Goal: Task Accomplishment & Management: Use online tool/utility

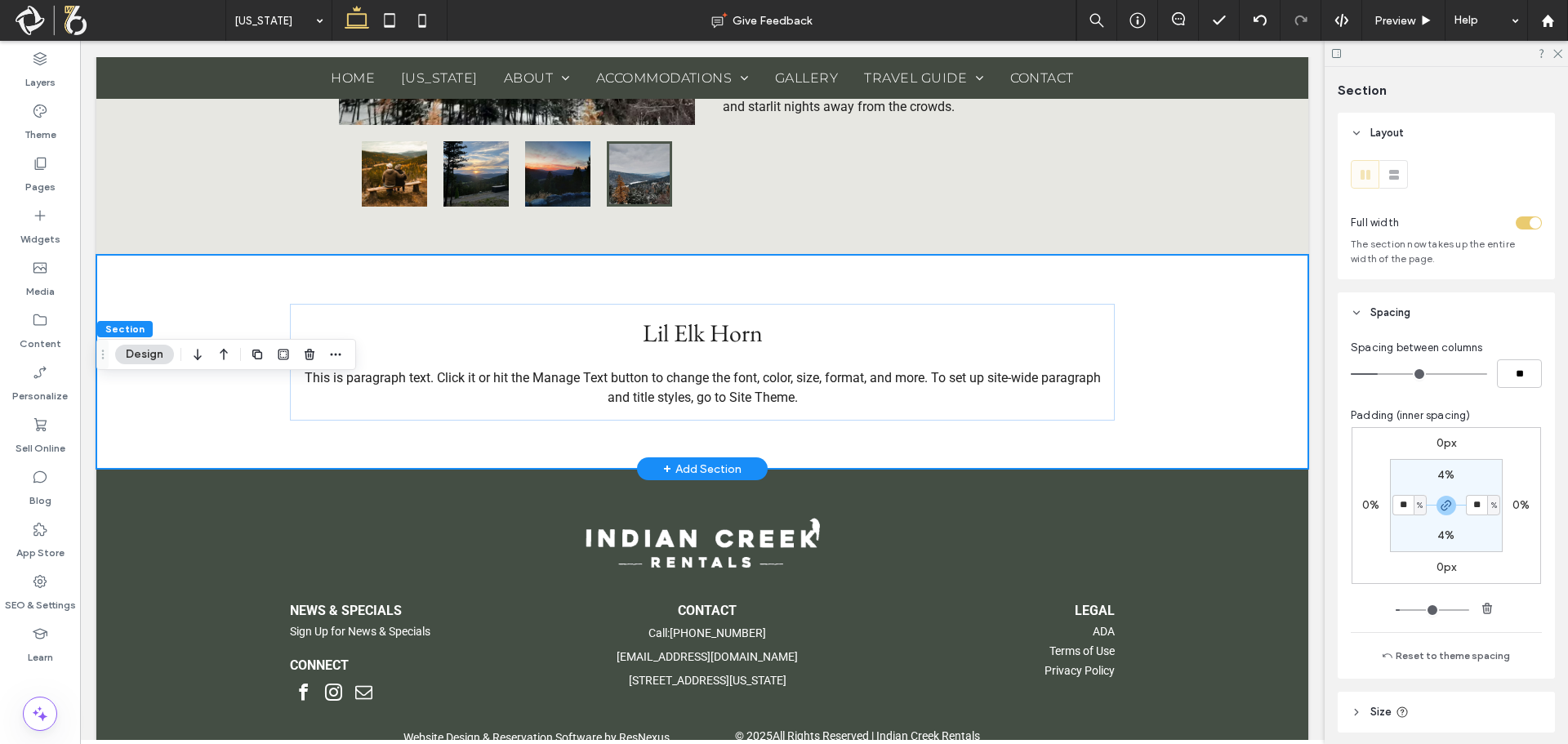
click at [1180, 336] on div "Lil Elk Horn This is paragraph text. Click it or hit the Manage Text button to …" at bounding box center [702, 362] width 1212 height 214
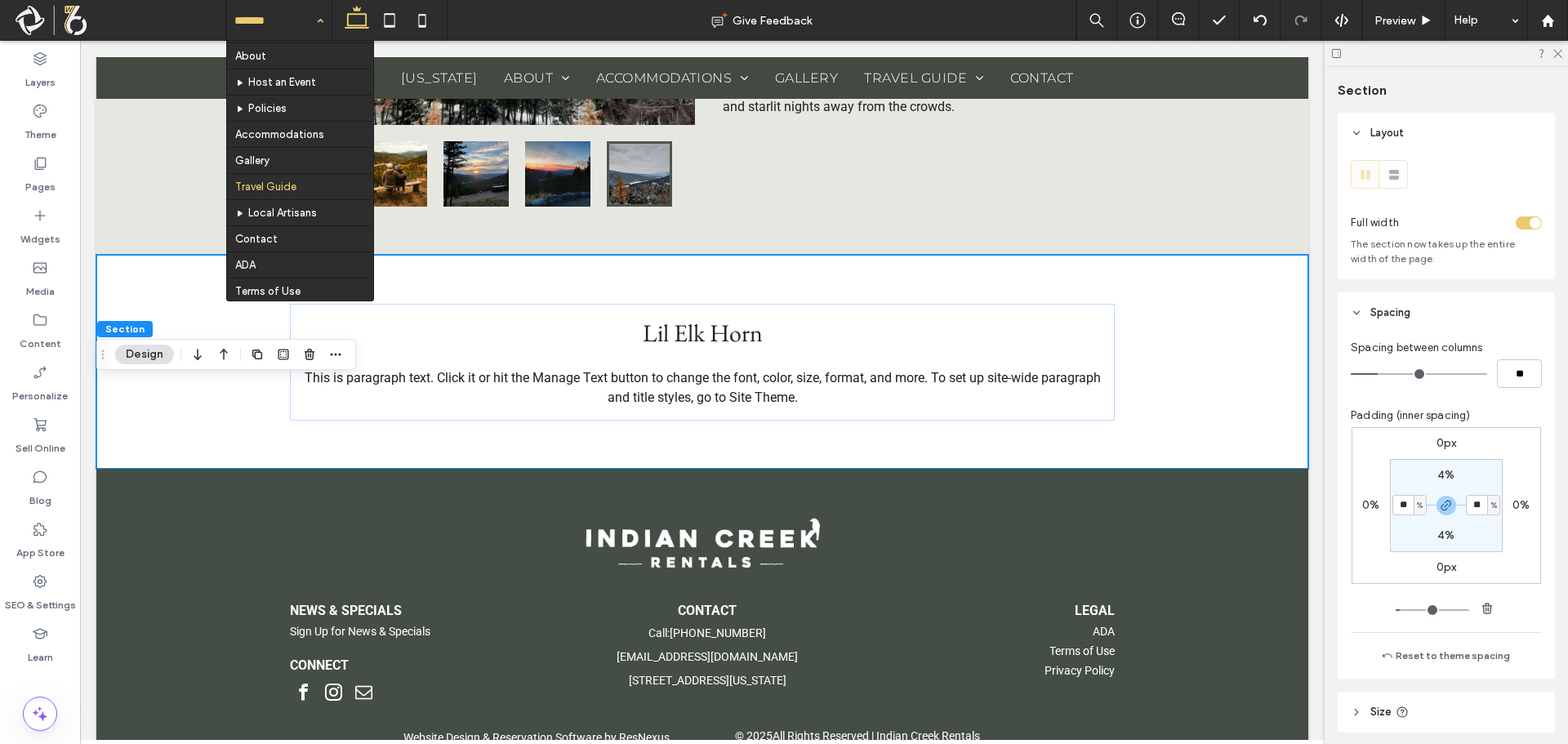
scroll to position [130, 0]
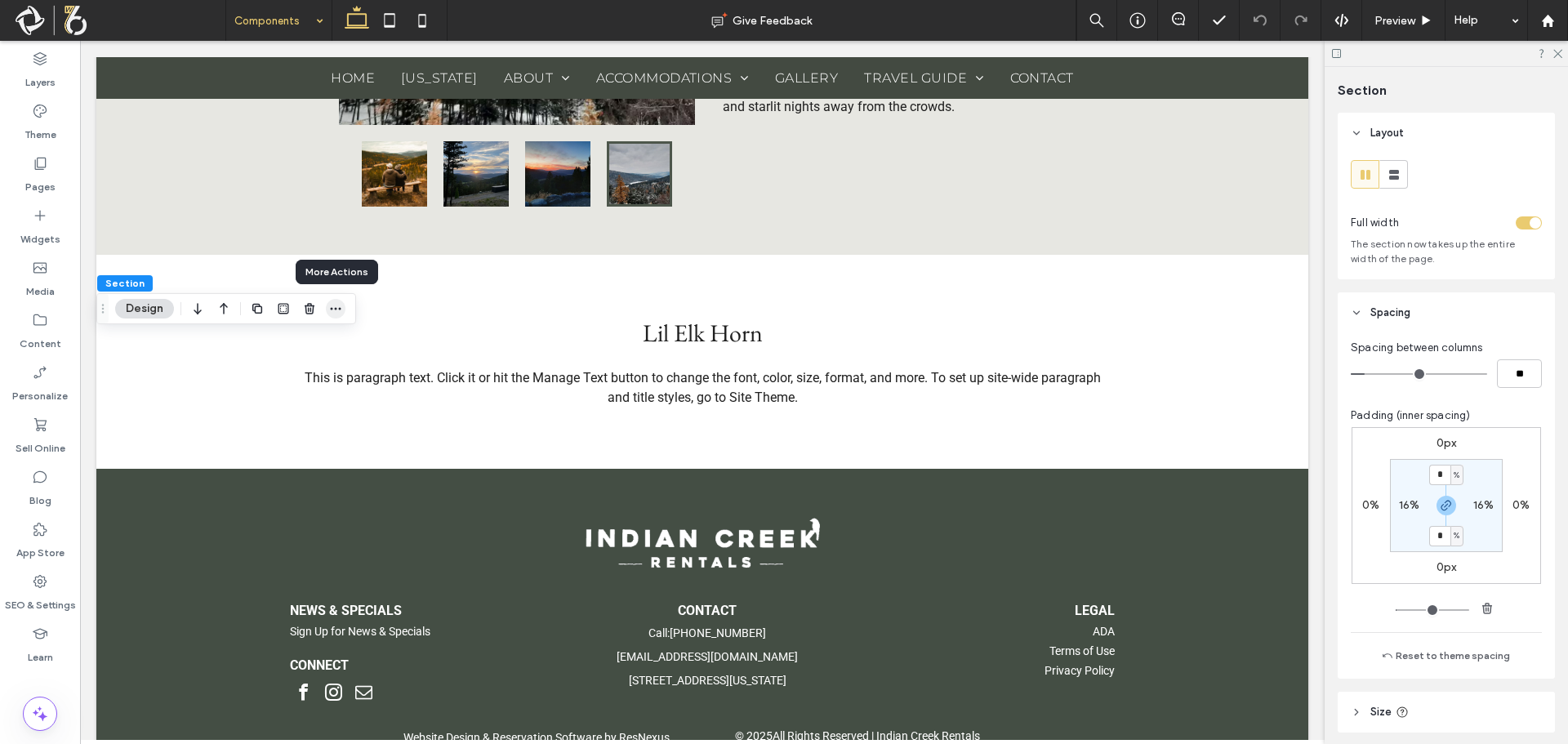
click at [330, 307] on icon "button" at bounding box center [335, 309] width 13 height 13
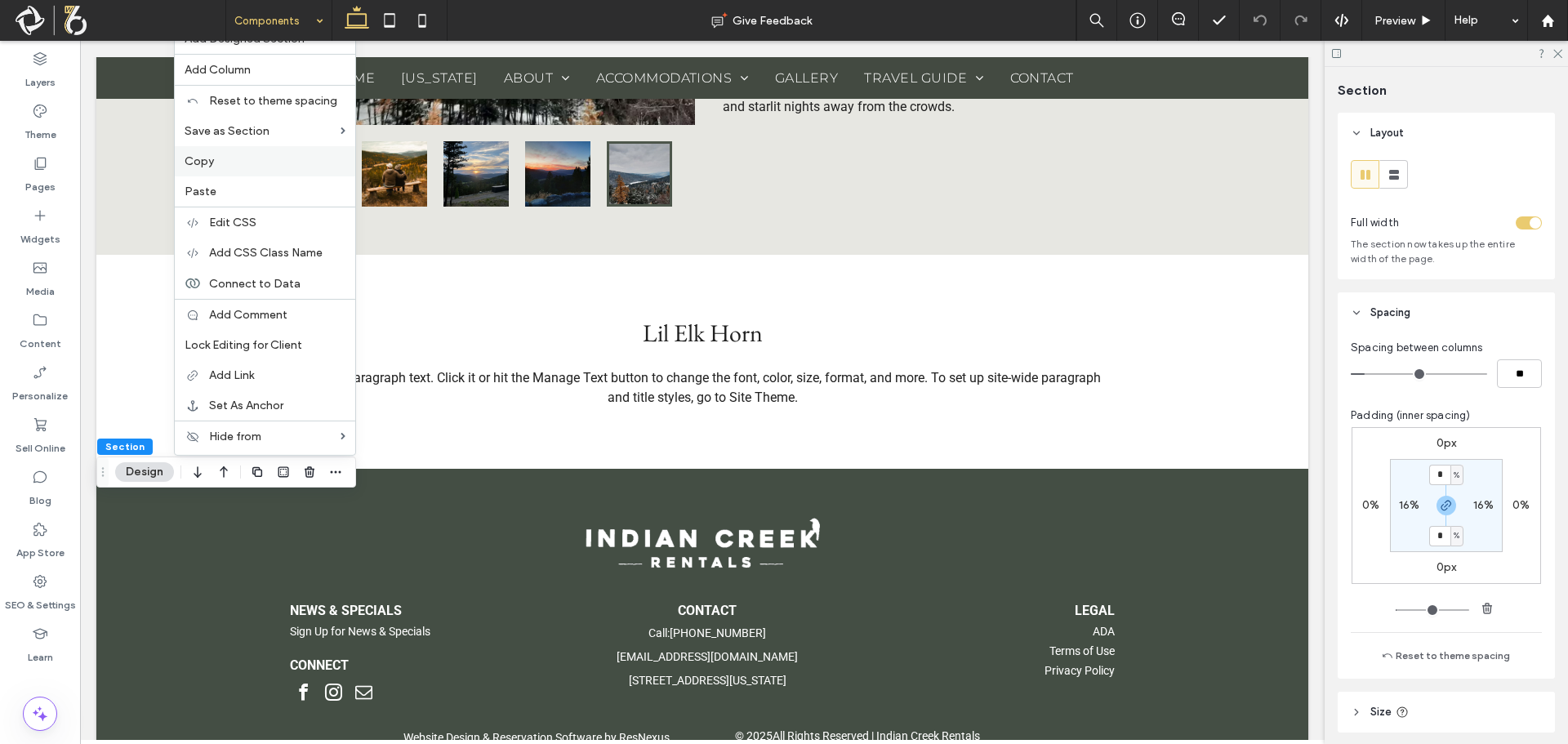
click at [296, 171] on div "Copy" at bounding box center [265, 161] width 181 height 30
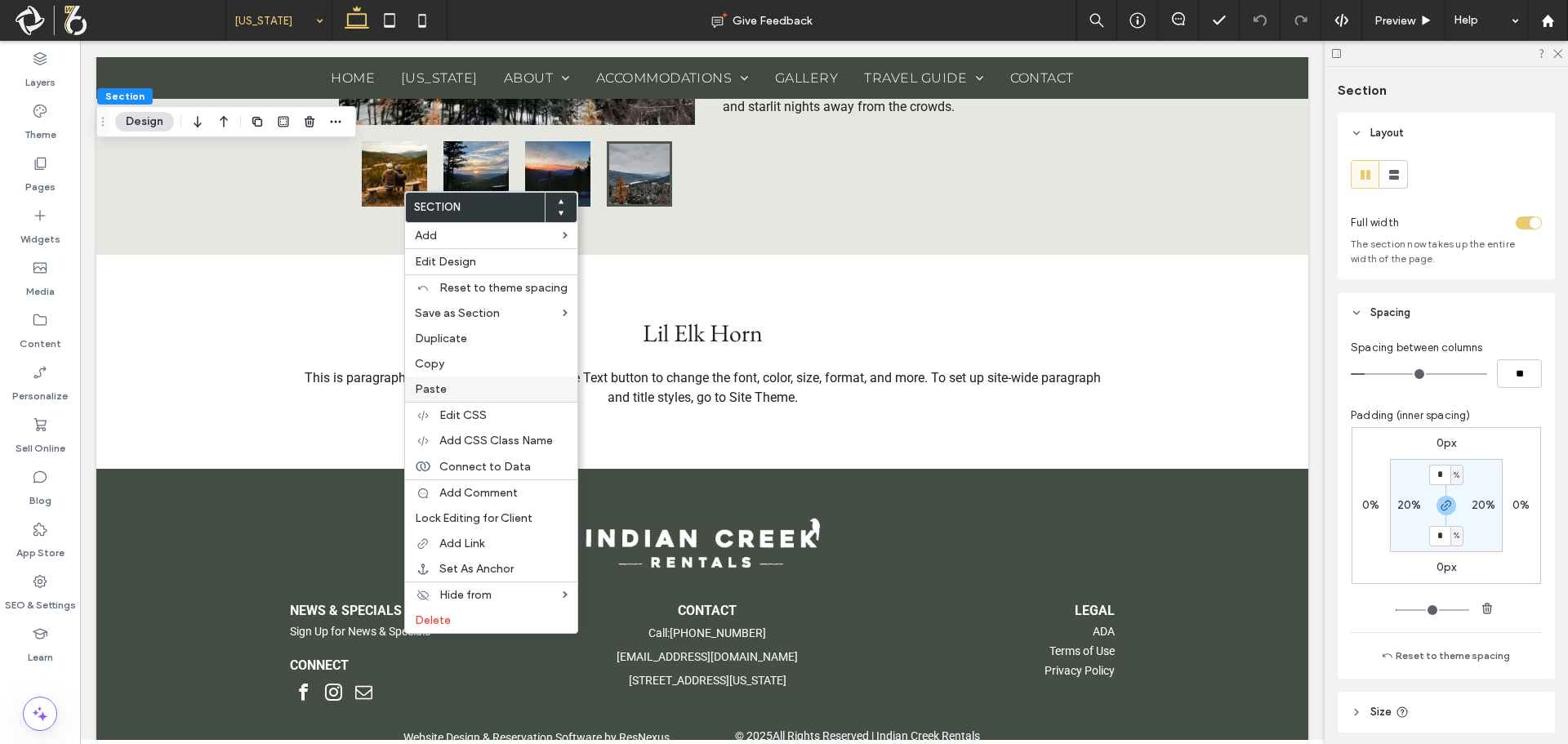
click at [441, 392] on span "Paste" at bounding box center [431, 389] width 31 height 14
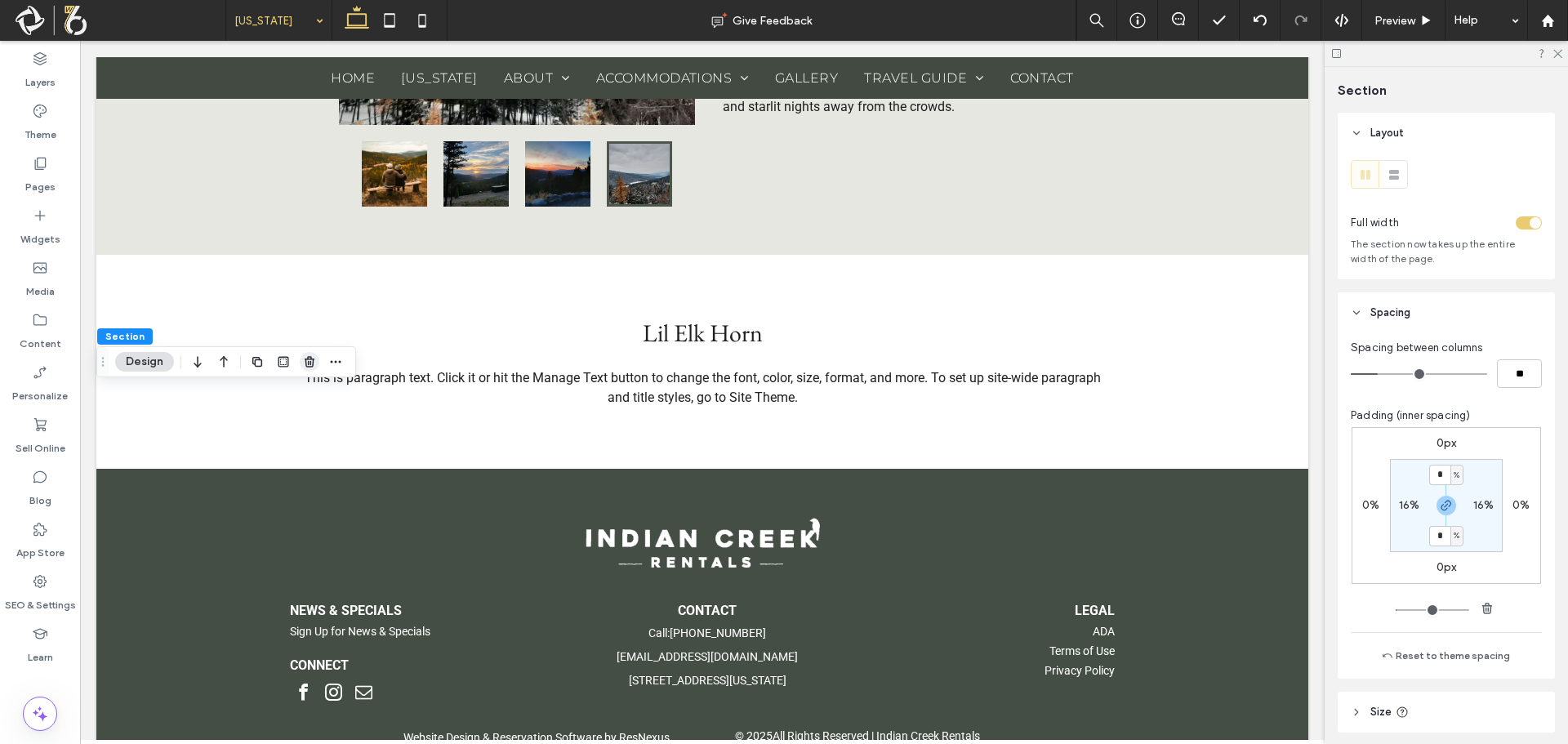
click at [306, 363] on use "button" at bounding box center [310, 361] width 10 height 11
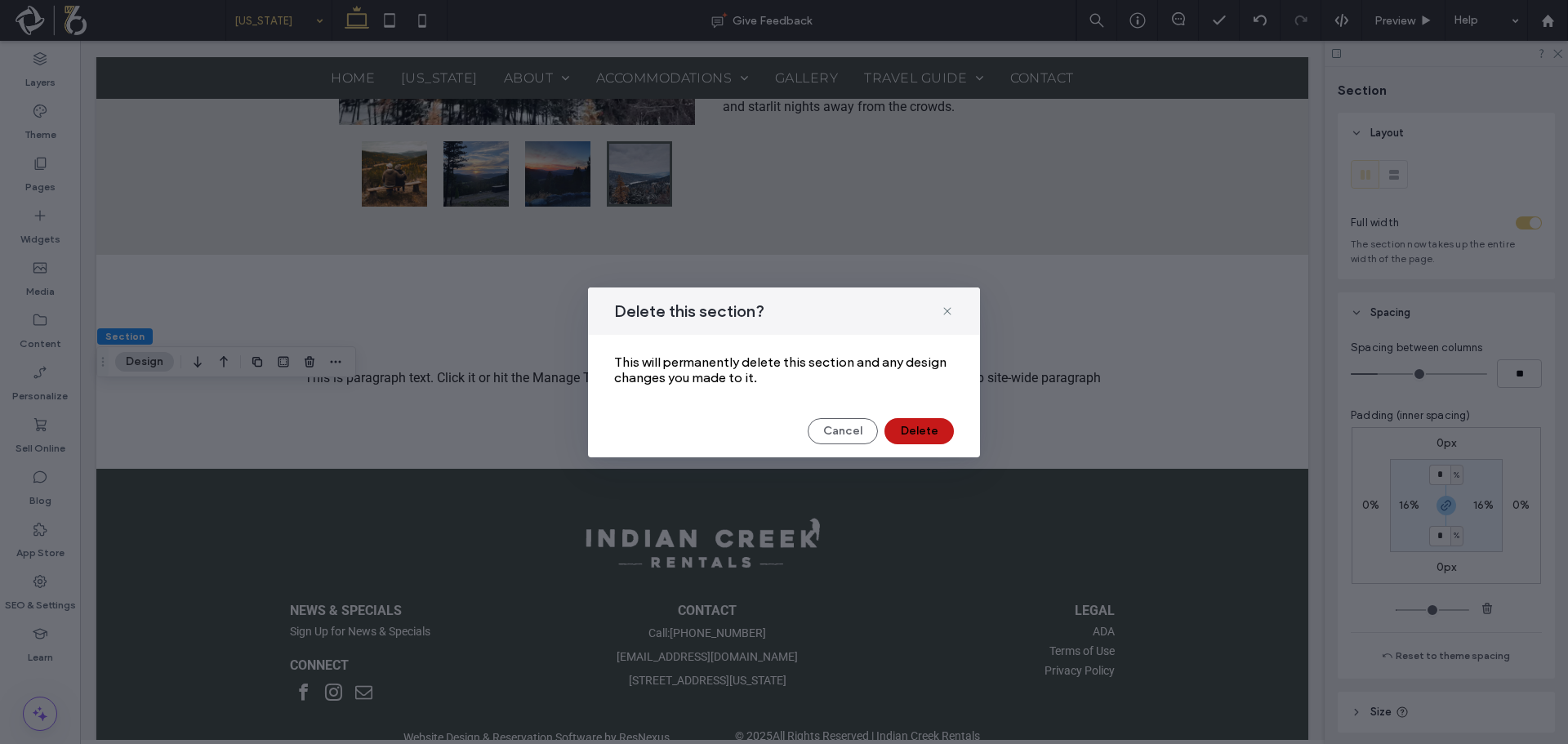
click at [902, 418] on button "Delete" at bounding box center [919, 432] width 70 height 27
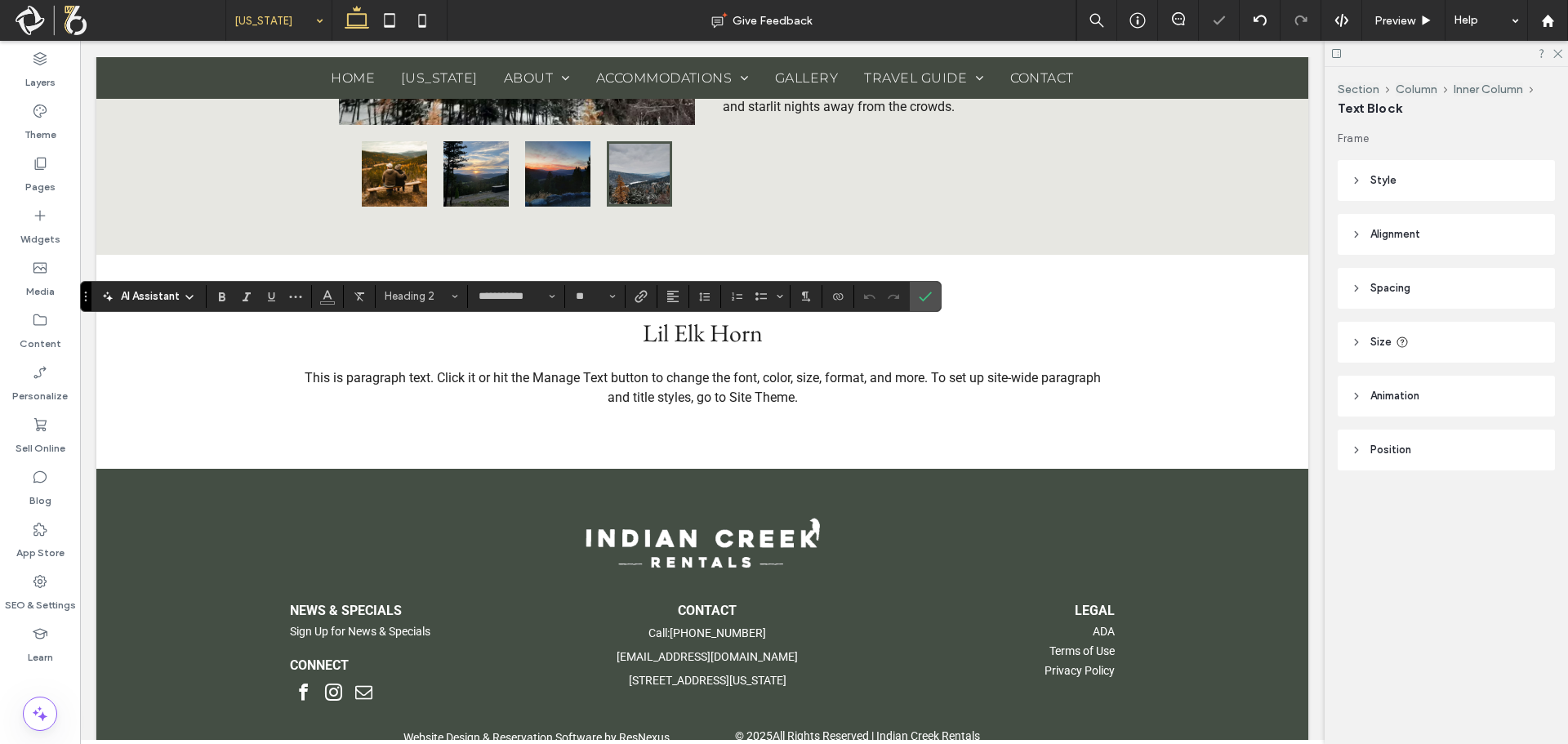
type input "**********"
type input "**"
click at [924, 286] on span "Confirm" at bounding box center [922, 296] width 7 height 29
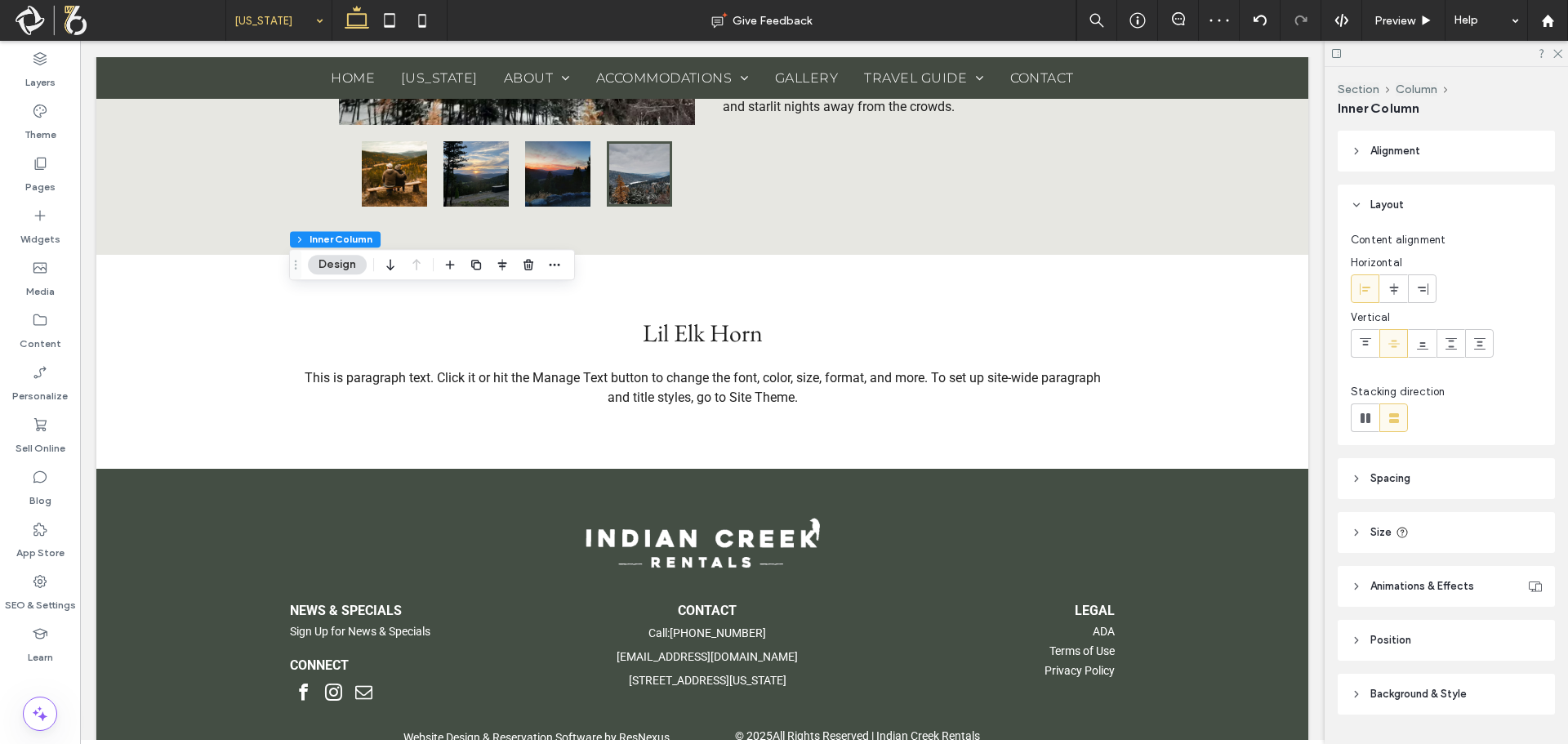
click at [1433, 703] on header "Background & Style" at bounding box center [1446, 693] width 217 height 41
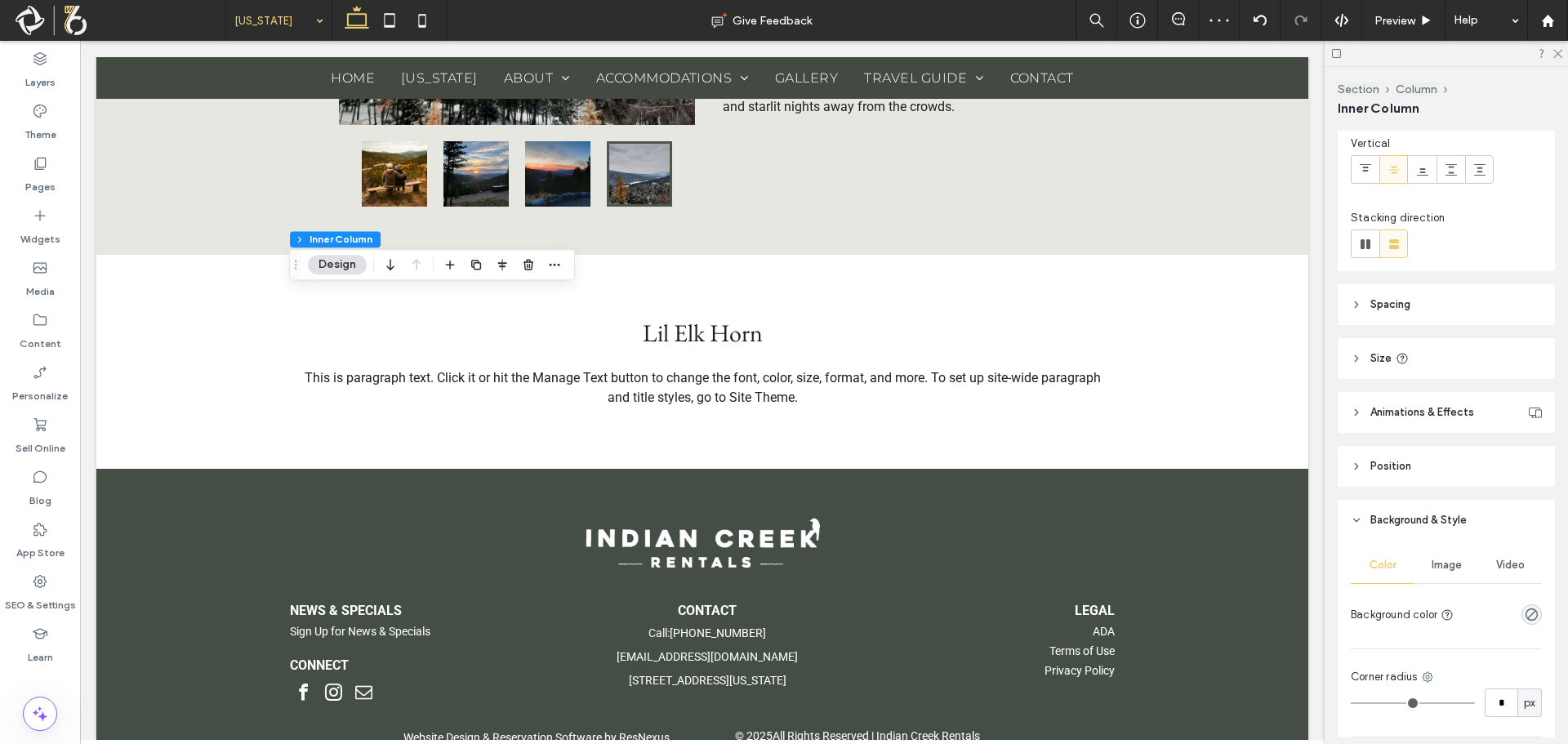
scroll to position [389, 0]
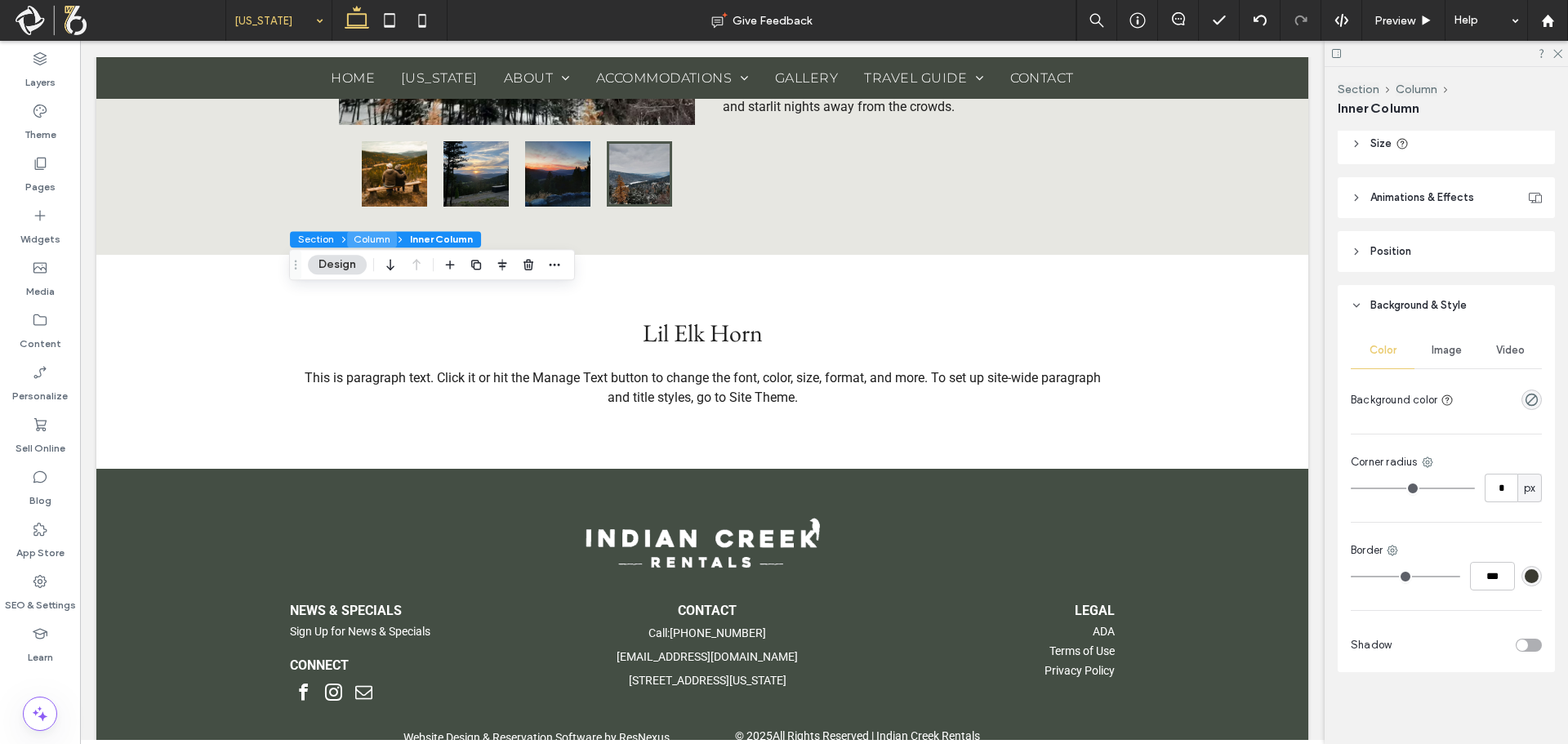
click at [357, 240] on button "Column" at bounding box center [372, 239] width 50 height 17
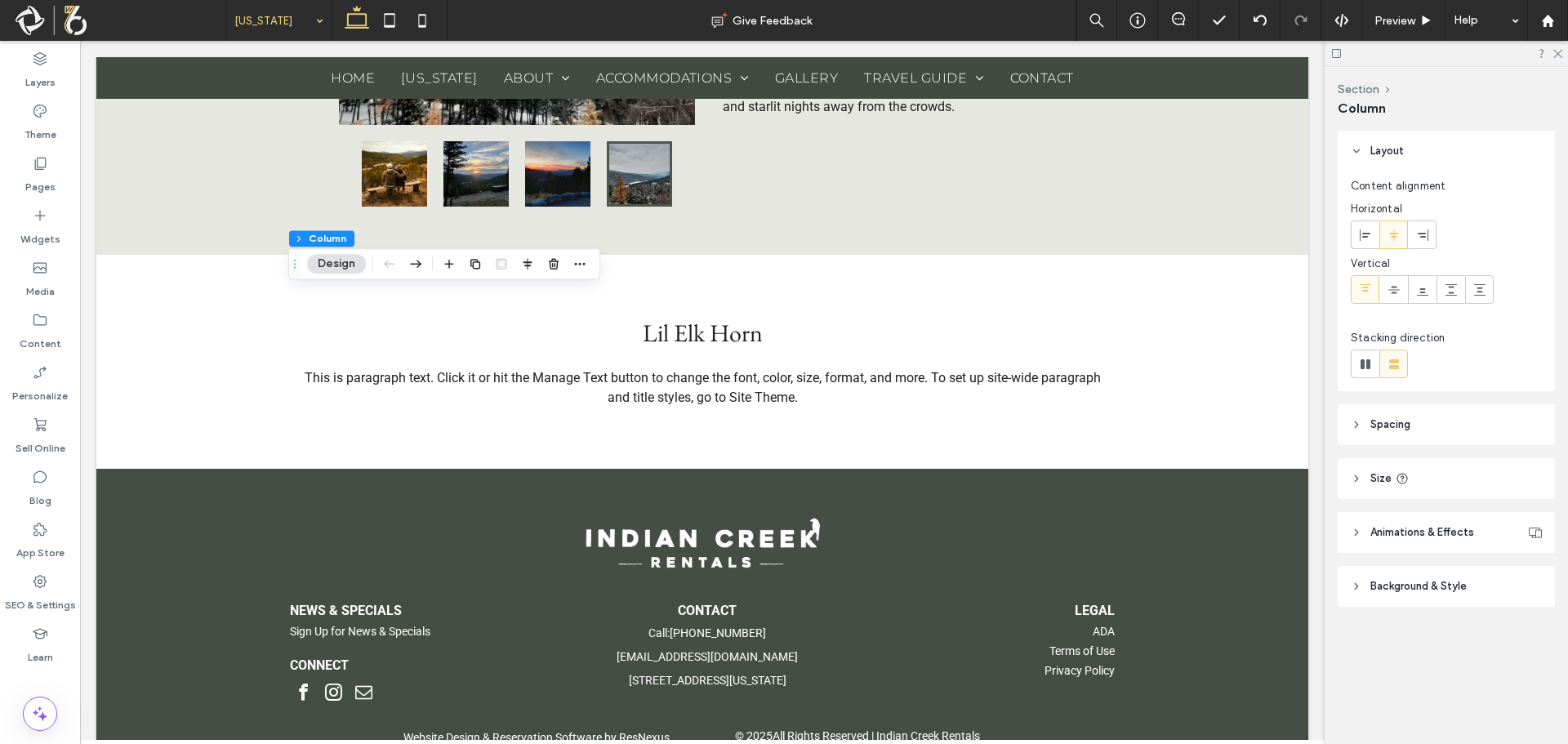
click at [1399, 581] on span "Background & Style" at bounding box center [1418, 587] width 96 height 17
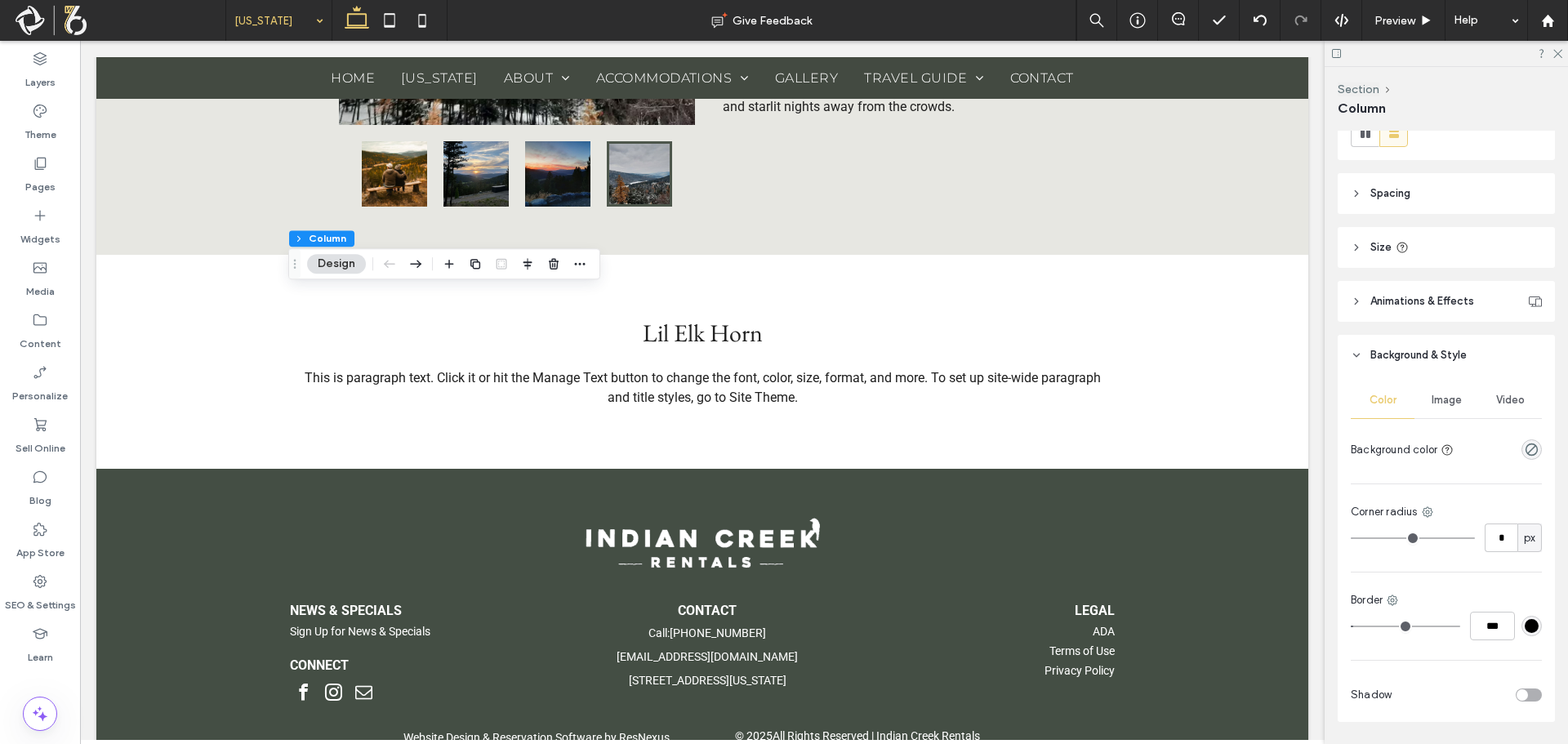
scroll to position [281, 0]
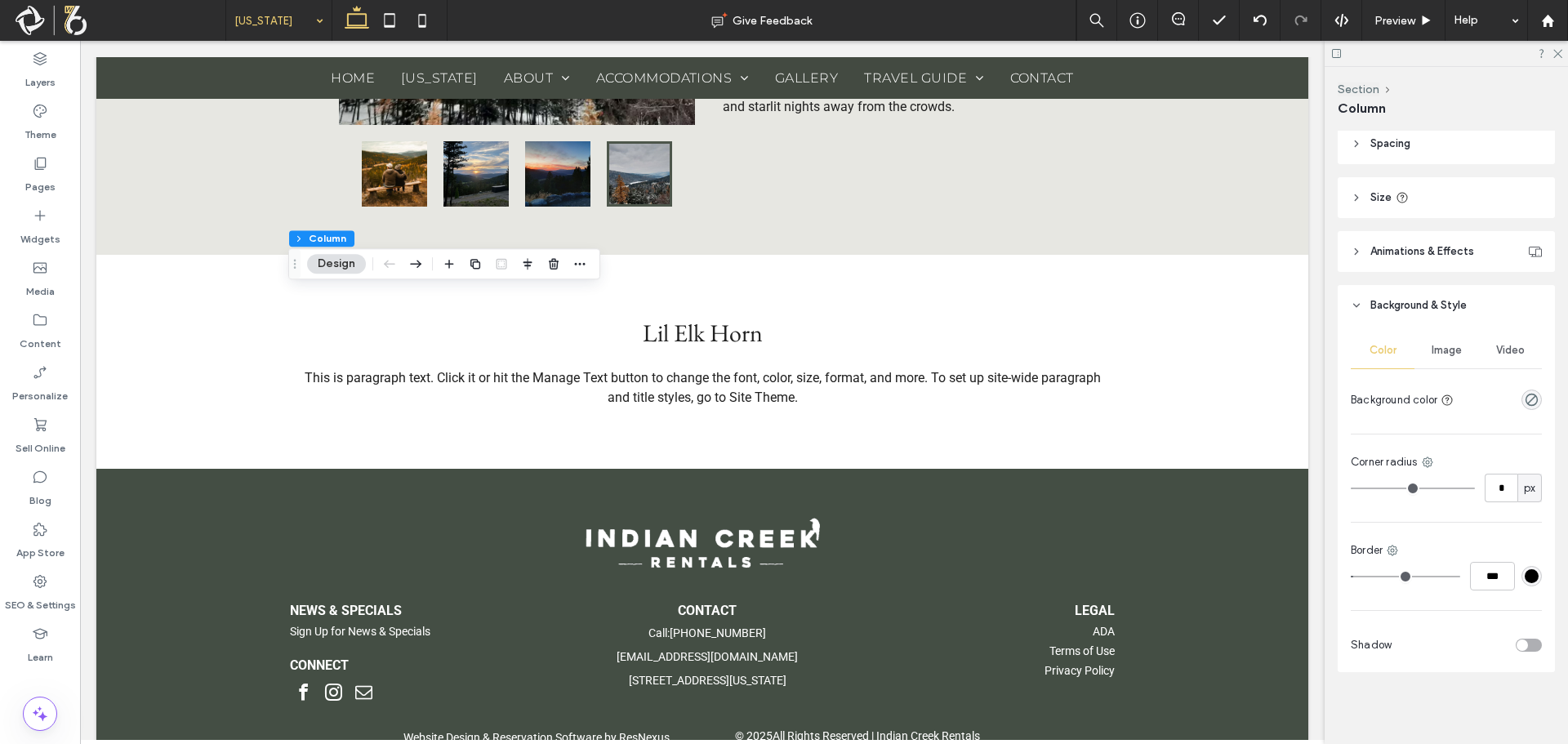
type input "*"
type input "***"
drag, startPoint x: 1357, startPoint y: 572, endPoint x: 1296, endPoint y: 577, distance: 61.2
type input "*"
click at [1351, 577] on input "range" at bounding box center [1406, 577] width 109 height 2
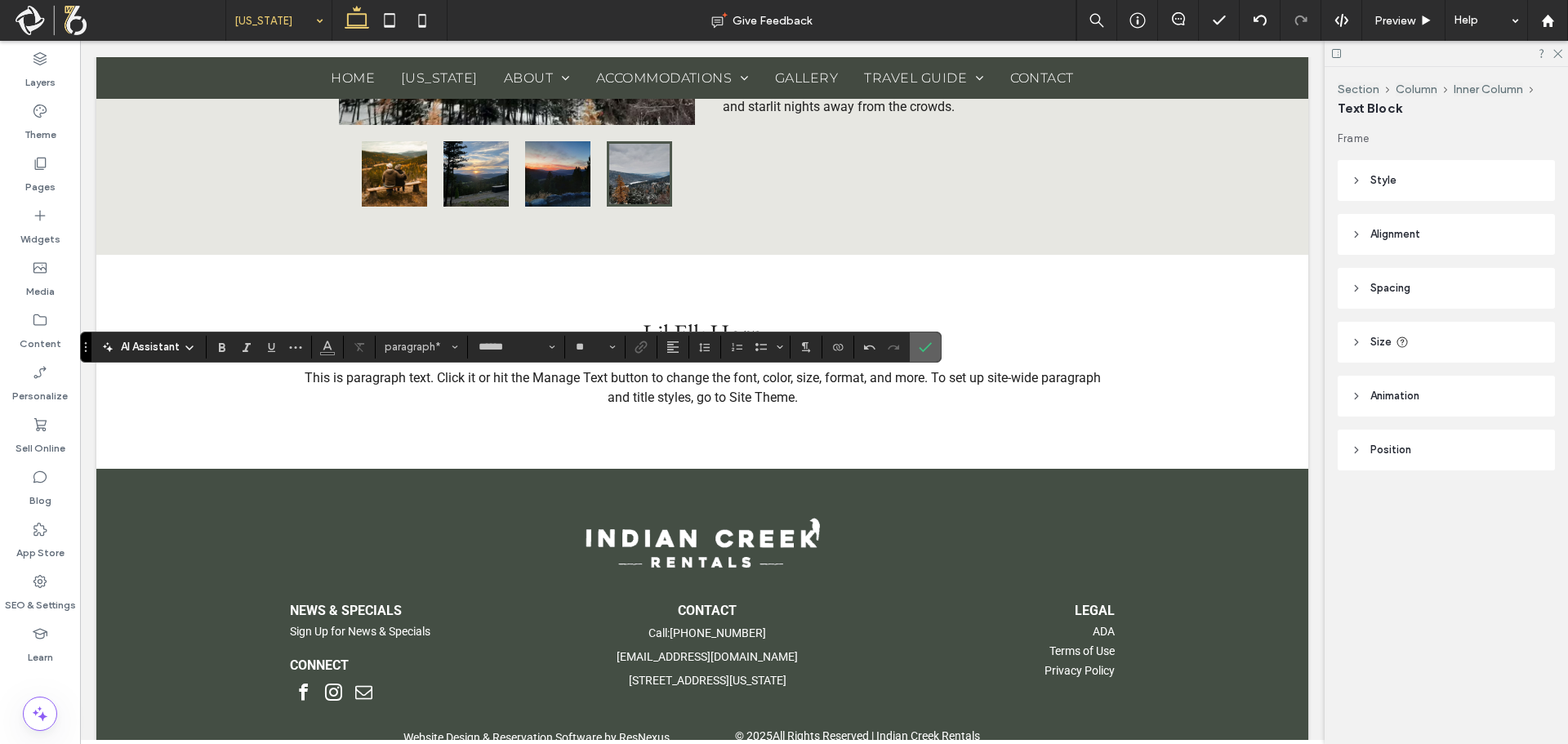
click at [922, 353] on icon "Confirm" at bounding box center [925, 347] width 13 height 13
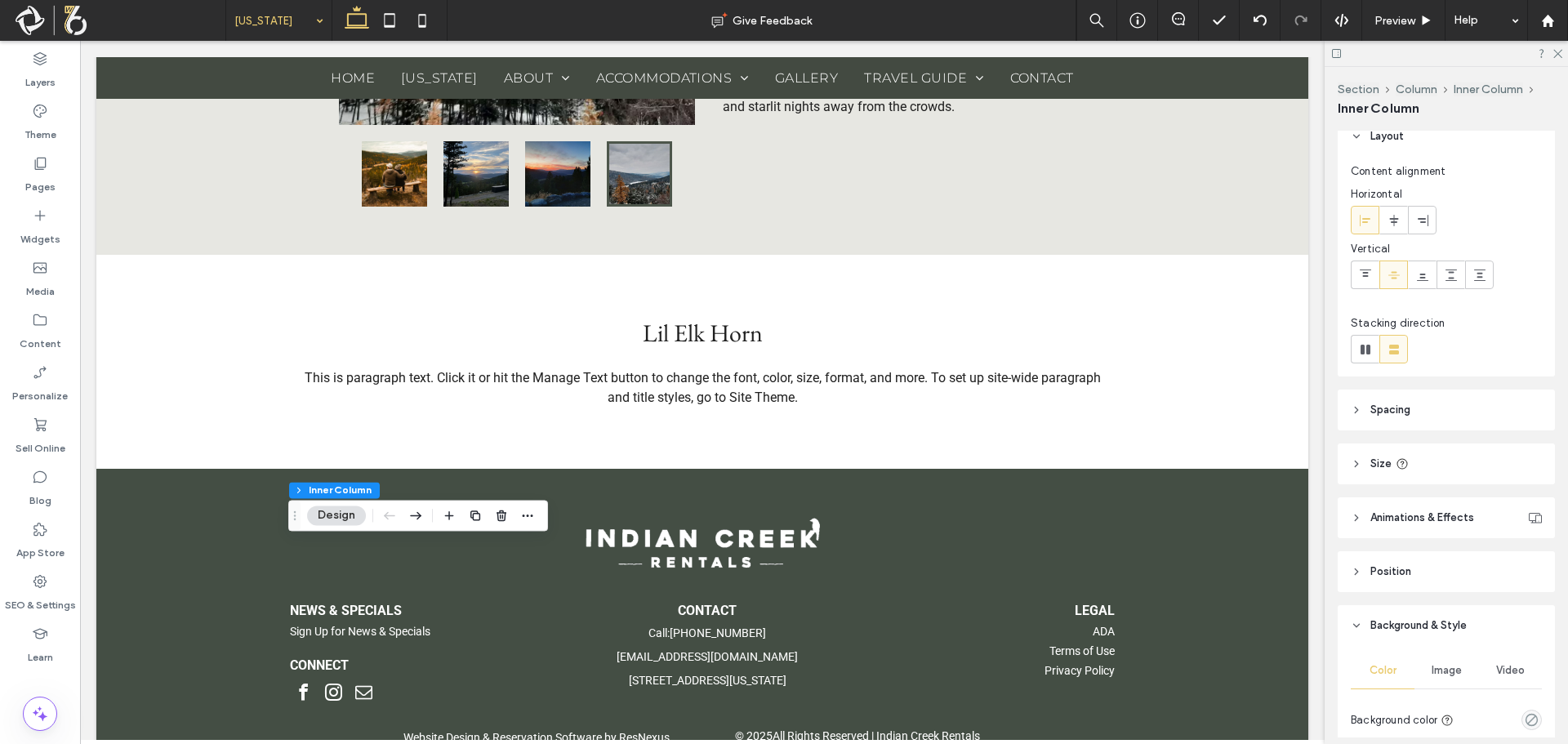
scroll to position [163, 0]
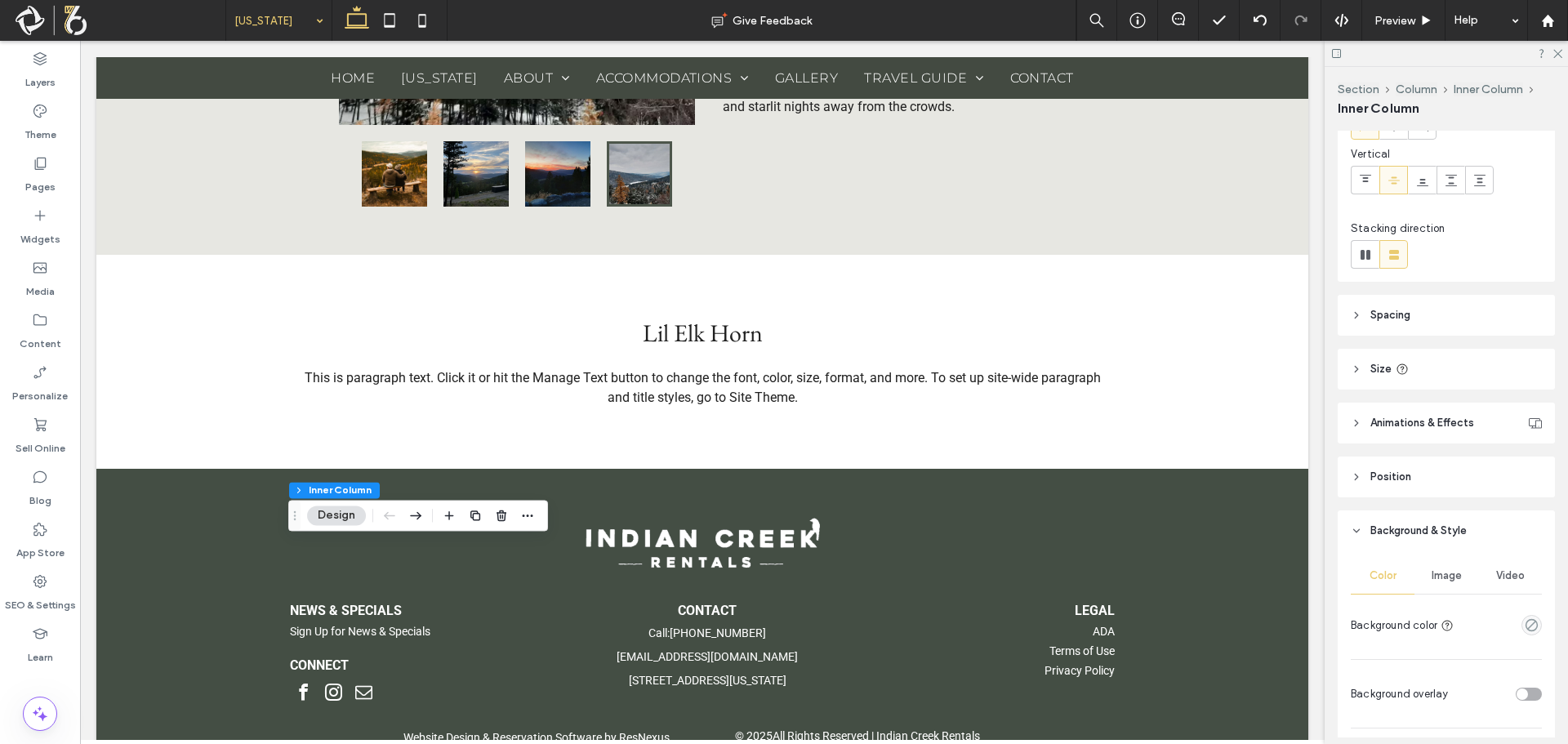
click at [1434, 577] on span "Image" at bounding box center [1446, 576] width 30 height 13
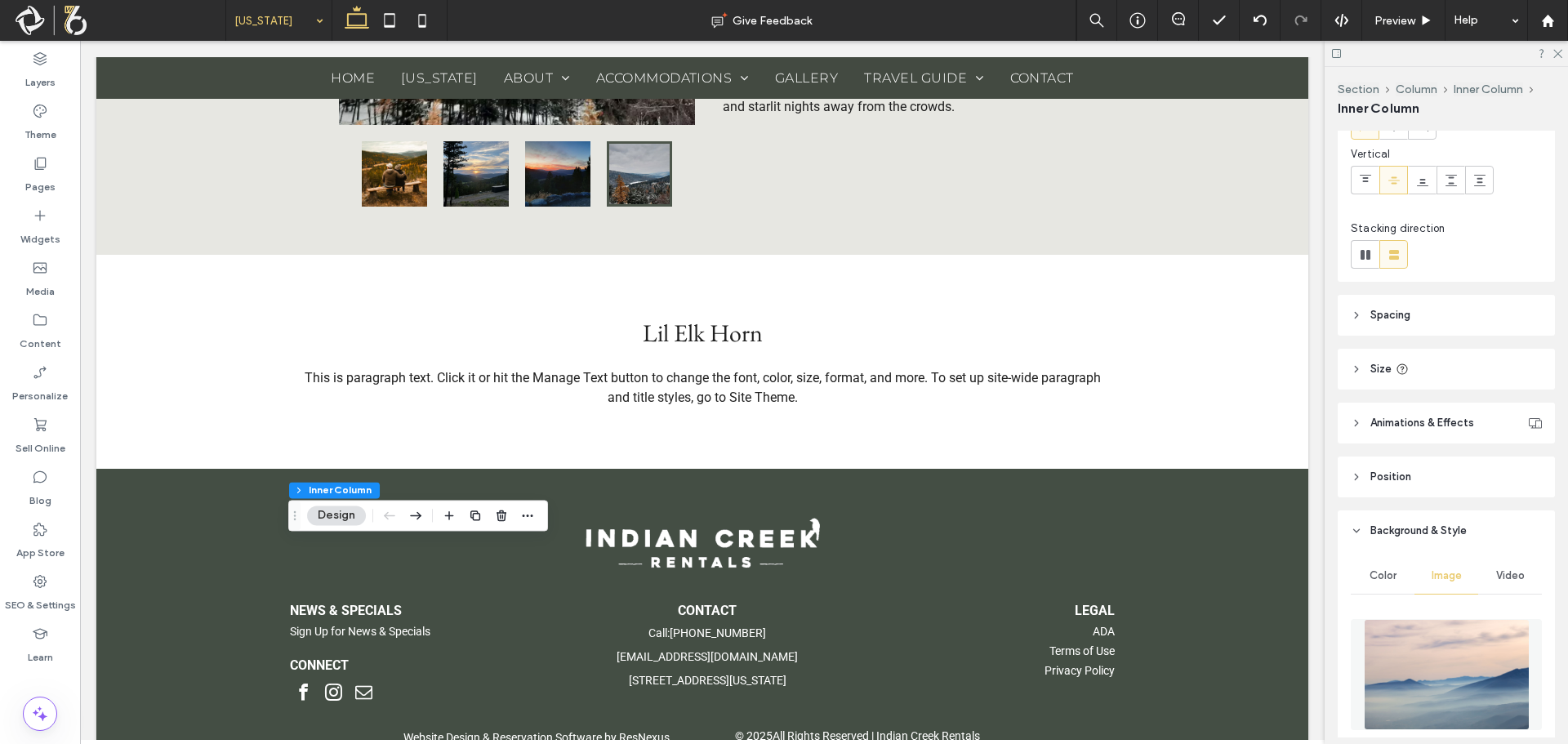
click at [1437, 669] on img at bounding box center [1447, 674] width 166 height 111
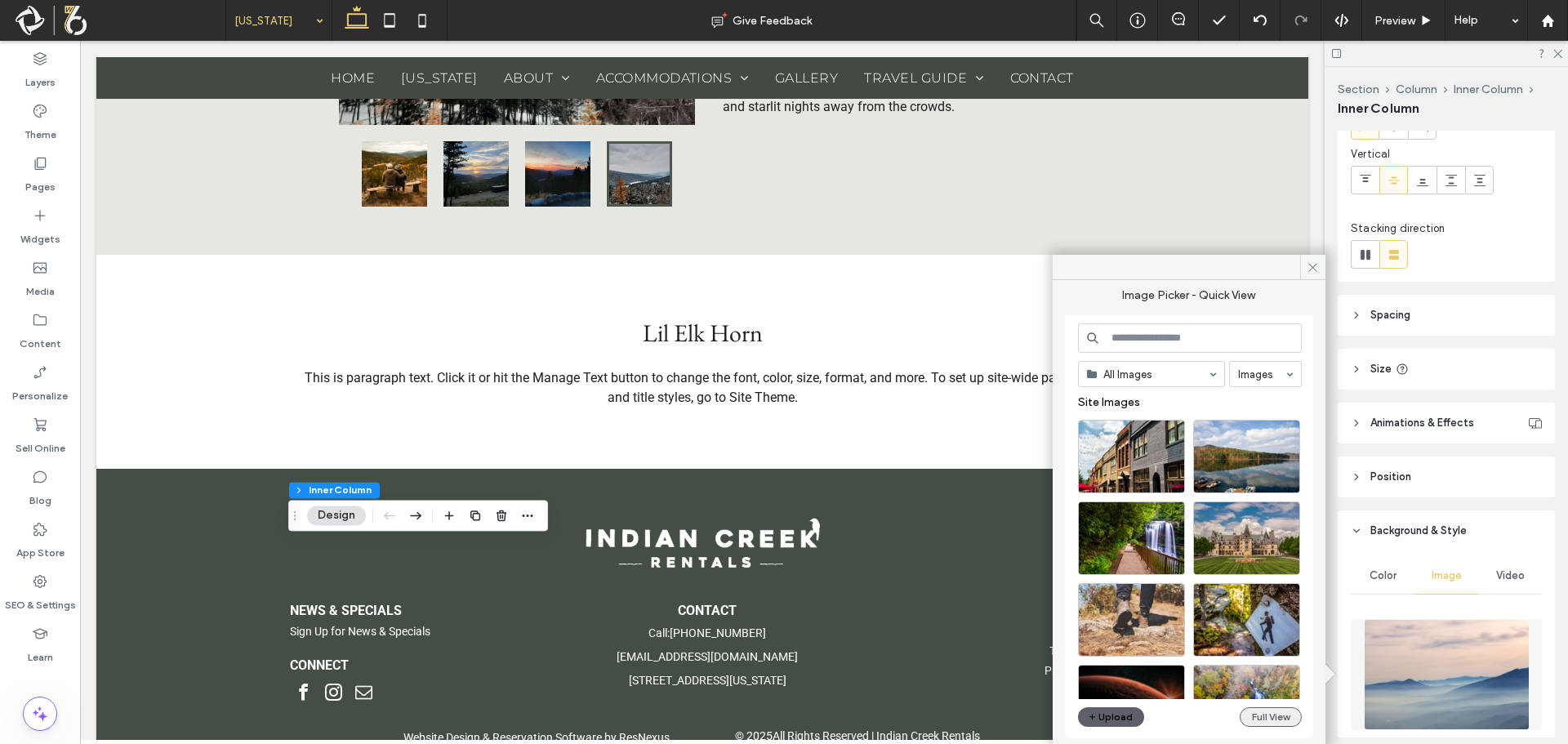
click at [1263, 724] on button "Full View" at bounding box center [1271, 717] width 62 height 20
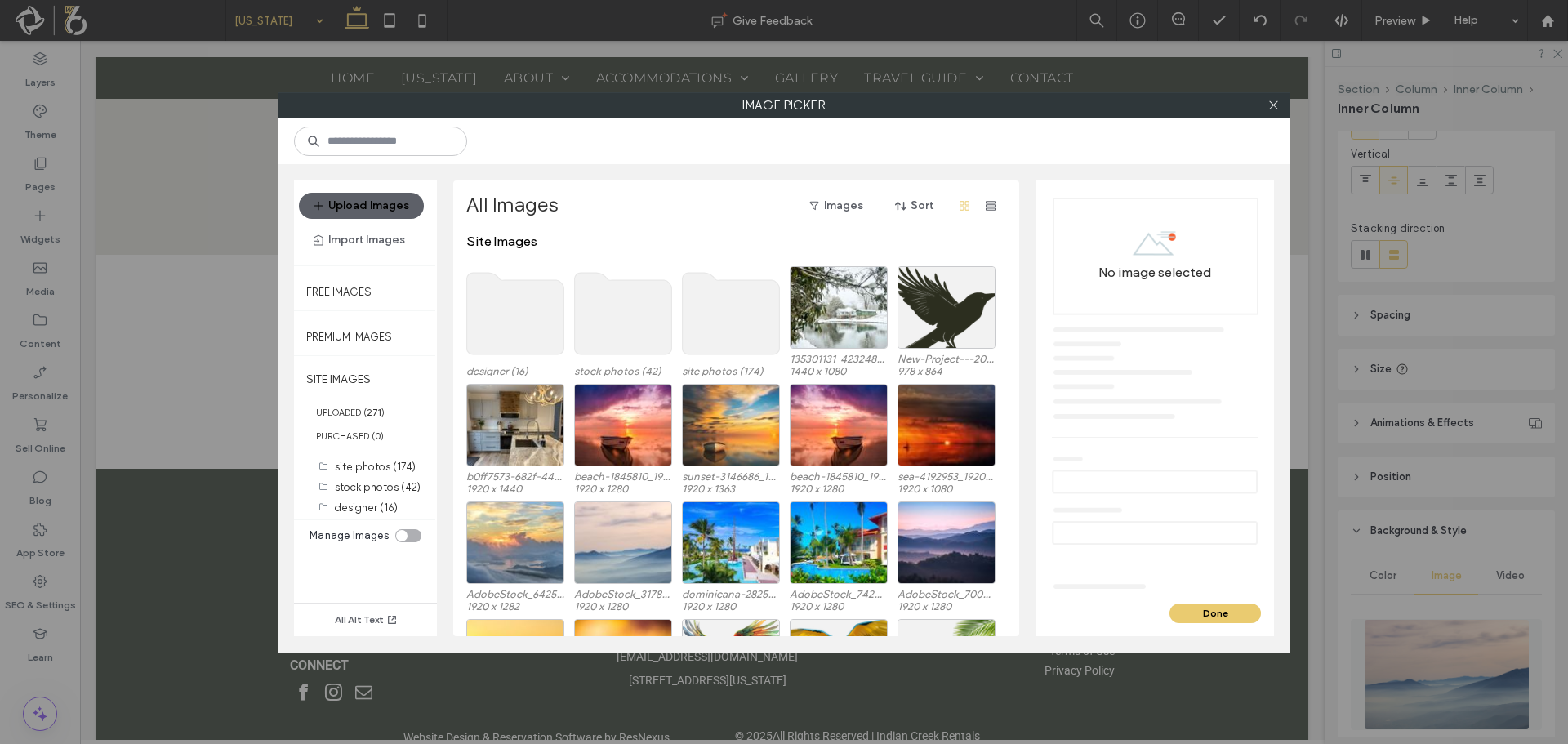
click at [702, 347] on use at bounding box center [731, 313] width 97 height 82
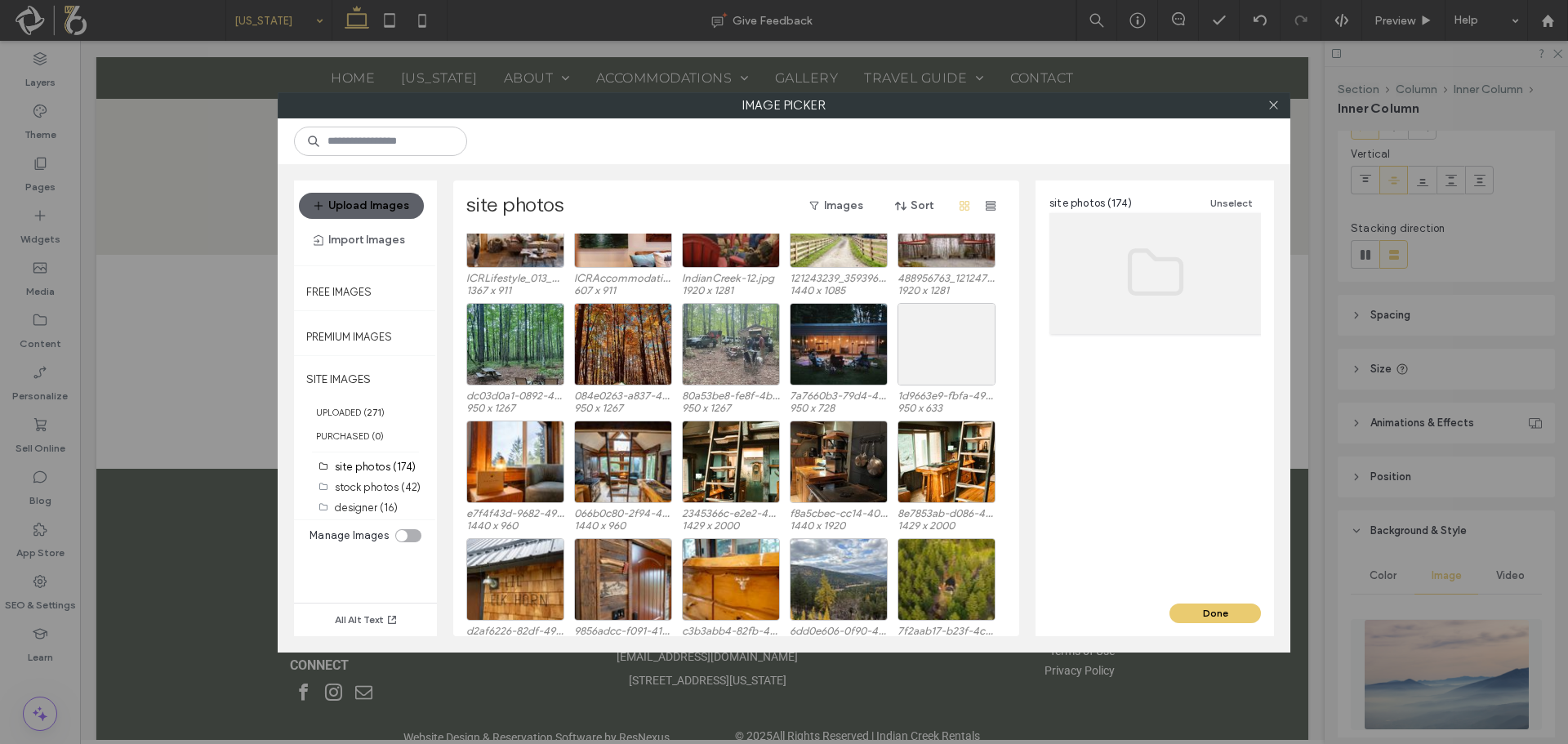
scroll to position [68, 0]
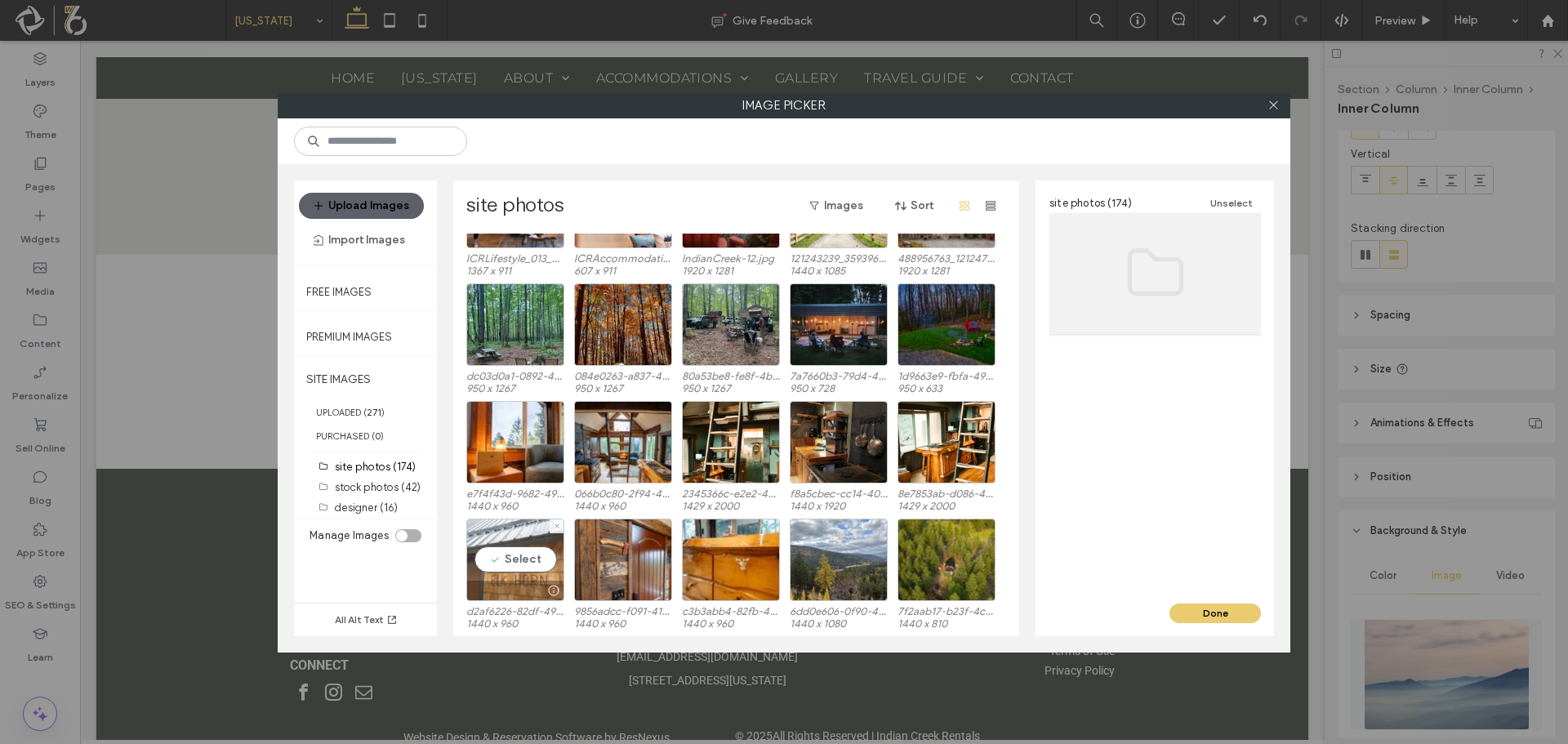
click at [504, 567] on div "Select" at bounding box center [515, 560] width 98 height 83
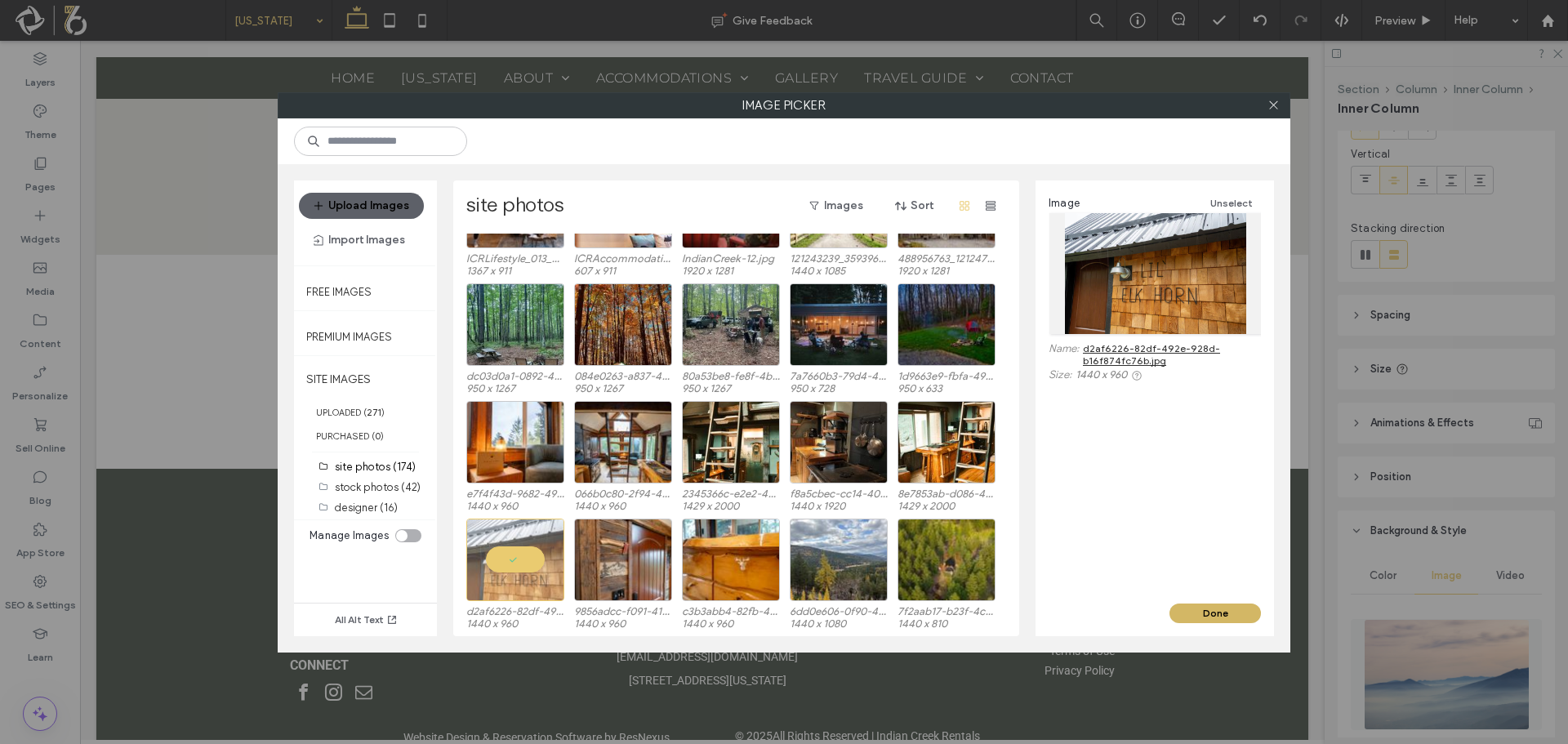
click at [1233, 615] on button "Done" at bounding box center [1215, 614] width 91 height 20
type input "**"
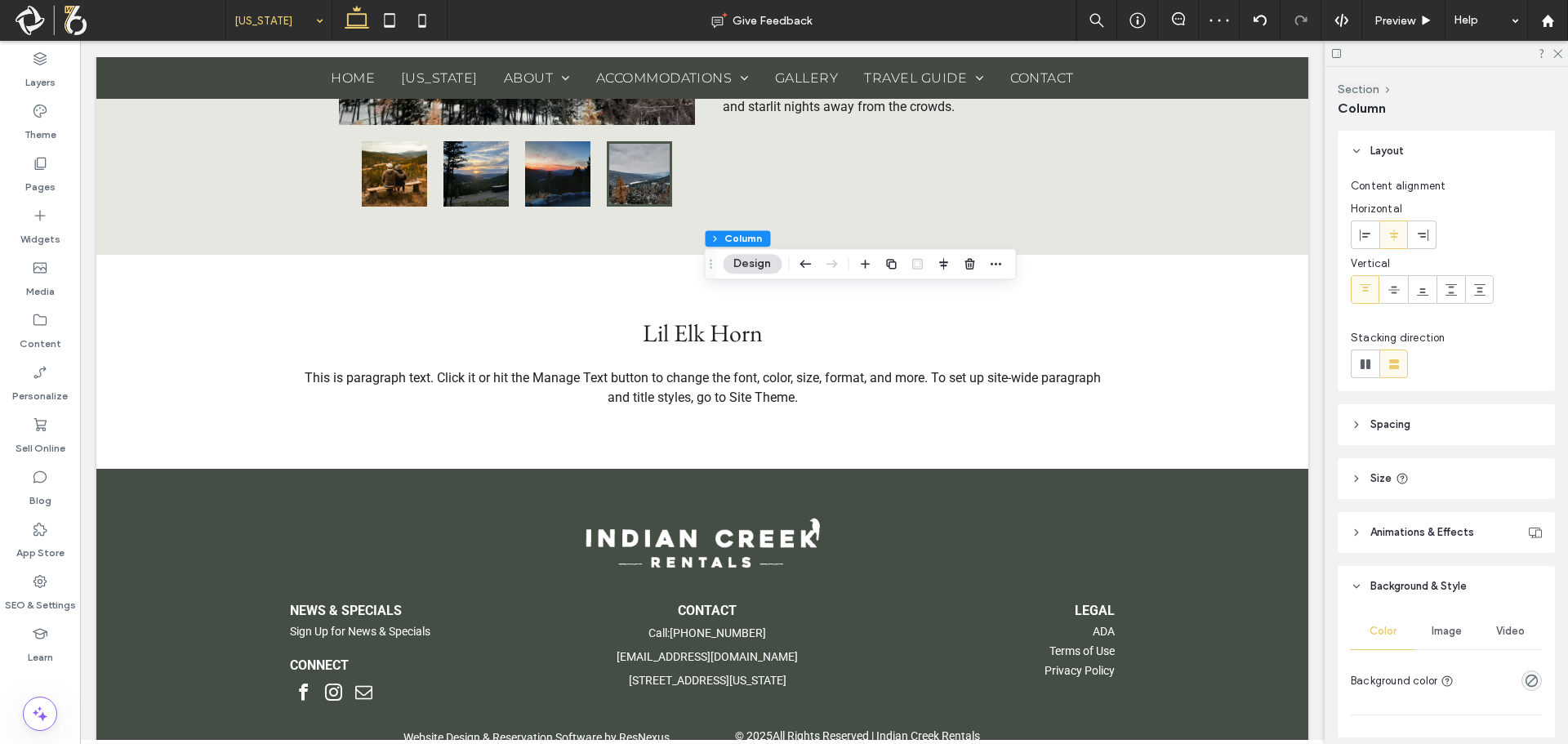
click at [1463, 630] on div "Image" at bounding box center [1446, 630] width 64 height 36
click at [1434, 709] on img at bounding box center [1447, 730] width 166 height 111
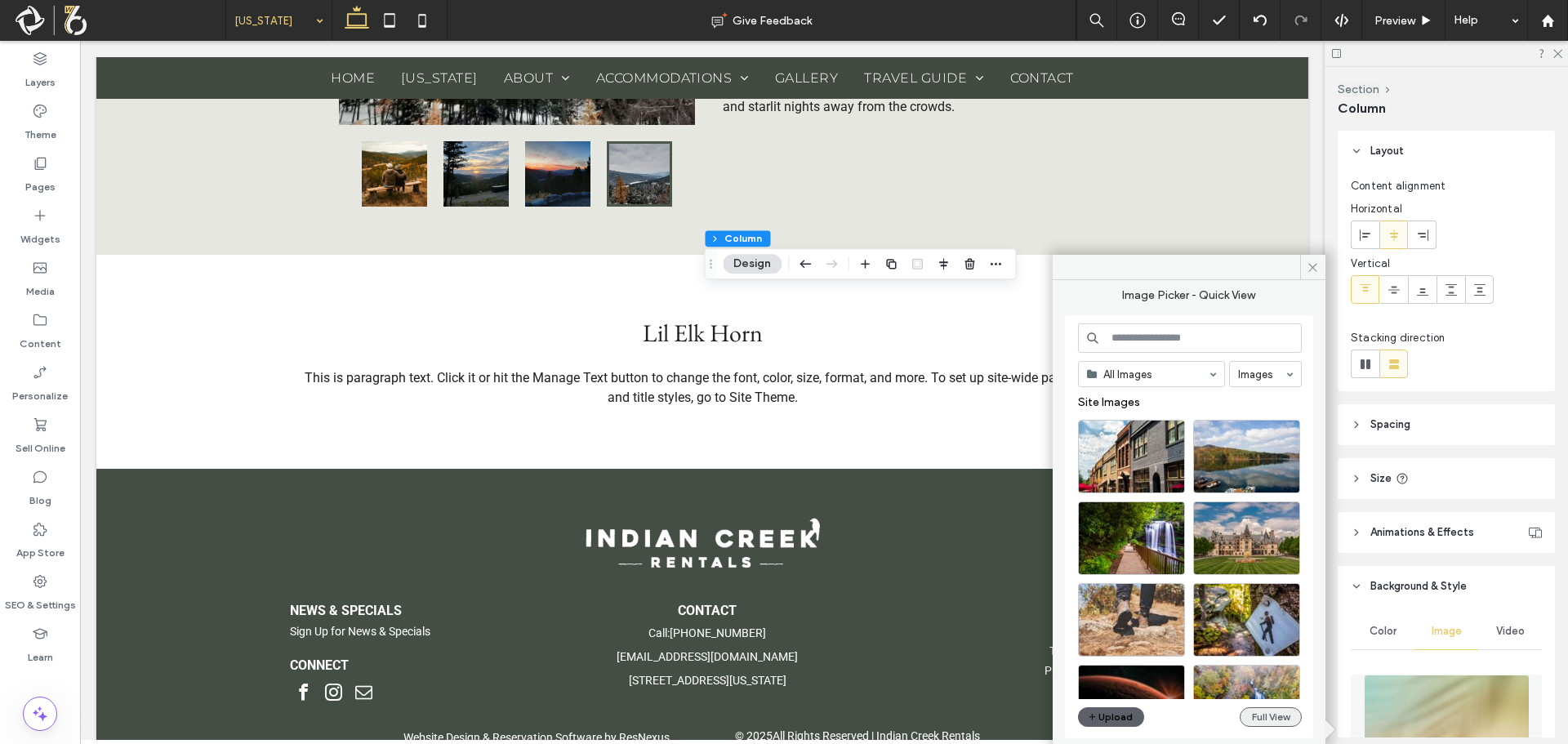
click at [1247, 713] on button "Full View" at bounding box center [1271, 717] width 62 height 20
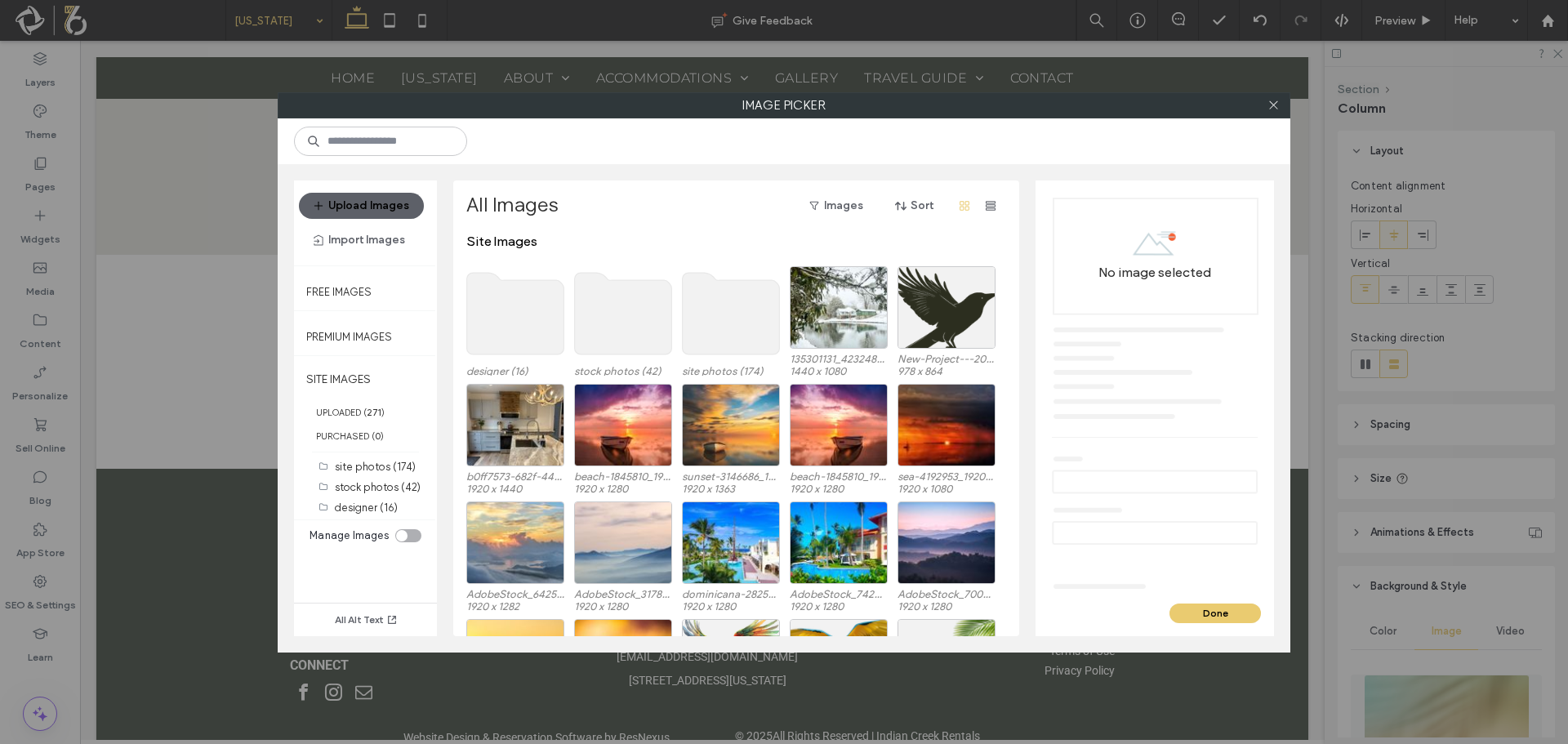
click at [717, 294] on use at bounding box center [731, 313] width 97 height 82
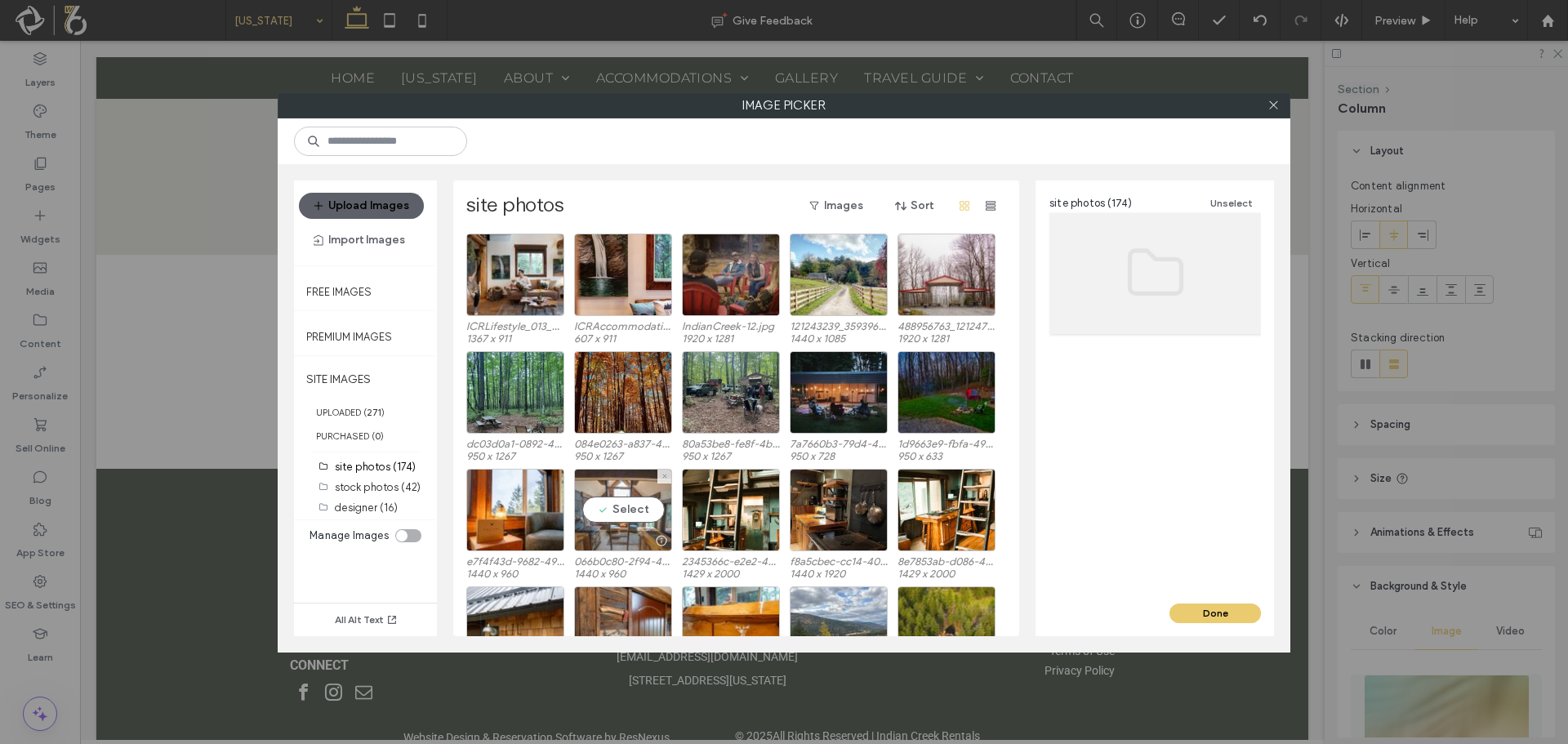
click at [608, 507] on div "Select" at bounding box center [623, 510] width 98 height 83
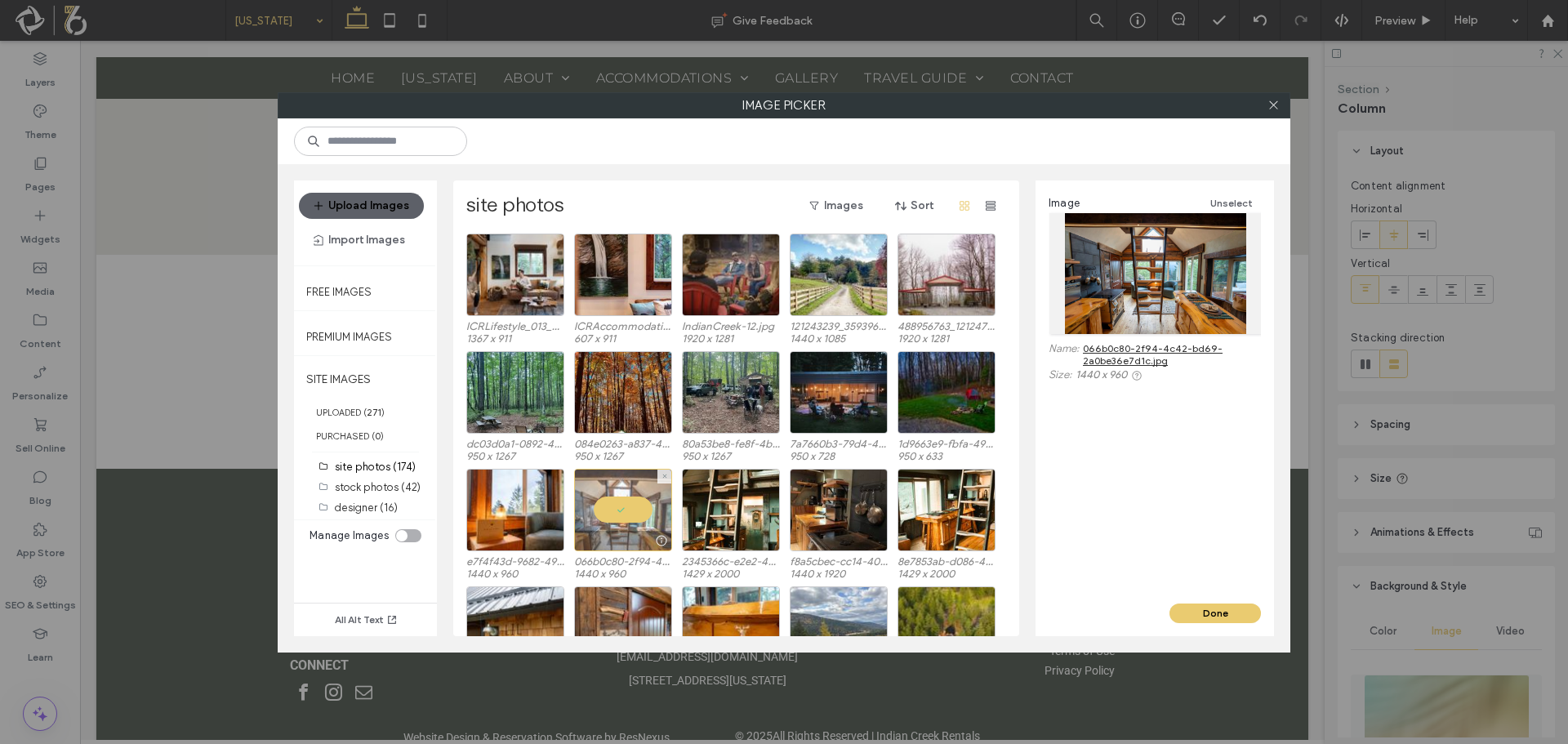
click at [608, 509] on div at bounding box center [623, 510] width 98 height 83
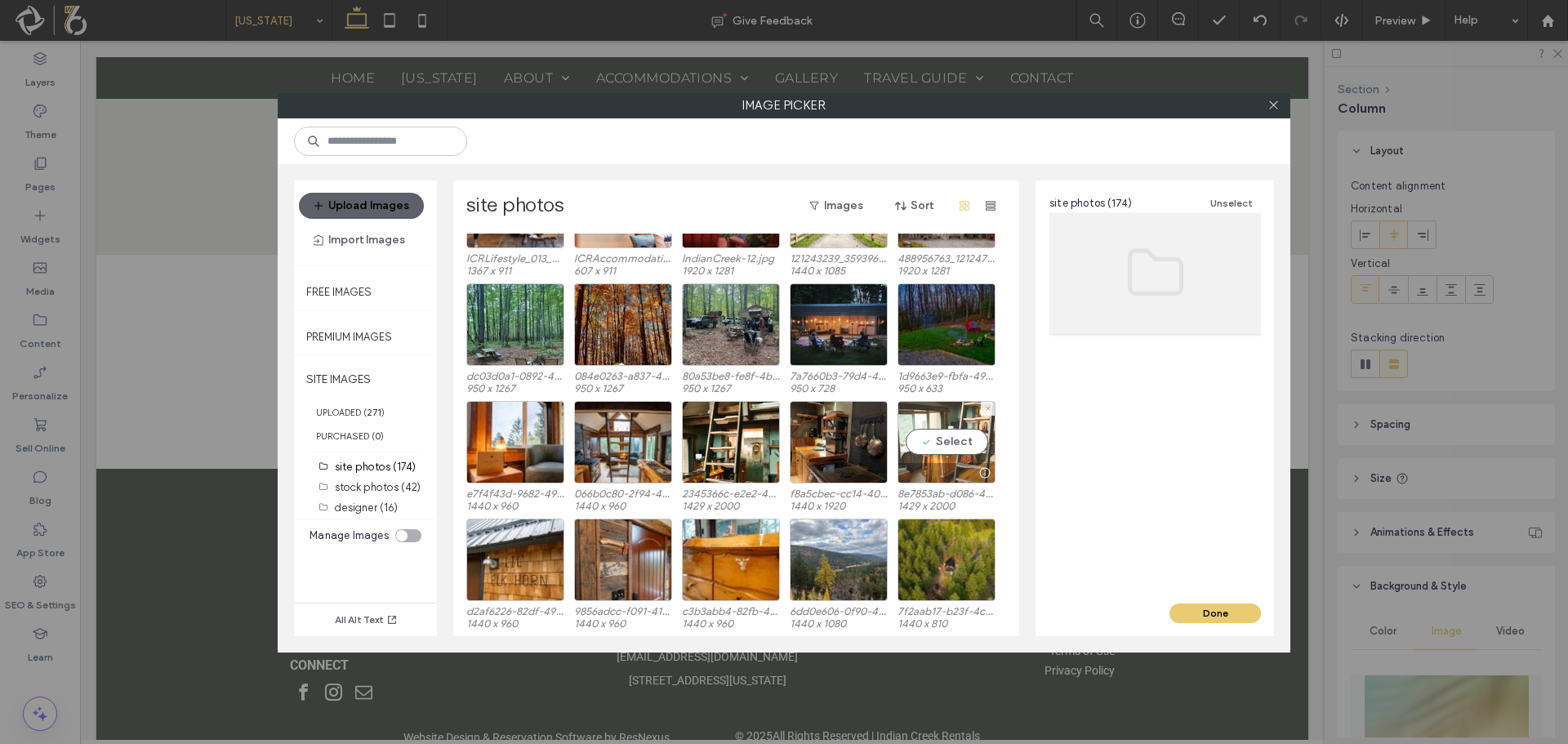
click at [938, 452] on div "Select" at bounding box center [947, 442] width 98 height 83
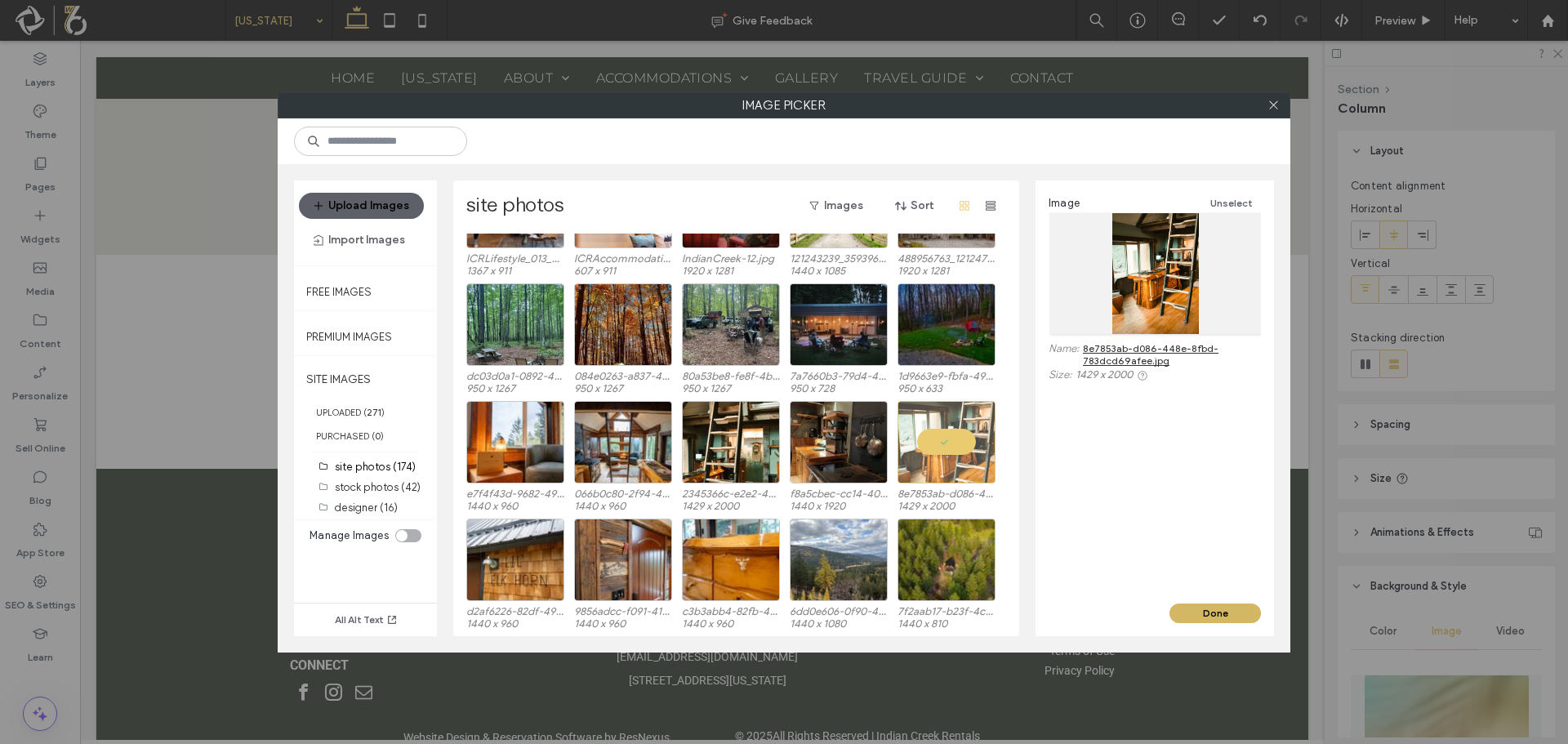
click at [1223, 610] on button "Done" at bounding box center [1215, 614] width 91 height 20
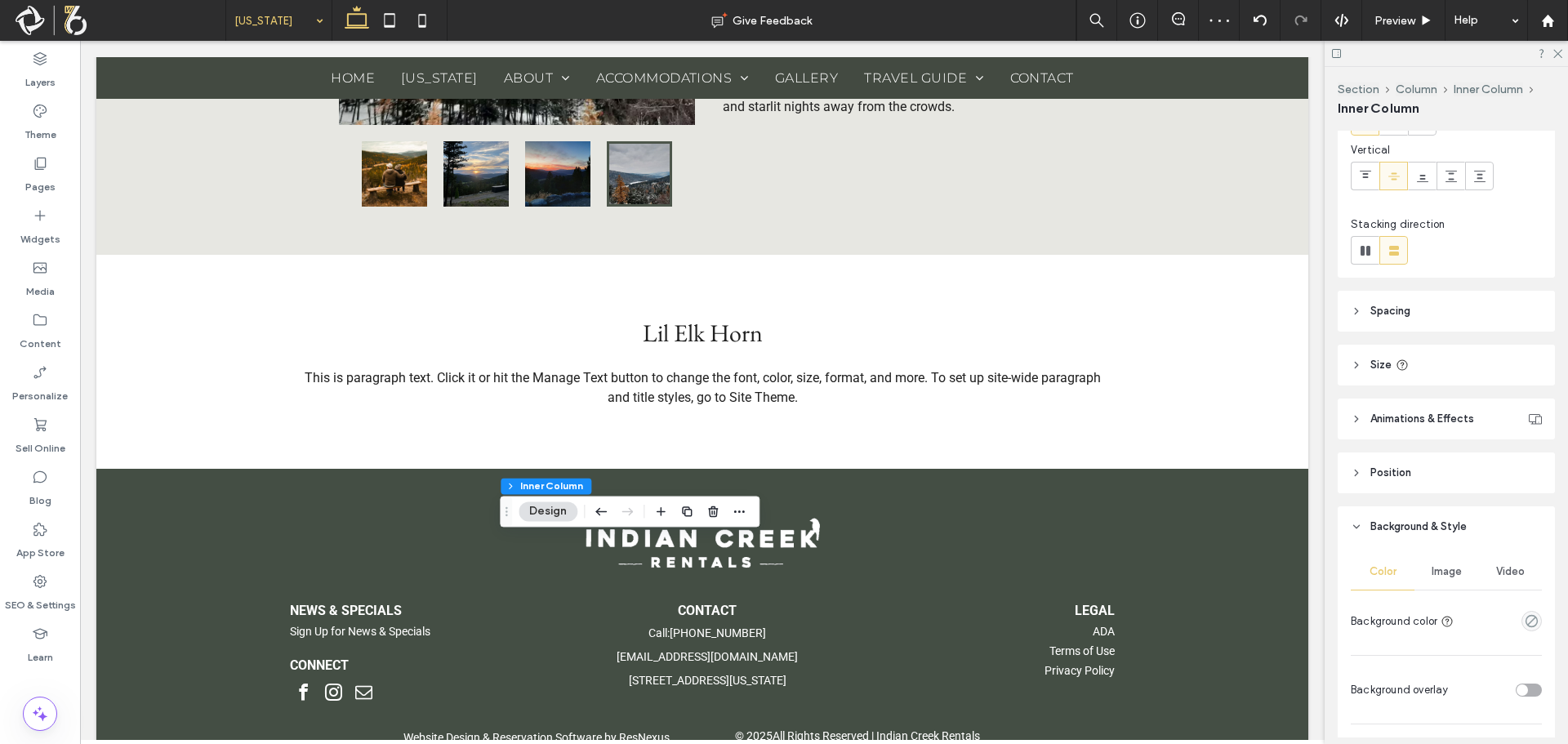
scroll to position [245, 0]
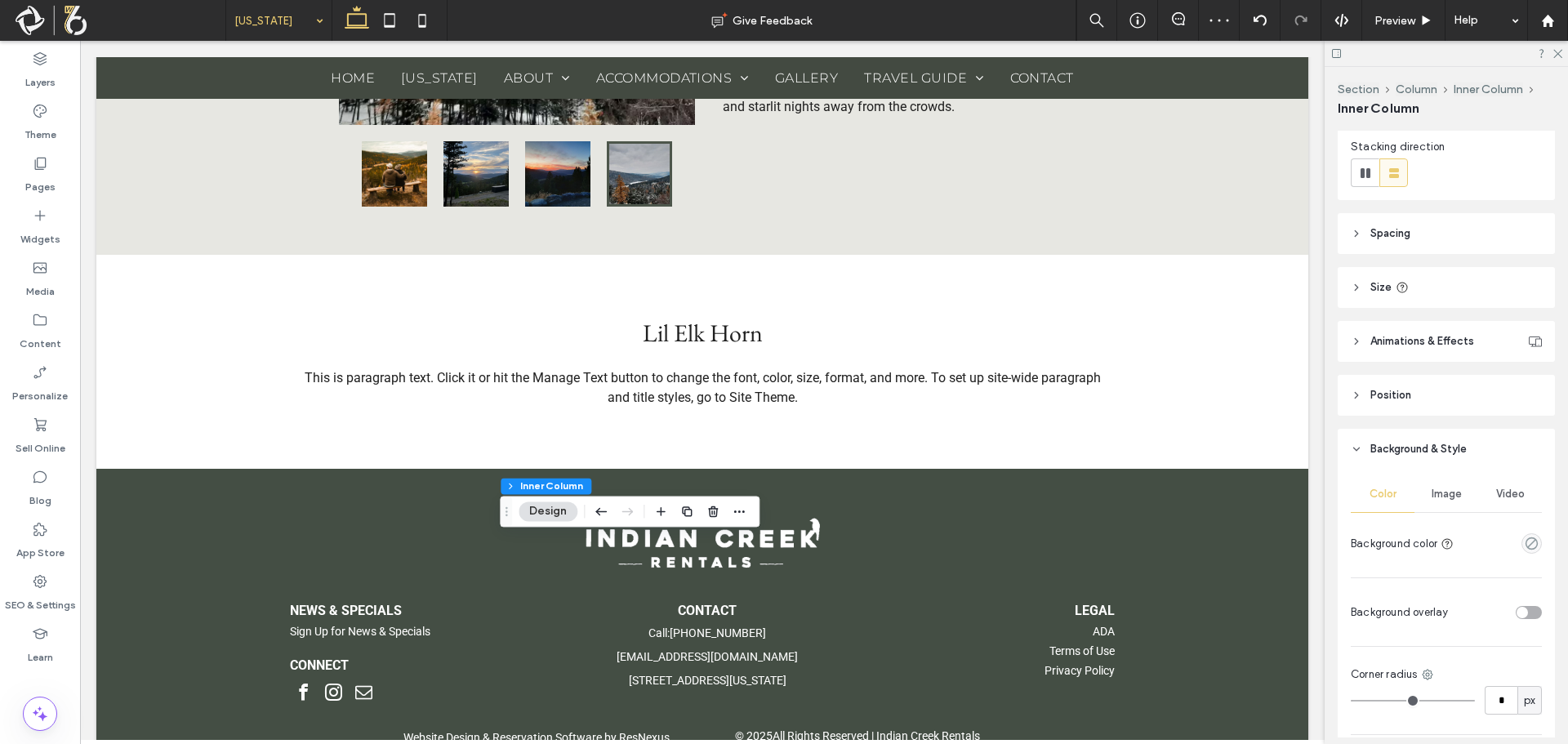
click at [1442, 478] on div "Image" at bounding box center [1446, 494] width 64 height 36
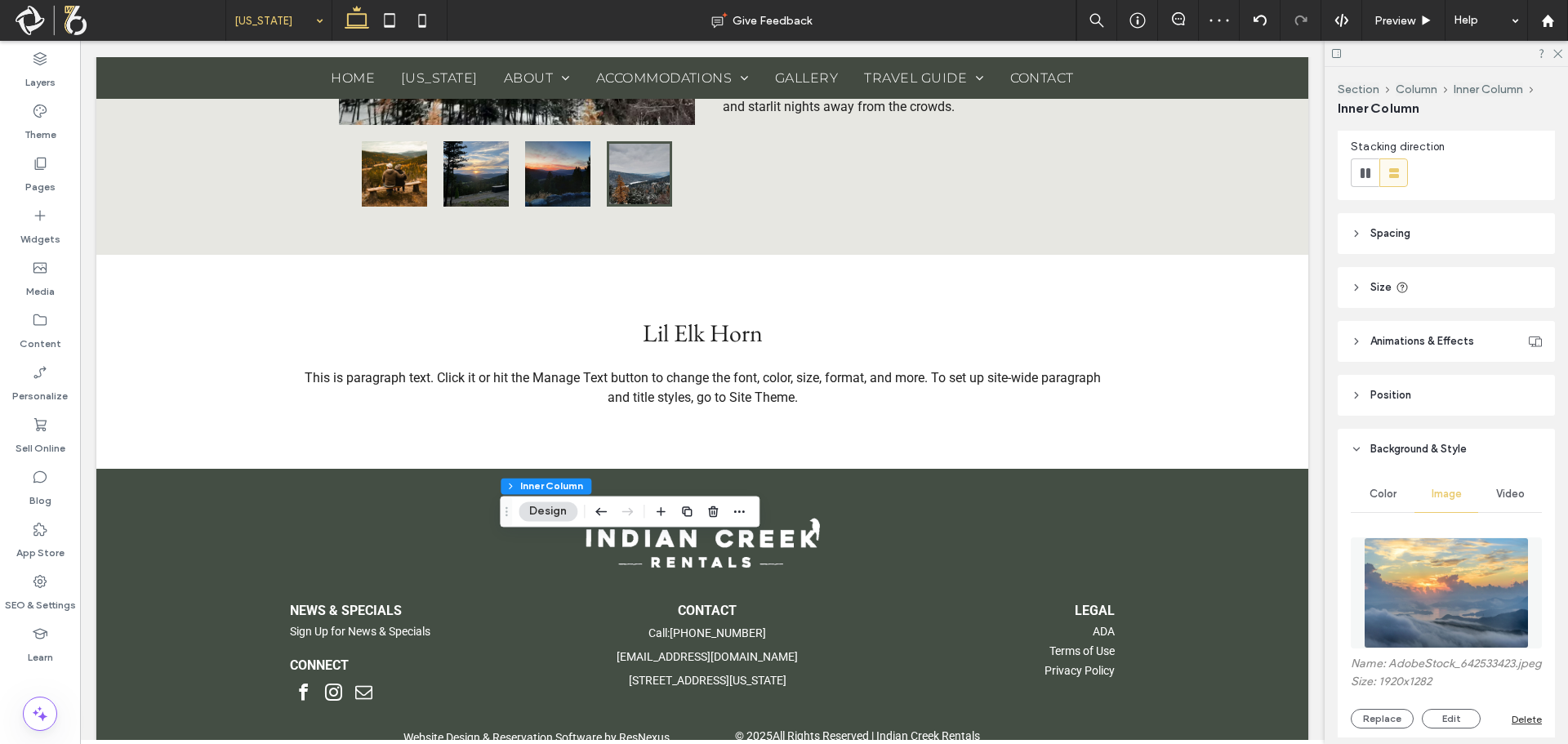
click at [1425, 572] on img at bounding box center [1447, 593] width 166 height 111
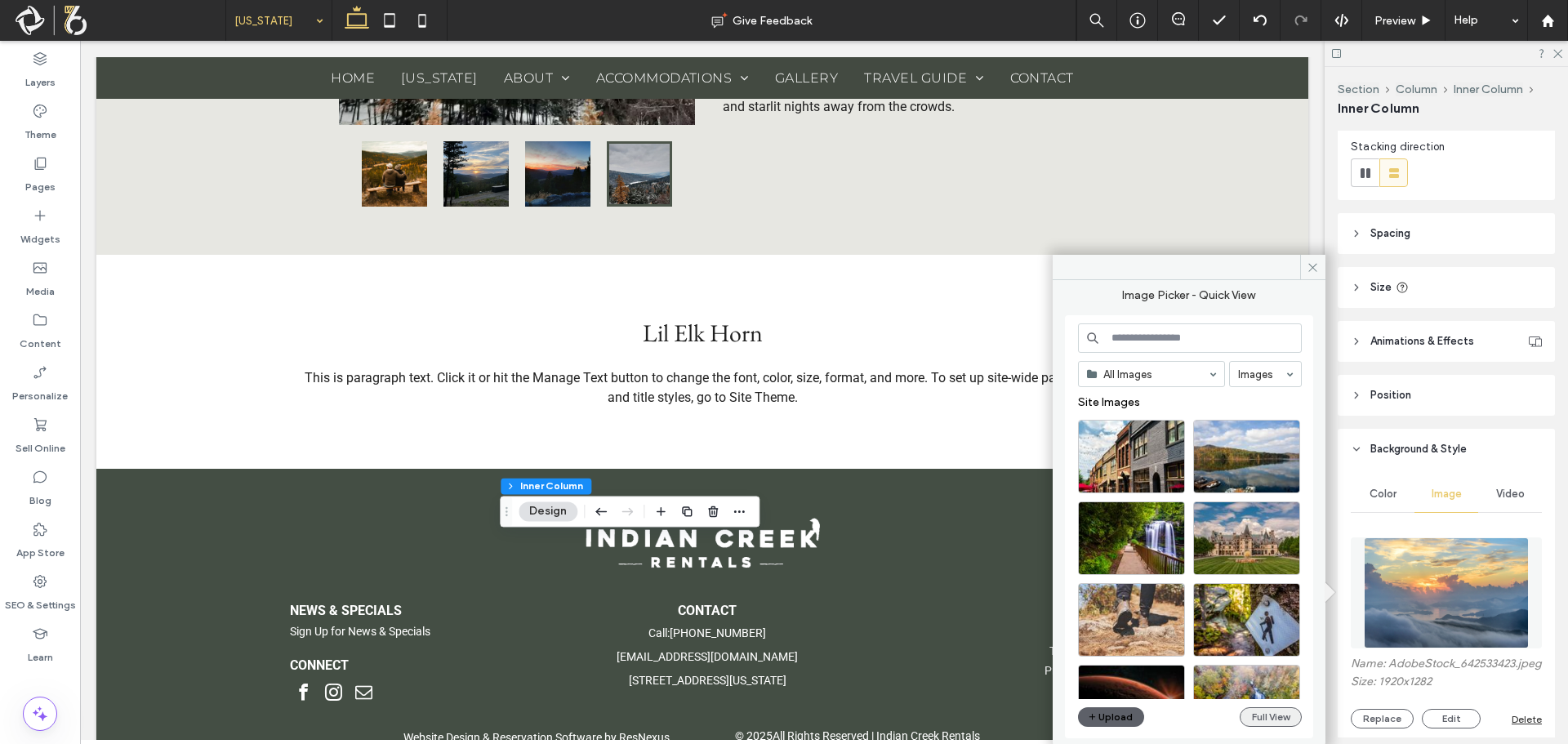
click at [1249, 714] on button "Full View" at bounding box center [1271, 717] width 62 height 20
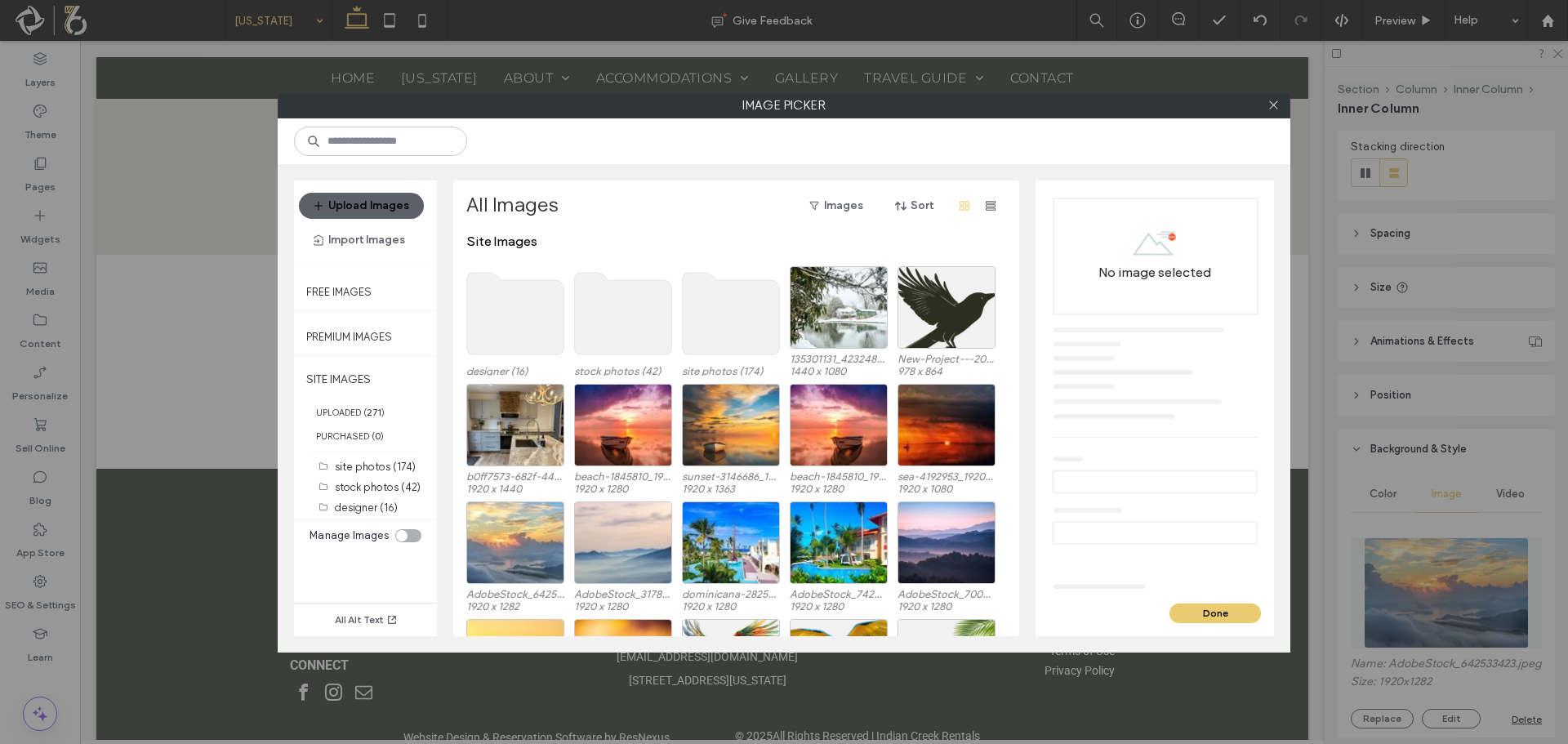
click at [745, 315] on use at bounding box center [731, 313] width 97 height 82
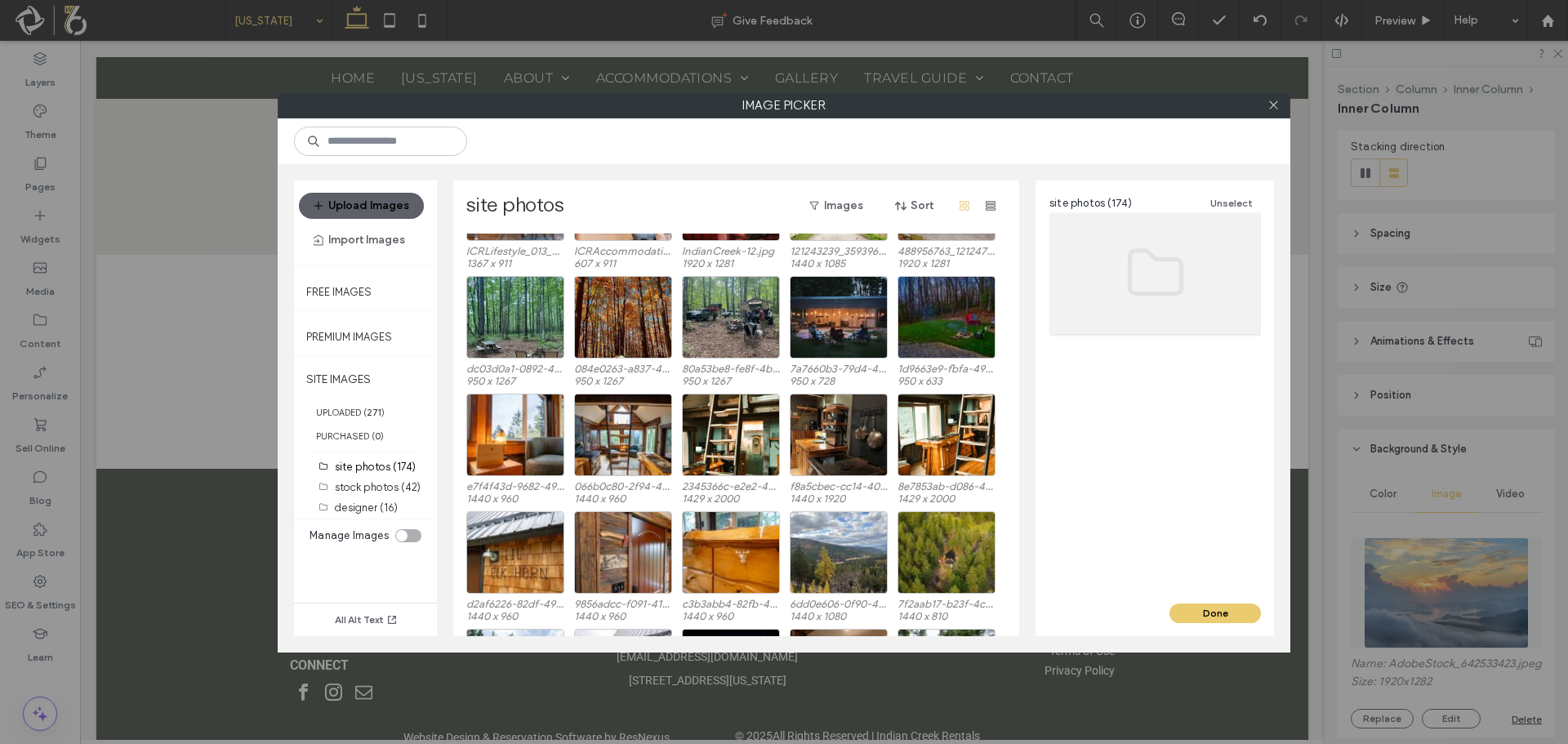
scroll to position [84, 0]
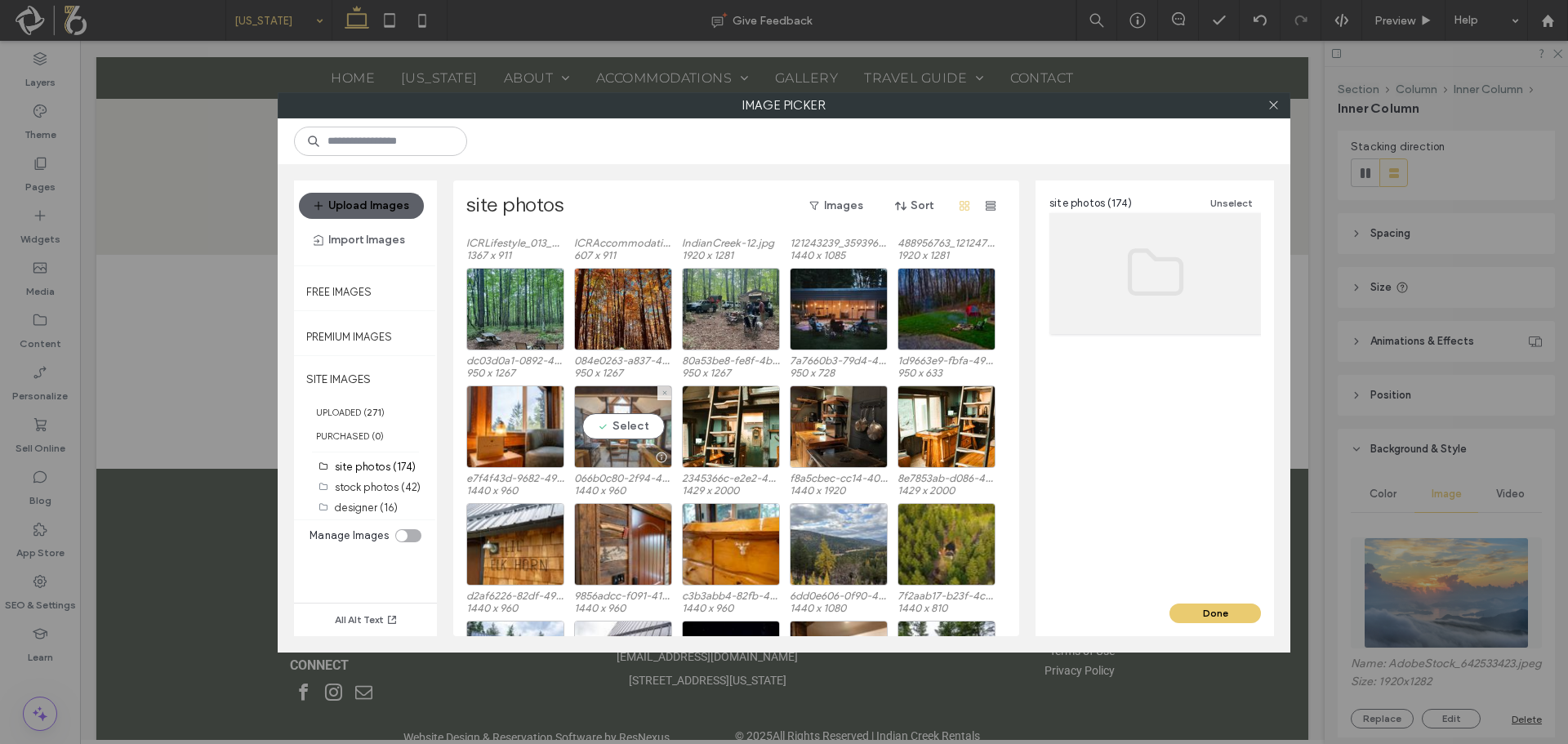
click at [616, 443] on div "Select" at bounding box center [623, 427] width 98 height 83
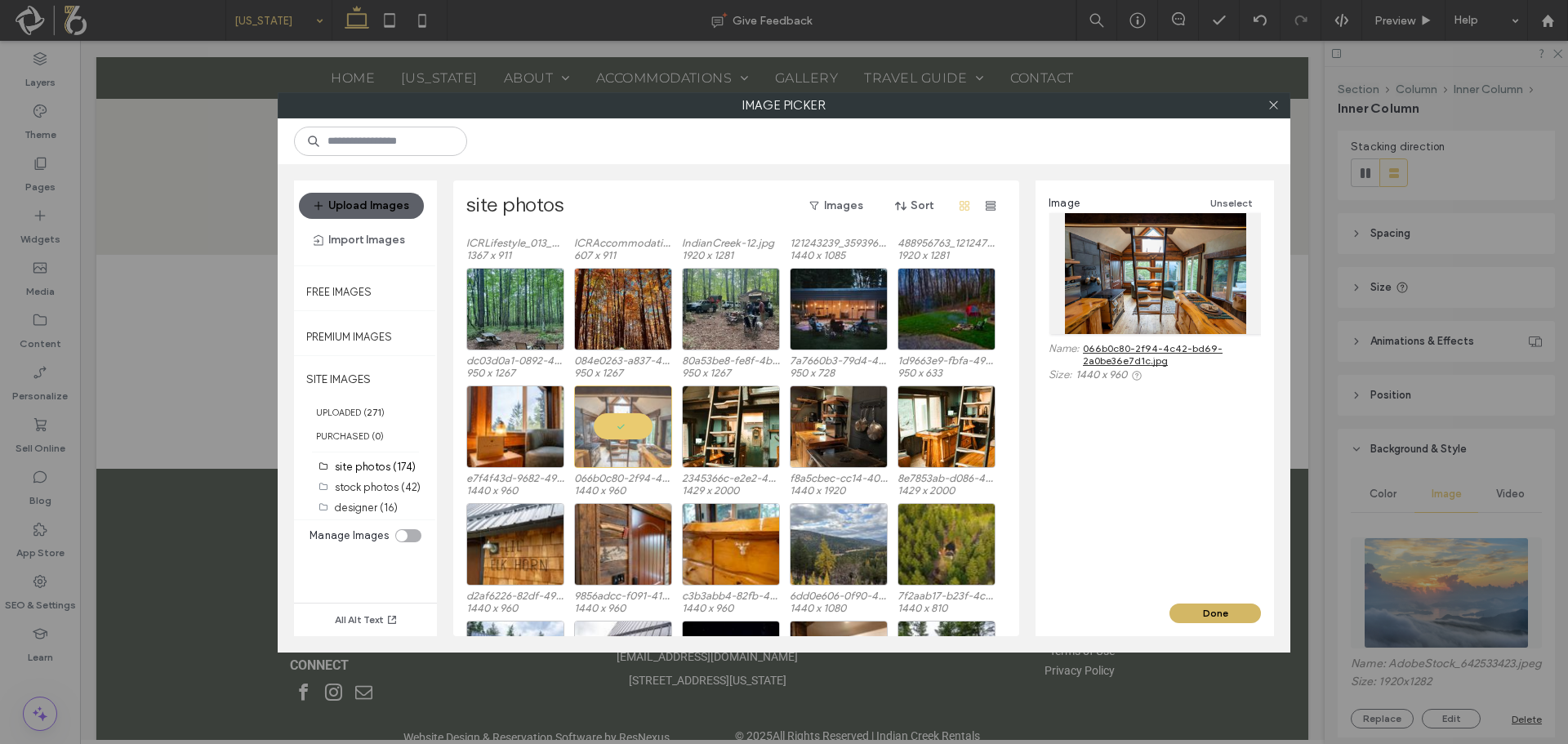
click at [1210, 616] on button "Done" at bounding box center [1215, 614] width 91 height 20
type input "**"
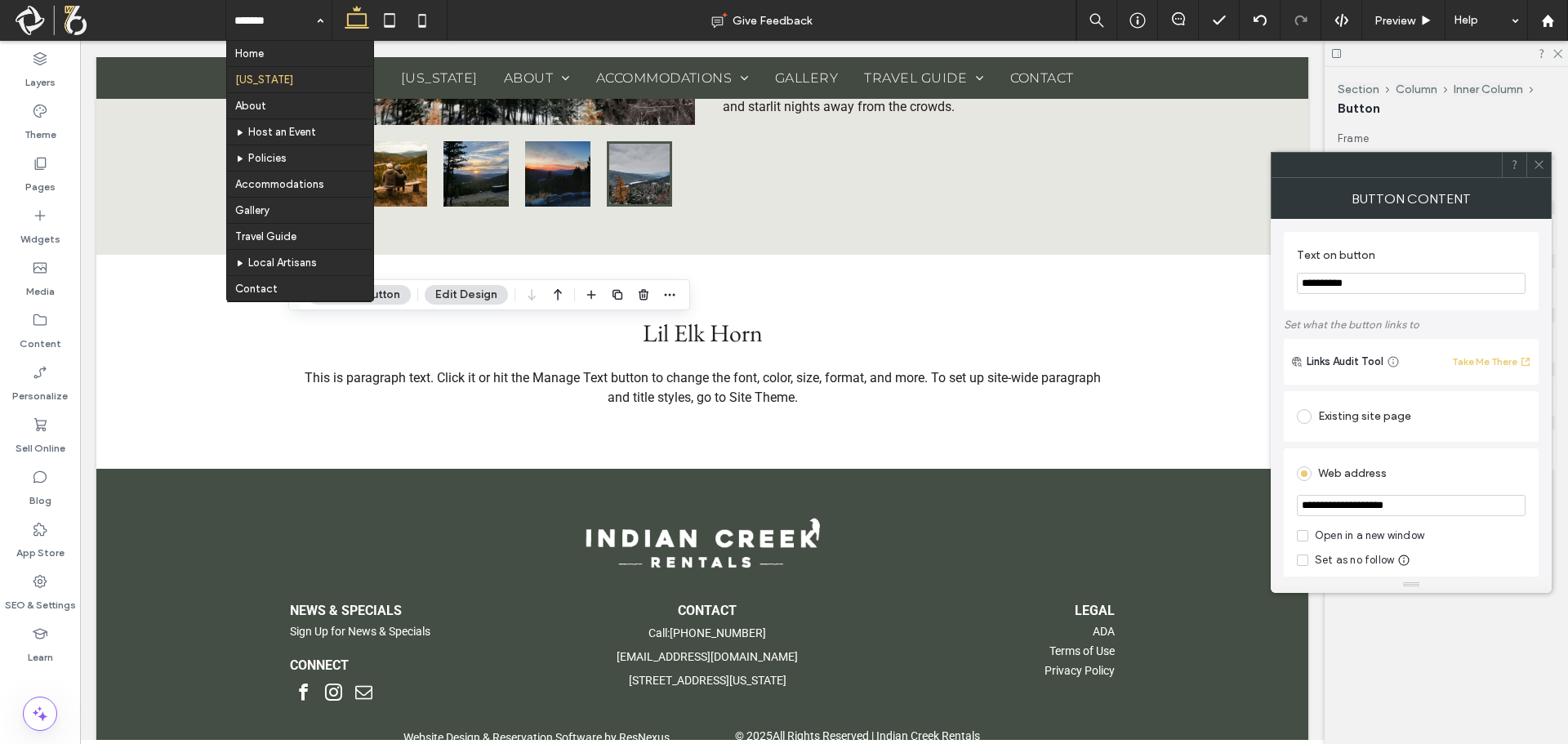
click at [1392, 250] on label "Text on button" at bounding box center [1408, 258] width 222 height 18
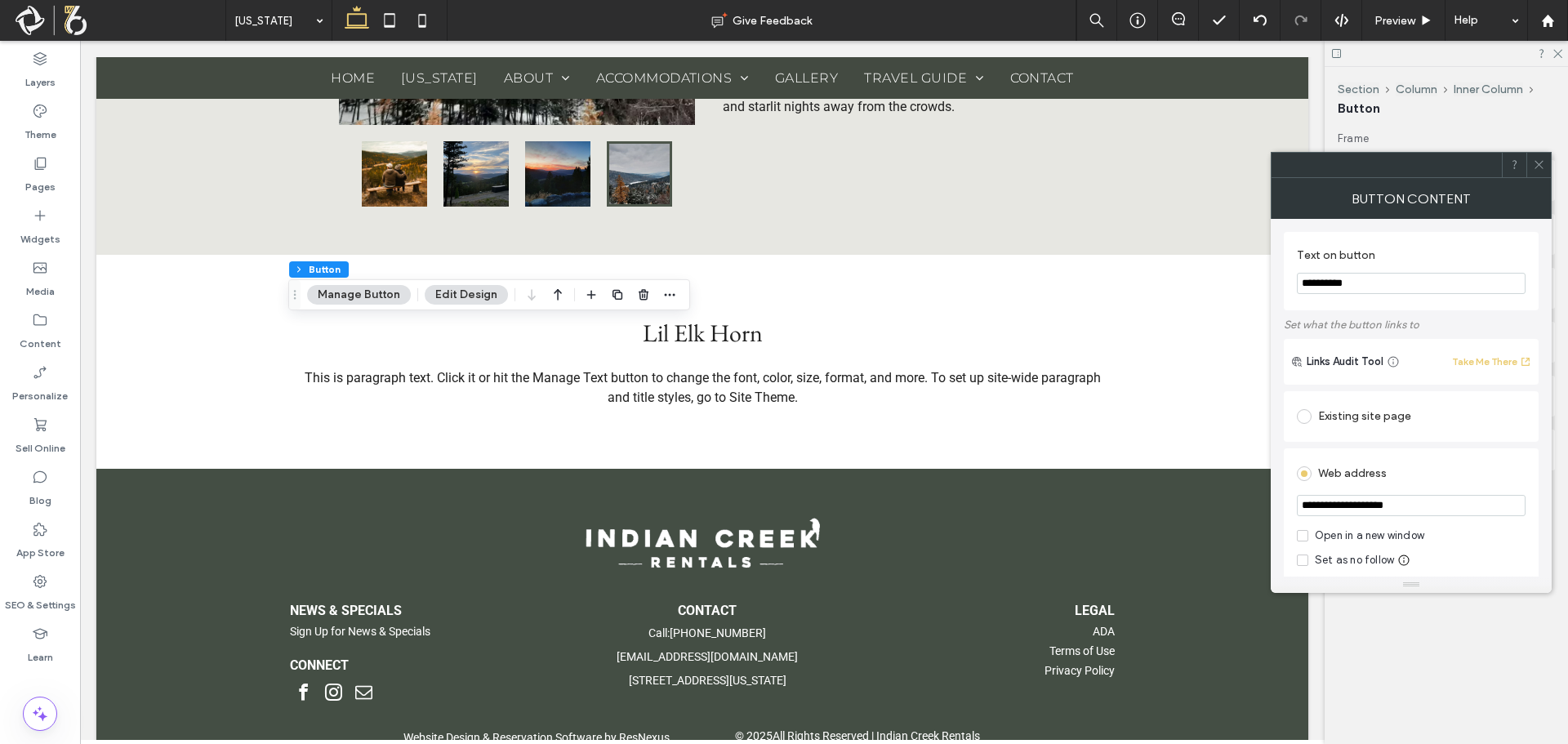
click at [1379, 288] on input "**********" at bounding box center [1411, 283] width 229 height 22
type input "**********"
click at [1382, 249] on label "Text on button" at bounding box center [1408, 258] width 222 height 18
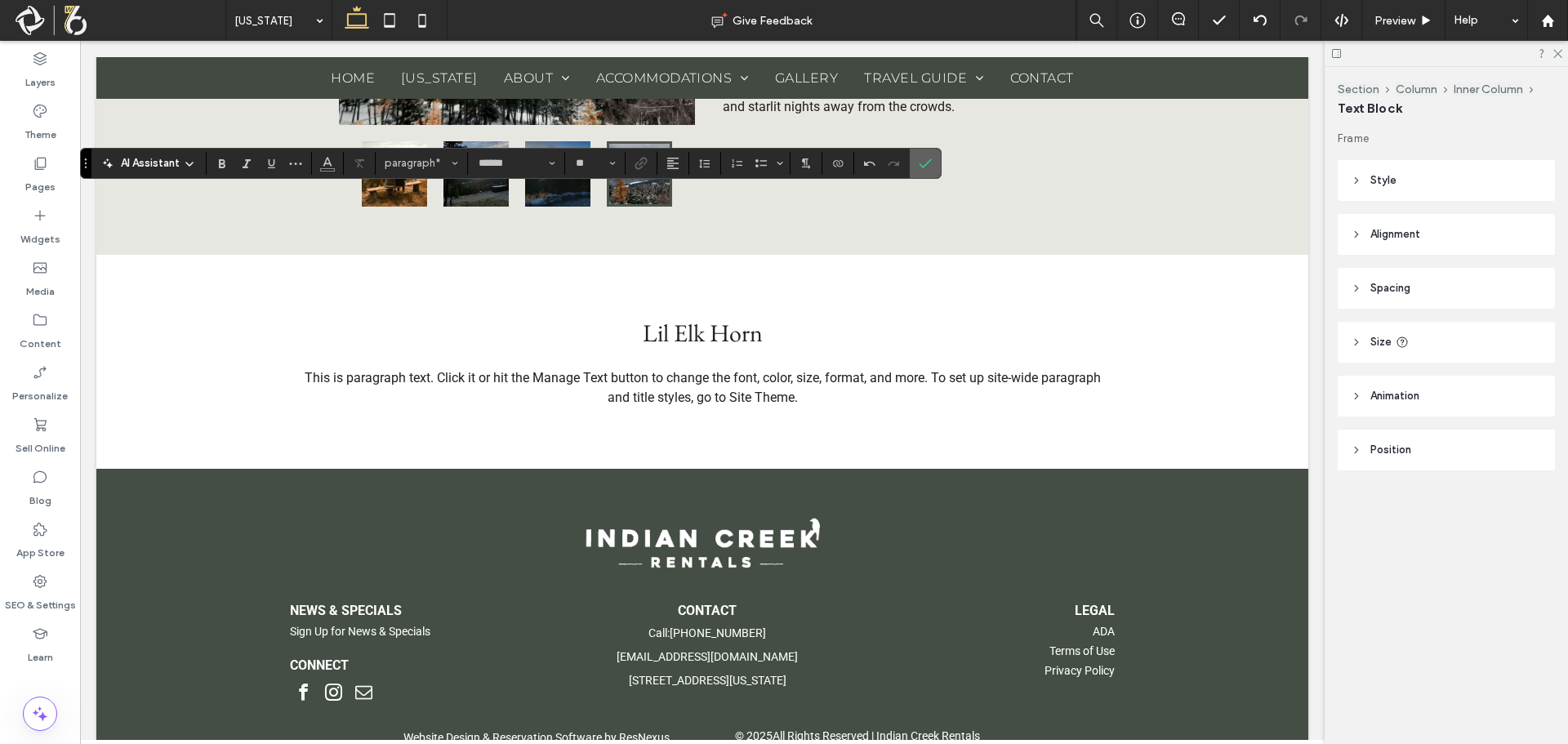
click at [938, 164] on section at bounding box center [924, 162] width 31 height 29
click at [914, 164] on label "Confirm" at bounding box center [925, 162] width 25 height 29
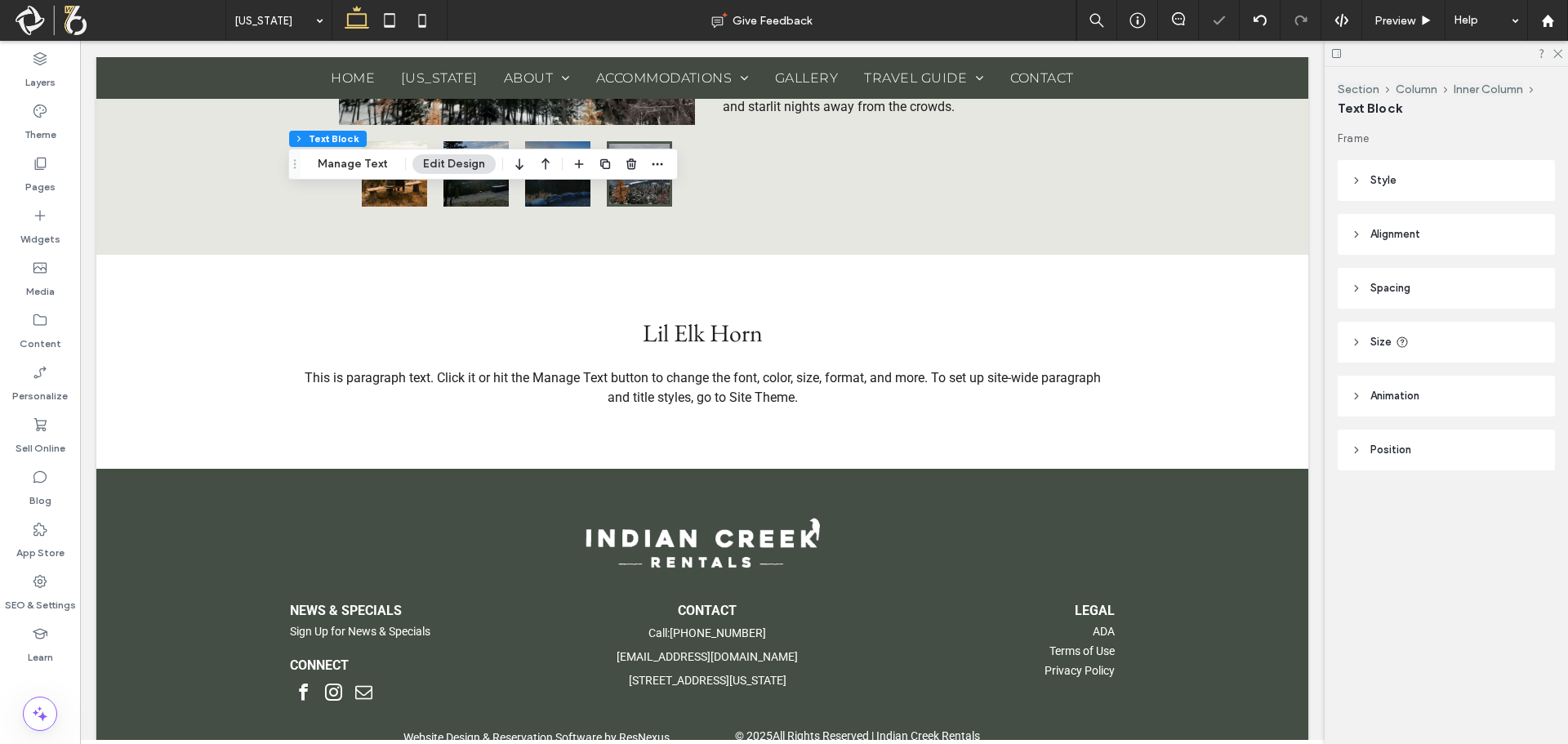
click at [411, 154] on div "Section Column Inner Column Text Block Manage Text Edit Design" at bounding box center [483, 163] width 389 height 31
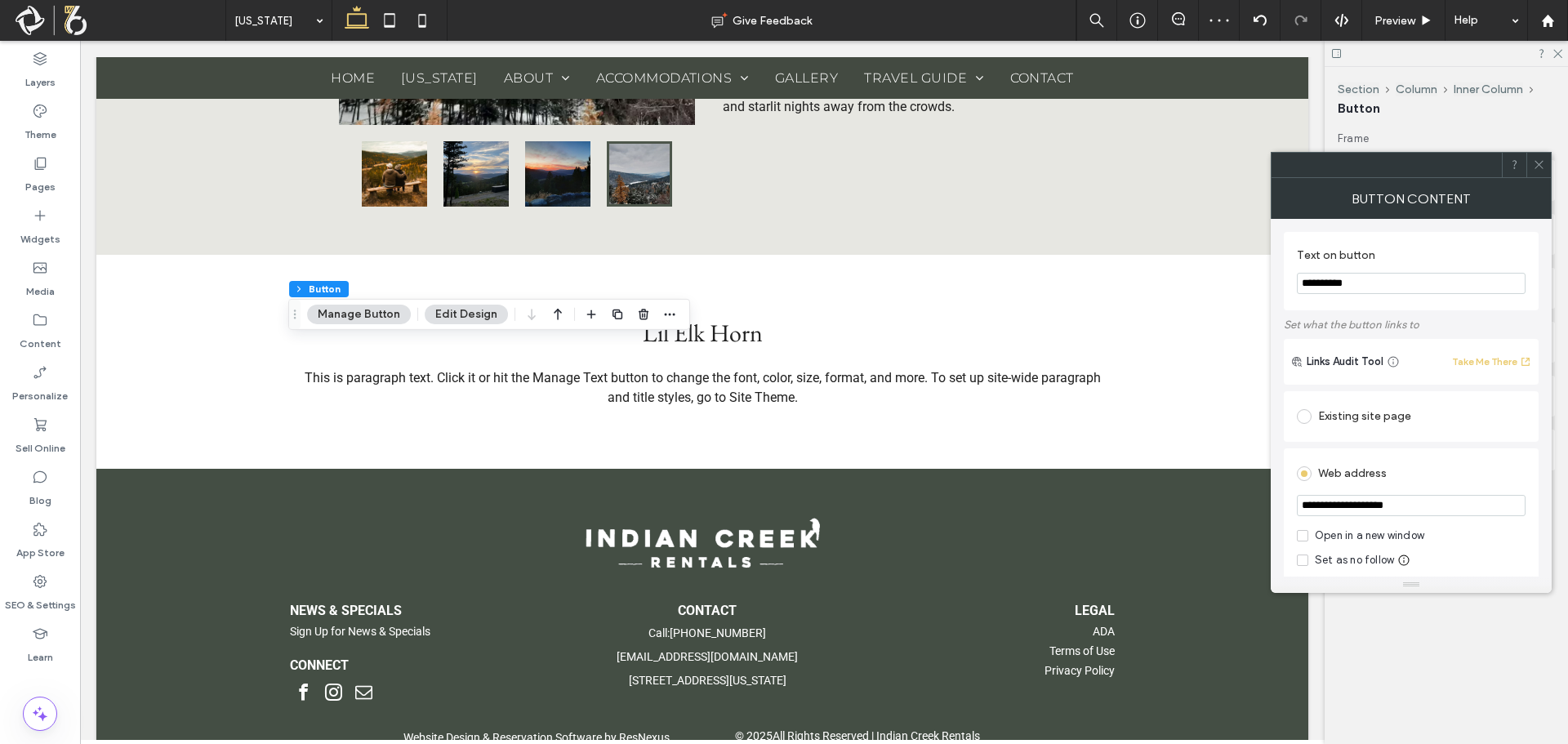
click at [1370, 419] on div "Existing site page" at bounding box center [1411, 417] width 229 height 27
click at [1533, 156] on span at bounding box center [1539, 165] width 12 height 25
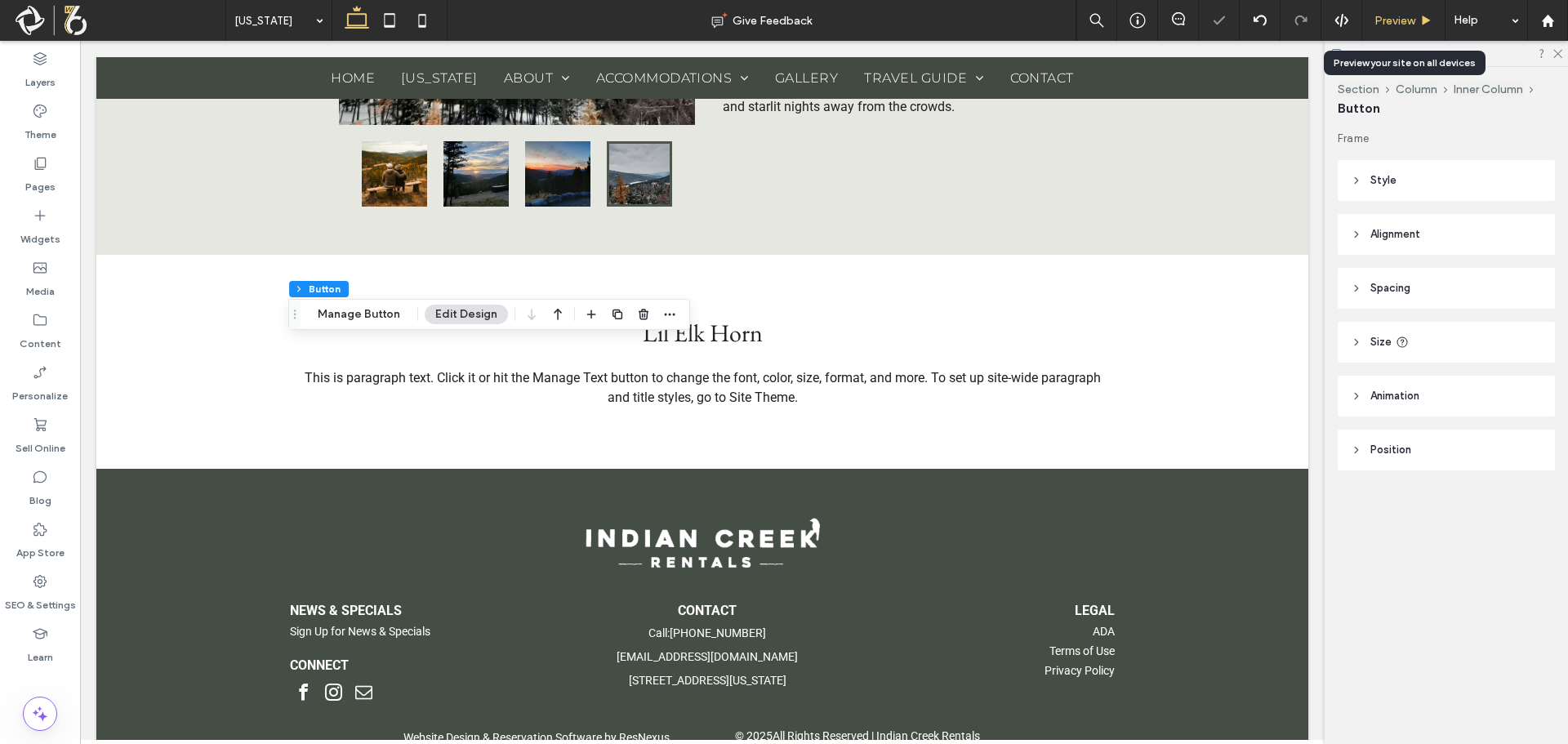
click at [1428, 15] on icon at bounding box center [1426, 21] width 12 height 12
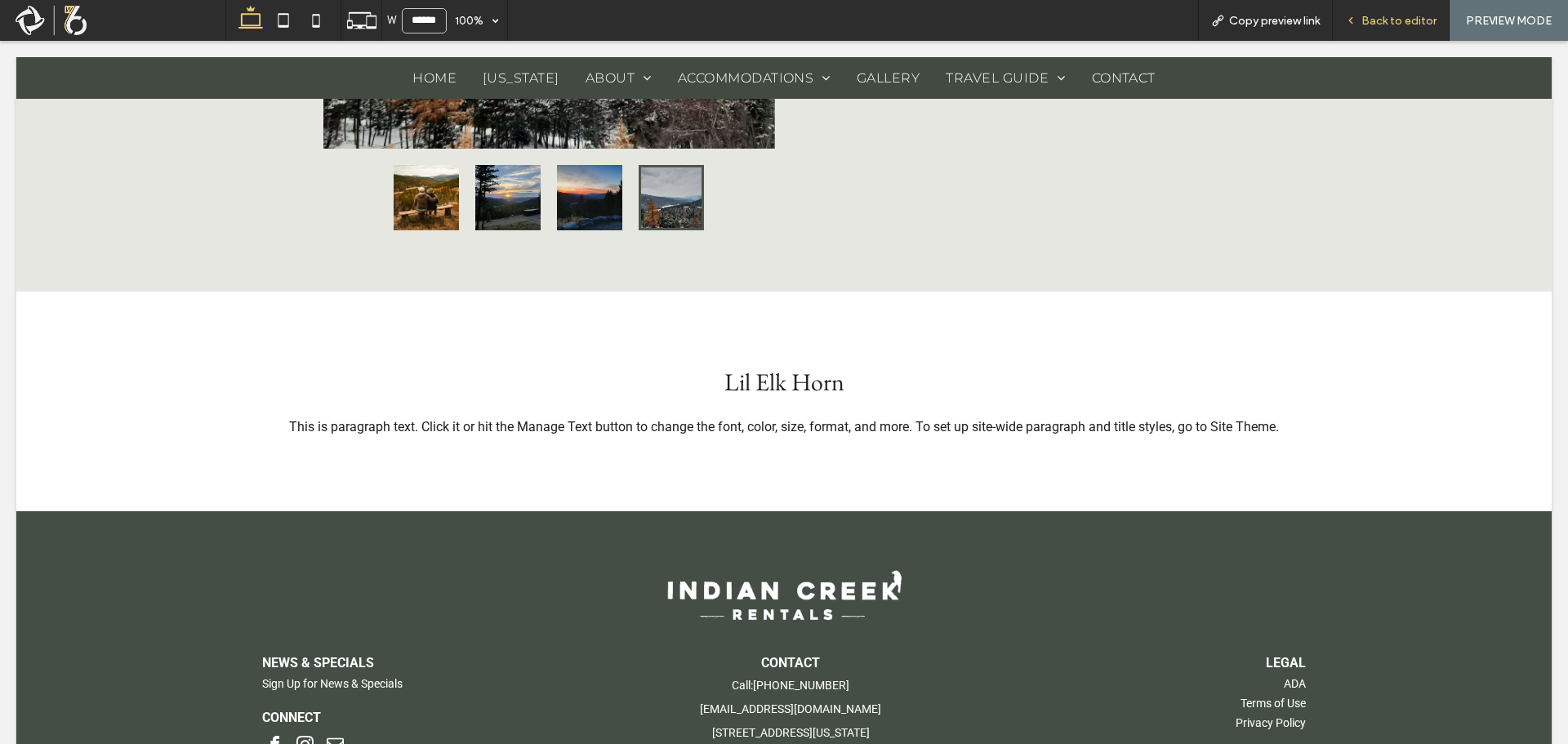
click at [1416, 7] on div "Back to editor" at bounding box center [1391, 20] width 117 height 41
click at [1406, 27] on span "Back to editor" at bounding box center [1399, 21] width 75 height 14
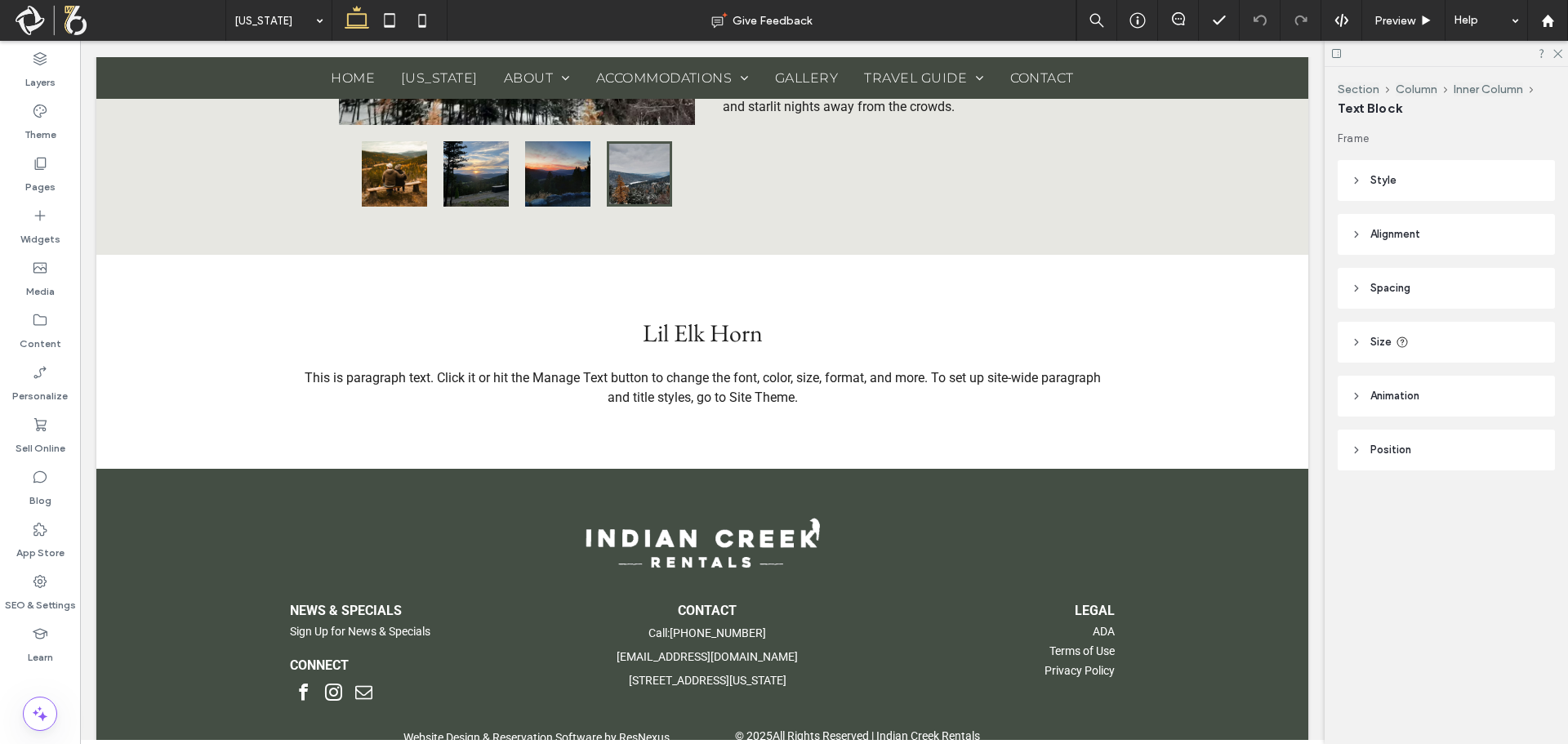
type input "******"
type input "**"
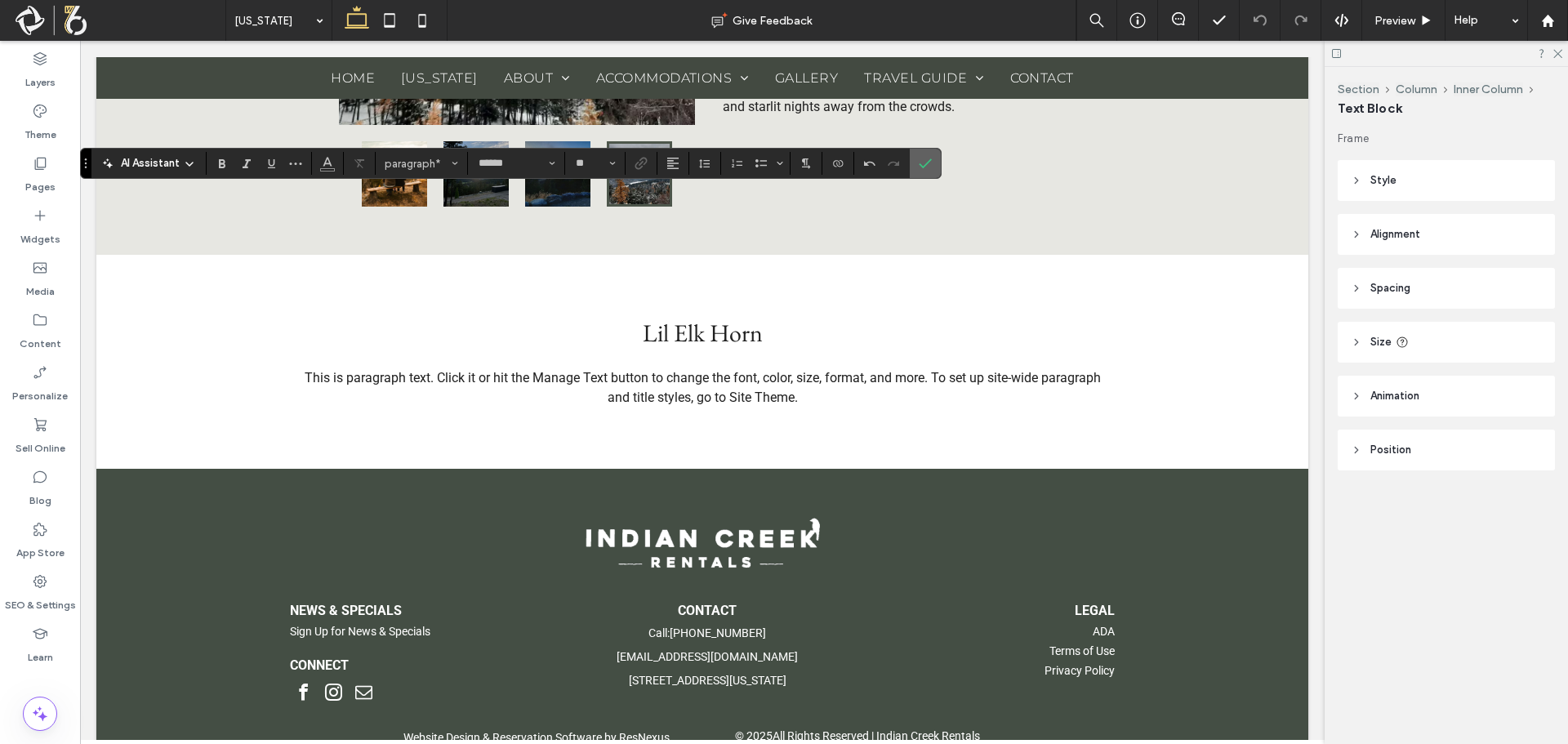
click at [920, 156] on span "Confirm" at bounding box center [922, 162] width 7 height 29
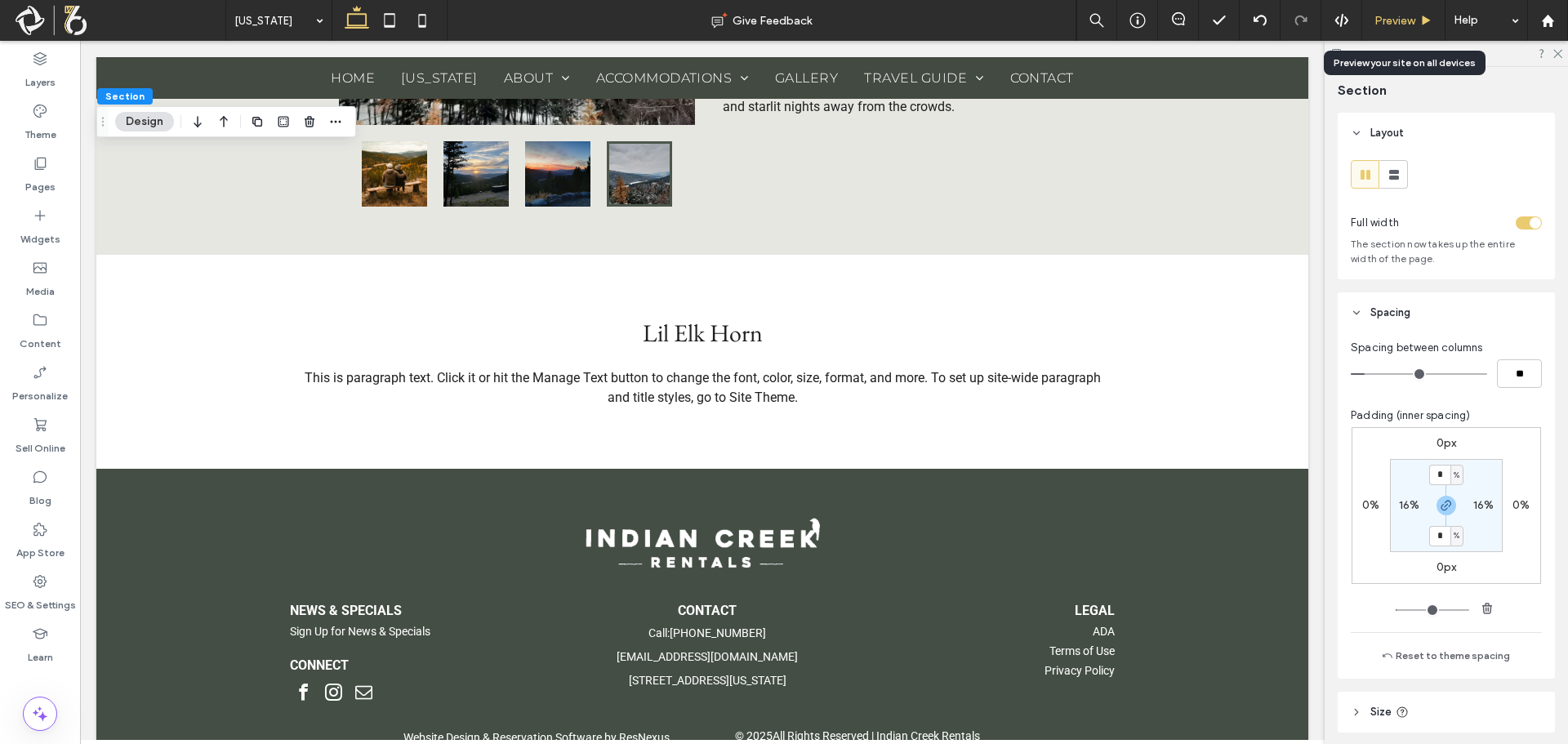
click at [1404, 20] on span "Preview" at bounding box center [1394, 21] width 41 height 14
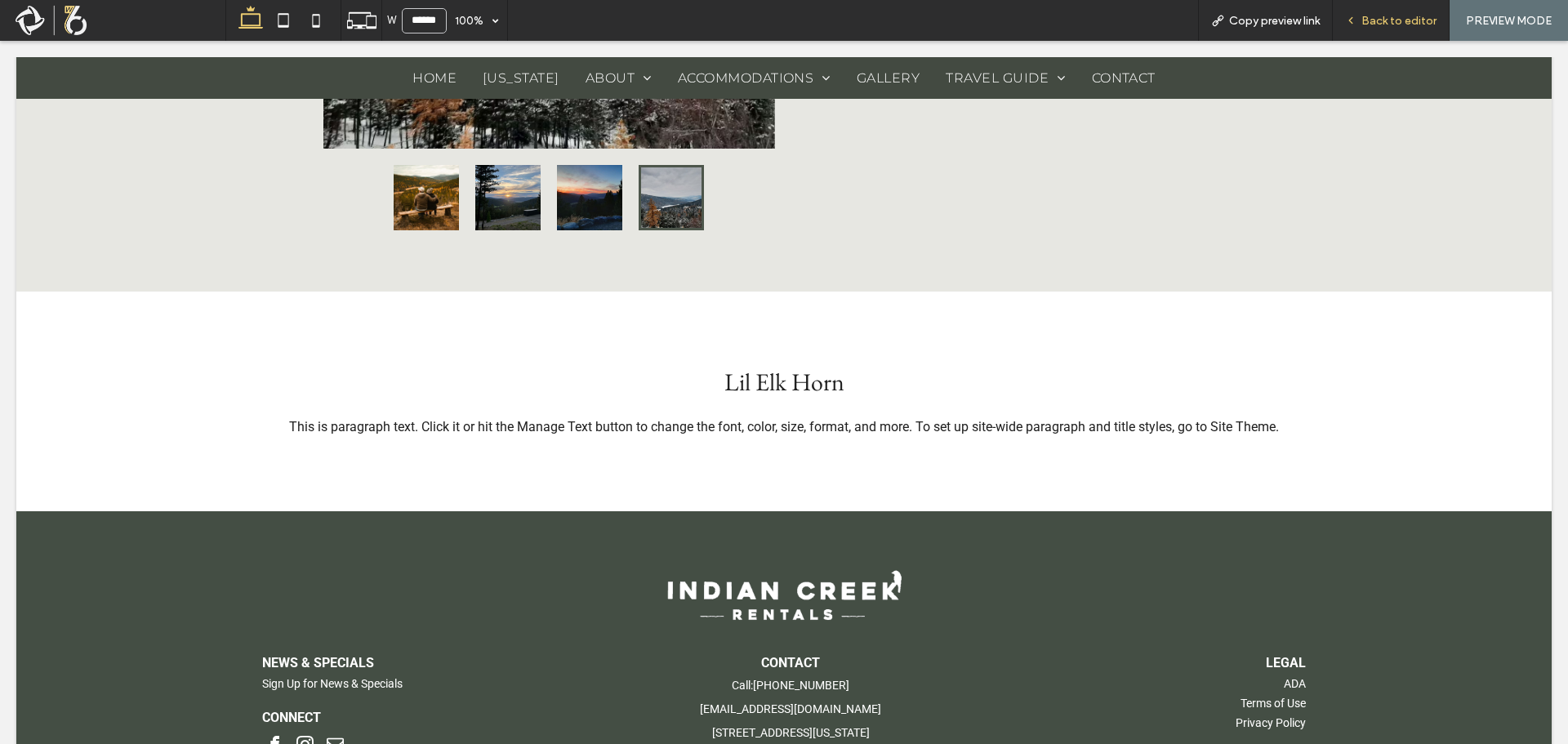
click at [1387, 14] on span "Back to editor" at bounding box center [1399, 21] width 75 height 14
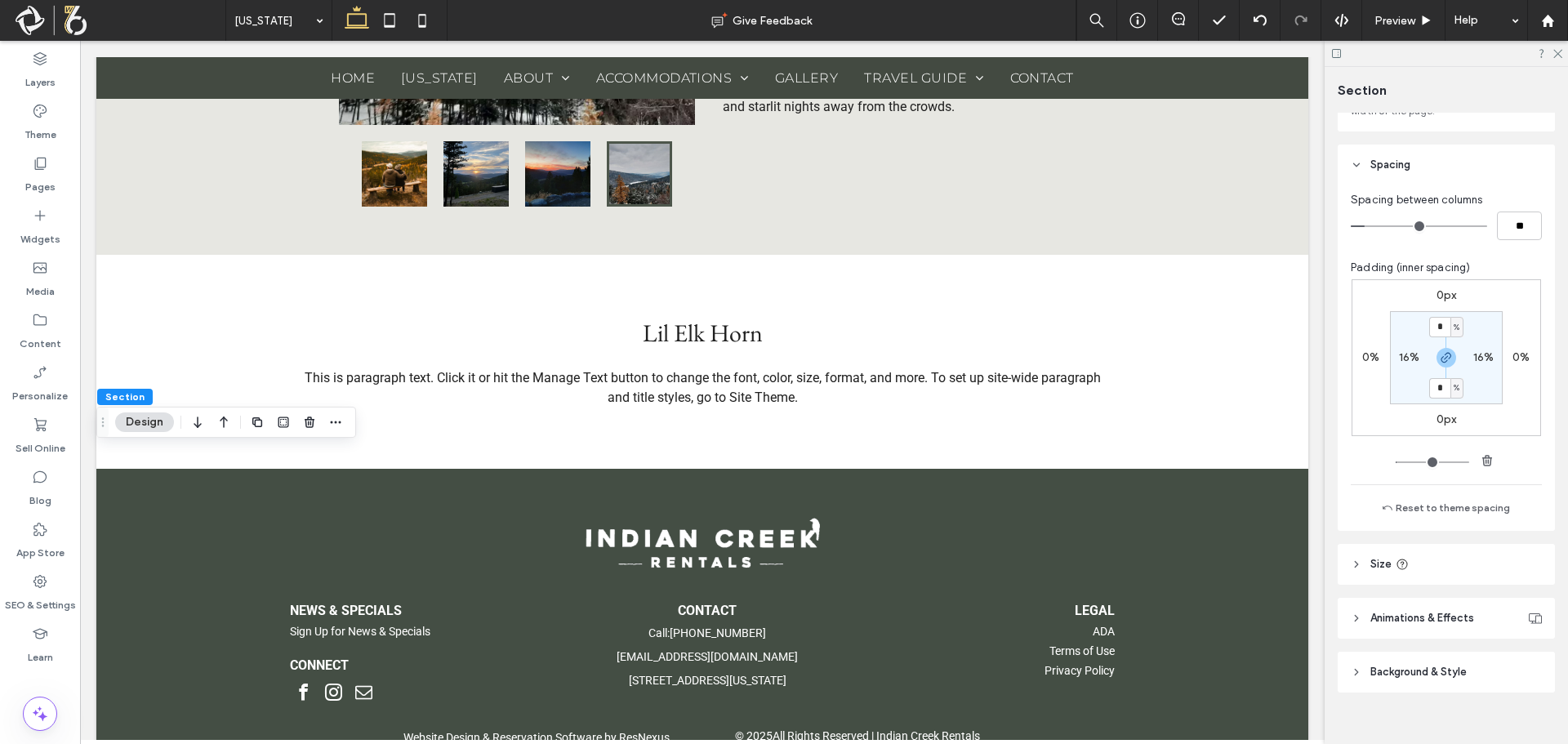
scroll to position [168, 0]
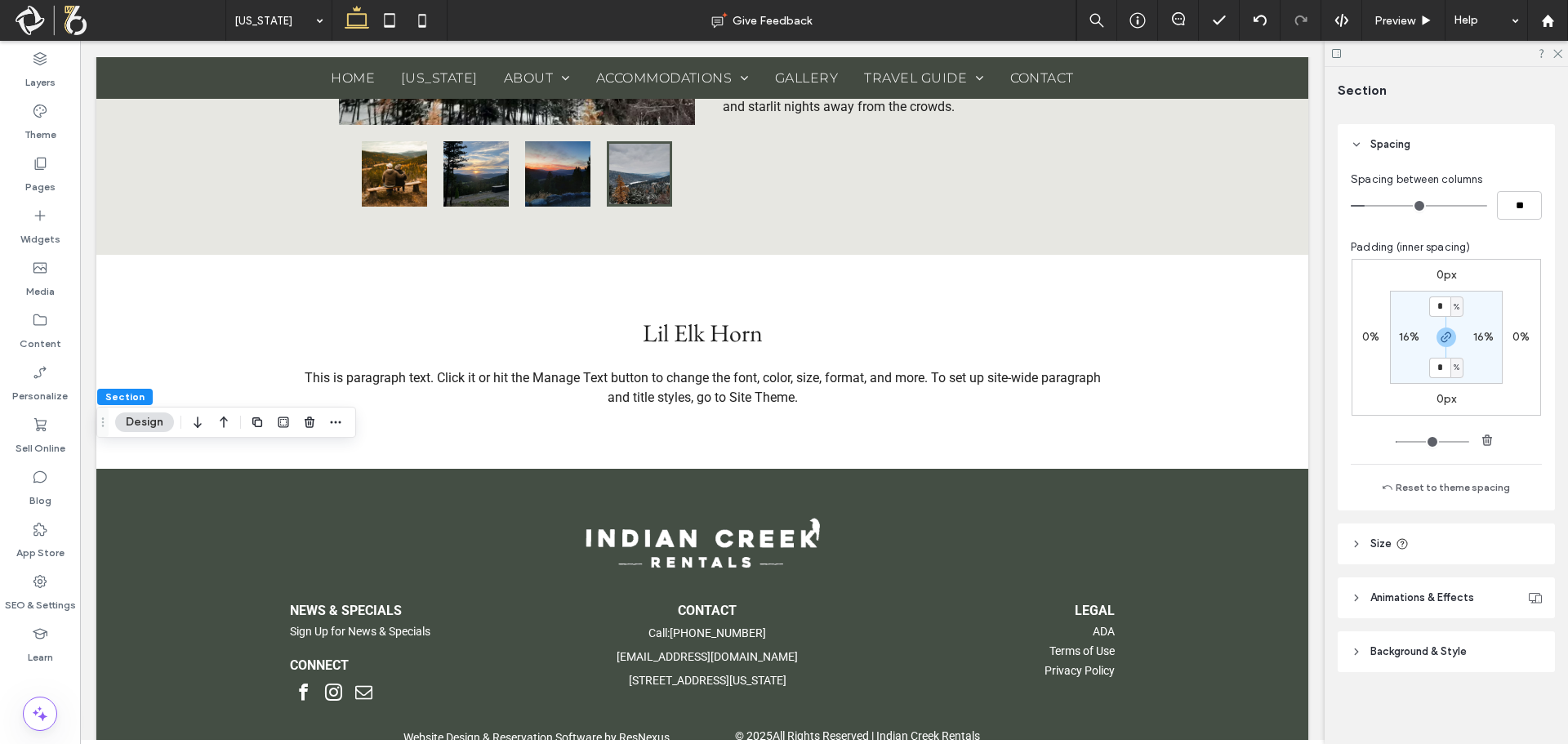
click at [1460, 658] on span "Background & Style" at bounding box center [1418, 652] width 96 height 17
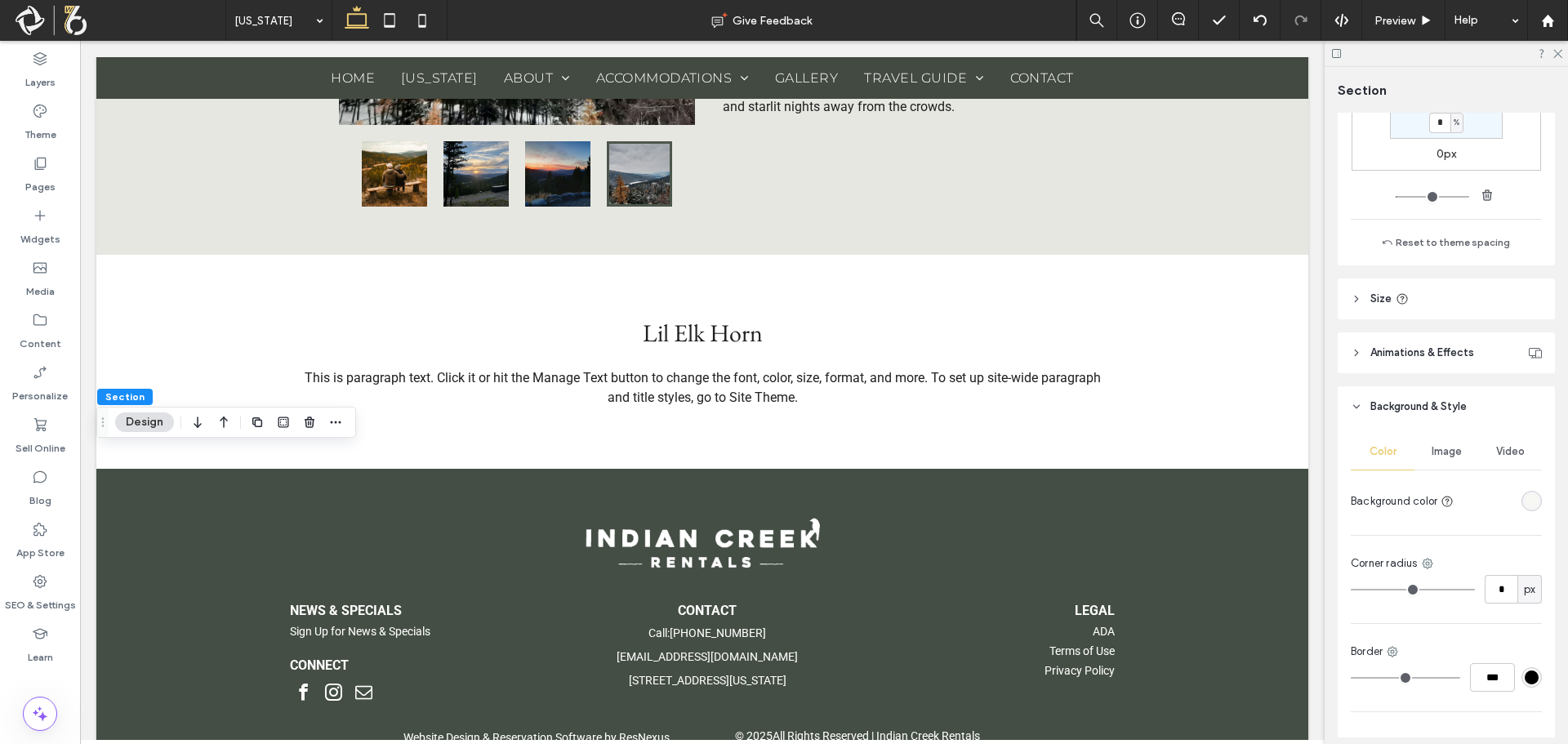
click at [1526, 504] on div "rgba(247, 247, 244, 1)" at bounding box center [1532, 500] width 14 height 14
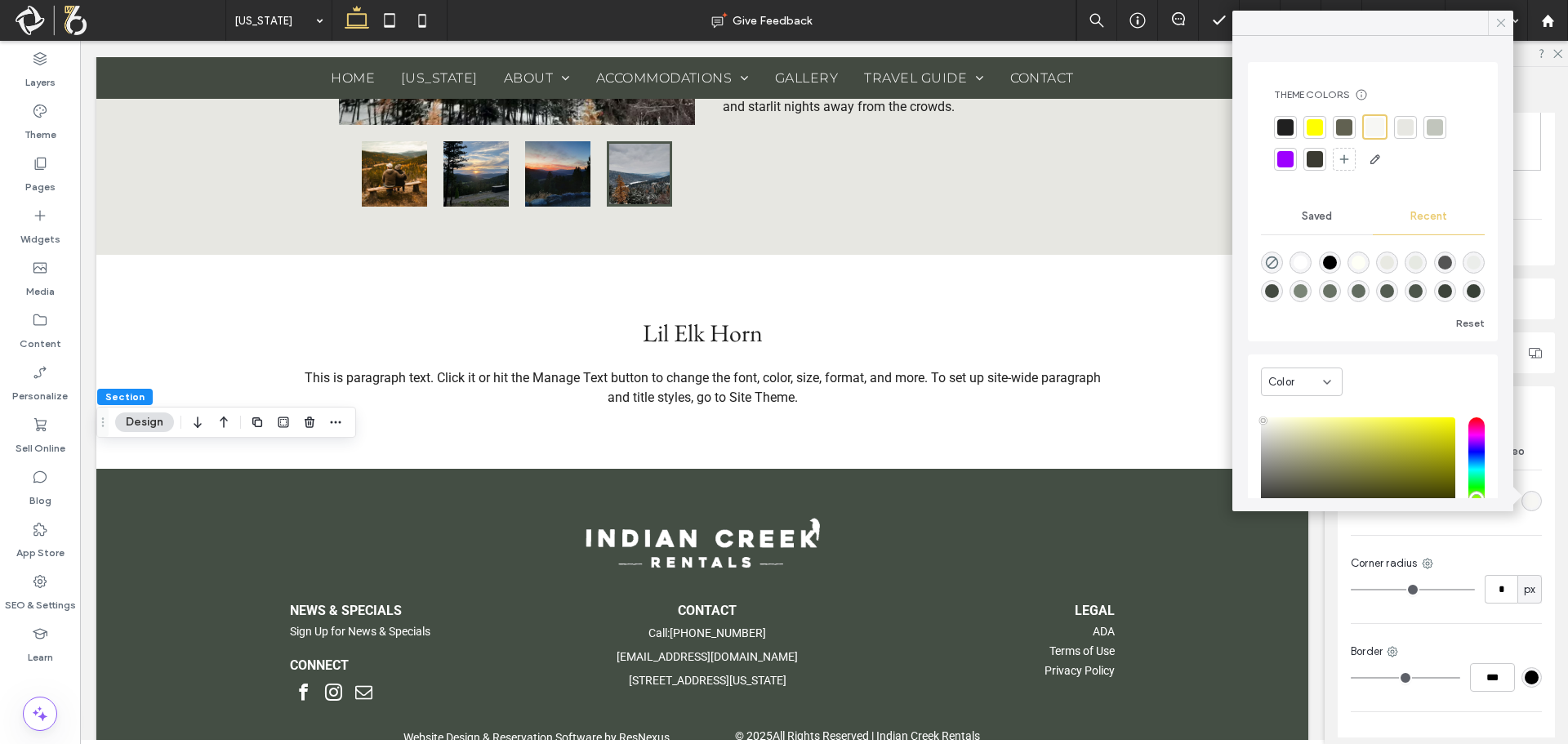
click at [1498, 20] on icon at bounding box center [1501, 23] width 15 height 15
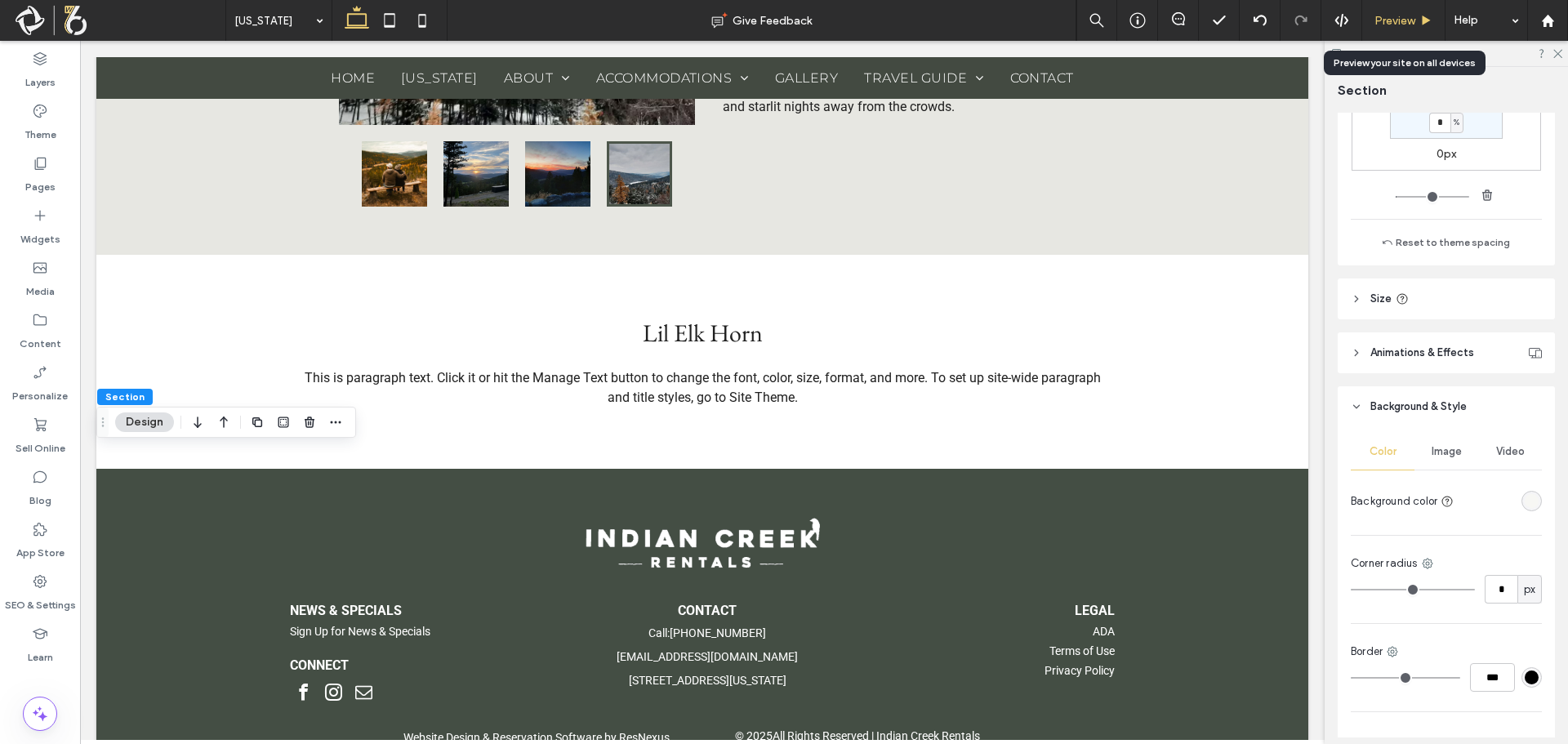
click at [1428, 31] on div "Preview" at bounding box center [1404, 20] width 84 height 41
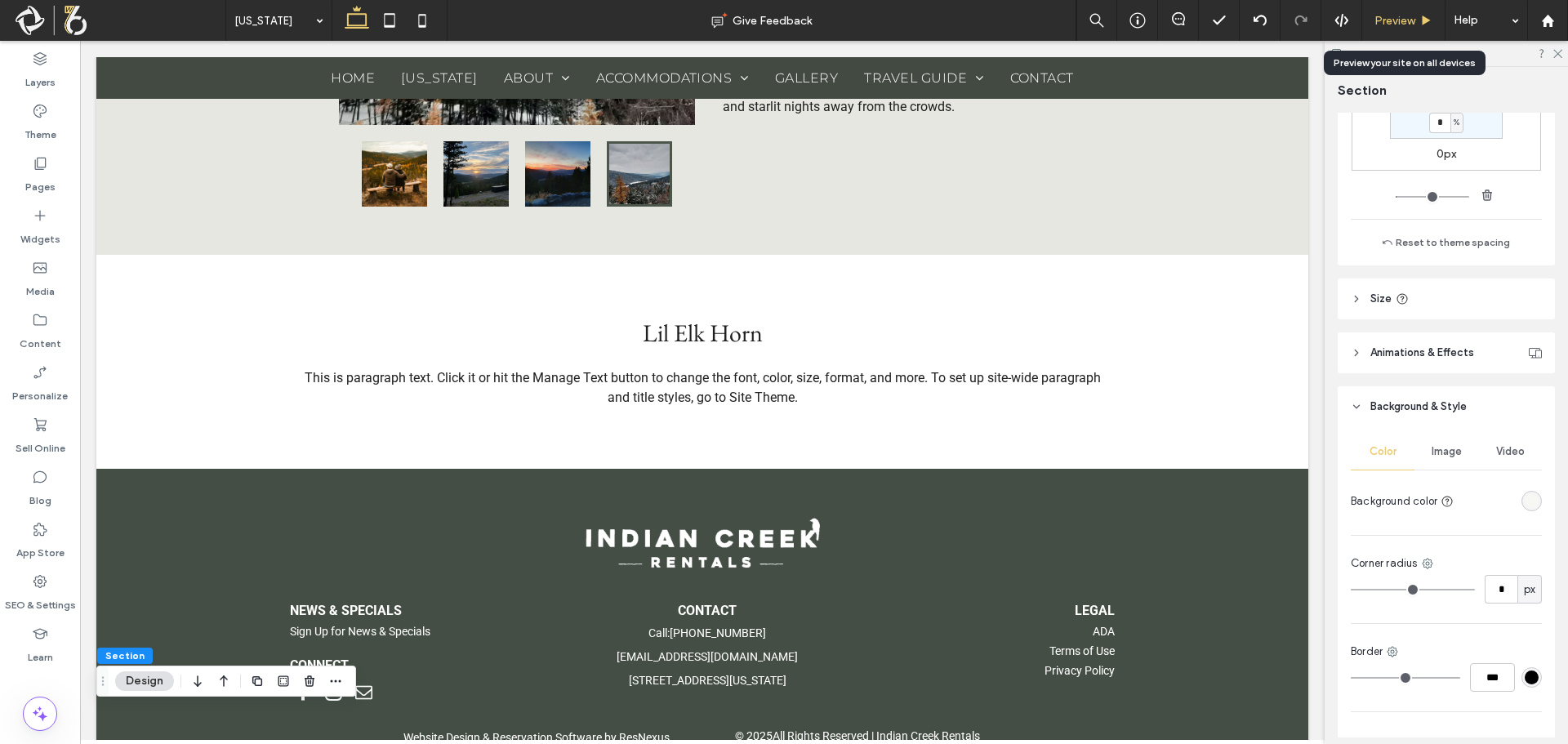
click at [1401, 21] on span "Preview" at bounding box center [1394, 21] width 41 height 14
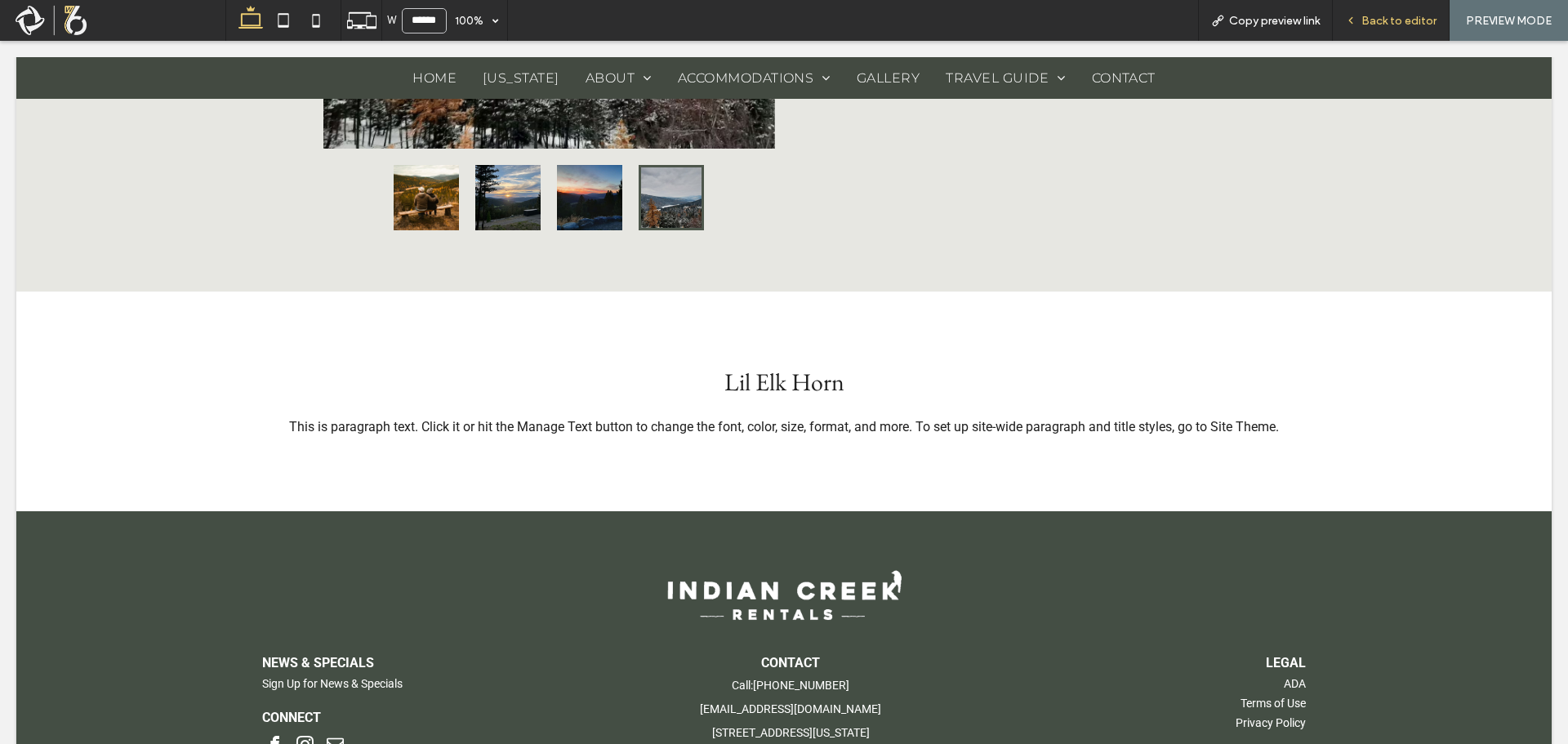
click at [1402, 15] on span "Back to editor" at bounding box center [1399, 21] width 75 height 14
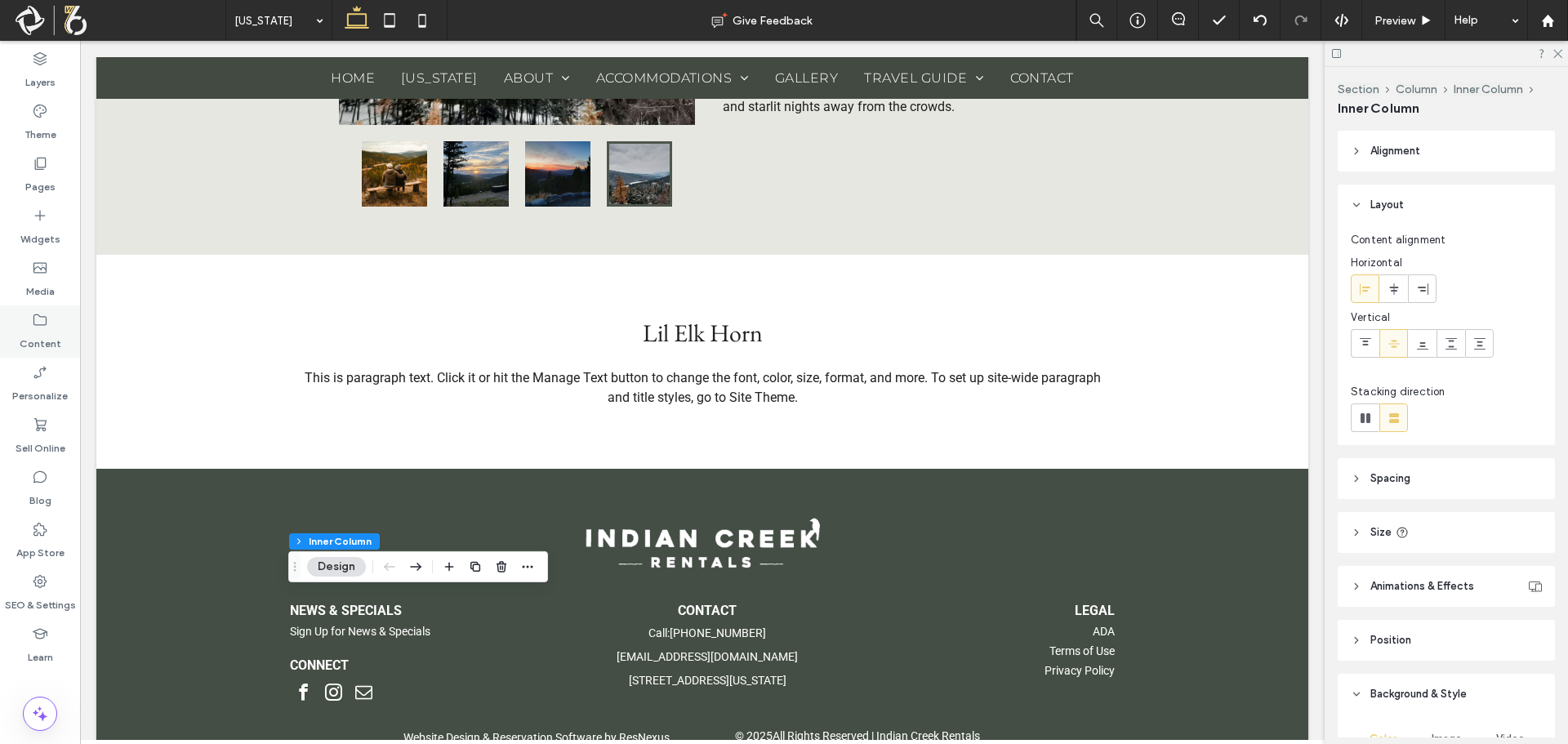
click at [33, 318] on use at bounding box center [40, 321] width 13 height 12
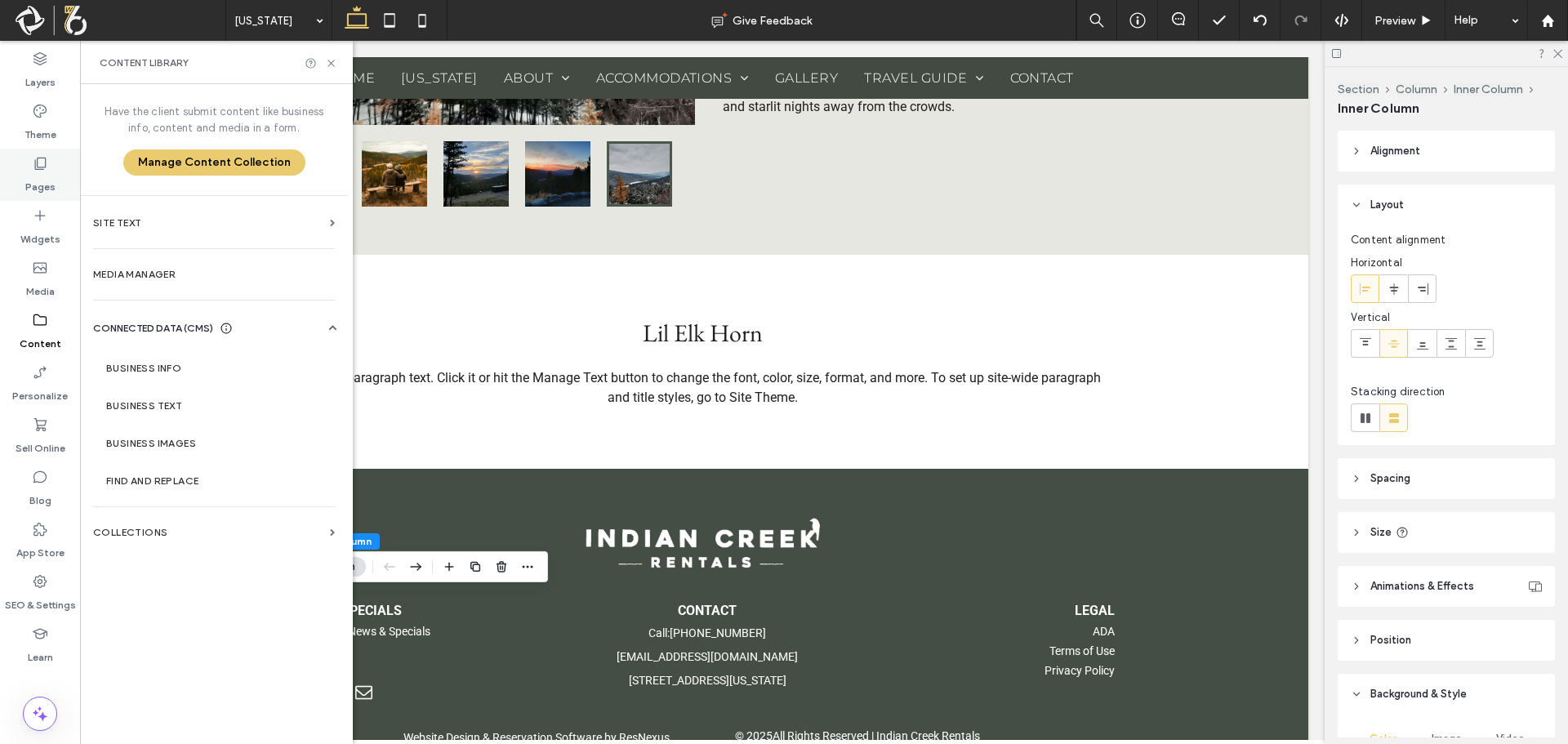
click at [36, 172] on label "Pages" at bounding box center [41, 183] width 30 height 23
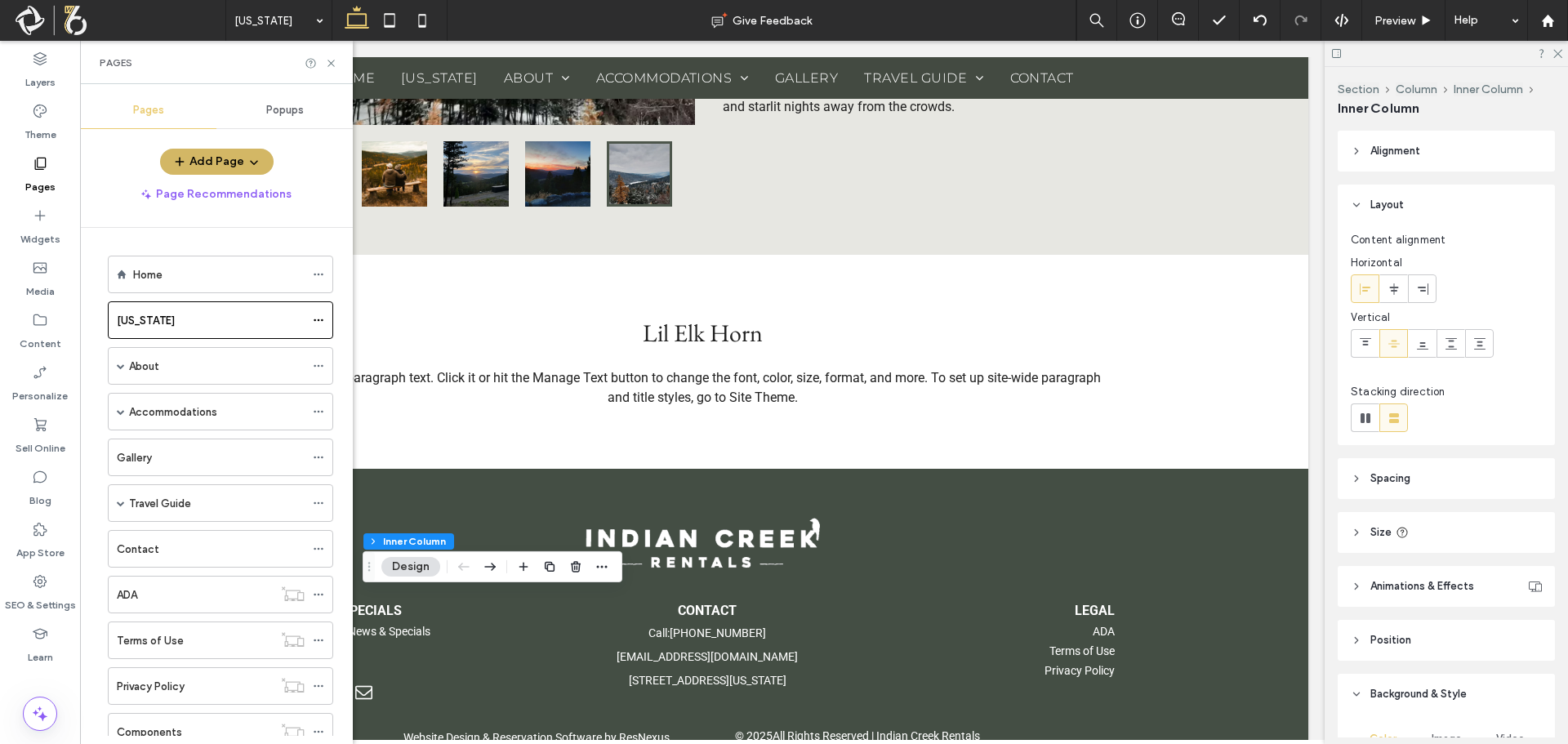
click at [228, 157] on button "Add Page" at bounding box center [216, 162] width 113 height 27
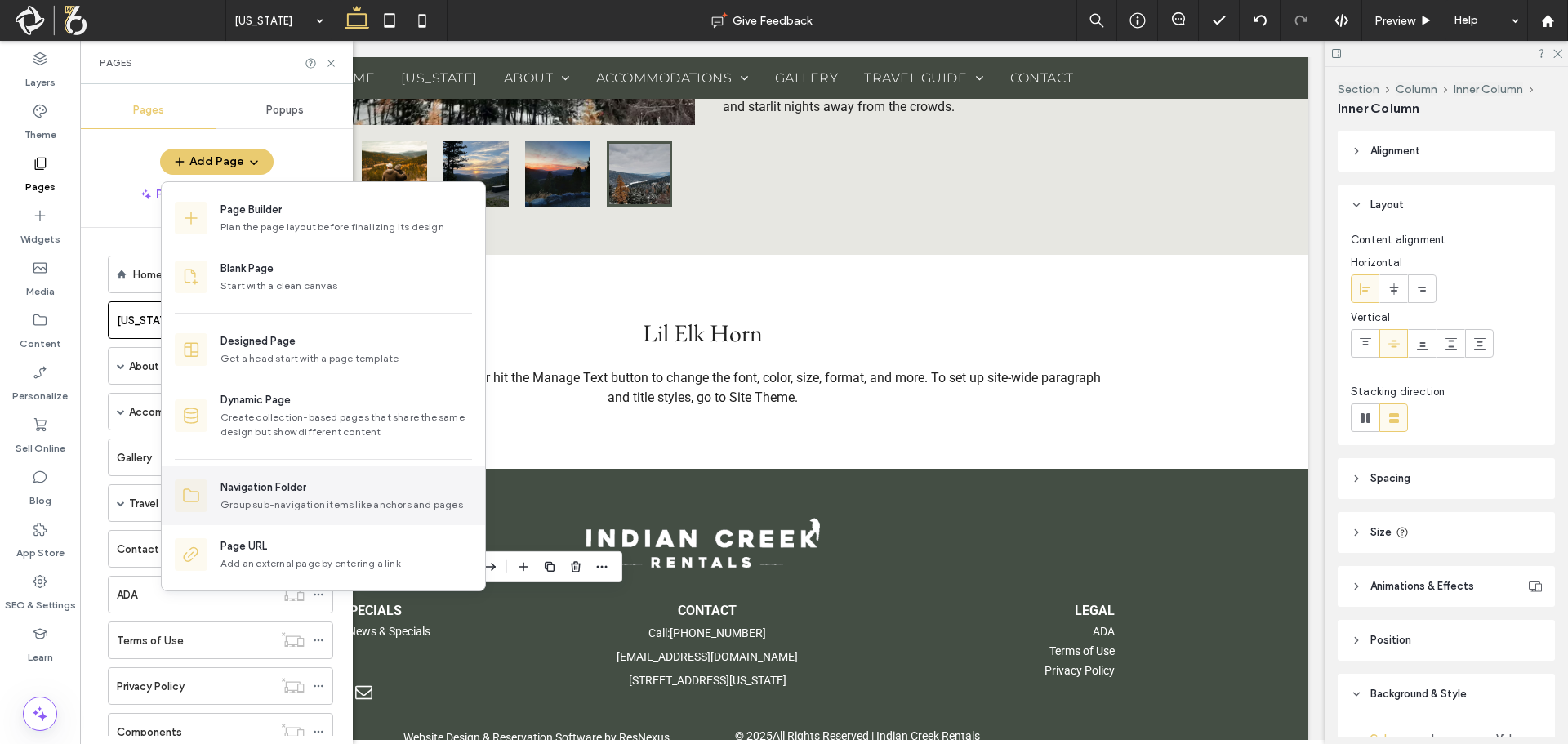
click at [280, 500] on div "Group sub-navigation items like anchors and pages" at bounding box center [346, 505] width 252 height 15
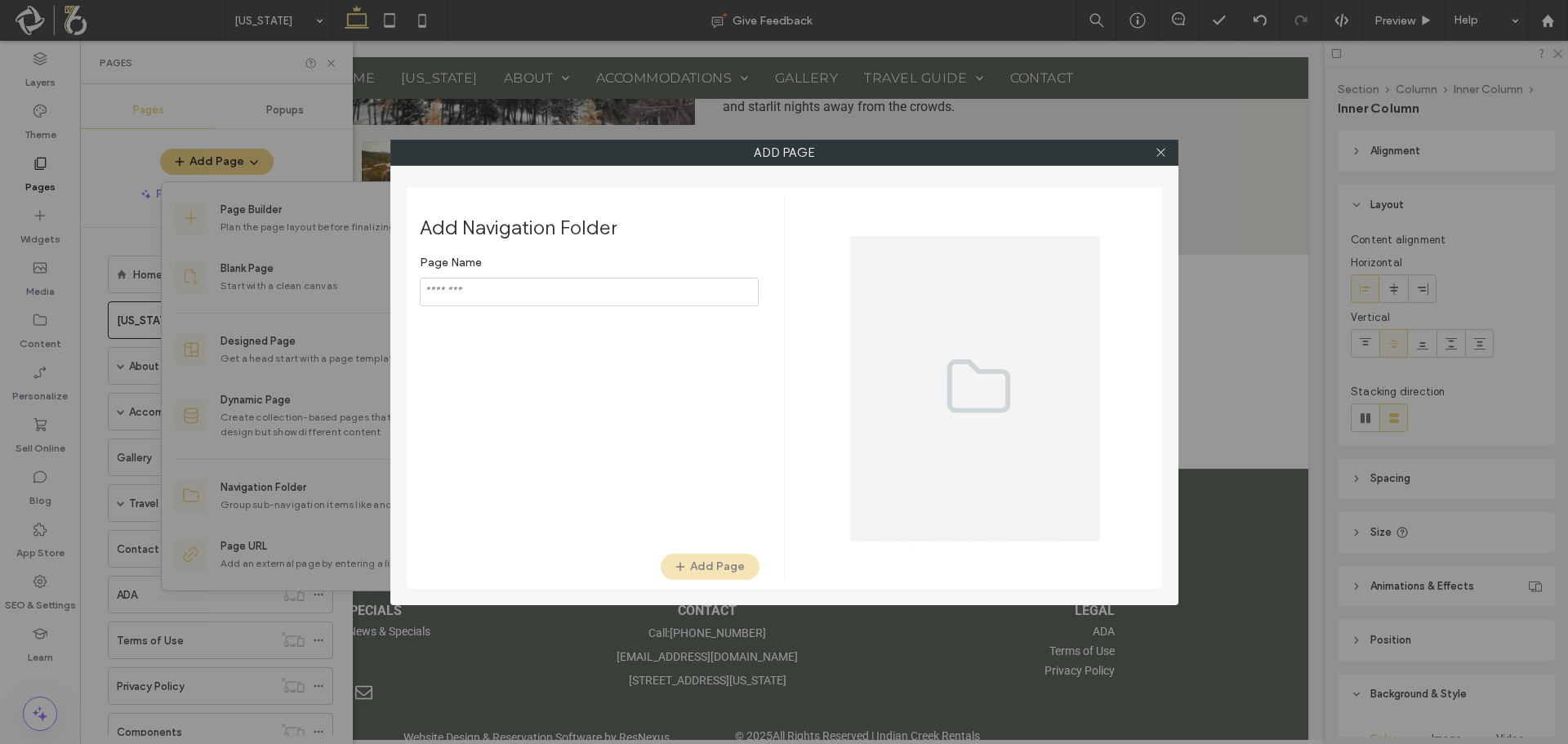
drag, startPoint x: 594, startPoint y: 287, endPoint x: 610, endPoint y: 278, distance: 18.4
click at [593, 290] on input "notEmpty" at bounding box center [589, 292] width 339 height 29
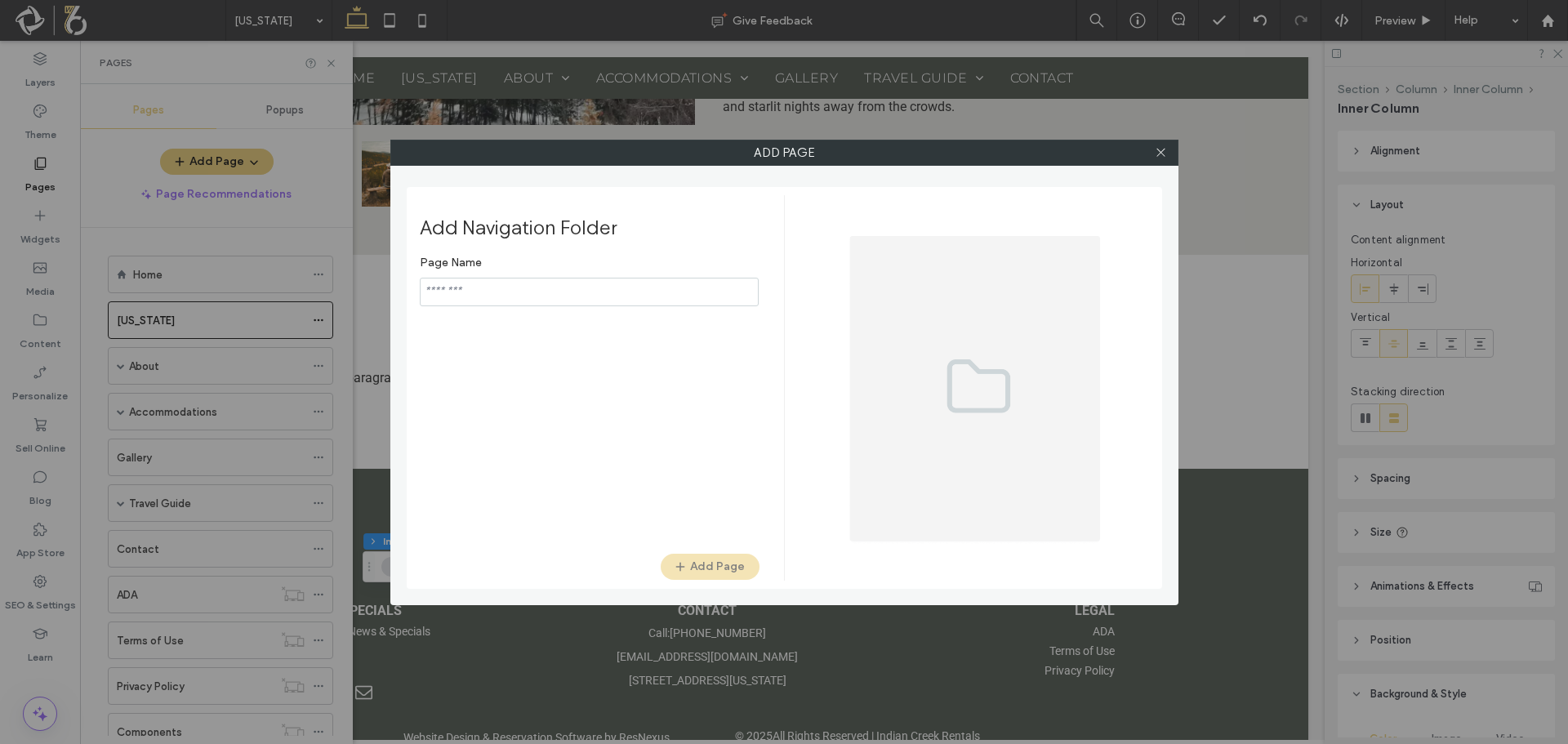
type input "*"
type input "**********"
click at [707, 572] on button "Add Page" at bounding box center [710, 567] width 99 height 27
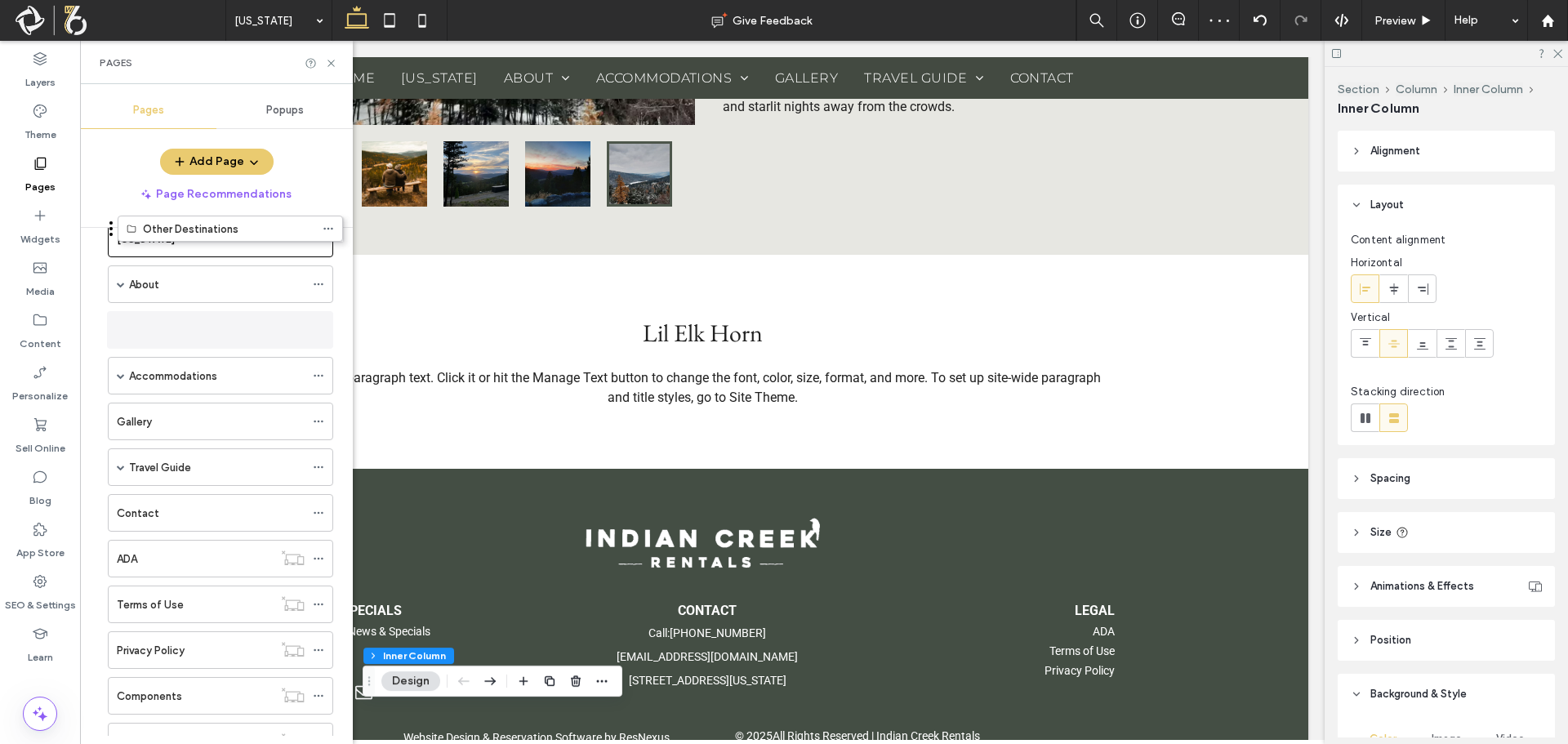
scroll to position [49, 0]
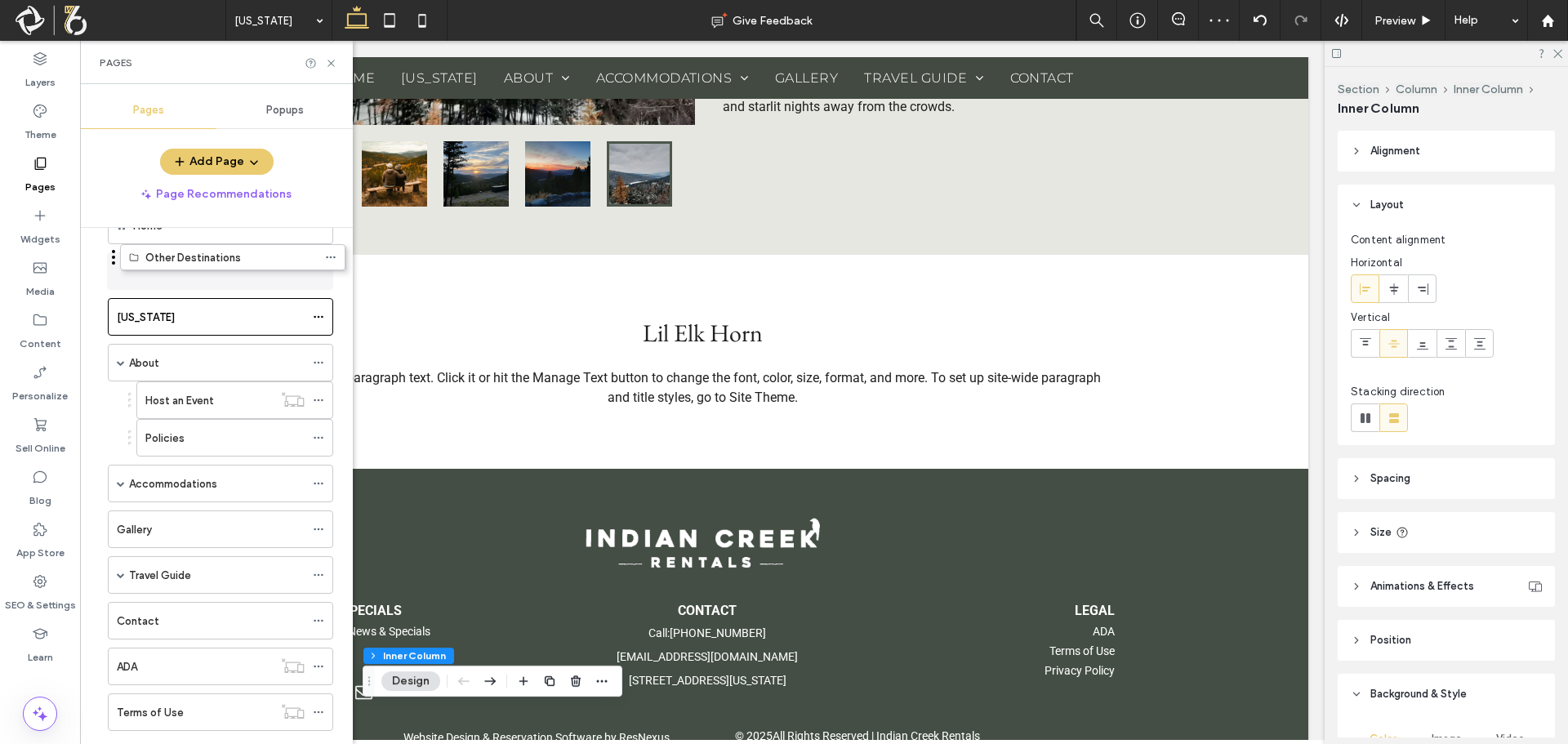
drag, startPoint x: 101, startPoint y: 679, endPoint x: 113, endPoint y: 265, distance: 414.2
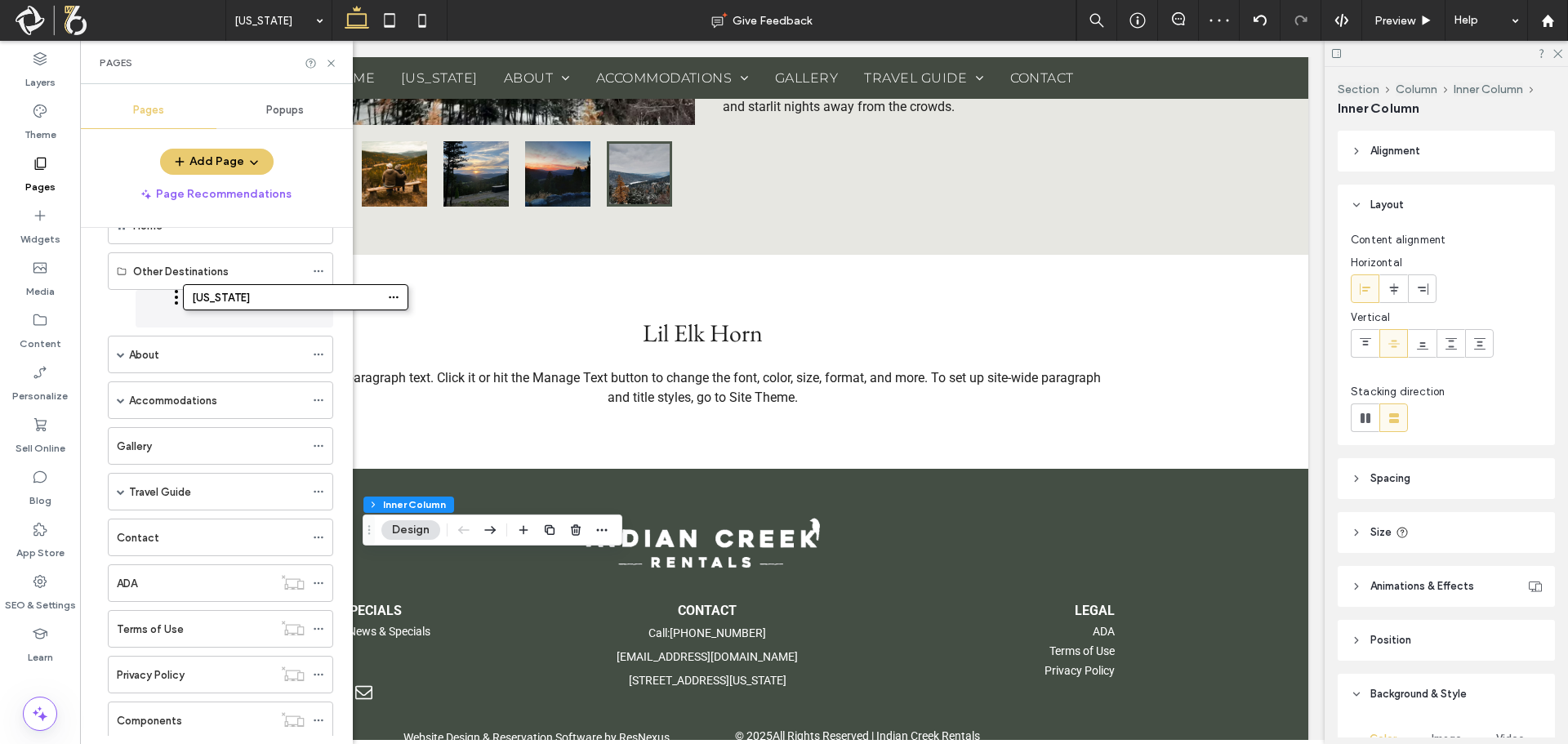
drag, startPoint x: 100, startPoint y: 319, endPoint x: 176, endPoint y: 305, distance: 77.3
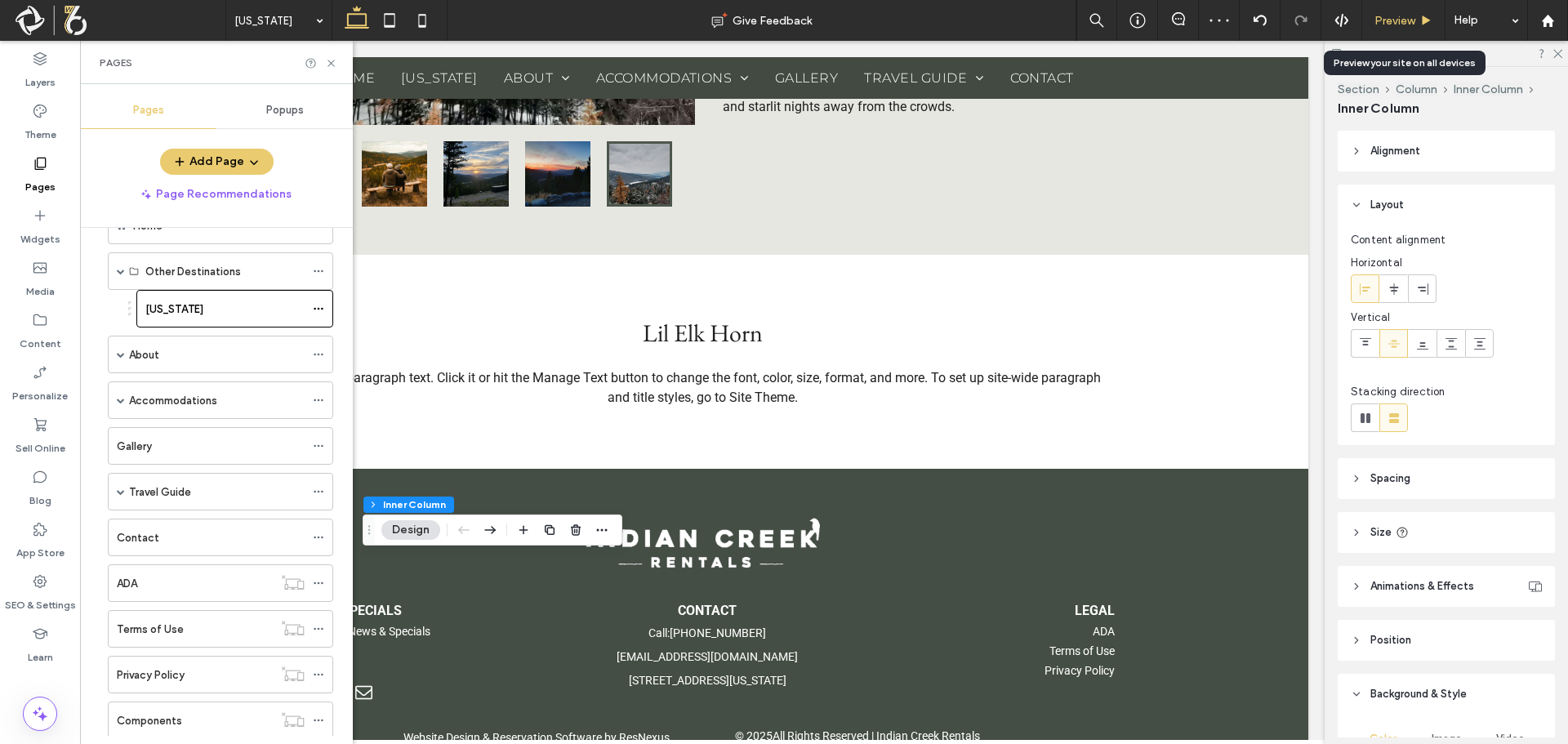
click at [1402, 21] on span "Preview" at bounding box center [1394, 21] width 41 height 14
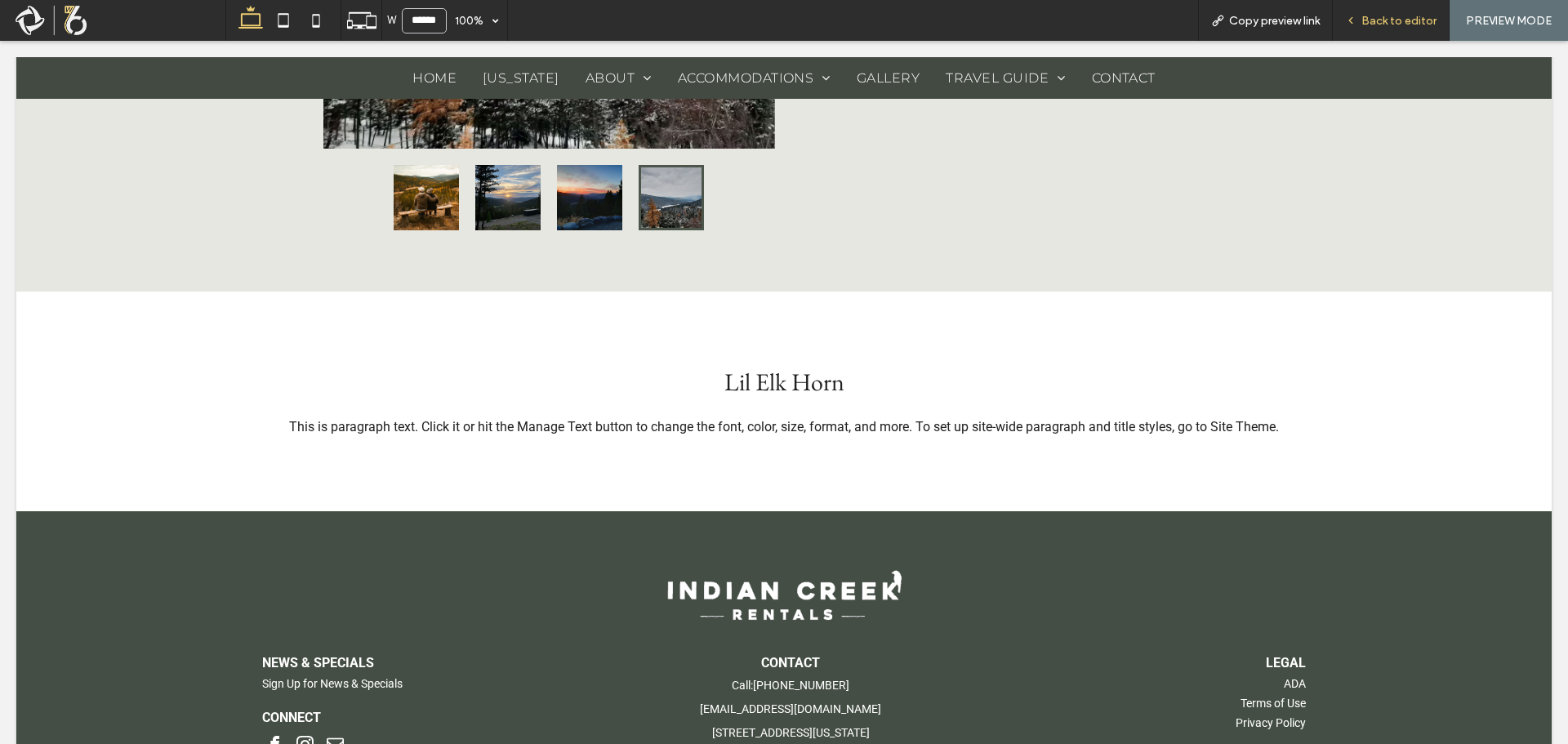
click at [1396, 28] on div "Back to editor" at bounding box center [1391, 20] width 117 height 41
click at [1414, 18] on span "Back to editor" at bounding box center [1399, 21] width 75 height 14
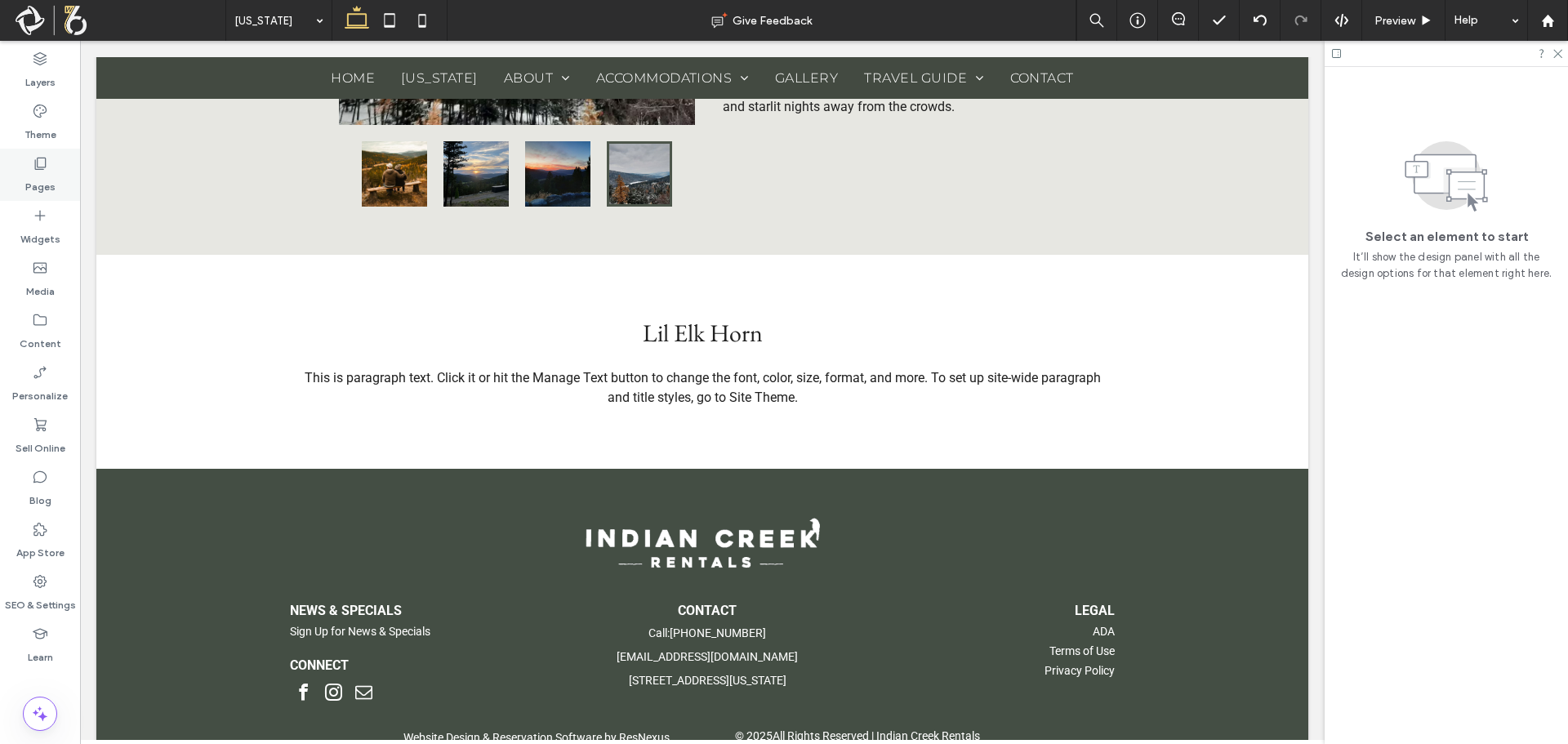
click at [22, 162] on div "Pages" at bounding box center [40, 174] width 80 height 52
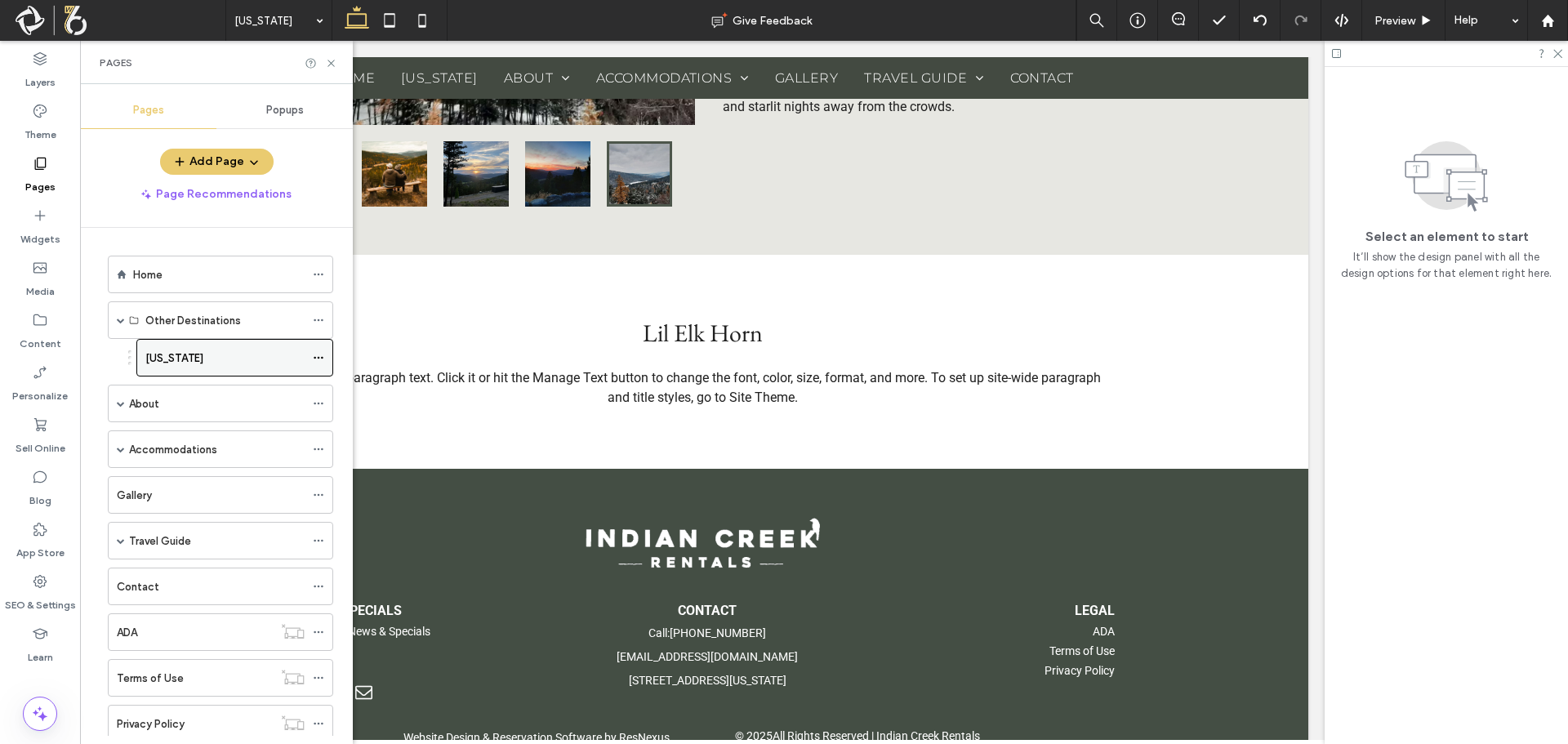
click at [321, 359] on icon at bounding box center [319, 358] width 12 height 12
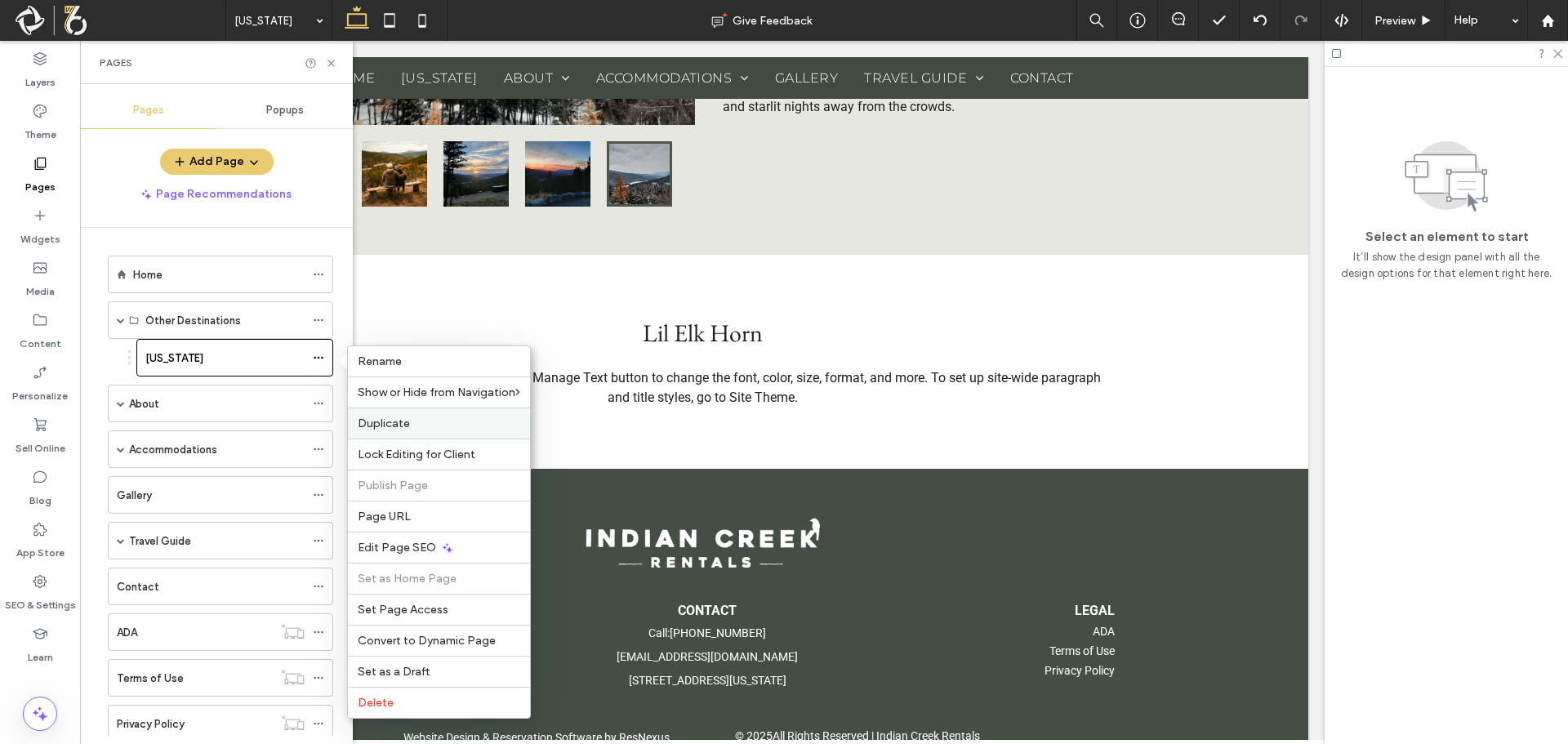
click at [380, 426] on span "Duplicate" at bounding box center [384, 423] width 52 height 14
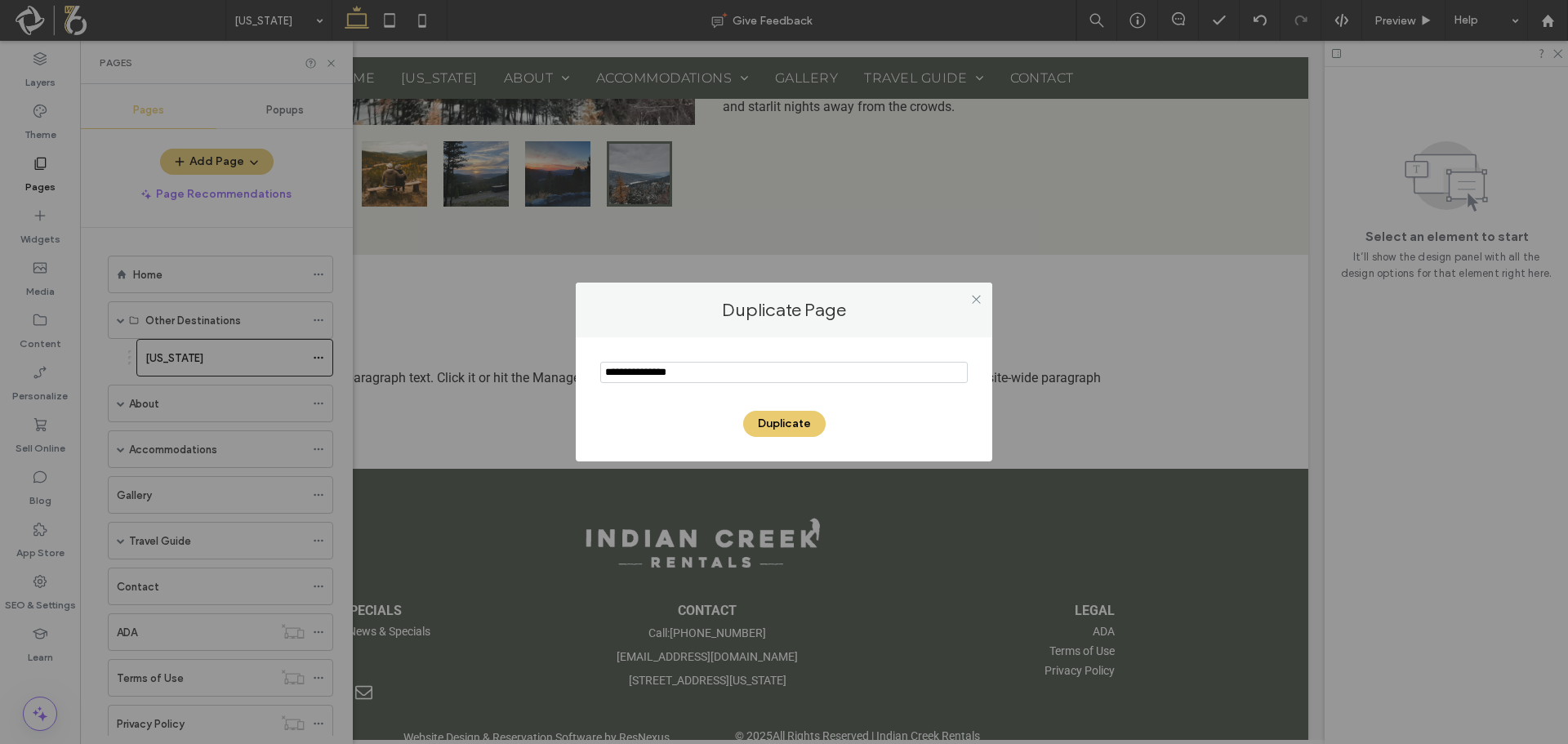
click at [805, 373] on input "notEmpty" at bounding box center [784, 373] width 368 height 22
type input "*******"
click at [765, 431] on button "Duplicate" at bounding box center [784, 424] width 83 height 27
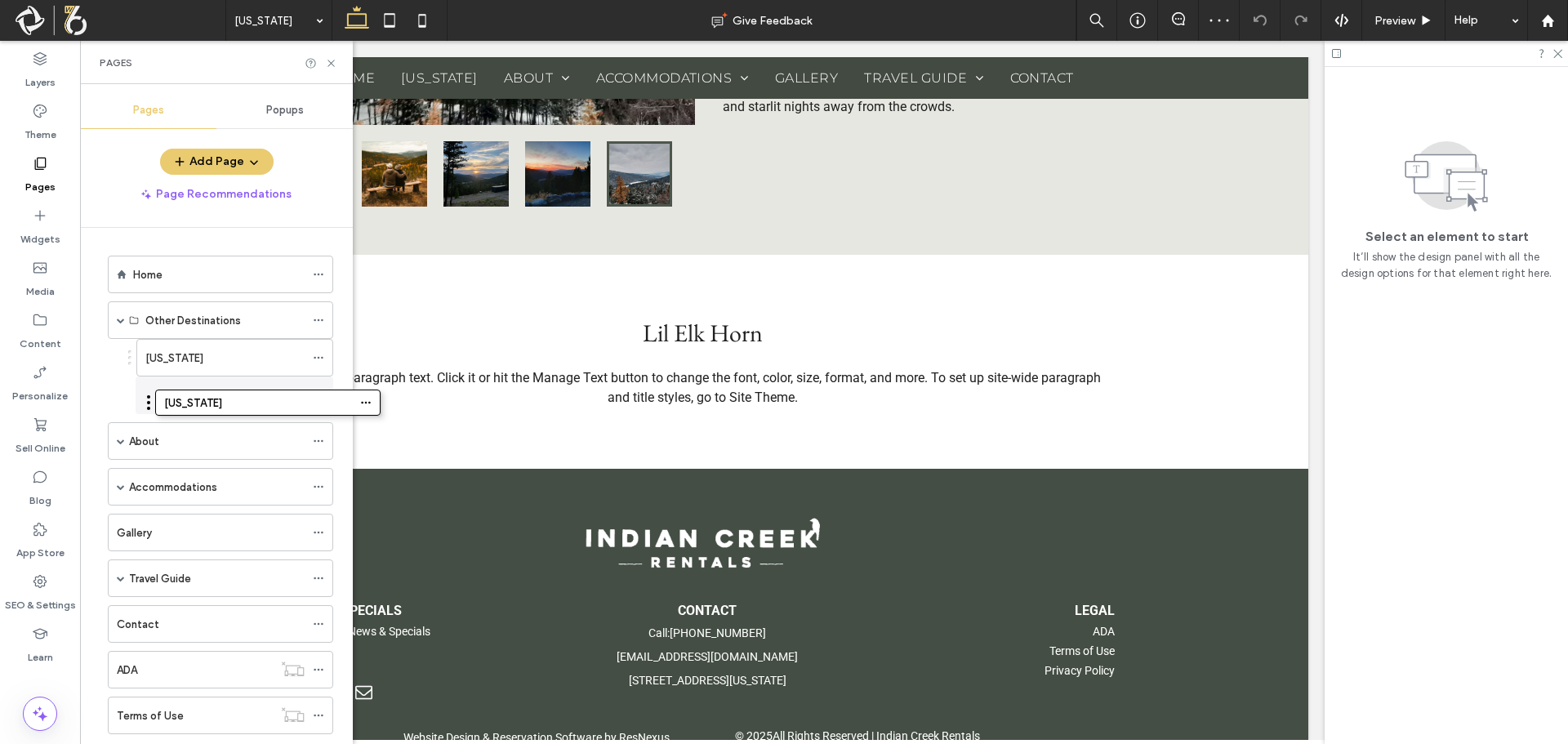
drag, startPoint x: 103, startPoint y: 674, endPoint x: 150, endPoint y: 405, distance: 273.1
click at [200, 397] on div "[US_STATE]" at bounding box center [224, 395] width 159 height 17
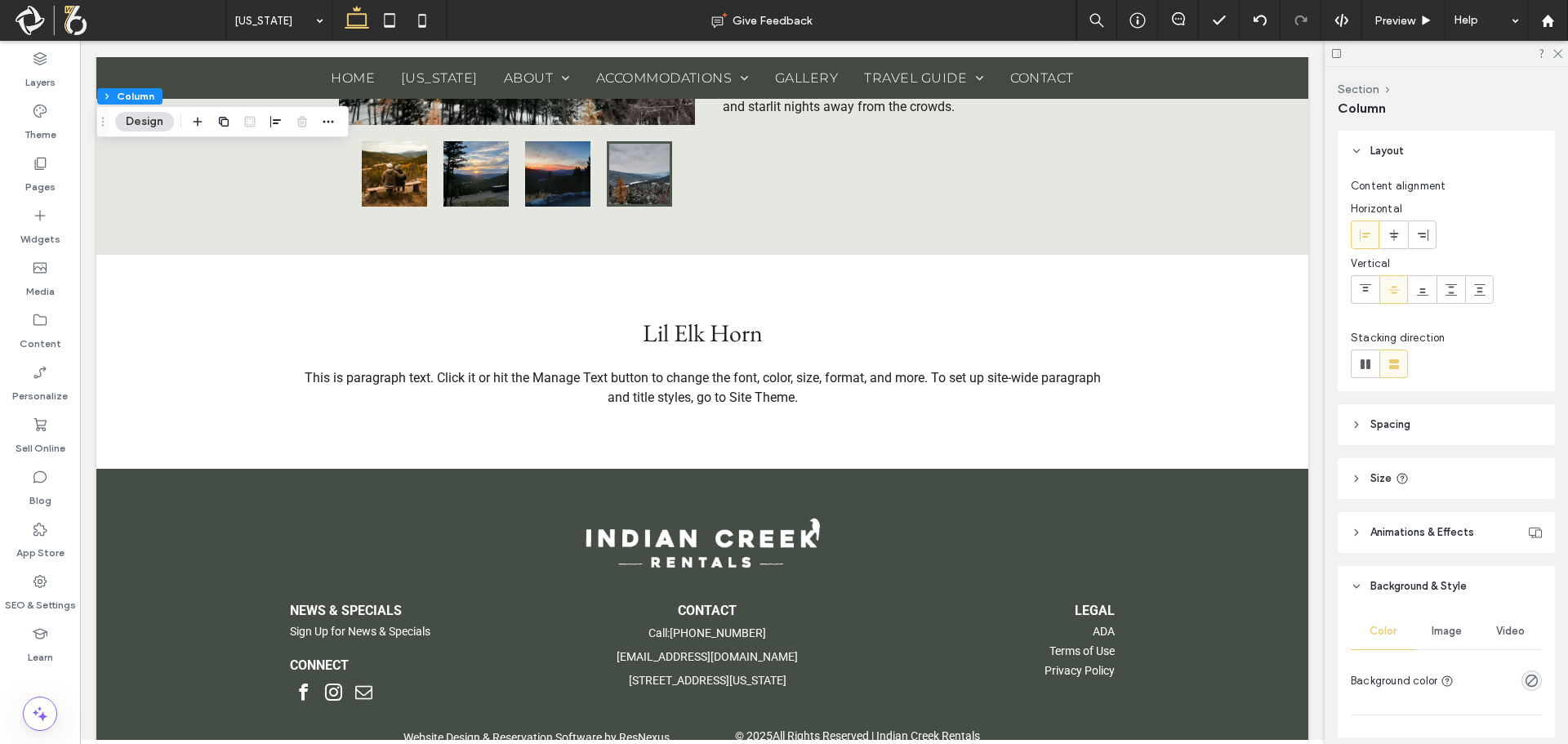
scroll to position [82, 0]
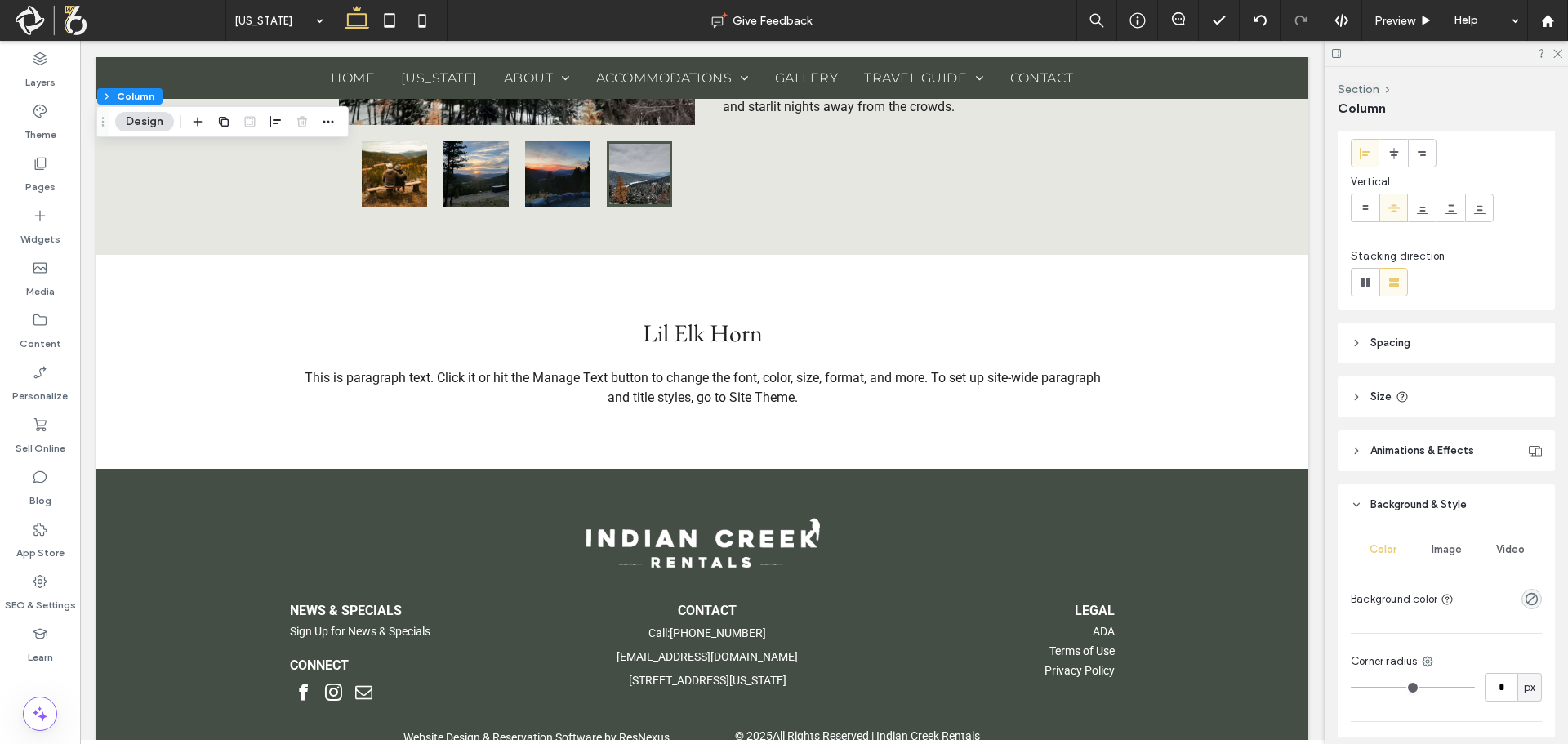
click at [1450, 558] on div "Image" at bounding box center [1446, 549] width 64 height 36
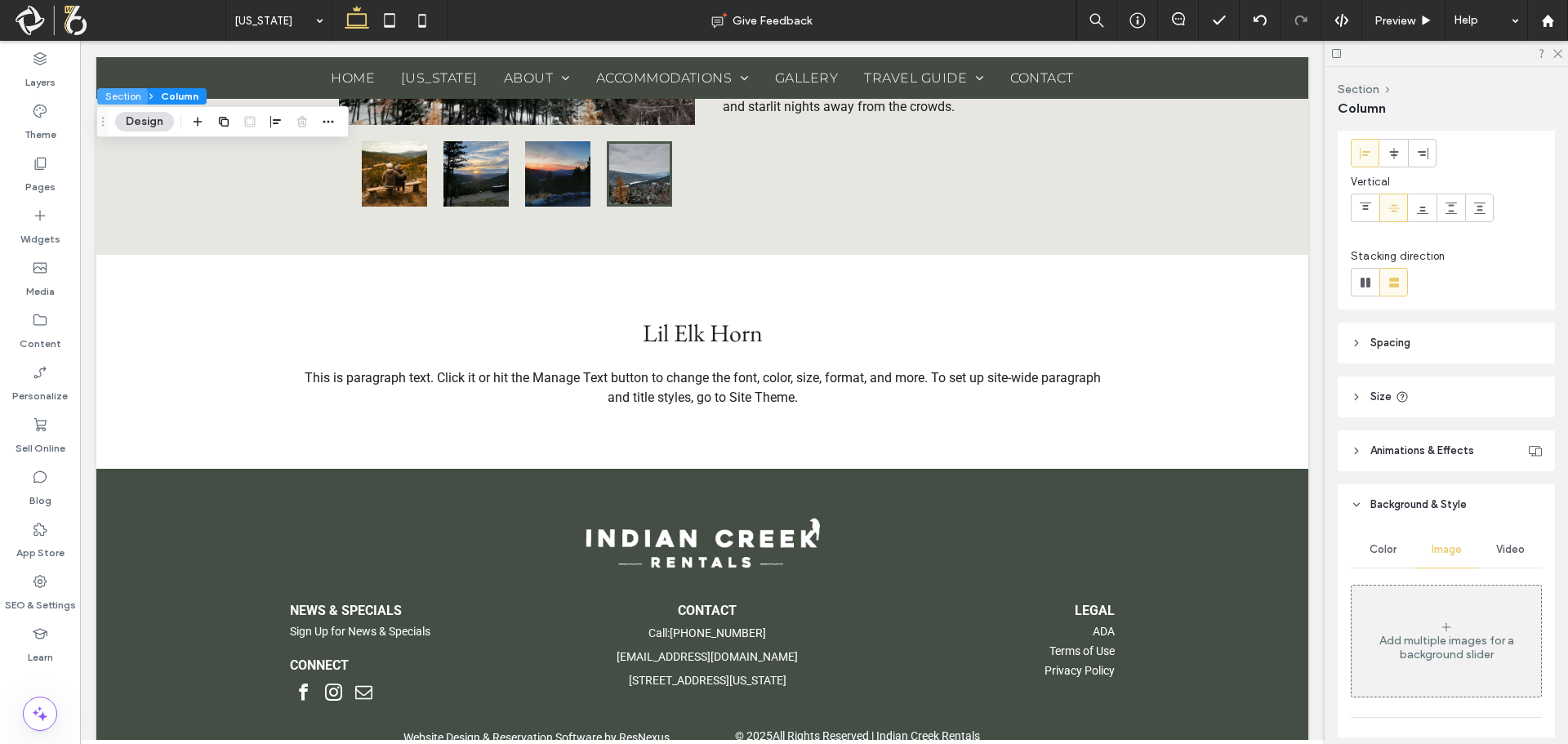
click at [113, 97] on button "Section" at bounding box center [122, 96] width 51 height 17
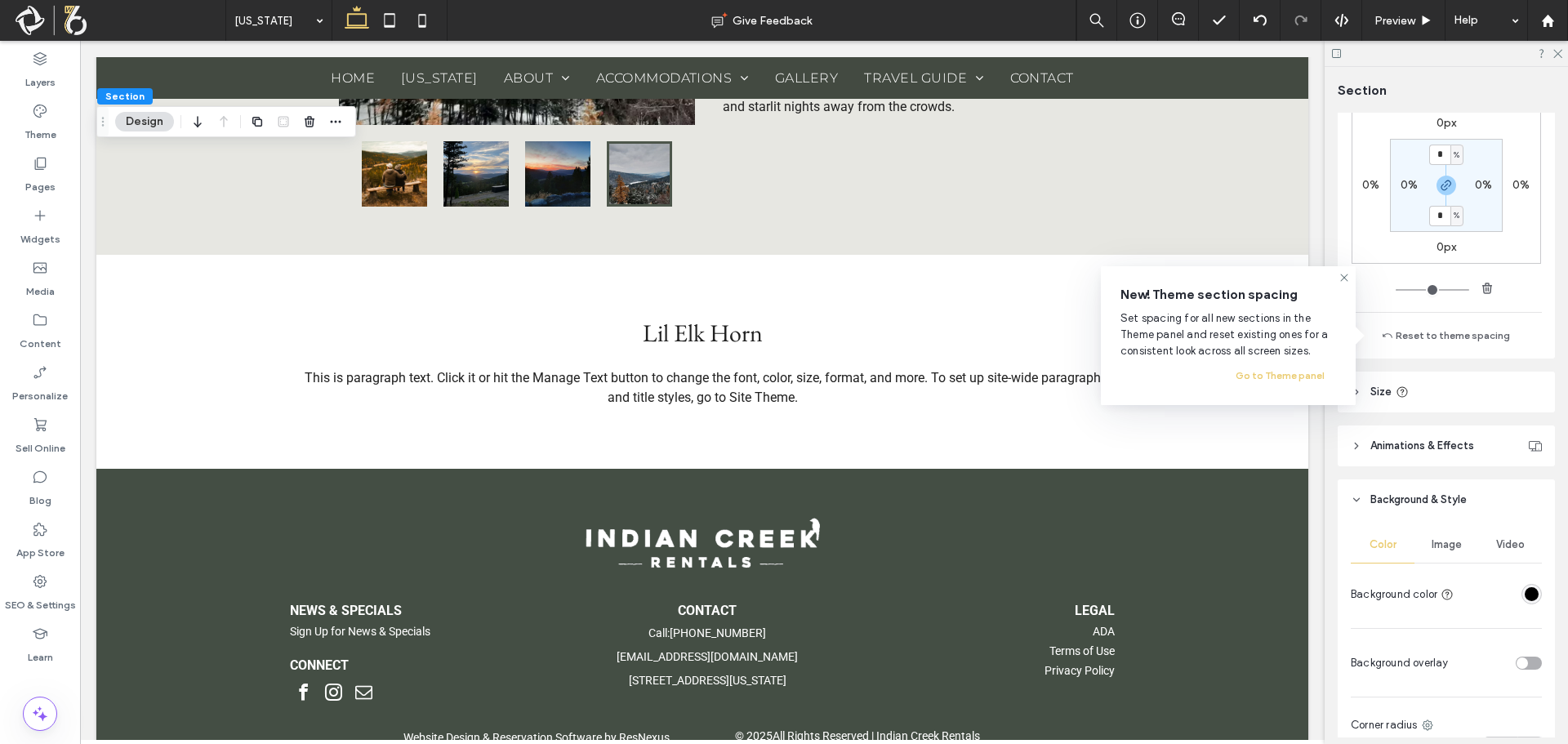
scroll to position [326, 0]
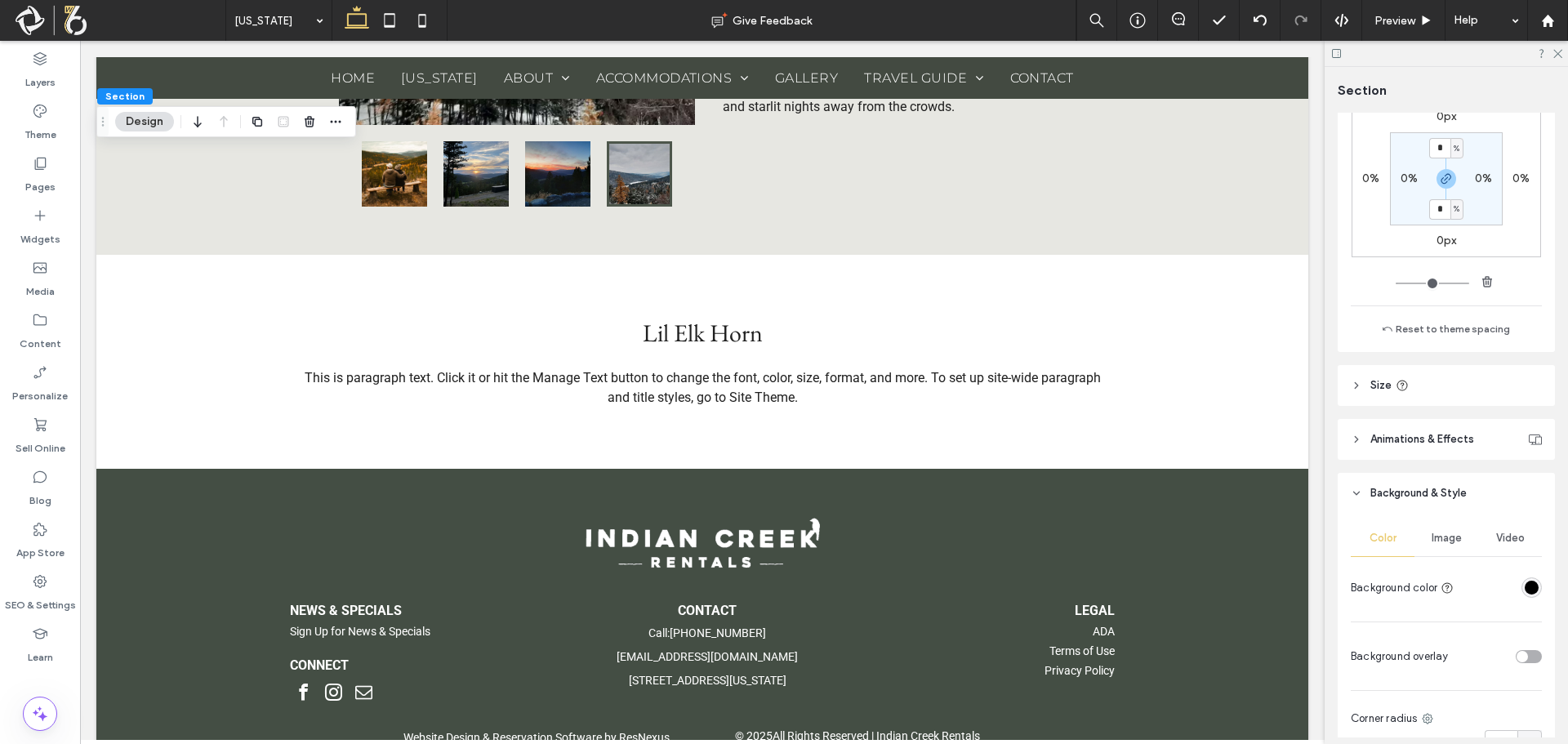
drag, startPoint x: 1430, startPoint y: 519, endPoint x: 1430, endPoint y: 536, distance: 17.0
click at [1430, 521] on div "Color Image Video Background color Background overlay Corner radius * px Border…" at bounding box center [1446, 721] width 217 height 415
click at [1431, 539] on span "Image" at bounding box center [1446, 539] width 30 height 13
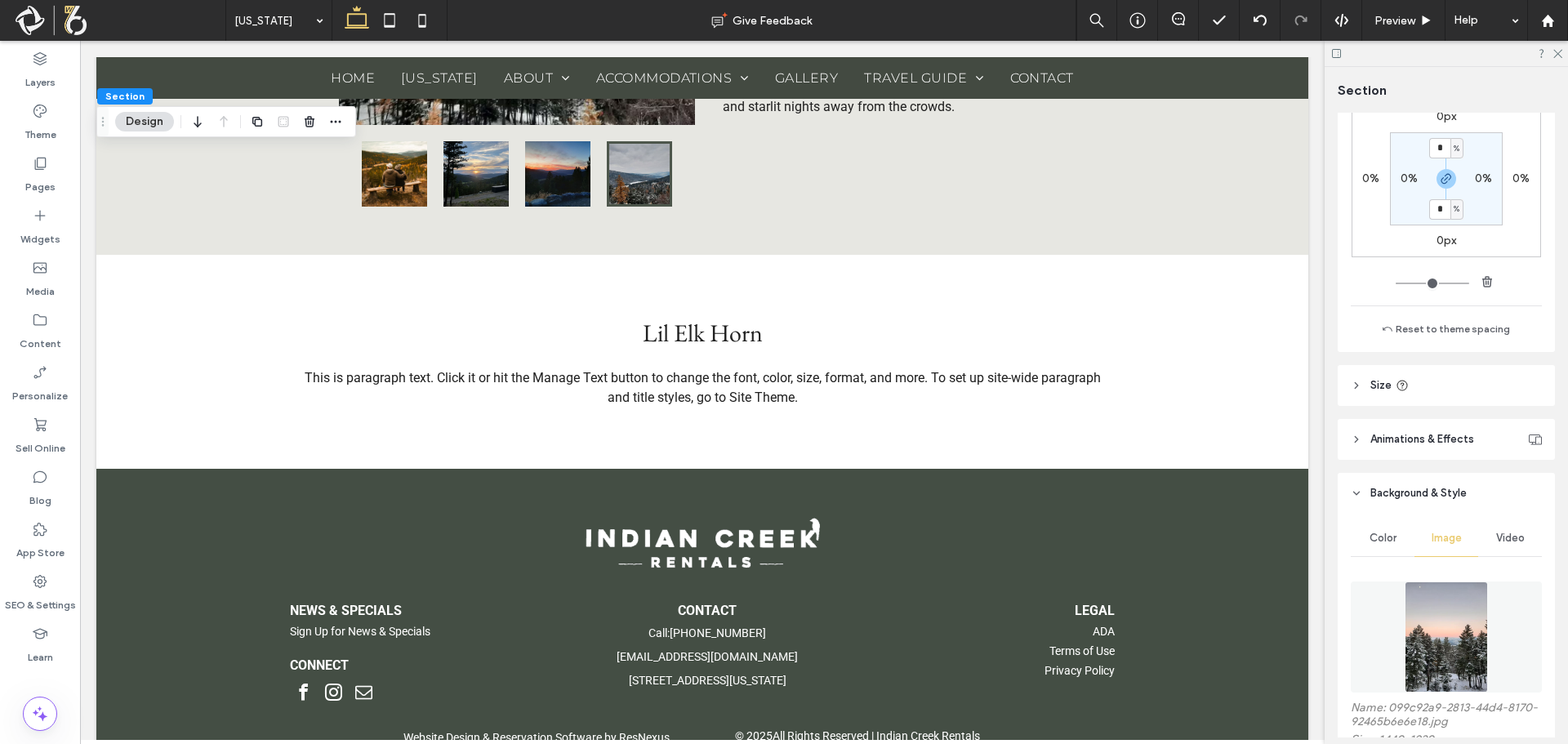
click at [1438, 606] on img at bounding box center [1447, 637] width 84 height 111
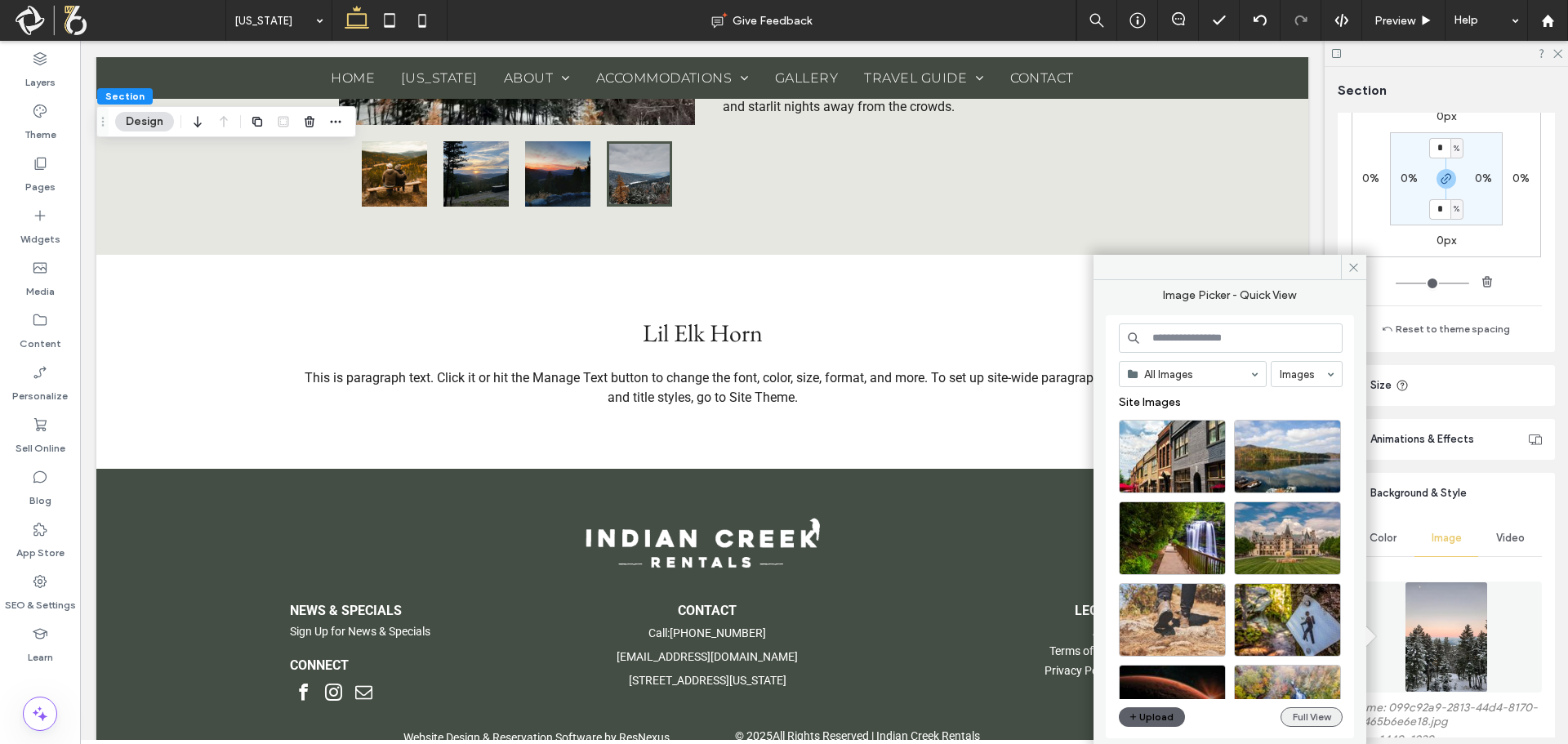
click at [1320, 716] on button "Full View" at bounding box center [1311, 717] width 62 height 20
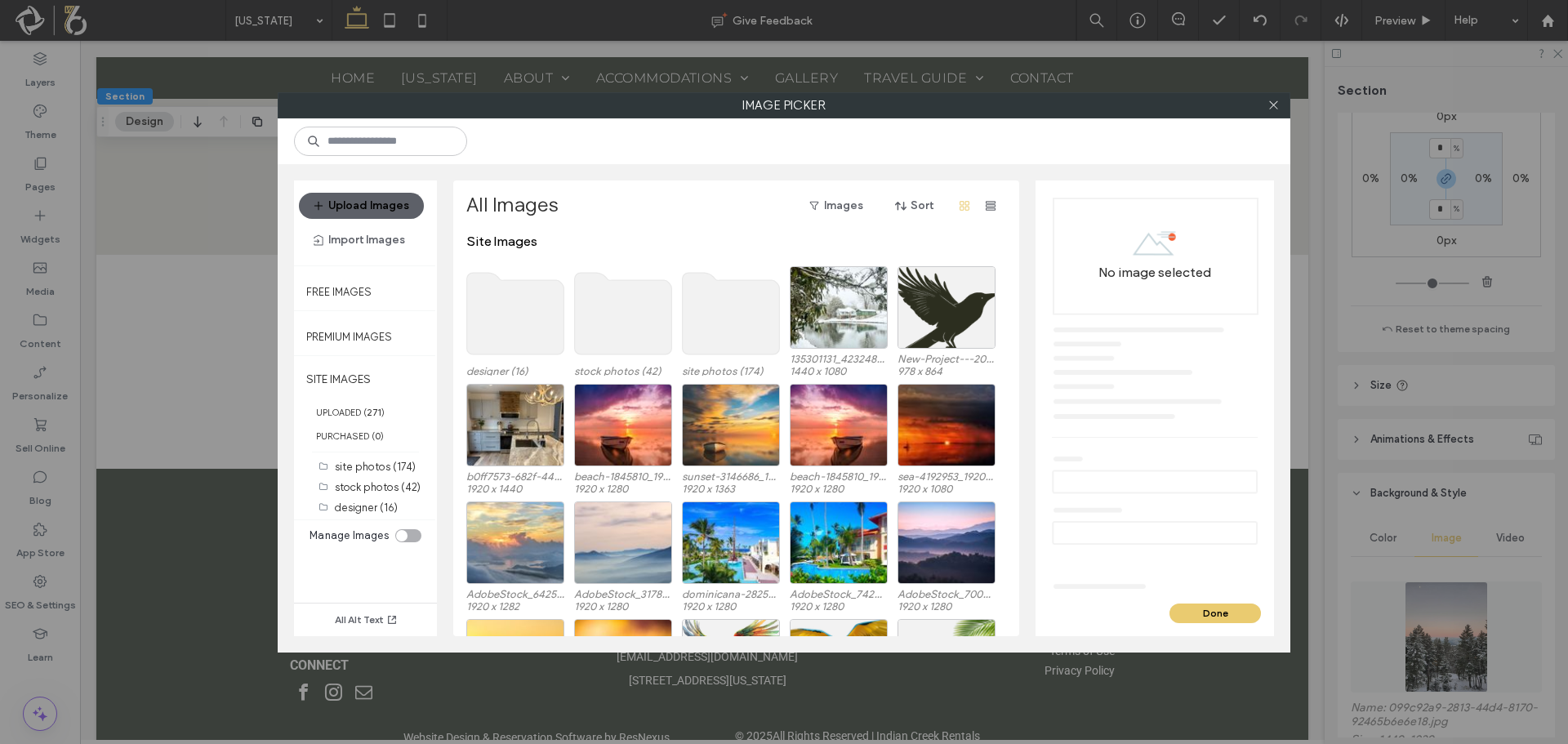
click at [607, 305] on use at bounding box center [623, 313] width 97 height 82
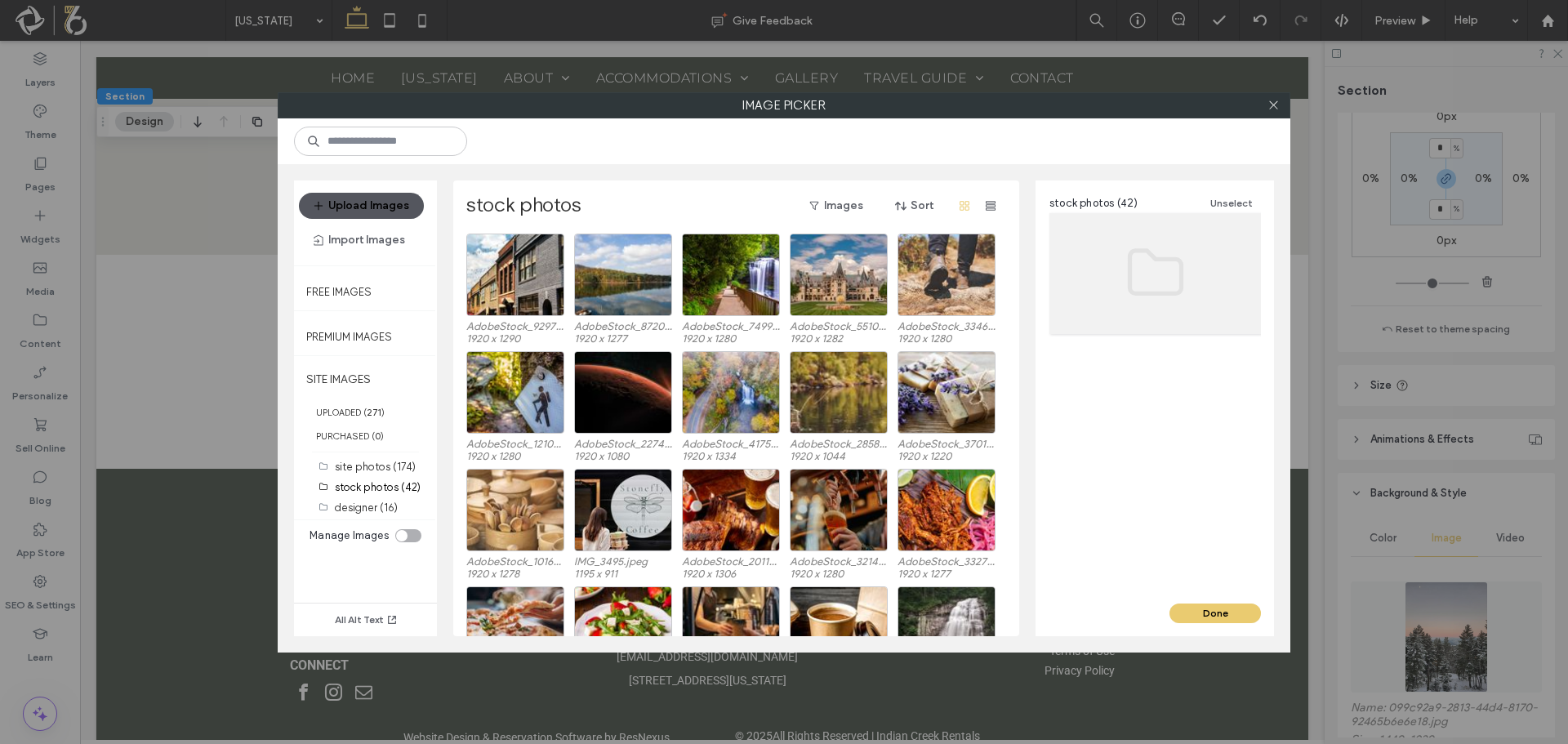
click at [384, 196] on button "Upload Images" at bounding box center [361, 206] width 125 height 27
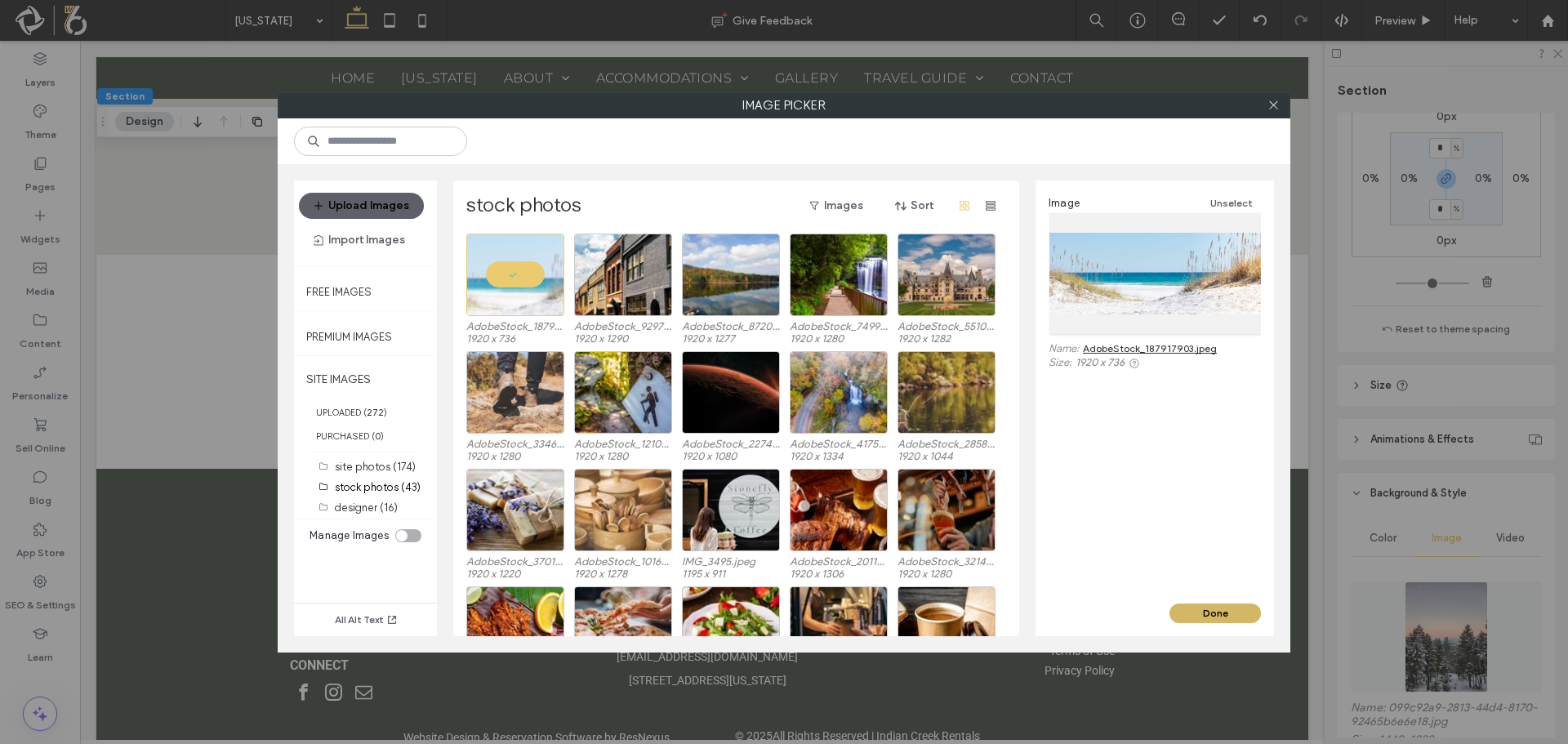
click at [1232, 618] on button "Done" at bounding box center [1215, 614] width 91 height 20
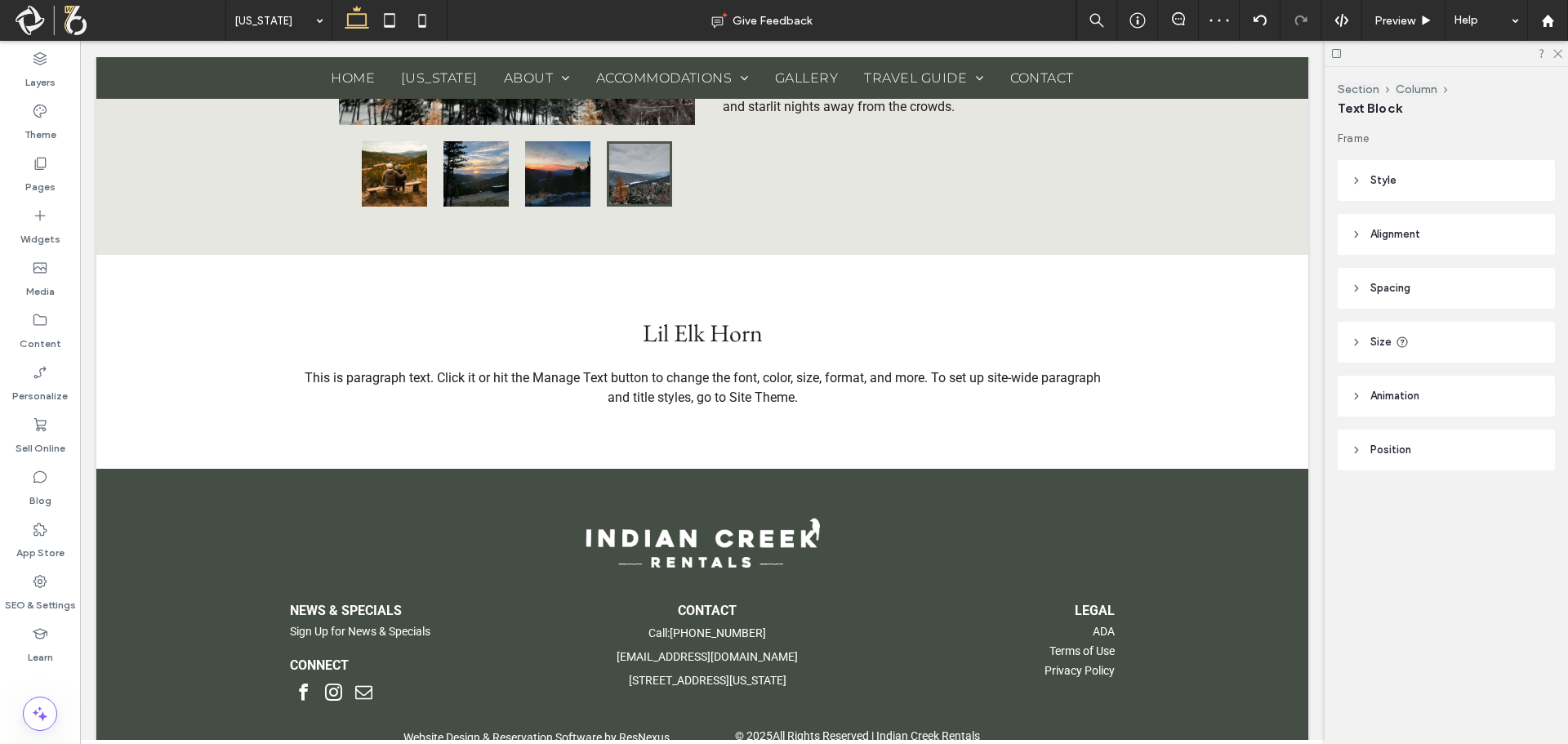
type input "**********"
type input "**"
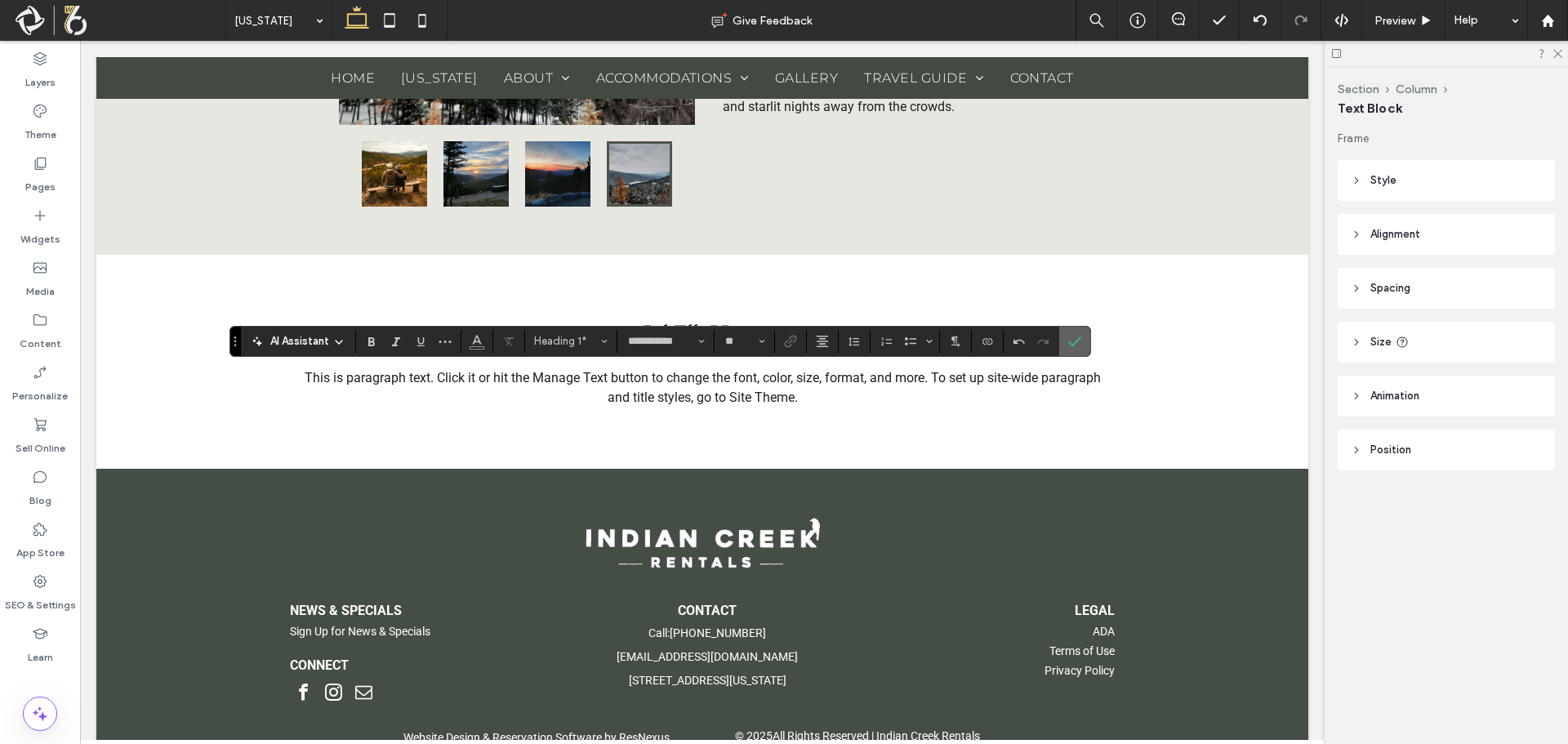
click at [1073, 335] on icon "Confirm" at bounding box center [1075, 341] width 13 height 13
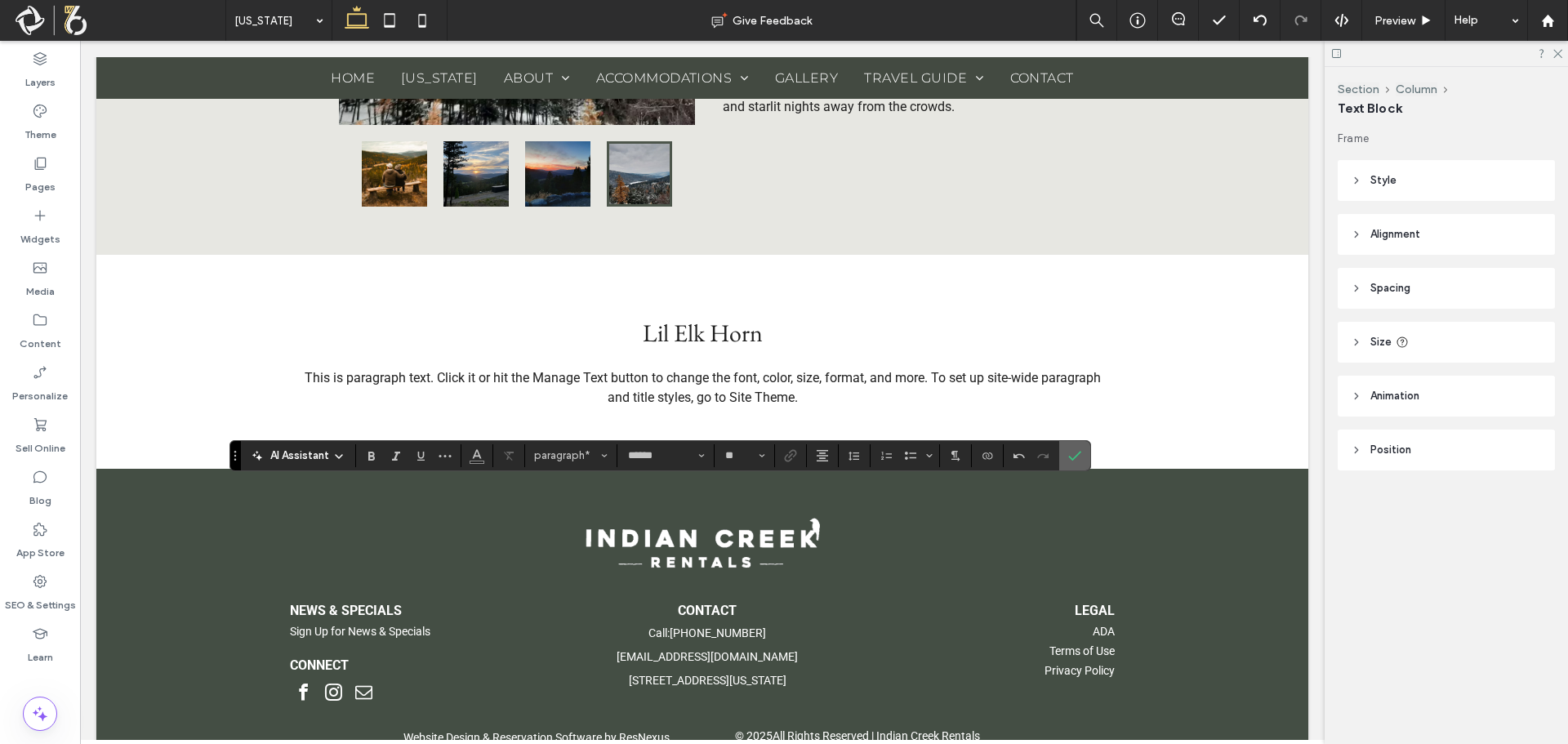
click at [1070, 446] on span "Confirm" at bounding box center [1072, 455] width 7 height 29
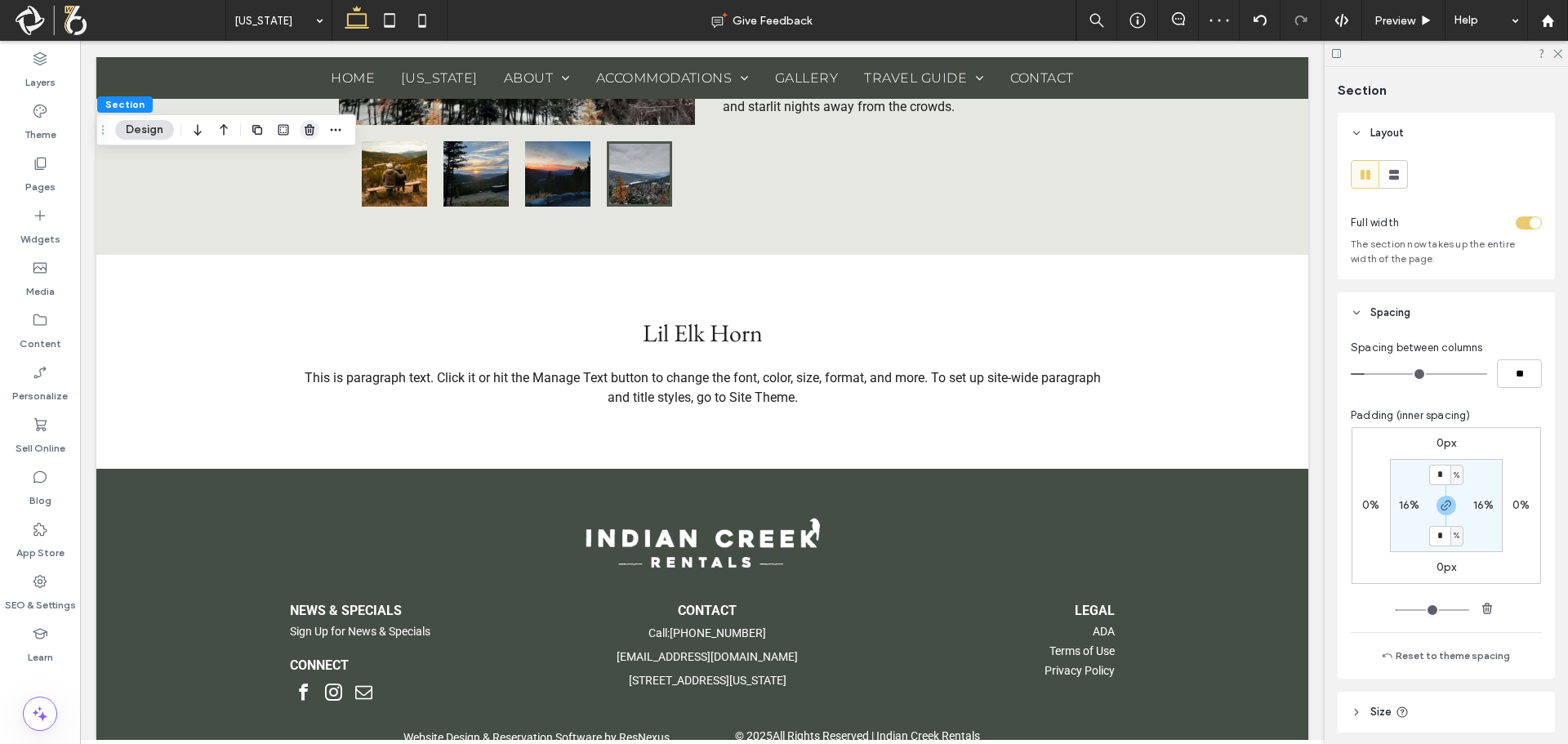
click at [313, 129] on use "button" at bounding box center [310, 129] width 10 height 11
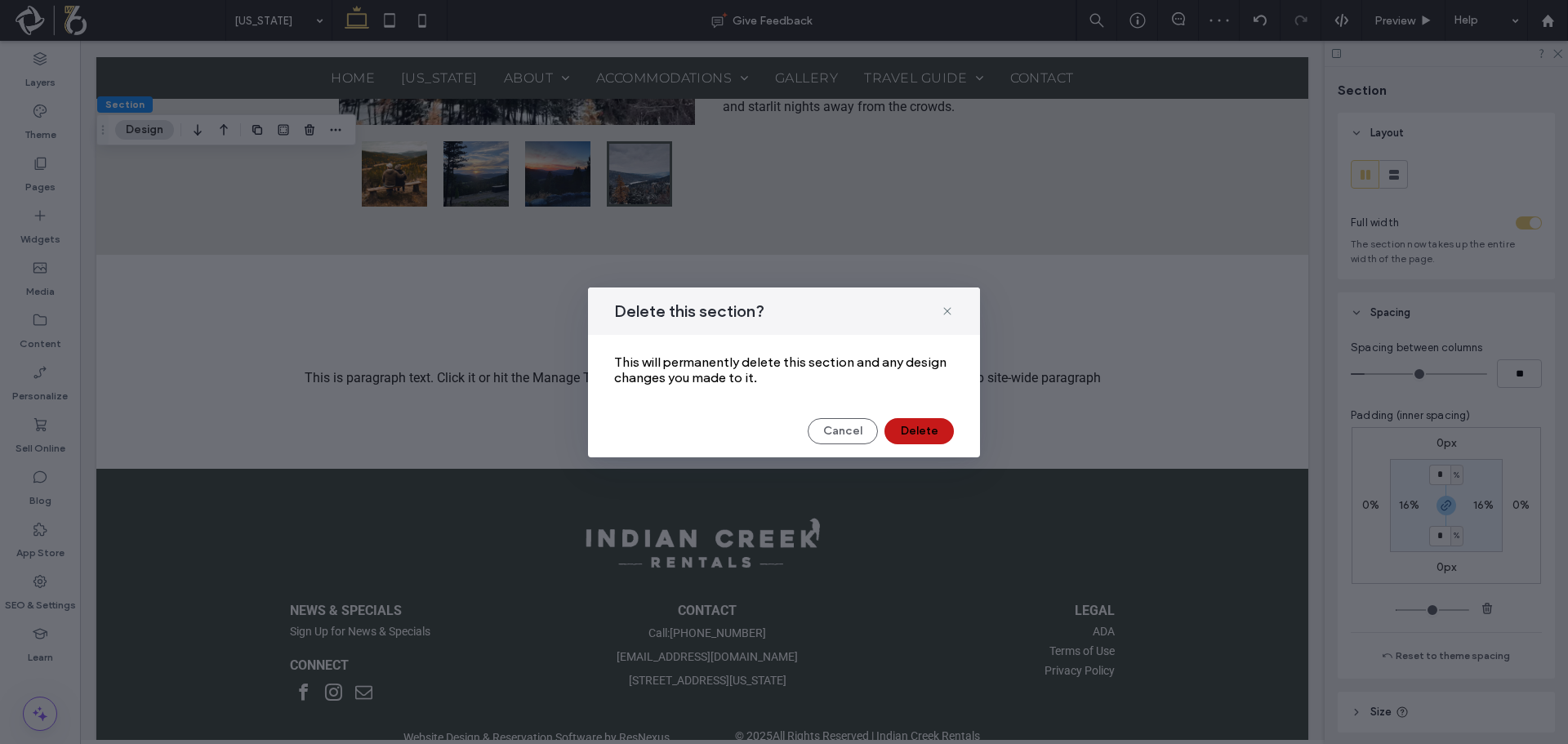
click at [938, 419] on button "Delete" at bounding box center [919, 432] width 70 height 27
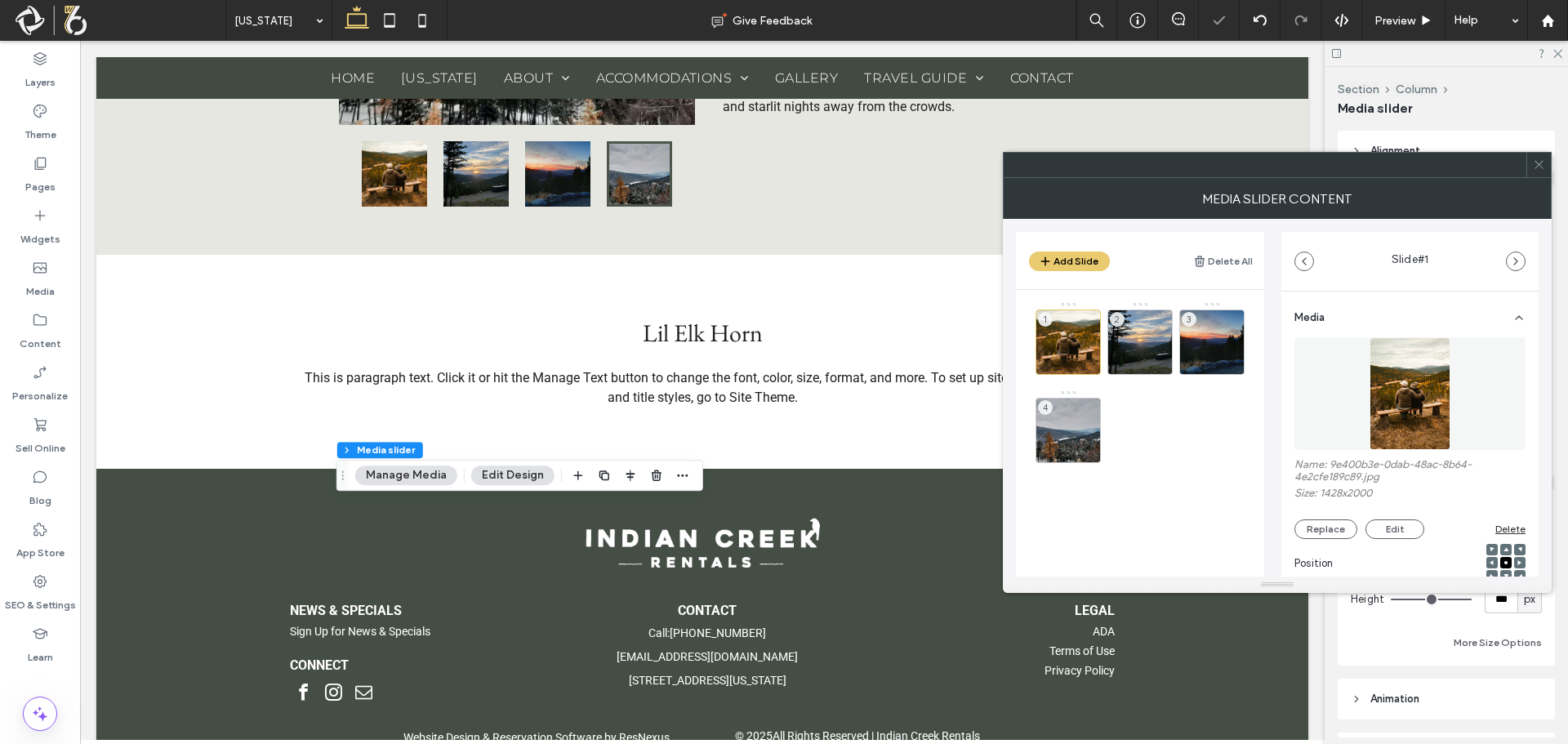
drag, startPoint x: 1306, startPoint y: 207, endPoint x: 927, endPoint y: 190, distance: 379.4
click at [1003, 190] on div "MEDIA SLIDER CONTENT" at bounding box center [1277, 198] width 549 height 41
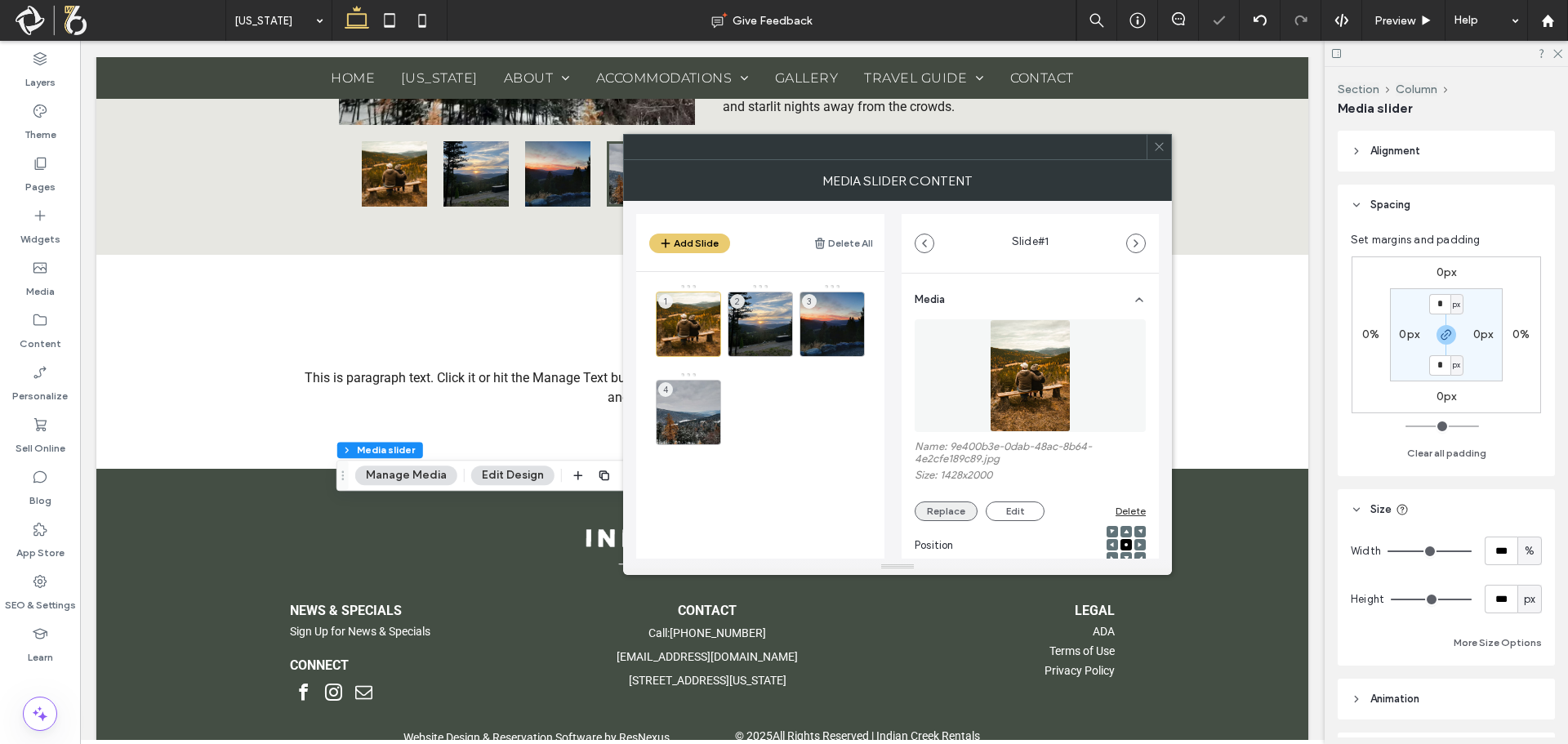
click at [940, 514] on button "Replace" at bounding box center [946, 511] width 63 height 20
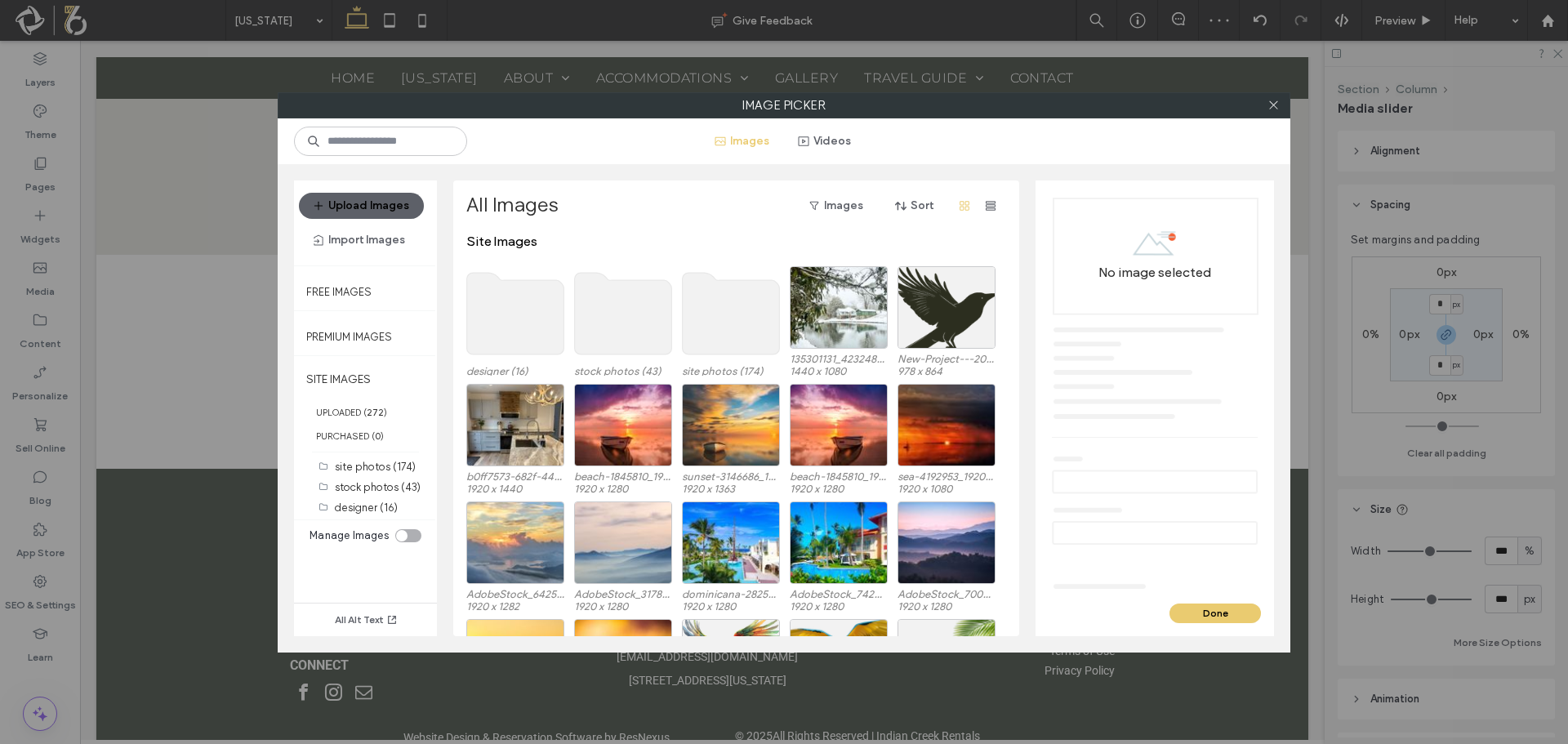
click at [596, 324] on use at bounding box center [623, 313] width 97 height 82
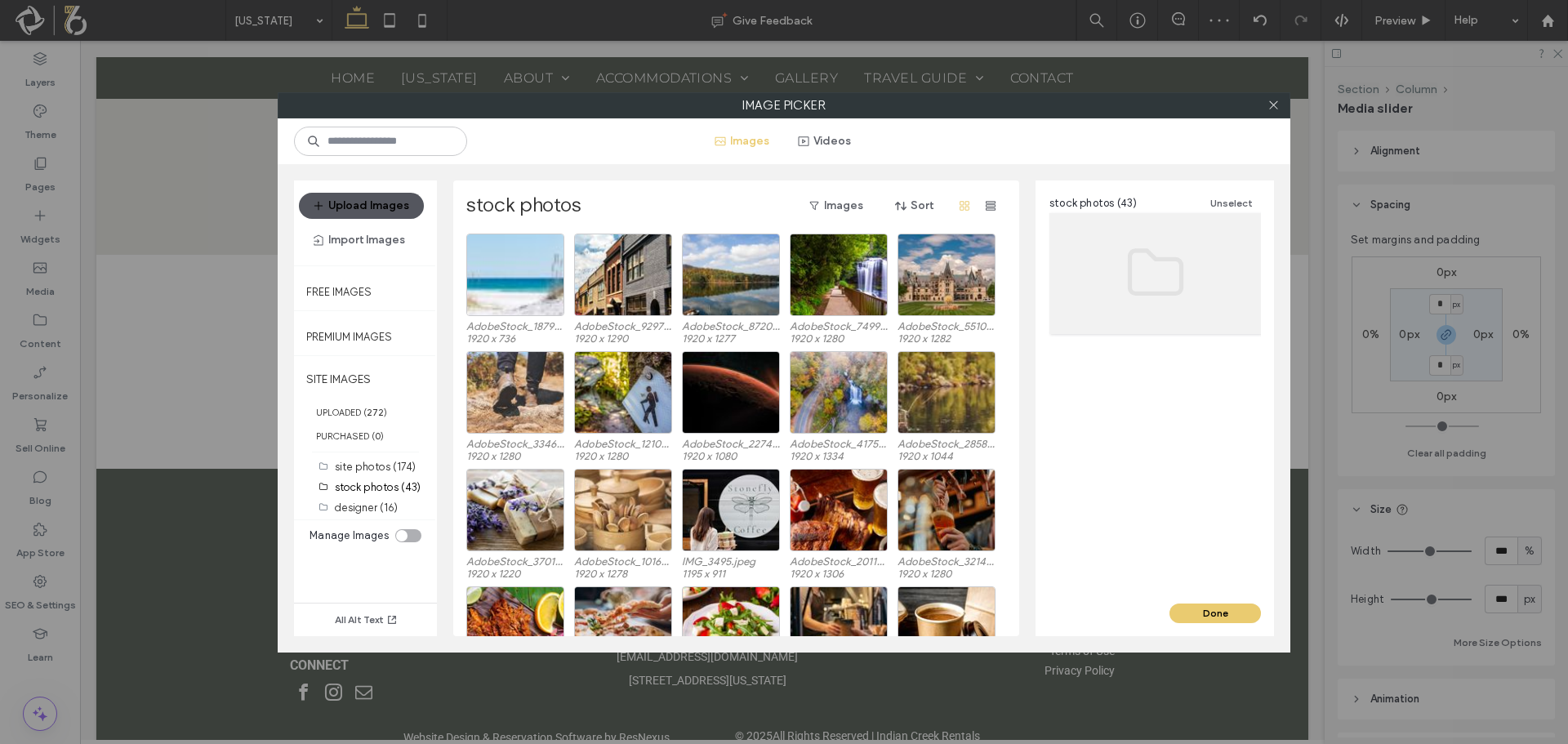
click at [355, 203] on button "Upload Images" at bounding box center [361, 206] width 125 height 27
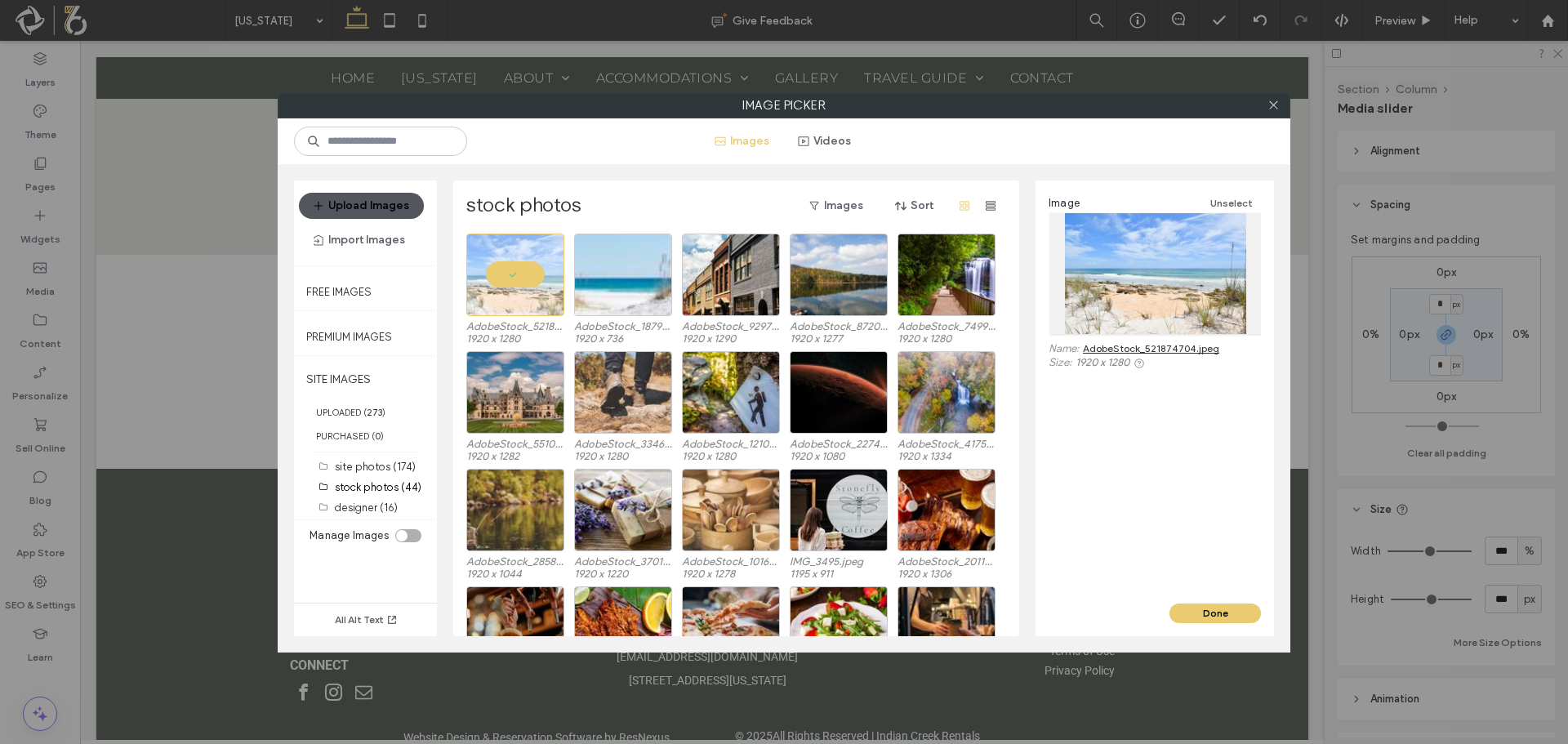
click at [389, 201] on button "Upload Images" at bounding box center [361, 206] width 125 height 27
click at [1228, 609] on button "Done" at bounding box center [1215, 614] width 91 height 20
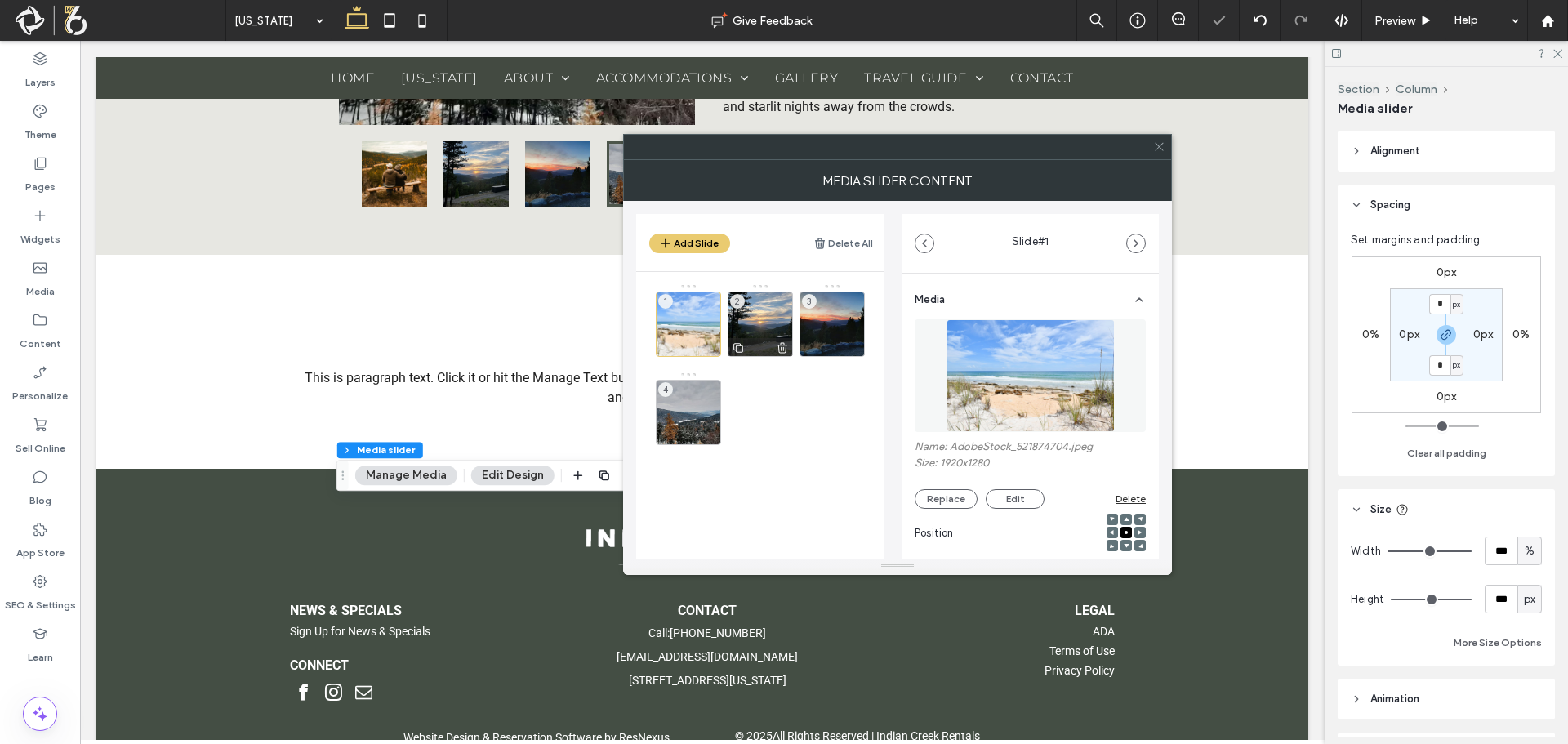
click at [779, 320] on div "2" at bounding box center [760, 324] width 65 height 65
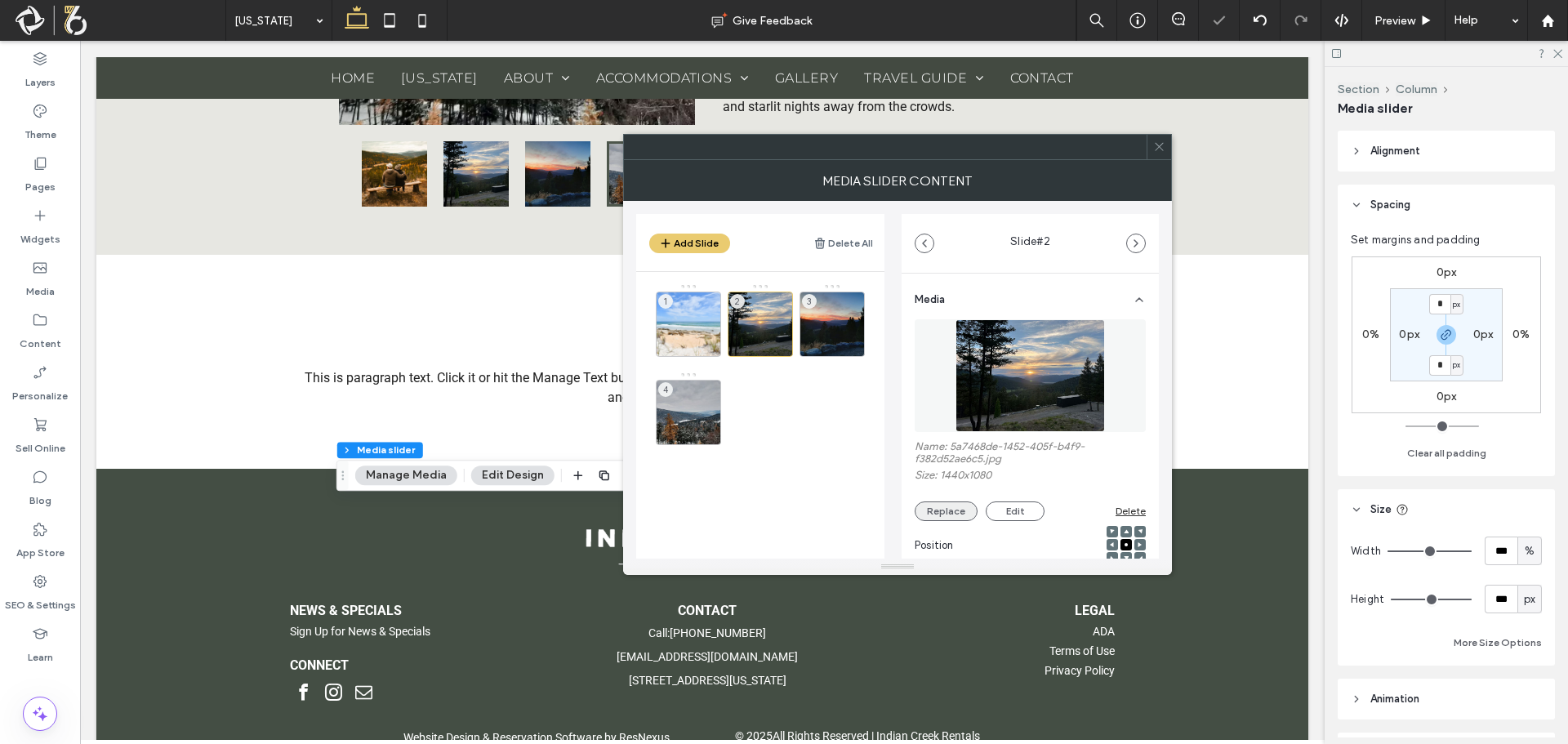
click at [944, 509] on button "Replace" at bounding box center [946, 511] width 63 height 20
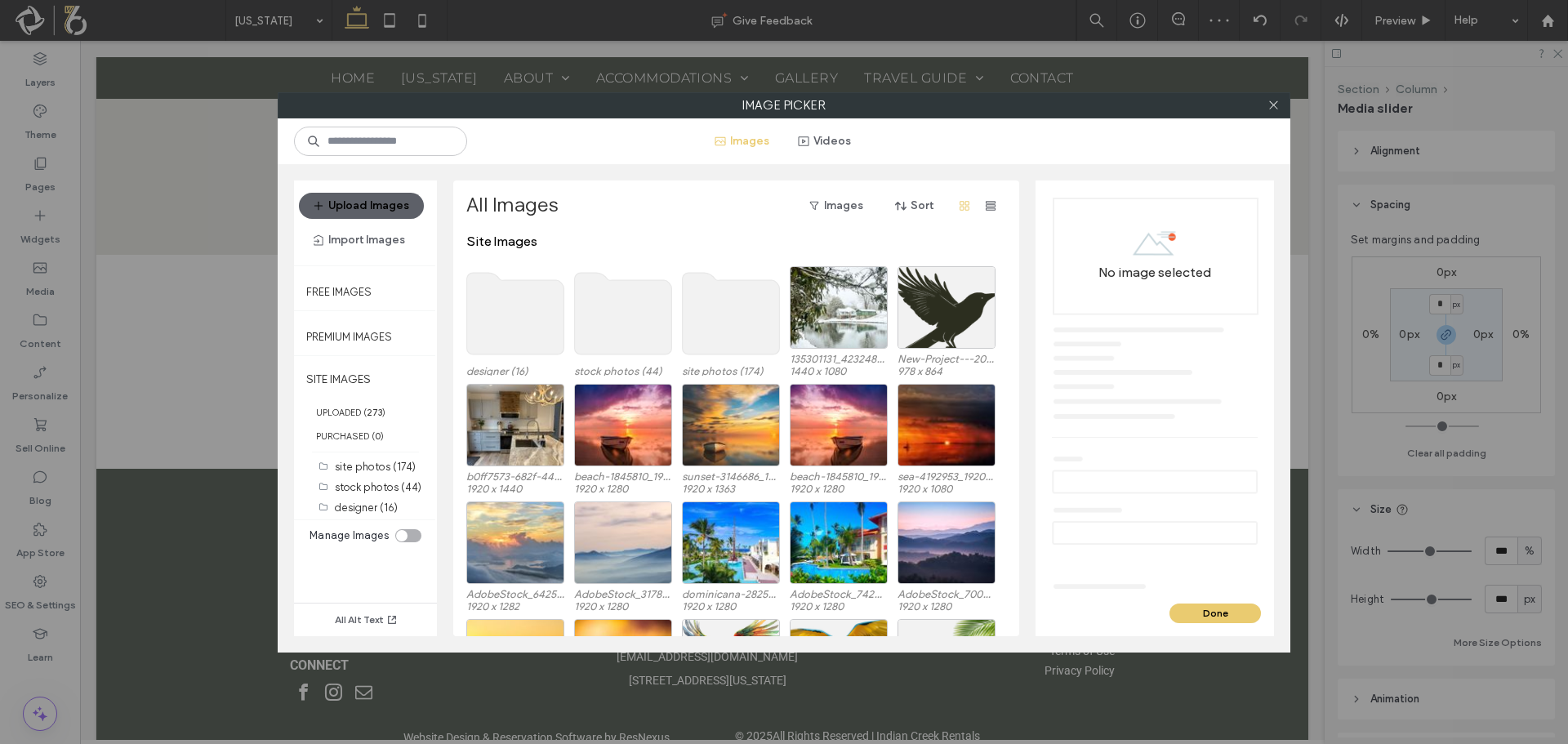
click at [637, 312] on use at bounding box center [623, 313] width 97 height 82
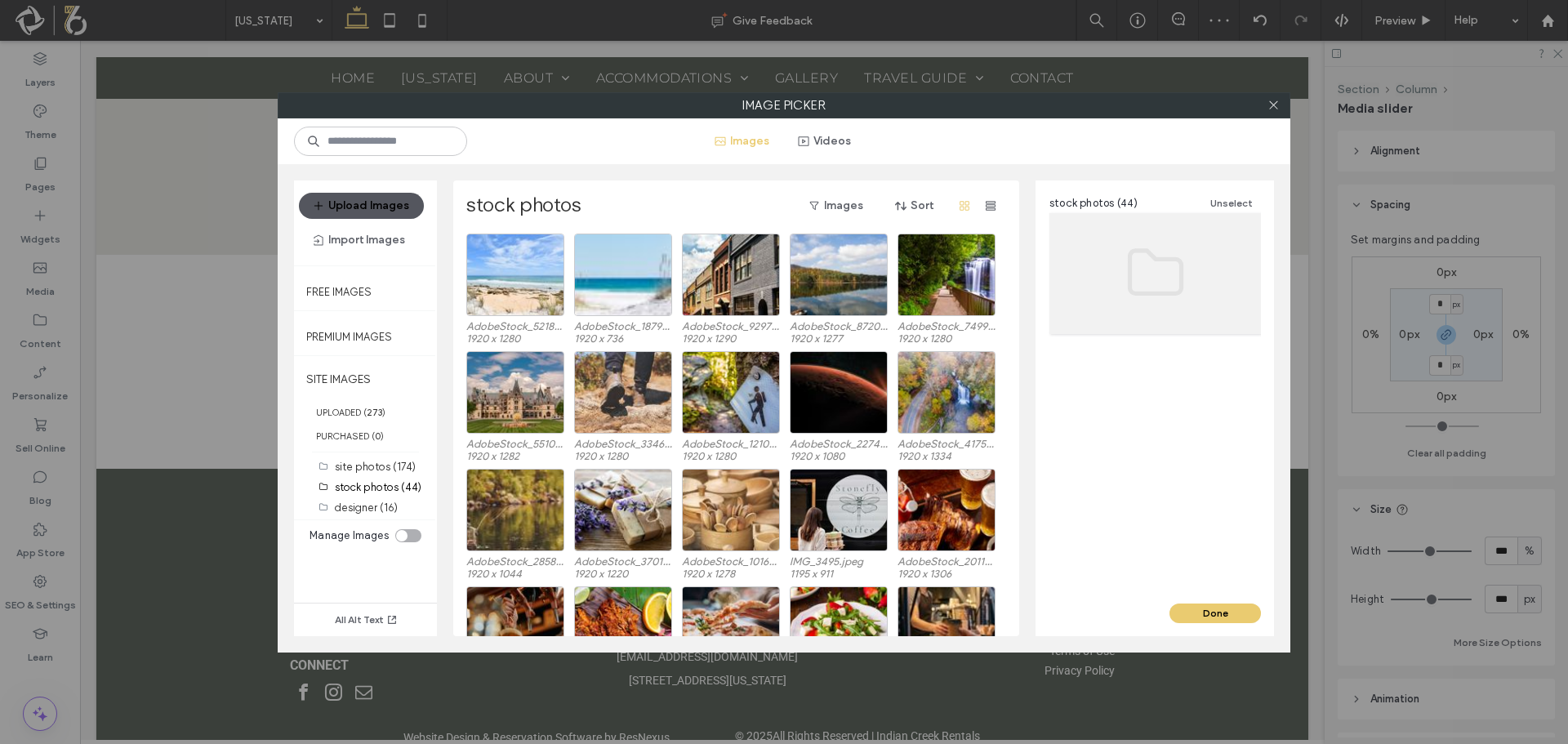
click at [391, 200] on button "Upload Images" at bounding box center [361, 206] width 125 height 27
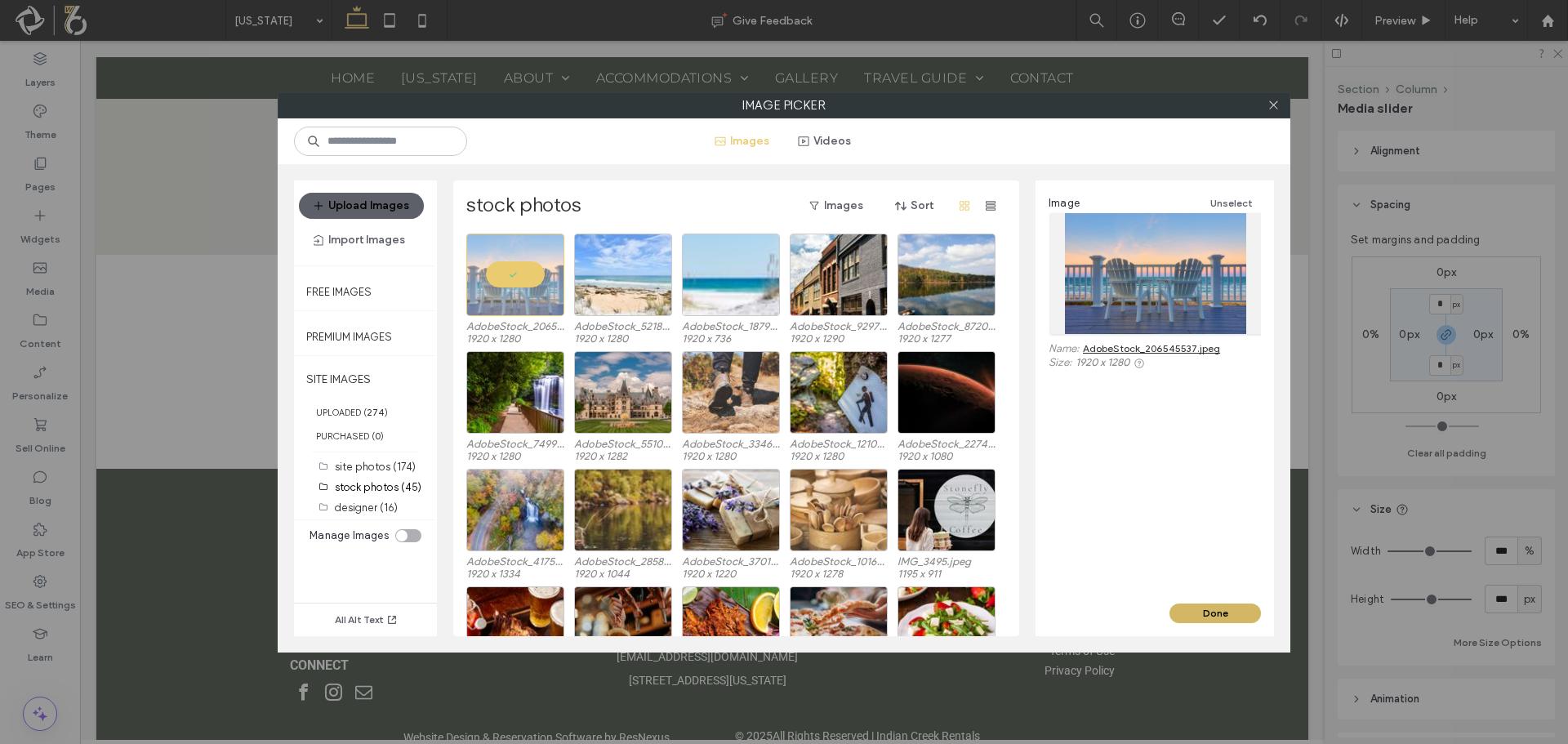
click at [1222, 609] on button "Done" at bounding box center [1215, 614] width 91 height 20
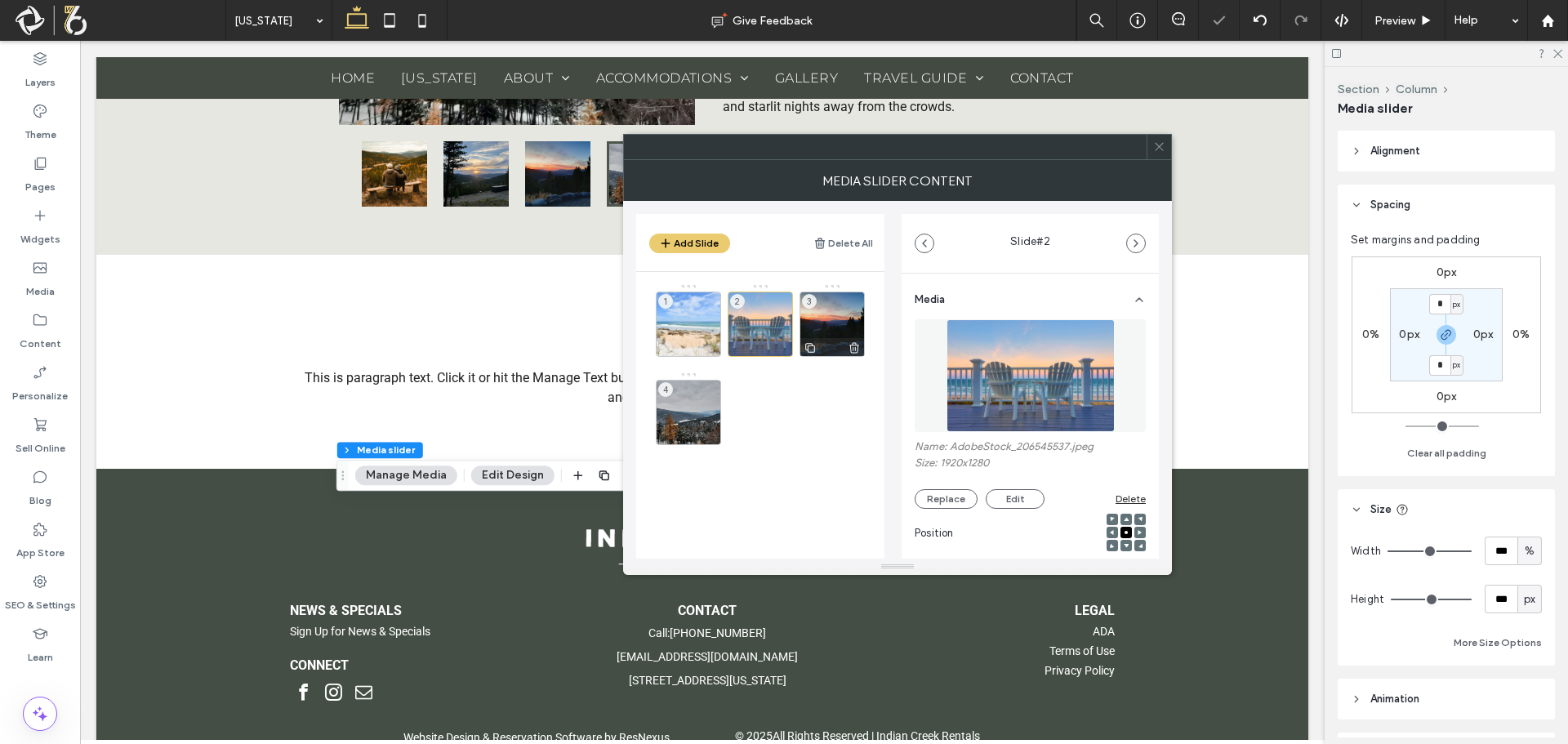
click at [827, 323] on div "3" at bounding box center [832, 324] width 65 height 65
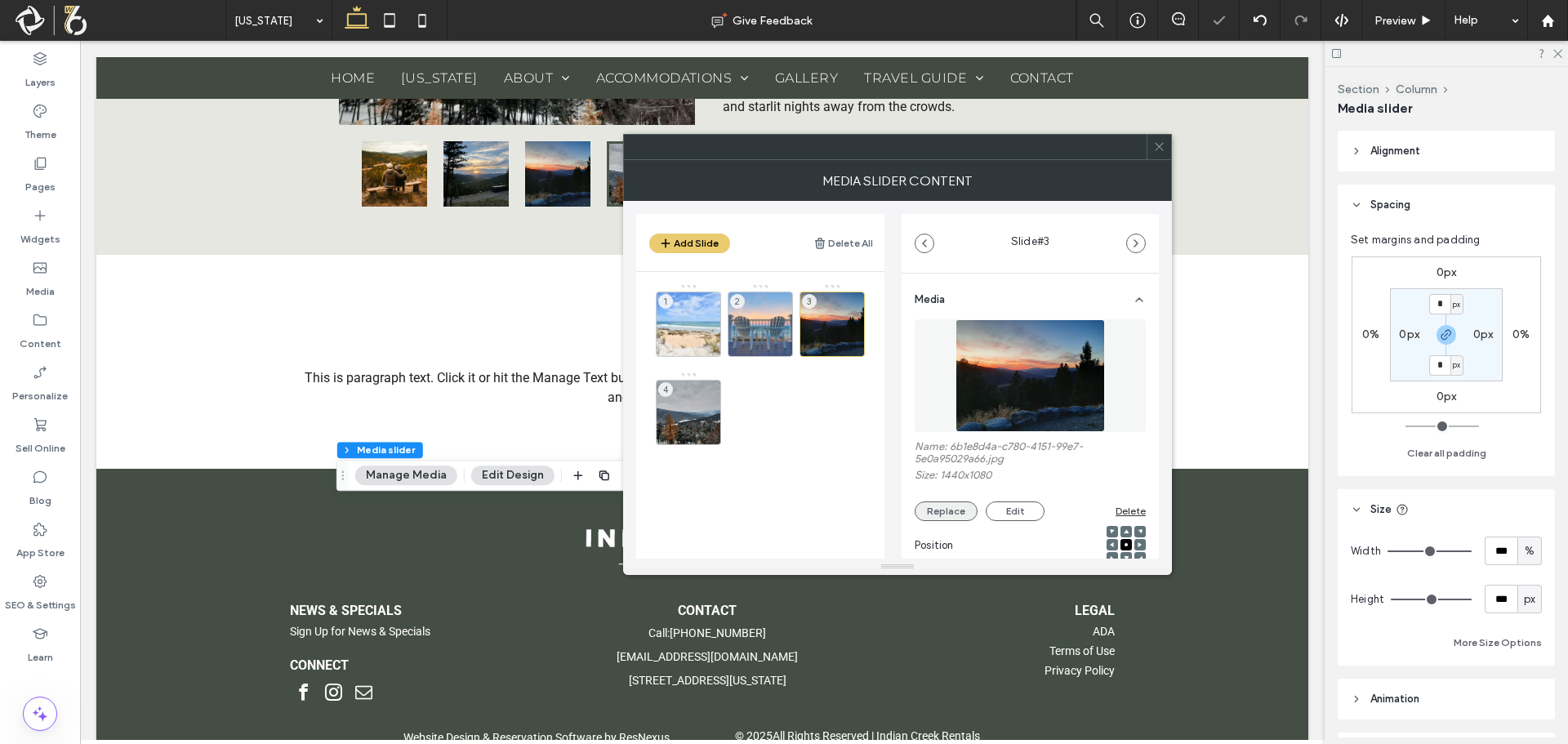
click at [956, 506] on button "Replace" at bounding box center [946, 511] width 63 height 20
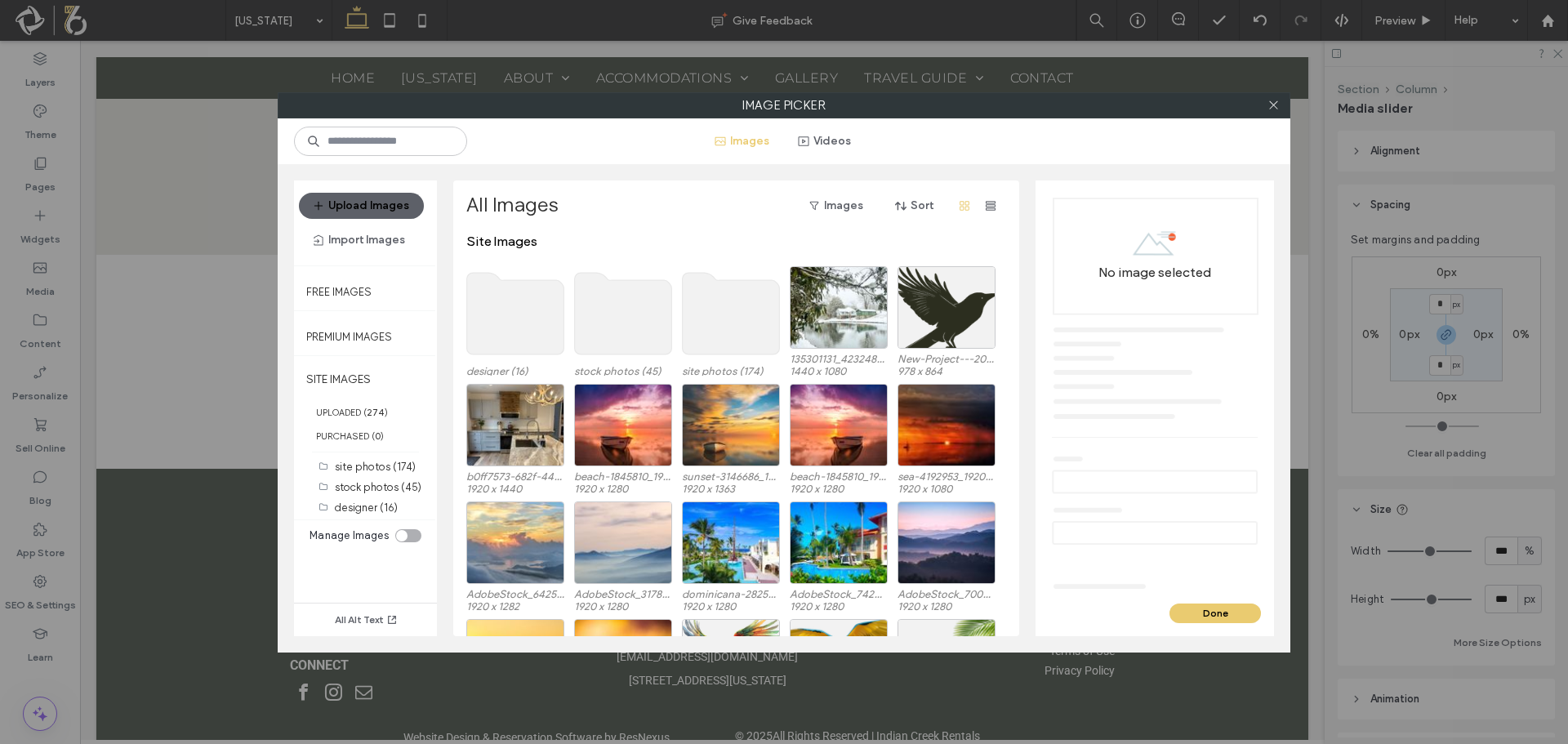
click at [626, 310] on use at bounding box center [623, 313] width 97 height 82
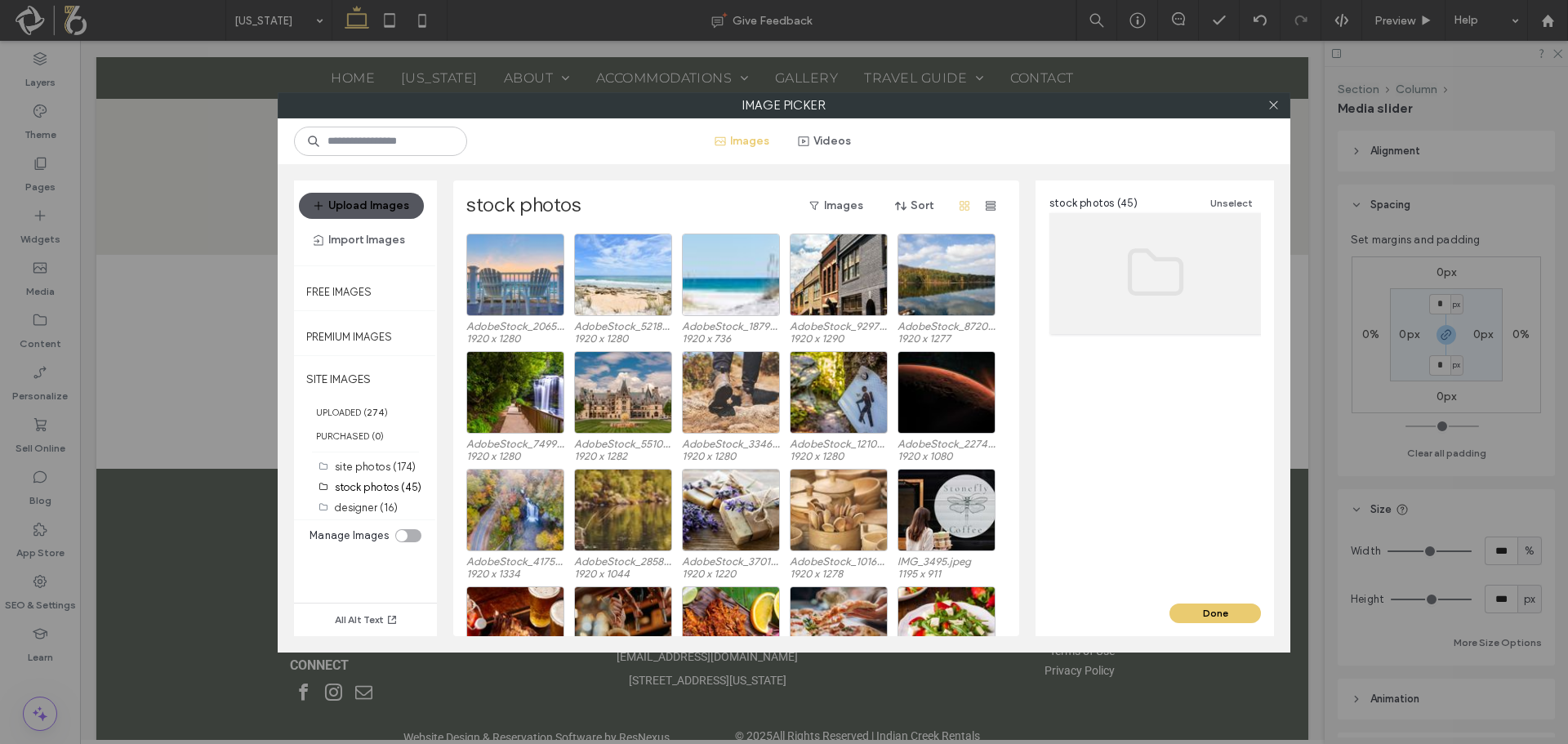
click at [364, 207] on button "Upload Images" at bounding box center [361, 206] width 125 height 27
click at [401, 202] on button "Upload Images" at bounding box center [361, 206] width 125 height 27
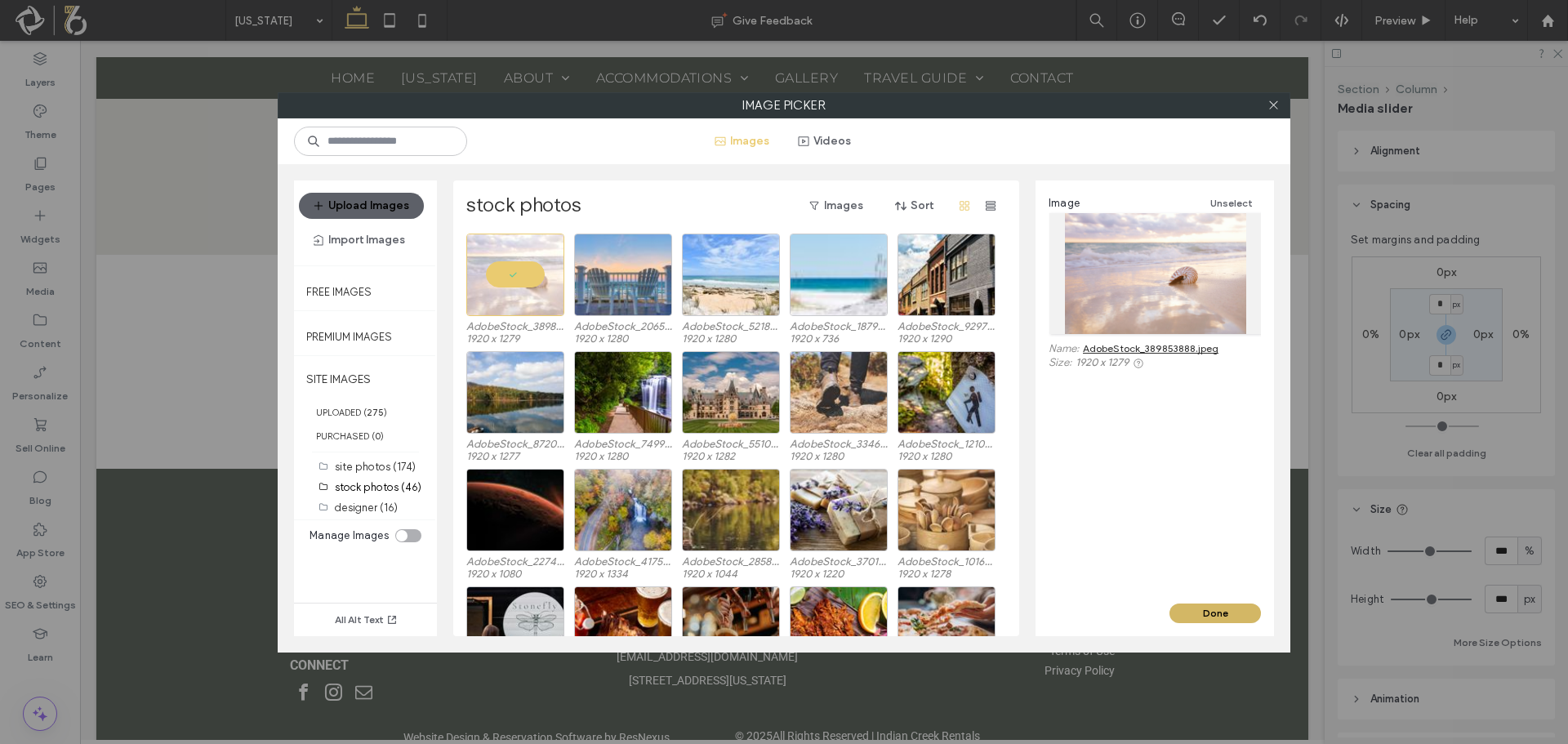
click at [1197, 614] on button "Done" at bounding box center [1215, 614] width 91 height 20
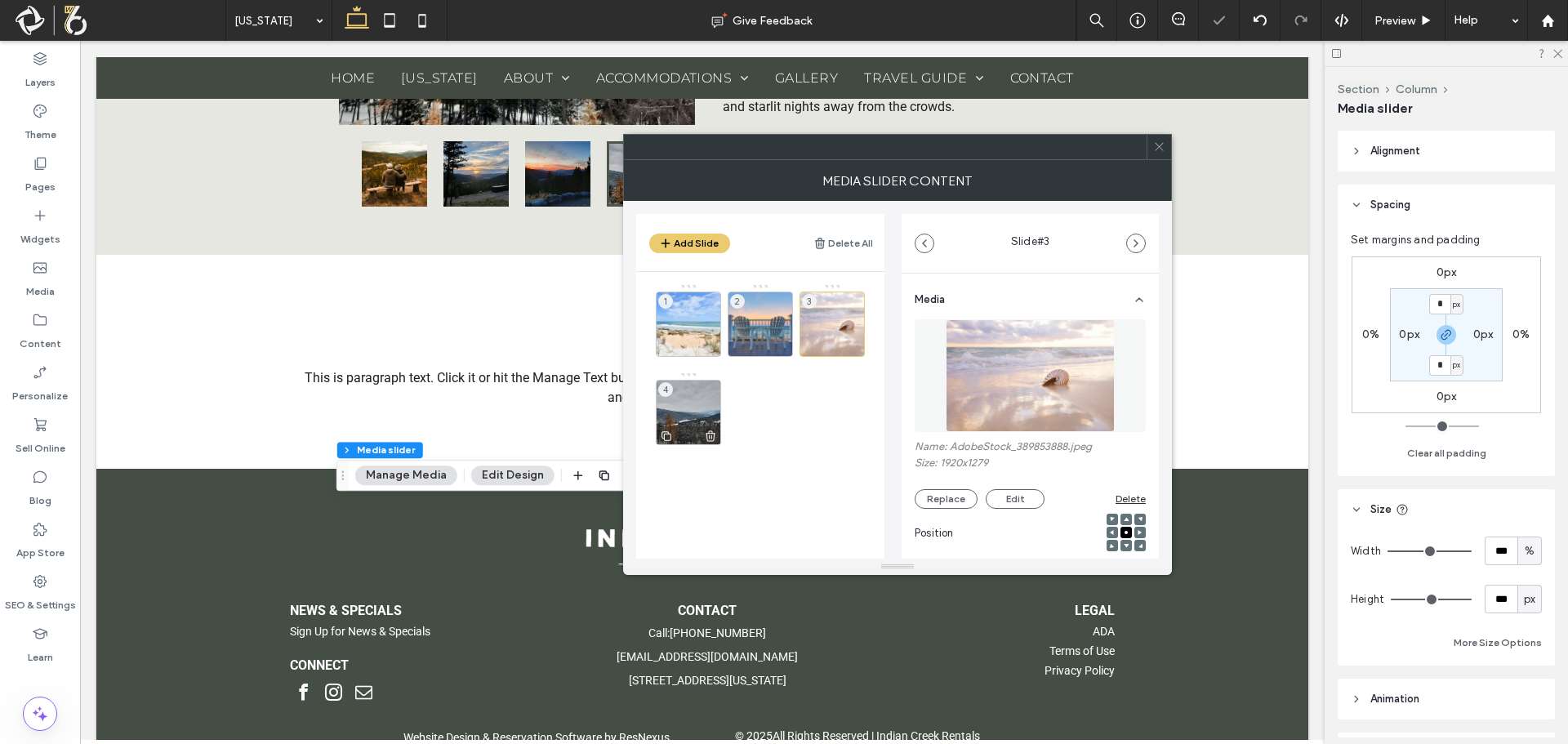
click at [692, 423] on div "4" at bounding box center [688, 412] width 65 height 65
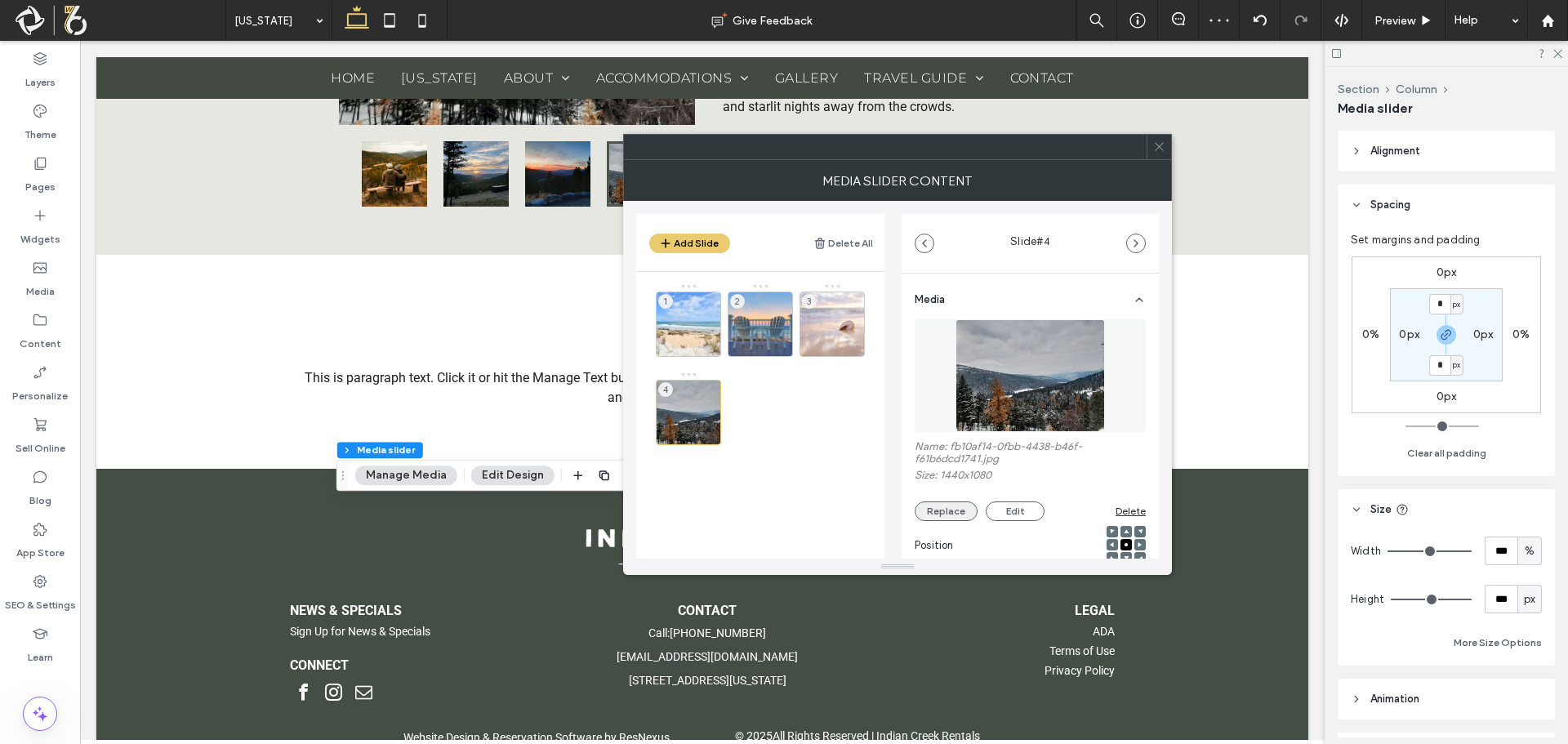
click at [915, 506] on button "Replace" at bounding box center [946, 511] width 63 height 20
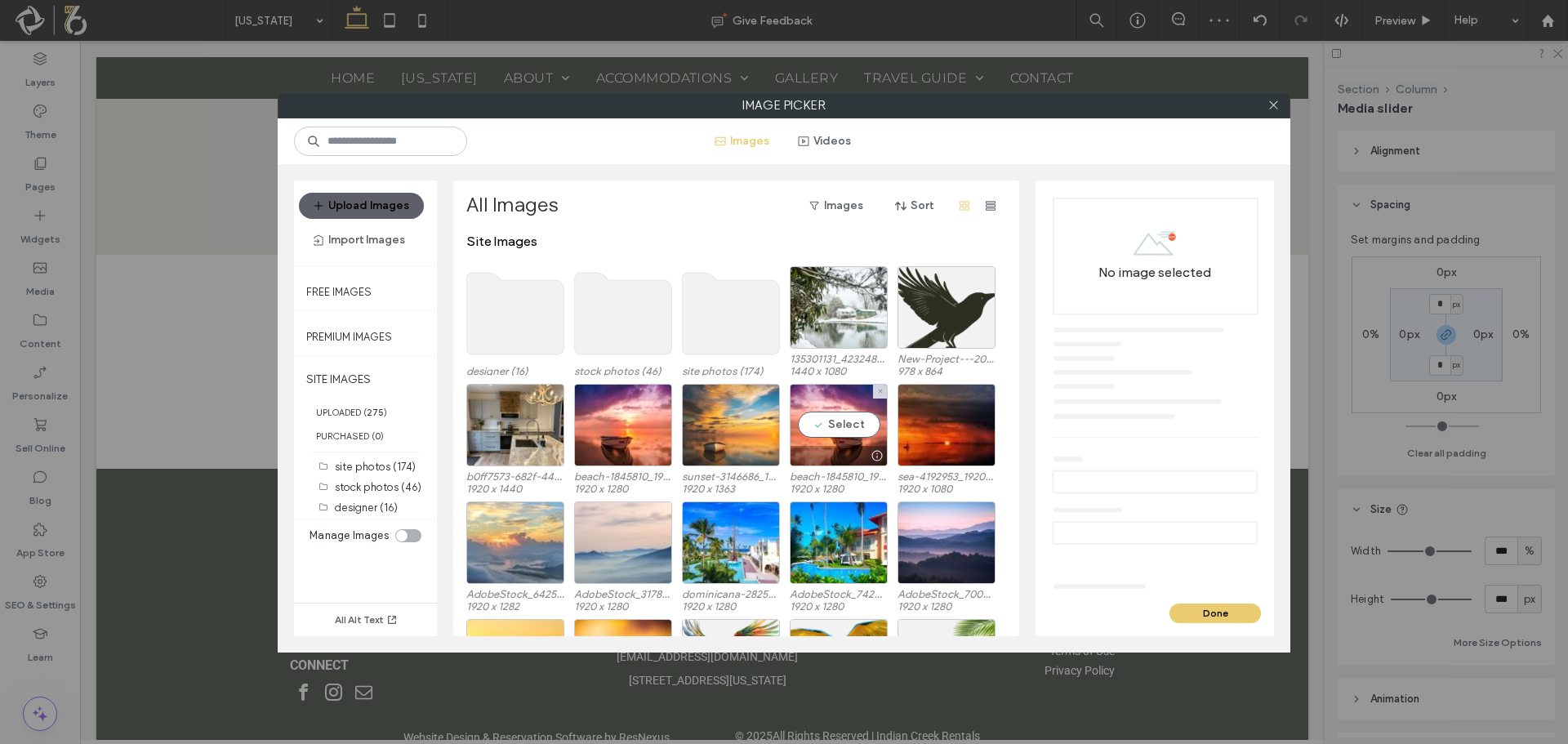
click at [886, 452] on div at bounding box center [876, 456] width 21 height 13
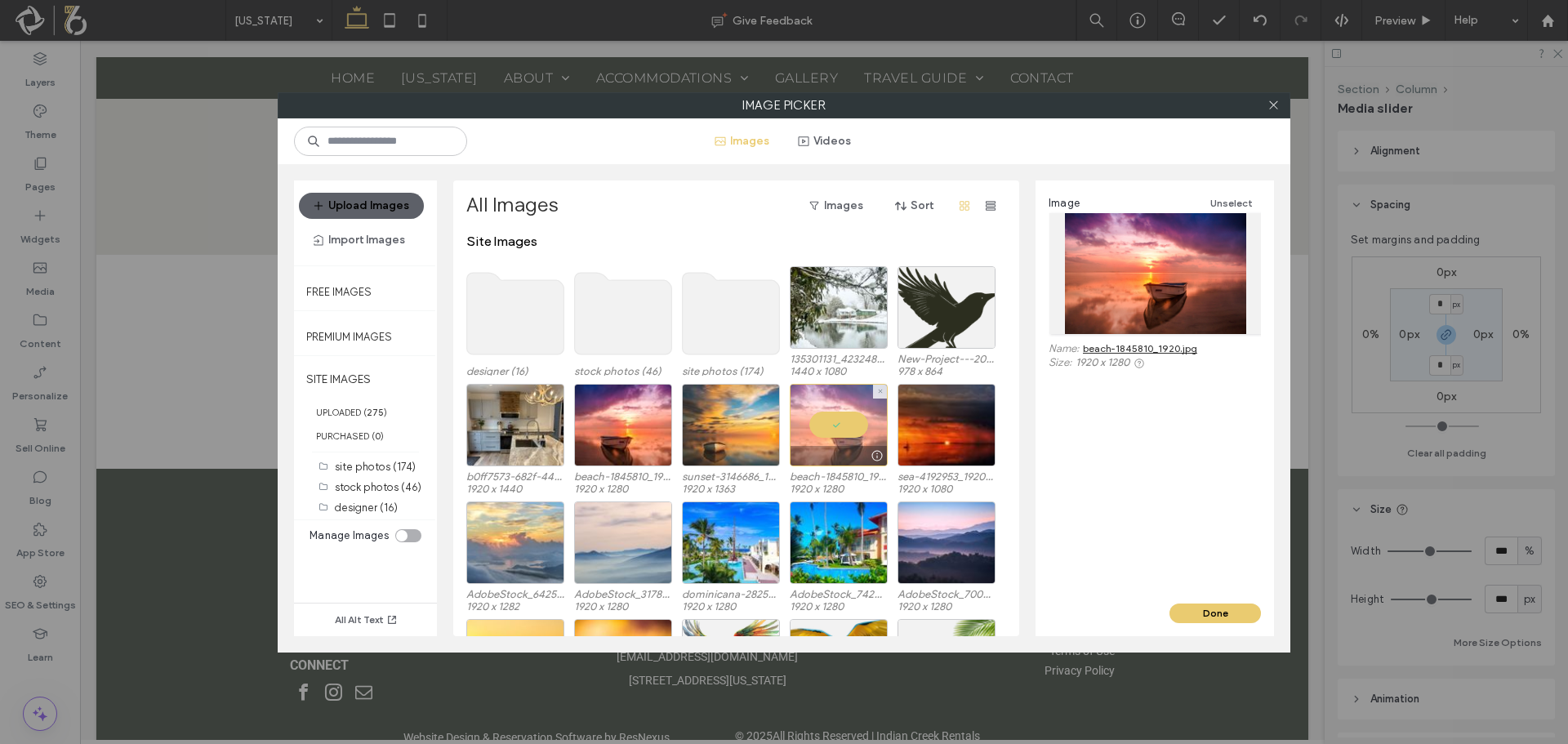
click at [830, 413] on div at bounding box center [838, 425] width 98 height 83
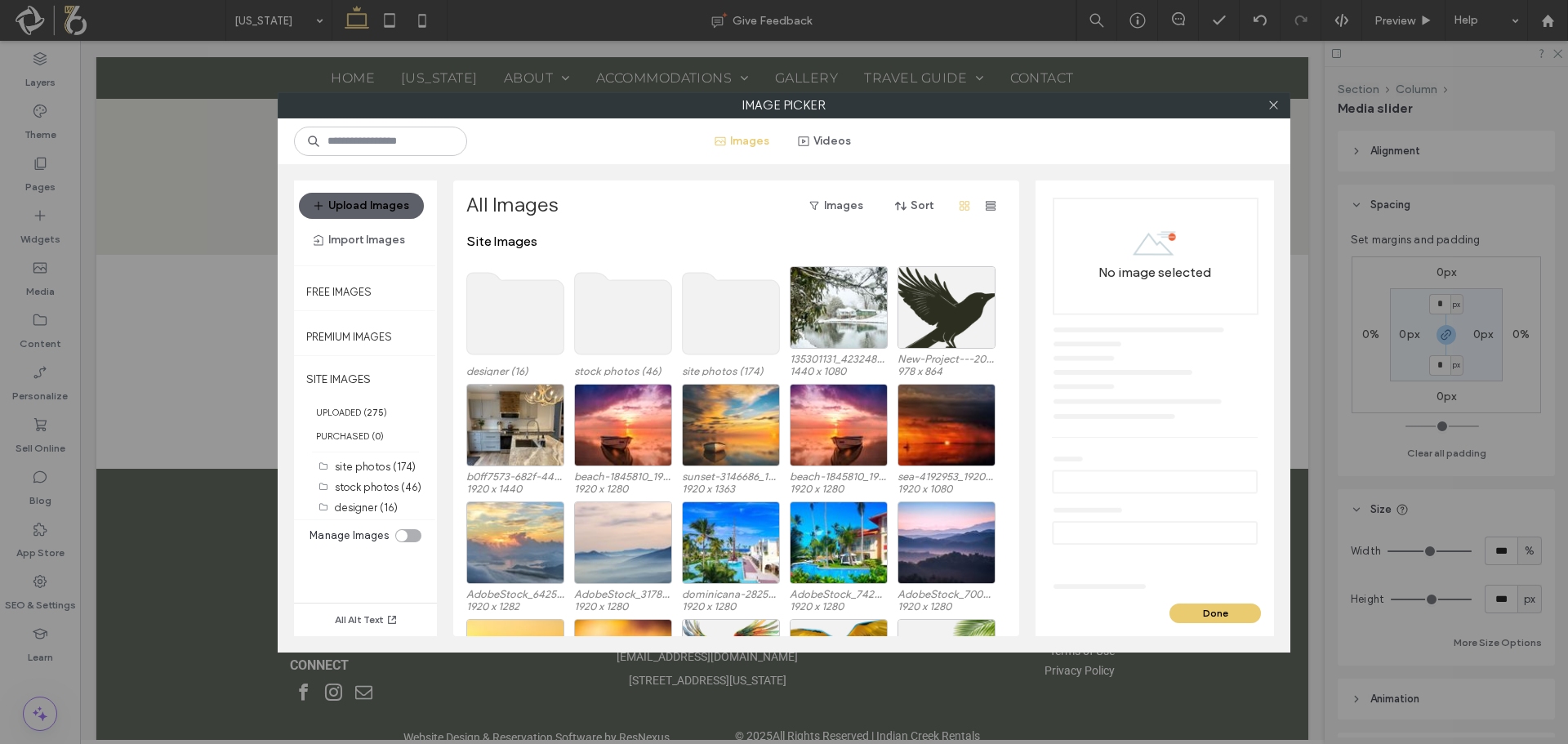
click at [604, 319] on use at bounding box center [623, 313] width 97 height 82
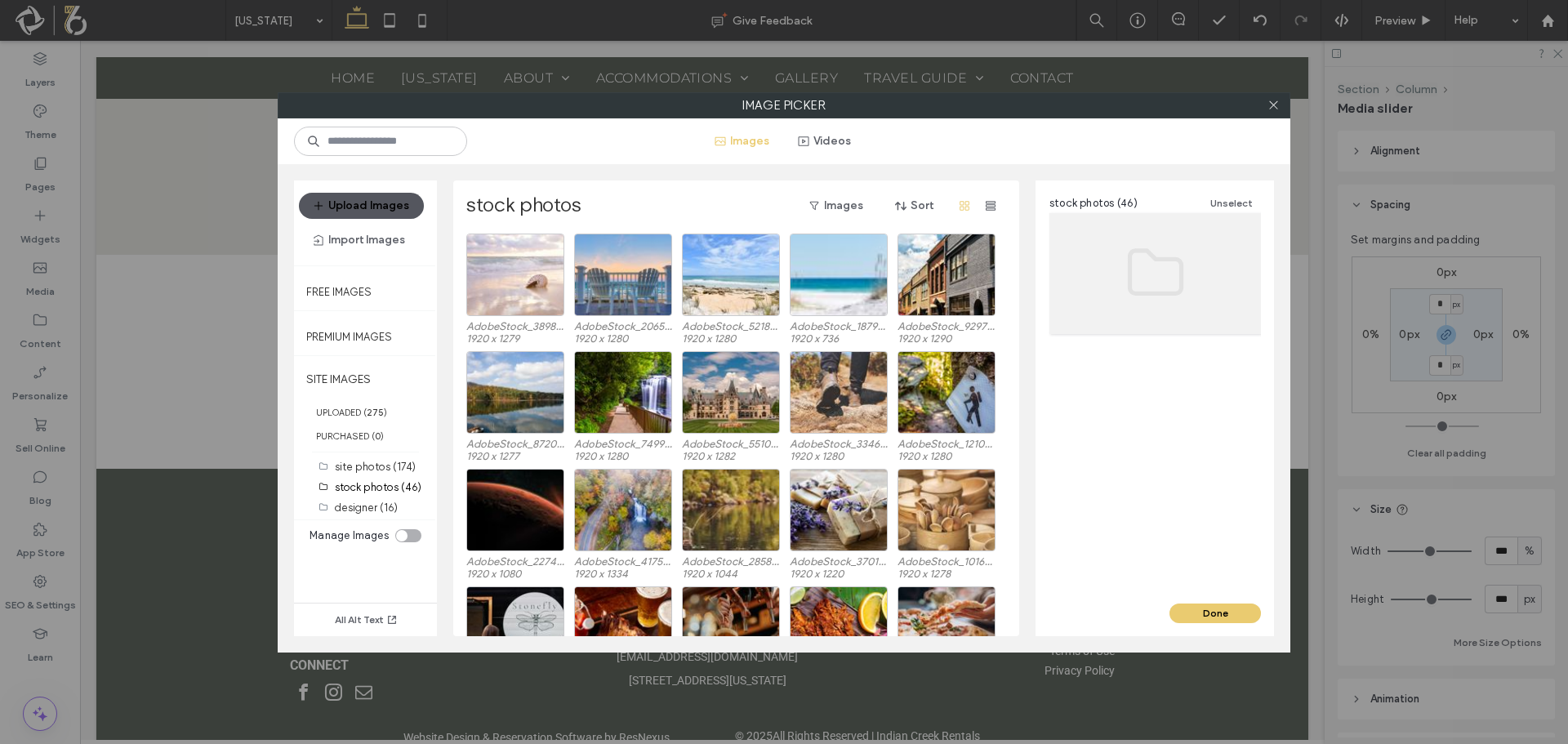
click at [386, 201] on button "Upload Images" at bounding box center [361, 206] width 125 height 27
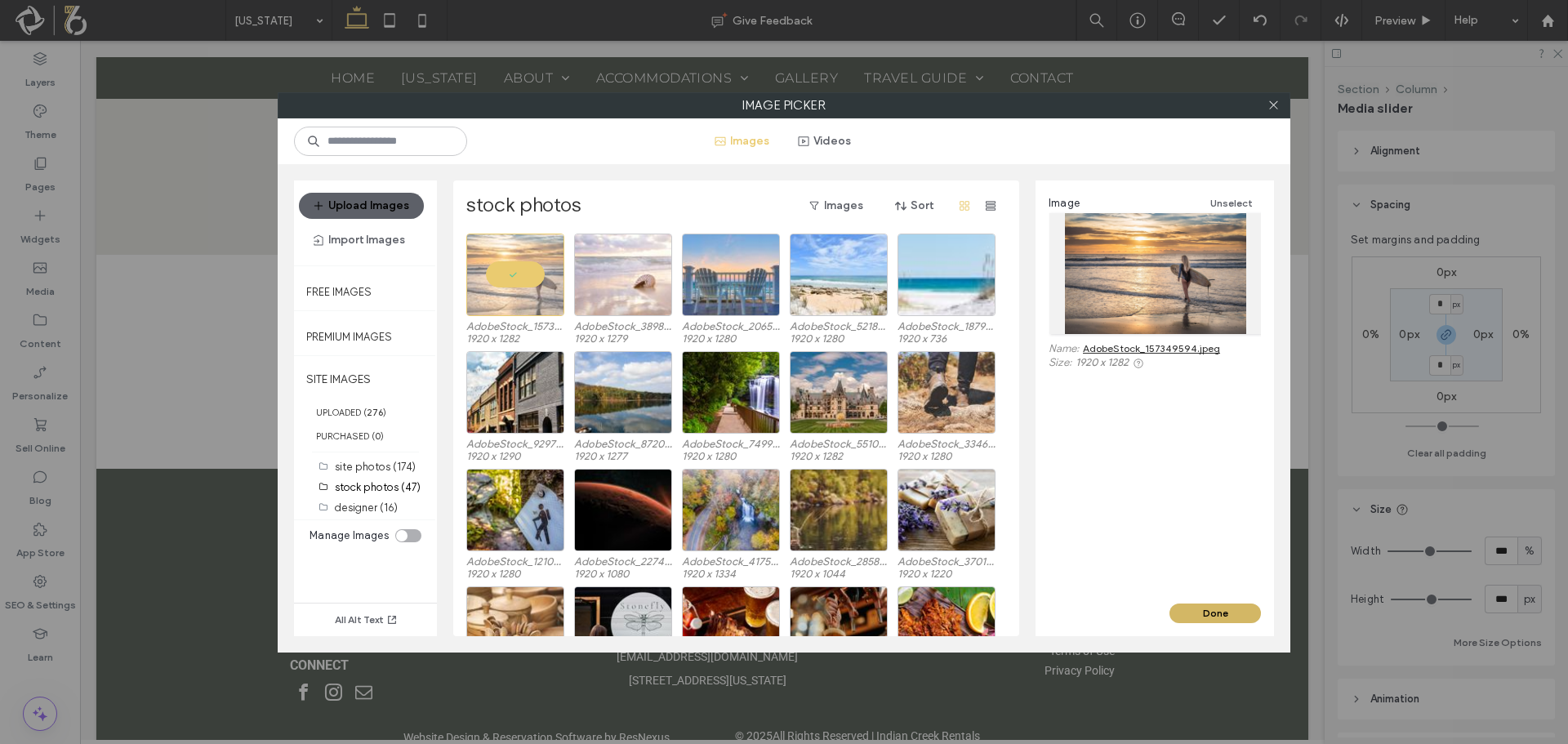
click at [1238, 611] on button "Done" at bounding box center [1215, 614] width 91 height 20
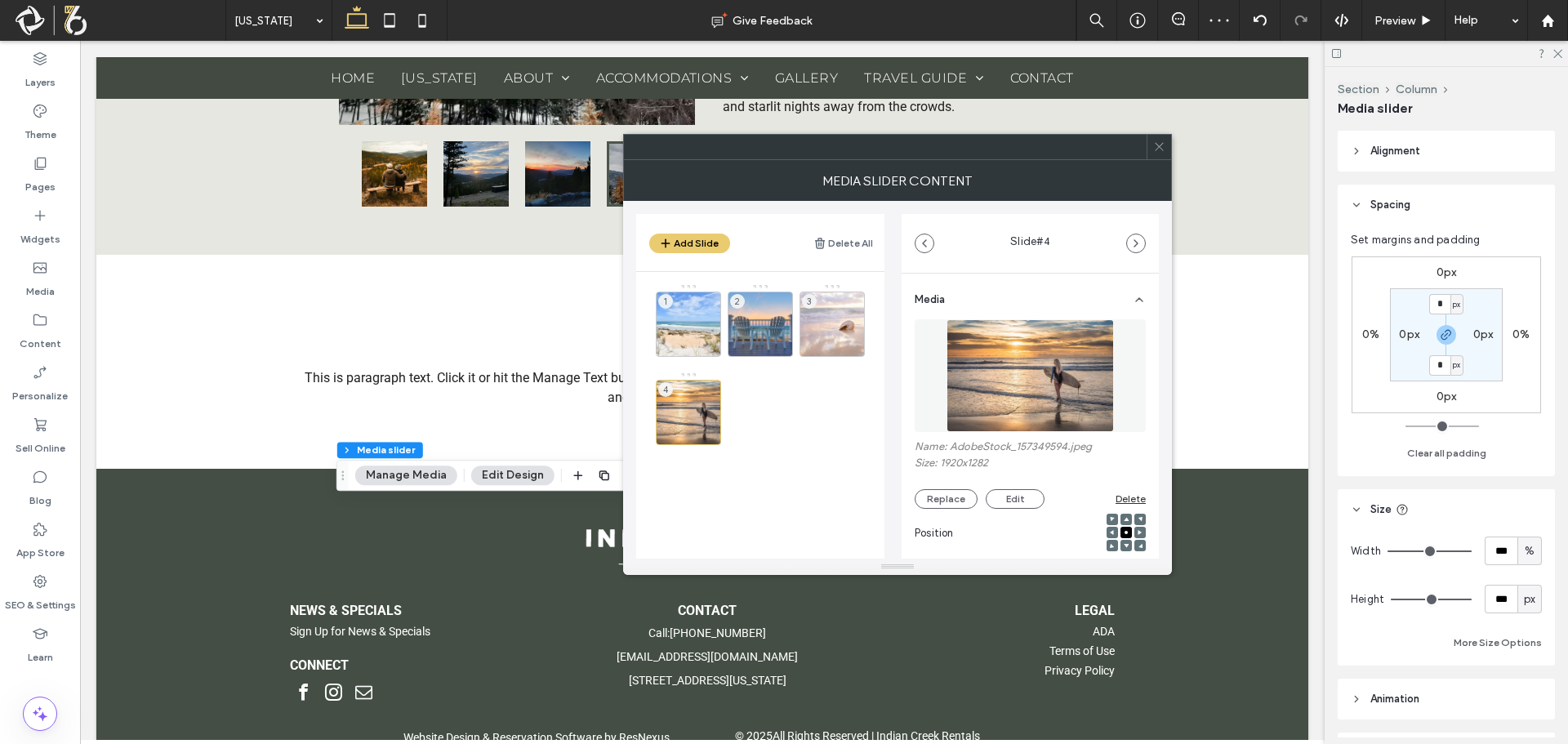
click at [1160, 141] on icon at bounding box center [1159, 147] width 12 height 12
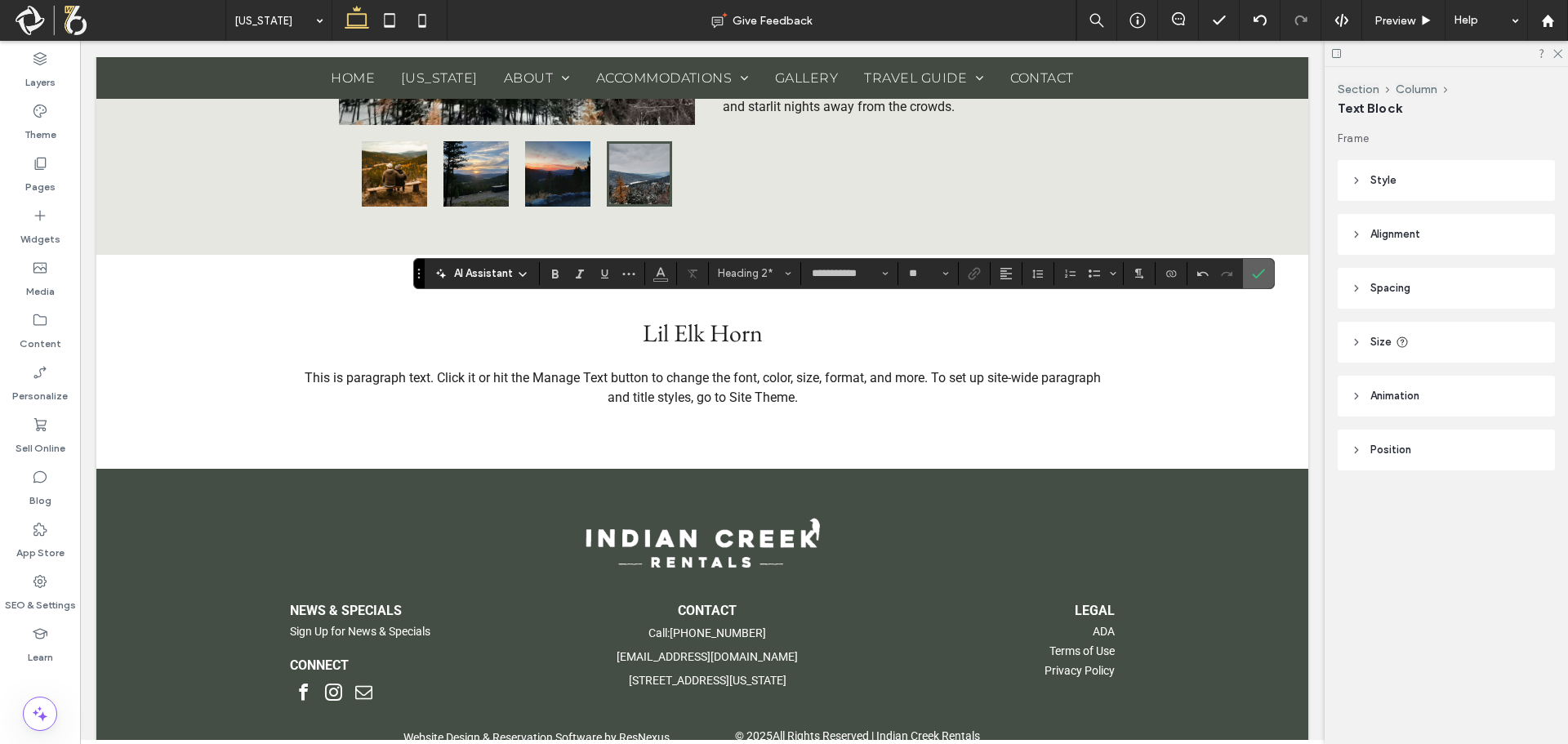
click at [1253, 274] on use "Confirm" at bounding box center [1258, 273] width 13 height 10
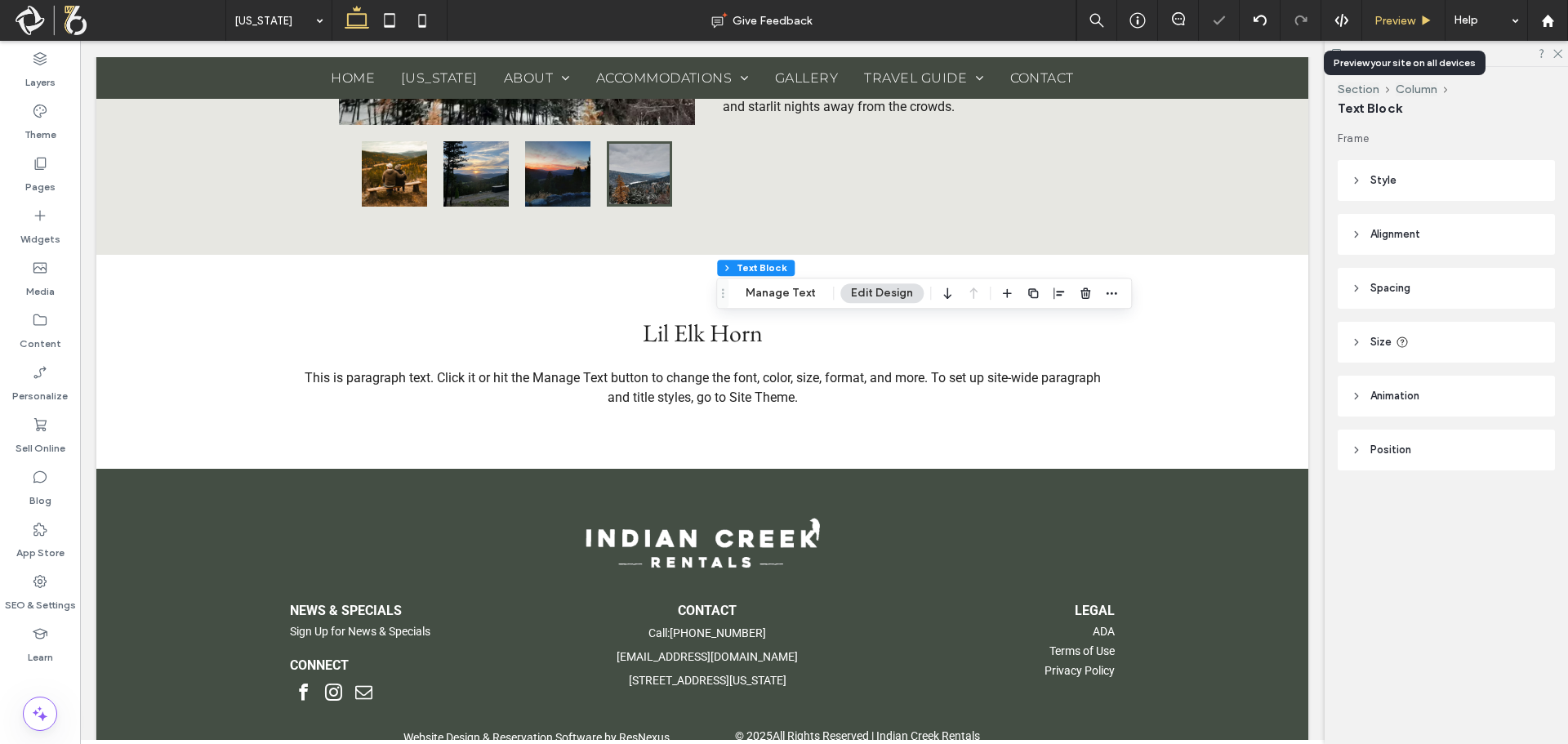
click at [1374, 21] on span "Preview" at bounding box center [1394, 21] width 41 height 14
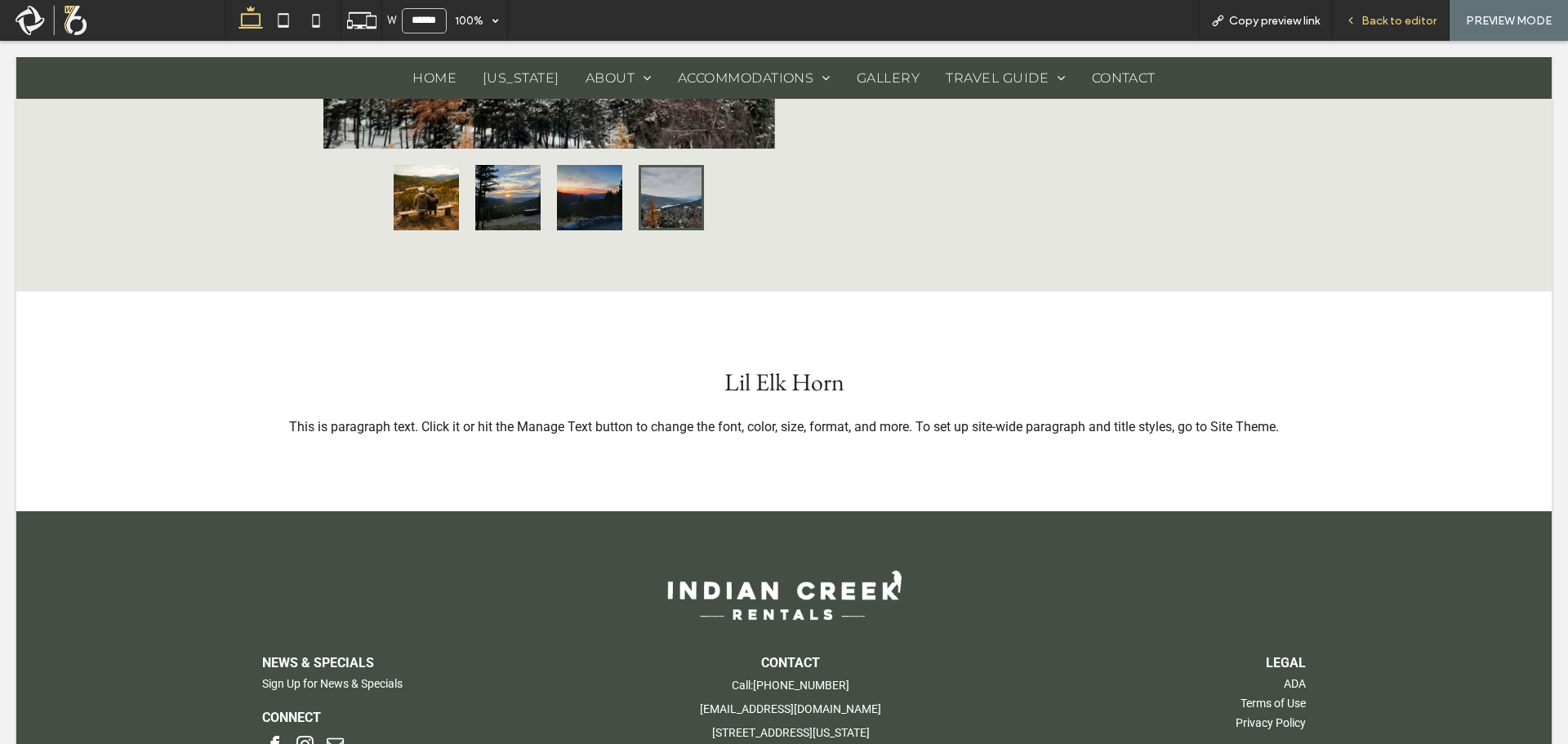
click at [1402, 14] on span "Back to editor" at bounding box center [1399, 21] width 75 height 14
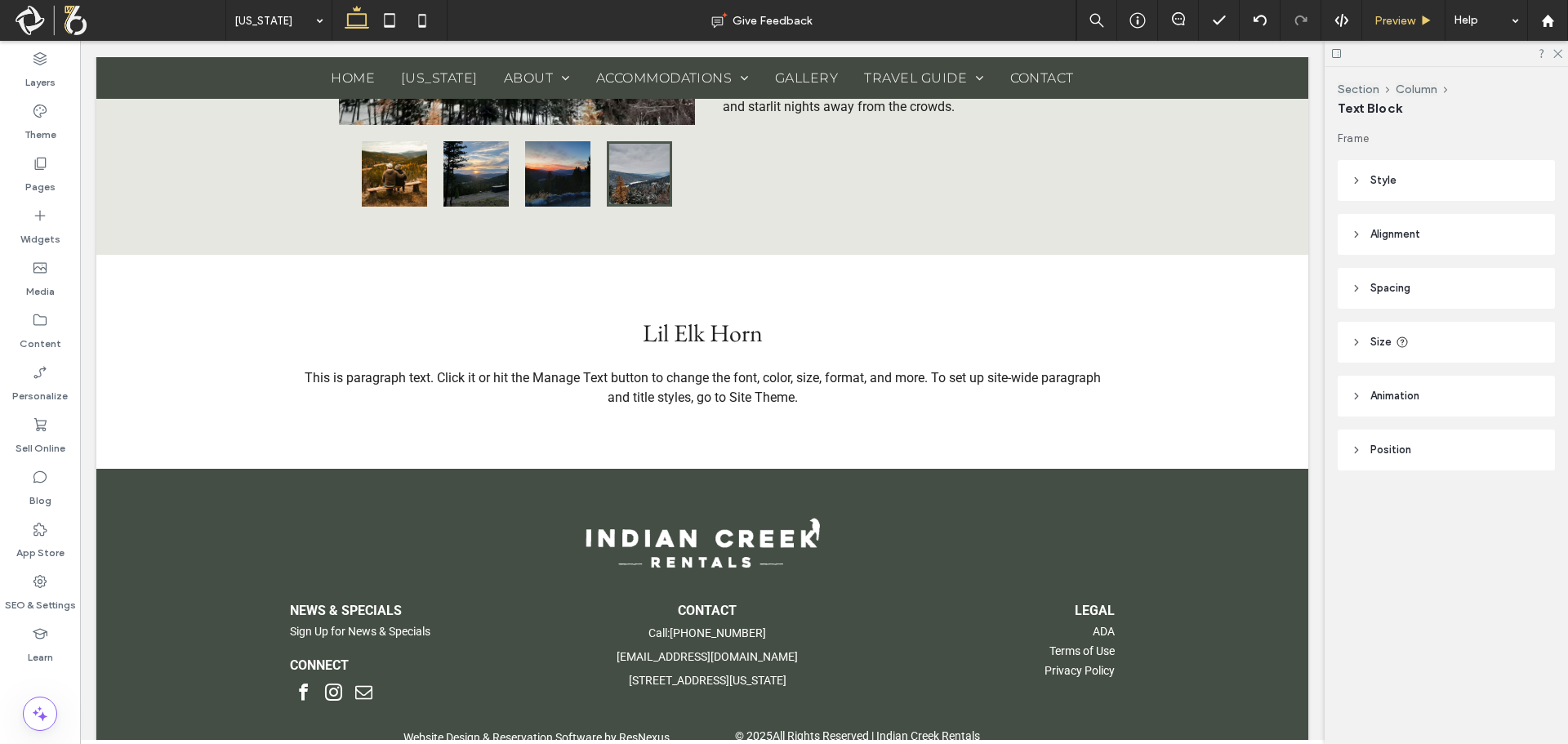
type input "******"
type input "**"
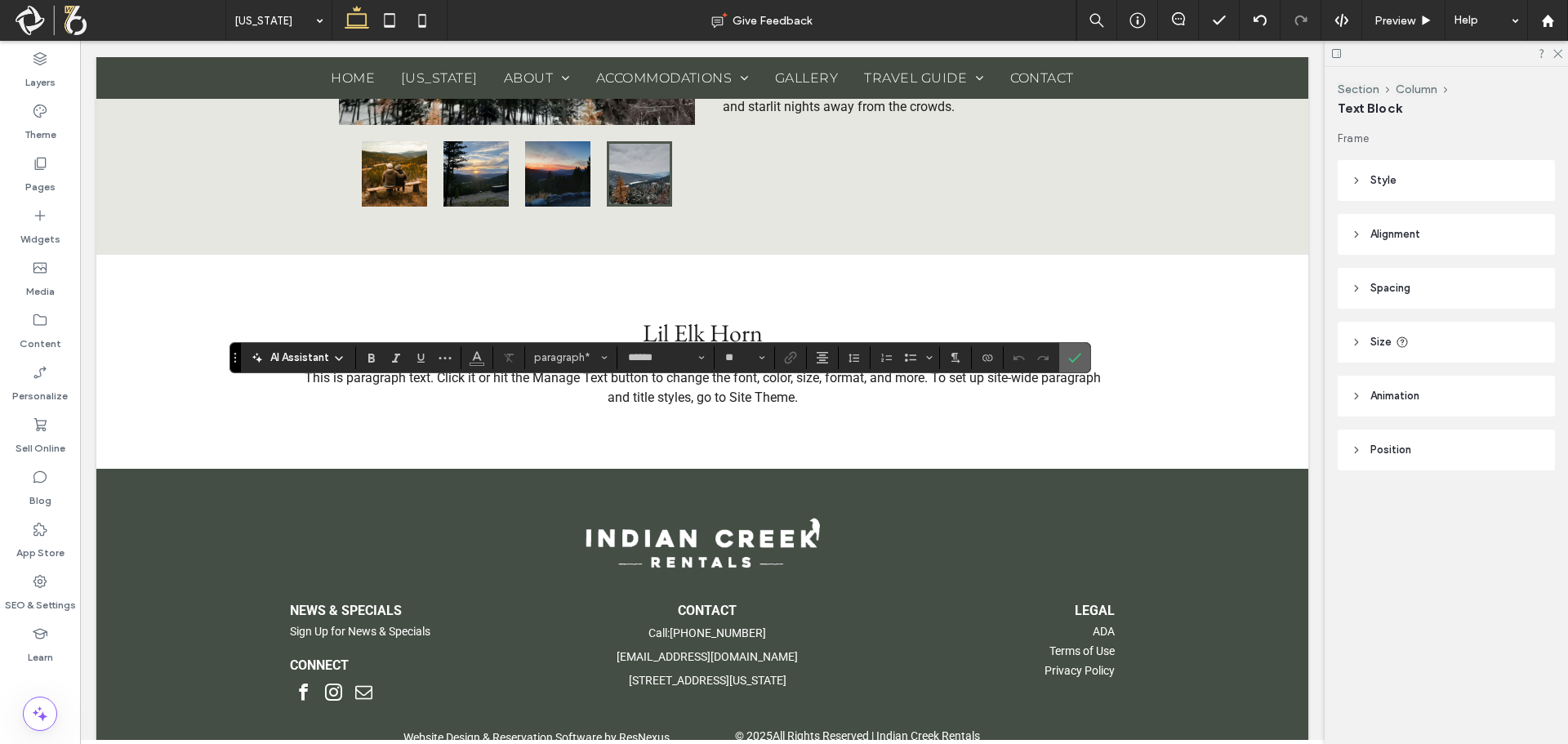
click at [1061, 352] on section at bounding box center [1074, 357] width 31 height 29
click at [1069, 349] on span "Confirm" at bounding box center [1072, 357] width 7 height 29
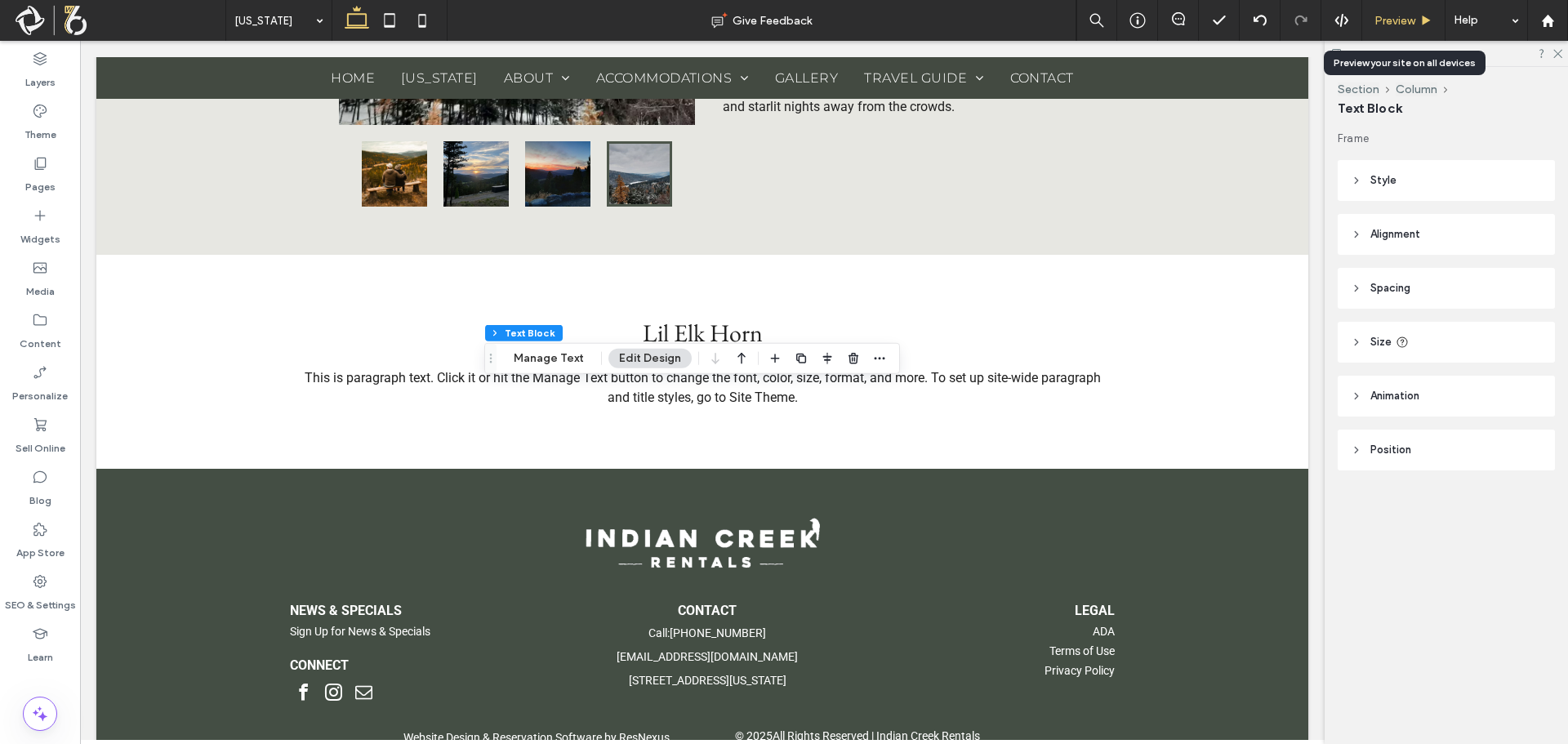
click at [1382, 17] on span "Preview" at bounding box center [1394, 21] width 41 height 14
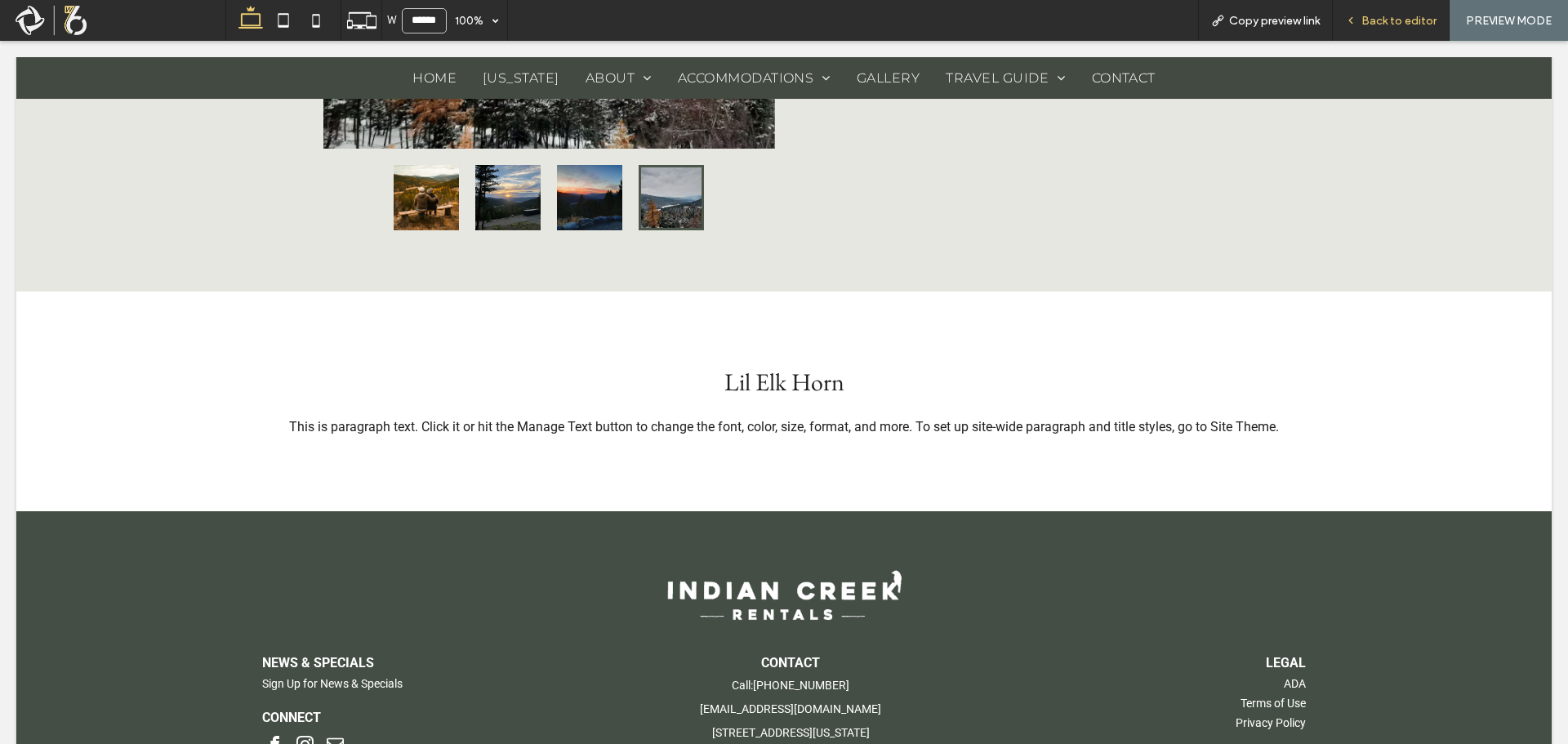
click at [1380, 26] on span "Back to editor" at bounding box center [1399, 21] width 75 height 14
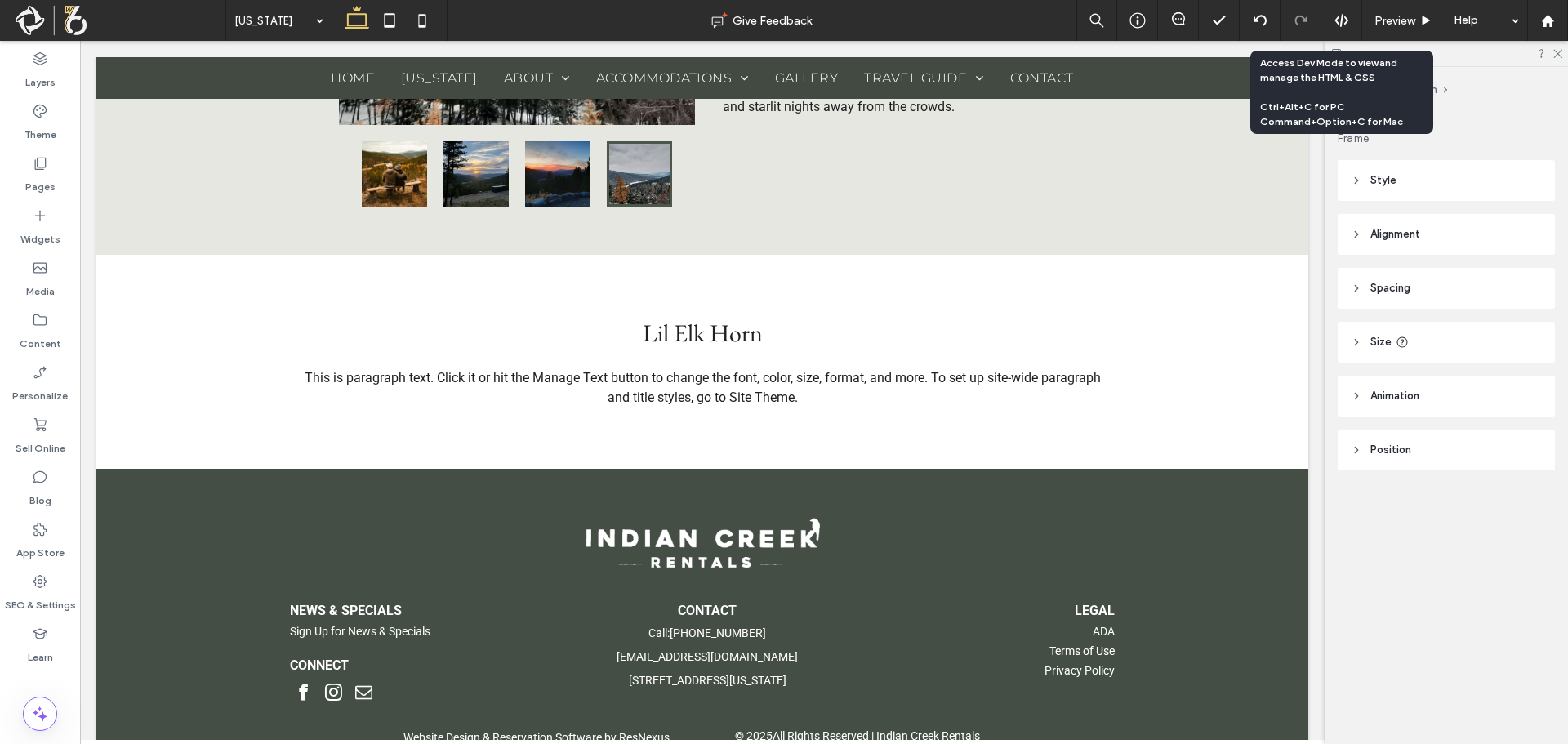
type input "******"
type input "**"
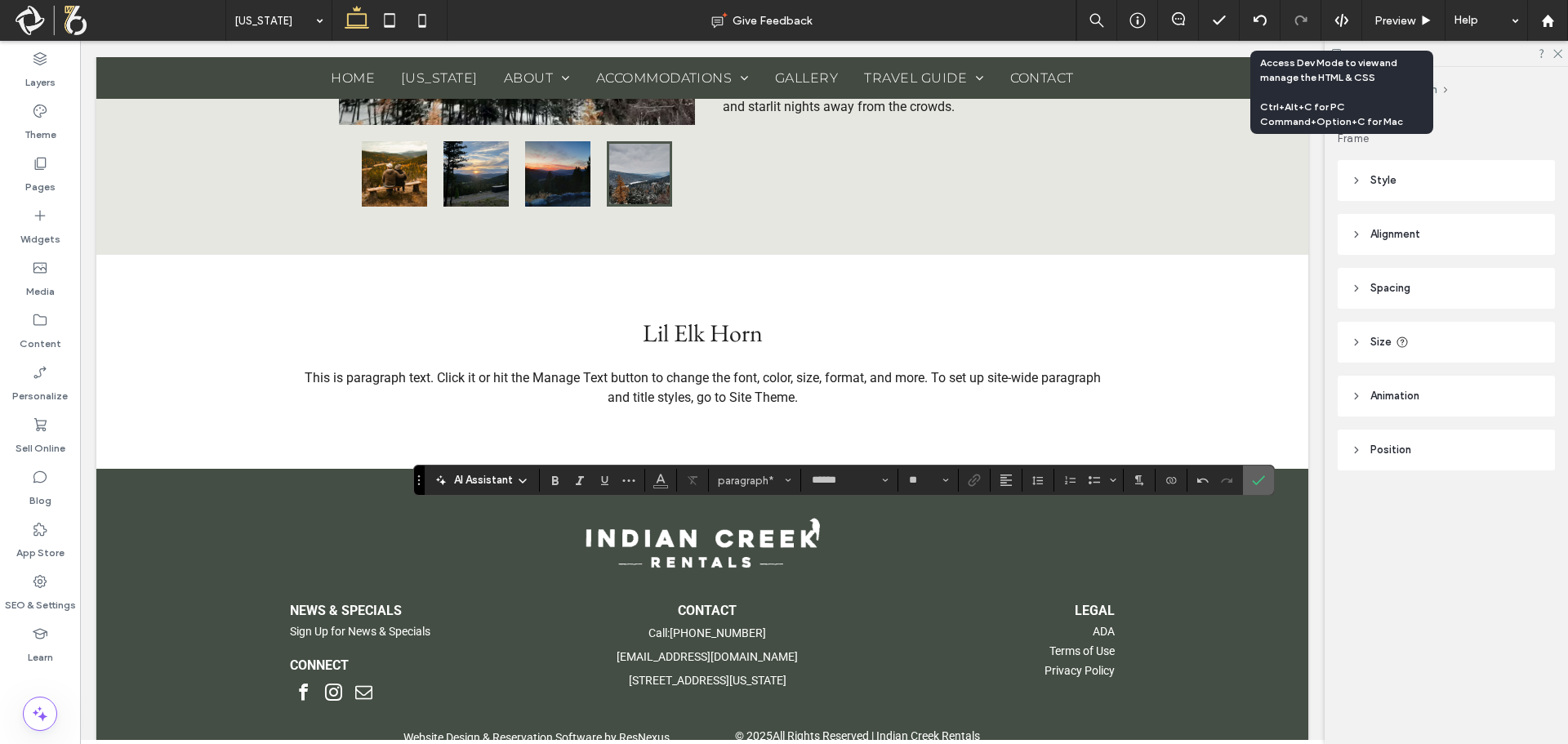
click at [1256, 482] on icon "Confirm" at bounding box center [1258, 481] width 13 height 13
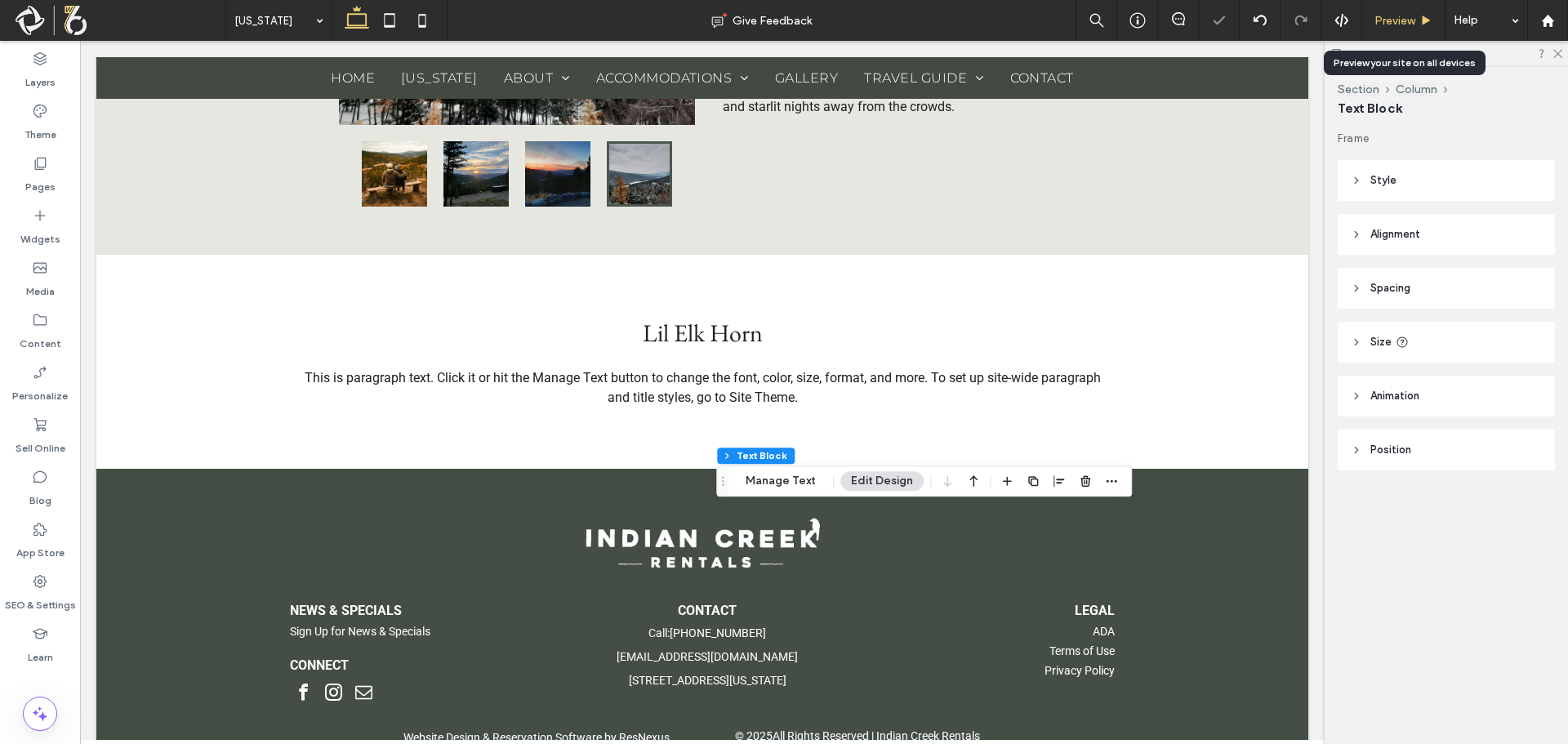
click at [1403, 21] on span "Preview" at bounding box center [1394, 21] width 41 height 14
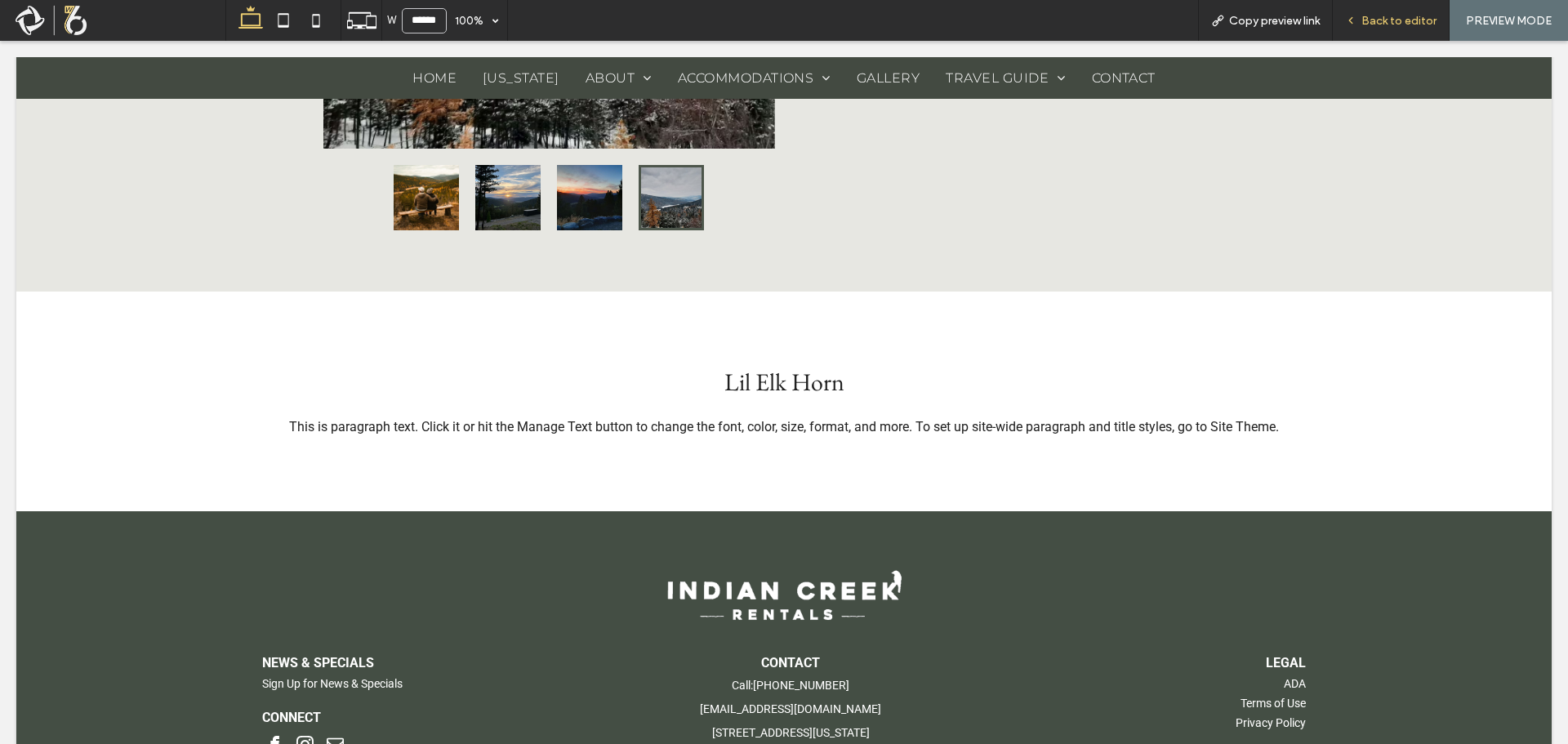
click at [1393, 29] on div "Back to editor" at bounding box center [1391, 20] width 117 height 41
click at [1393, 9] on div "Back to editor" at bounding box center [1391, 20] width 117 height 41
click at [1408, 9] on div "Back to editor" at bounding box center [1391, 20] width 117 height 41
click at [1406, 14] on span "Back to editor" at bounding box center [1399, 21] width 75 height 14
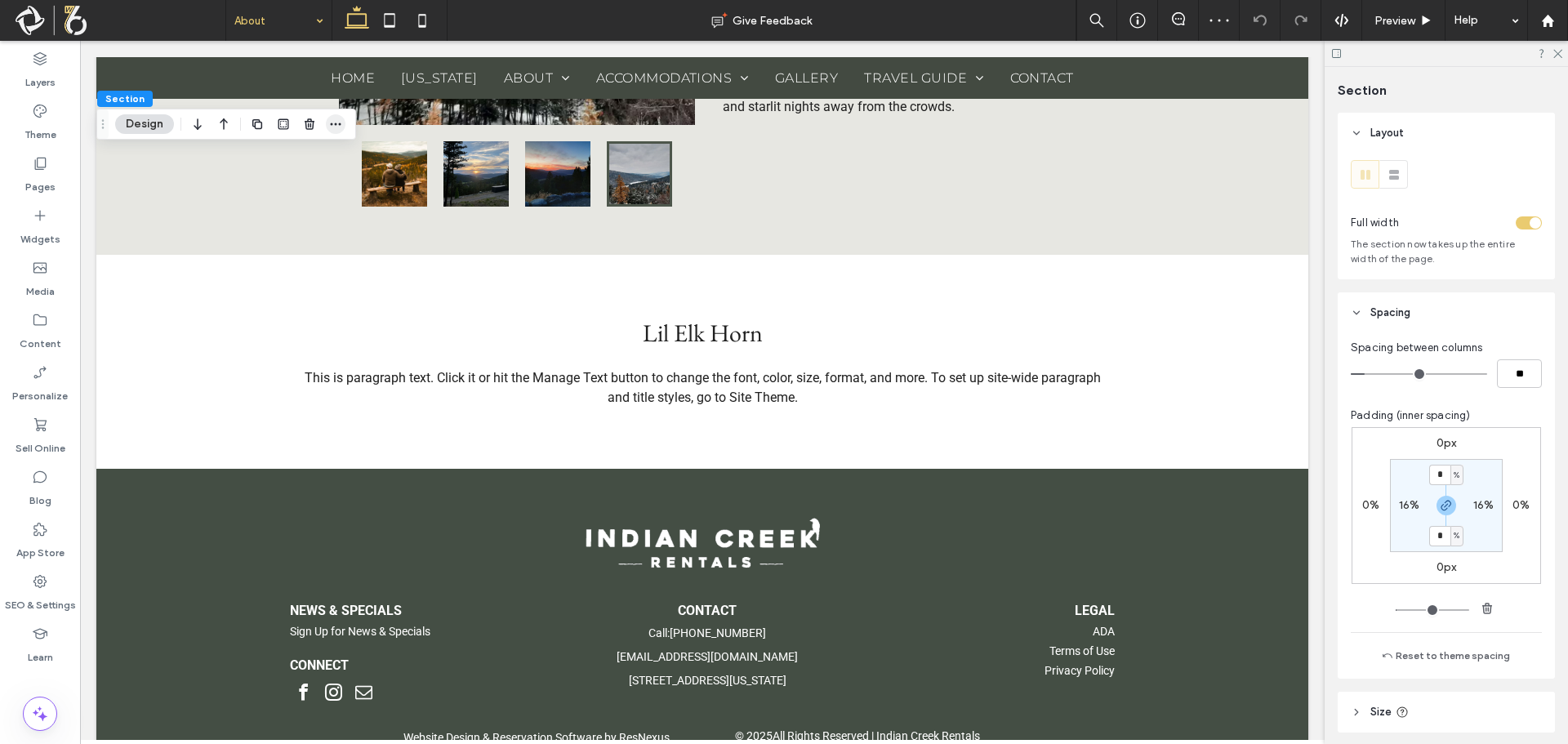
click at [329, 119] on icon "button" at bounding box center [335, 124] width 13 height 13
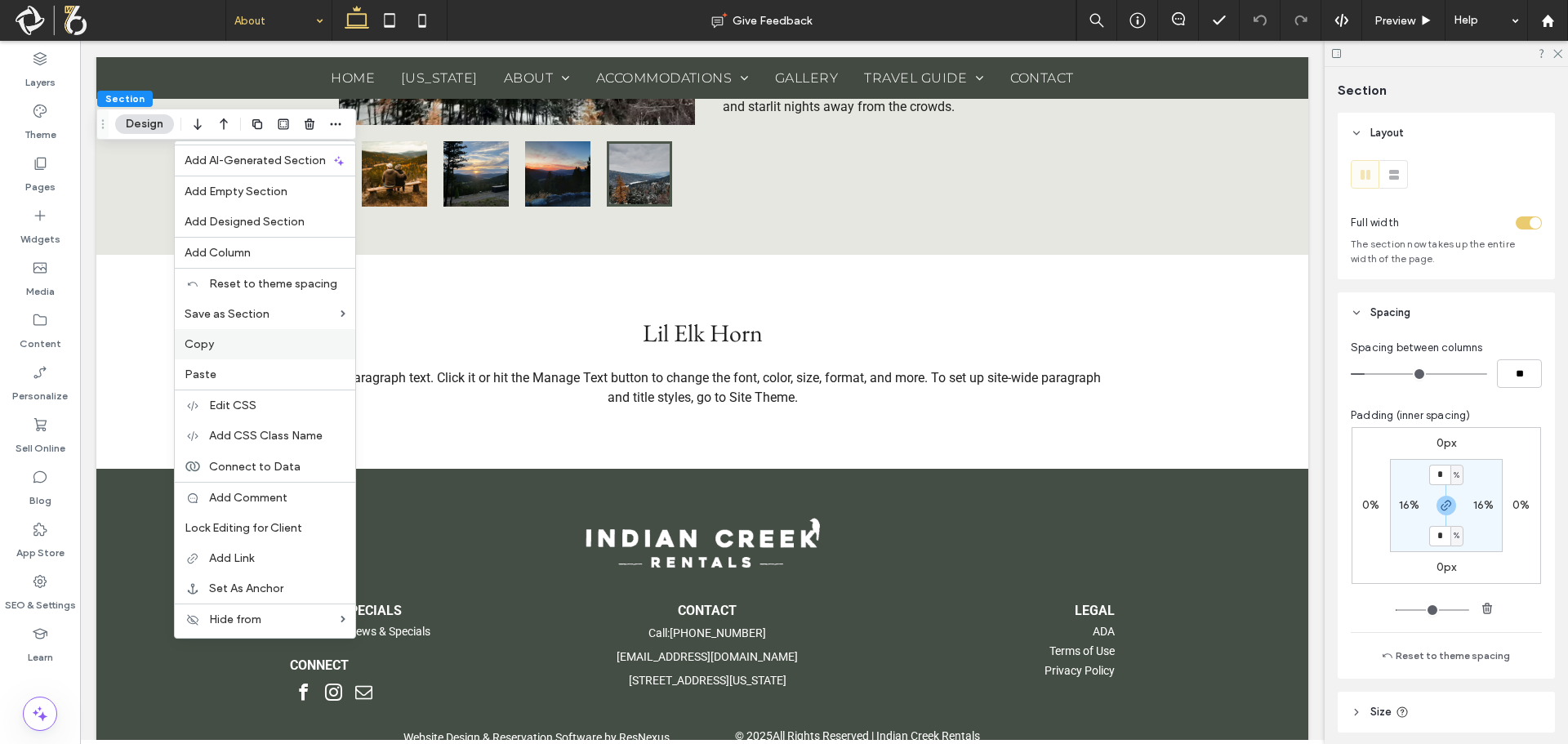
click at [229, 349] on label "Copy" at bounding box center [265, 344] width 161 height 14
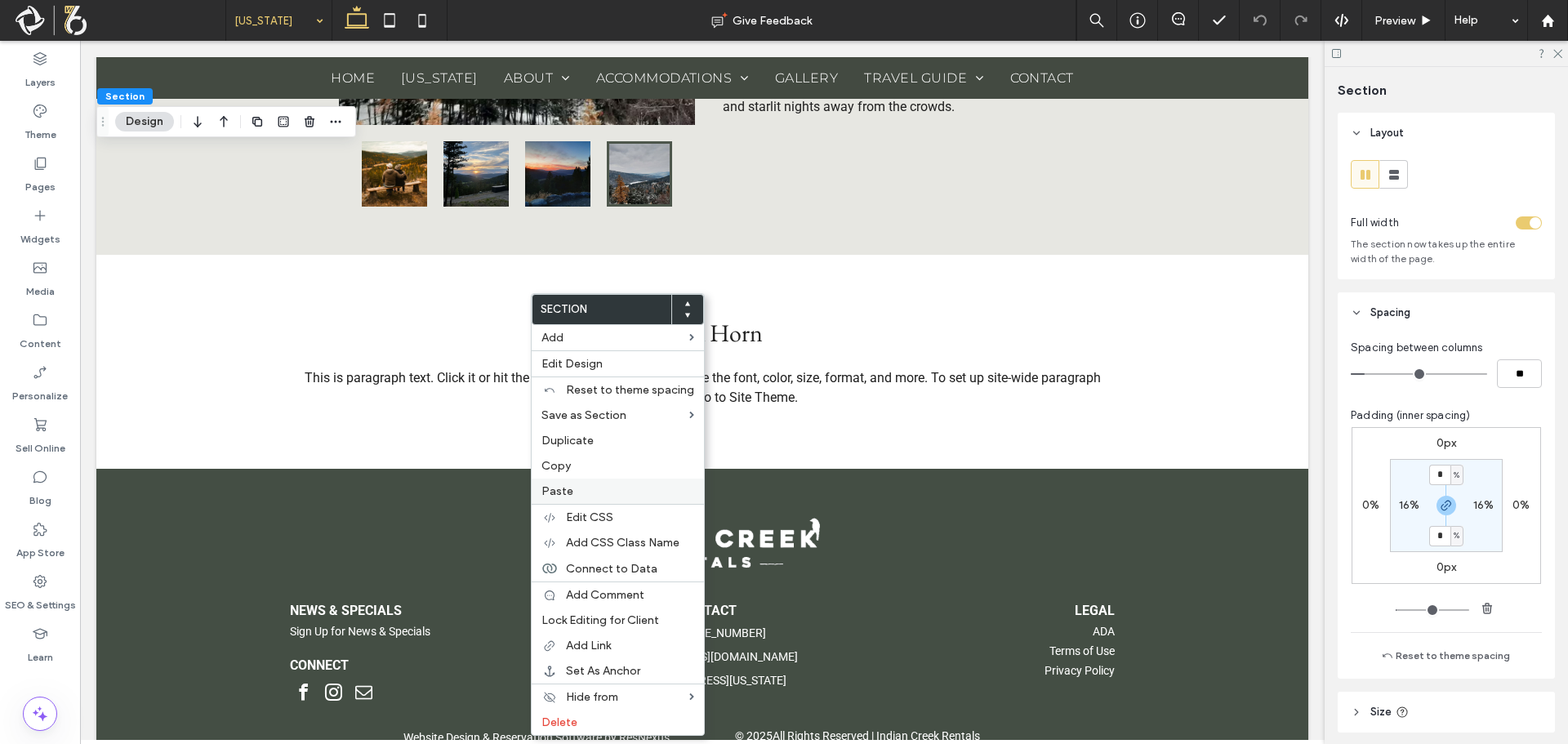
click at [571, 486] on span "Paste" at bounding box center [557, 491] width 31 height 14
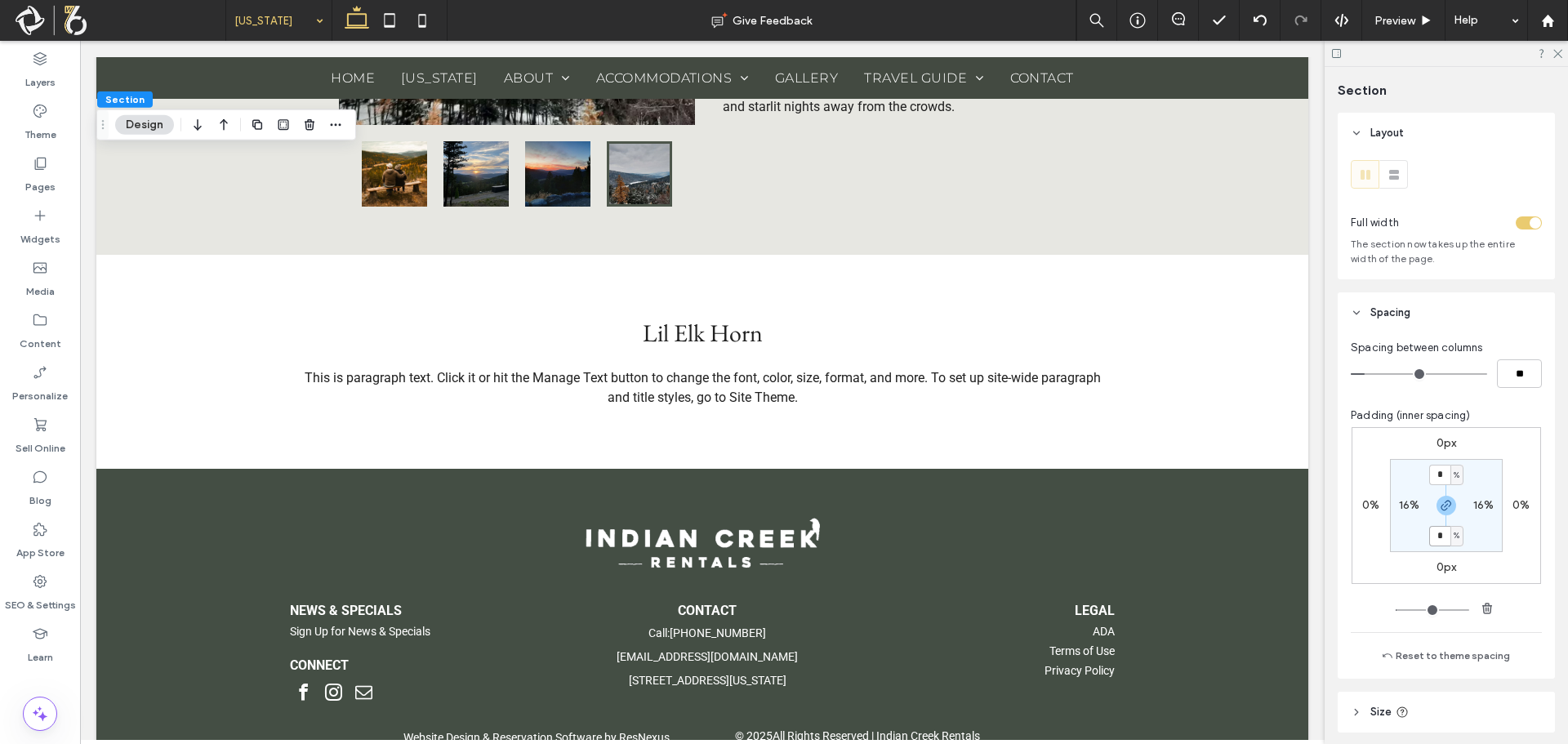
scroll to position [490, 0]
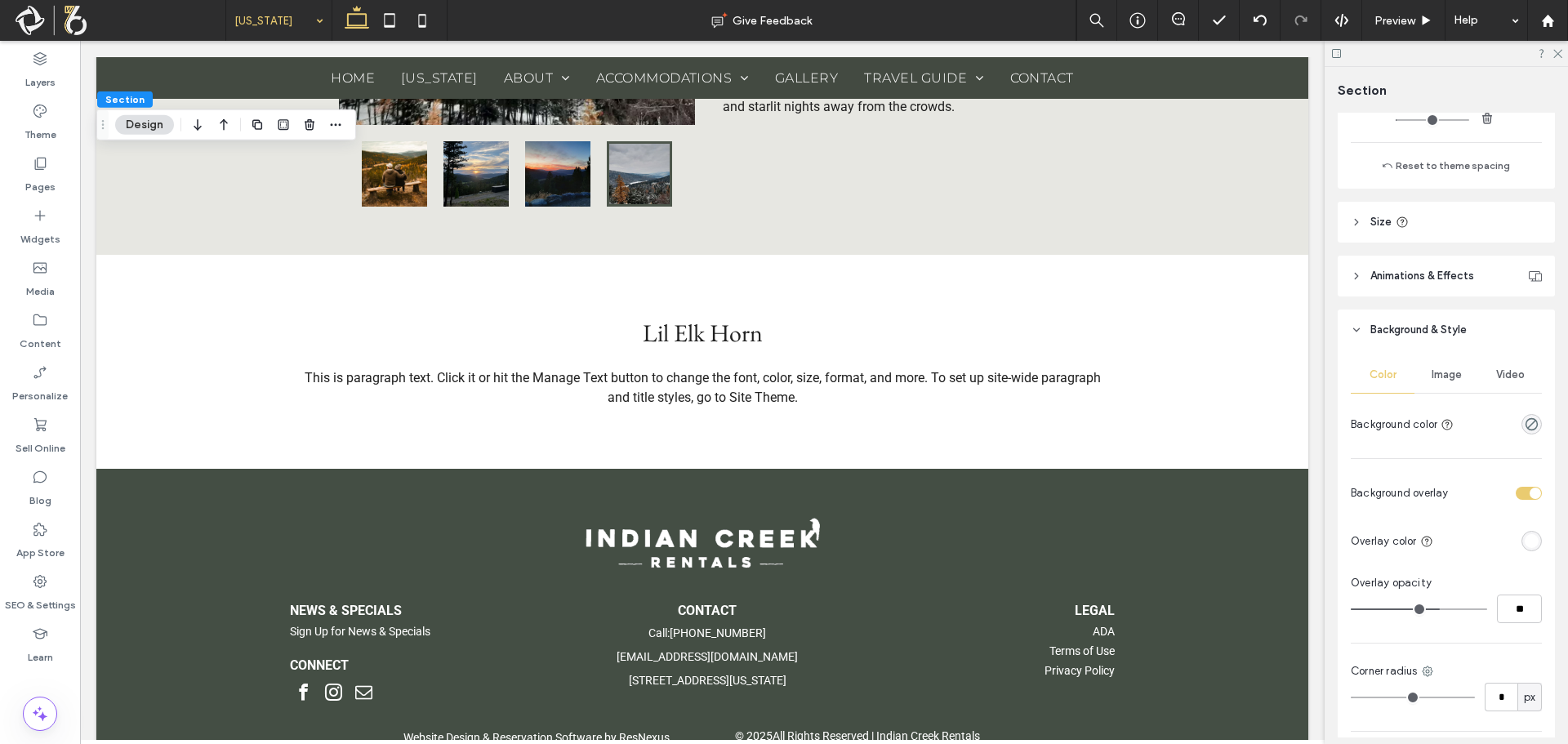
click at [1438, 360] on div "Image" at bounding box center [1446, 374] width 64 height 36
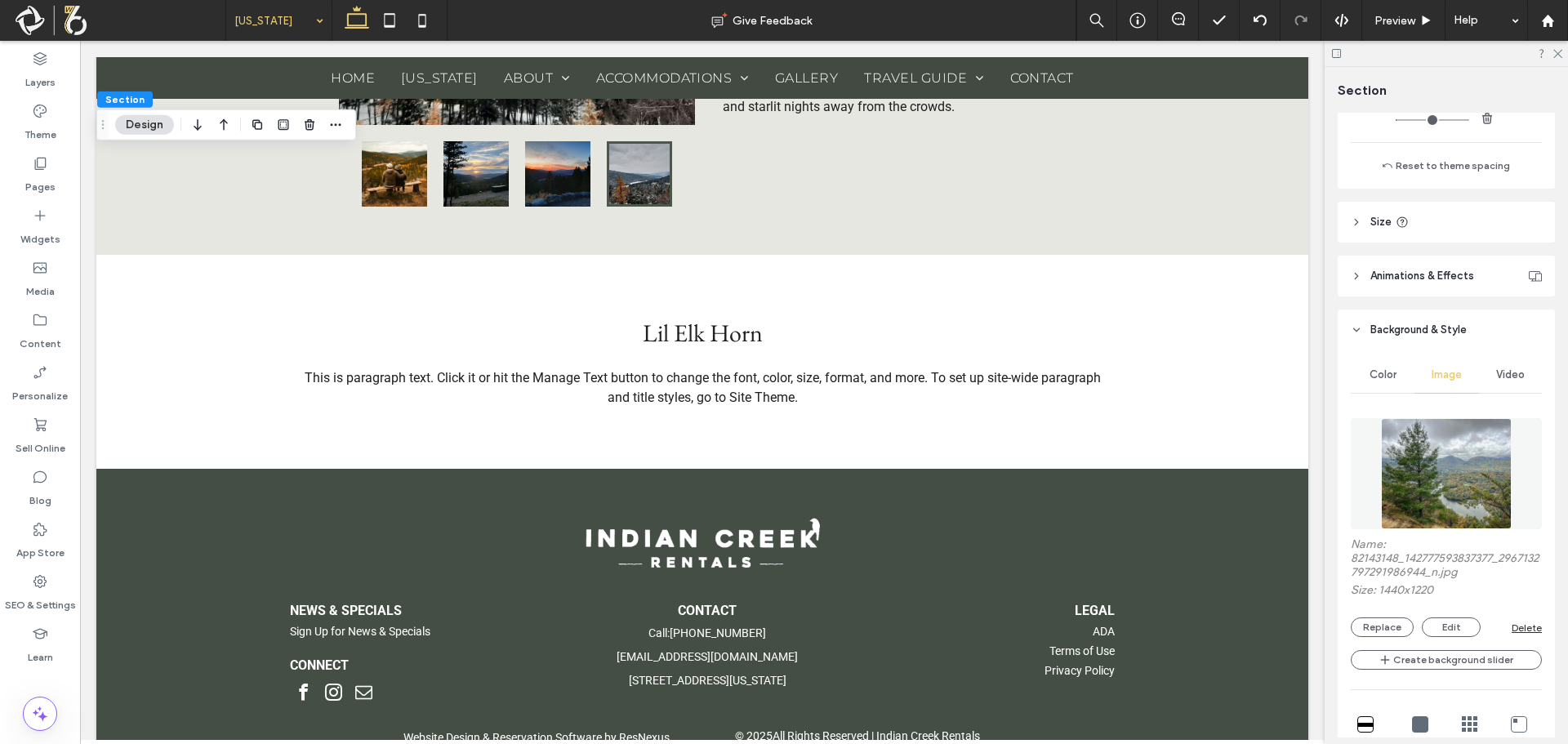
click at [1442, 490] on img at bounding box center [1446, 474] width 131 height 111
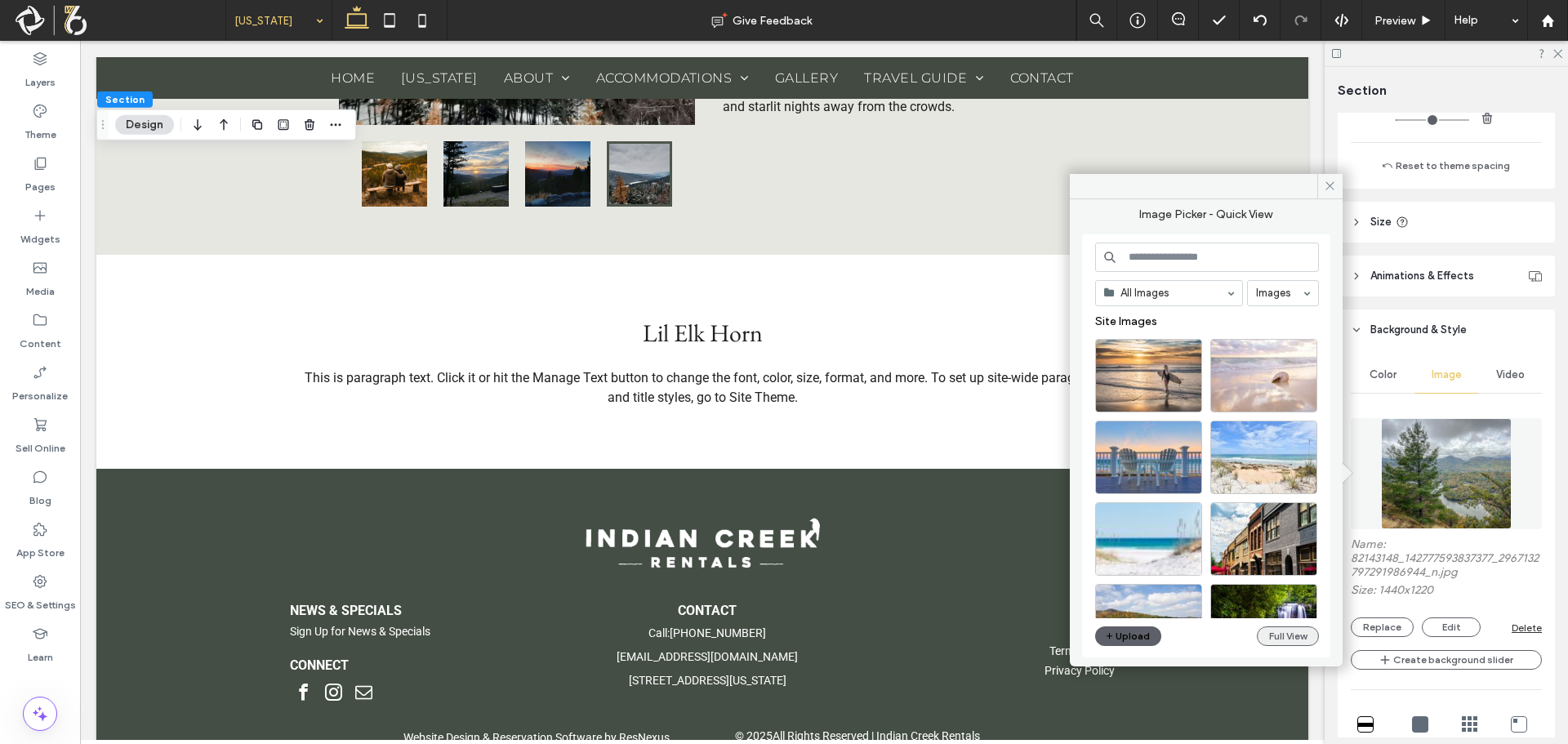
click at [1260, 635] on button "Full View" at bounding box center [1287, 636] width 62 height 20
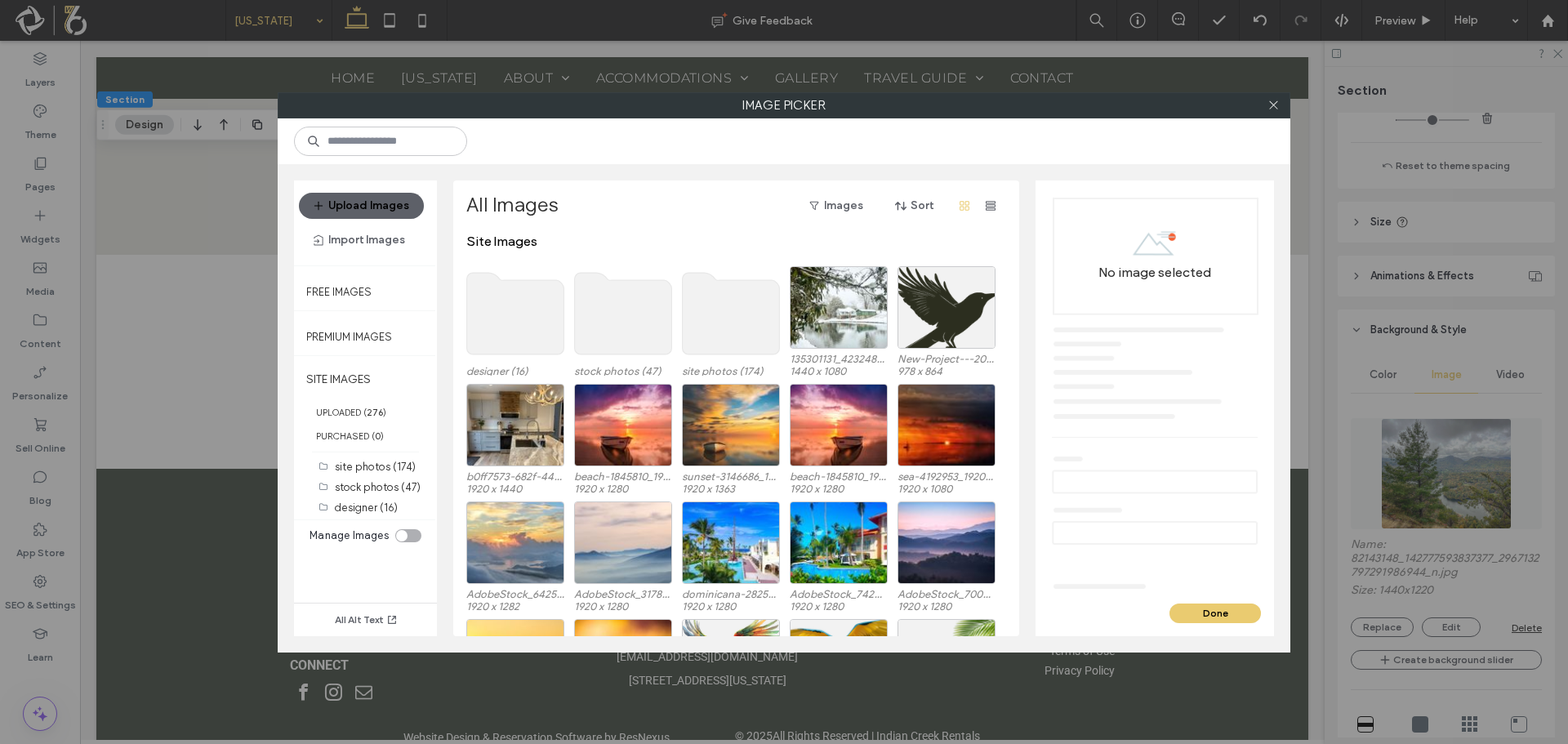
click at [761, 301] on use at bounding box center [731, 313] width 97 height 82
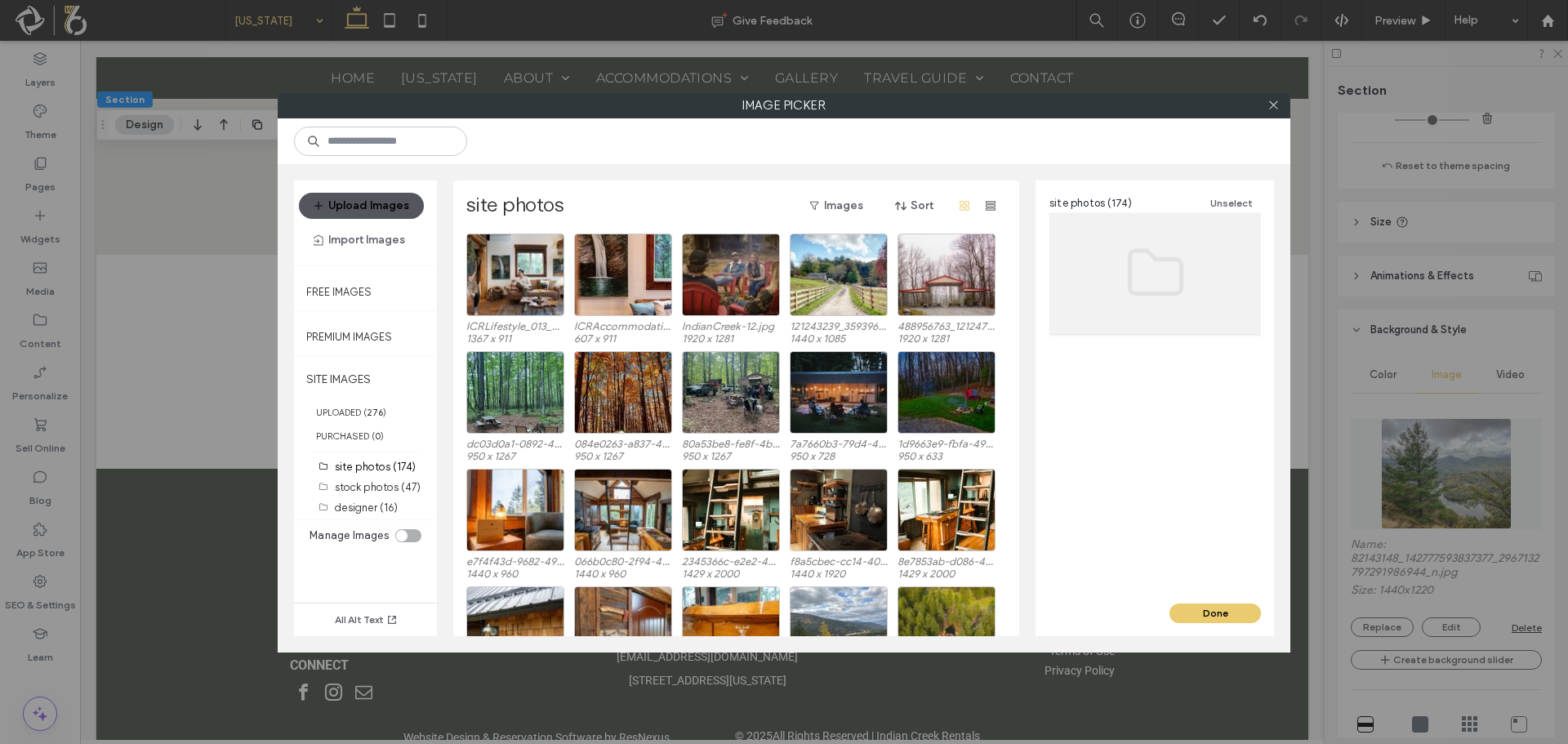
click at [340, 197] on button "Upload Images" at bounding box center [361, 206] width 125 height 27
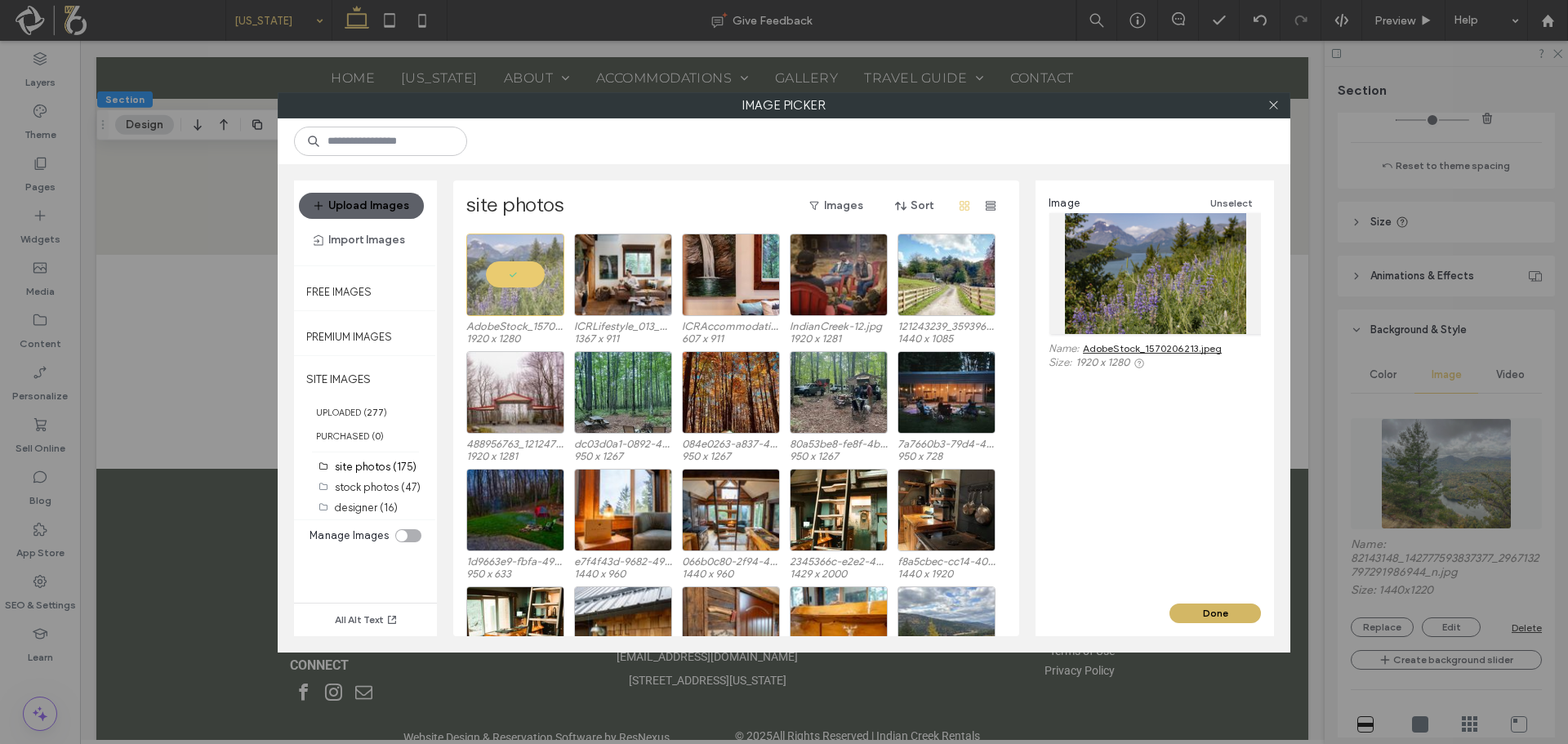
click at [1244, 617] on button "Done" at bounding box center [1215, 614] width 91 height 20
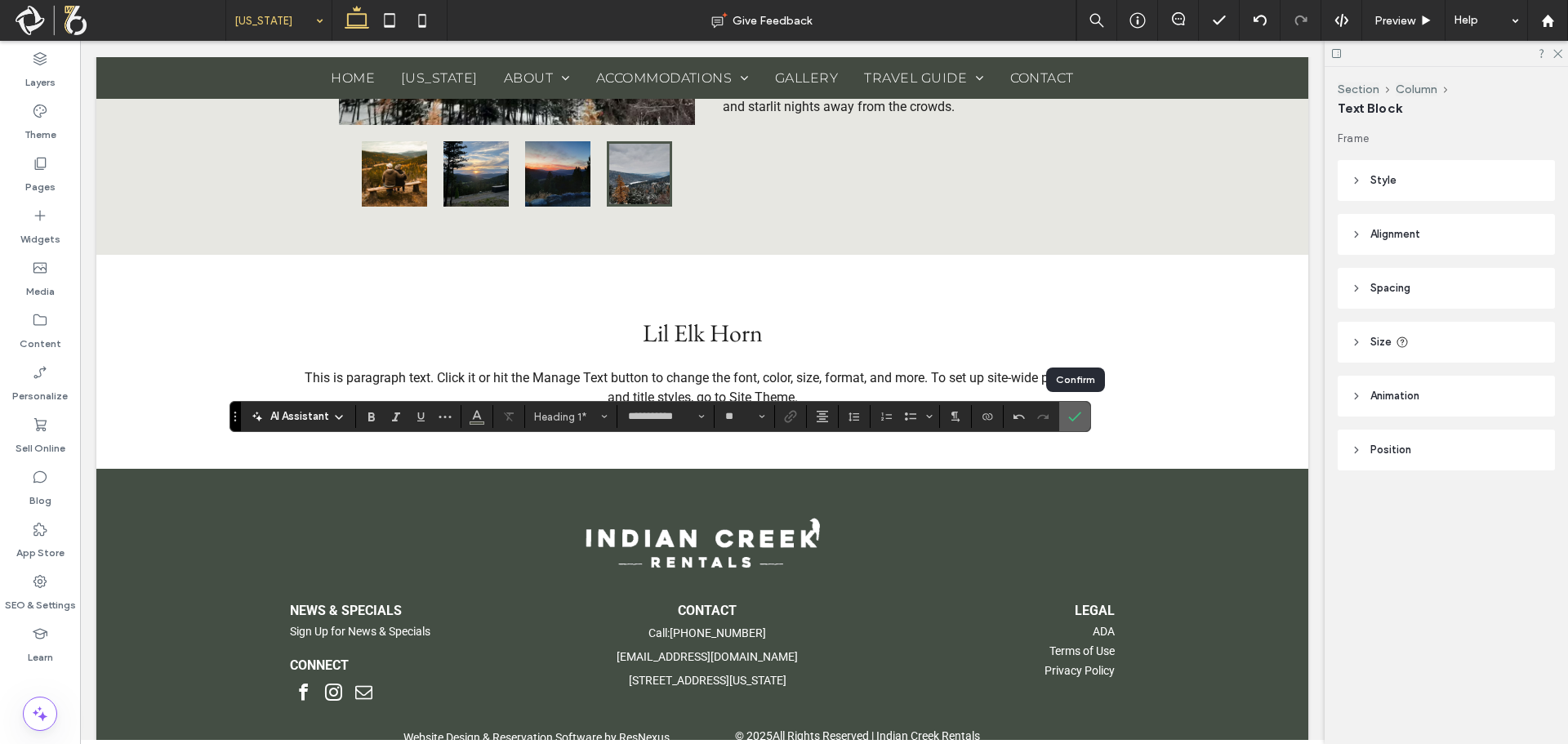
click at [1073, 413] on icon "Confirm" at bounding box center [1075, 417] width 13 height 13
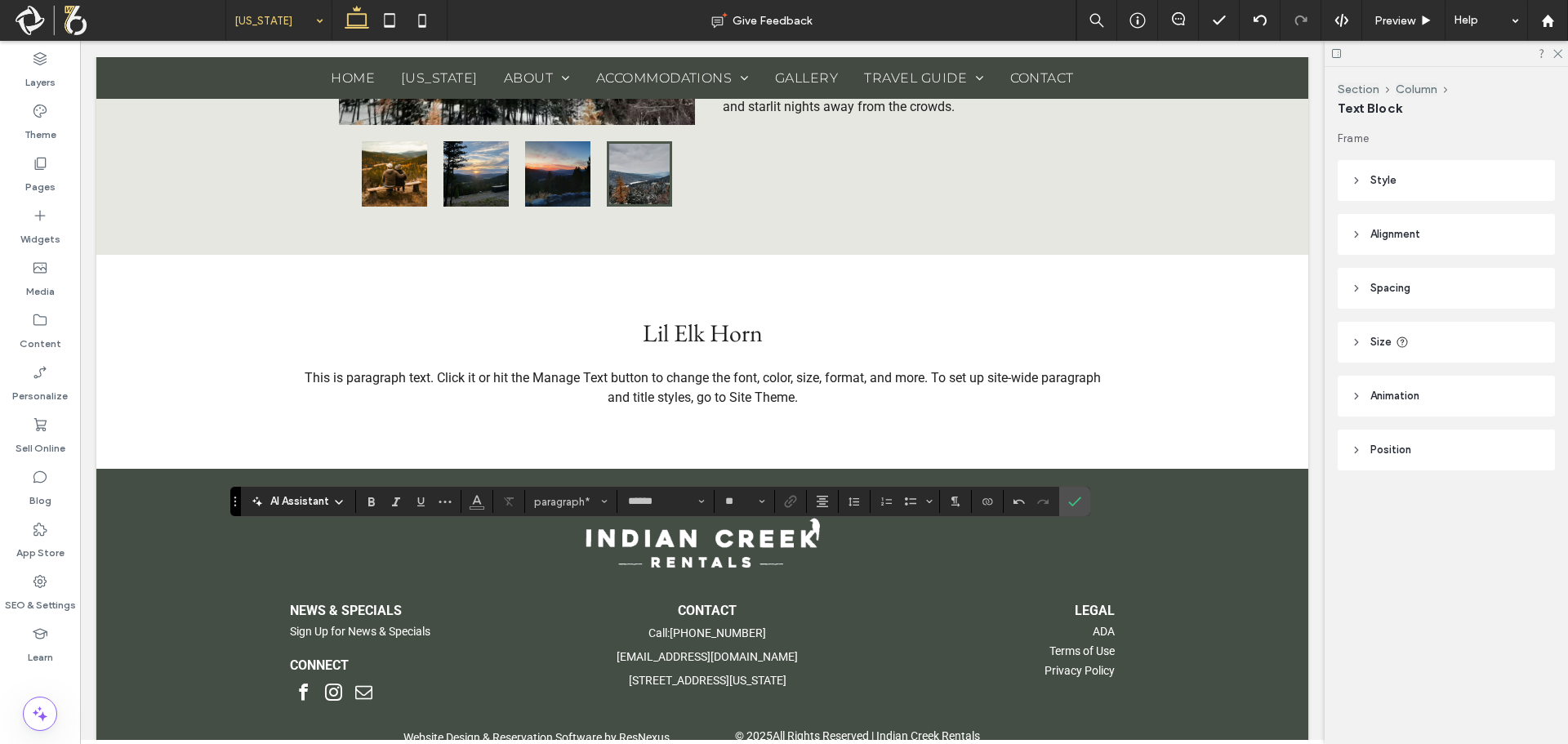
click at [1045, 507] on div at bounding box center [1044, 502] width 25 height 23
click at [1064, 501] on label "Confirm" at bounding box center [1075, 501] width 25 height 29
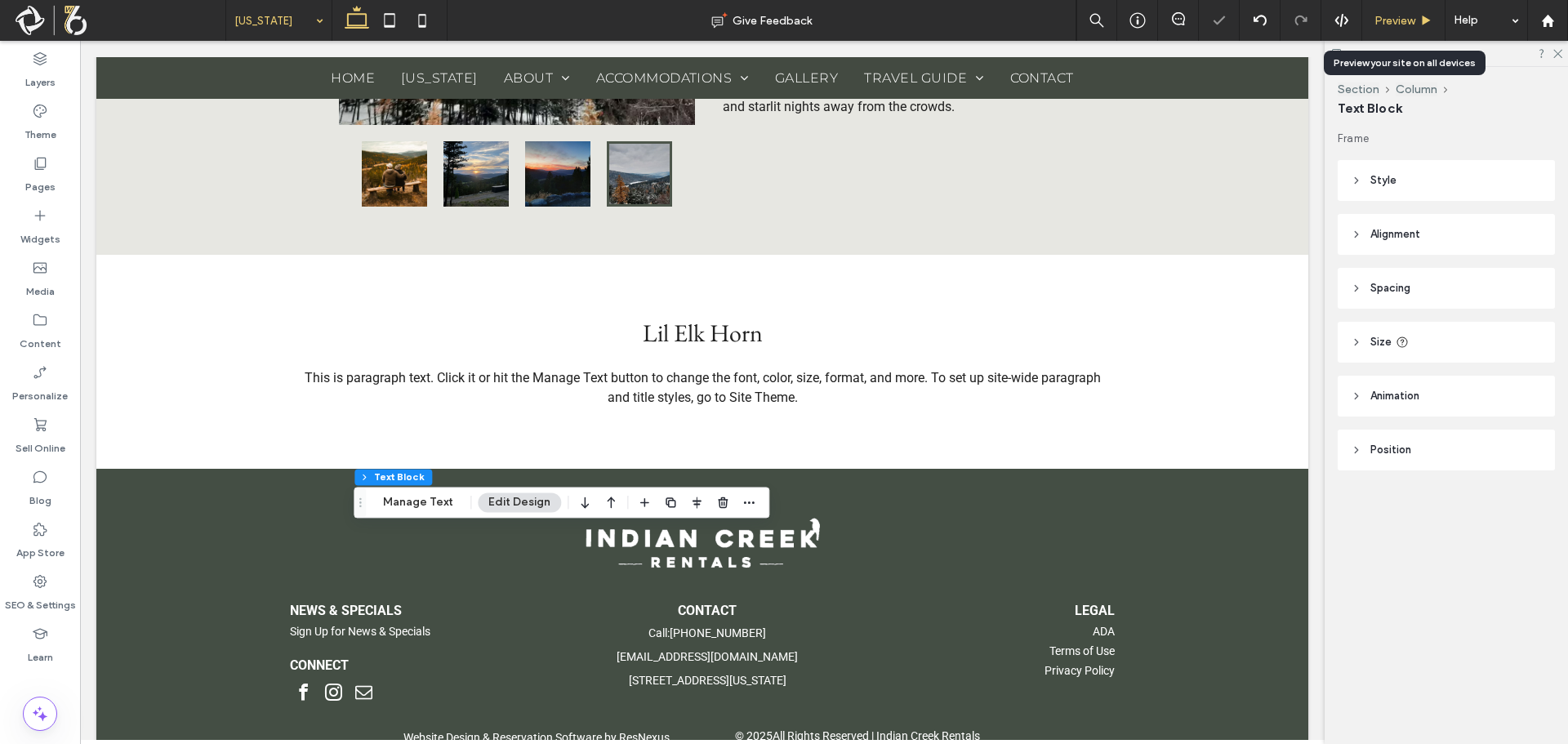
click at [1417, 20] on div "Preview" at bounding box center [1404, 21] width 83 height 14
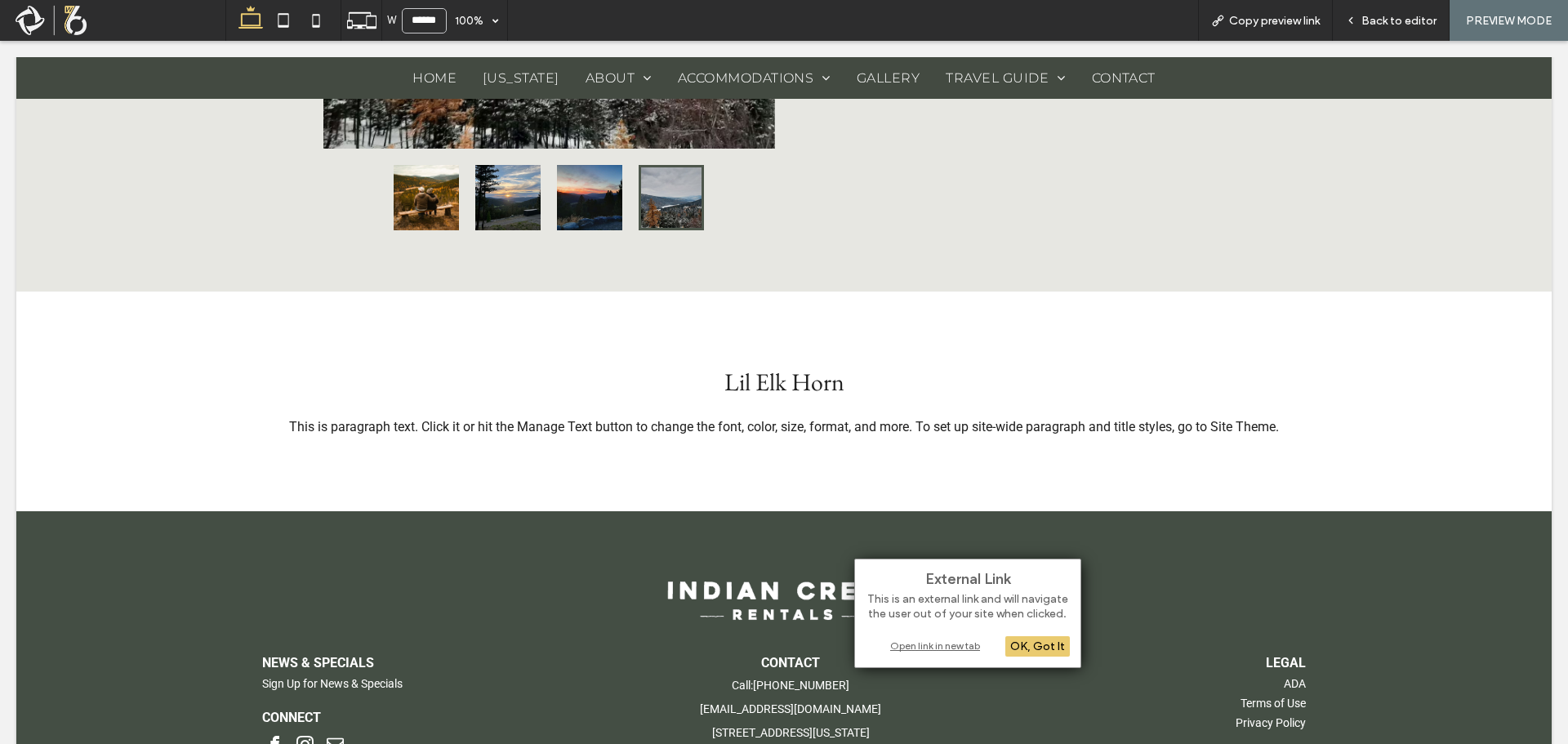
click at [935, 645] on div "Open link in new tab" at bounding box center [967, 645] width 204 height 17
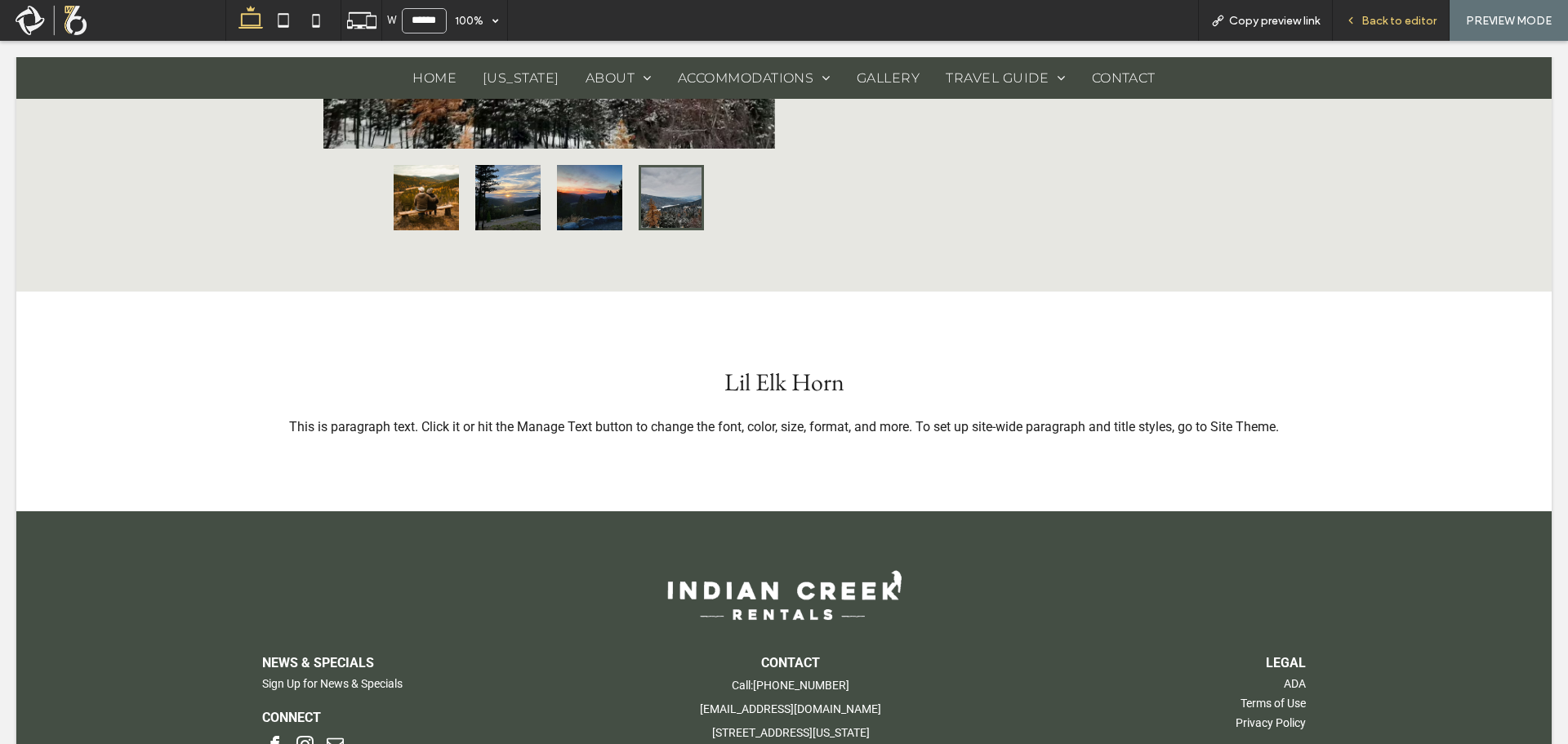
click at [1409, 31] on div "Back to editor" at bounding box center [1391, 20] width 117 height 41
click at [1374, 25] on span "Back to editor" at bounding box center [1399, 21] width 75 height 14
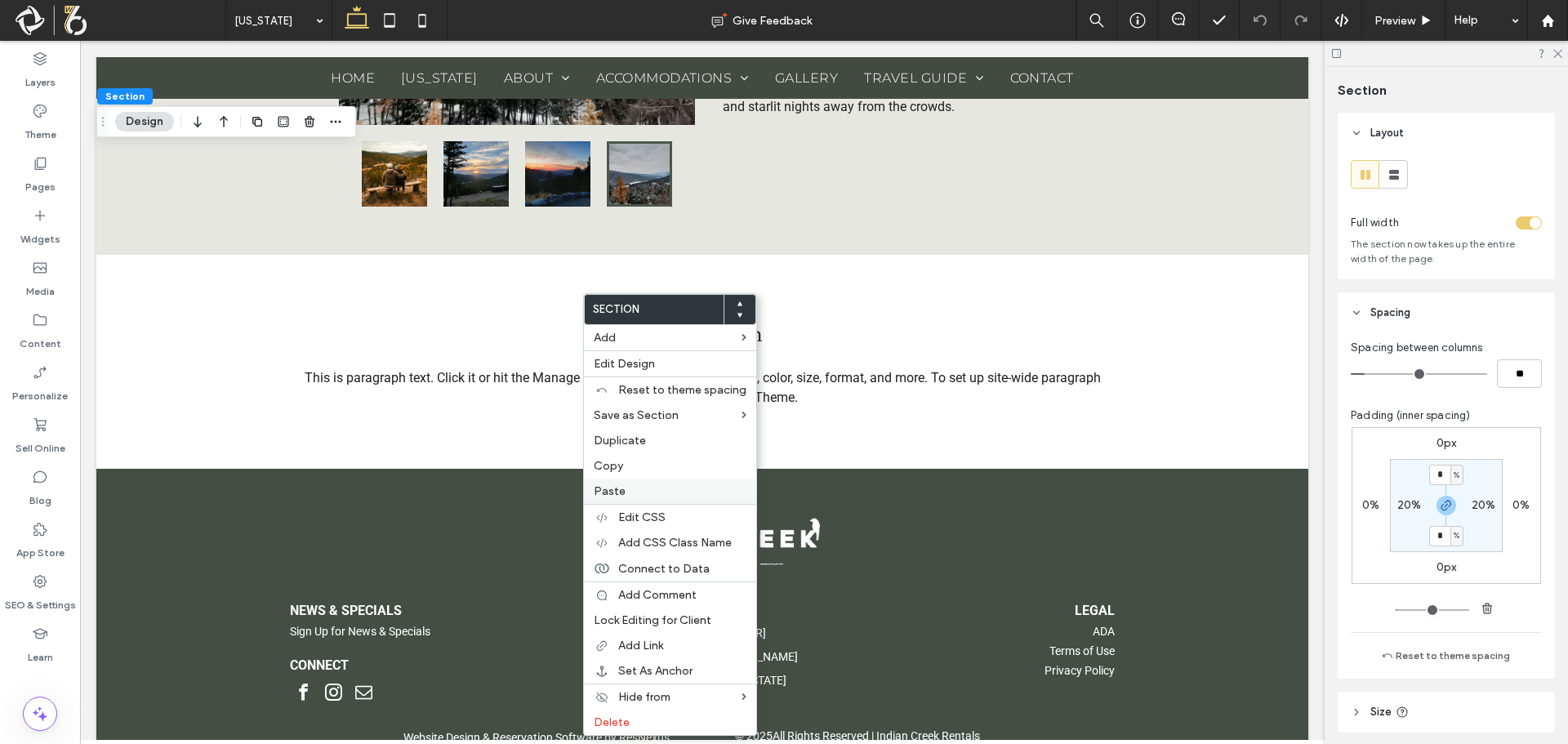
click at [623, 491] on span "Paste" at bounding box center [610, 491] width 31 height 14
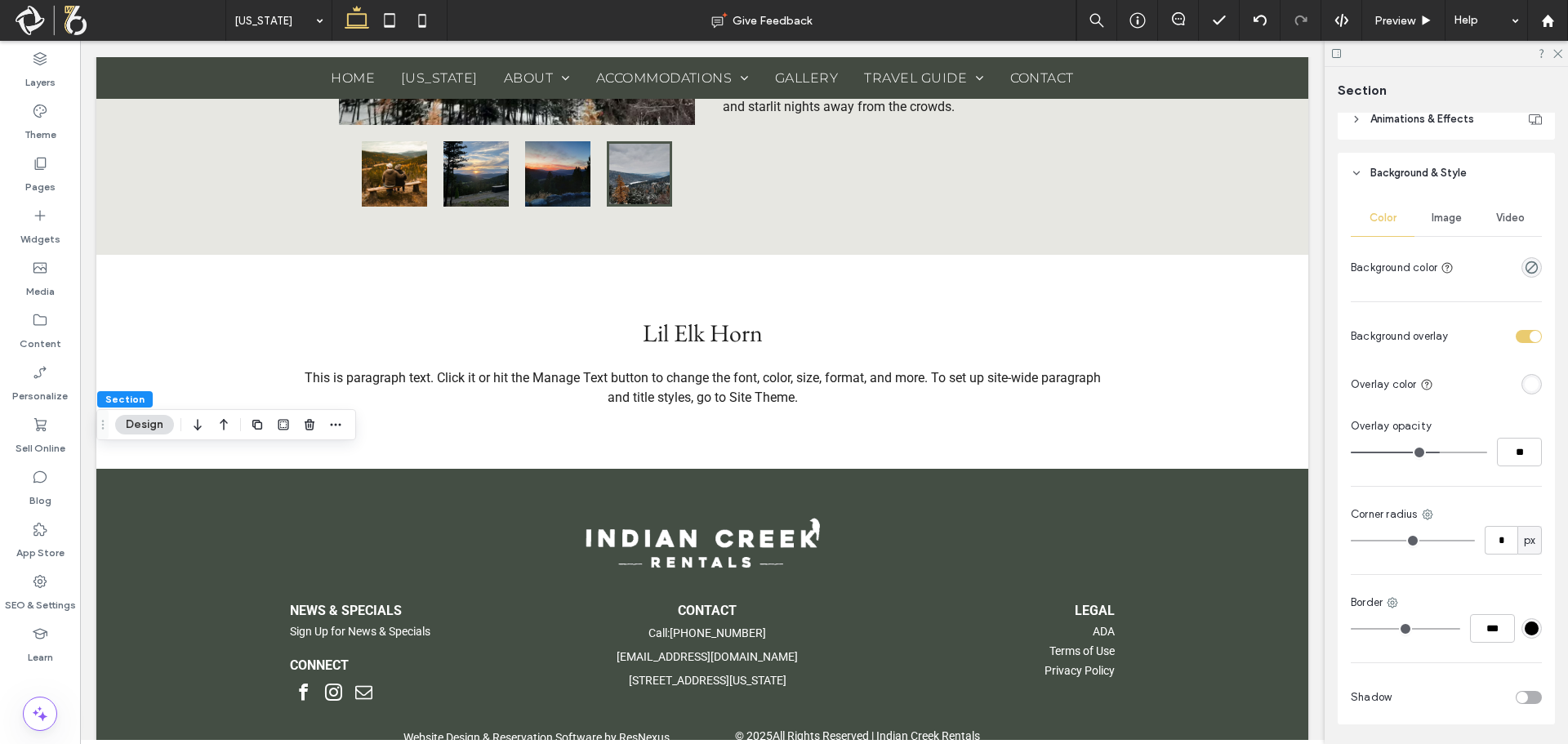
scroll to position [654, 0]
drag, startPoint x: 1446, startPoint y: 214, endPoint x: 1446, endPoint y: 223, distance: 9.0
click at [1446, 214] on span "Image" at bounding box center [1446, 211] width 30 height 13
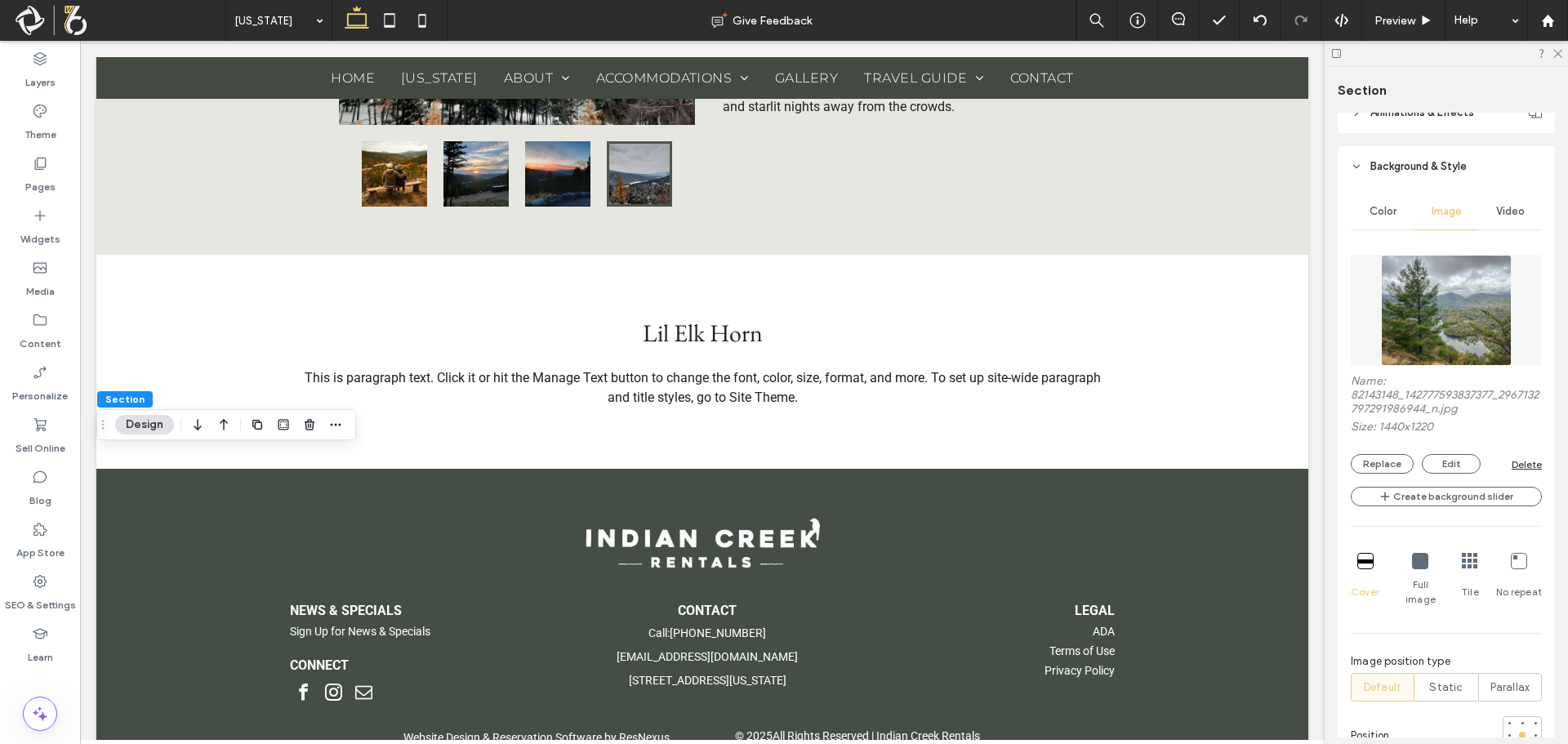
click at [1446, 297] on img at bounding box center [1446, 311] width 131 height 111
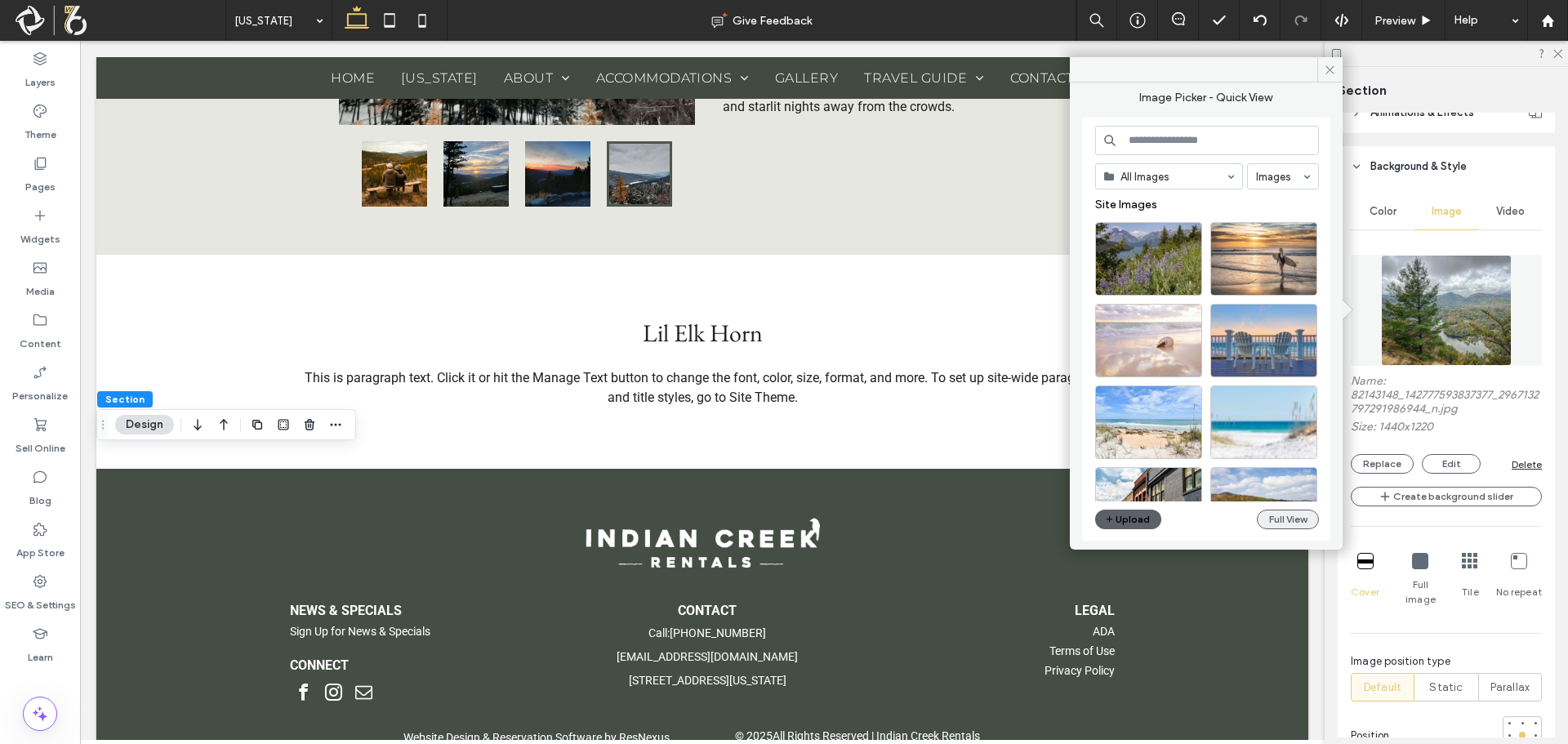
click at [1298, 525] on button "Full View" at bounding box center [1287, 519] width 62 height 20
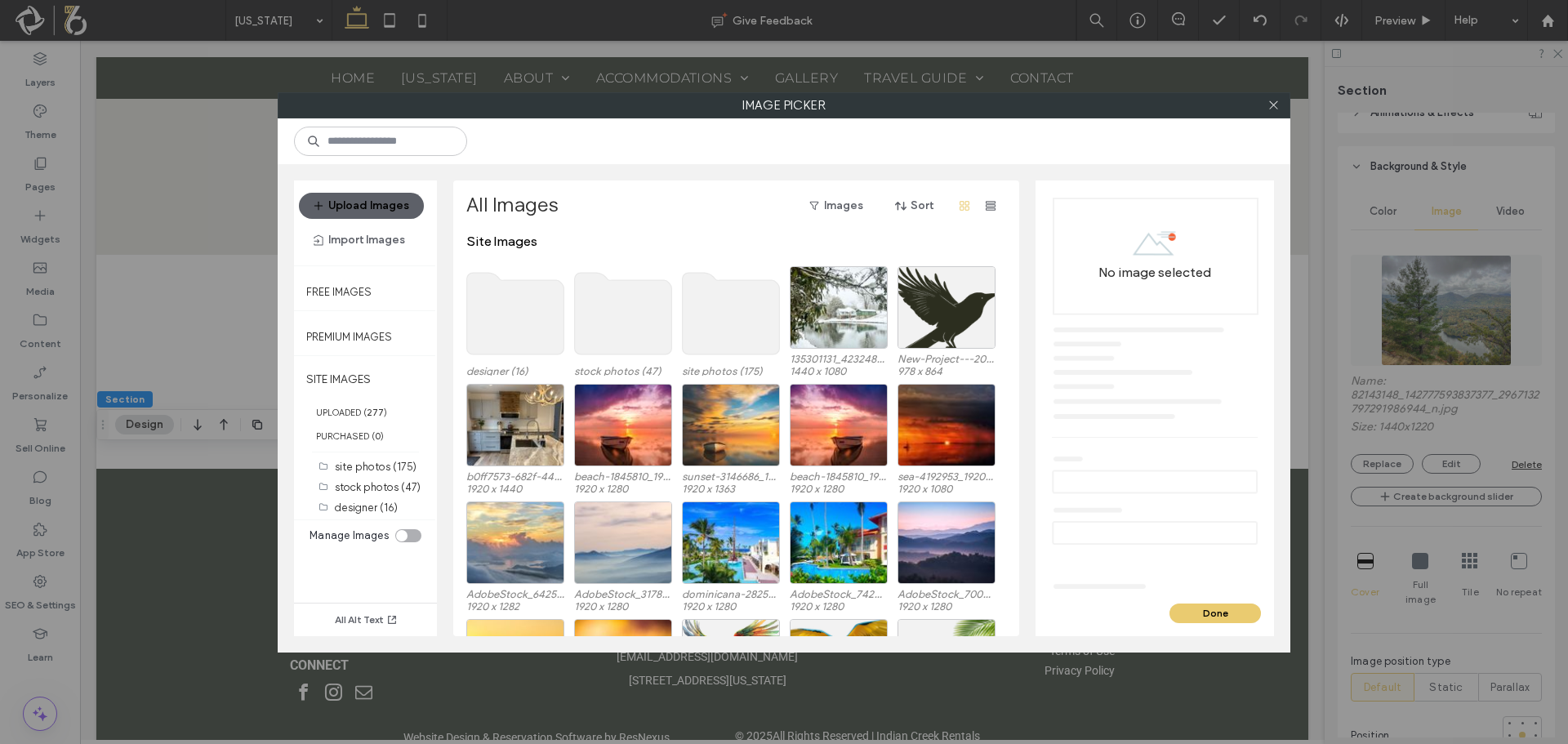
click at [728, 310] on use at bounding box center [731, 313] width 97 height 82
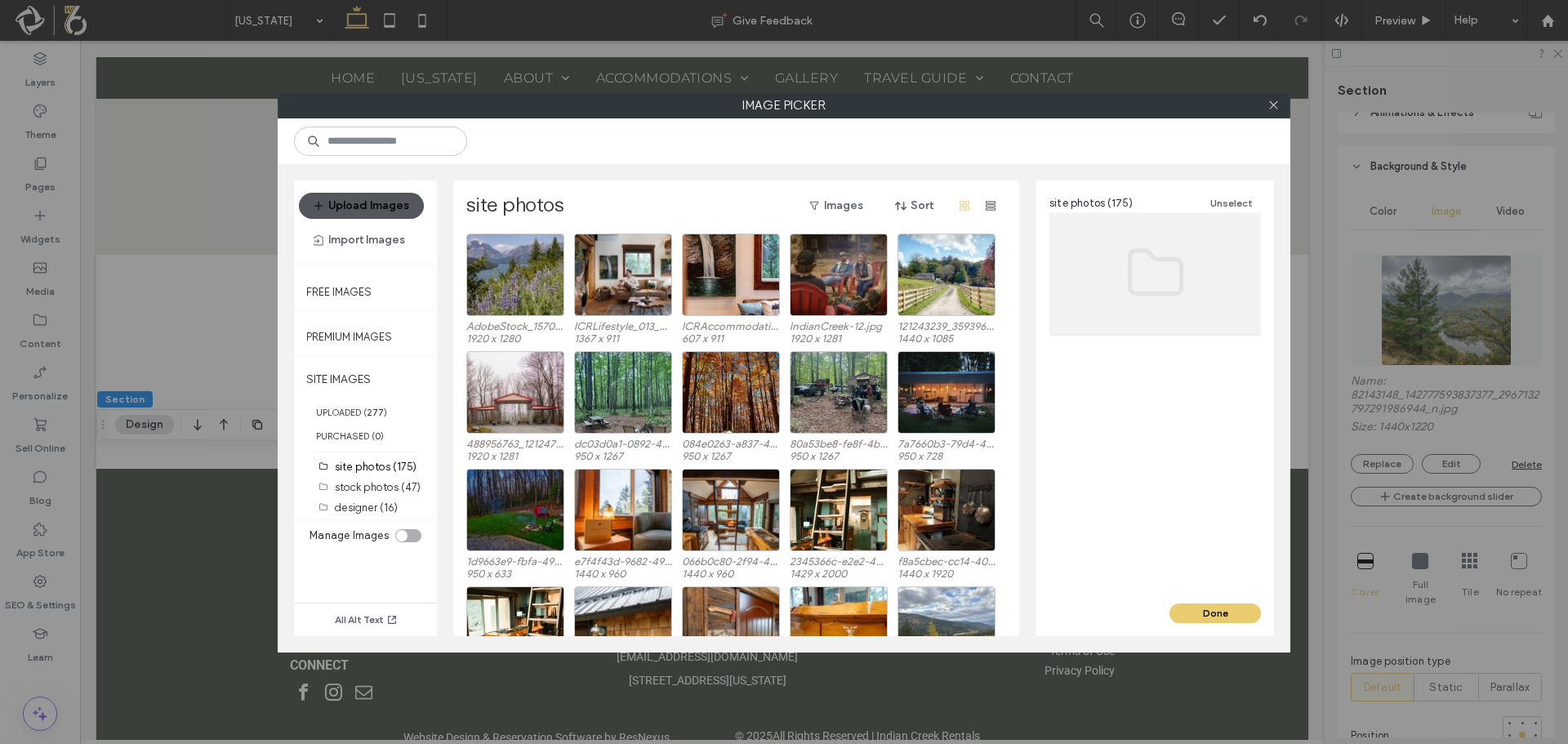
click at [340, 203] on button "Upload Images" at bounding box center [361, 206] width 125 height 27
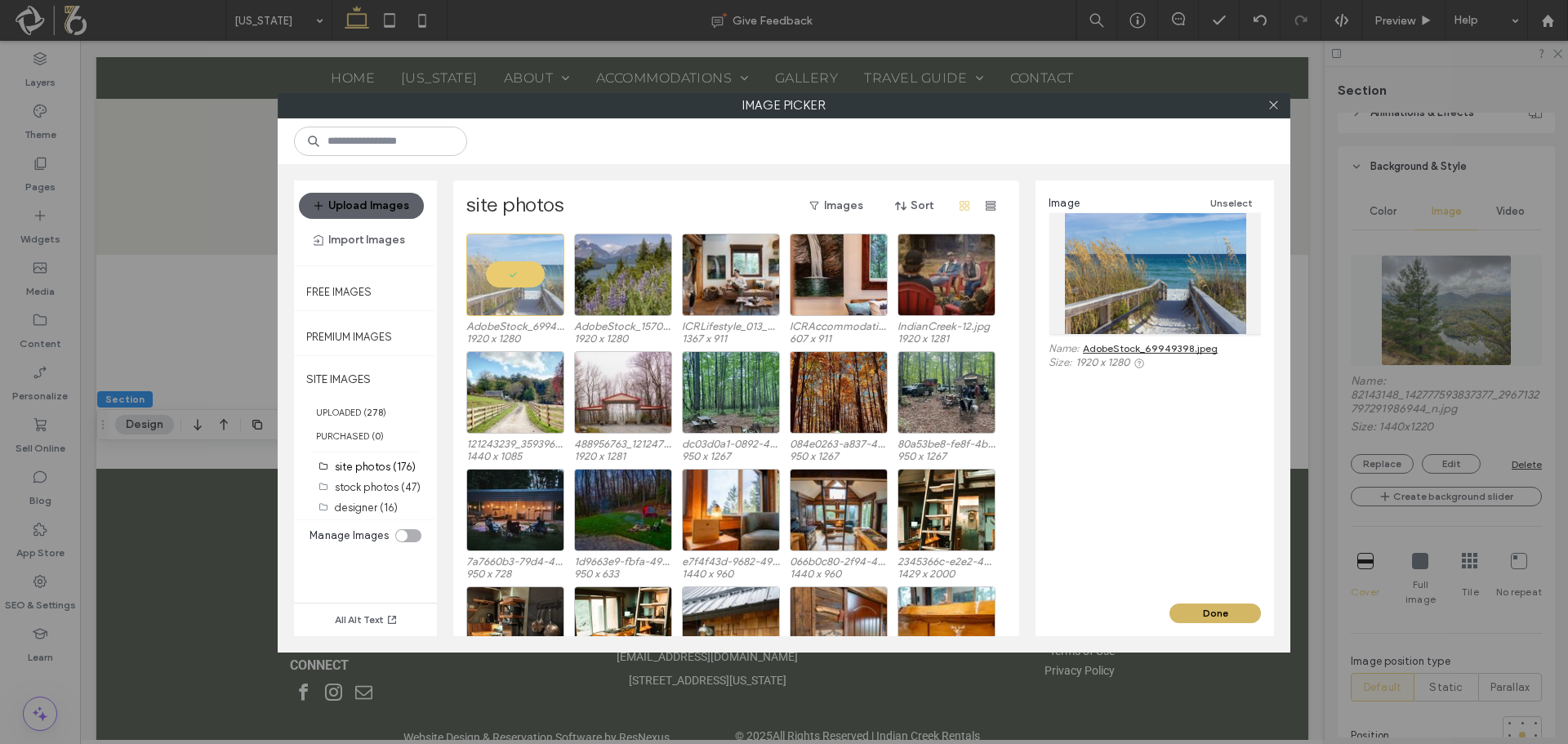
click at [1204, 618] on button "Done" at bounding box center [1215, 614] width 91 height 20
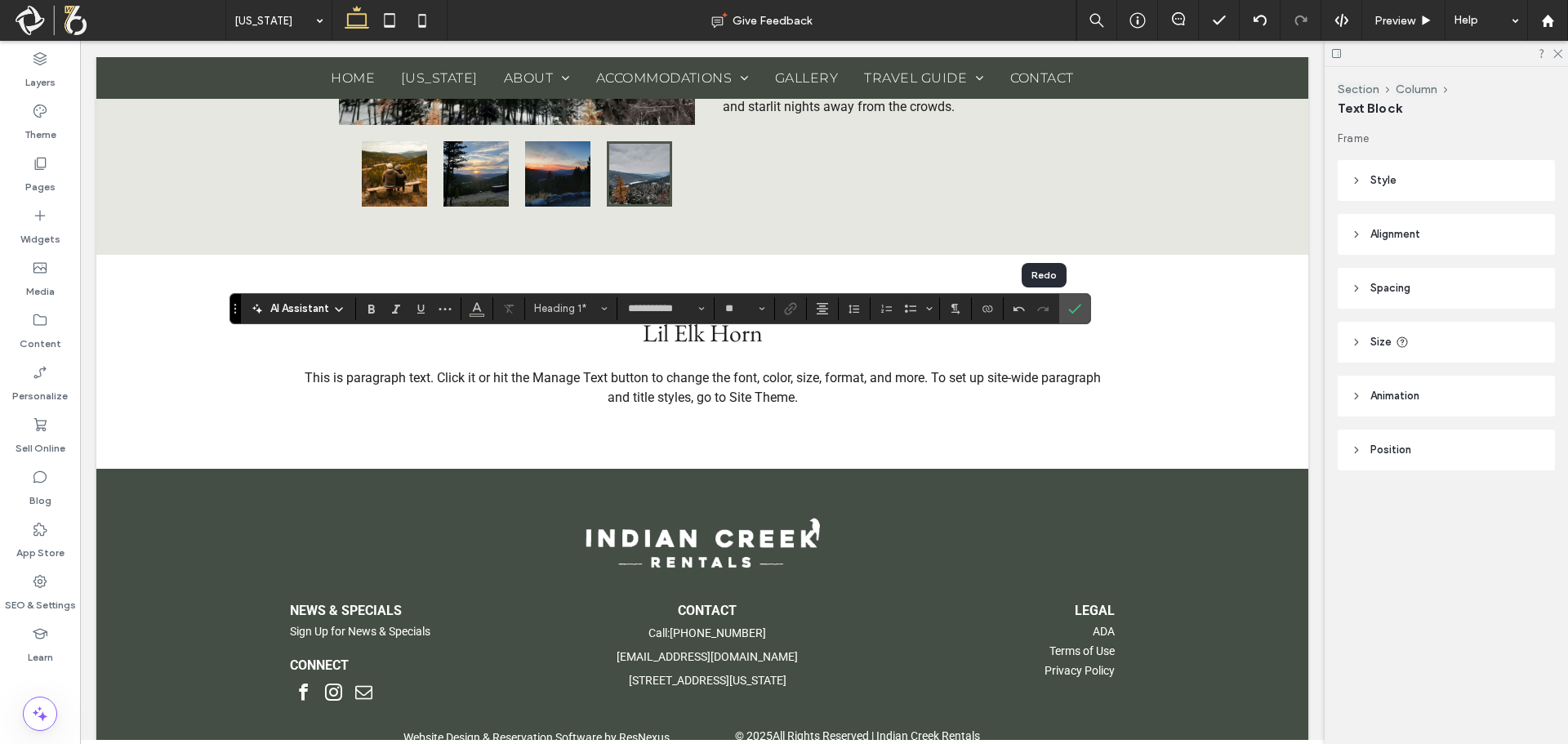
click at [1057, 307] on section at bounding box center [1031, 309] width 55 height 23
click at [1076, 307] on icon "Confirm" at bounding box center [1075, 309] width 13 height 13
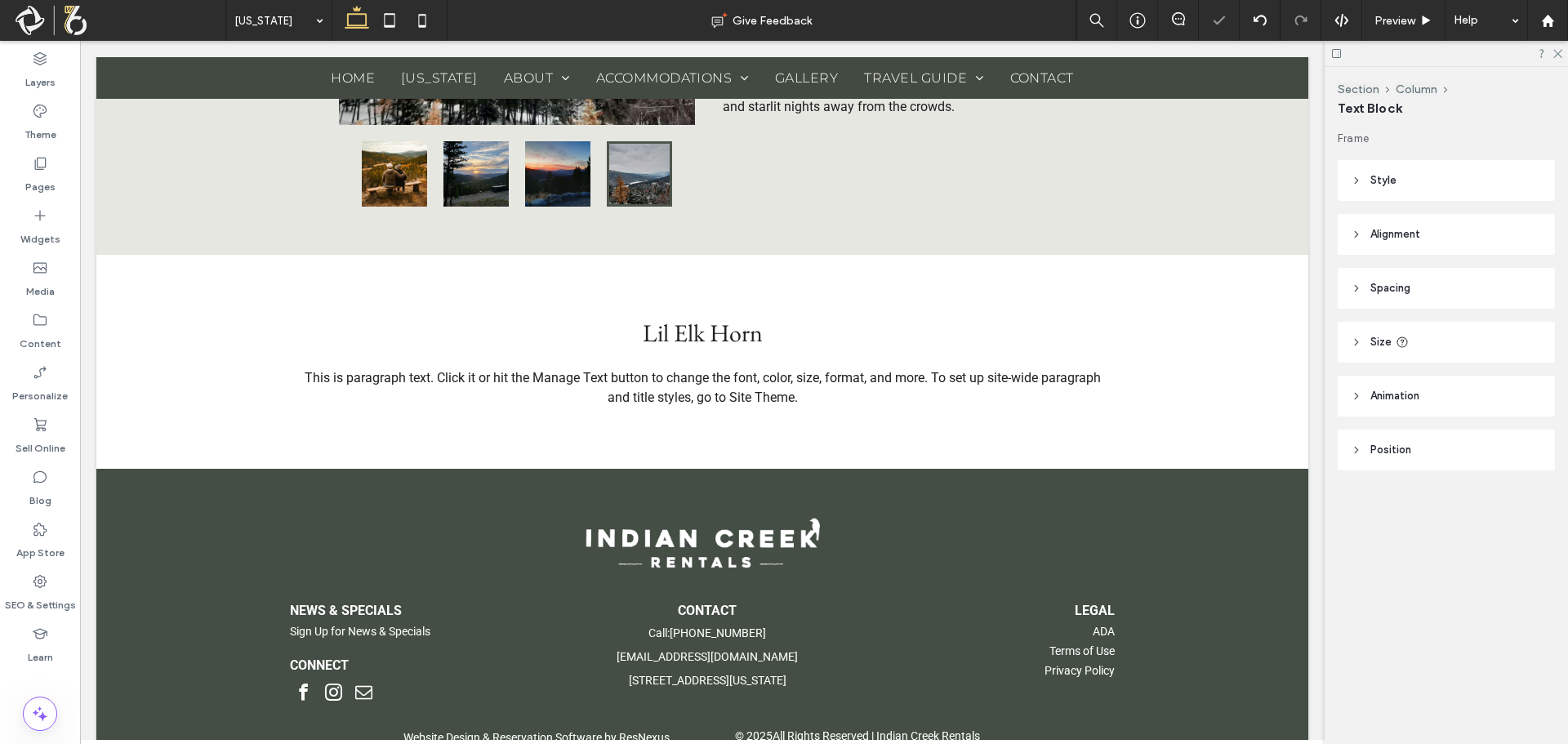
type input "******"
type input "**"
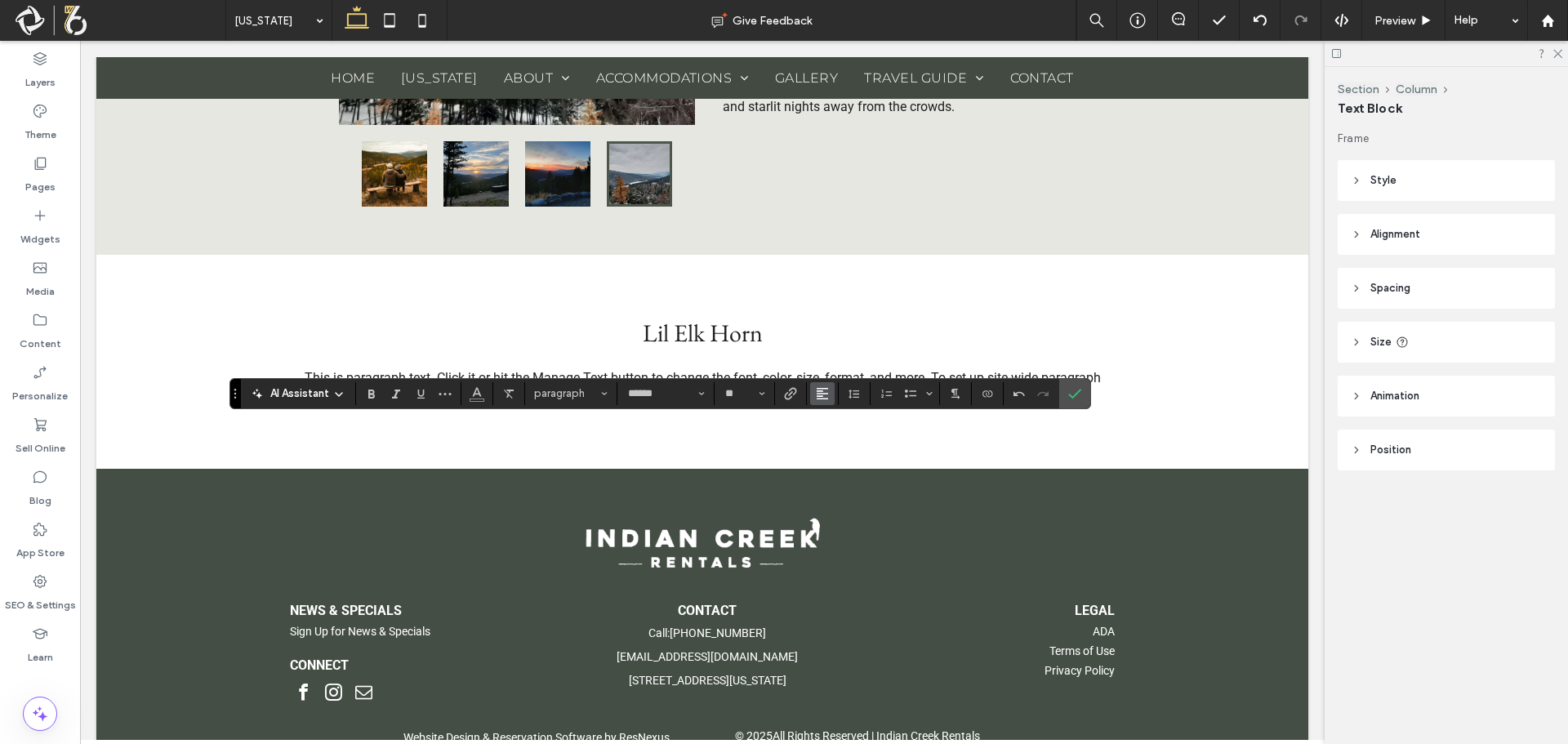
click at [821, 394] on icon "Alignment" at bounding box center [823, 394] width 13 height 13
click at [835, 440] on icon "ui.textEditor.alignment.center" at bounding box center [835, 443] width 13 height 13
click at [1073, 388] on icon "Confirm" at bounding box center [1075, 394] width 13 height 13
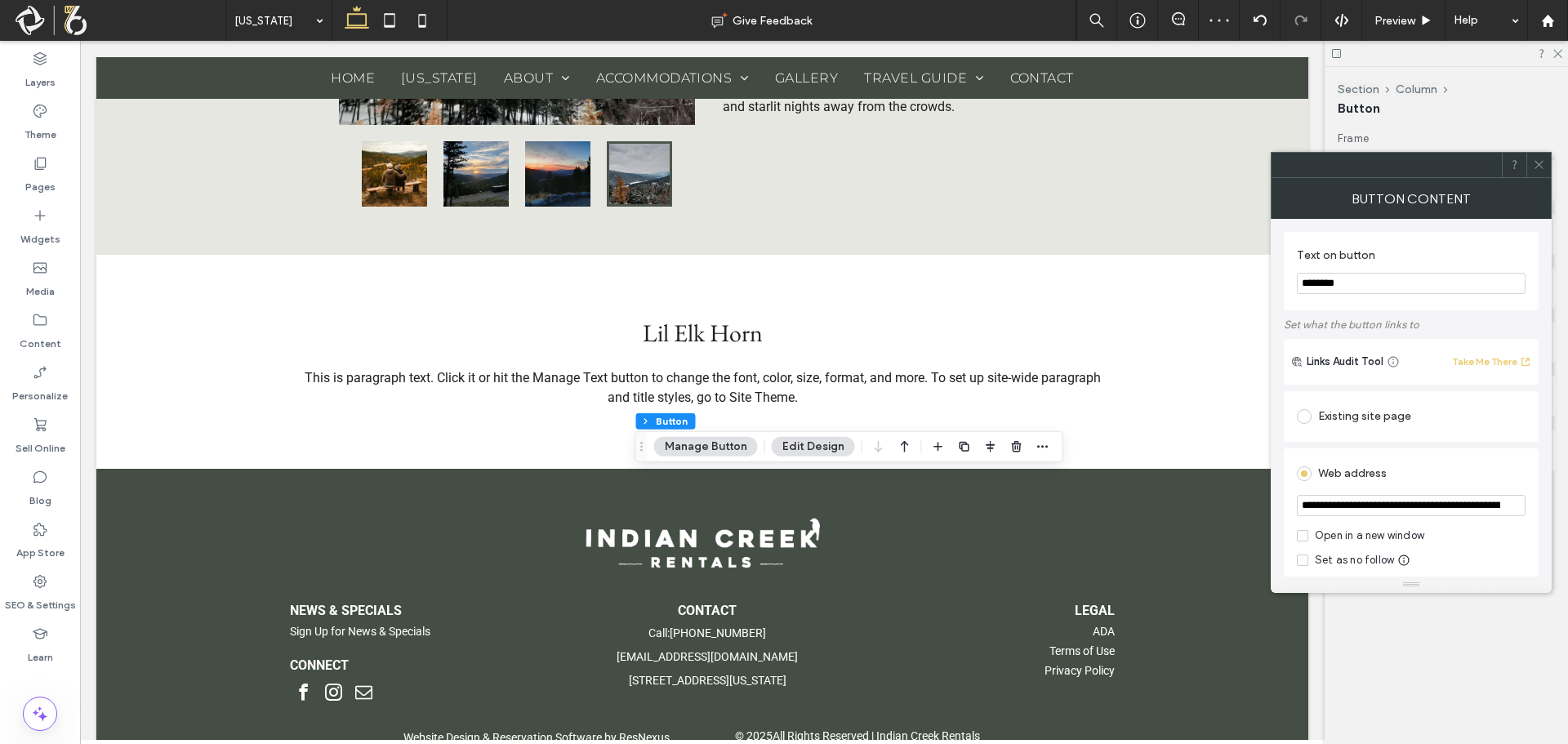
click at [1430, 293] on section "Text on button ********" at bounding box center [1411, 271] width 229 height 62
click at [1429, 278] on input "********" at bounding box center [1411, 283] width 229 height 22
click at [1426, 278] on input "********" at bounding box center [1411, 283] width 229 height 22
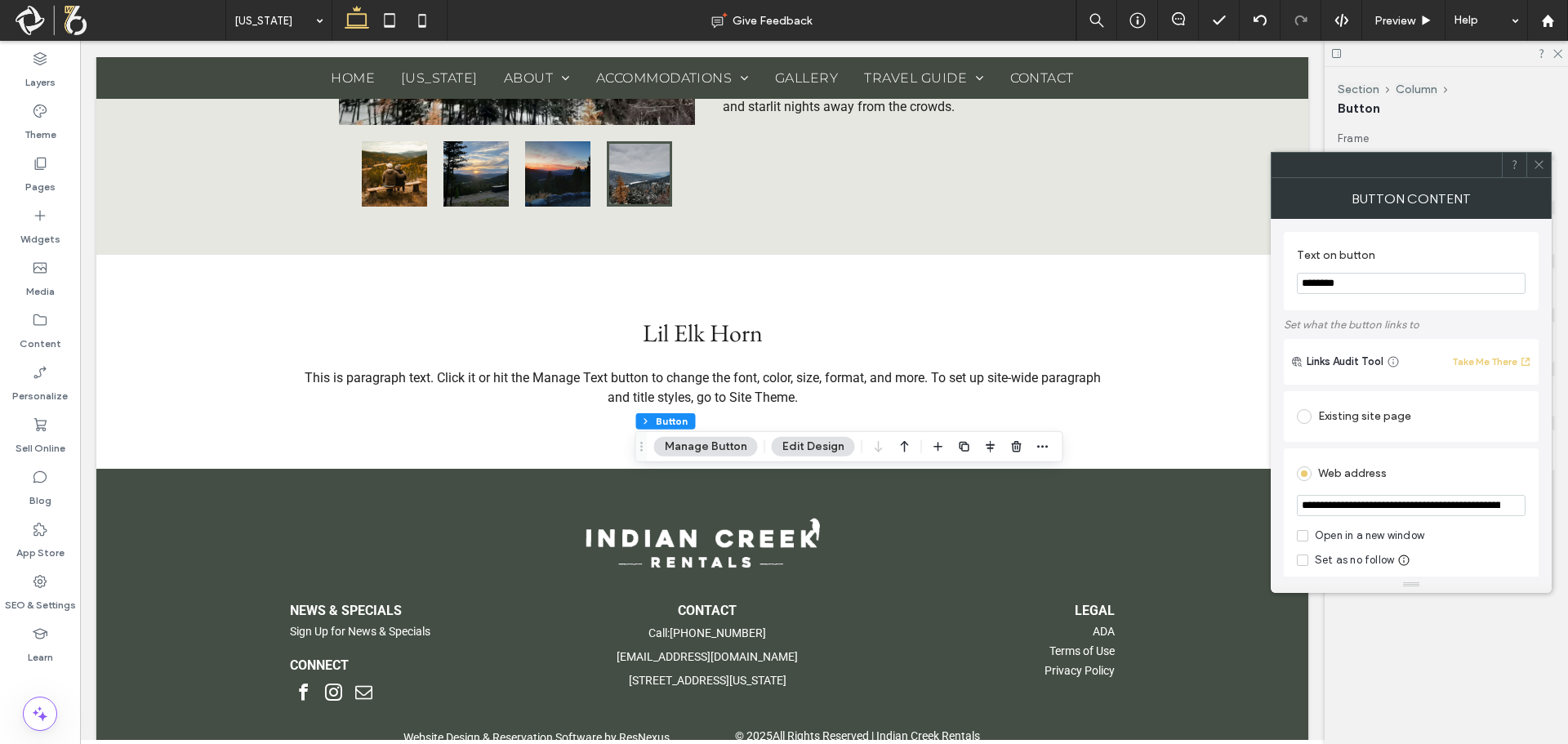
click at [1426, 278] on input "********" at bounding box center [1411, 283] width 229 height 22
click at [1426, 278] on input "********" at bounding box center [1411, 283] width 229 height 22
type input "**********"
click at [1361, 250] on label "Text on button" at bounding box center [1408, 258] width 222 height 18
click at [1541, 162] on use at bounding box center [1539, 165] width 8 height 8
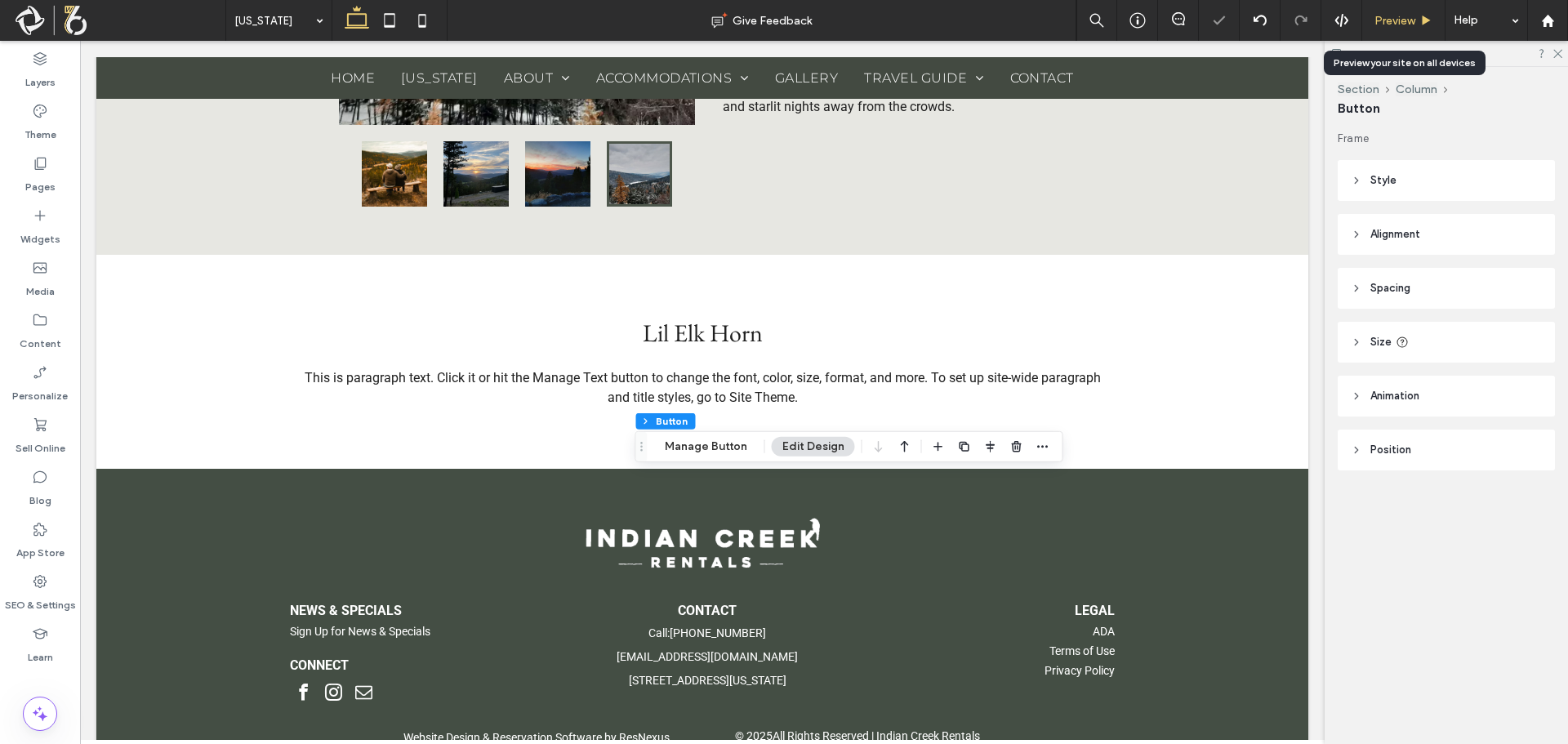
click at [1424, 29] on div "Preview" at bounding box center [1404, 20] width 84 height 41
click at [1424, 27] on div "Preview" at bounding box center [1404, 21] width 83 height 14
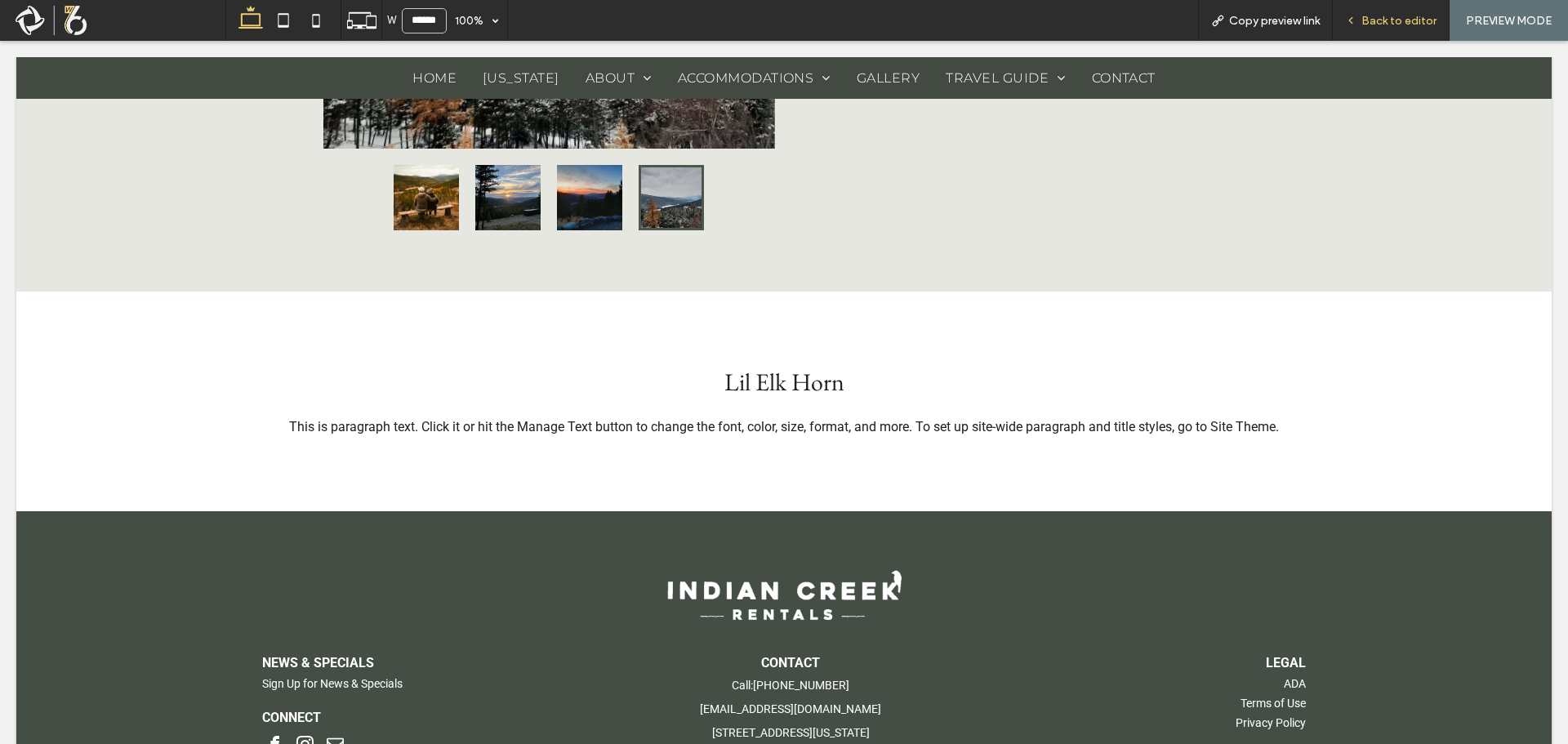
click at [1370, 26] on span "Back to editor" at bounding box center [1399, 21] width 75 height 14
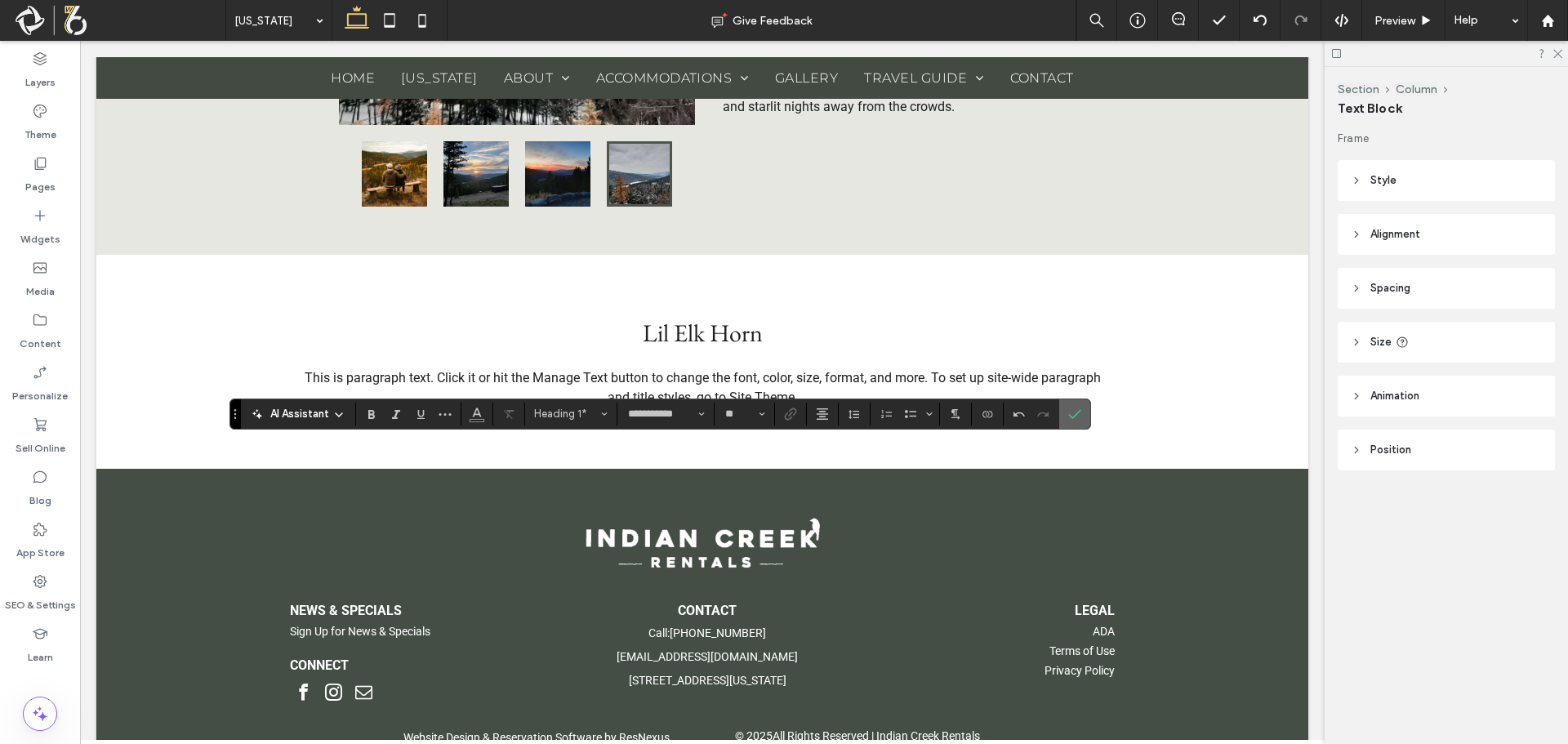
click at [1074, 408] on icon "Confirm" at bounding box center [1075, 414] width 13 height 13
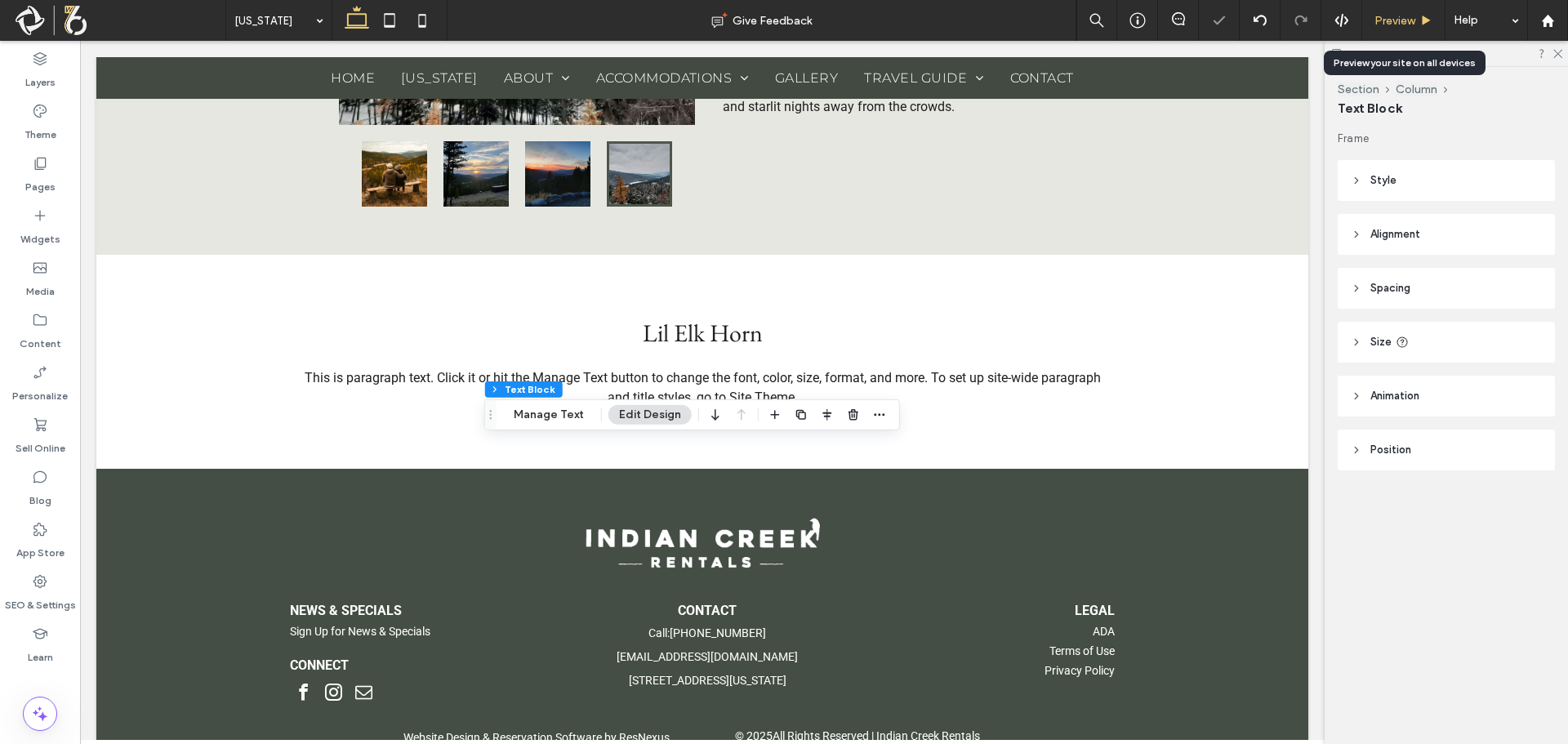
click at [1400, 17] on span "Preview" at bounding box center [1394, 21] width 41 height 14
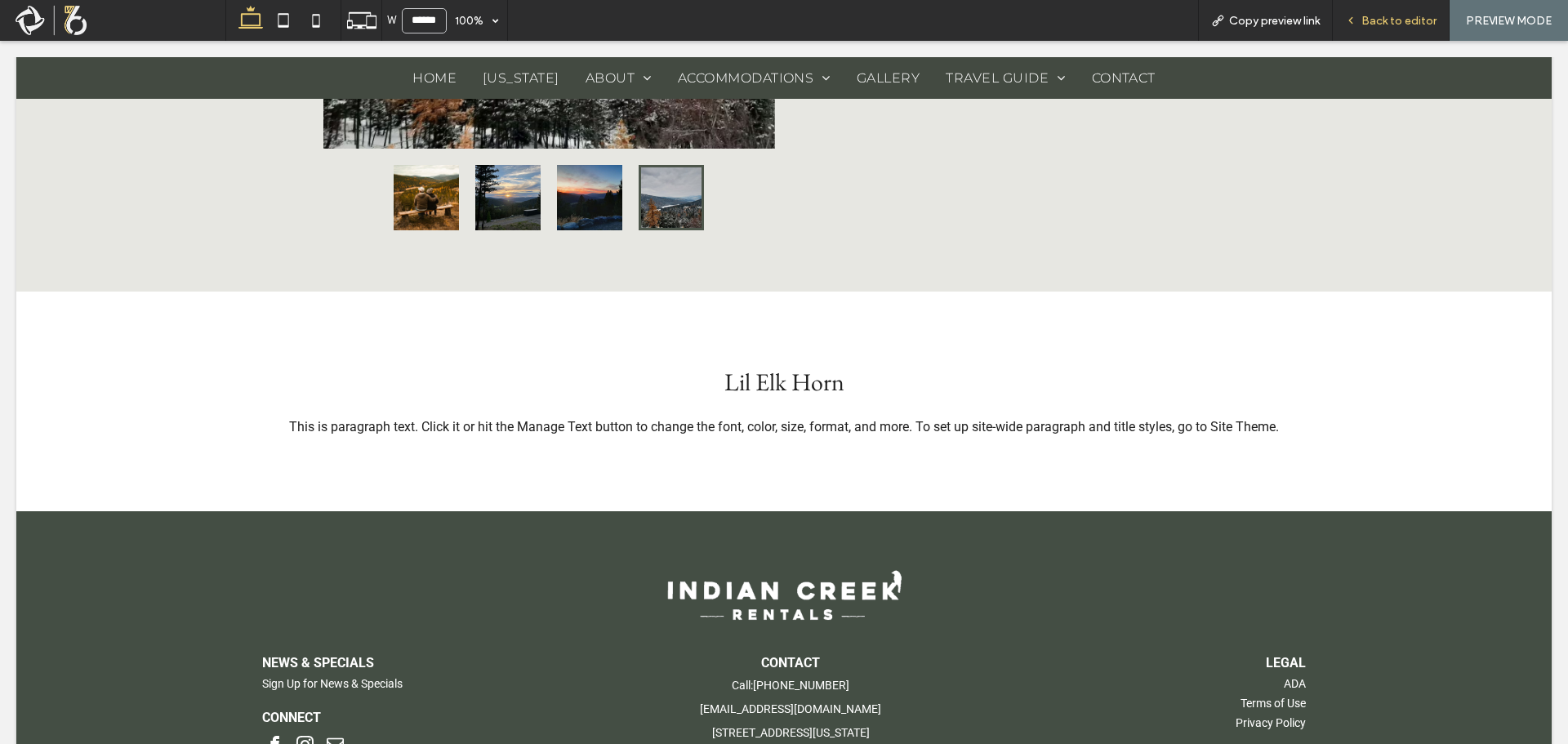
click at [1364, 22] on span "Back to editor" at bounding box center [1399, 21] width 75 height 14
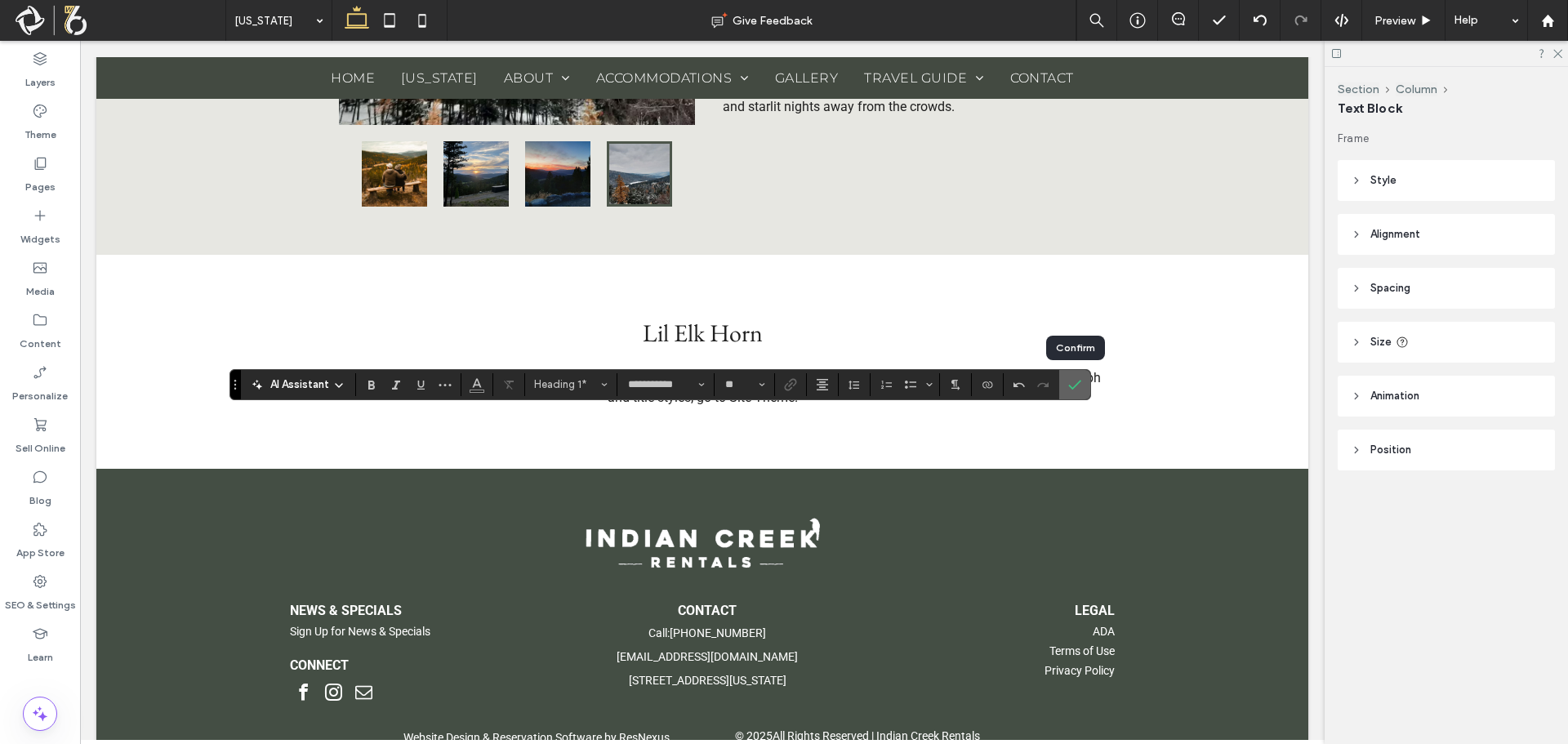
click at [1075, 381] on icon "Confirm" at bounding box center [1075, 384] width 13 height 13
type input "**********"
type input "**"
click at [1079, 379] on icon "Confirm" at bounding box center [1075, 384] width 13 height 13
click at [811, 379] on button "Alignment" at bounding box center [823, 385] width 25 height 23
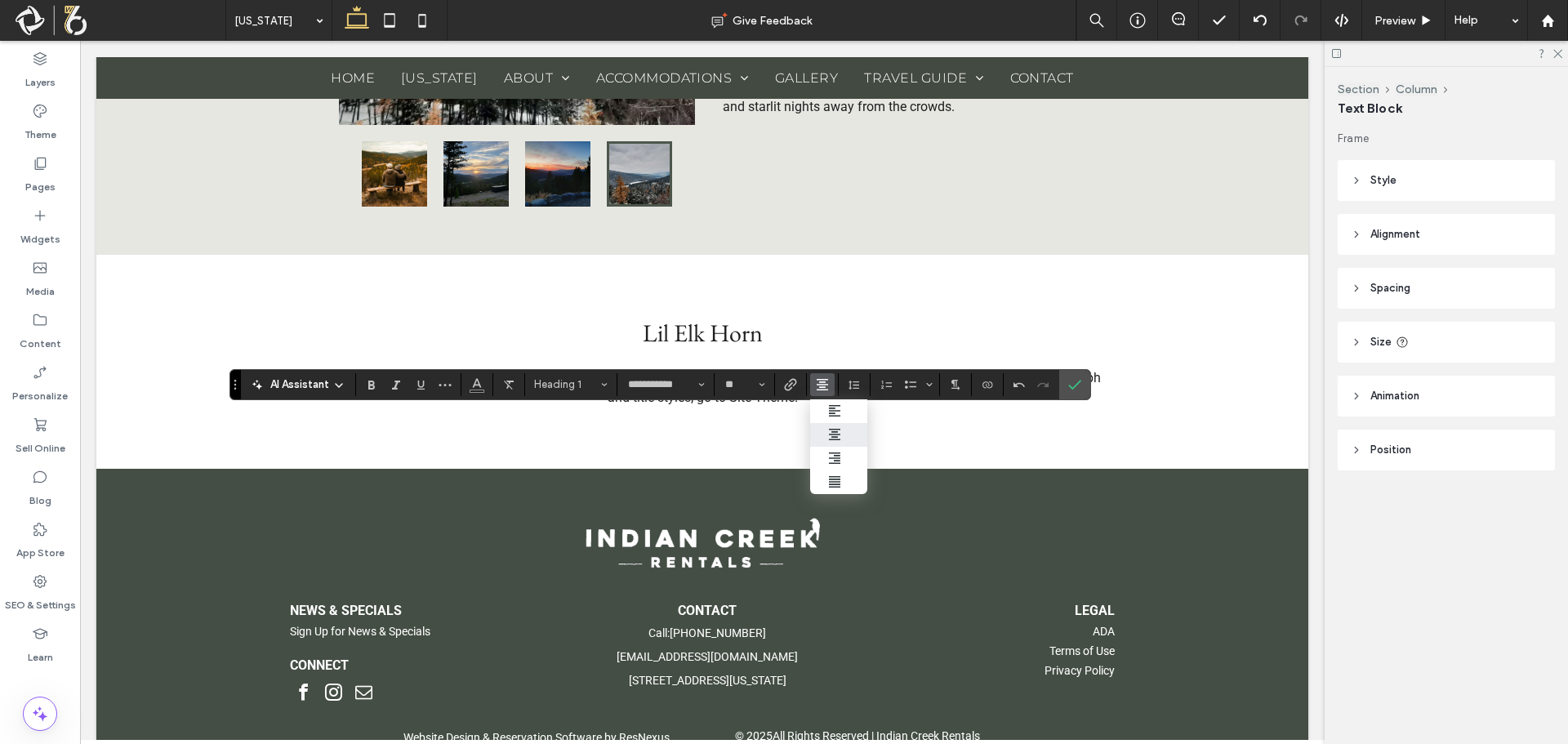
click at [833, 428] on label "ui.textEditor.alignment.center" at bounding box center [838, 435] width 57 height 24
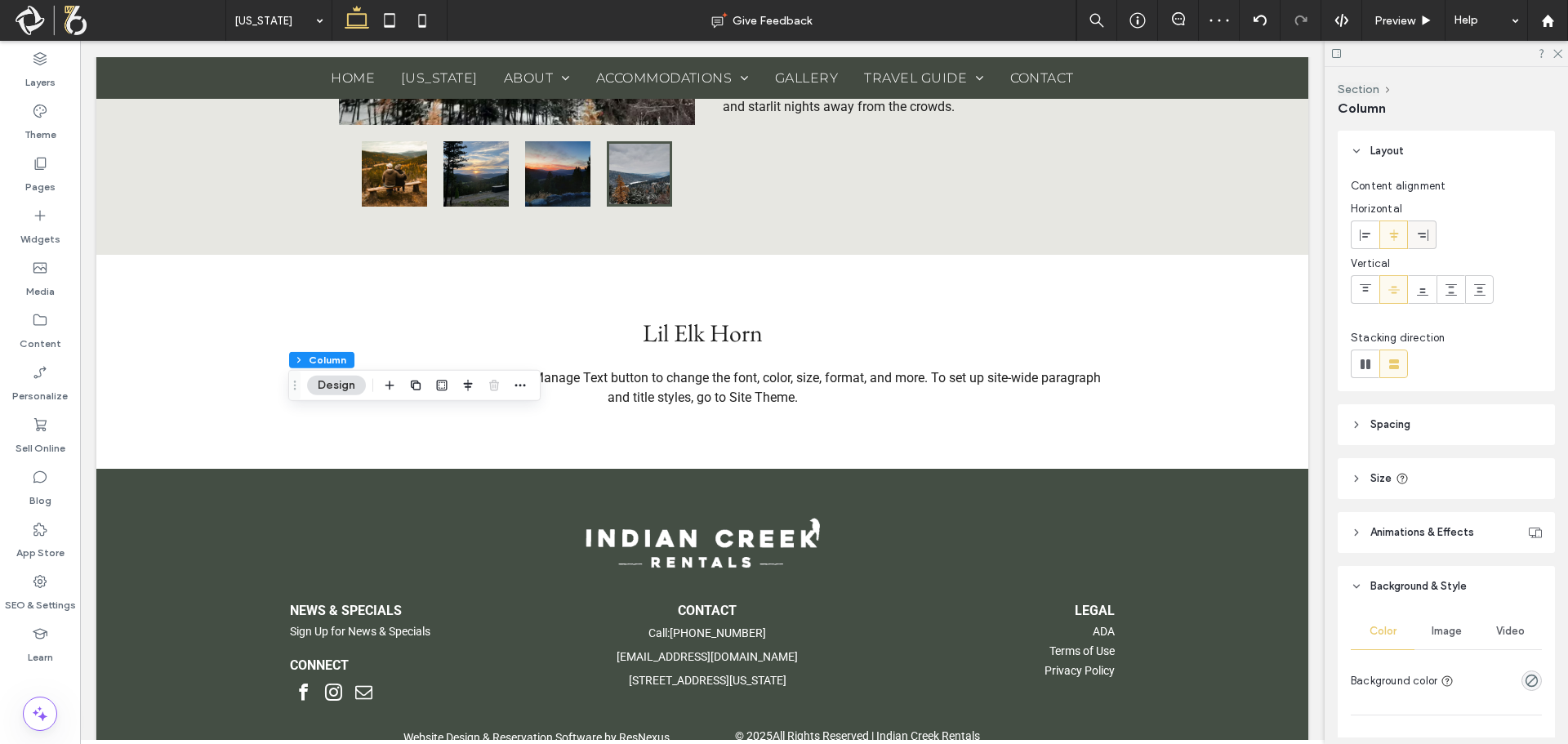
click at [1421, 229] on icon at bounding box center [1423, 235] width 13 height 13
click at [1400, 234] on icon at bounding box center [1394, 235] width 13 height 13
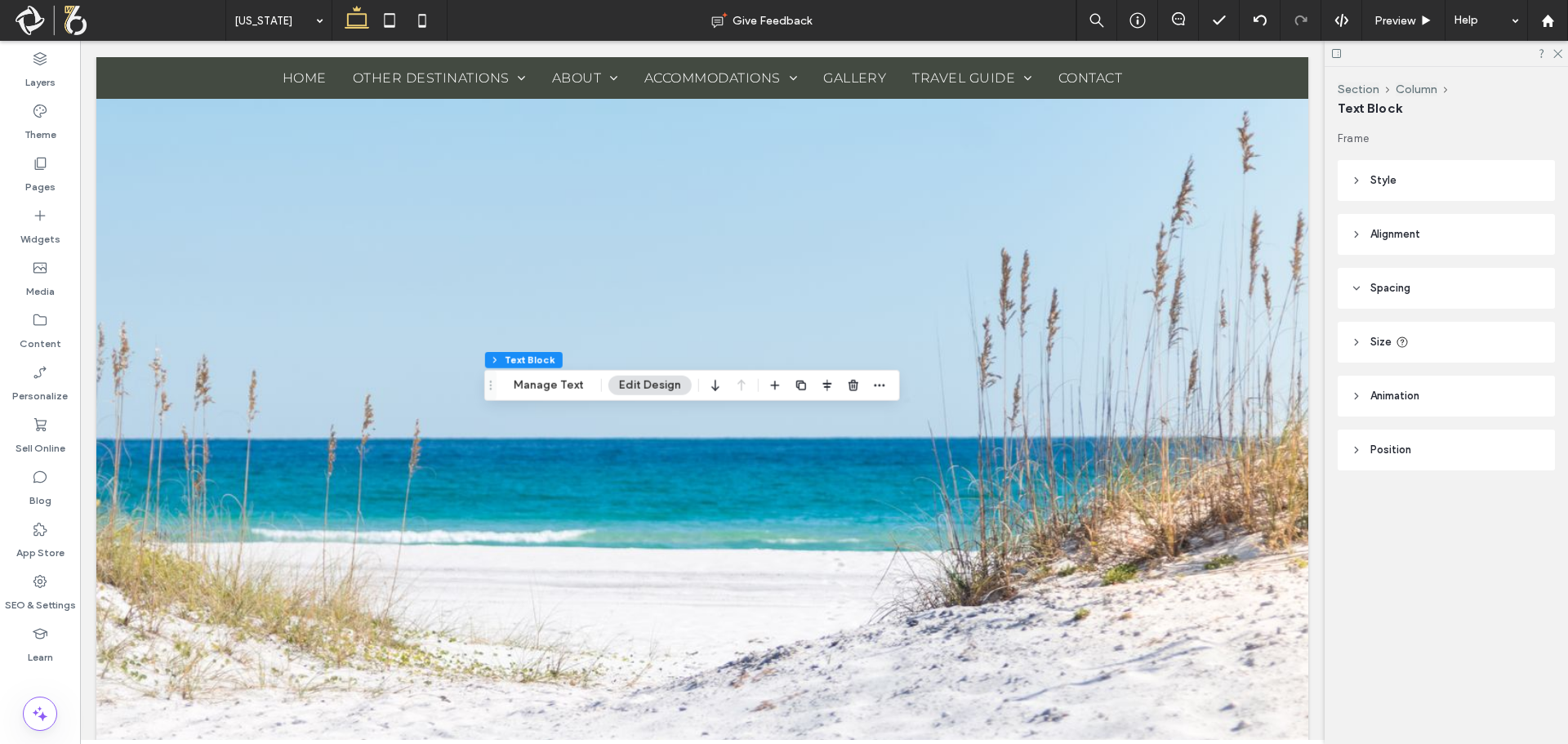
scroll to position [449, 0]
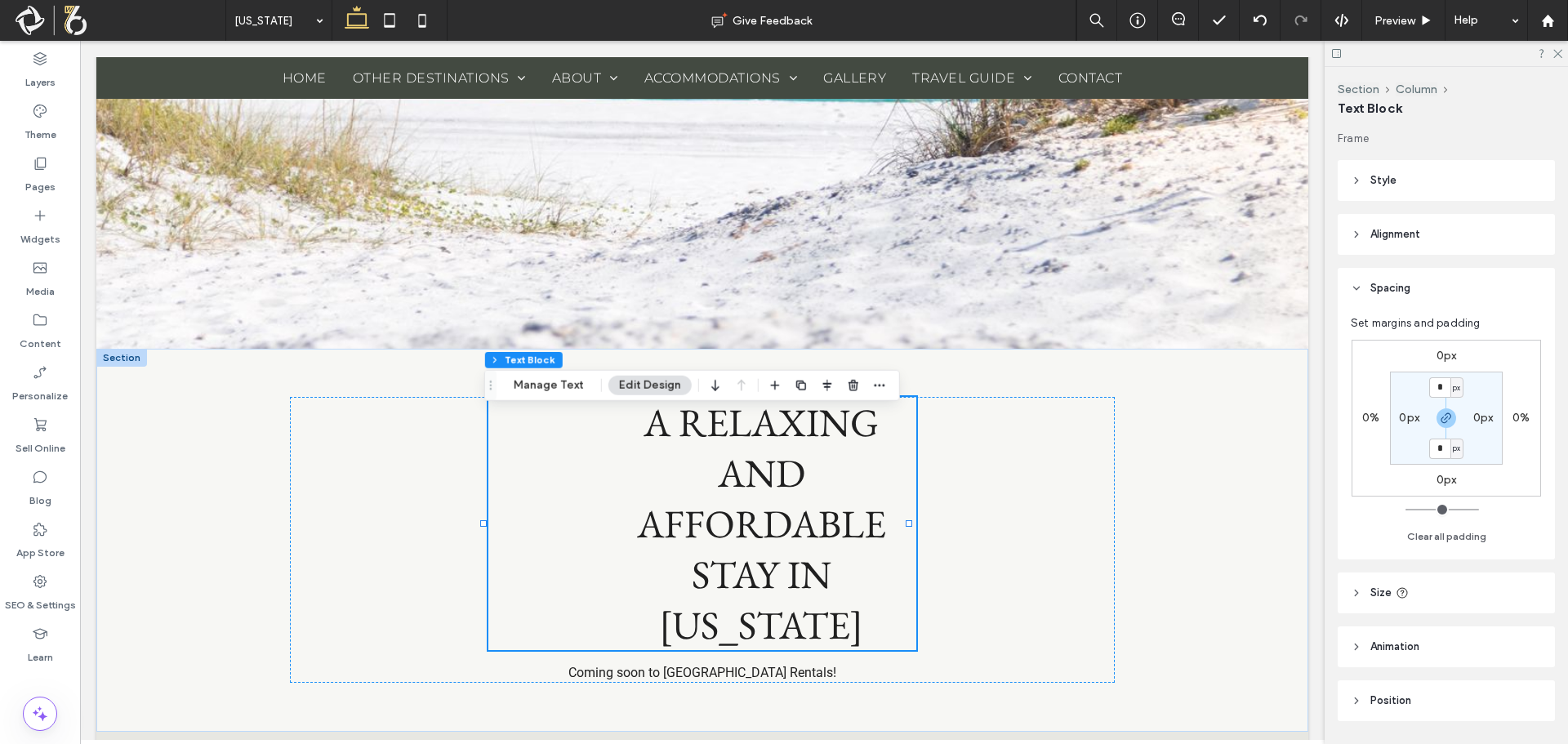
click at [1421, 267] on div "Frame Style Color Image Background color Border *** Corner radius * px Alignmen…" at bounding box center [1451, 434] width 228 height 607
click at [1430, 238] on header "Alignment" at bounding box center [1446, 234] width 217 height 41
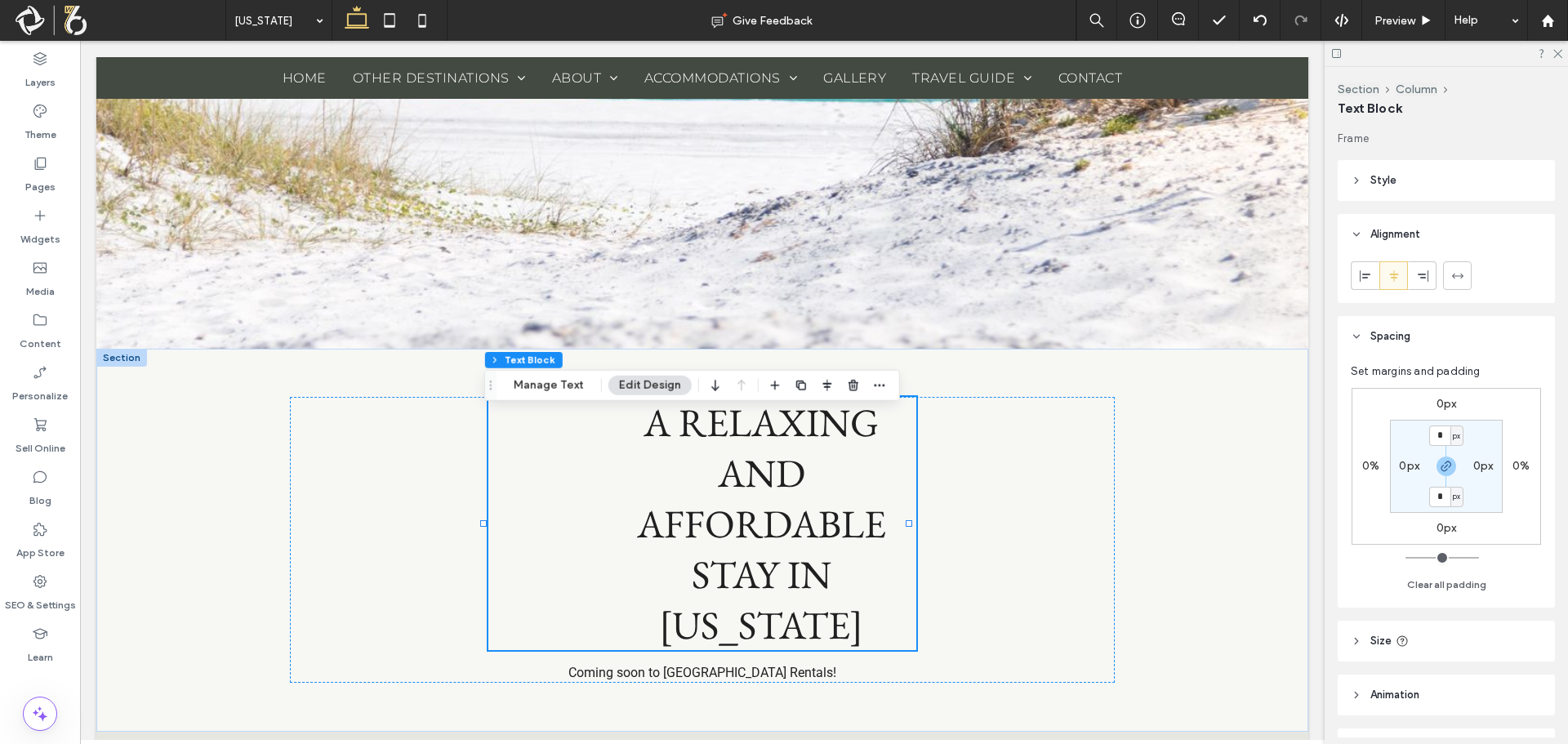
click at [1430, 238] on header "Alignment" at bounding box center [1446, 234] width 217 height 41
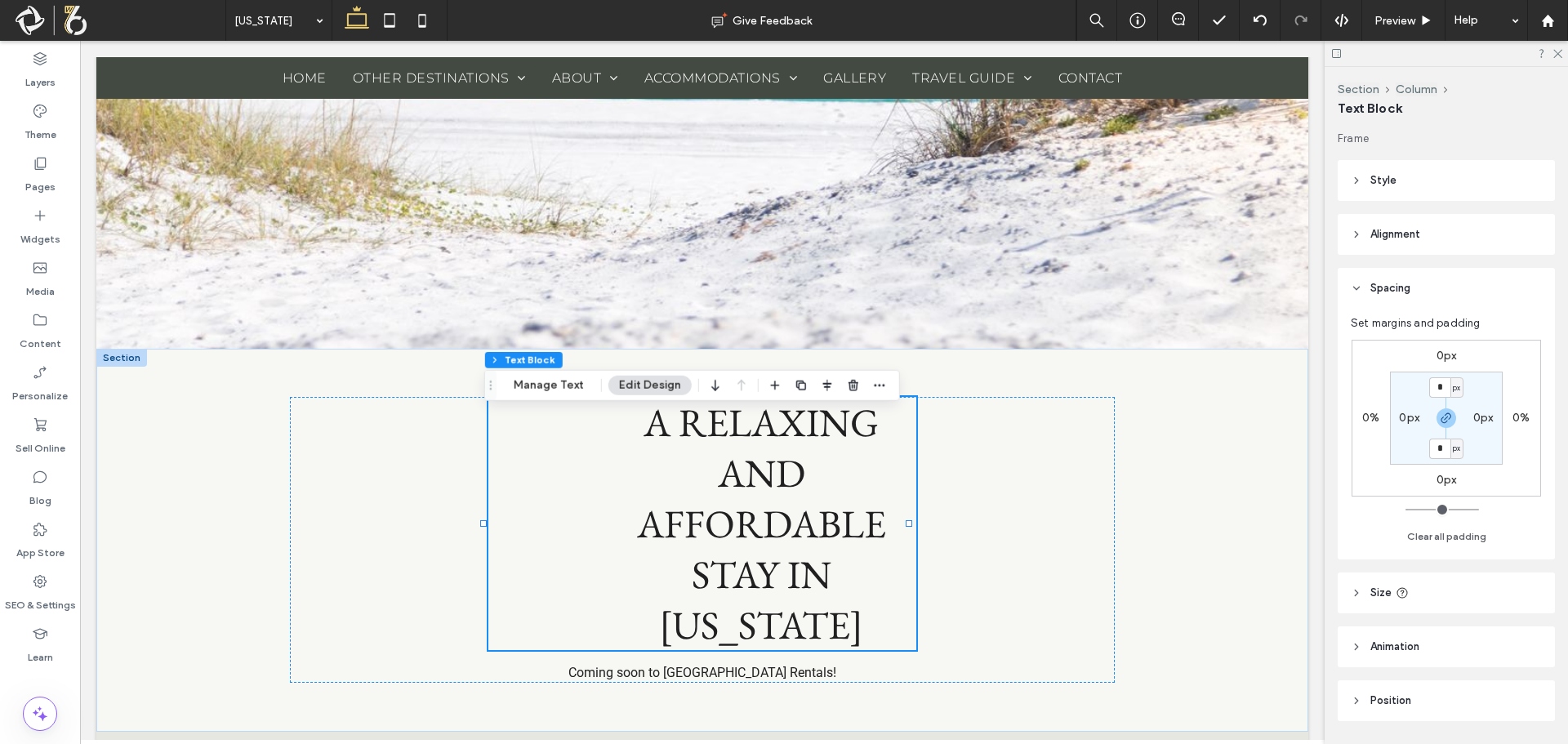
click at [1430, 238] on header "Alignment" at bounding box center [1446, 234] width 217 height 41
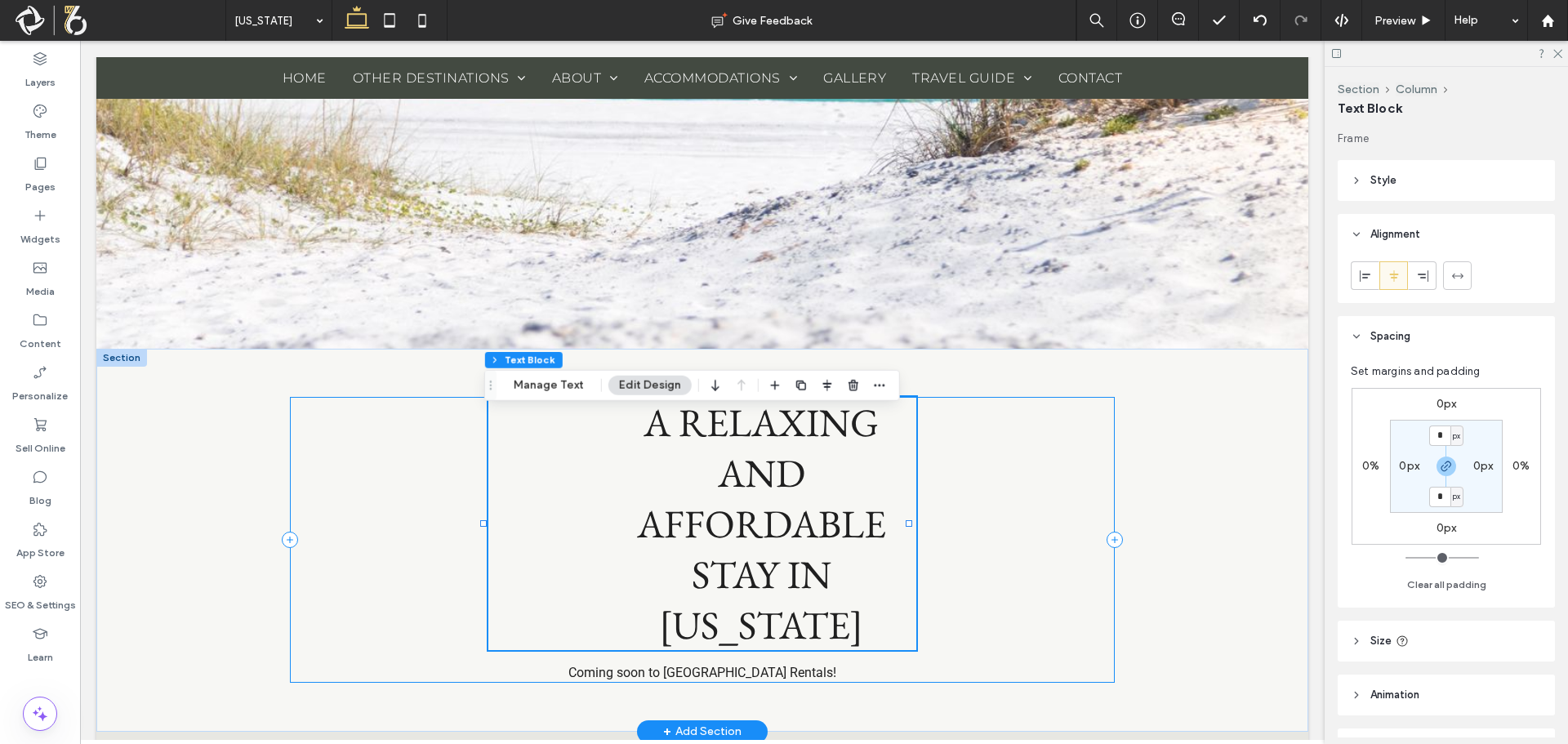
click at [518, 535] on h1 "A RELAXING AND AFFORDABLE STAY IN [US_STATE]" at bounding box center [703, 524] width 429 height 254
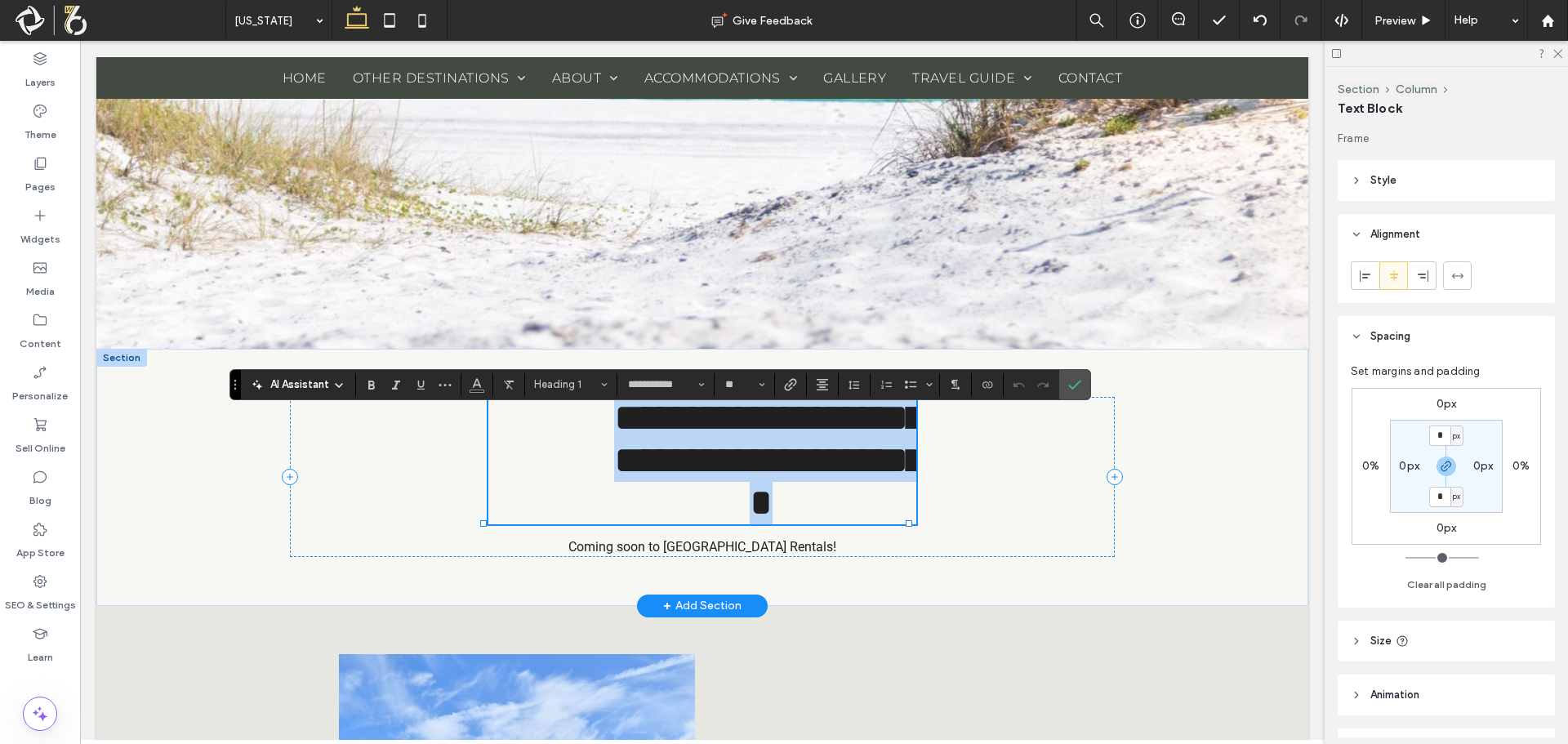
click at [518, 524] on h1 "**********" at bounding box center [703, 461] width 429 height 128
click at [578, 494] on h1 "**********" at bounding box center [703, 461] width 429 height 128
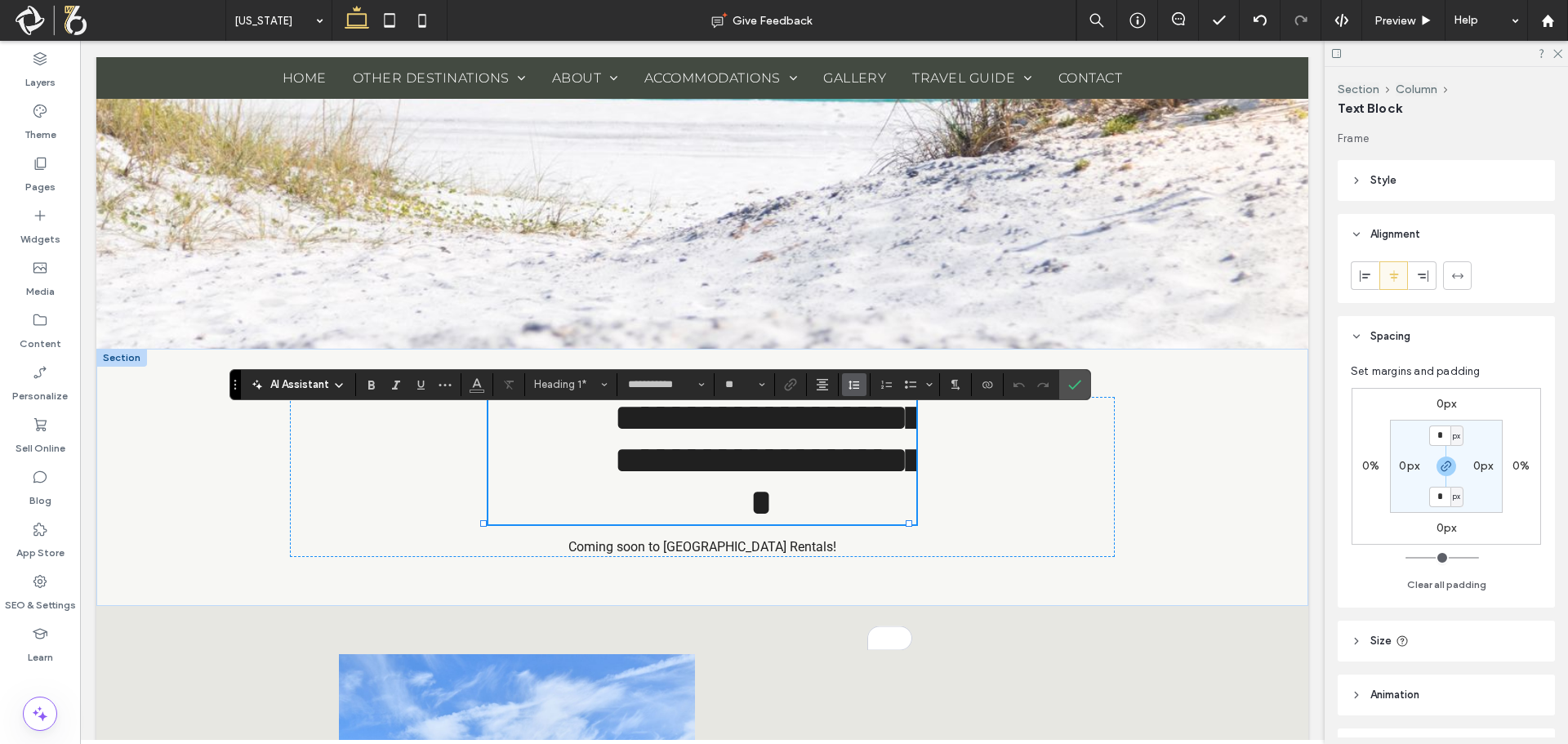
click at [843, 384] on button "Line Height" at bounding box center [855, 385] width 25 height 23
click at [888, 412] on div "Auto" at bounding box center [880, 410] width 40 height 12
click at [861, 381] on button "Line Height" at bounding box center [855, 385] width 25 height 23
click at [864, 434] on div "Single" at bounding box center [880, 433] width 40 height 12
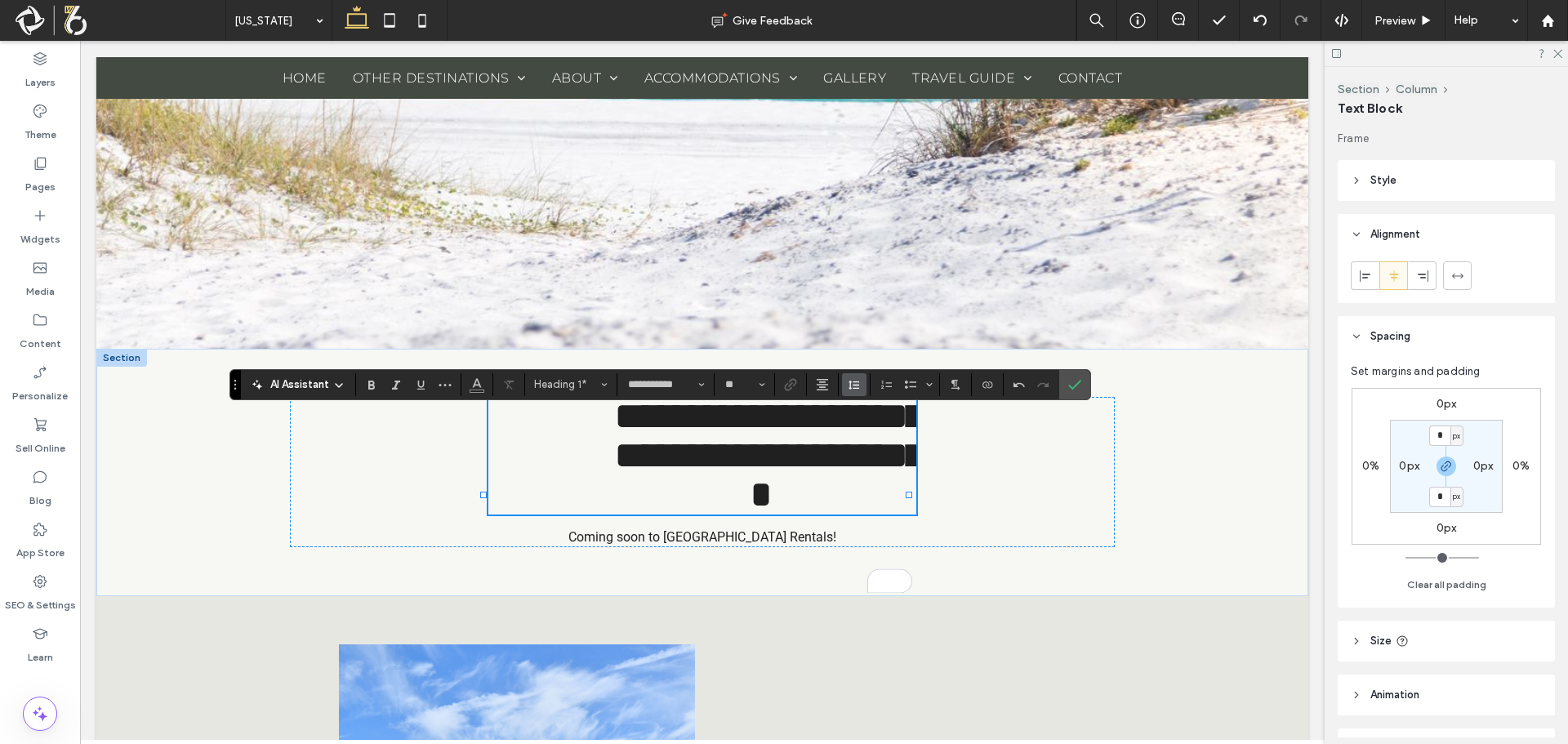
click at [857, 378] on icon "Line Height" at bounding box center [854, 384] width 13 height 13
click at [919, 403] on label "Auto" at bounding box center [890, 411] width 95 height 23
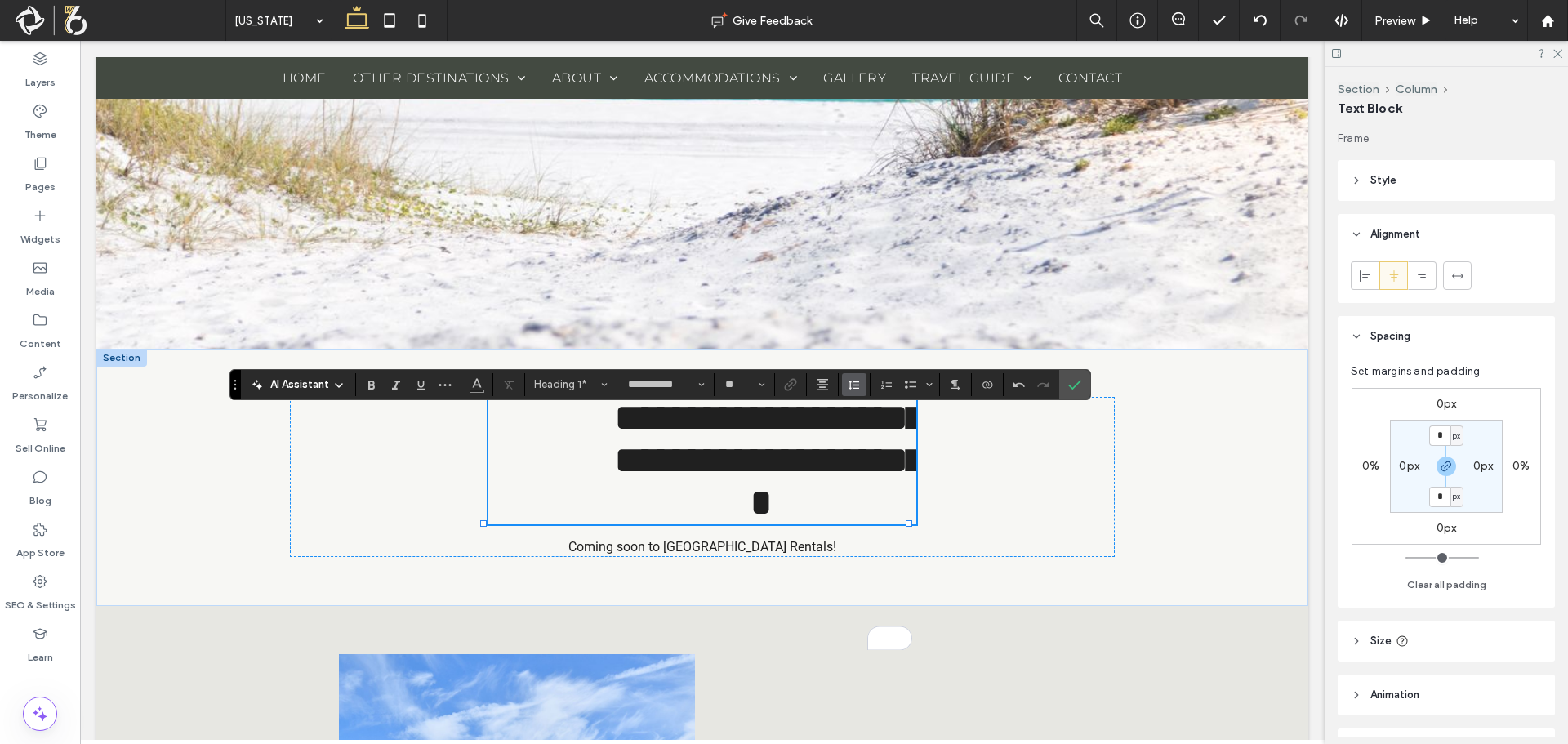
click at [844, 386] on button "Line Height" at bounding box center [855, 385] width 25 height 23
click at [880, 435] on div "Single" at bounding box center [880, 433] width 40 height 12
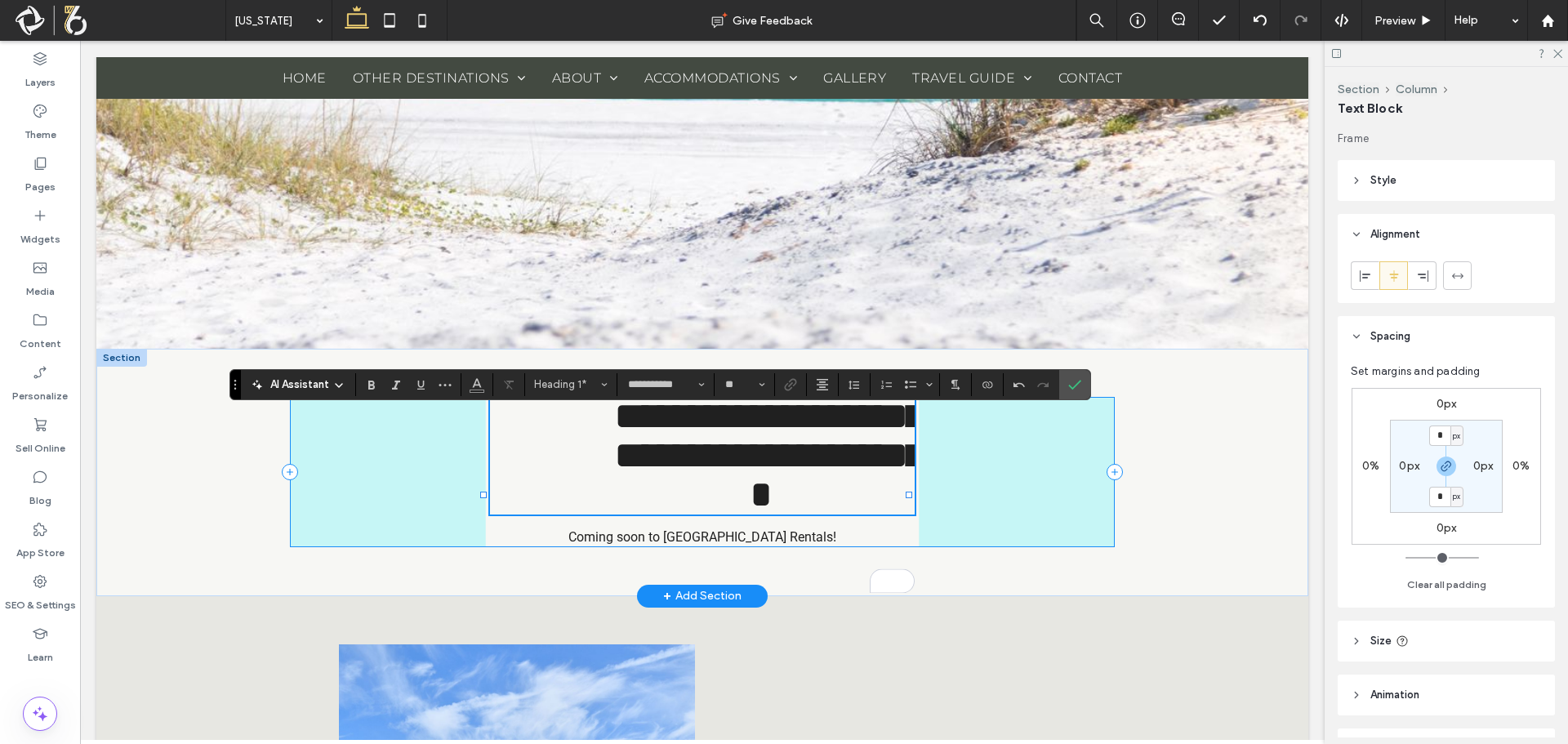
click at [909, 498] on div at bounding box center [909, 495] width 7 height 7
type input "****"
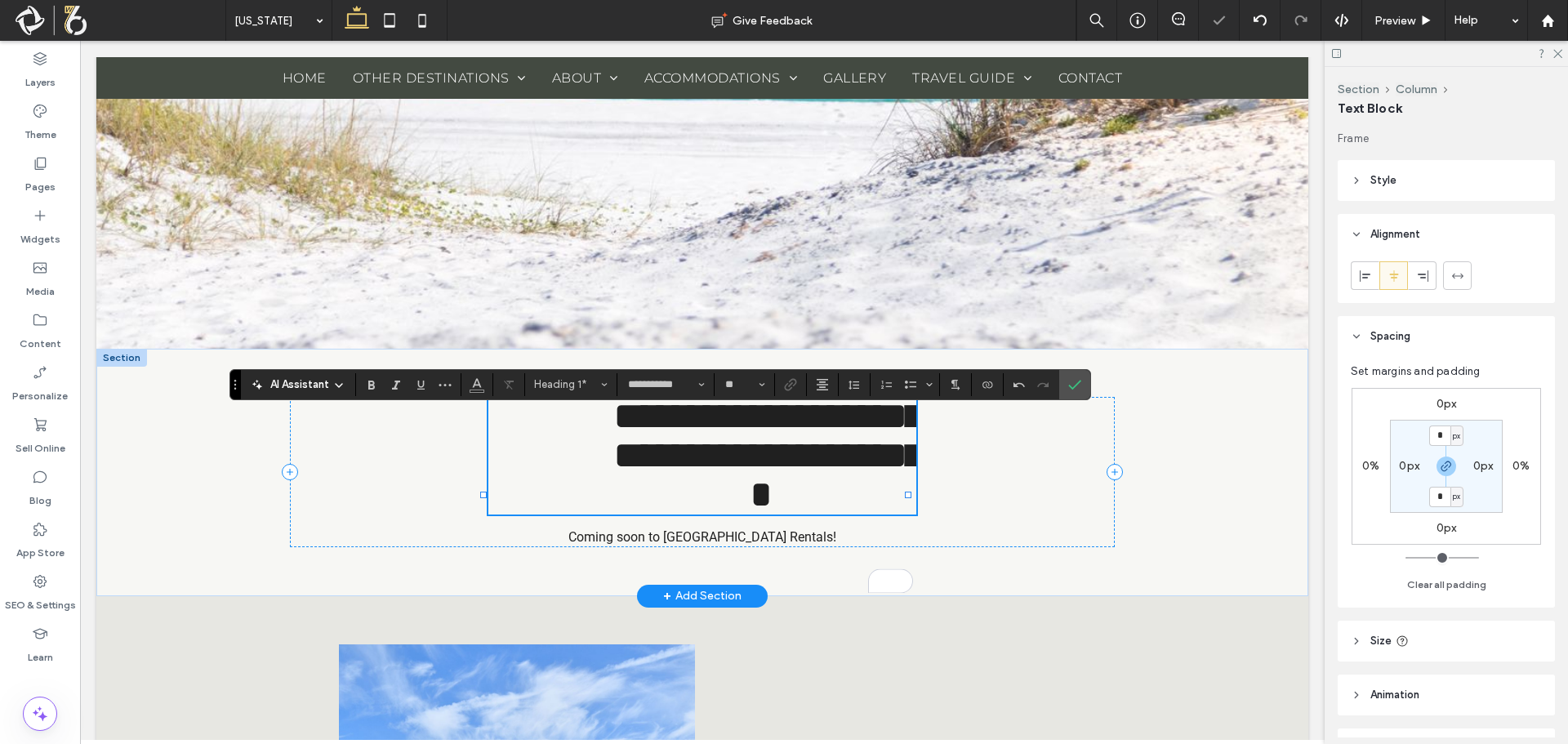
click at [667, 512] on span "**********" at bounding box center [775, 455] width 326 height 117
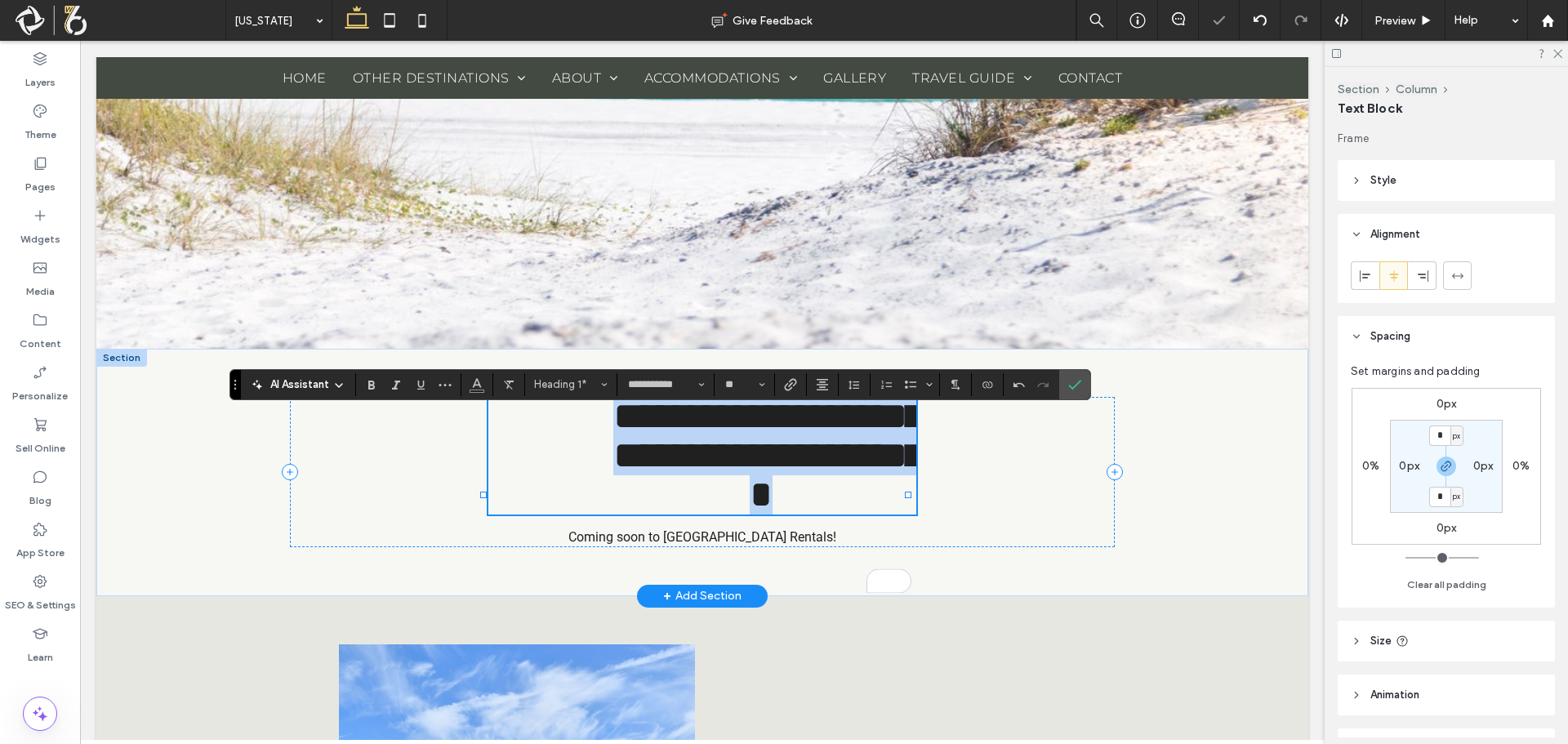
click at [667, 512] on span "**********" at bounding box center [775, 455] width 326 height 117
click at [500, 452] on h1 "**********" at bounding box center [702, 456] width 427 height 118
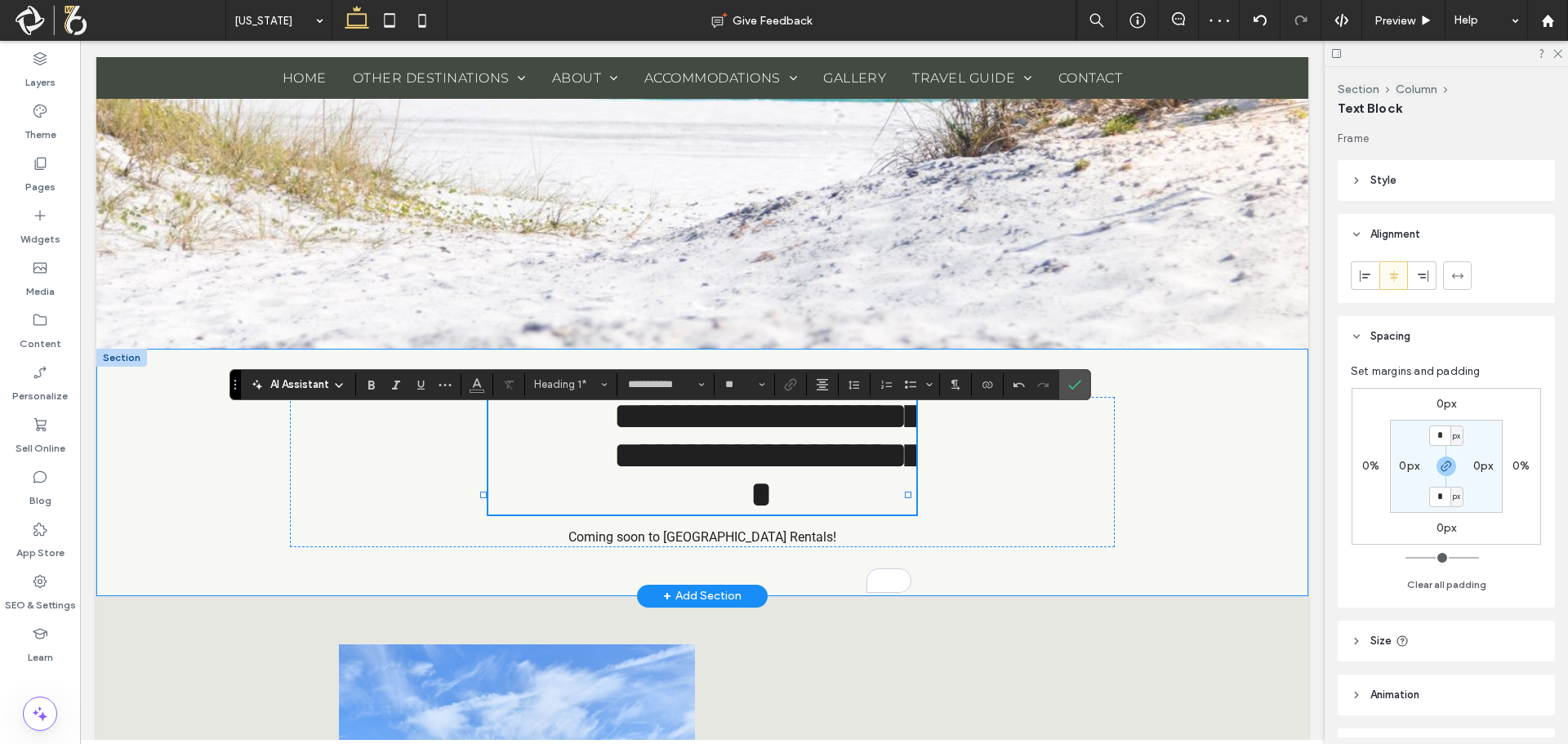
click at [1136, 535] on div "**********" at bounding box center [702, 472] width 1212 height 248
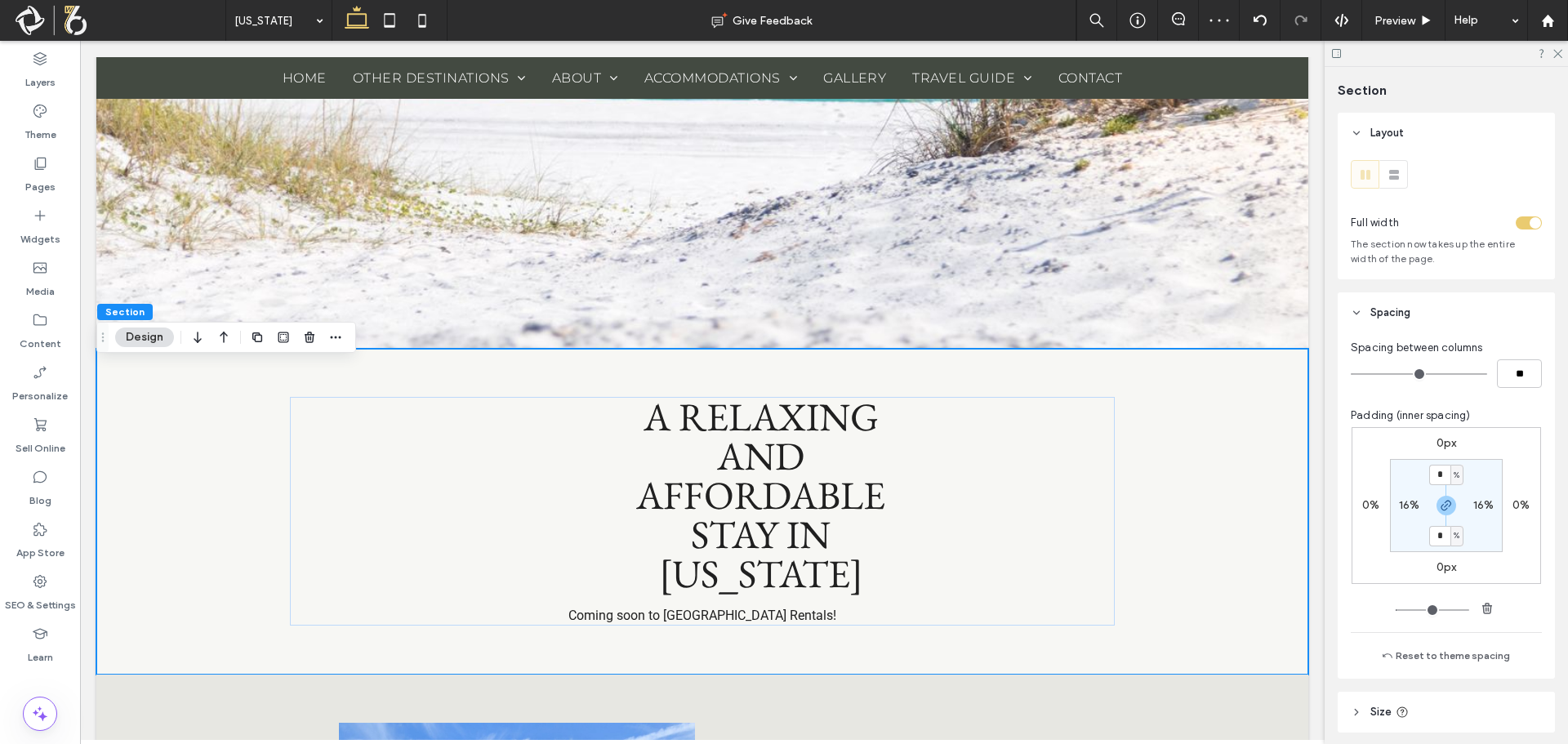
click at [1399, 505] on label "16%" at bounding box center [1410, 505] width 22 height 14
type input "**"
type input "*"
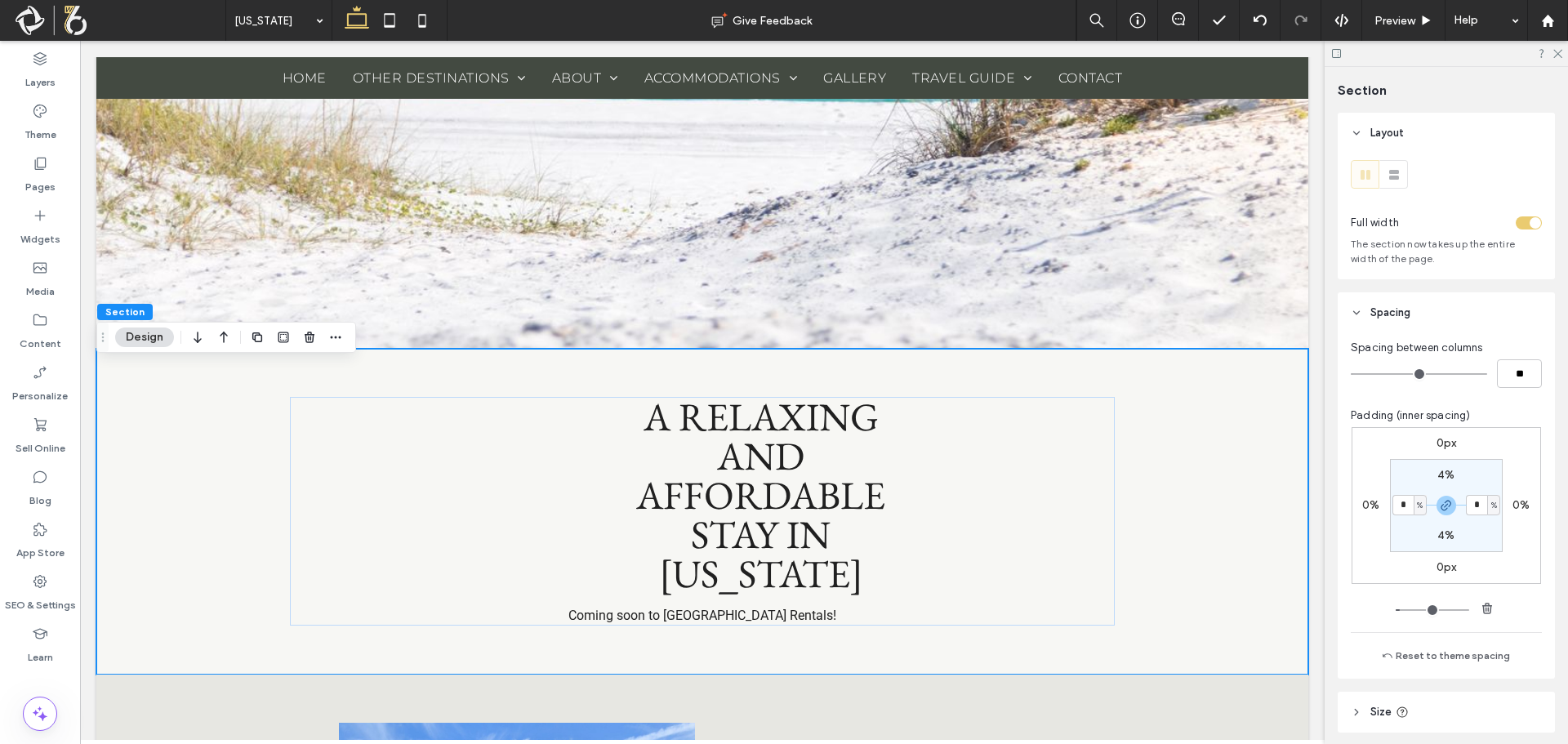
click at [1398, 485] on section "4% * % 4% * %" at bounding box center [1446, 505] width 113 height 93
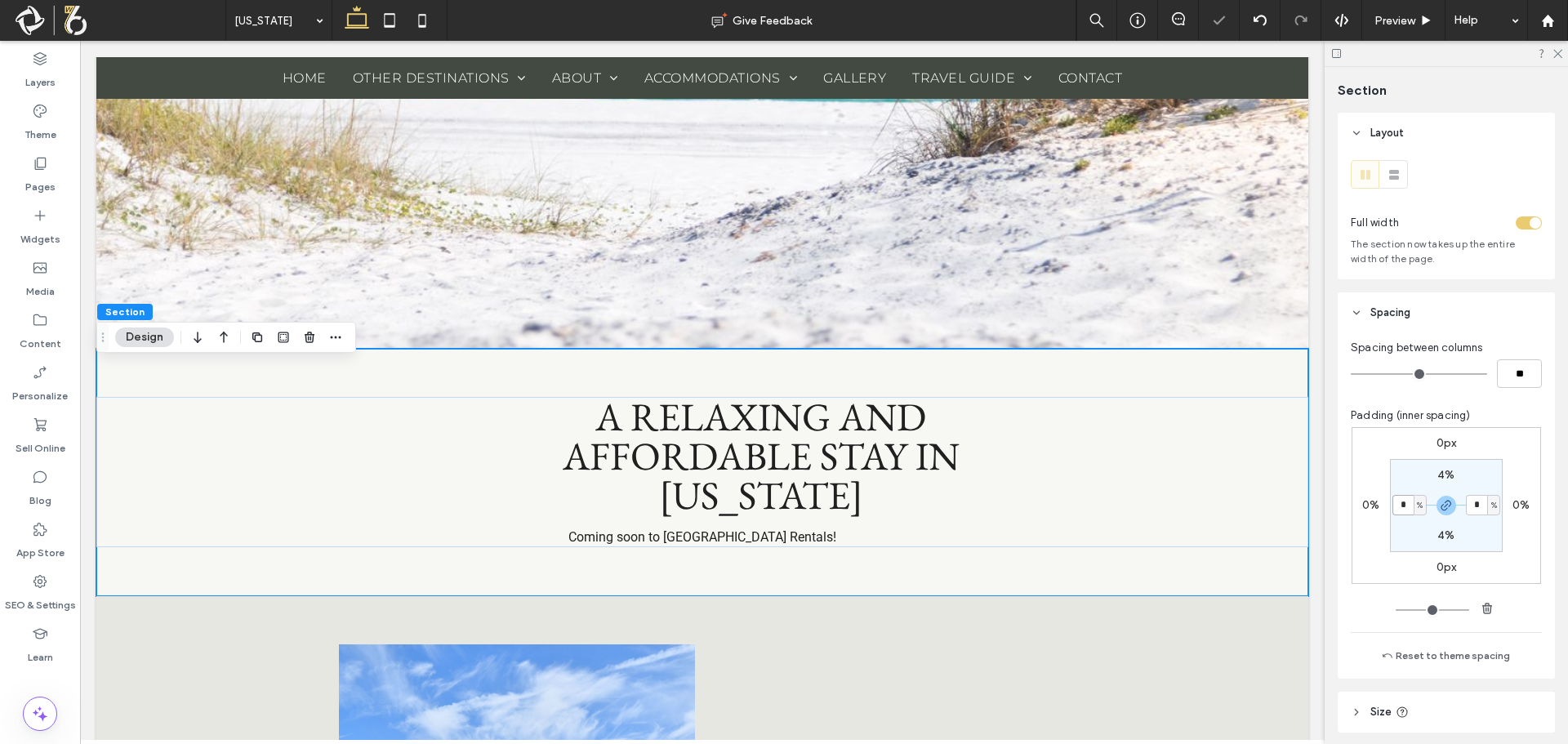
click at [1394, 509] on input "*" at bounding box center [1403, 505] width 22 height 21
click at [1392, 506] on input "**" at bounding box center [1403, 505] width 22 height 21
type input "***"
type input "**"
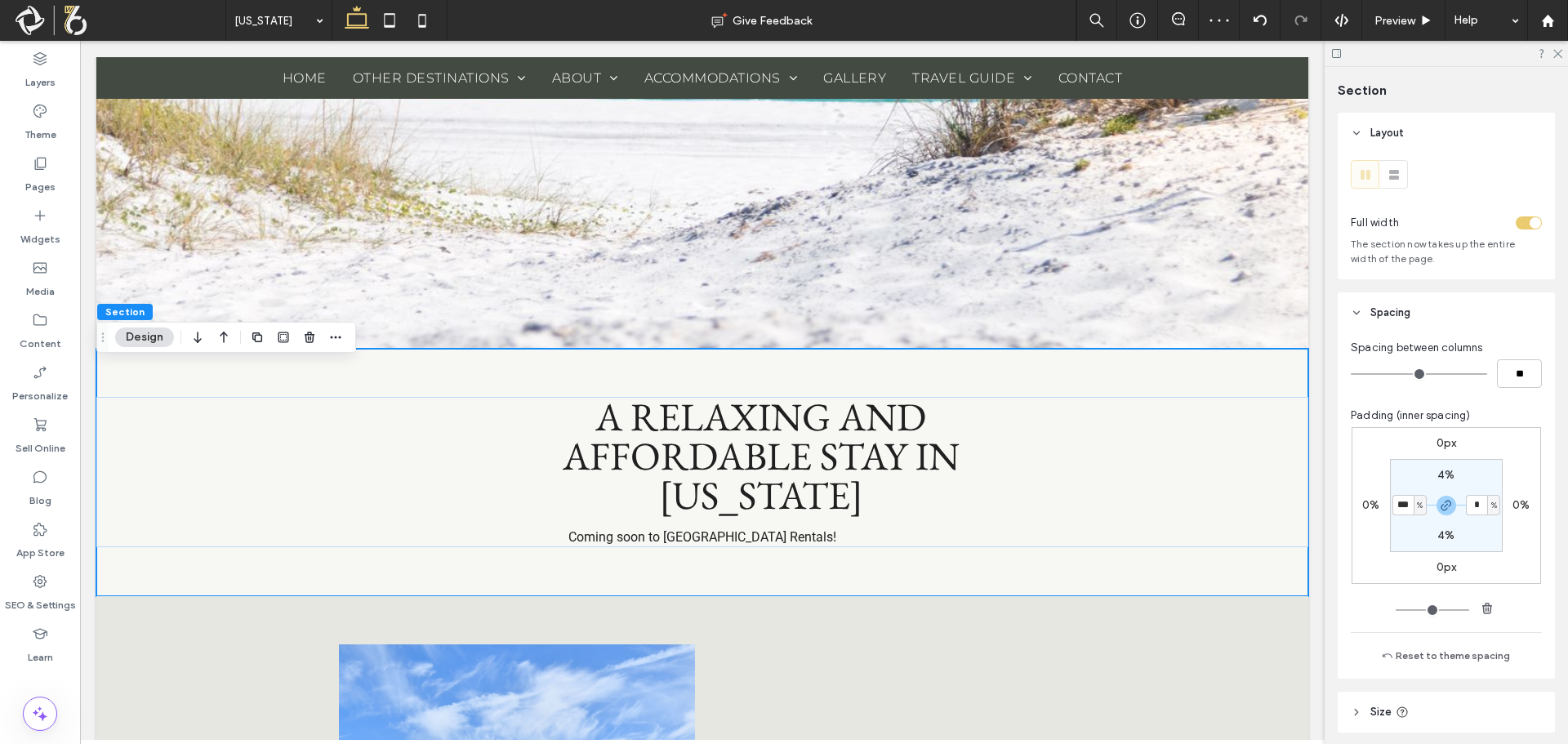
type input "**"
click at [1409, 476] on section "4% ** % 4% ** %" at bounding box center [1446, 505] width 113 height 93
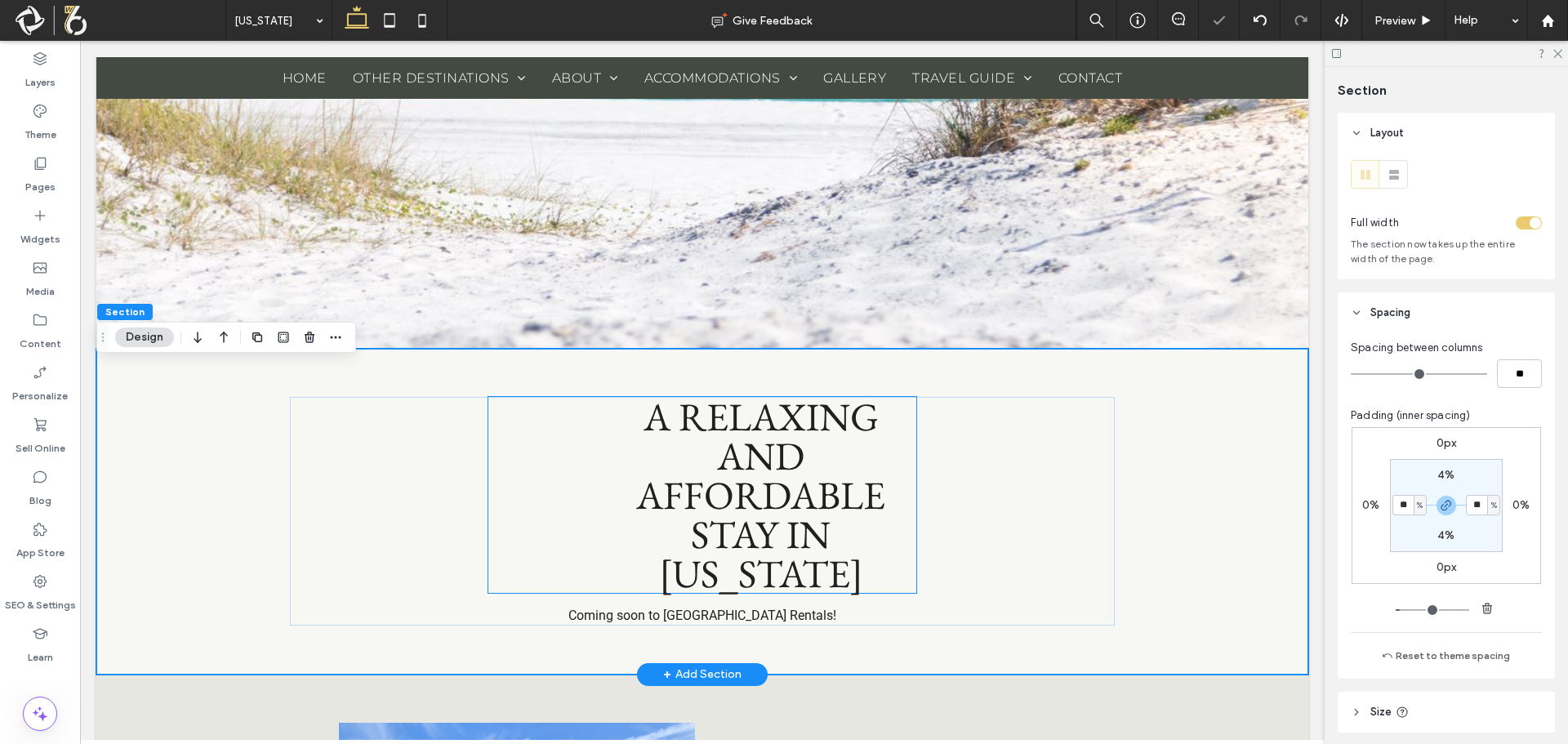
click at [714, 544] on span "A RELAXING AND AFFORDABLE STAY IN FLORIDA" at bounding box center [760, 495] width 249 height 207
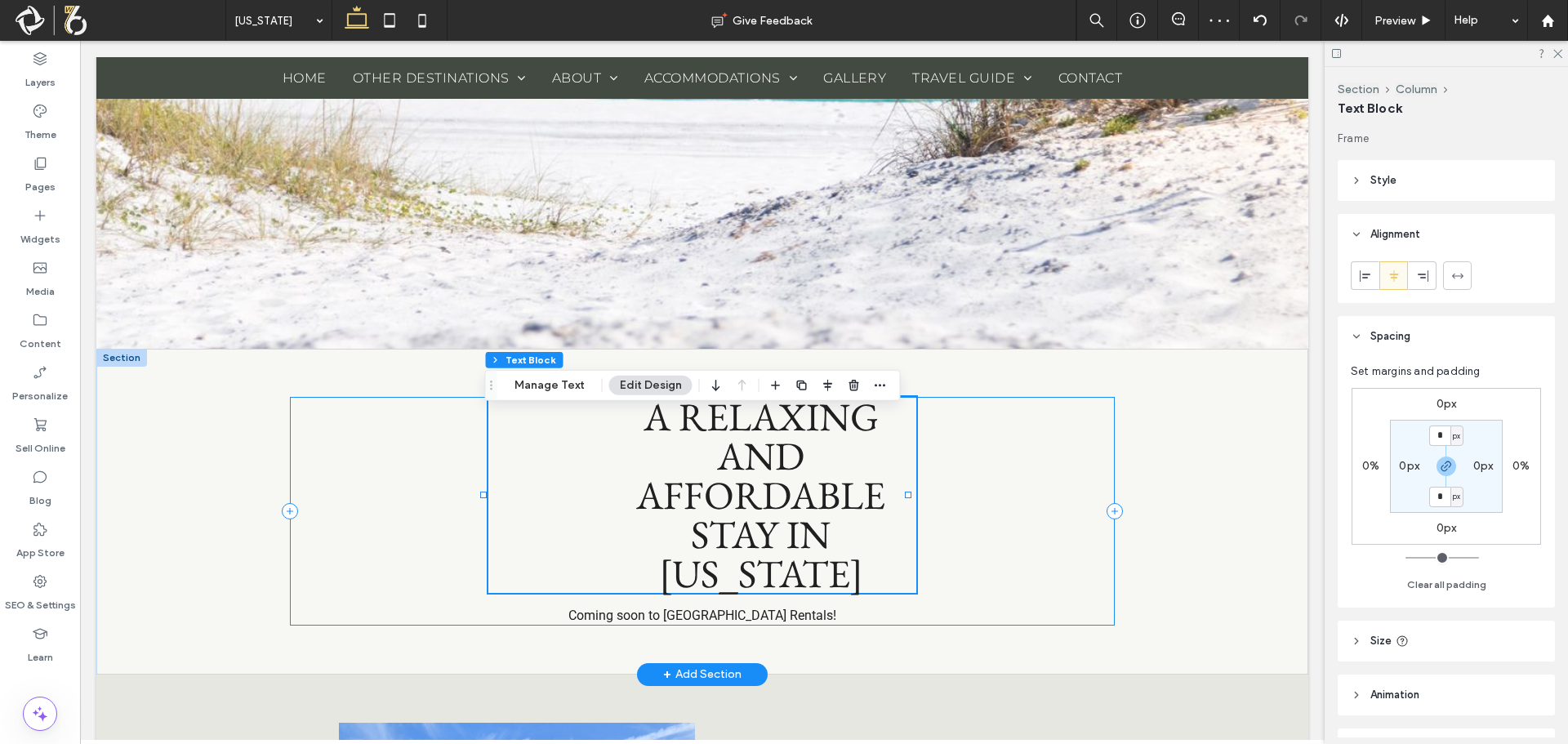
click at [988, 625] on div "A RELAXING AND AFFORDABLE STAY IN FLORIDA Coming soon to Indian Creek Rentals!" at bounding box center [702, 511] width 824 height 229
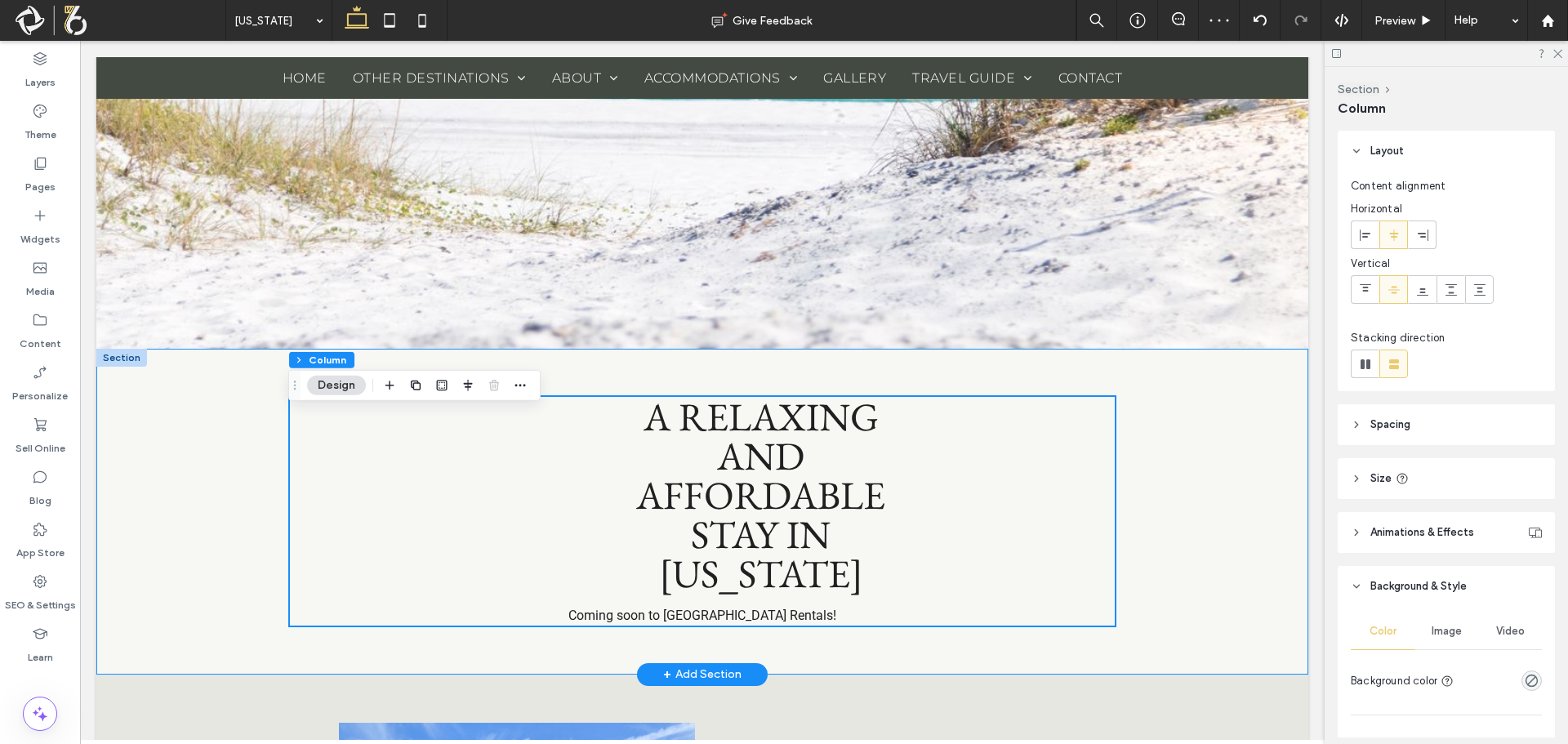
click at [899, 670] on div "A RELAXING AND AFFORDABLE STAY IN FLORIDA Coming soon to Indian Creek Rentals!" at bounding box center [702, 511] width 1212 height 326
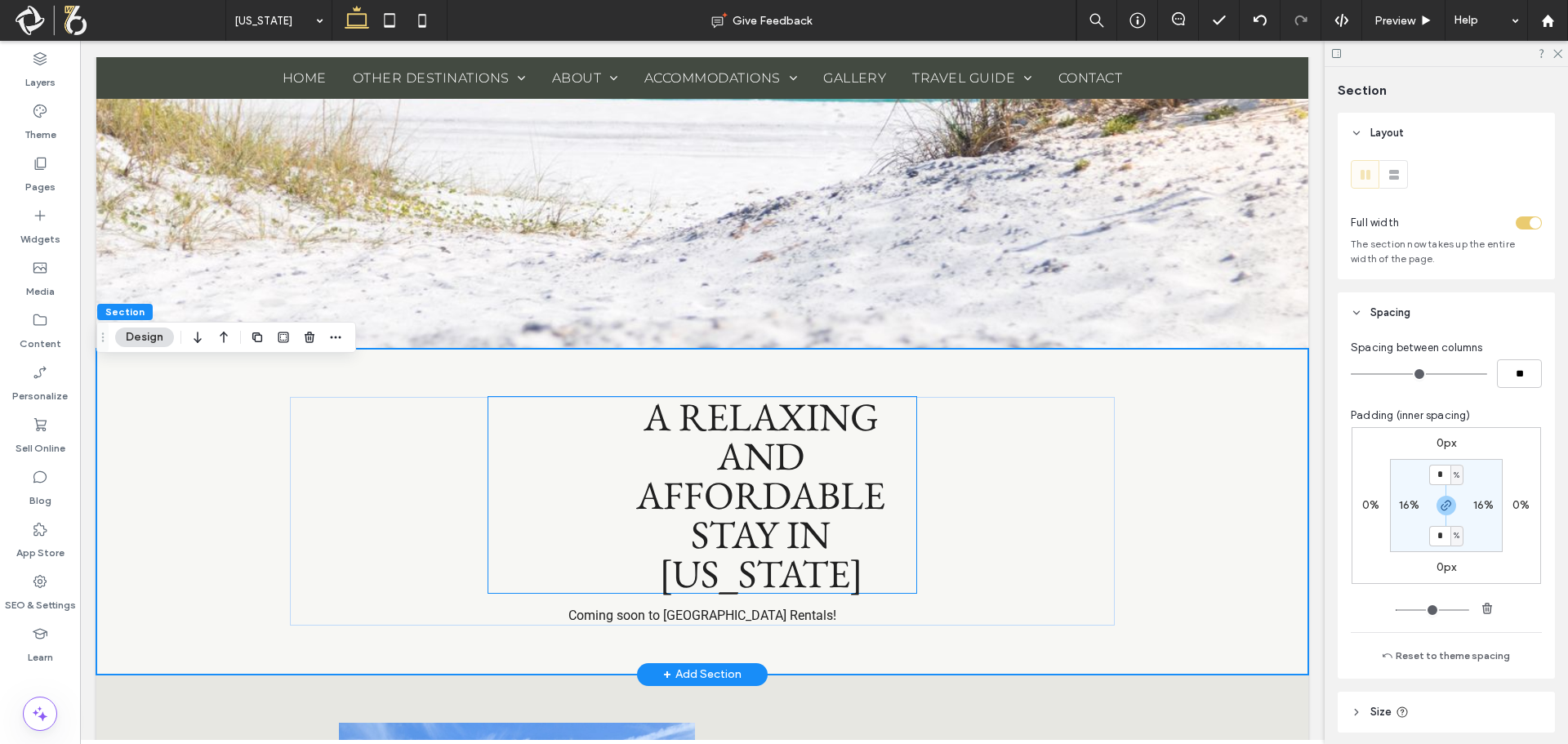
click at [812, 523] on span "A RELAXING AND AFFORDABLE STAY IN FLORIDA" at bounding box center [760, 495] width 249 height 207
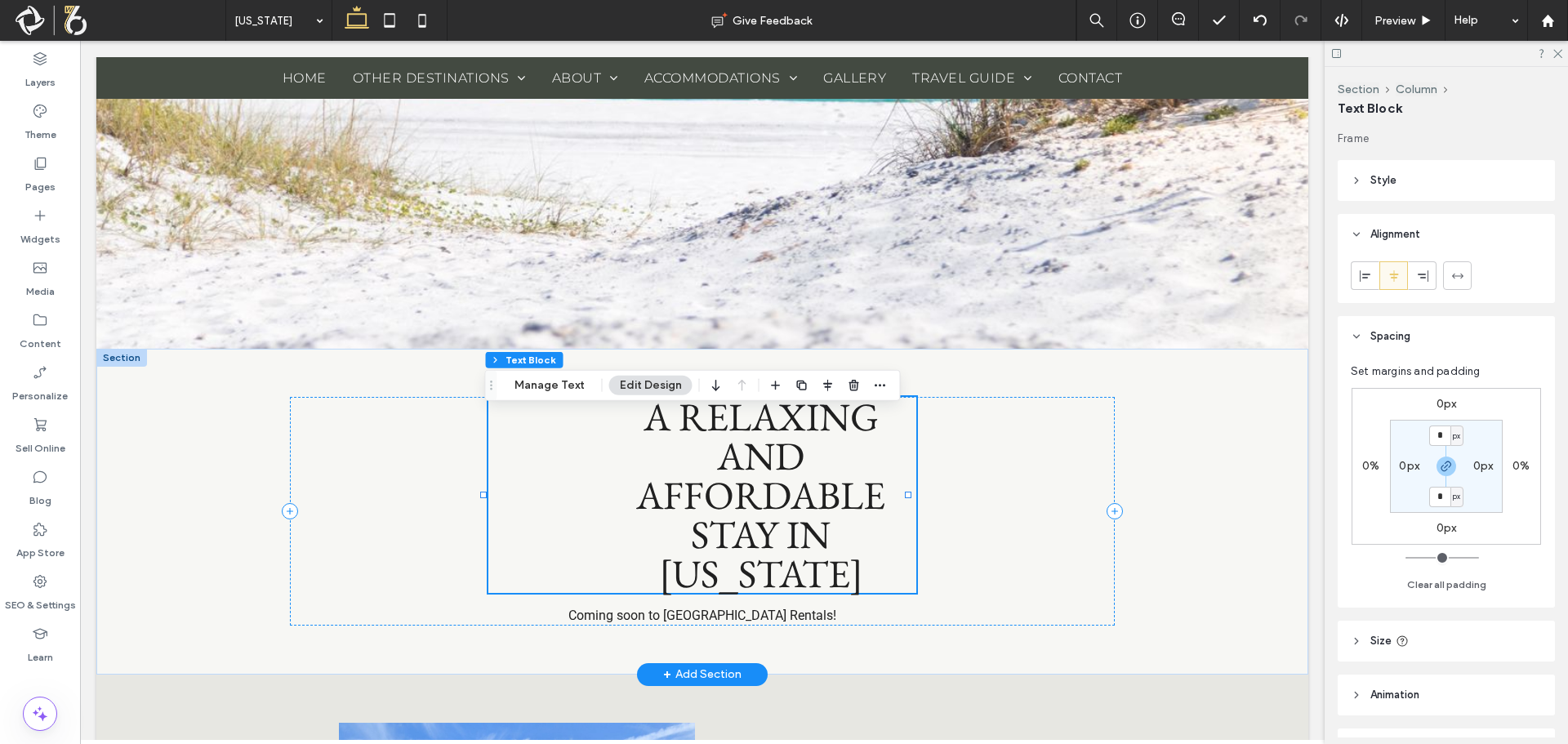
click at [812, 523] on span "A RELAXING AND AFFORDABLE STAY IN FLORIDA" at bounding box center [760, 495] width 249 height 207
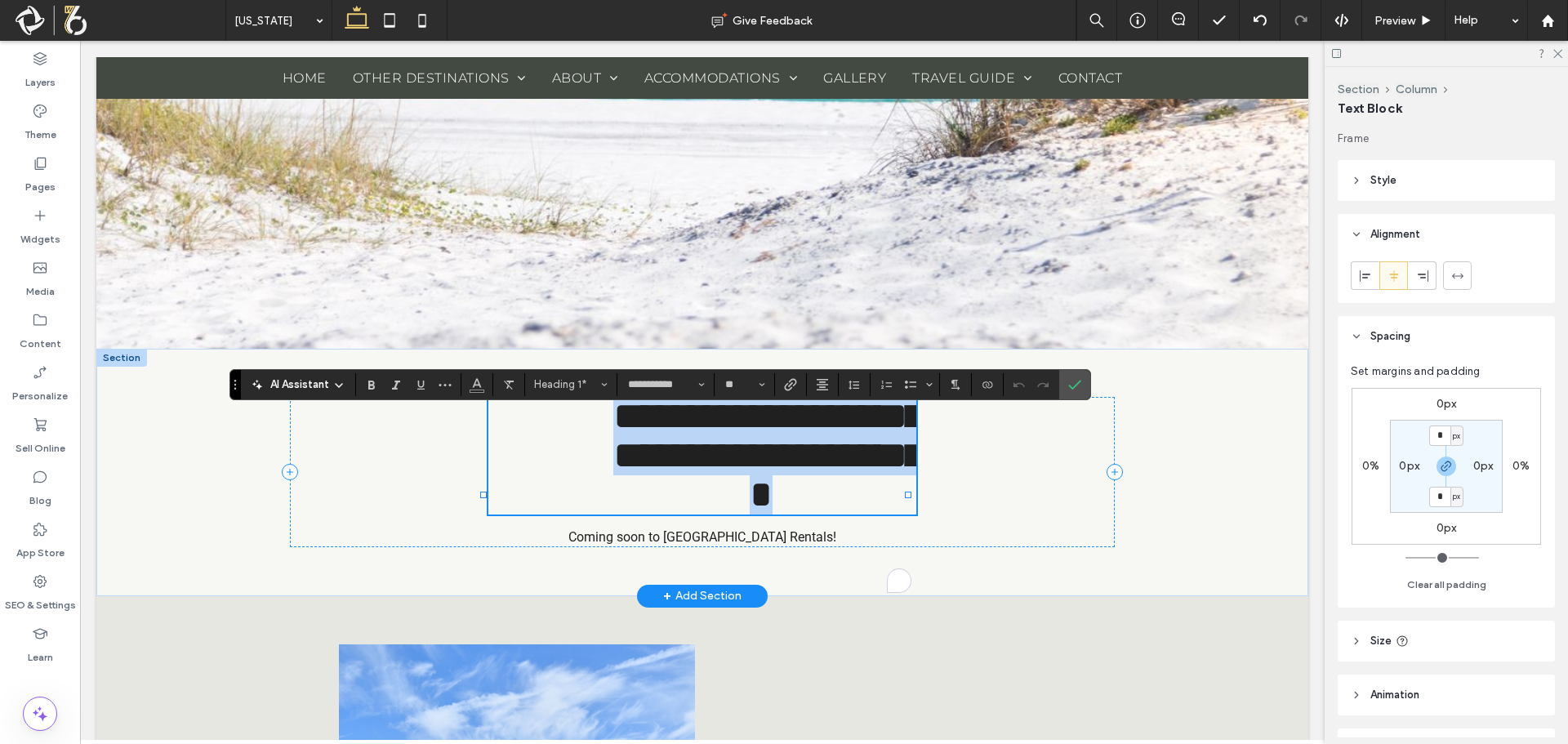
click at [812, 514] on span "**********" at bounding box center [775, 455] width 326 height 117
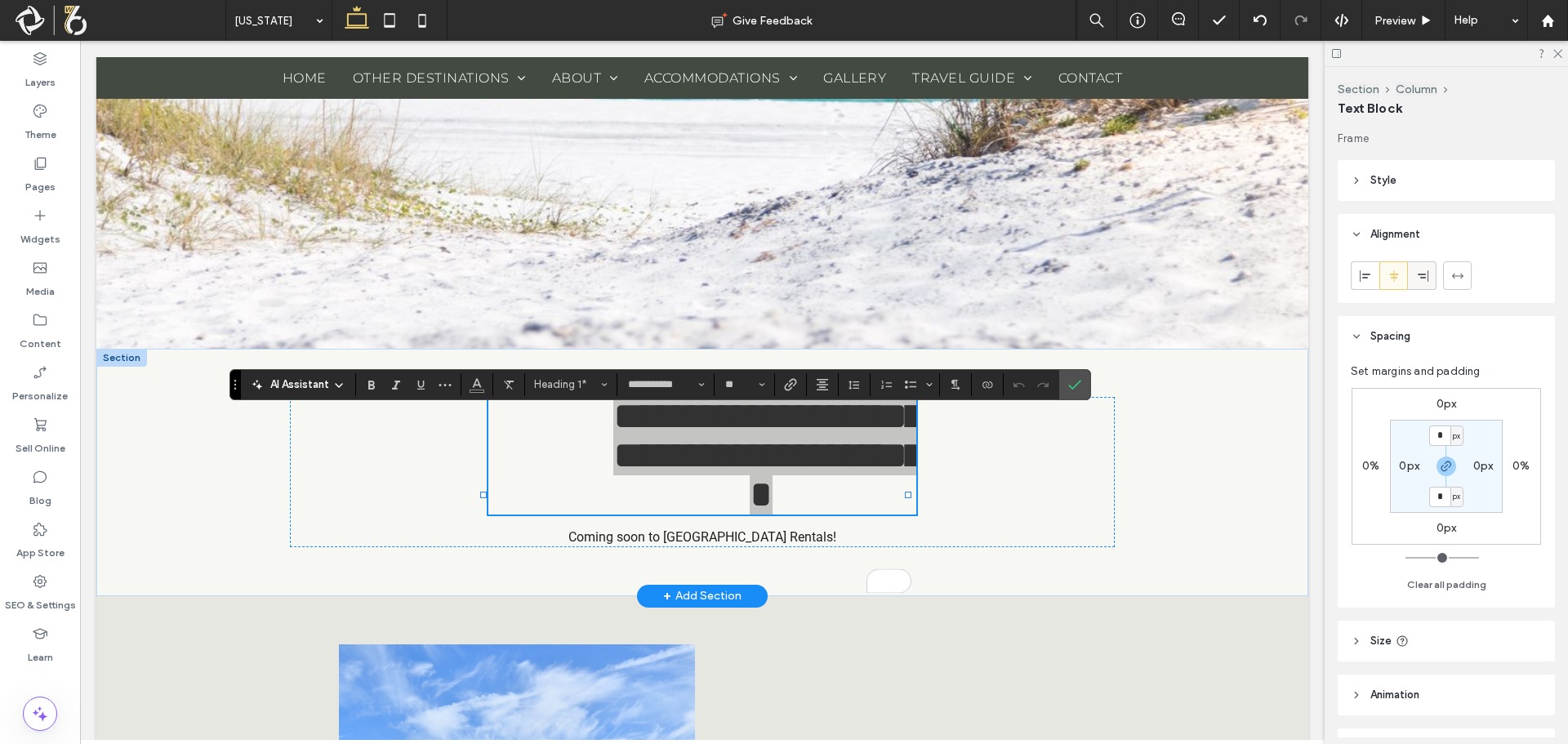
click at [1430, 266] on div at bounding box center [1422, 275] width 27 height 27
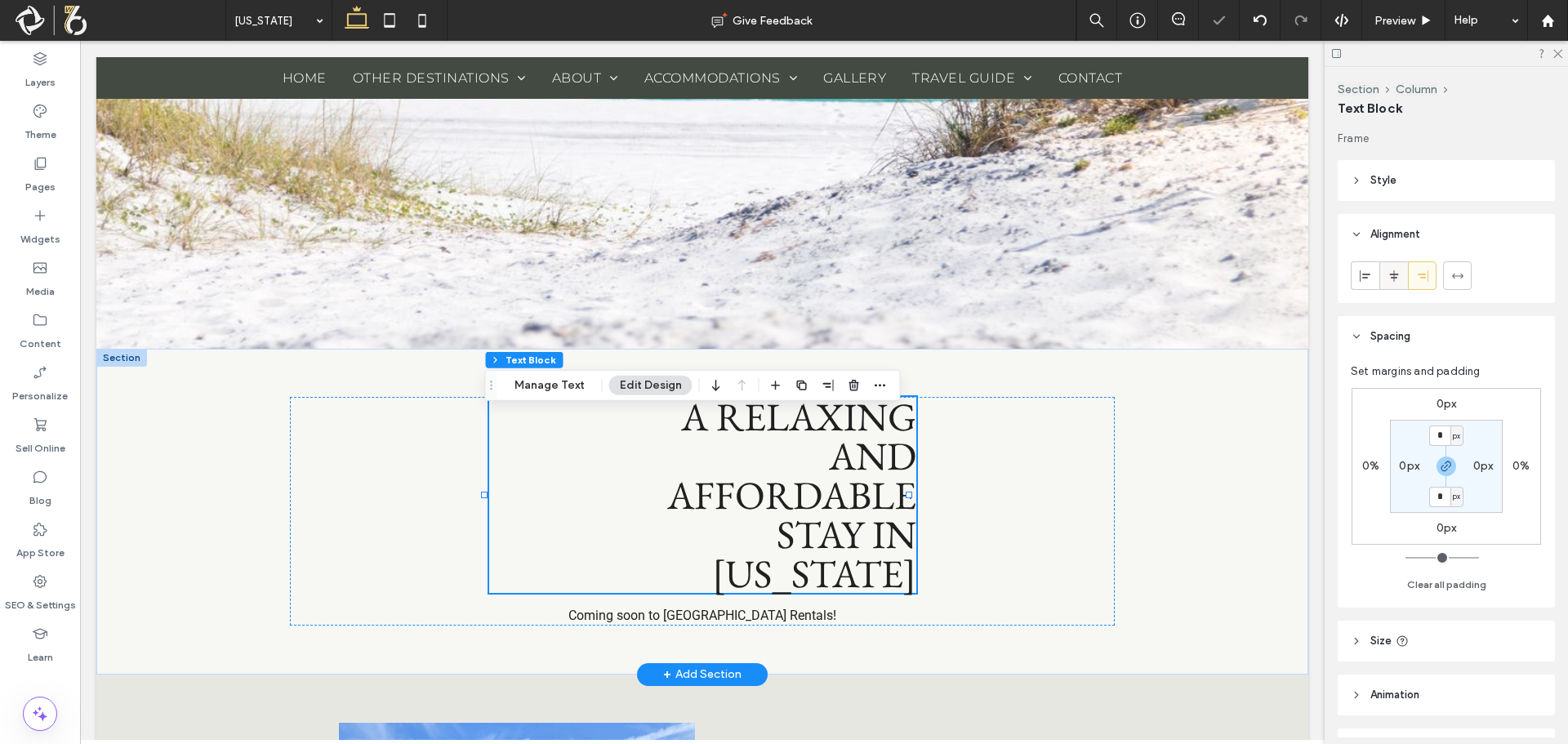
click at [1399, 279] on icon at bounding box center [1394, 276] width 13 height 13
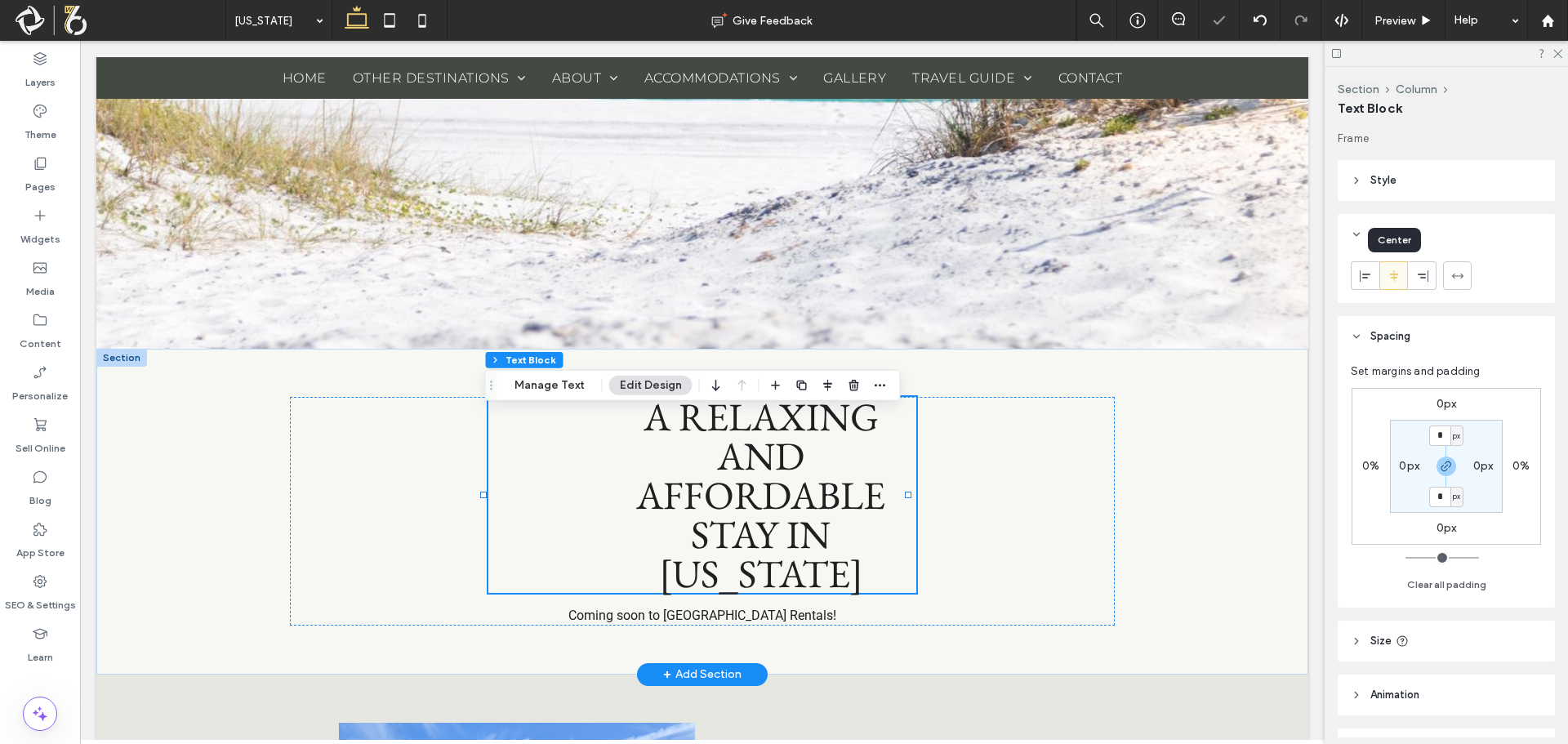
click at [1404, 174] on header "Style" at bounding box center [1446, 180] width 217 height 41
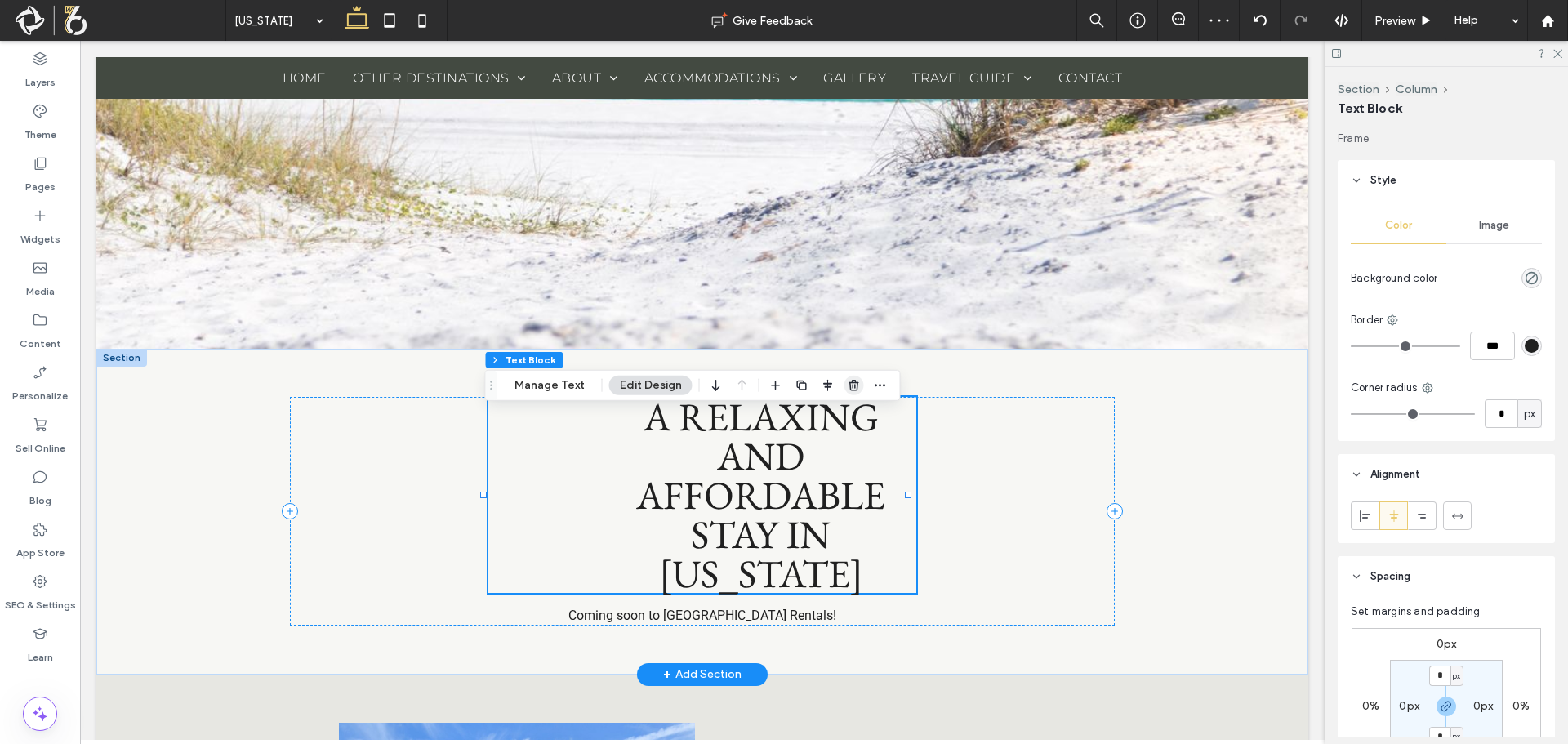
click at [847, 390] on icon "button" at bounding box center [854, 385] width 13 height 13
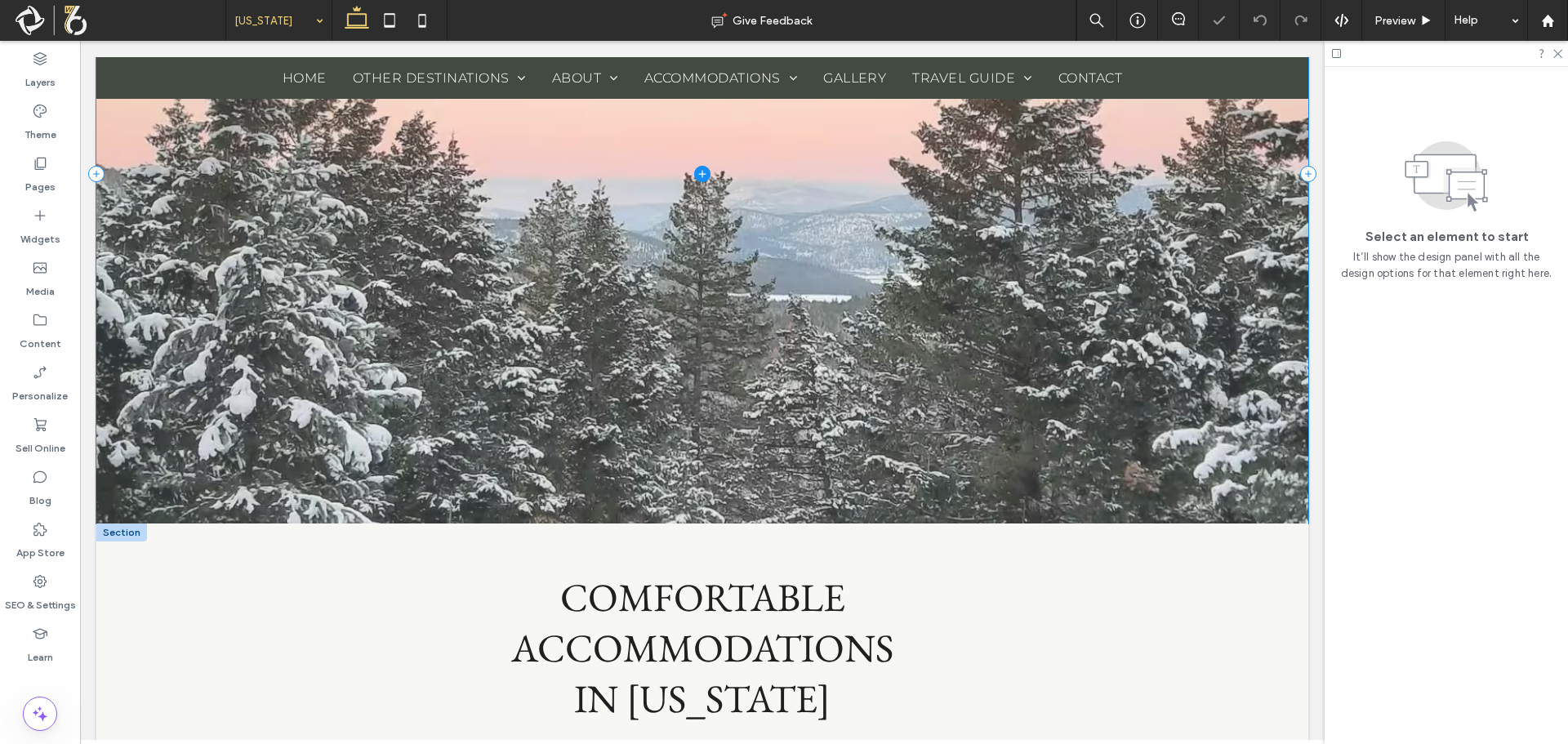
scroll to position [572, 0]
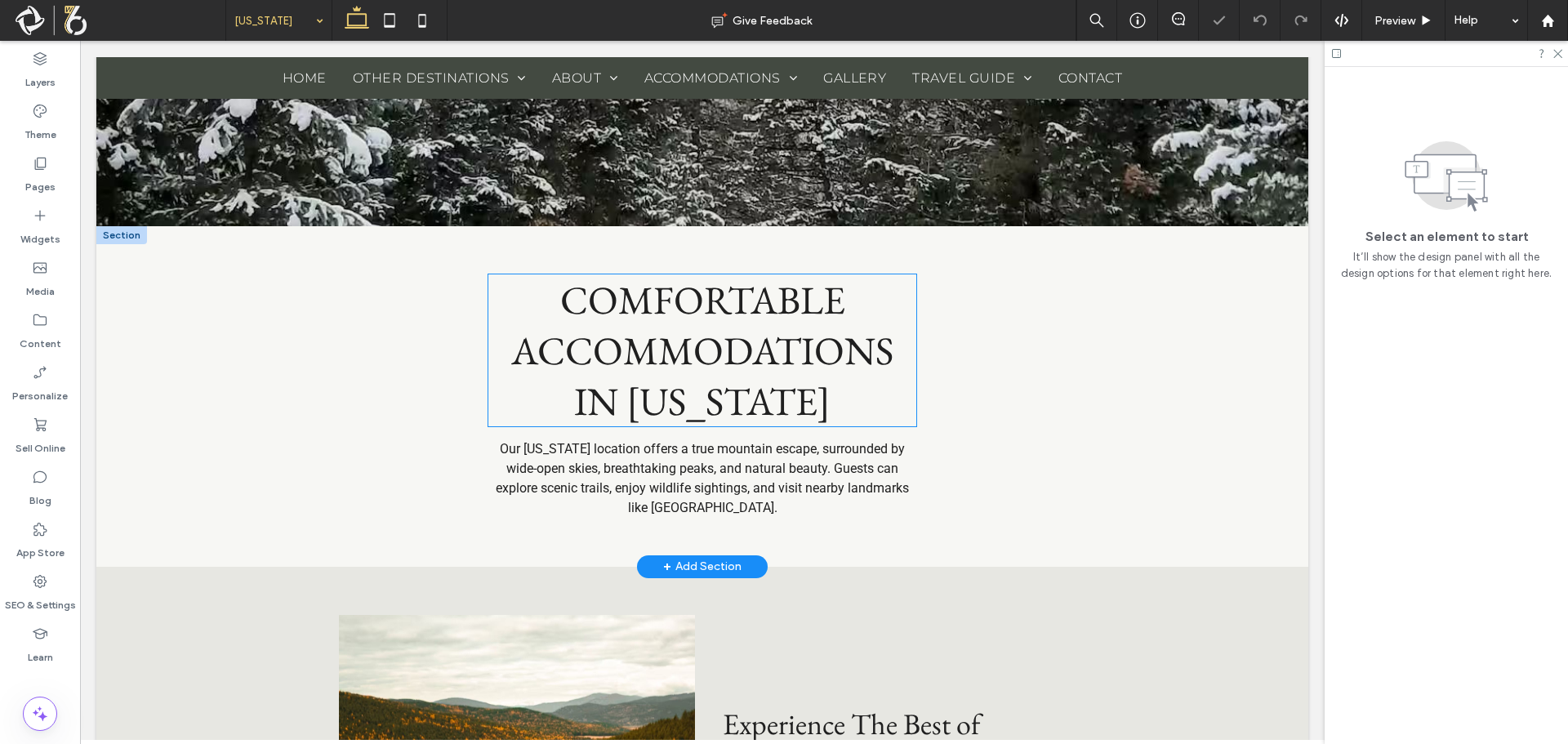
click at [639, 337] on span "COMFORTABLE ACCOMMODATIONS IN MONTANA" at bounding box center [702, 350] width 382 height 152
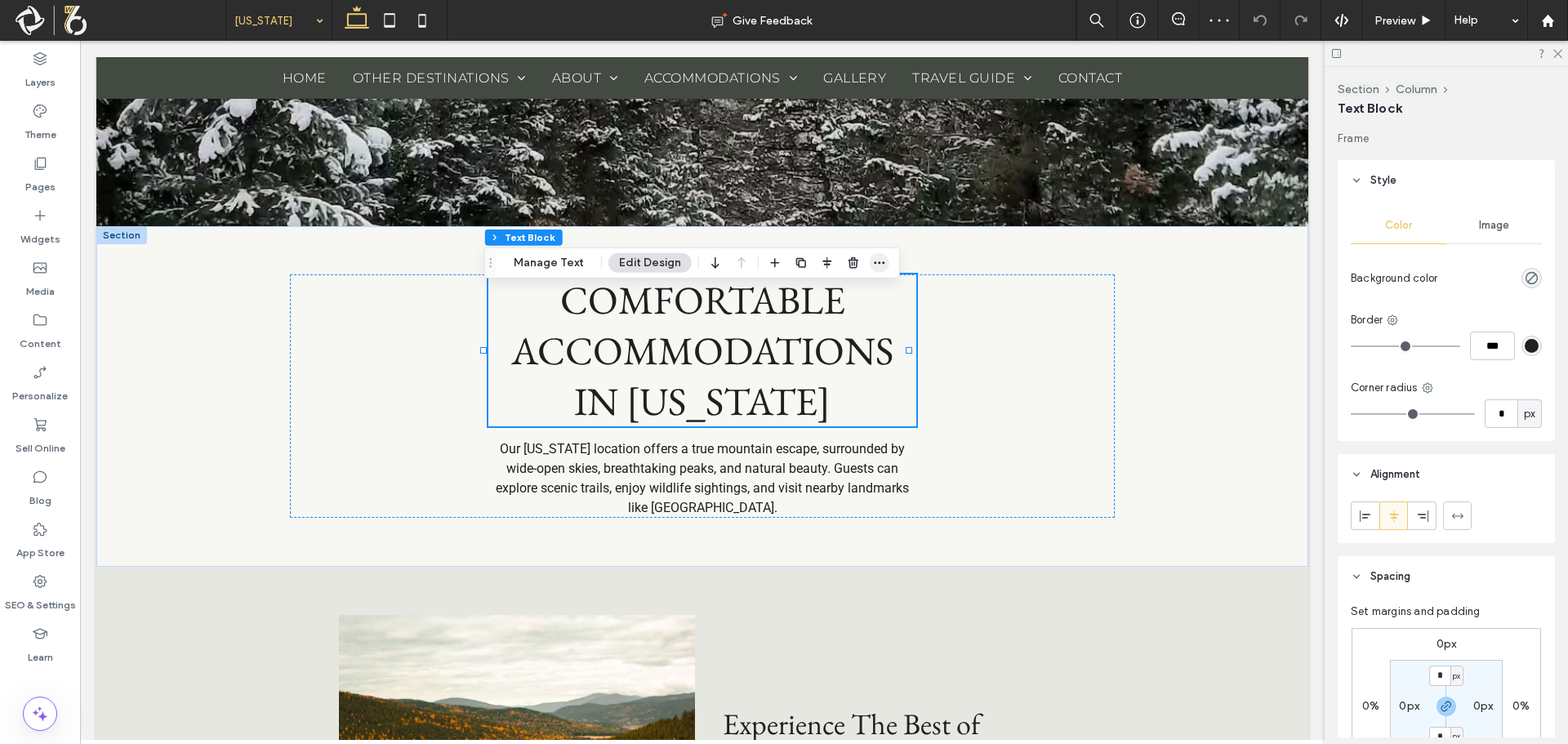
click at [877, 262] on use "button" at bounding box center [879, 262] width 11 height 2
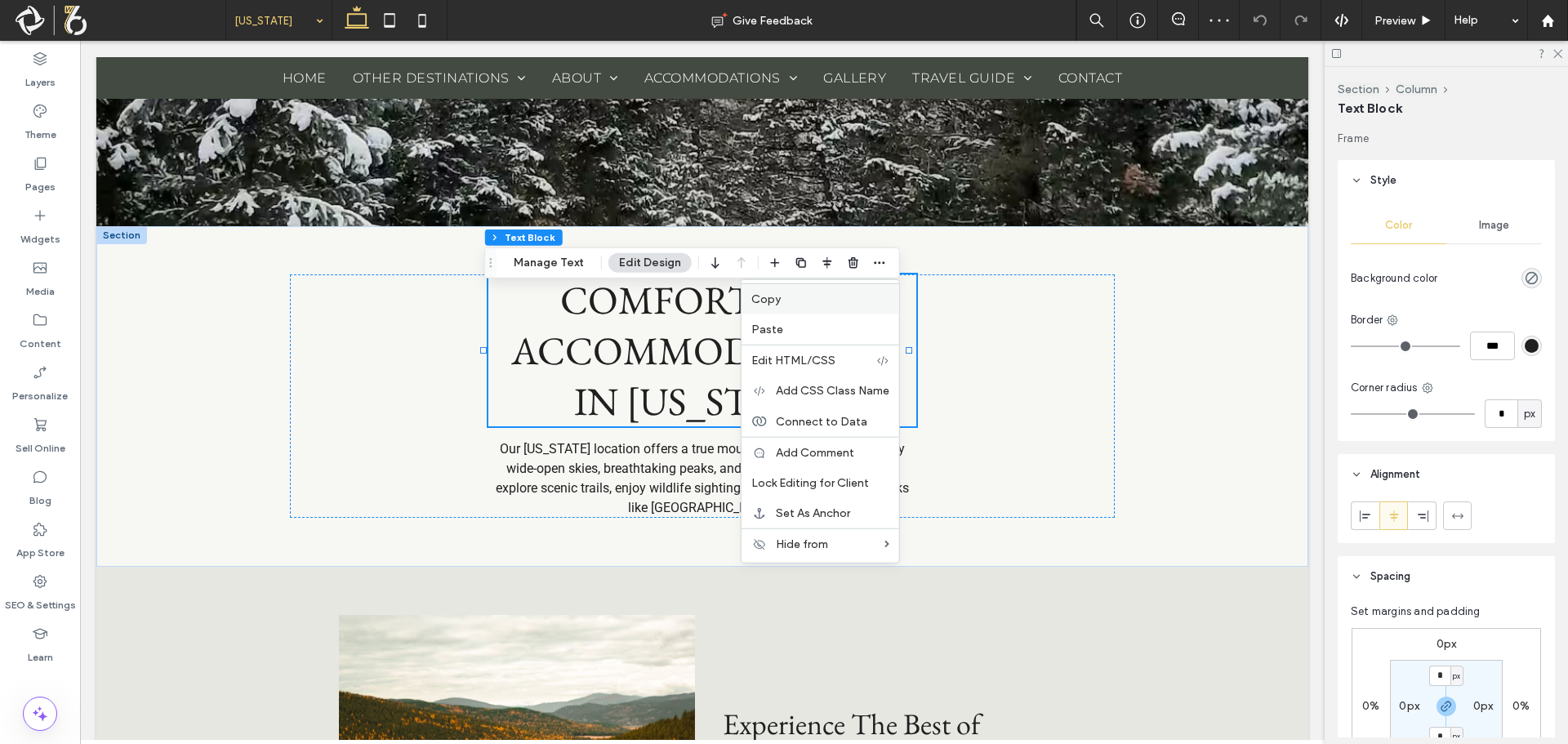
click at [803, 292] on label "Copy" at bounding box center [820, 299] width 138 height 14
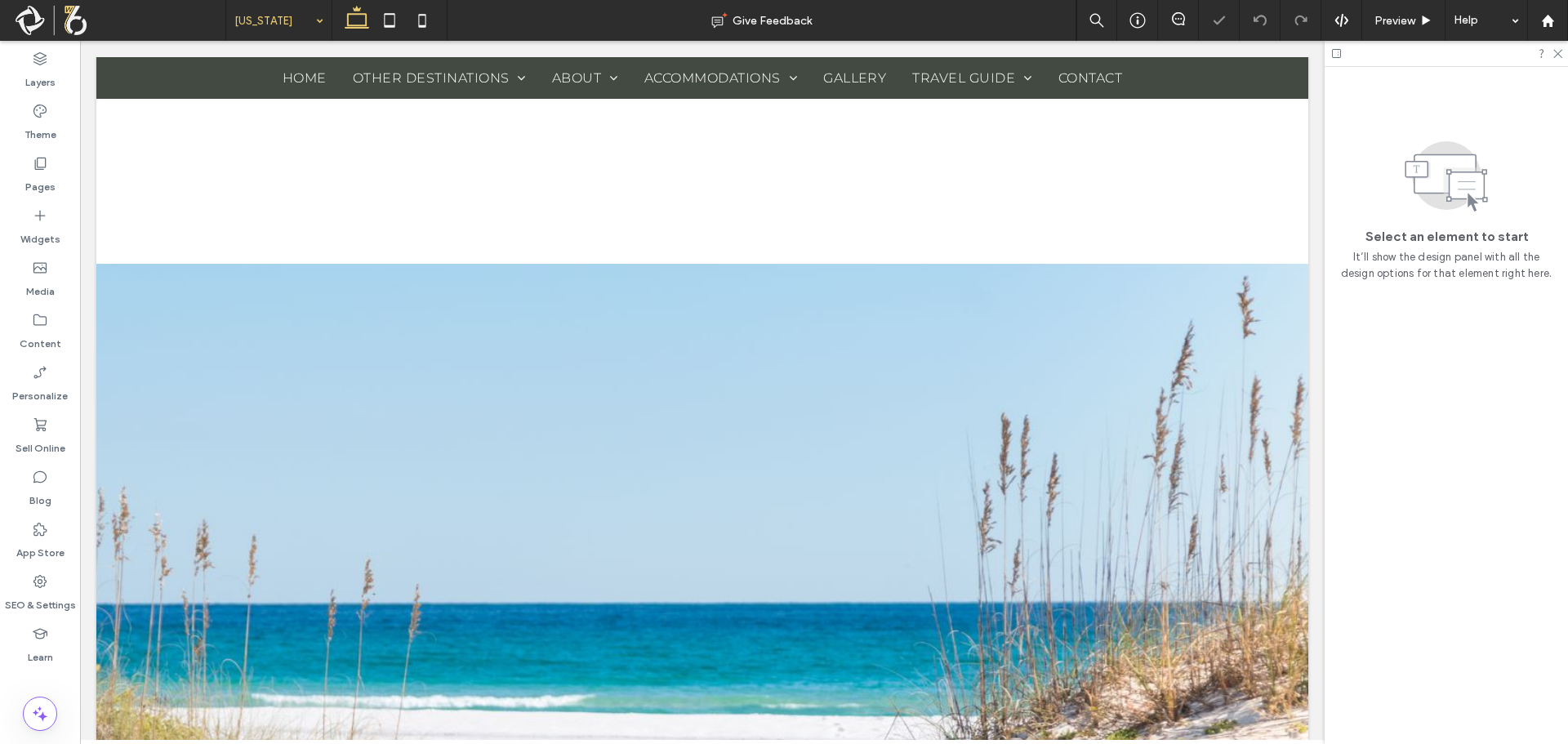
scroll to position [490, 0]
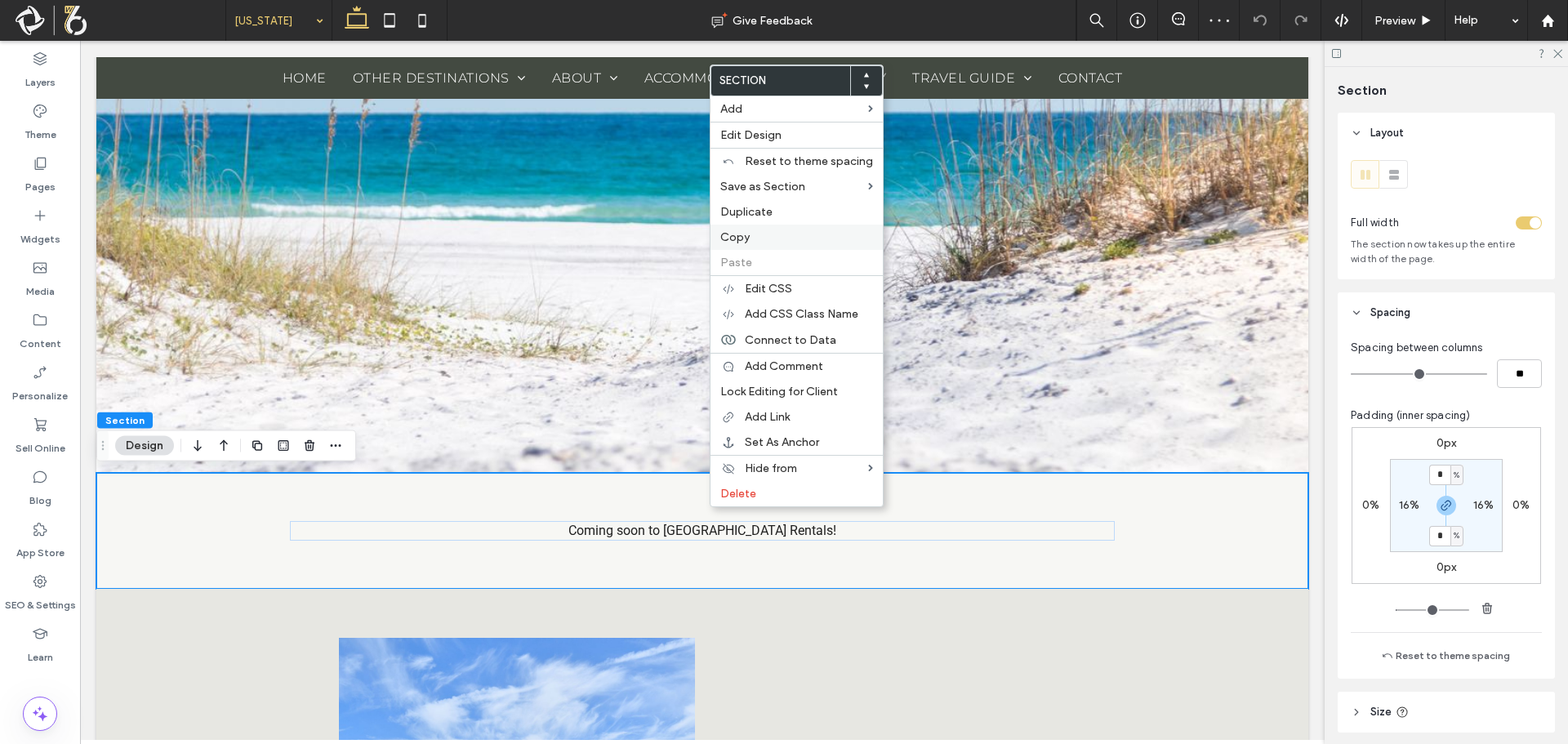
click at [763, 242] on label "Copy" at bounding box center [797, 237] width 152 height 14
click at [766, 261] on label "Paste" at bounding box center [802, 261] width 152 height 14
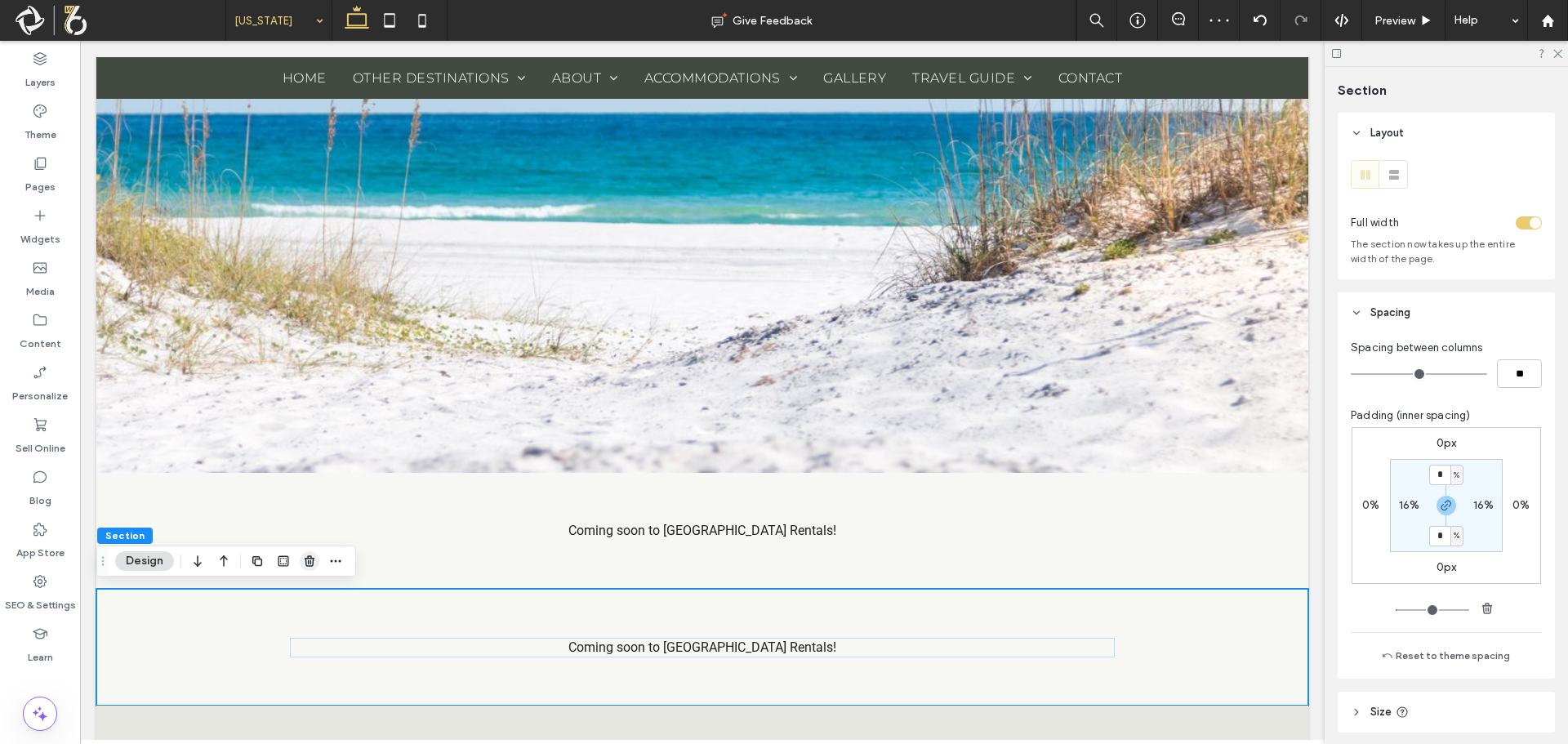
click at [310, 560] on icon "button" at bounding box center [310, 561] width 13 height 13
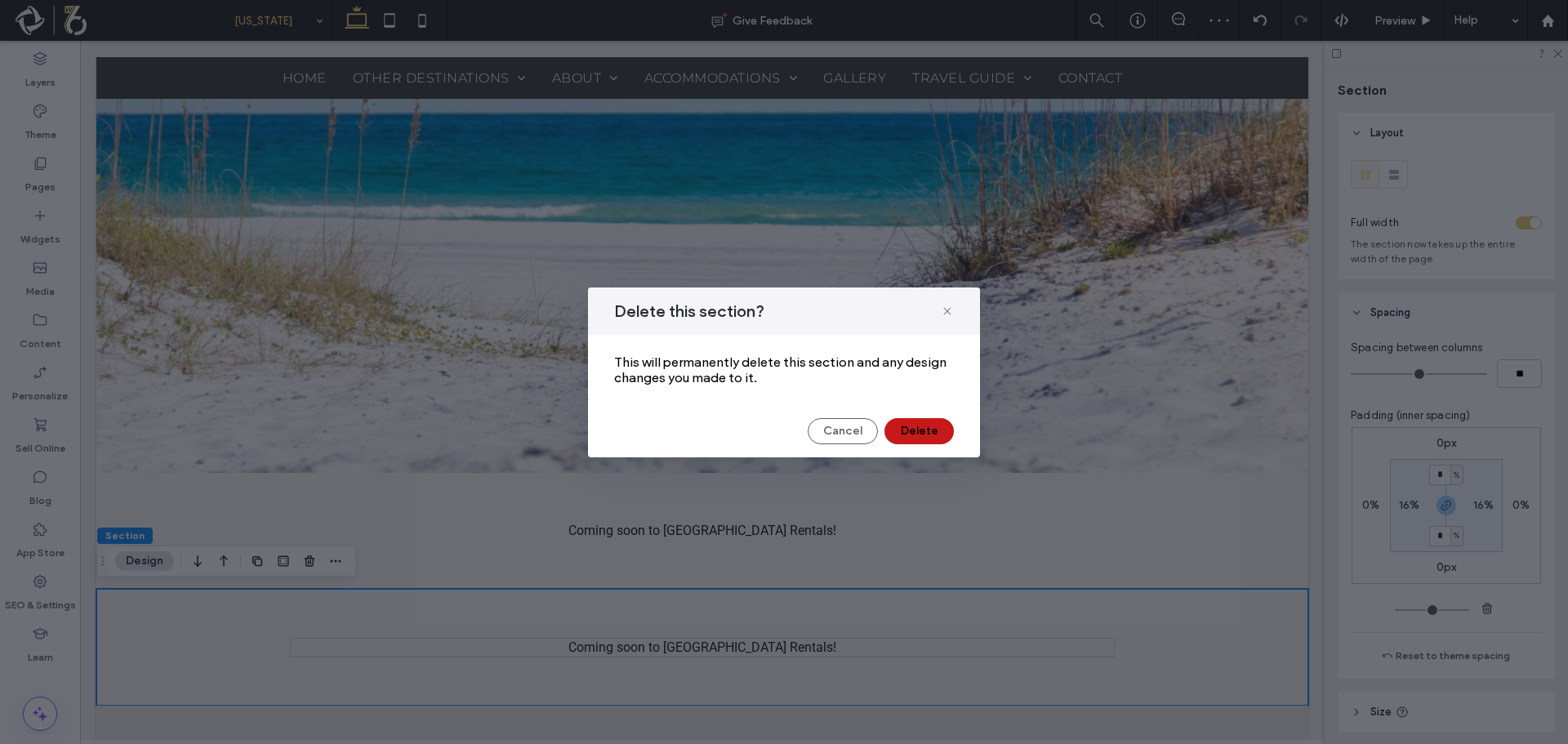
drag, startPoint x: 939, startPoint y: 423, endPoint x: 859, endPoint y: 381, distance: 90.4
click at [939, 423] on button "Delete" at bounding box center [919, 432] width 70 height 27
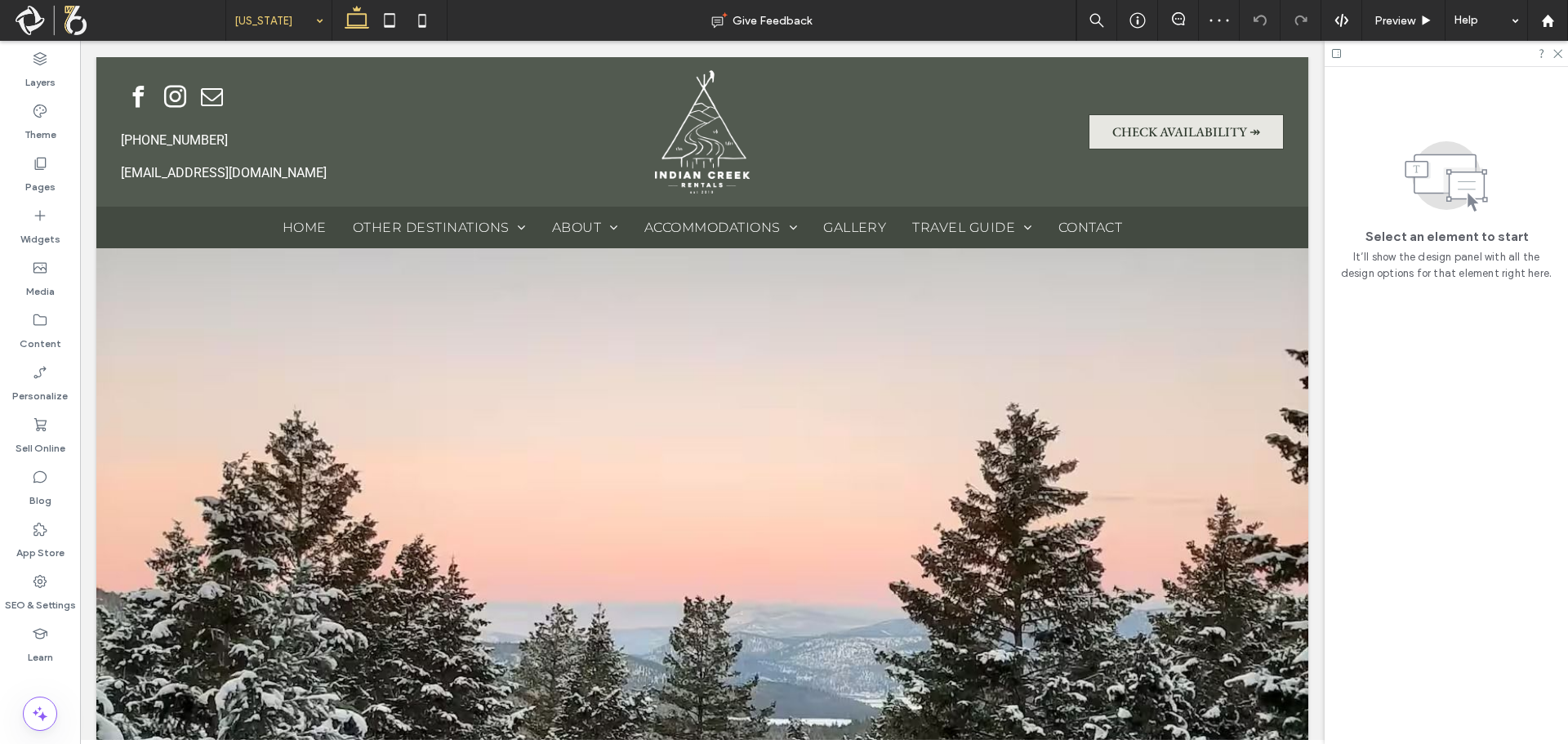
scroll to position [572, 0]
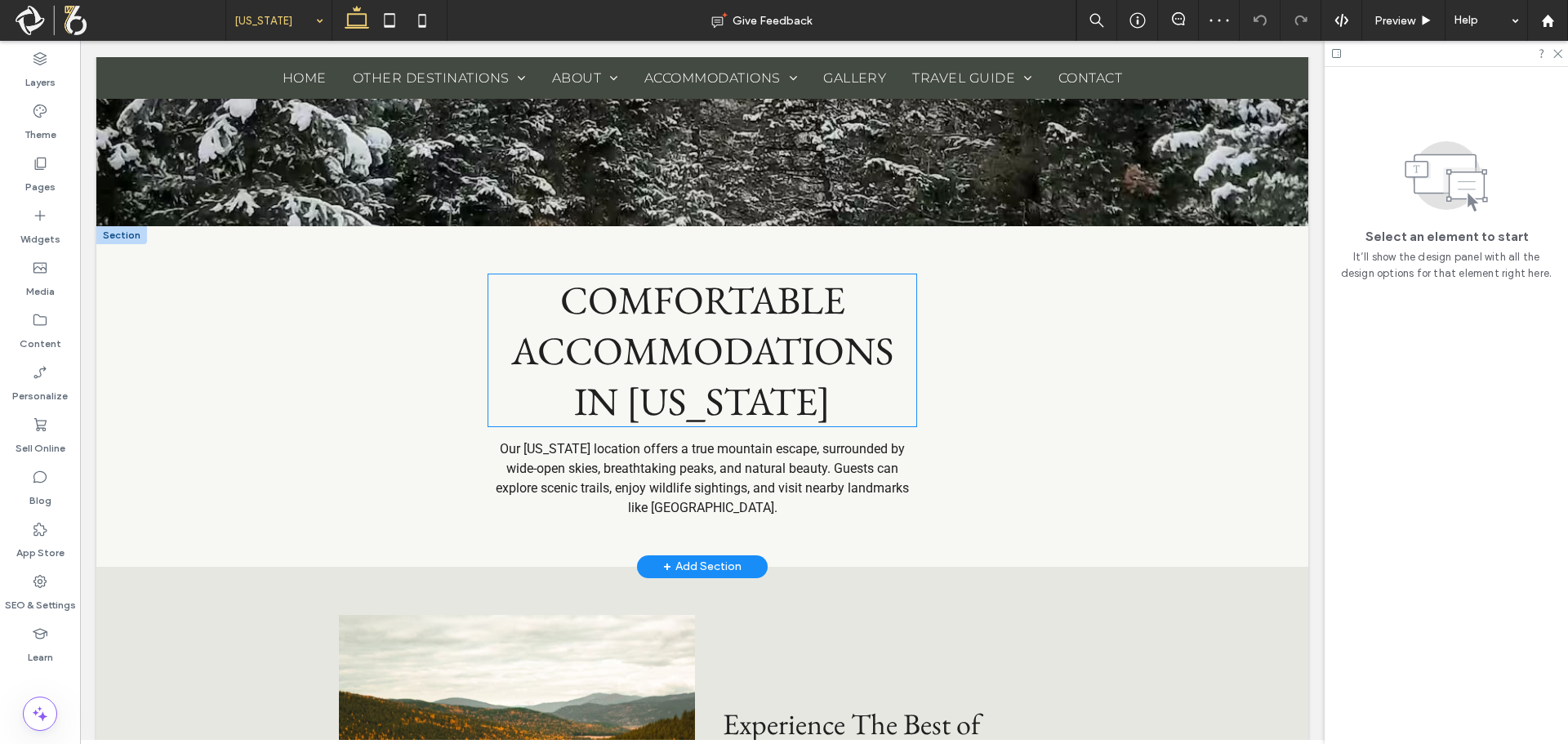
click at [658, 374] on span "COMFORTABLE ACCOMMODATIONS IN MONTANA" at bounding box center [702, 350] width 382 height 152
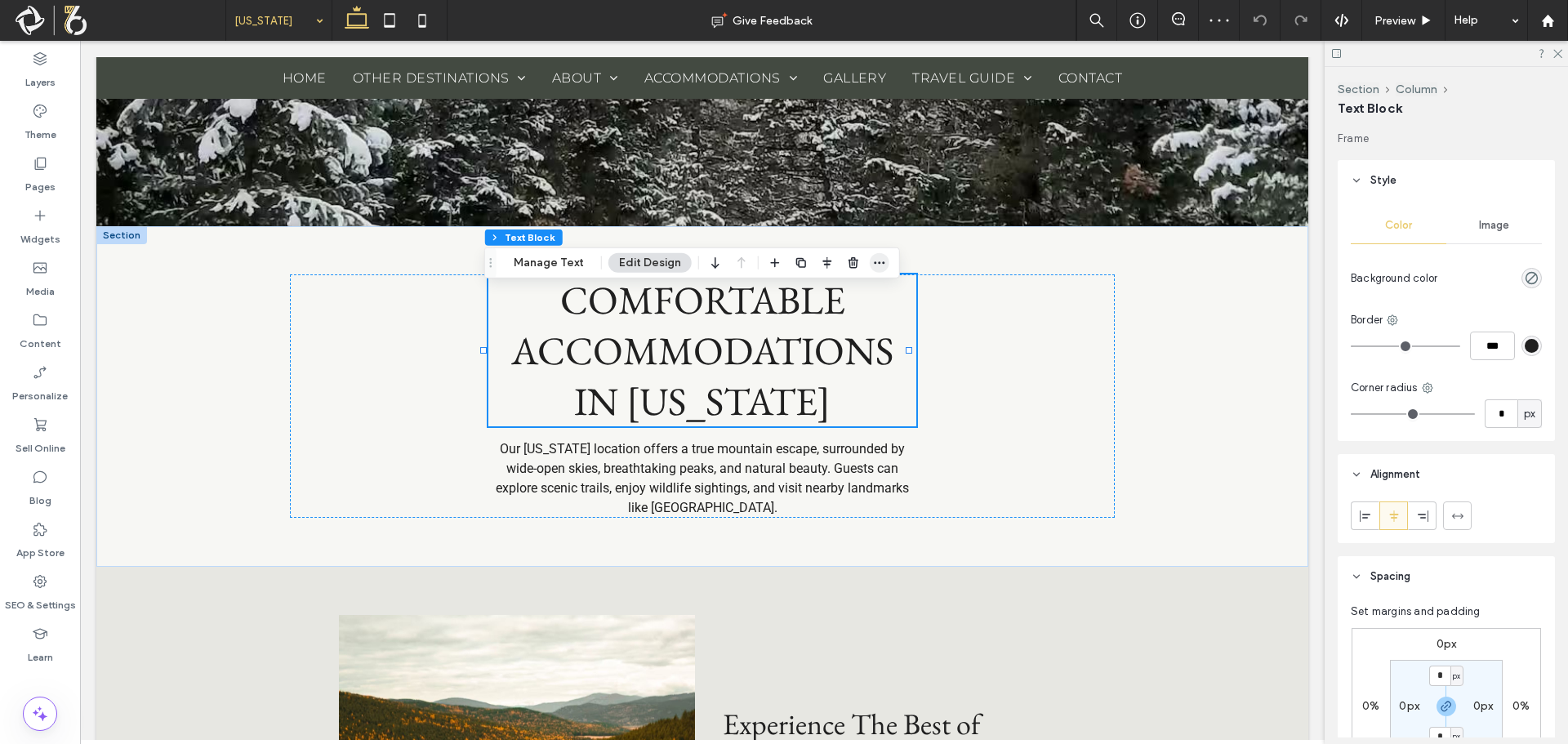
click at [879, 268] on icon "button" at bounding box center [880, 263] width 13 height 13
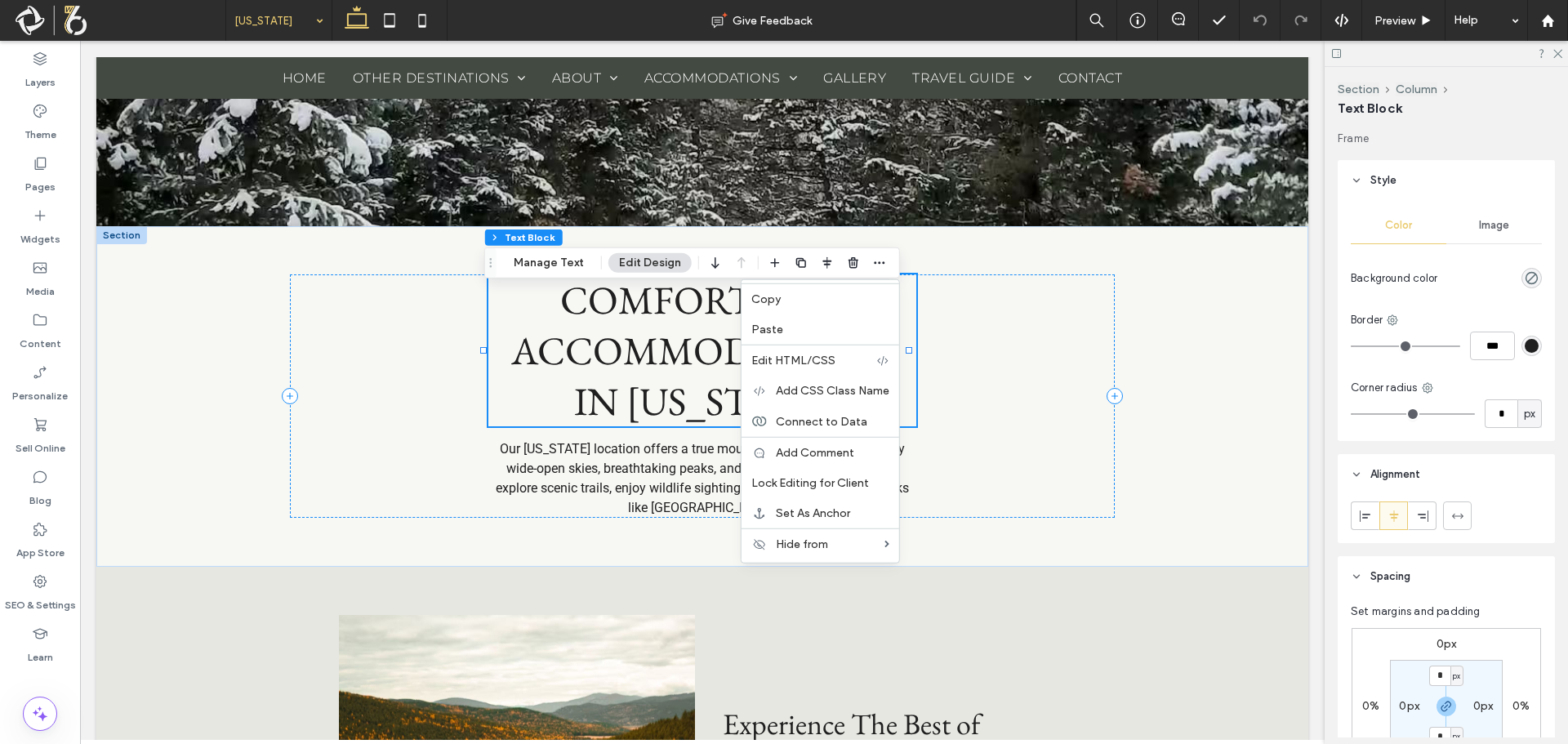
click at [813, 287] on div "Copy" at bounding box center [820, 298] width 157 height 31
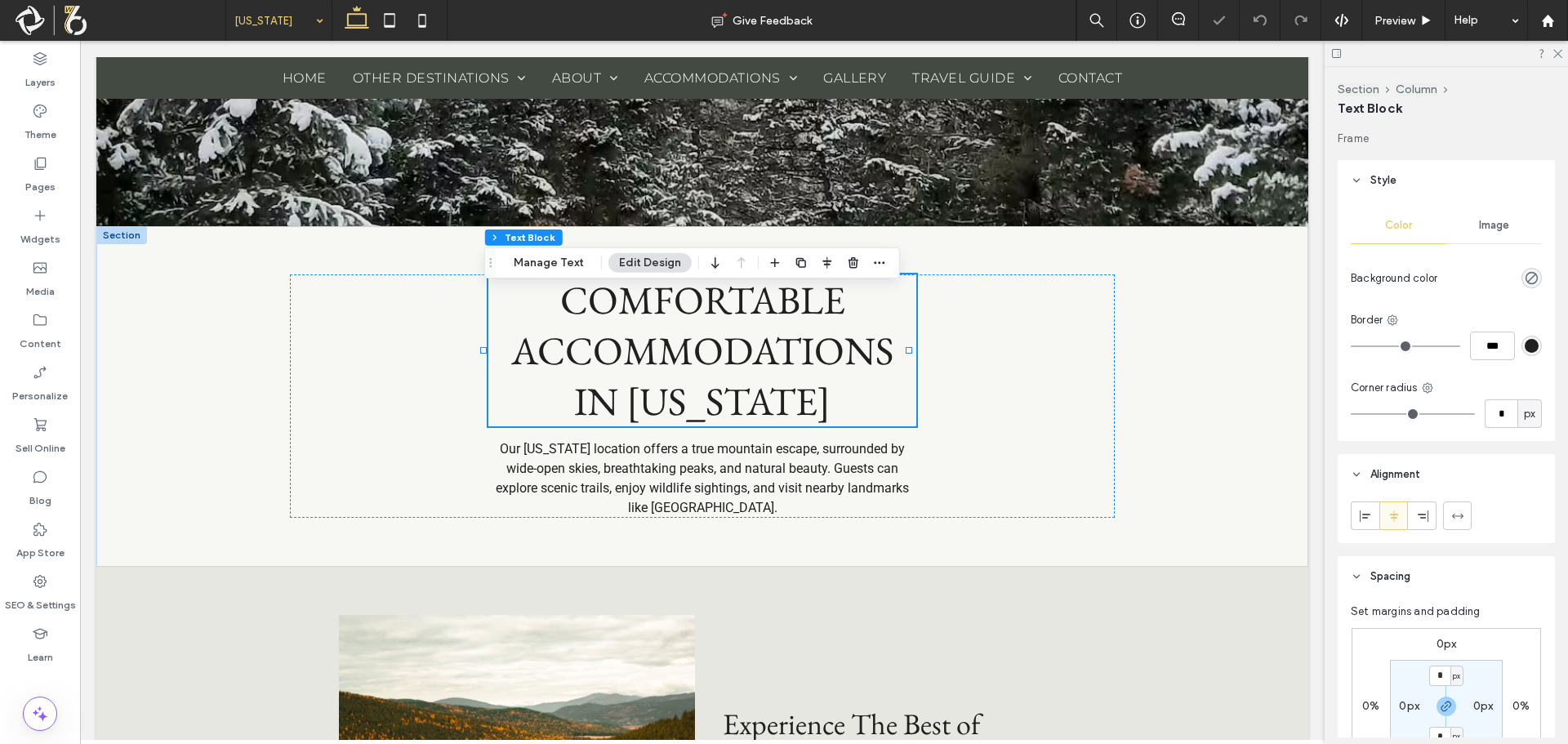
drag, startPoint x: 297, startPoint y: 15, endPoint x: 294, endPoint y: 29, distance: 14.3
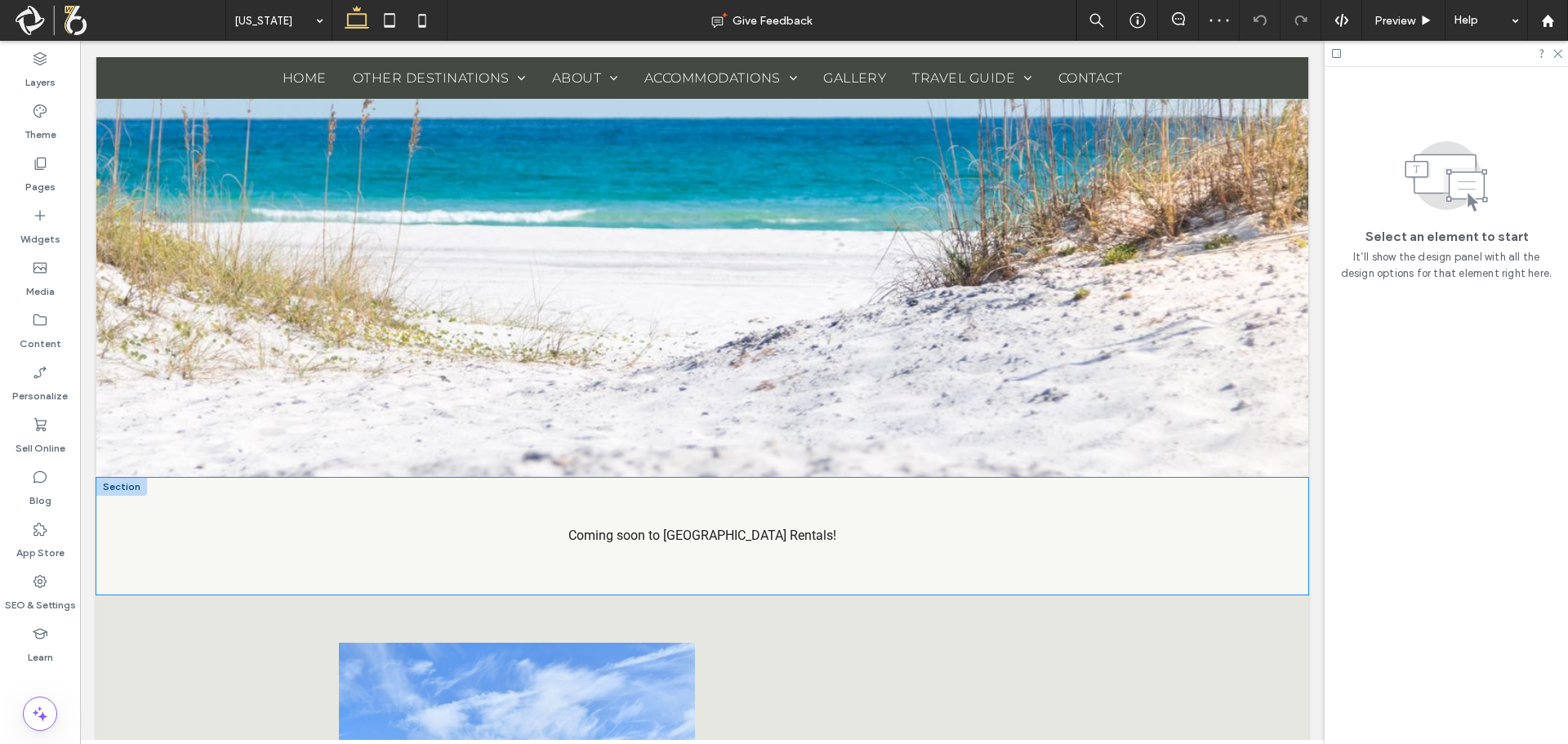
scroll to position [408, 0]
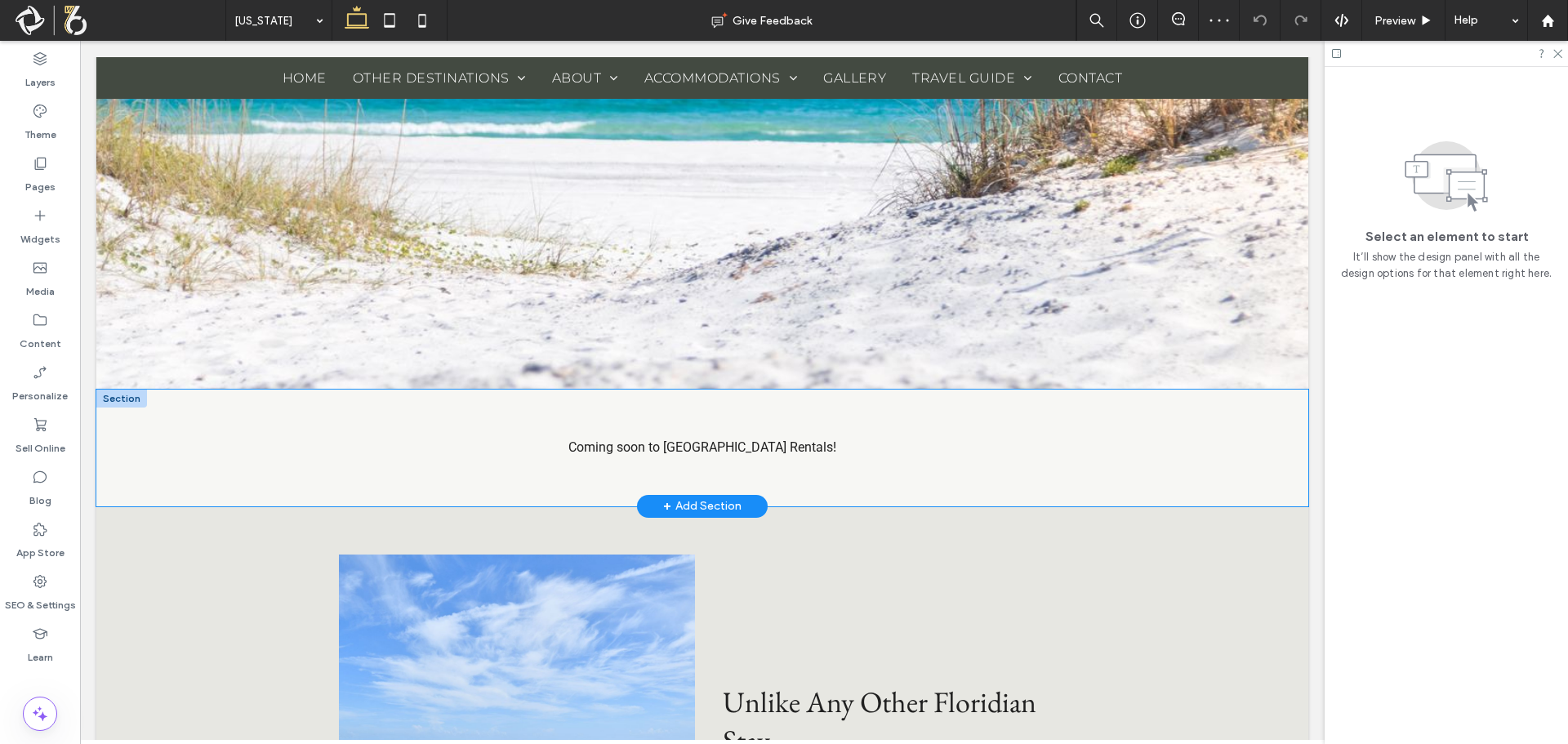
click at [625, 428] on div "Coming soon to Indian Creek Rentals!" at bounding box center [702, 447] width 1212 height 117
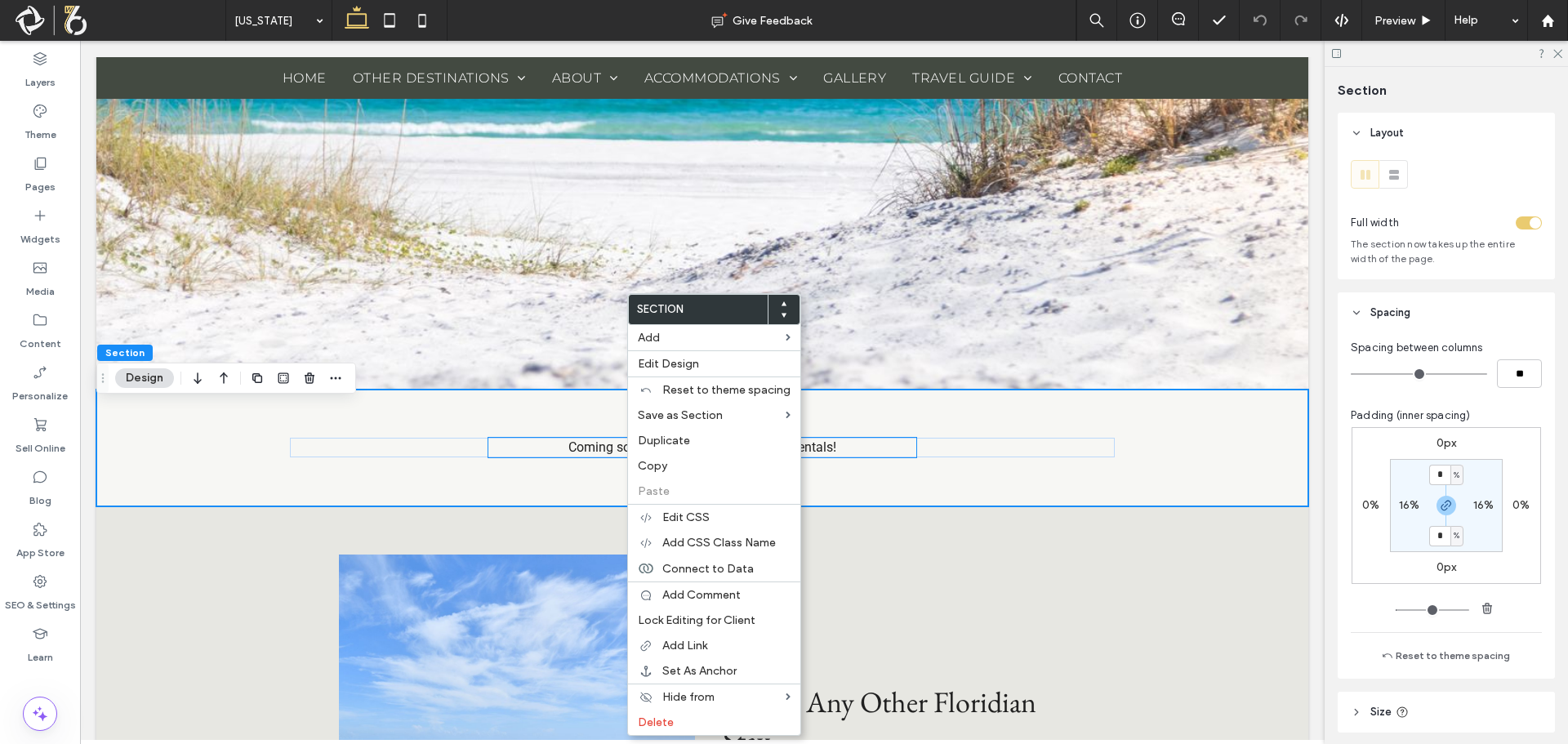
click at [576, 456] on p "Coming soon to Indian Creek Rentals!" at bounding box center [702, 447] width 428 height 20
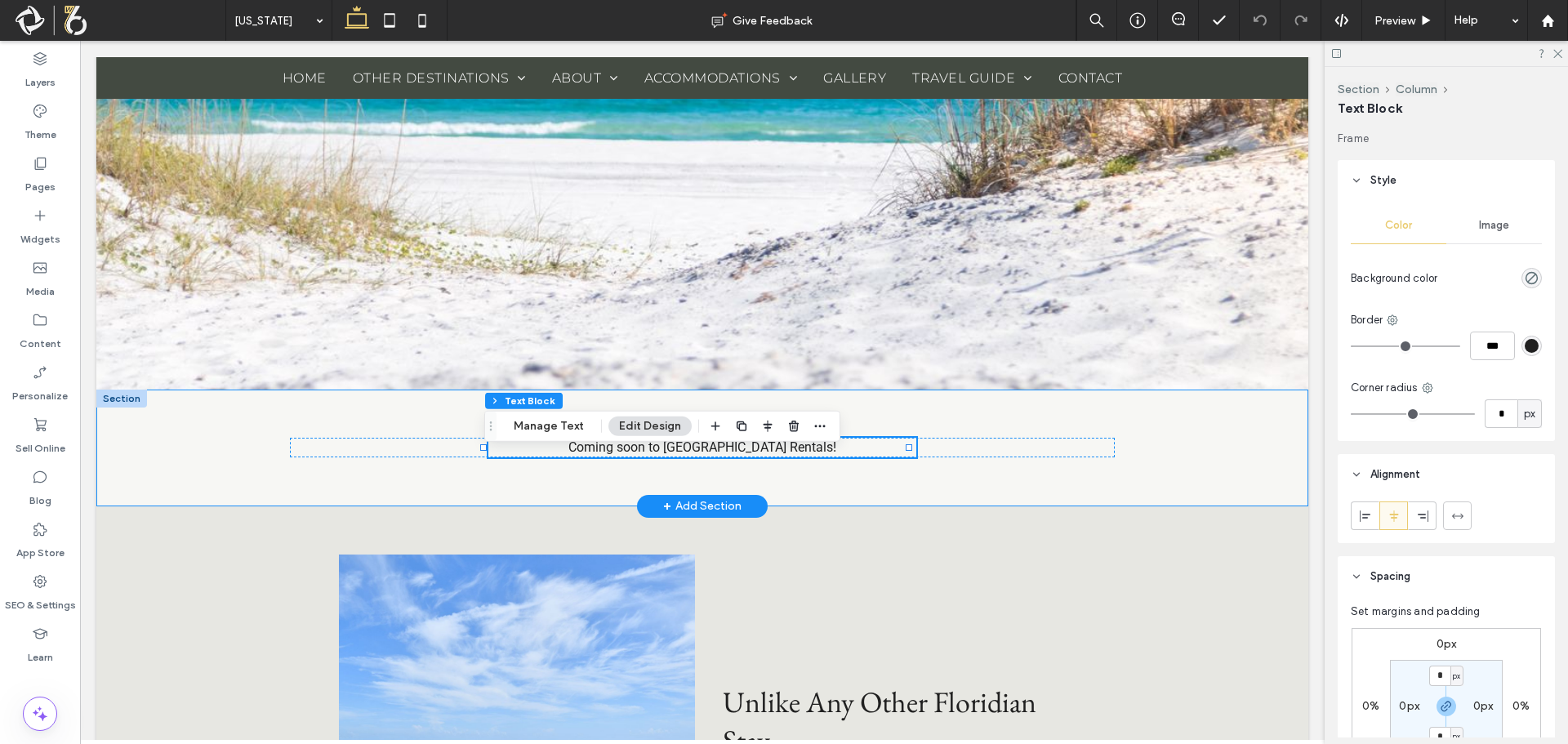
click at [968, 452] on div "Coming soon to Indian Creek Rentals!" at bounding box center [702, 447] width 1212 height 117
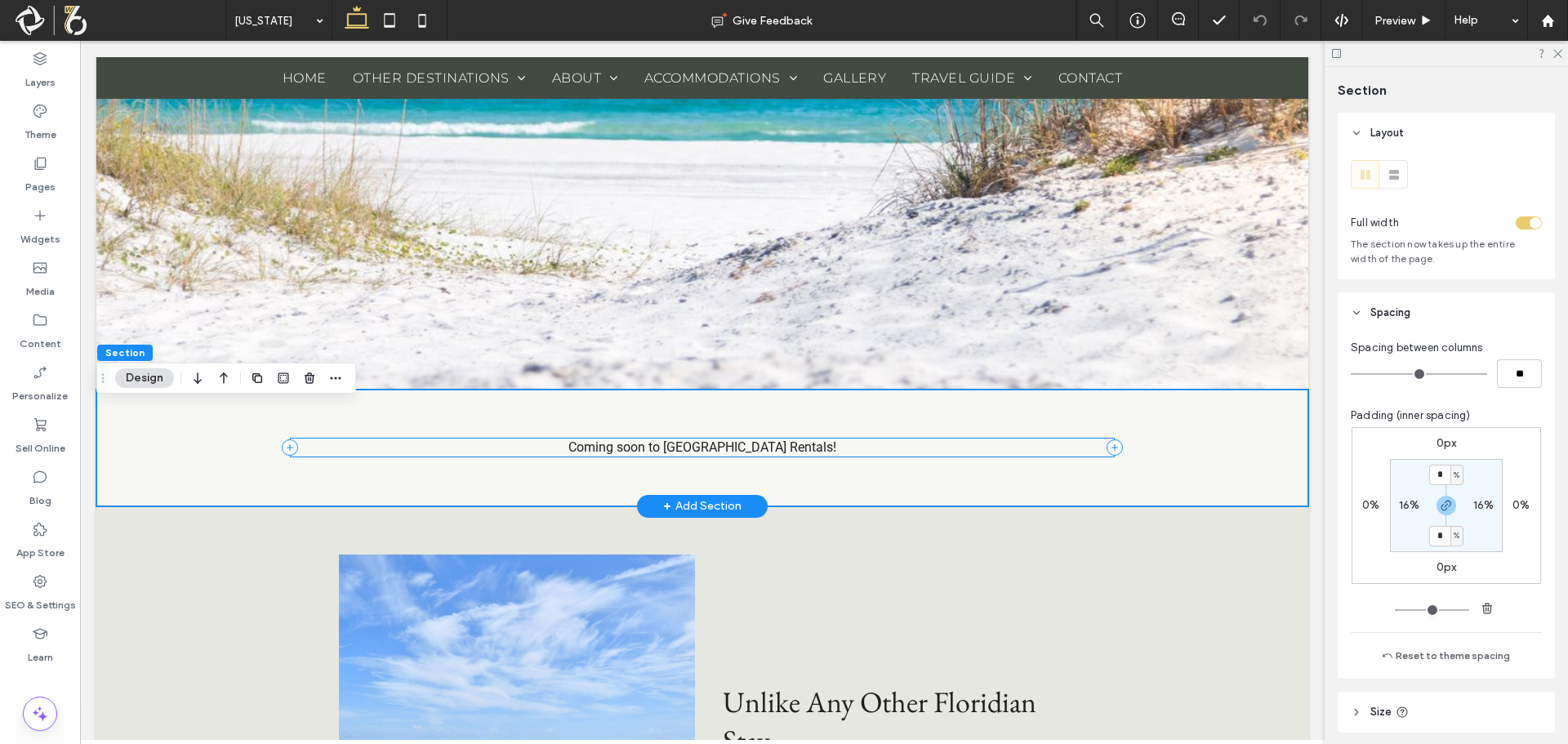
click at [953, 457] on div "Coming soon to Indian Creek Rentals!" at bounding box center [702, 447] width 824 height 20
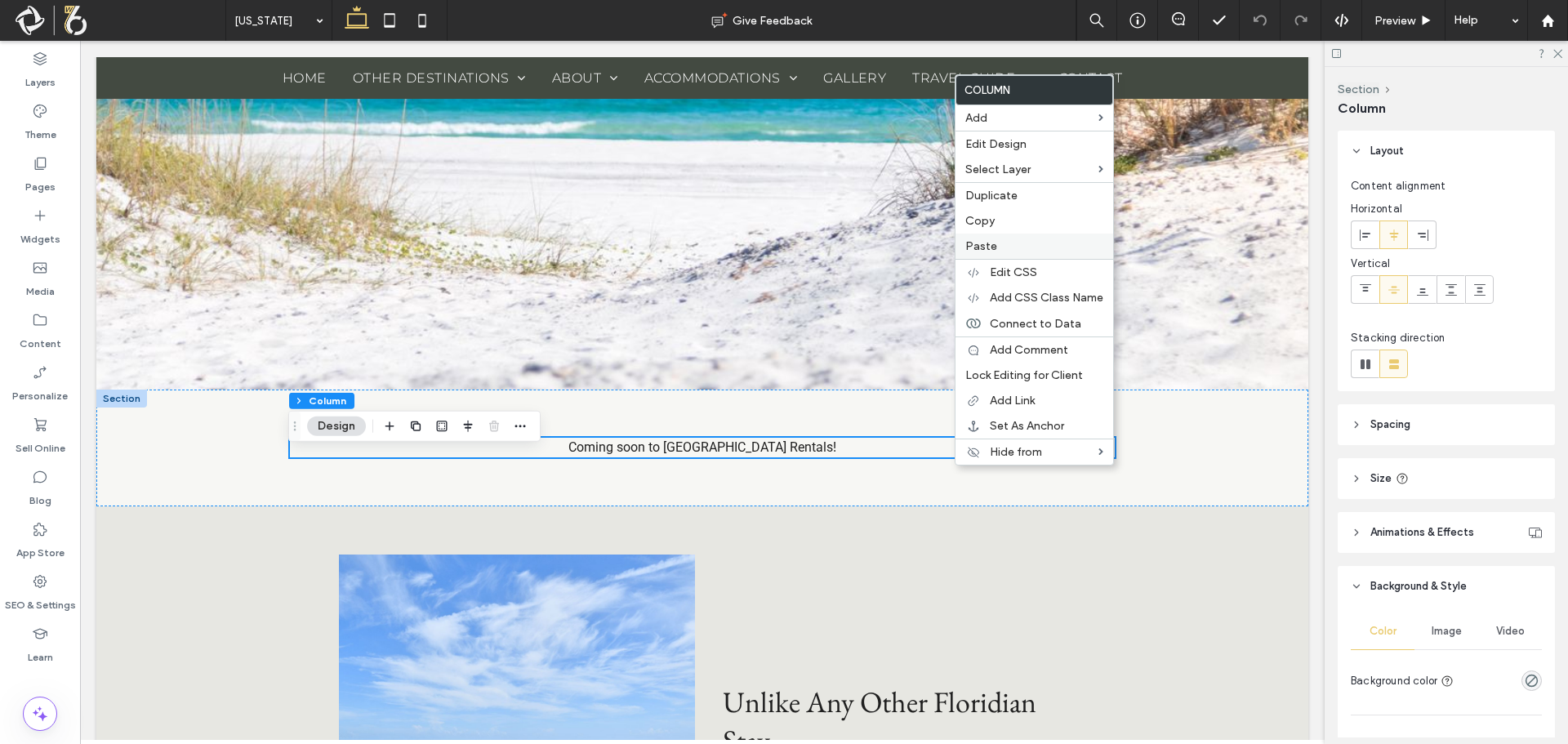
click at [1001, 252] on label "Paste" at bounding box center [1034, 246] width 138 height 14
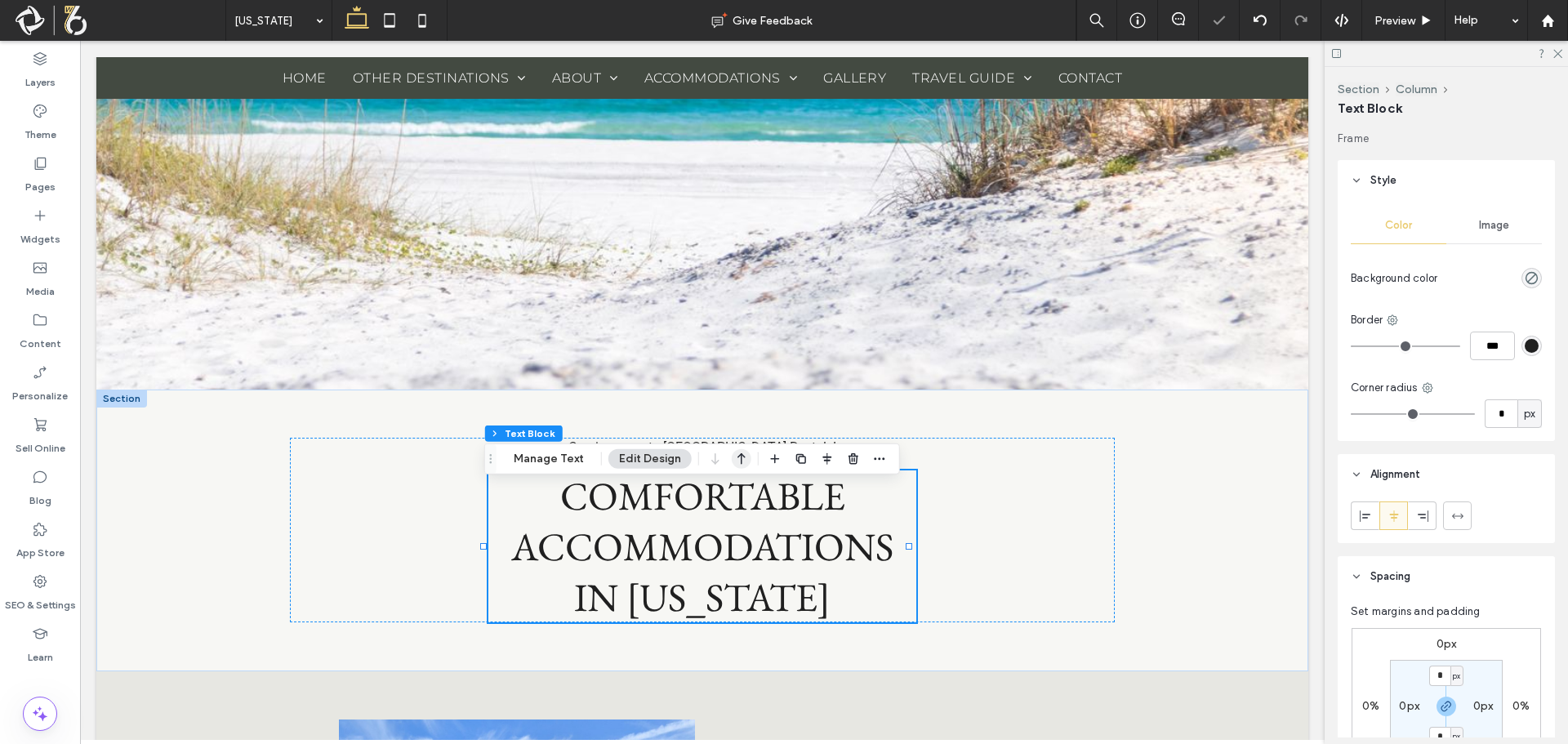
click at [735, 456] on icon "button" at bounding box center [741, 458] width 20 height 29
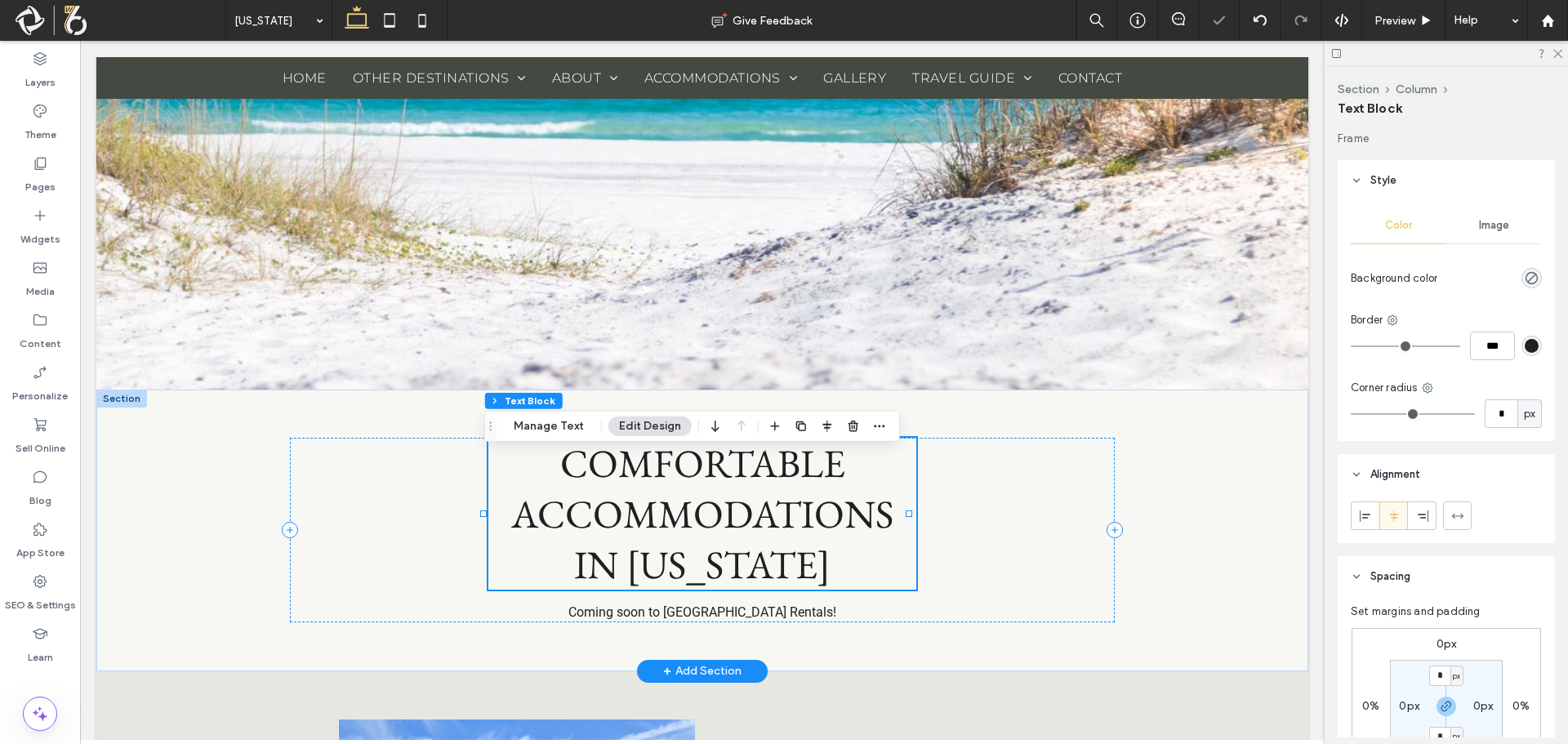
click at [721, 479] on span "COMFORTABLE ACCOMMODATIONS IN MONTANA" at bounding box center [702, 513] width 382 height 152
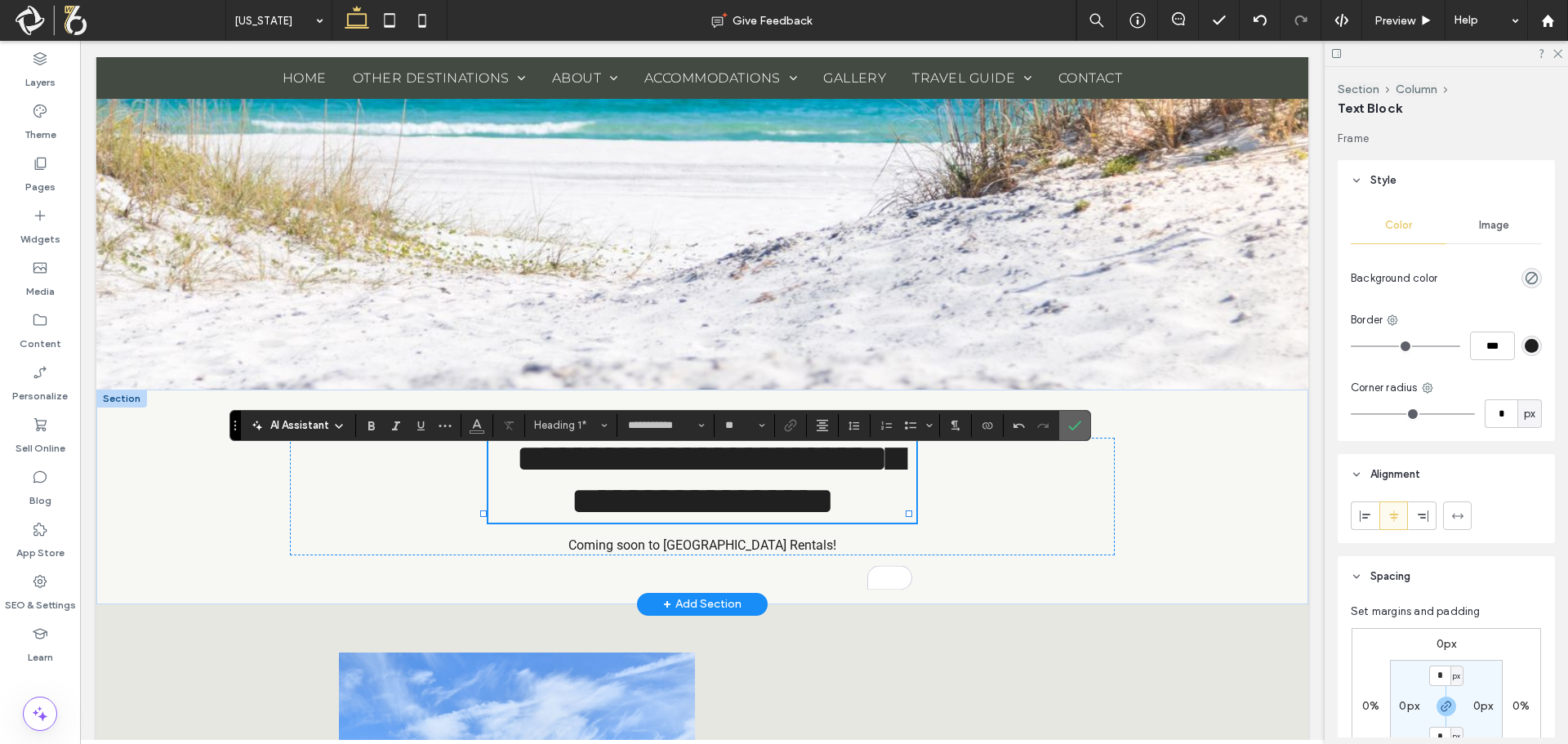
click at [1080, 420] on icon "Confirm" at bounding box center [1075, 426] width 13 height 13
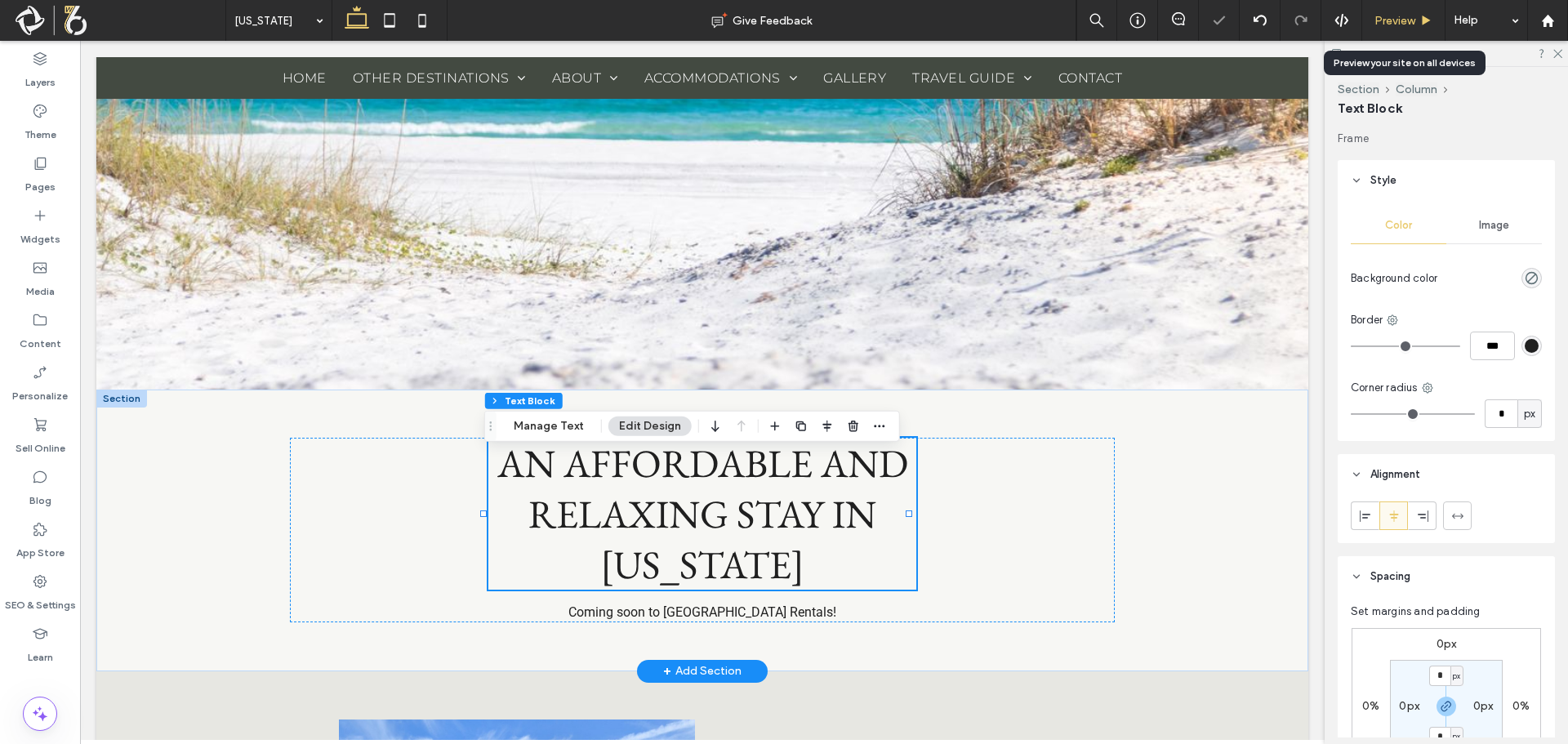
click at [1425, 24] on icon at bounding box center [1426, 21] width 12 height 12
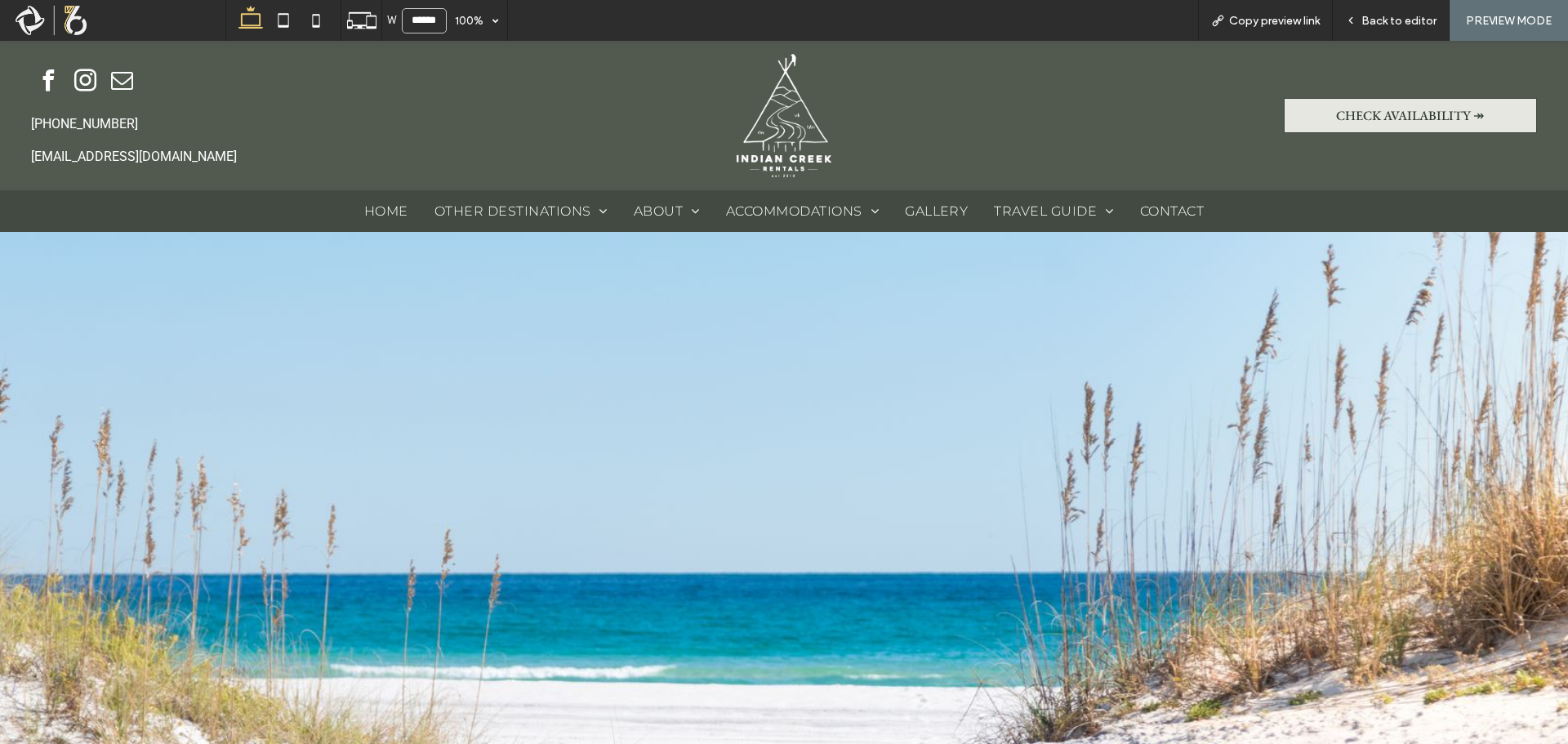
click at [364, 213] on span "Home" at bounding box center [386, 210] width 44 height 16
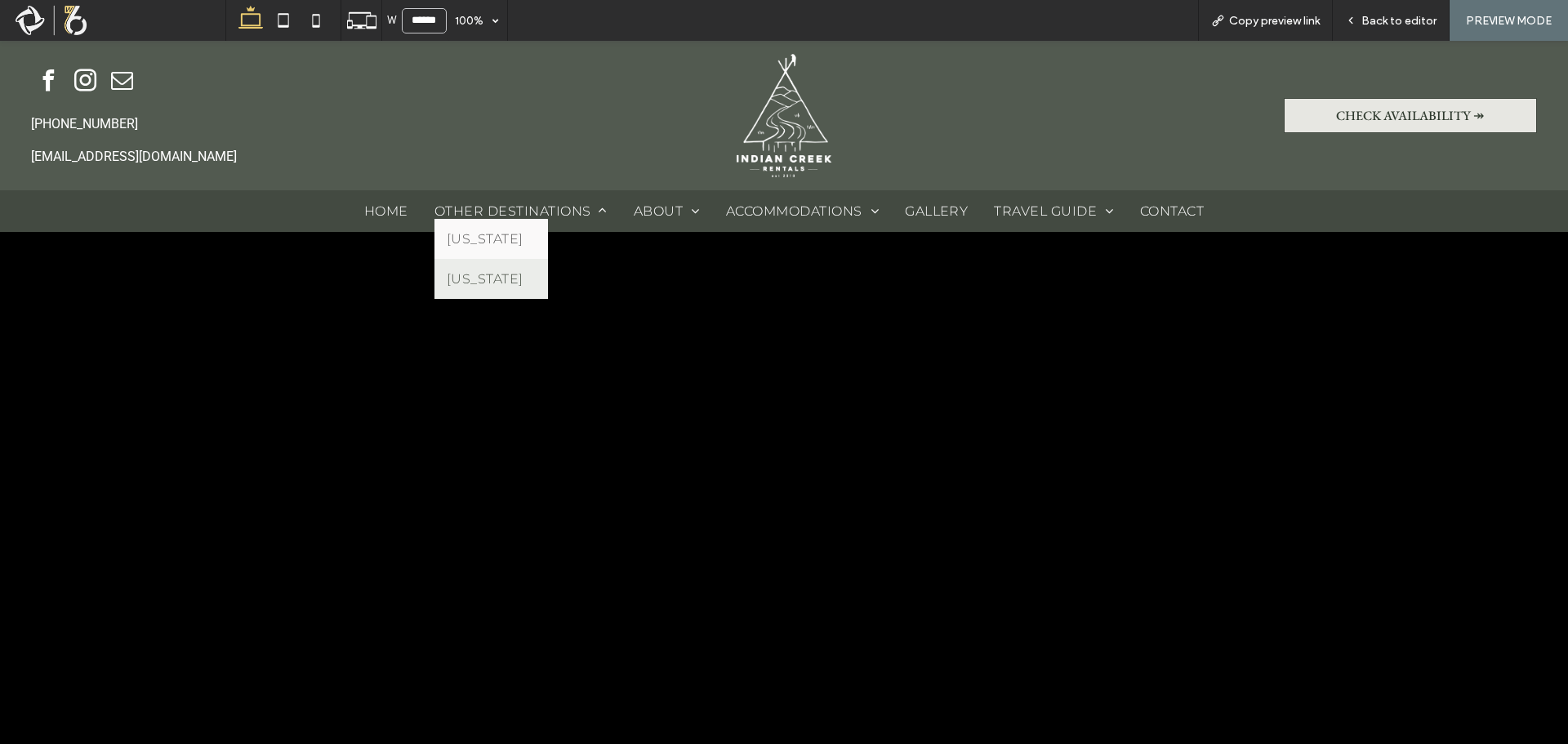
click at [475, 277] on span "[US_STATE]" at bounding box center [485, 278] width 77 height 16
click at [1373, 23] on span "Back to editor" at bounding box center [1399, 21] width 75 height 14
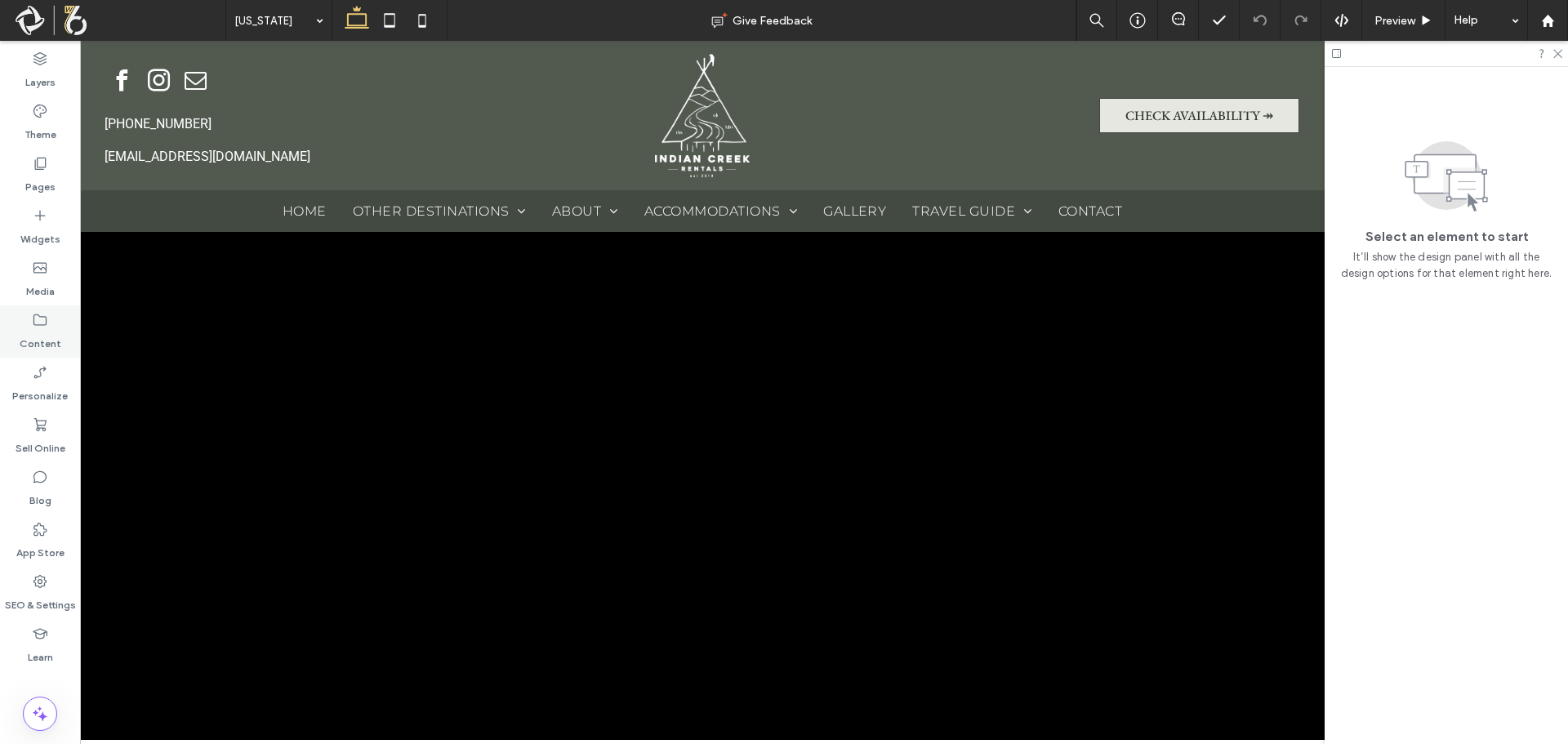
click at [40, 336] on label "Content" at bounding box center [41, 340] width 41 height 23
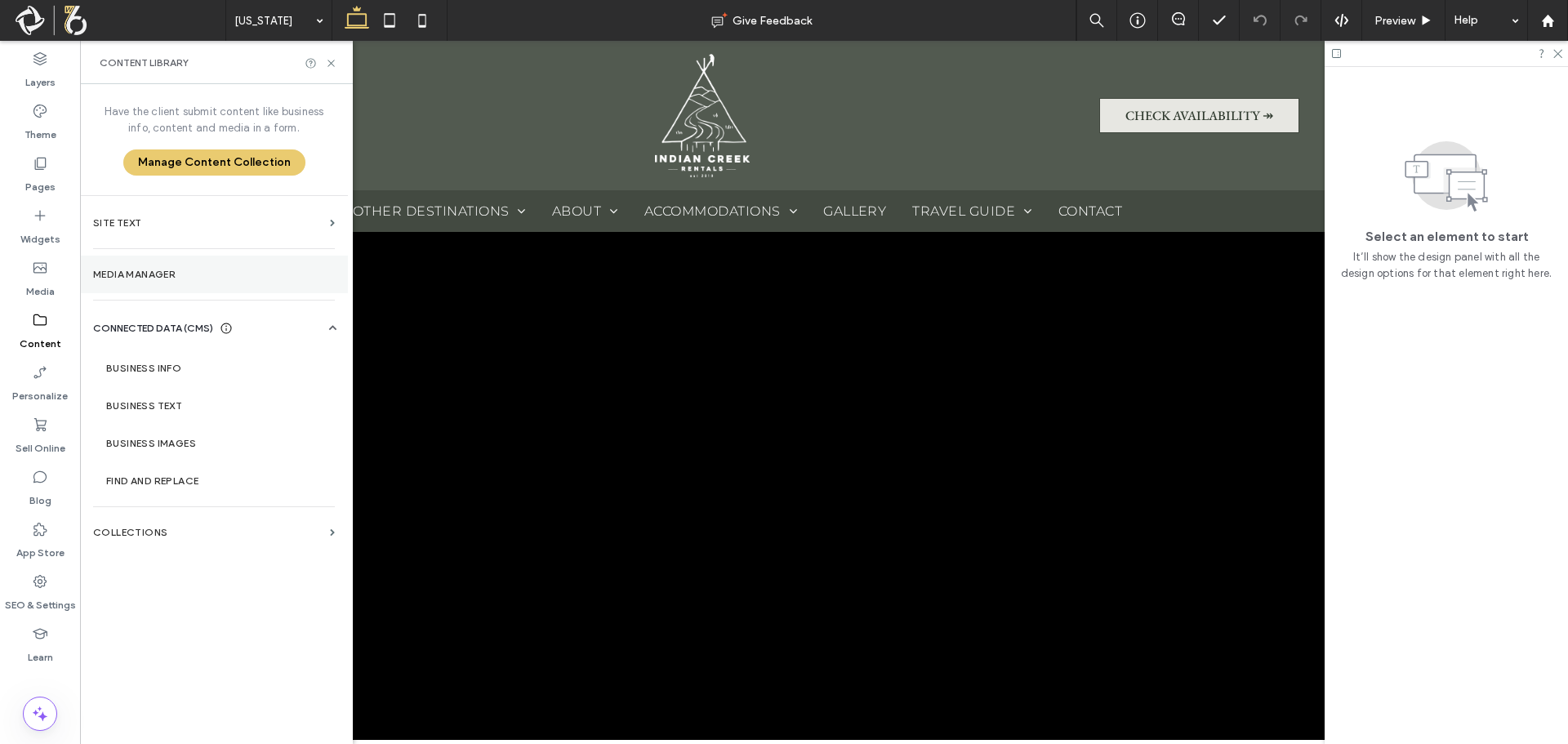
click at [176, 278] on label "Media Manager" at bounding box center [214, 274] width 242 height 12
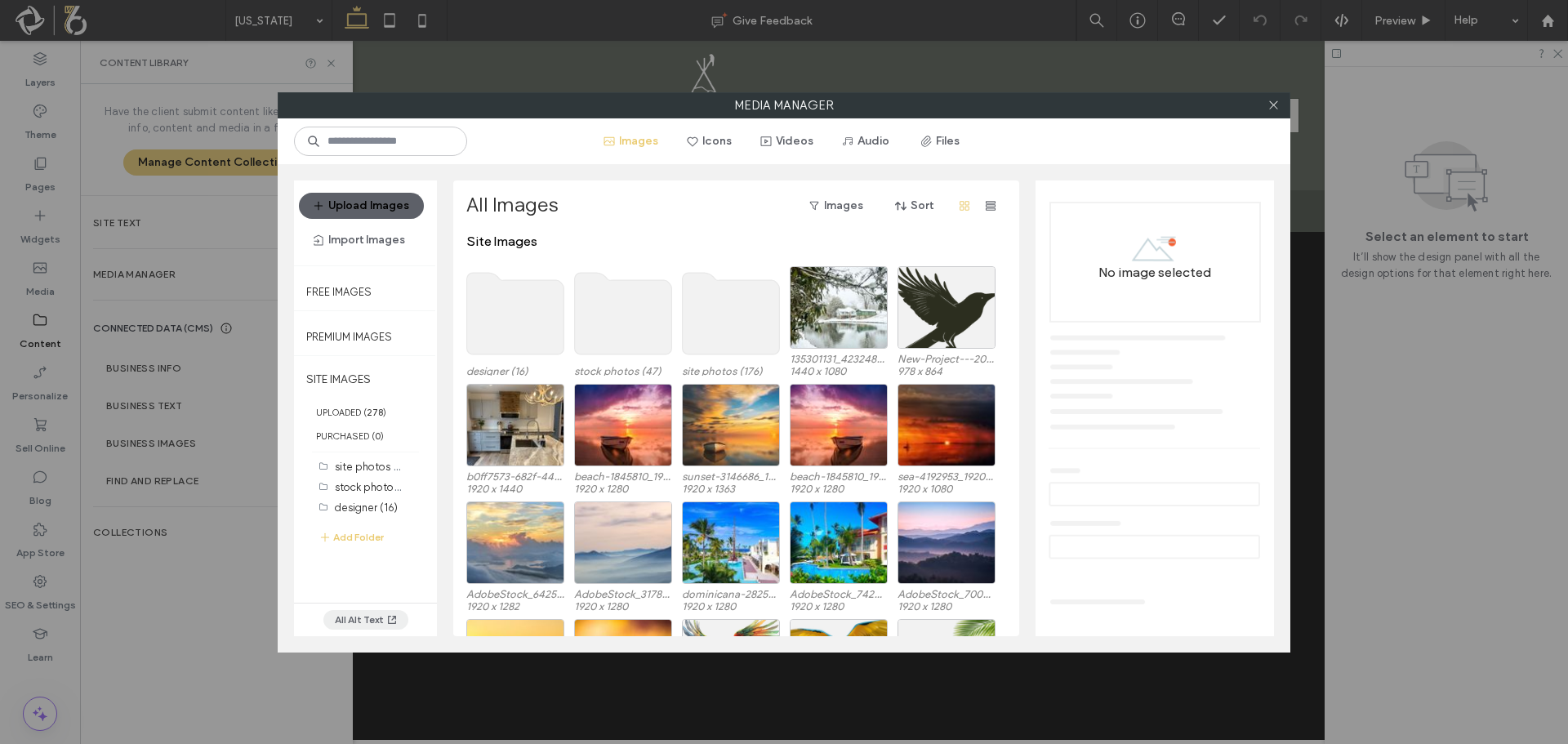
click at [388, 626] on icon "button" at bounding box center [392, 620] width 13 height 13
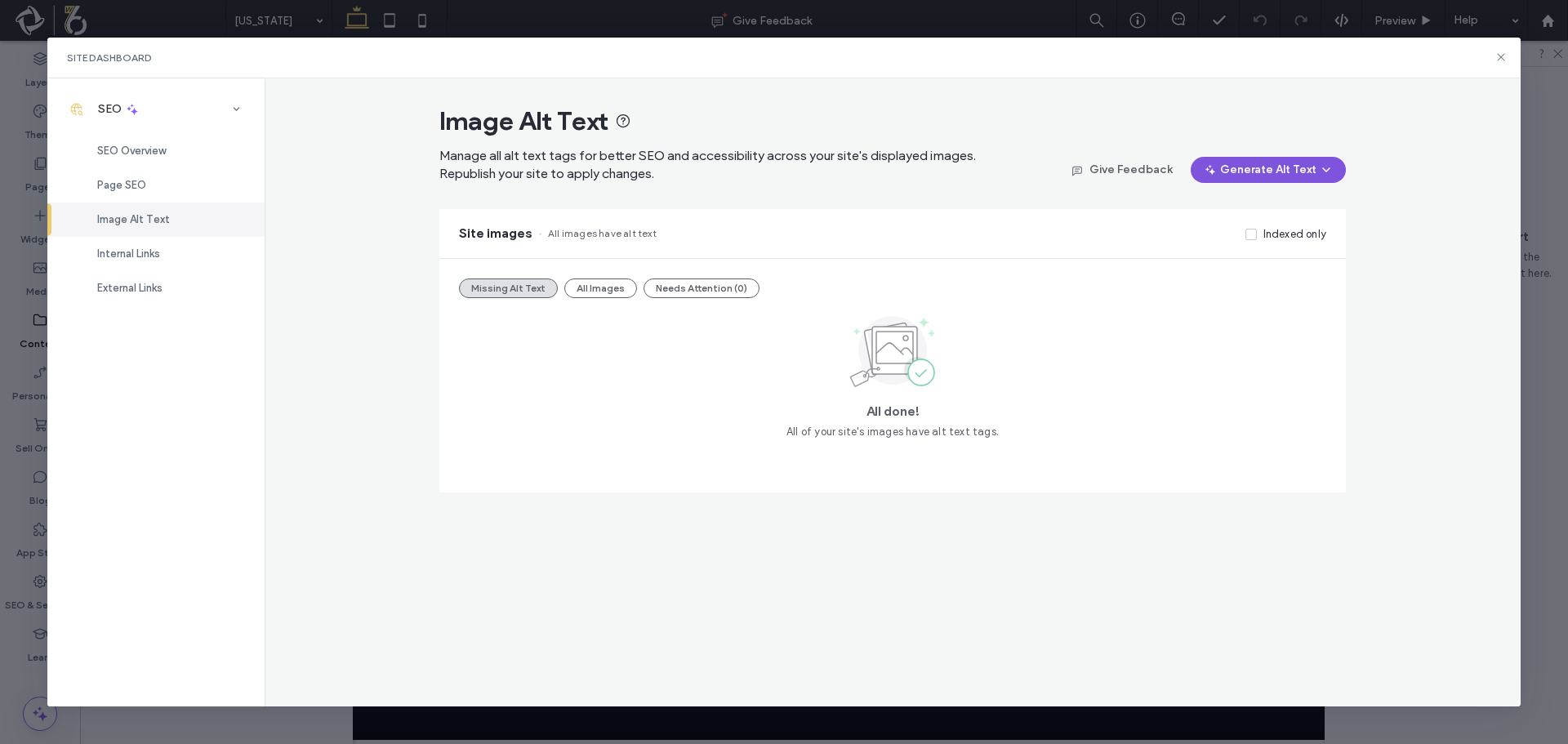
click at [1309, 165] on button "Generate Alt Text" at bounding box center [1267, 170] width 155 height 27
click at [1363, 128] on div "Image Alt Text Manage all alt text tags for better SEO and accessibility across…" at bounding box center [892, 393] width 1257 height 629
drag, startPoint x: 1494, startPoint y: 67, endPoint x: 1497, endPoint y: 59, distance: 8.5
click at [1496, 62] on div "Site Dashboard" at bounding box center [784, 57] width 1474 height 41
click at [1497, 59] on icon at bounding box center [1501, 57] width 13 height 13
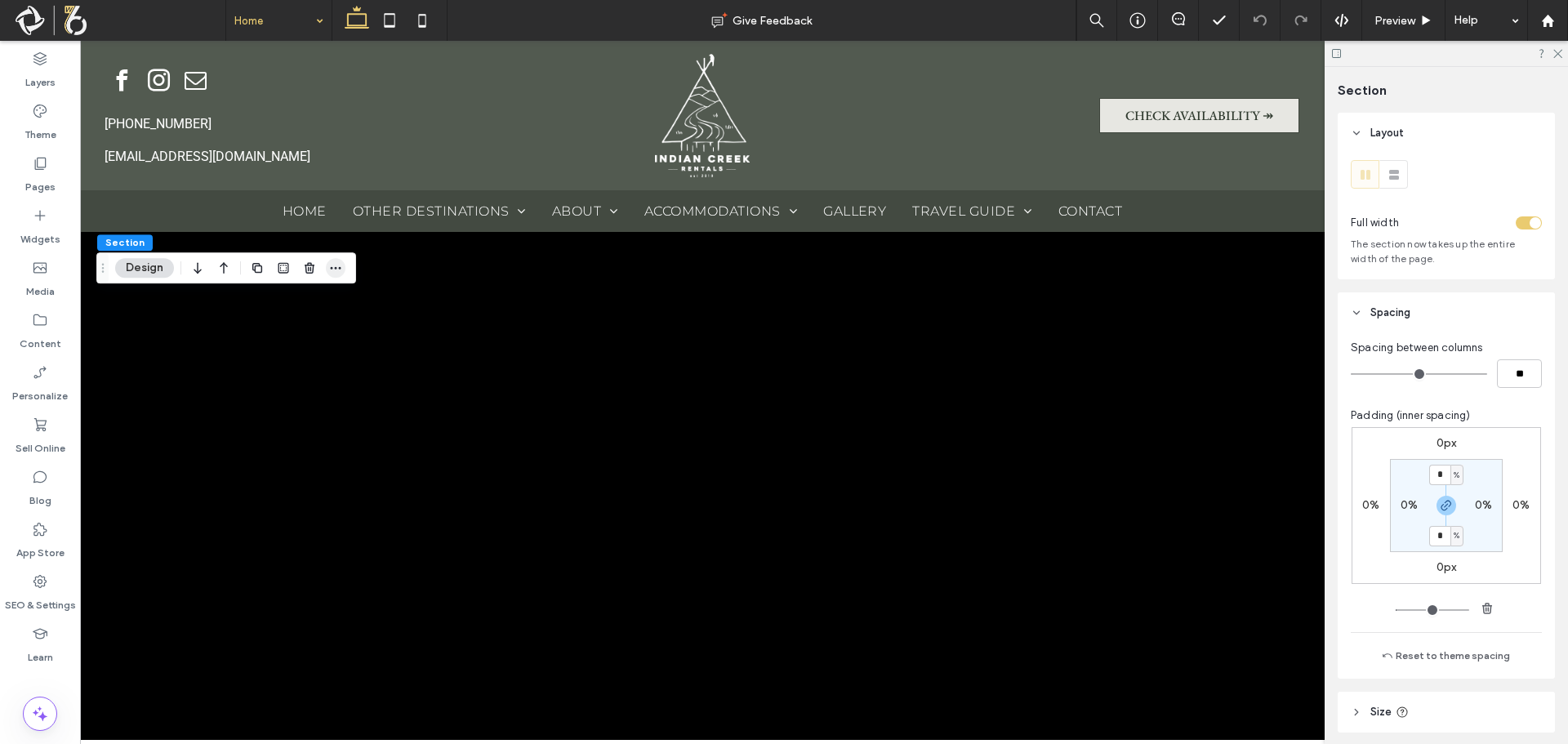
click at [330, 274] on icon "button" at bounding box center [335, 268] width 13 height 13
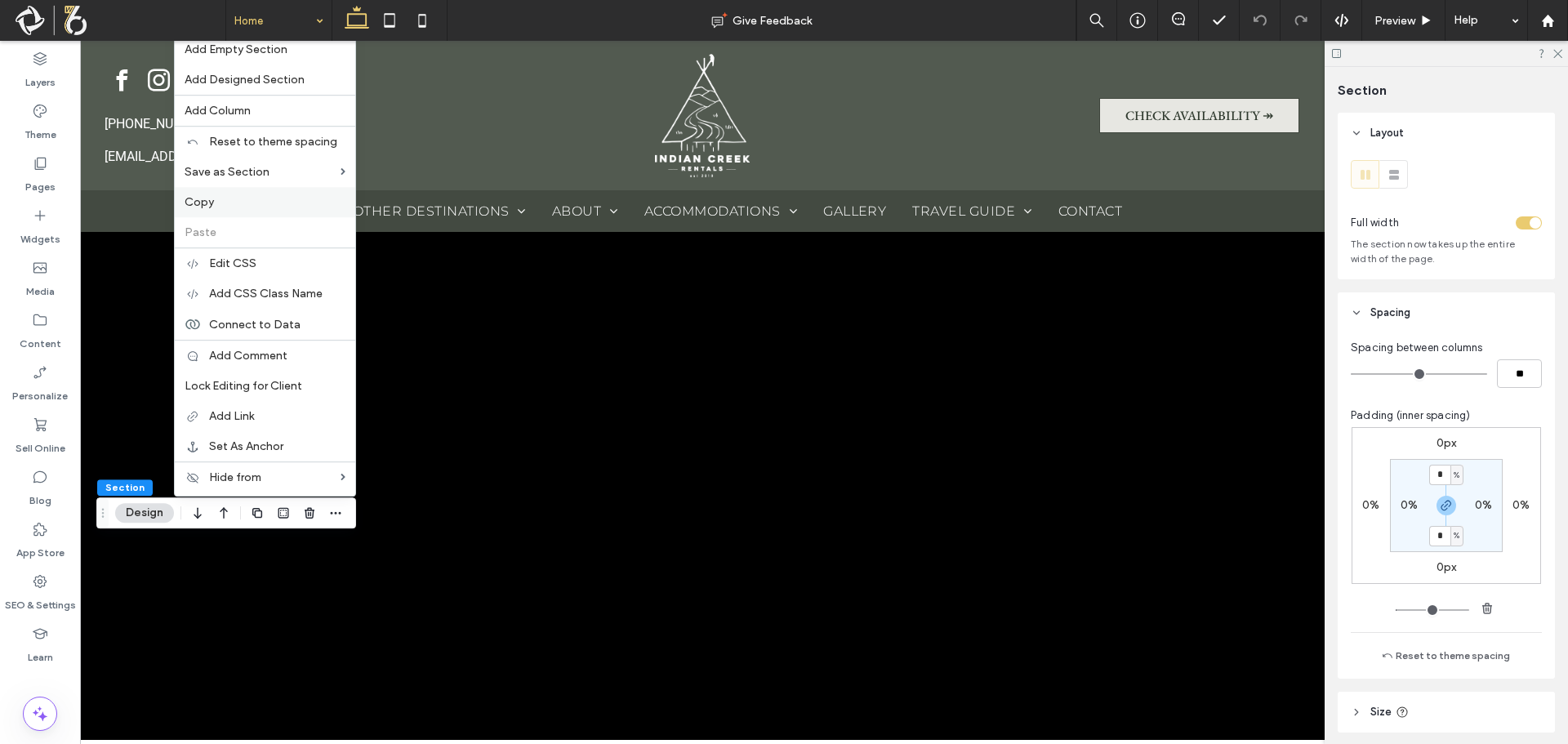
click at [247, 203] on label "Copy" at bounding box center [265, 202] width 161 height 14
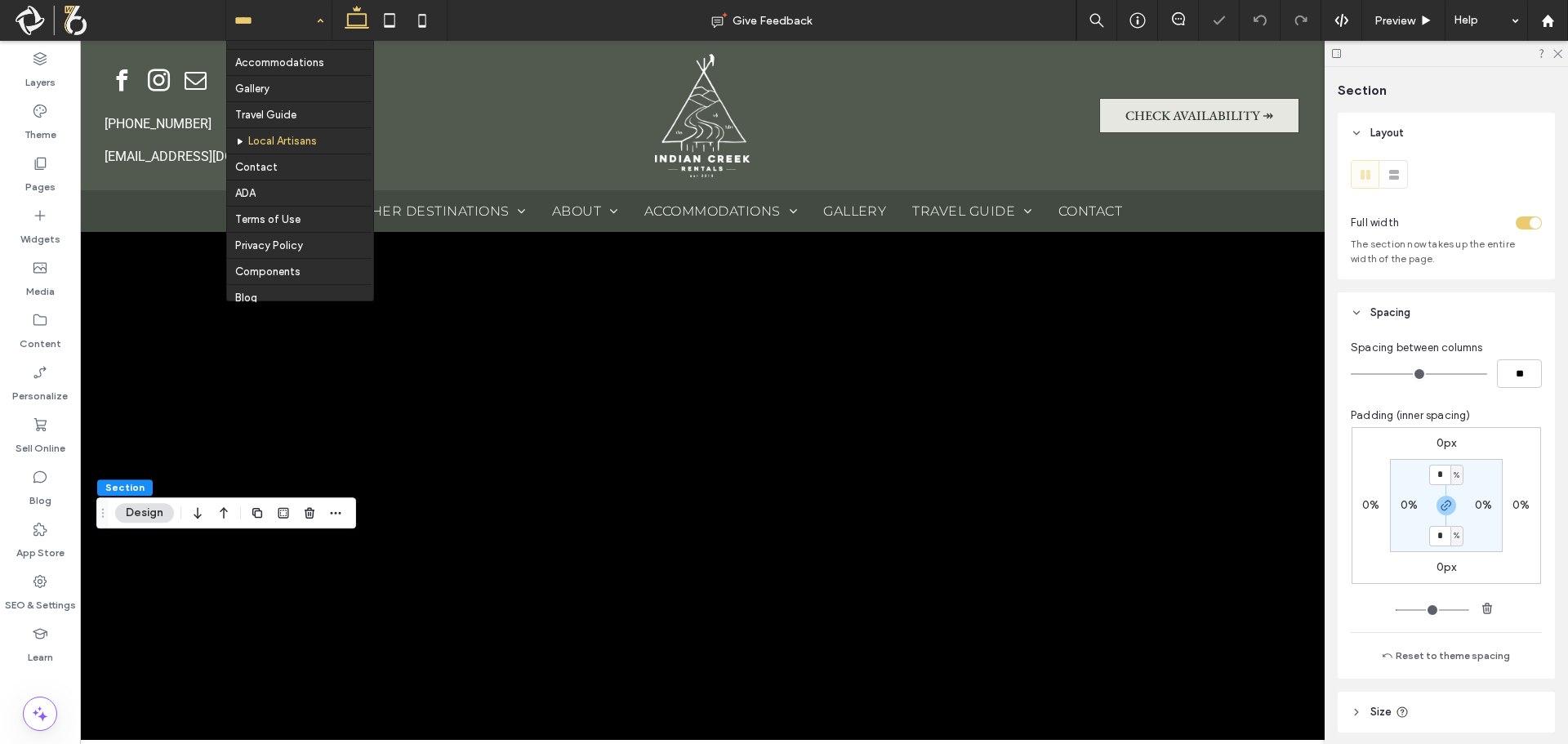
scroll to position [156, 0]
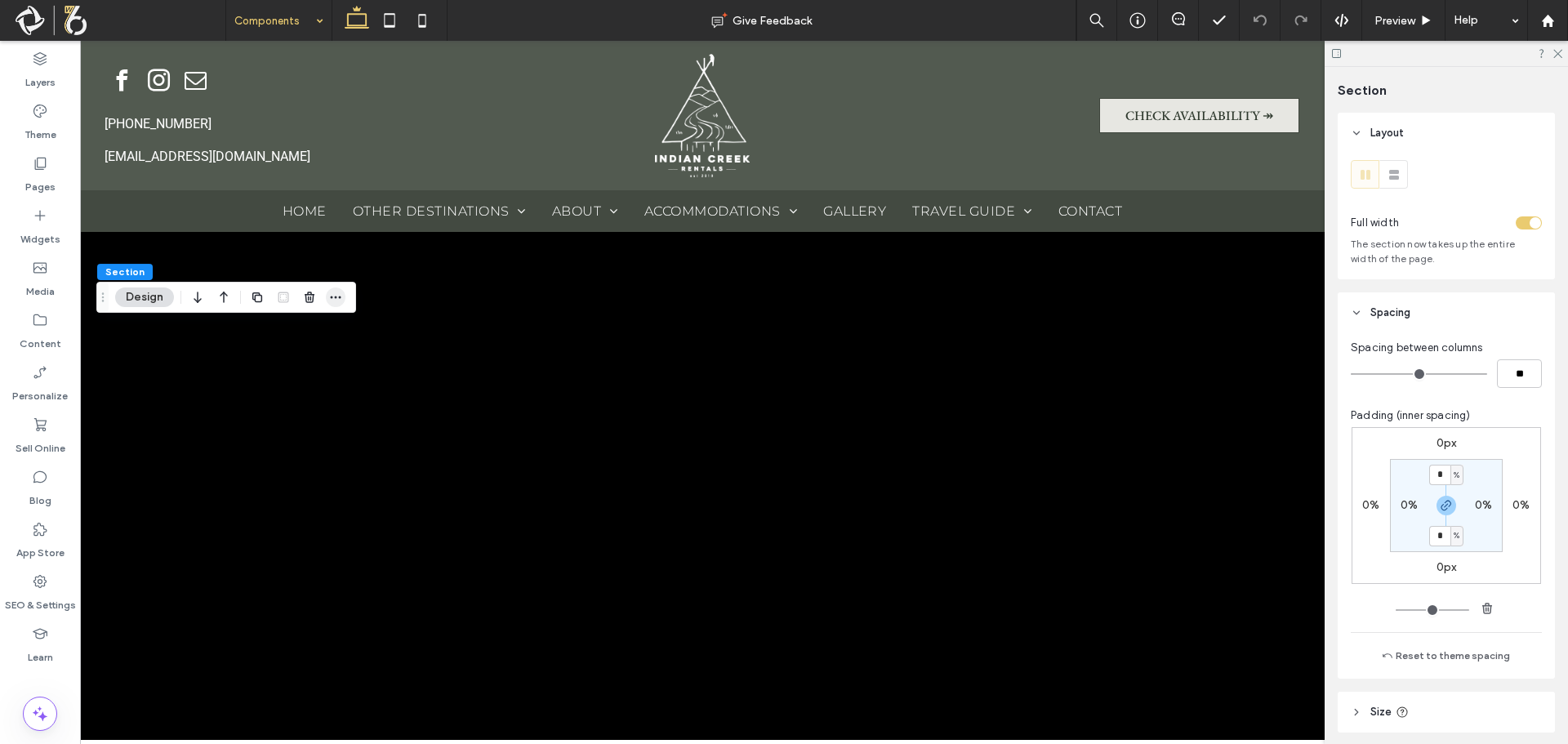
click at [328, 302] on span "button" at bounding box center [335, 297] width 20 height 20
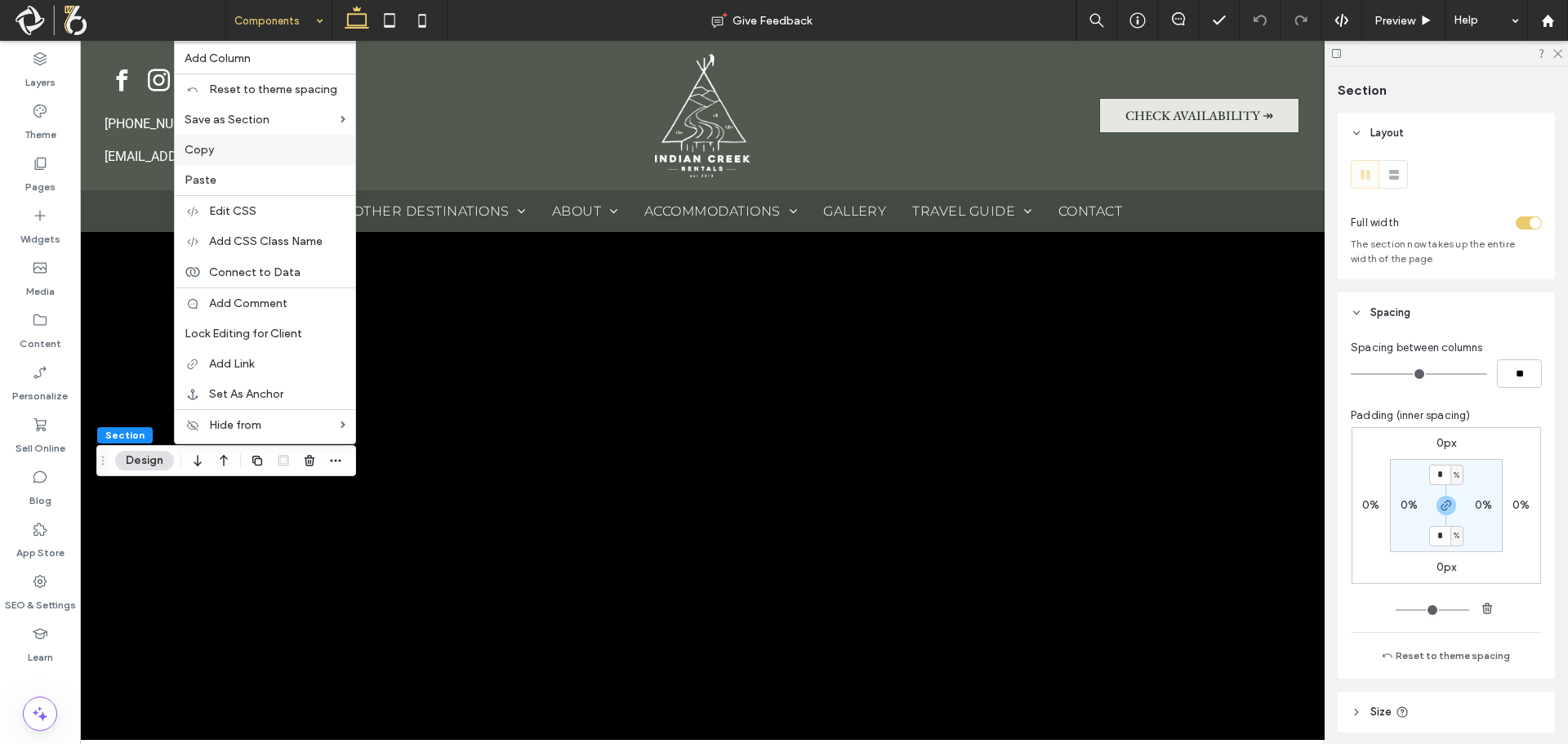
click at [243, 149] on label "Copy" at bounding box center [265, 150] width 161 height 14
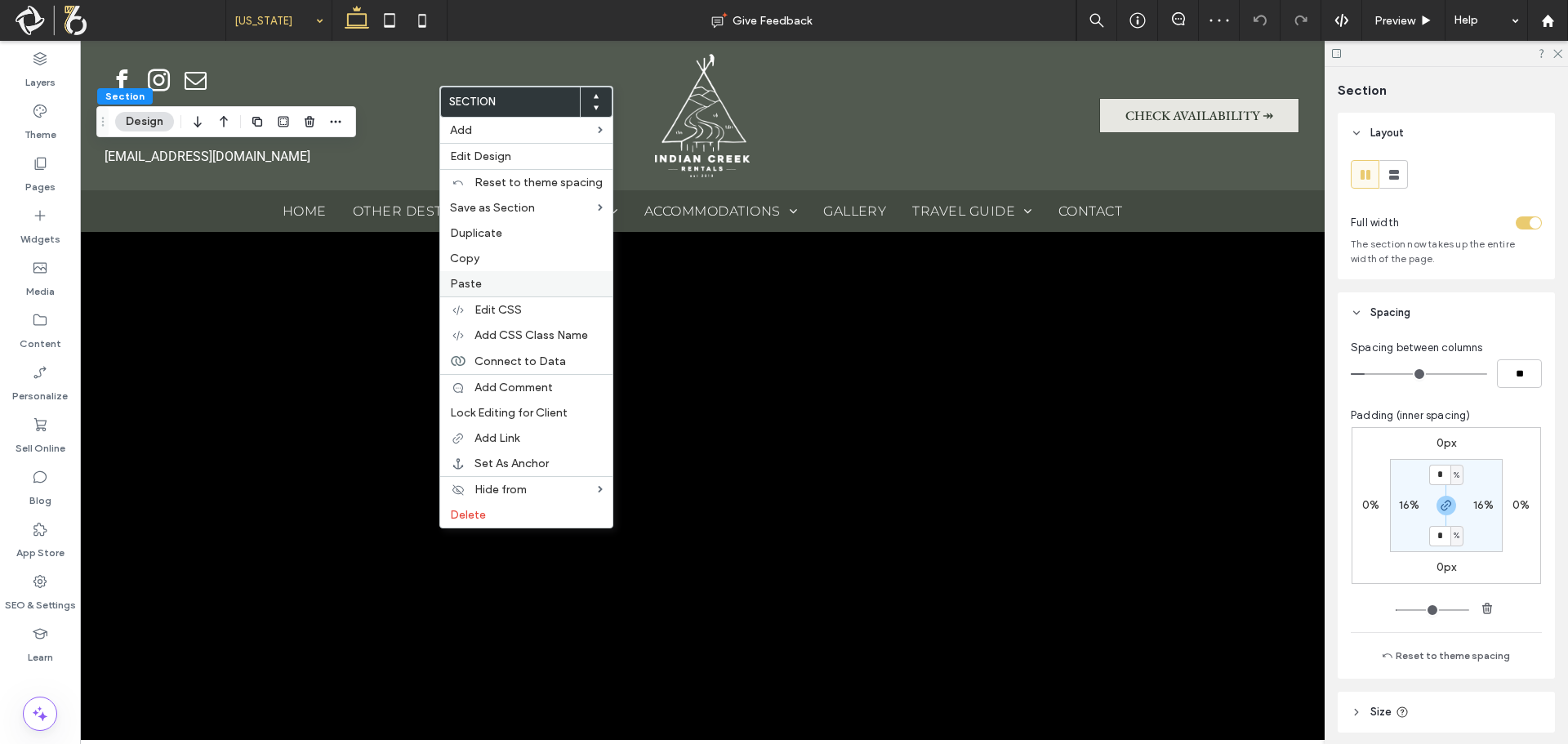
click at [482, 278] on label "Paste" at bounding box center [526, 283] width 152 height 14
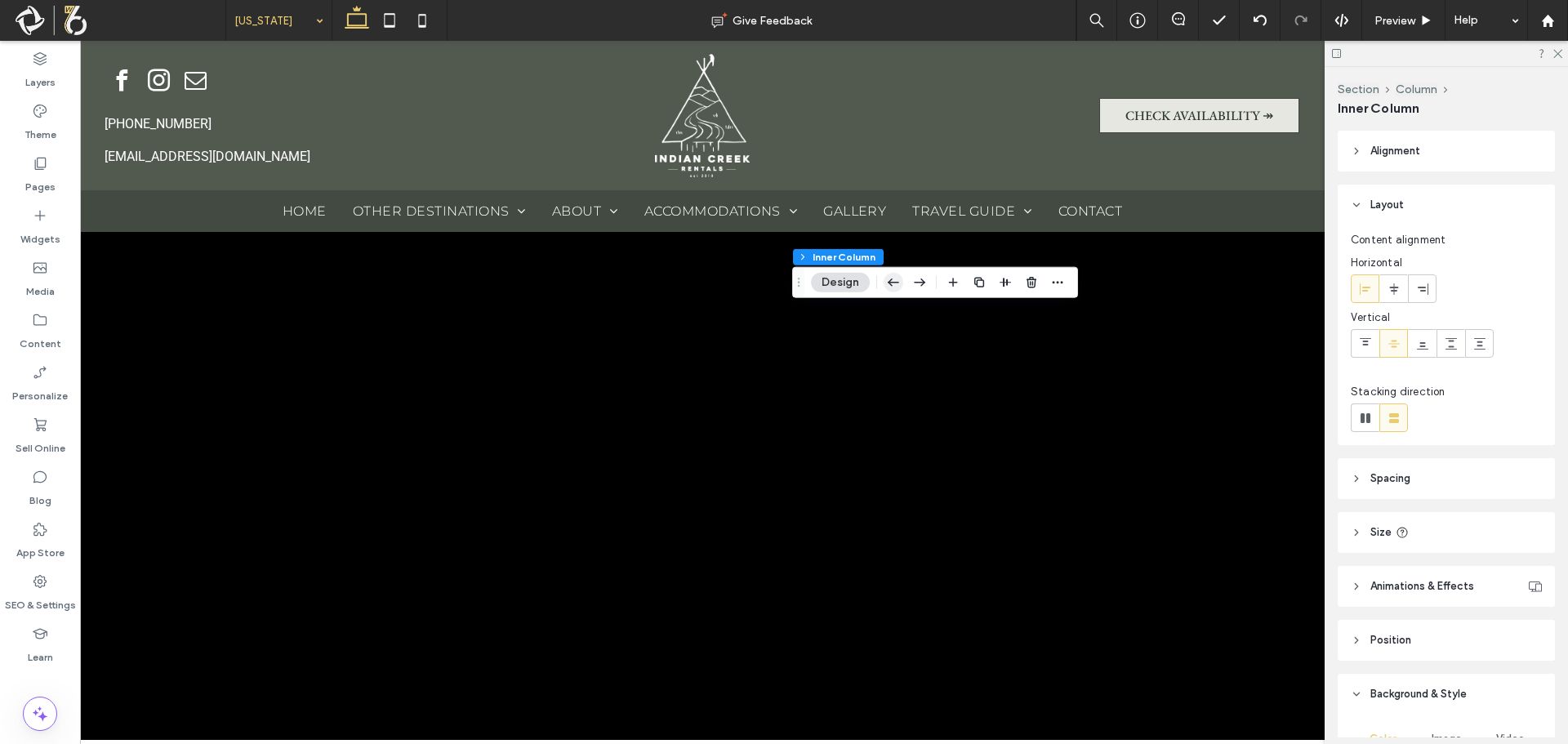
click at [899, 285] on icon "button" at bounding box center [894, 282] width 20 height 29
type input "**"
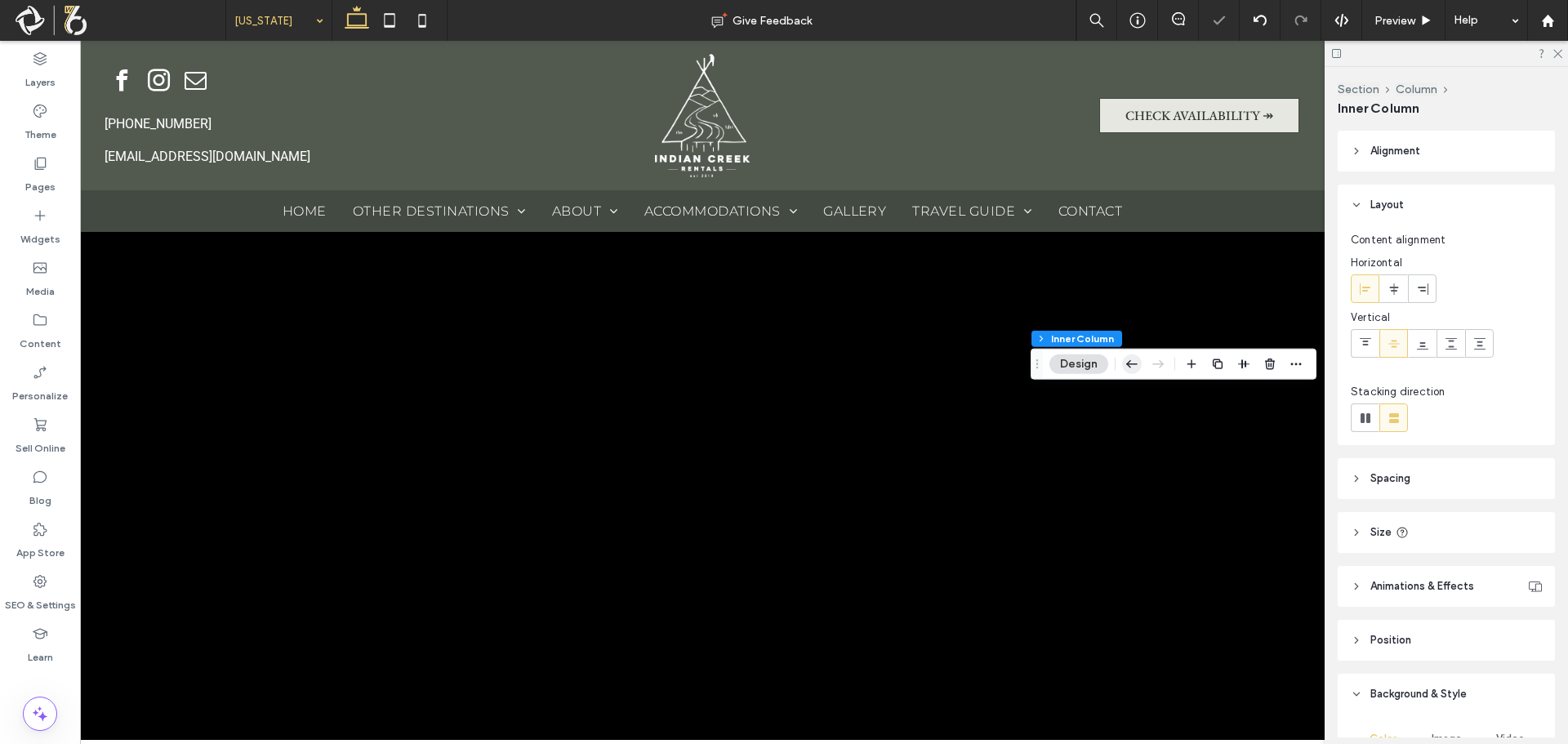
click at [1137, 365] on icon "button" at bounding box center [1132, 364] width 20 height 29
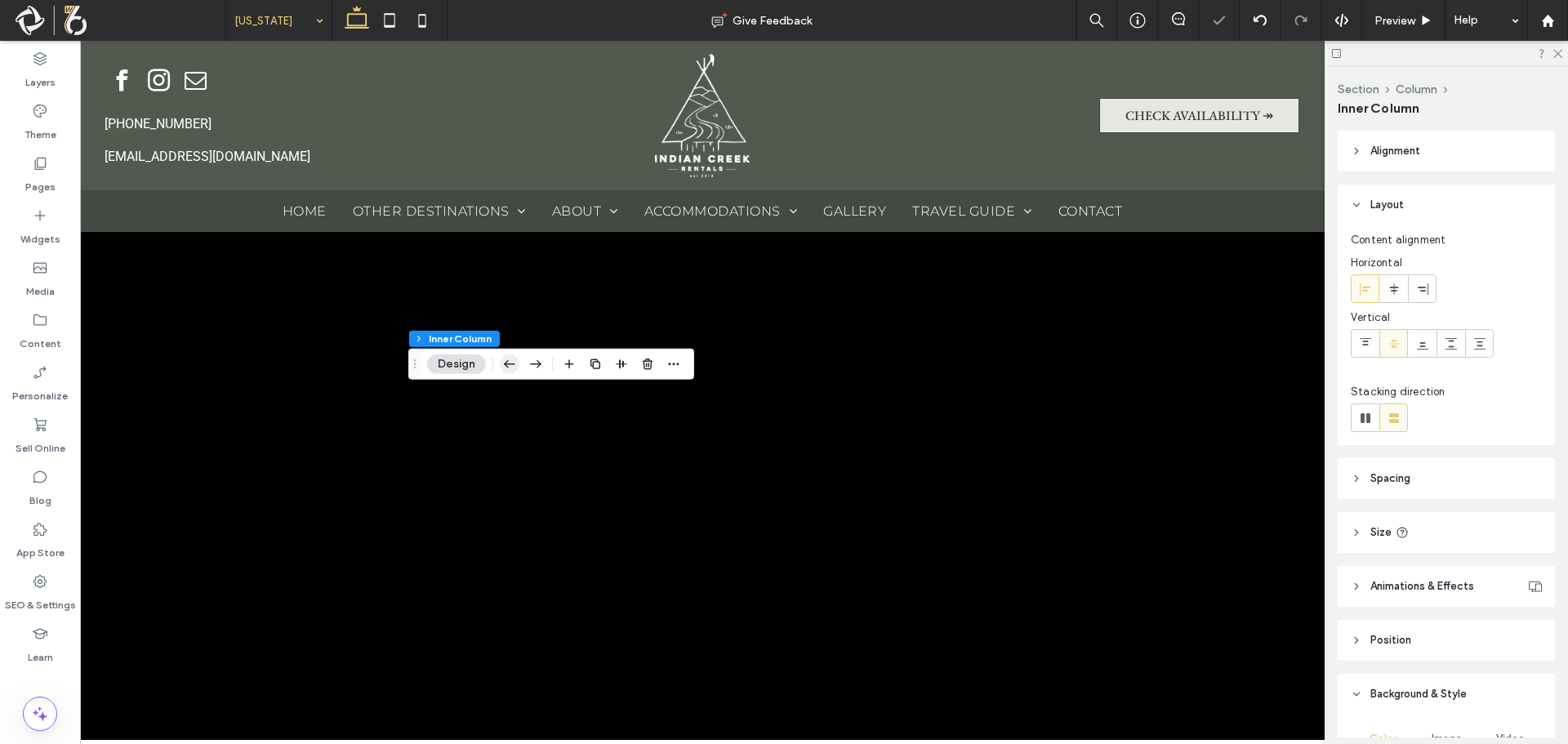
click at [508, 369] on icon "button" at bounding box center [509, 364] width 20 height 29
type input "**"
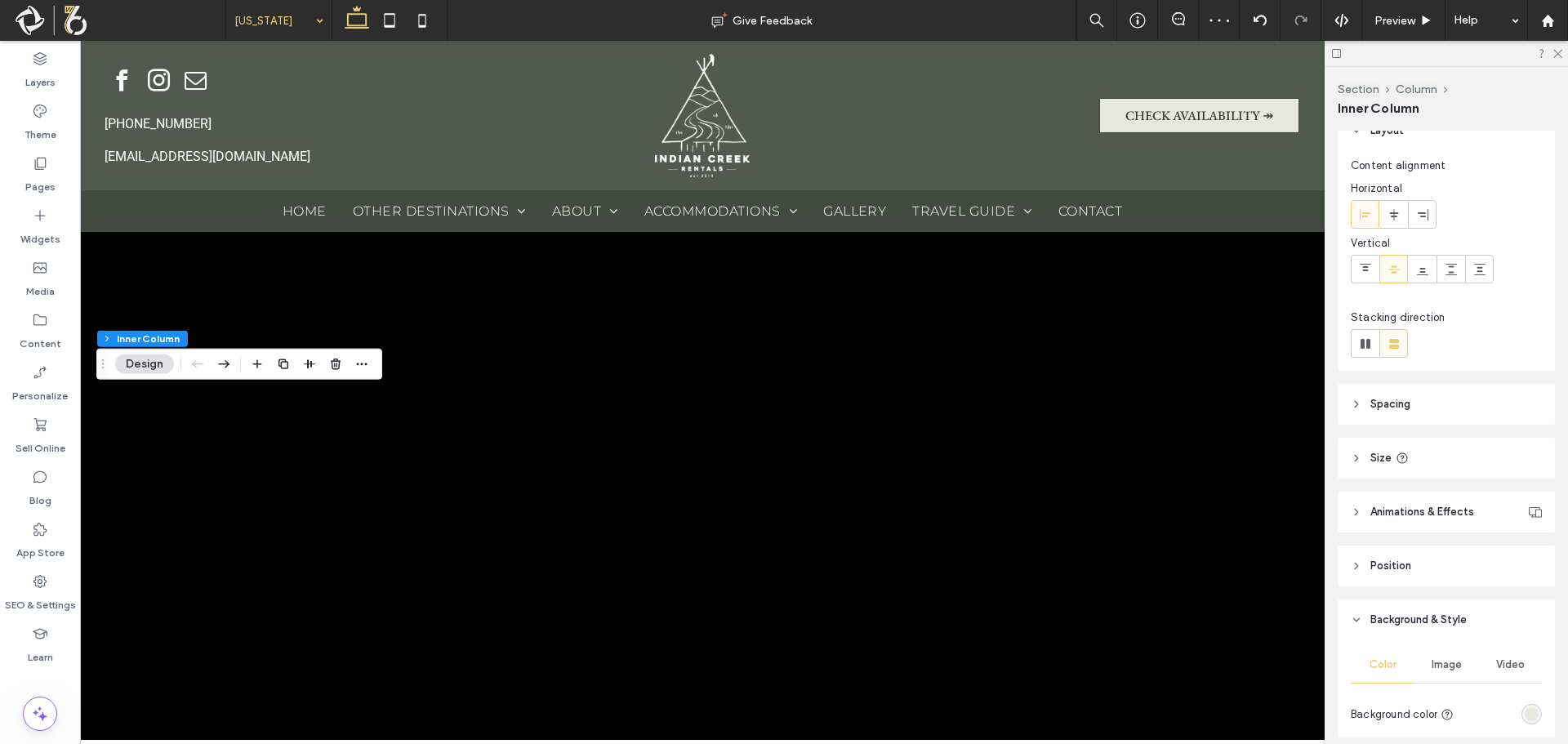
scroll to position [245, 0]
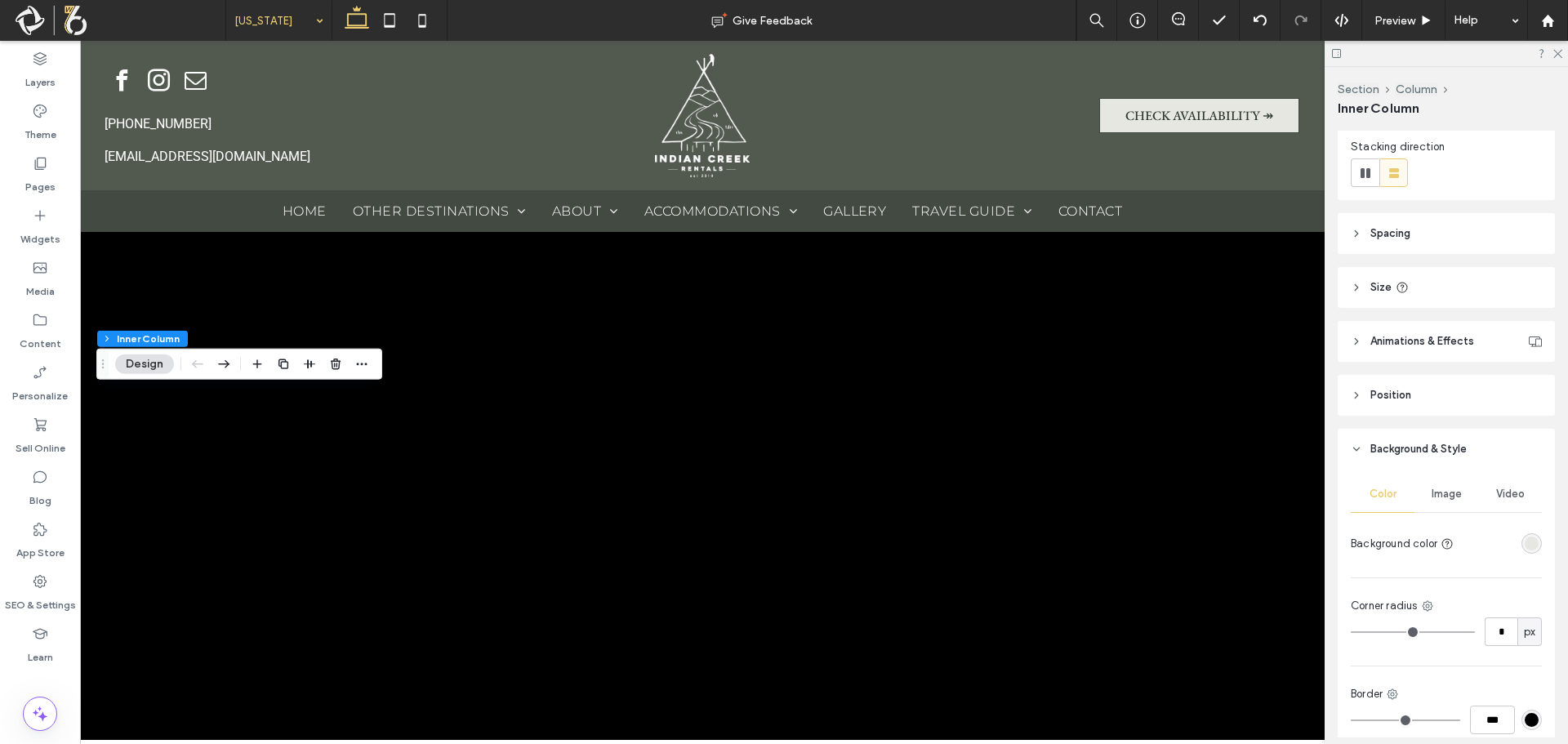
click at [1525, 543] on div "rgba(231, 231, 226, 1)" at bounding box center [1532, 544] width 14 height 14
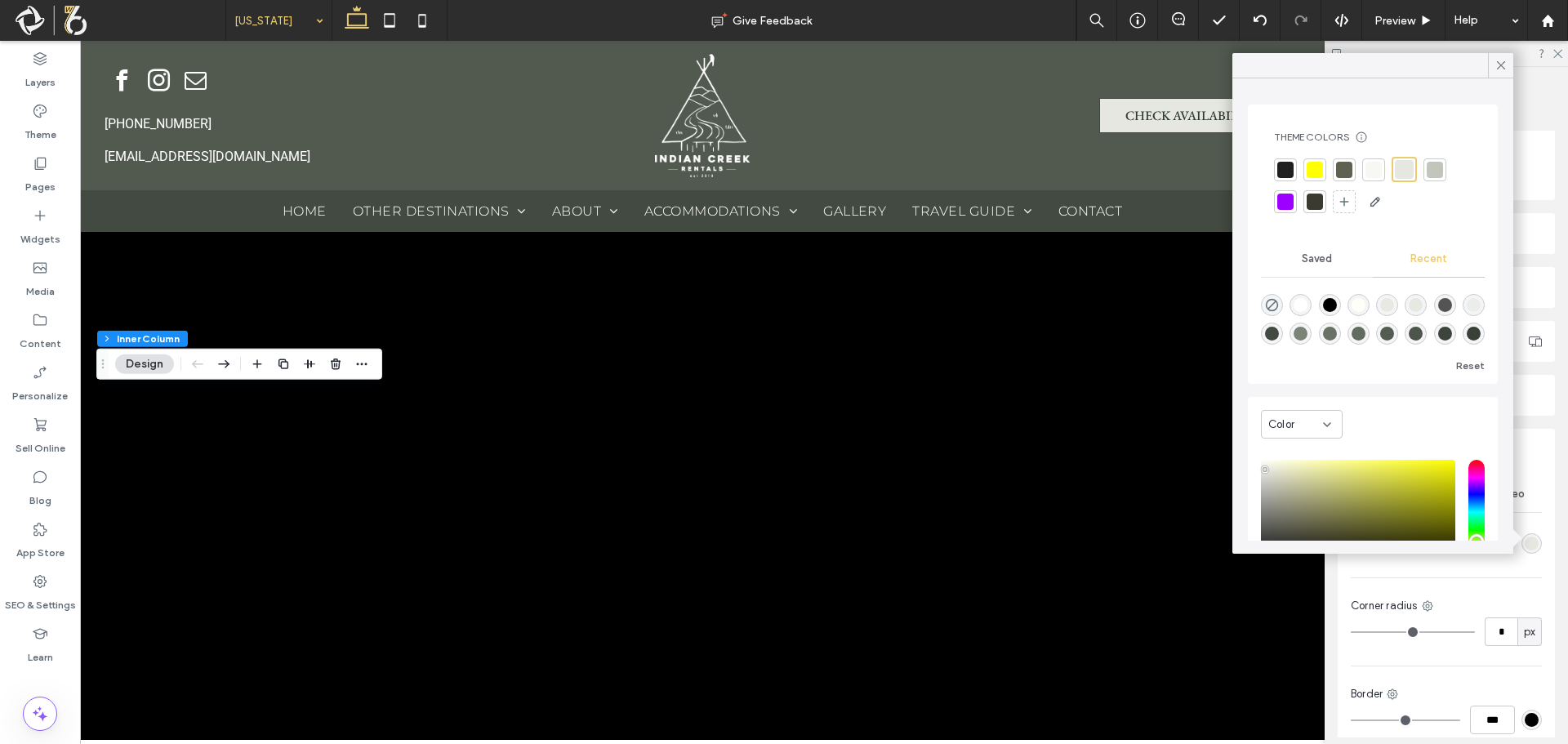
click at [1374, 162] on div at bounding box center [1373, 170] width 17 height 17
type input "**"
click at [1421, 29] on div "Preview" at bounding box center [1404, 20] width 84 height 41
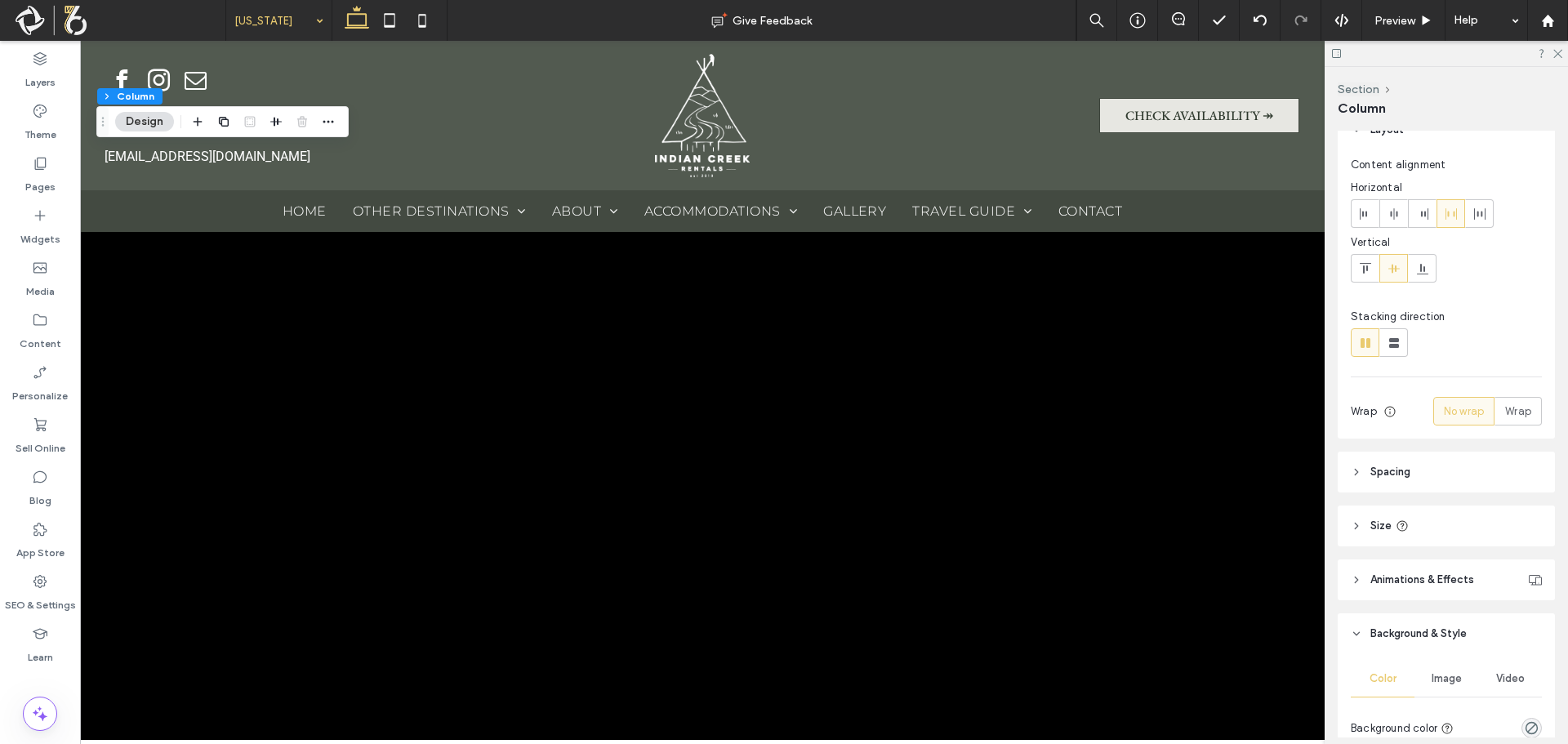
scroll to position [82, 0]
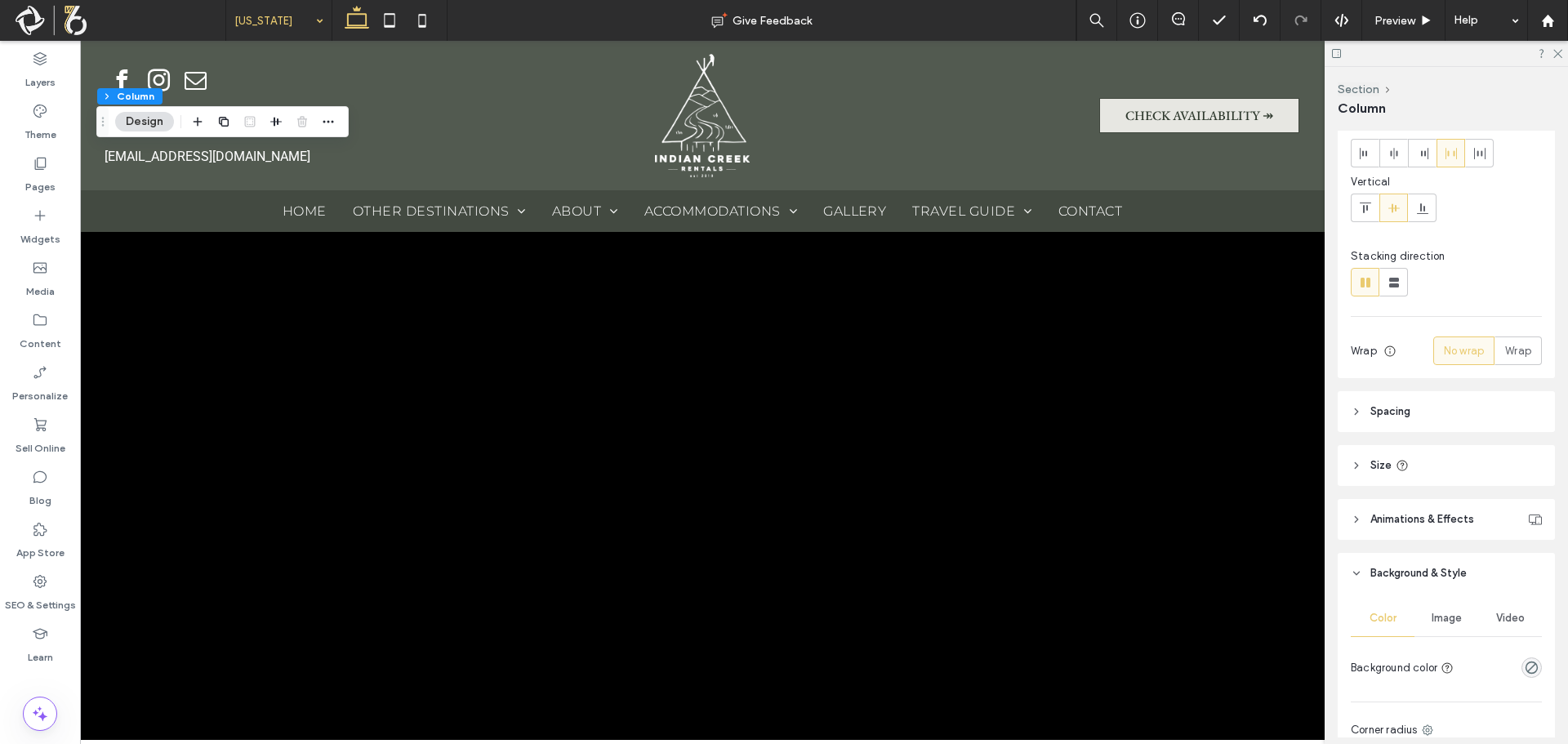
click at [1444, 612] on span "Image" at bounding box center [1446, 618] width 30 height 13
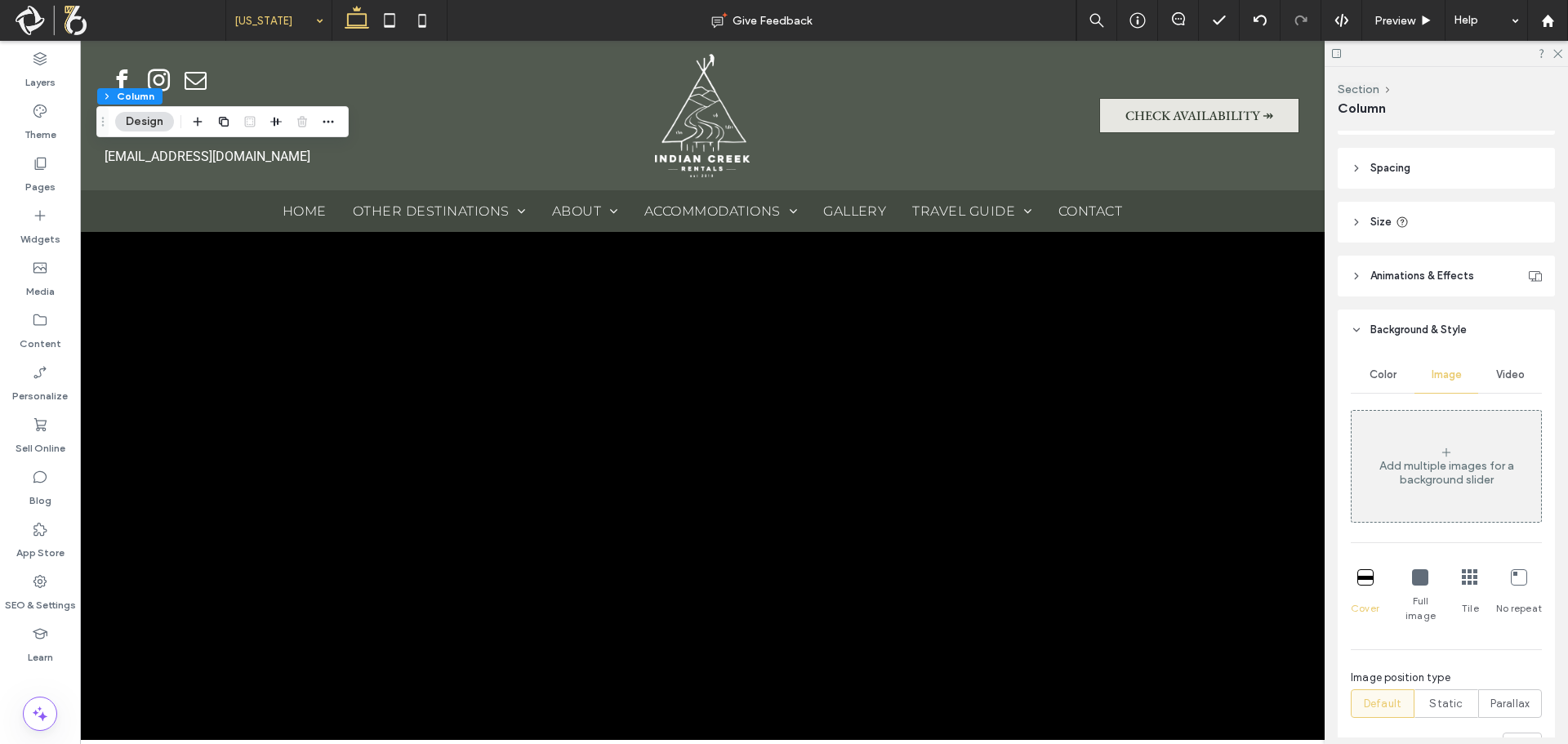
scroll to position [326, 0]
click at [1435, 452] on div "Add multiple images for a background slider" at bounding box center [1446, 465] width 190 height 108
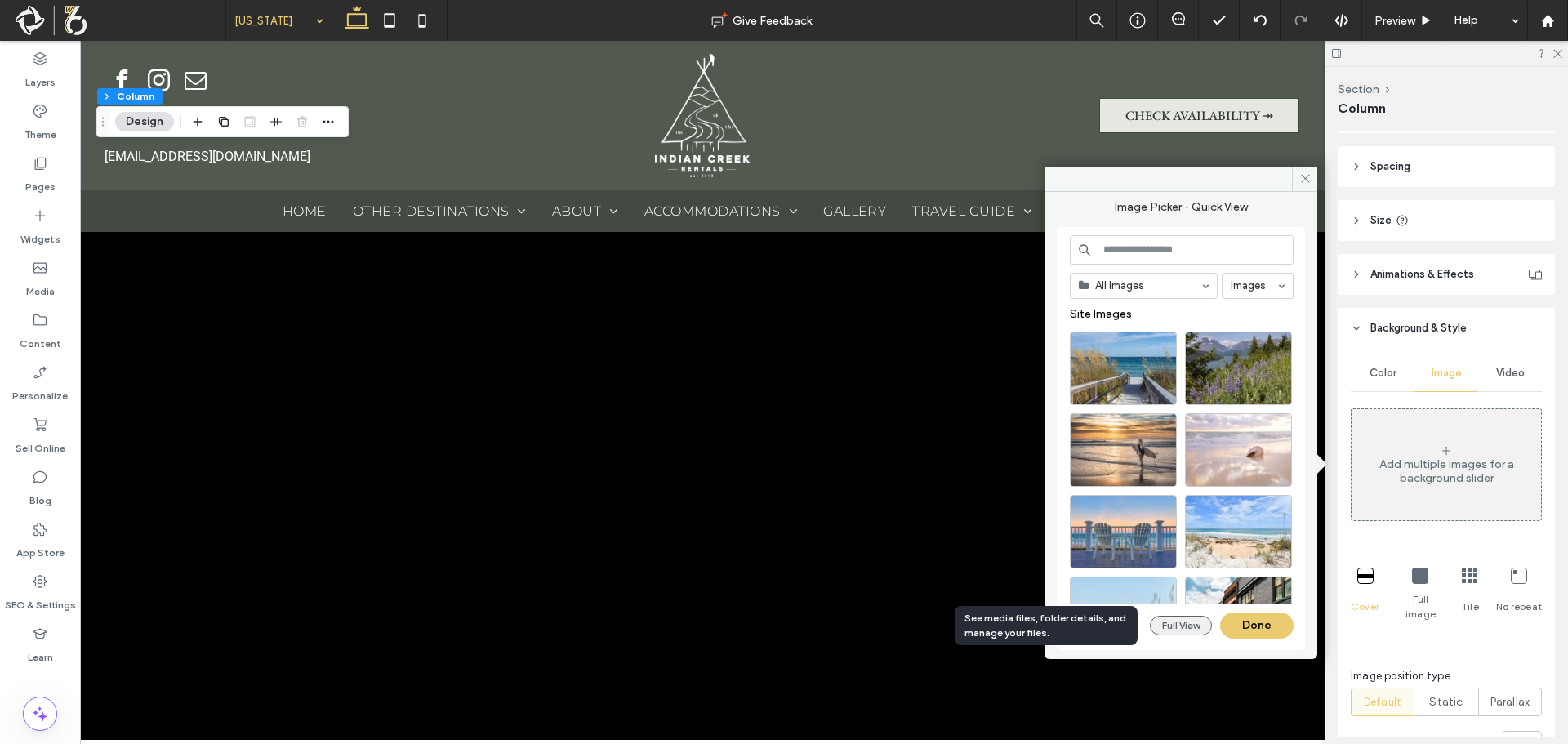
click at [1192, 623] on button "Full View" at bounding box center [1180, 626] width 62 height 20
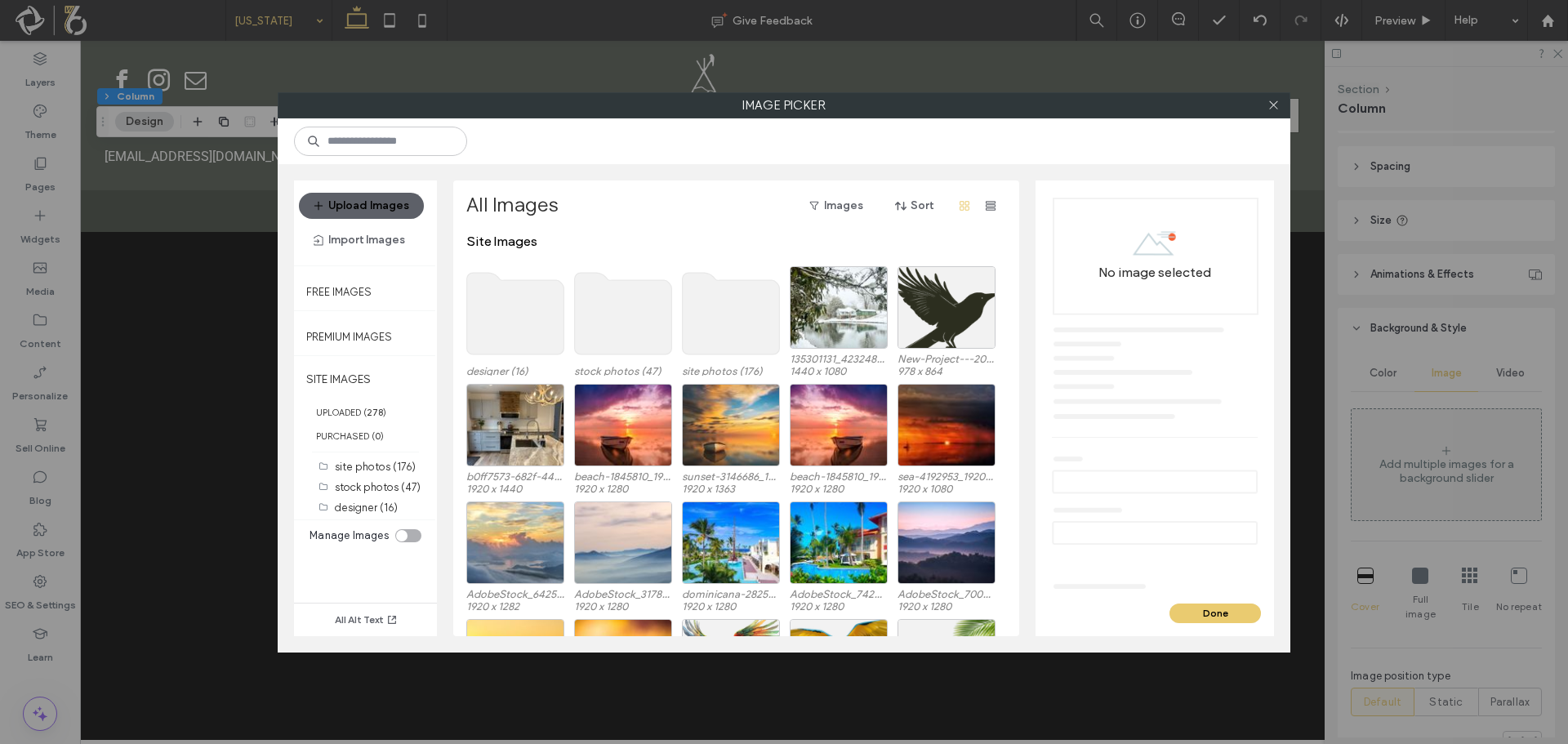
click at [697, 319] on use at bounding box center [731, 313] width 97 height 82
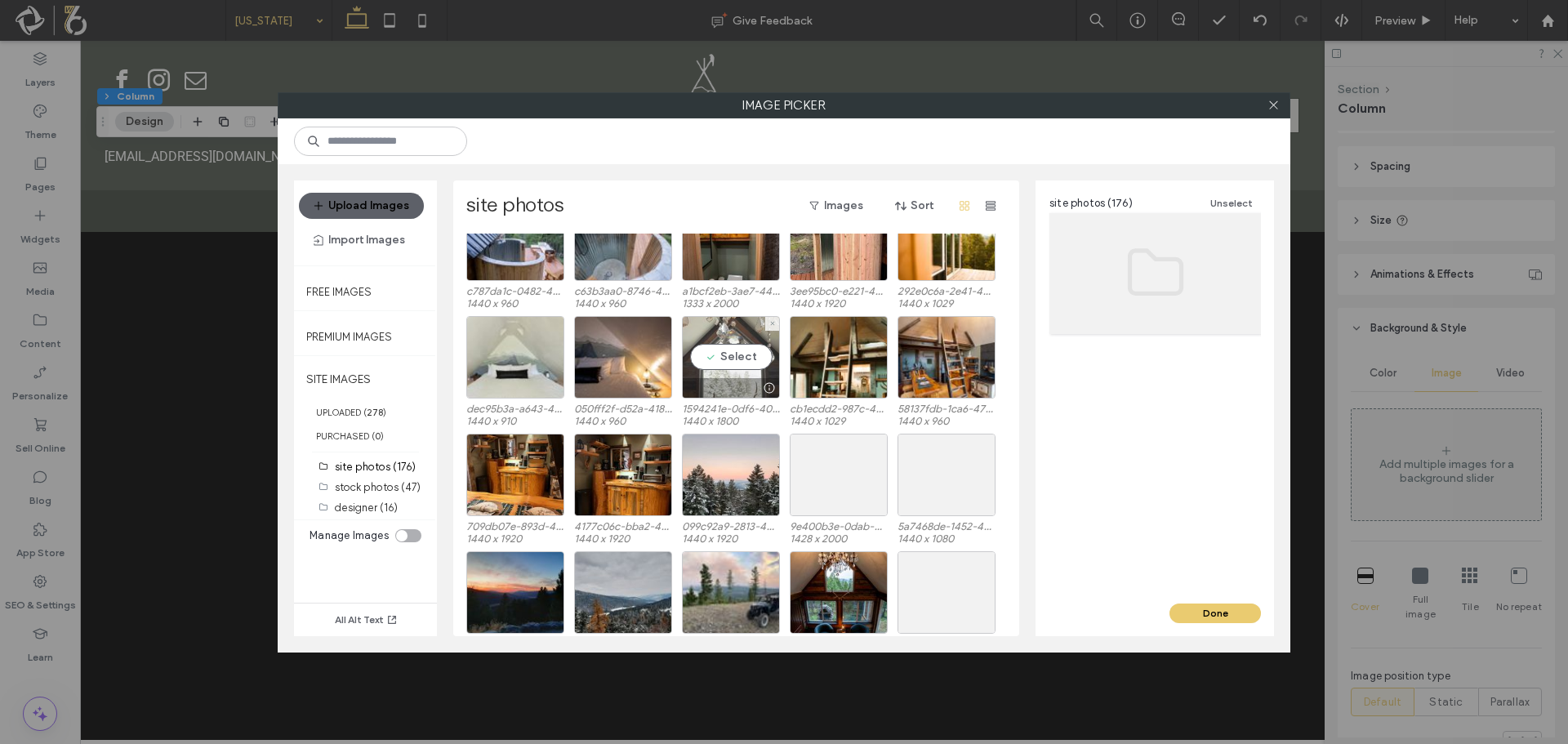
scroll to position [819, 0]
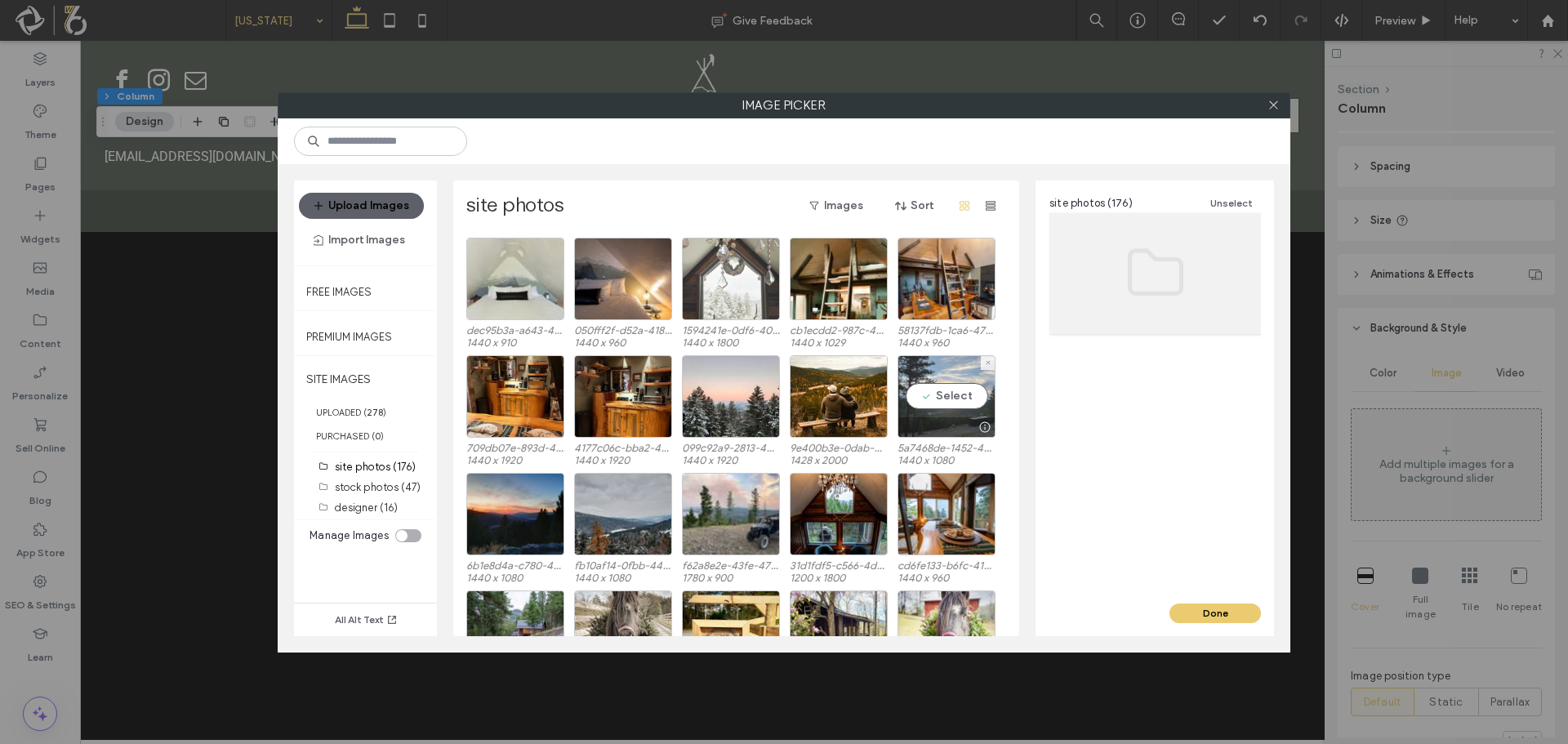
click at [967, 394] on div "Select" at bounding box center [947, 397] width 98 height 83
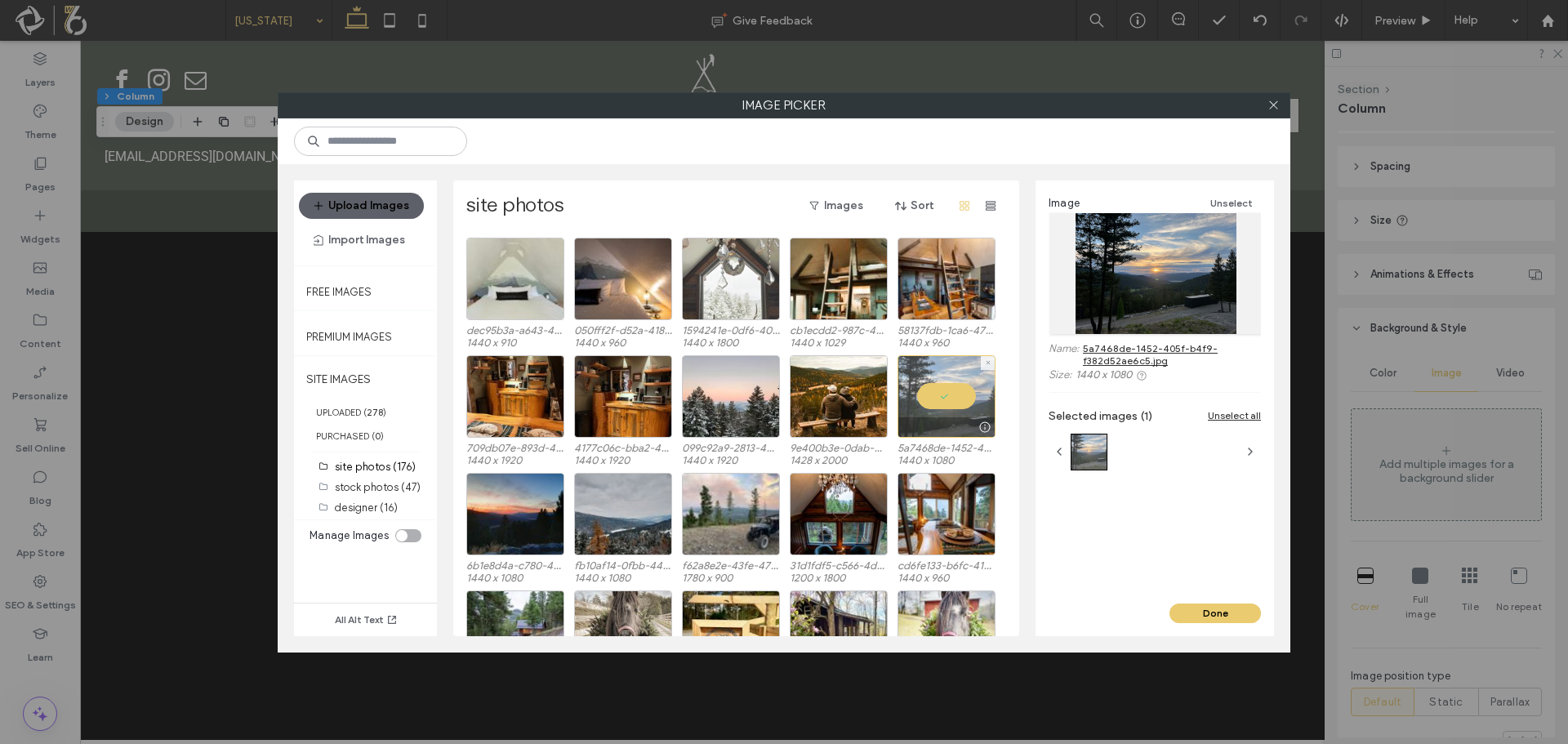
click at [945, 409] on div at bounding box center [947, 397] width 98 height 83
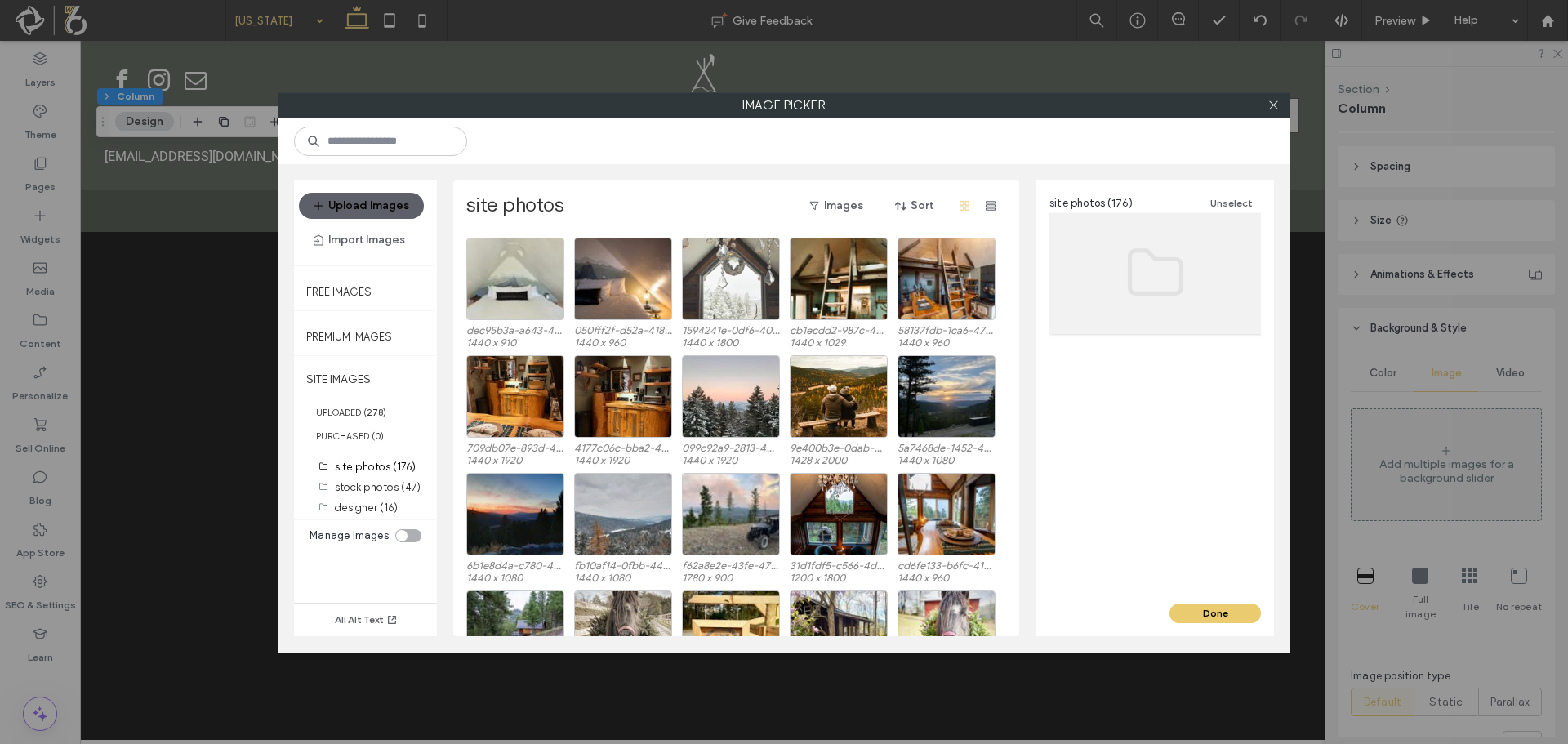
click at [574, 540] on div at bounding box center [623, 515] width 98 height 83
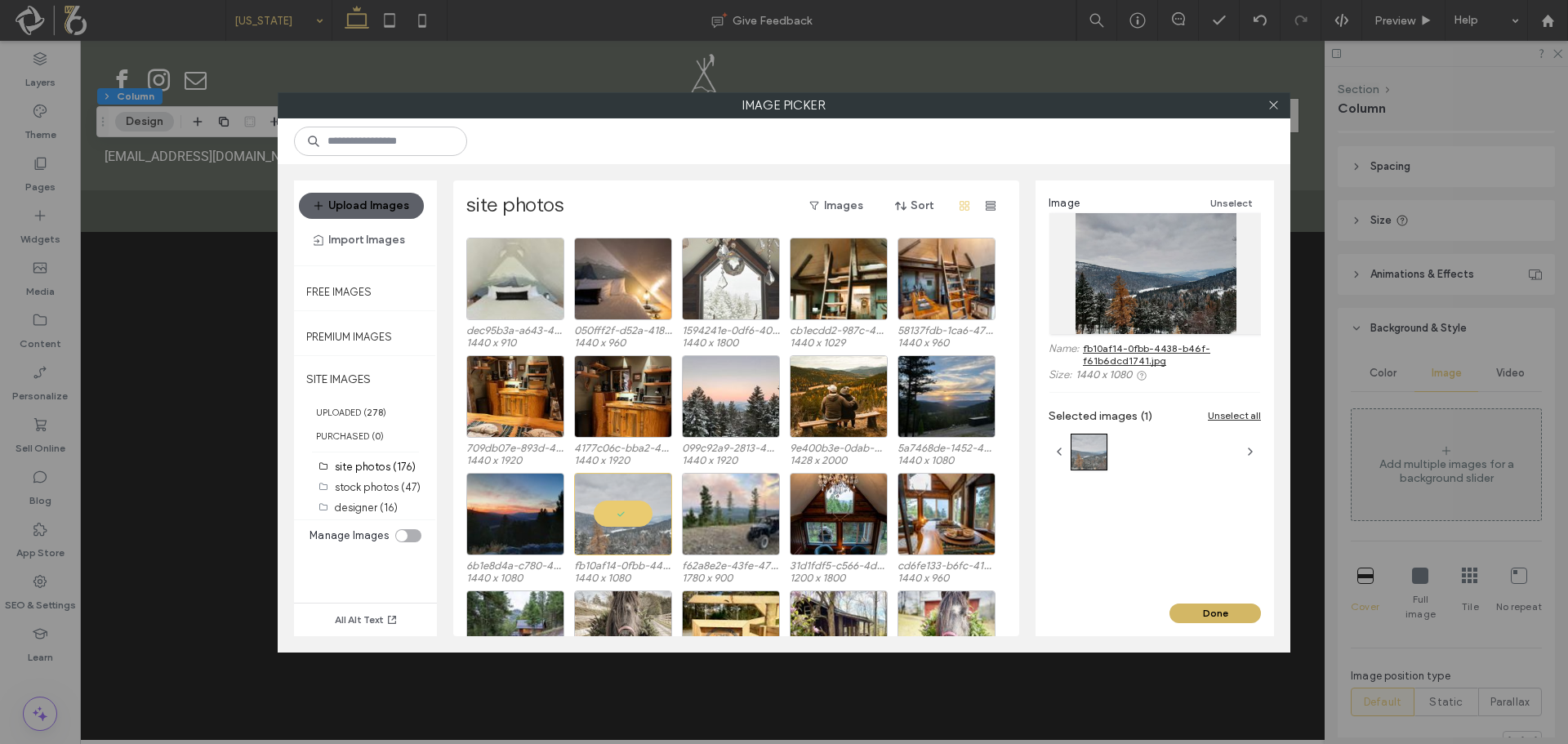
click at [1221, 615] on button "Done" at bounding box center [1215, 614] width 91 height 20
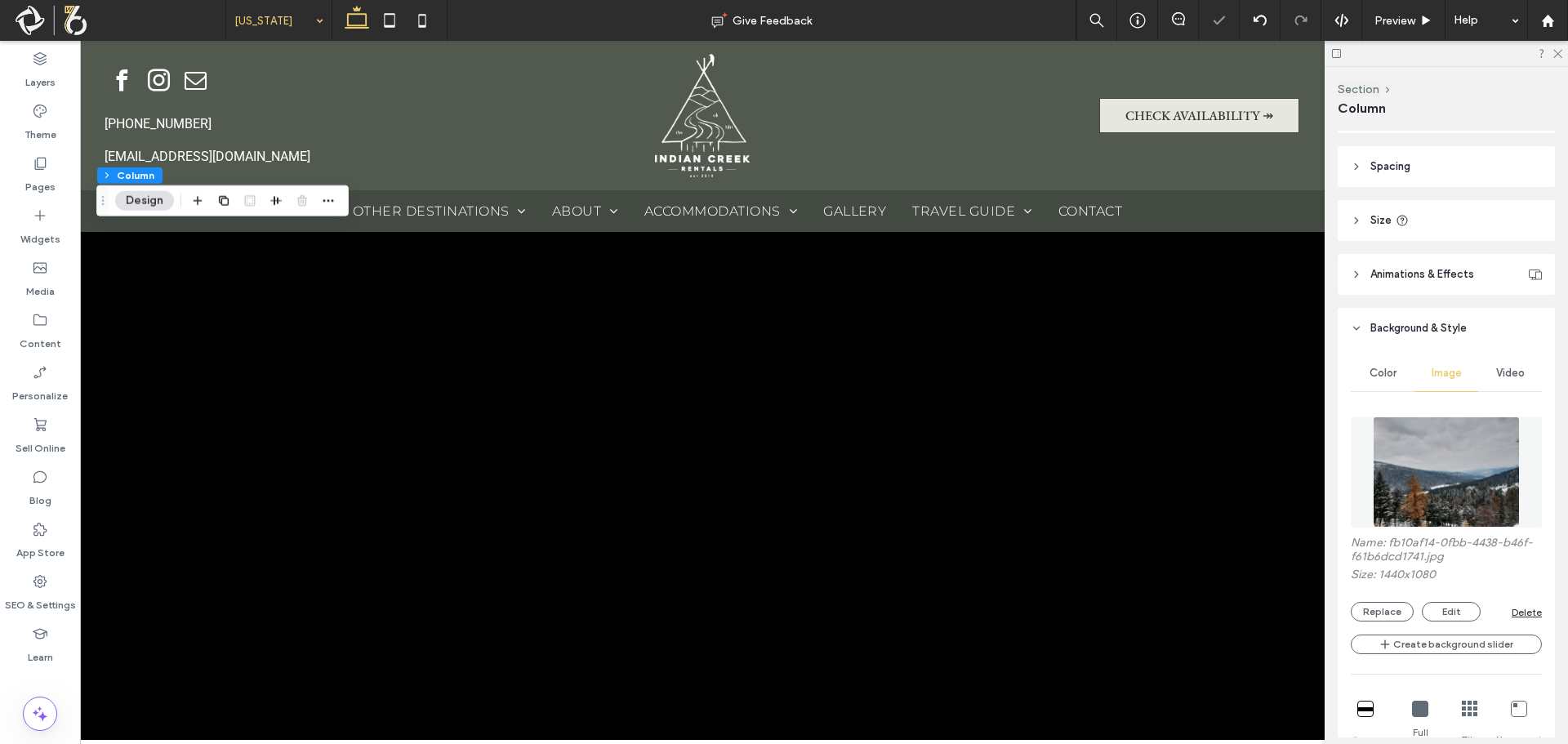
click at [1372, 599] on div "Name: fb10af14-0fbb-4438-b46f-f61b6dcd1741.jpg Size: 1440x1080 Replace Edit Del…" at bounding box center [1446, 579] width 191 height 86
click at [1366, 612] on button "Replace" at bounding box center [1382, 612] width 63 height 20
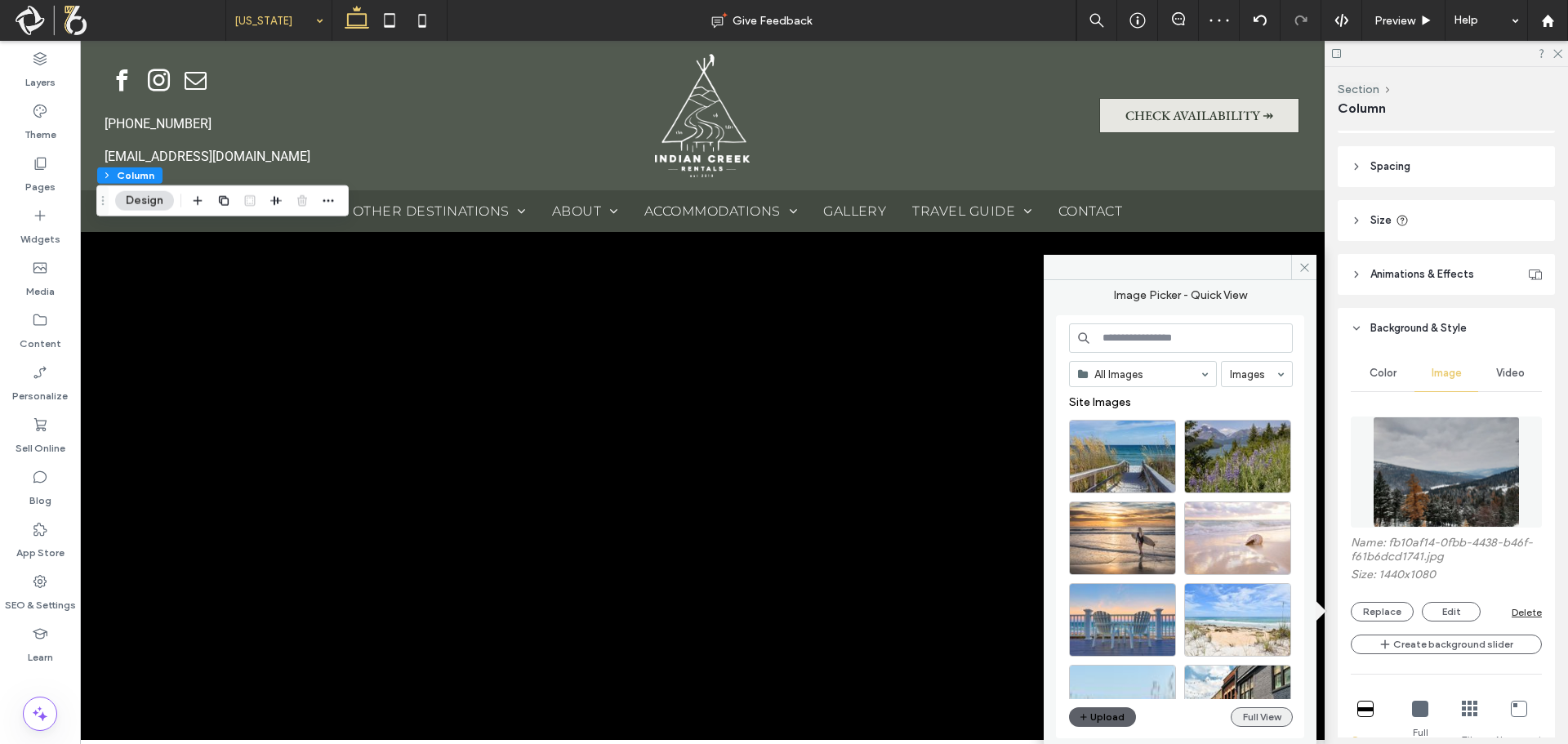
click at [1240, 712] on button "Full View" at bounding box center [1262, 717] width 62 height 20
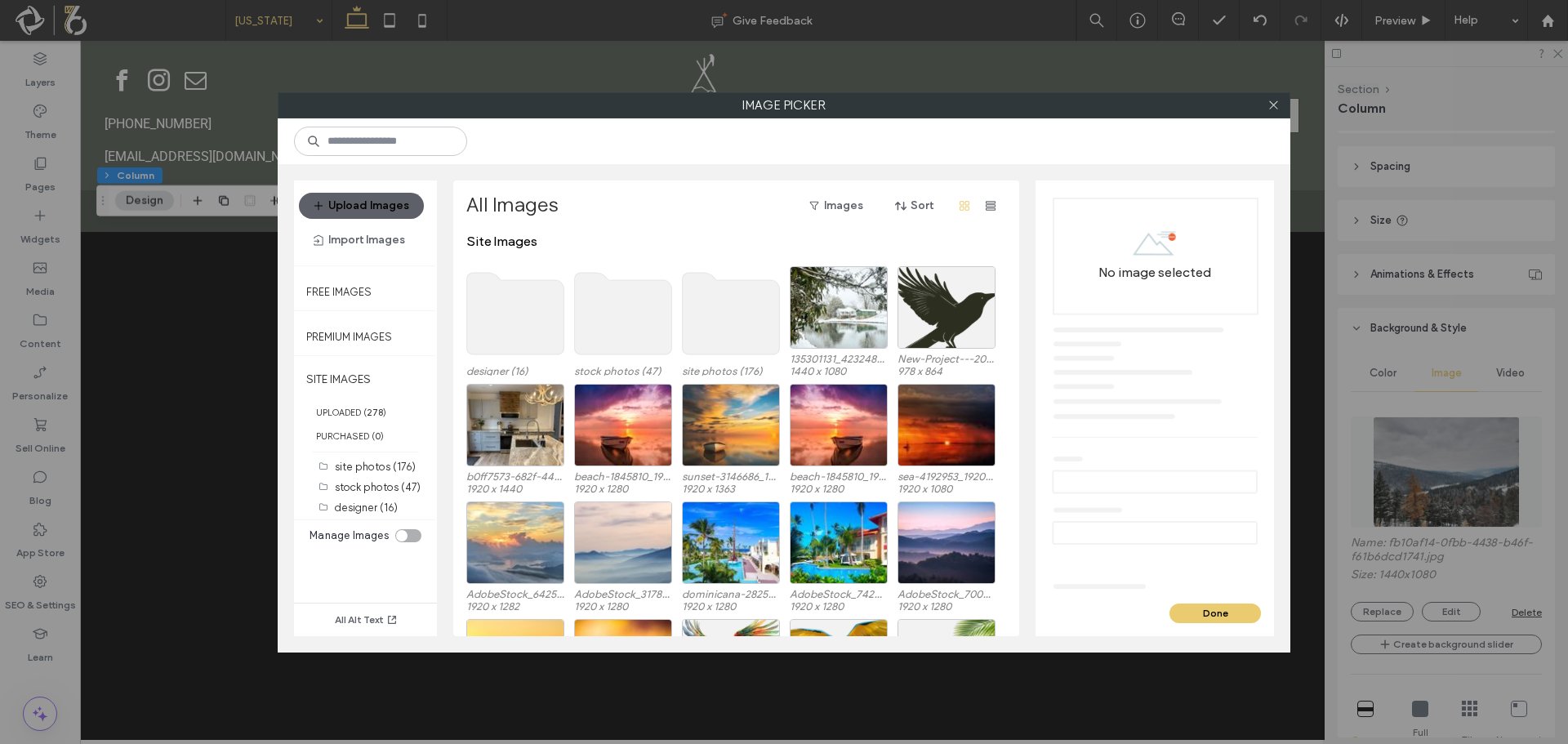
click at [741, 321] on use at bounding box center [731, 313] width 97 height 82
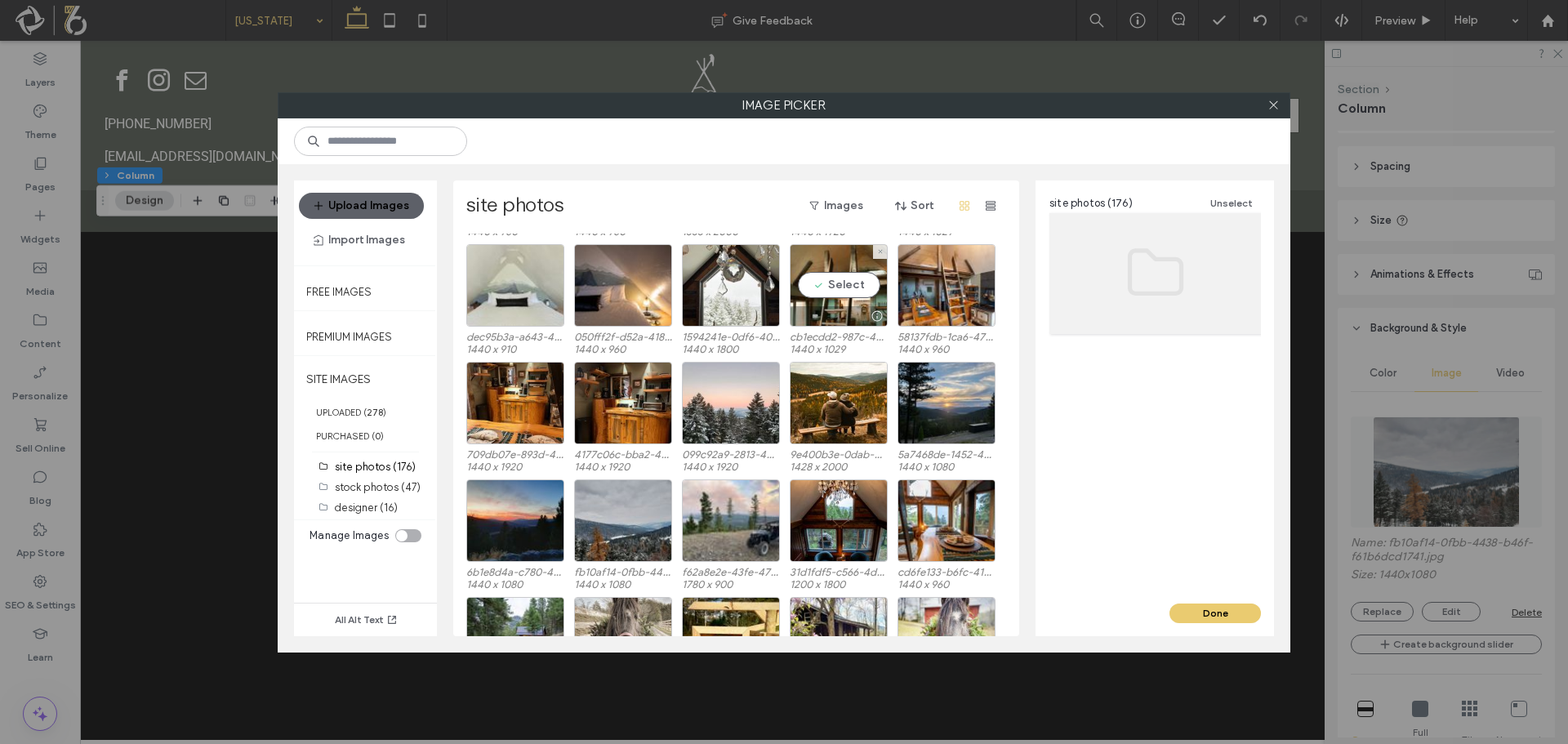
scroll to position [819, 0]
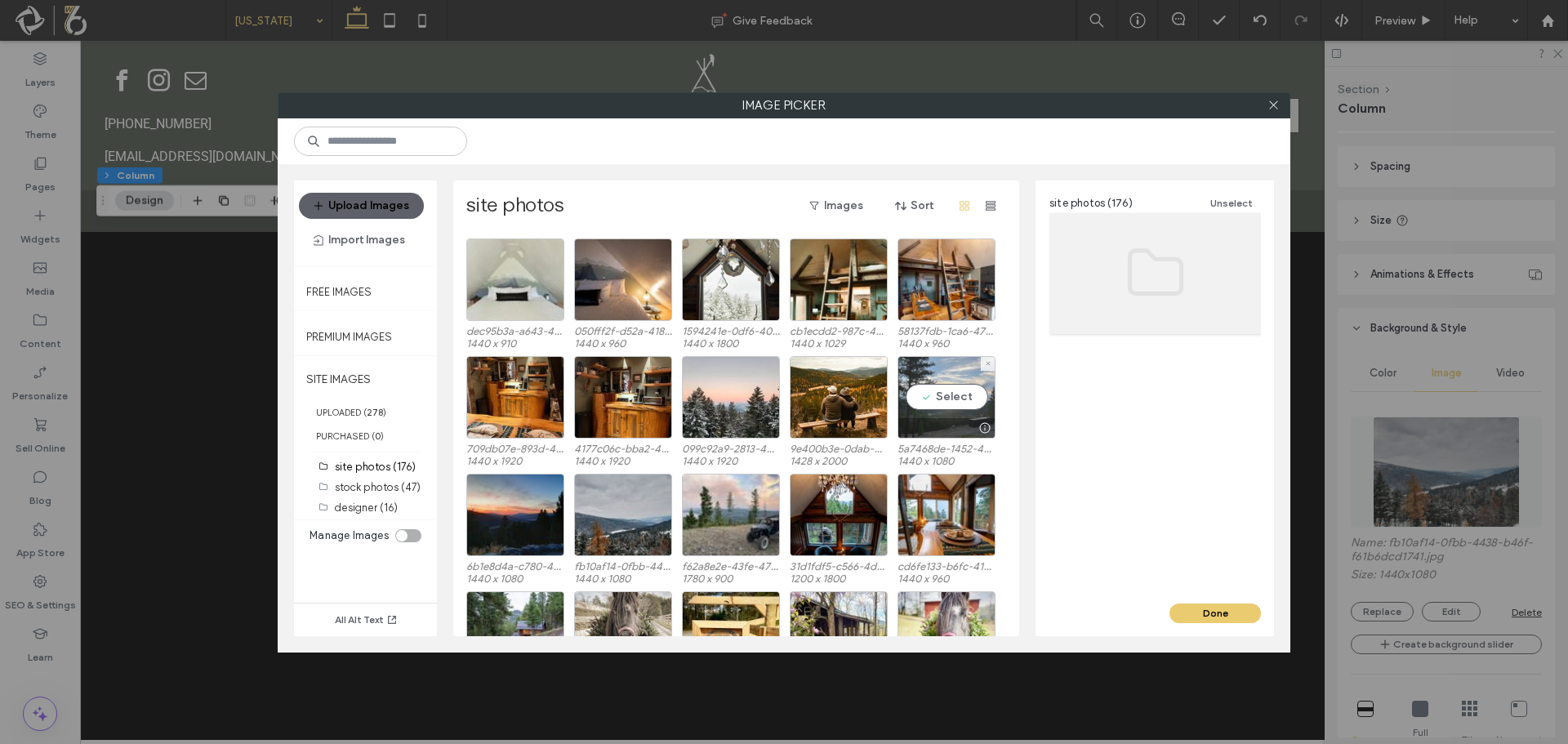
click at [947, 405] on div "Select" at bounding box center [947, 398] width 98 height 83
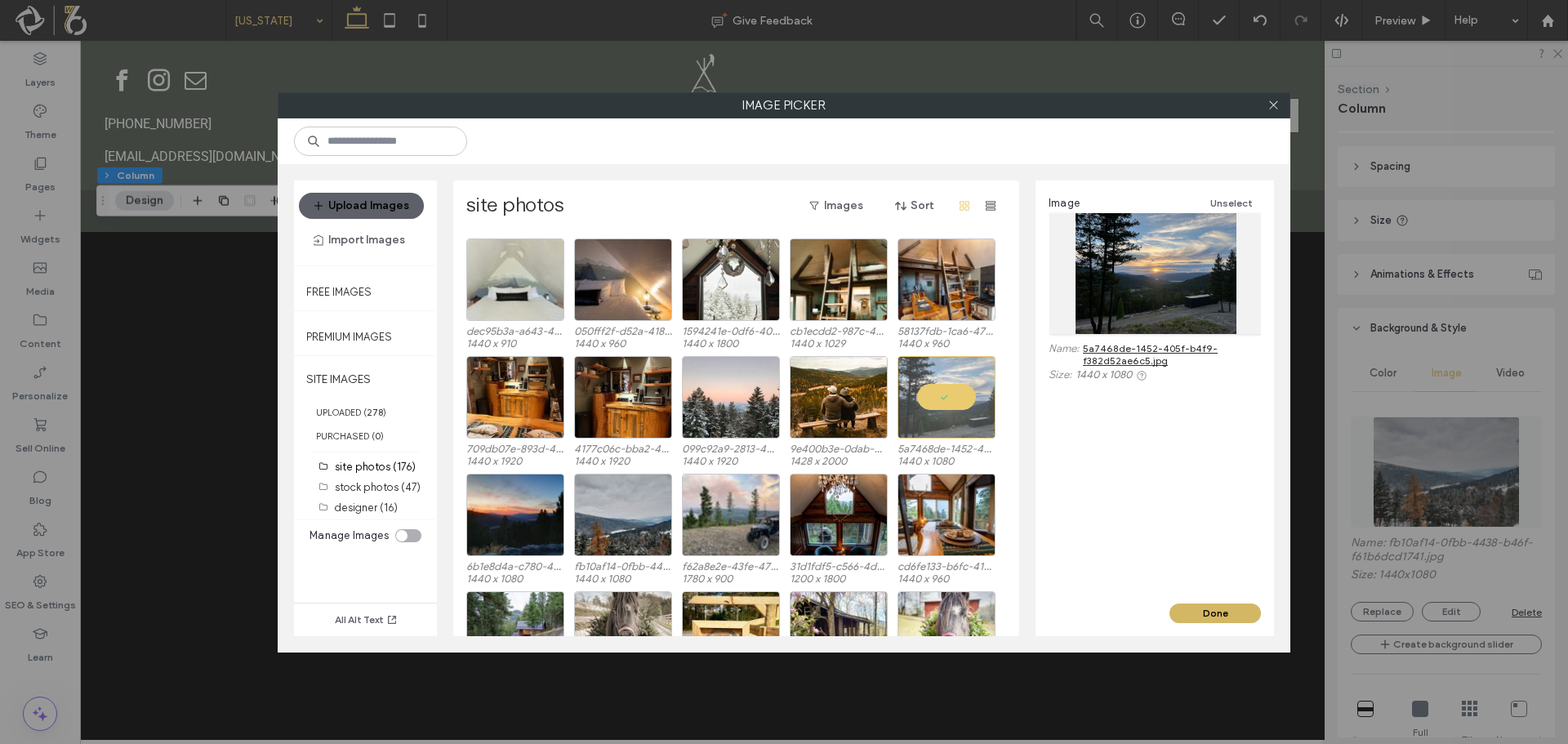
click at [1202, 609] on button "Done" at bounding box center [1215, 614] width 91 height 20
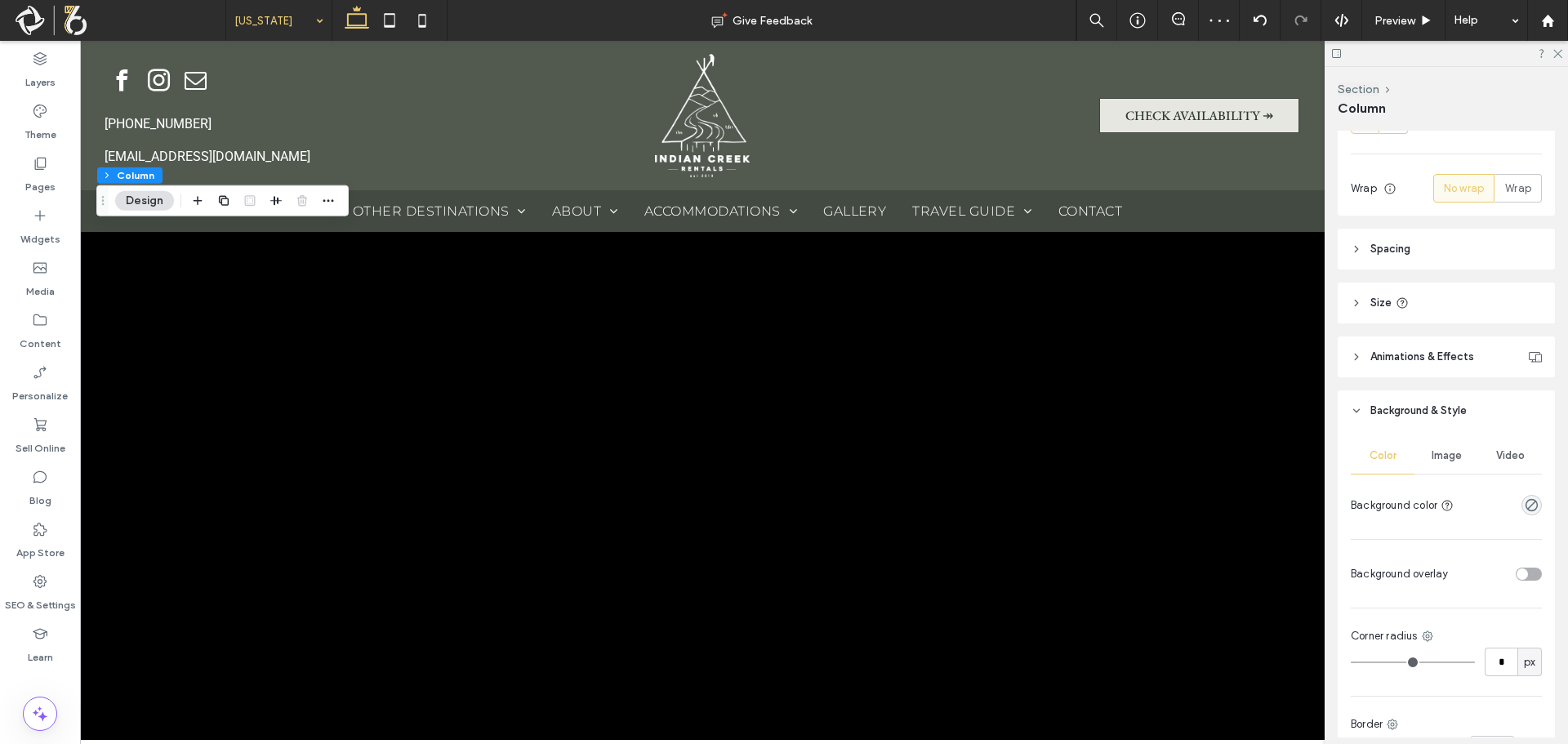
scroll to position [245, 0]
click at [1443, 444] on div "Image" at bounding box center [1446, 454] width 64 height 36
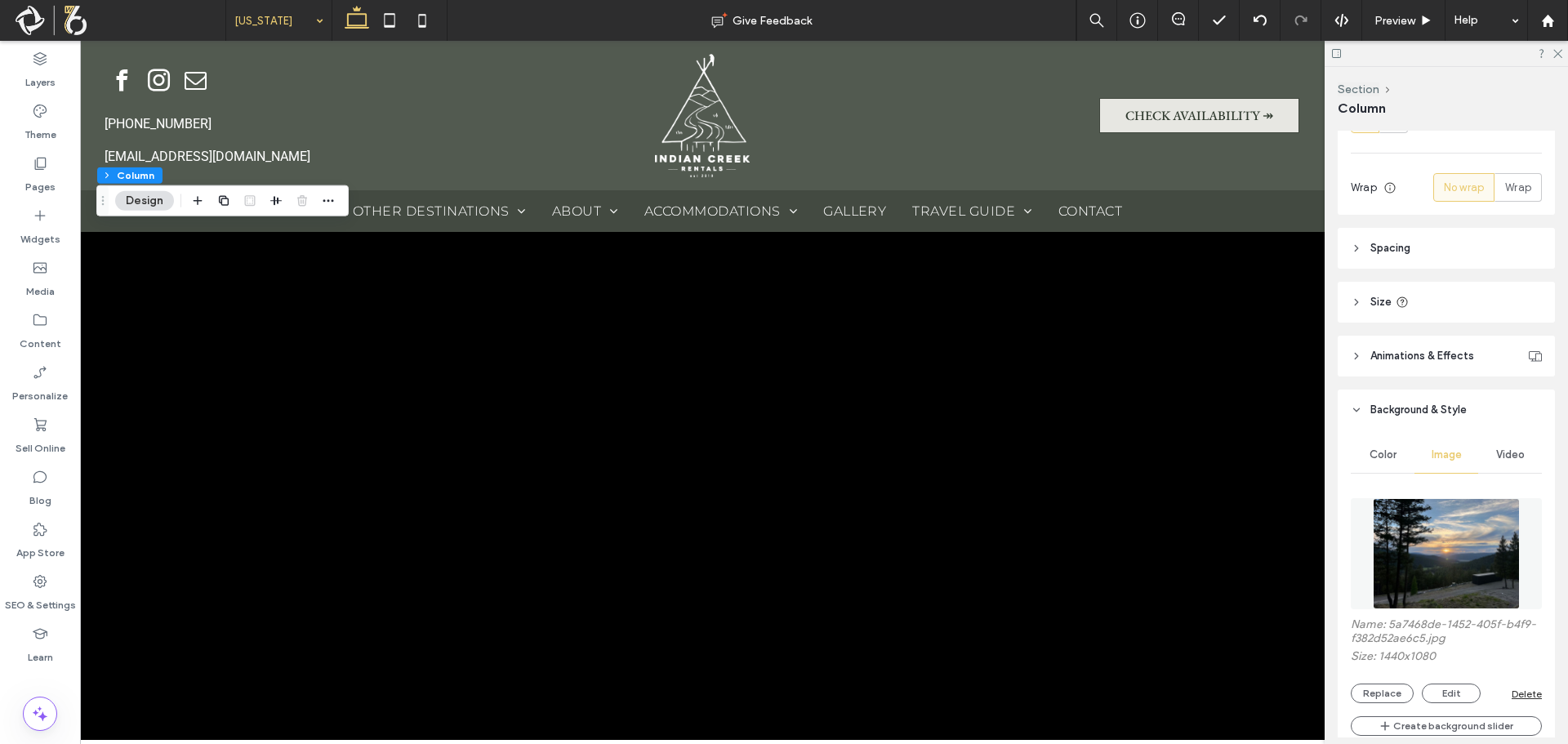
click at [1429, 526] on img at bounding box center [1446, 553] width 147 height 111
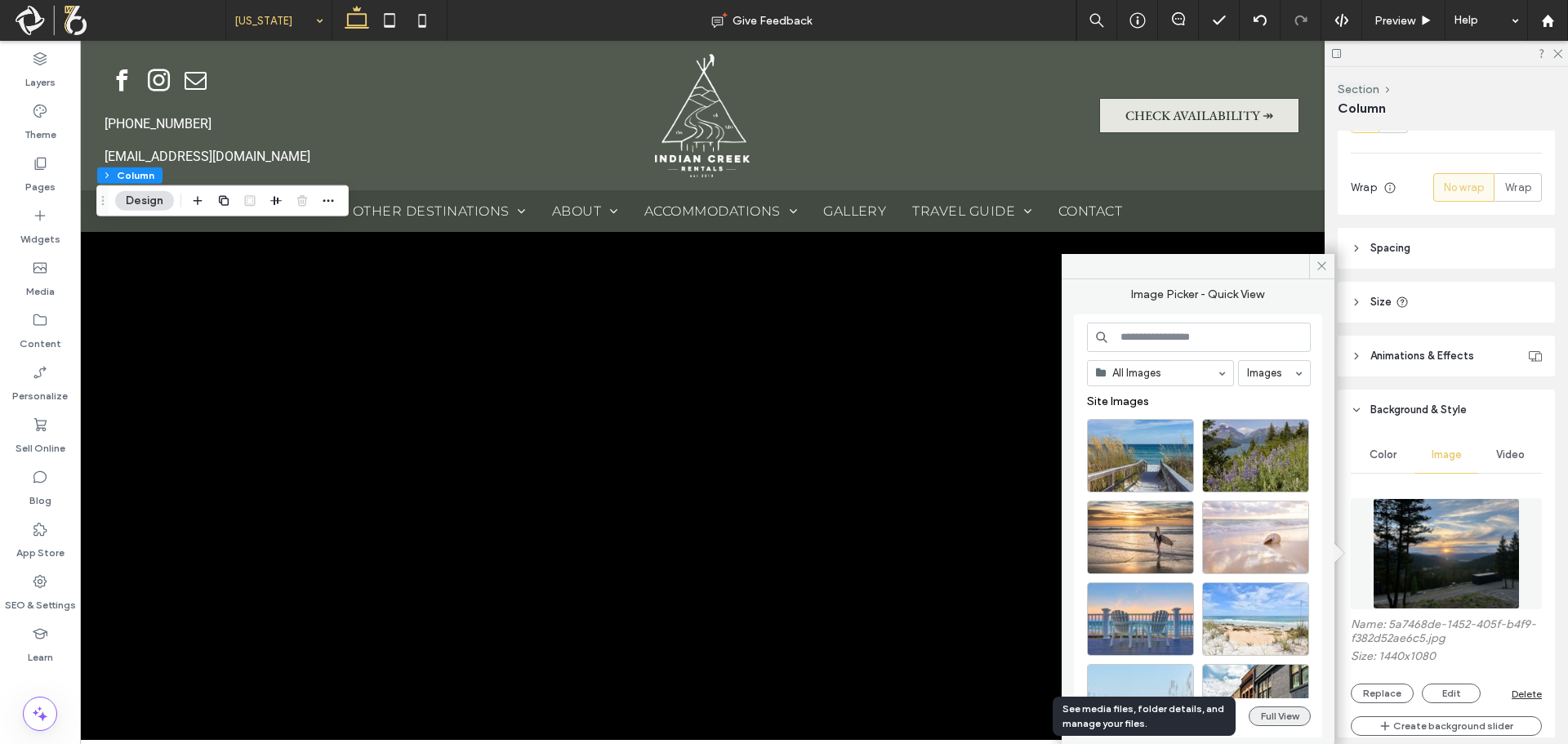
click at [1268, 716] on button "Full View" at bounding box center [1279, 717] width 62 height 20
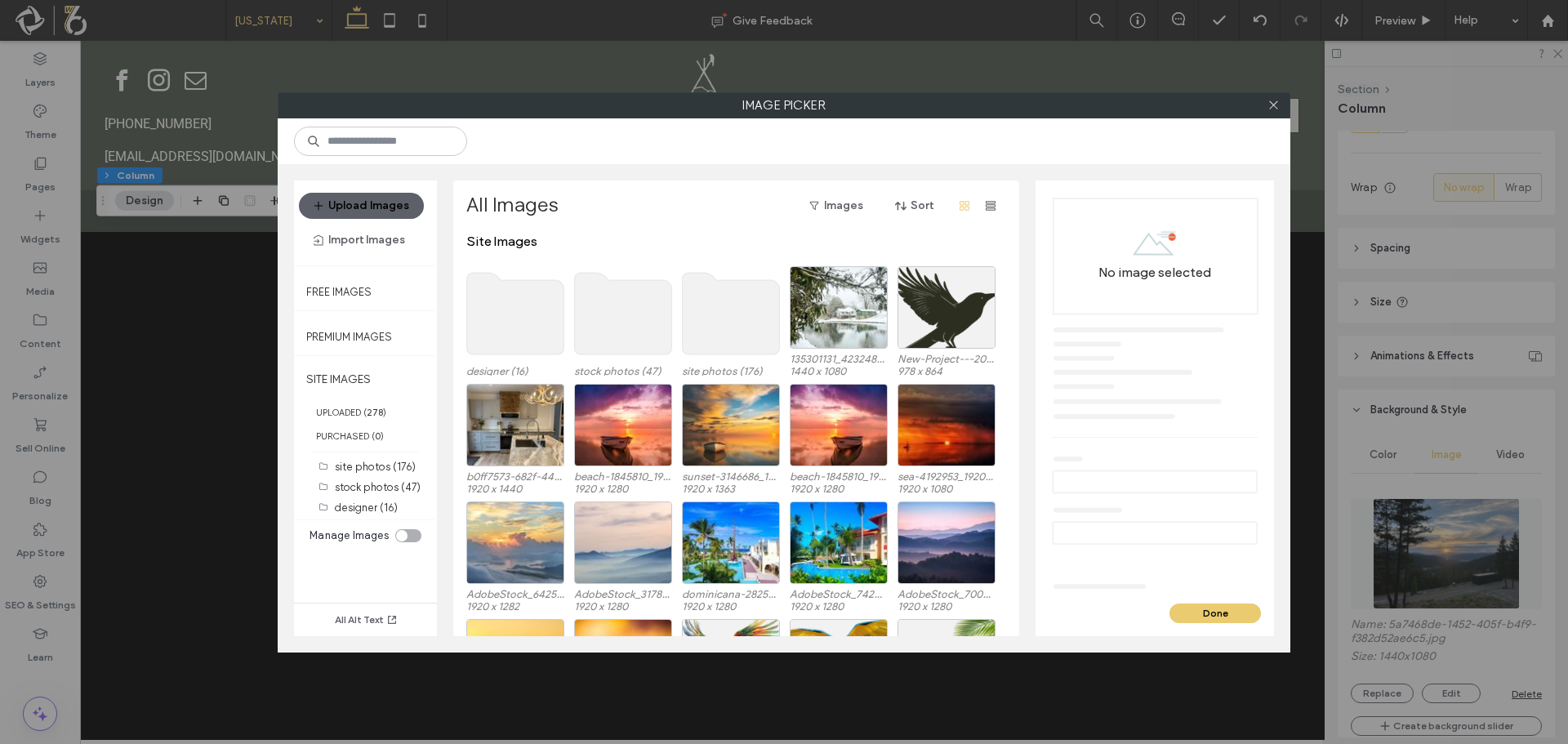
click at [620, 291] on use at bounding box center [623, 313] width 97 height 82
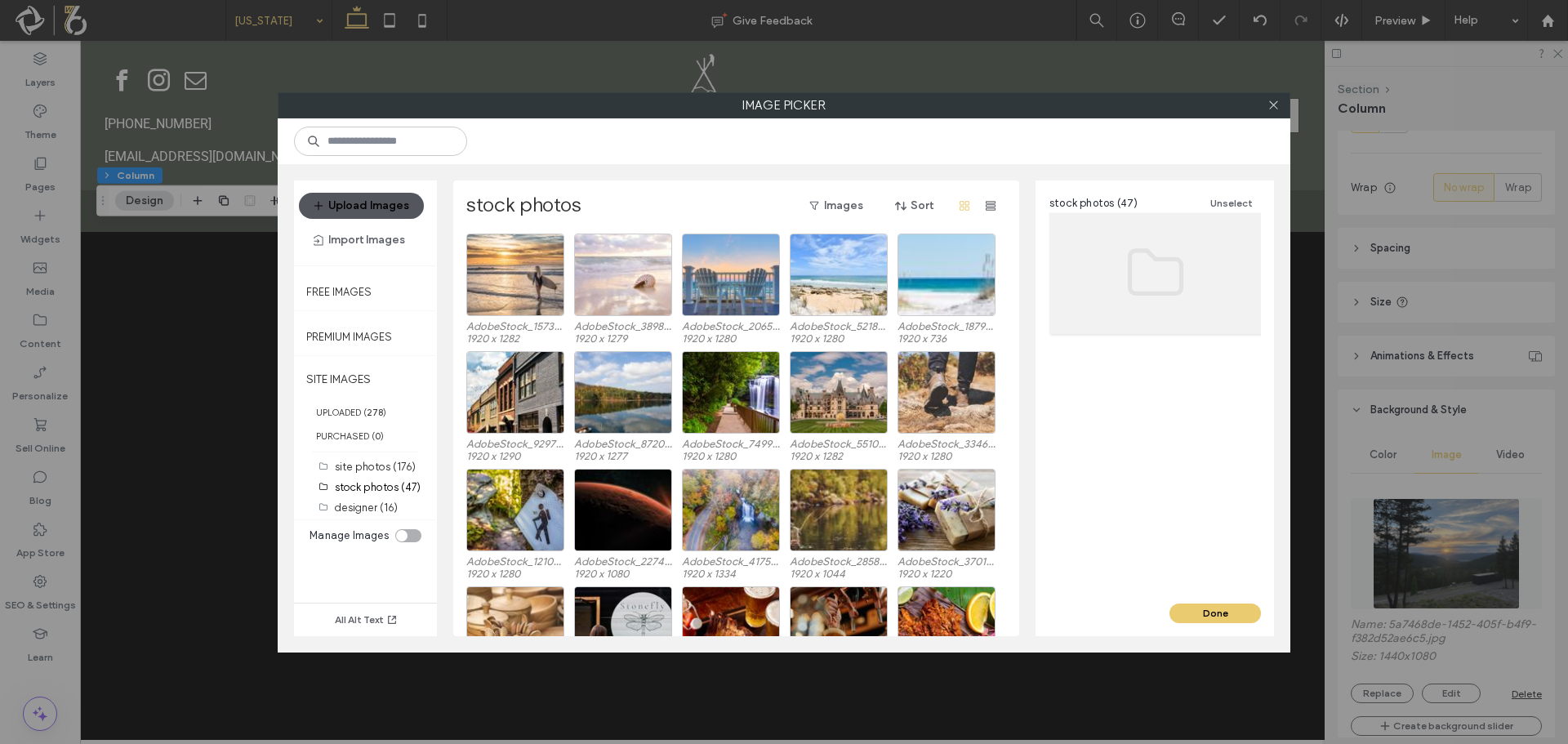
click at [371, 209] on button "Upload Images" at bounding box center [361, 206] width 125 height 27
click at [371, 205] on button "Upload Images" at bounding box center [361, 206] width 125 height 27
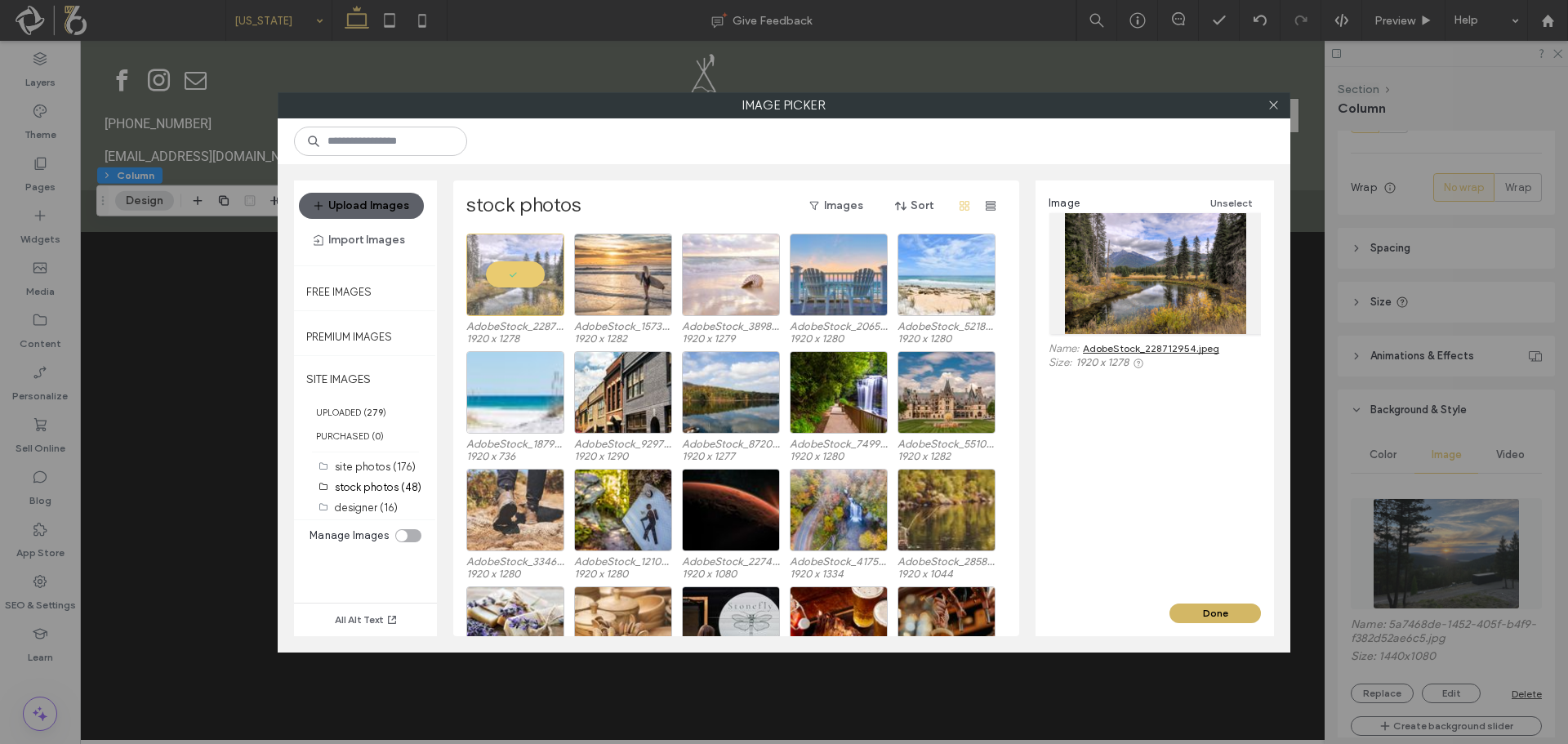
click at [1213, 605] on button "Done" at bounding box center [1215, 614] width 91 height 20
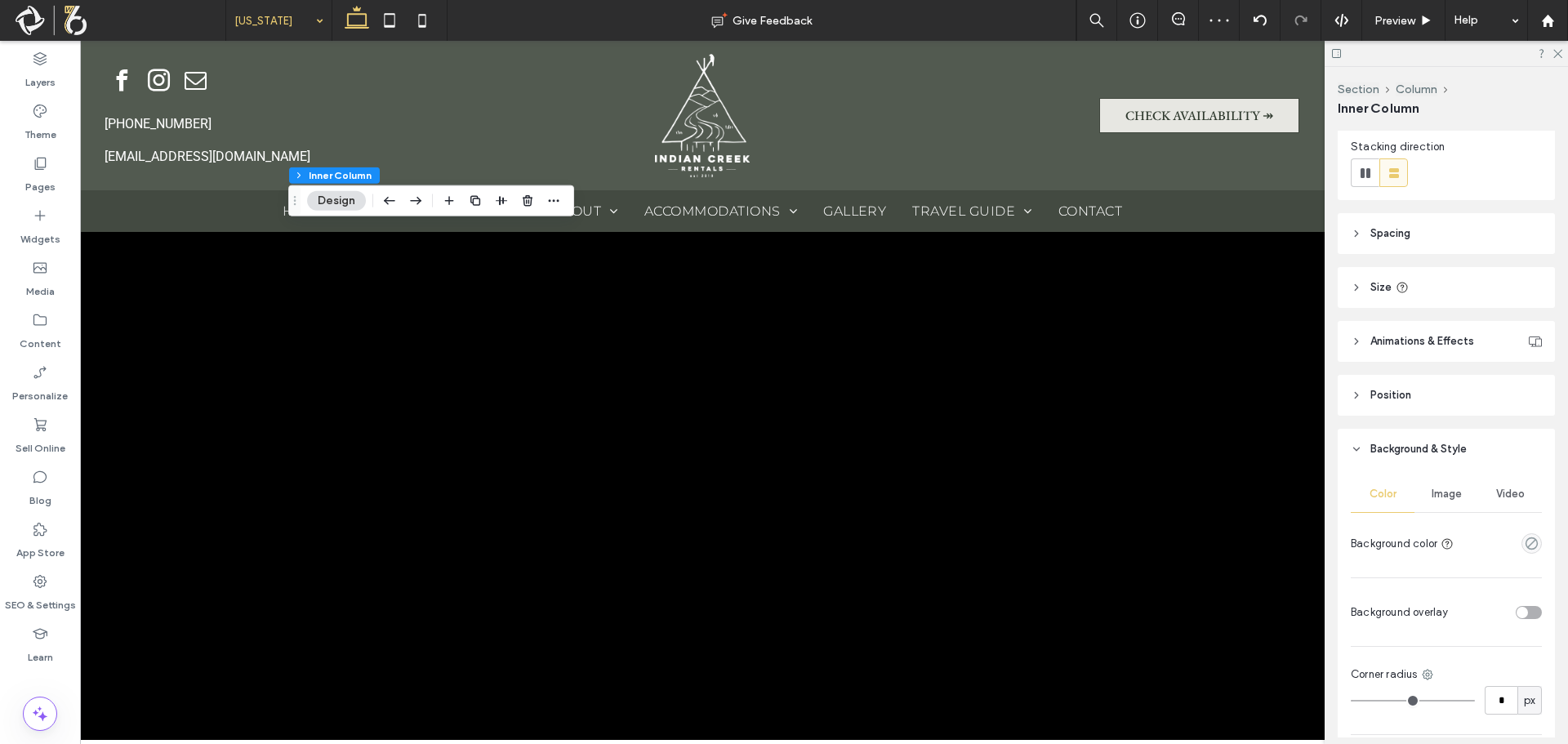
click at [1437, 494] on span "Image" at bounding box center [1446, 495] width 30 height 13
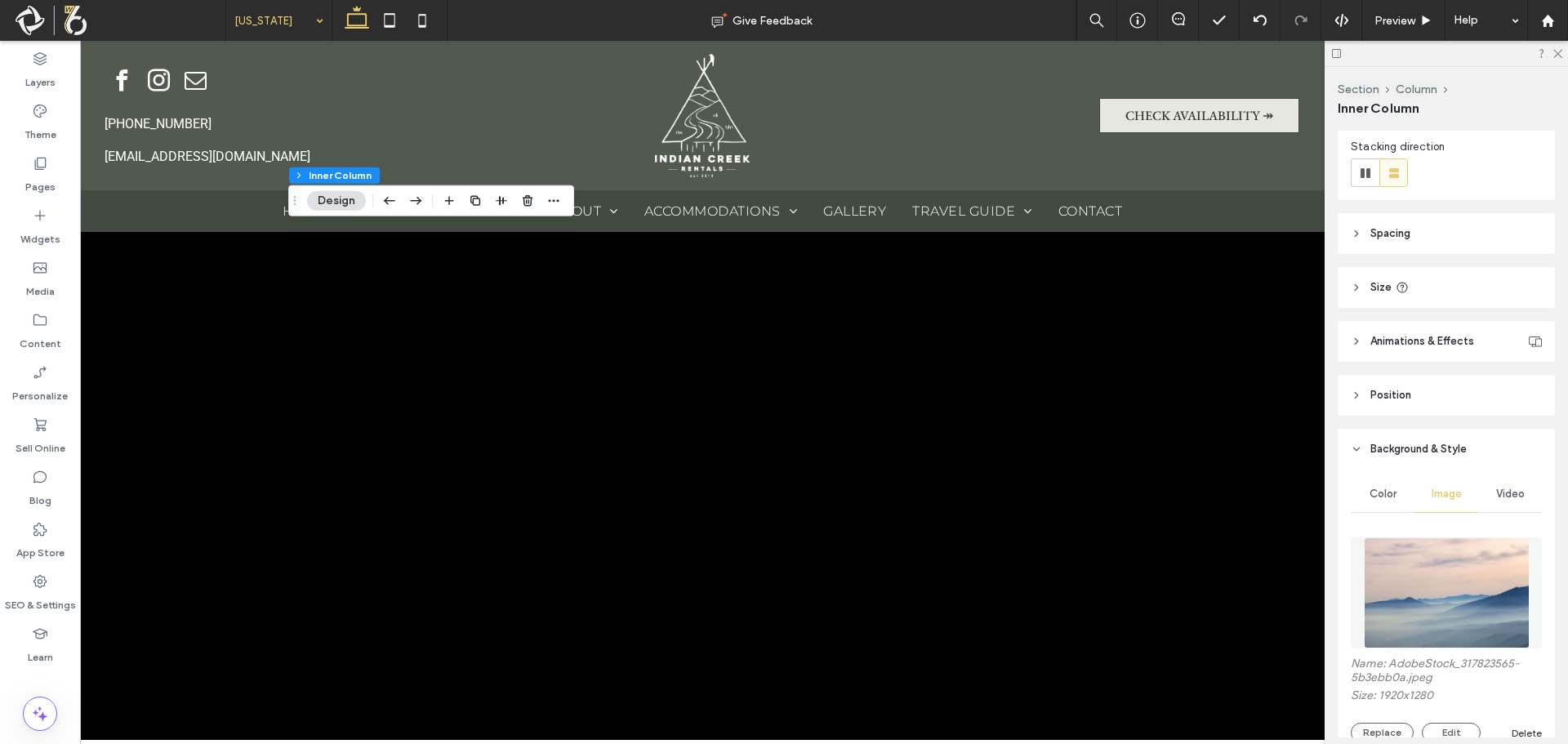
click at [1439, 593] on img at bounding box center [1447, 593] width 166 height 111
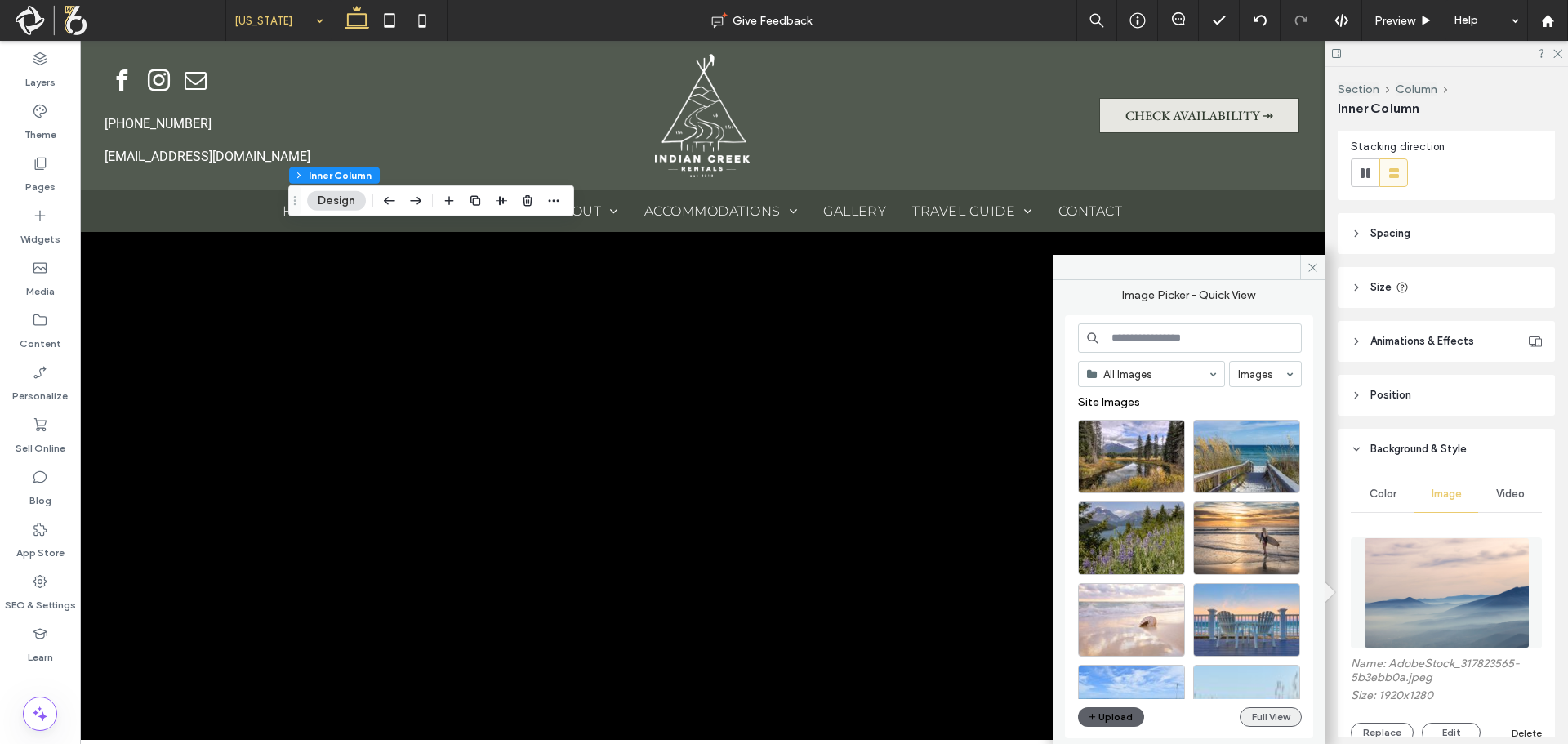
click at [1273, 719] on button "Full View" at bounding box center [1271, 717] width 62 height 20
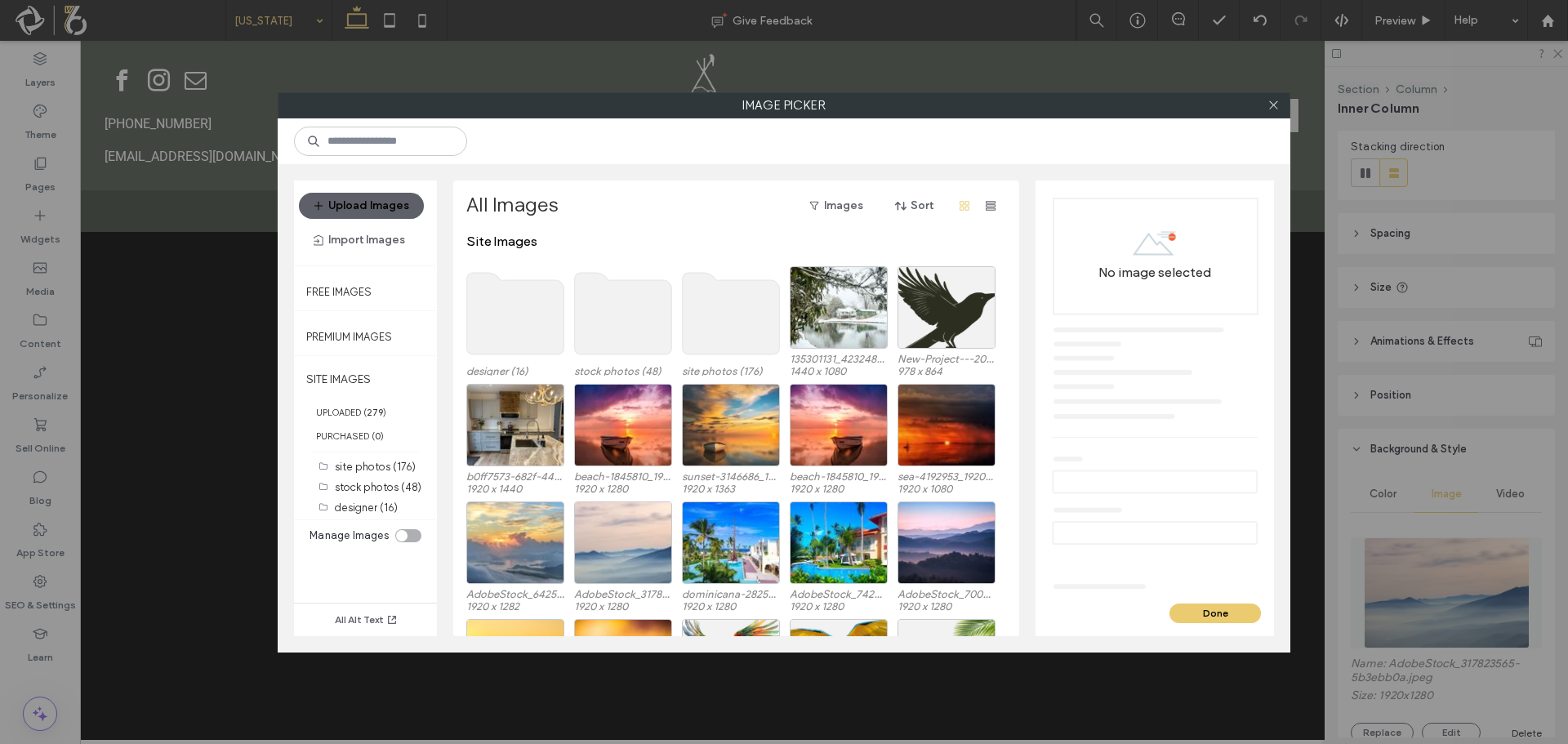
click at [723, 326] on use at bounding box center [731, 313] width 97 height 82
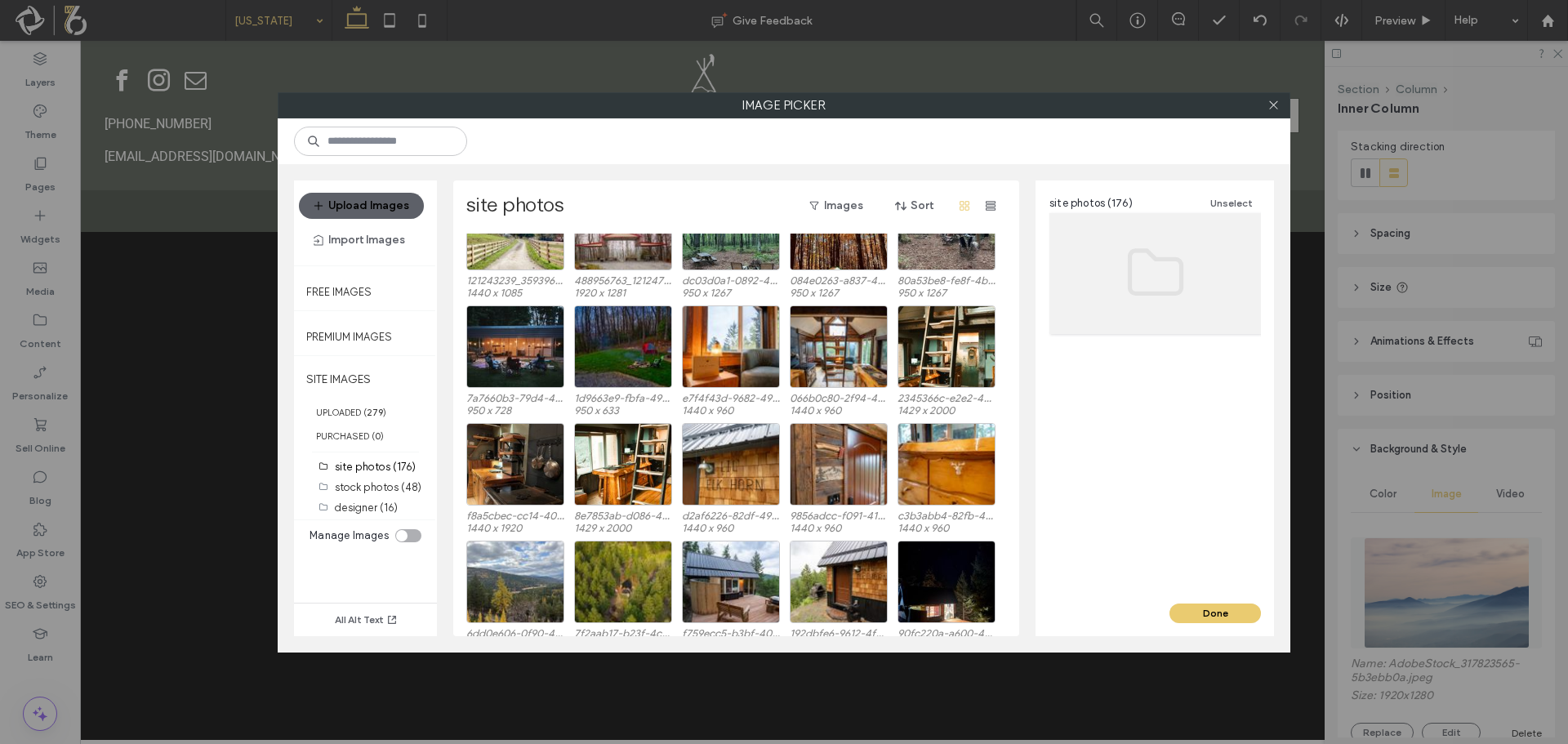
scroll to position [82, 0]
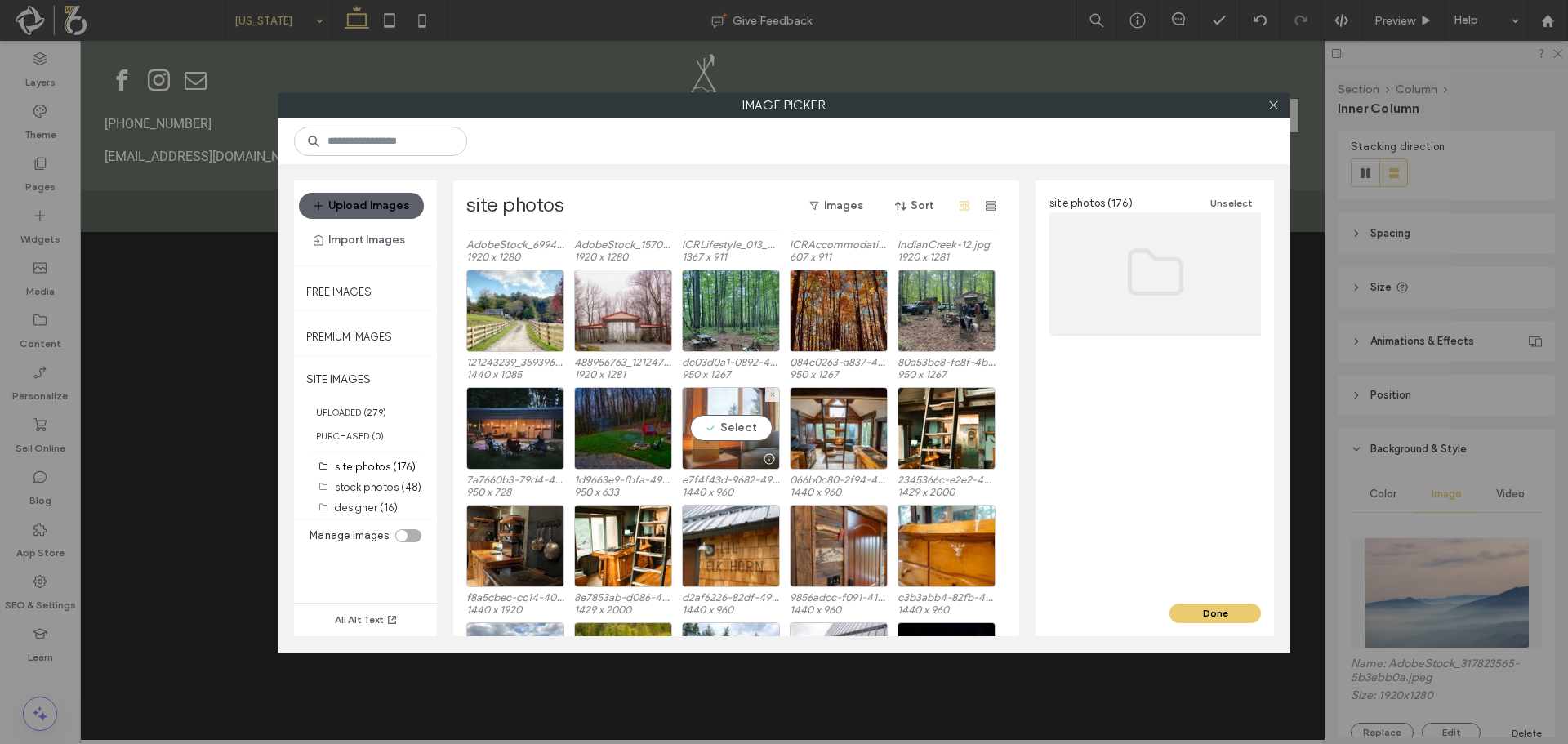
click at [760, 430] on div "Select" at bounding box center [731, 428] width 98 height 83
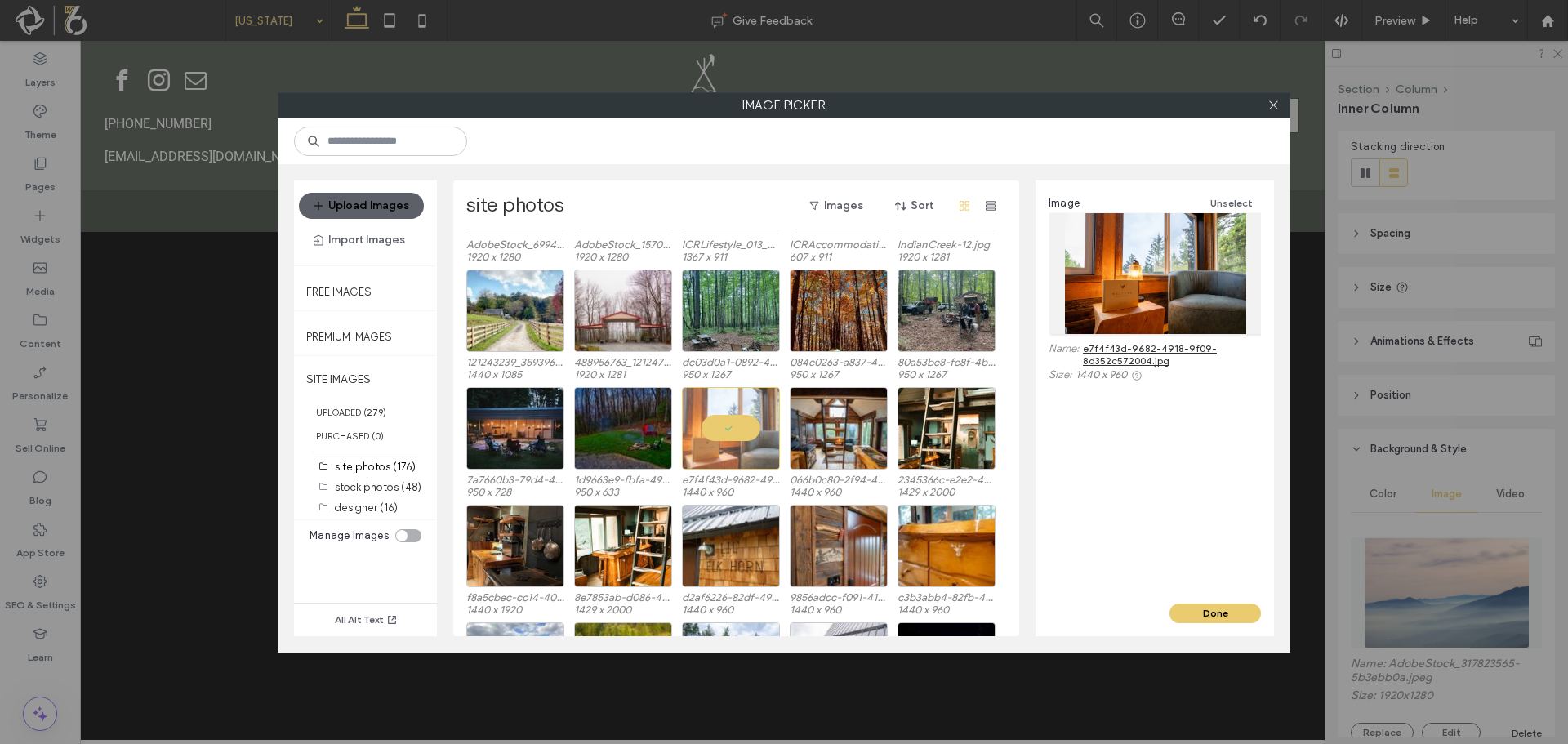
click at [1183, 600] on div "Image Unselect Name: e7f4f43d-9682-4918-9f09-8d352c572004.jpg Size: 1440 x 960" at bounding box center [1155, 392] width 239 height 423
click at [1186, 616] on button "Done" at bounding box center [1215, 614] width 91 height 20
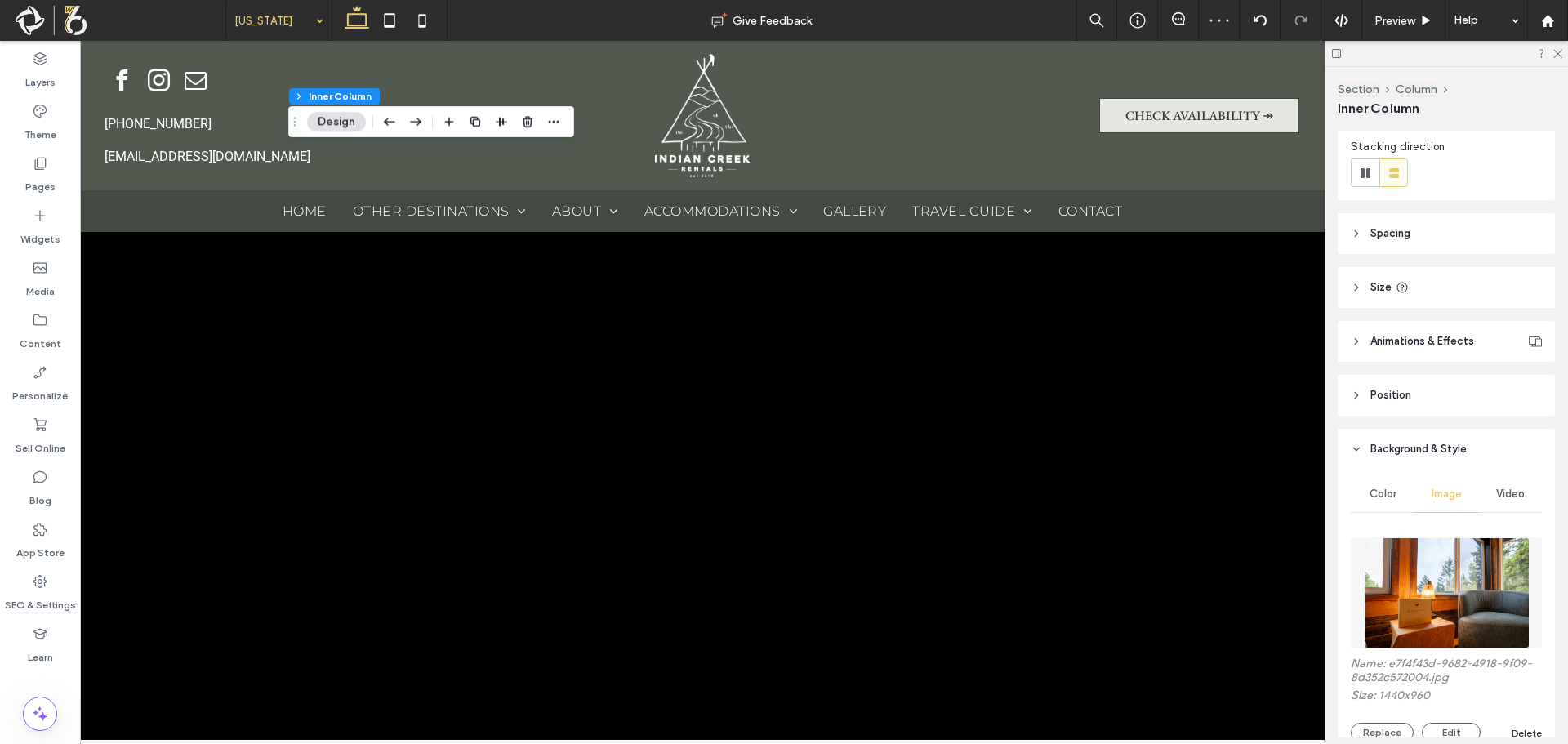
click at [1443, 616] on img at bounding box center [1447, 593] width 166 height 111
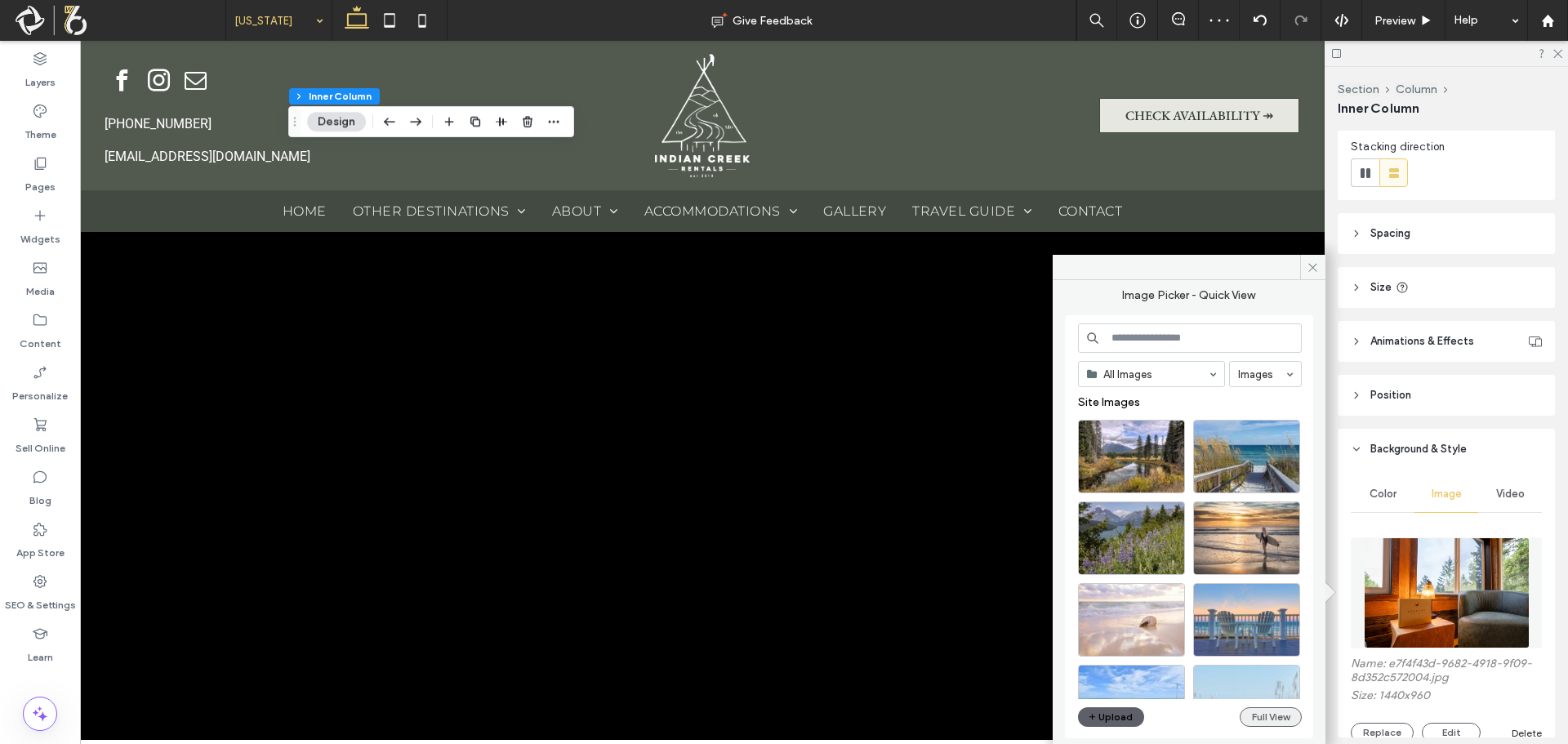
click at [1264, 716] on button "Full View" at bounding box center [1271, 717] width 62 height 20
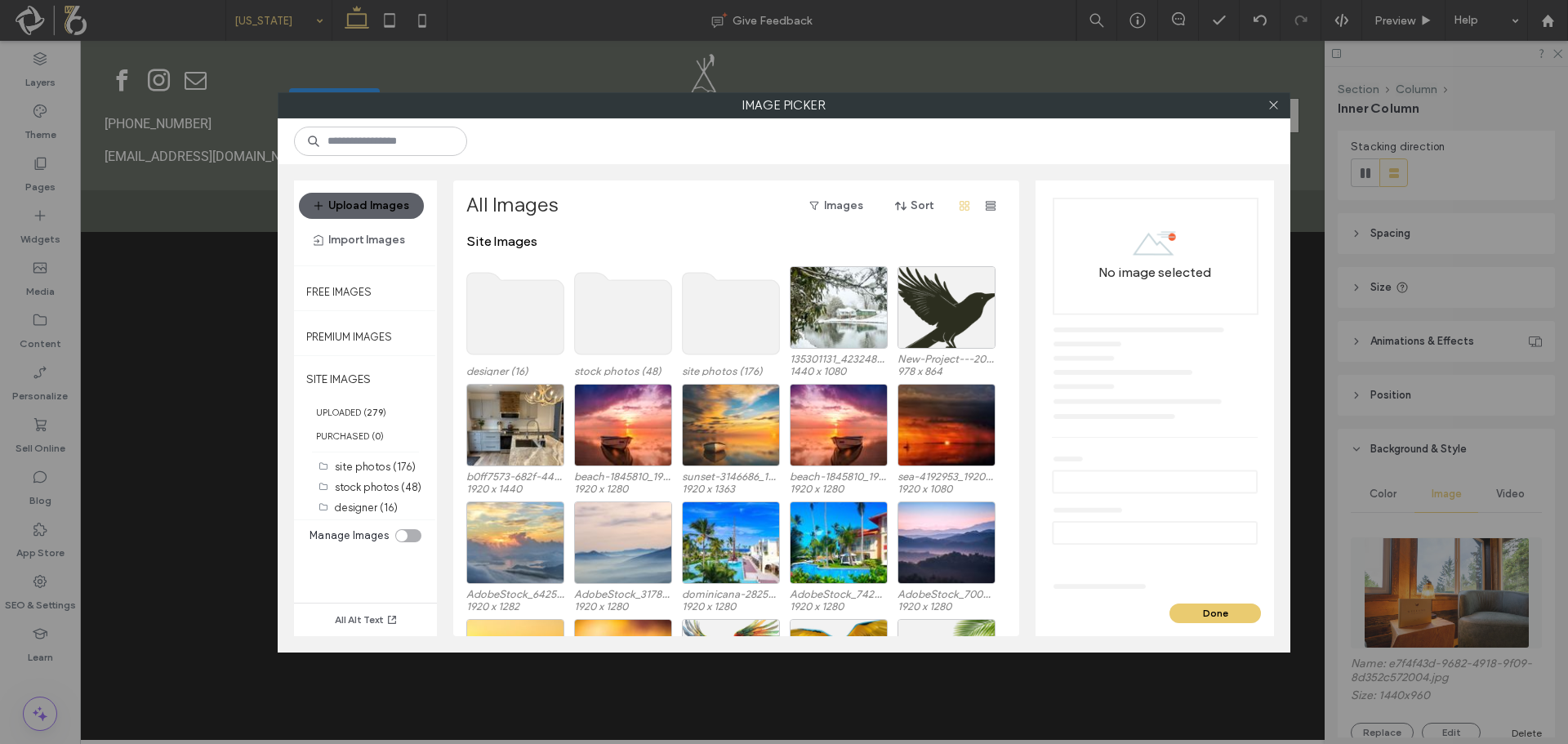
click at [750, 324] on use at bounding box center [731, 313] width 97 height 82
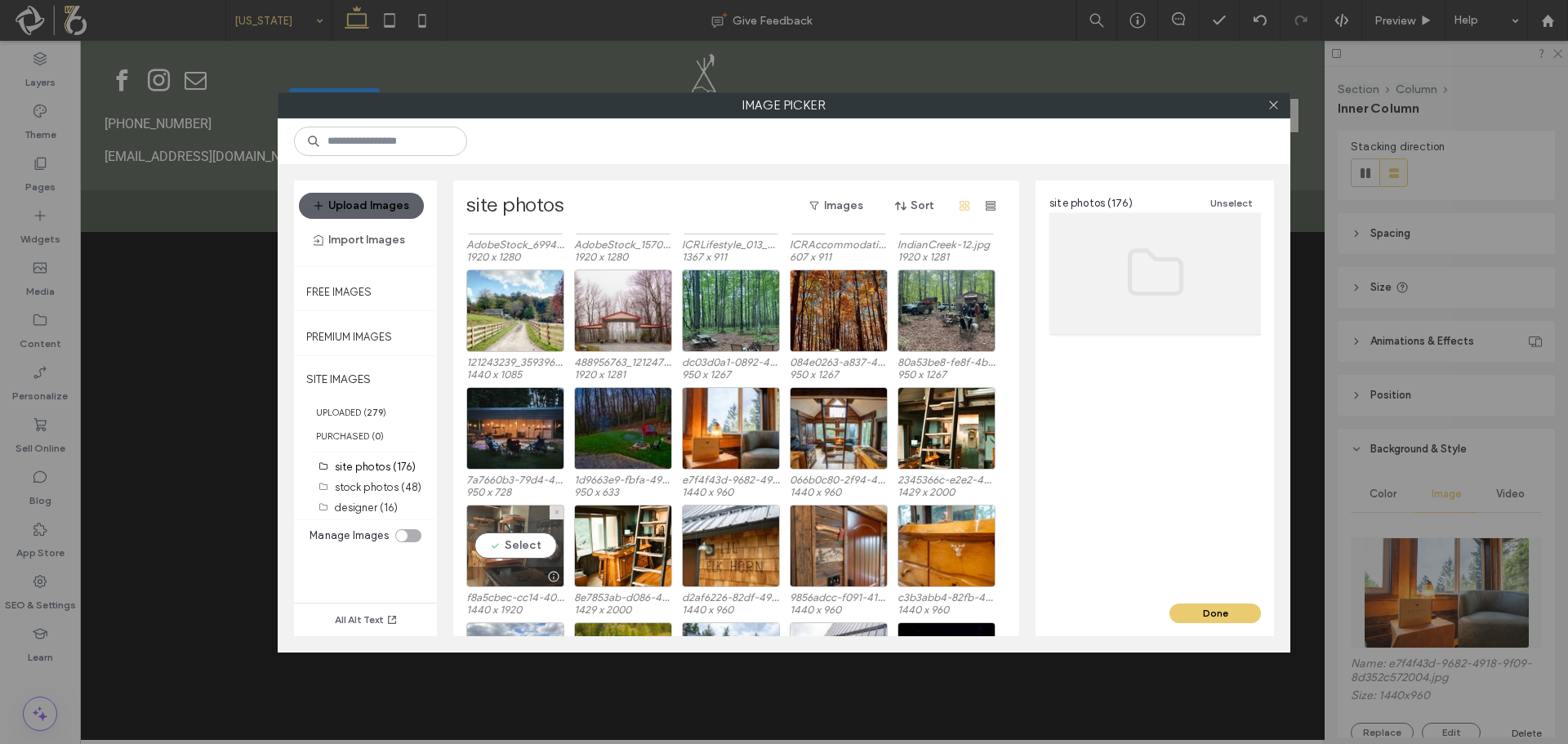
click at [521, 542] on div "Select" at bounding box center [515, 546] width 98 height 83
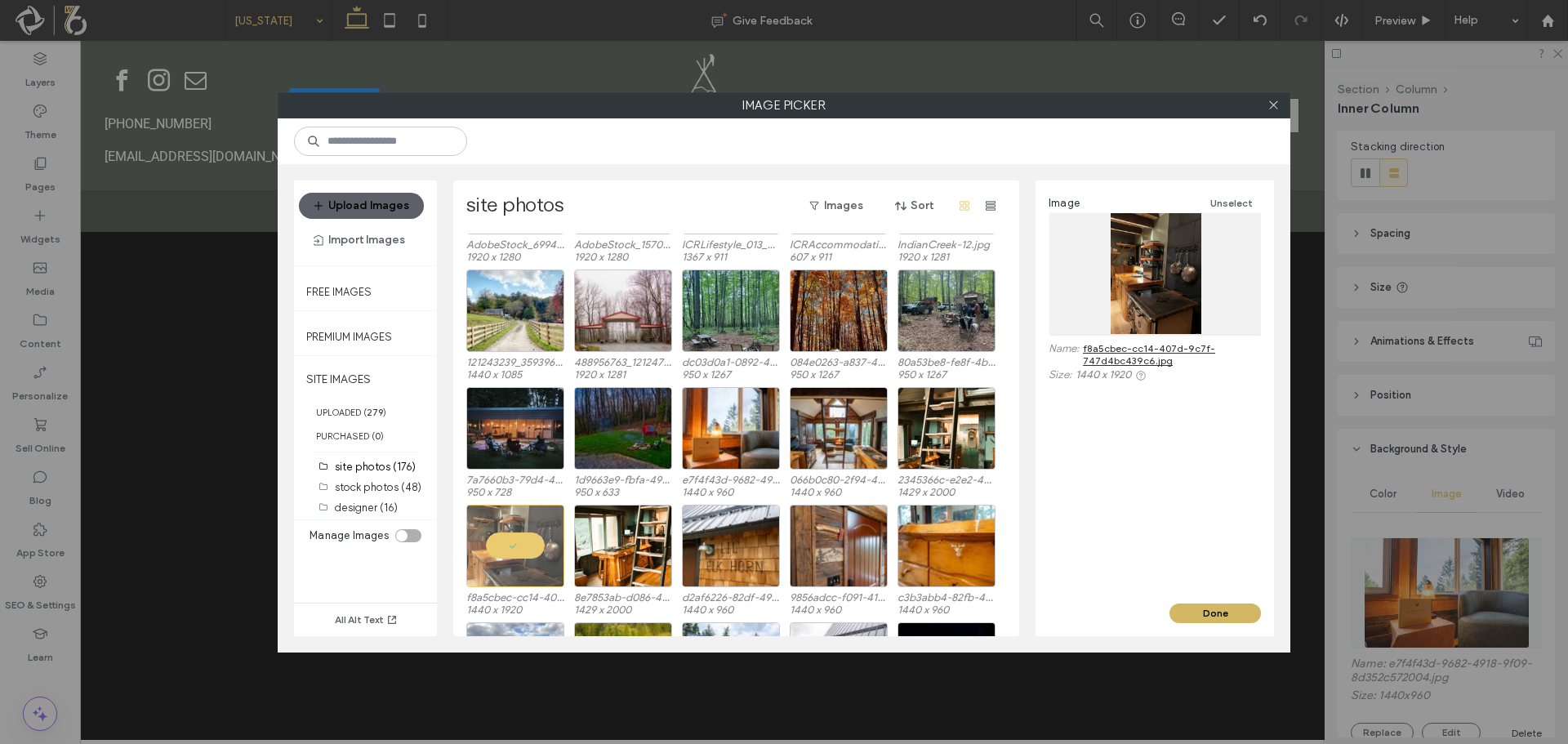
click at [1194, 609] on button "Done" at bounding box center [1215, 614] width 91 height 20
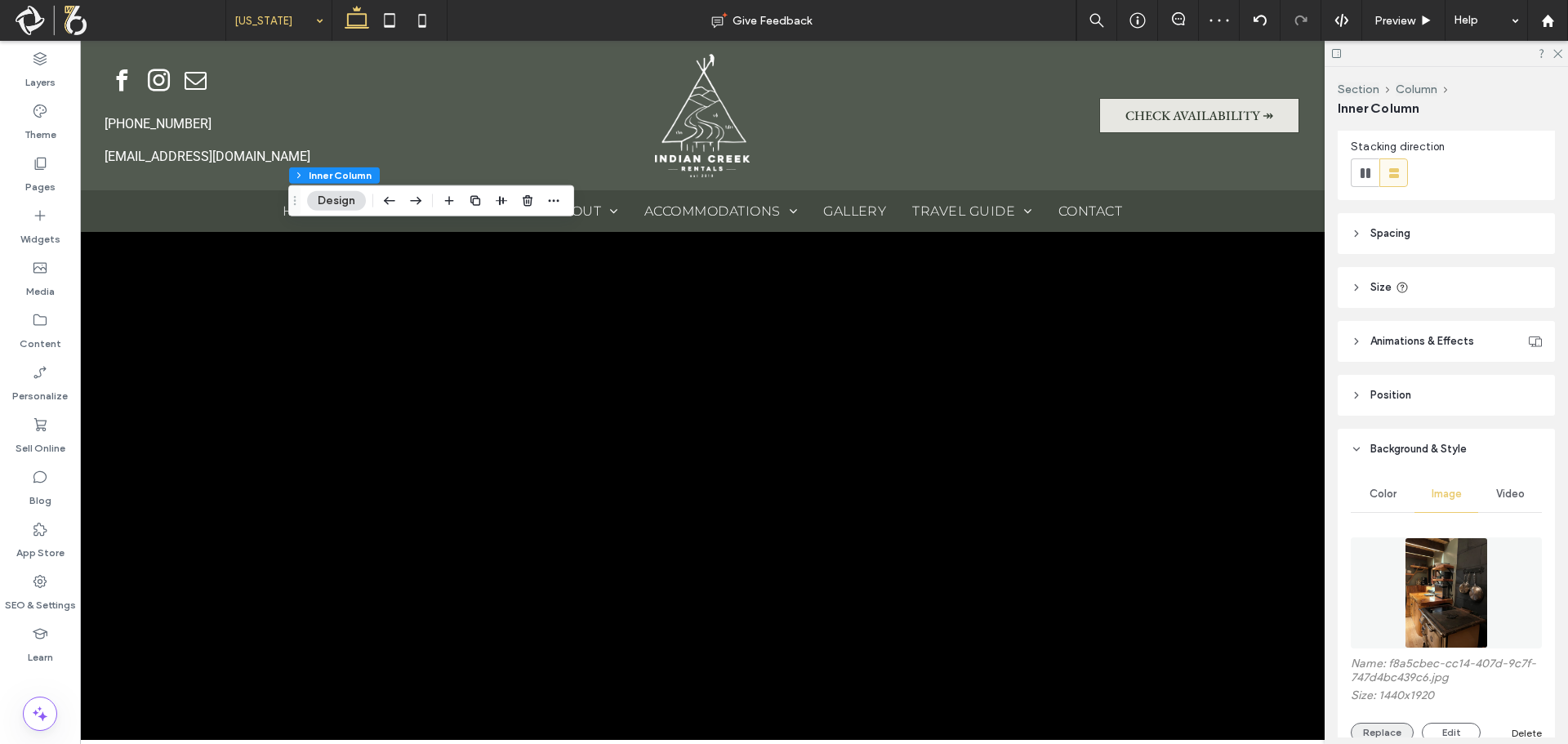
click at [1386, 727] on button "Replace" at bounding box center [1382, 733] width 63 height 20
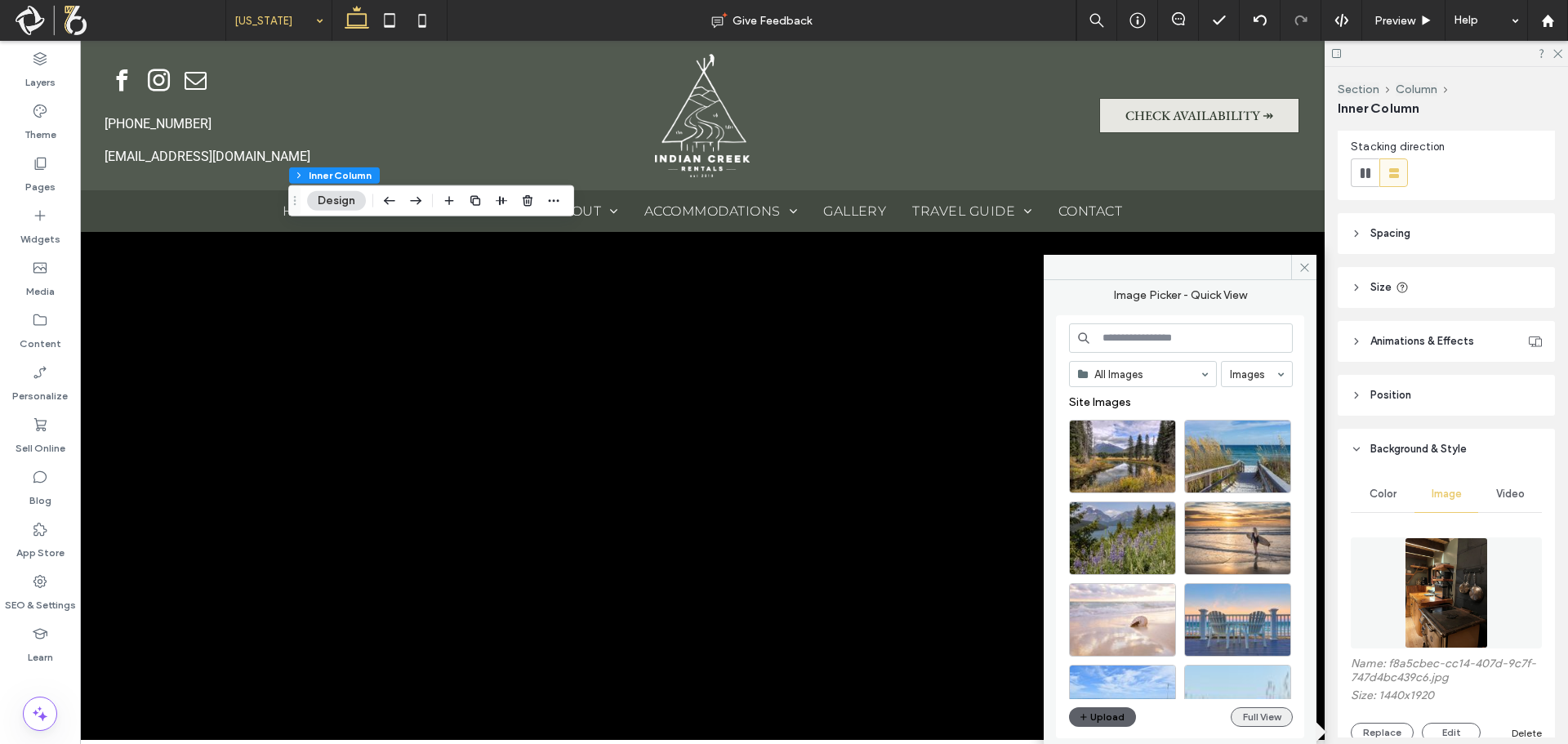
click at [1246, 718] on button "Full View" at bounding box center [1262, 717] width 62 height 20
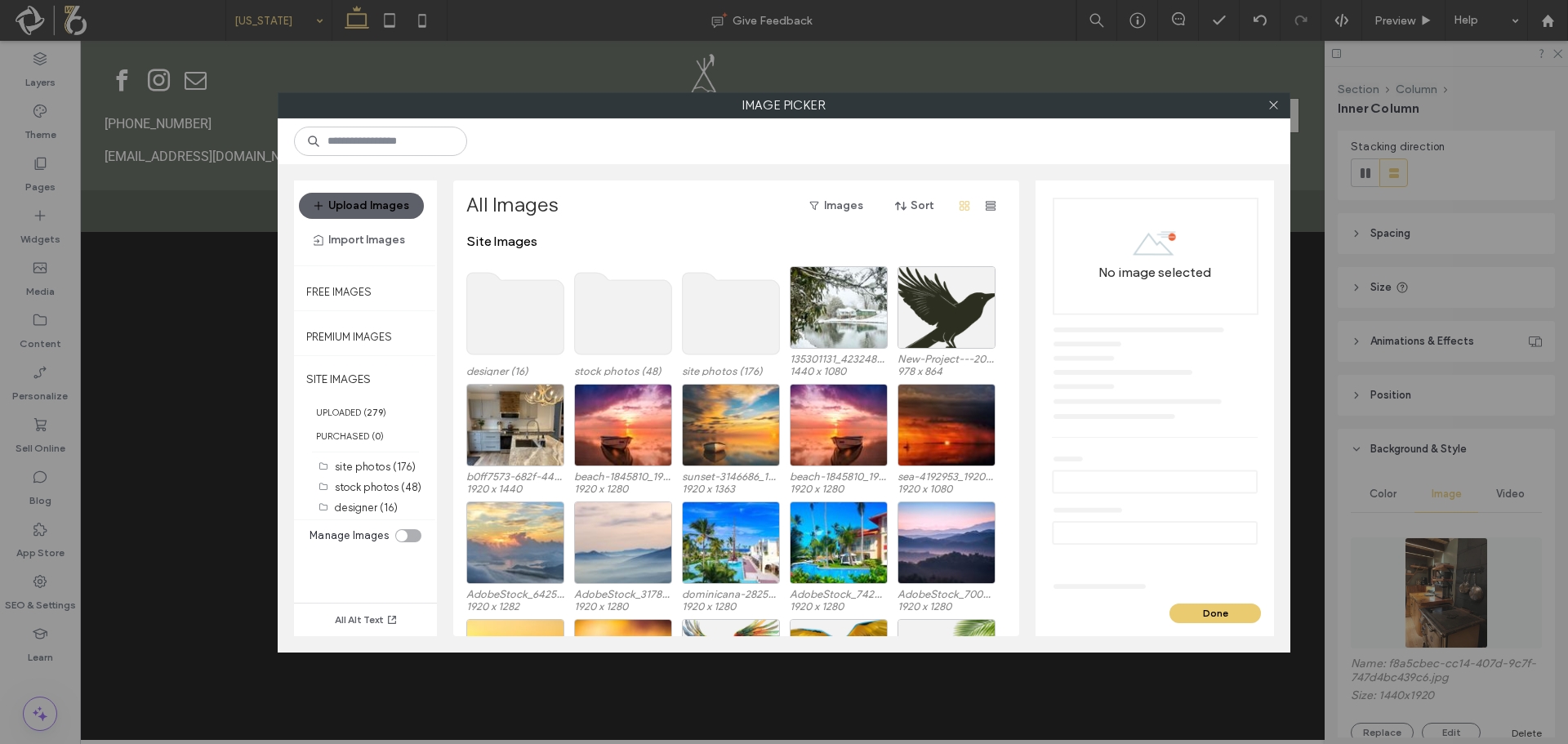
click at [609, 328] on use at bounding box center [623, 313] width 97 height 82
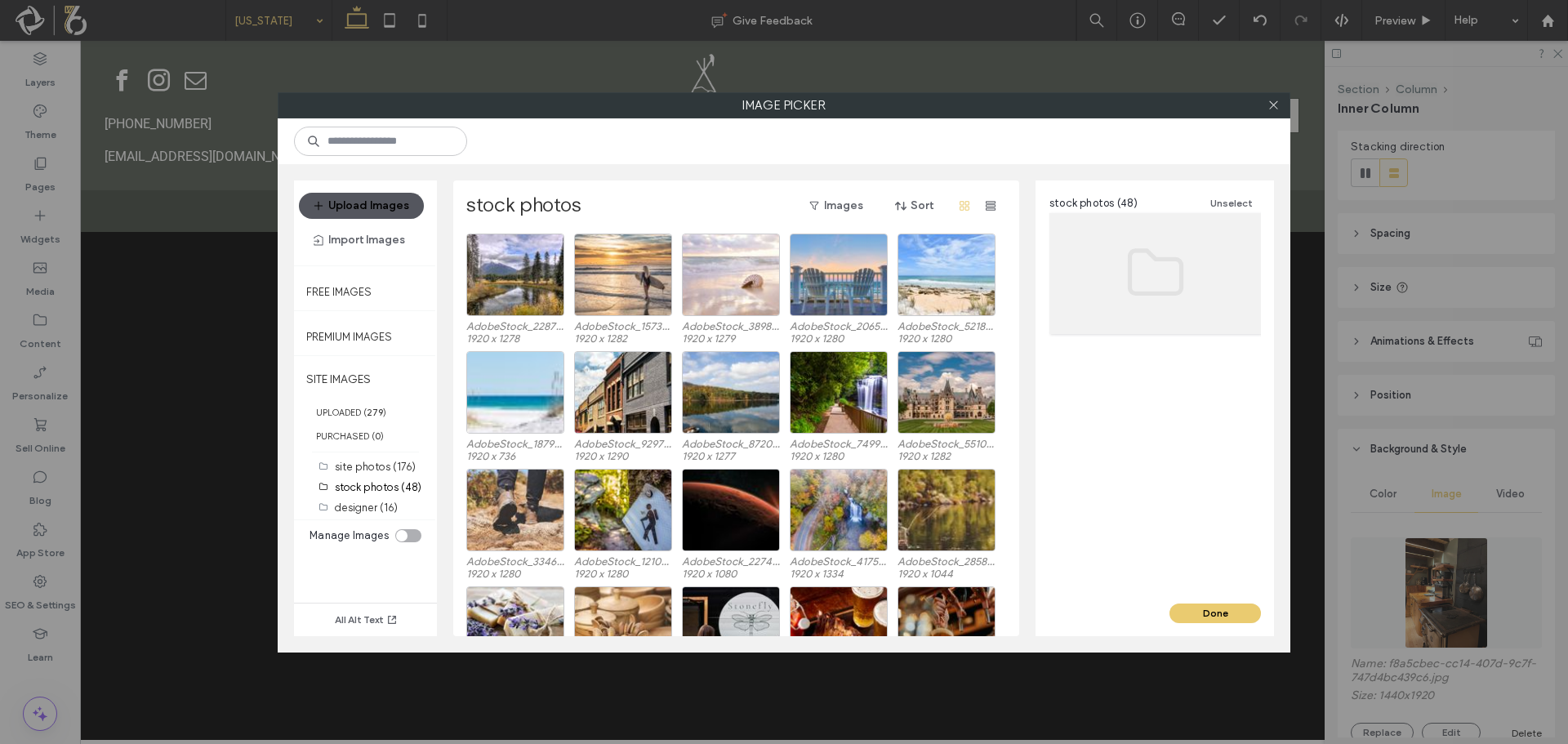
click at [327, 200] on span "button" at bounding box center [321, 206] width 17 height 25
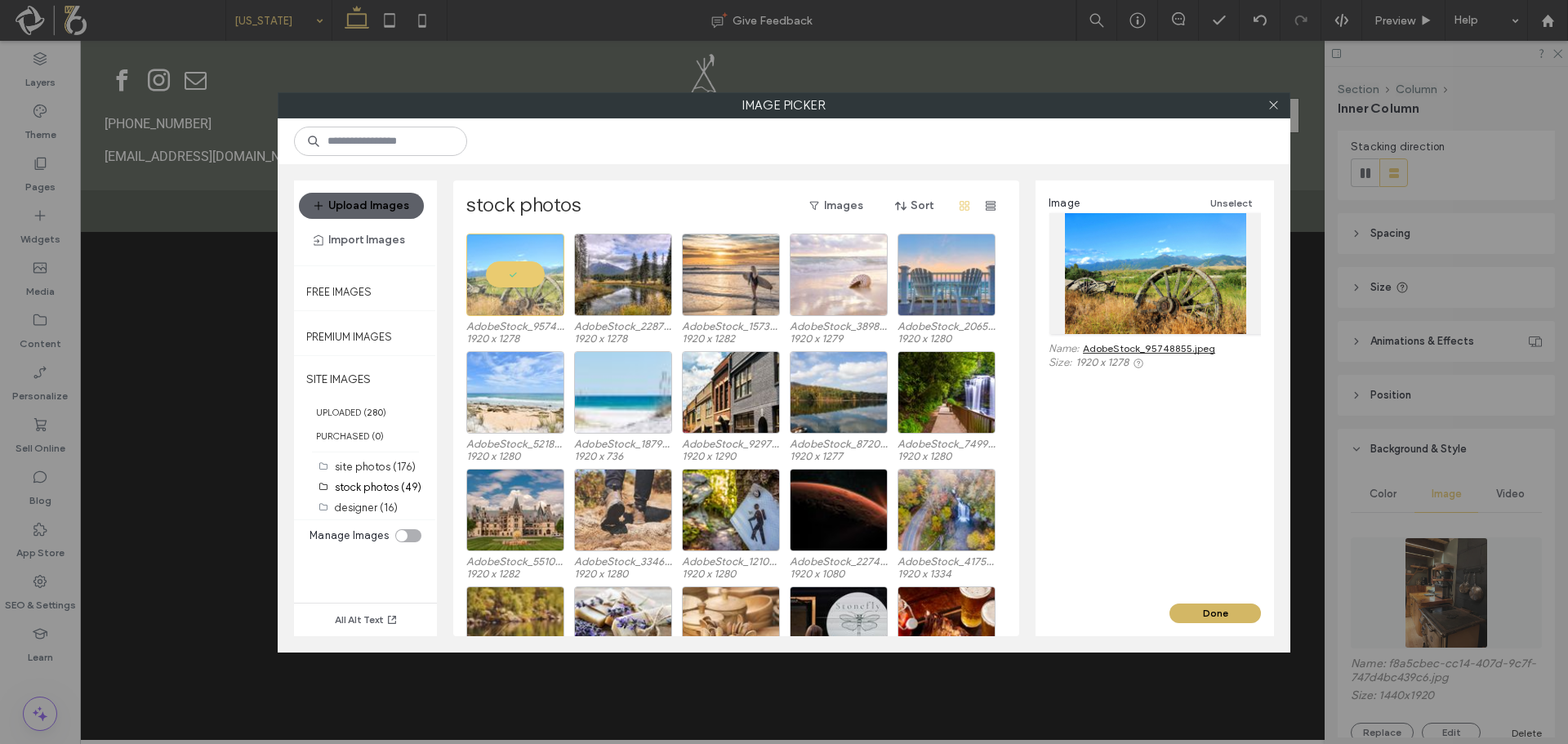
click at [1239, 615] on button "Done" at bounding box center [1215, 614] width 91 height 20
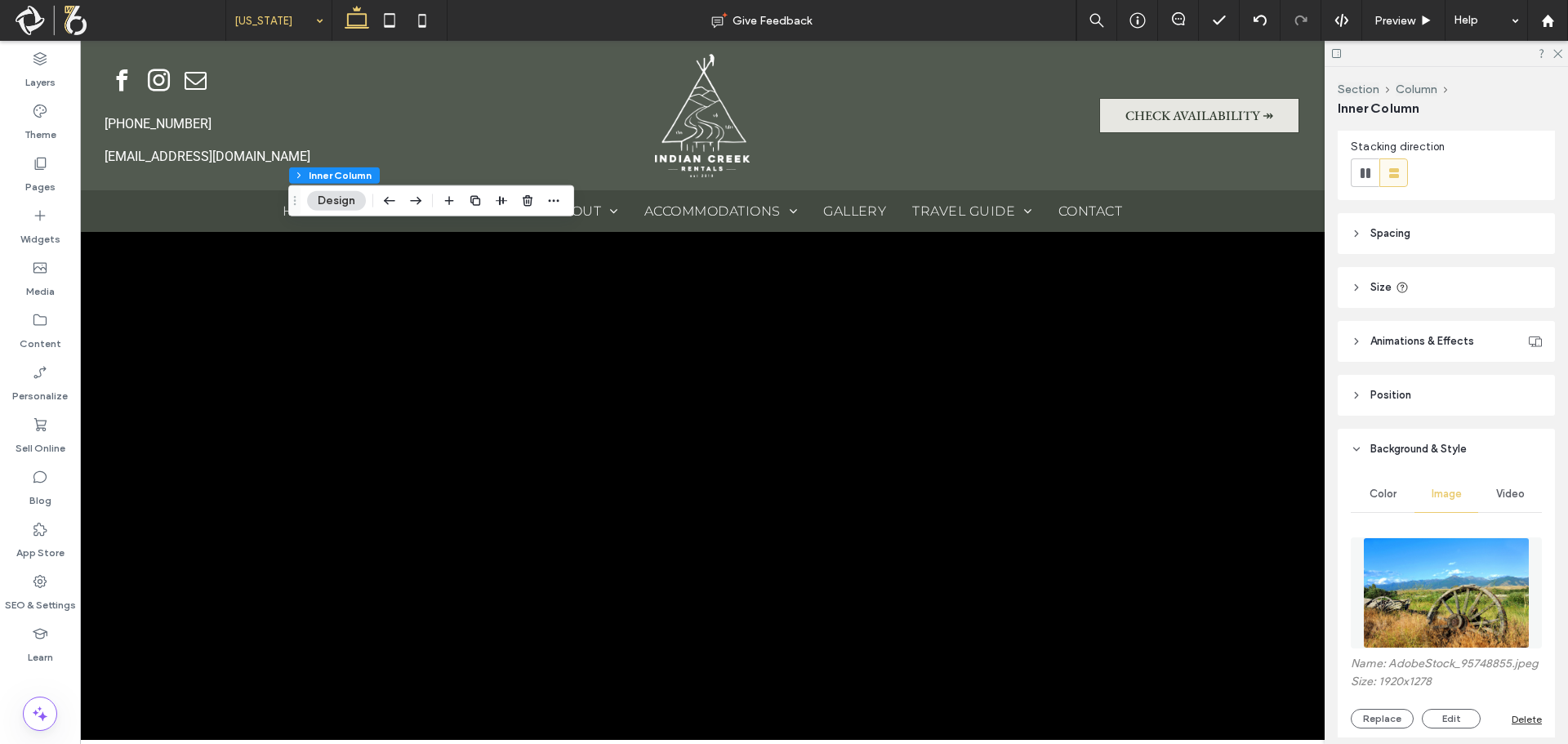
click at [1442, 611] on img at bounding box center [1446, 593] width 166 height 111
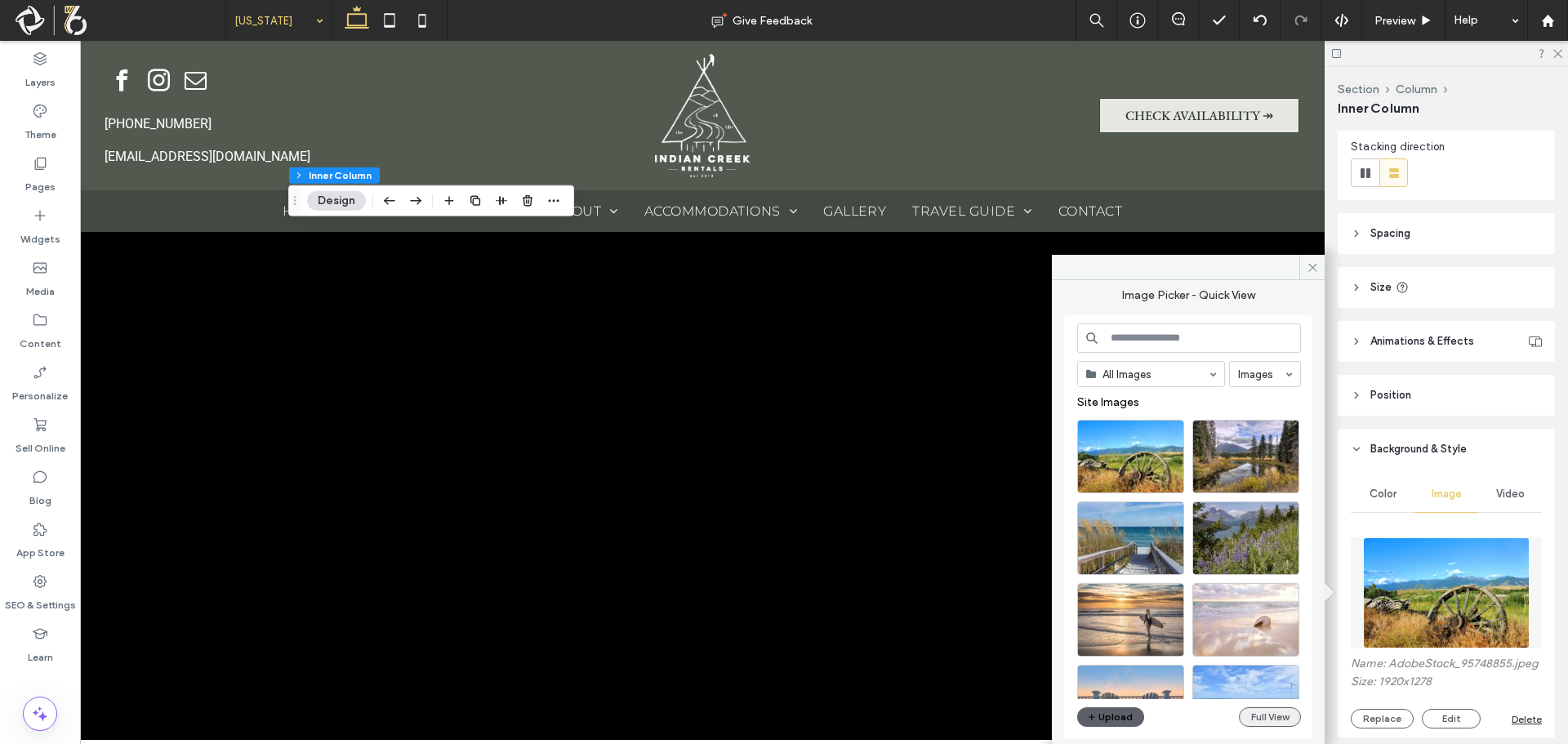
click at [1258, 716] on button "Full View" at bounding box center [1270, 717] width 62 height 20
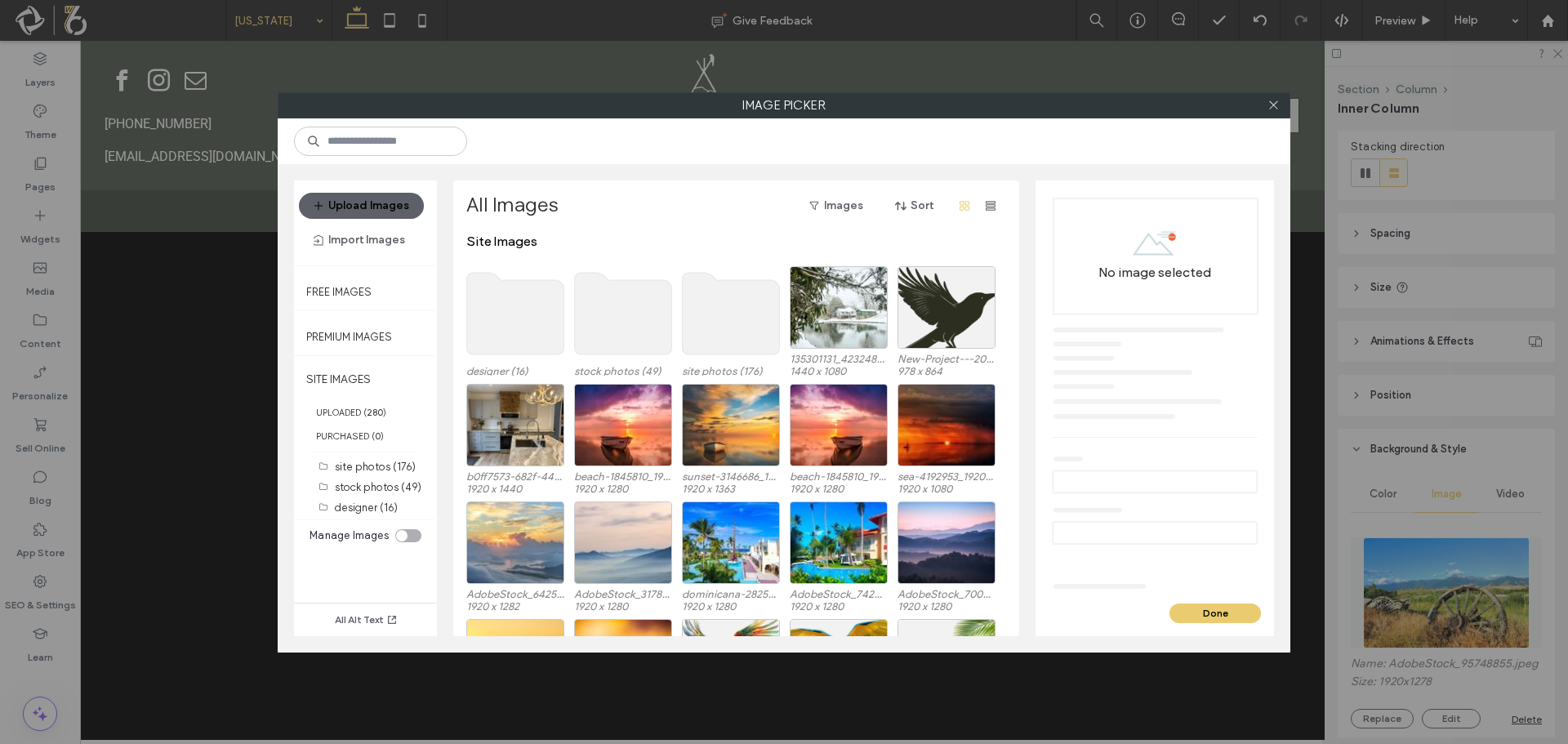
click at [709, 314] on use at bounding box center [731, 313] width 97 height 82
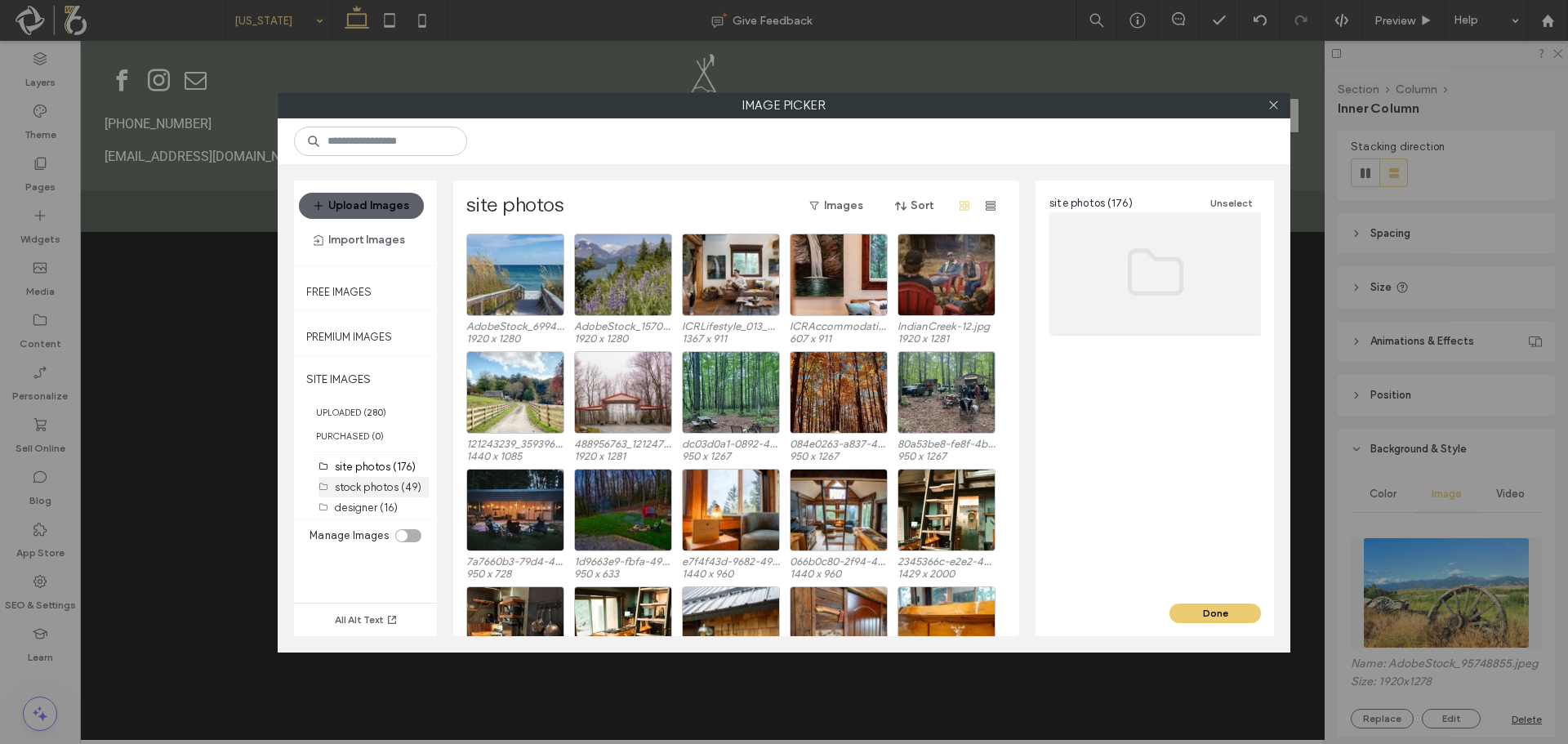
click at [371, 485] on label "stock photos (49)" at bounding box center [378, 487] width 87 height 12
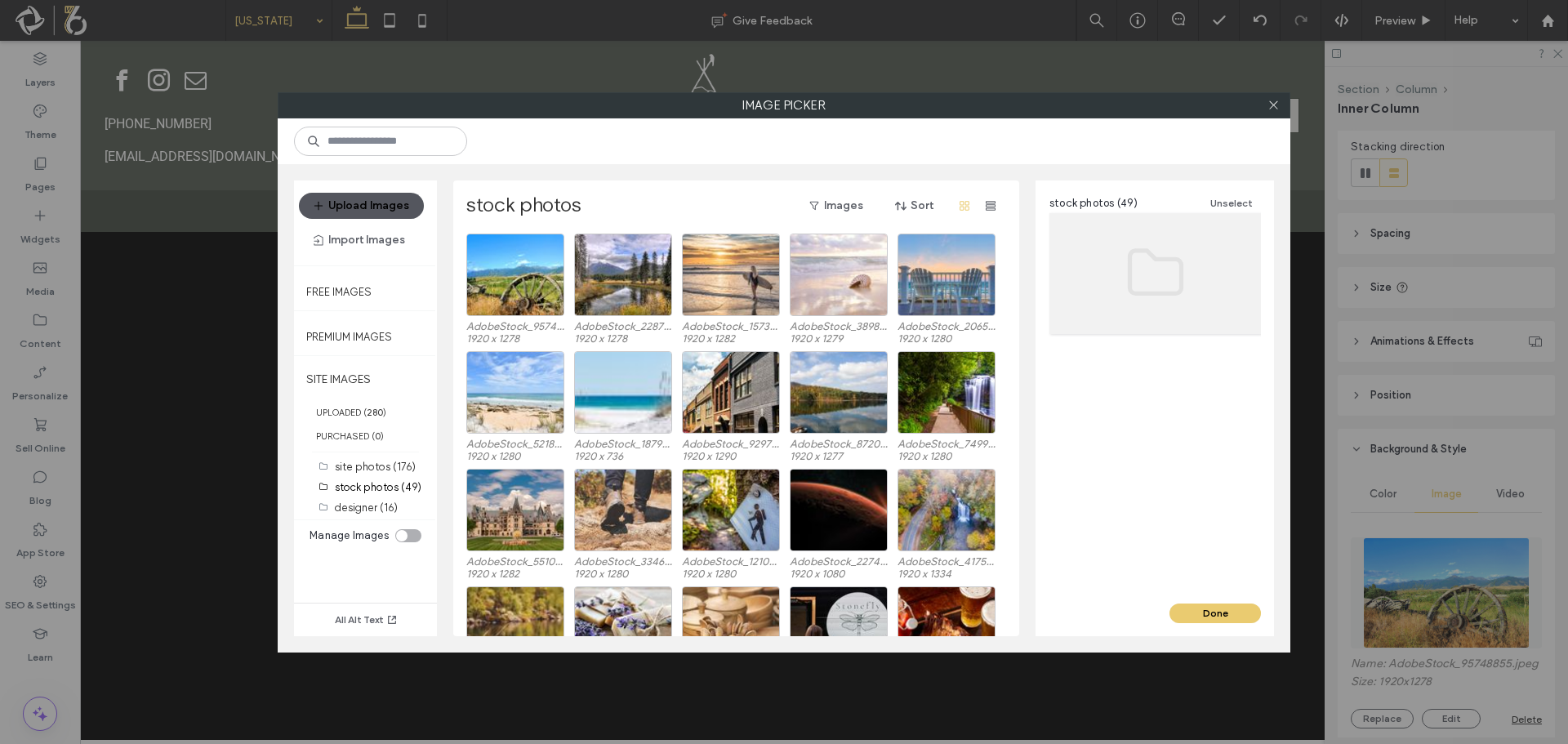
click at [382, 199] on button "Upload Images" at bounding box center [361, 206] width 125 height 27
click at [380, 200] on button "Upload Images" at bounding box center [361, 206] width 125 height 27
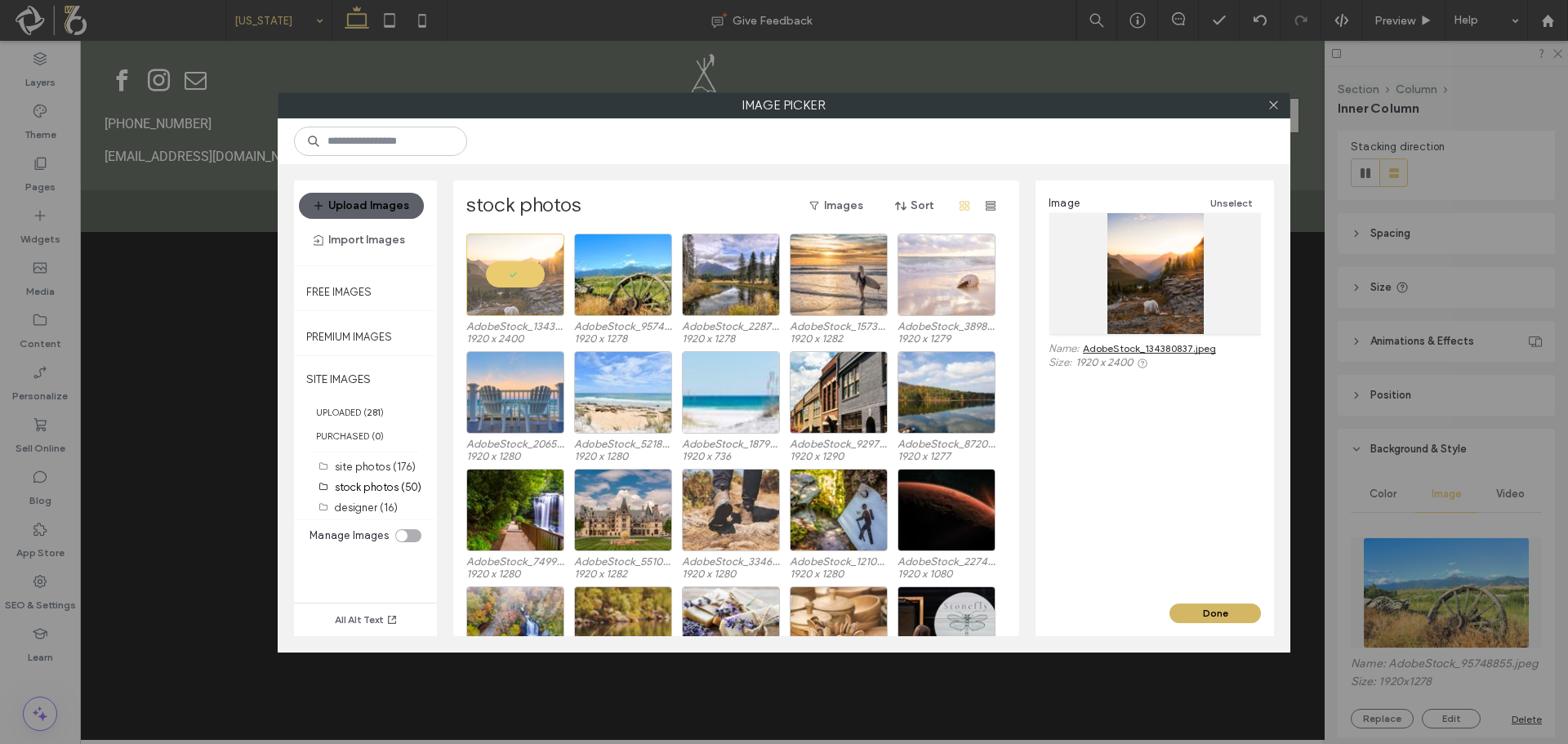
click at [1195, 612] on button "Done" at bounding box center [1215, 614] width 91 height 20
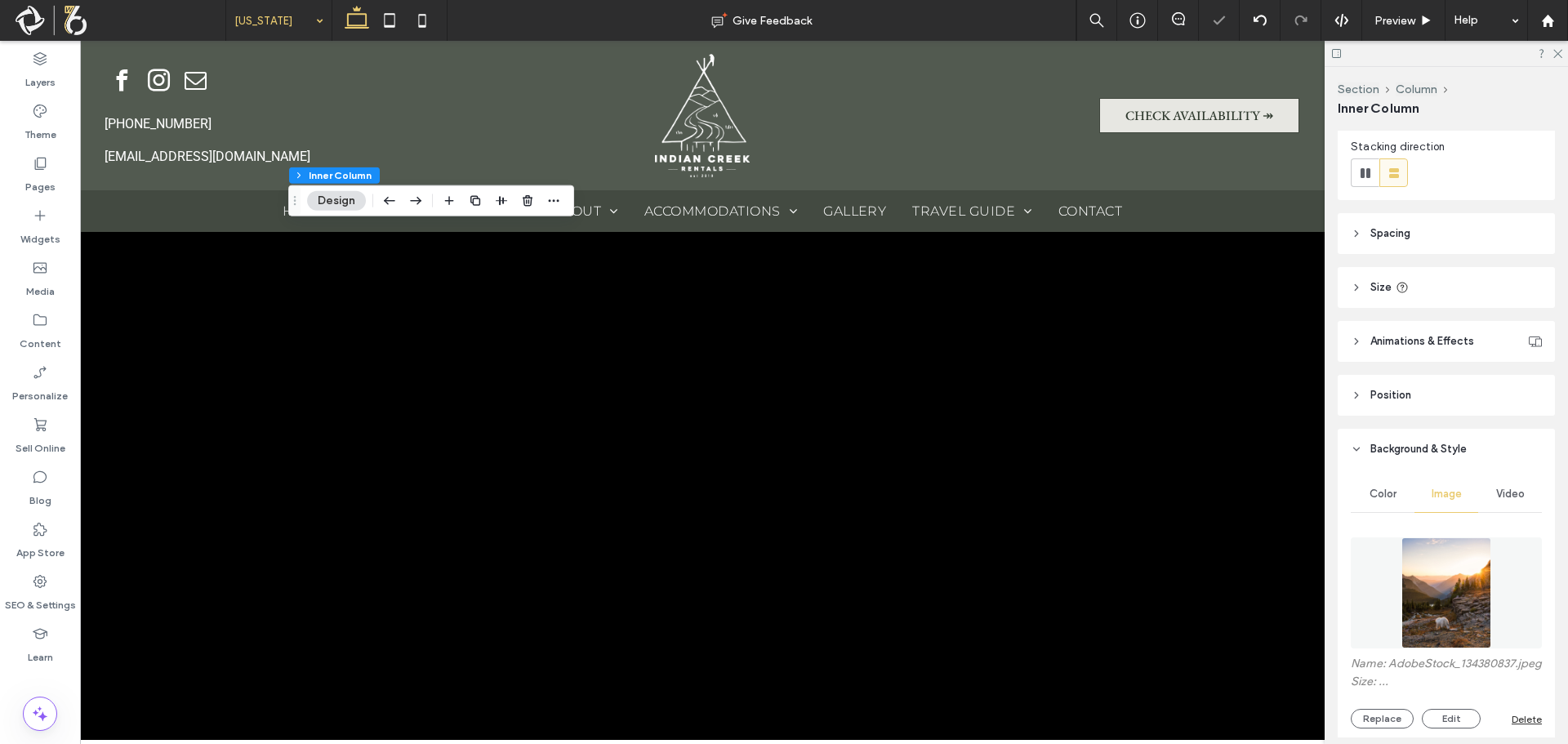
type input "**"
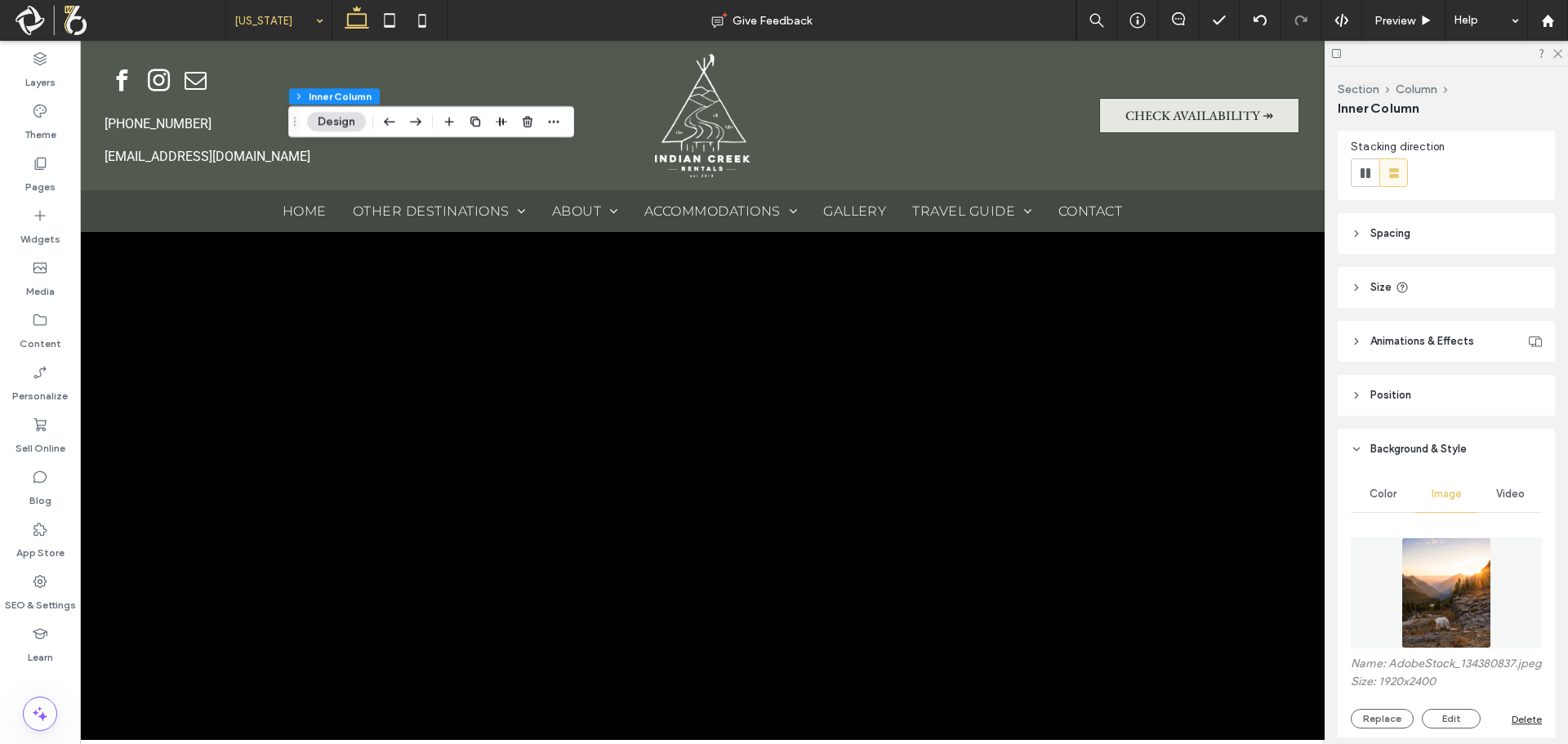
click at [1445, 587] on img at bounding box center [1445, 593] width 89 height 111
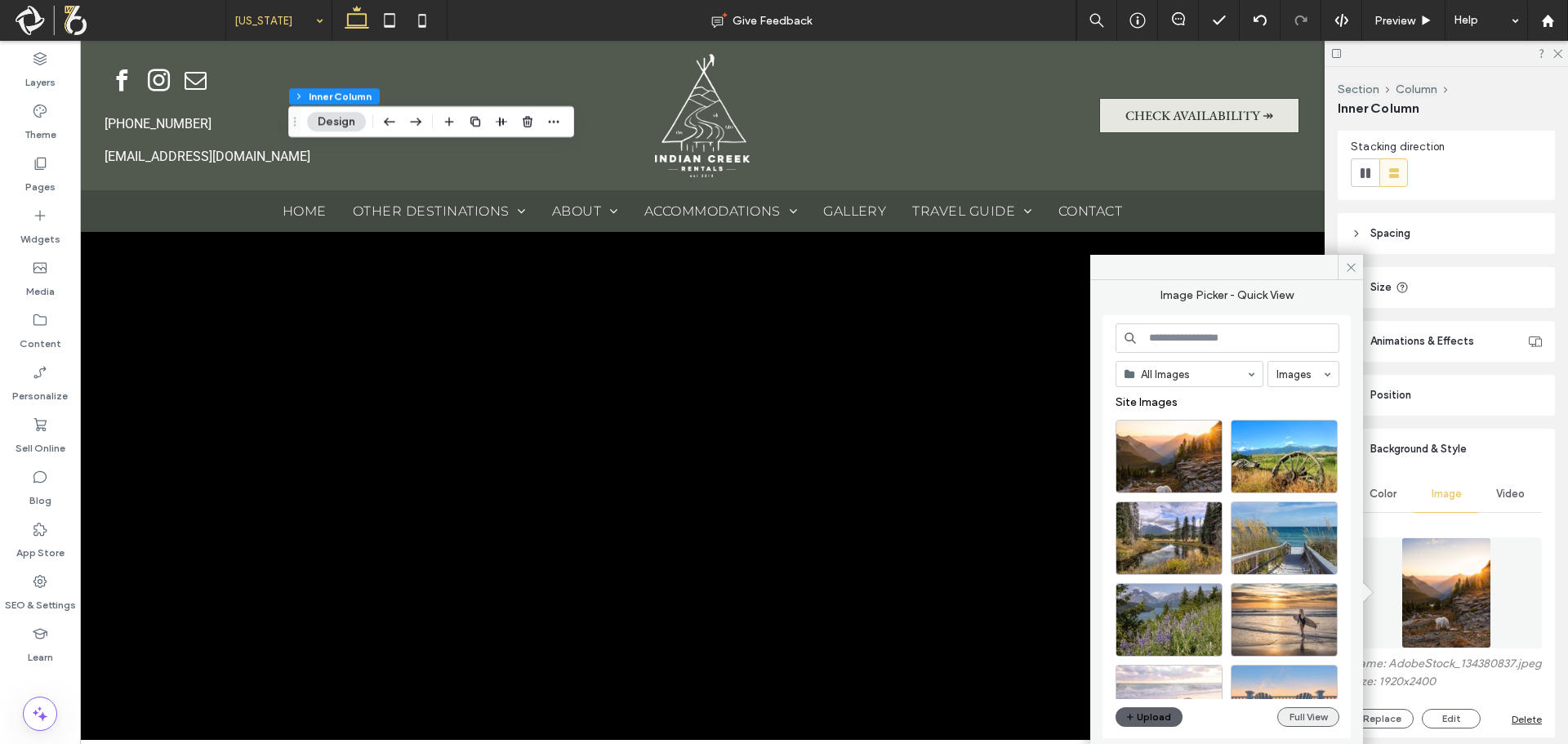
click at [1325, 717] on button "Full View" at bounding box center [1308, 717] width 62 height 20
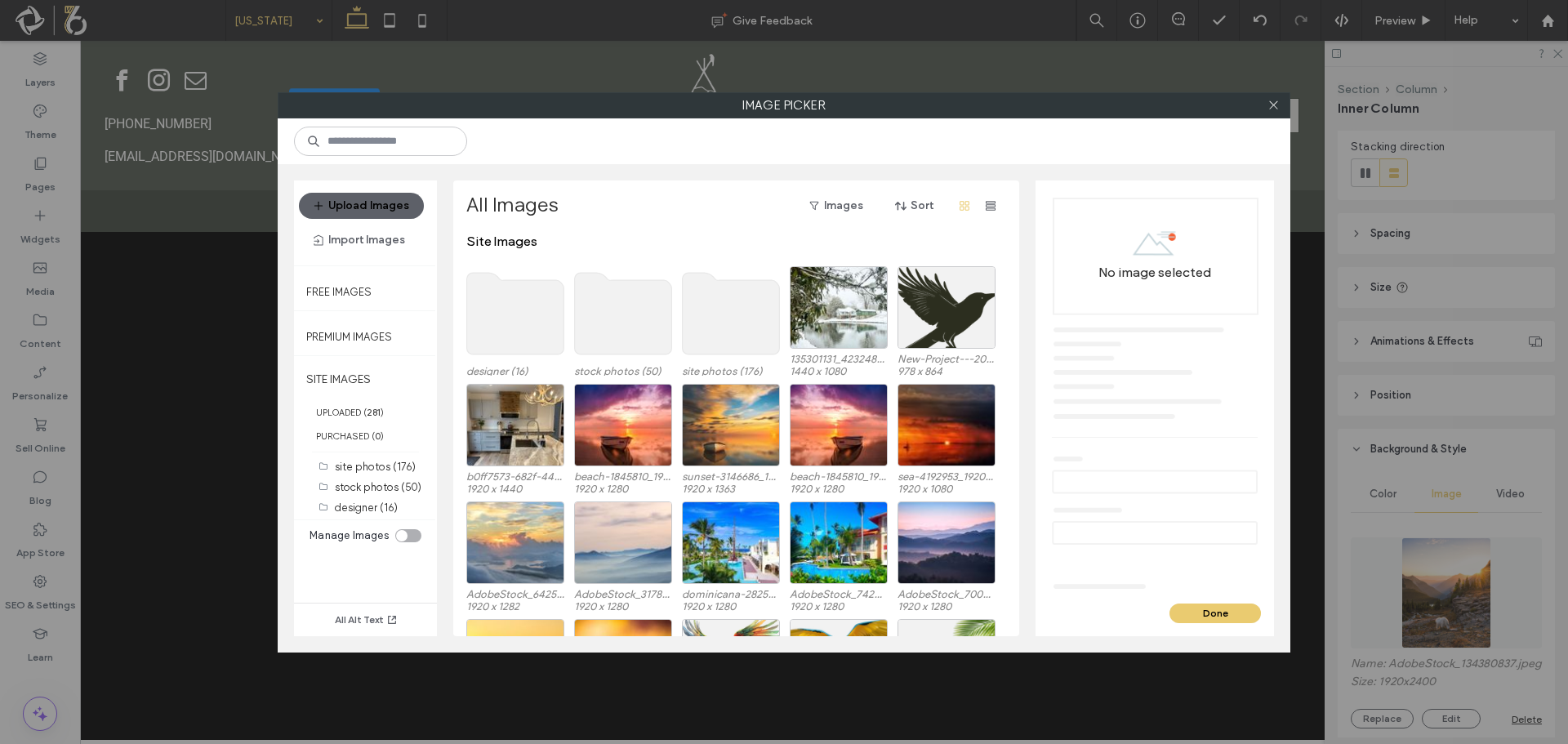
click at [713, 316] on use at bounding box center [731, 313] width 97 height 82
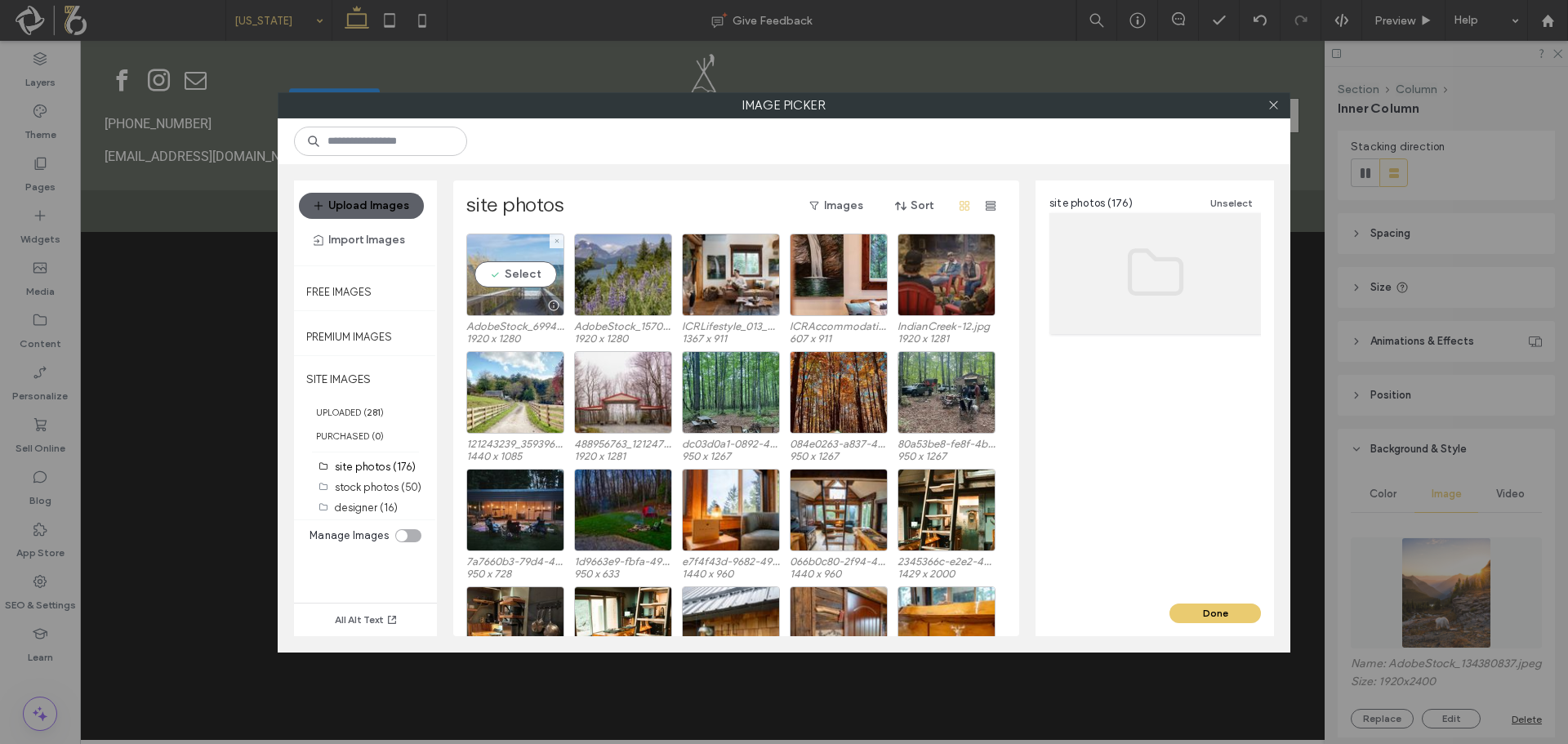
click at [548, 264] on div "Select" at bounding box center [515, 275] width 98 height 83
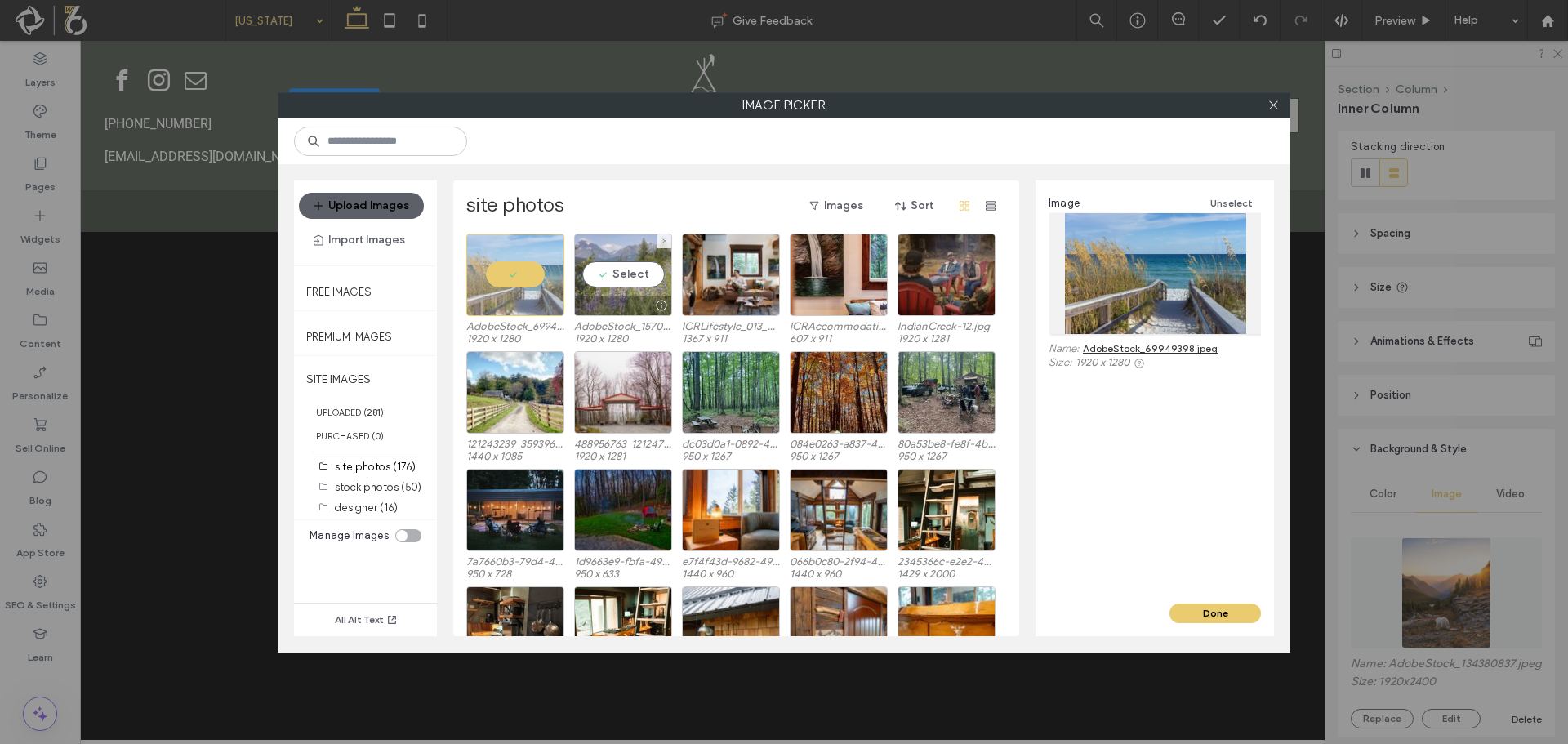
click at [637, 281] on div "Select" at bounding box center [623, 275] width 98 height 83
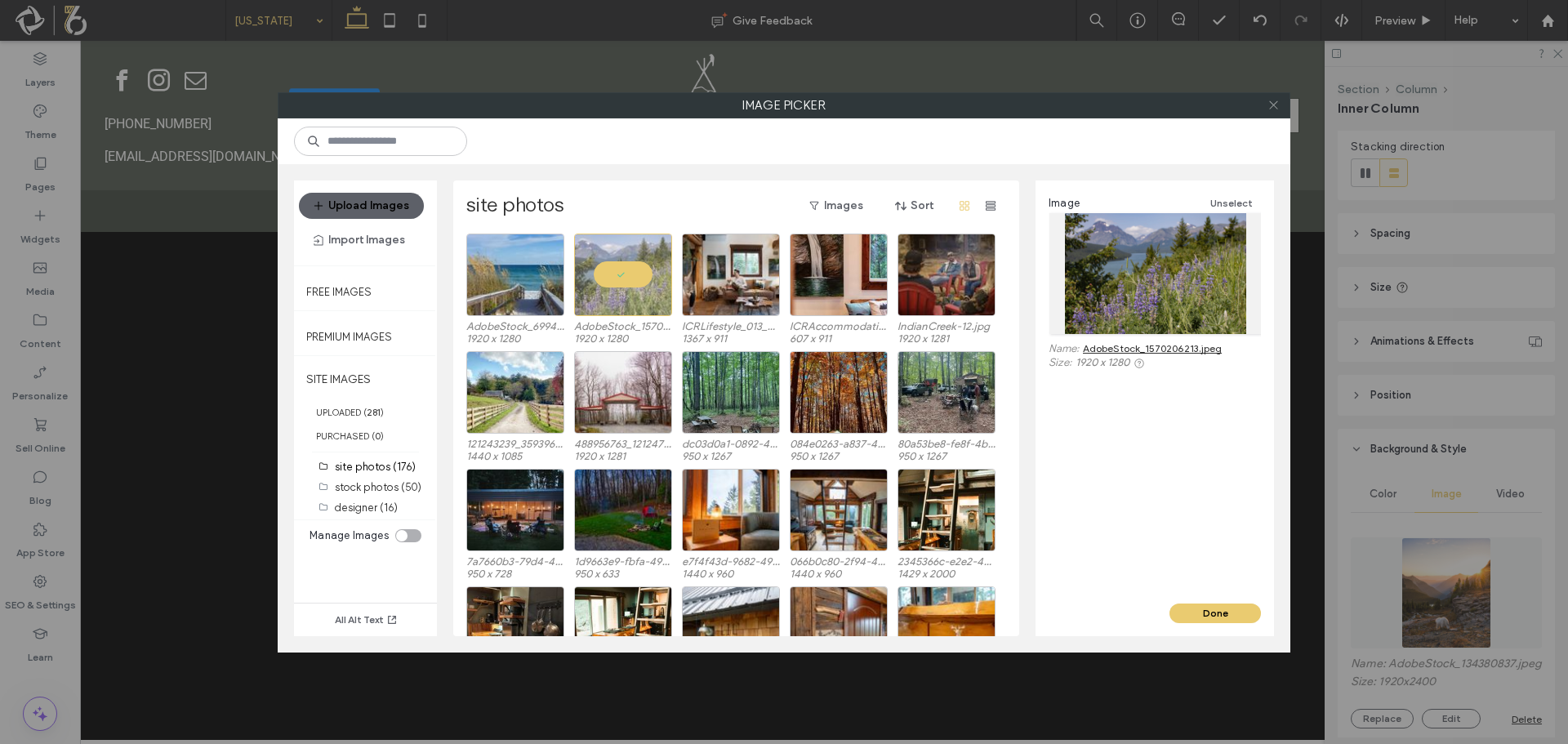
click at [1272, 102] on icon at bounding box center [1273, 104] width 12 height 12
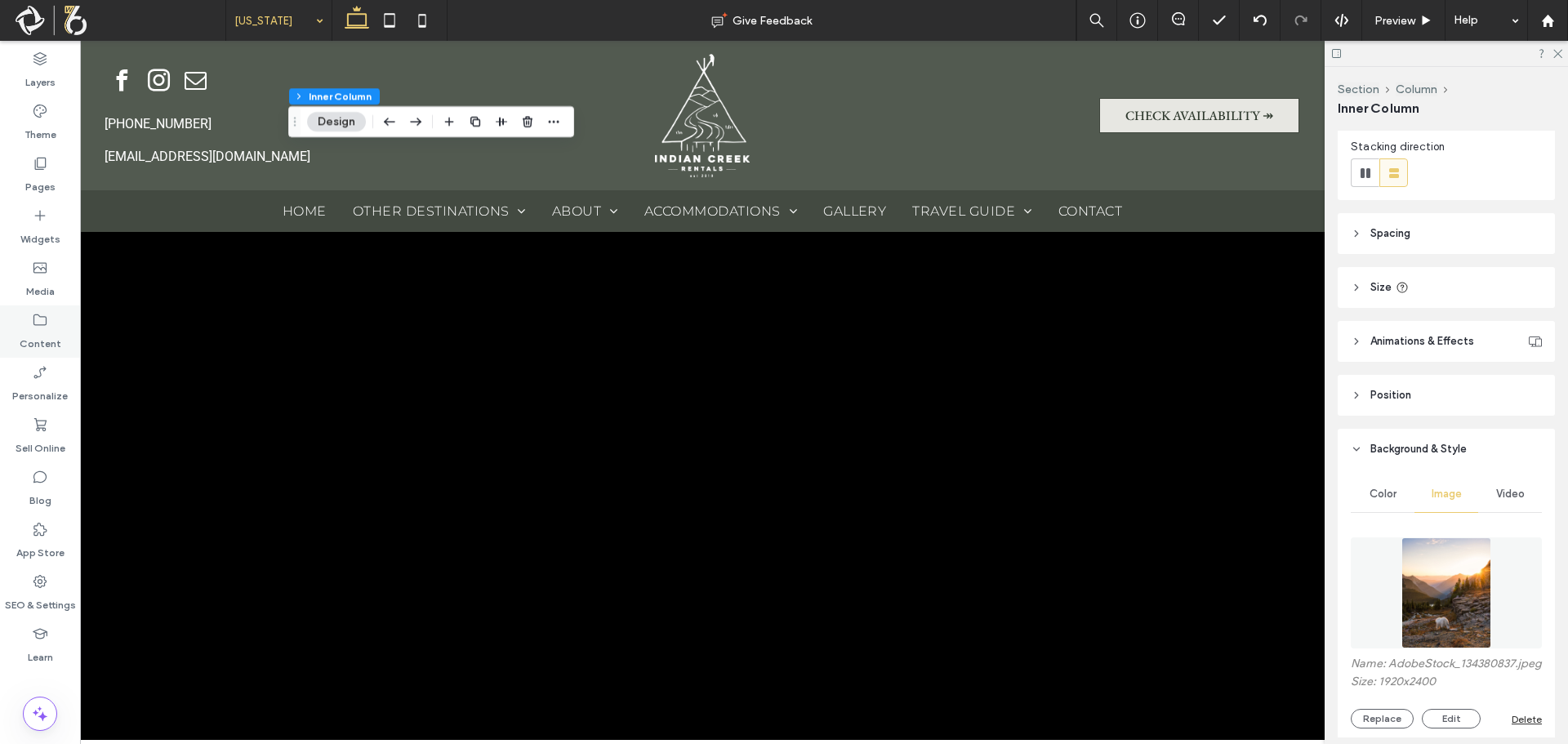
click at [38, 332] on label "Content" at bounding box center [41, 340] width 41 height 23
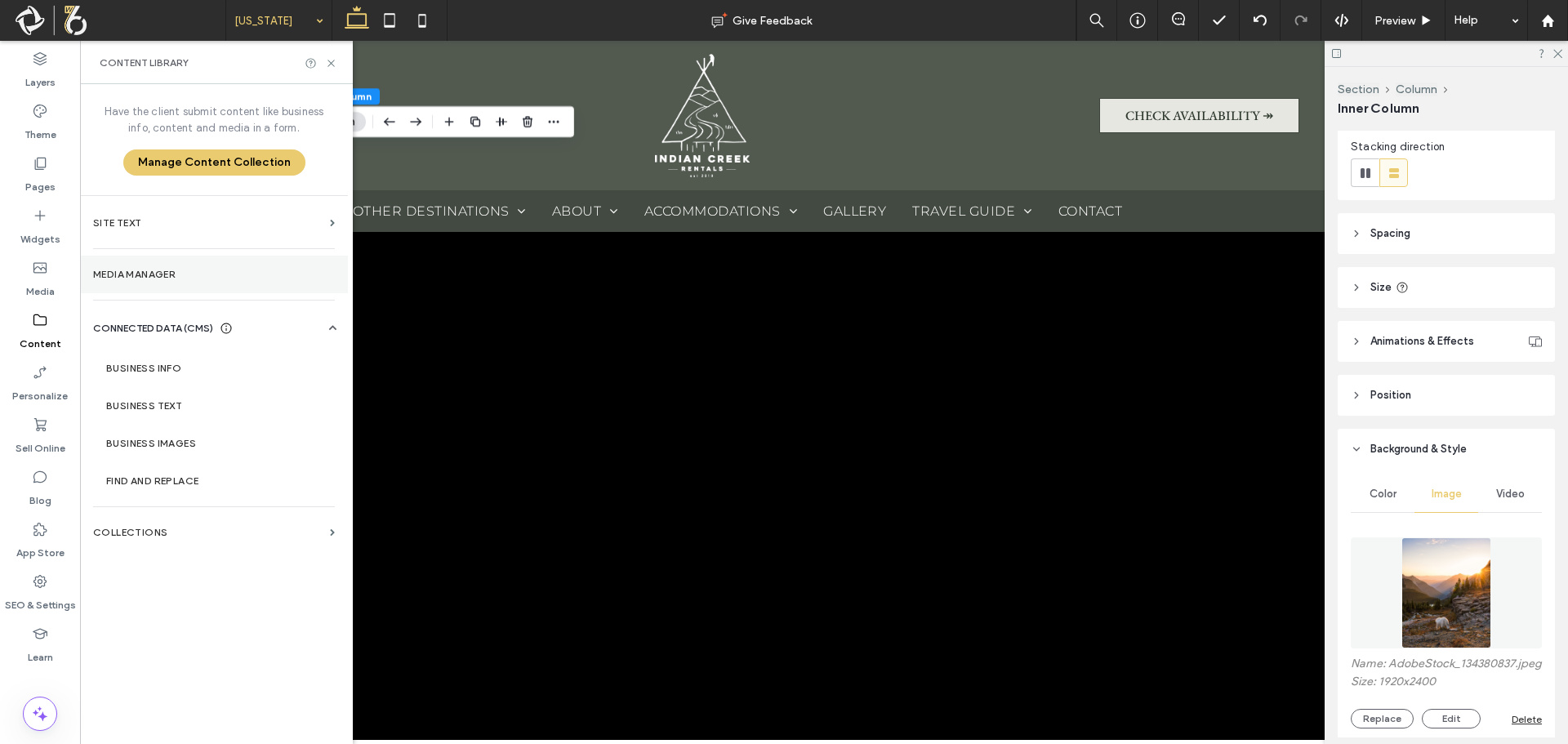
click at [174, 268] on label "Media Manager" at bounding box center [214, 274] width 242 height 12
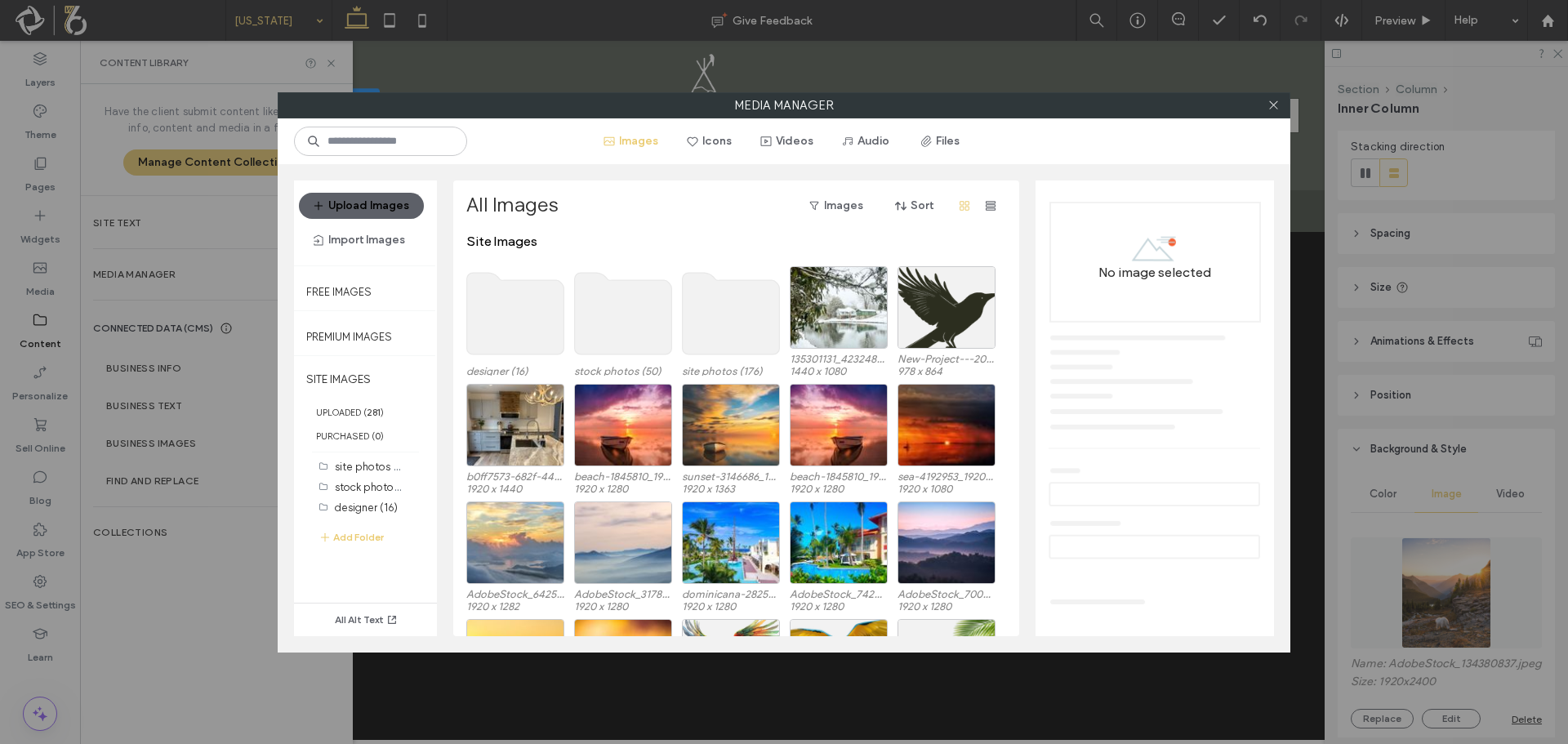
click at [764, 327] on use at bounding box center [731, 313] width 97 height 82
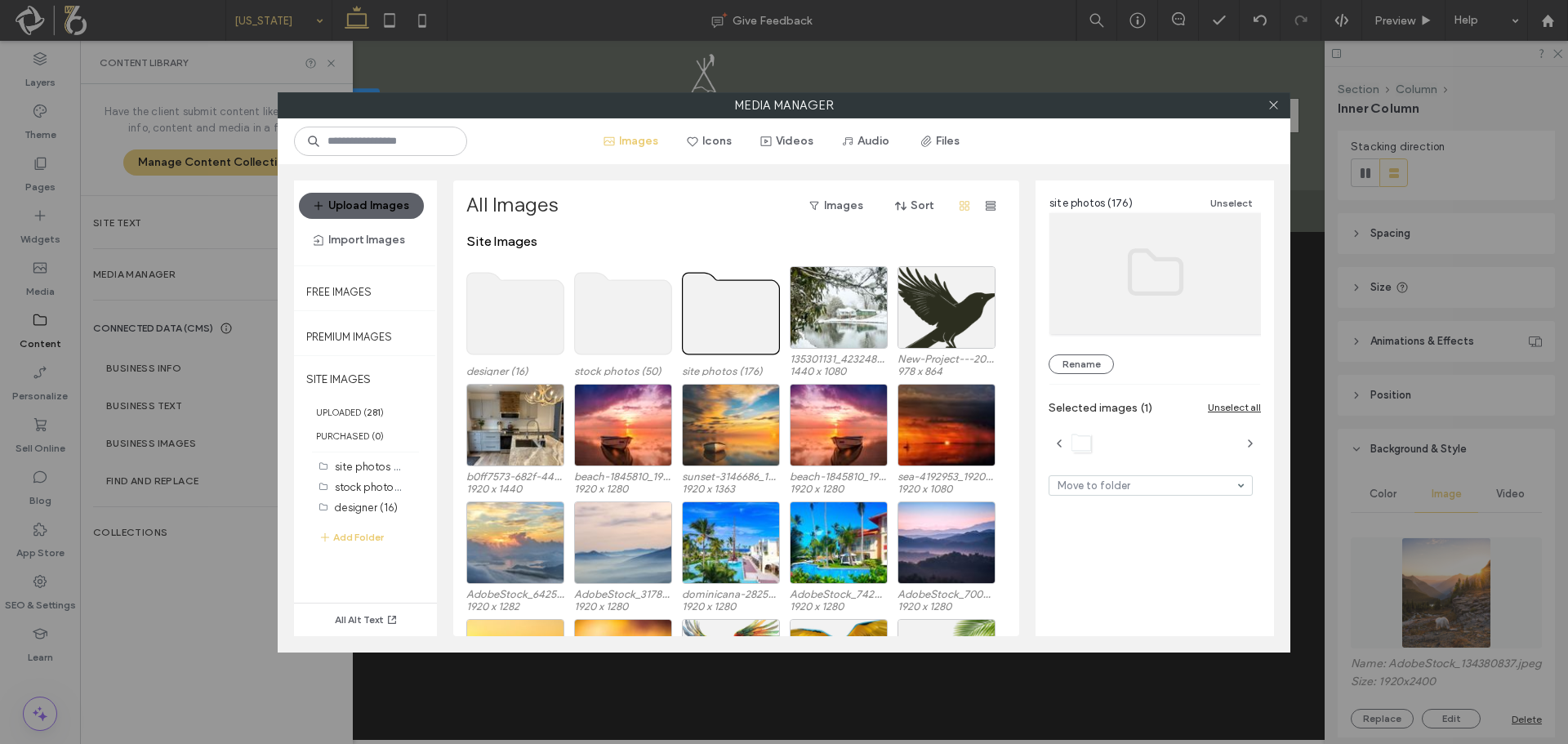
click at [764, 327] on use at bounding box center [731, 313] width 97 height 82
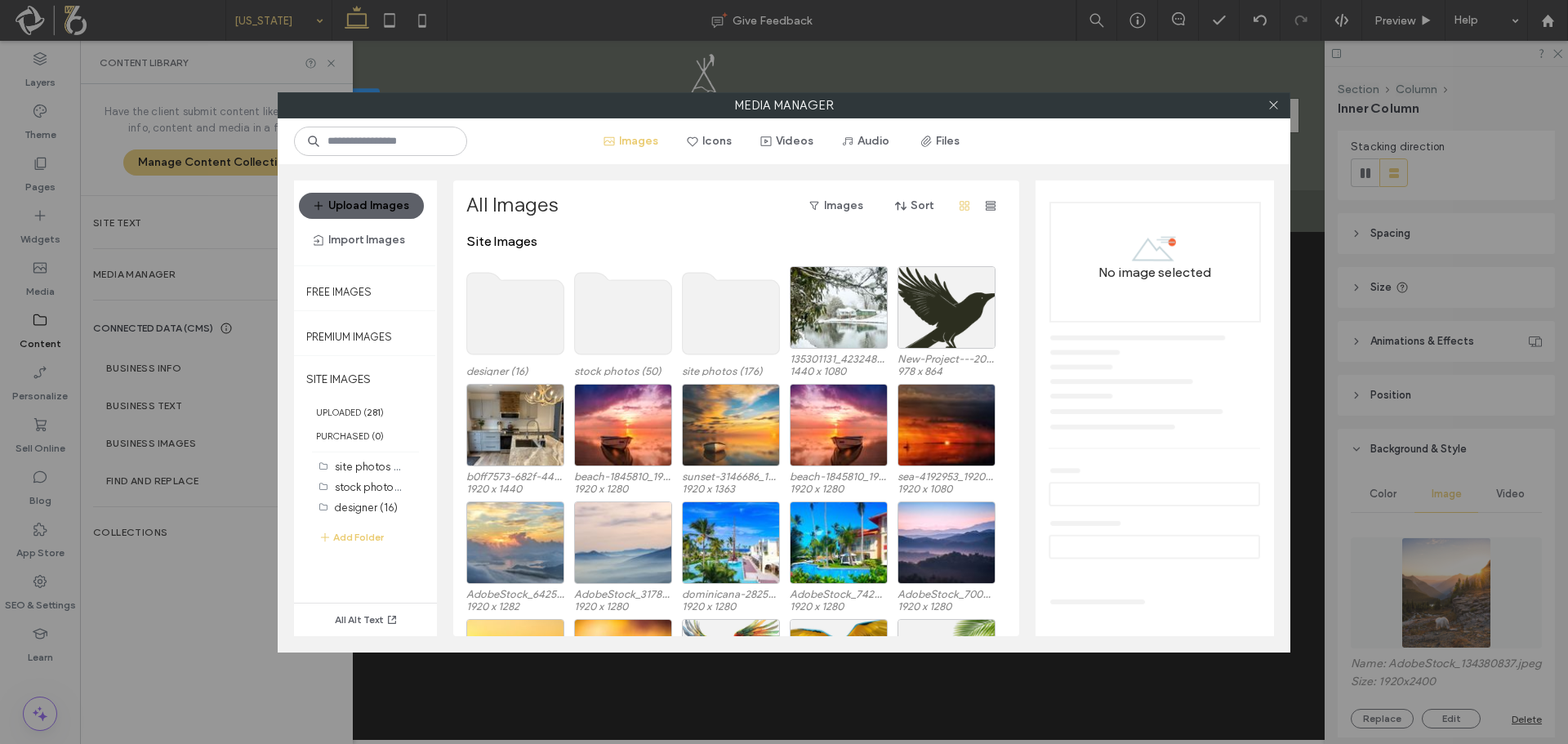
click at [764, 327] on use at bounding box center [731, 313] width 97 height 82
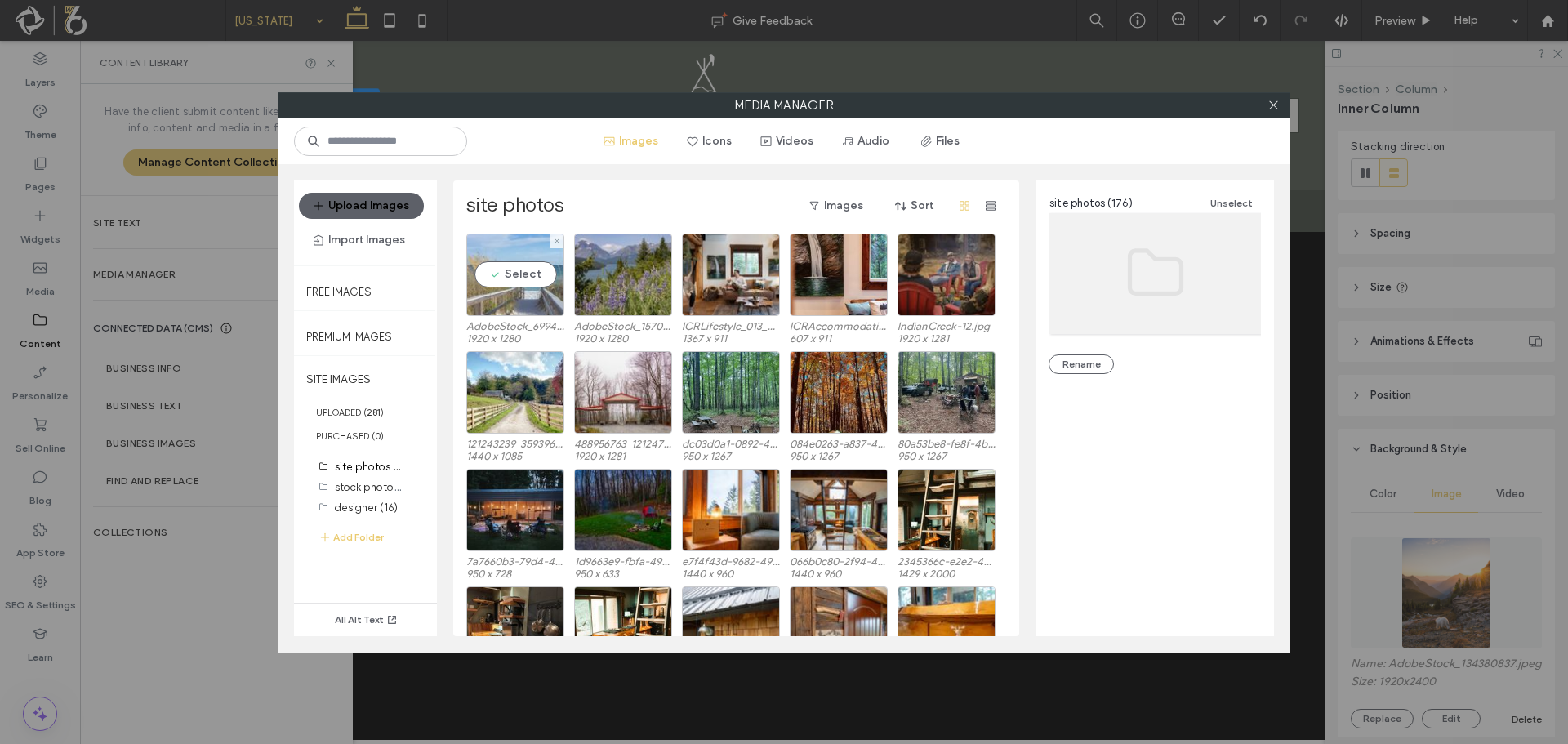
click at [530, 285] on div "Select" at bounding box center [515, 275] width 98 height 83
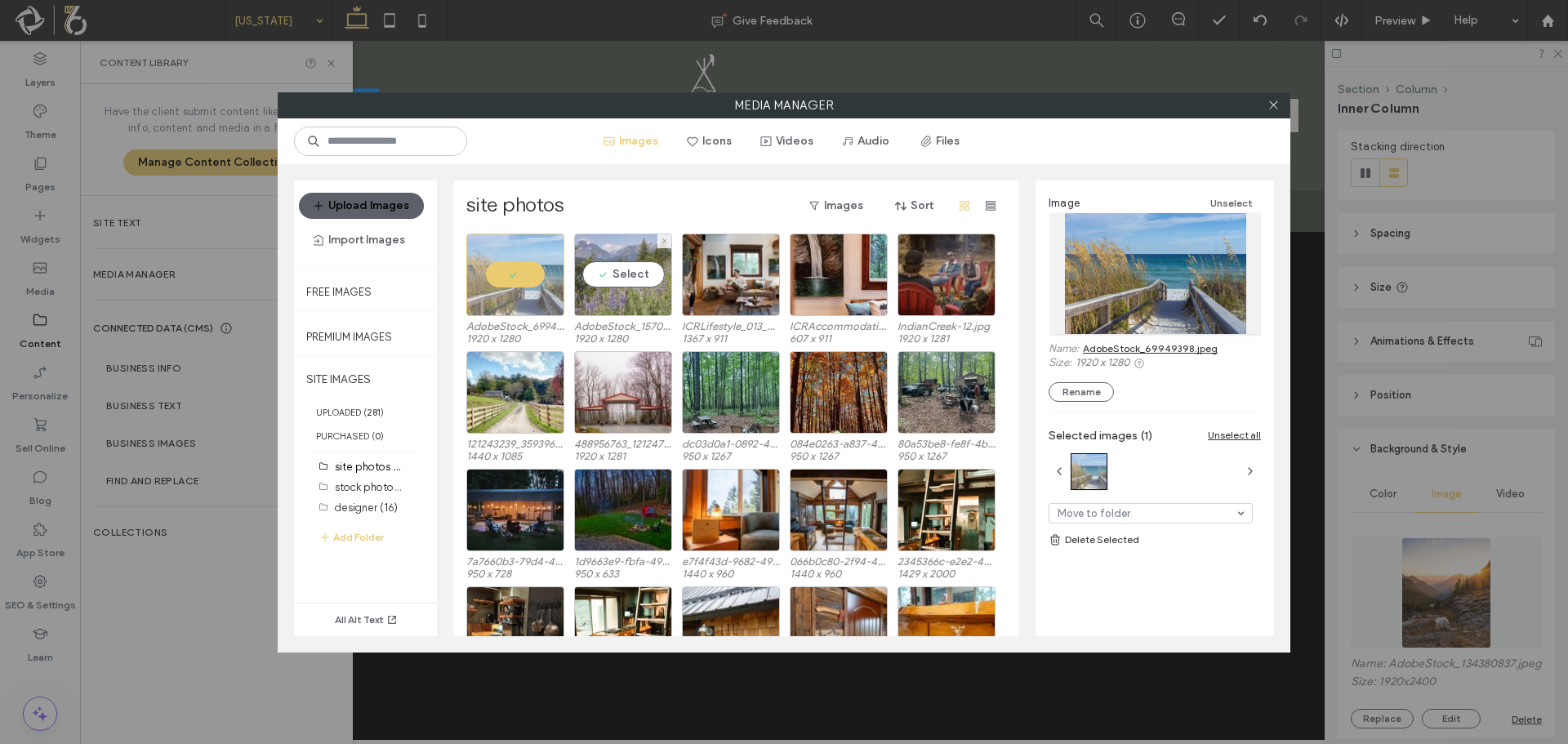
click at [591, 283] on div "Select" at bounding box center [623, 275] width 98 height 83
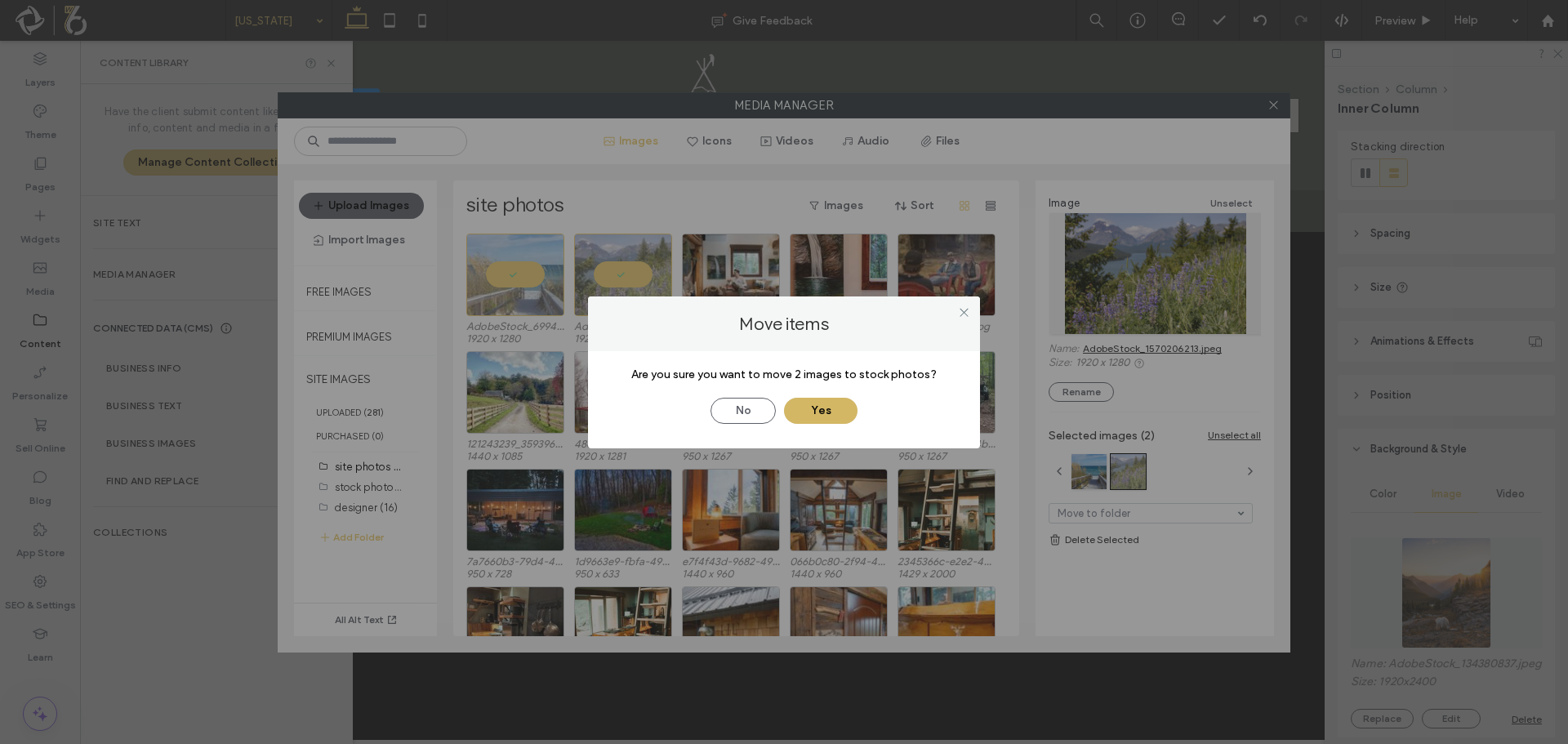
click at [844, 412] on button "Yes" at bounding box center [820, 411] width 74 height 27
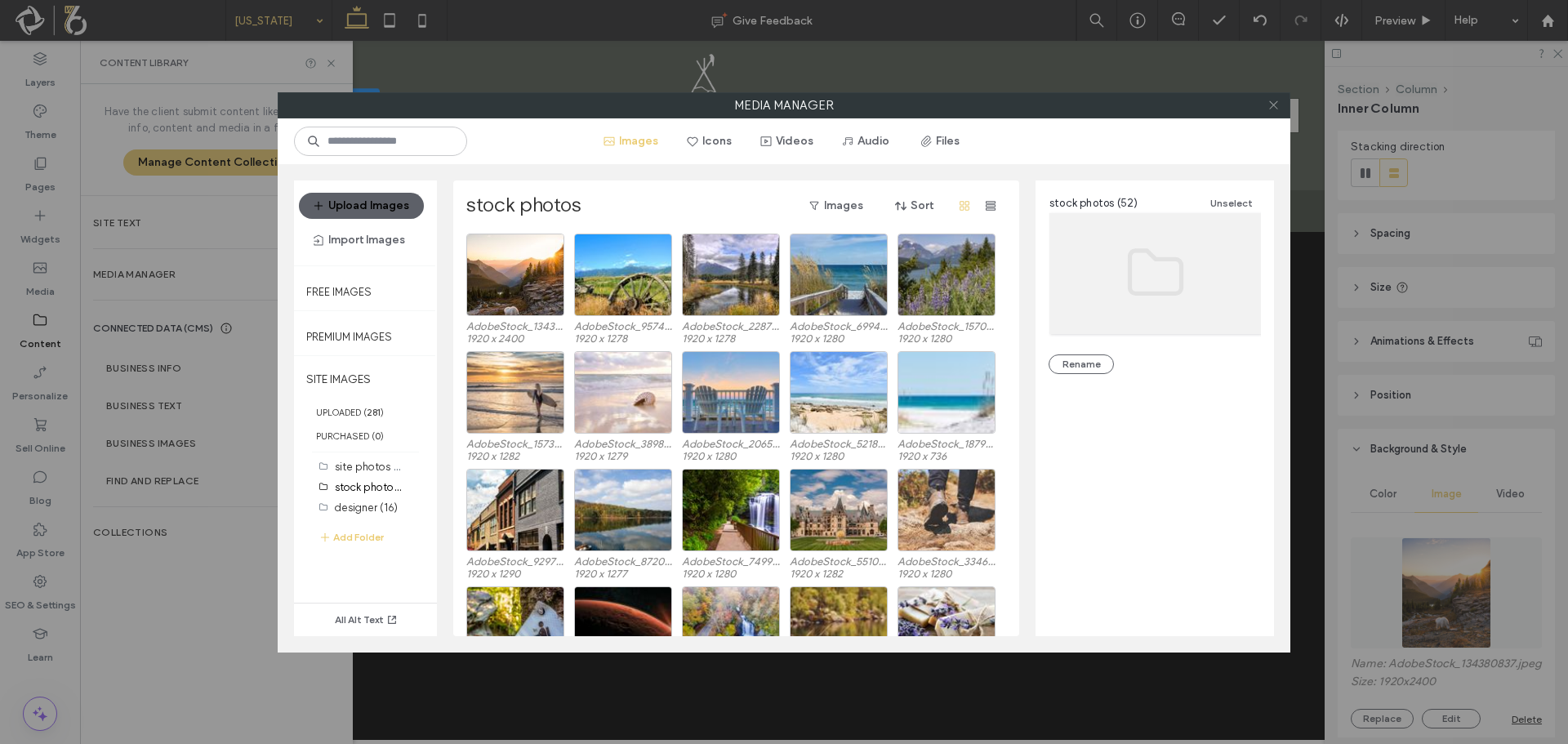
click at [1277, 107] on icon at bounding box center [1273, 104] width 12 height 12
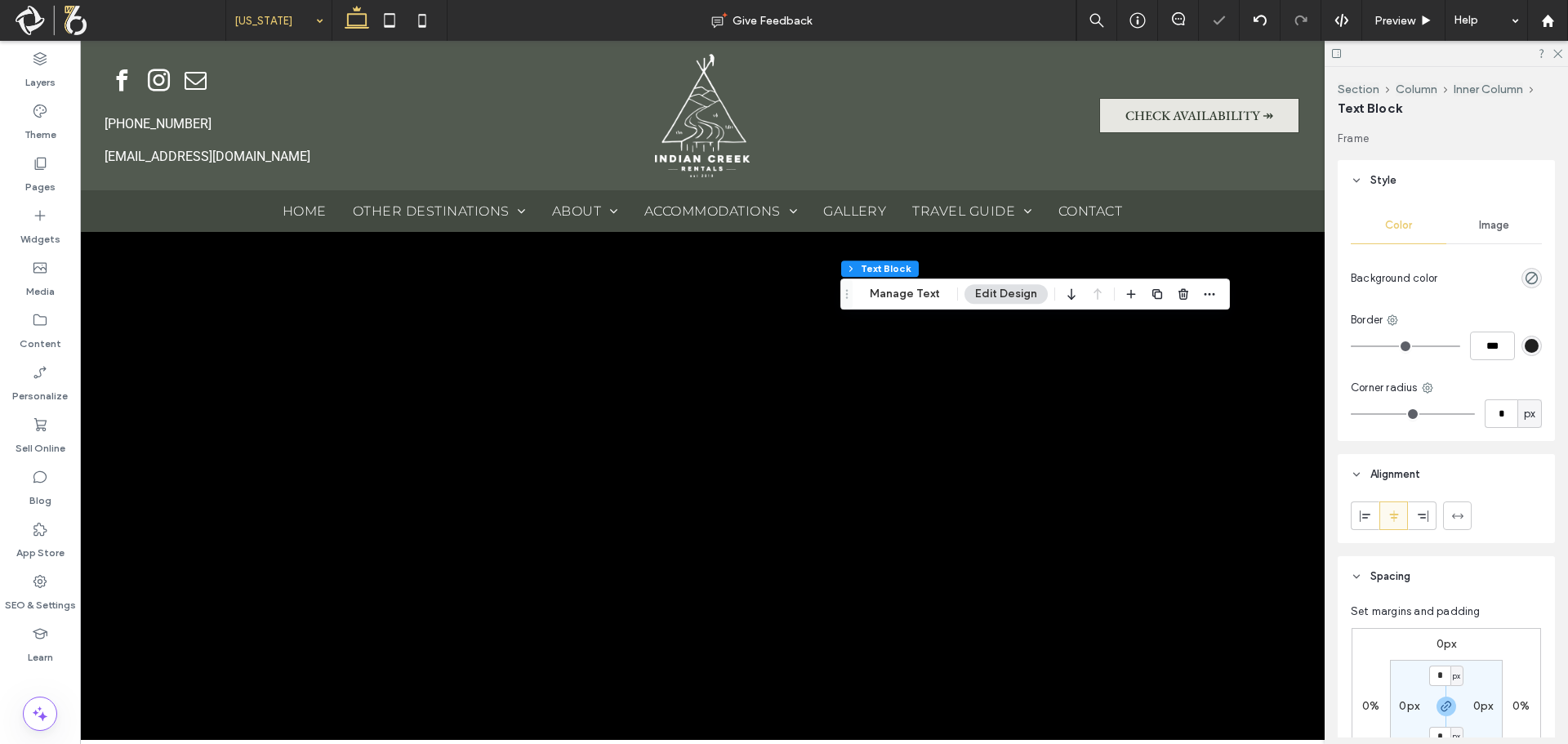
click at [1341, 294] on div "Color Image Background color Border *** Corner radius * px" at bounding box center [1446, 321] width 217 height 240
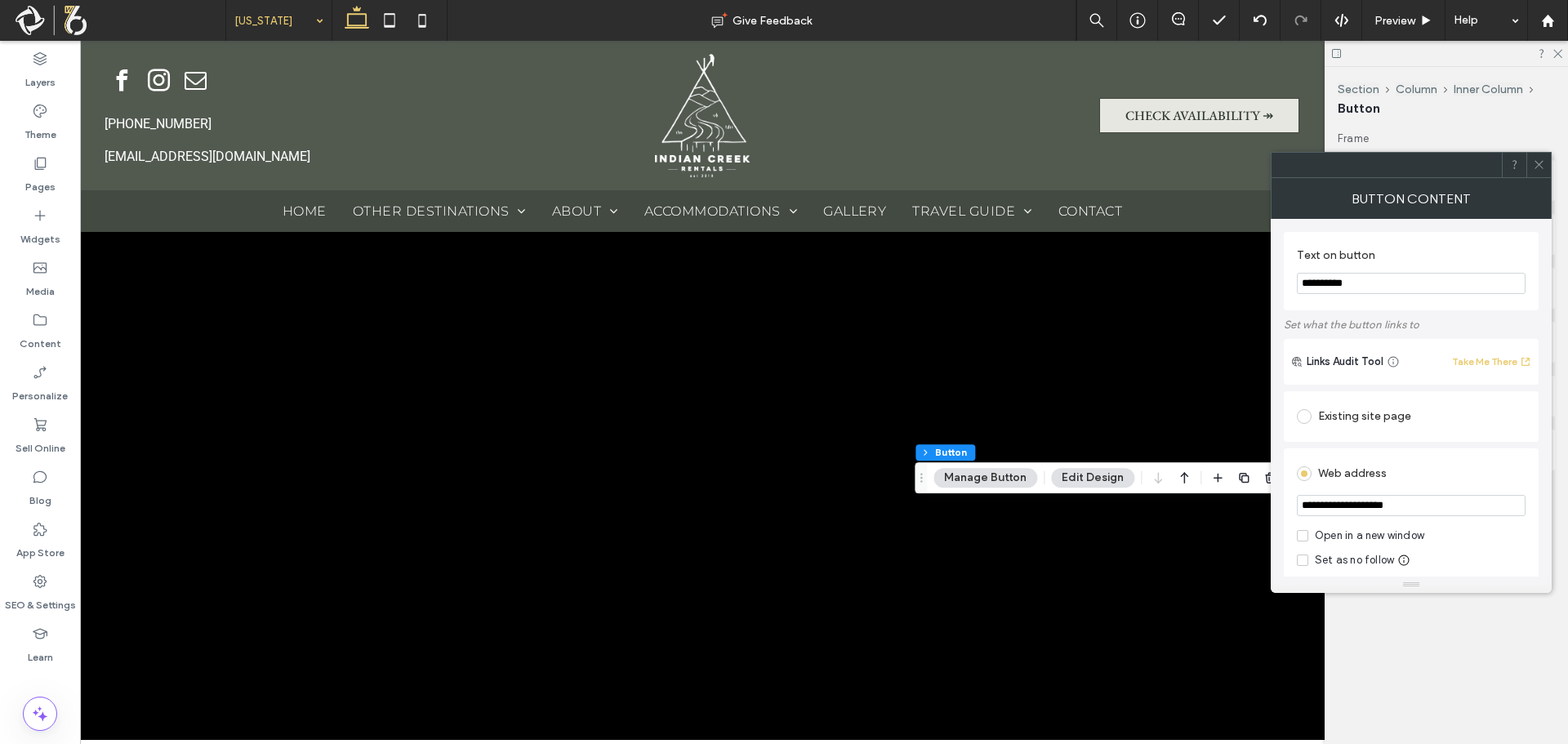
click at [1421, 273] on input "**********" at bounding box center [1411, 283] width 229 height 22
type input "**********"
click at [1412, 316] on label "Set what the button links to" at bounding box center [1411, 325] width 255 height 29
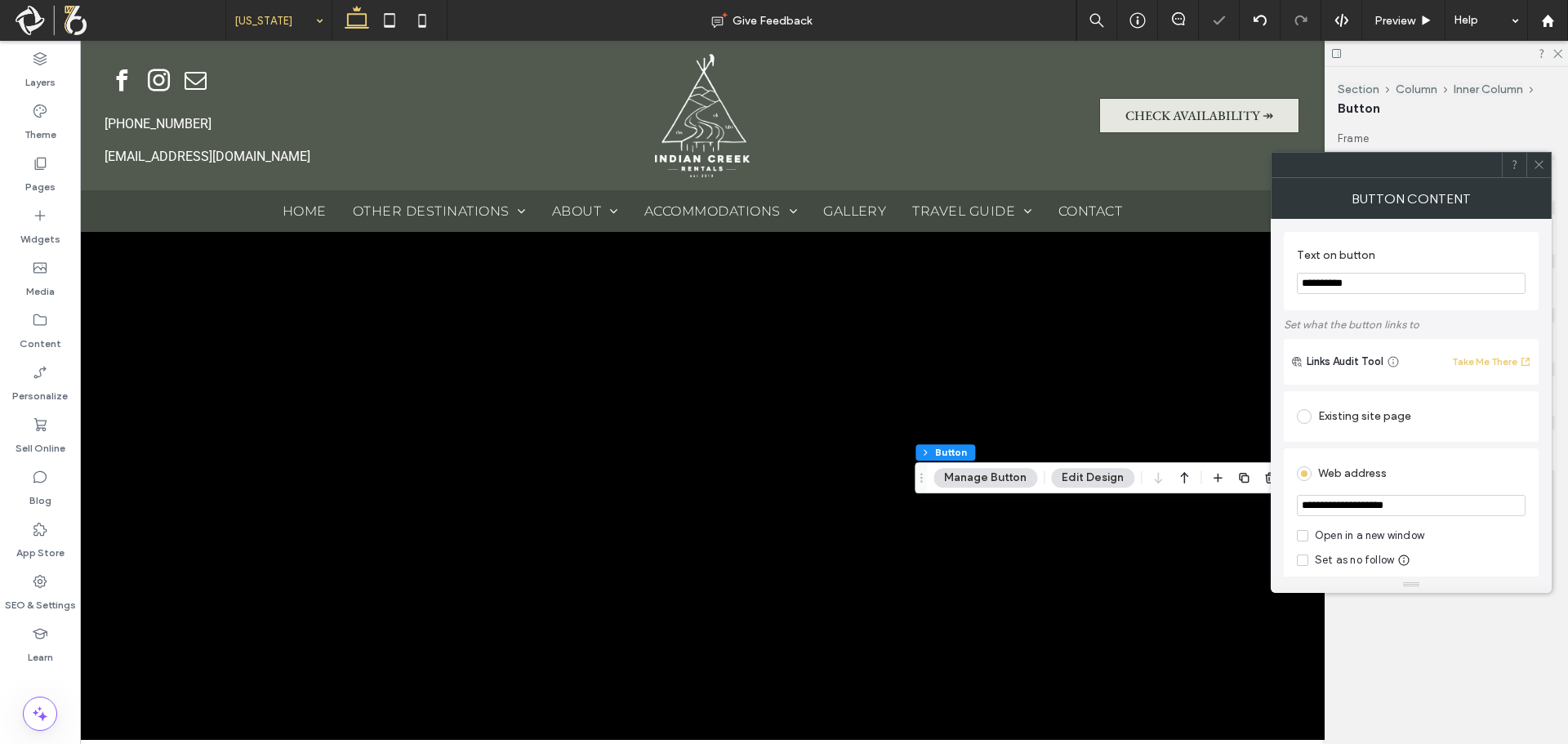
click at [1348, 419] on div "Existing site page" at bounding box center [1411, 417] width 229 height 27
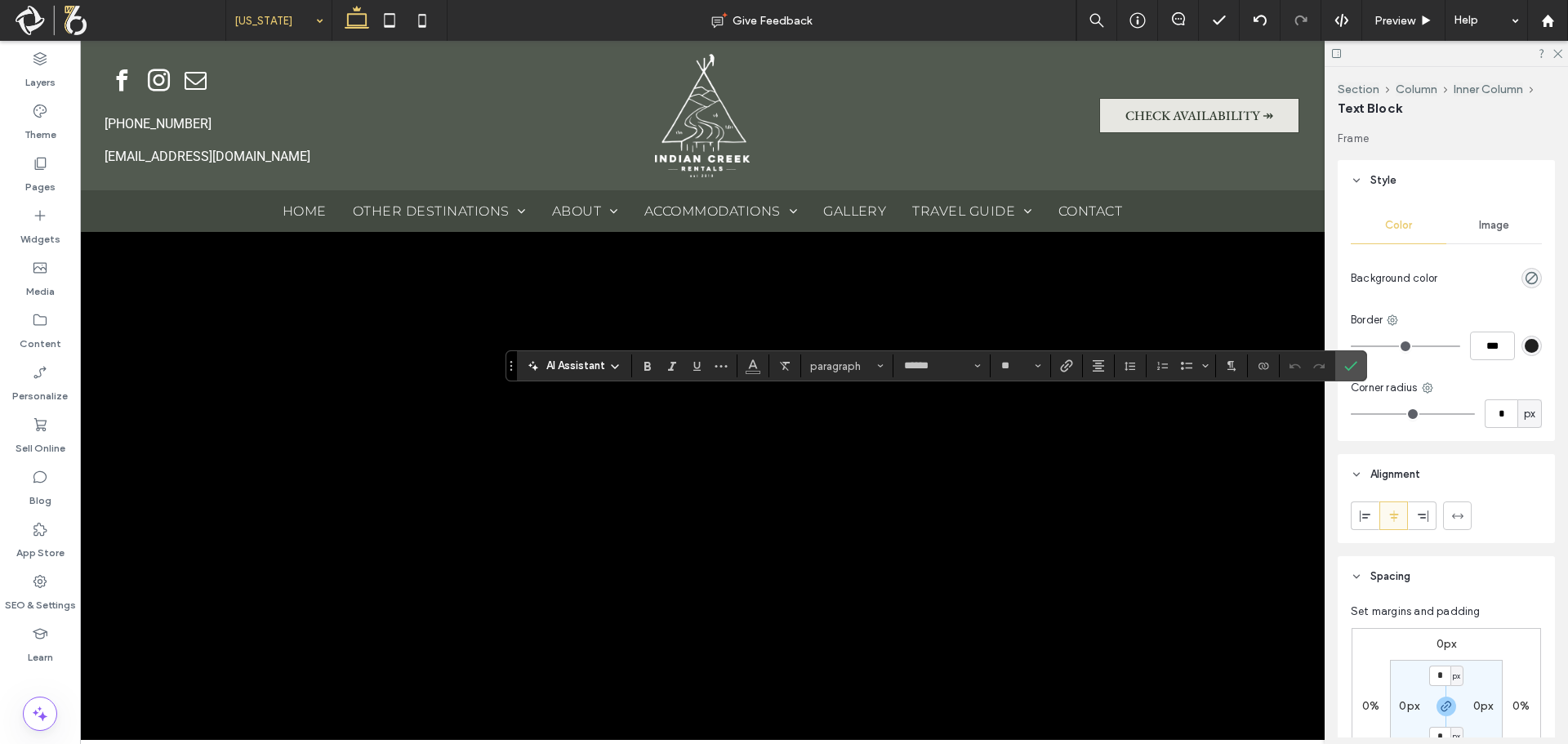
type input "******"
type input "**"
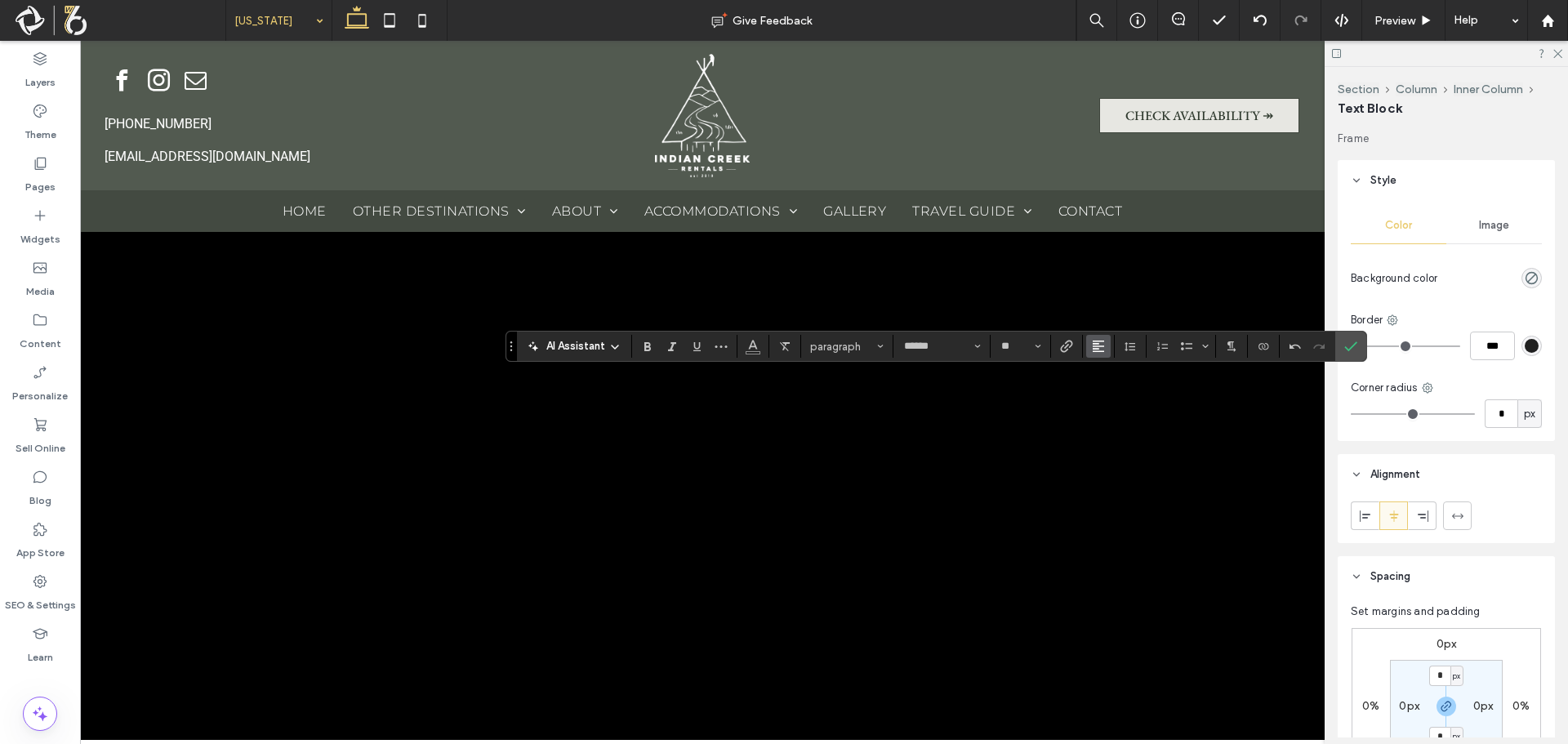
click at [1101, 355] on span "Alignment" at bounding box center [1098, 346] width 13 height 22
click at [1094, 396] on icon "ui.textEditor.alignment.center" at bounding box center [1095, 396] width 7 height 6
click at [1358, 343] on label "Confirm" at bounding box center [1351, 345] width 25 height 29
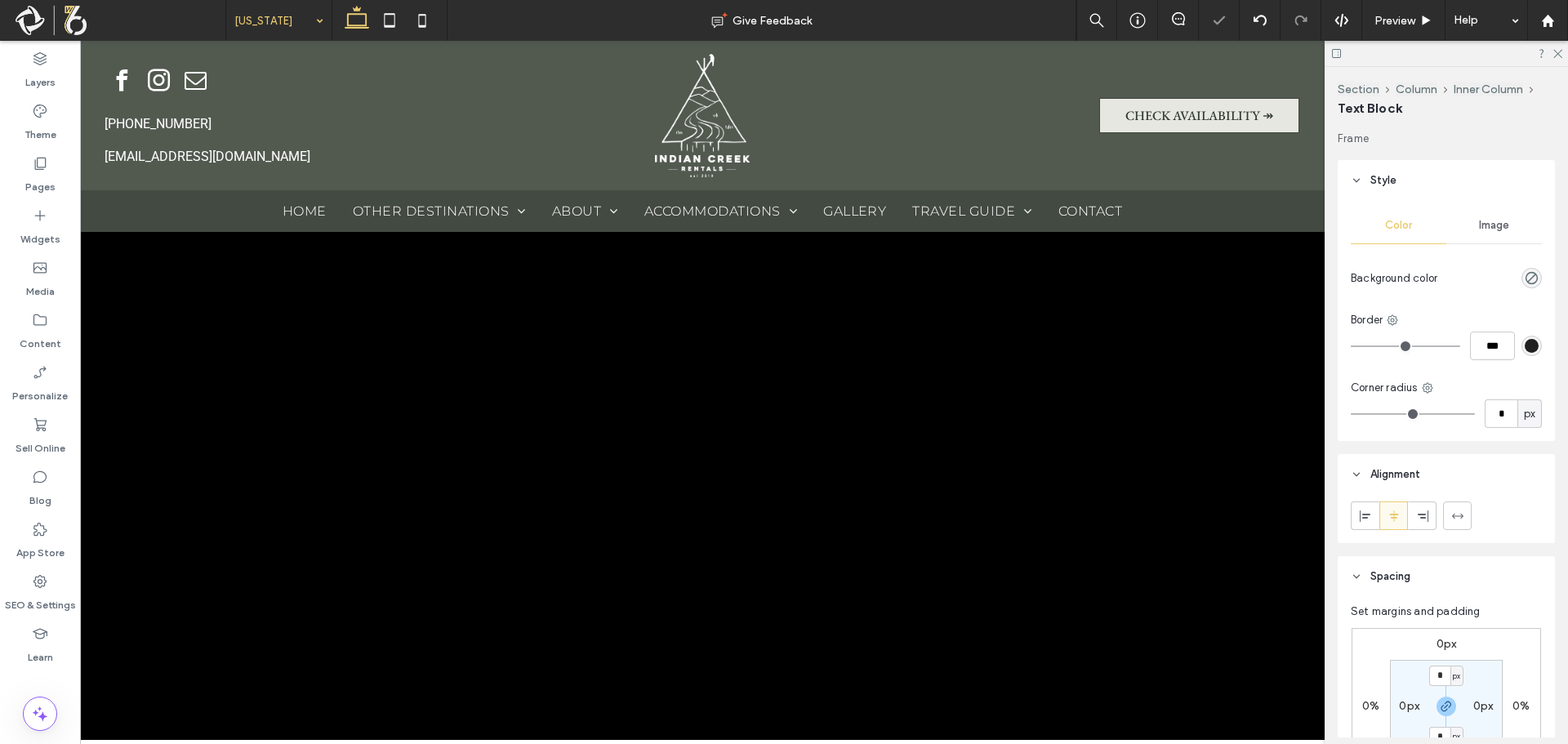
type input "******"
type input "**"
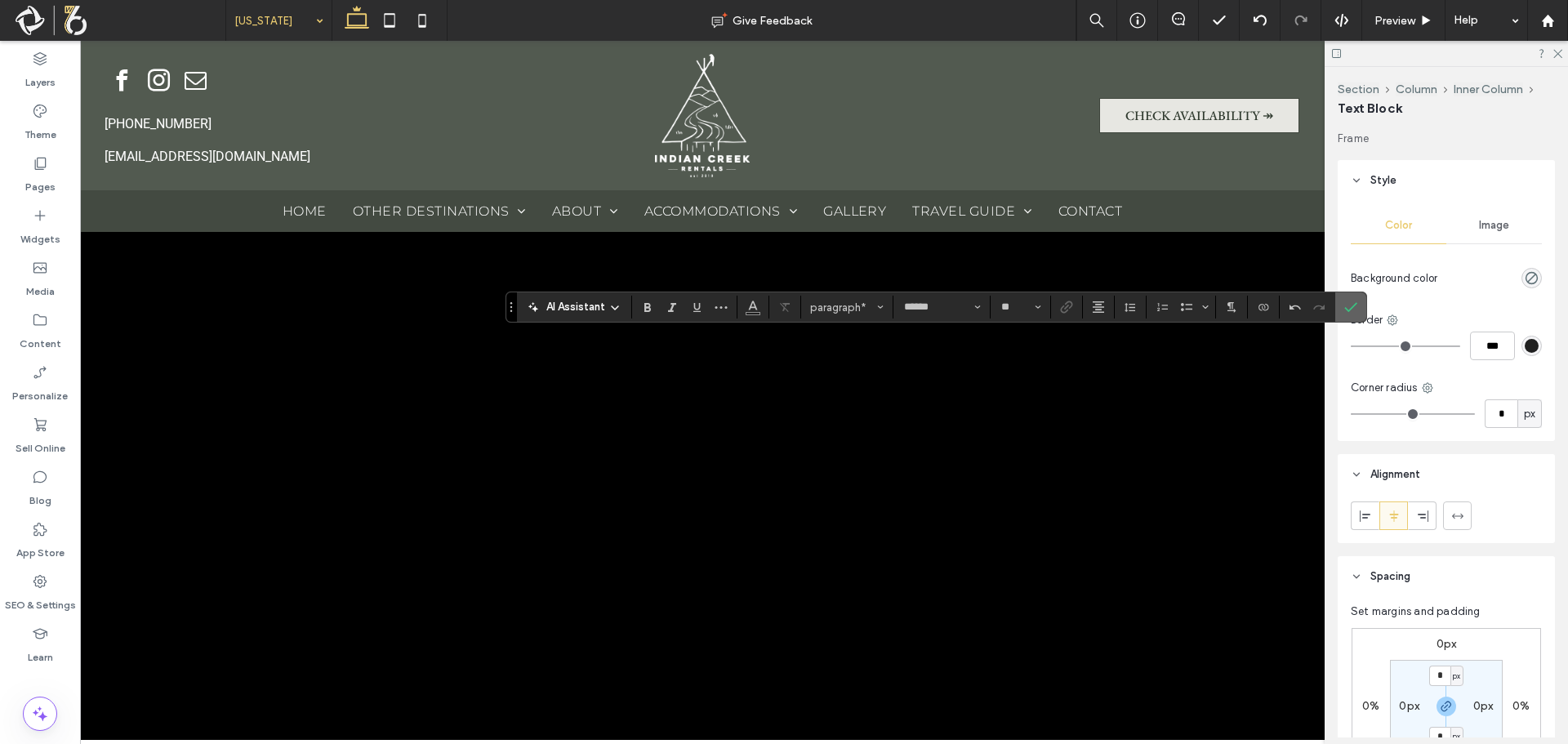
click at [1356, 312] on icon "Confirm" at bounding box center [1351, 307] width 13 height 13
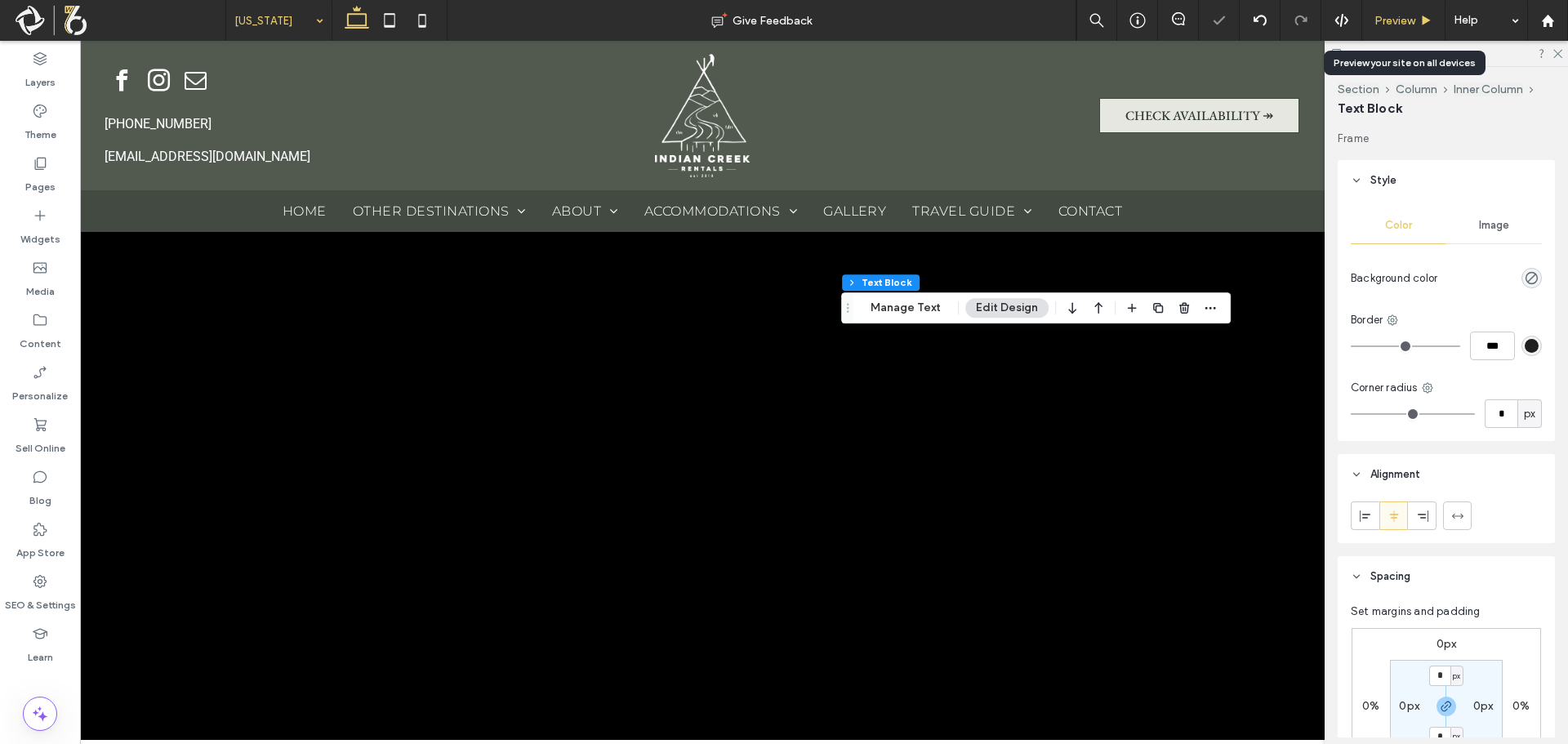
click at [1404, 24] on span "Preview" at bounding box center [1394, 21] width 41 height 14
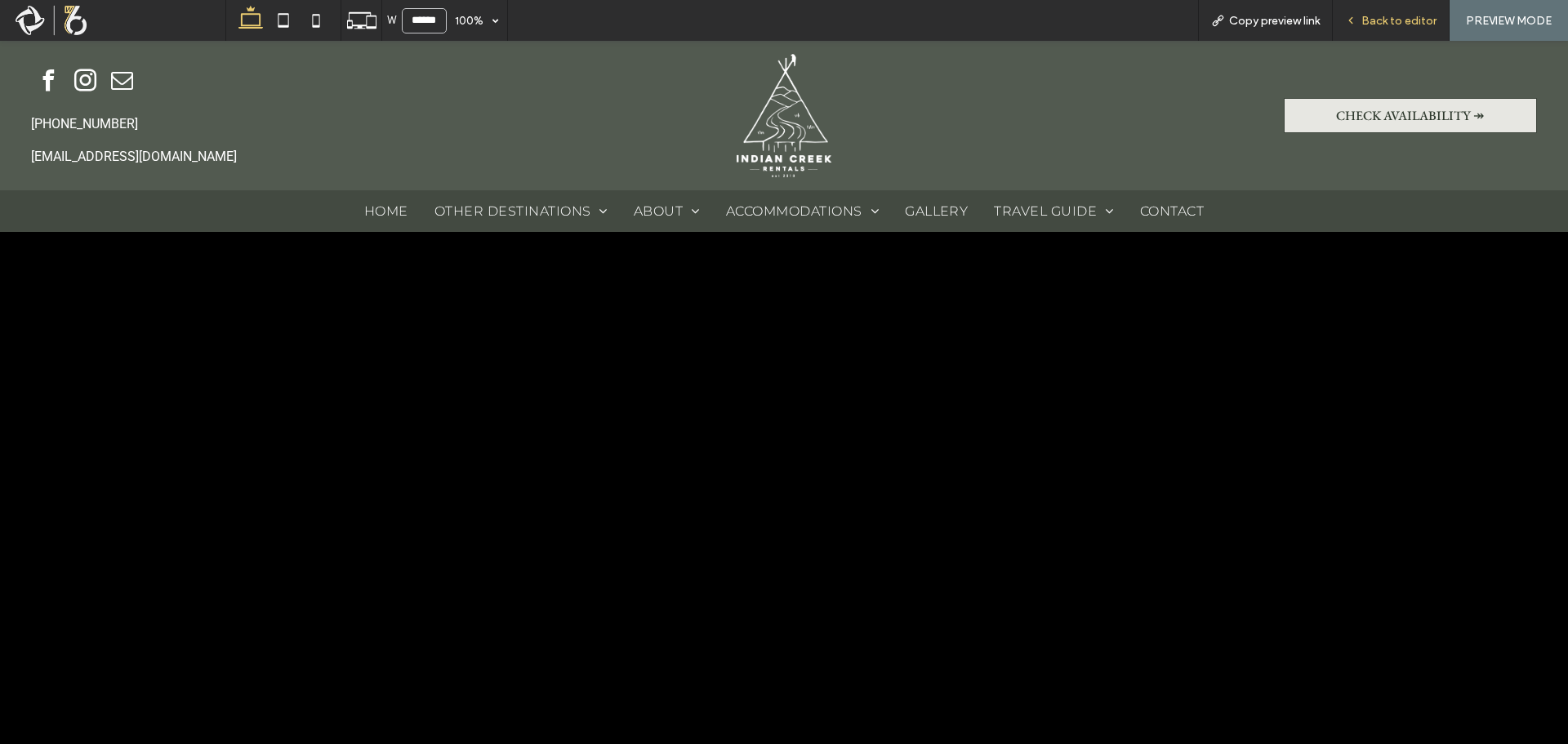
click at [1363, 22] on div "Back to editor" at bounding box center [1391, 21] width 116 height 14
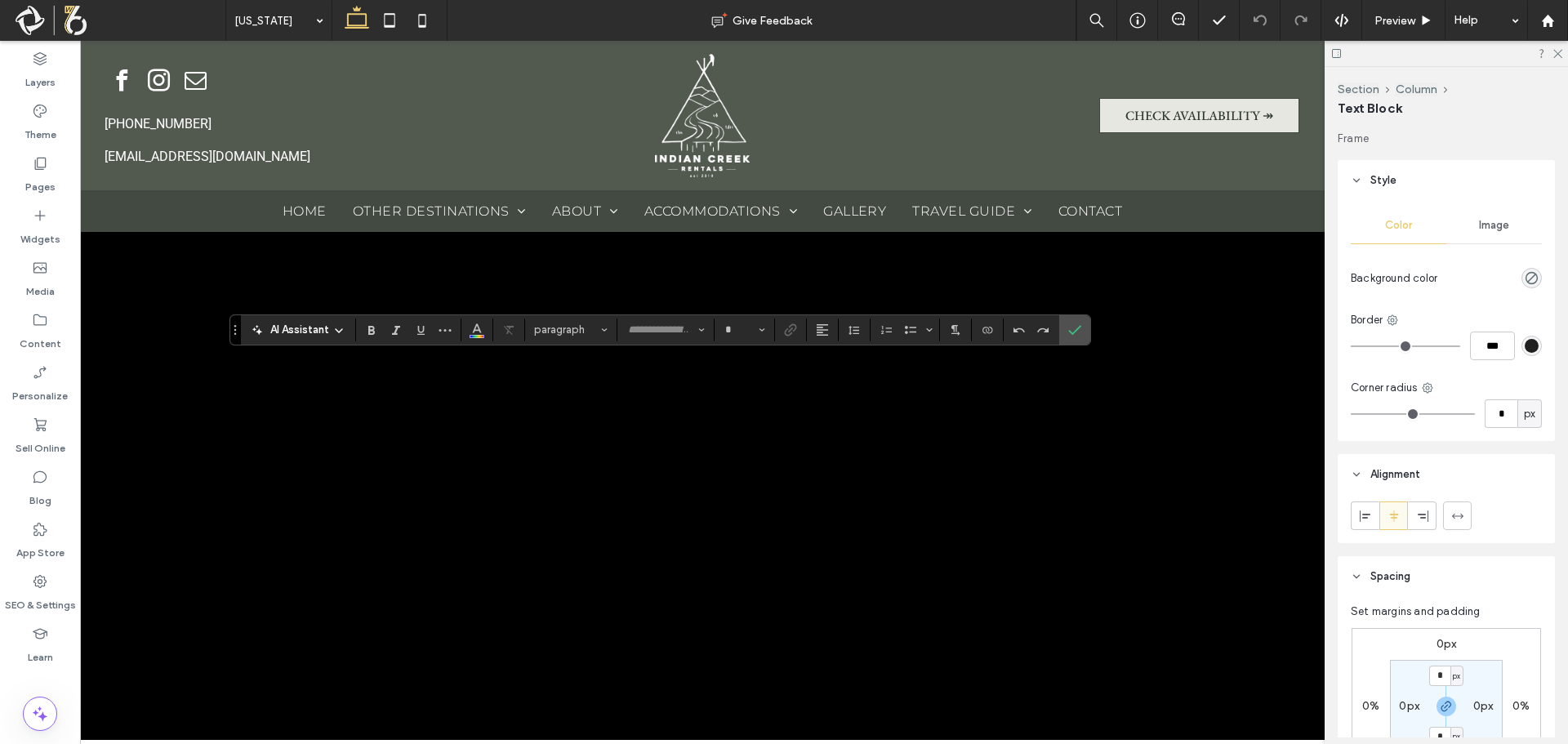
type input "******"
type input "**"
click at [1078, 331] on icon "Confirm" at bounding box center [1075, 330] width 13 height 13
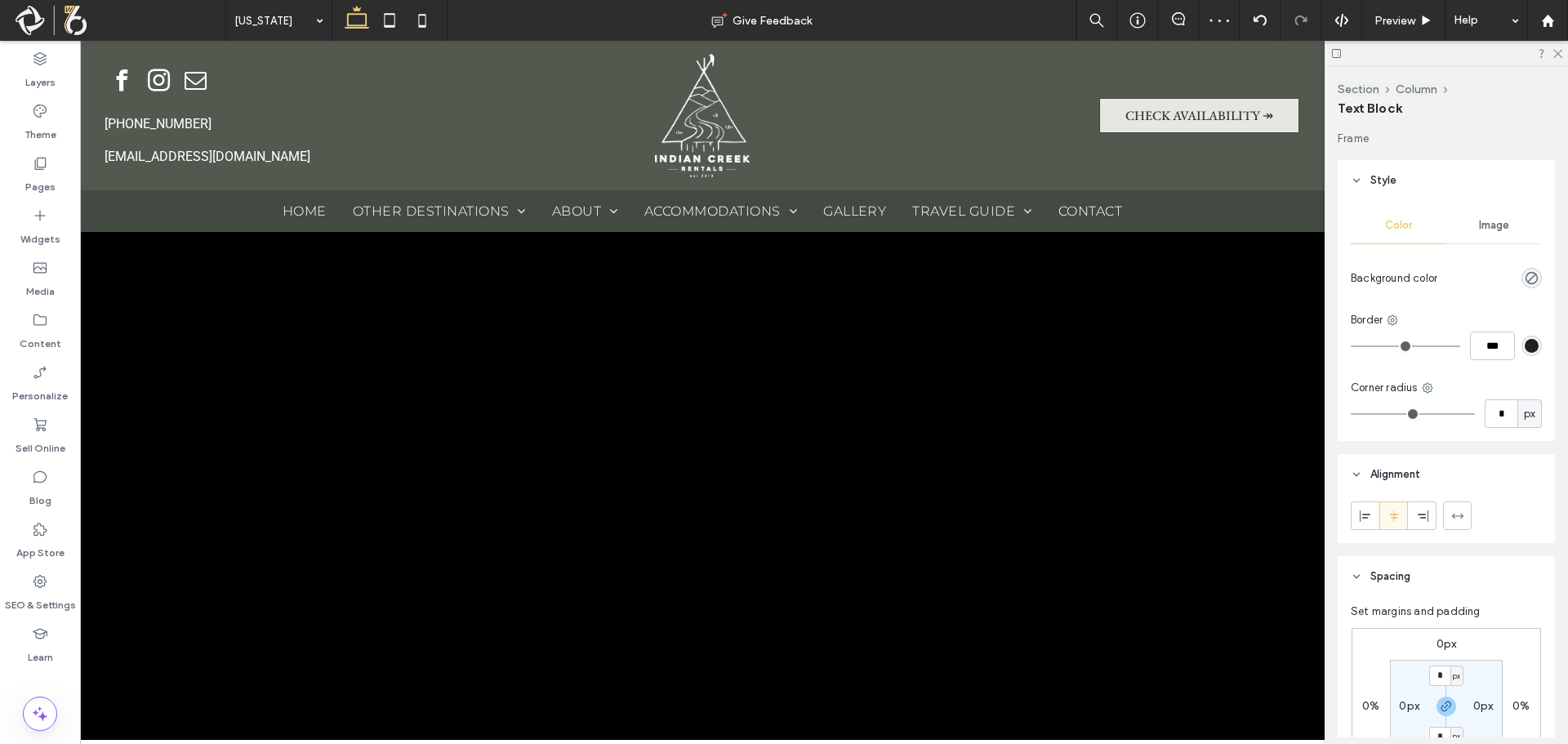
type input "******"
type input "**"
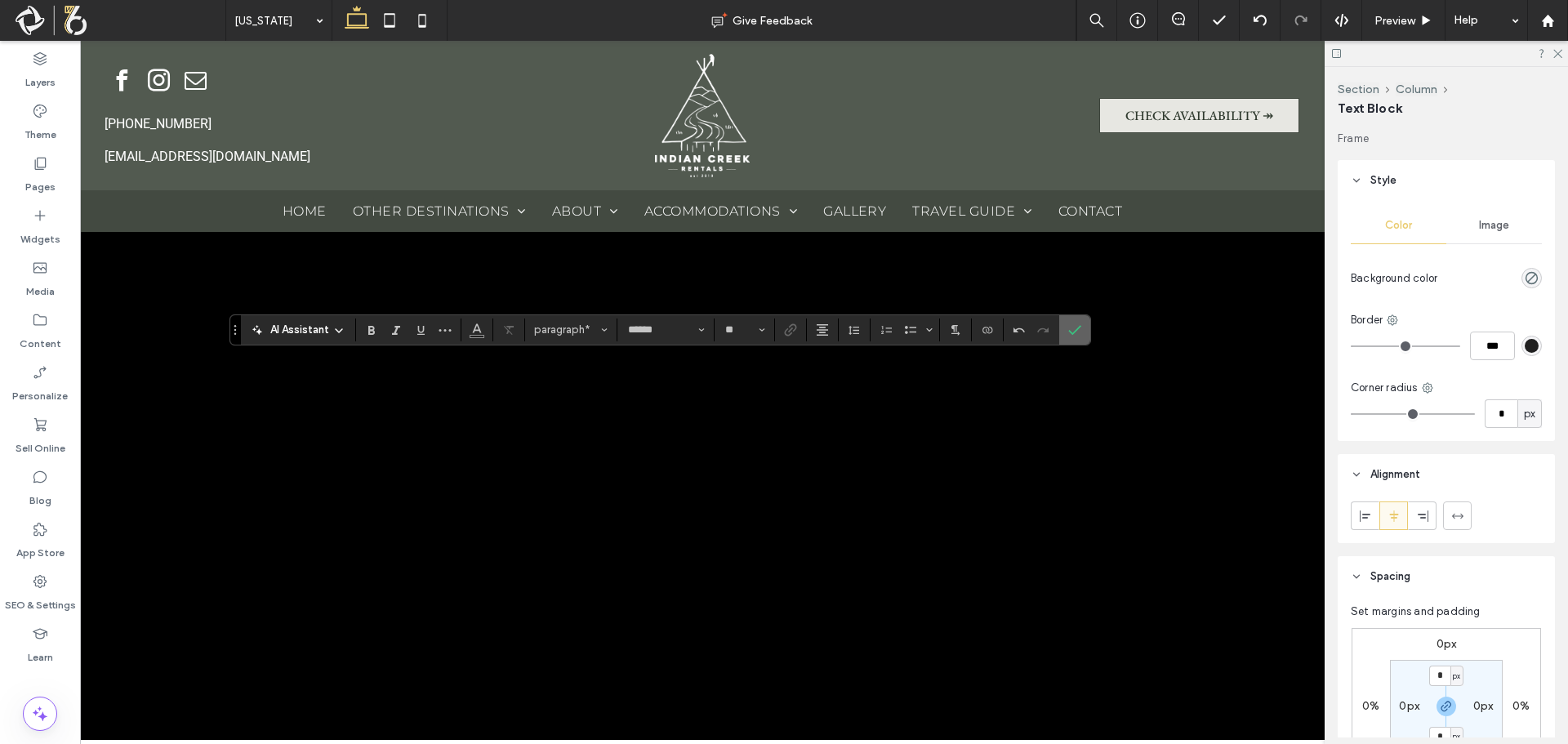
click at [1080, 325] on icon "Confirm" at bounding box center [1075, 330] width 13 height 13
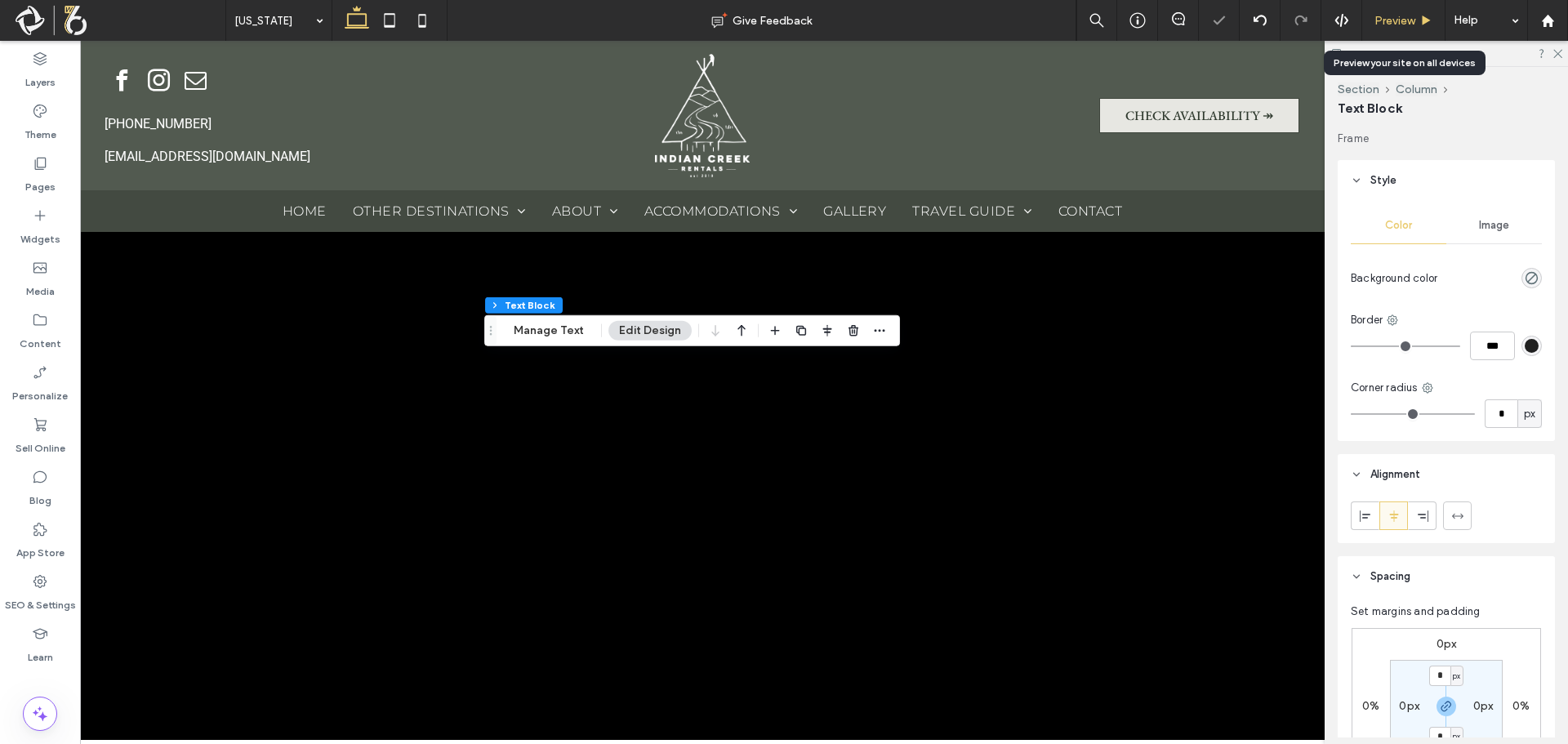
click at [1385, 17] on span "Preview" at bounding box center [1394, 21] width 41 height 14
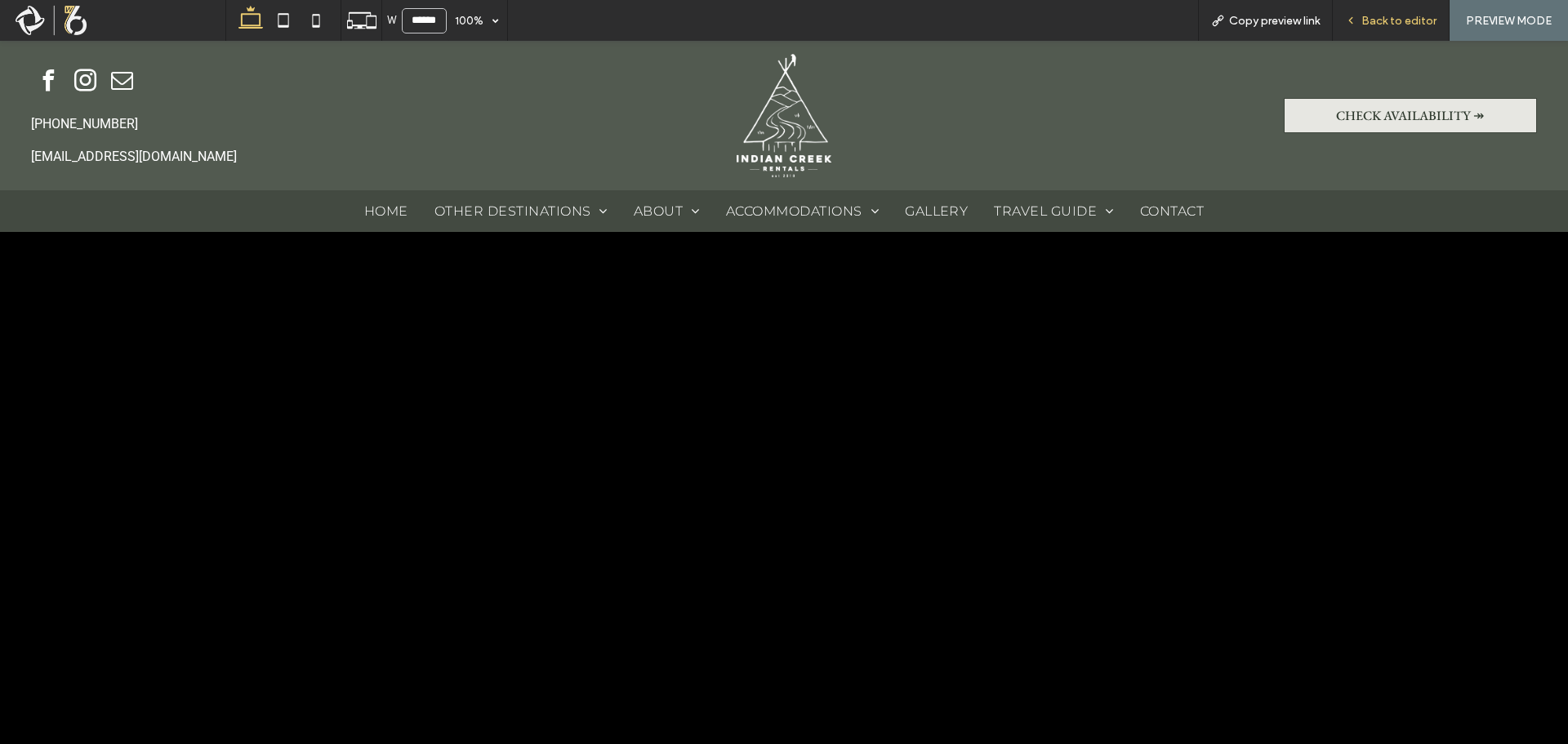
click at [1381, 17] on span "Back to editor" at bounding box center [1399, 21] width 75 height 14
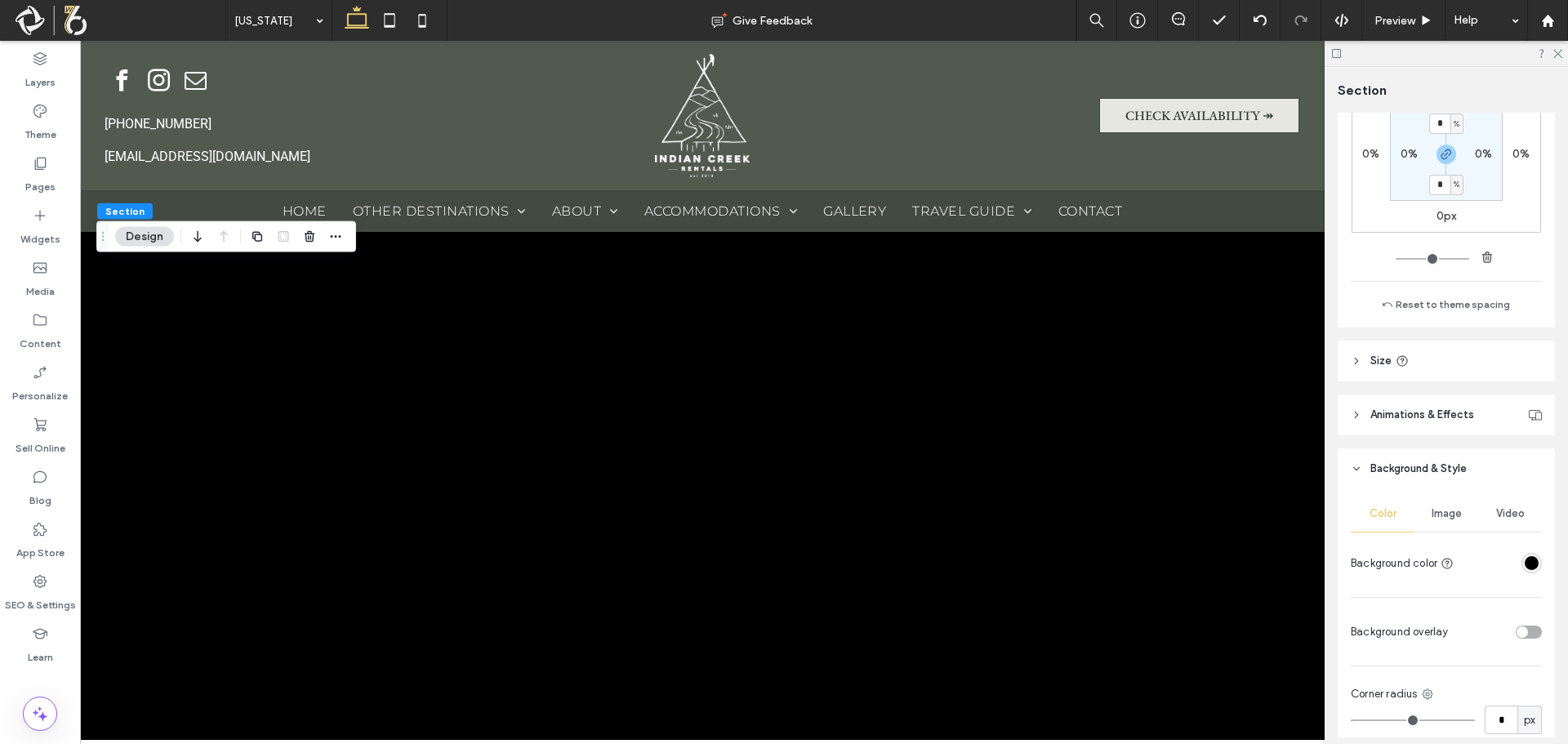
scroll to position [408, 0]
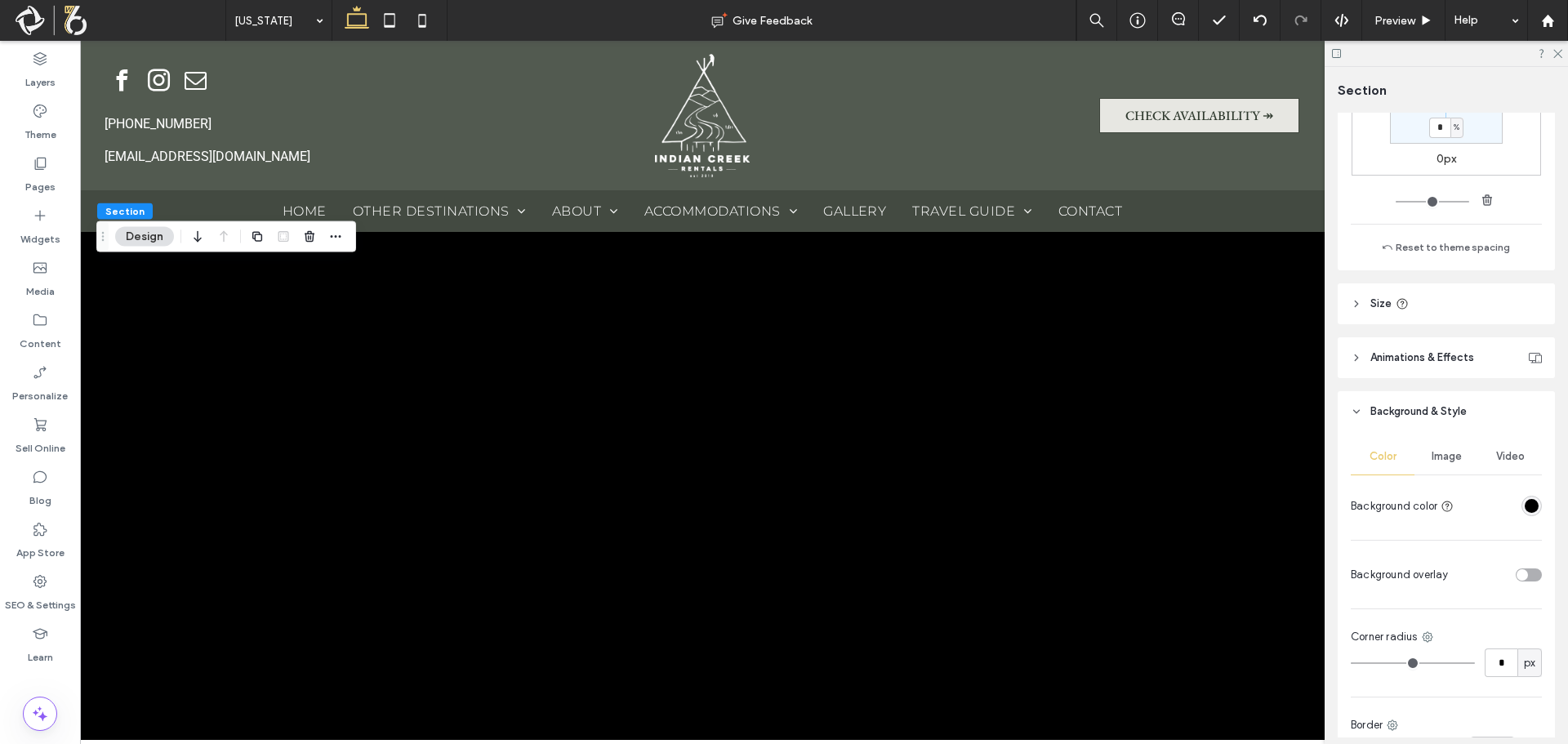
click at [1440, 466] on div "Image" at bounding box center [1446, 456] width 64 height 36
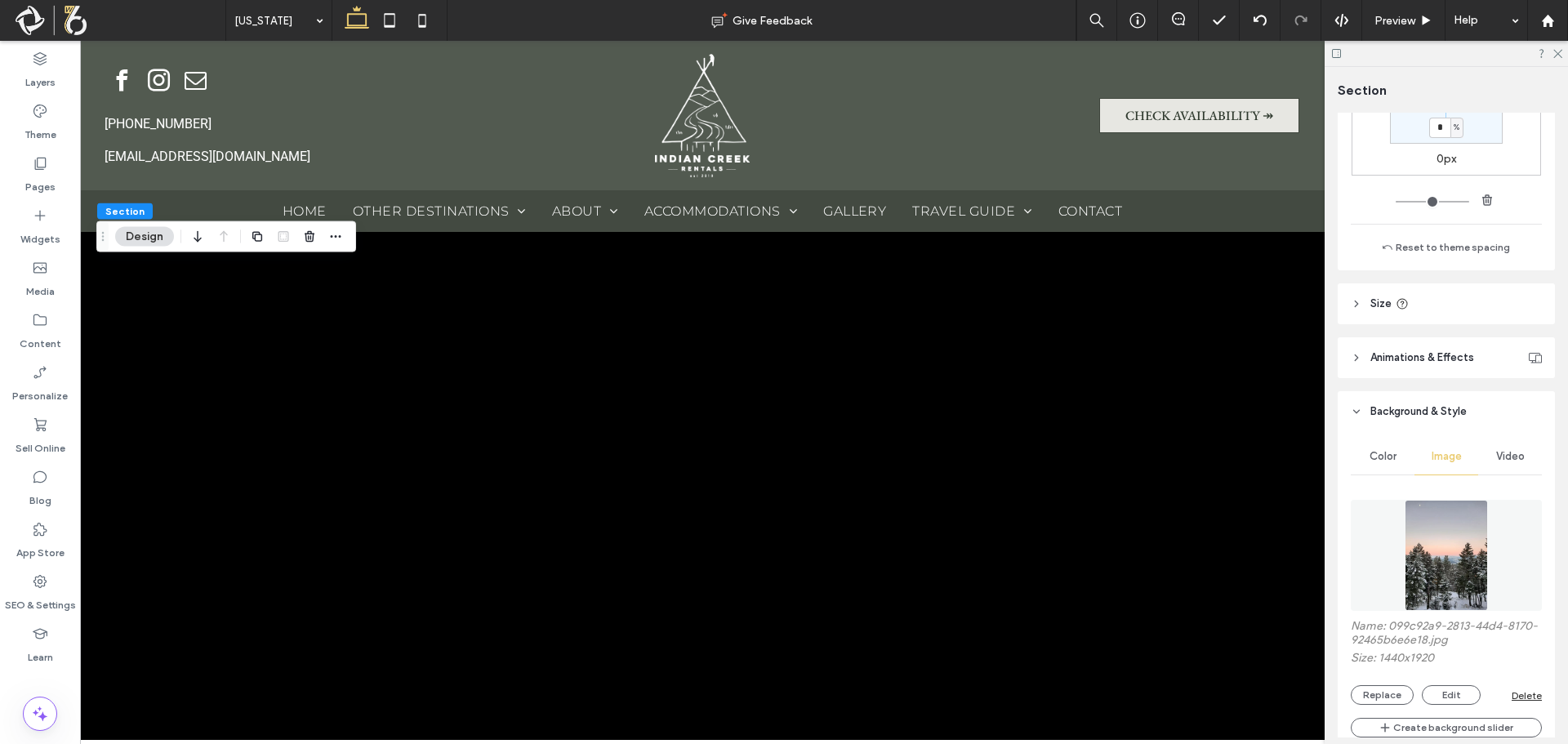
click at [1440, 519] on img at bounding box center [1447, 555] width 84 height 111
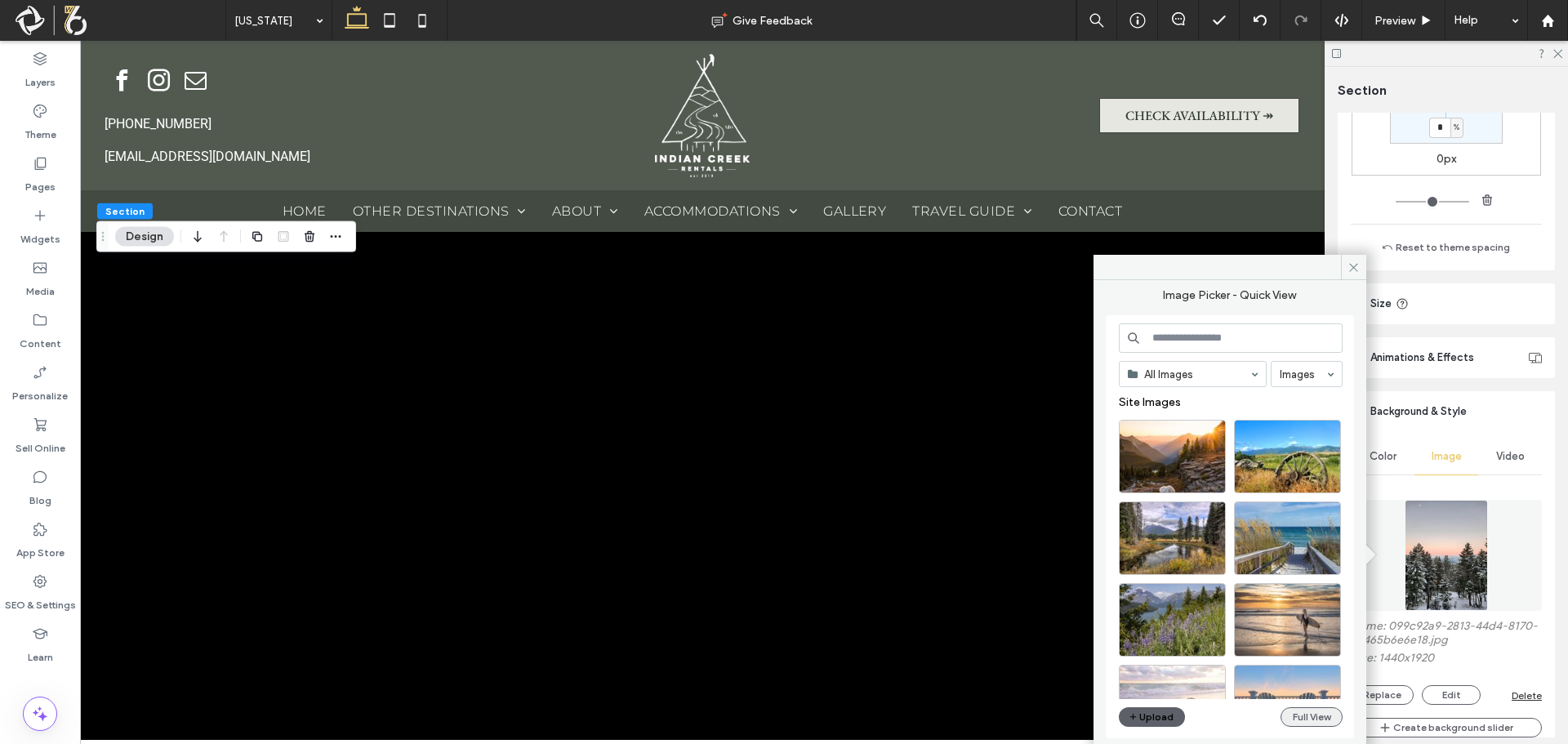
click at [1319, 720] on button "Full View" at bounding box center [1311, 717] width 62 height 20
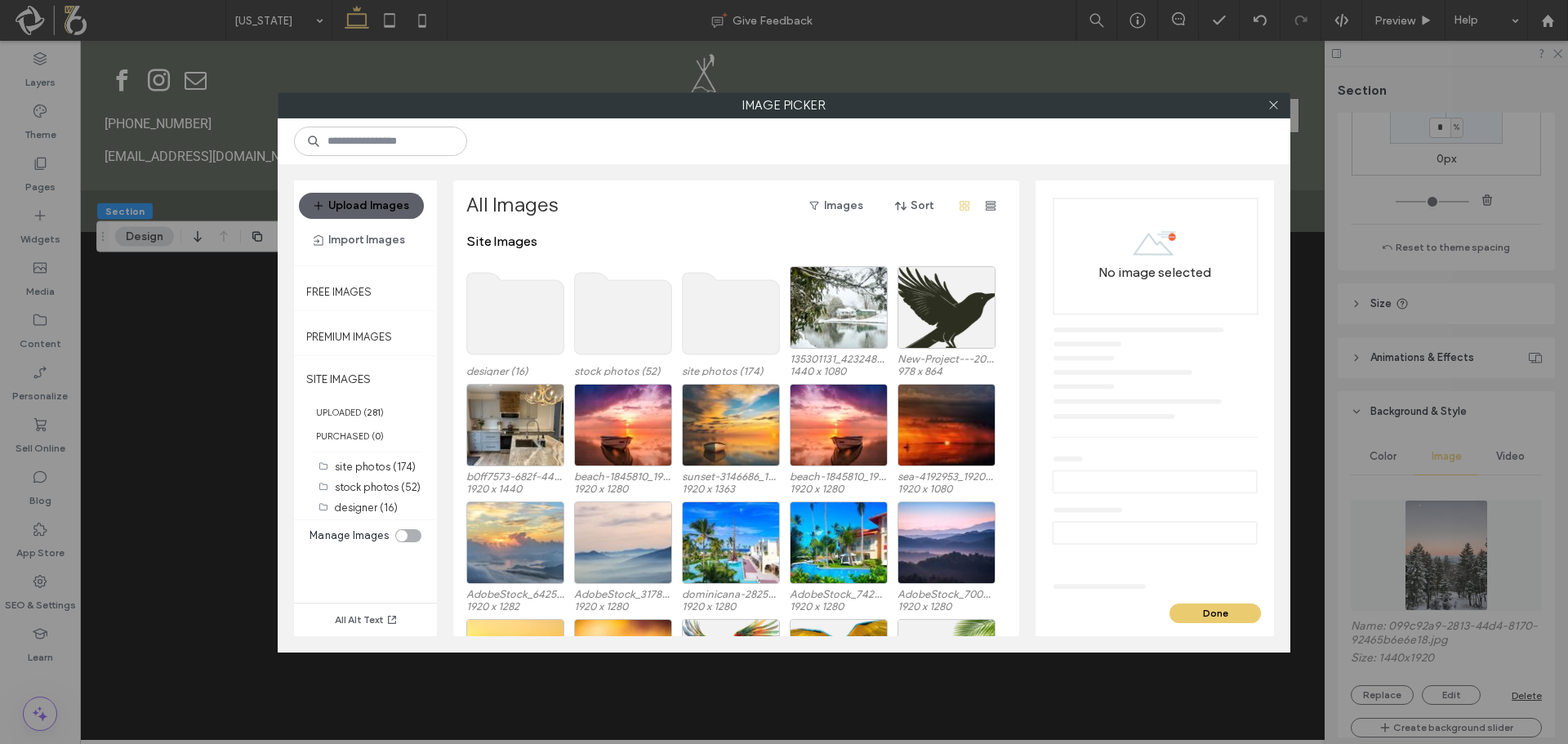
click at [593, 308] on use at bounding box center [623, 313] width 97 height 82
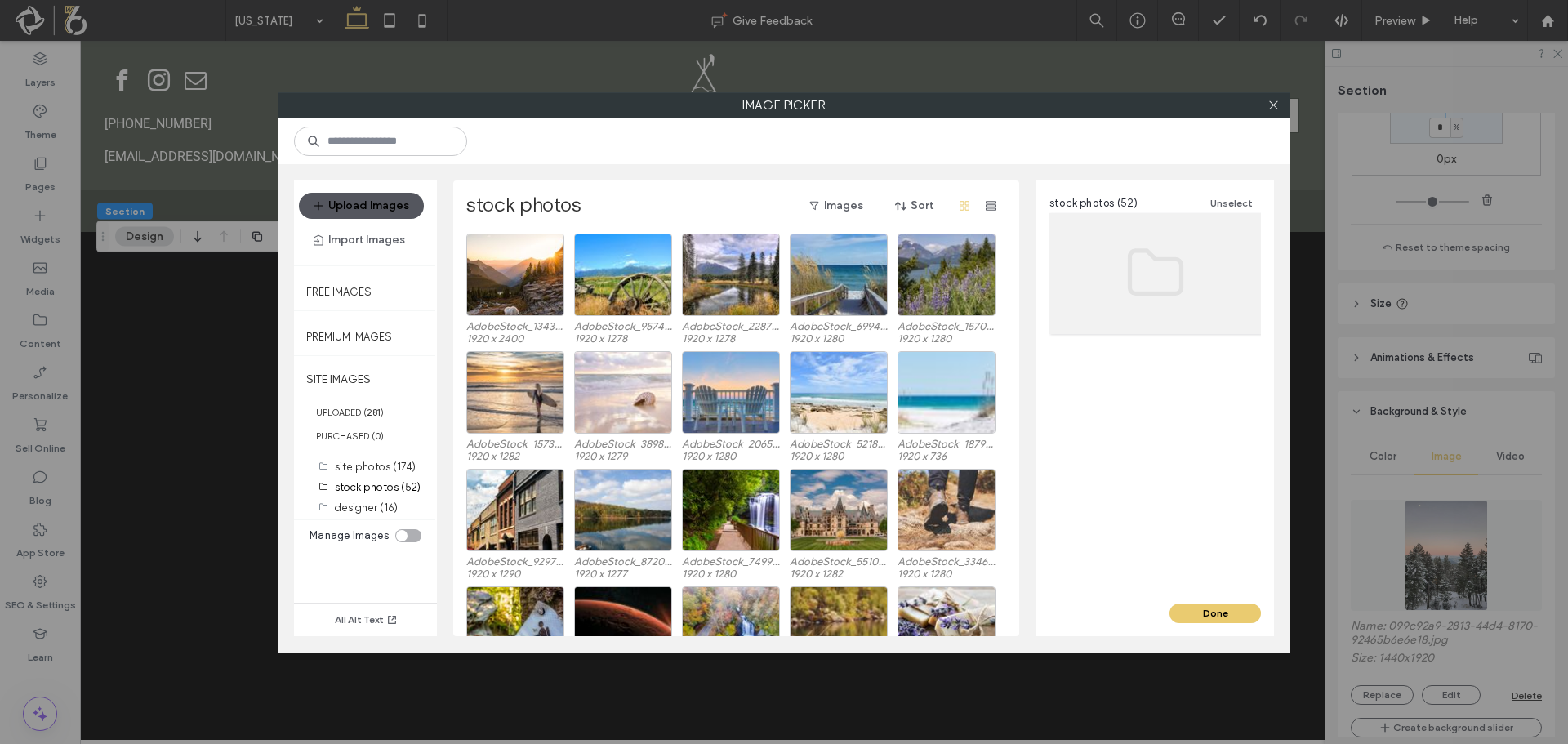
click at [388, 205] on button "Upload Images" at bounding box center [361, 206] width 125 height 27
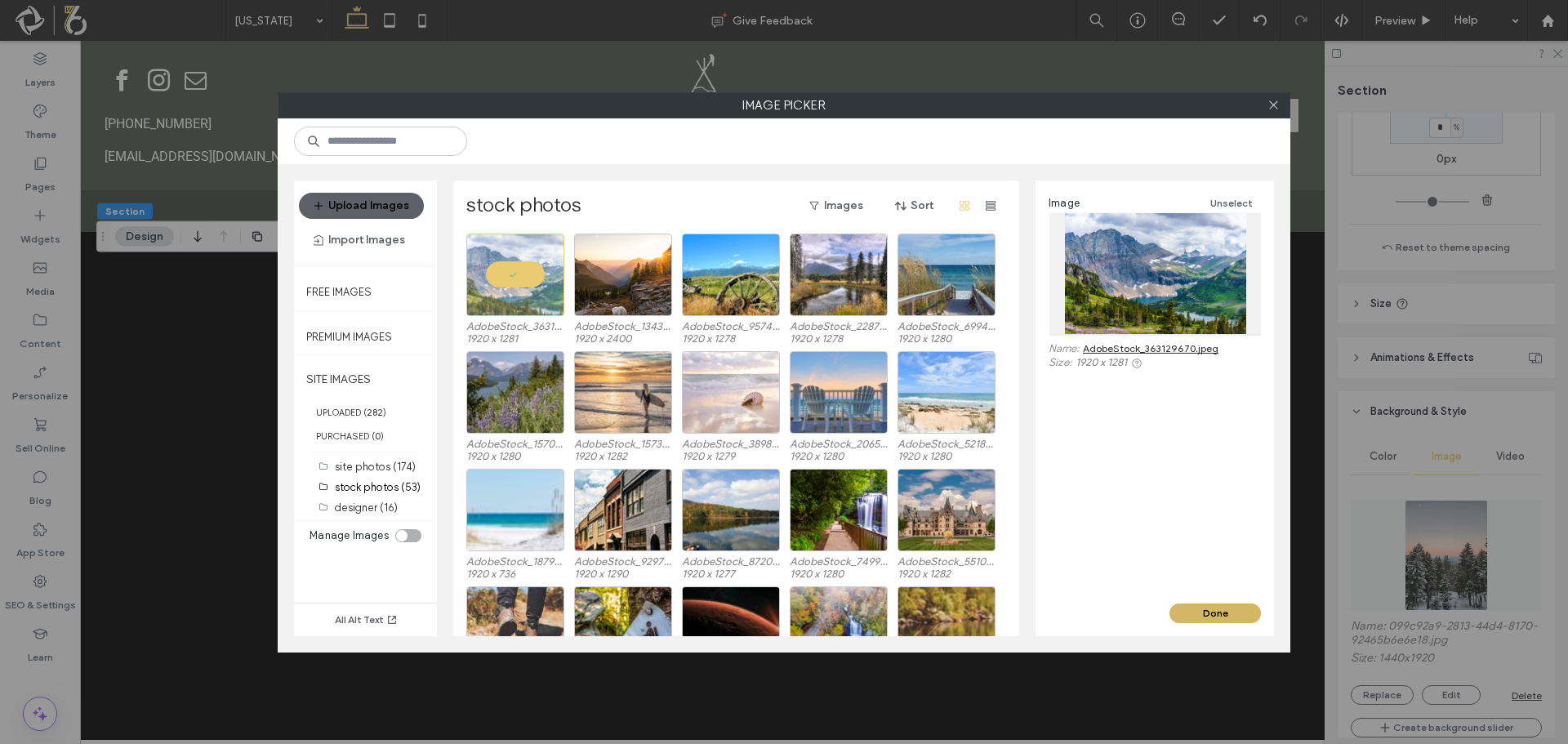
click at [1219, 612] on button "Done" at bounding box center [1215, 614] width 91 height 20
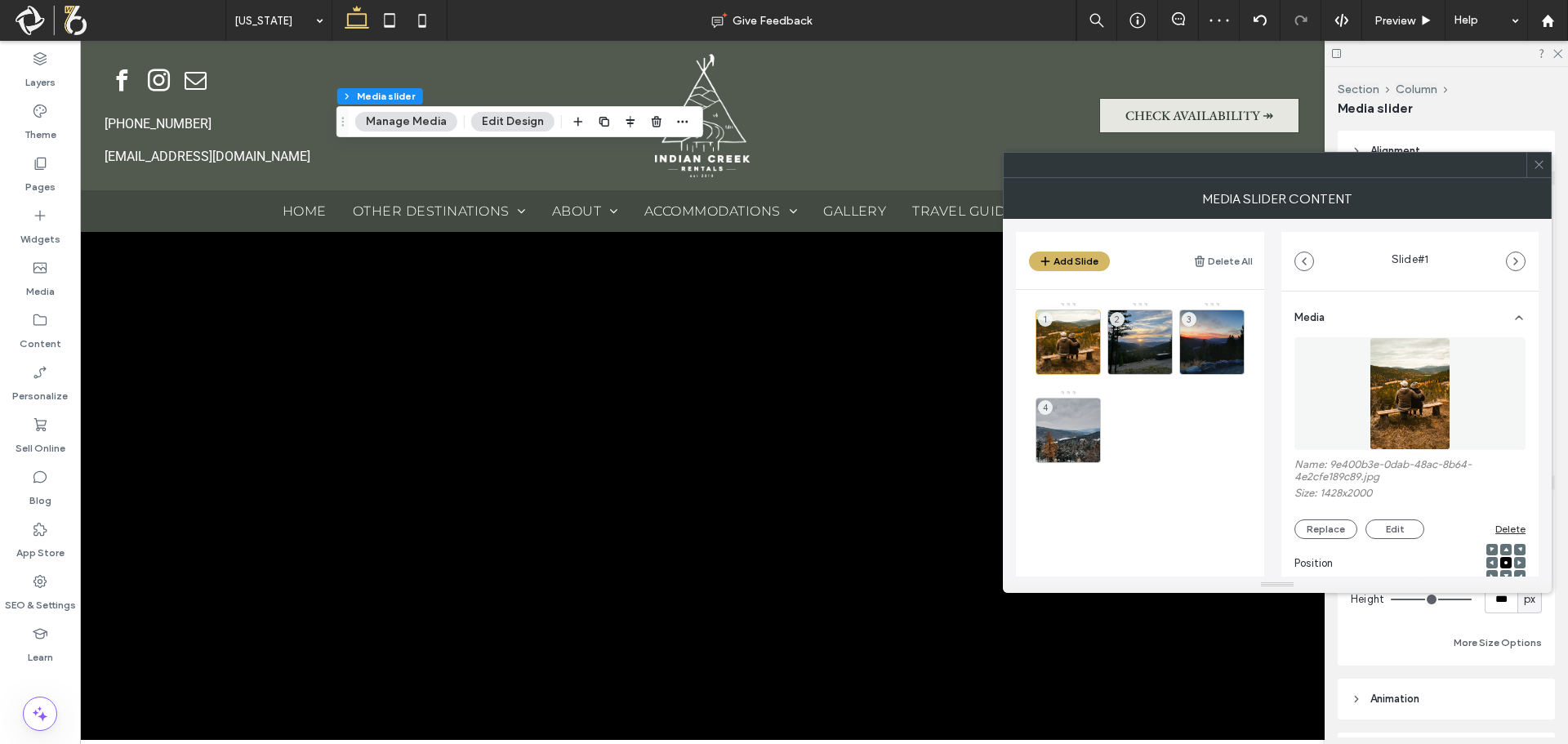
click at [1081, 260] on button "Add Slide" at bounding box center [1069, 262] width 81 height 20
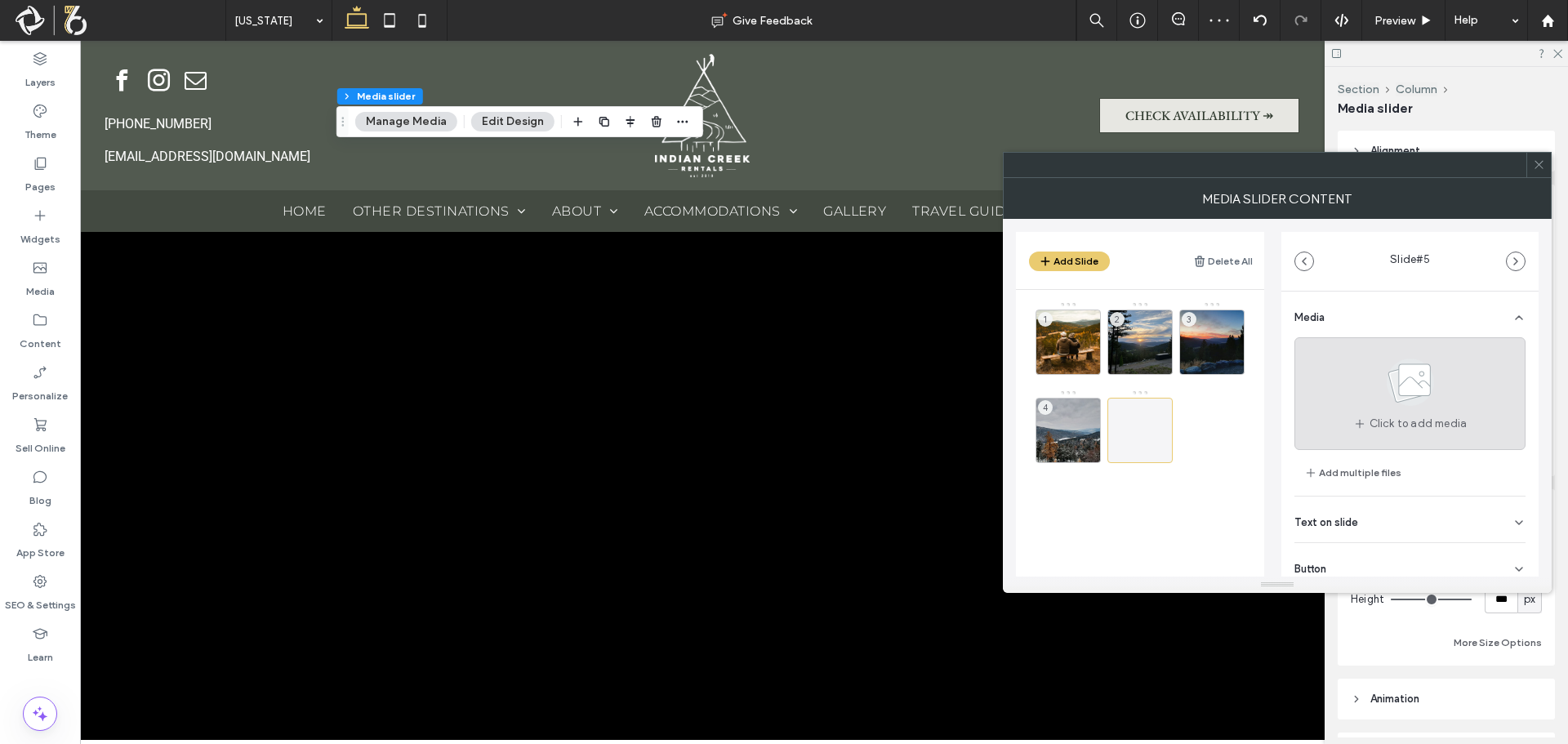
click at [1423, 360] on icon at bounding box center [1410, 382] width 82 height 54
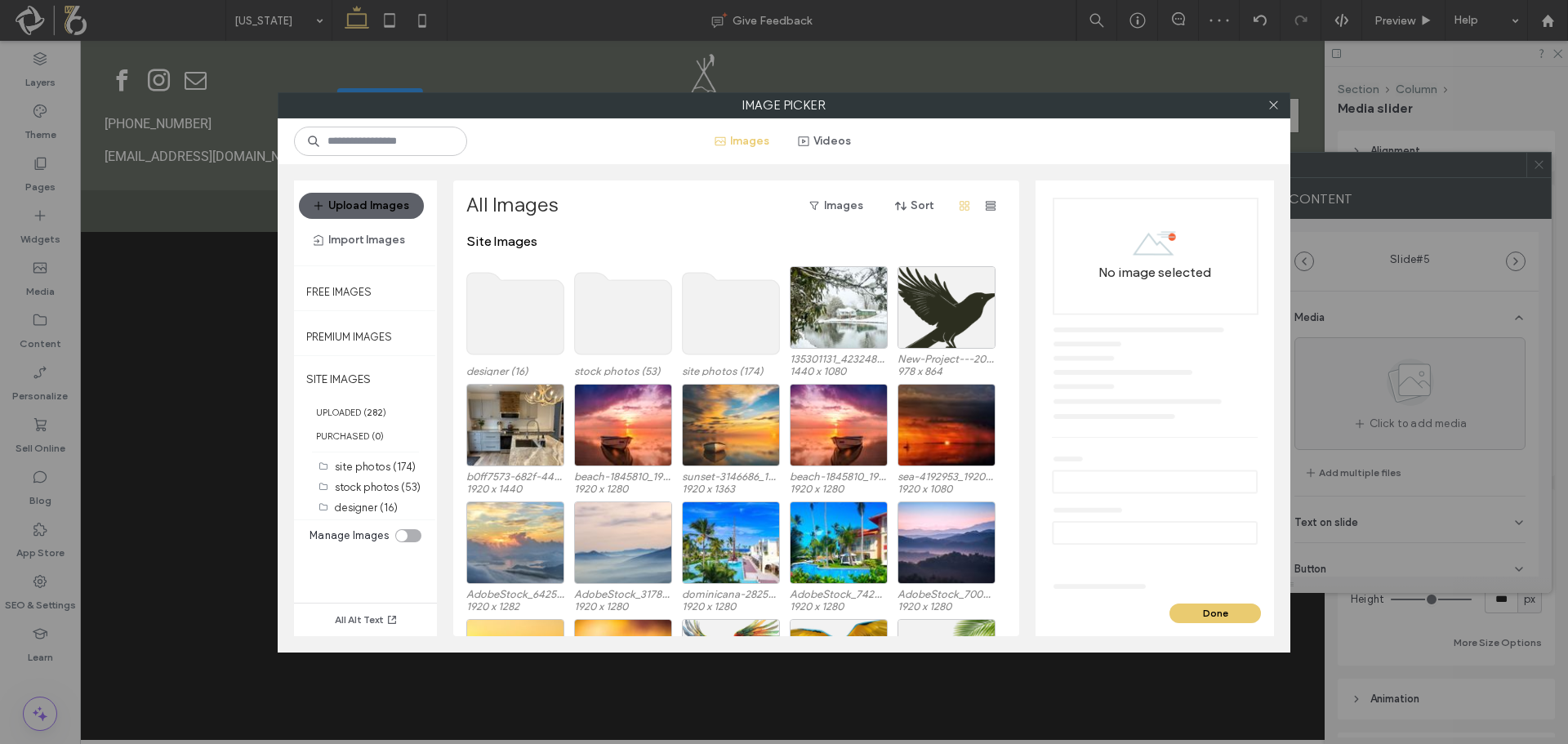
click at [736, 315] on use at bounding box center [731, 313] width 97 height 82
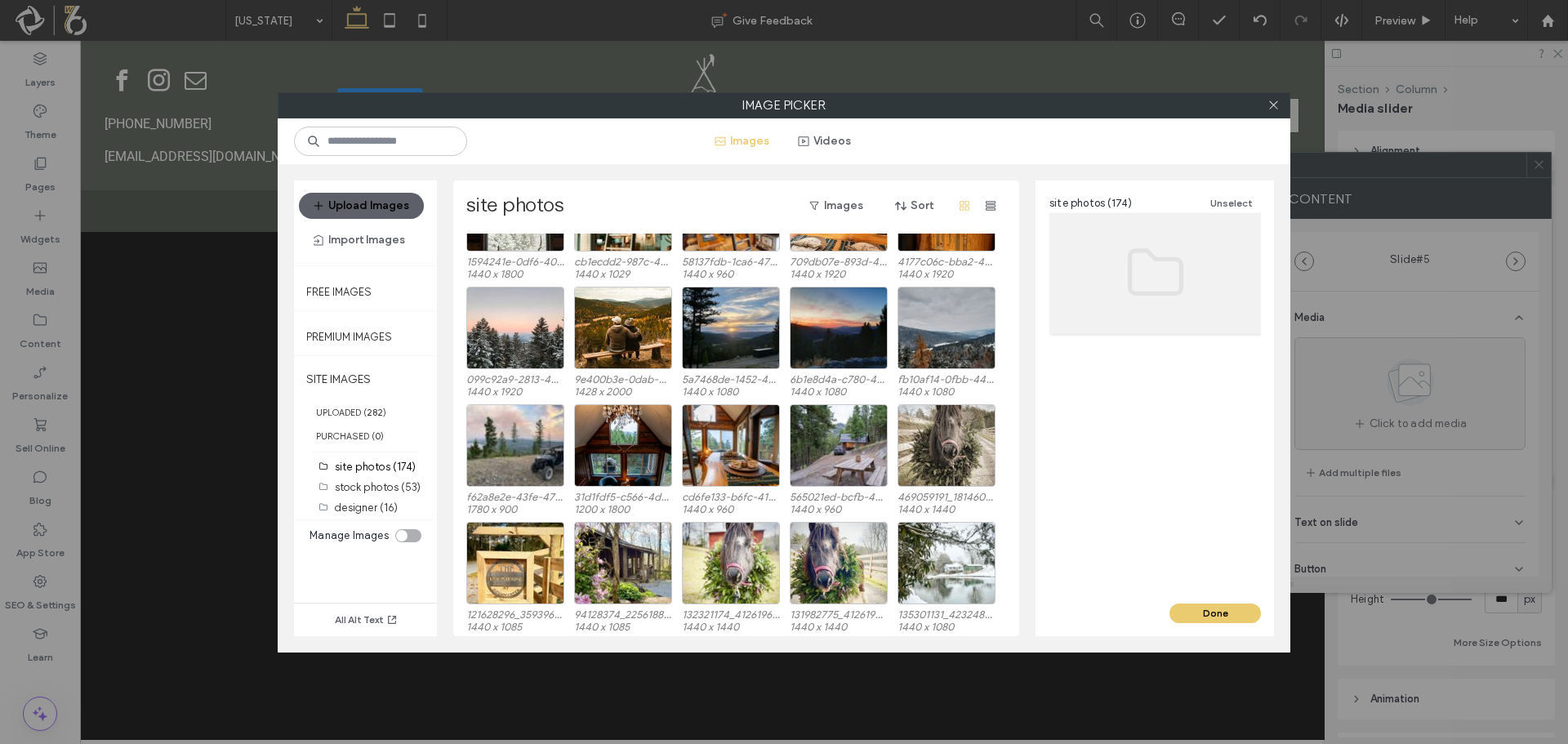
scroll to position [901, 0]
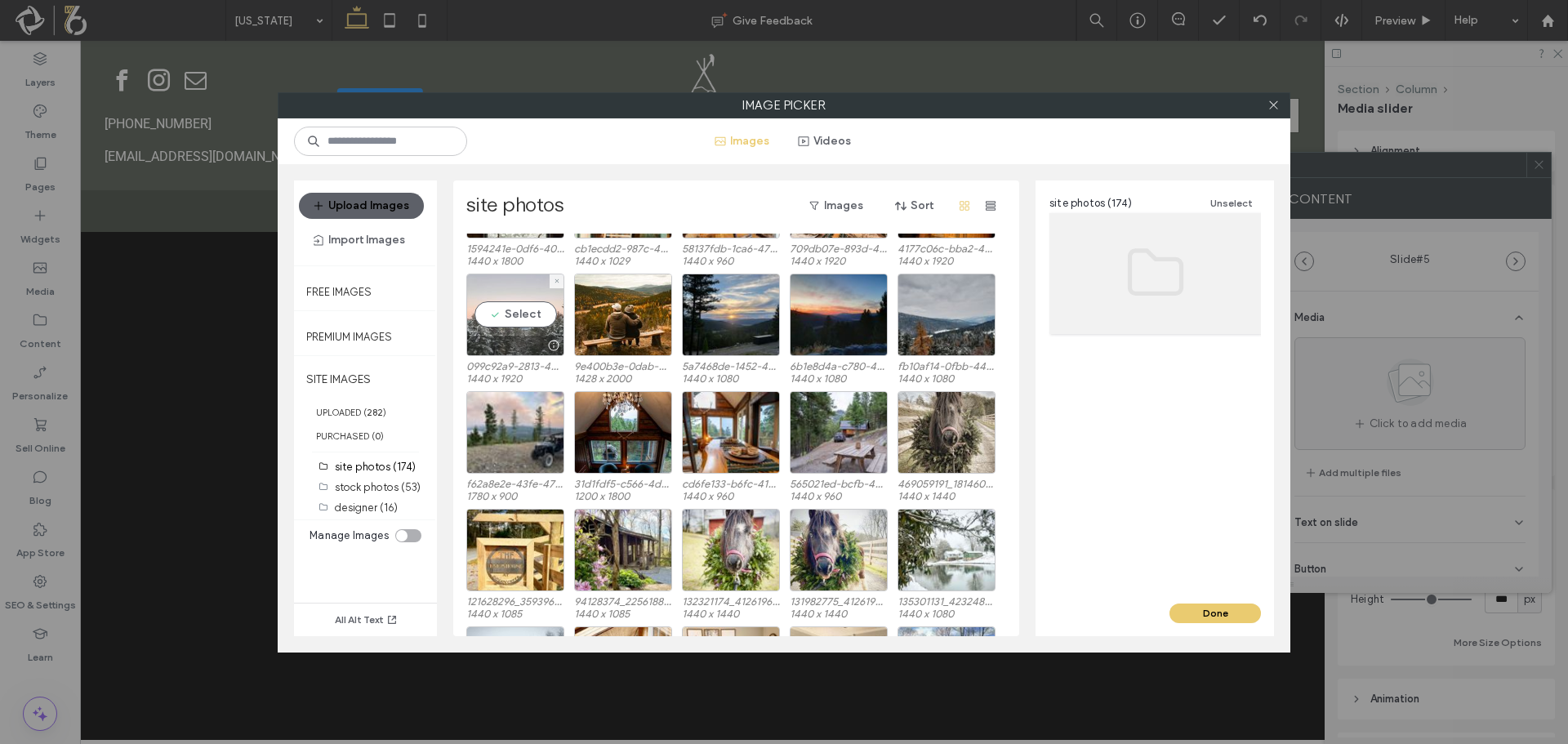
click at [523, 321] on div "Select" at bounding box center [515, 315] width 98 height 83
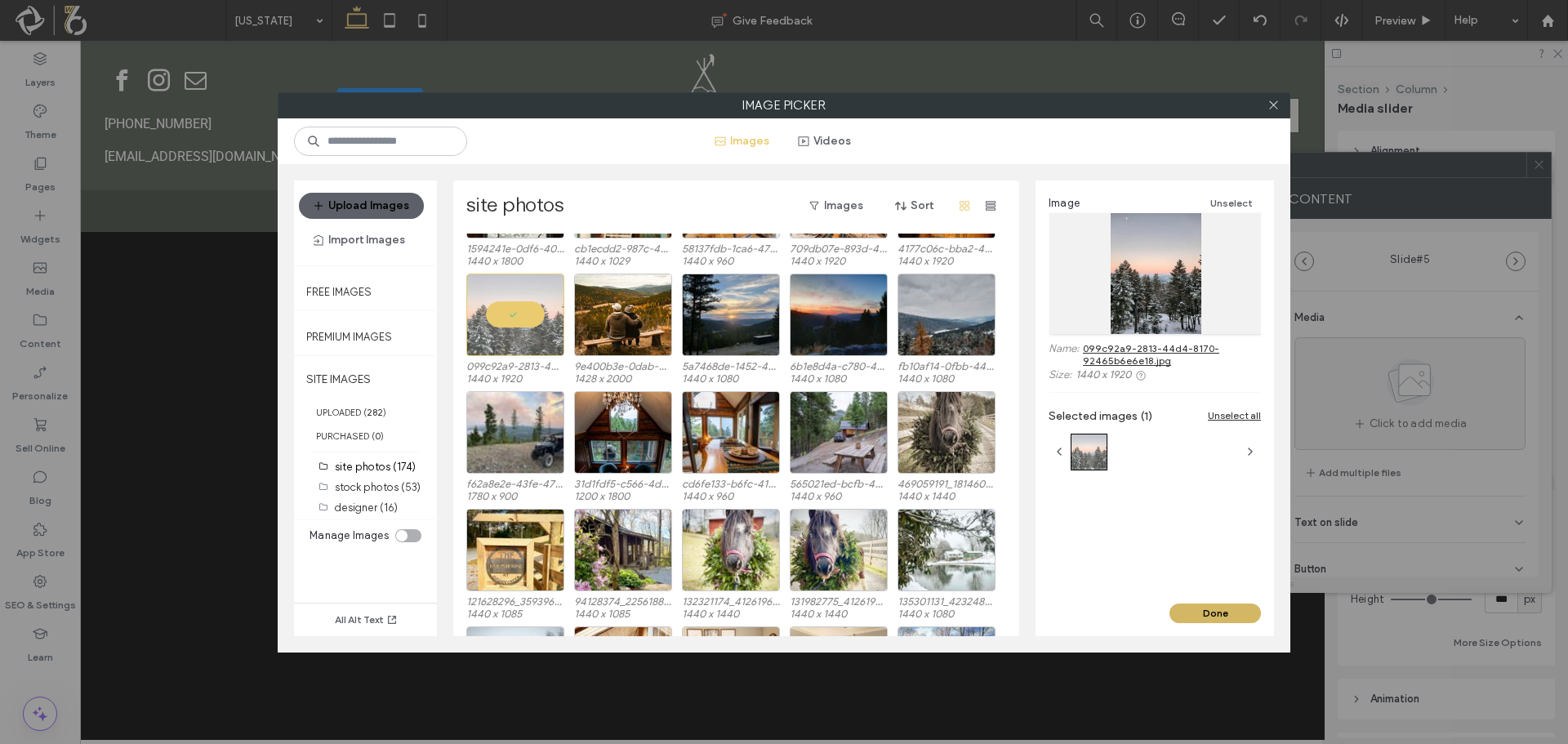
click at [1197, 605] on button "Done" at bounding box center [1215, 614] width 91 height 20
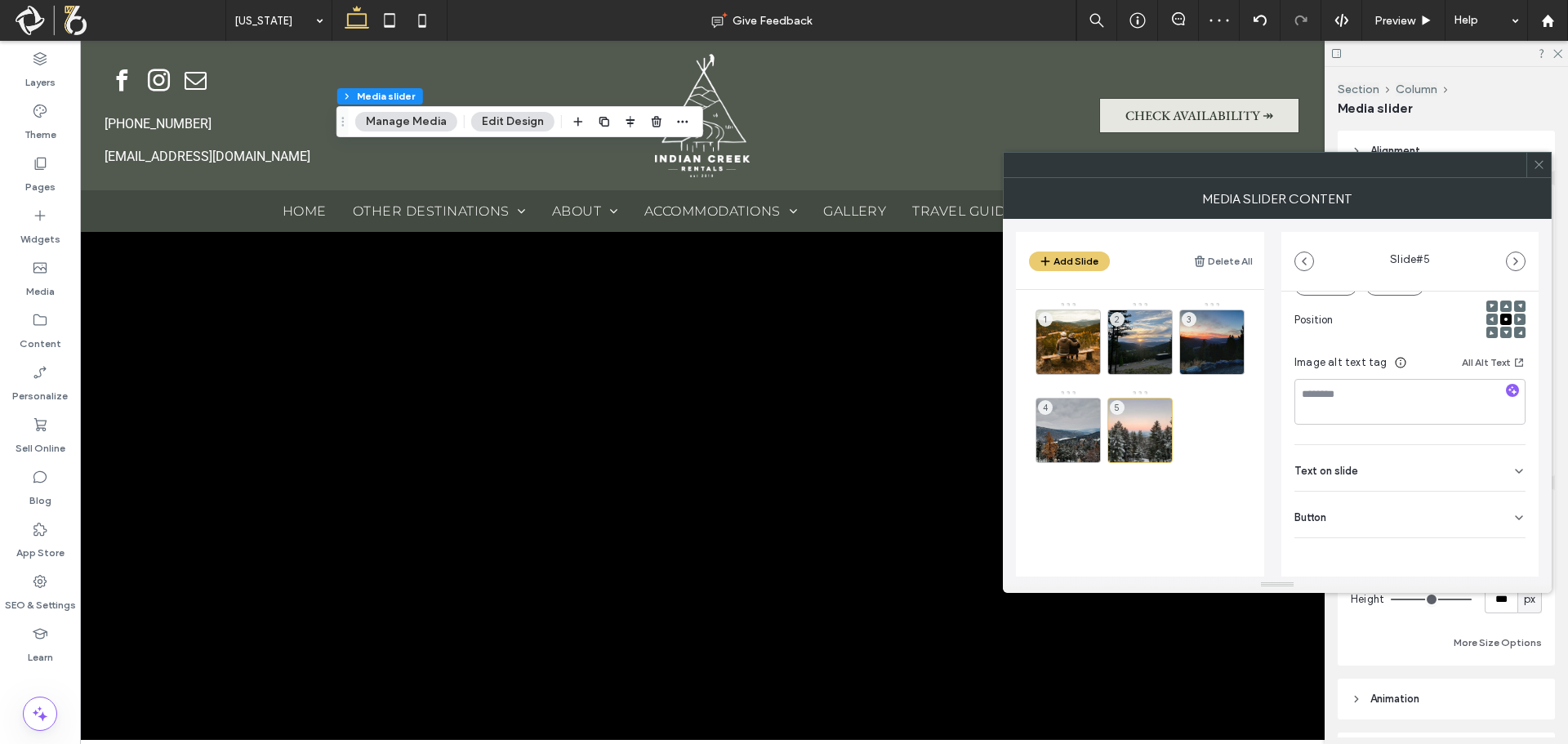
click at [1490, 523] on div "Button" at bounding box center [1410, 515] width 231 height 46
click at [1505, 564] on button at bounding box center [1510, 552] width 29 height 29
click at [1538, 171] on span at bounding box center [1539, 165] width 12 height 25
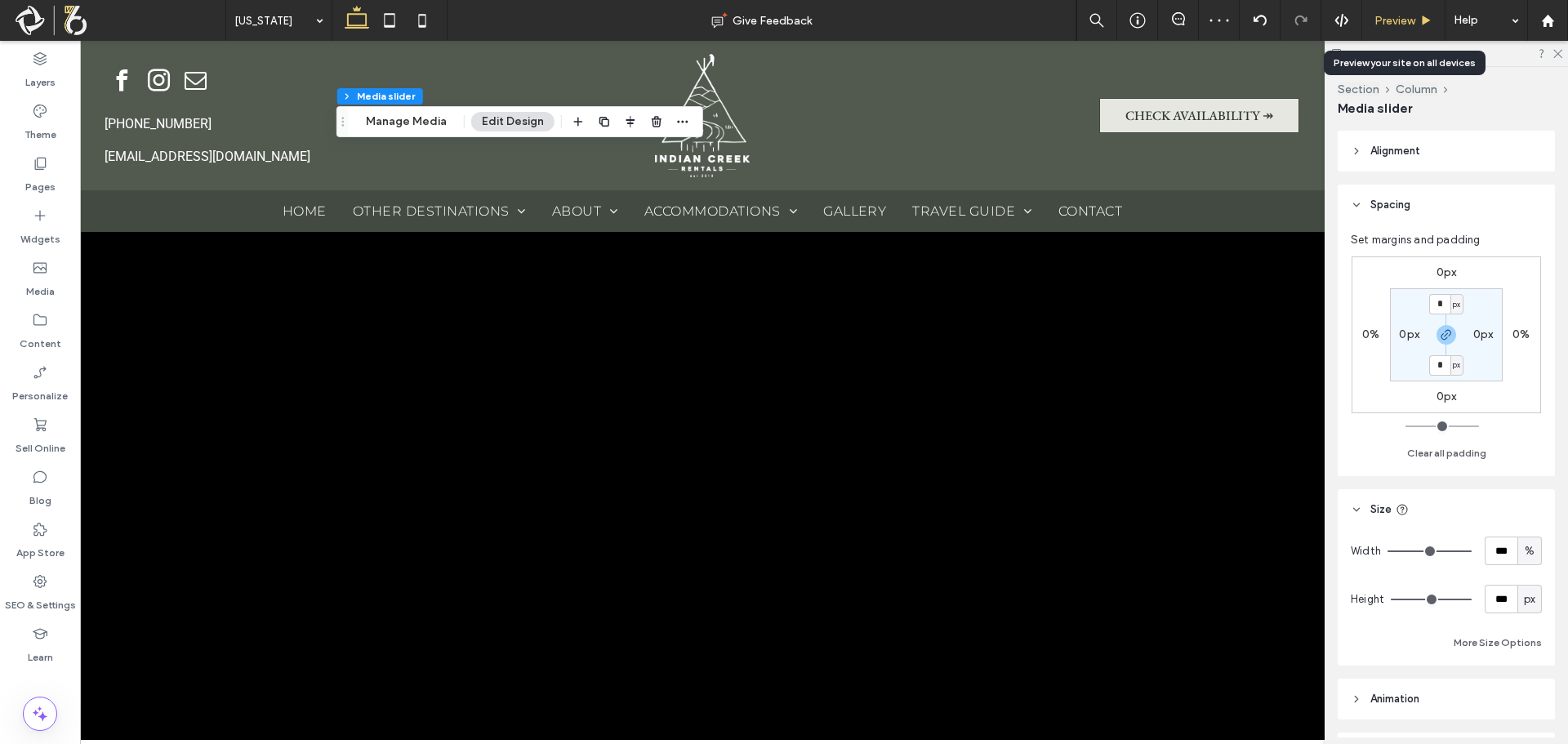
click at [1388, 22] on span "Preview" at bounding box center [1394, 21] width 41 height 14
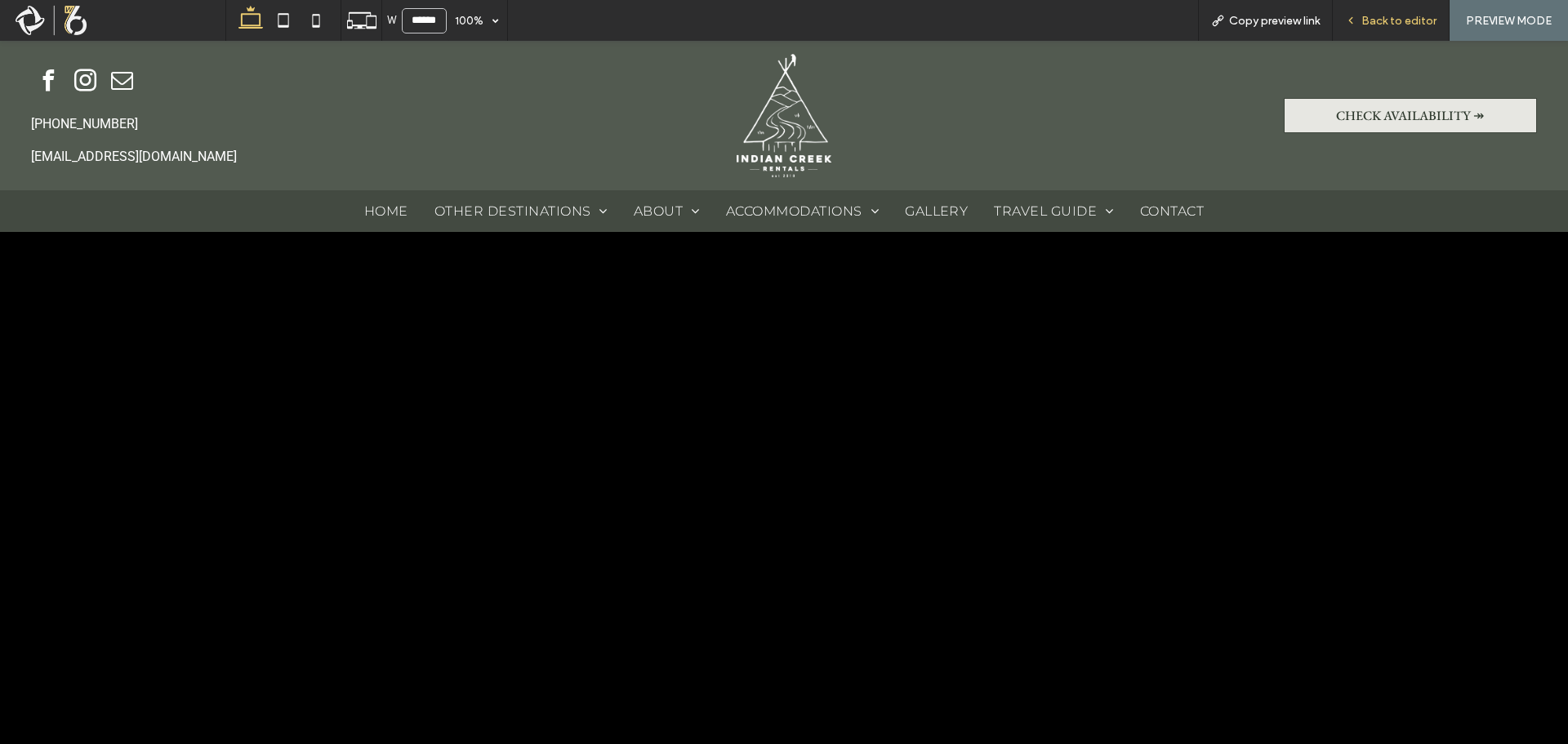
click at [1392, 15] on span "Back to editor" at bounding box center [1399, 21] width 75 height 14
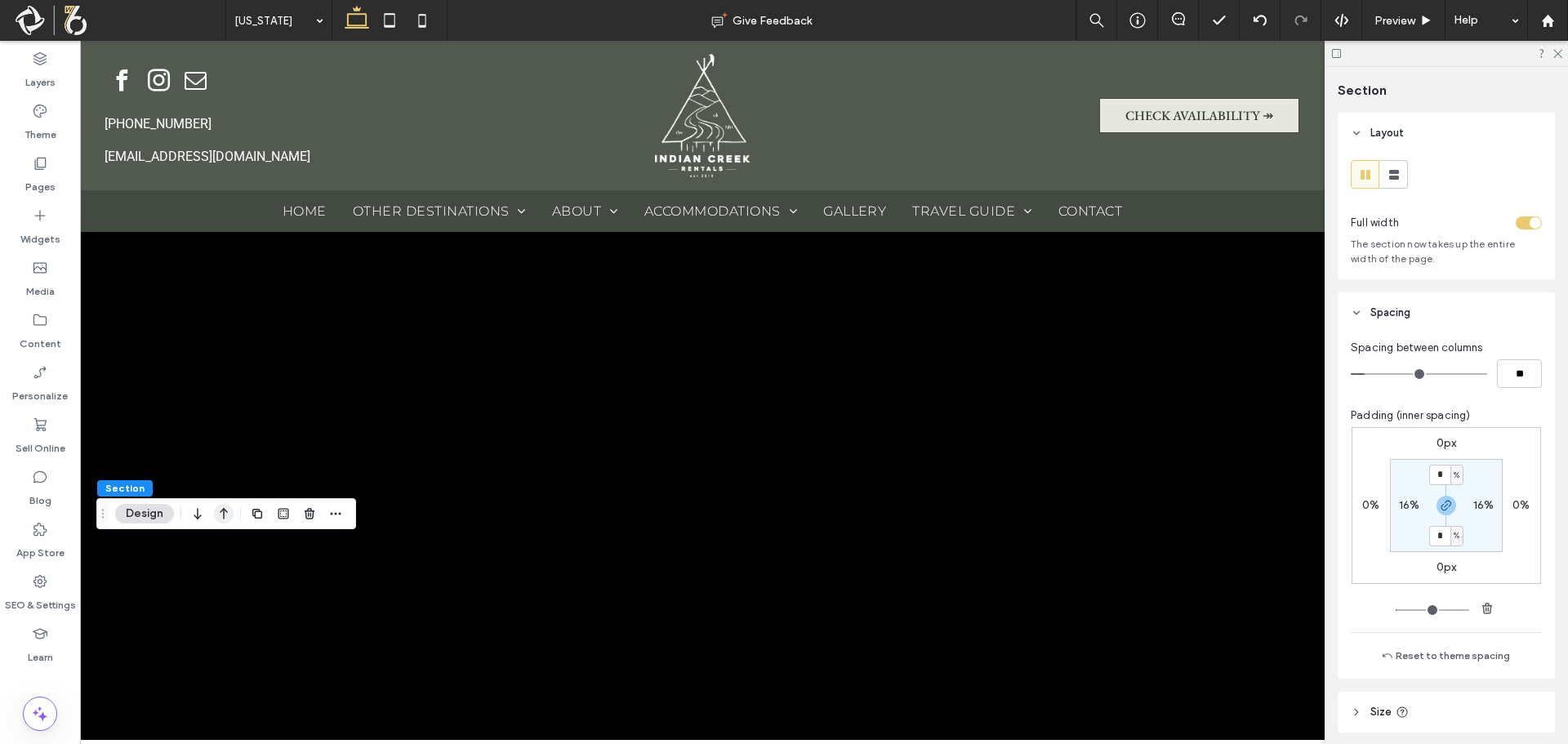
click at [224, 514] on icon "button" at bounding box center [224, 513] width 20 height 29
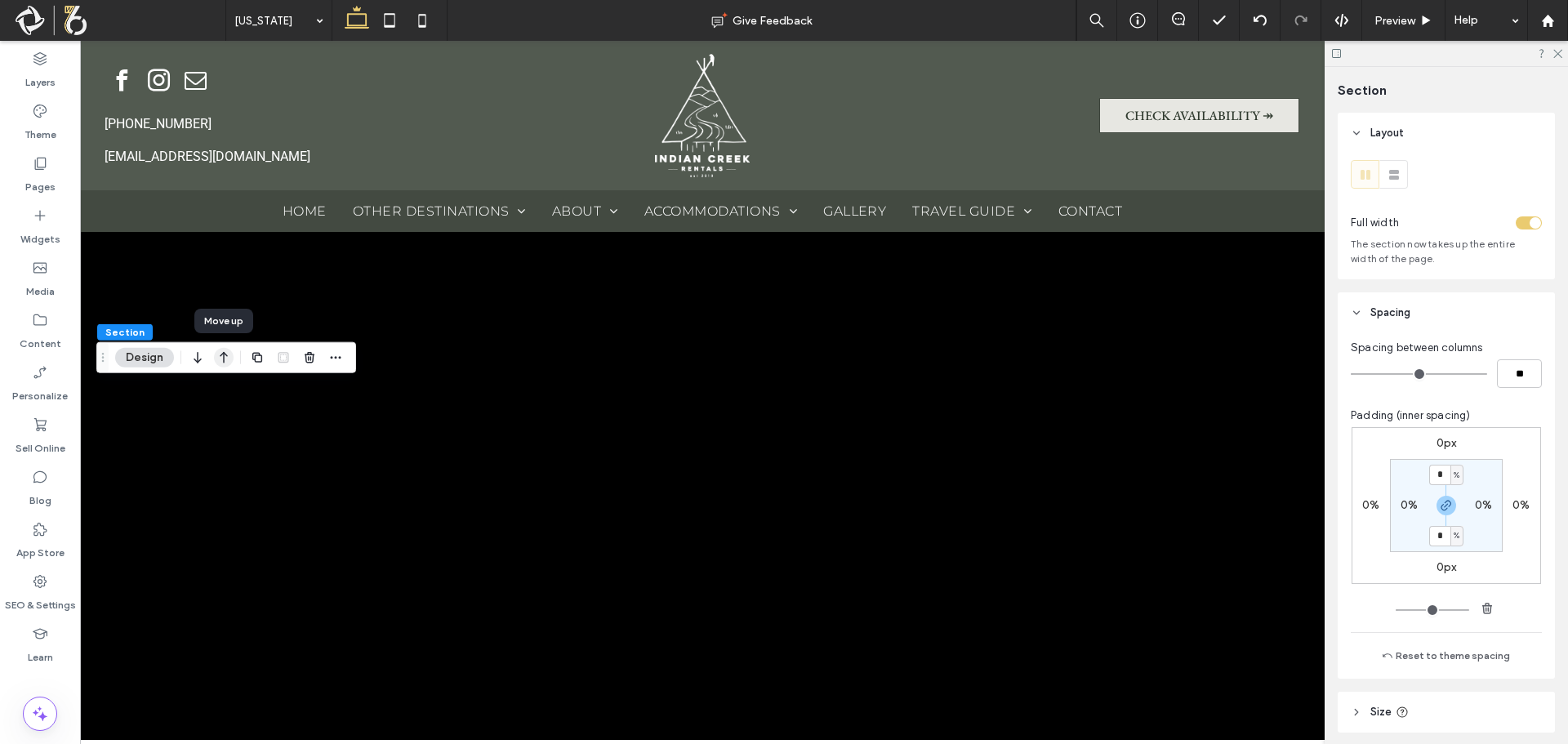
click at [228, 355] on icon "button" at bounding box center [224, 357] width 20 height 29
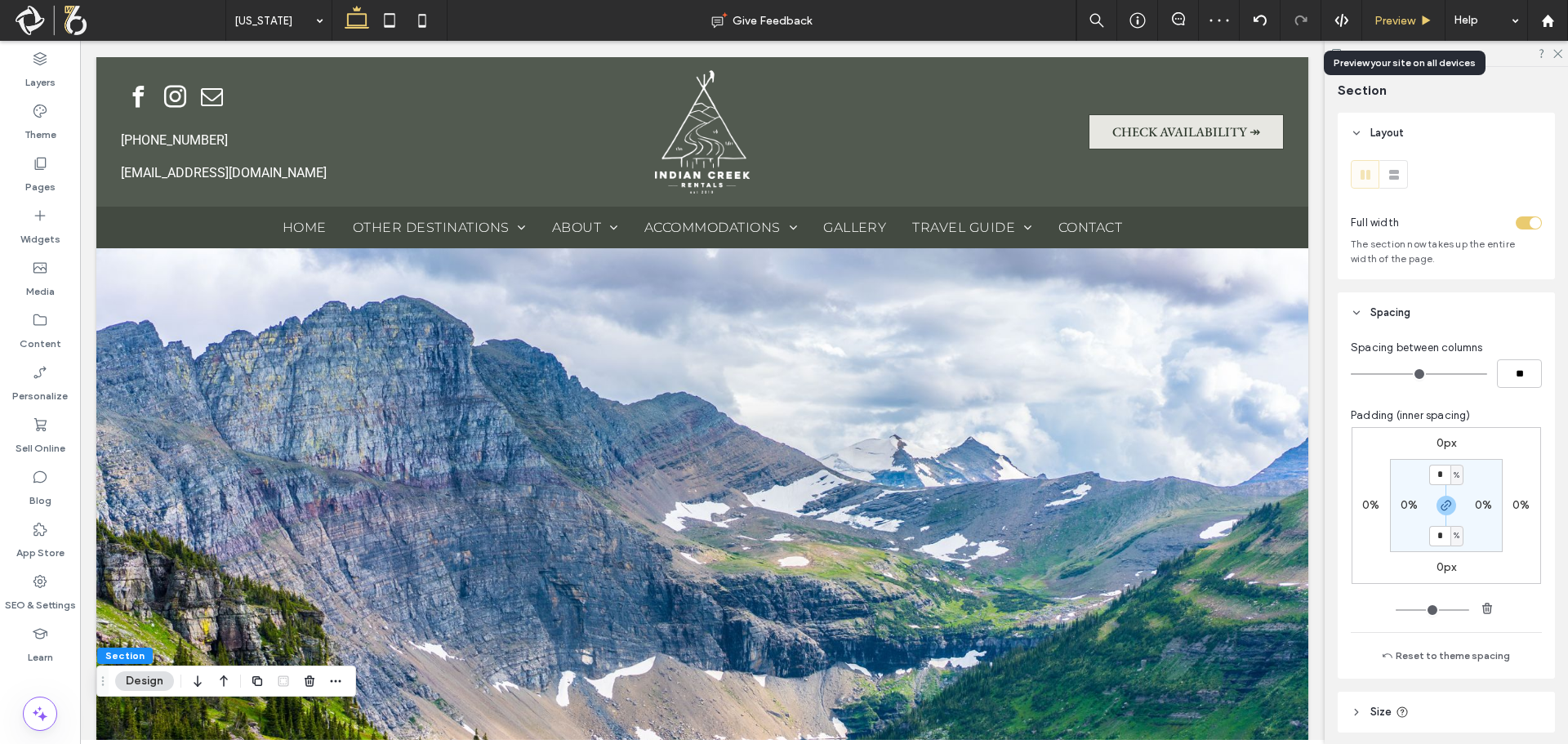
click at [1431, 12] on div "Preview" at bounding box center [1404, 20] width 84 height 41
click at [1401, 22] on span "Preview" at bounding box center [1394, 21] width 41 height 14
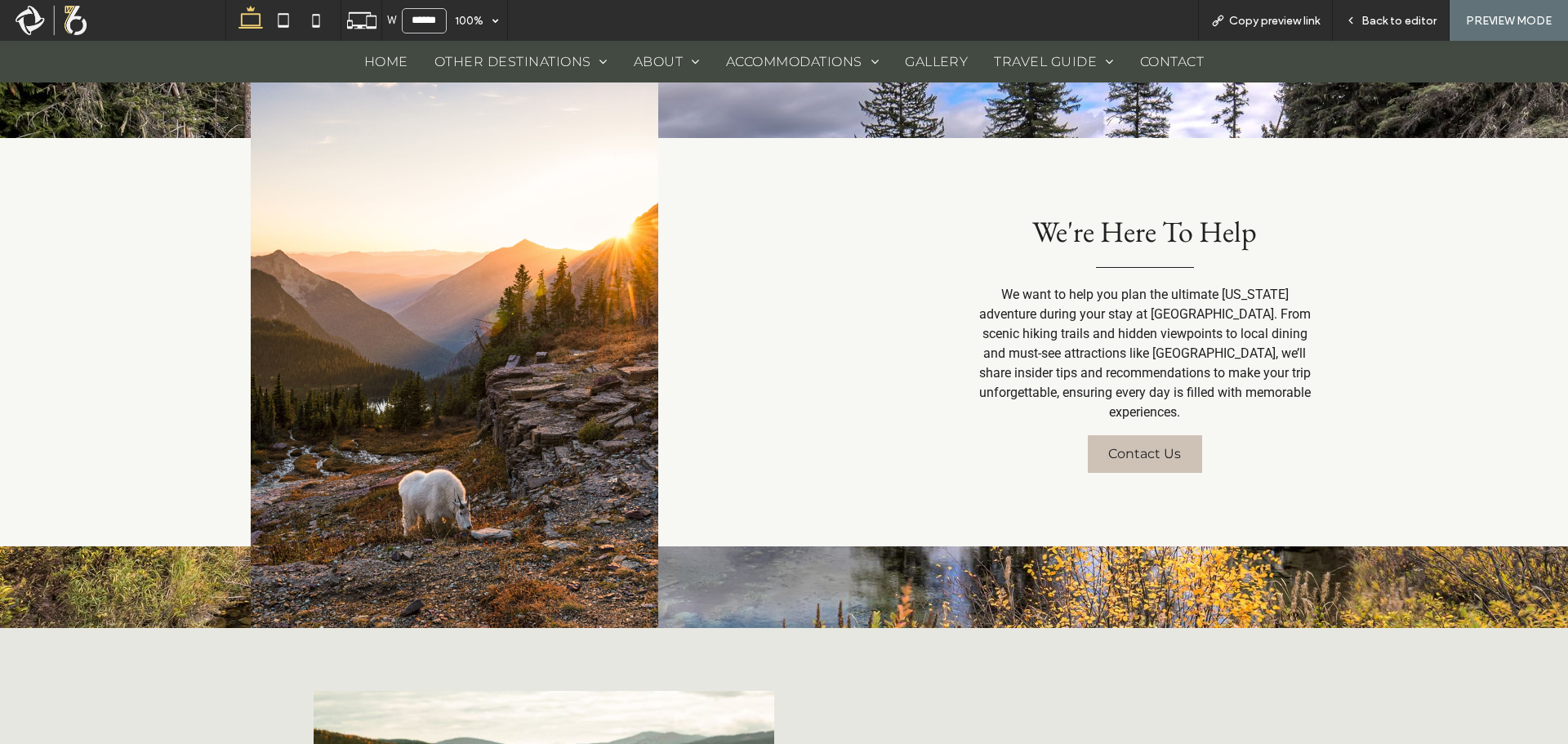
scroll to position [1715, 0]
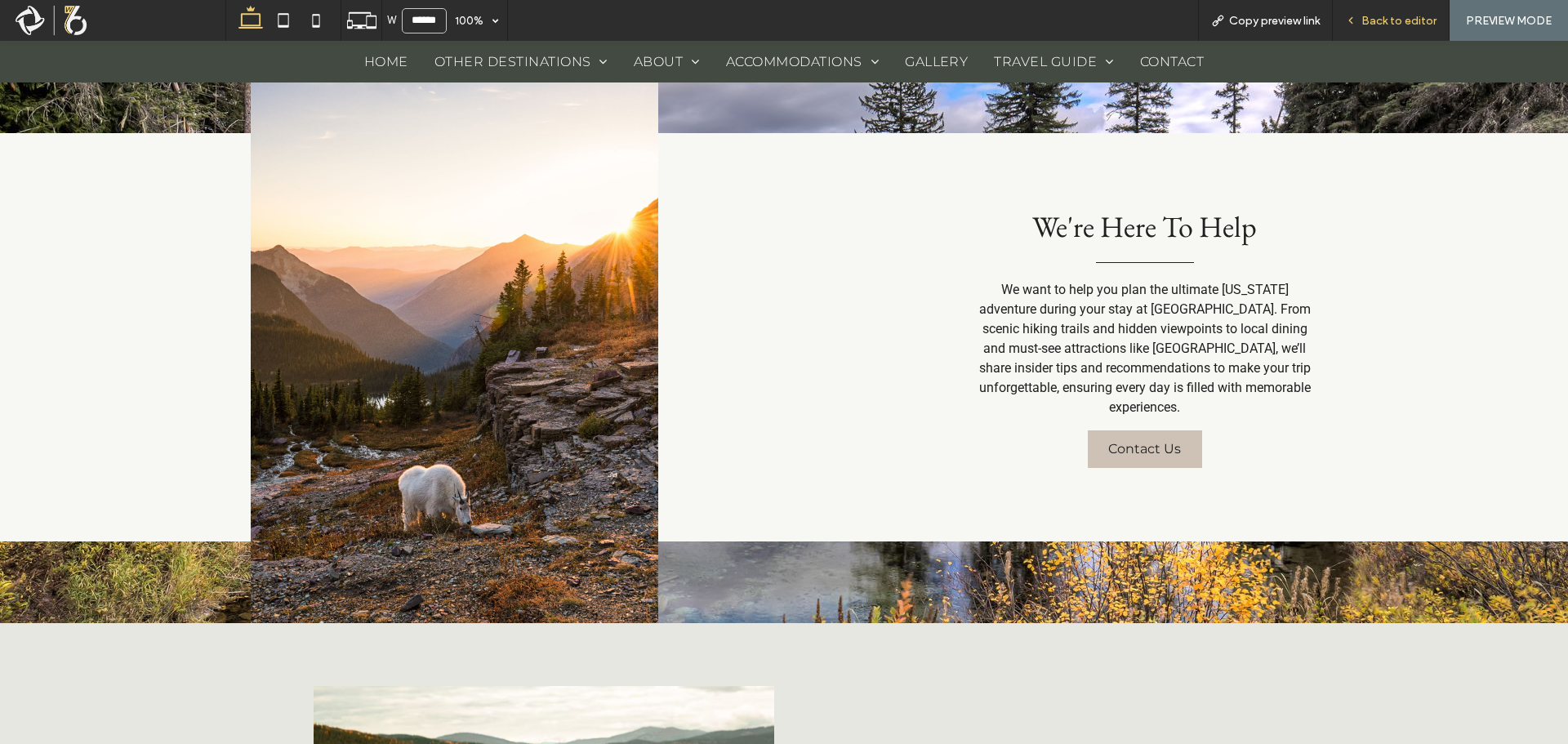
click at [1423, 19] on span "Back to editor" at bounding box center [1399, 21] width 75 height 14
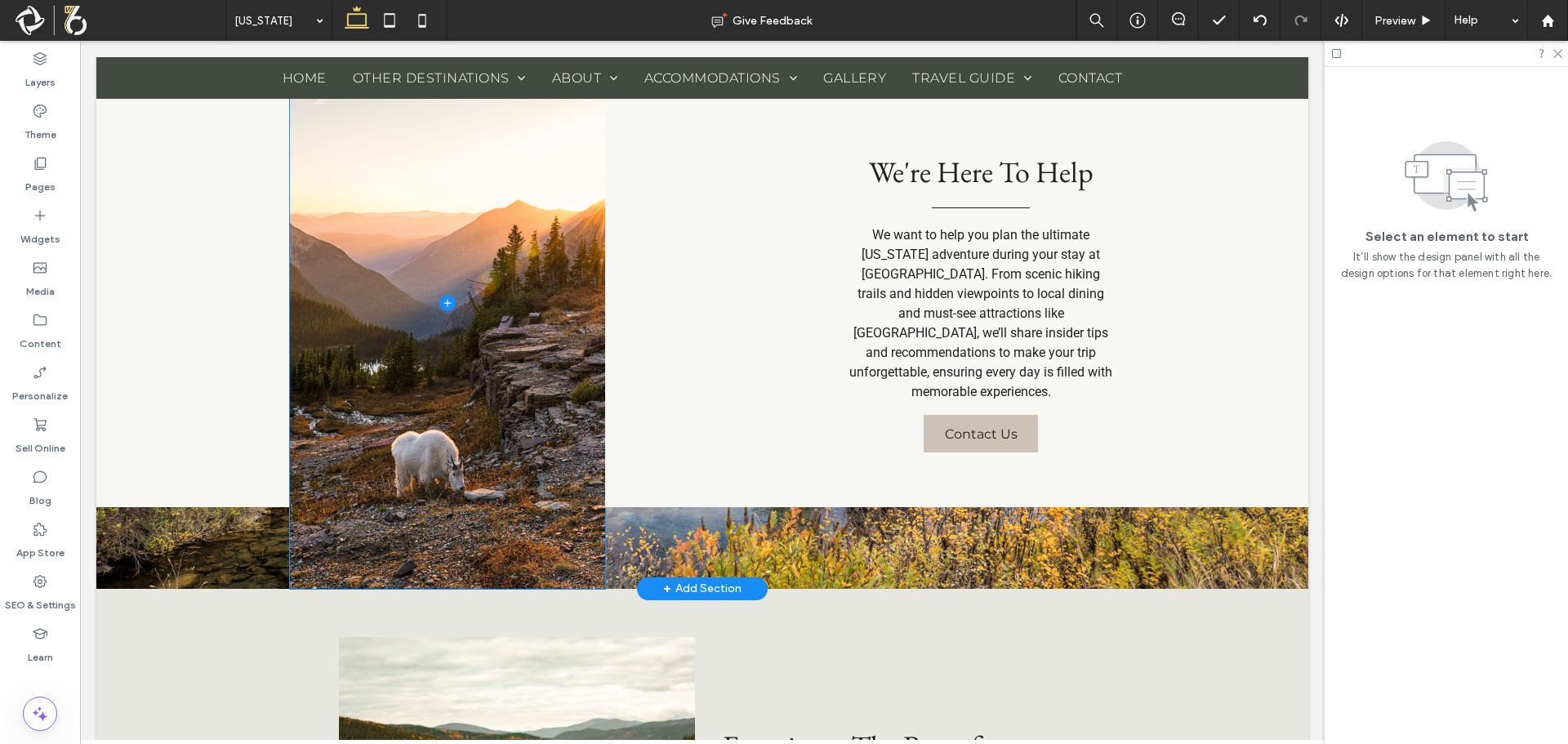
scroll to position [2288, 0]
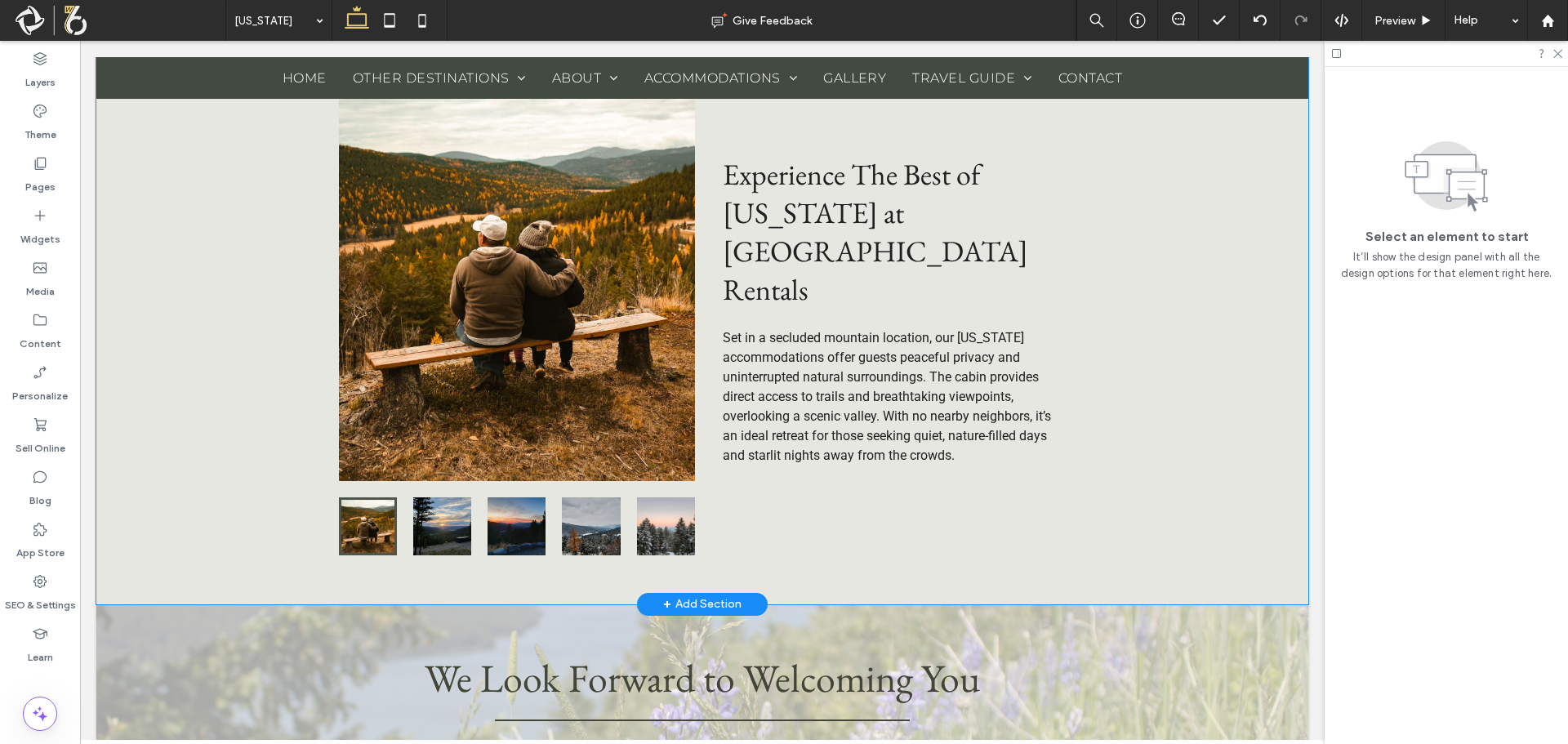
click at [216, 149] on div "Experience The Best of Montana at Indian Creek Rentals Set in a secluded mounta…" at bounding box center [702, 311] width 1212 height 587
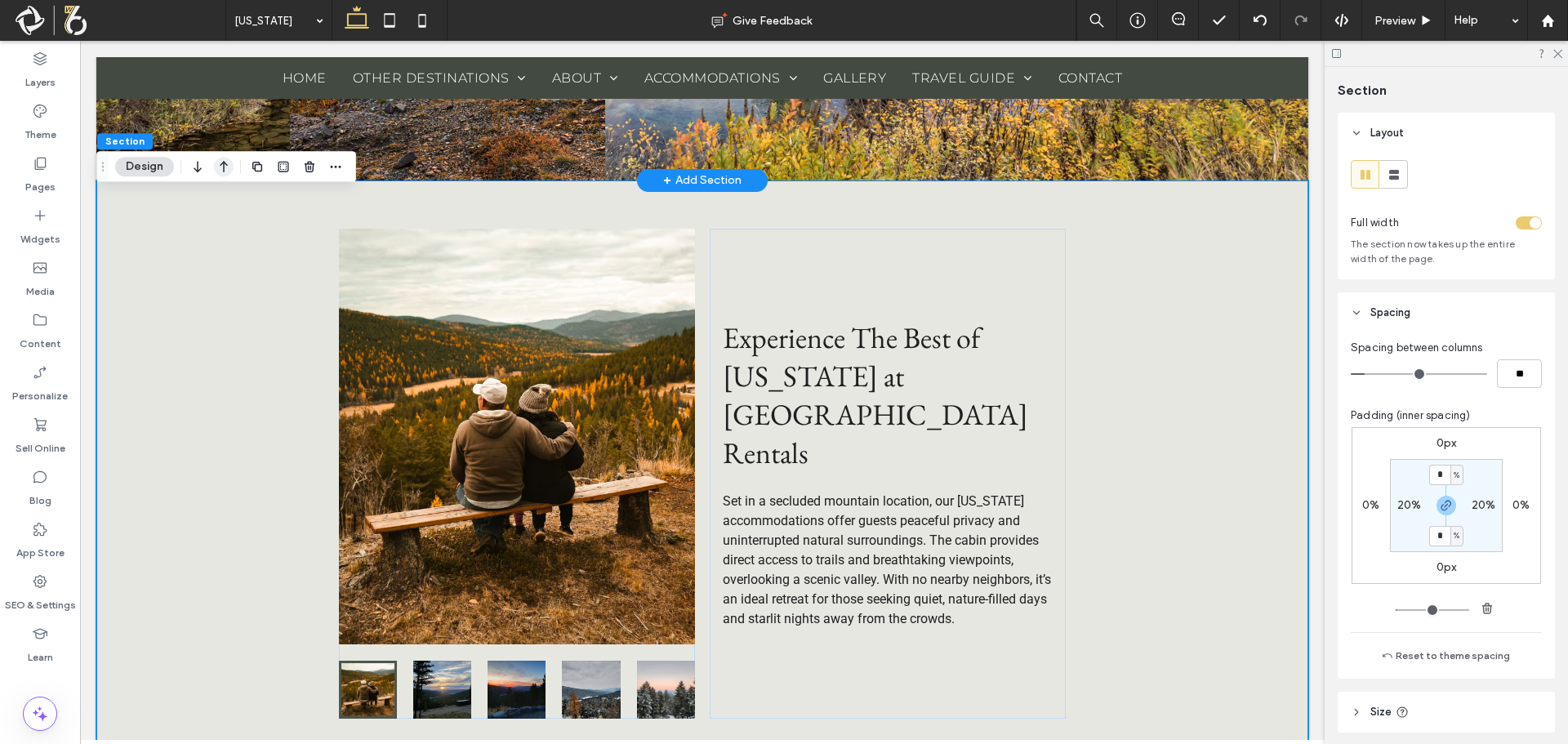
click at [232, 164] on icon "button" at bounding box center [224, 166] width 20 height 29
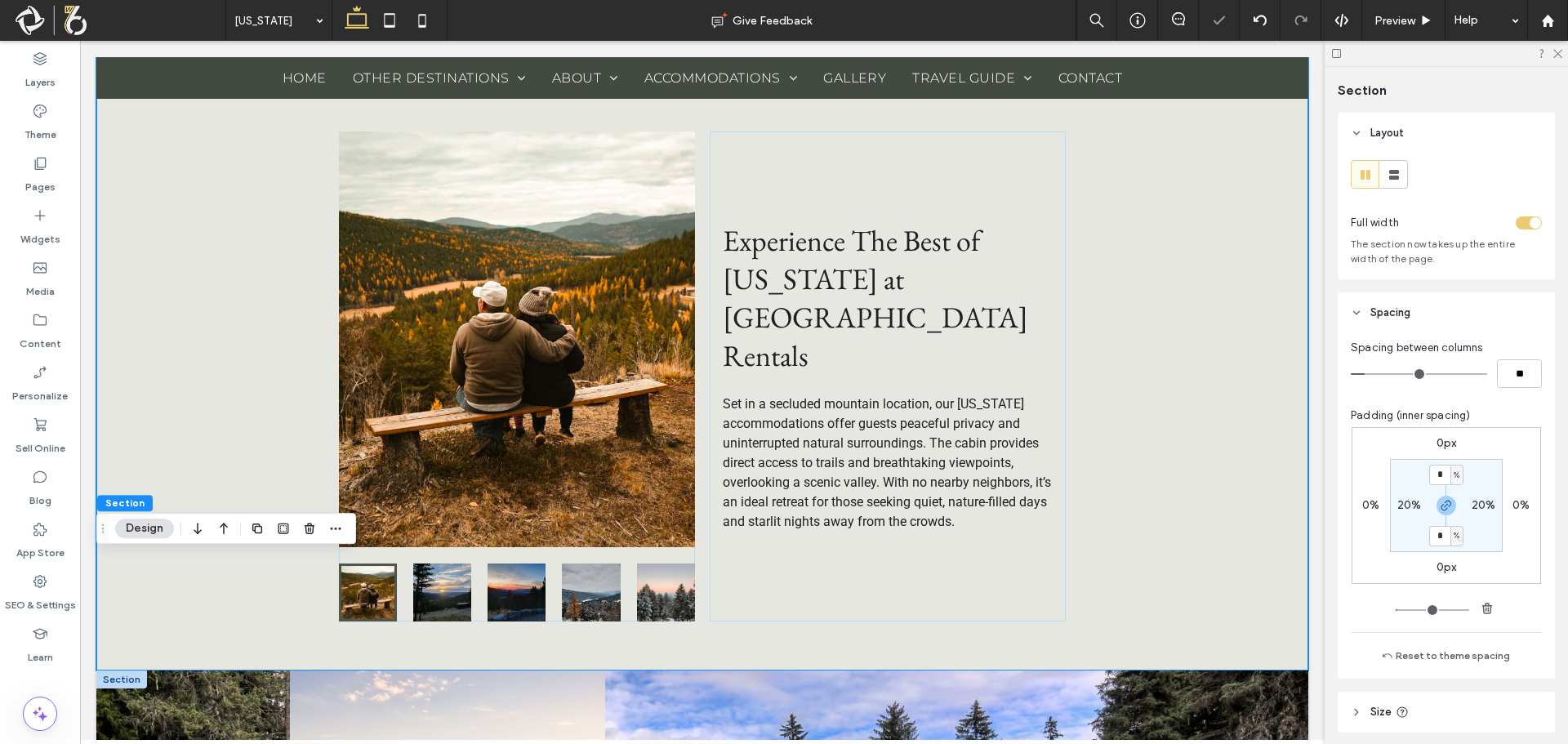
scroll to position [1180, 0]
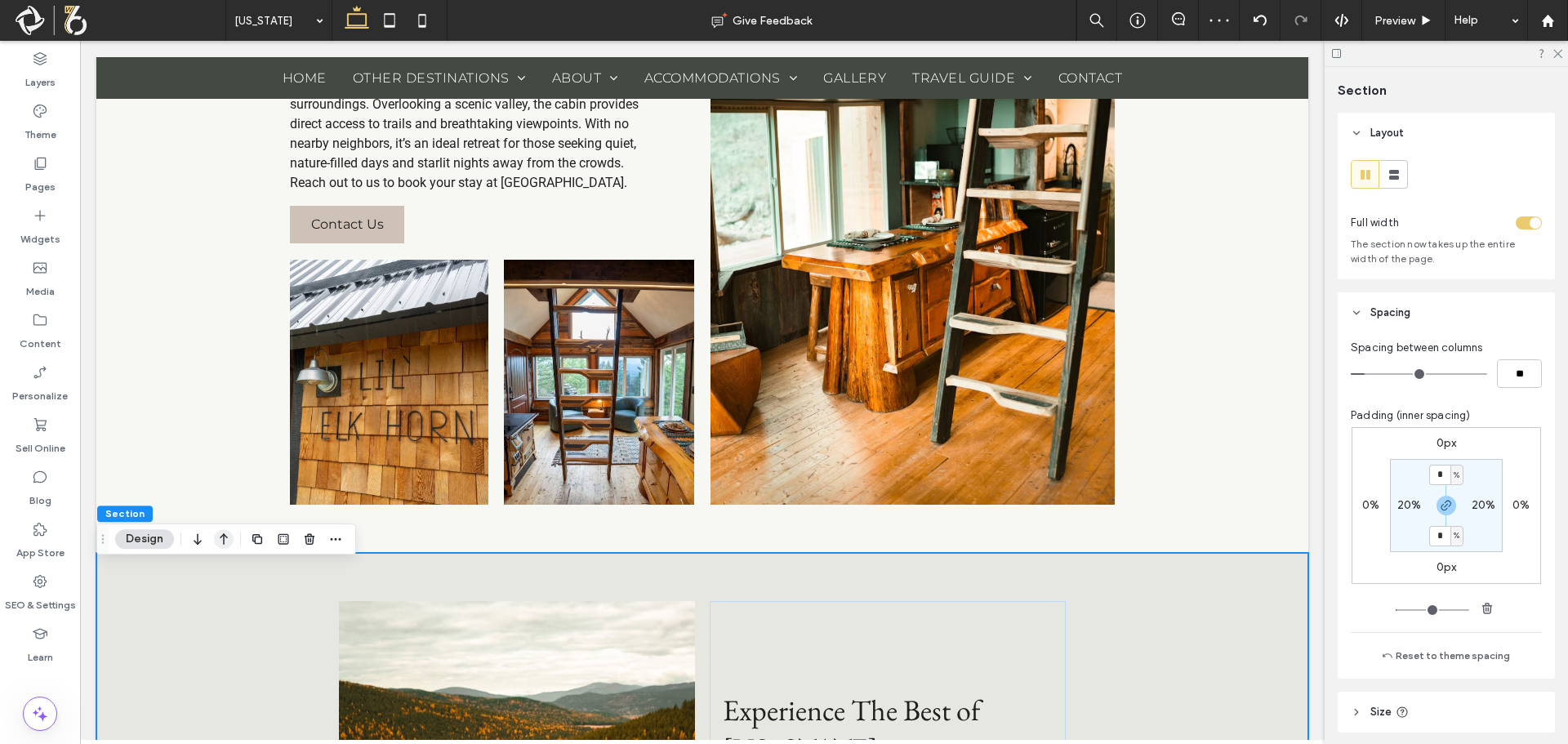
click at [228, 539] on icon "button" at bounding box center [224, 539] width 20 height 29
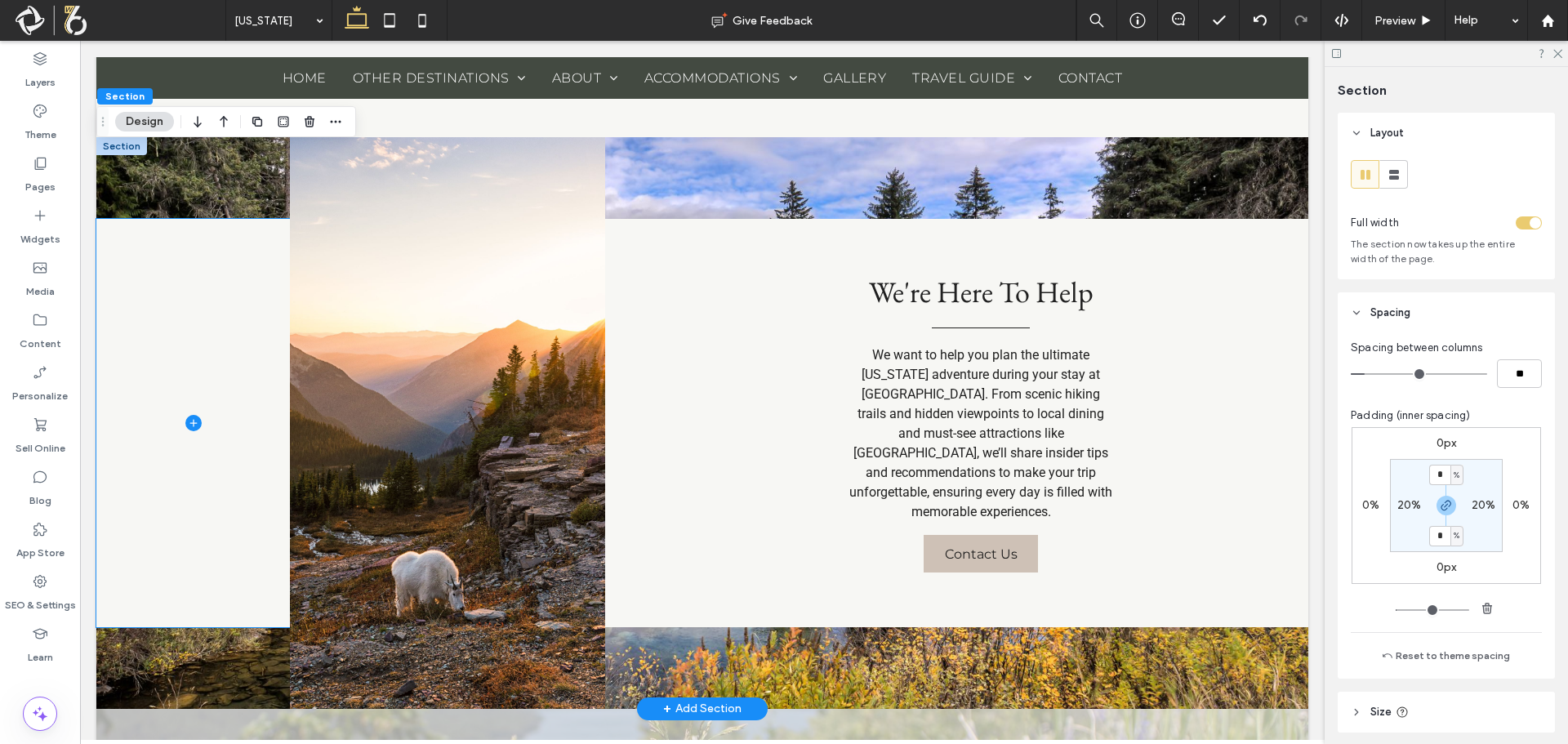
scroll to position [2016, 0]
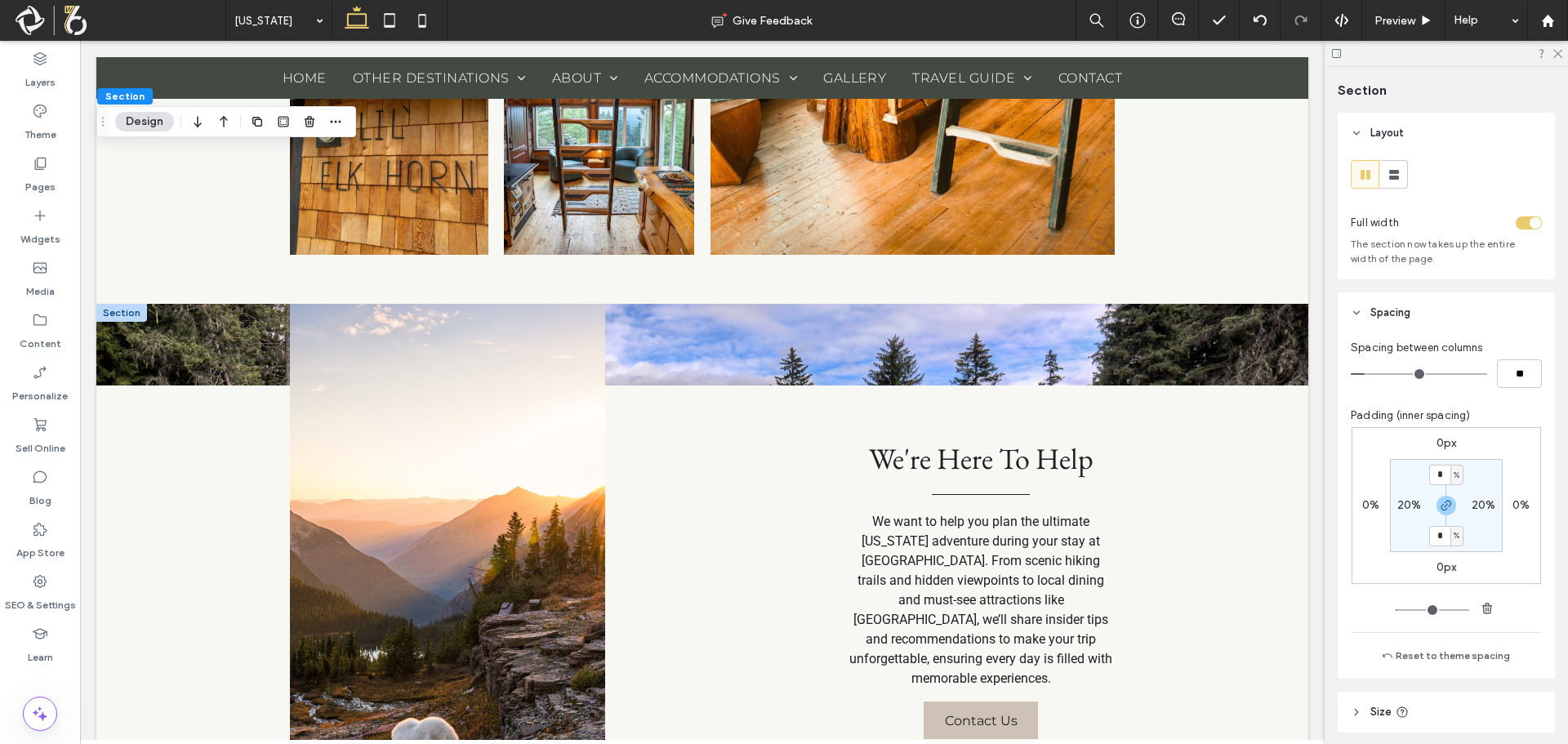
click at [133, 321] on div at bounding box center [121, 313] width 51 height 18
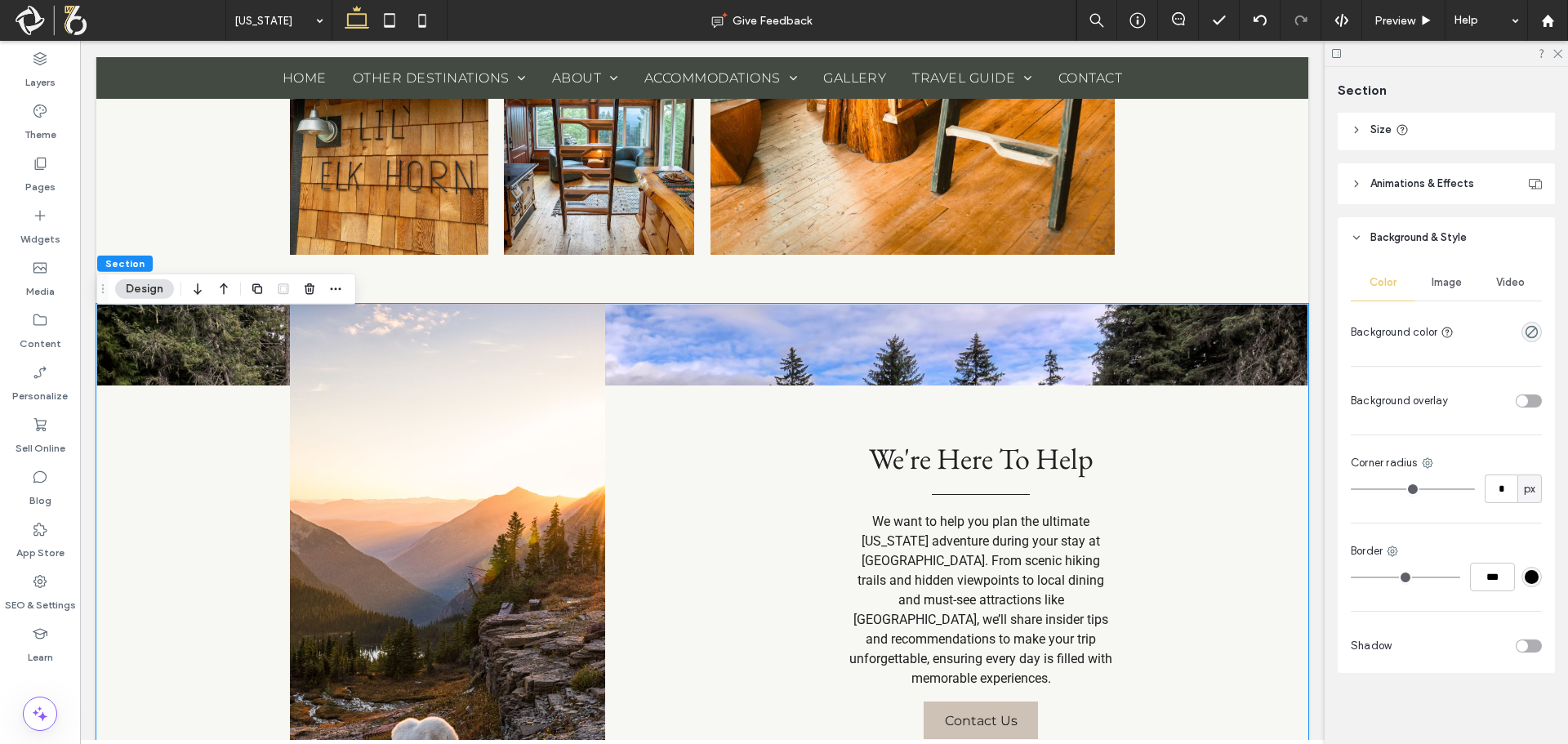
scroll to position [583, 0]
click at [1445, 269] on div "Image" at bounding box center [1446, 281] width 64 height 36
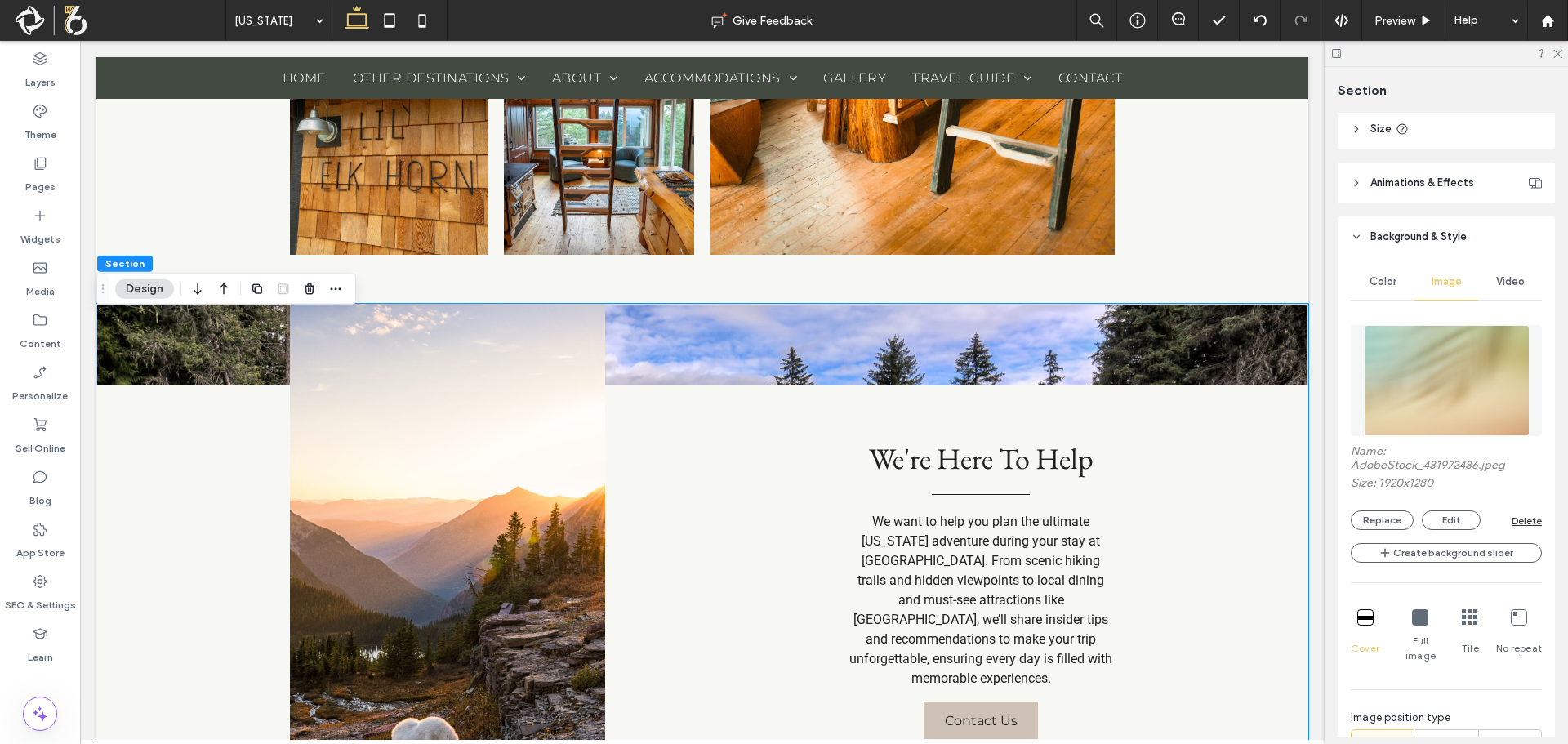
click at [1426, 367] on img at bounding box center [1447, 380] width 166 height 111
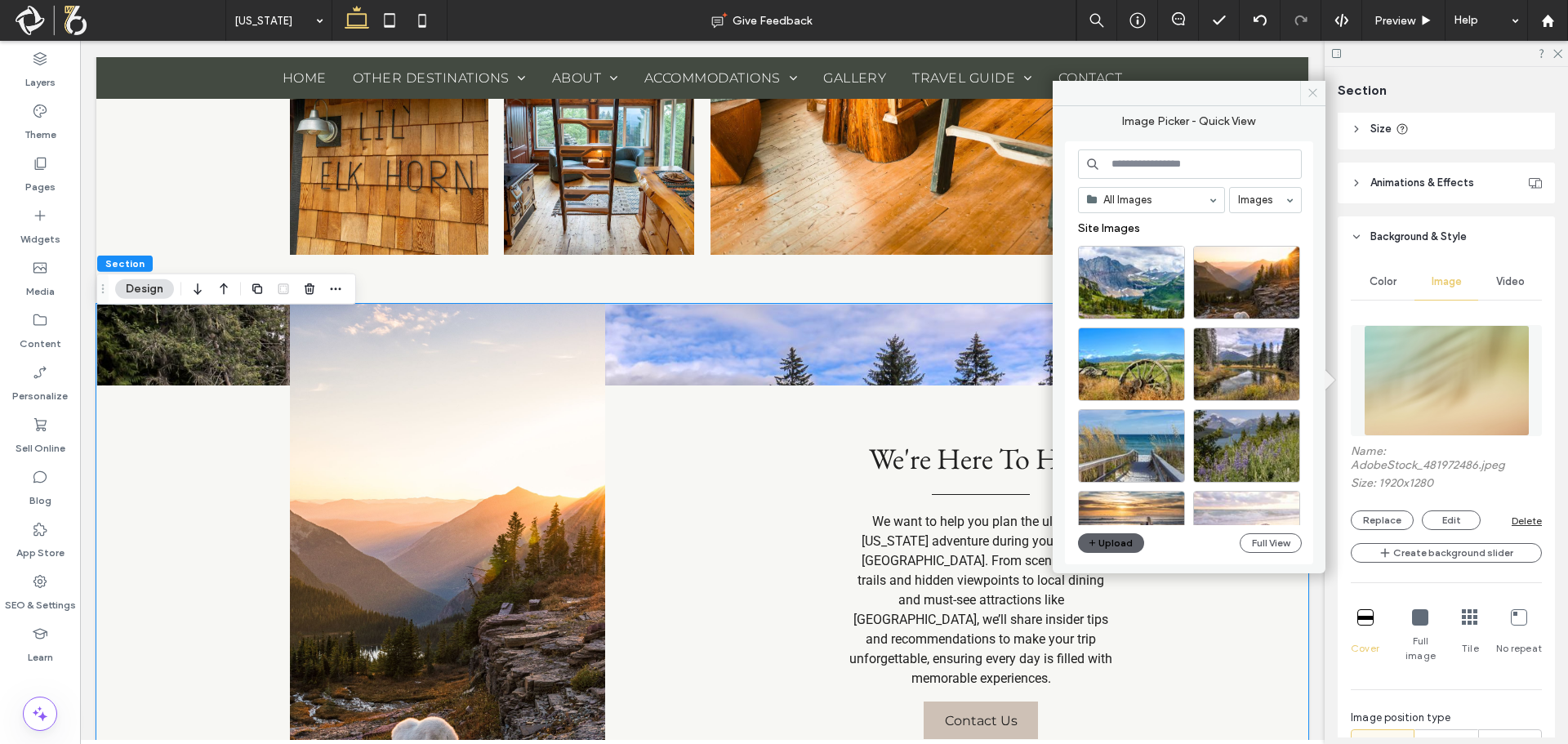
drag, startPoint x: 1314, startPoint y: 93, endPoint x: 1234, endPoint y: 54, distance: 89.0
click at [1314, 93] on icon at bounding box center [1312, 93] width 12 height 12
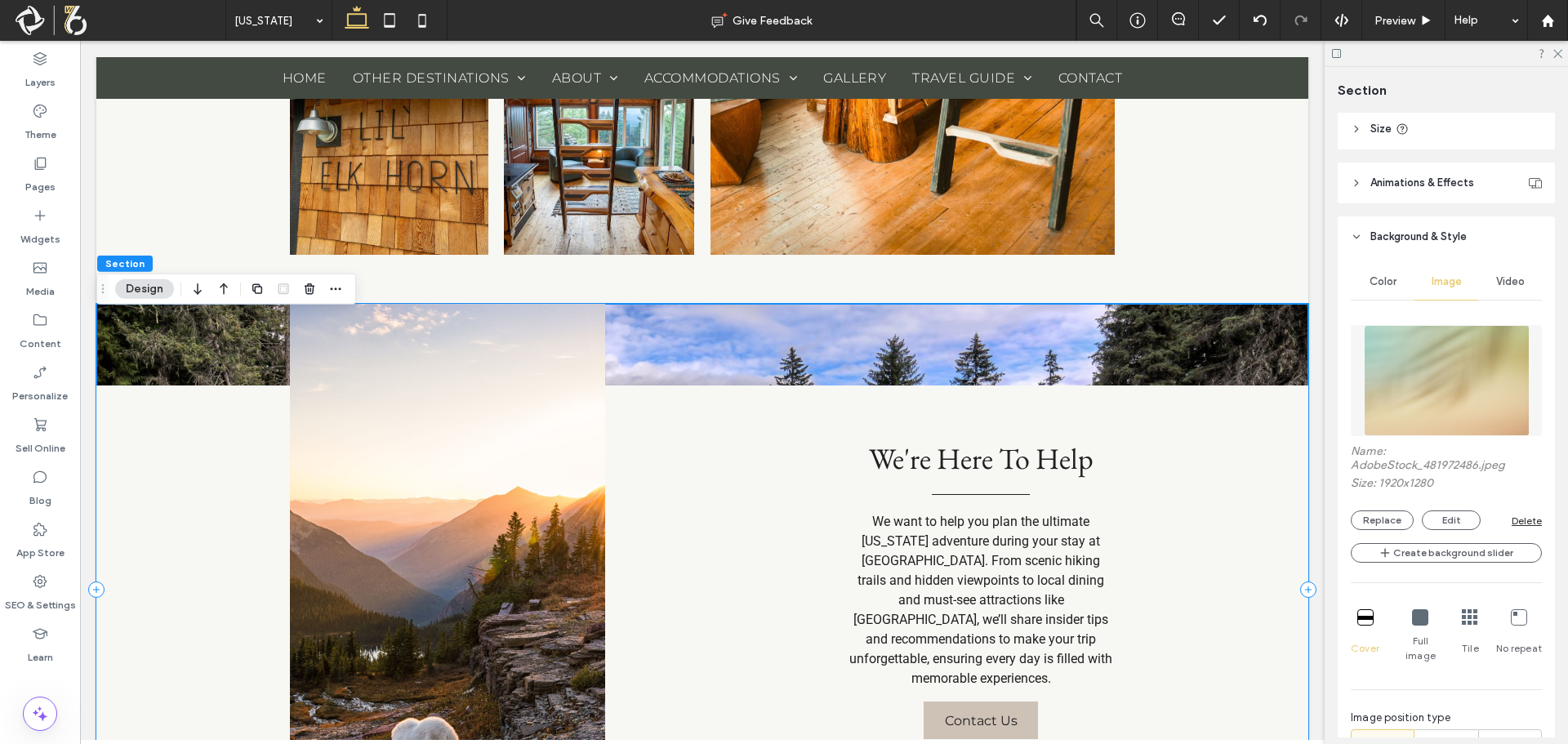
click at [736, 355] on div "We're Here To Help We want to help you plan the ultimate Montana adventure duri…" at bounding box center [702, 590] width 1212 height 572
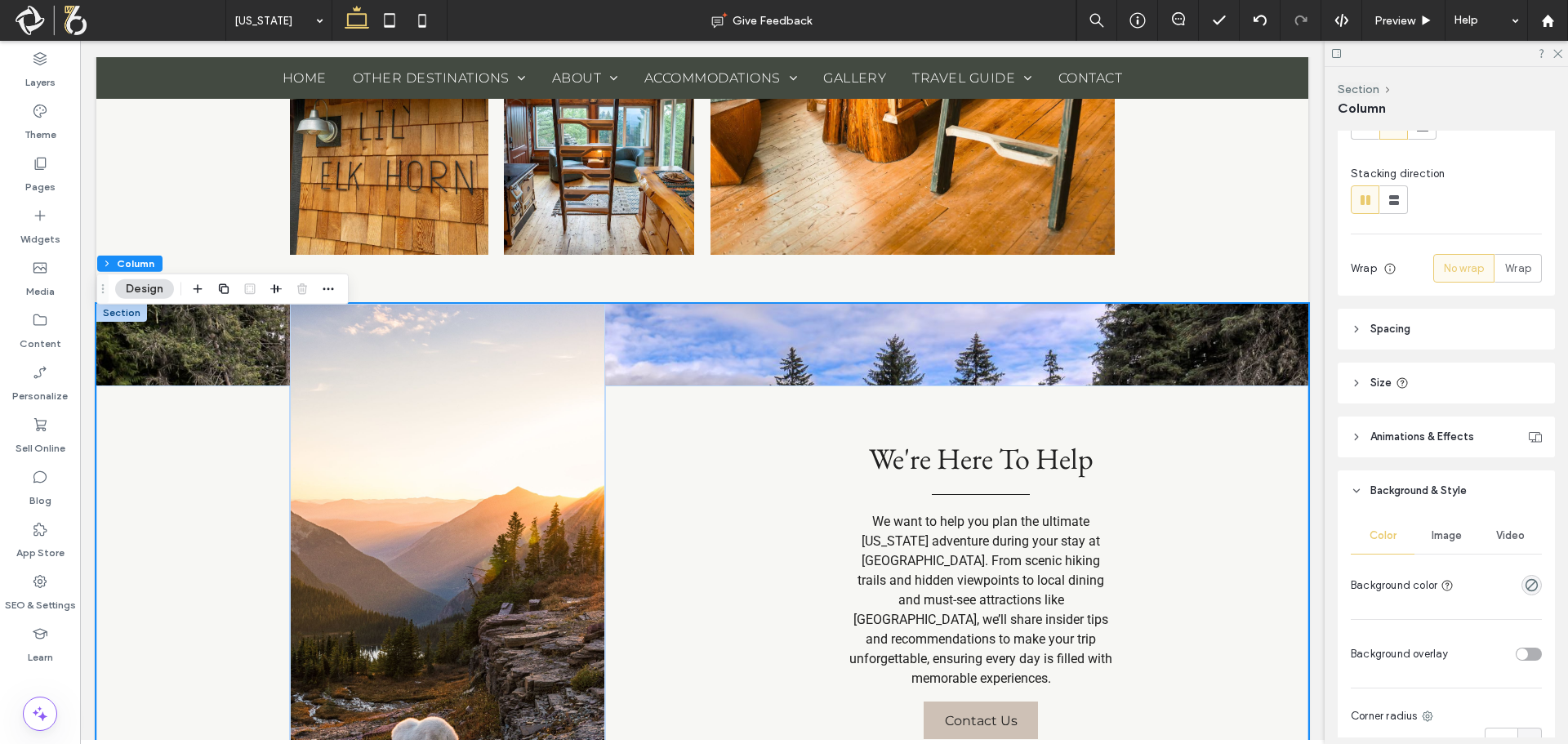
scroll to position [418, 0]
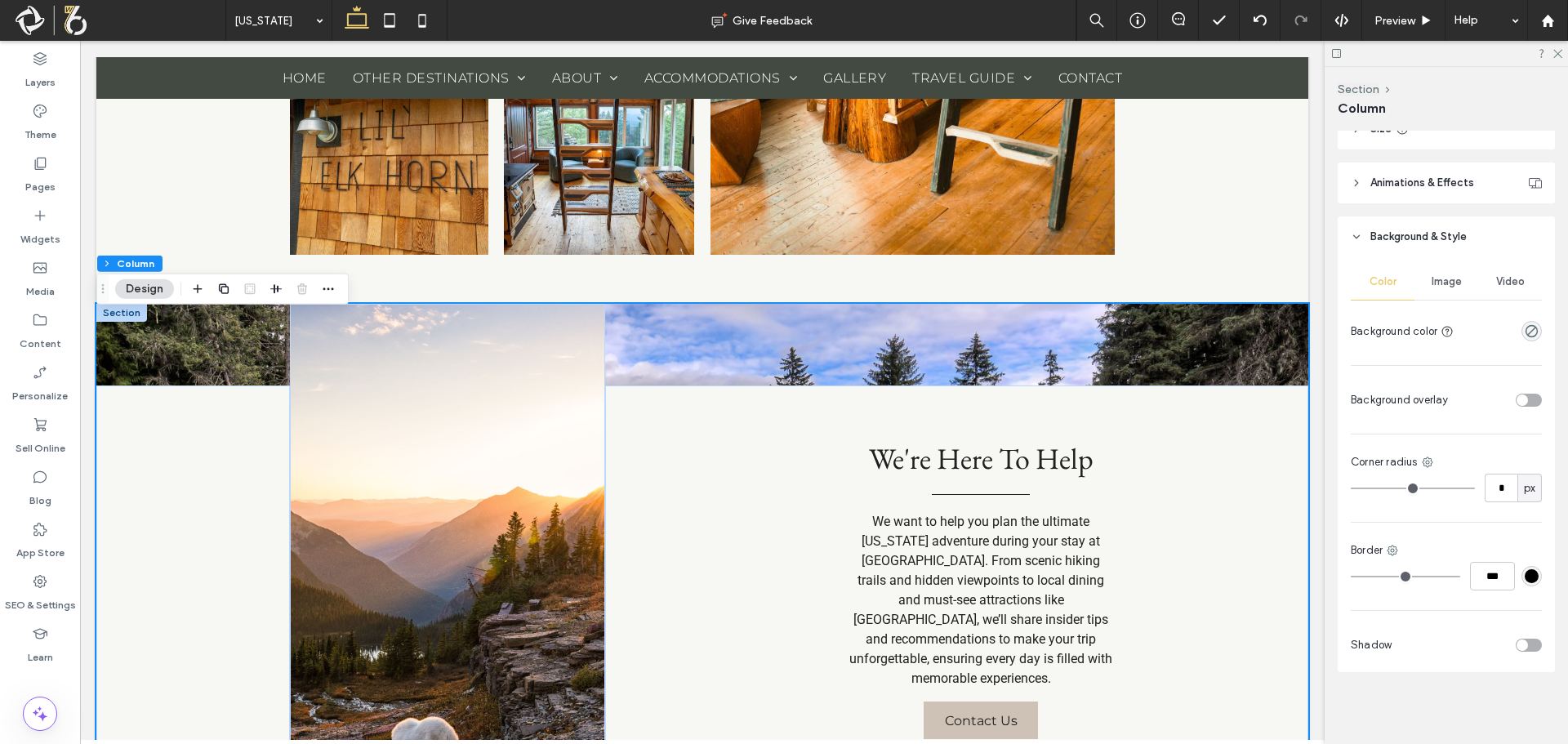
click at [1422, 292] on div "Image" at bounding box center [1446, 281] width 64 height 36
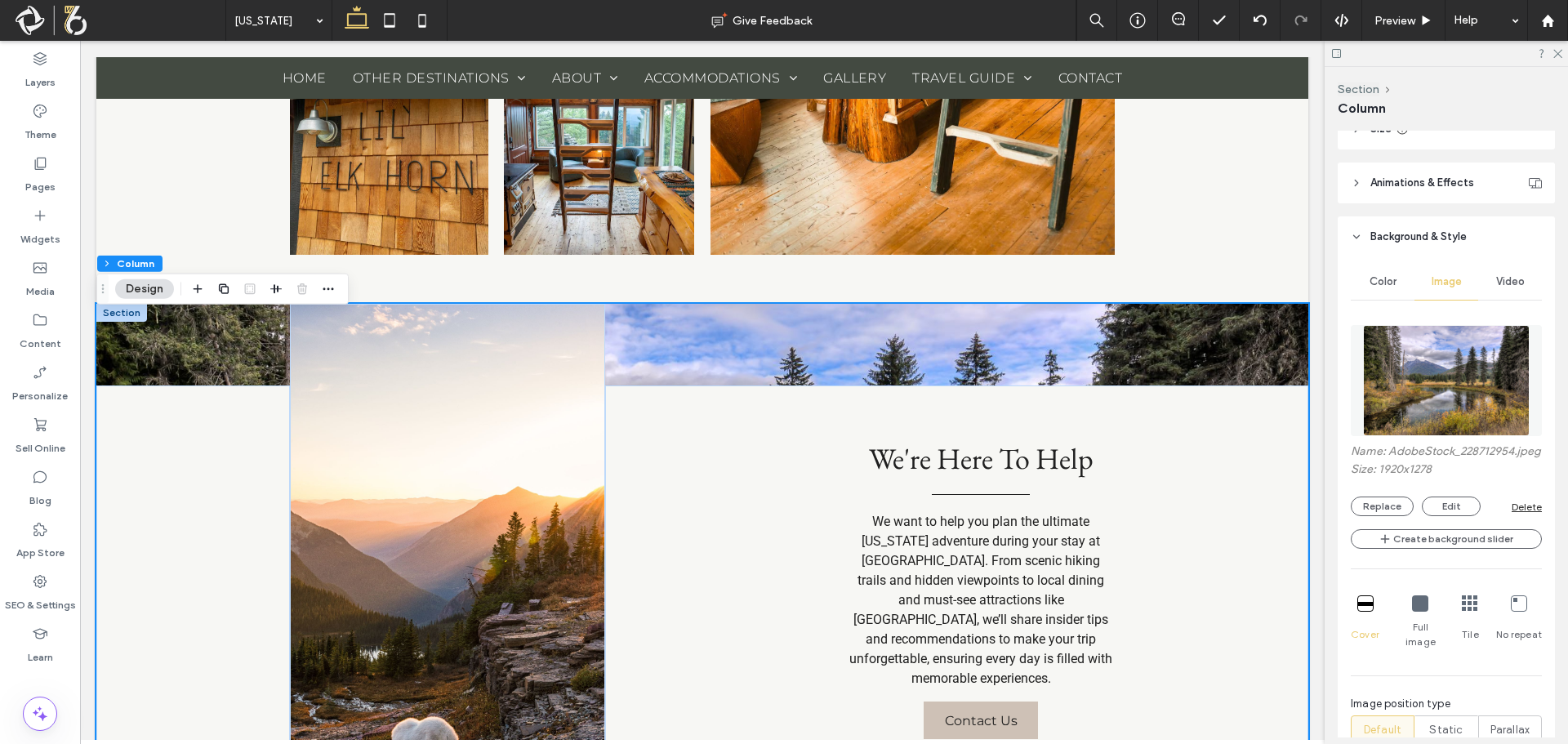
click at [1514, 513] on div "Delete" at bounding box center [1527, 506] width 30 height 12
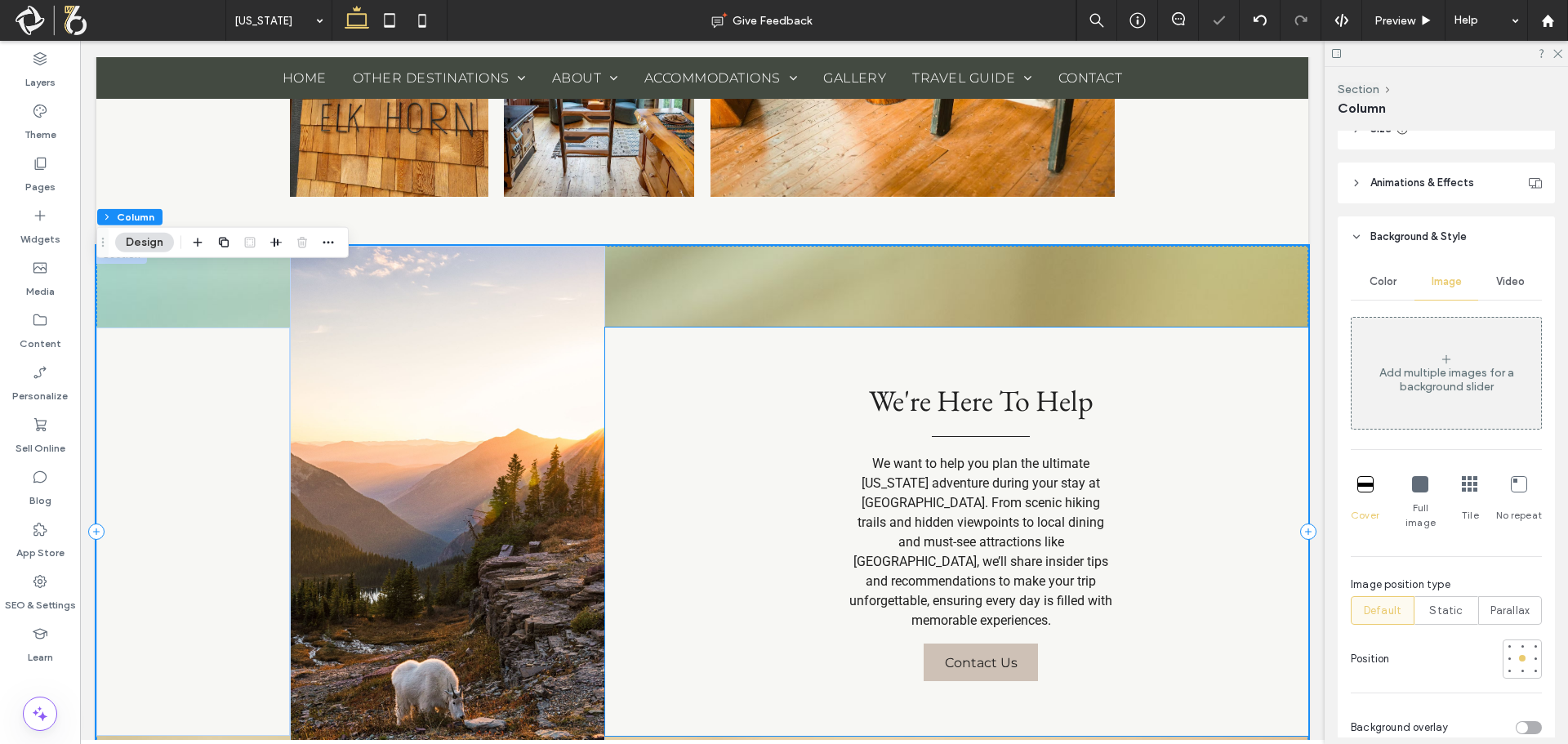
scroll to position [2098, 0]
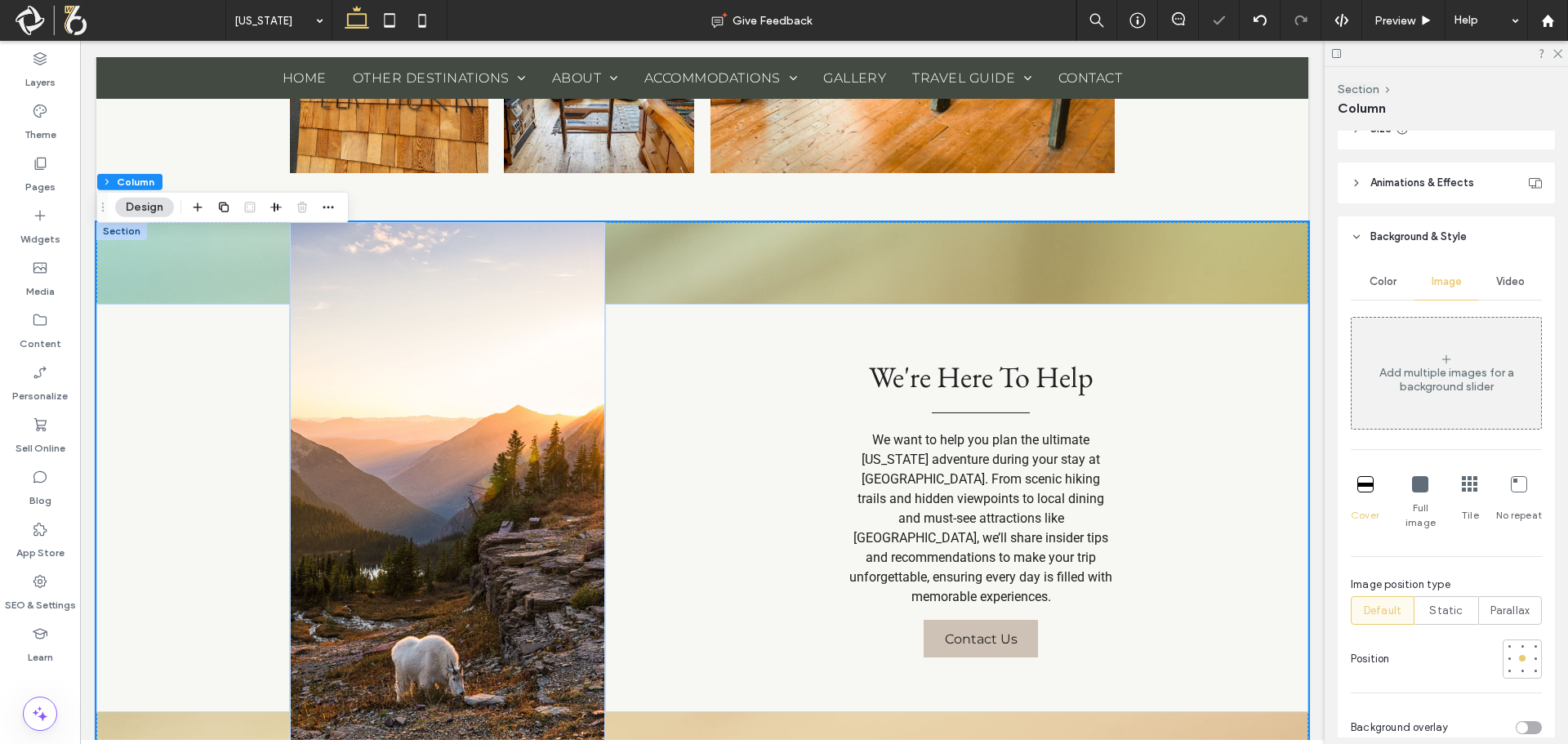
click at [128, 240] on div at bounding box center [121, 231] width 51 height 18
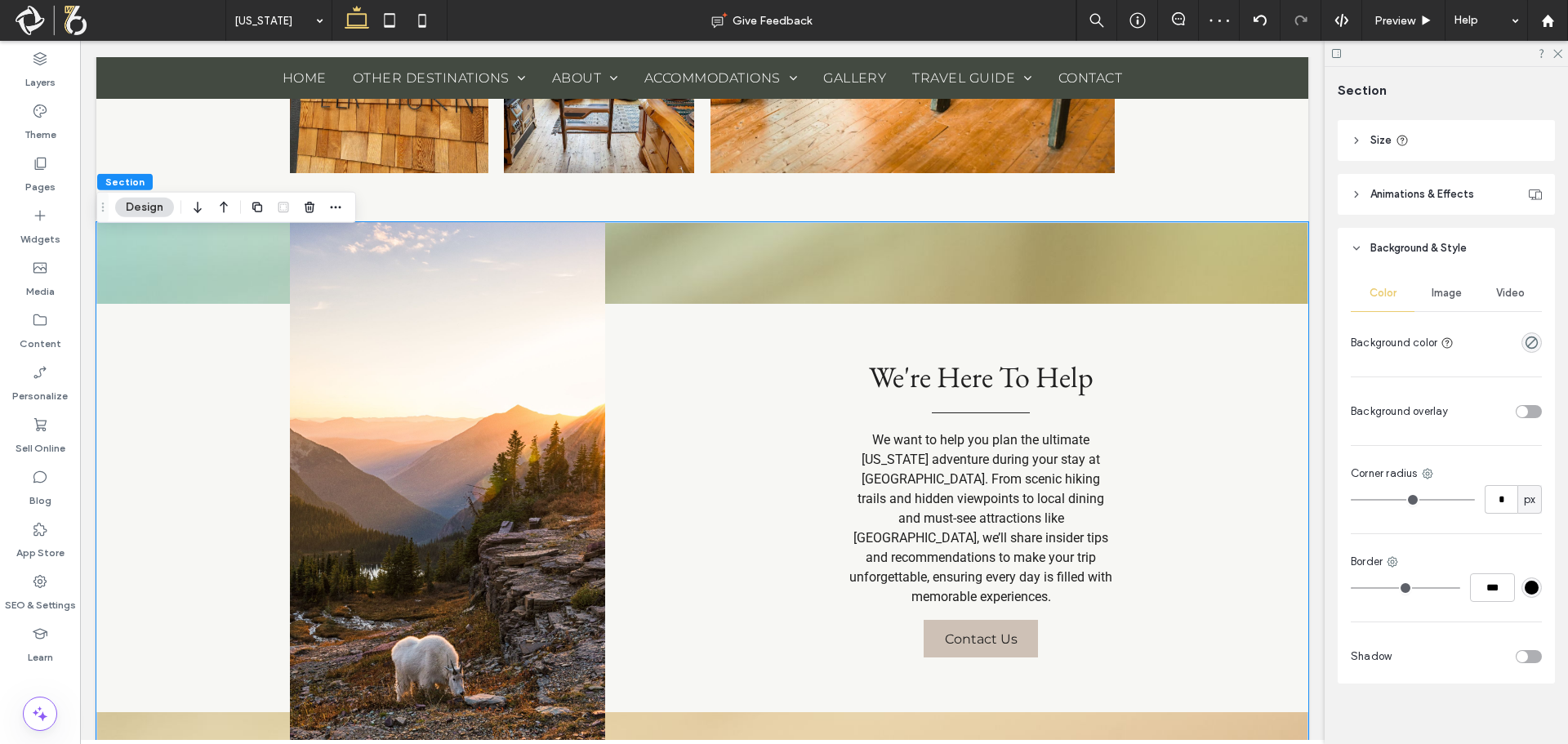
scroll to position [583, 0]
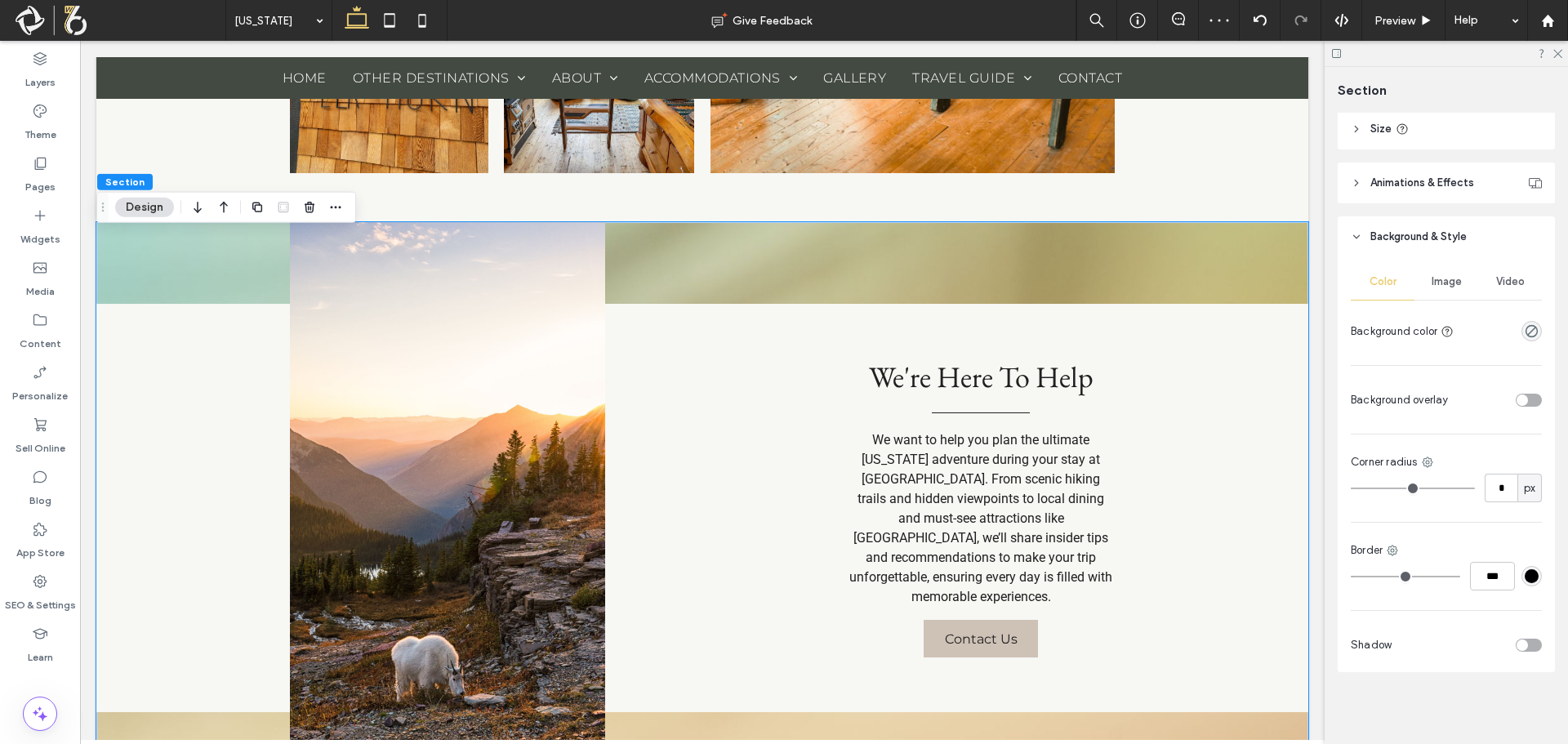
click at [1438, 278] on span "Image" at bounding box center [1446, 282] width 30 height 13
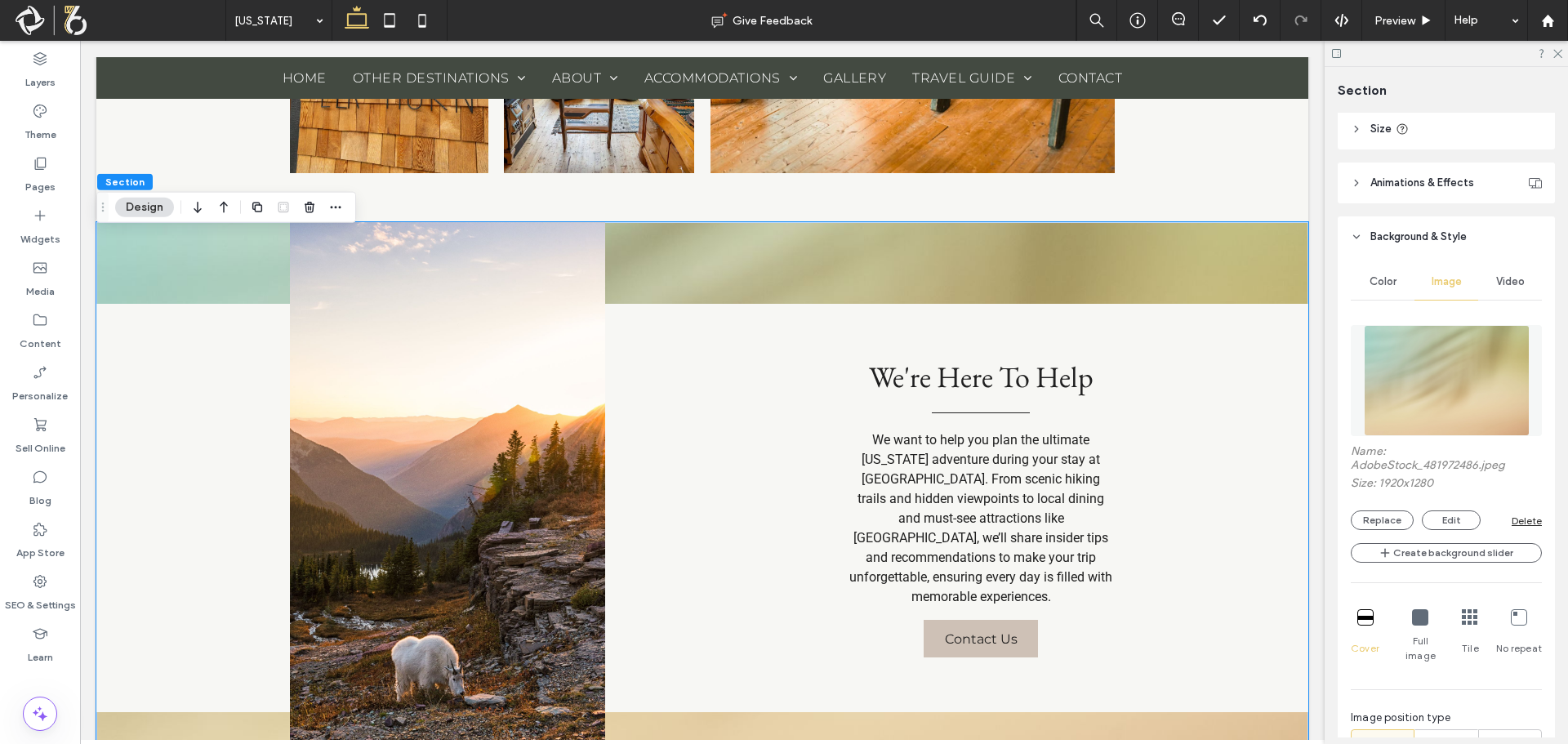
click at [1512, 520] on div "Delete" at bounding box center [1527, 520] width 30 height 12
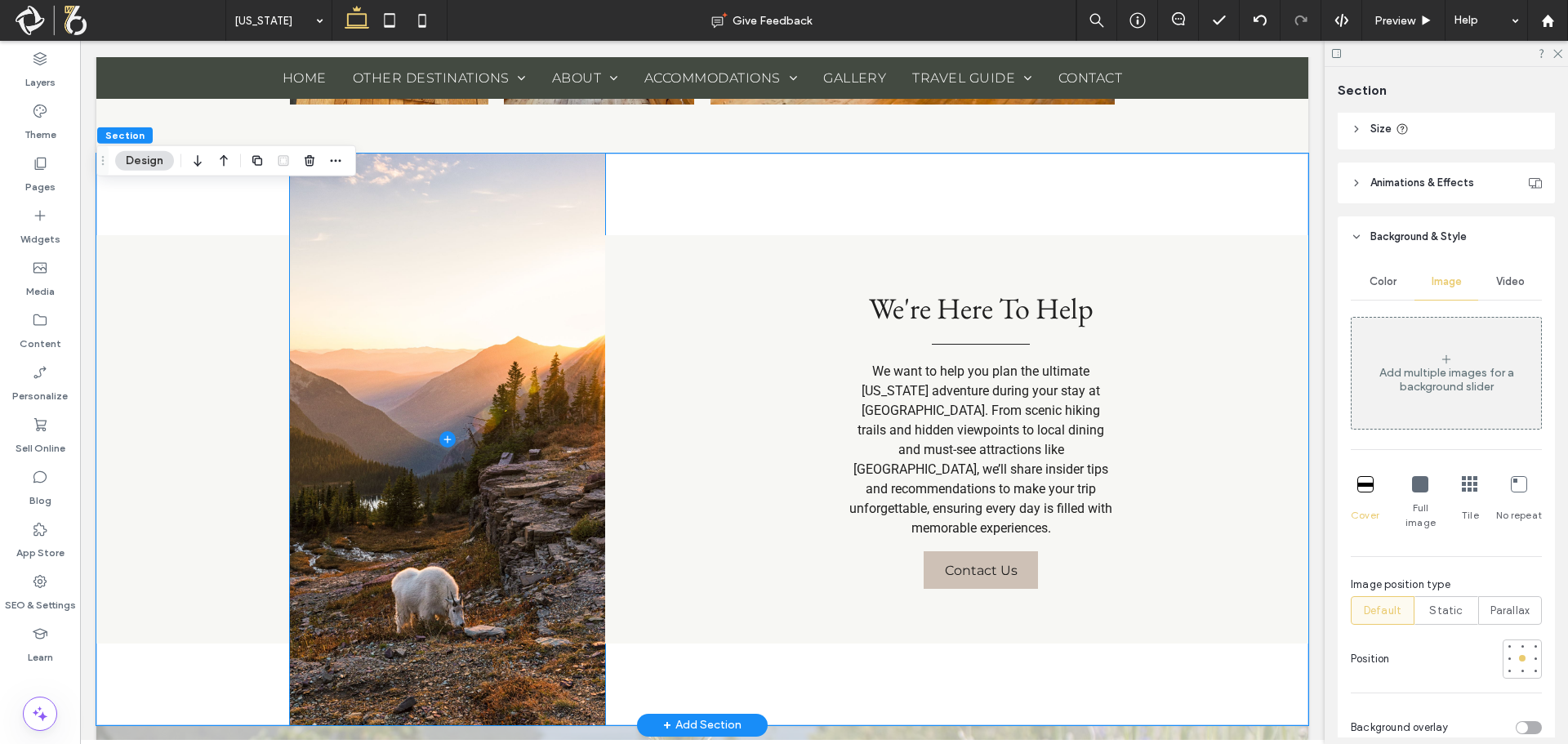
scroll to position [2179, 0]
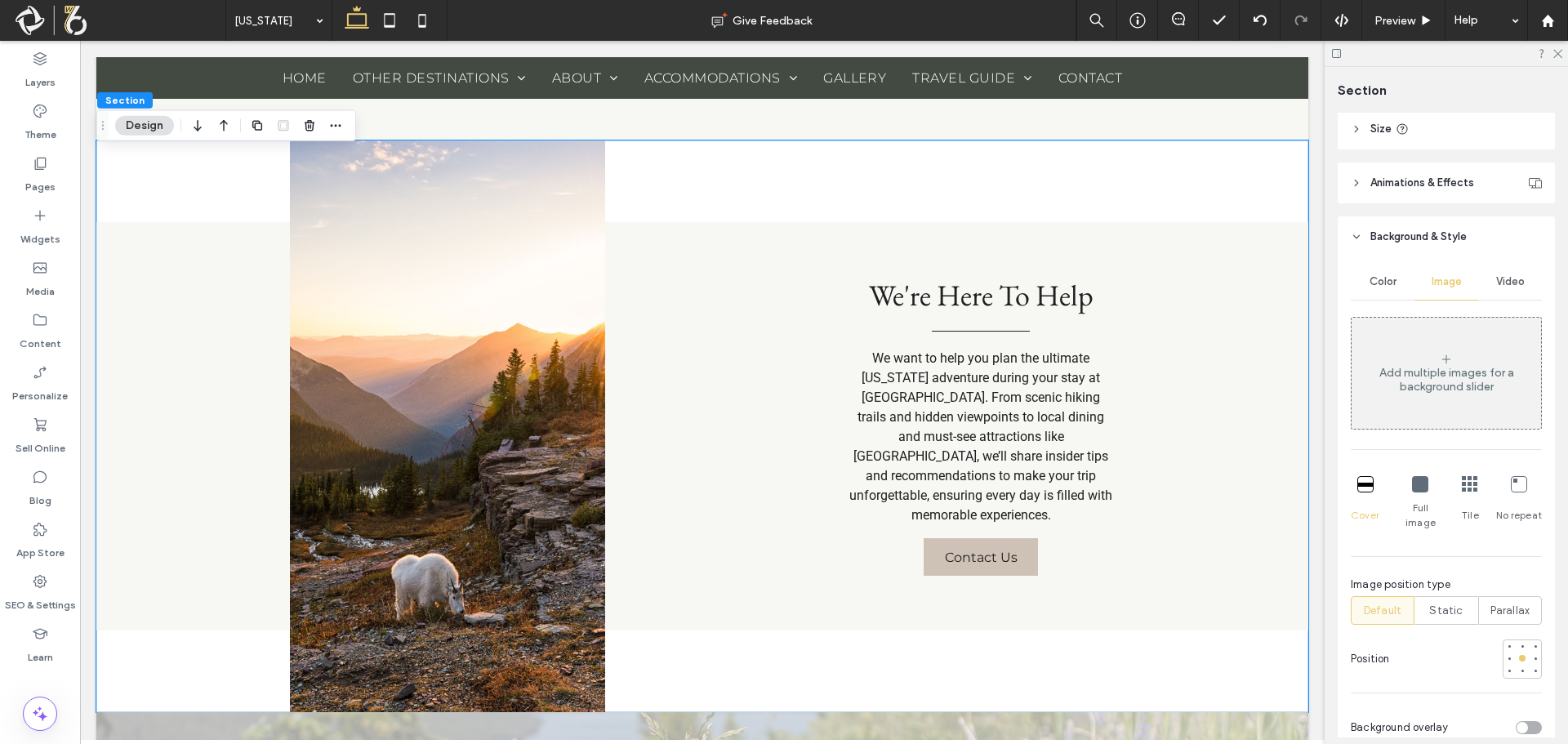
click at [1376, 271] on div "Color" at bounding box center [1382, 281] width 64 height 36
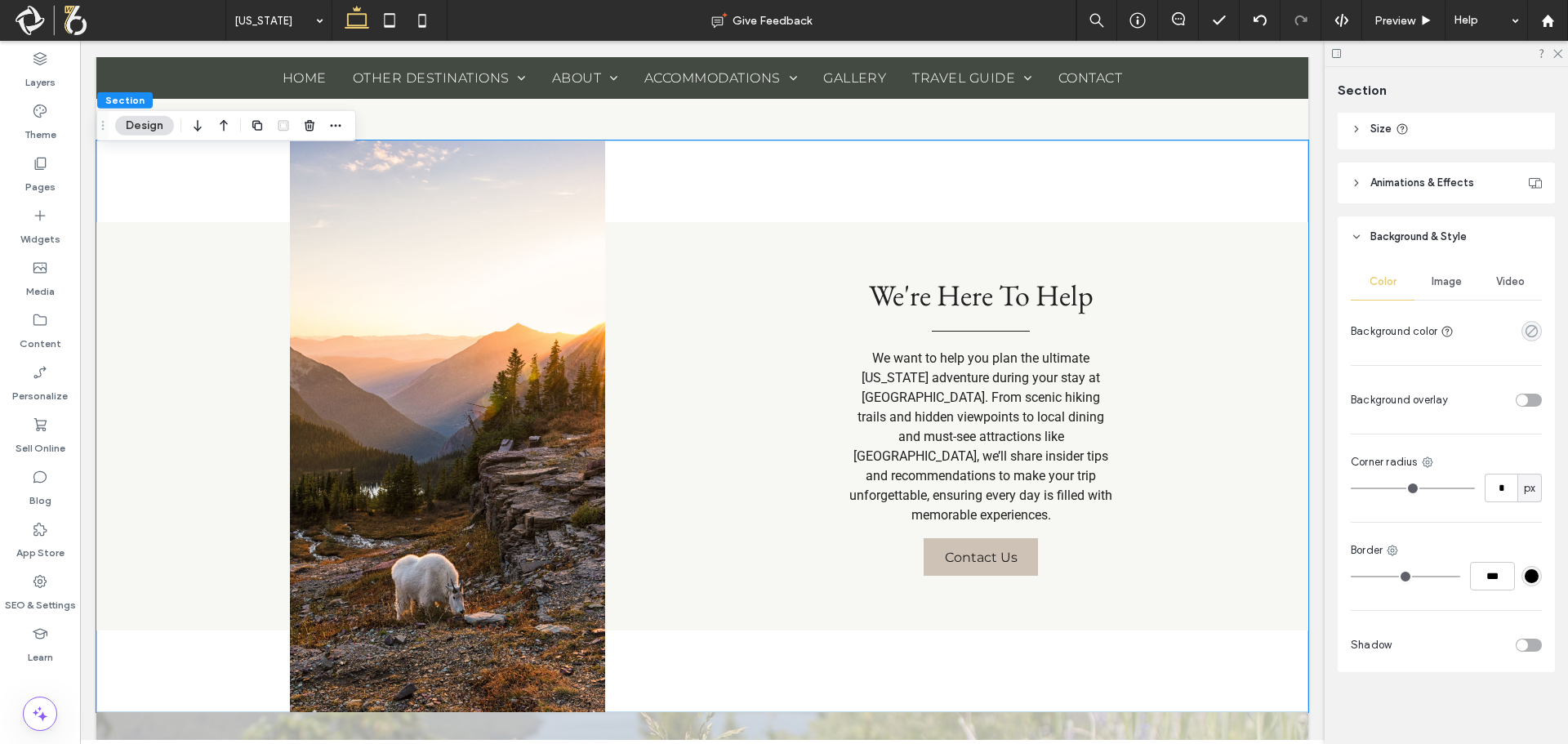
click at [1527, 329] on icon "rgba(0, 0, 0, 0)" at bounding box center [1532, 331] width 14 height 14
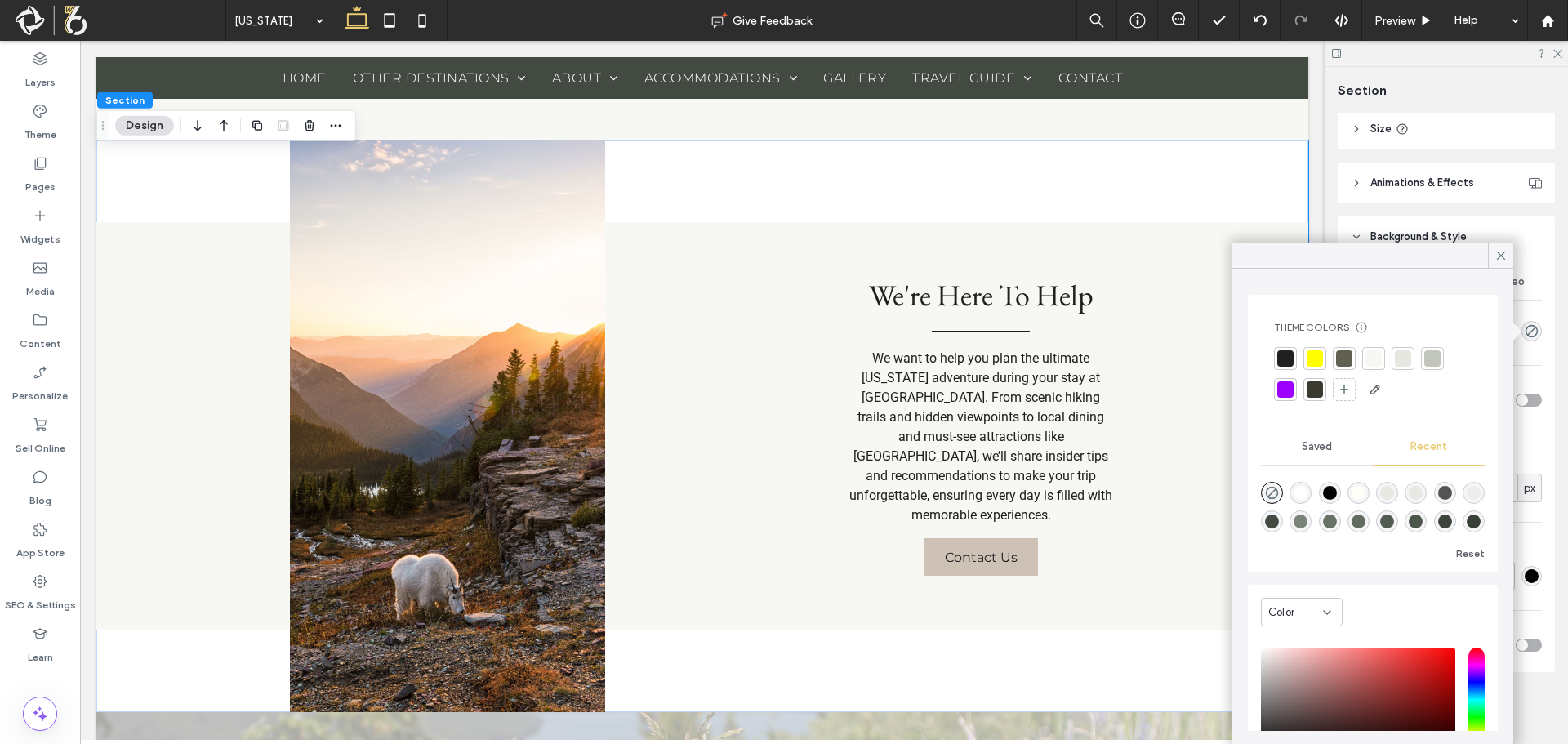
click at [1365, 519] on div "rgba(98, 108, 96, 1)" at bounding box center [1358, 521] width 14 height 14
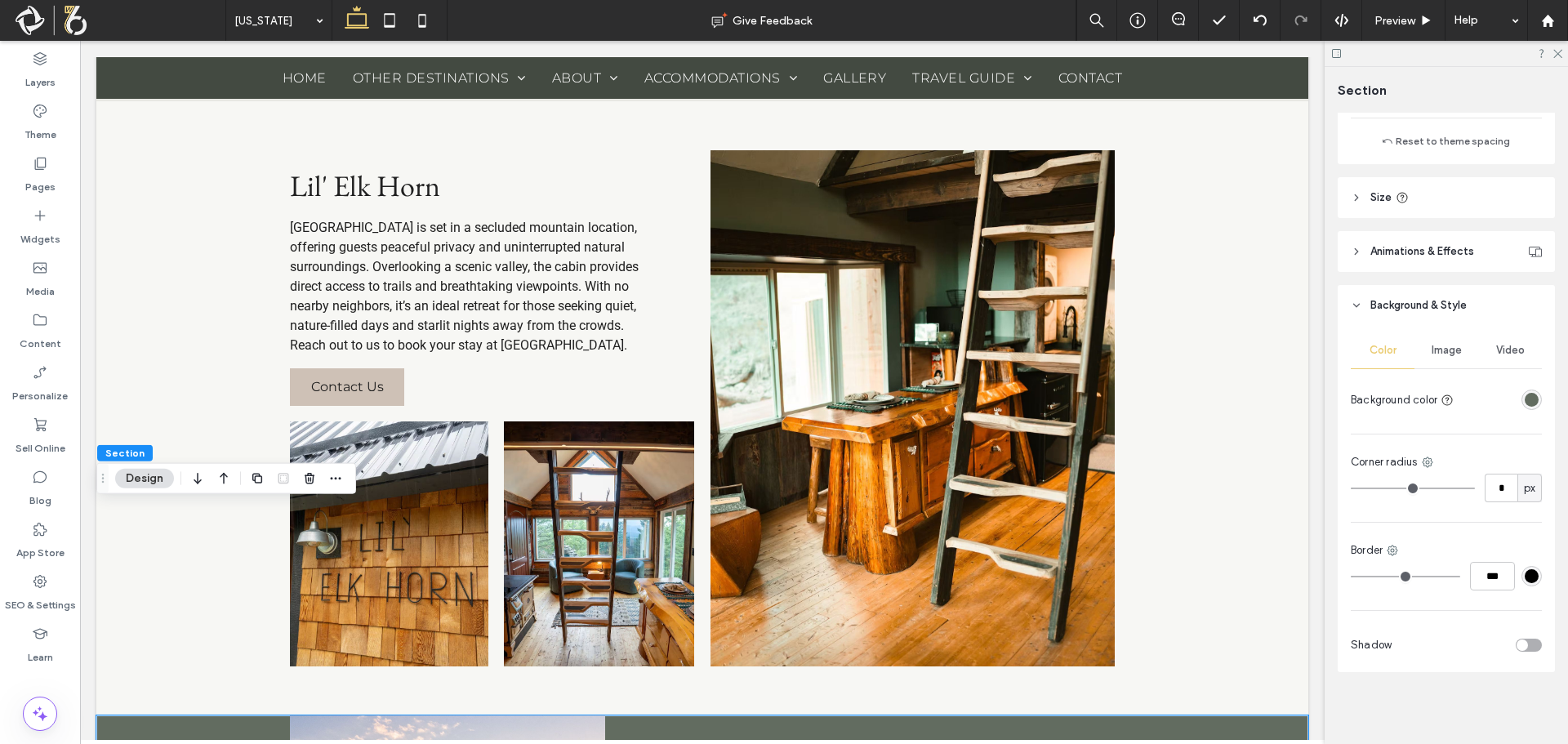
scroll to position [1853, 0]
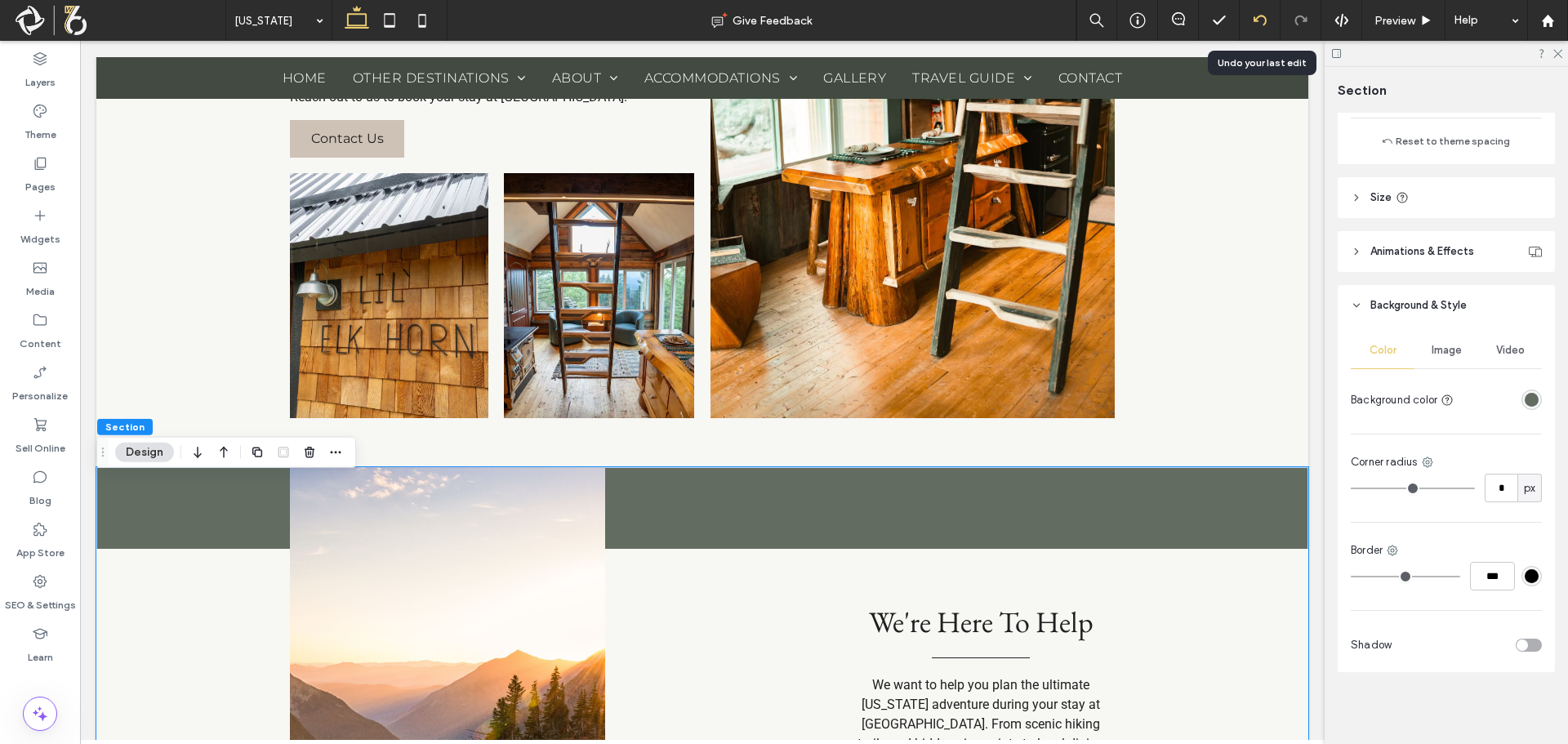
click at [1270, 22] on div at bounding box center [1260, 21] width 40 height 13
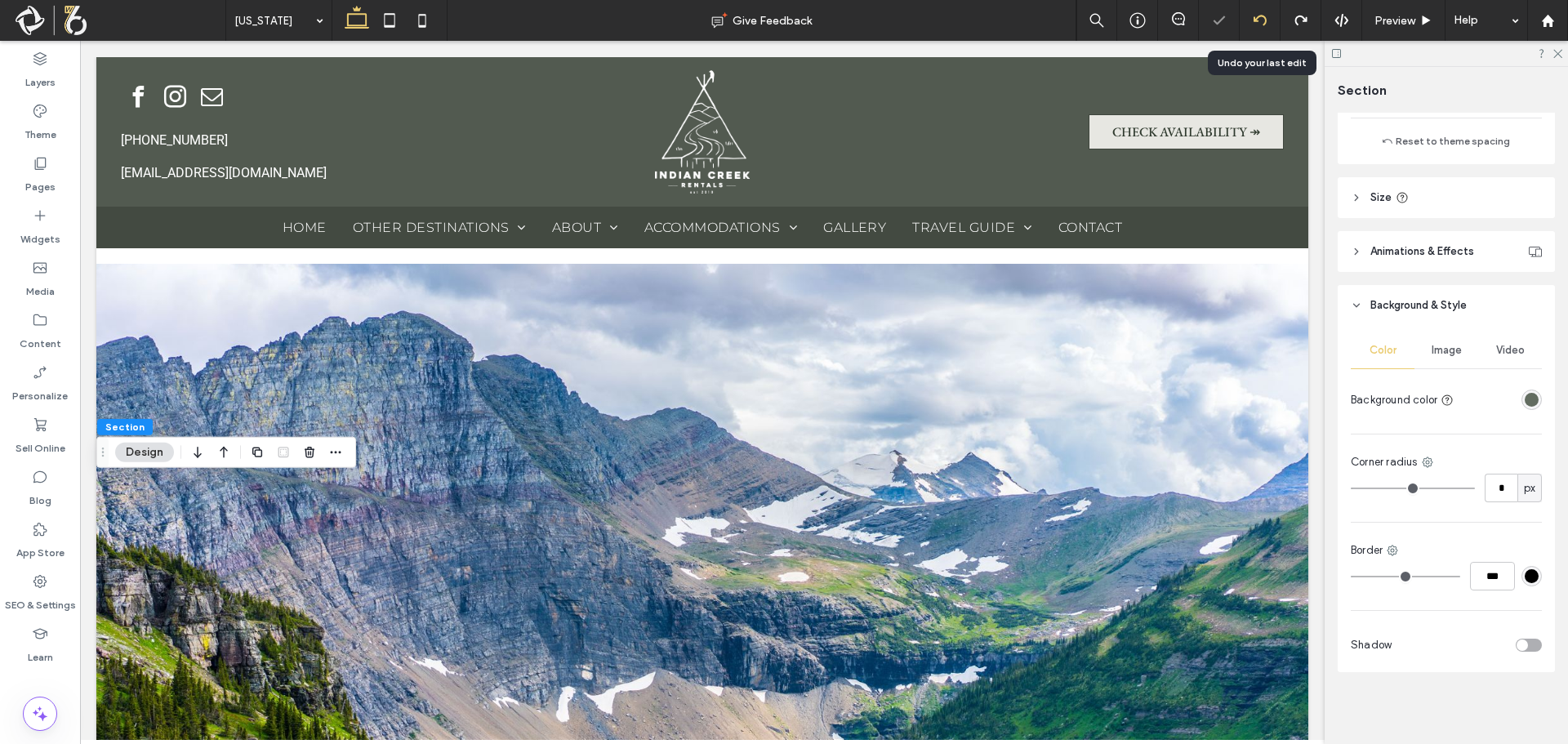
scroll to position [0, 0]
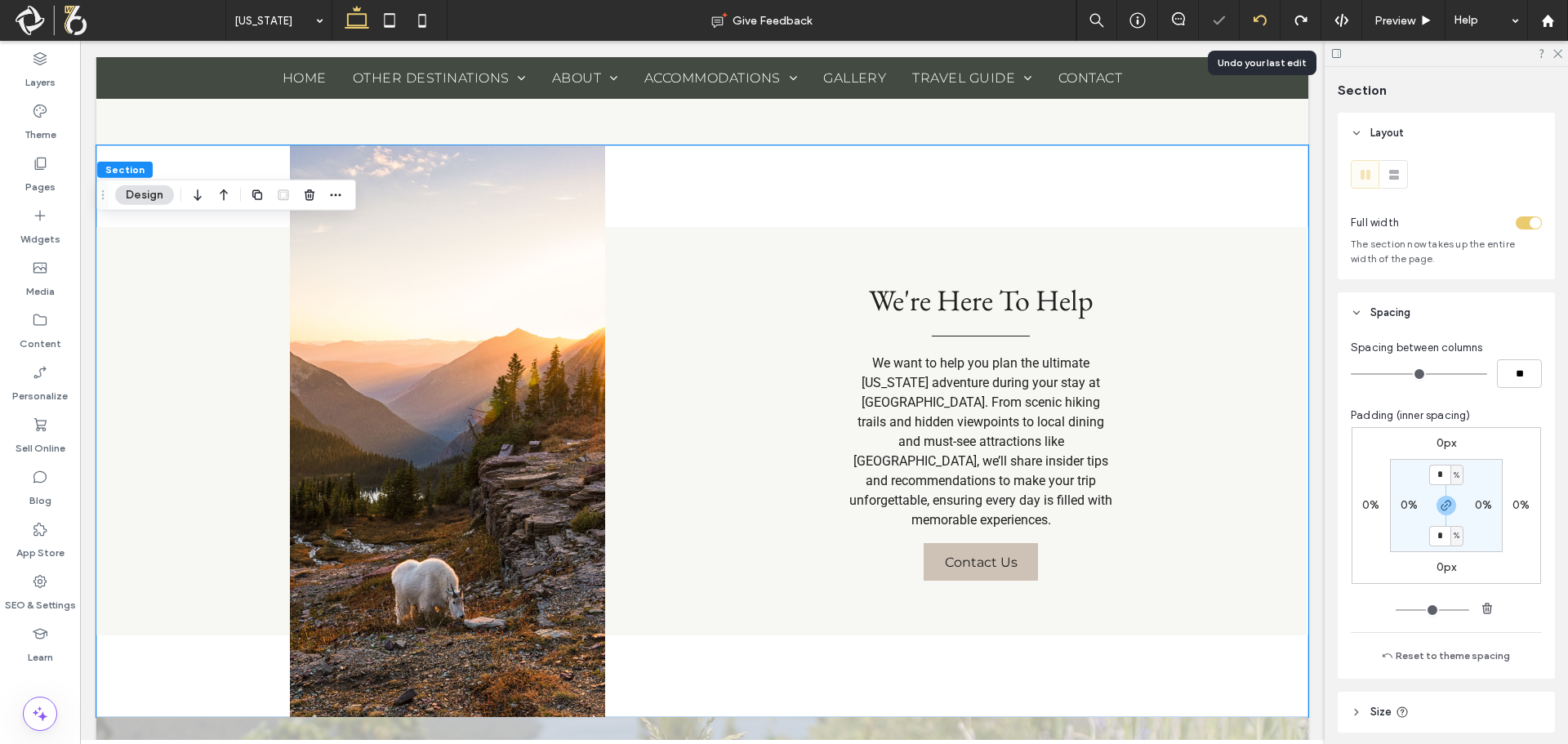
click at [1262, 22] on icon at bounding box center [1260, 21] width 13 height 13
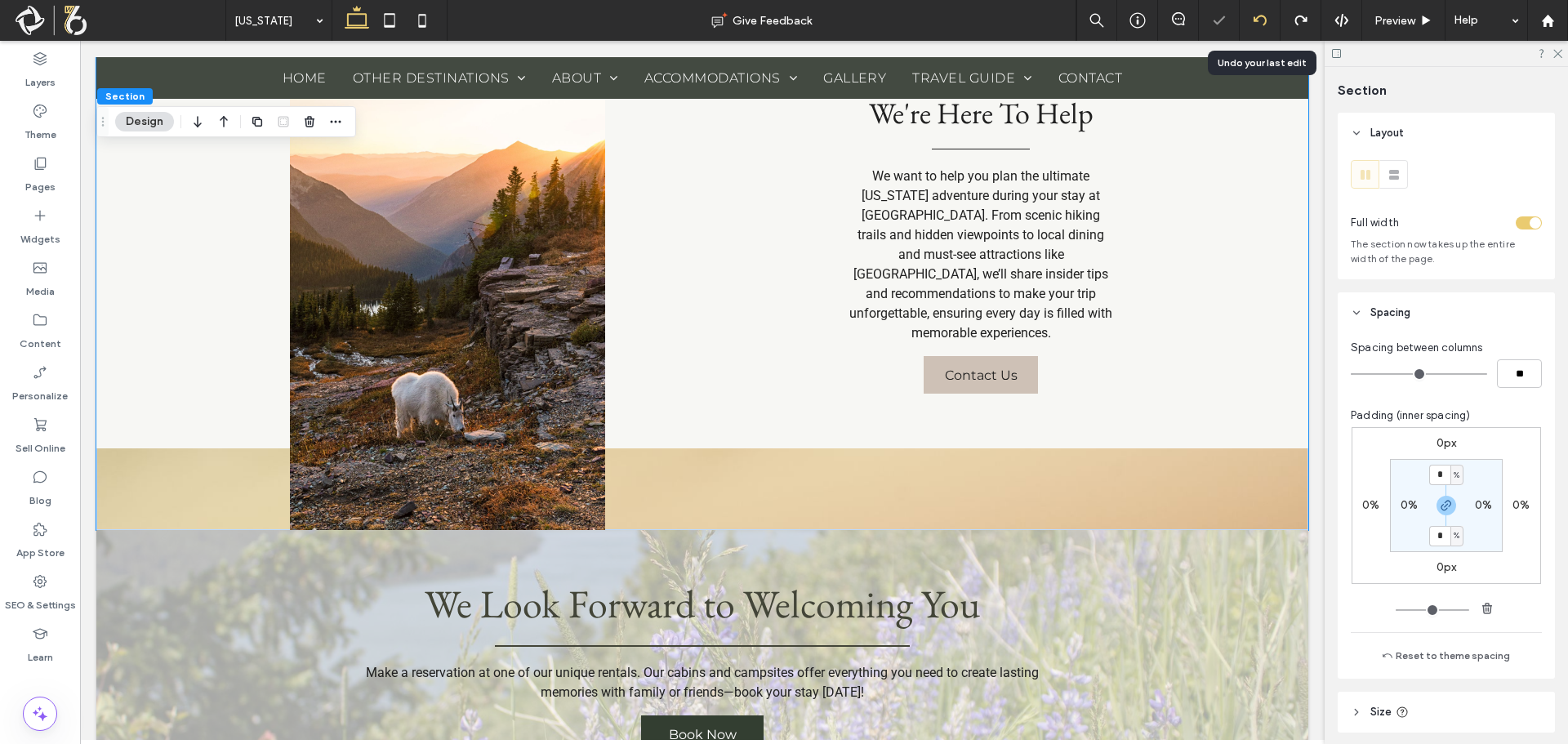
scroll to position [2376, 0]
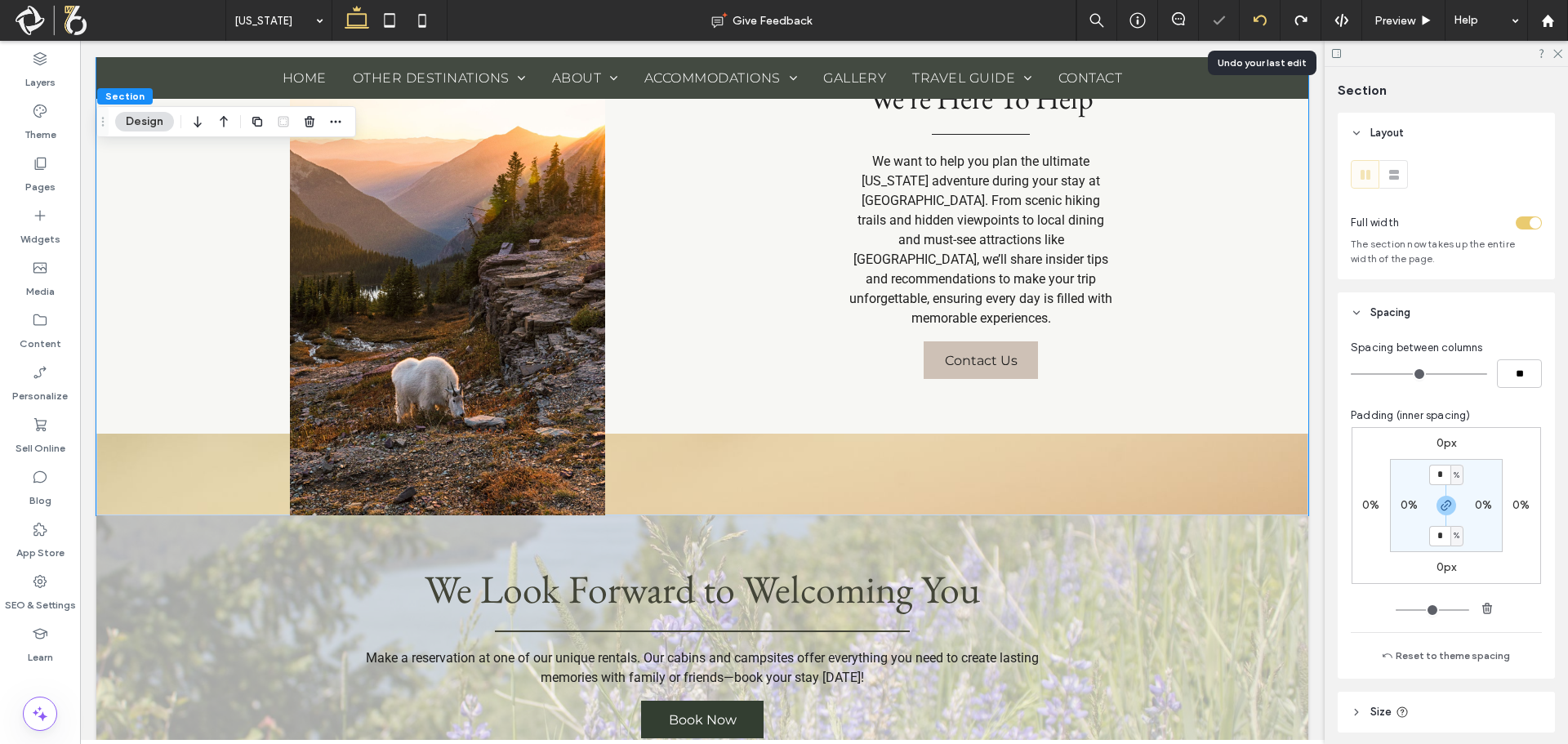
click at [1262, 26] on icon at bounding box center [1260, 21] width 13 height 13
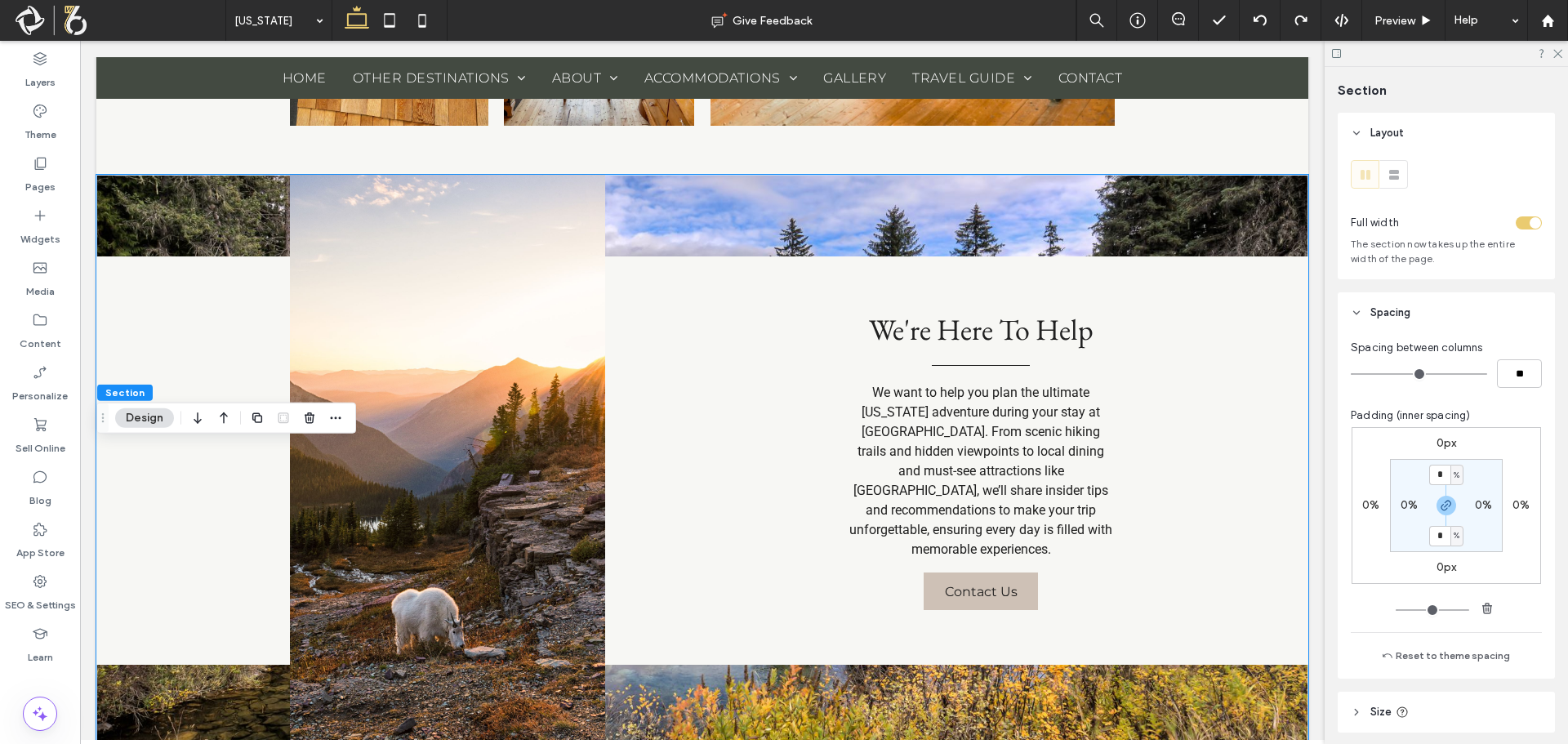
scroll to position [2458, 0]
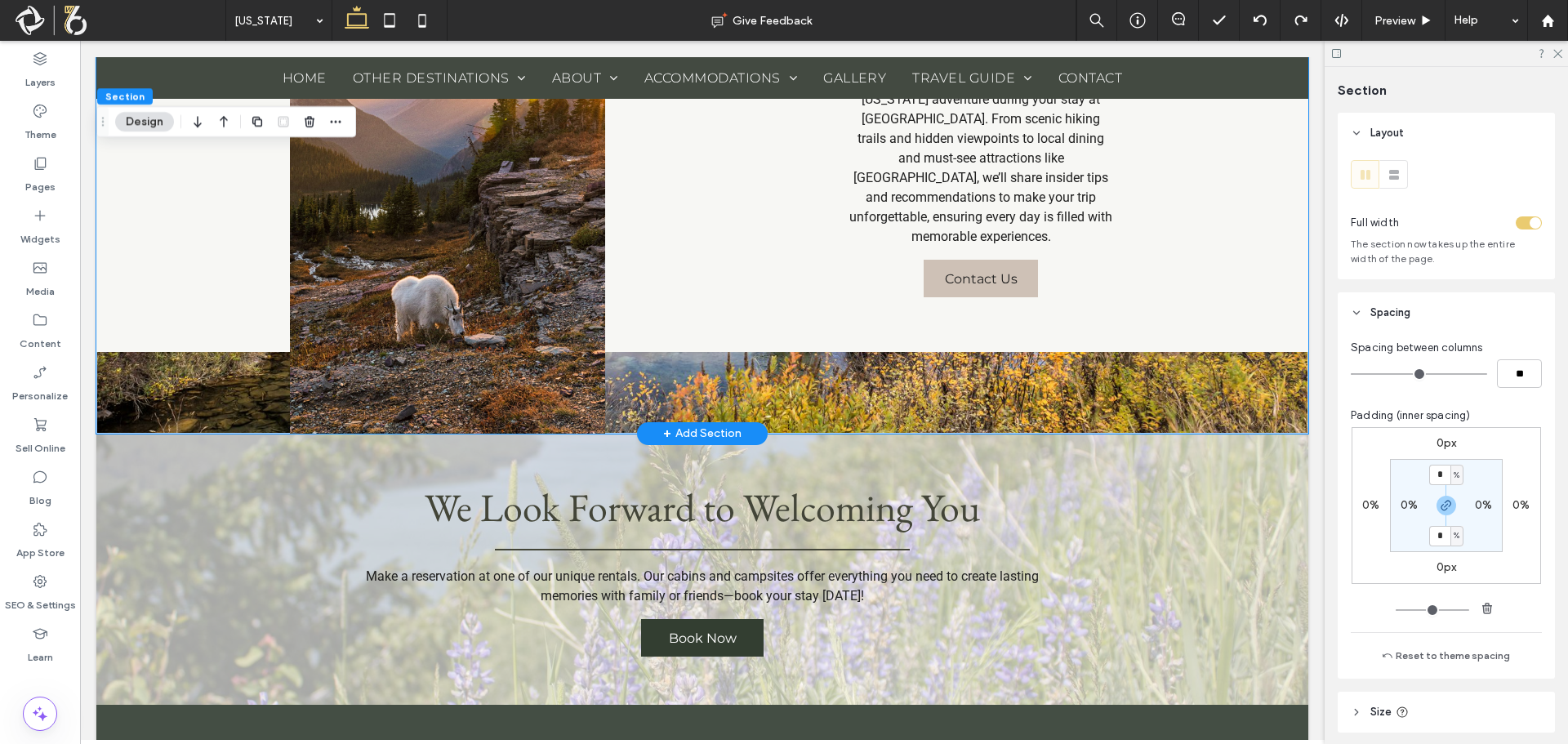
click at [699, 442] on div "+ Add Section" at bounding box center [702, 434] width 79 height 18
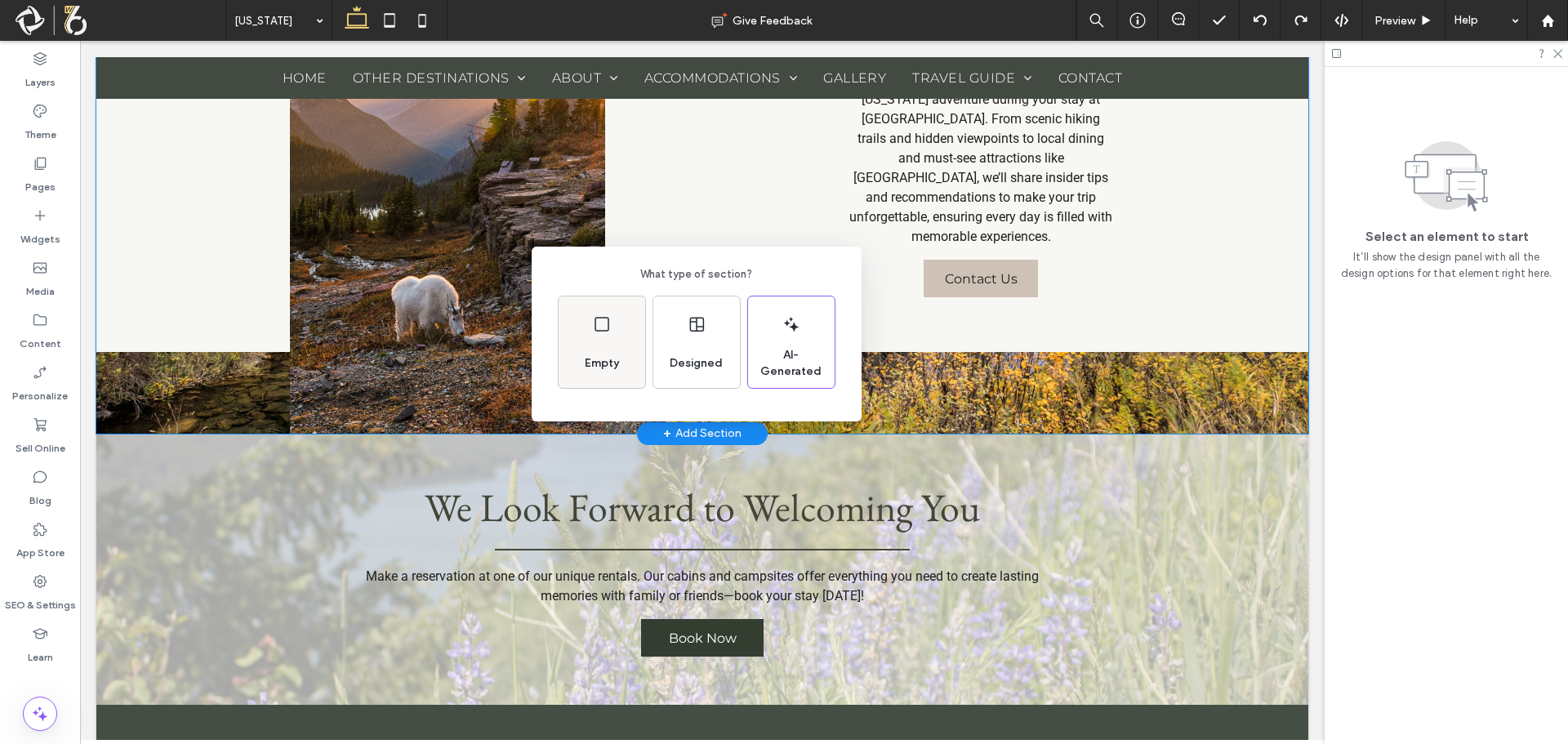
click at [607, 350] on div "Empty" at bounding box center [601, 363] width 47 height 36
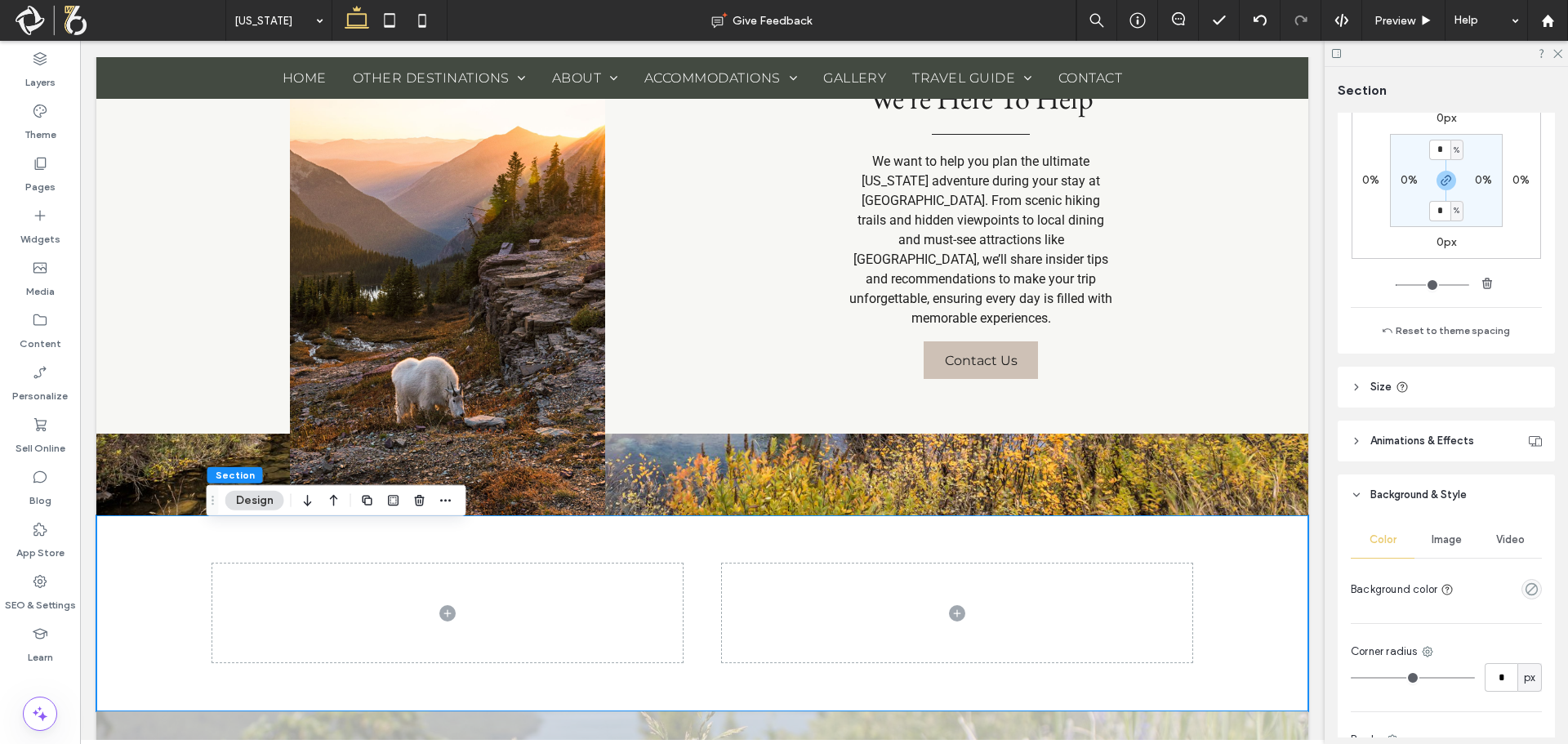
scroll to position [326, 0]
drag, startPoint x: 1512, startPoint y: 577, endPoint x: 1520, endPoint y: 590, distance: 15.3
click at [1515, 584] on div at bounding box center [1501, 587] width 82 height 29
click at [1525, 590] on icon "empty color" at bounding box center [1532, 587] width 14 height 14
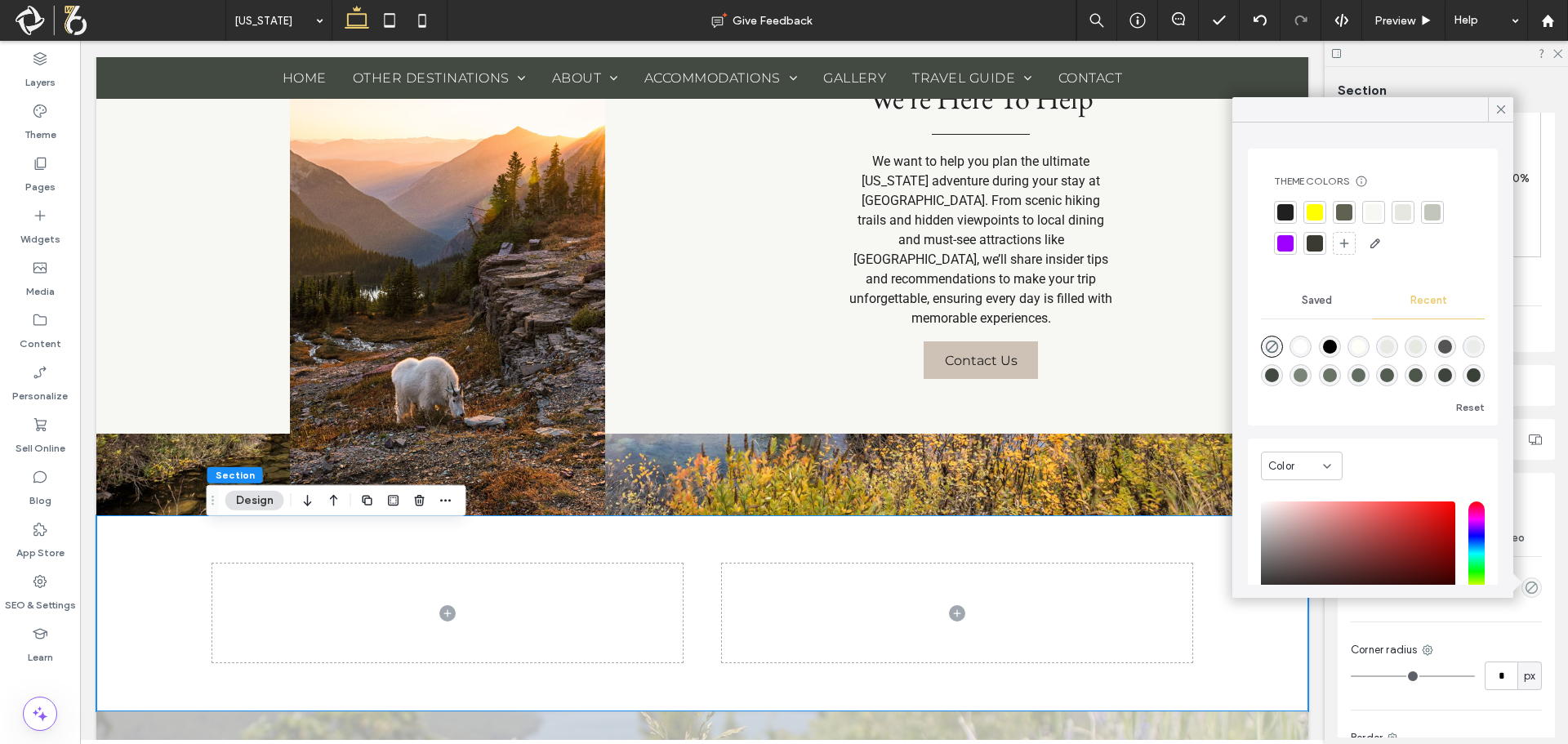
click at [1378, 207] on div at bounding box center [1373, 212] width 17 height 17
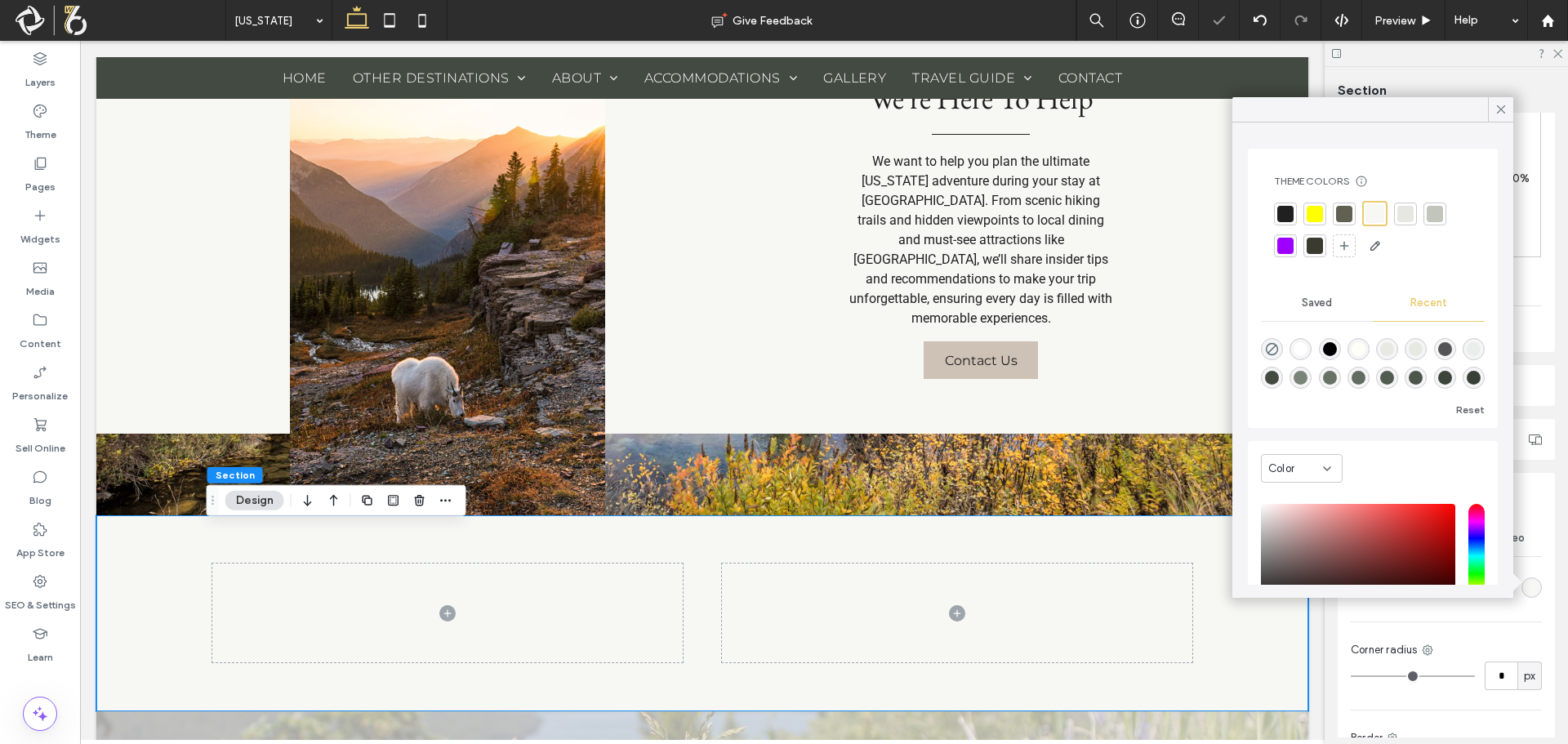
click at [1489, 637] on div "Color Image Video Background color Corner radius * px Border *** Shadow" at bounding box center [1446, 687] width 217 height 346
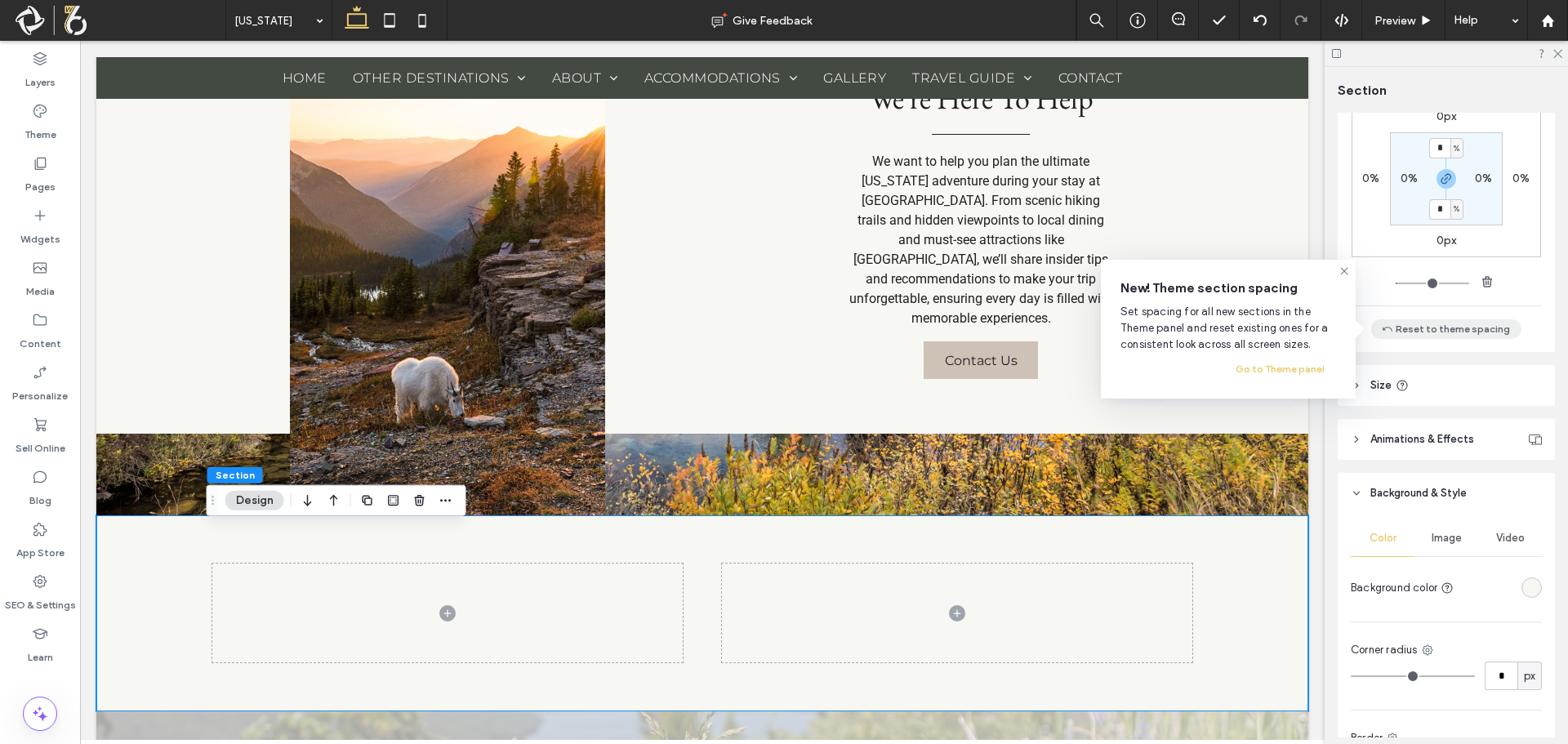
click at [1439, 331] on button "Reset to theme spacing" at bounding box center [1445, 330] width 150 height 20
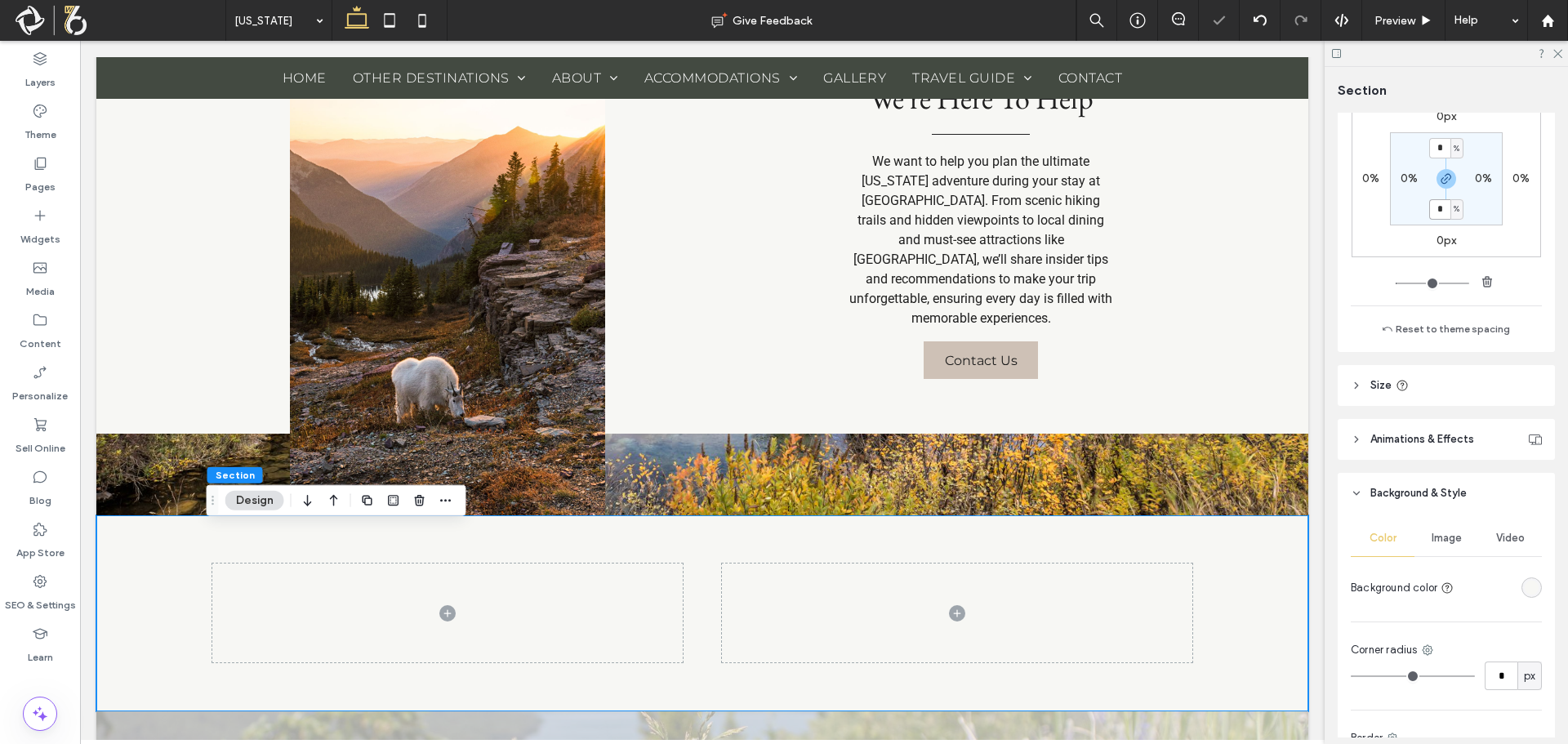
click at [1437, 207] on input "*" at bounding box center [1440, 210] width 22 height 21
type input "*"
click at [1394, 242] on div "0px 0% 0px 0% * % 0% * % 0%" at bounding box center [1446, 178] width 190 height 157
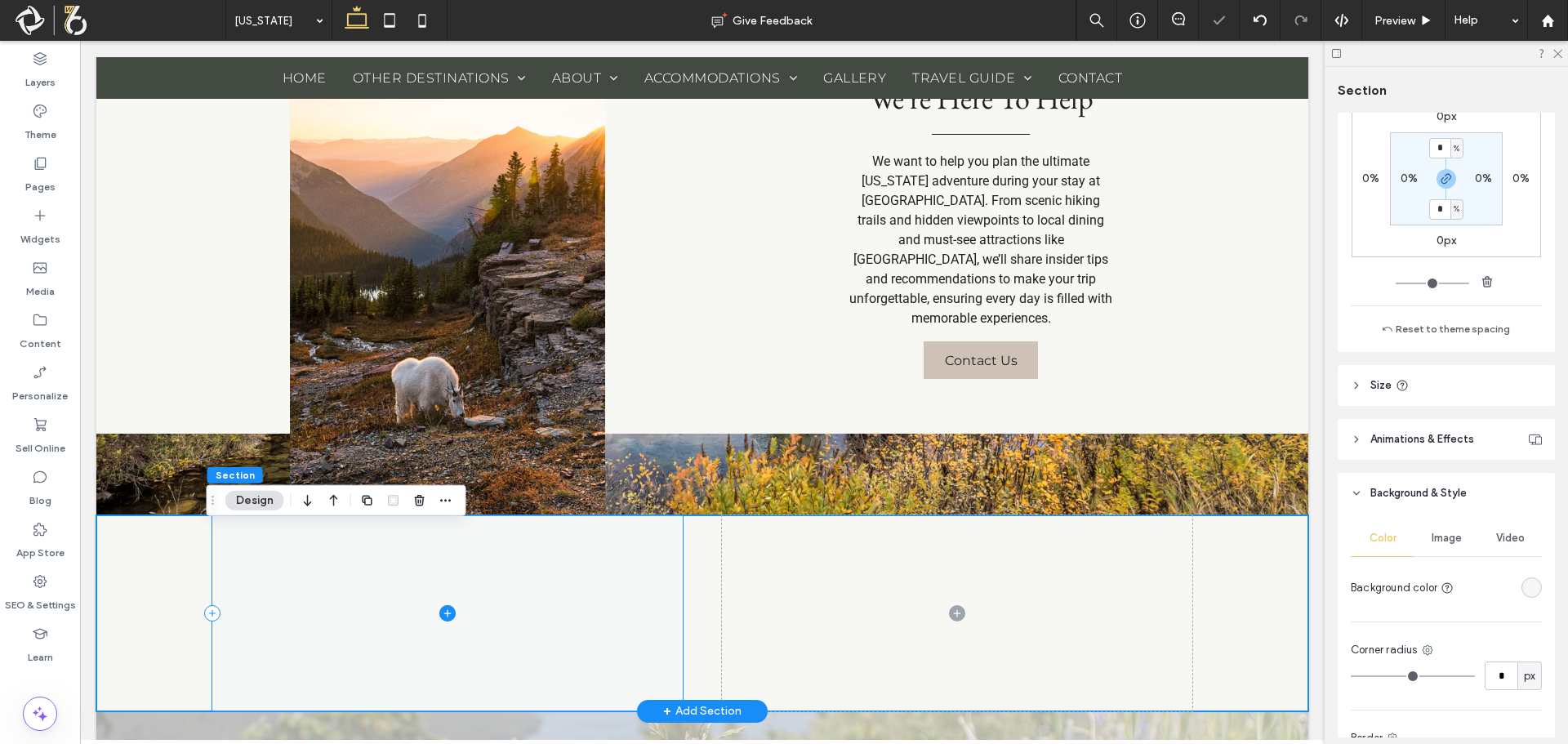
click at [422, 605] on span at bounding box center [447, 613] width 470 height 196
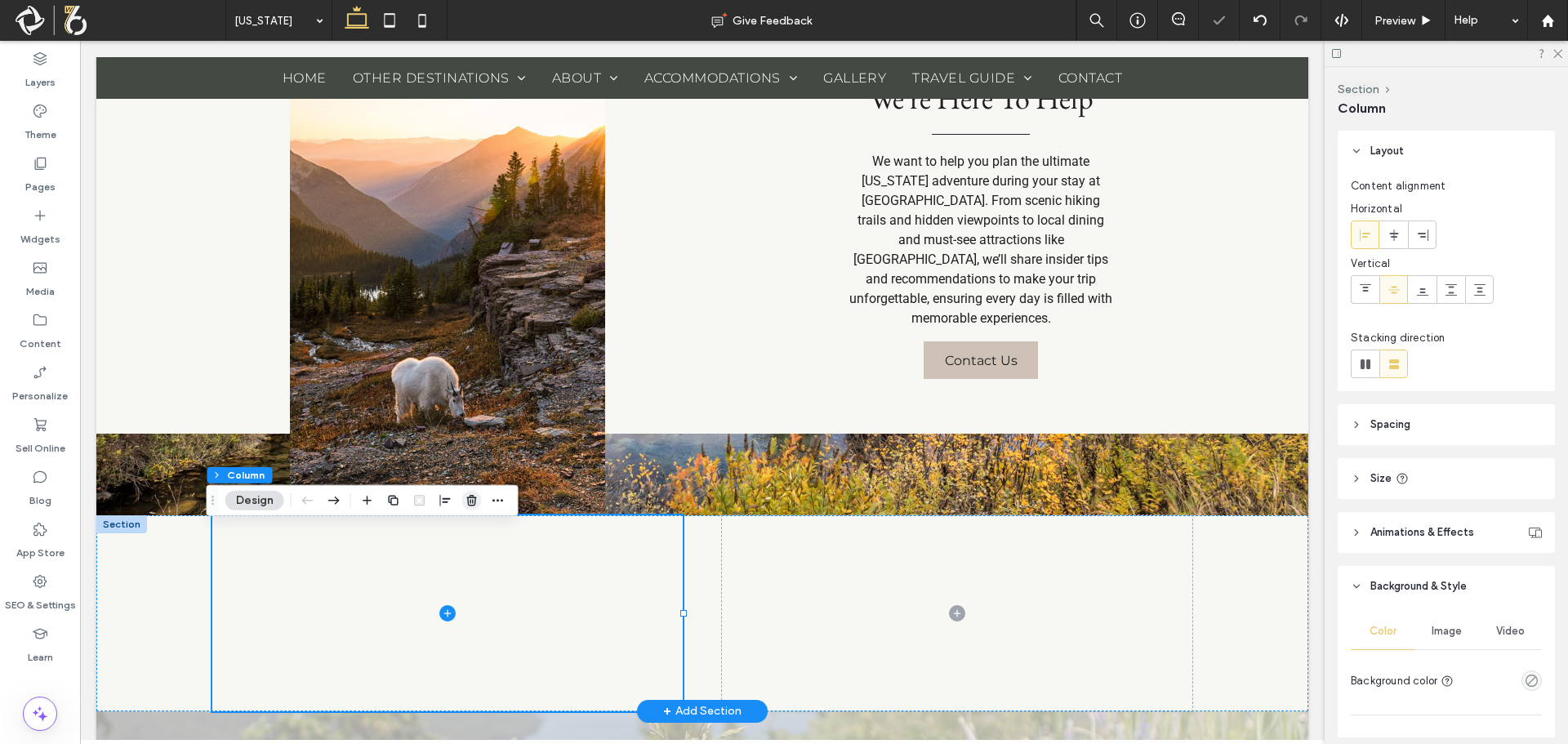
click at [472, 505] on use "button" at bounding box center [471, 500] width 10 height 11
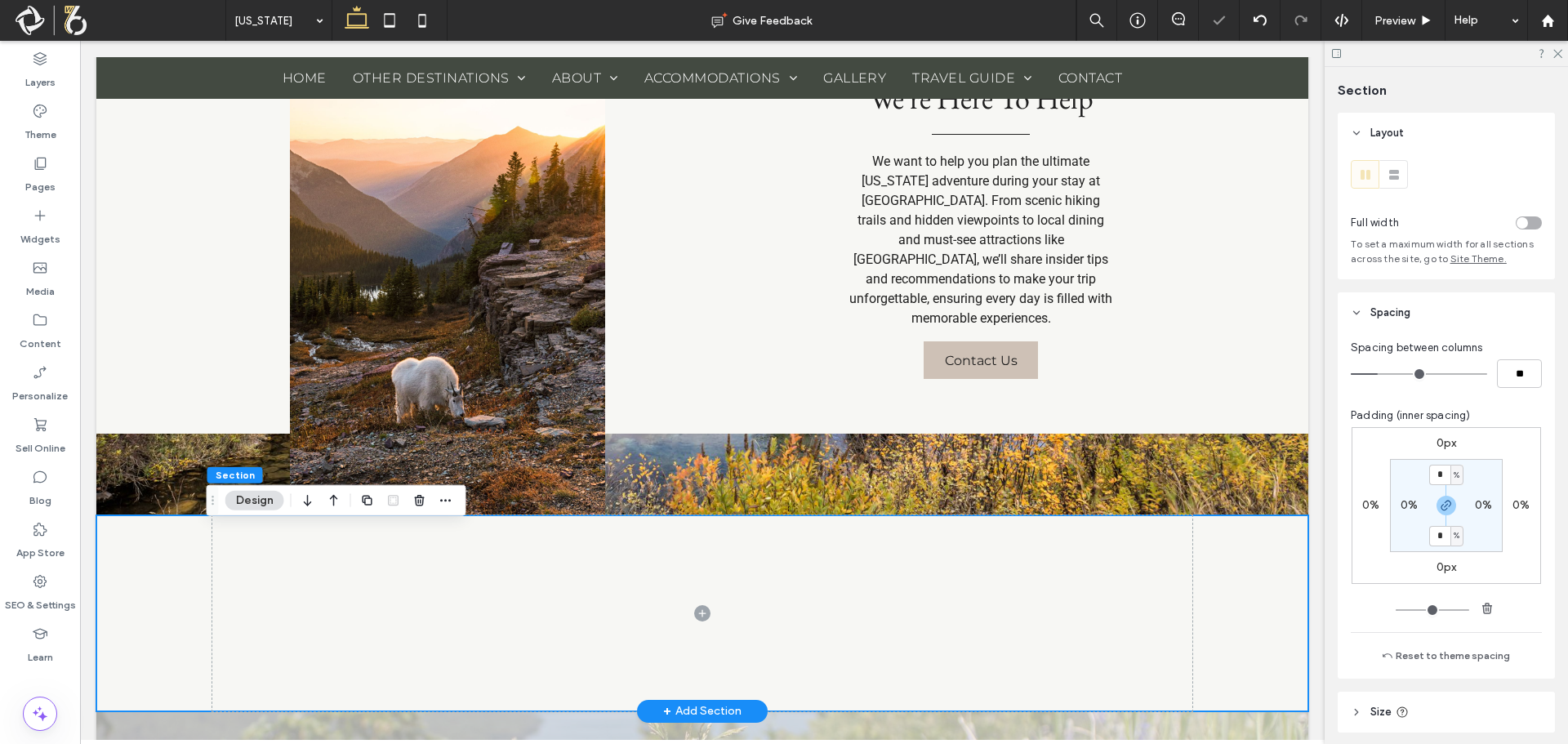
click at [138, 541] on div at bounding box center [702, 613] width 1212 height 196
click at [1521, 222] on div "toggle" at bounding box center [1529, 223] width 27 height 13
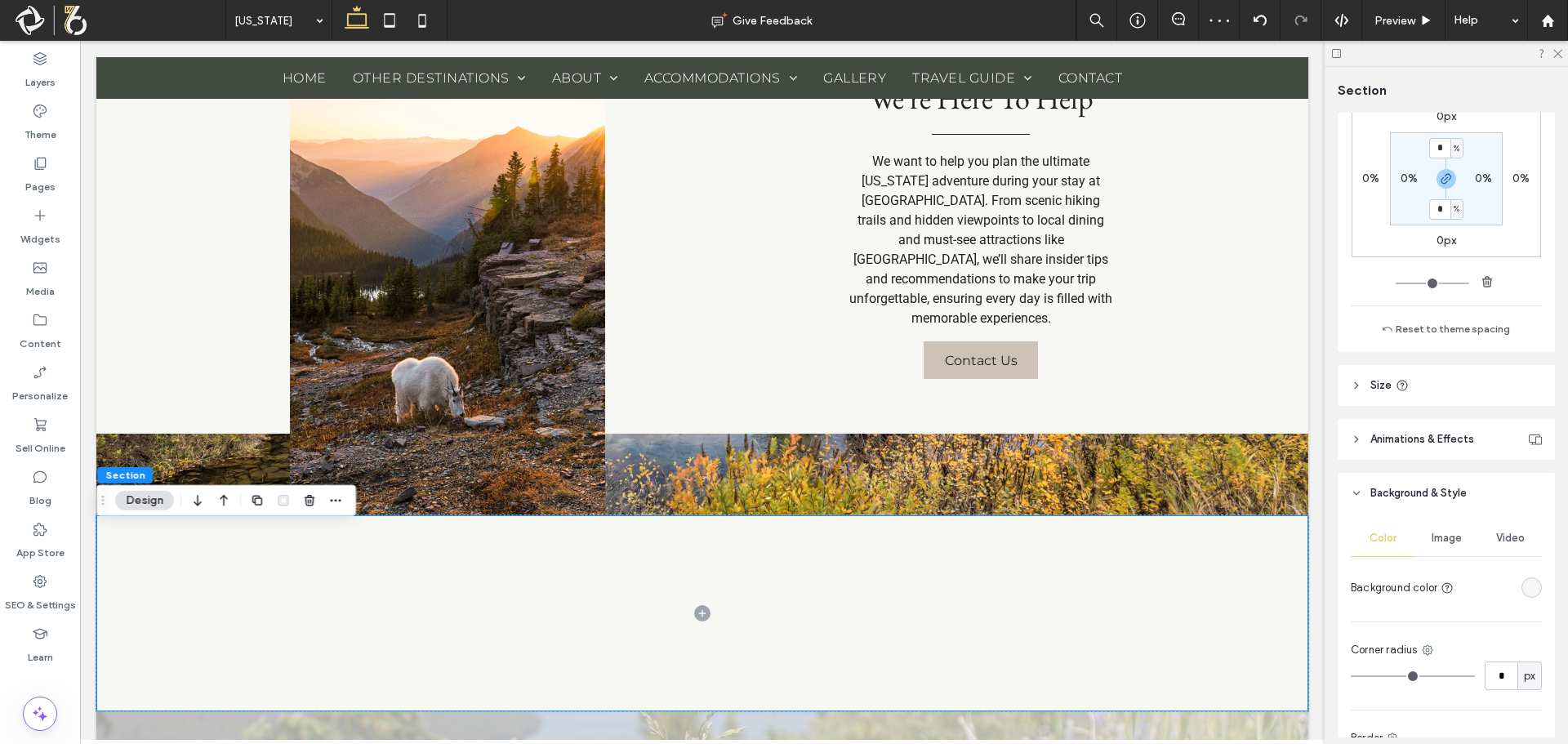
click at [1484, 378] on header "Size" at bounding box center [1446, 385] width 217 height 41
click at [1503, 414] on input "***" at bounding box center [1500, 427] width 32 height 29
type input "***"
click at [1488, 452] on div "Height *** px" at bounding box center [1446, 430] width 217 height 48
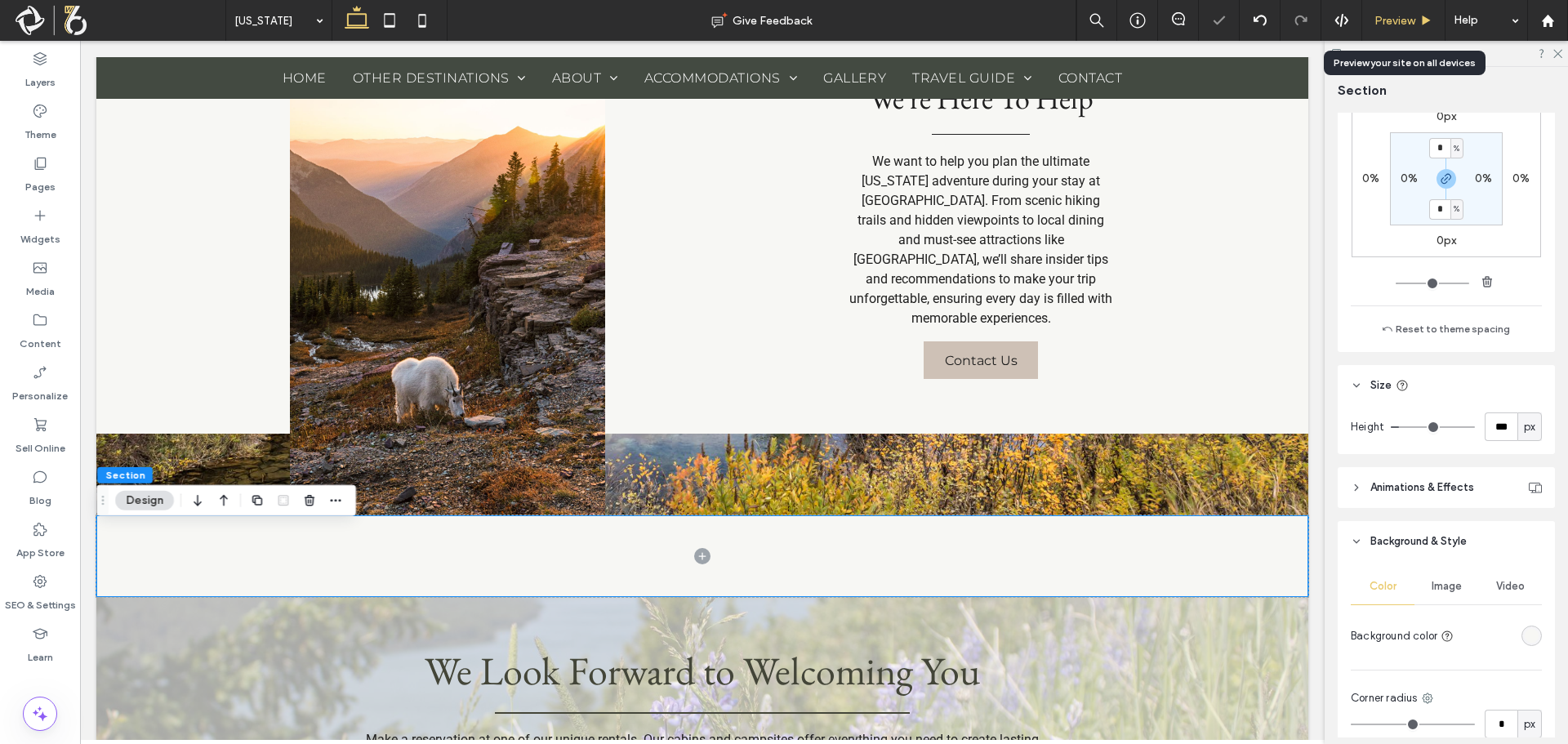
click at [1387, 24] on span "Preview" at bounding box center [1394, 21] width 41 height 14
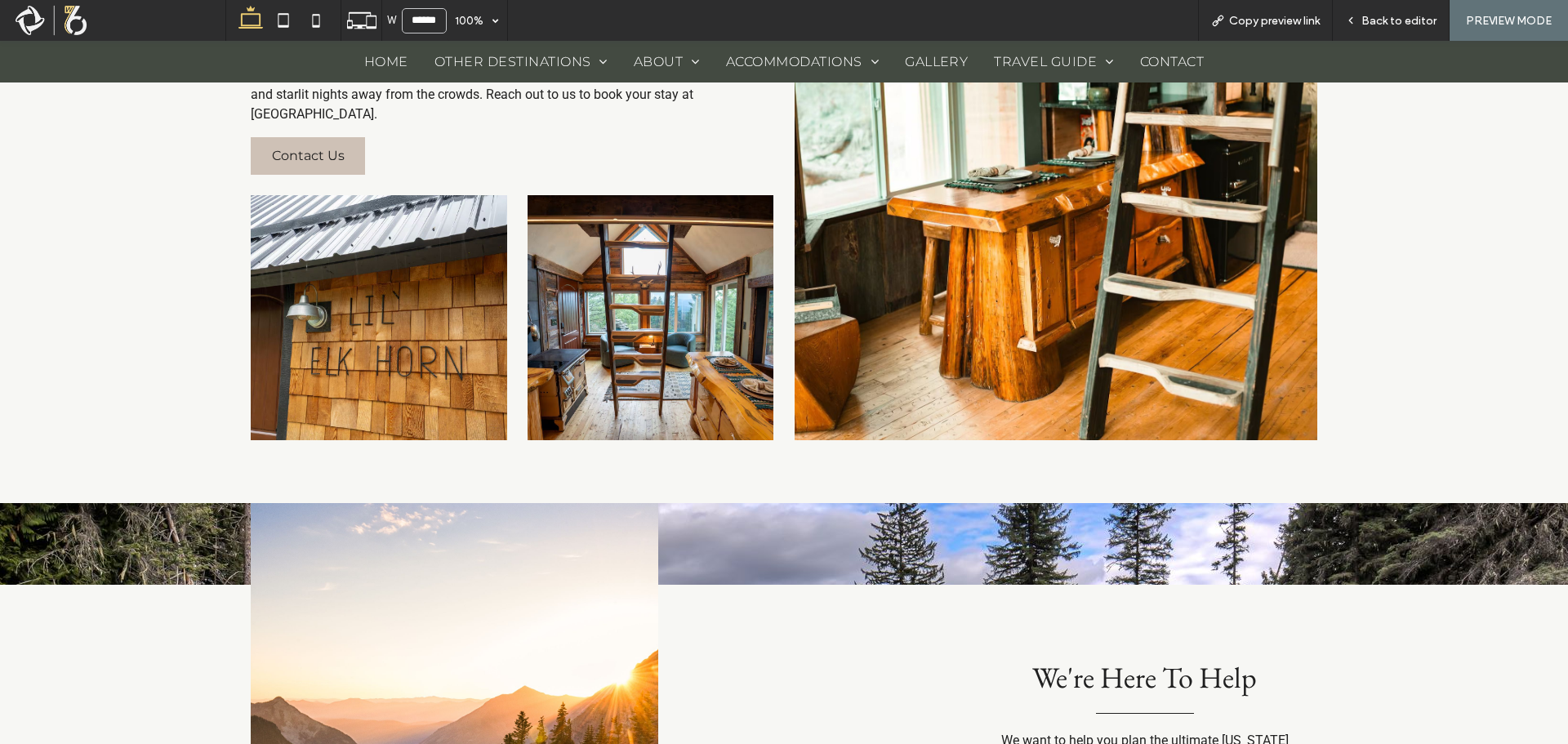
scroll to position [1723, 0]
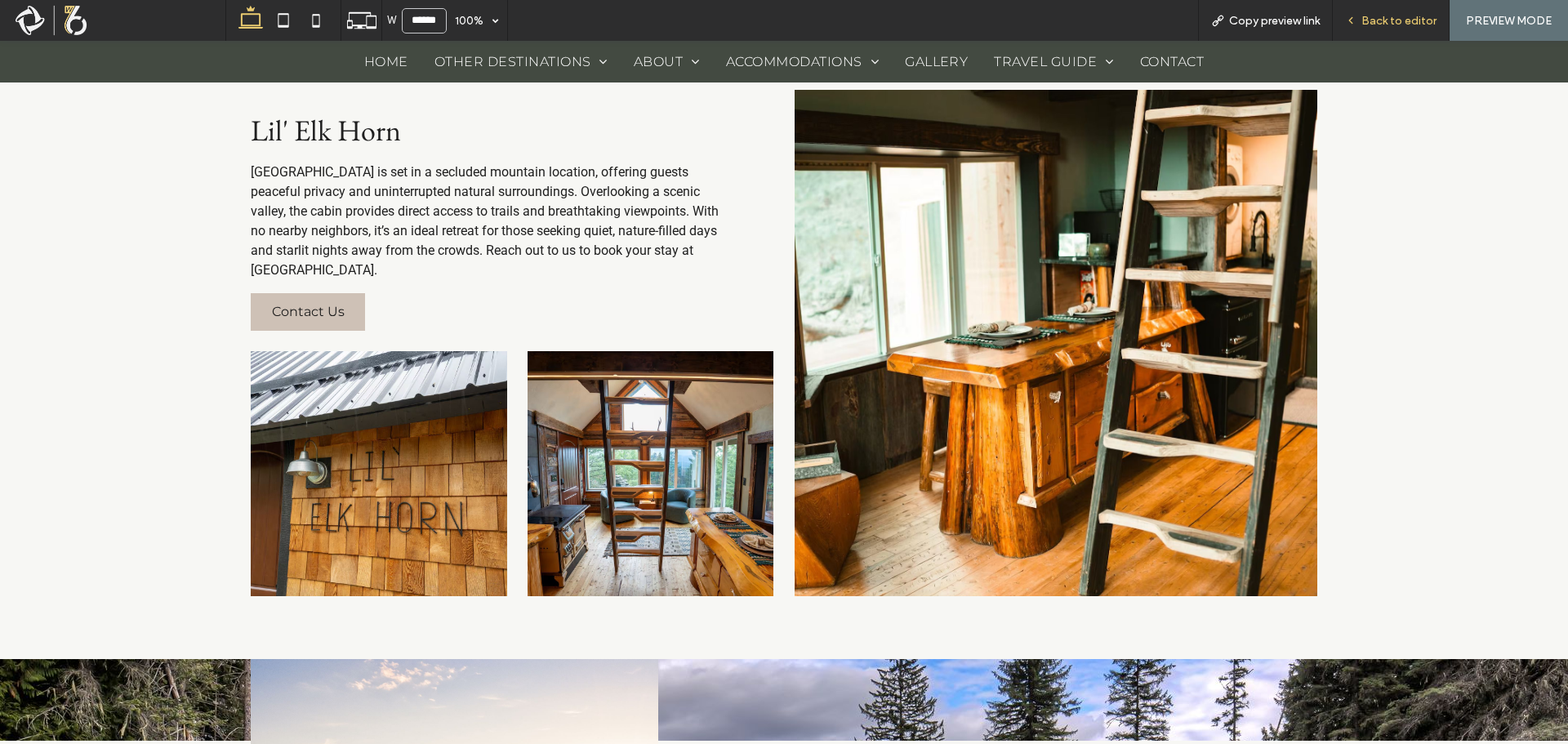
click at [1406, 22] on span "Back to editor" at bounding box center [1399, 21] width 75 height 14
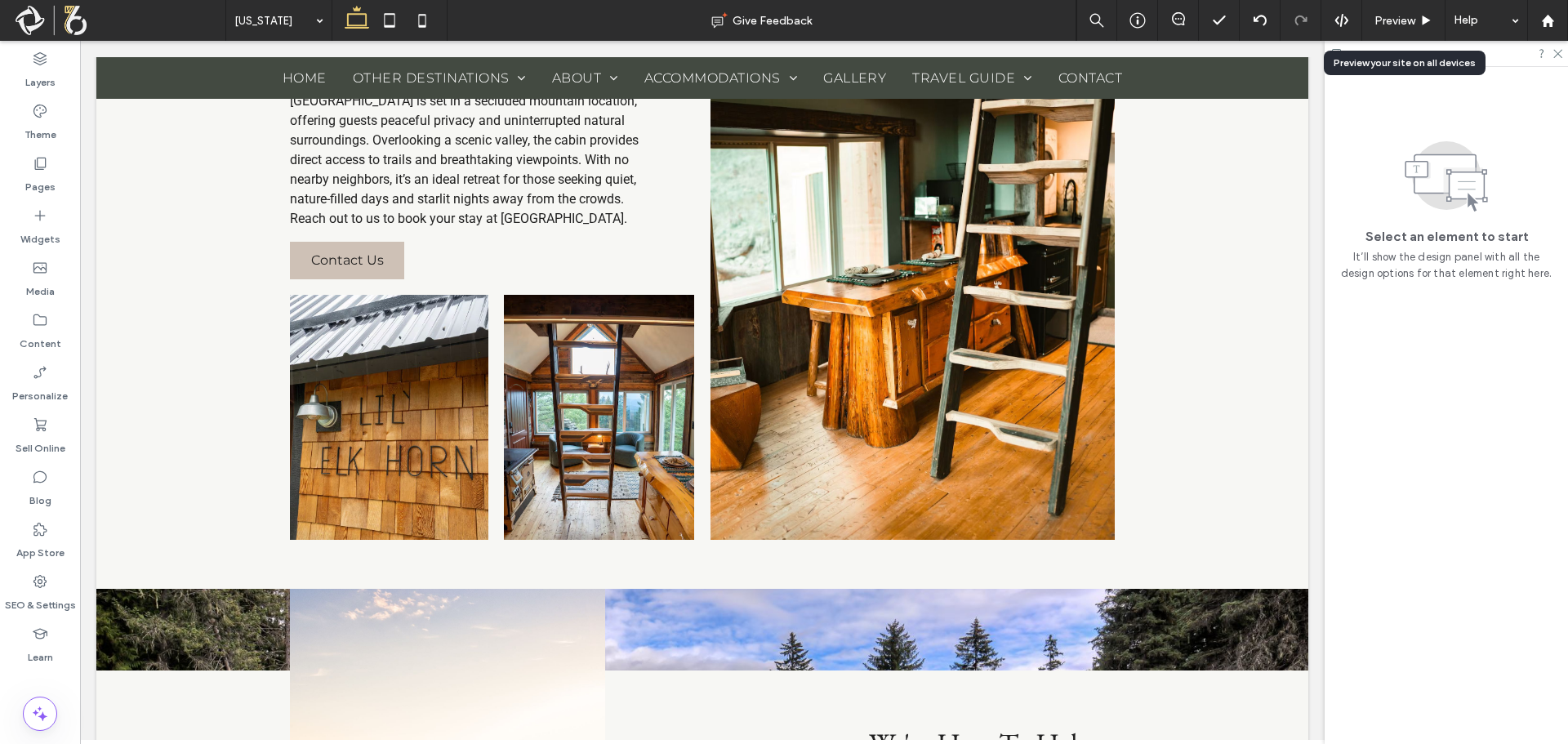
scroll to position [1732, 0]
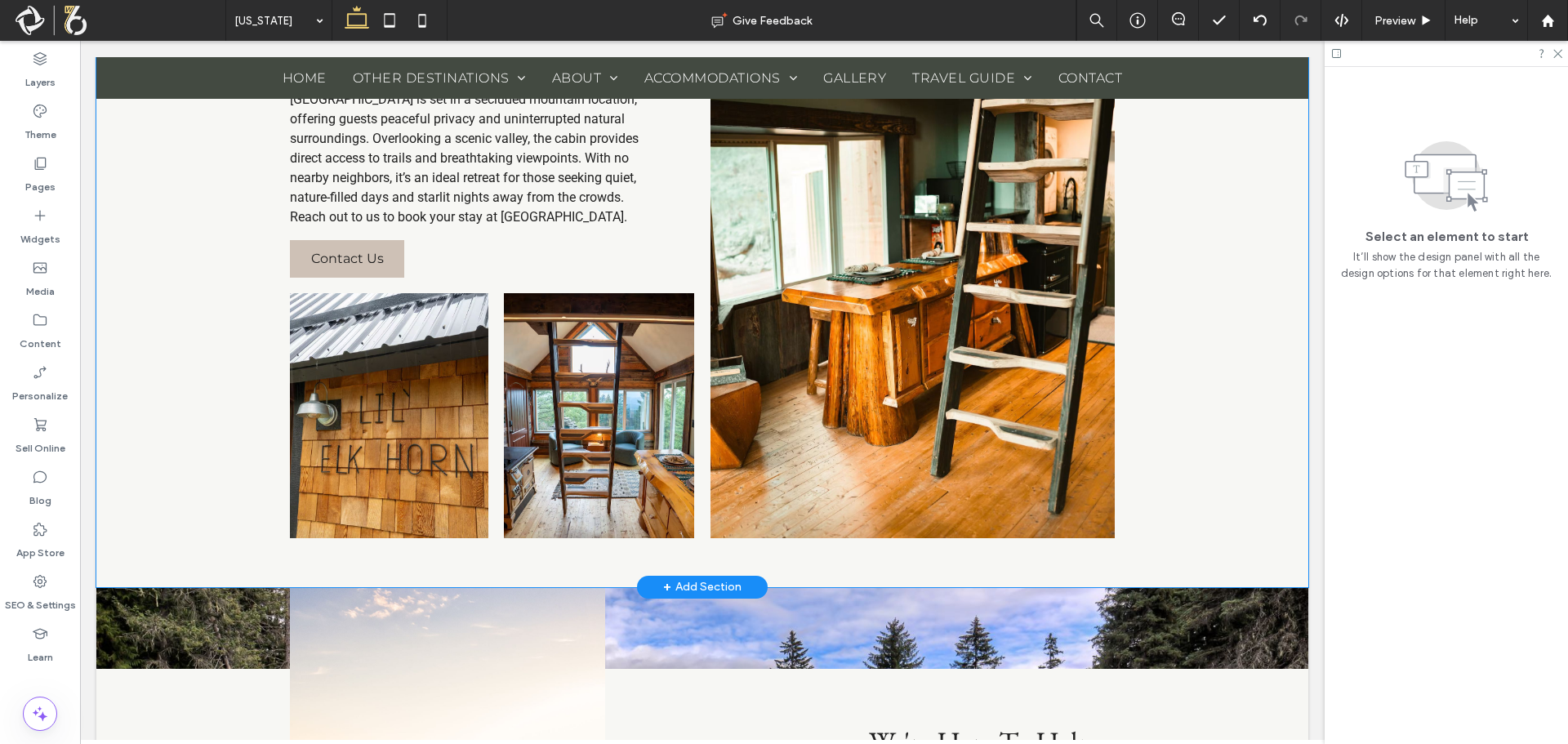
click at [1246, 396] on div "Lil' Elk Horn Little Elk Horn is set in a secluded mountain location, offering …" at bounding box center [702, 279] width 1212 height 613
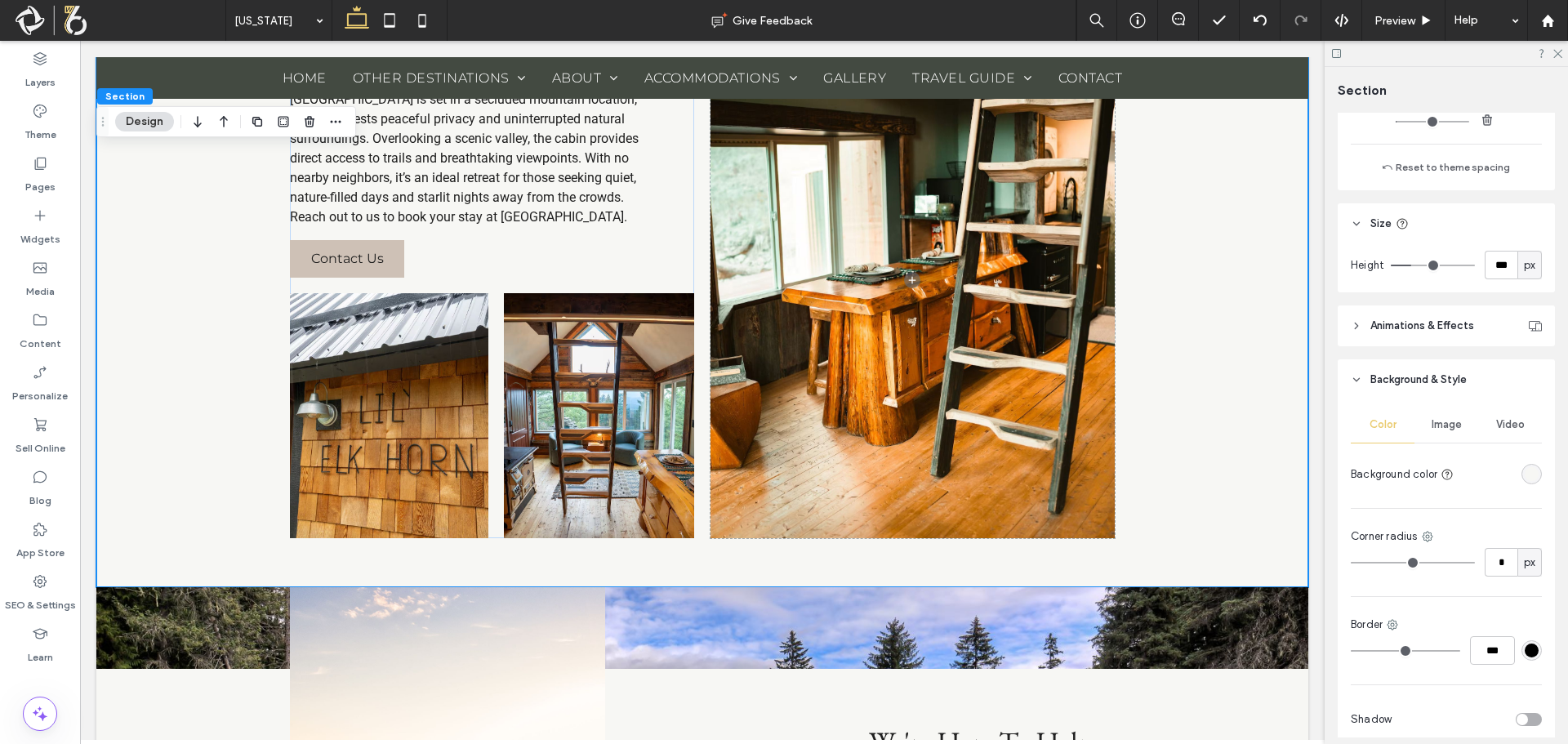
scroll to position [490, 0]
click at [1513, 462] on div at bounding box center [1501, 472] width 82 height 29
click at [1525, 472] on div "rgba(247, 247, 244, 1)" at bounding box center [1532, 472] width 14 height 14
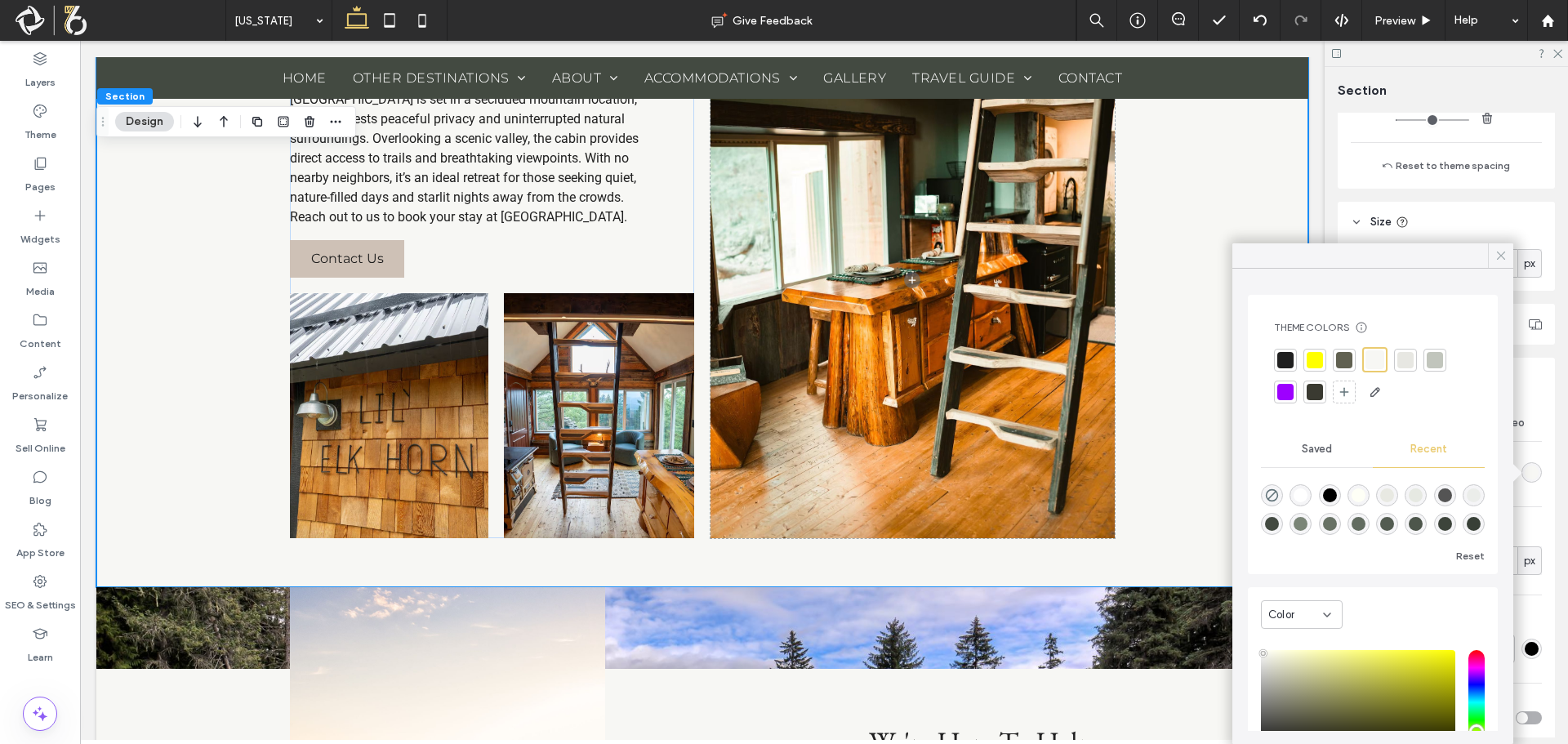
click at [1500, 258] on icon at bounding box center [1501, 256] width 15 height 15
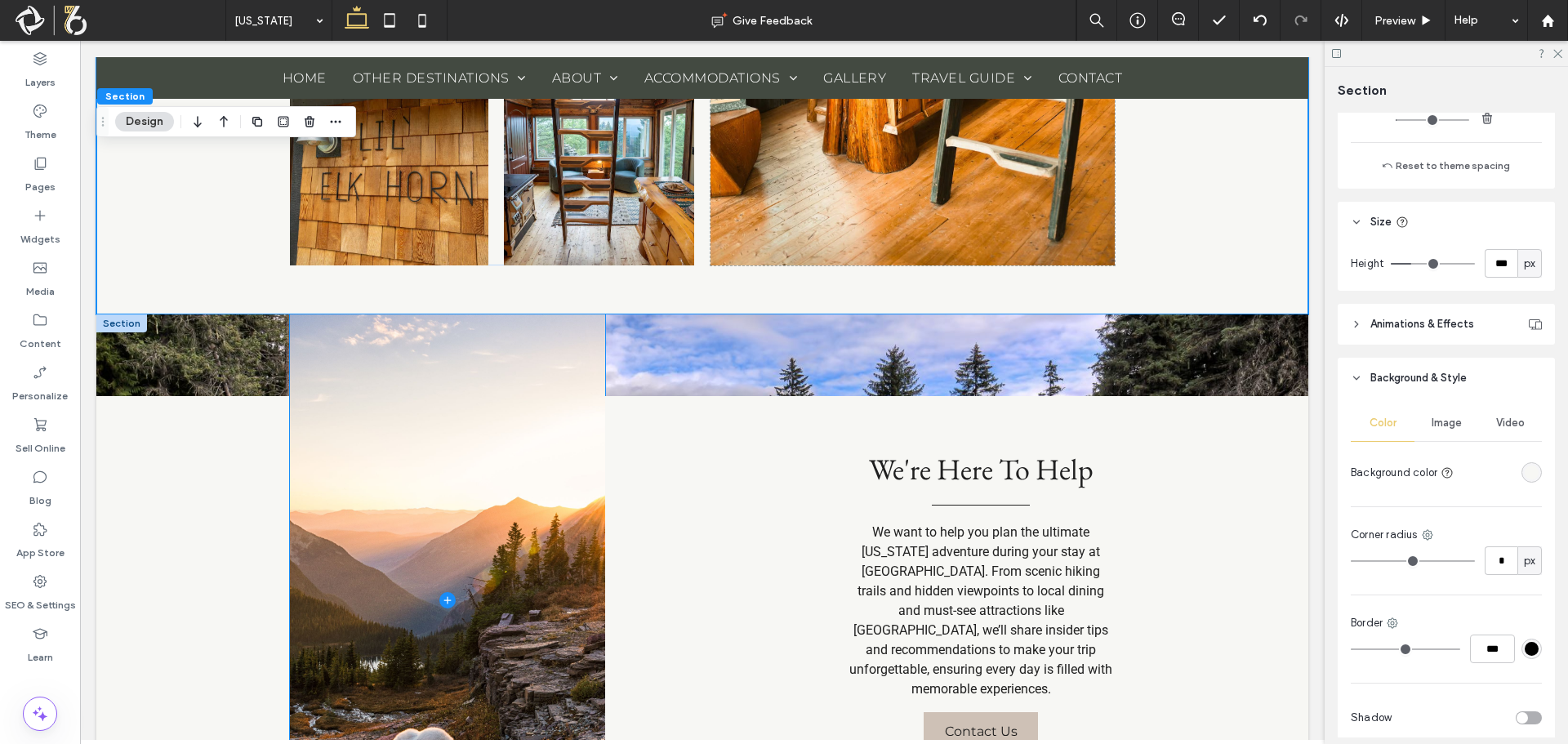
scroll to position [1978, 0]
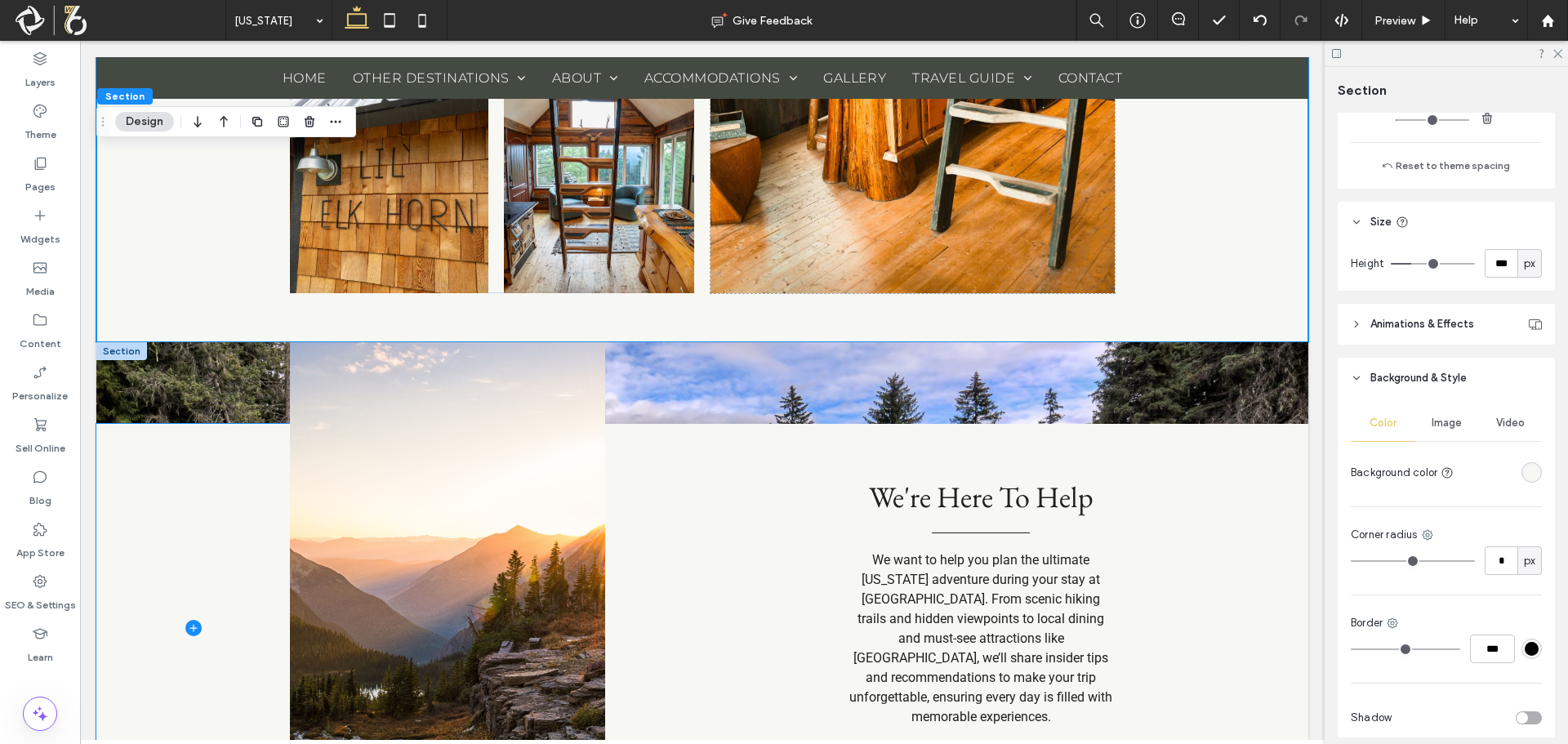
click at [205, 496] on span at bounding box center [193, 628] width 194 height 408
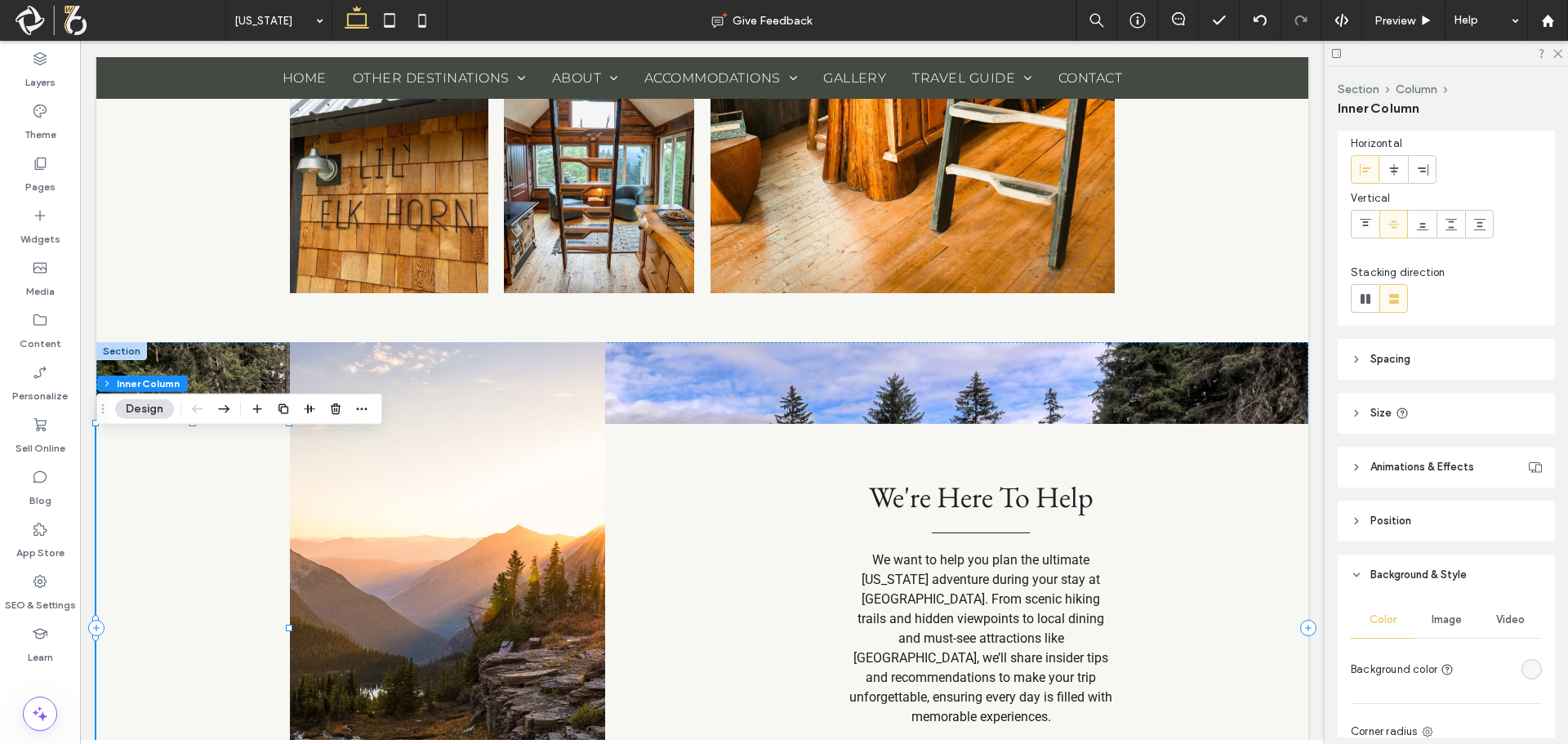
scroll to position [326, 0]
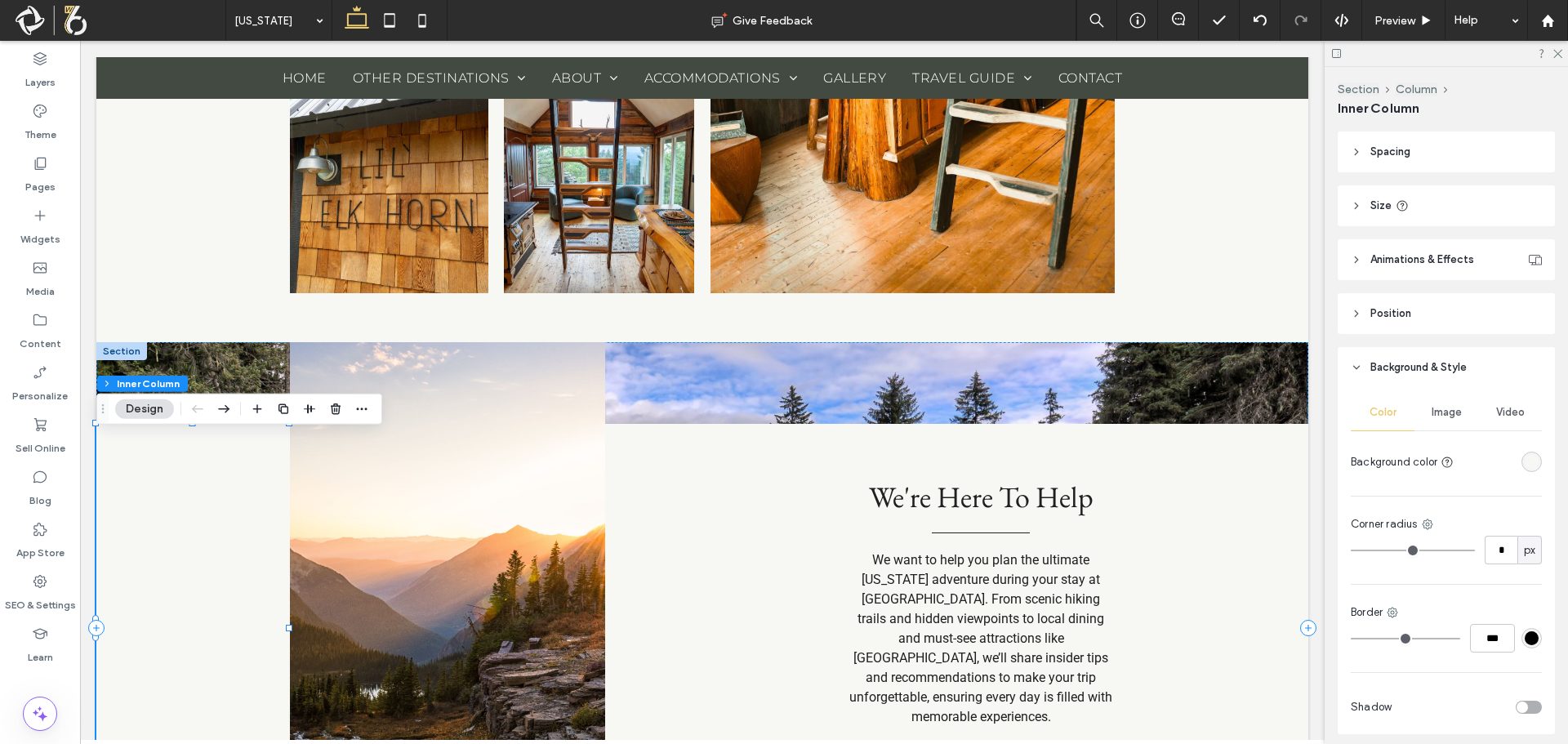
click at [1527, 461] on div "rgba(247, 247, 244, 1)" at bounding box center [1532, 461] width 14 height 14
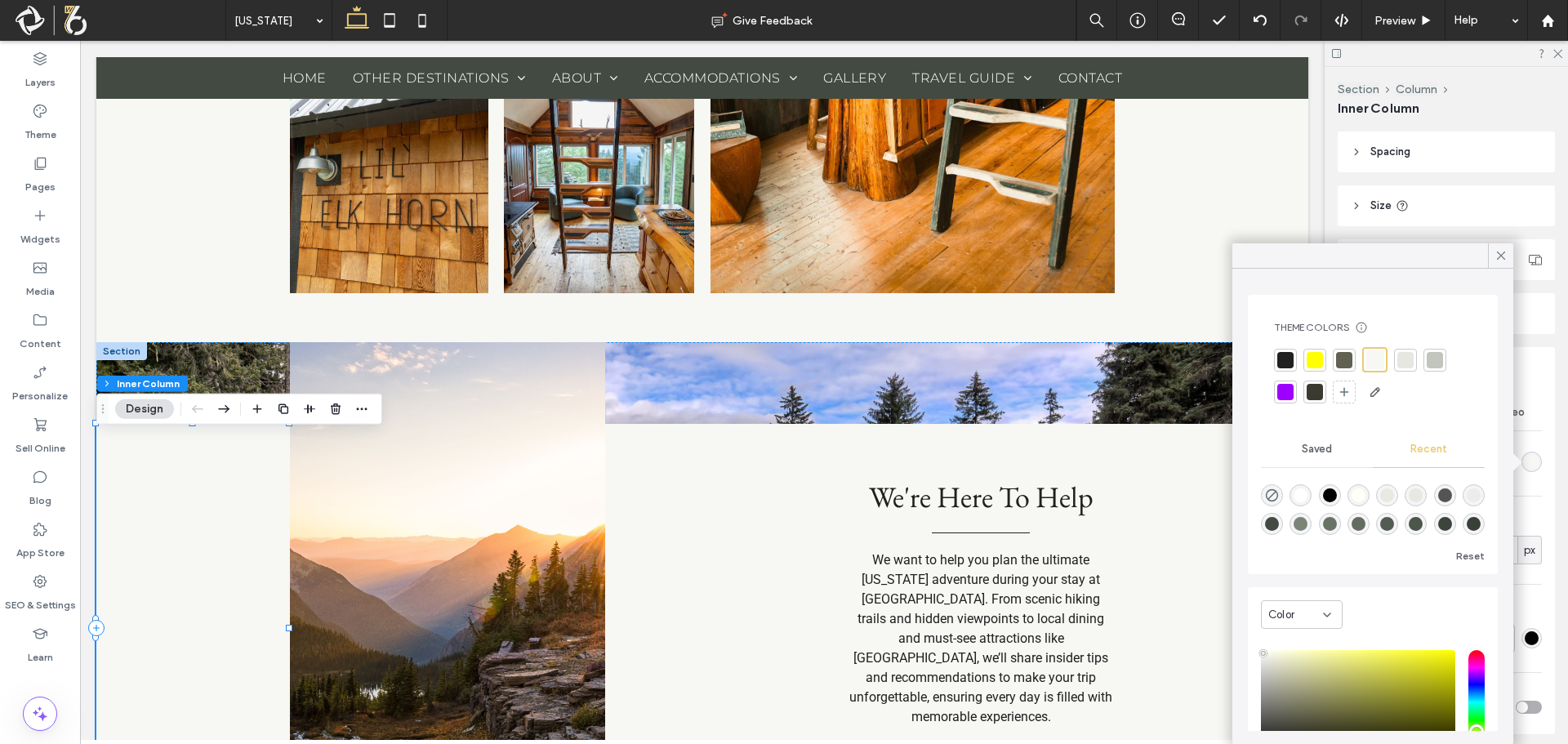
click at [1410, 361] on div at bounding box center [1406, 360] width 17 height 17
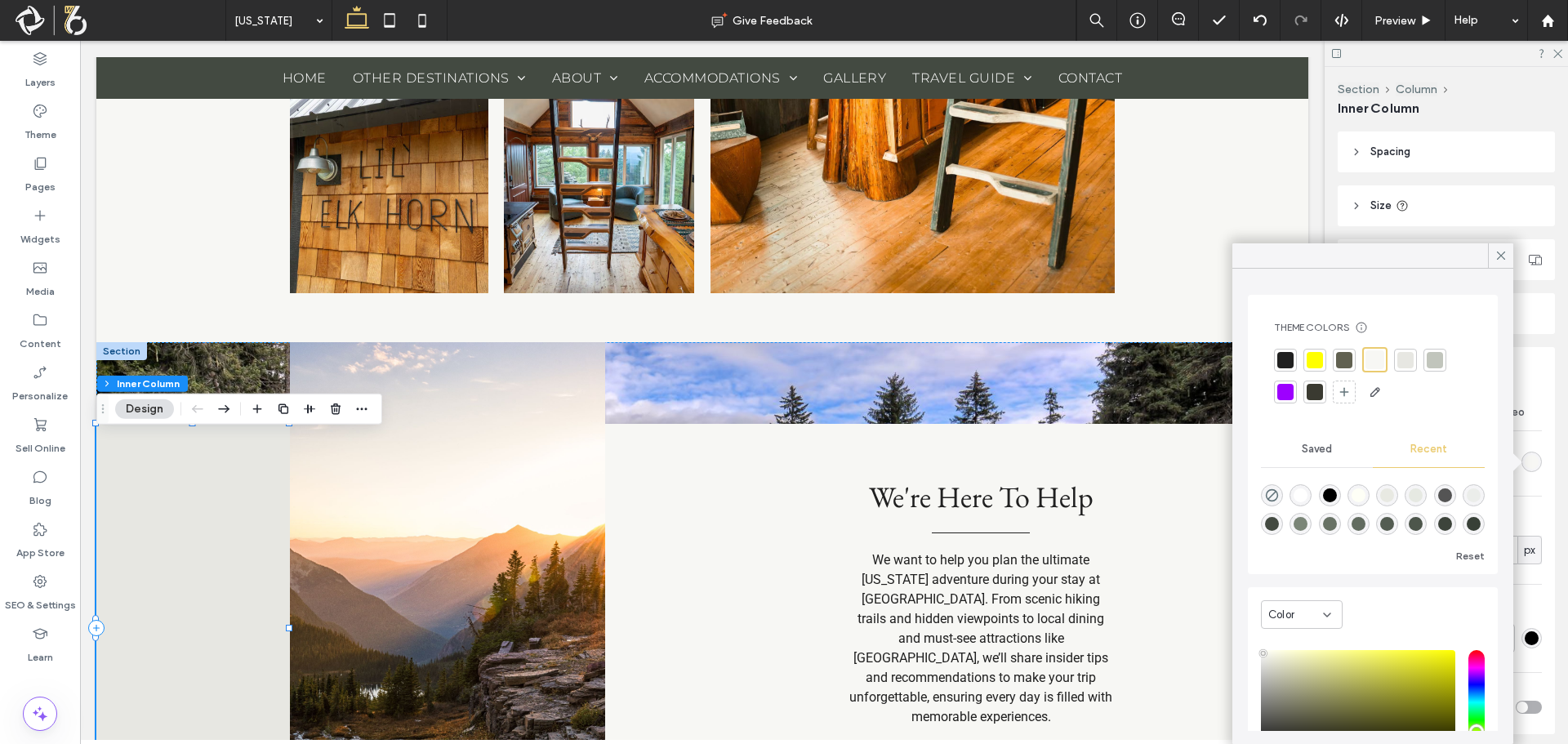
type input "**"
click at [697, 510] on div "We're Here To Help We want to help you plan the ultimate Montana adventure duri…" at bounding box center [957, 628] width 703 height 408
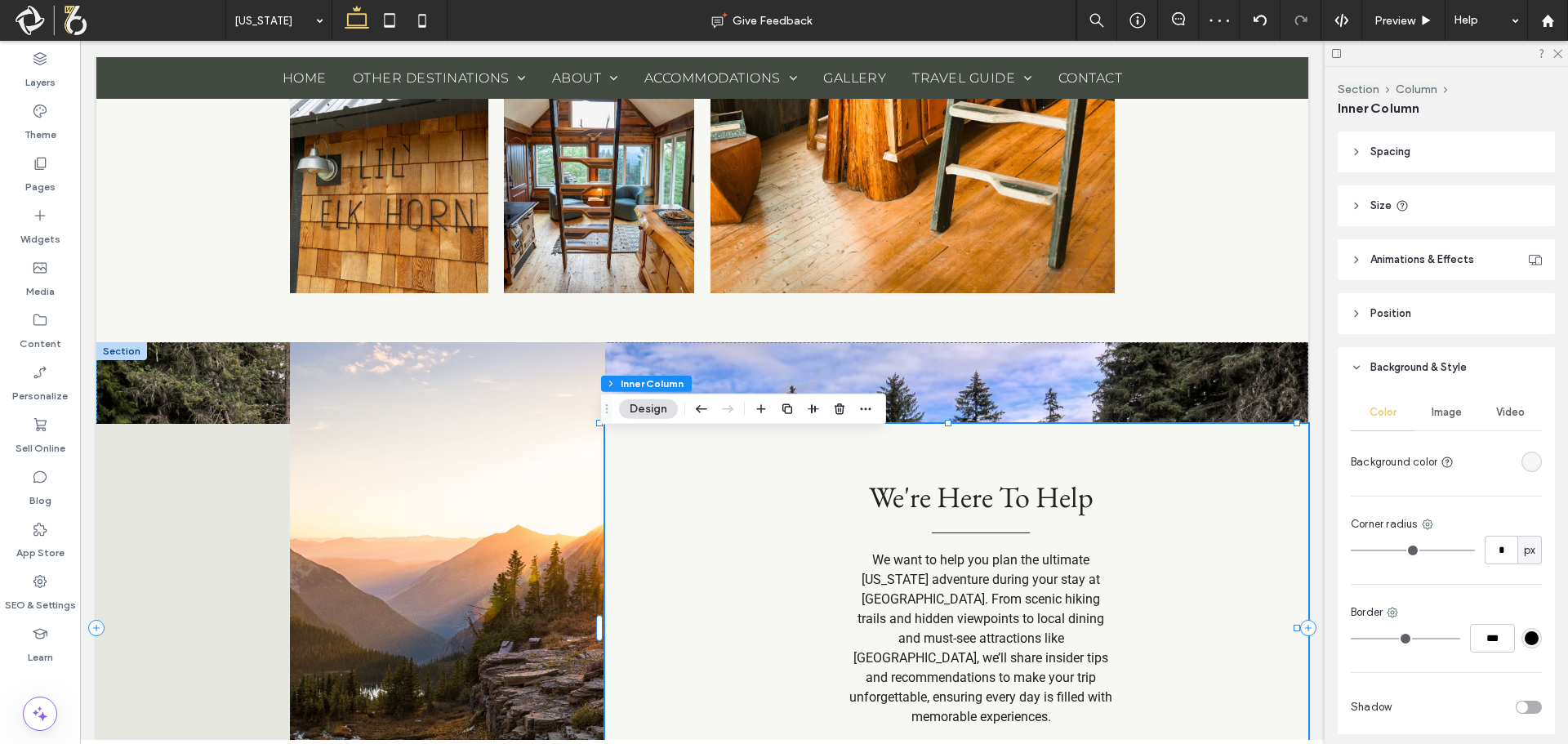
click at [1525, 466] on div "rgba(247, 247, 244, 1)" at bounding box center [1532, 461] width 14 height 14
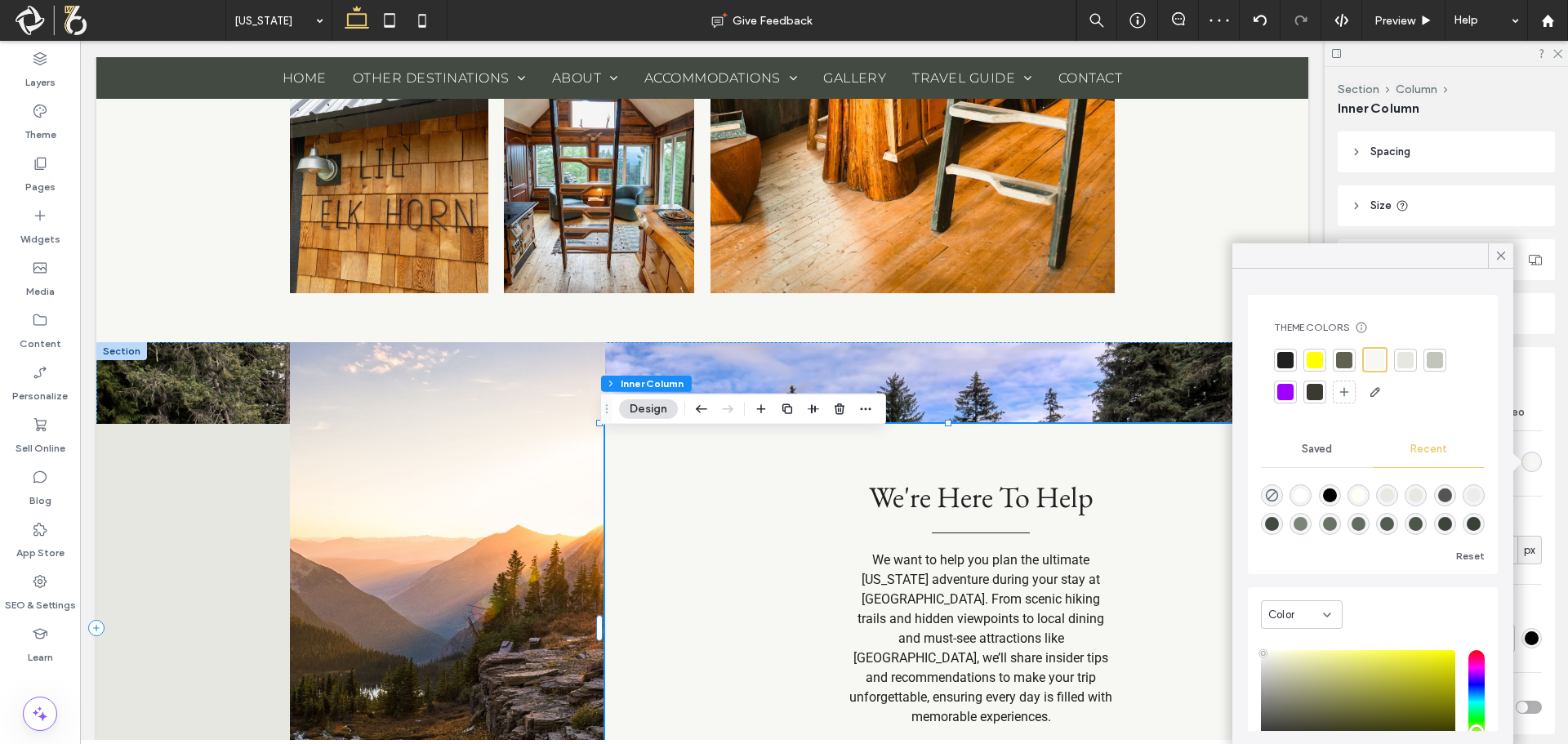
click at [1407, 361] on div at bounding box center [1406, 360] width 17 height 17
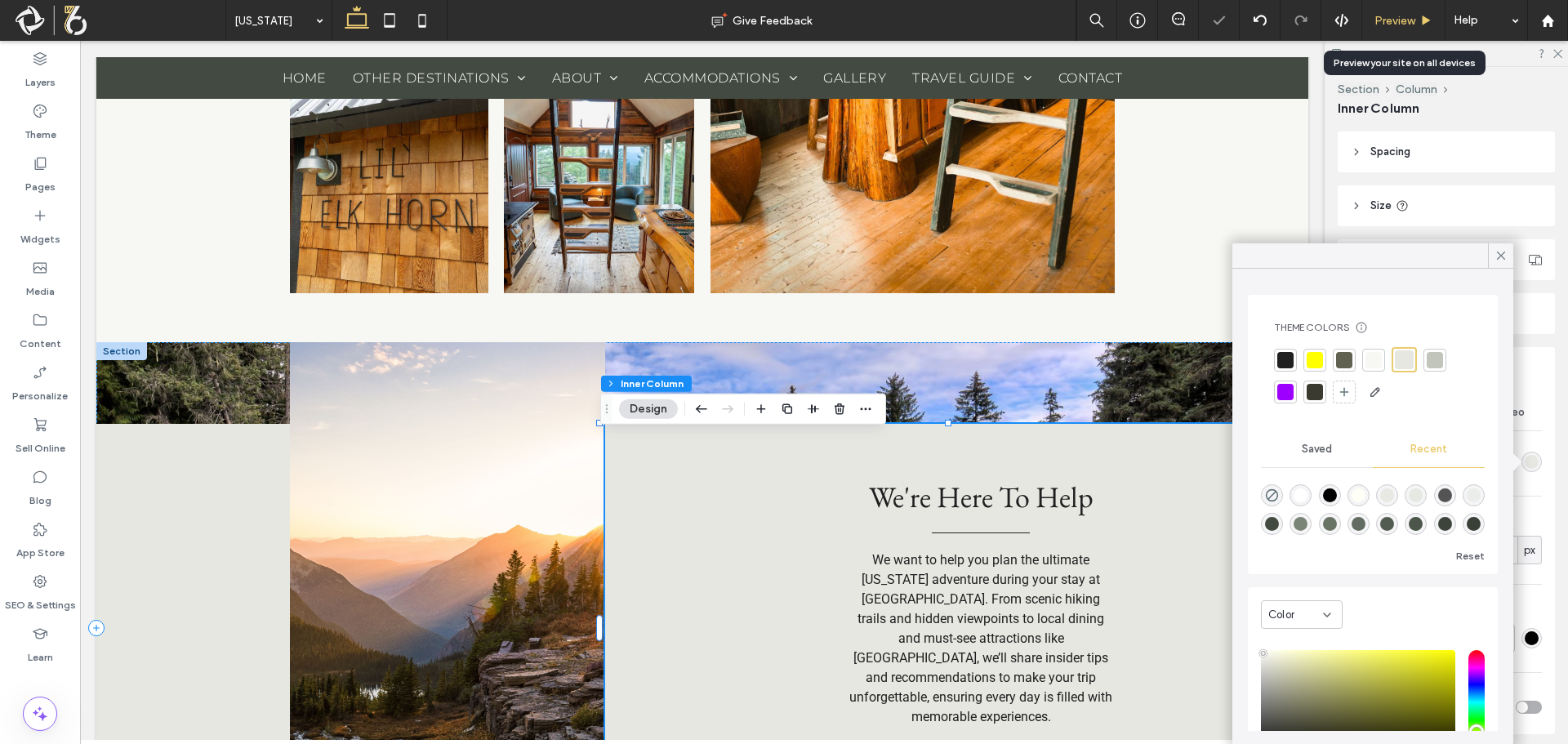
click at [1396, 22] on span "Preview" at bounding box center [1394, 21] width 41 height 14
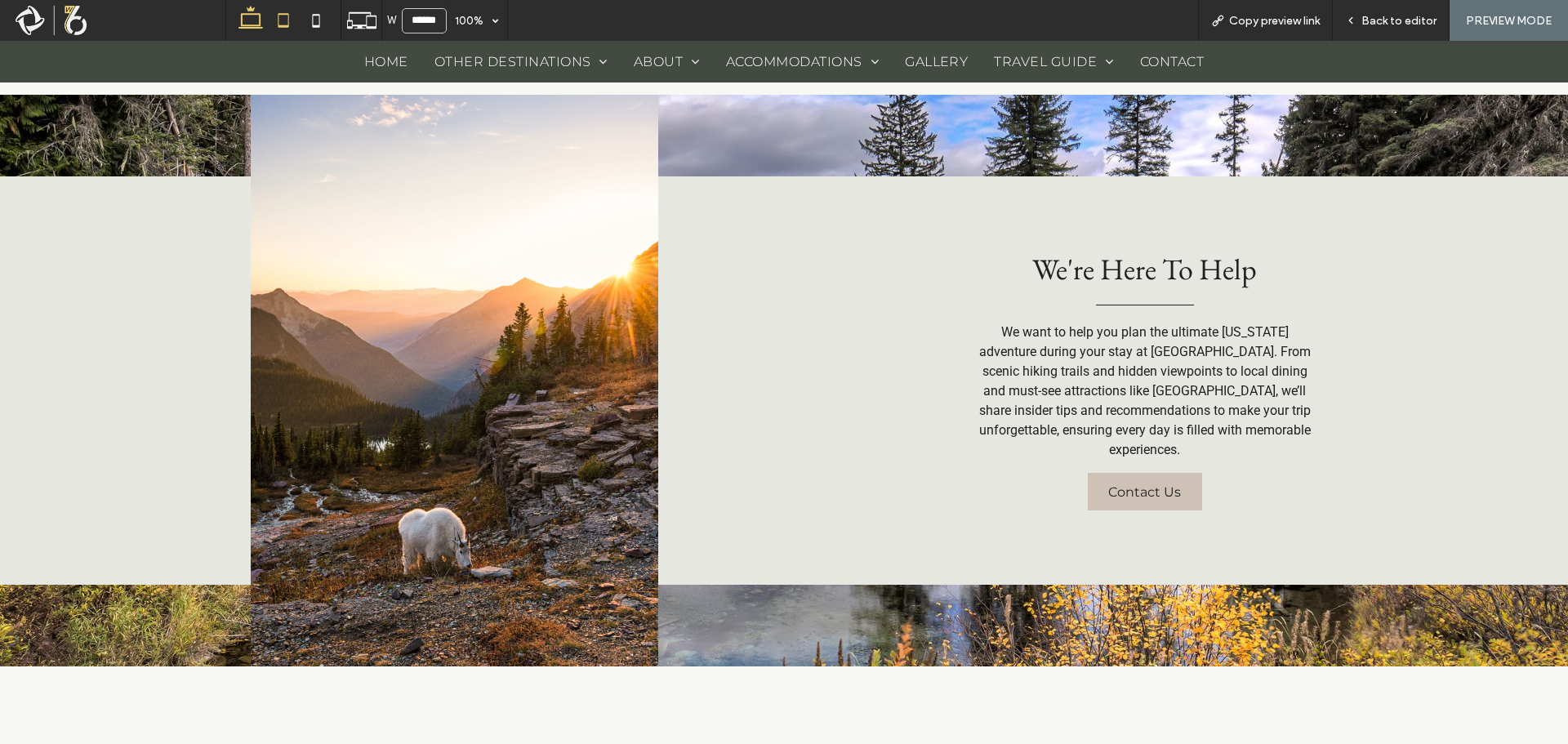
click at [282, 18] on icon at bounding box center [282, 20] width 32 height 32
type input "*****"
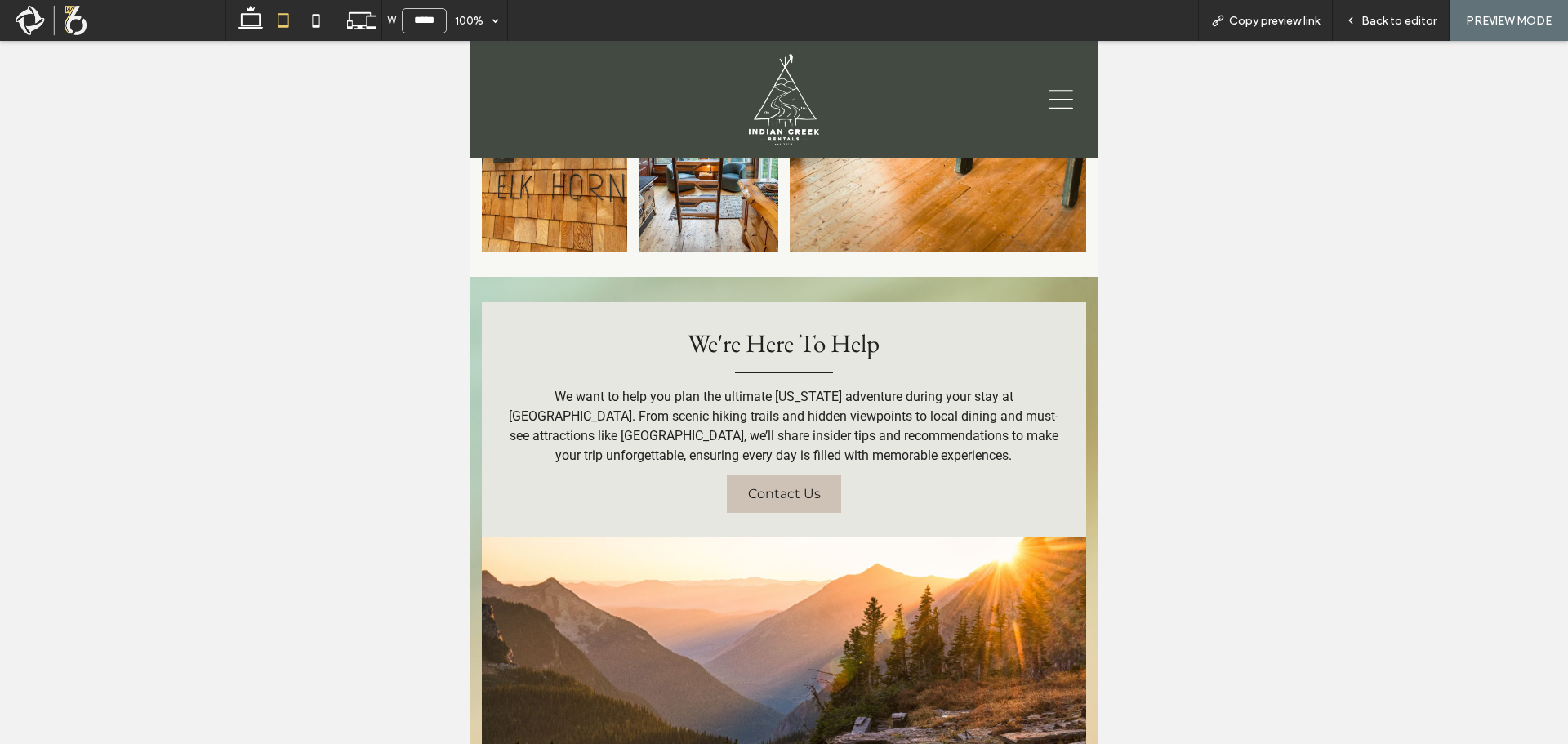
scroll to position [1592, 0]
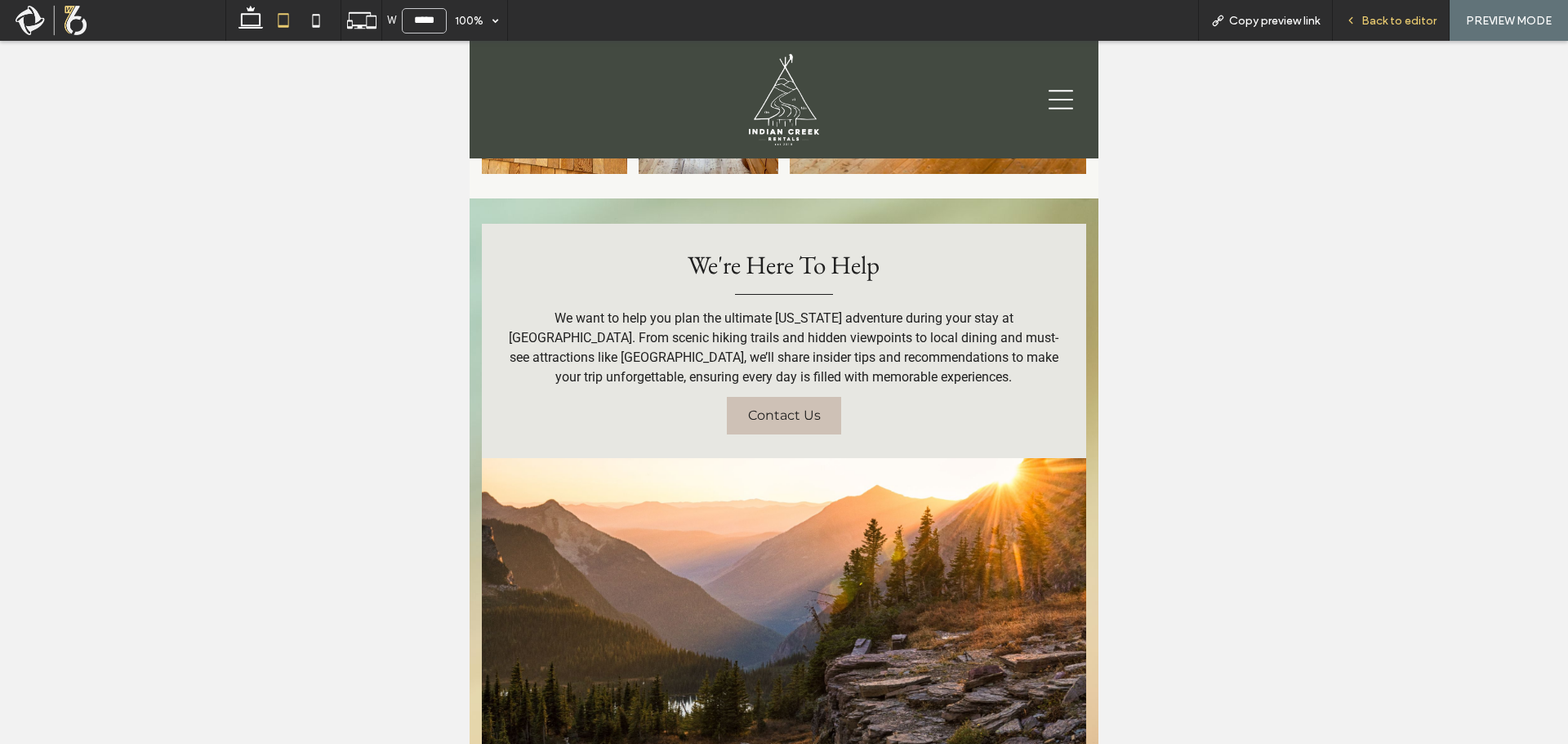
click at [1380, 31] on div "Back to editor" at bounding box center [1391, 20] width 117 height 41
click at [1379, 18] on span "Back to editor" at bounding box center [1399, 21] width 75 height 14
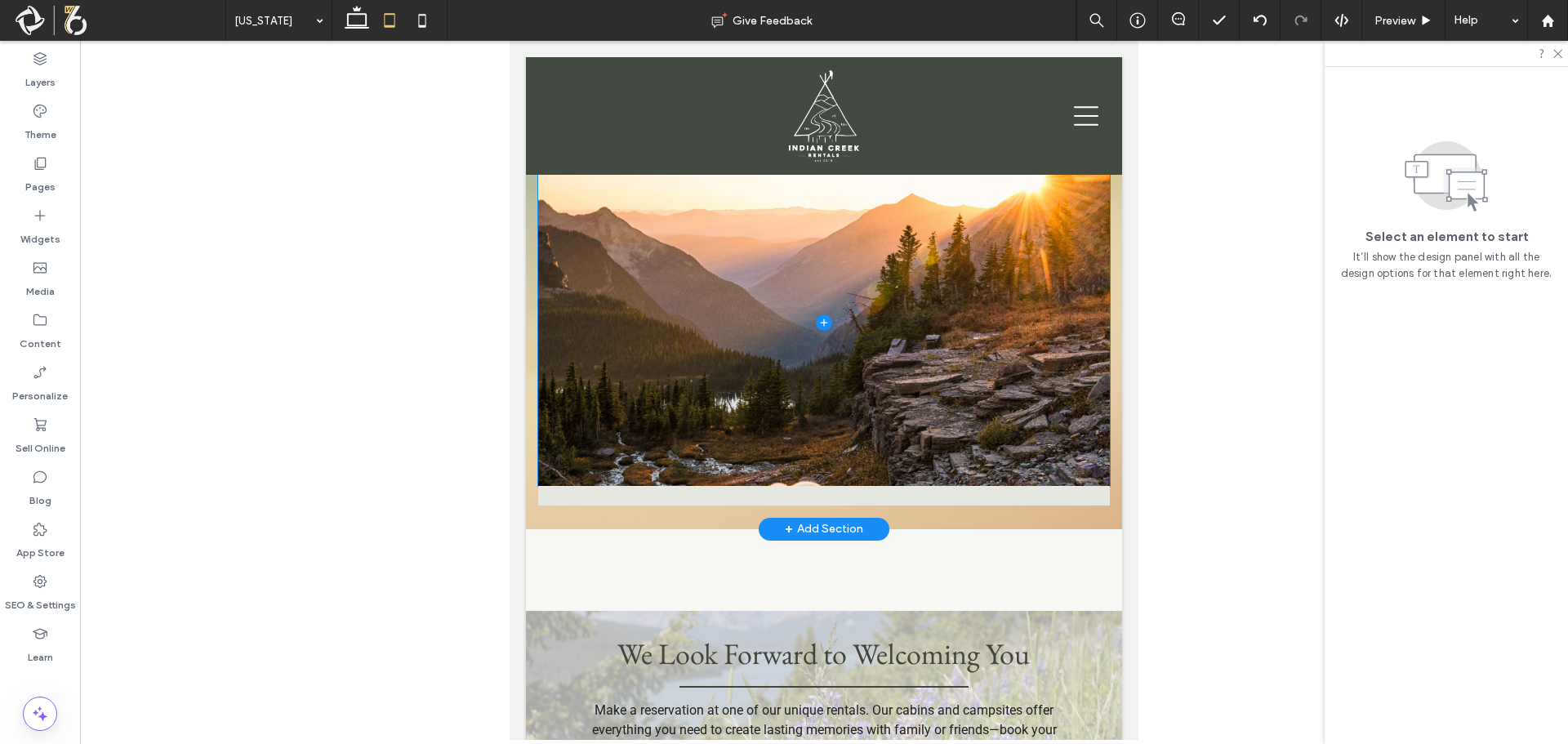
scroll to position [1587, 0]
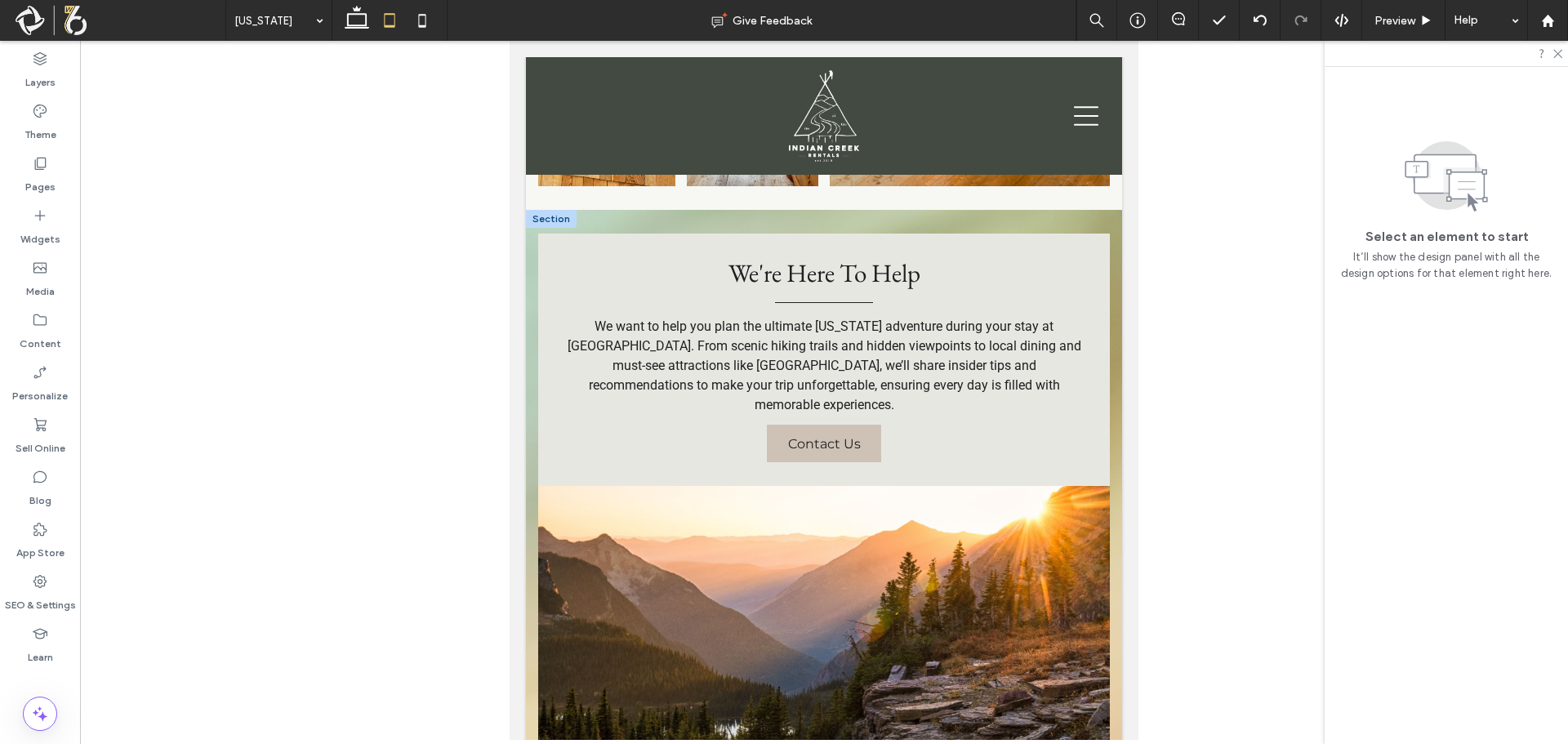
click at [554, 221] on div at bounding box center [551, 219] width 51 height 18
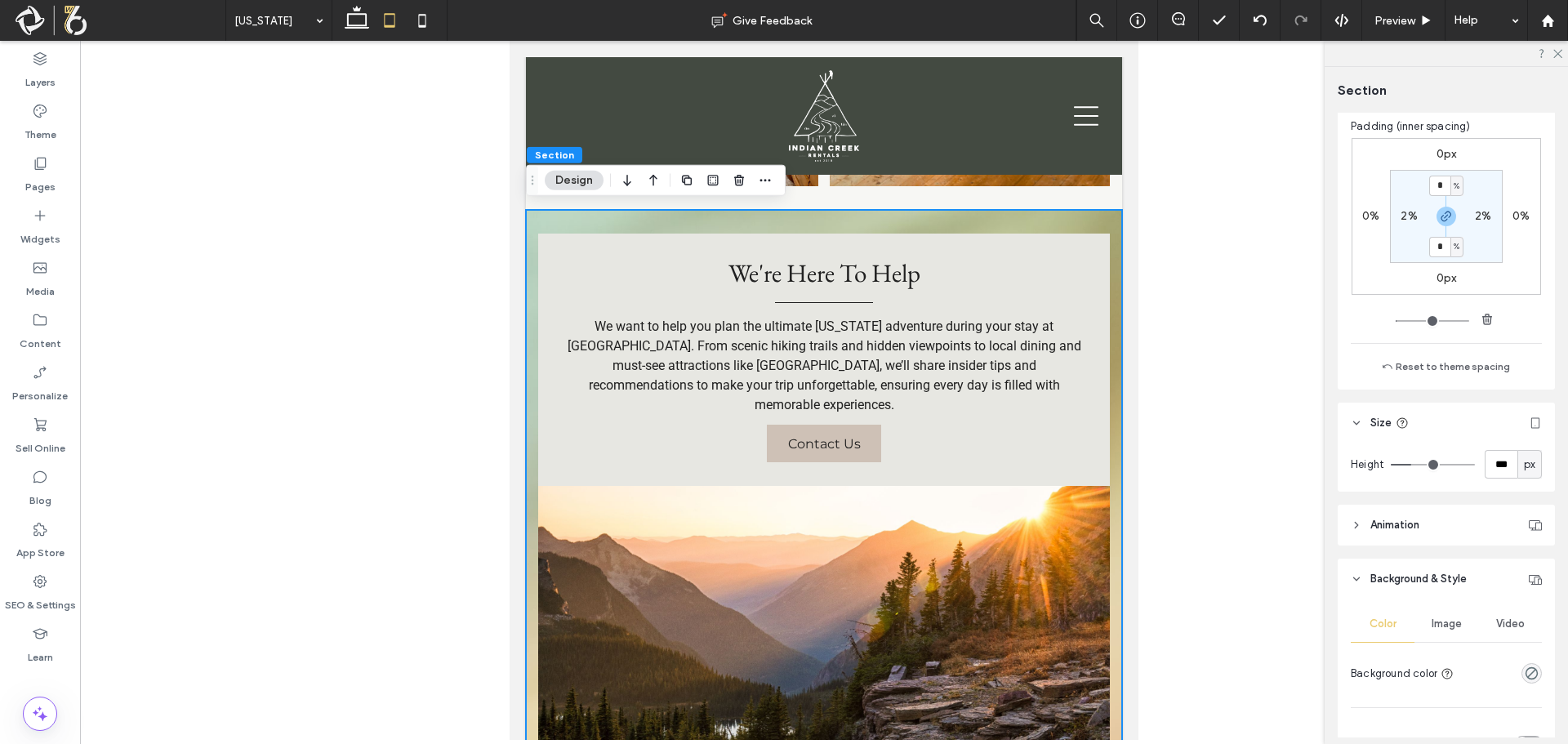
scroll to position [326, 0]
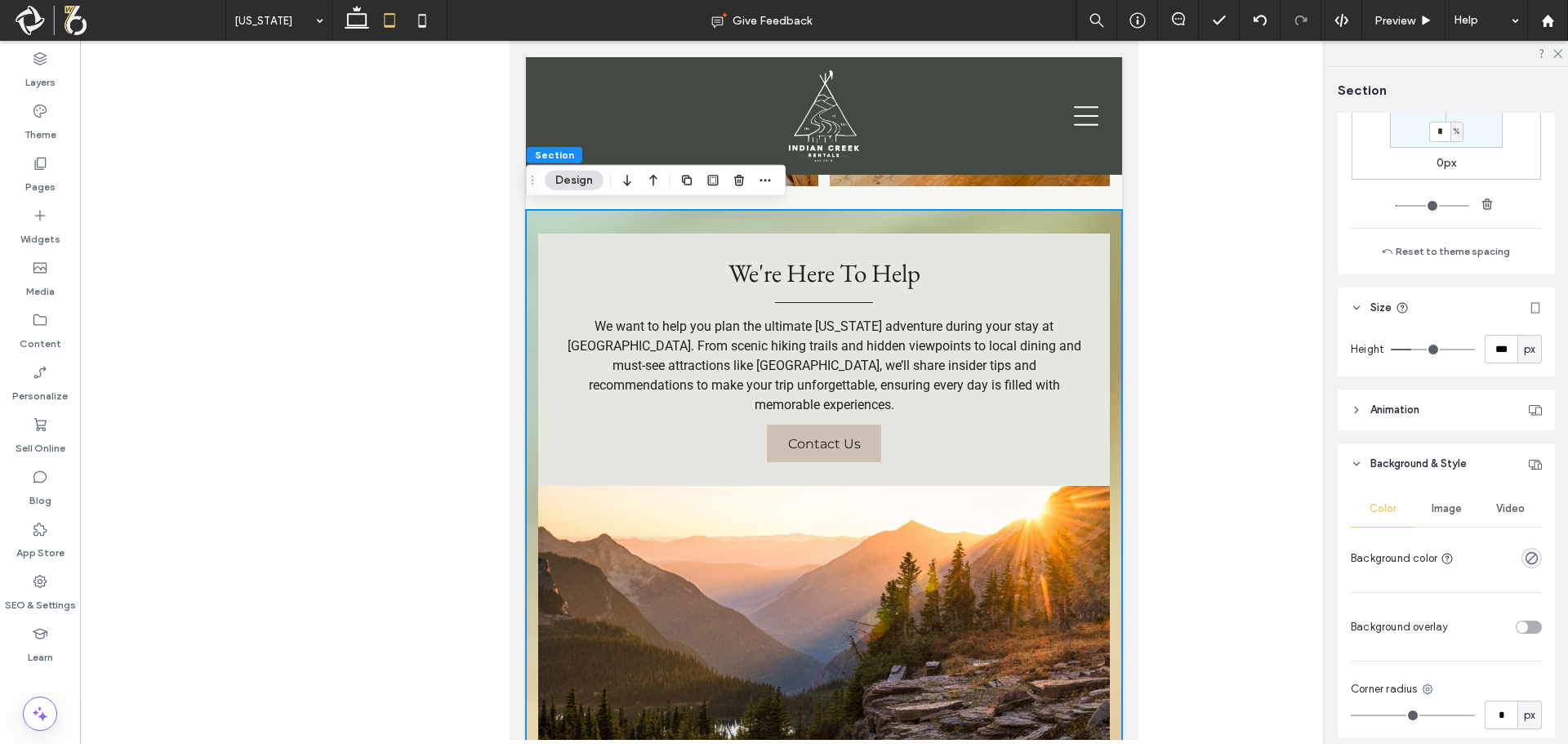
click at [1449, 510] on span "Image" at bounding box center [1446, 509] width 30 height 13
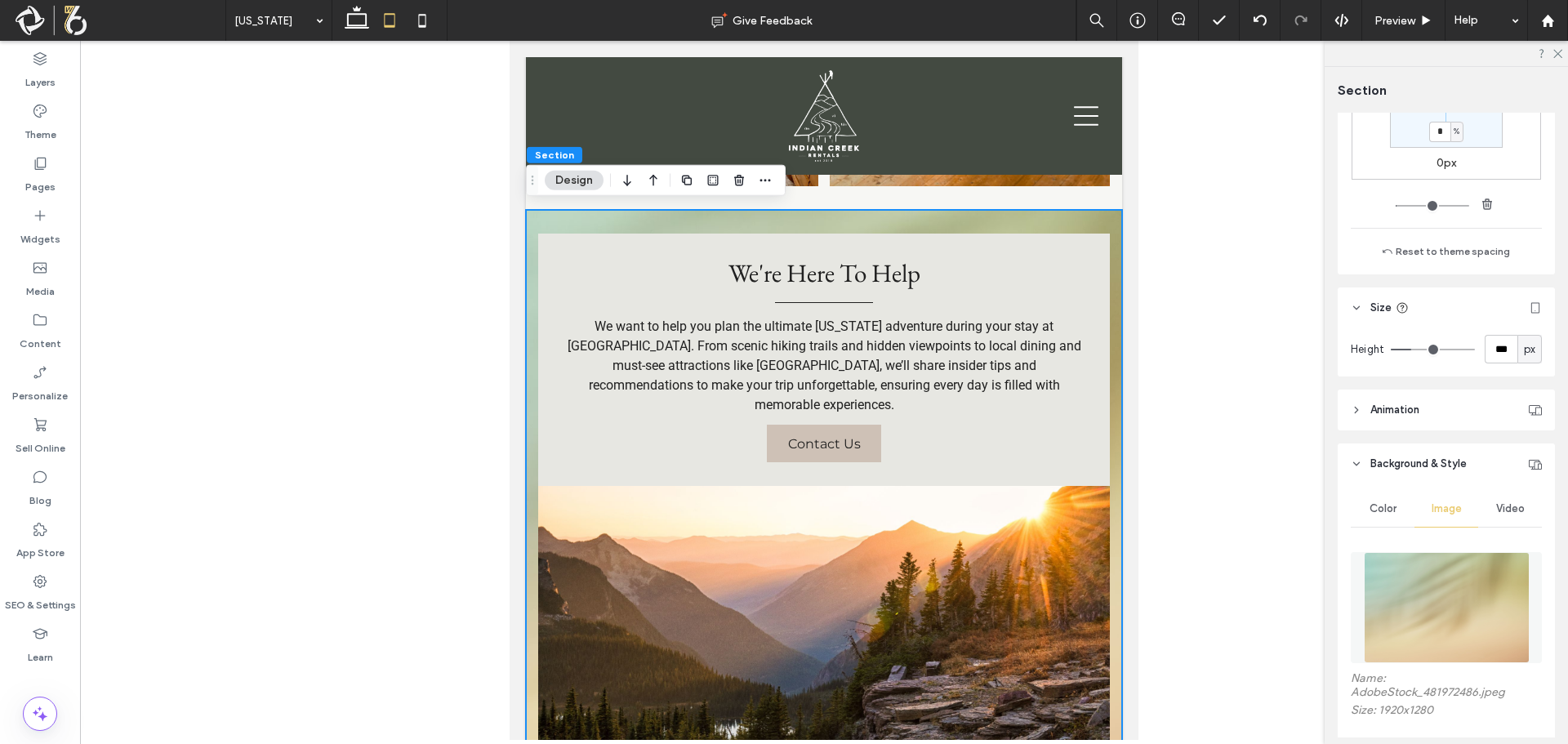
click at [1449, 582] on img at bounding box center [1447, 607] width 166 height 111
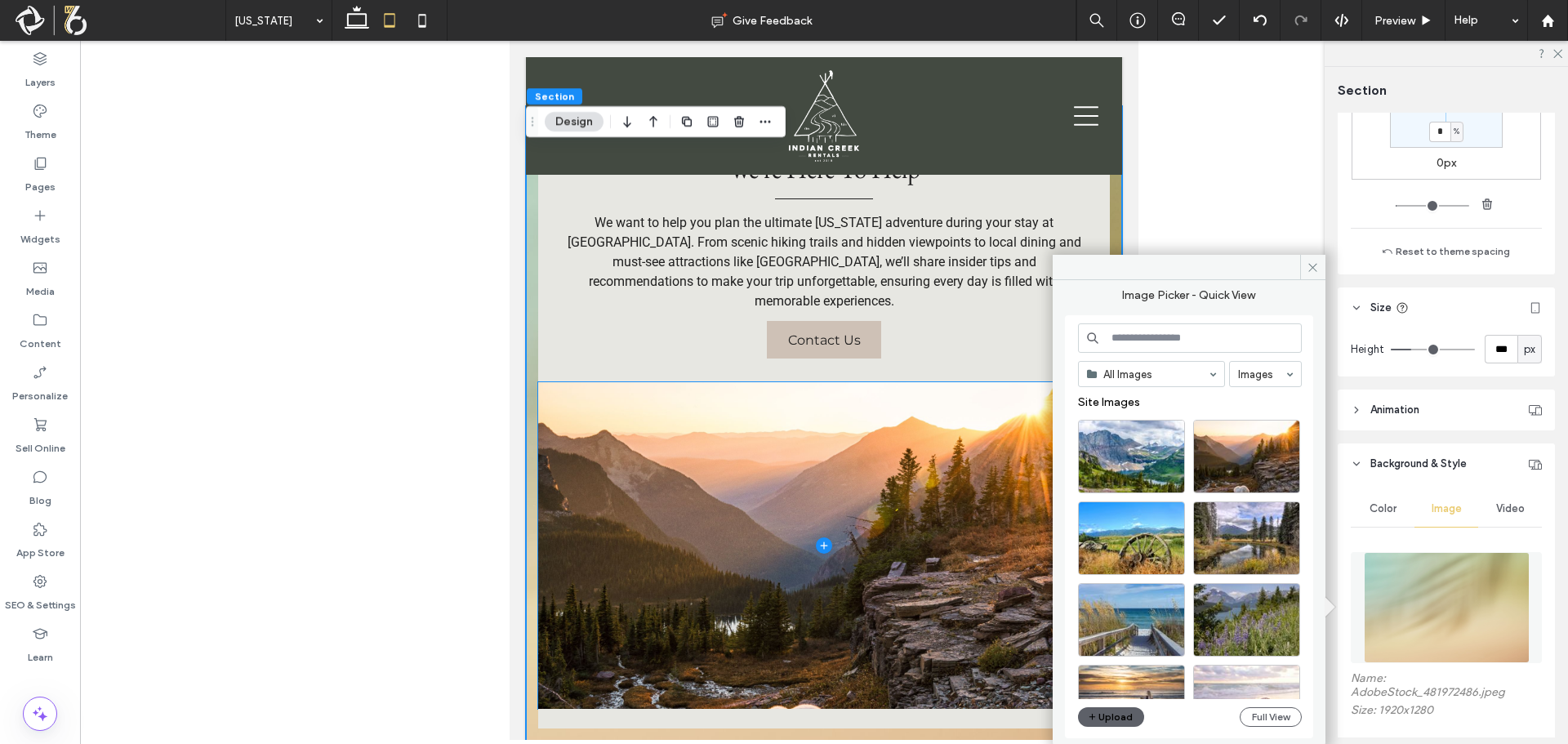
scroll to position [1669, 0]
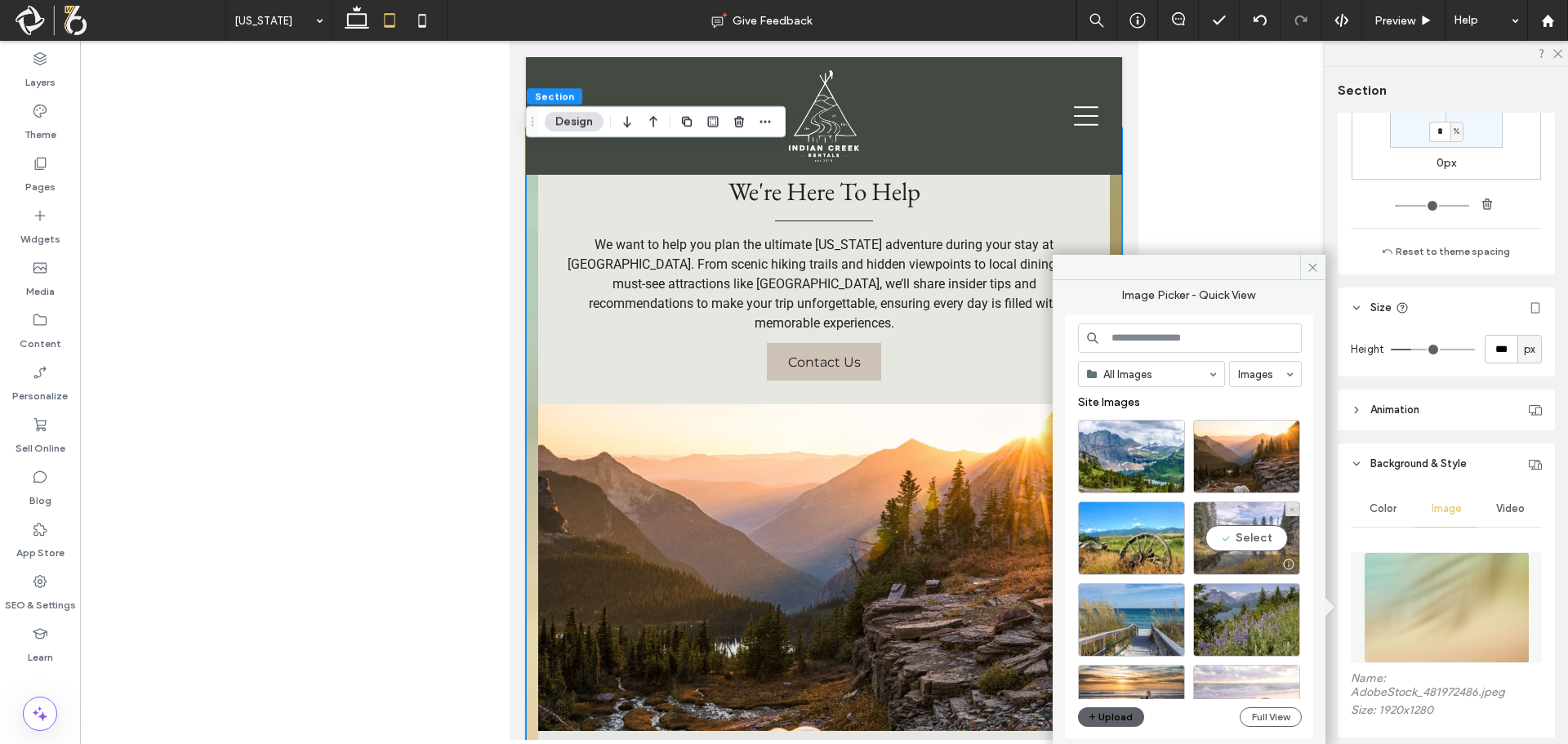
click at [1233, 534] on div "Select" at bounding box center [1246, 538] width 107 height 74
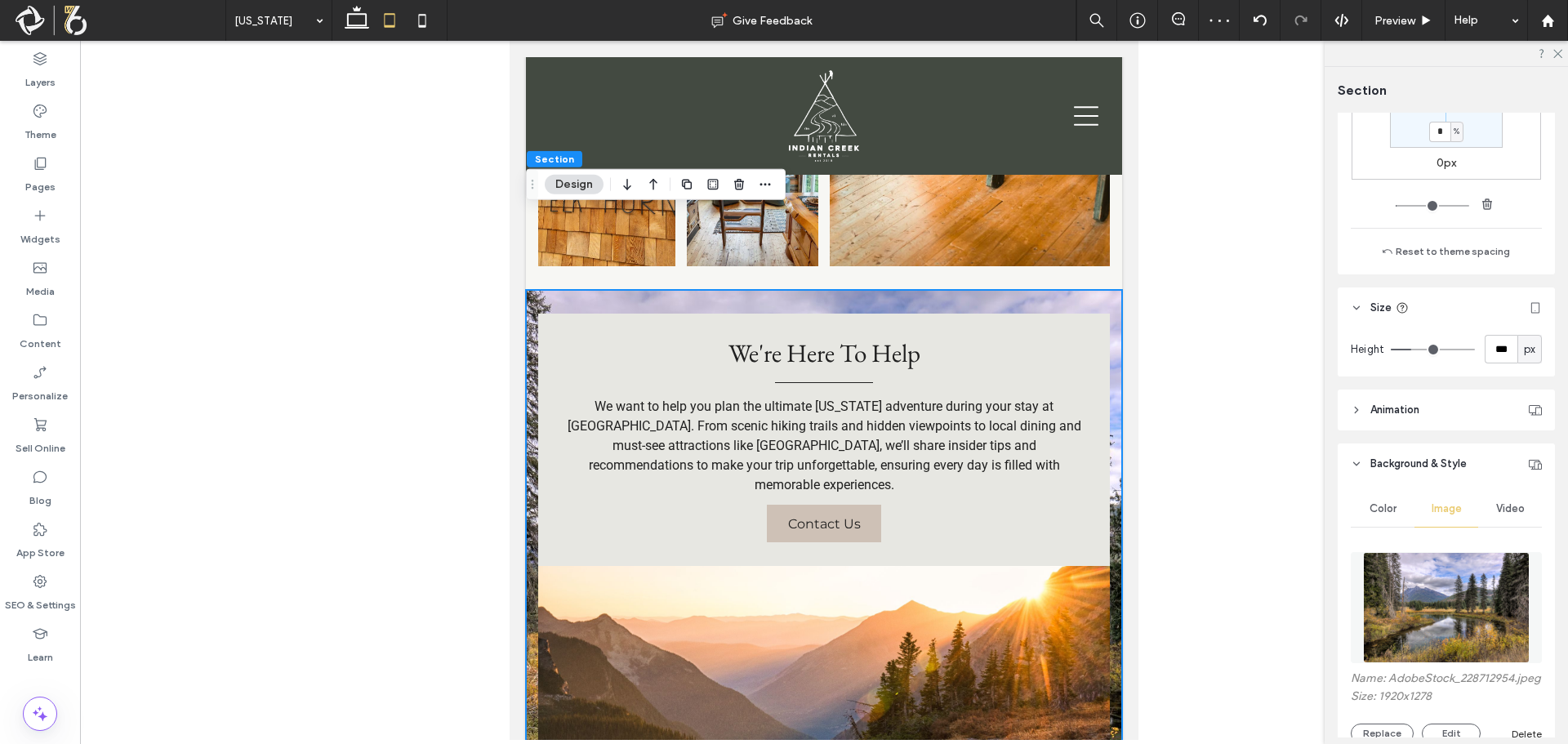
scroll to position [1505, 0]
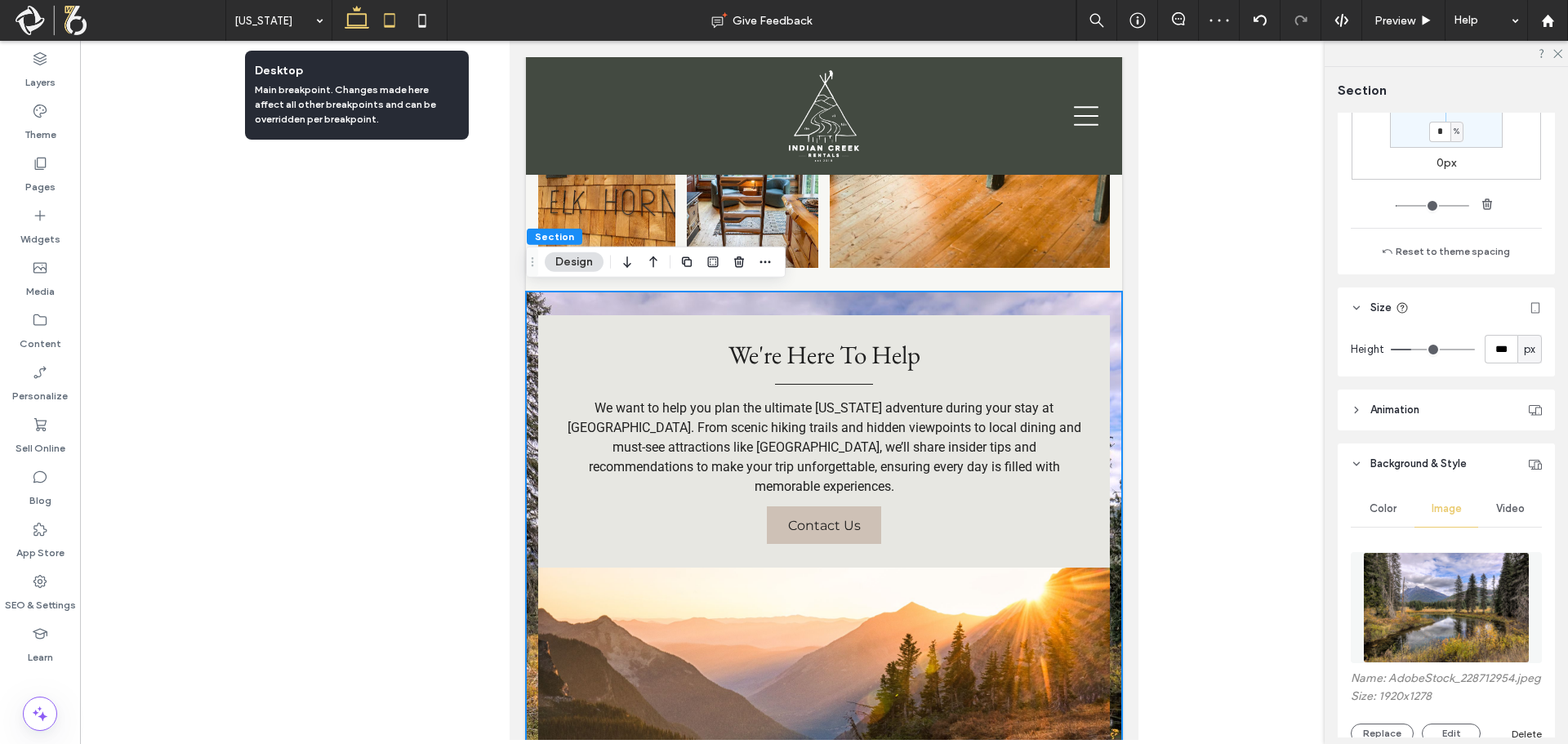
click at [355, 27] on icon at bounding box center [356, 20] width 32 height 32
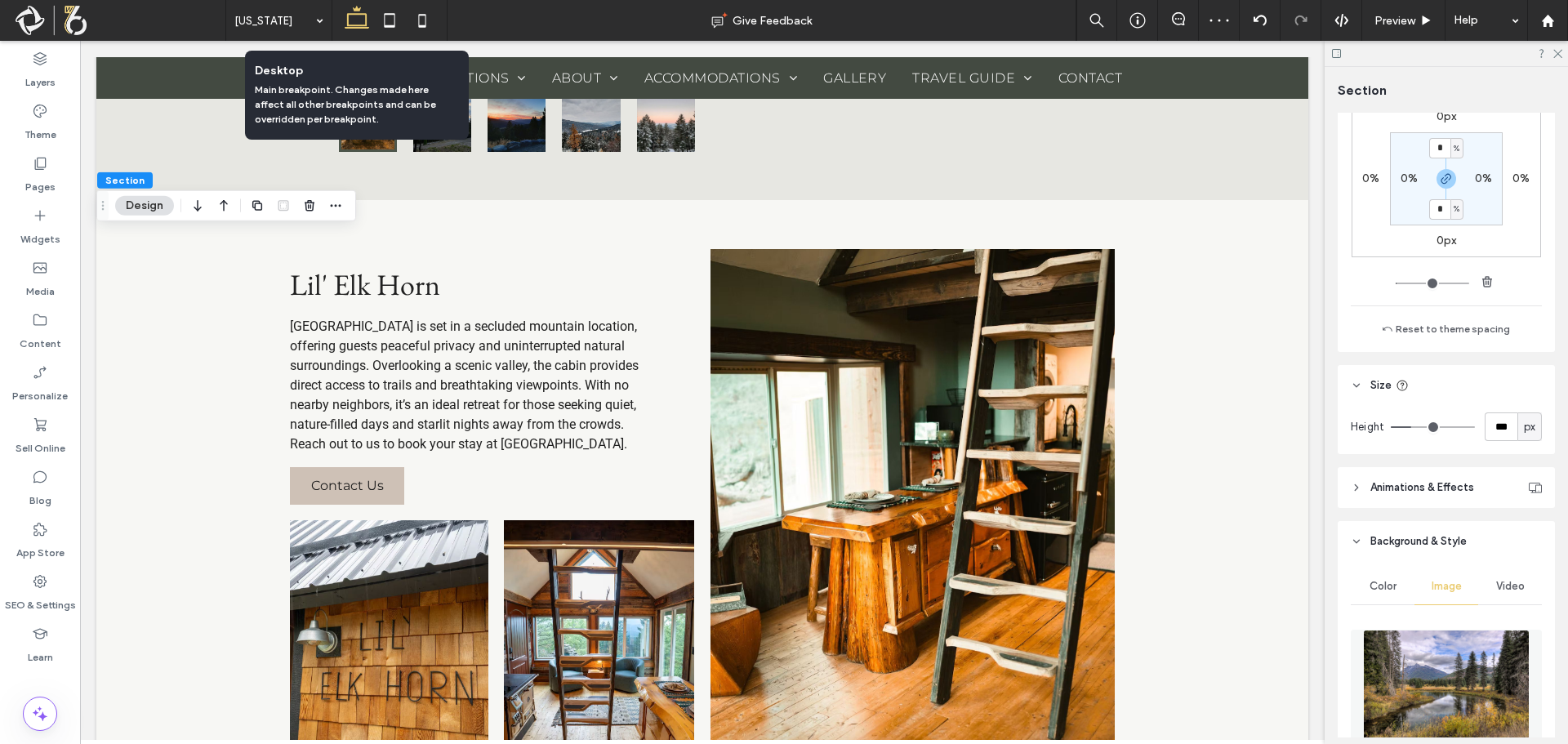
type input "*"
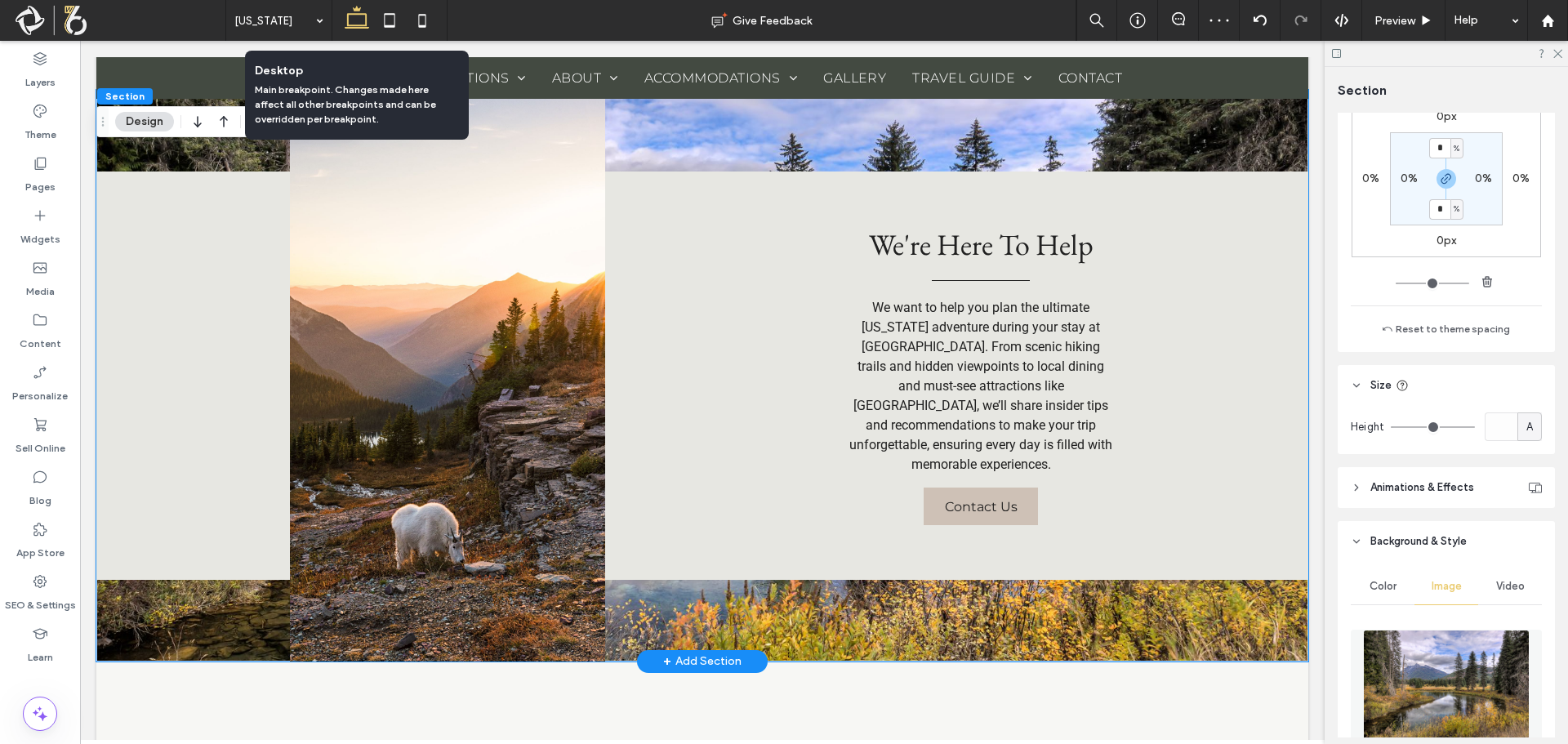
scroll to position [404, 0]
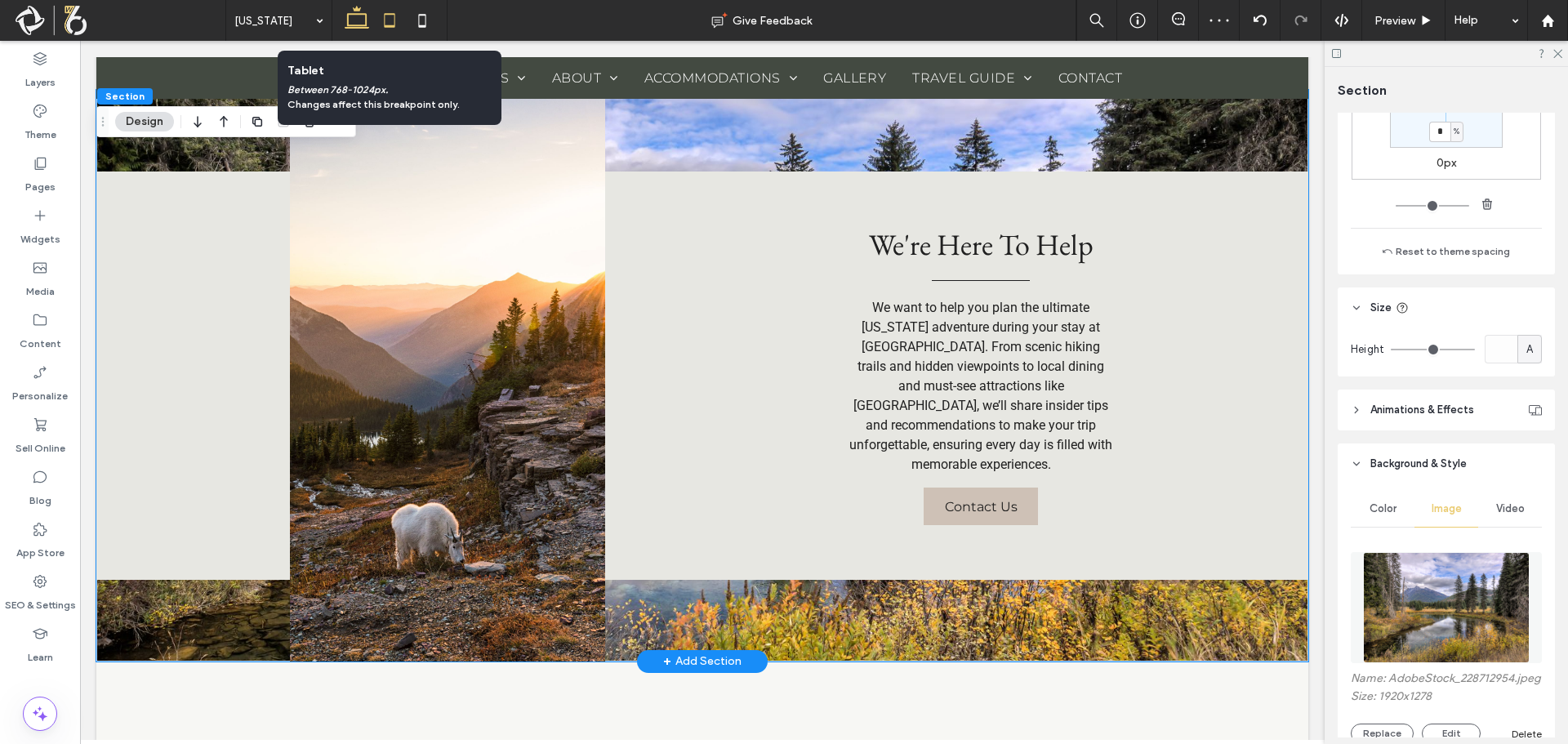
click at [385, 13] on icon at bounding box center [389, 20] width 32 height 32
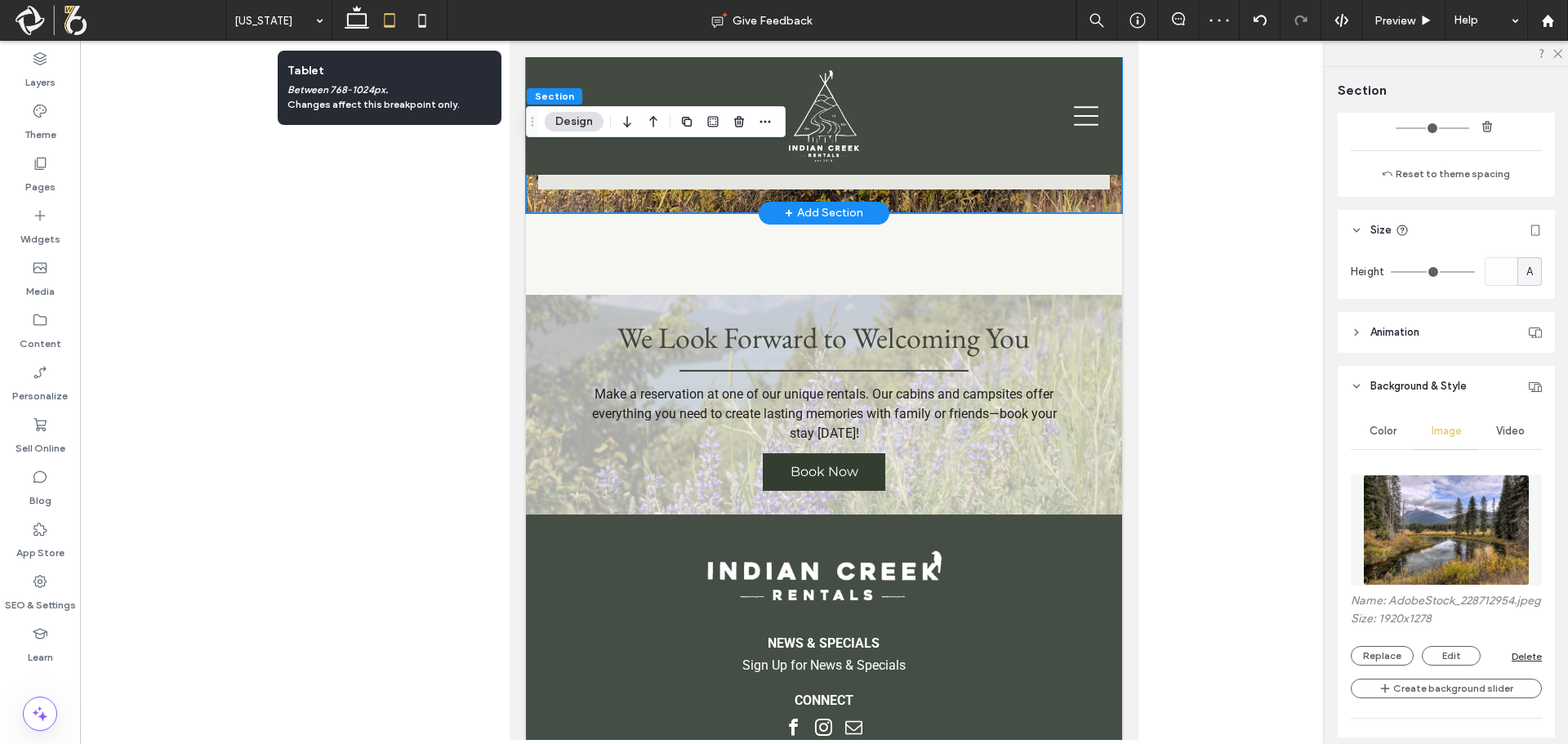
type input "*"
type input "***"
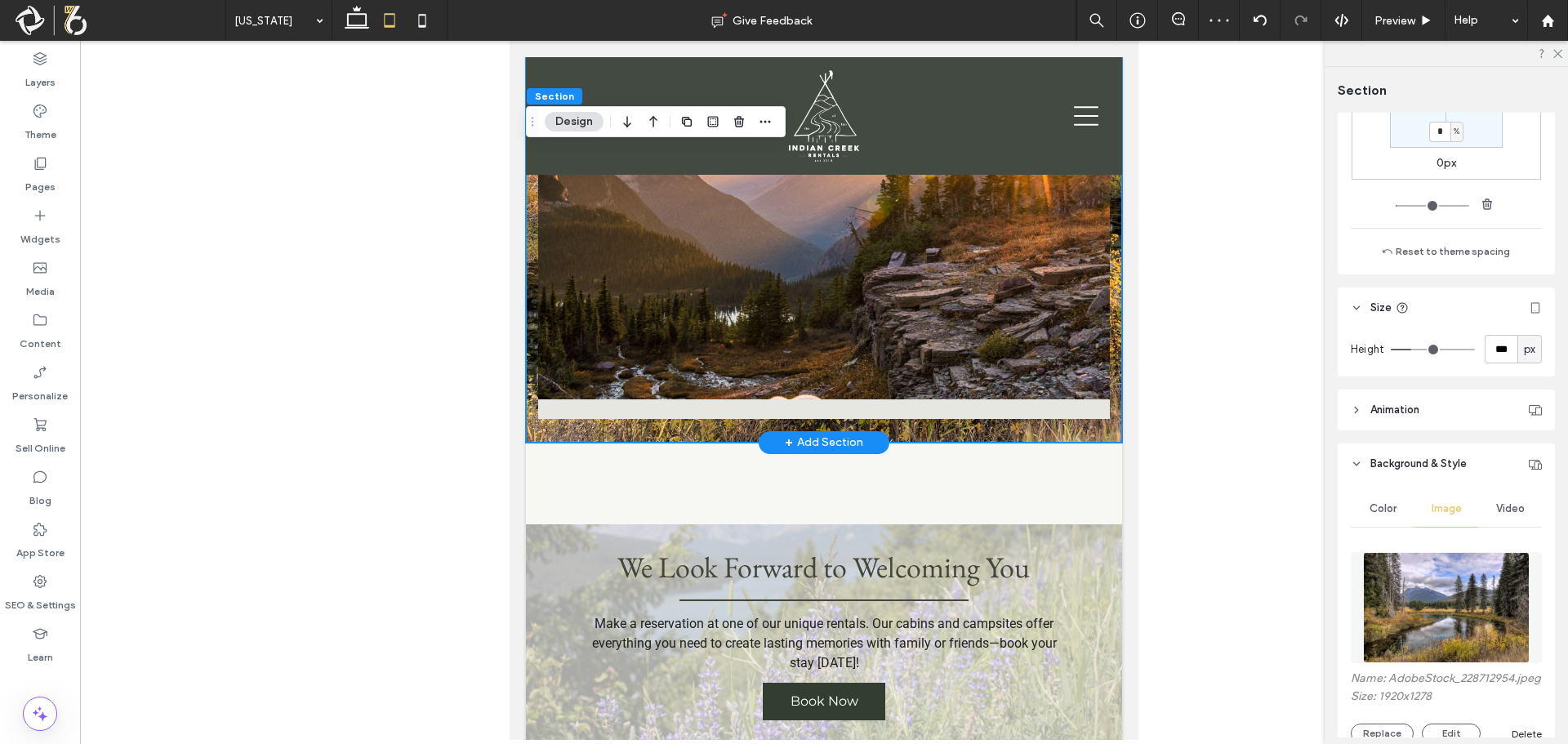
scroll to position [2026, 0]
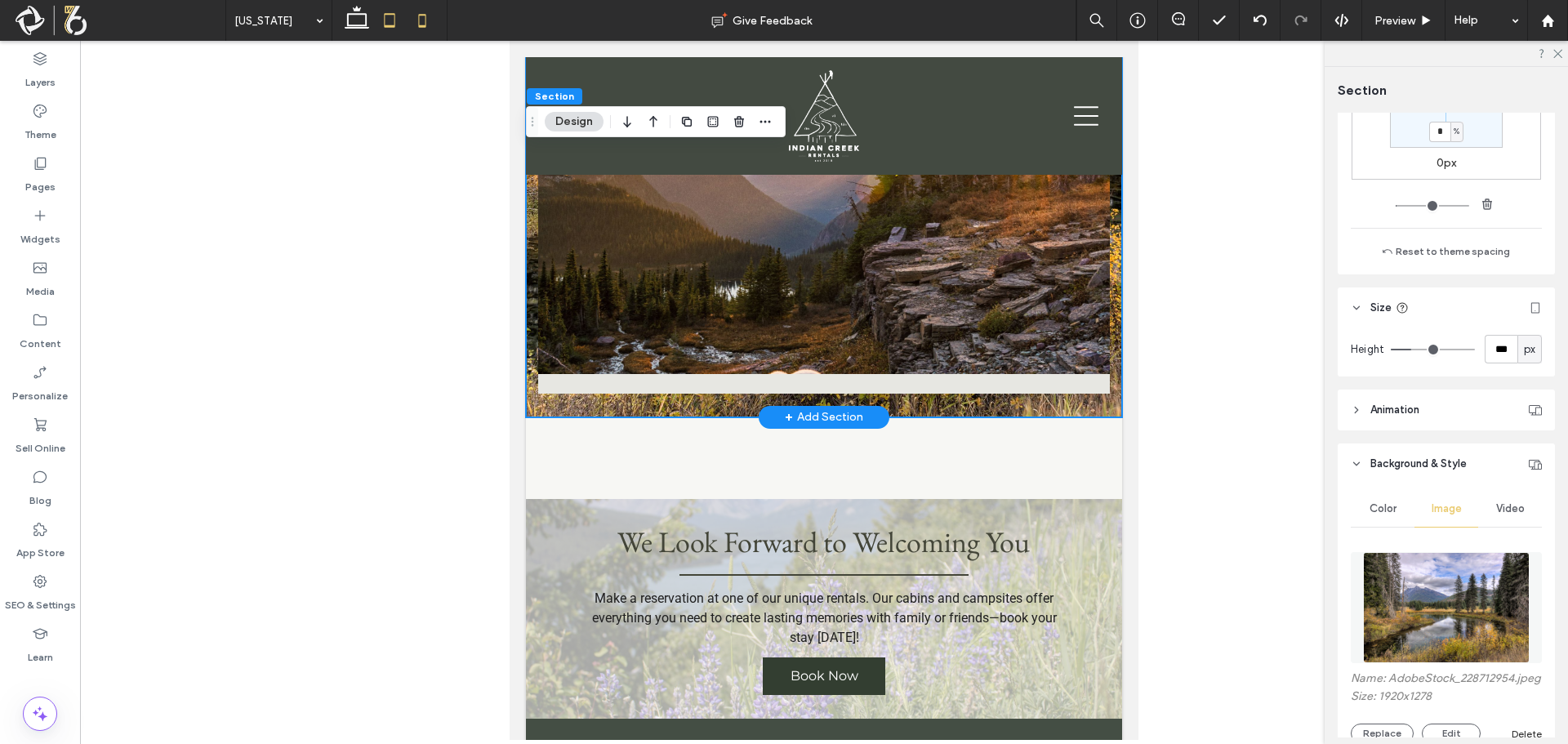
click at [424, 17] on icon at bounding box center [422, 20] width 32 height 32
type input "**"
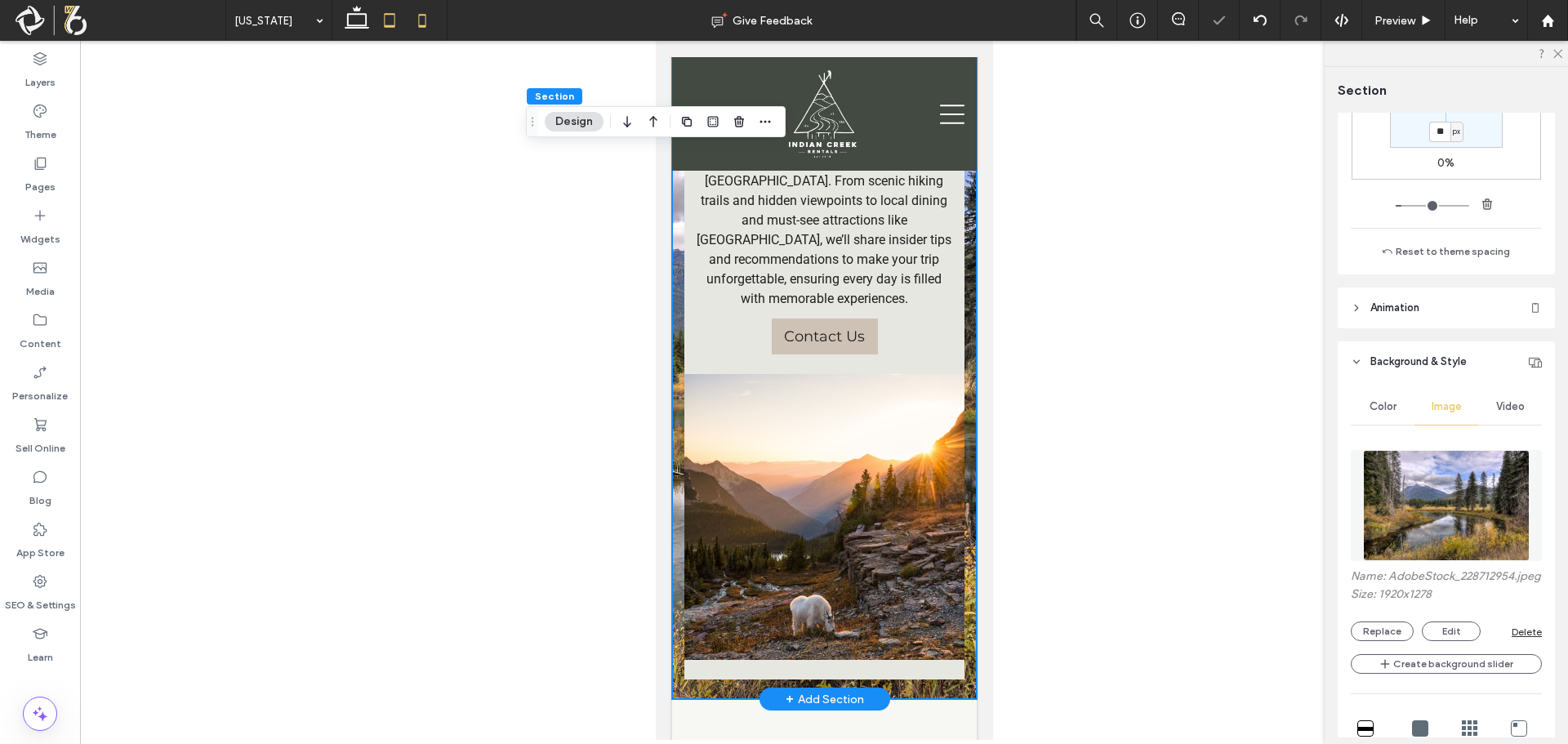
drag, startPoint x: 392, startPoint y: 20, endPoint x: 143, endPoint y: 224, distance: 321.9
click at [392, 20] on icon at bounding box center [389, 20] width 32 height 32
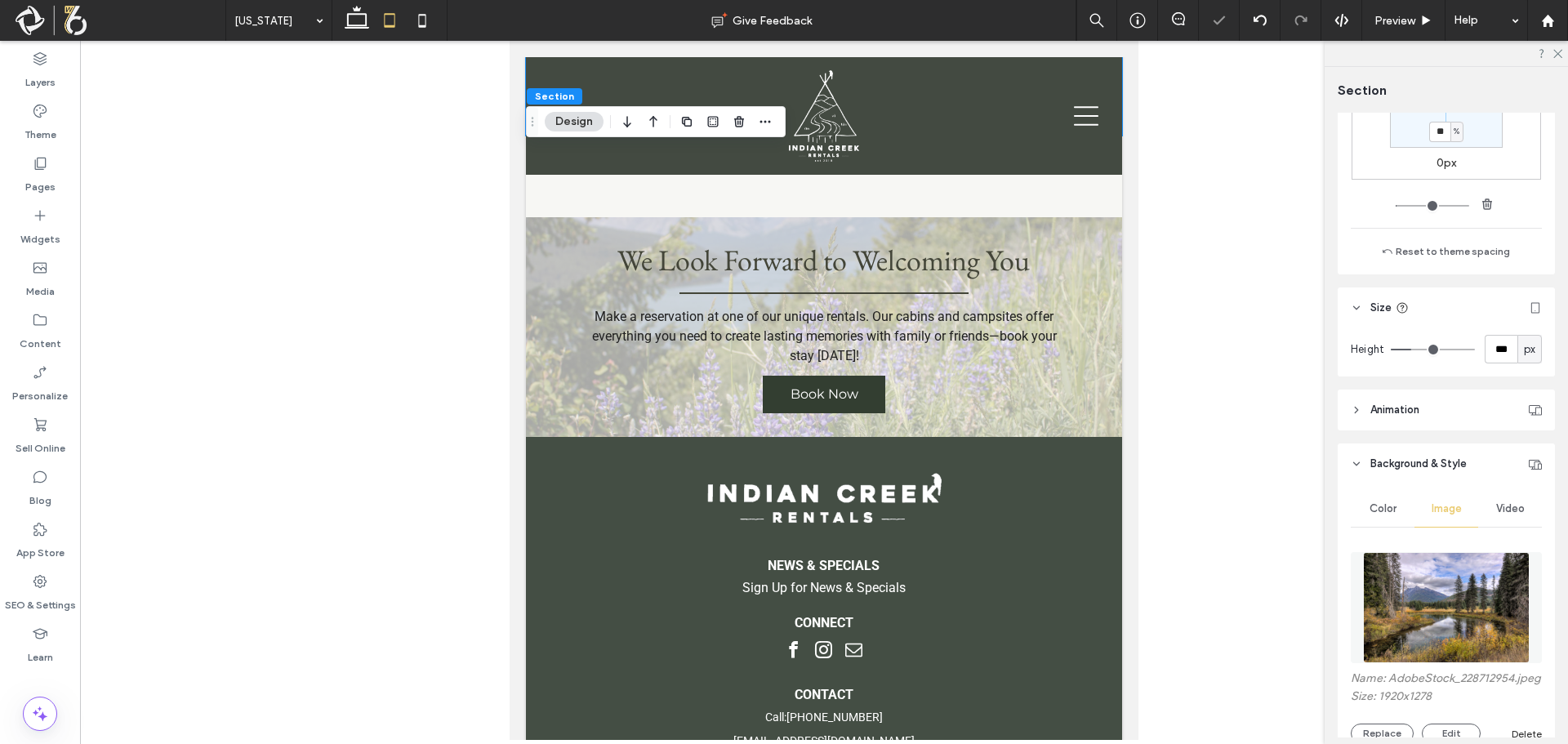
type input "*"
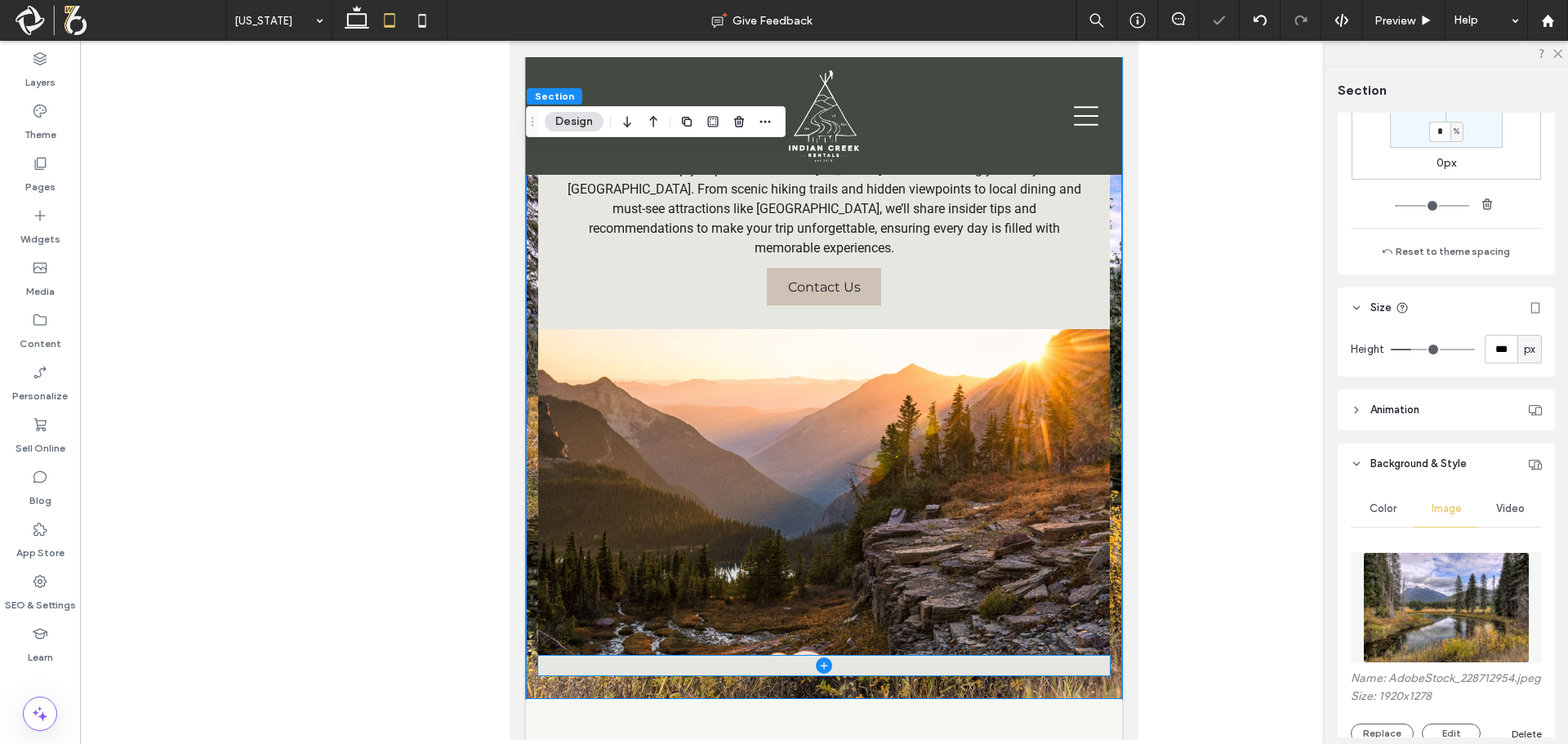
scroll to position [1961, 0]
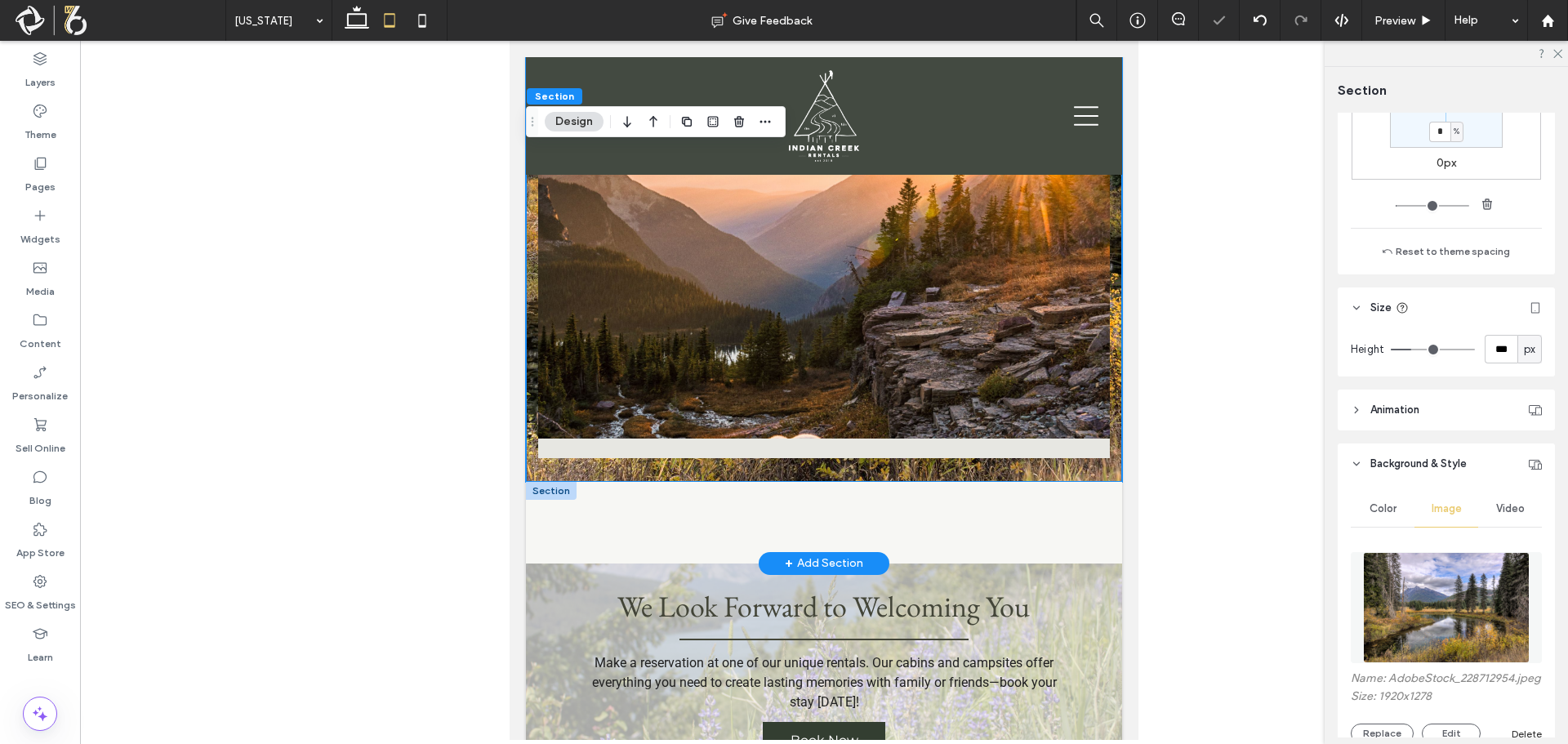
click at [555, 482] on div at bounding box center [551, 491] width 51 height 18
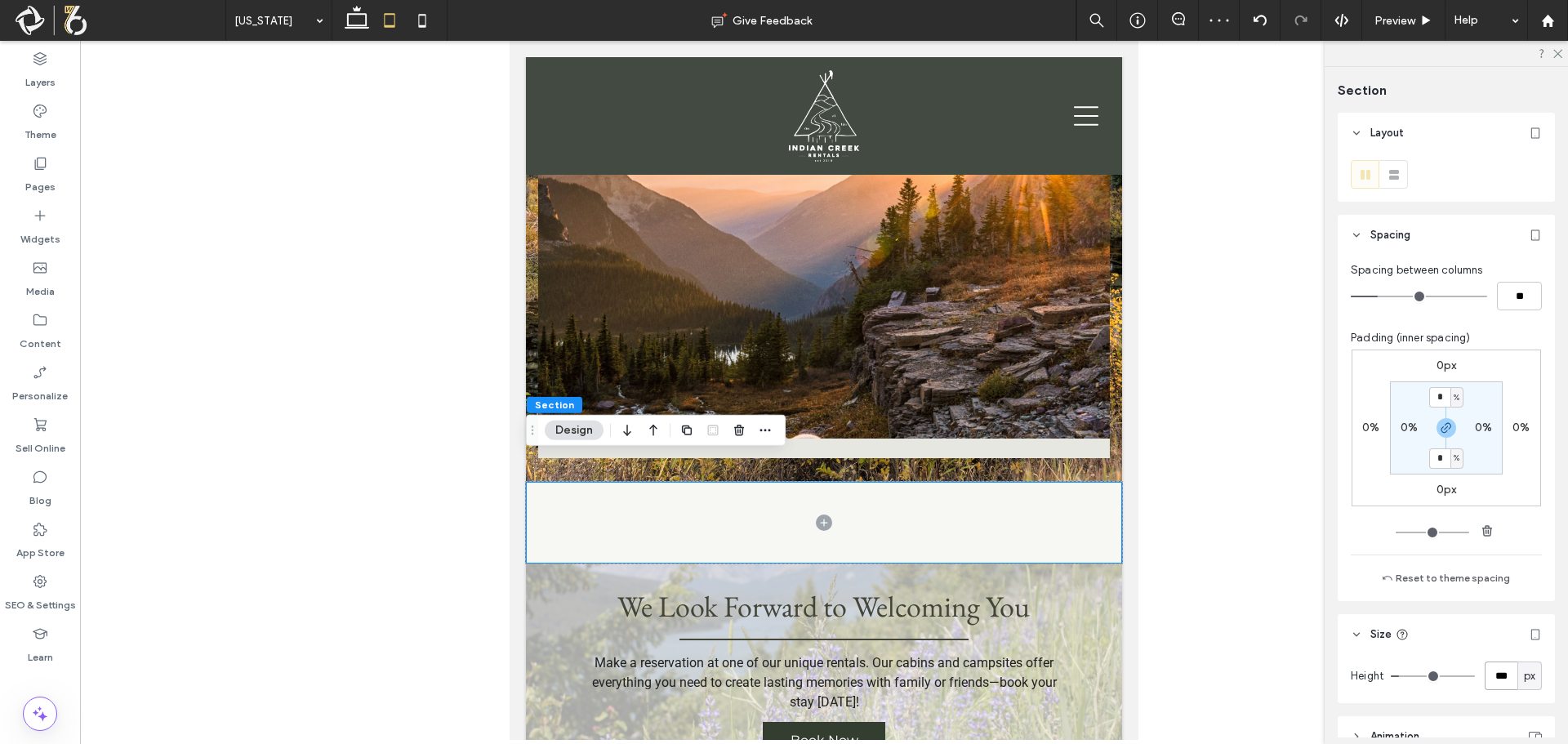
click at [1497, 671] on input "***" at bounding box center [1500, 676] width 32 height 29
type input "**"
click at [1494, 695] on div "Height ** px" at bounding box center [1446, 679] width 217 height 48
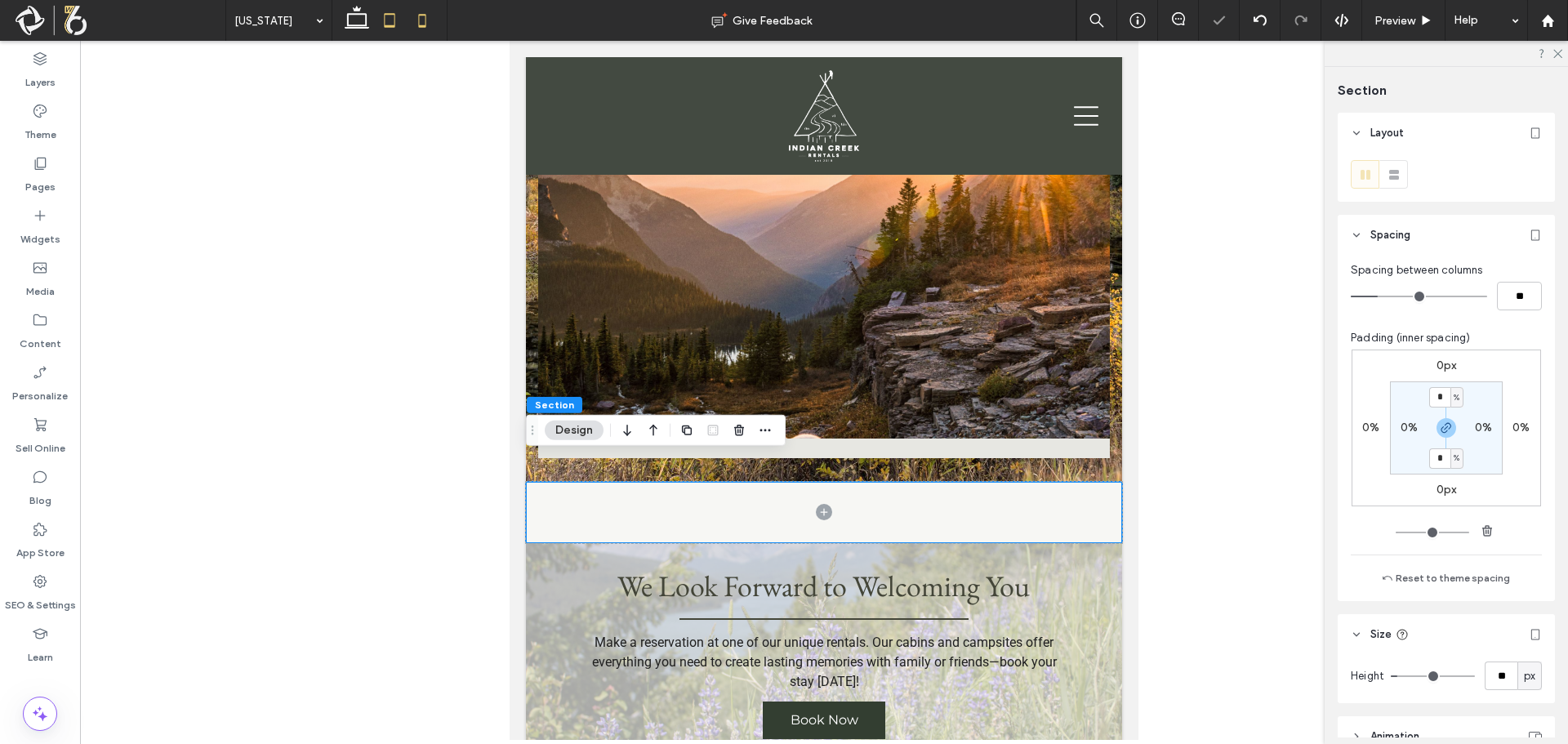
click at [425, 18] on icon at bounding box center [422, 20] width 32 height 32
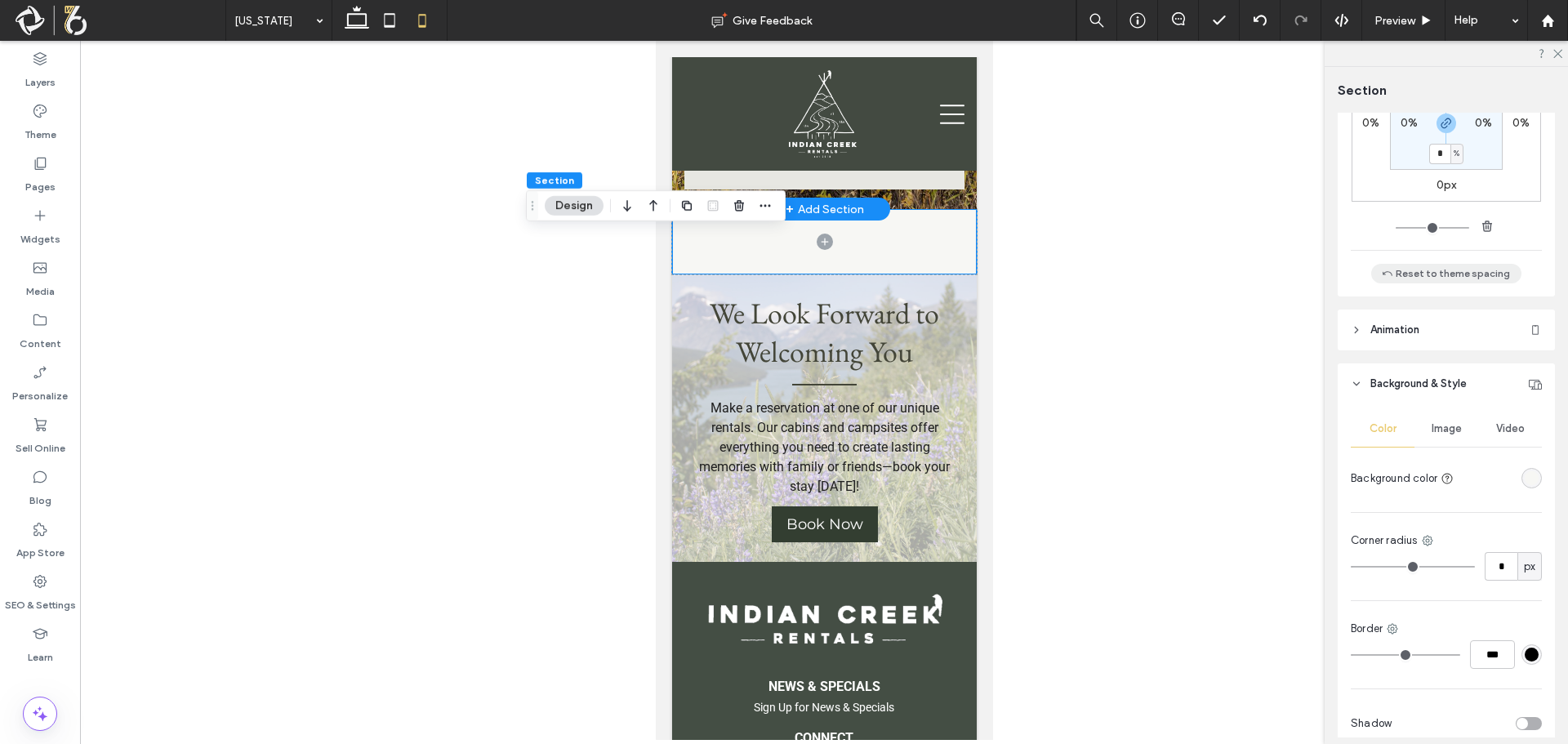
scroll to position [383, 0]
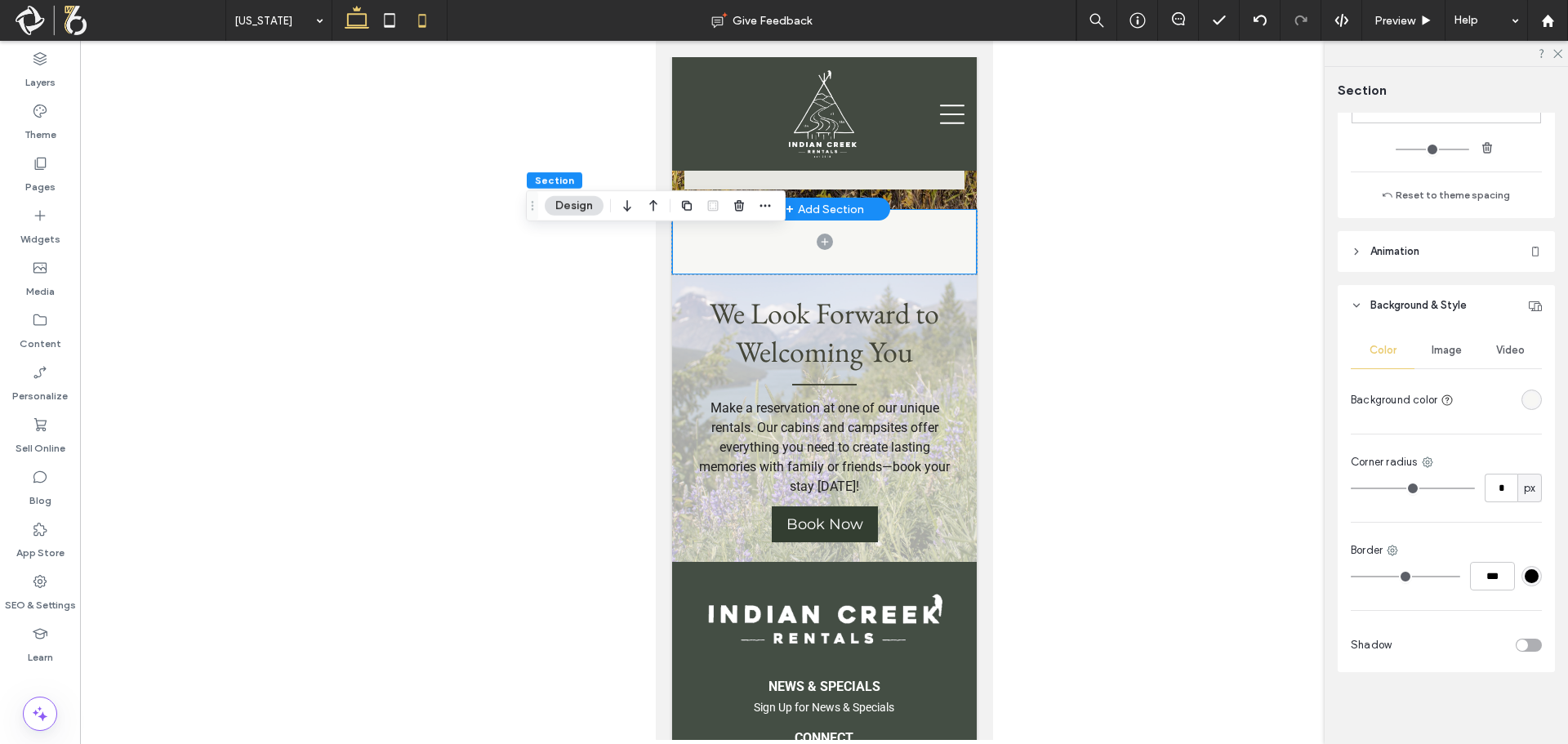
click at [365, 20] on icon at bounding box center [356, 20] width 32 height 32
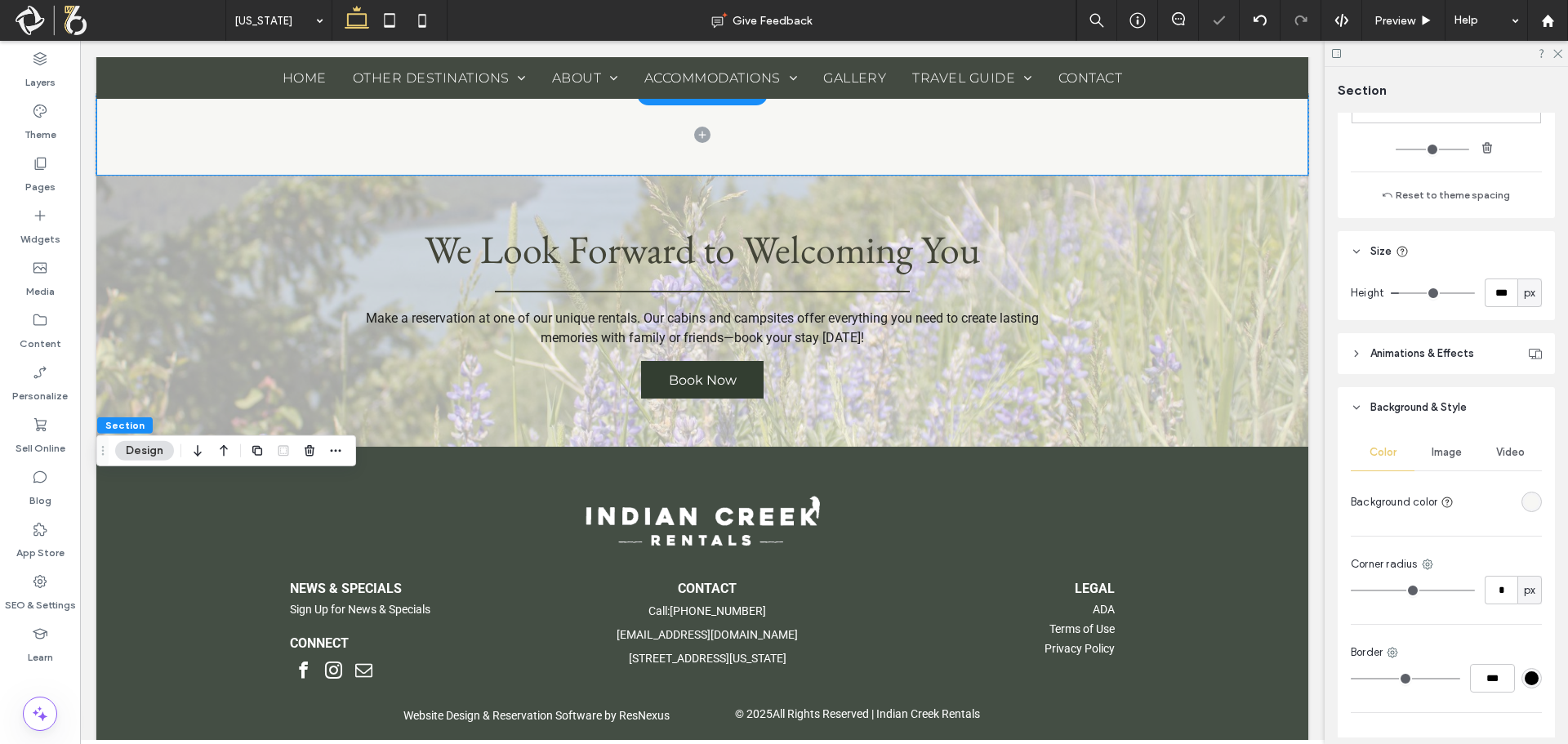
scroll to position [2569, 0]
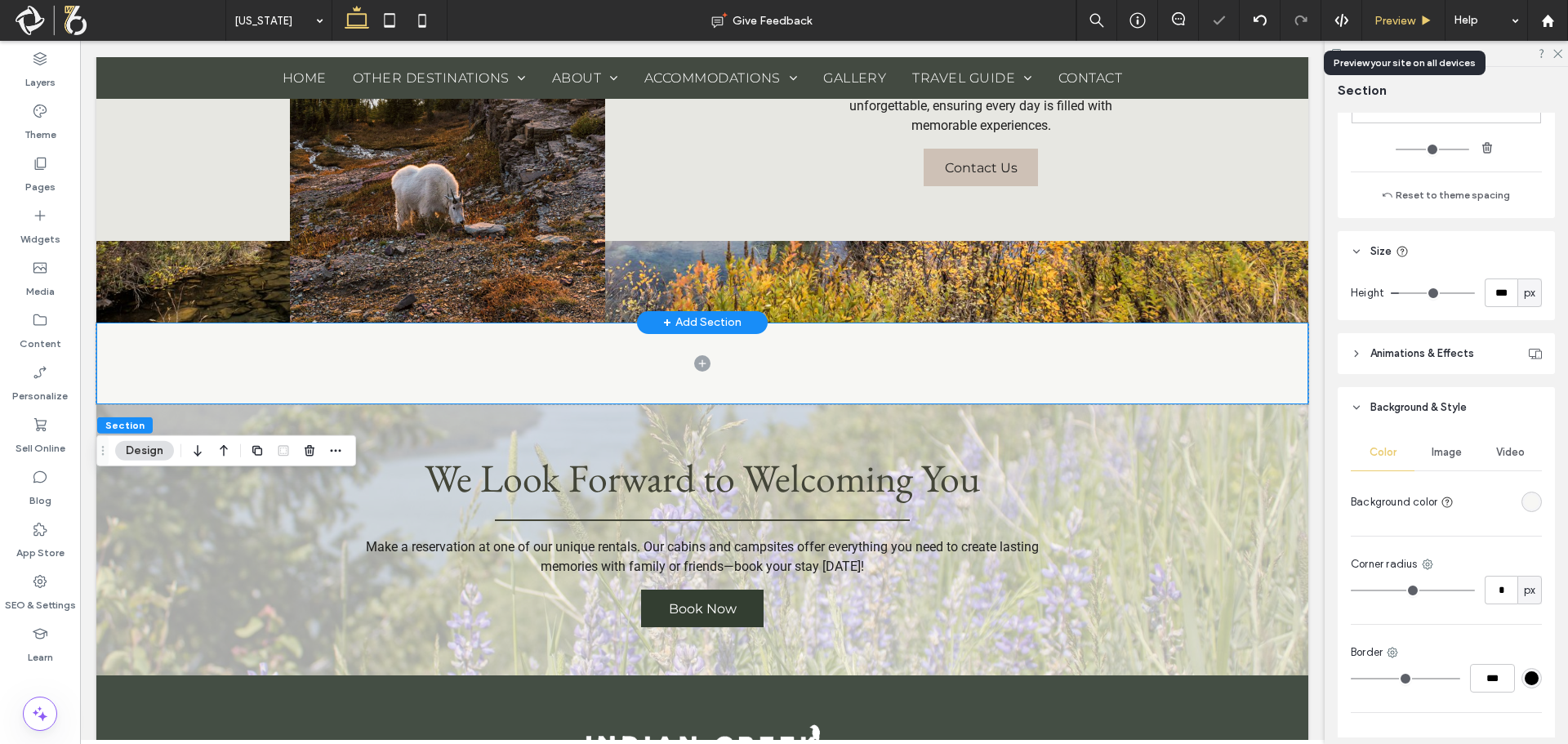
click at [1407, 15] on span "Preview" at bounding box center [1394, 21] width 41 height 14
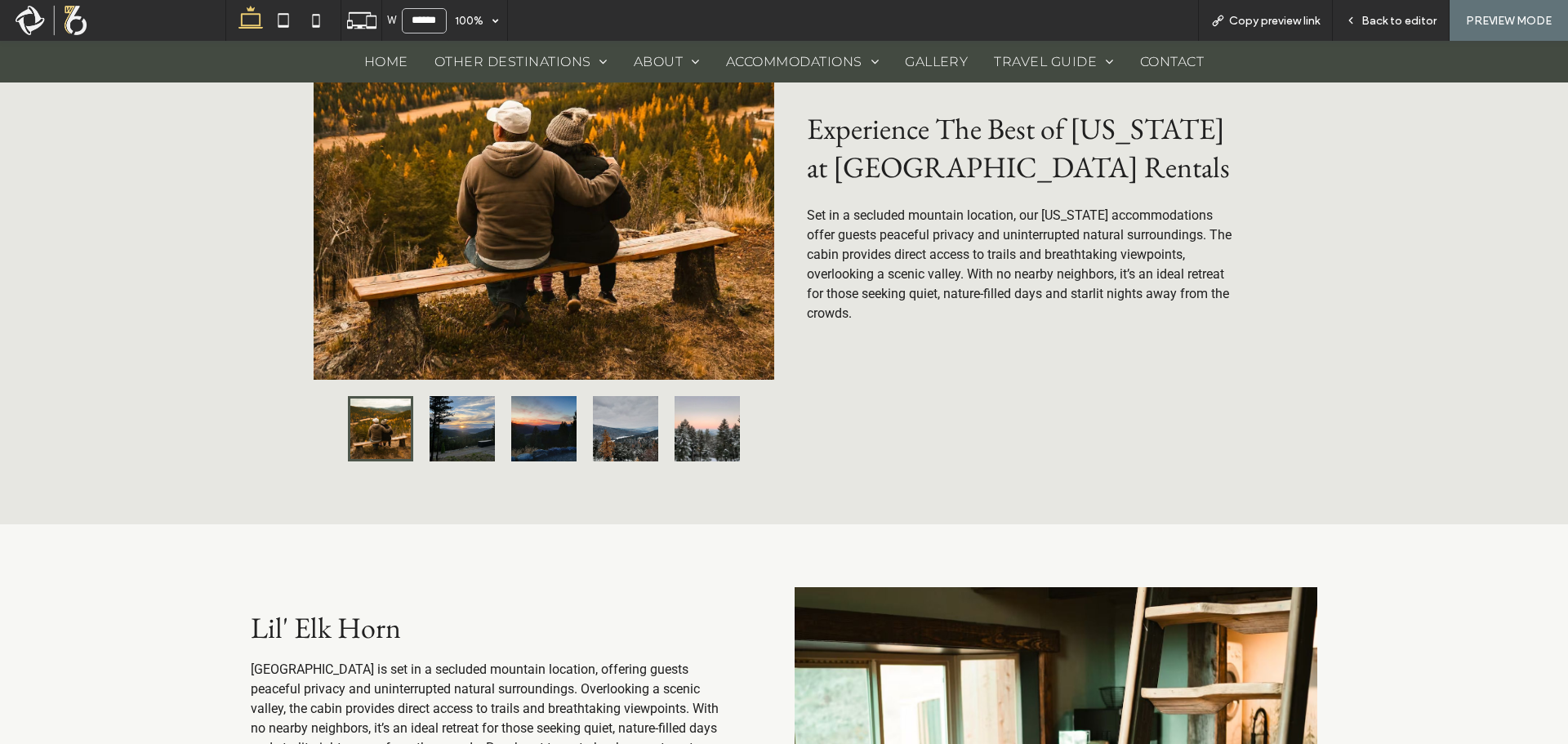
scroll to position [1225, 0]
drag, startPoint x: 365, startPoint y: 63, endPoint x: 365, endPoint y: 104, distance: 41.0
click at [365, 63] on span "Home" at bounding box center [386, 61] width 44 height 16
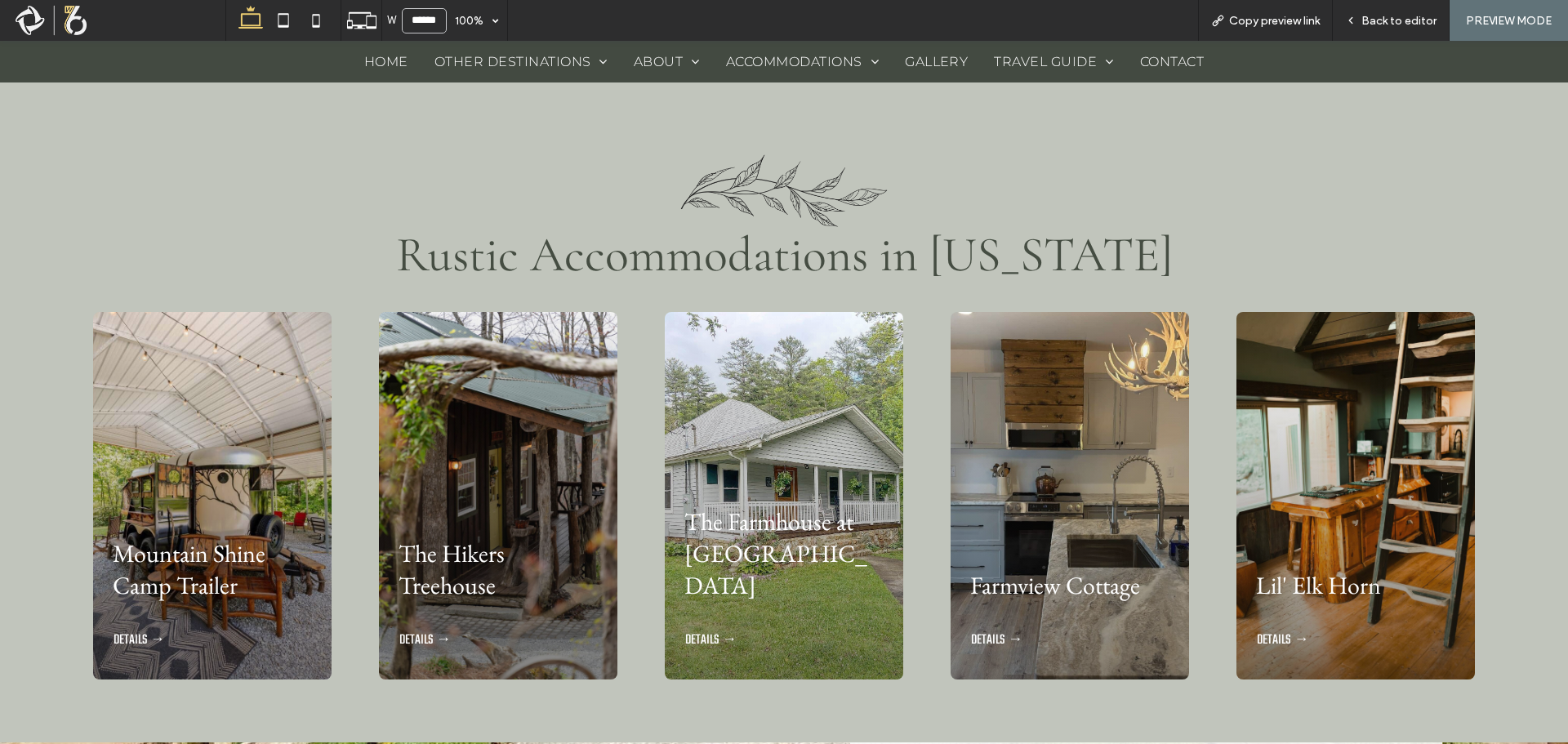
scroll to position [1649, 0]
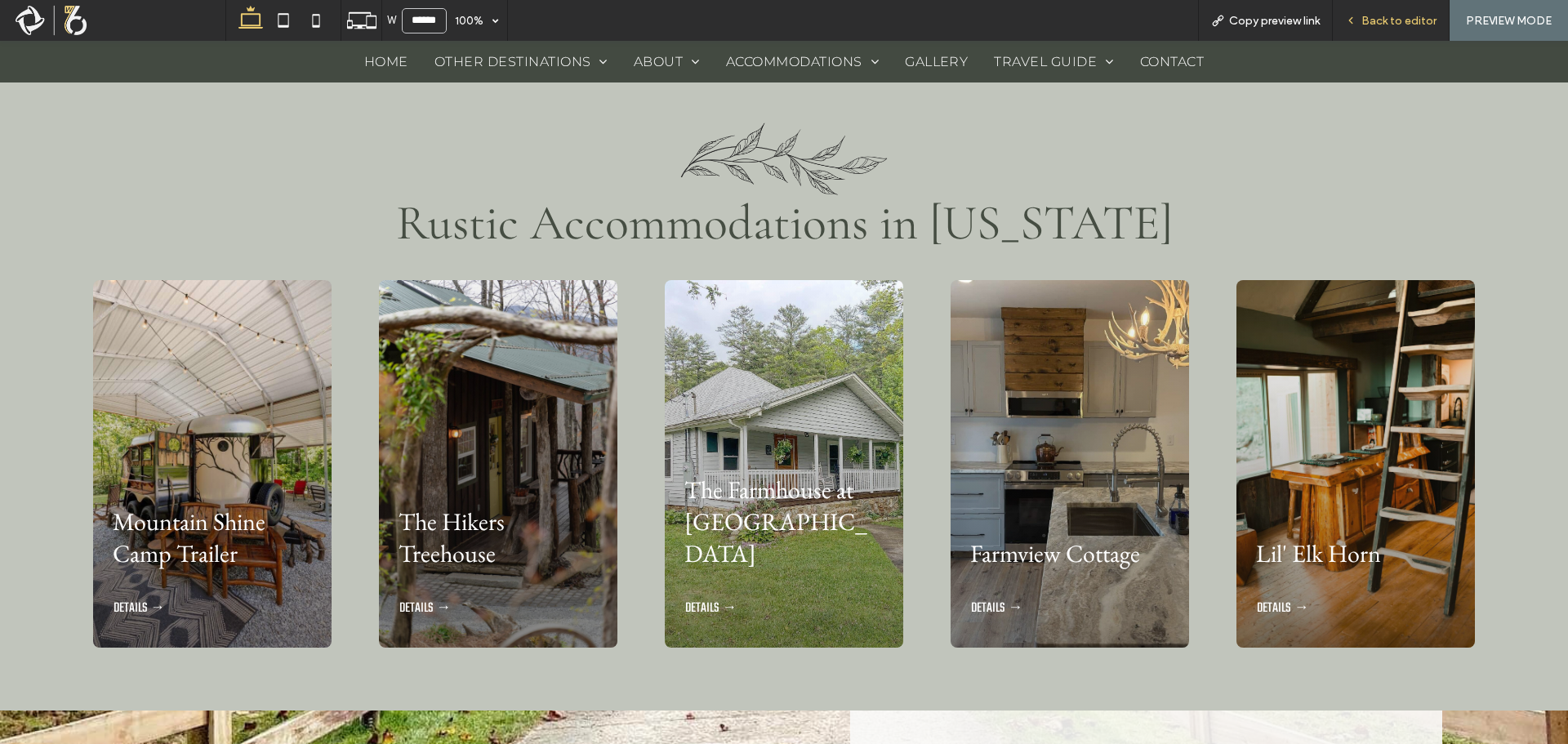
click at [1392, 24] on span "Back to editor" at bounding box center [1399, 21] width 75 height 14
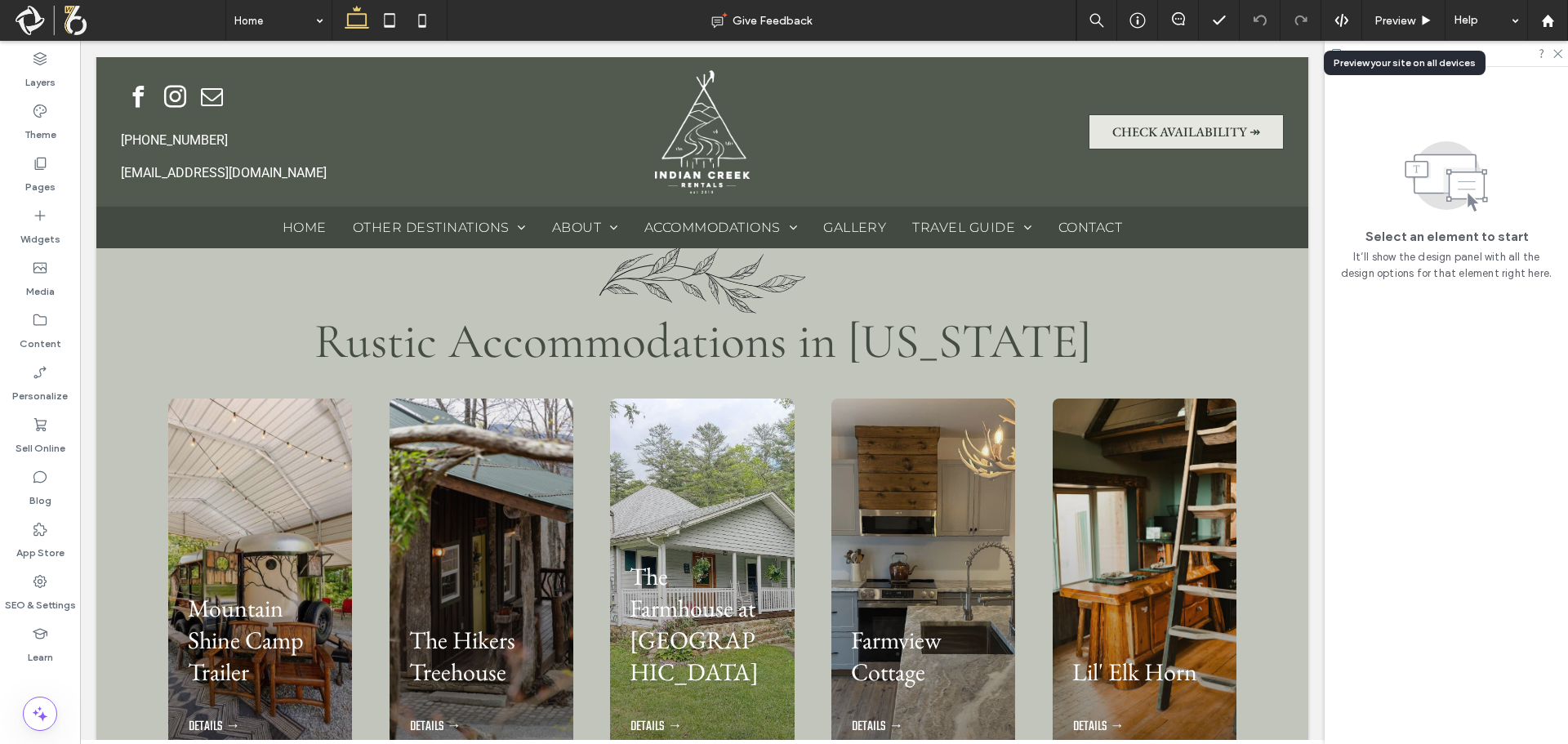
scroll to position [1671, 0]
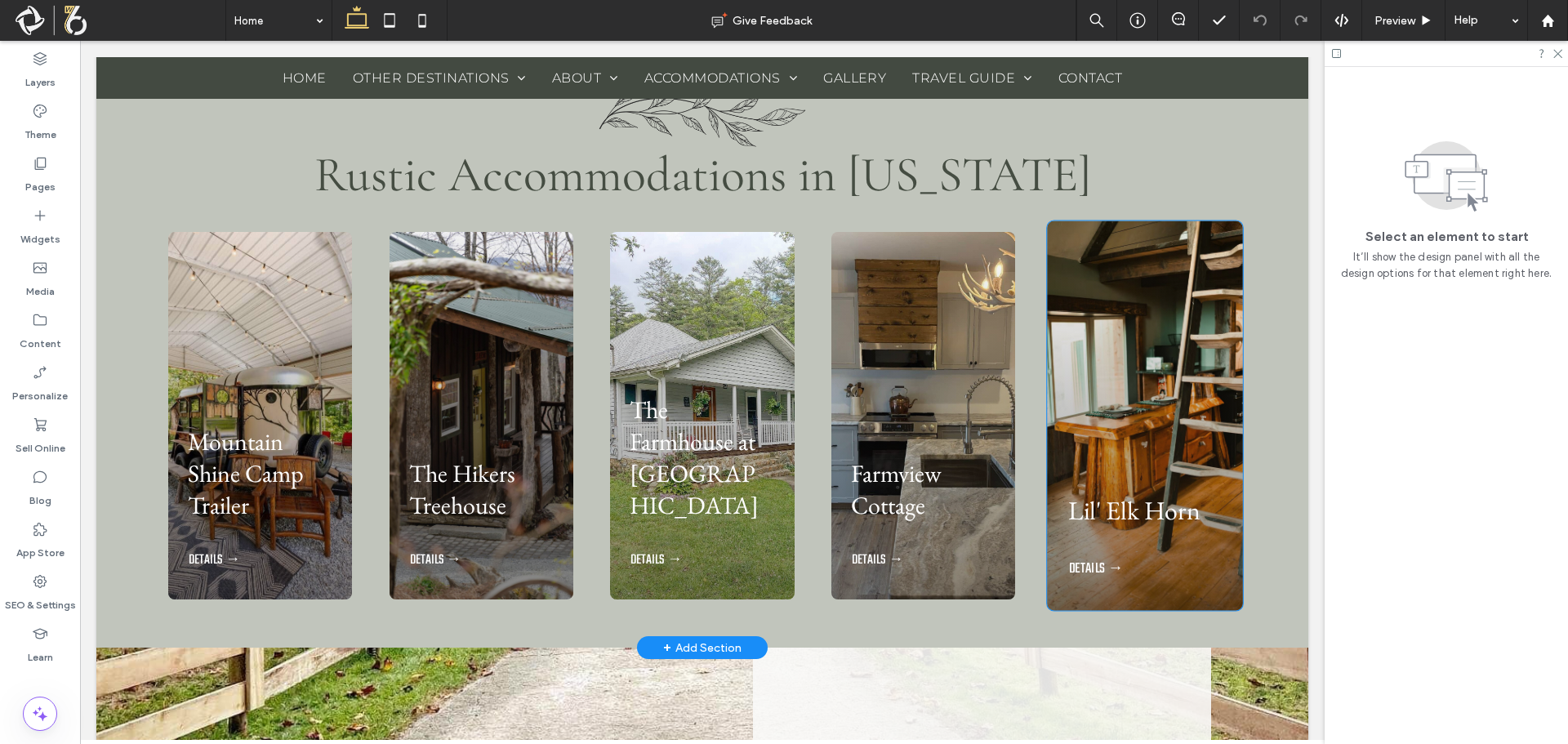
click at [1158, 360] on div "Lil' Elk Horn DETAILS →" at bounding box center [1145, 416] width 195 height 389
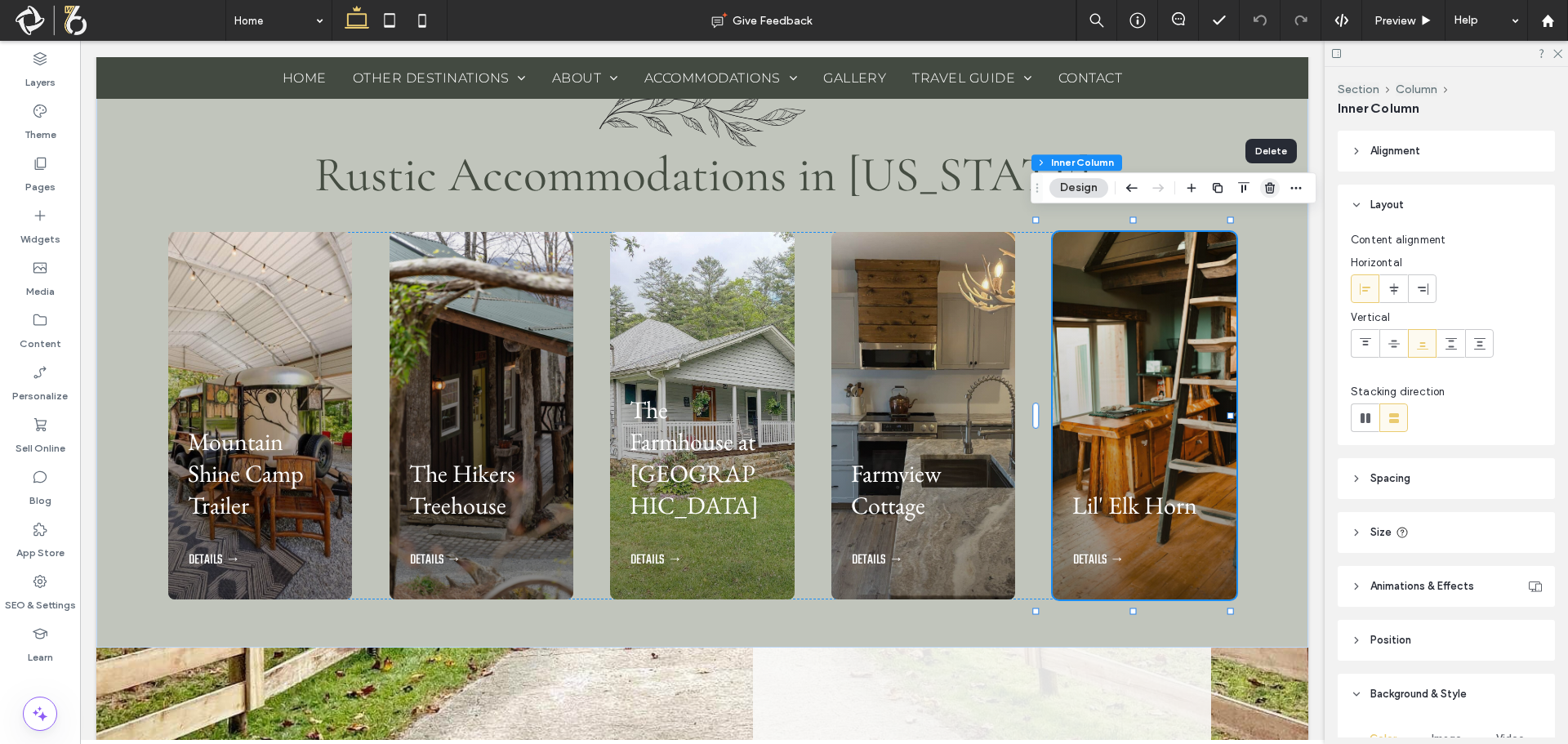
click at [1265, 193] on icon "button" at bounding box center [1270, 188] width 13 height 13
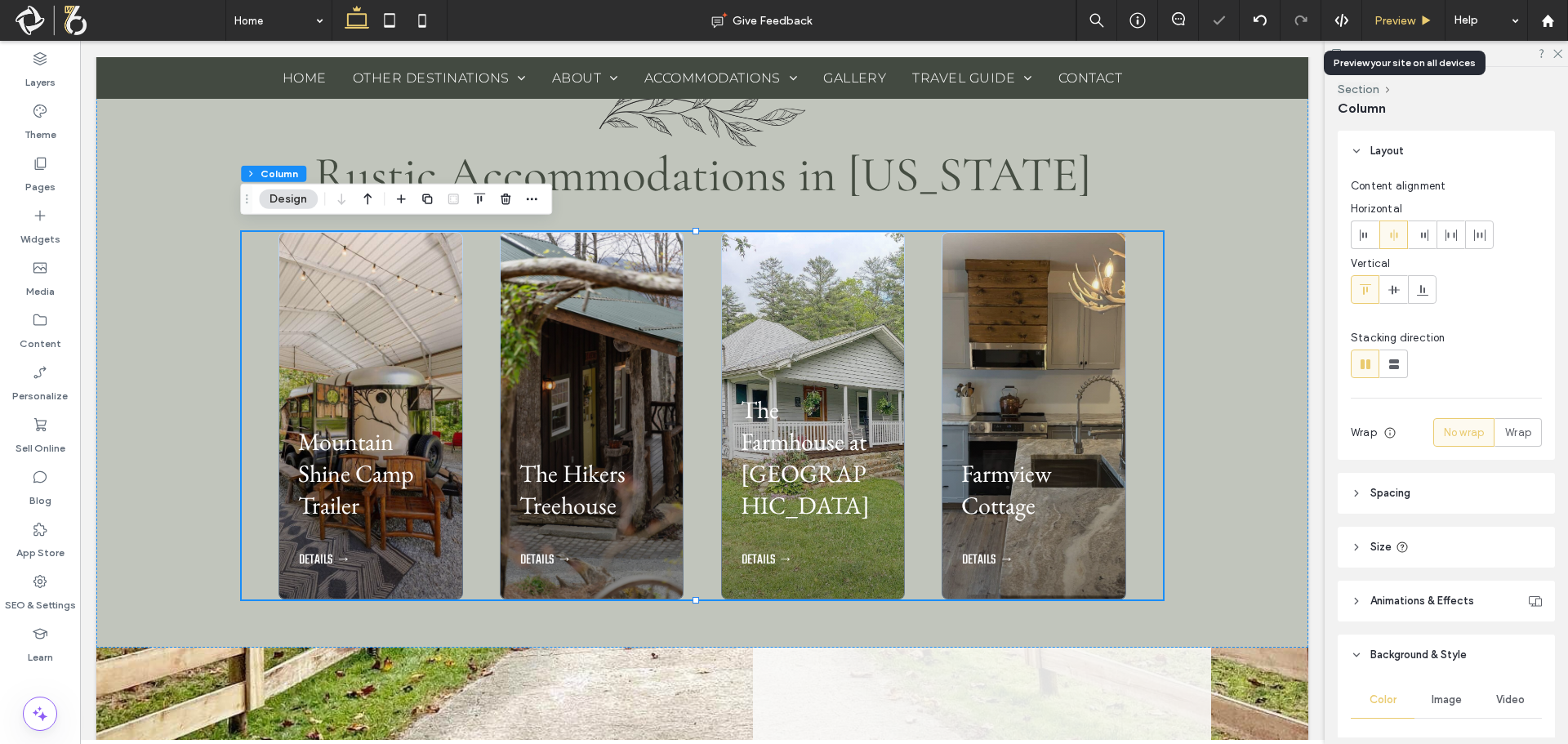
click at [1390, 22] on span "Preview" at bounding box center [1394, 21] width 41 height 14
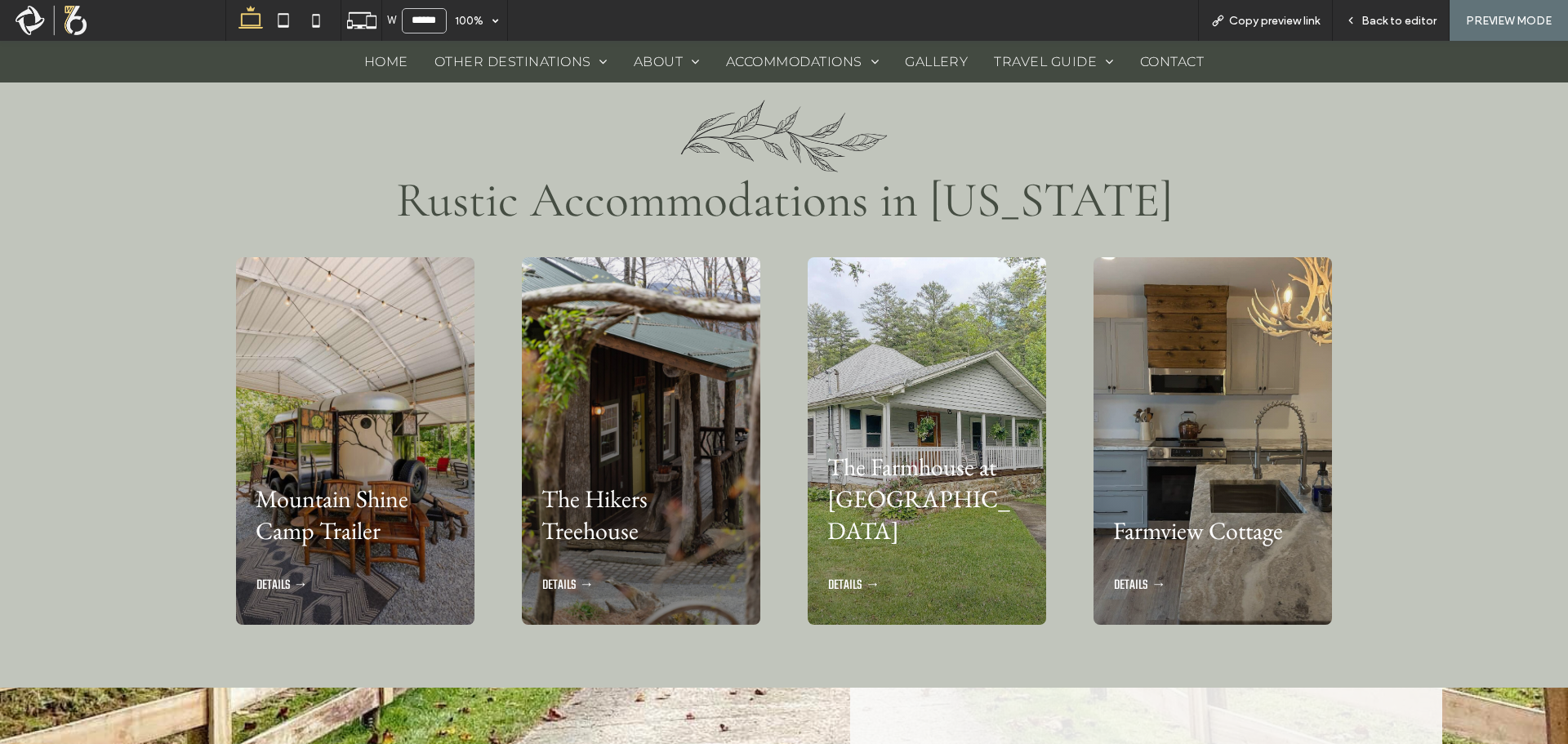
scroll to position [1702, 0]
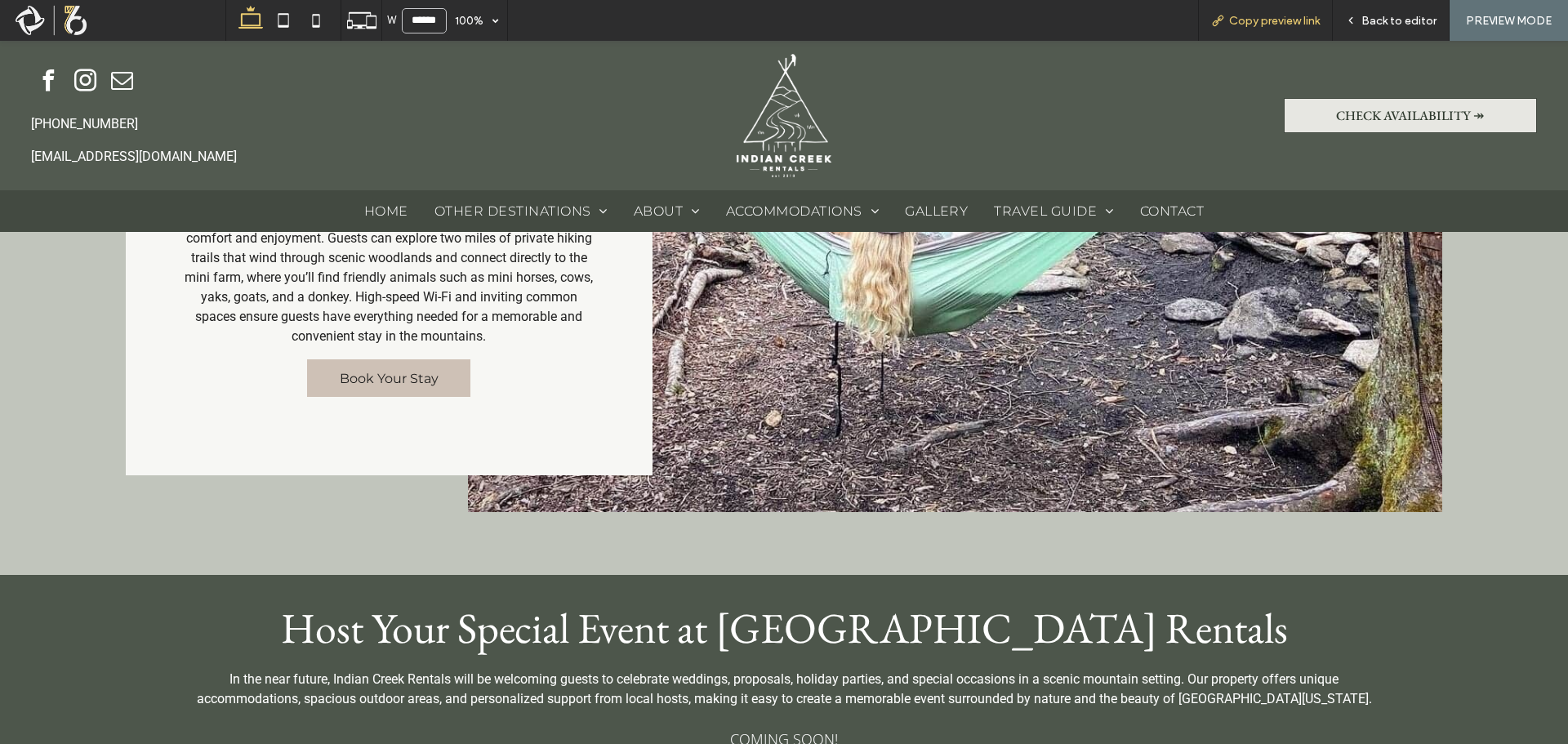
scroll to position [3939, 0]
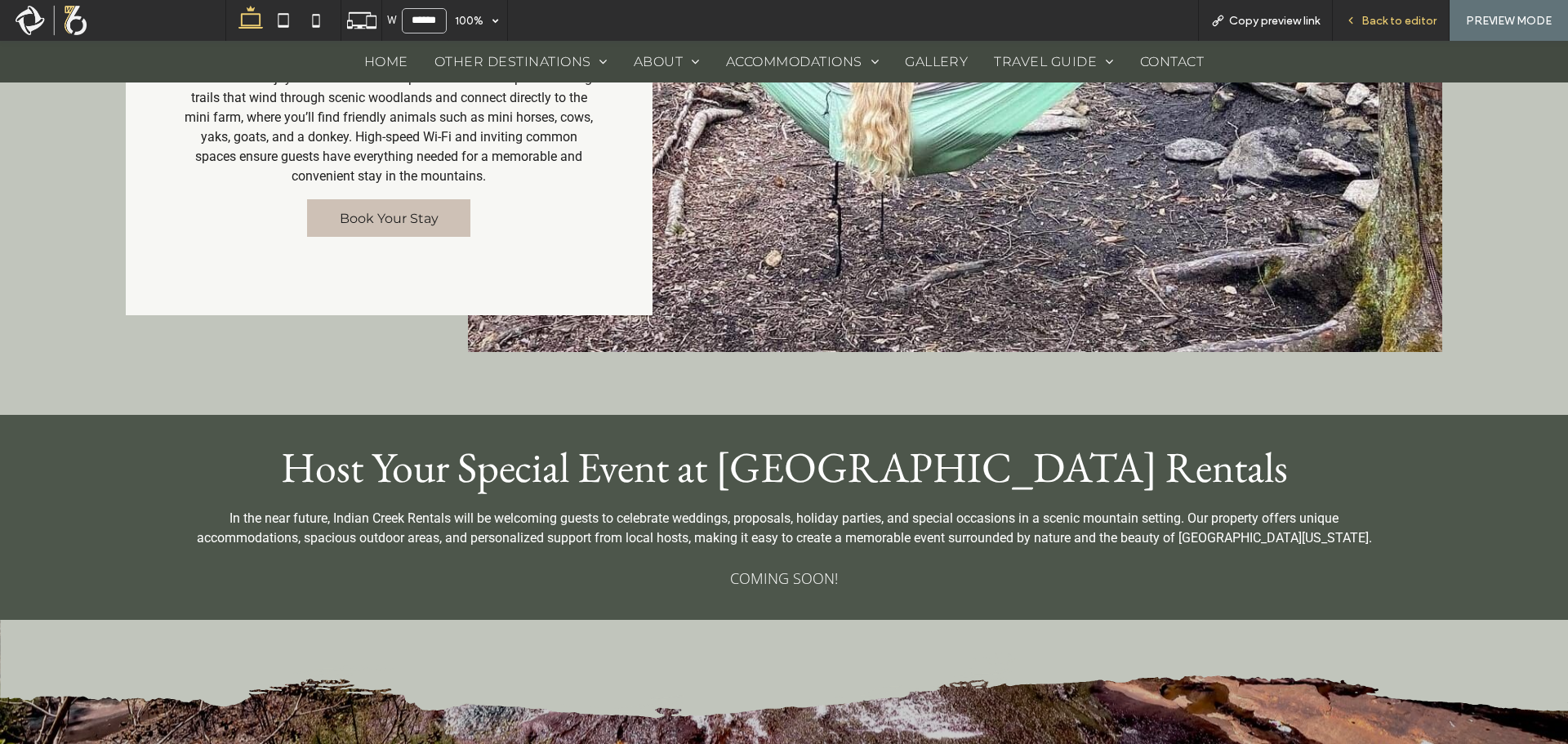
click at [1366, 19] on span "Back to editor" at bounding box center [1399, 21] width 75 height 14
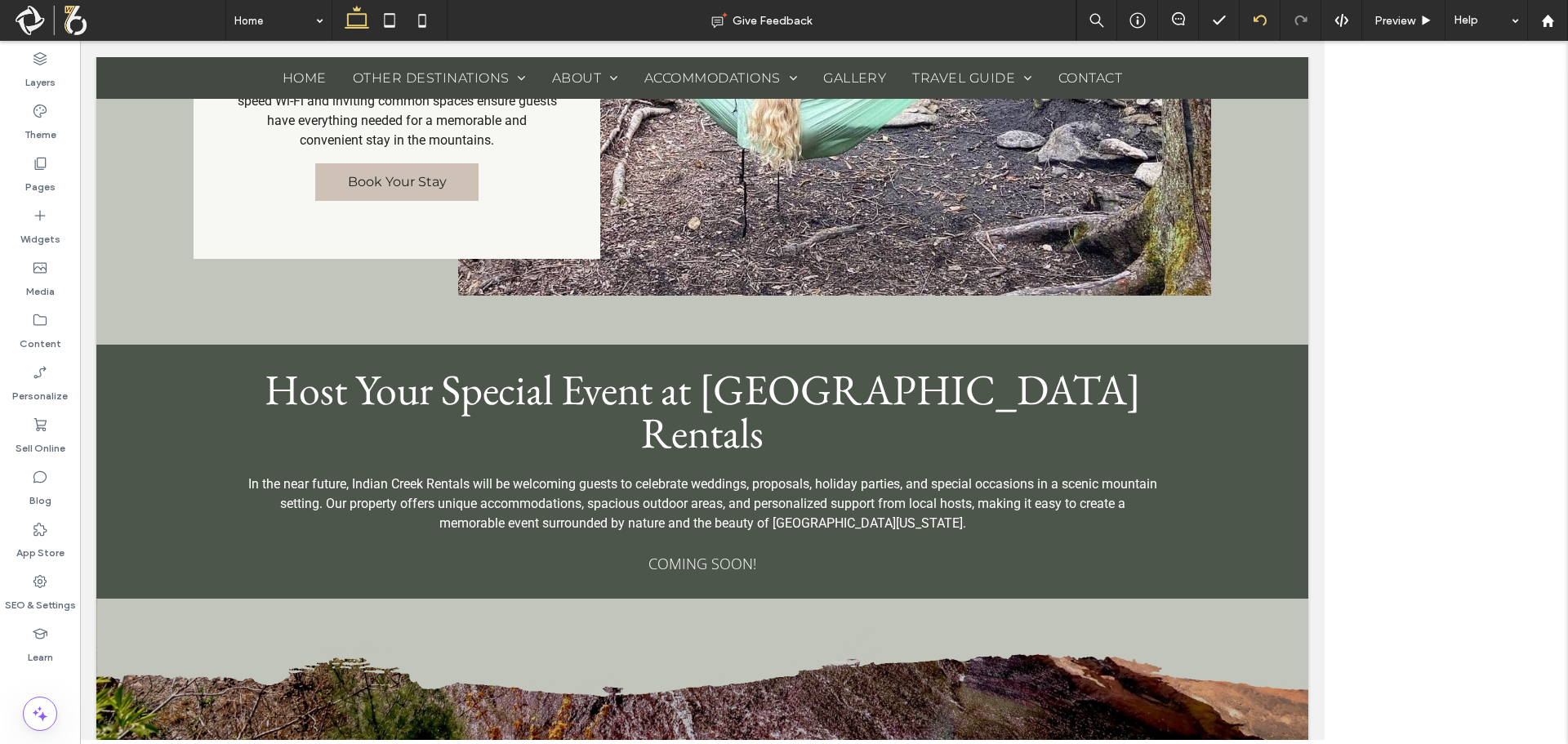
scroll to position [3954, 0]
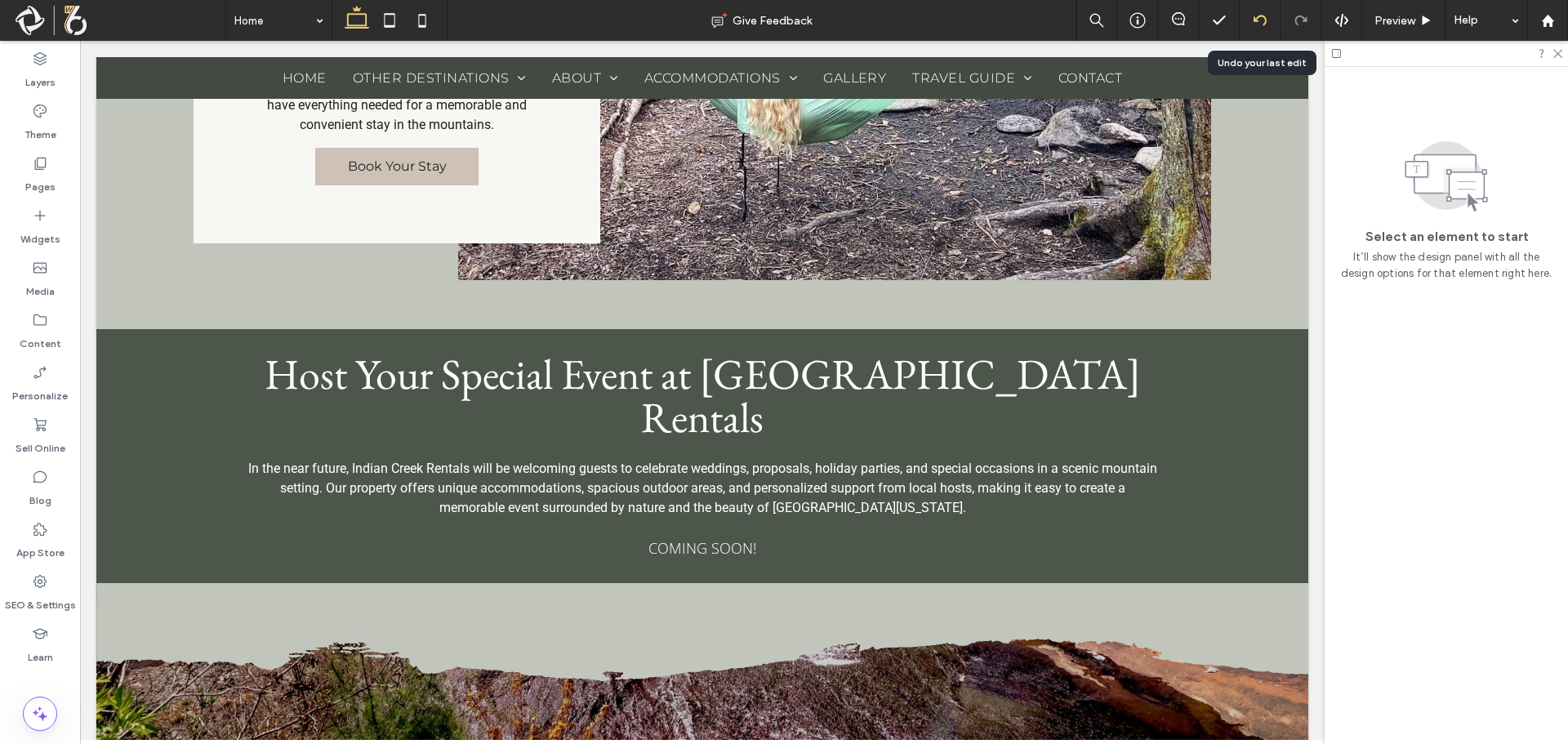
click at [1264, 13] on div at bounding box center [1260, 20] width 41 height 41
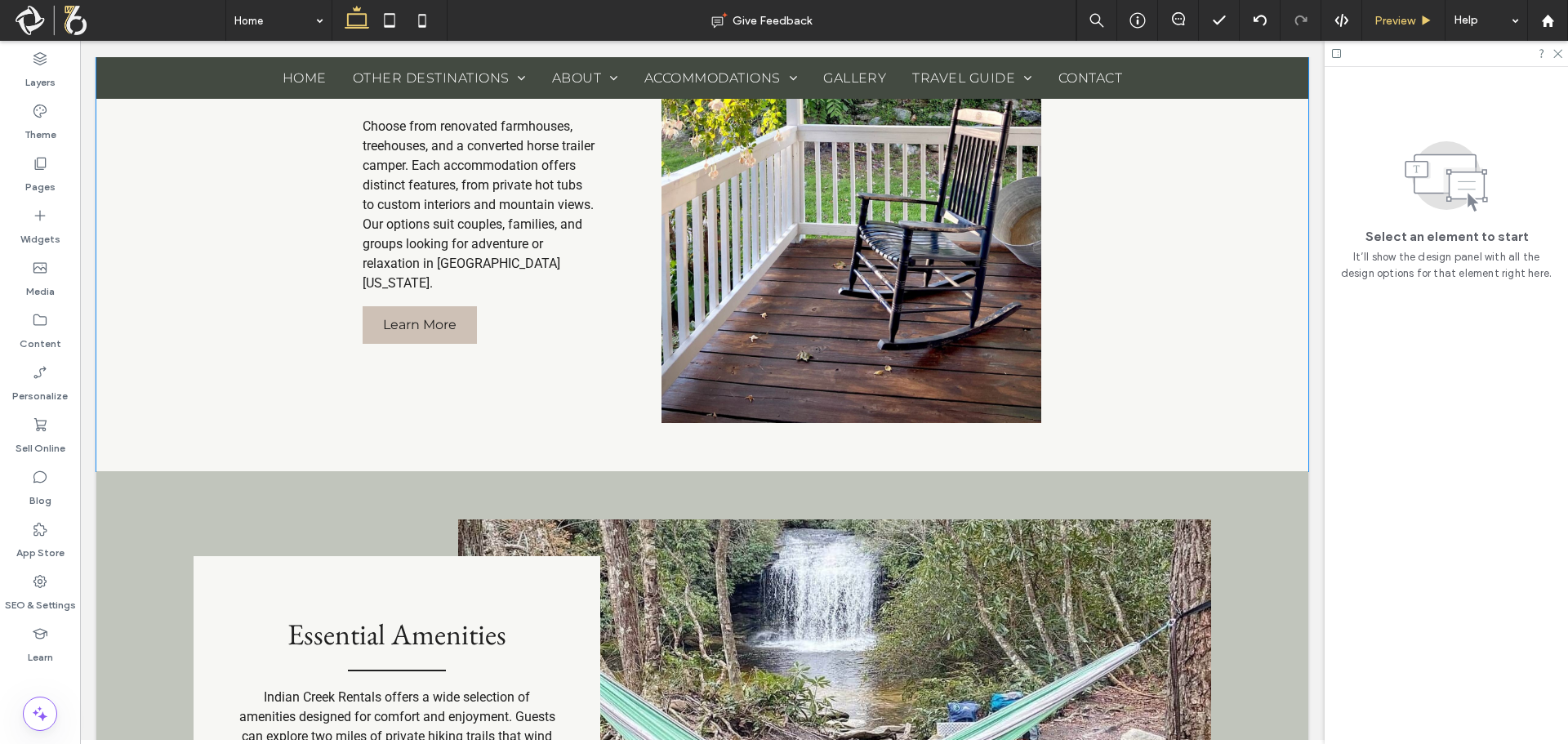
scroll to position [3220, 0]
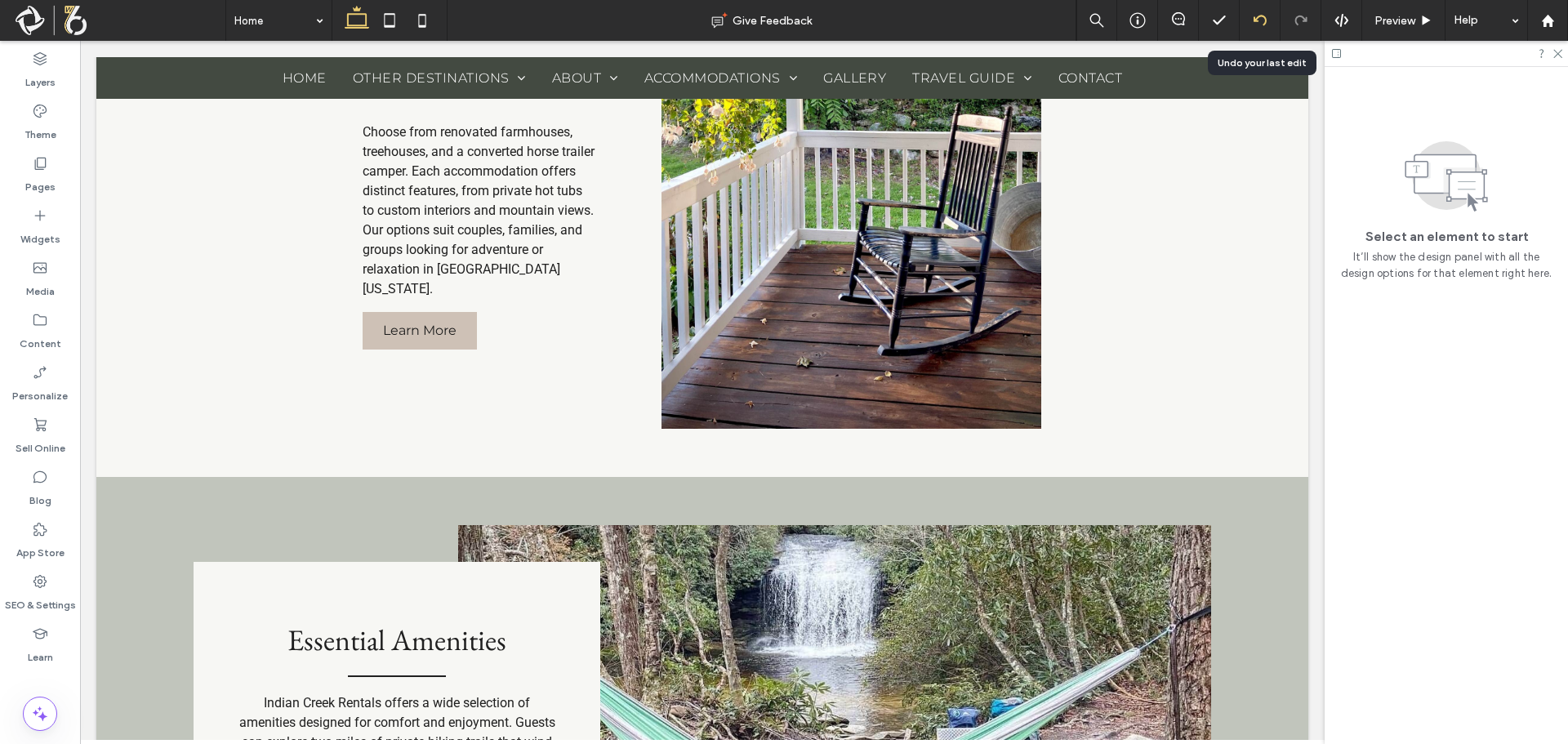
click at [1257, 16] on icon at bounding box center [1260, 21] width 13 height 13
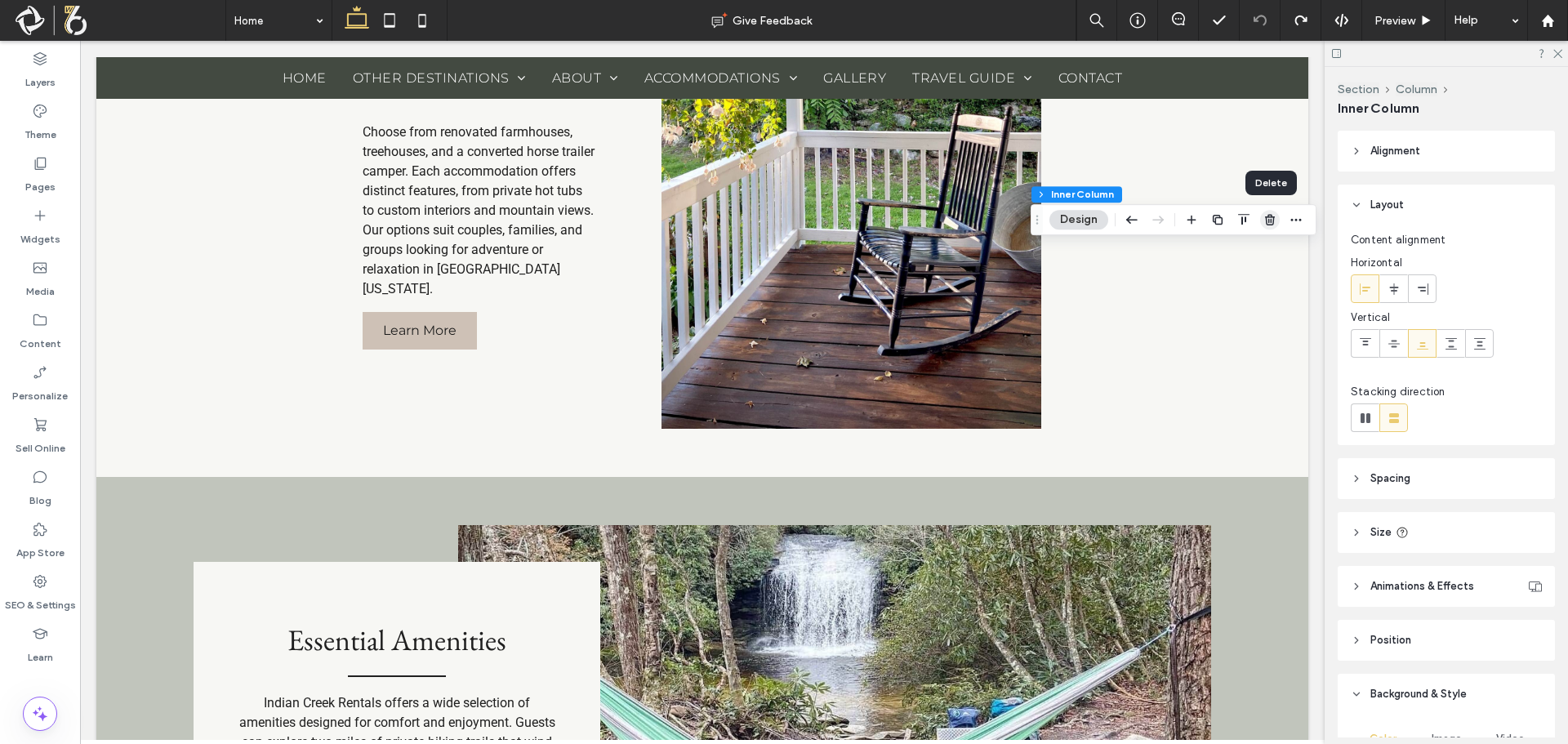
click at [1269, 218] on icon "button" at bounding box center [1270, 220] width 13 height 13
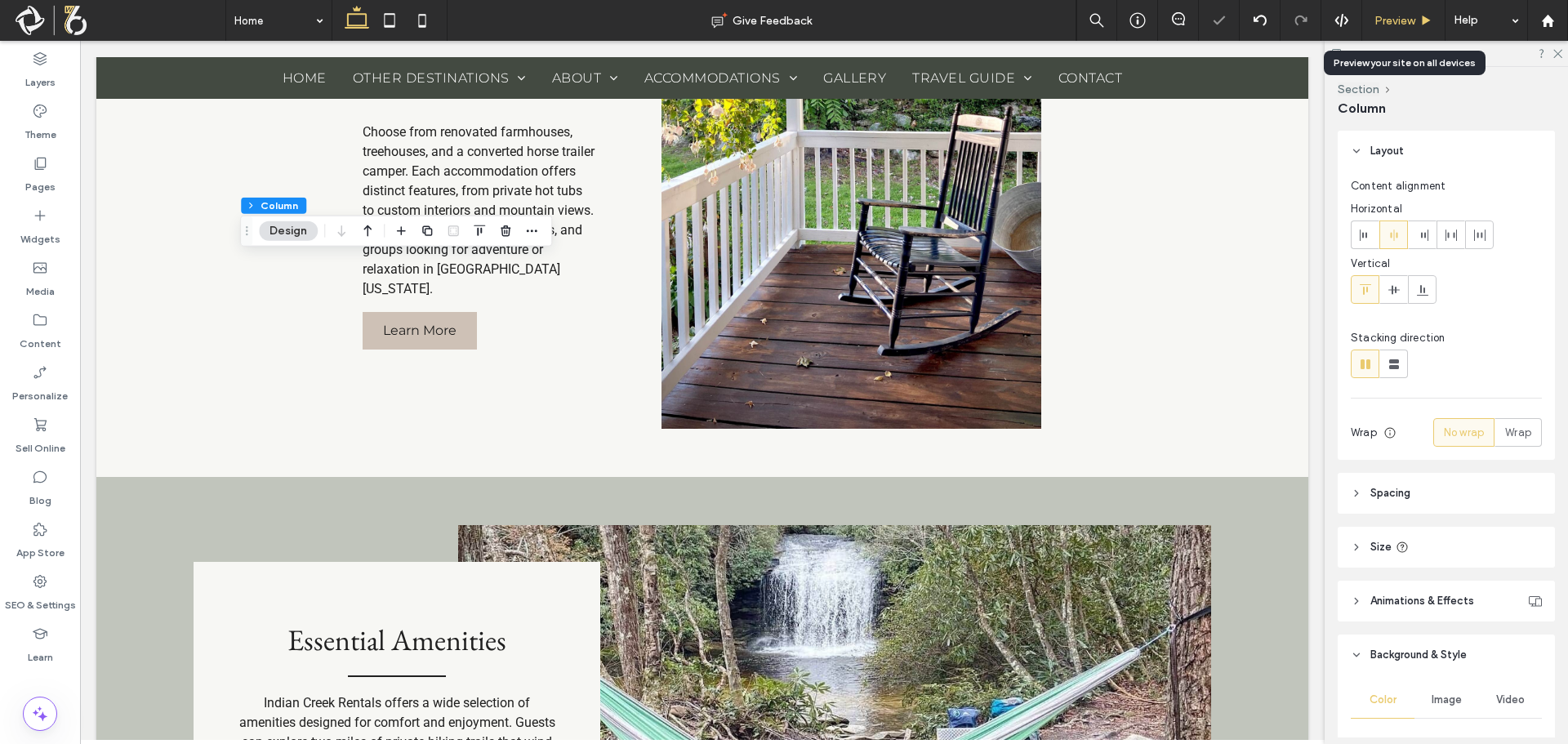
click at [1384, 15] on span "Preview" at bounding box center [1394, 21] width 41 height 14
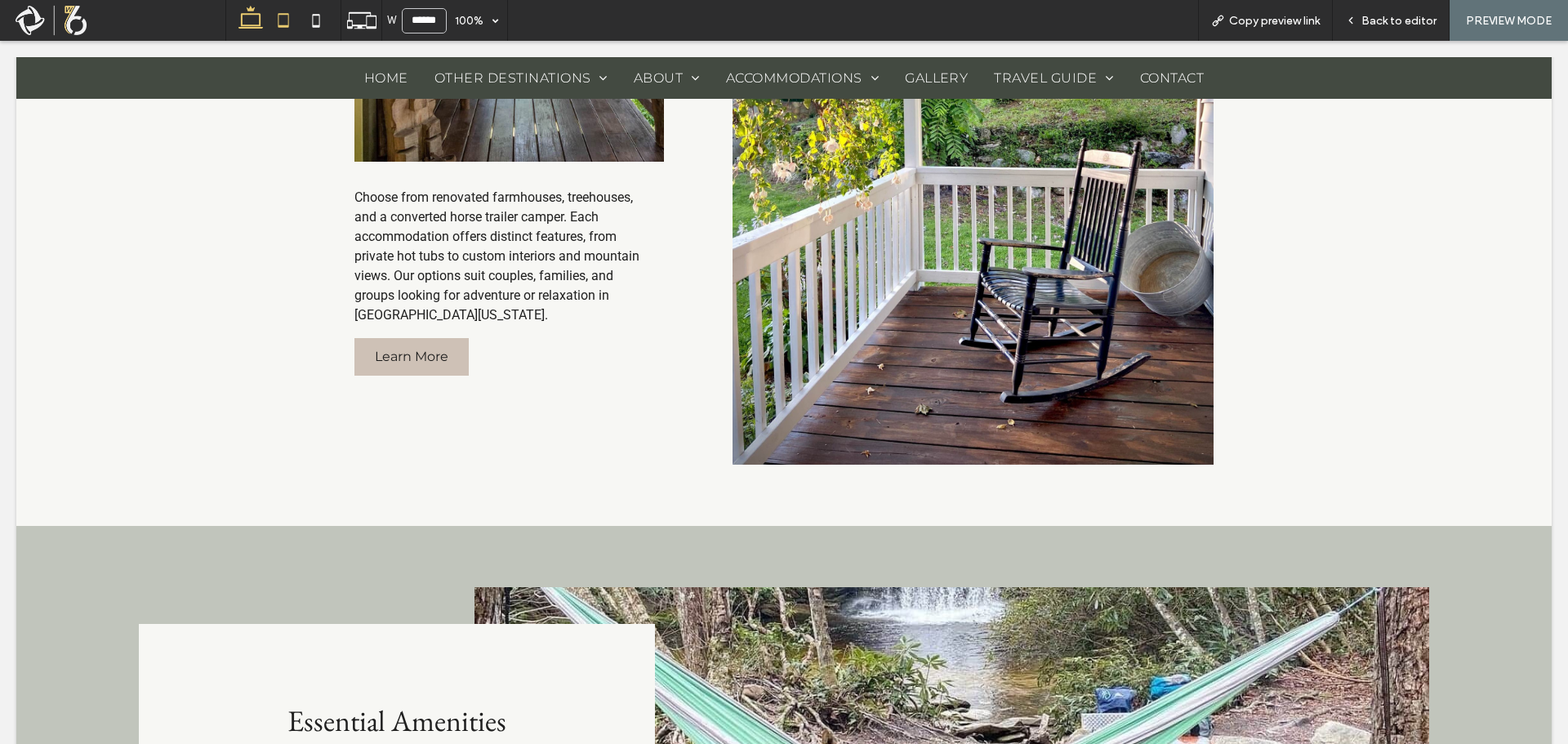
click at [287, 21] on icon at bounding box center [282, 20] width 32 height 32
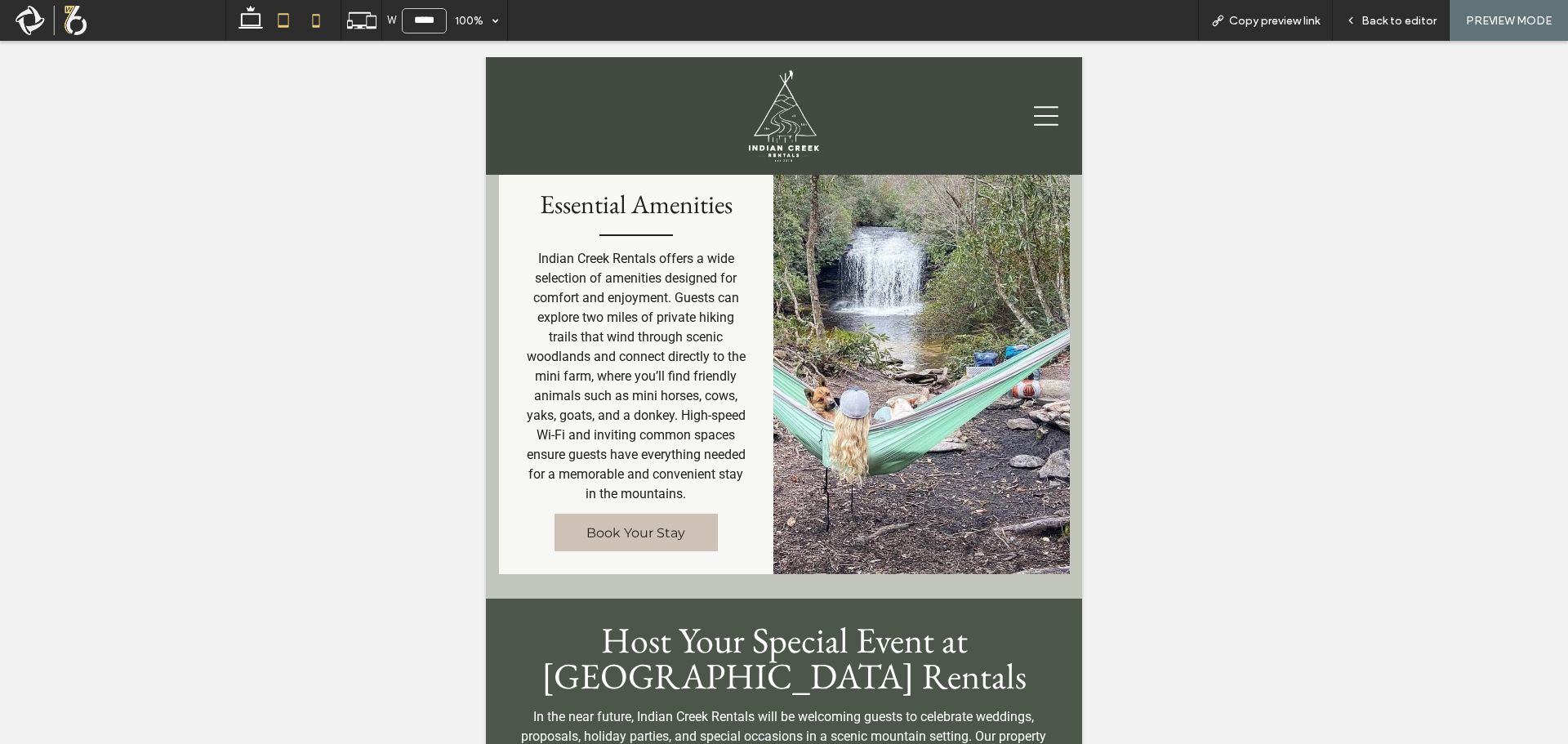
click at [319, 27] on use at bounding box center [316, 21] width 7 height 13
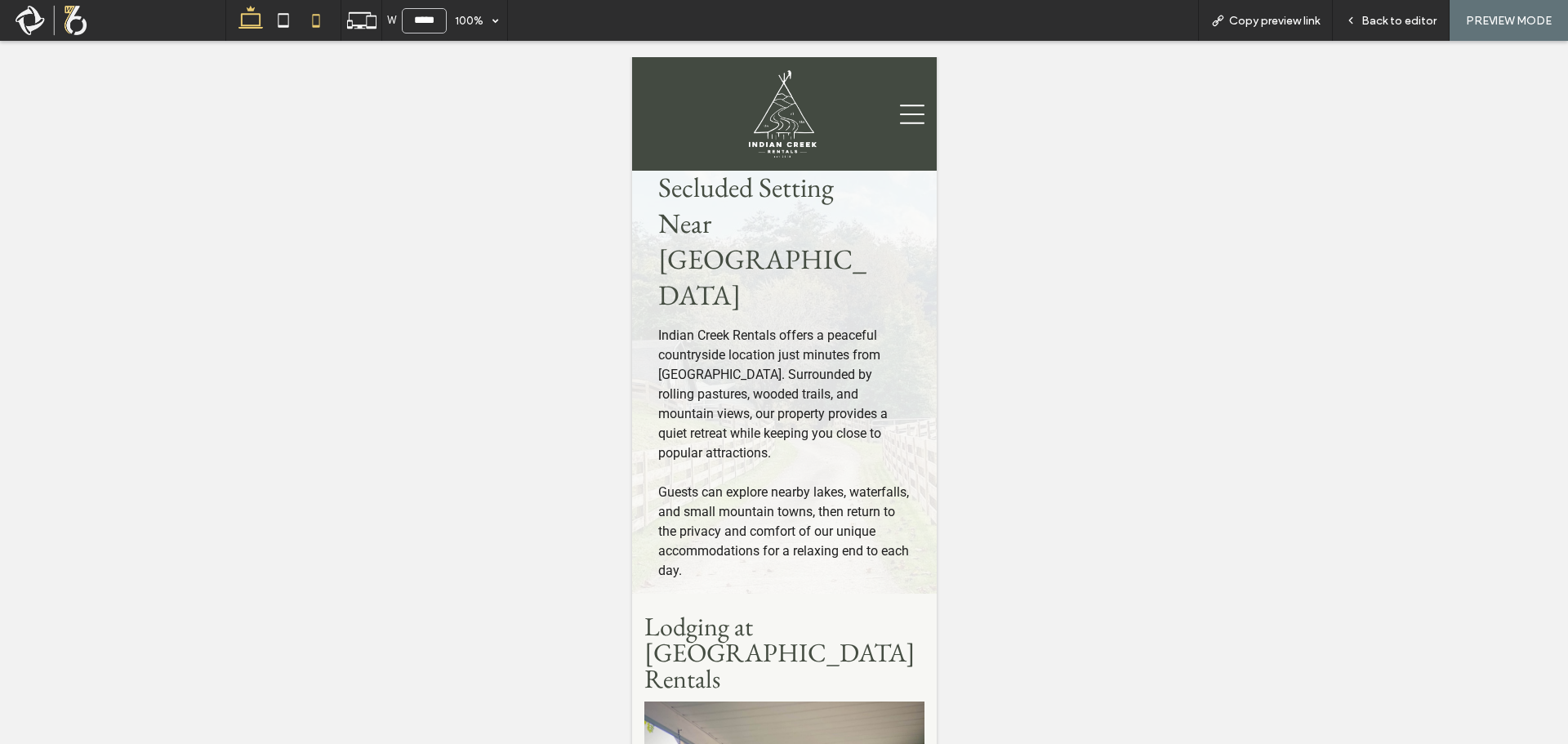
click at [252, 22] on icon at bounding box center [250, 20] width 32 height 32
type input "******"
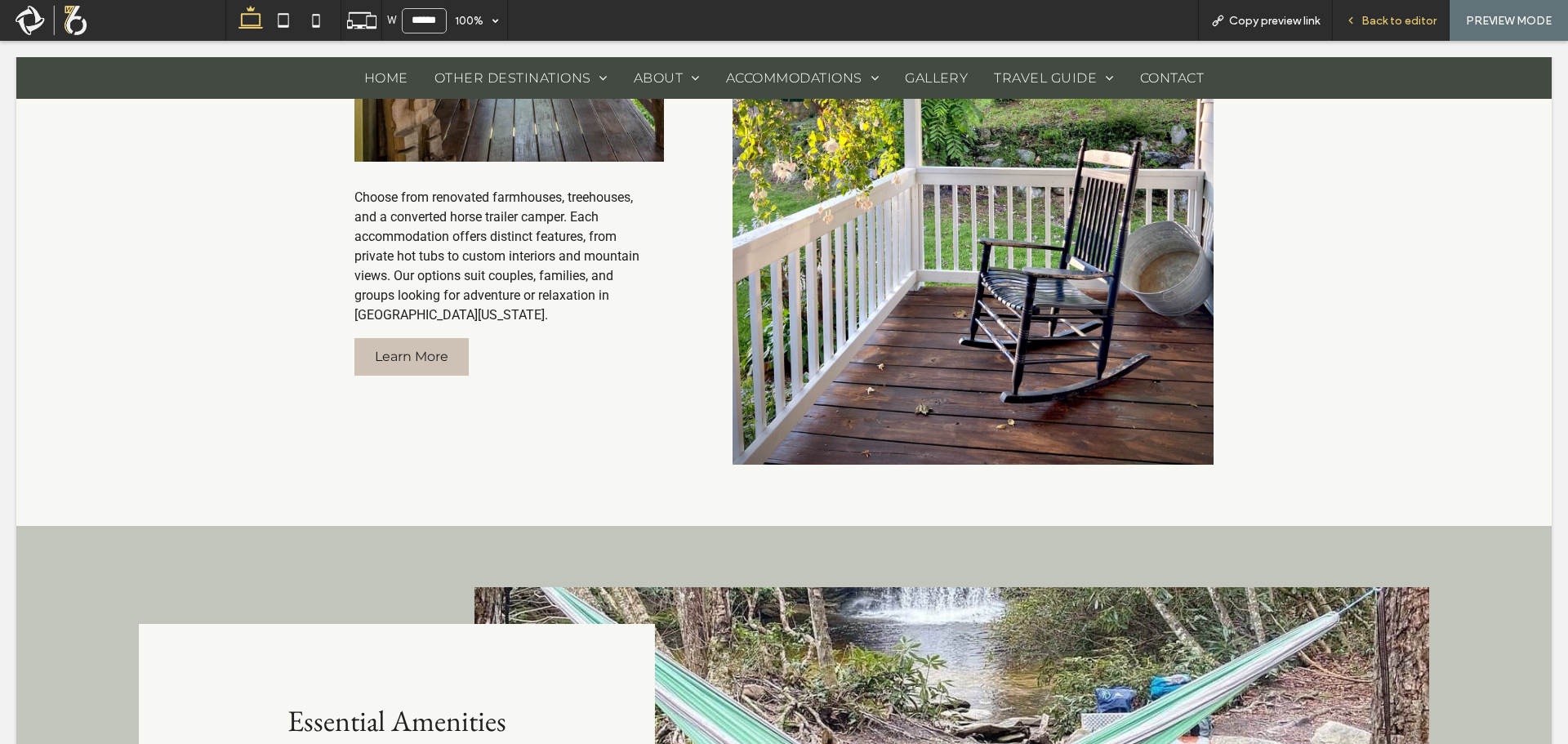
click at [1373, 19] on span "Back to editor" at bounding box center [1399, 21] width 75 height 14
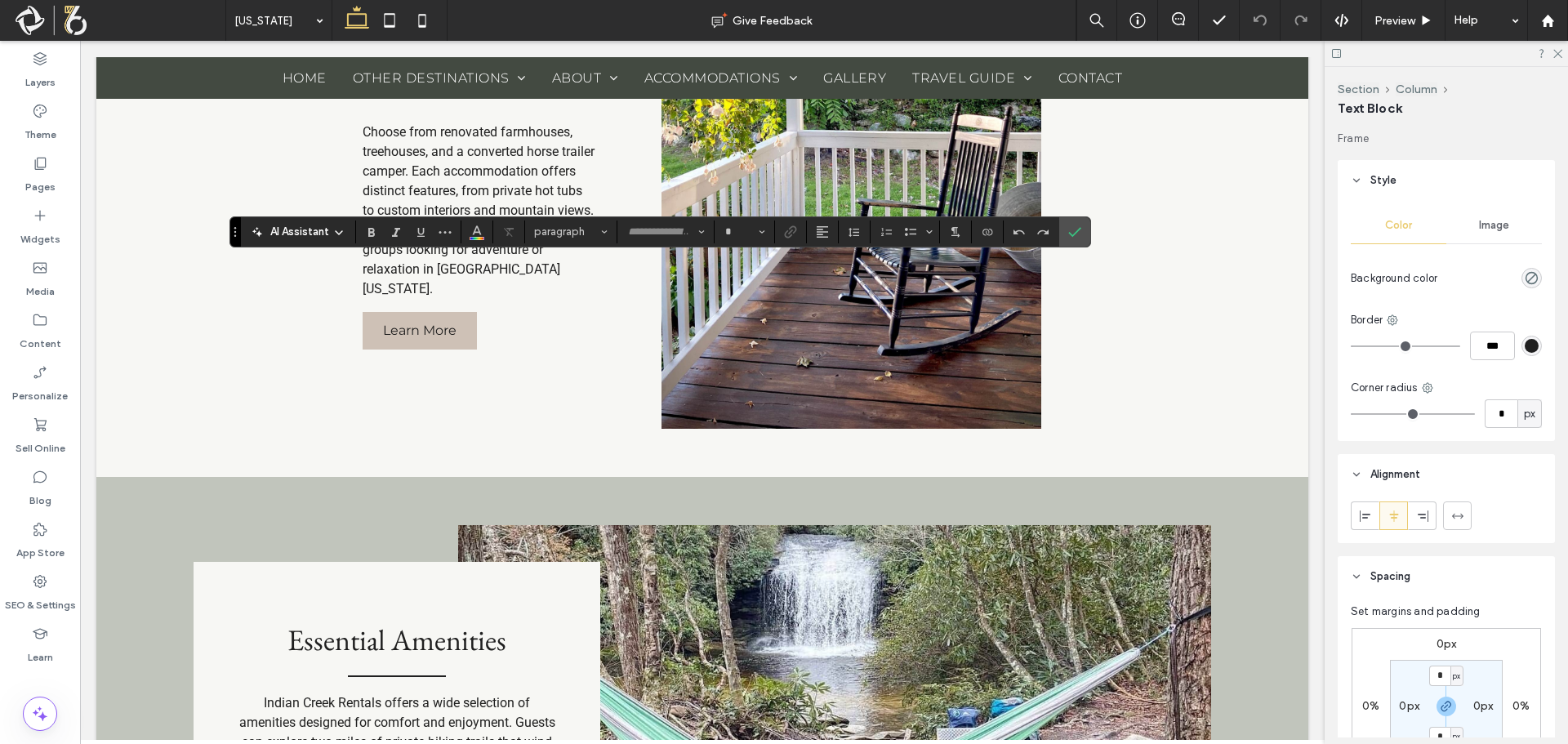
type input "**********"
type input "**"
click at [1069, 237] on icon "Confirm" at bounding box center [1075, 232] width 13 height 13
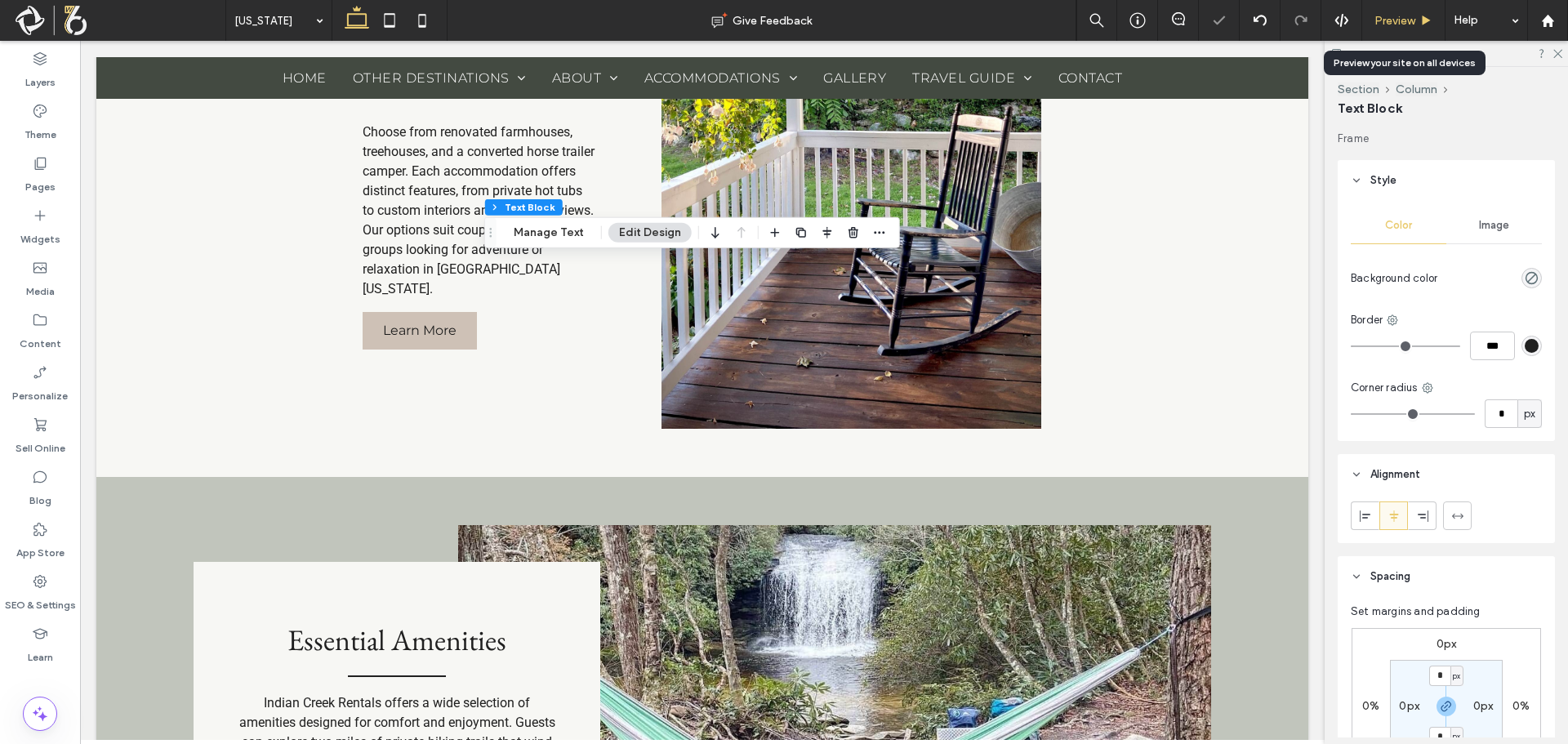
click at [1423, 27] on icon at bounding box center [1426, 21] width 12 height 12
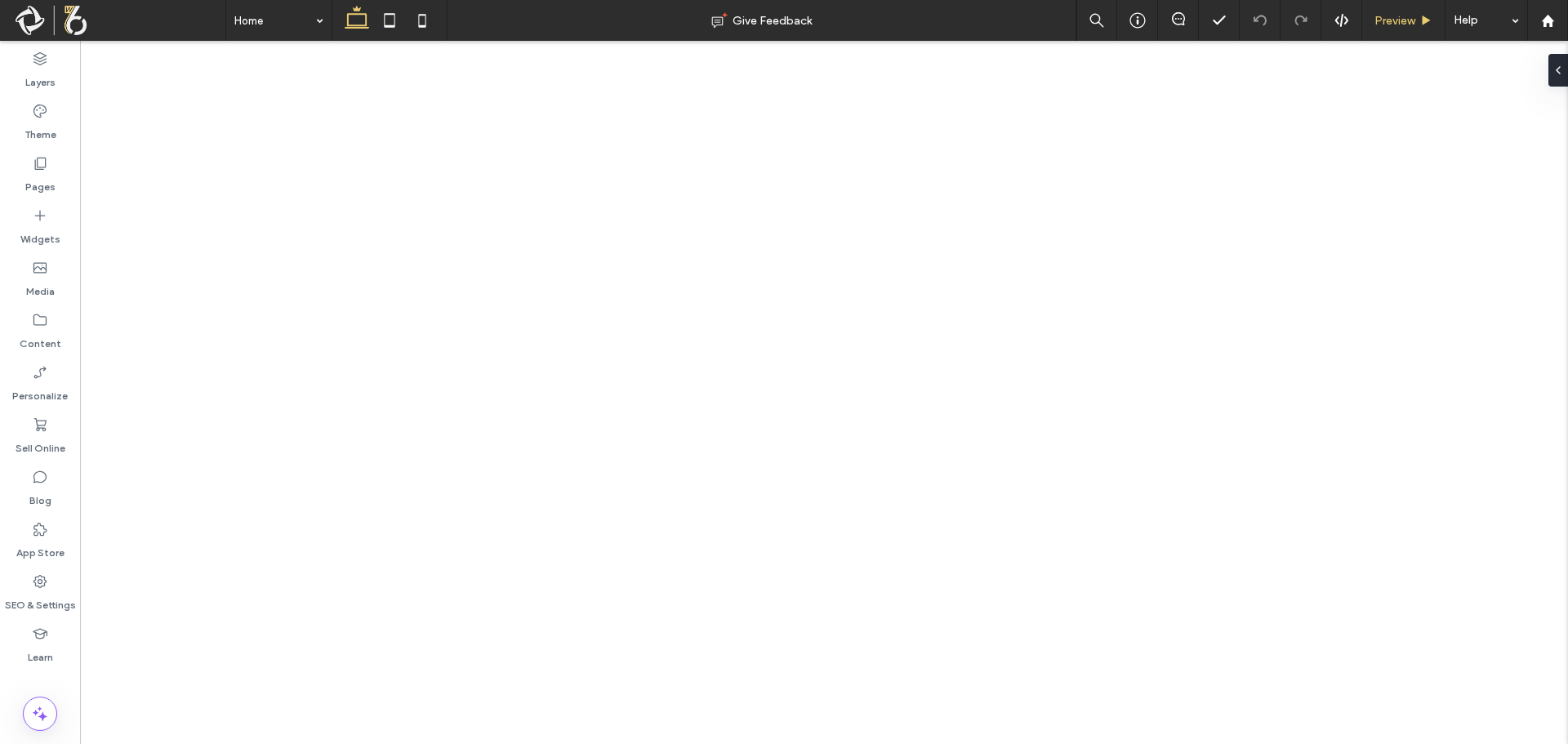
click at [1411, 21] on span "Preview" at bounding box center [1394, 21] width 41 height 14
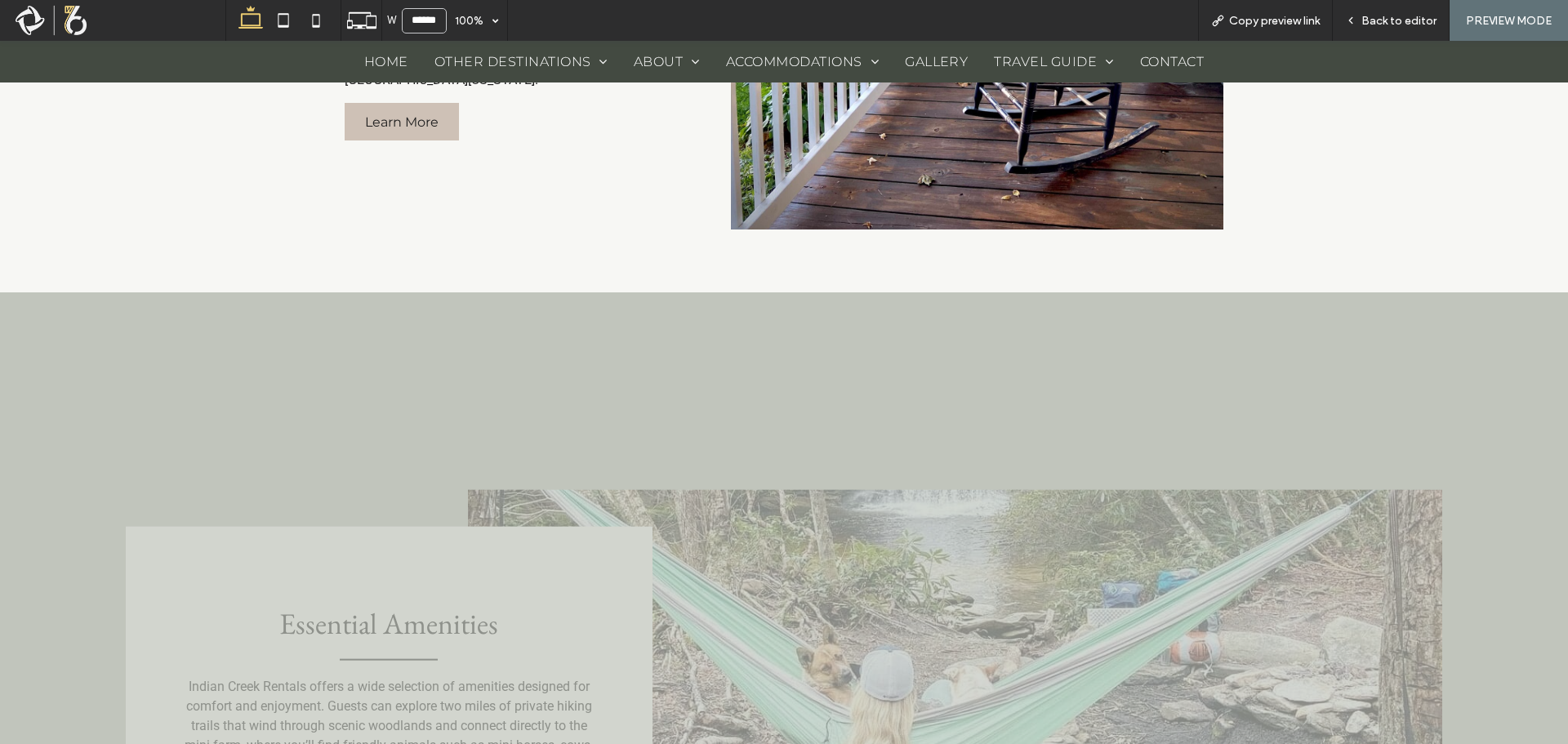
scroll to position [3806, 0]
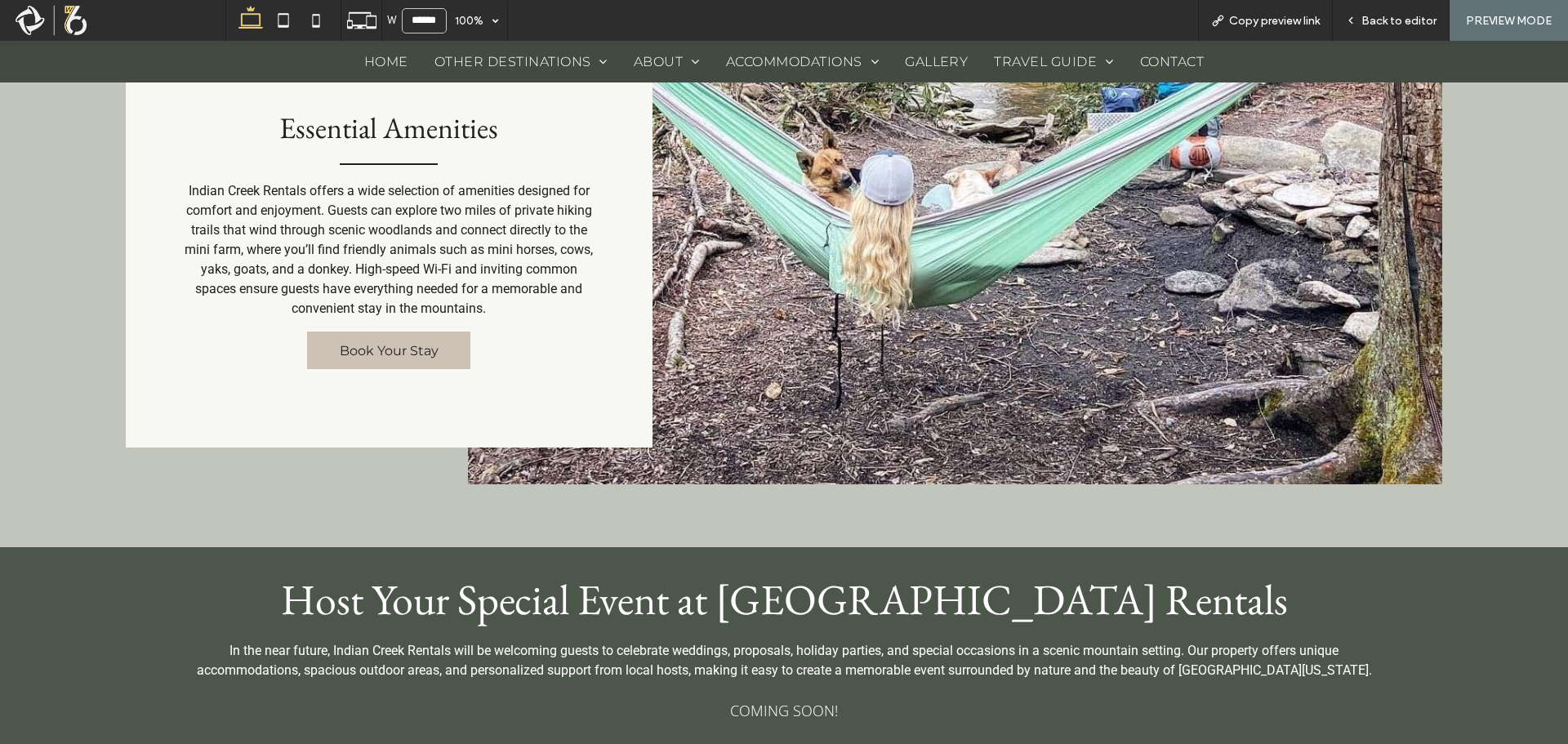
click at [937, 57] on span "Gallery" at bounding box center [936, 61] width 63 height 16
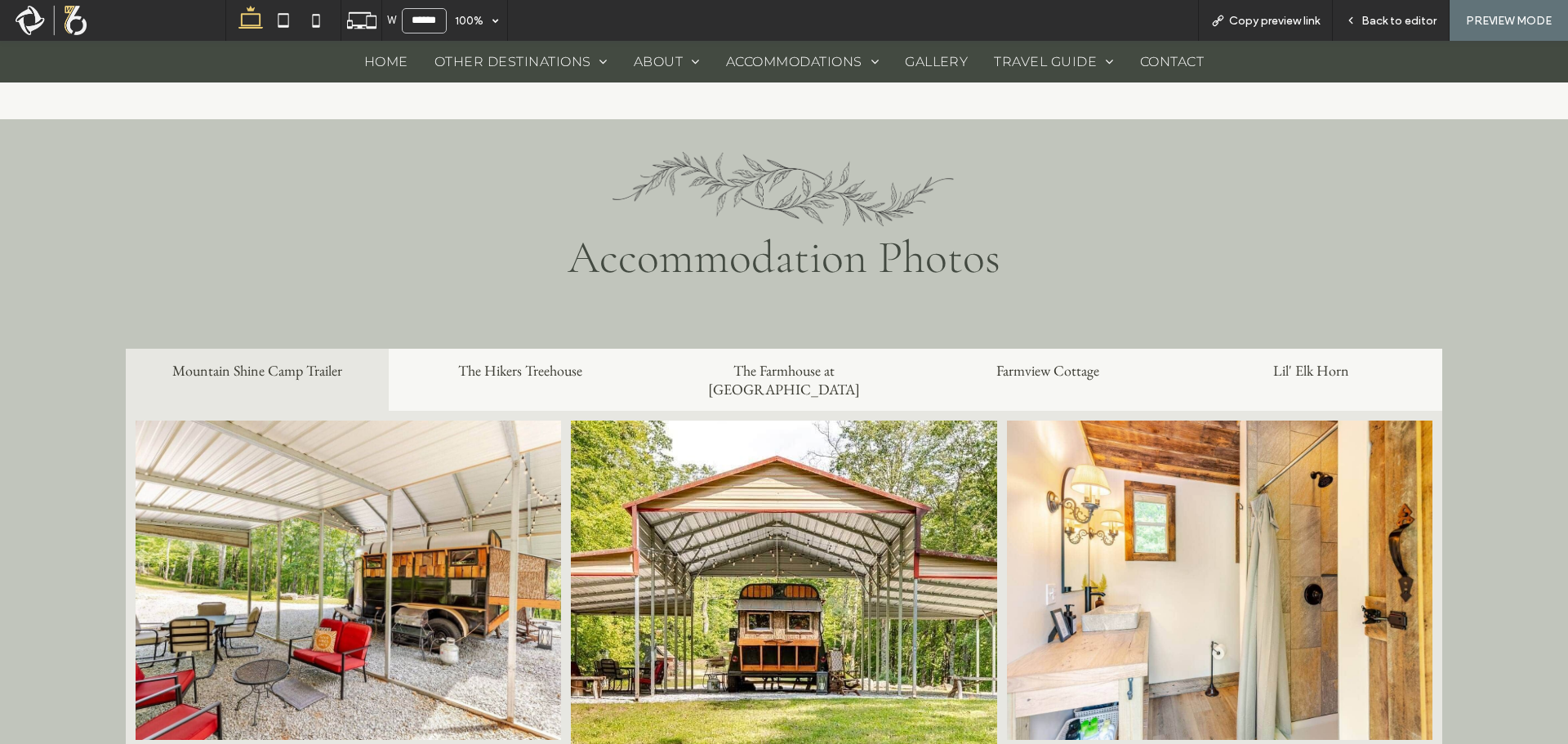
scroll to position [1143, 0]
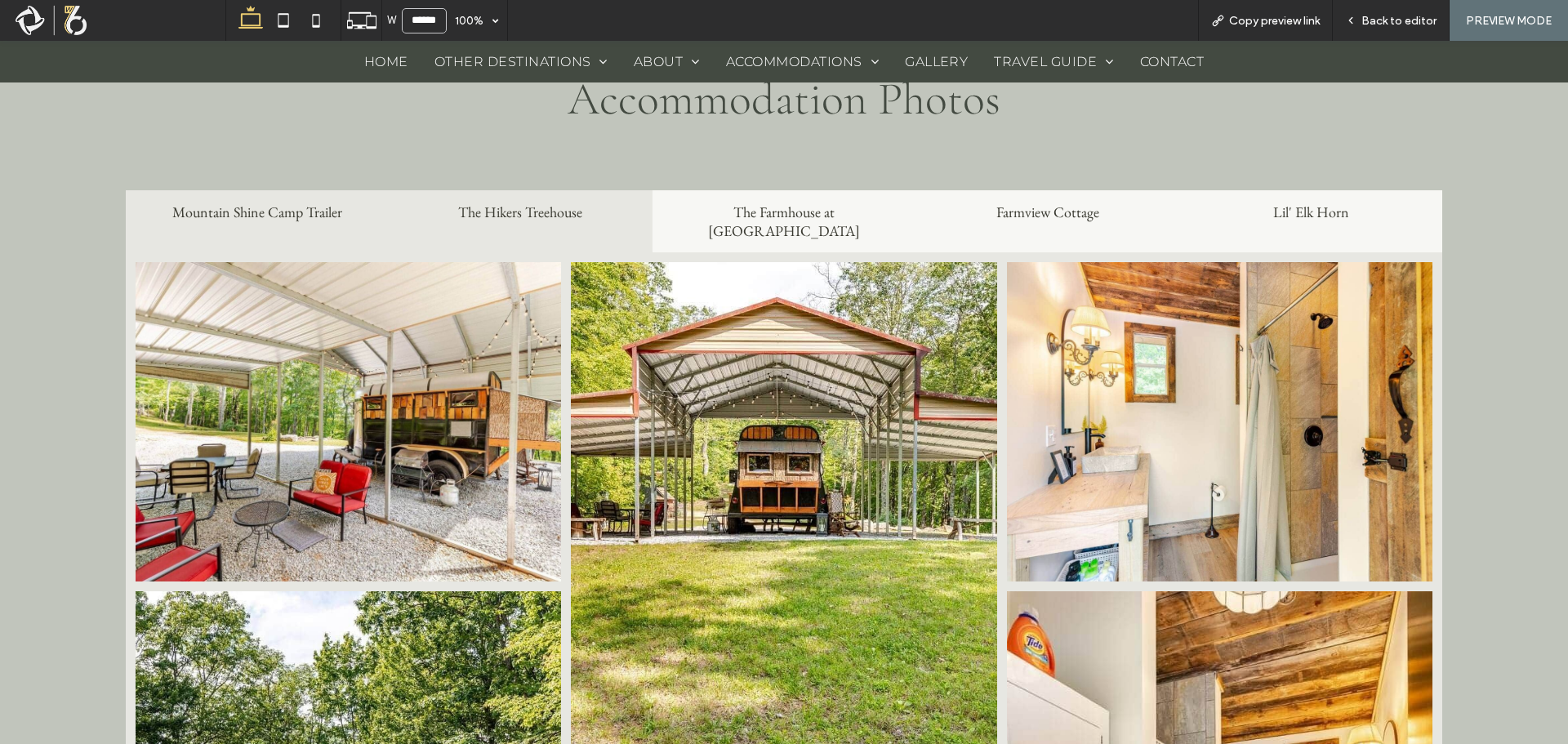
click at [436, 205] on h2 "The Hikers Treehouse" at bounding box center [520, 212] width 244 height 19
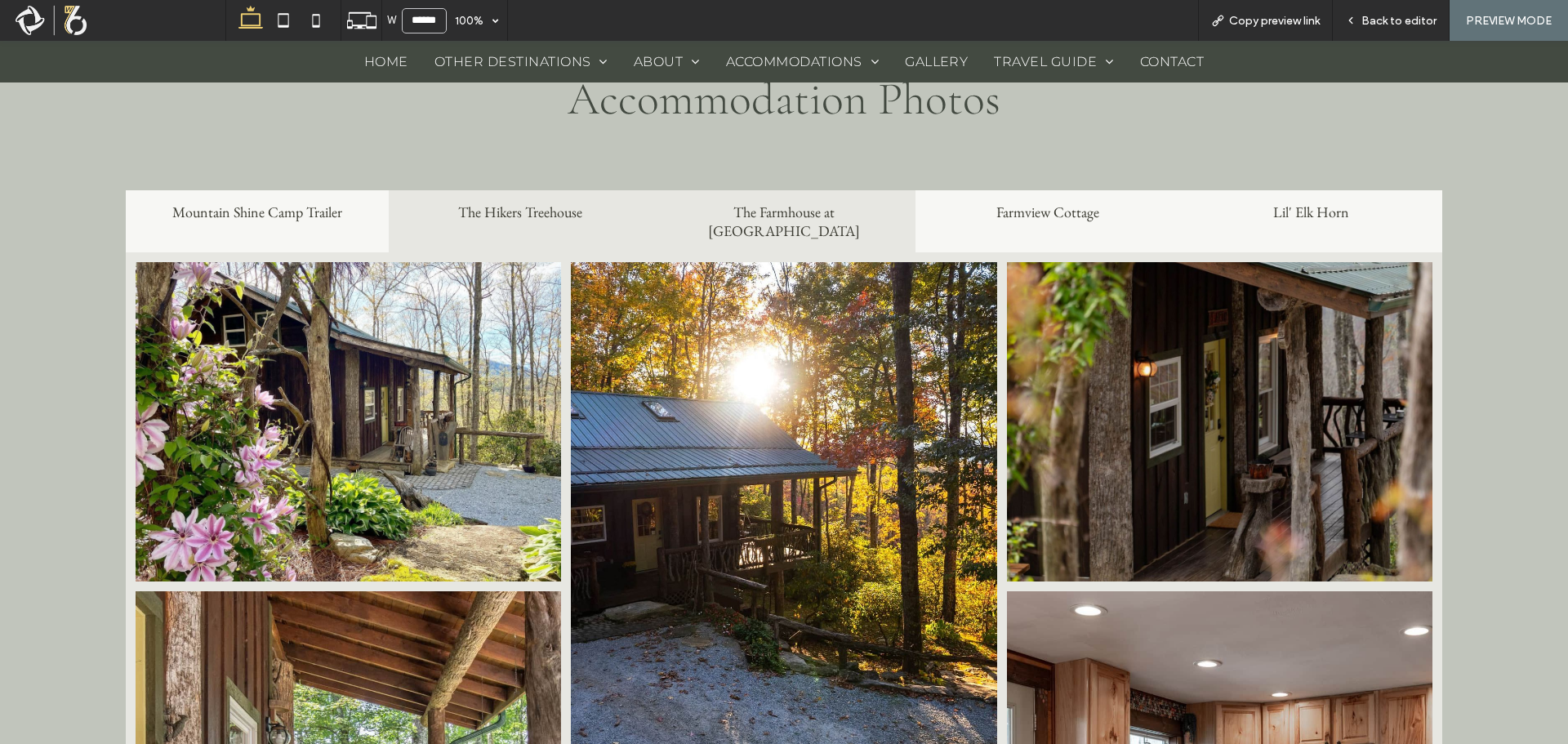
click at [832, 213] on h2 "The Farmhouse at [GEOGRAPHIC_DATA]" at bounding box center [784, 221] width 244 height 37
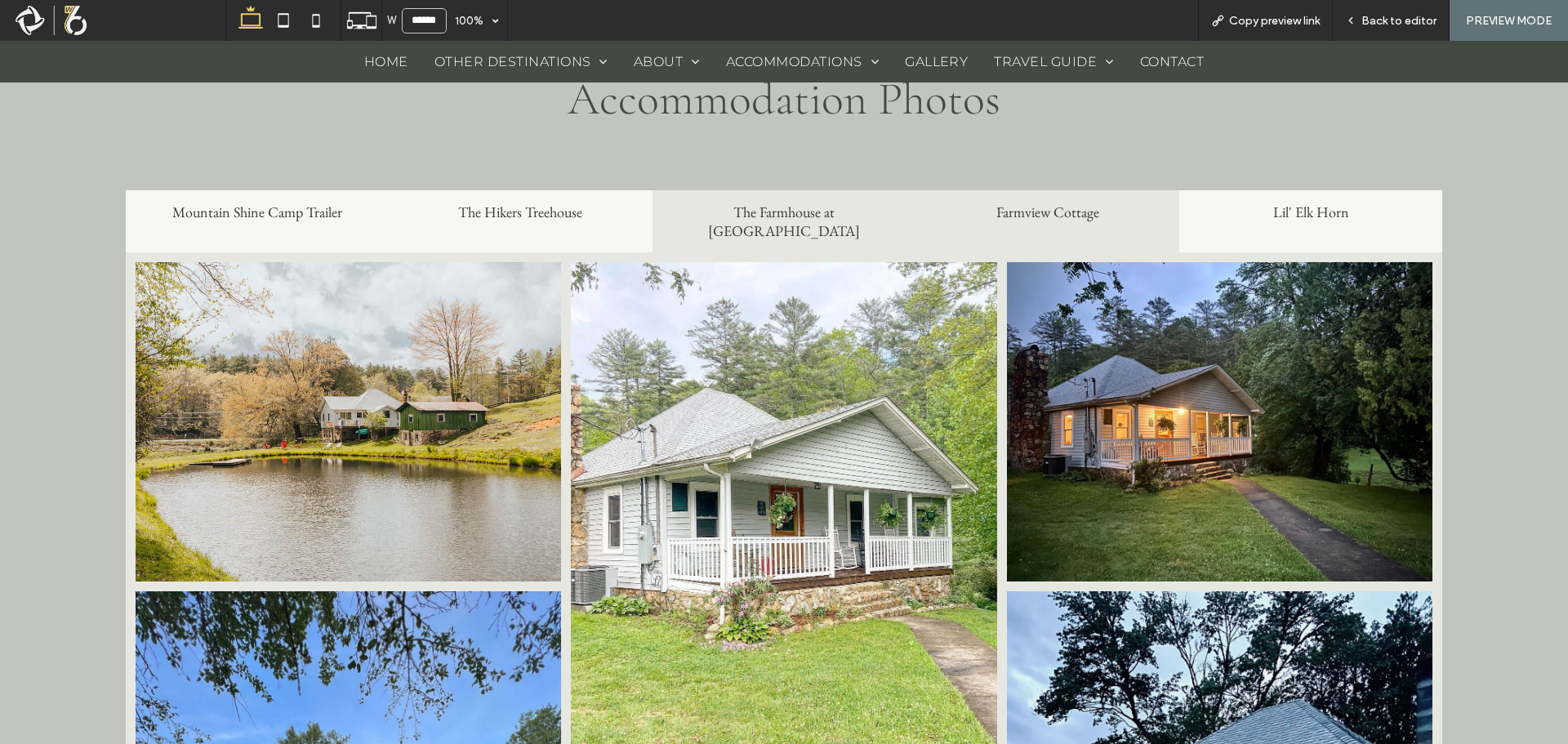
click at [1078, 209] on h2 "Farmview Cottage" at bounding box center [1047, 212] width 244 height 19
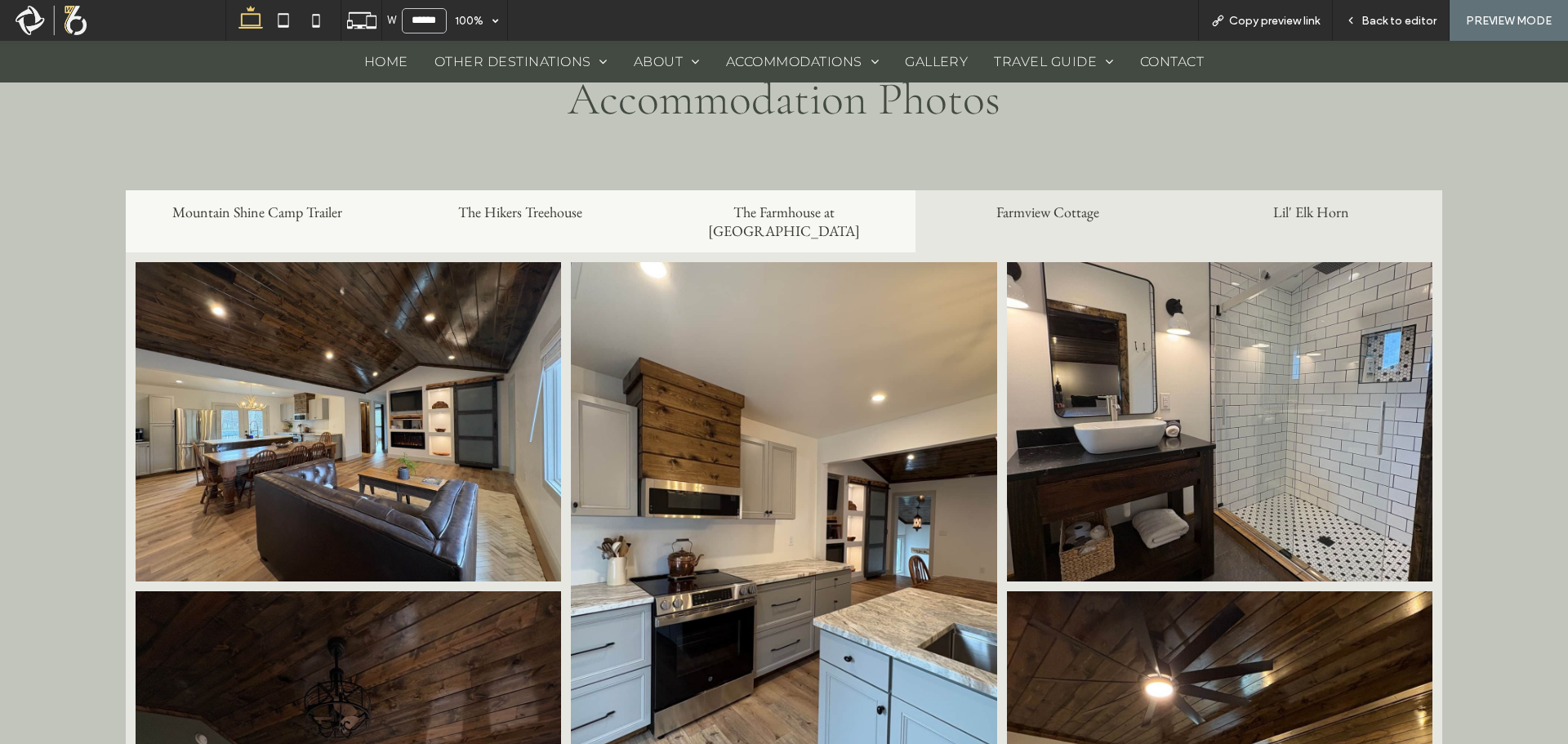
click at [1349, 209] on h2 "Lil' Elk Horn" at bounding box center [1311, 212] width 244 height 19
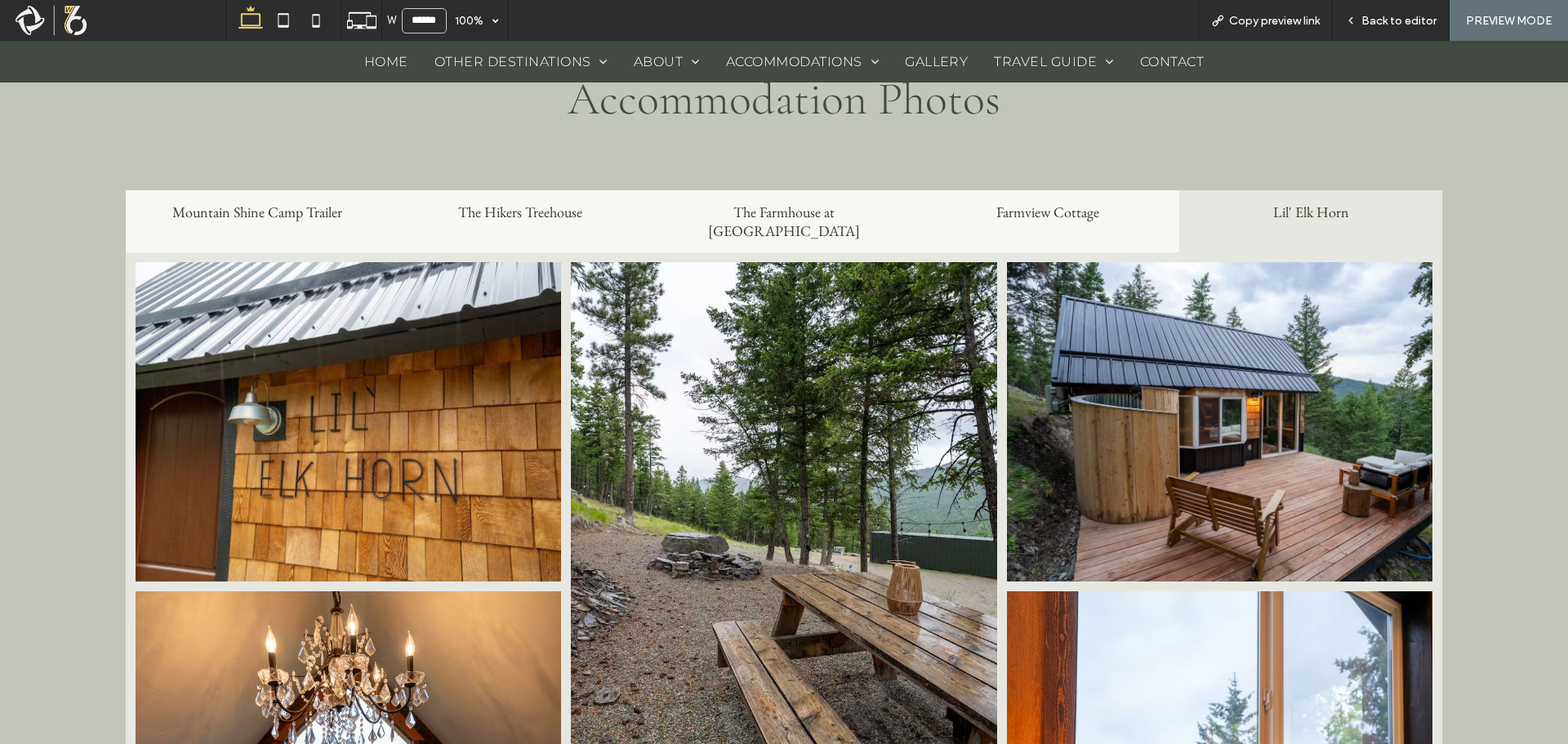
click at [714, 305] on link at bounding box center [784, 528] width 427 height 533
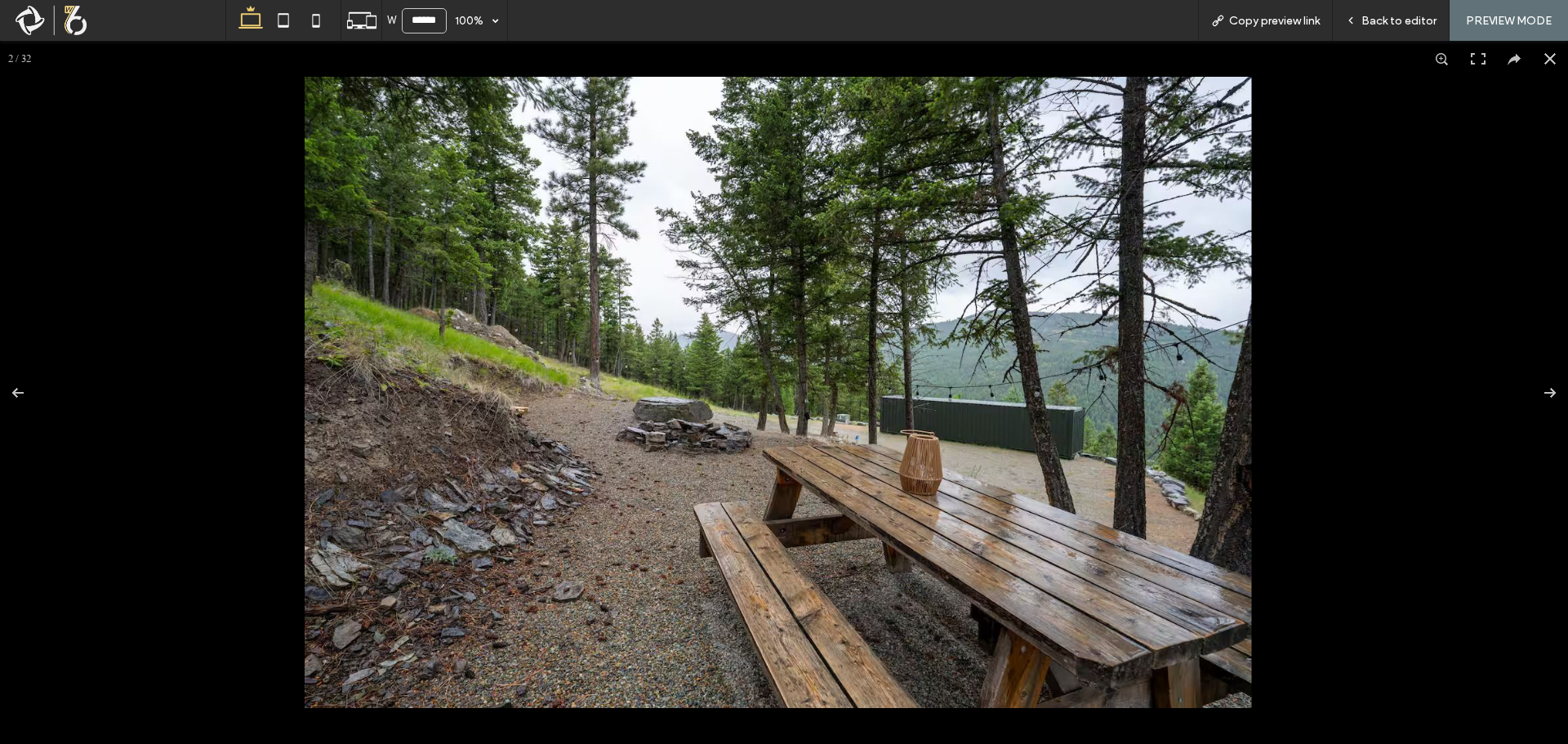
click at [714, 305] on img at bounding box center [778, 393] width 947 height 631
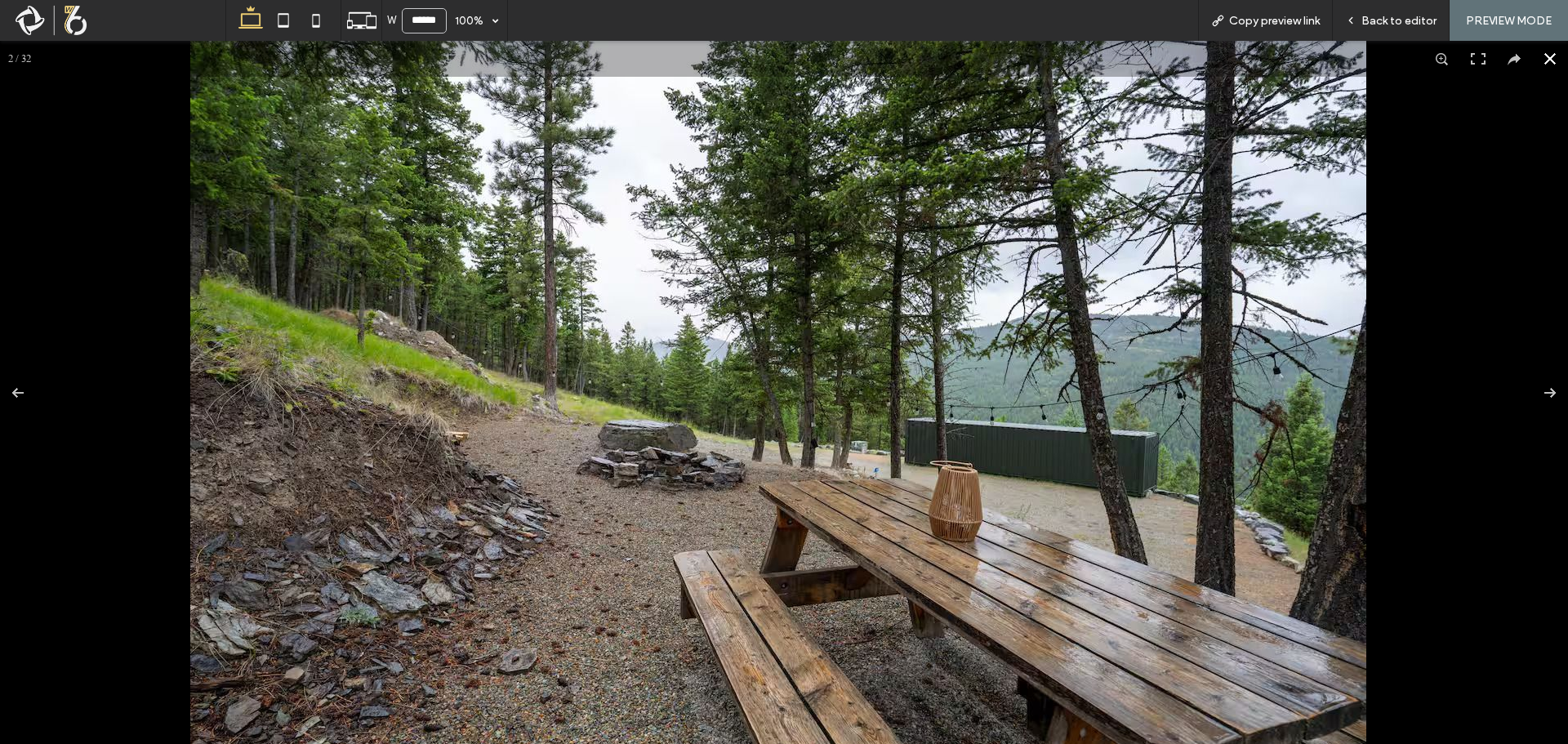
click at [1532, 59] on button at bounding box center [1550, 58] width 36 height 36
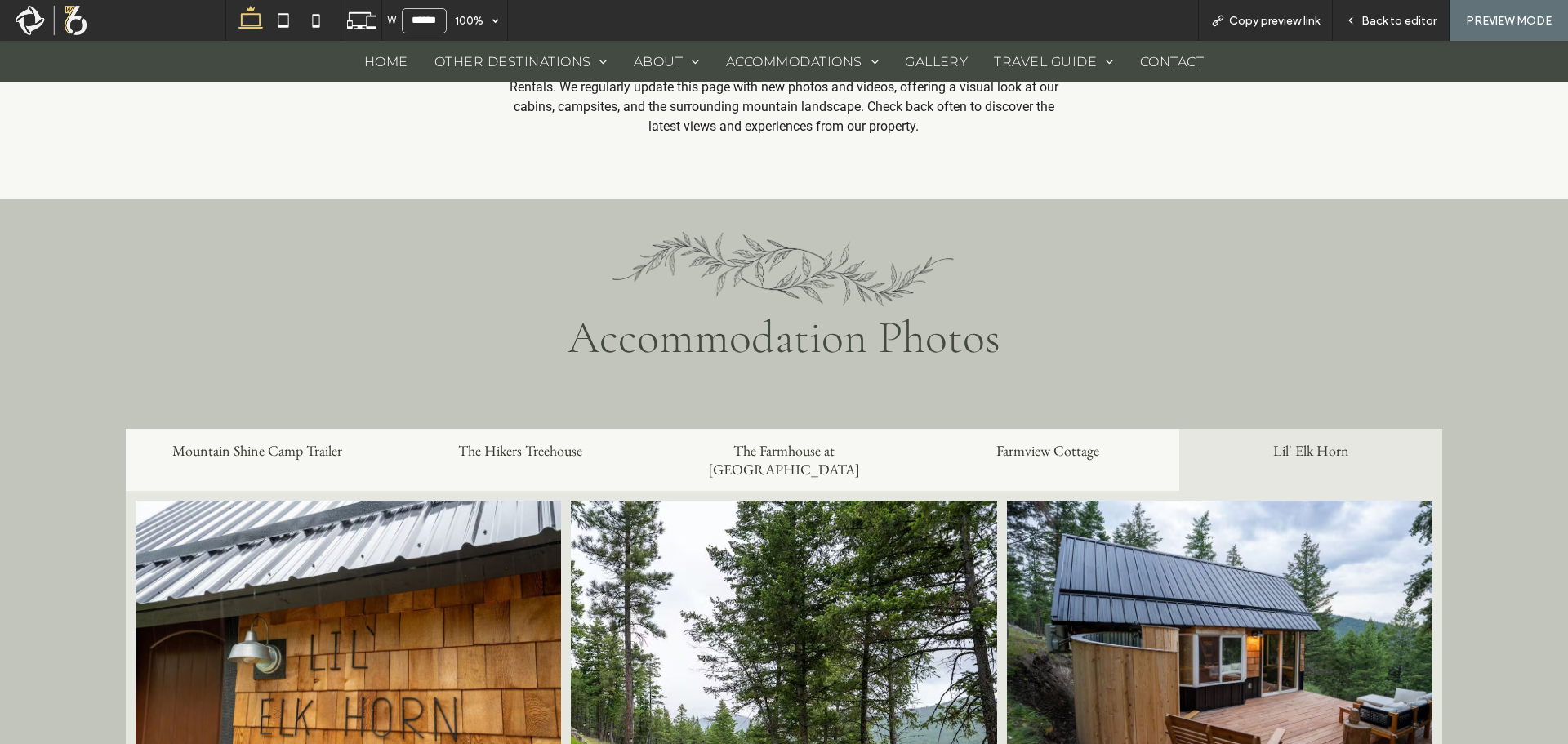
scroll to position [899, 0]
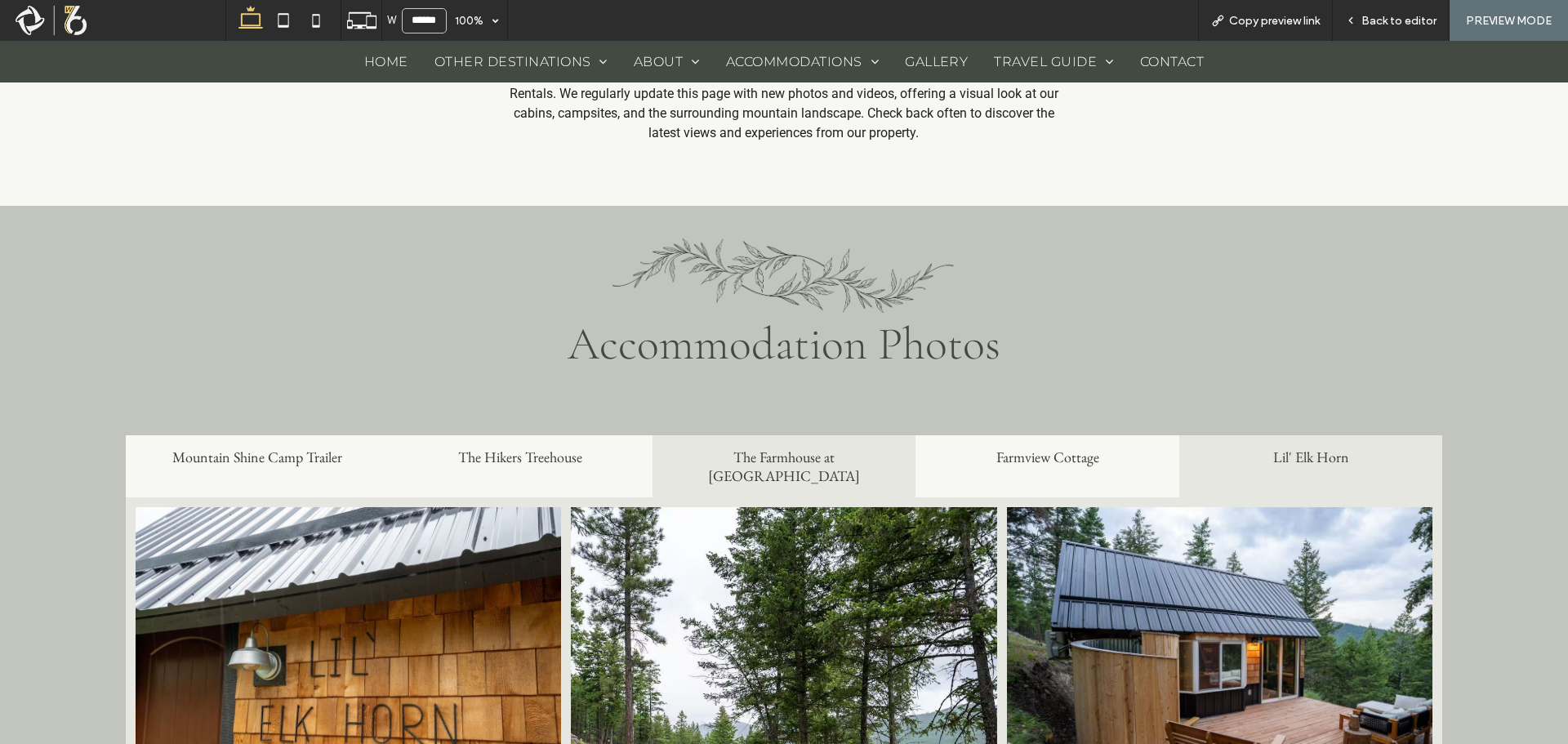
click at [782, 457] on h2 "The Farmhouse at [GEOGRAPHIC_DATA]" at bounding box center [784, 466] width 244 height 37
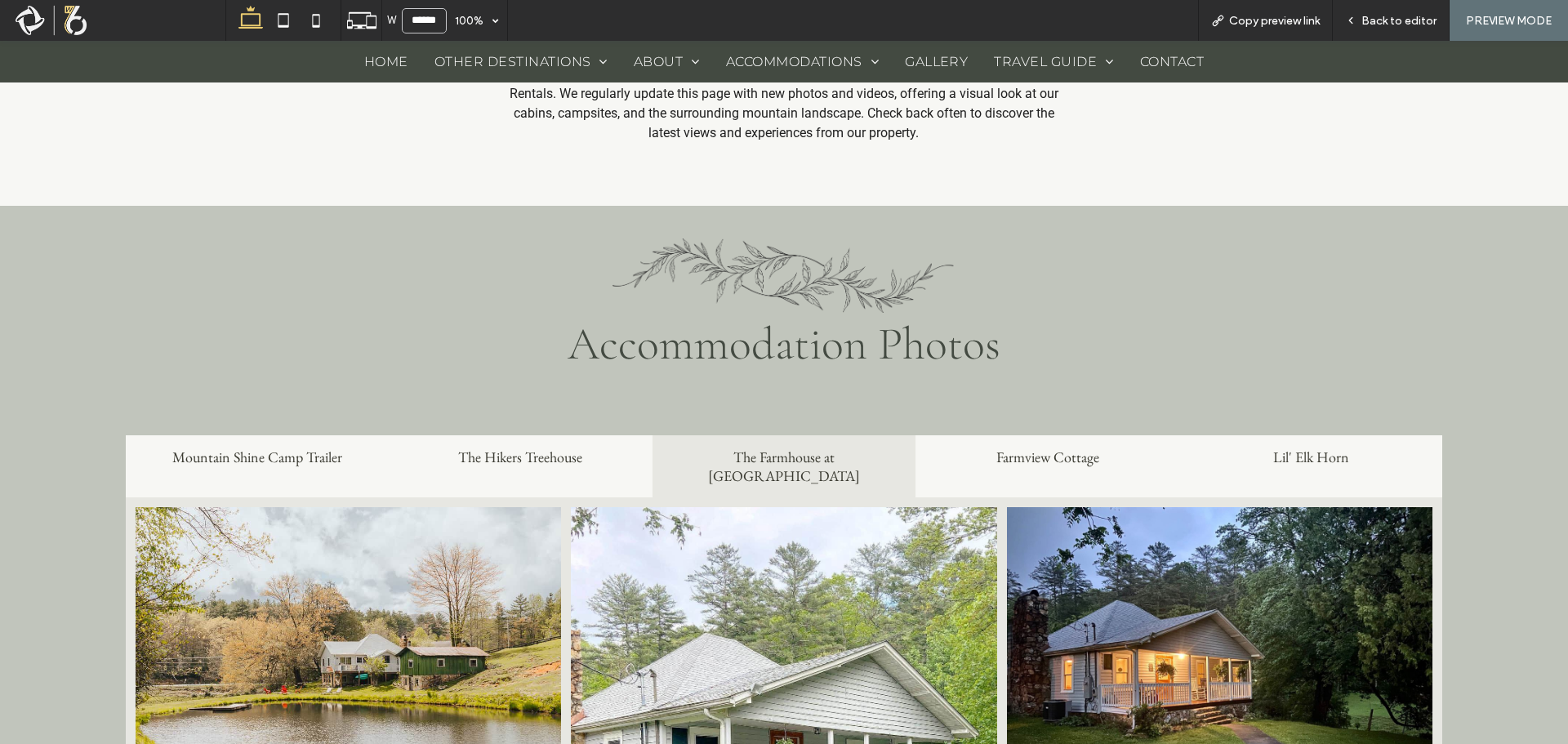
click at [391, 60] on span "Home" at bounding box center [386, 61] width 44 height 16
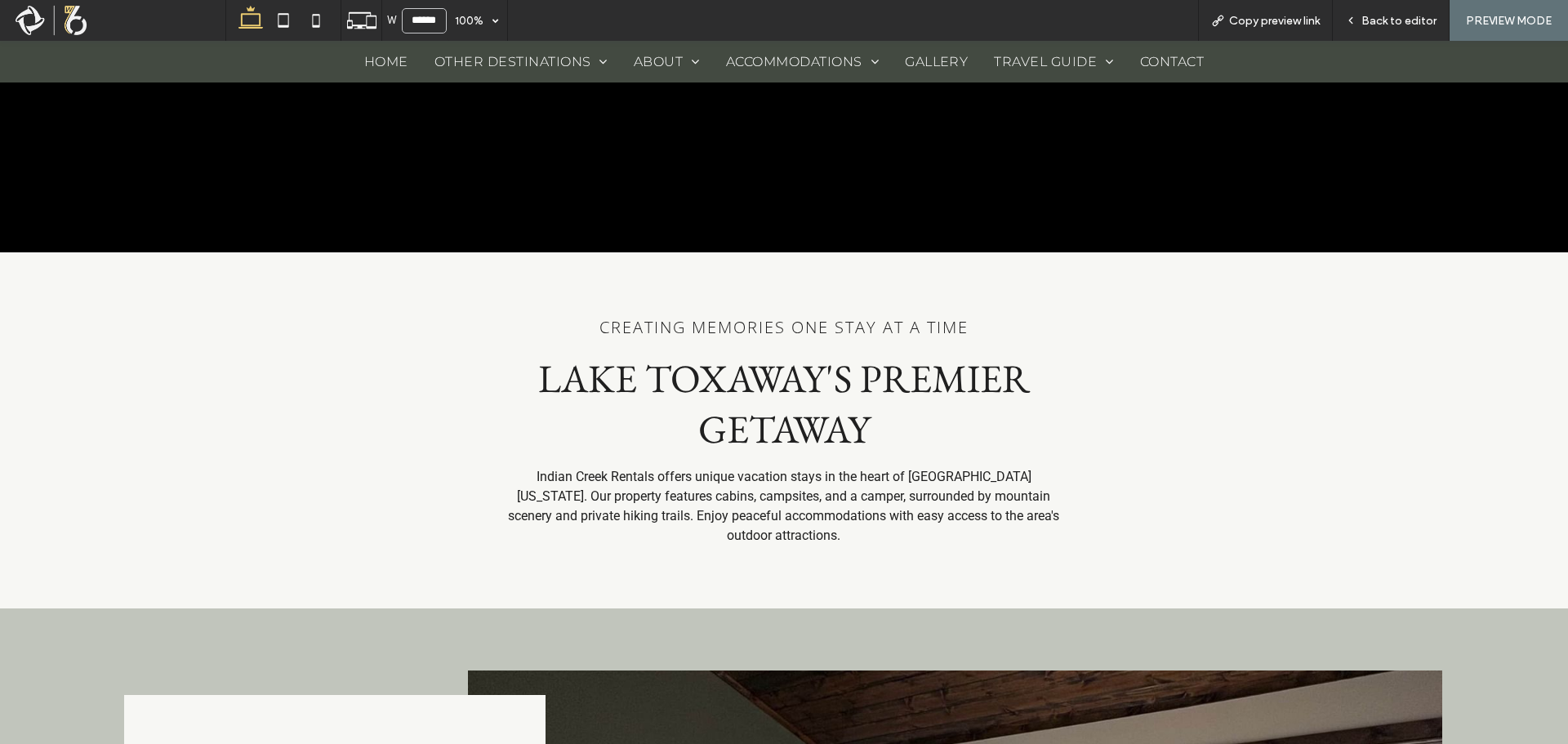
scroll to position [420, 0]
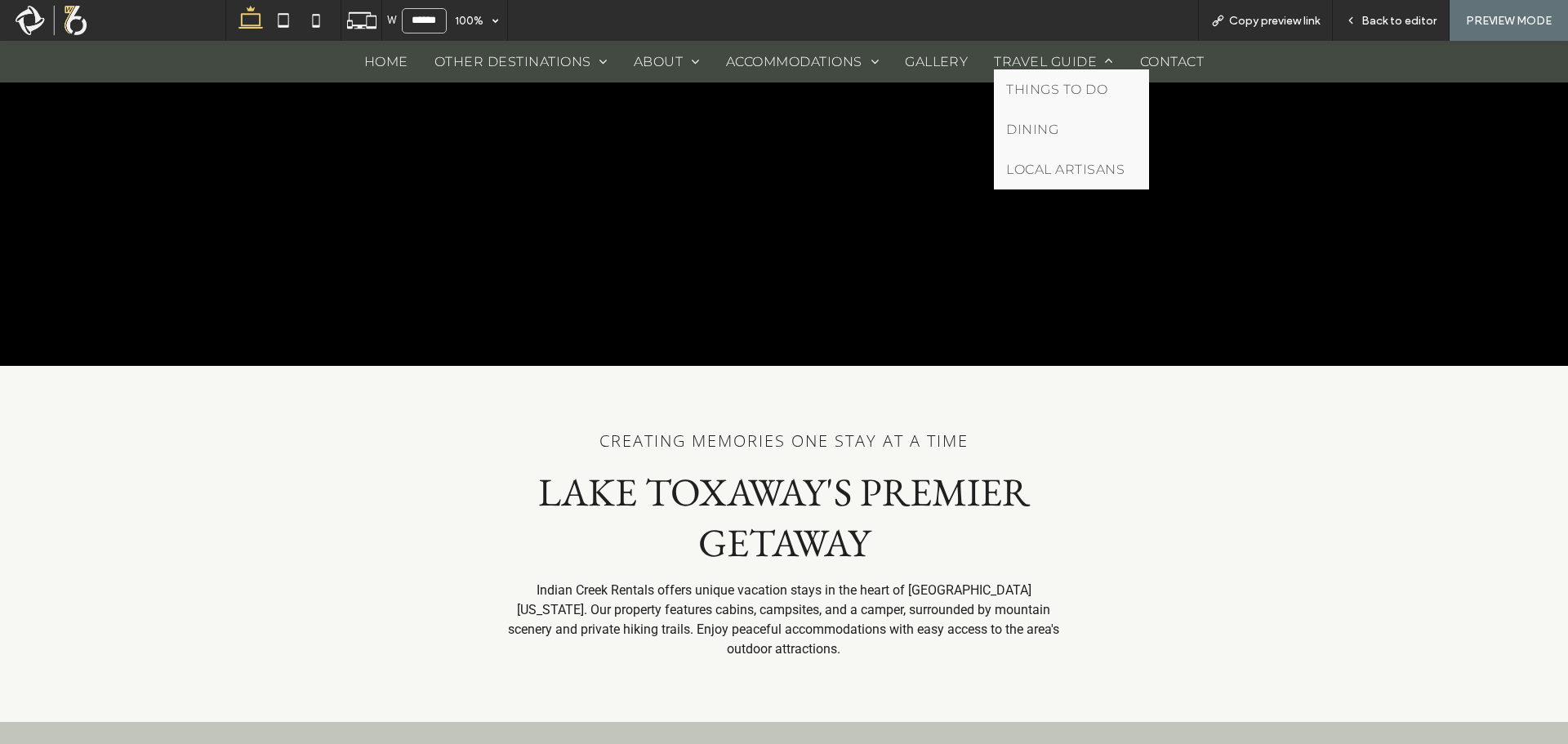
click at [1020, 66] on span "Travel Guide" at bounding box center [1054, 61] width 119 height 16
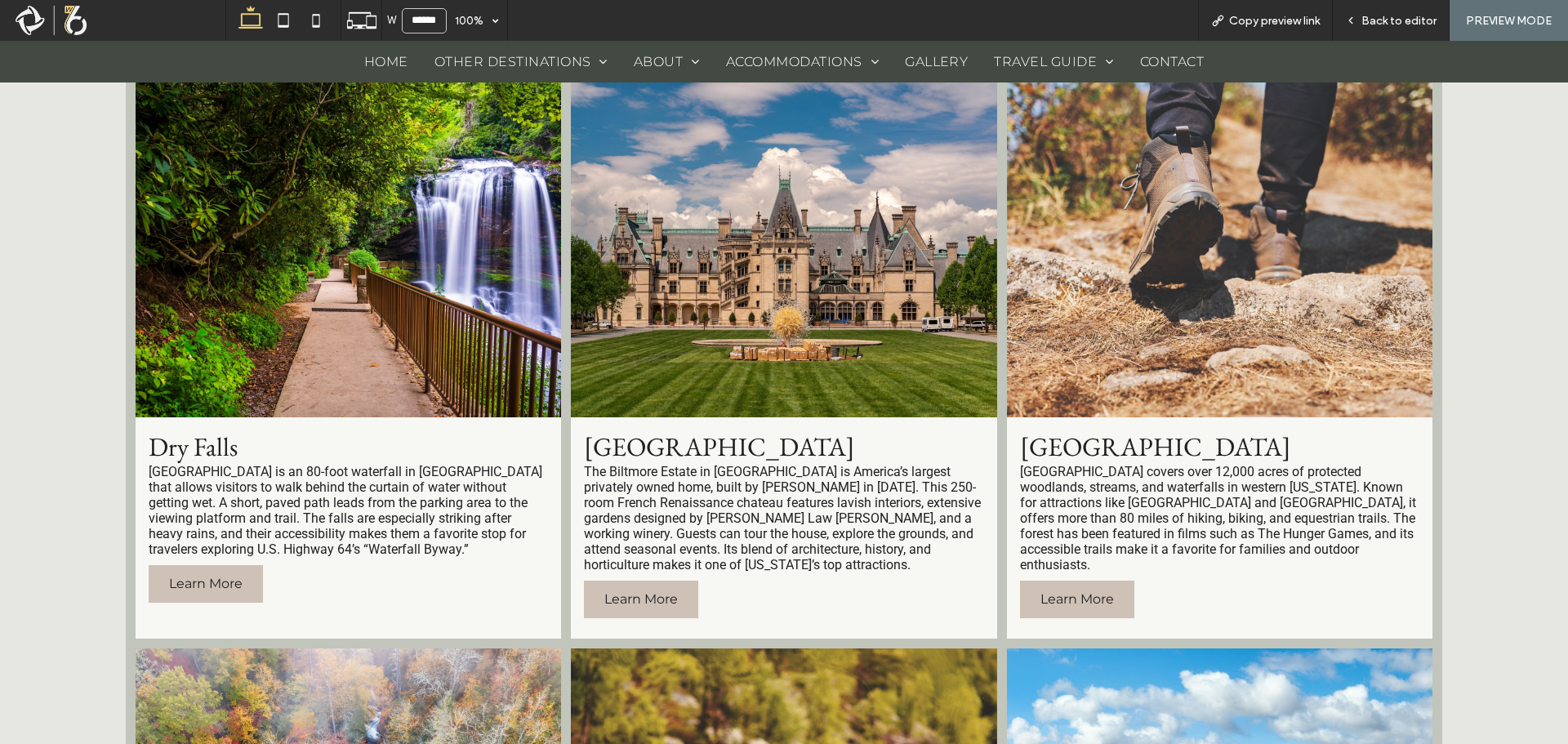
scroll to position [1389, 0]
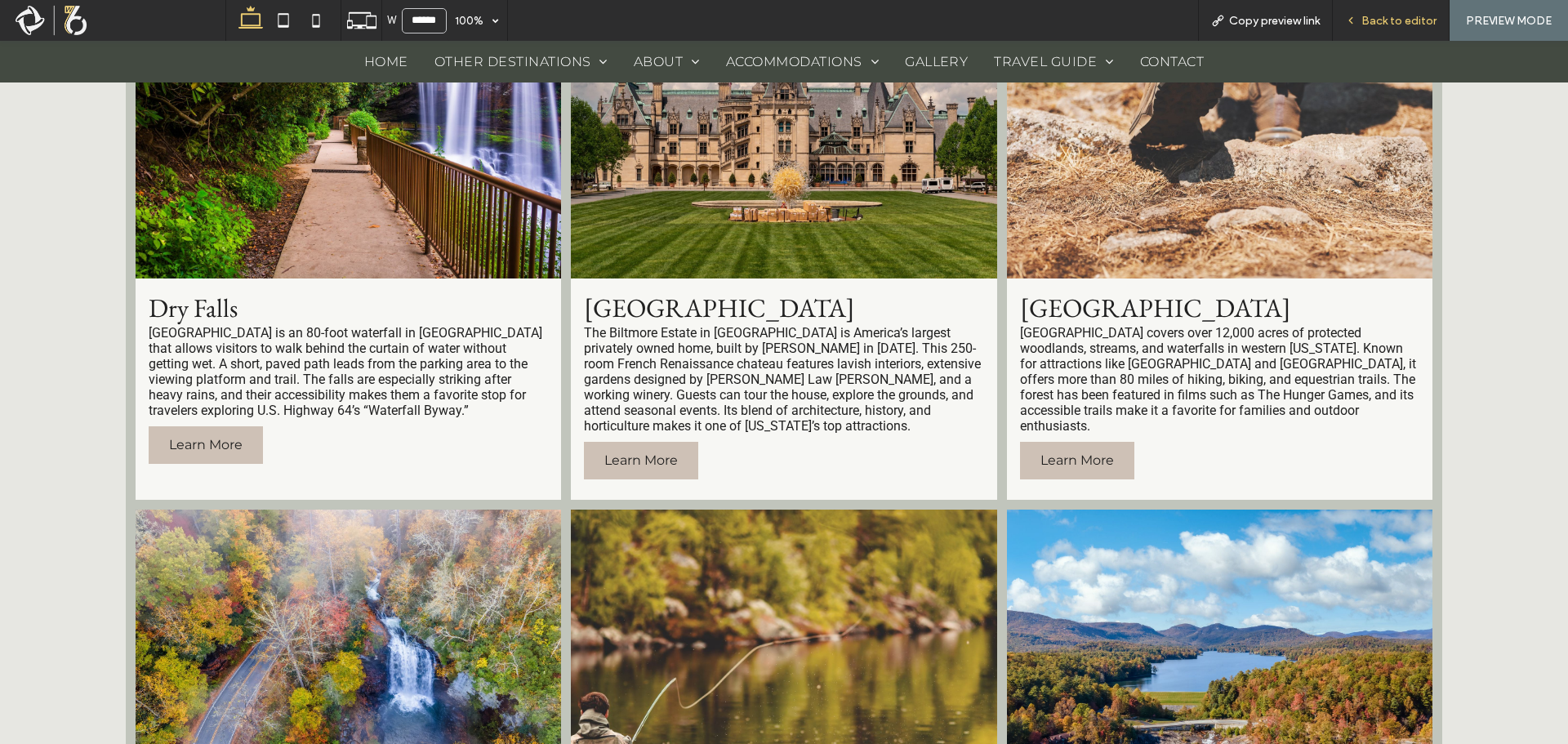
click at [1389, 29] on div "Back to editor" at bounding box center [1391, 20] width 117 height 41
click at [1397, 14] on span "Back to editor" at bounding box center [1399, 21] width 75 height 14
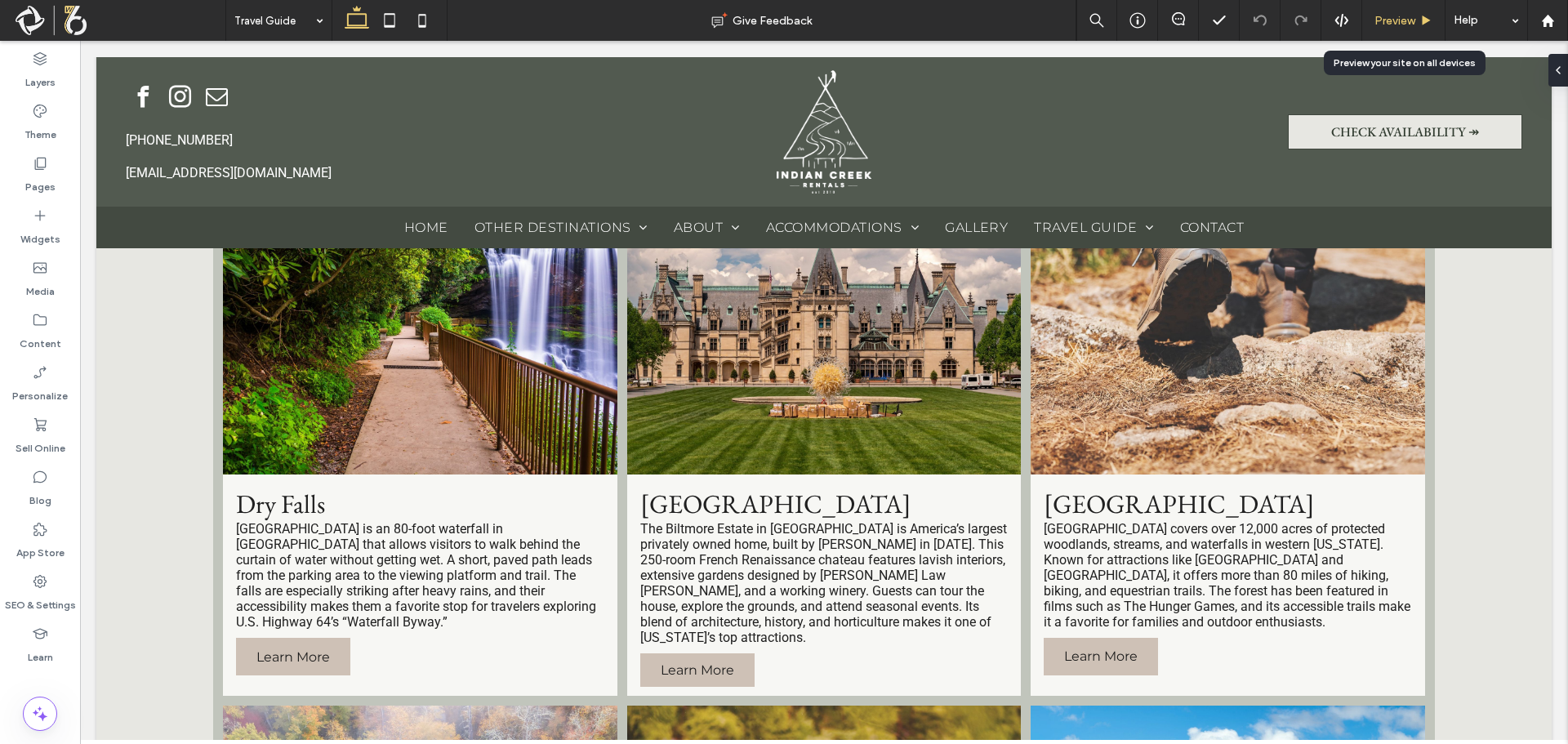
scroll to position [1384, 0]
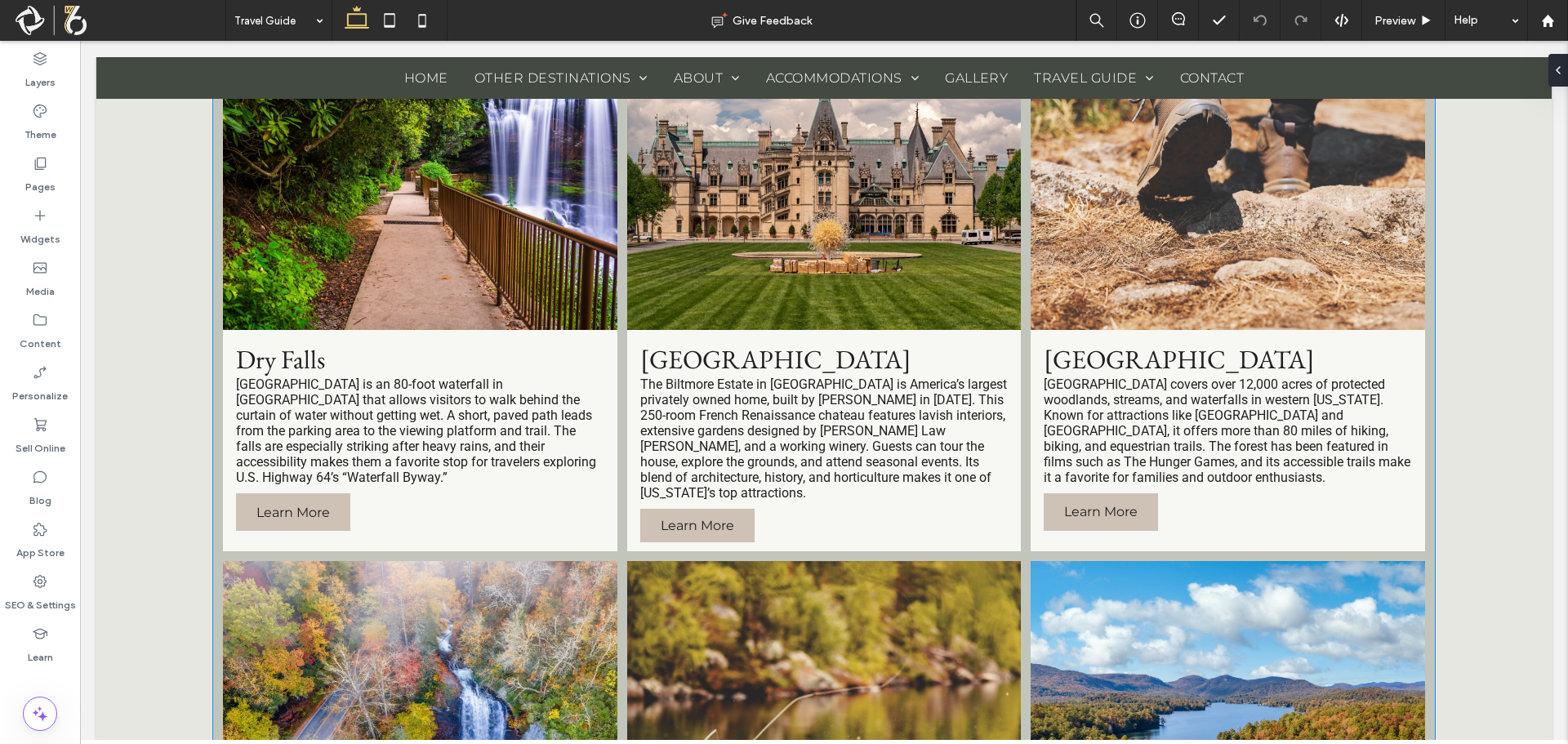
click at [782, 394] on p "The Biltmore Estate in [GEOGRAPHIC_DATA] is America’s largest privately owned h…" at bounding box center [824, 439] width 369 height 124
click at [782, 394] on div "[GEOGRAPHIC_DATA] The Biltmore Estate in [GEOGRAPHIC_DATA] is America’s largest…" at bounding box center [824, 267] width 394 height 568
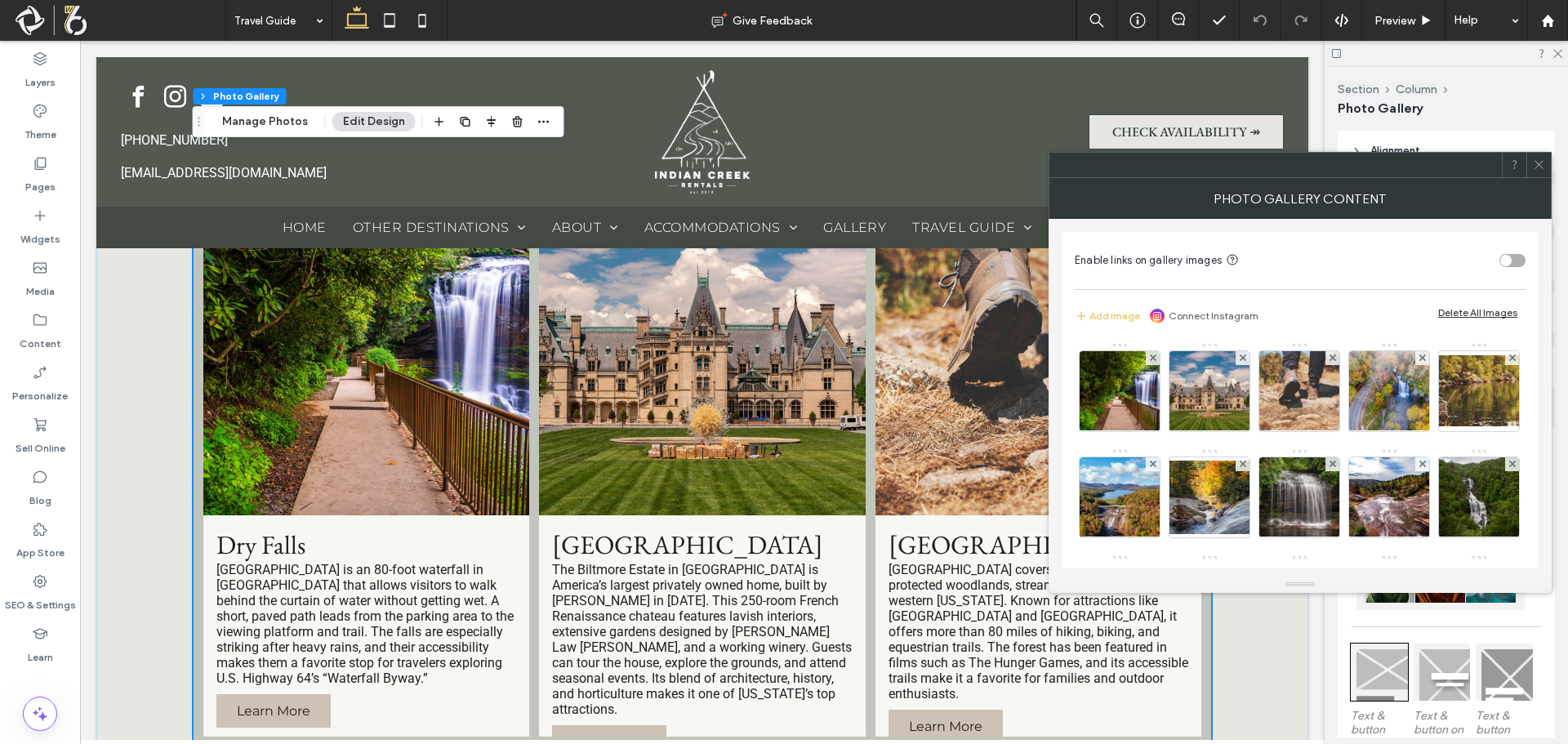
scroll to position [1436, 0]
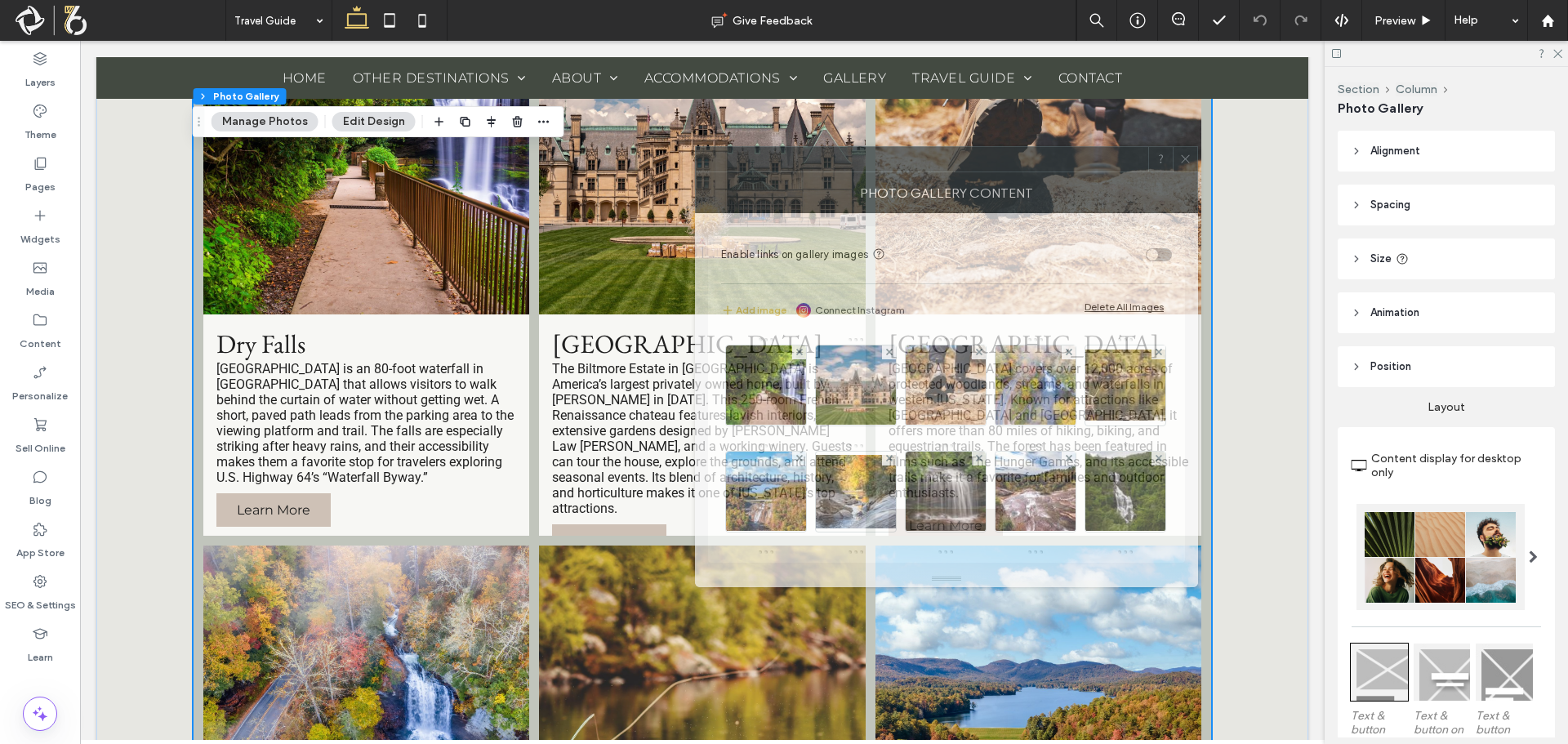
drag, startPoint x: 1340, startPoint y: 210, endPoint x: 631, endPoint y: 153, distance: 711.3
click at [728, 199] on div "Photo Gallery Content" at bounding box center [946, 192] width 503 height 41
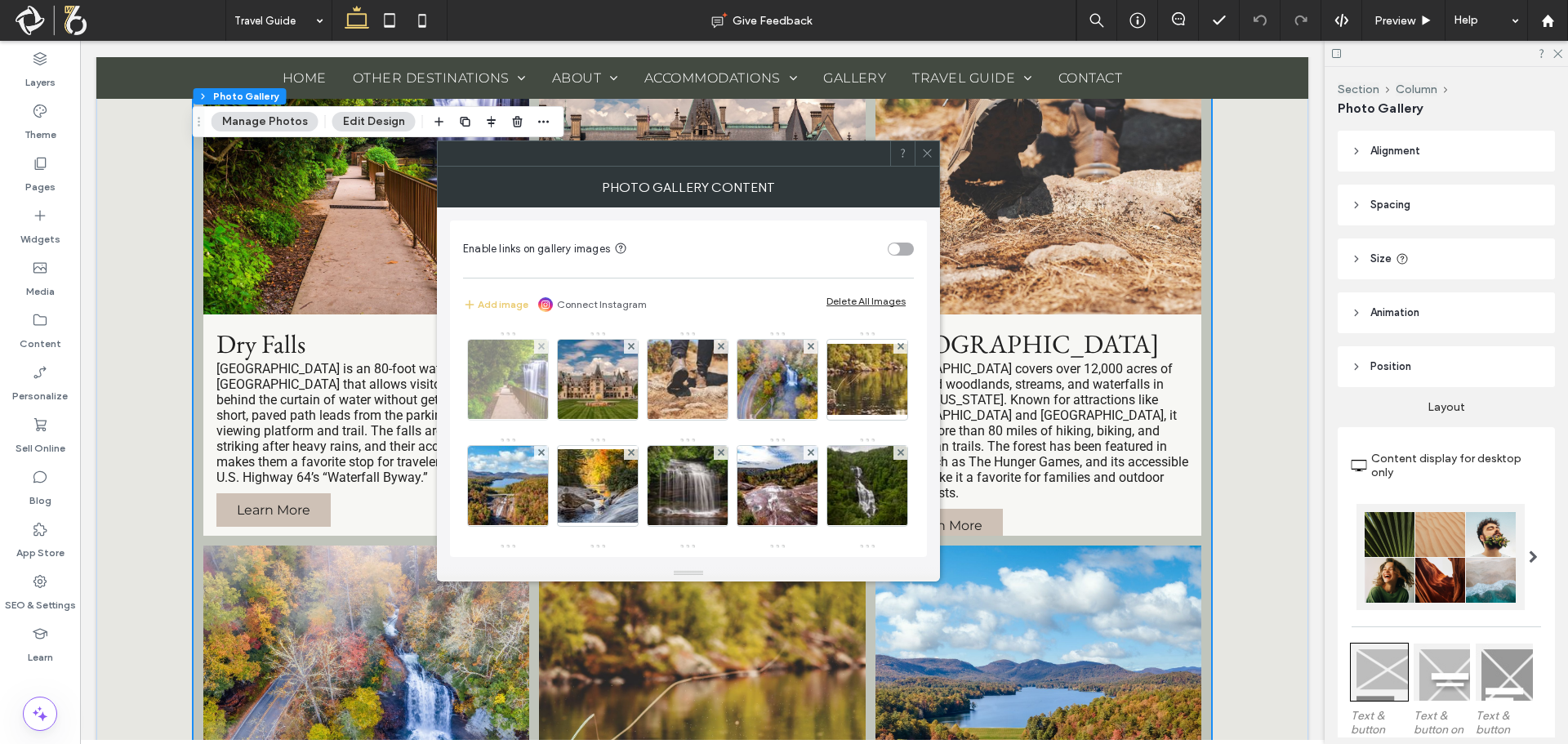
click at [520, 393] on img at bounding box center [508, 379] width 120 height 80
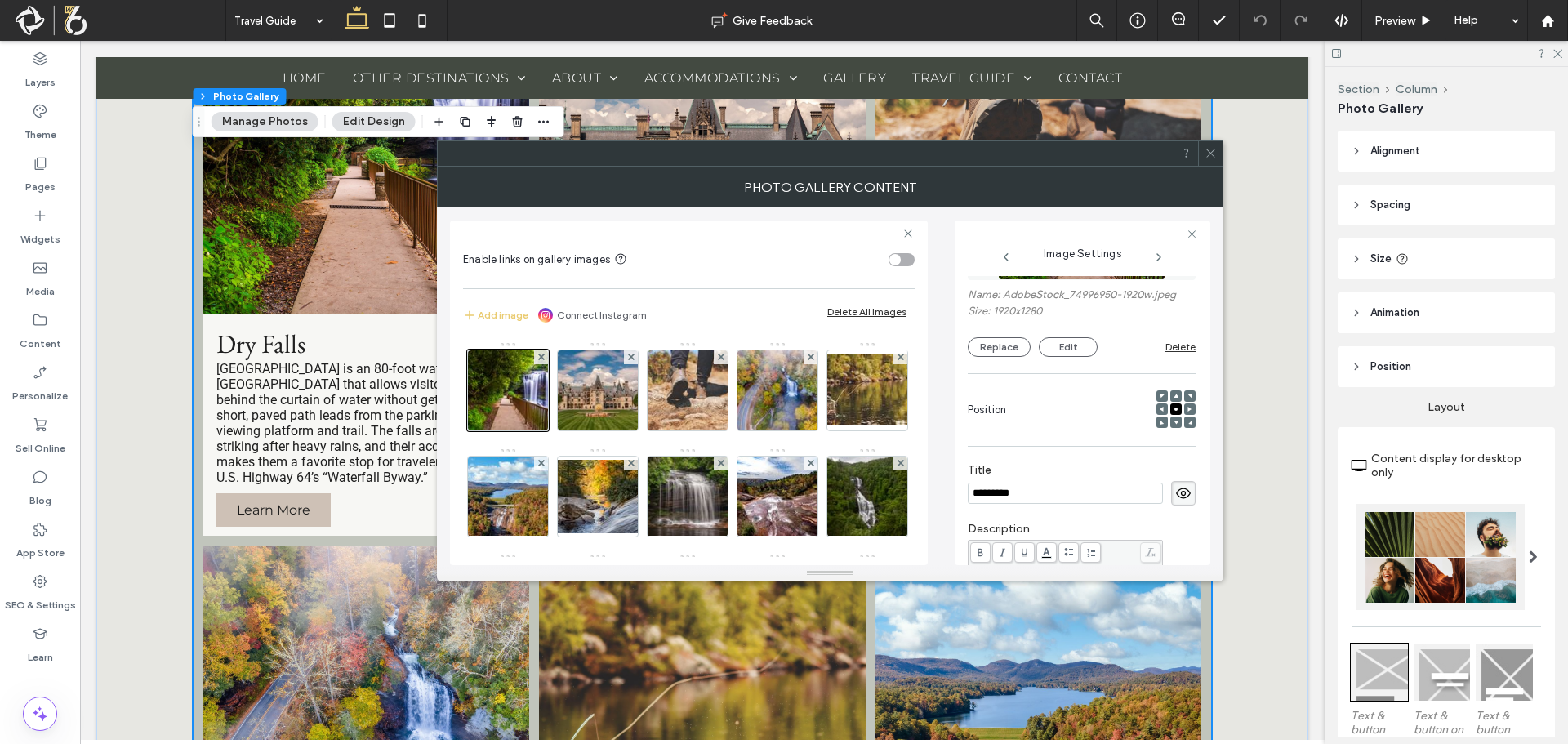
scroll to position [27, 0]
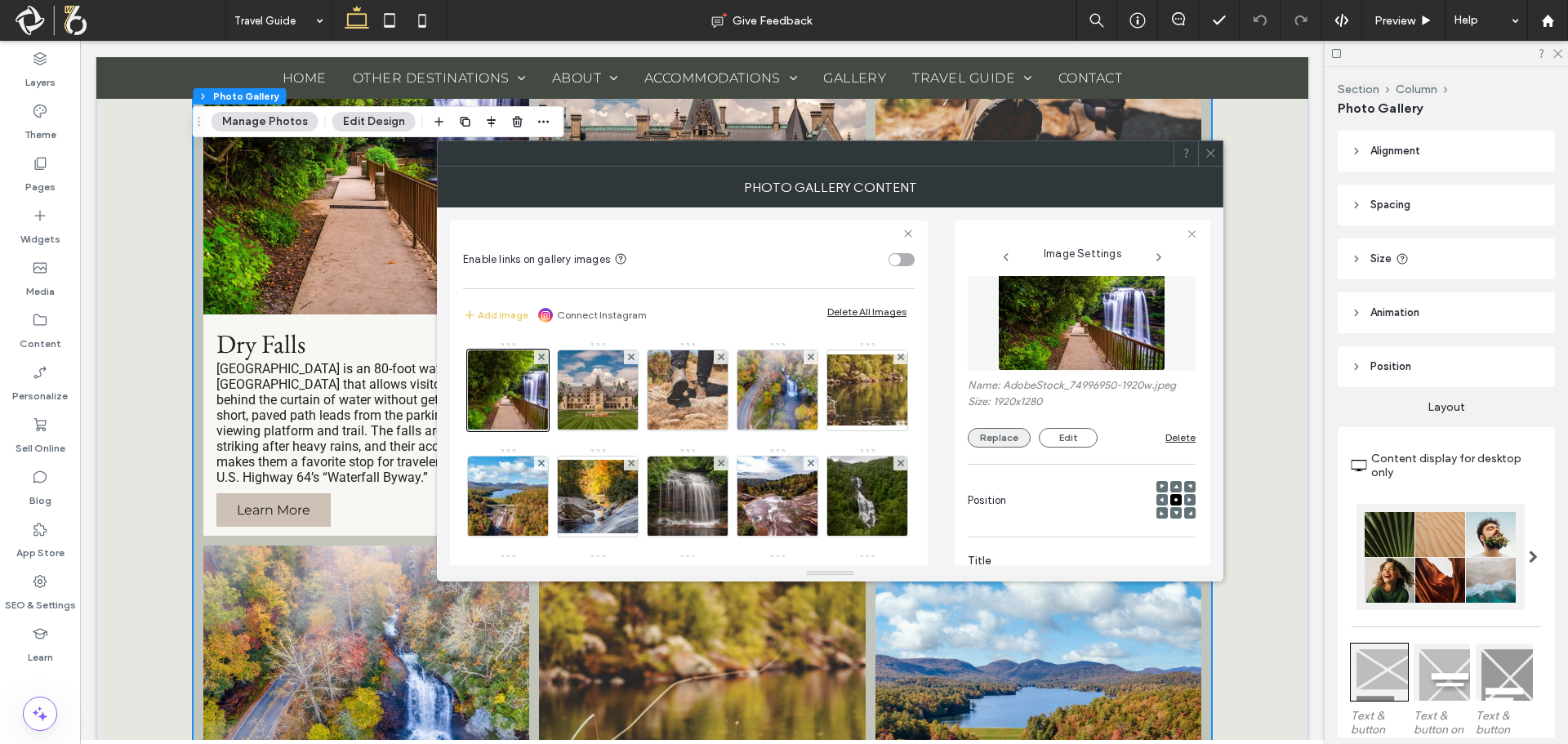
click at [1003, 436] on button "Replace" at bounding box center [999, 438] width 63 height 20
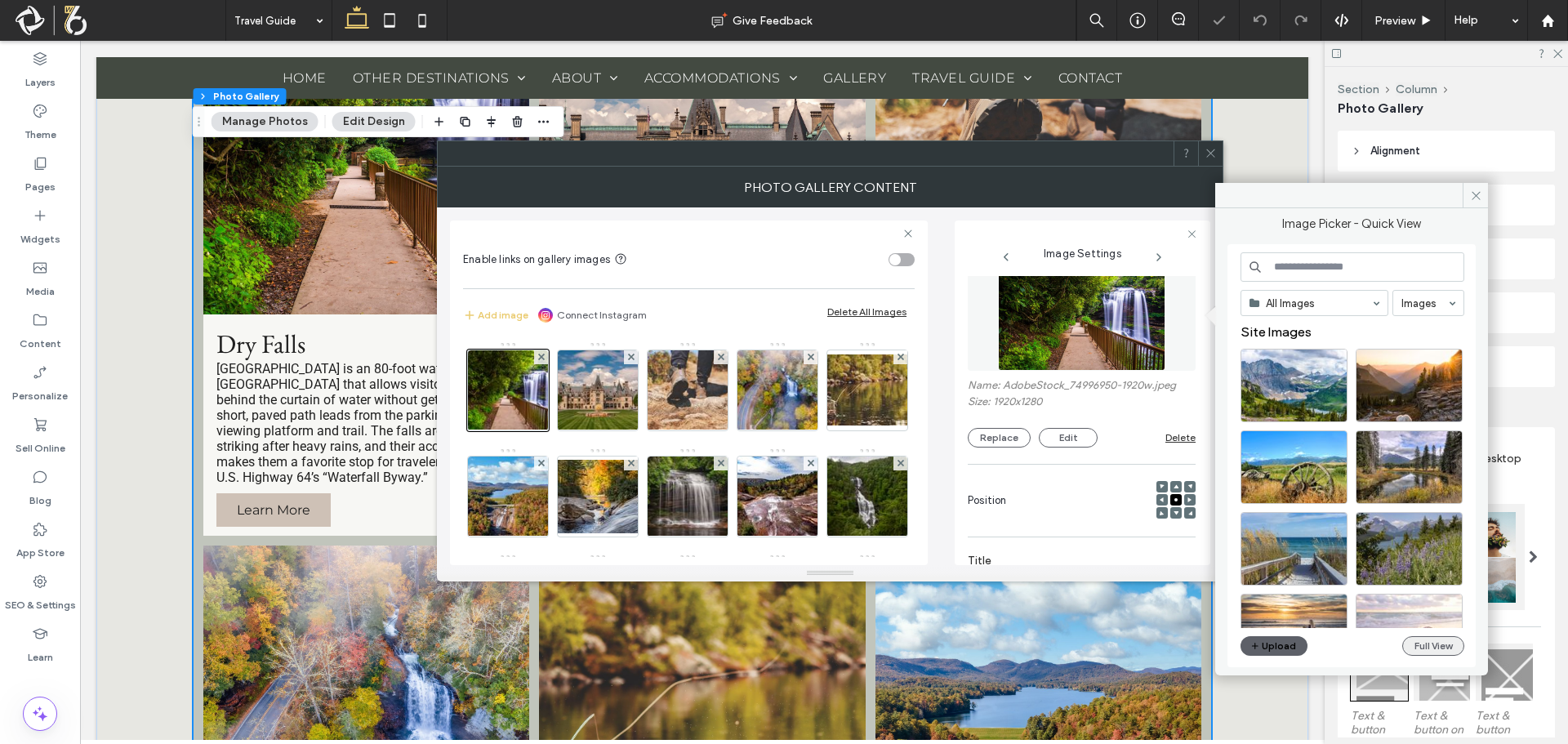
click at [1435, 648] on button "Full View" at bounding box center [1433, 646] width 62 height 20
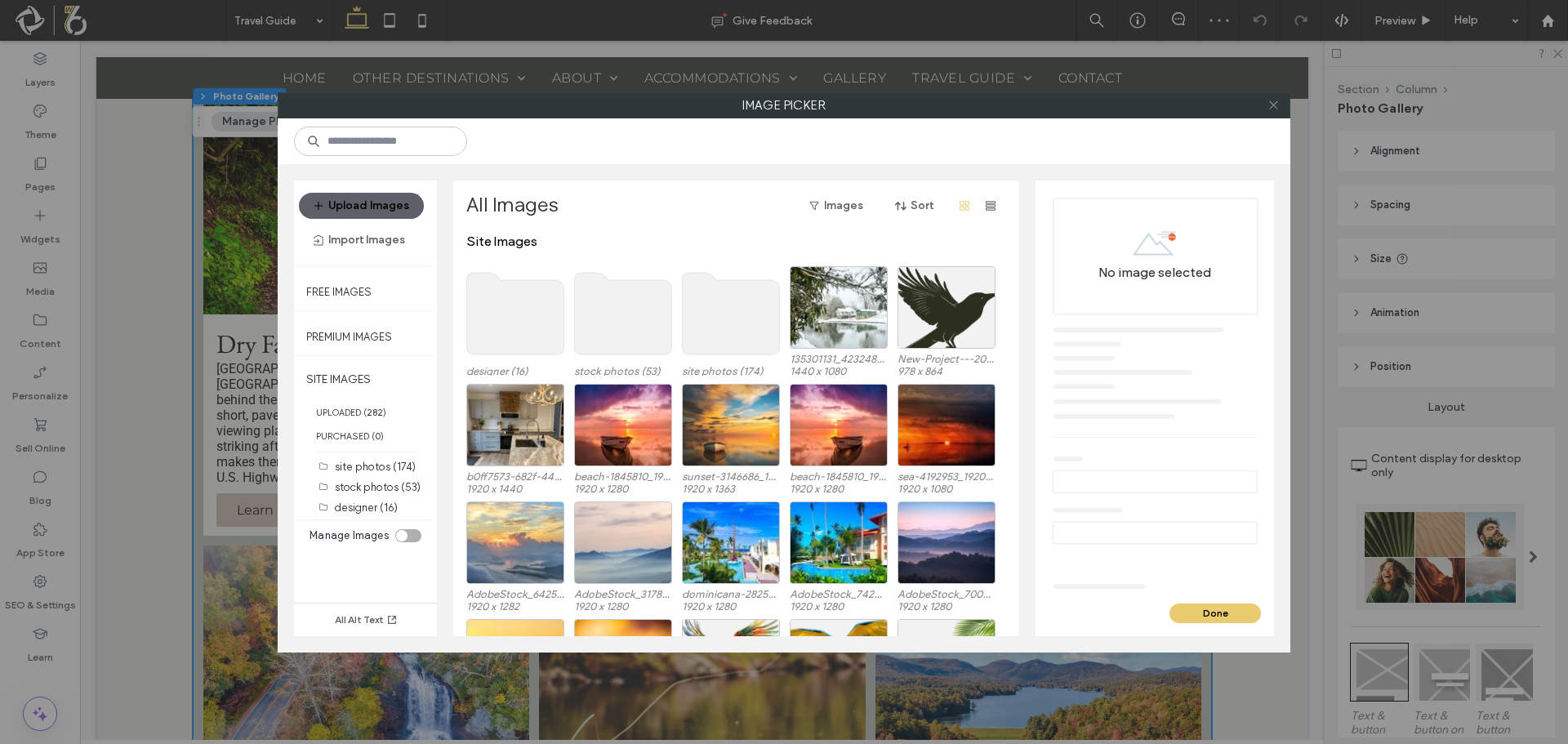
click at [1275, 104] on use at bounding box center [1273, 105] width 8 height 8
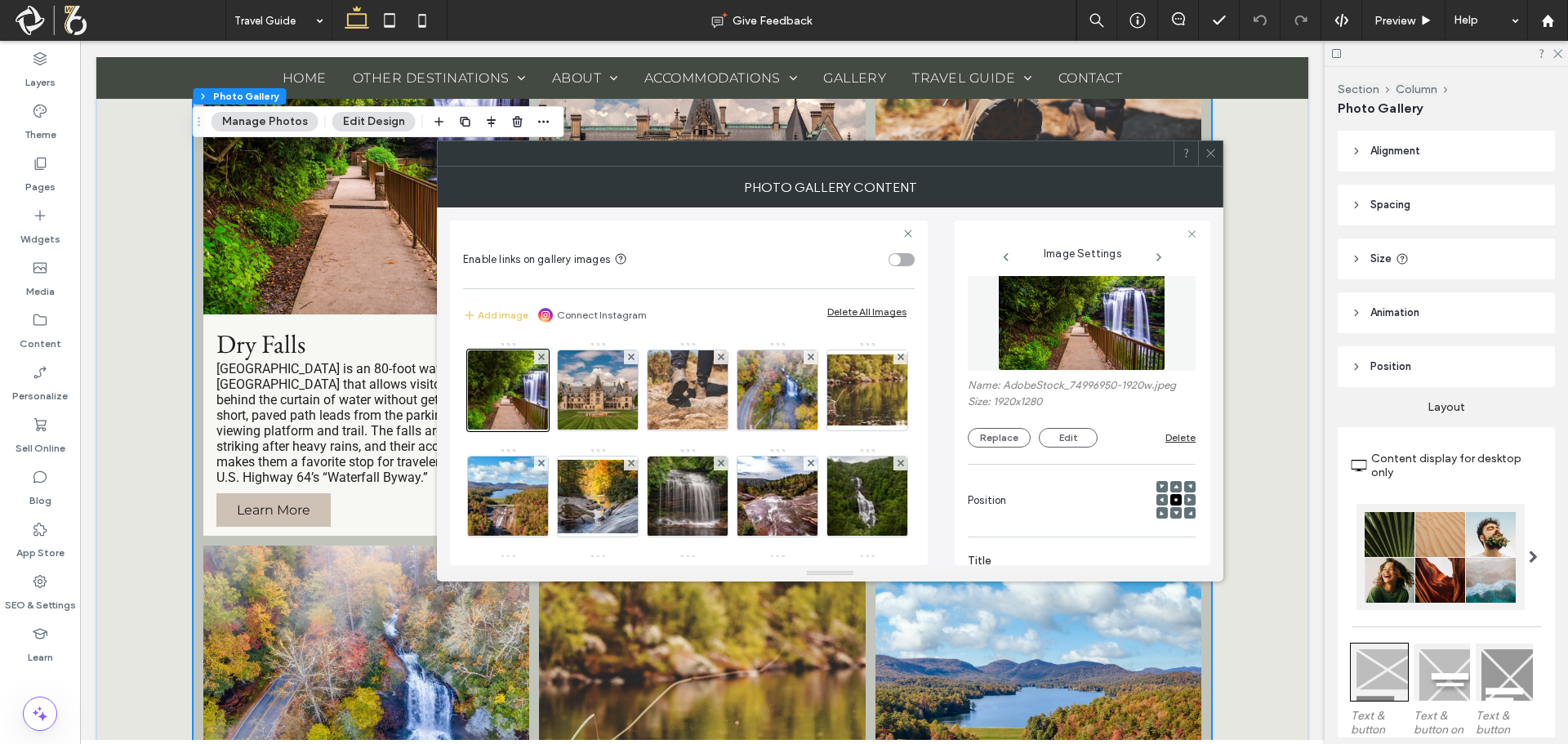
click at [1213, 154] on icon at bounding box center [1210, 152] width 12 height 12
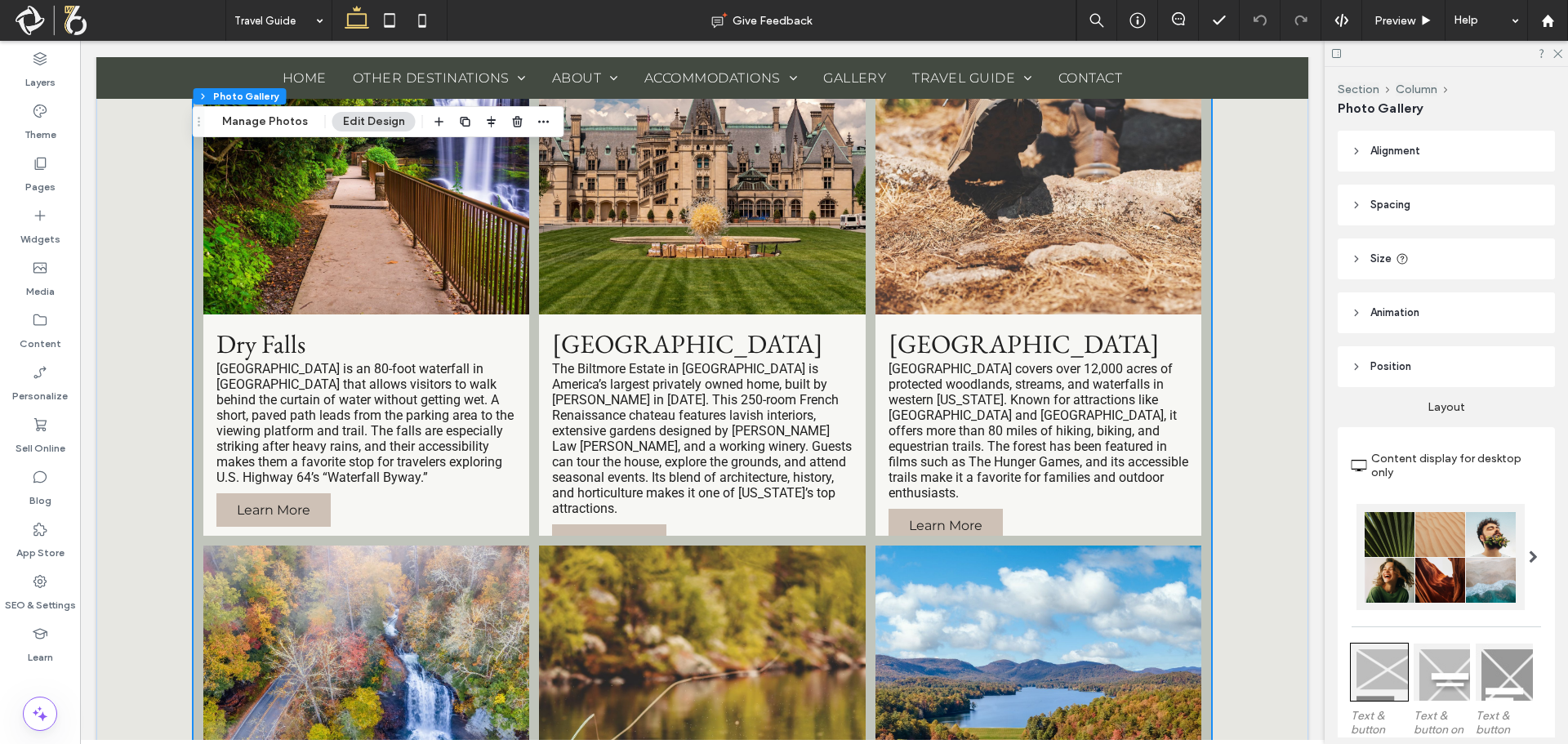
click at [728, 413] on p "The Biltmore Estate in [GEOGRAPHIC_DATA] is America’s largest privately owned h…" at bounding box center [702, 438] width 301 height 155
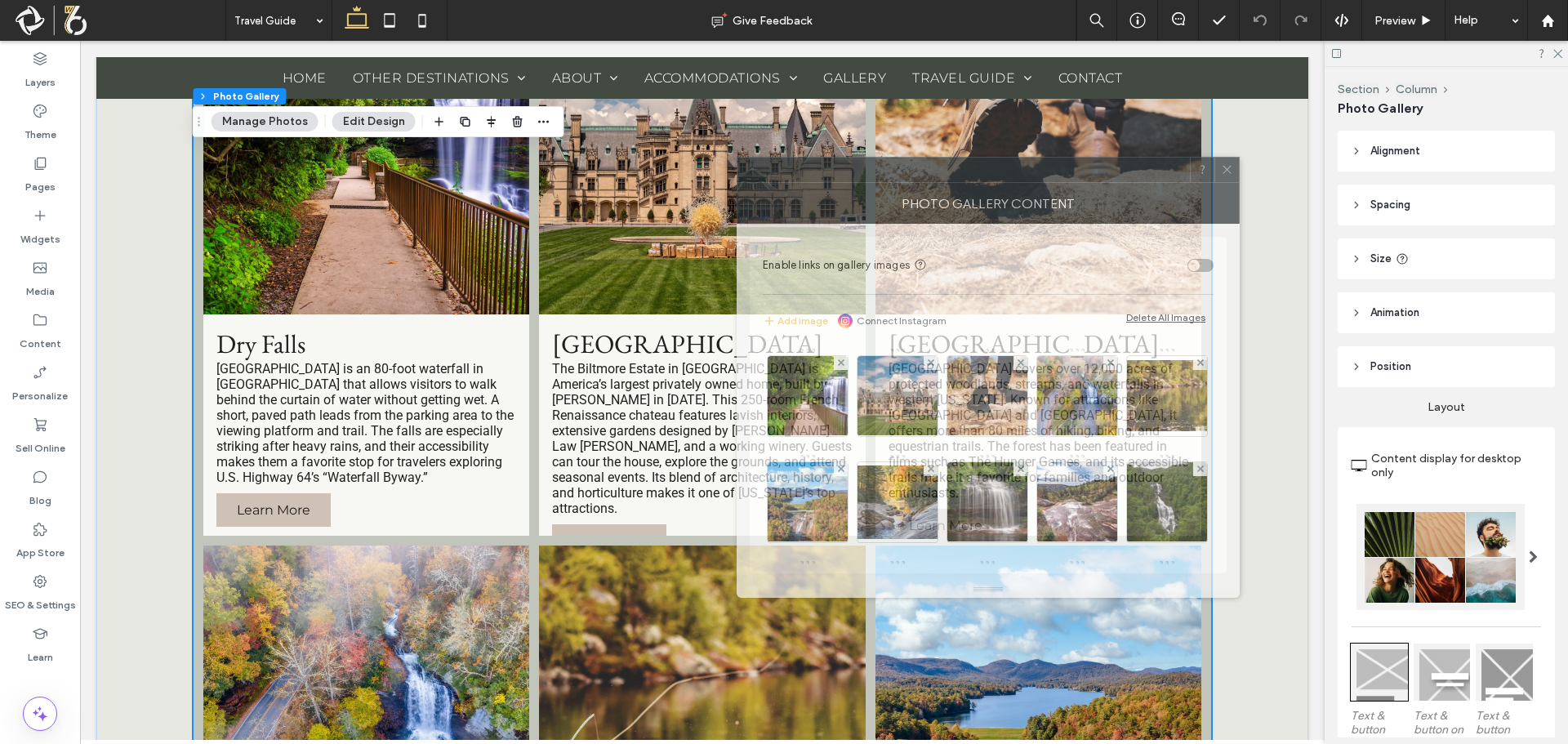
drag, startPoint x: 1358, startPoint y: 202, endPoint x: 758, endPoint y: 218, distance: 600.2
click at [759, 218] on div "Photo Gallery Content" at bounding box center [987, 203] width 503 height 41
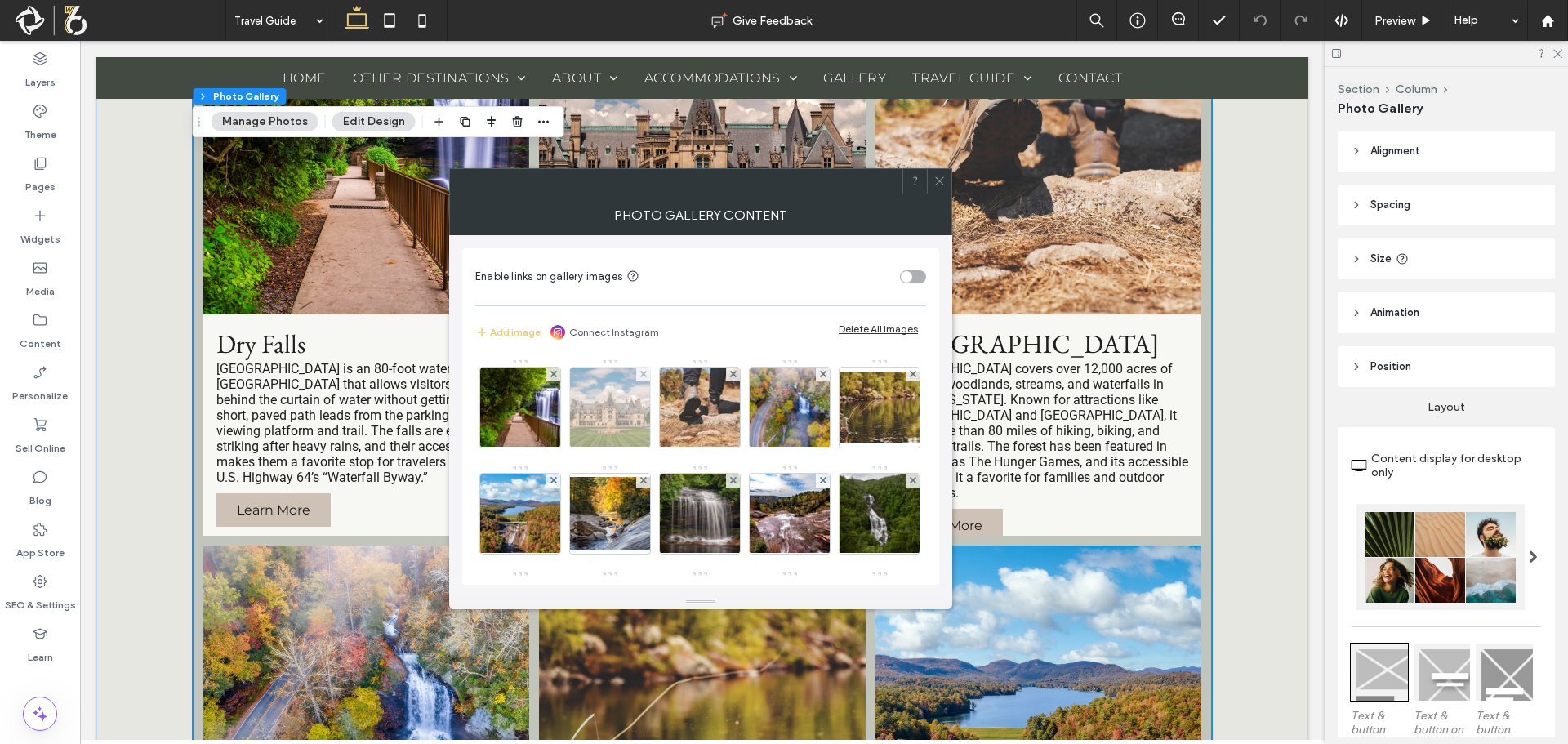
click at [625, 414] on img at bounding box center [610, 408] width 120 height 80
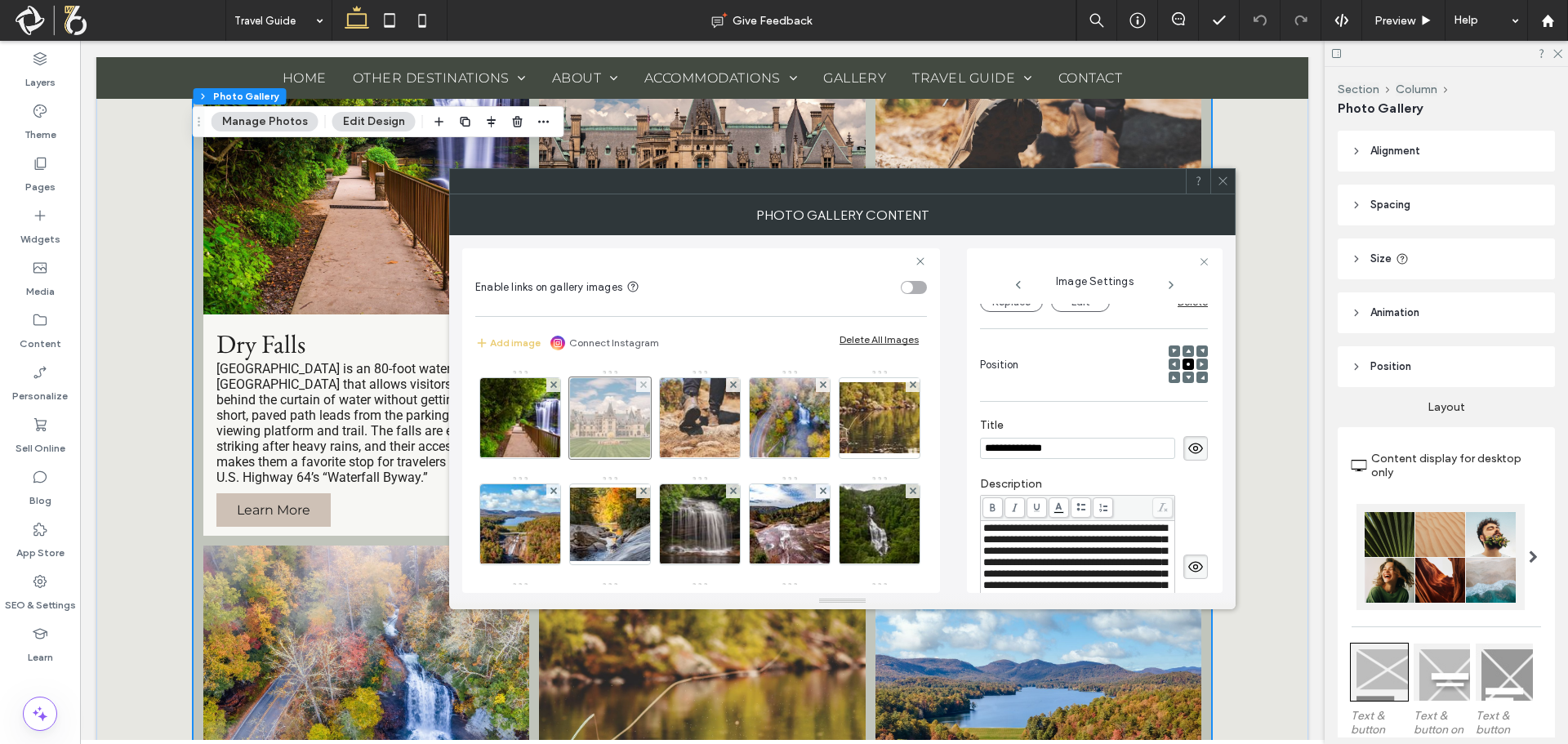
scroll to position [0, 0]
click at [1019, 308] on button "Replace" at bounding box center [1011, 302] width 63 height 20
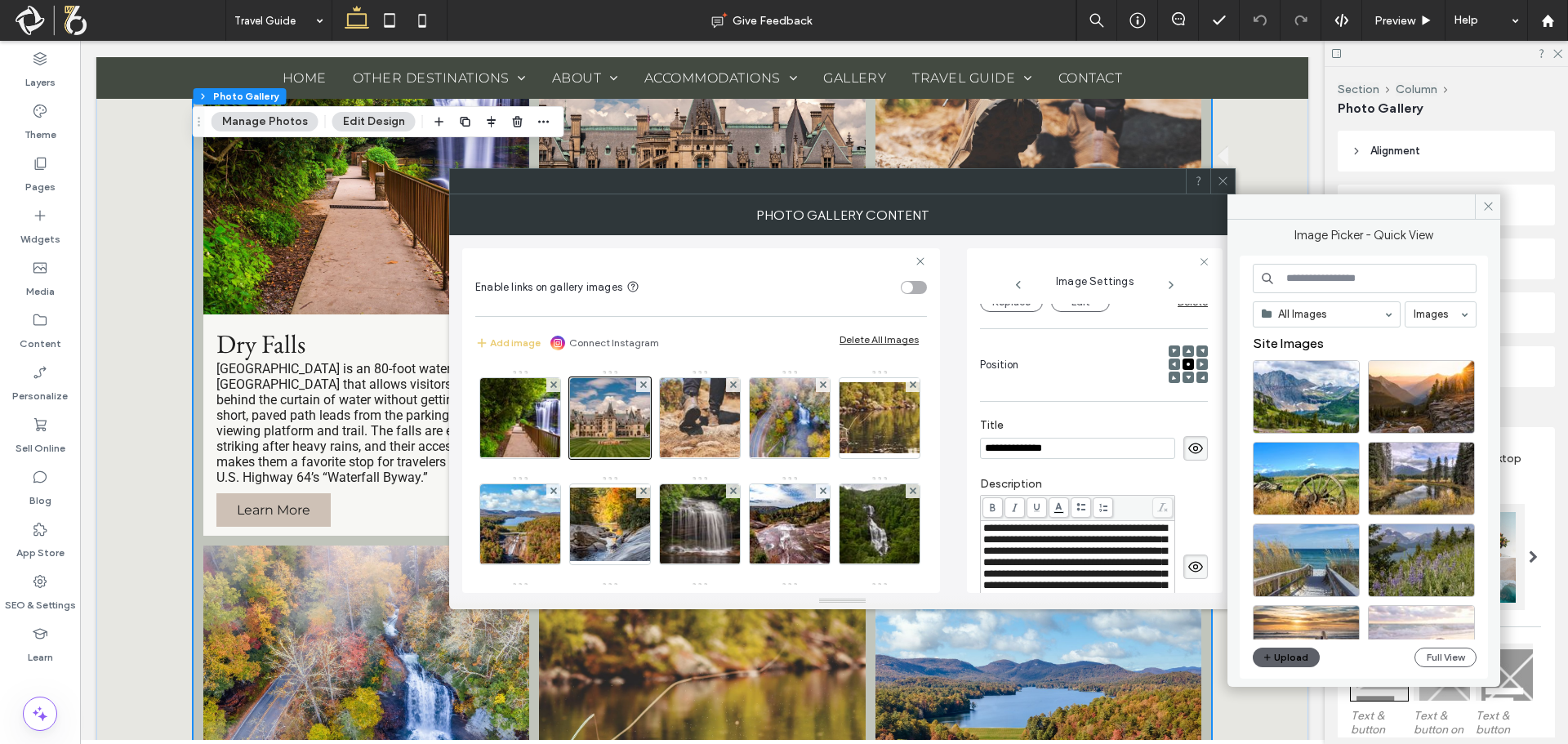
click at [1489, 203] on icon at bounding box center [1488, 206] width 12 height 12
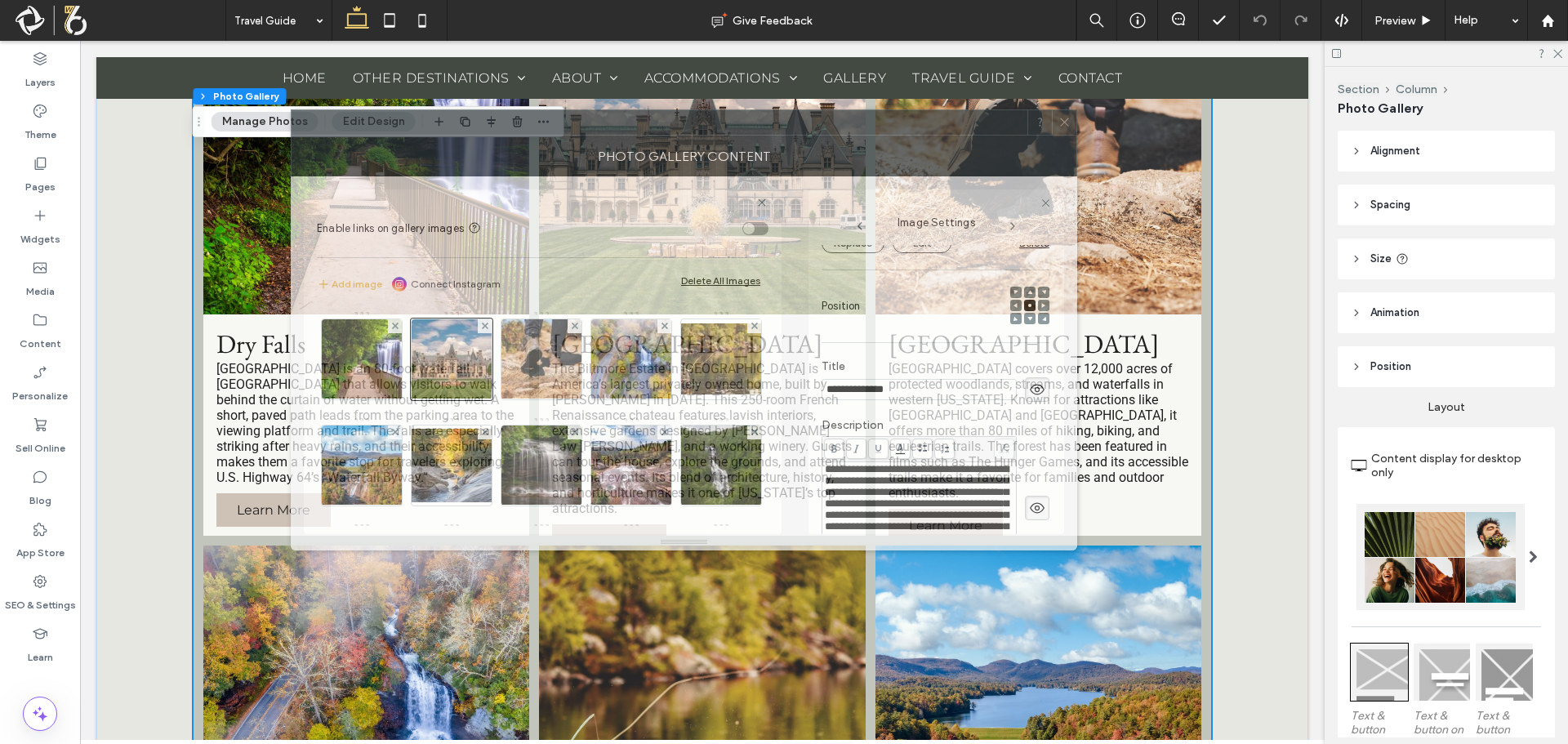
drag, startPoint x: 820, startPoint y: 209, endPoint x: 660, endPoint y: 149, distance: 170.9
click at [660, 149] on div "Photo Gallery Content" at bounding box center [683, 156] width 786 height 41
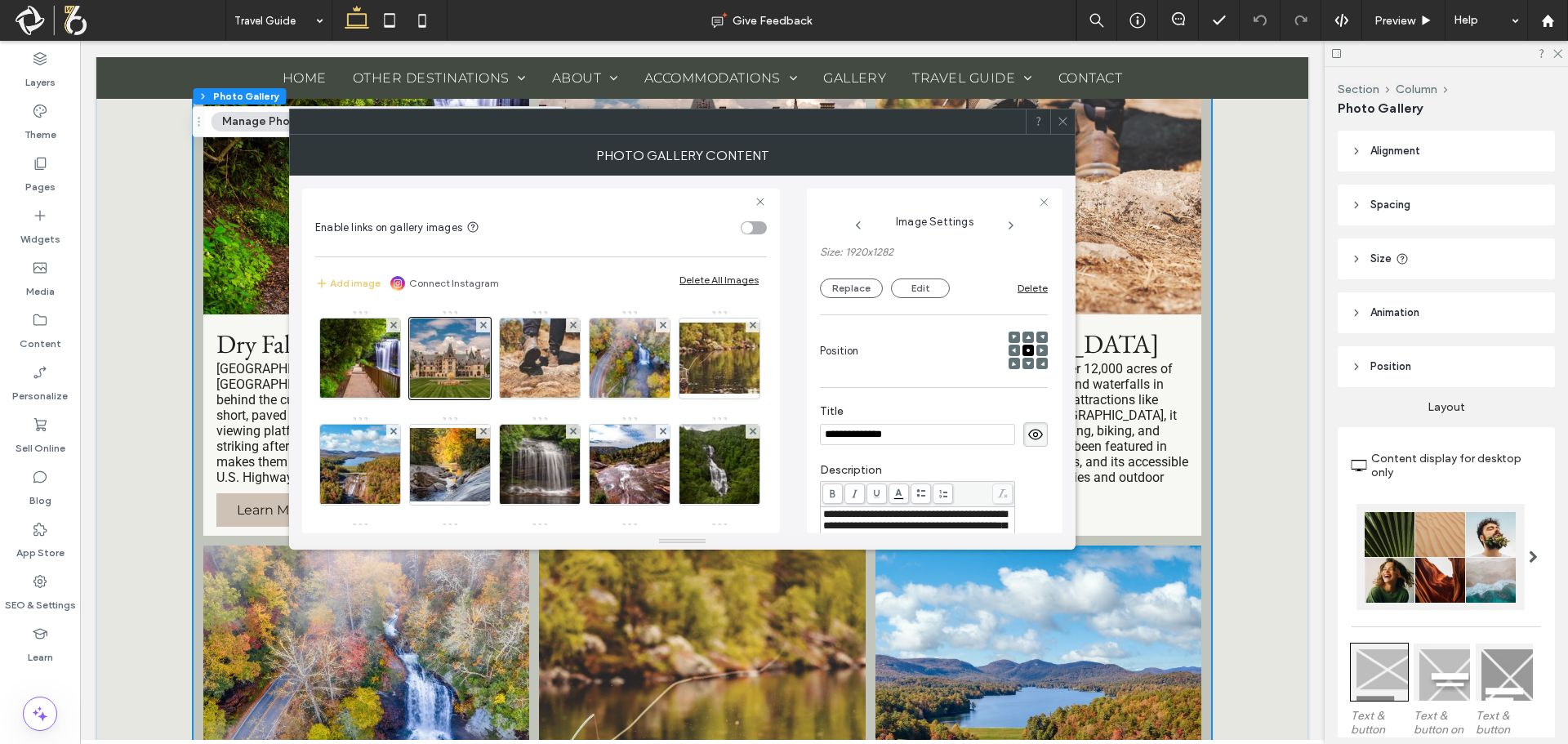
scroll to position [133, 0]
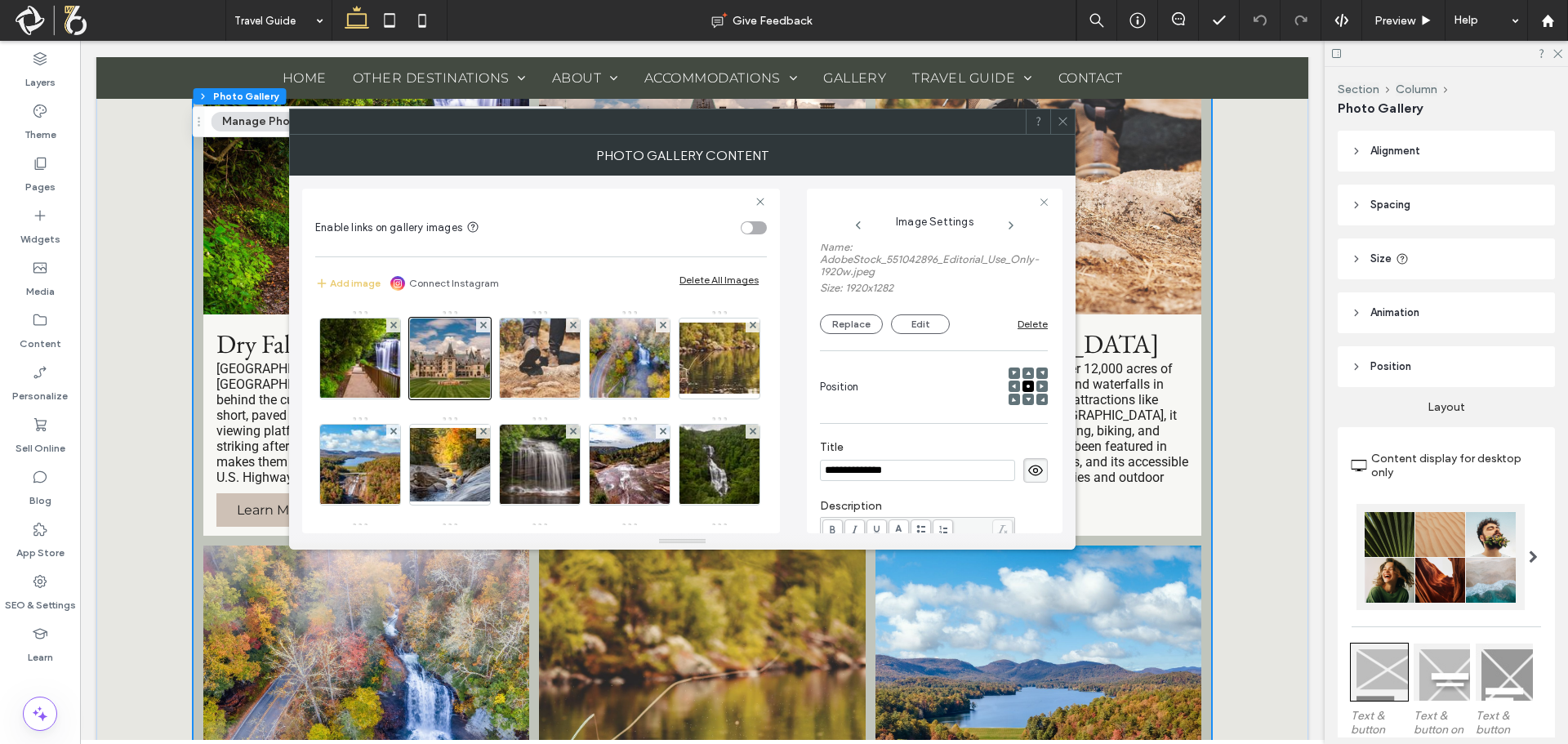
click at [1065, 118] on icon at bounding box center [1063, 121] width 12 height 12
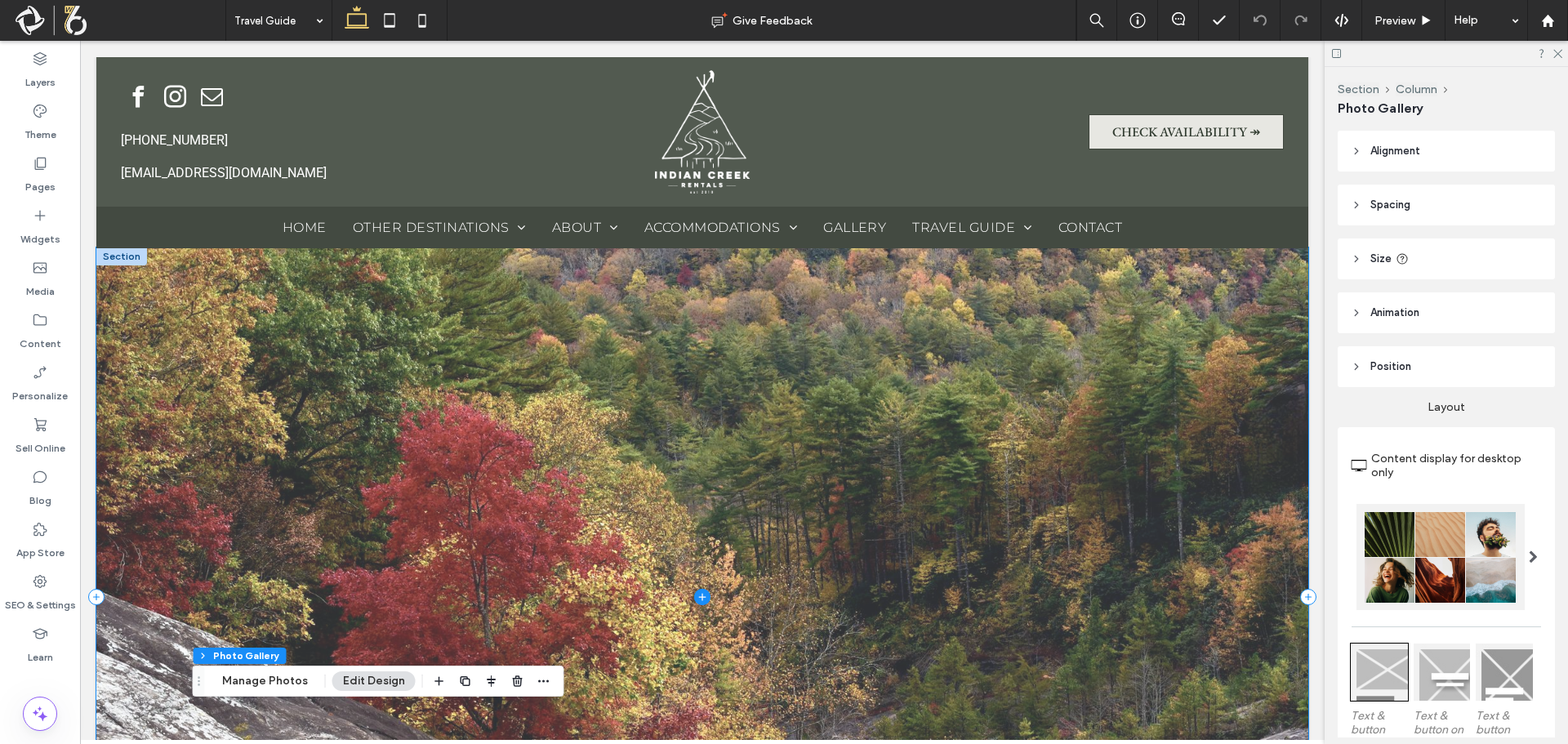
scroll to position [0, 0]
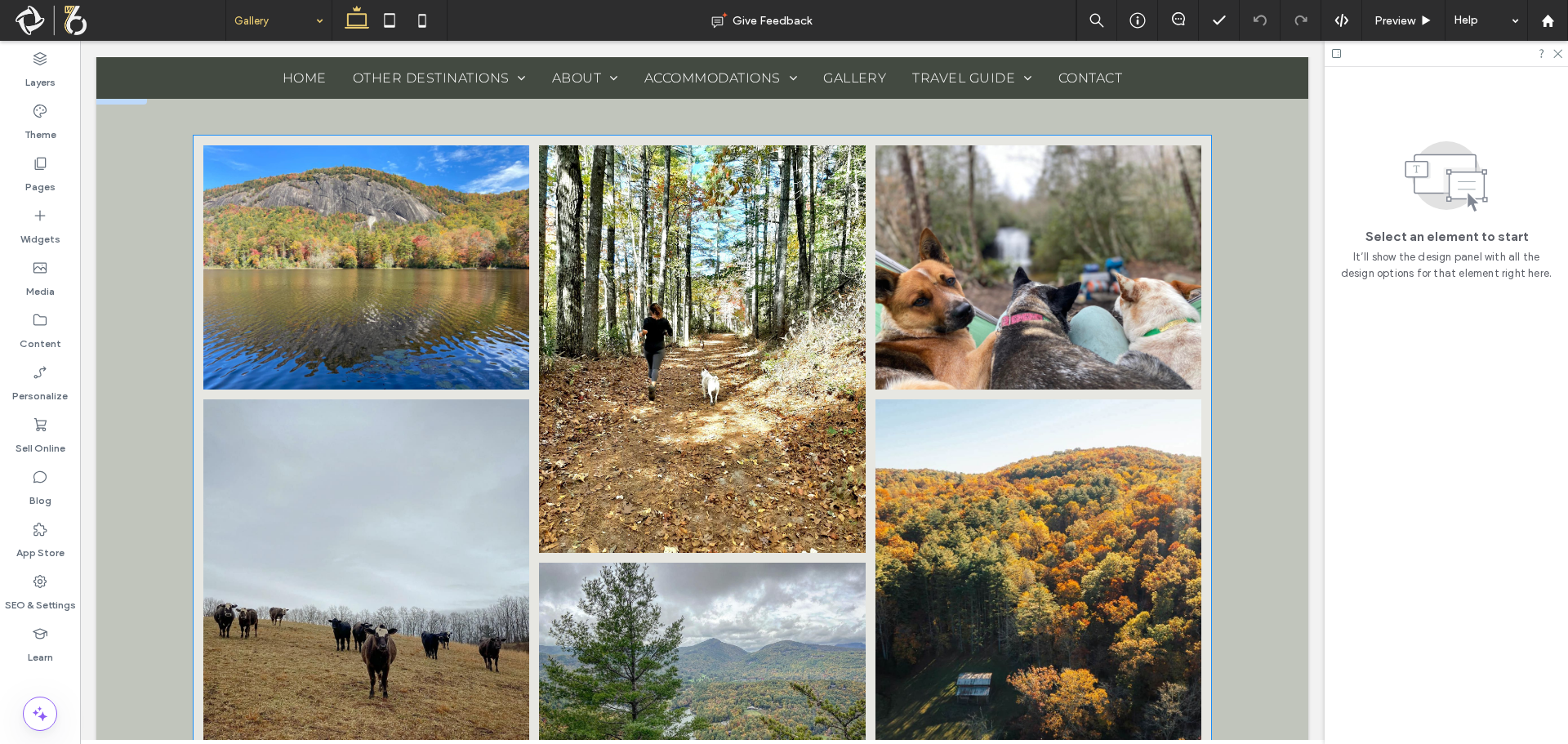
scroll to position [4433, 0]
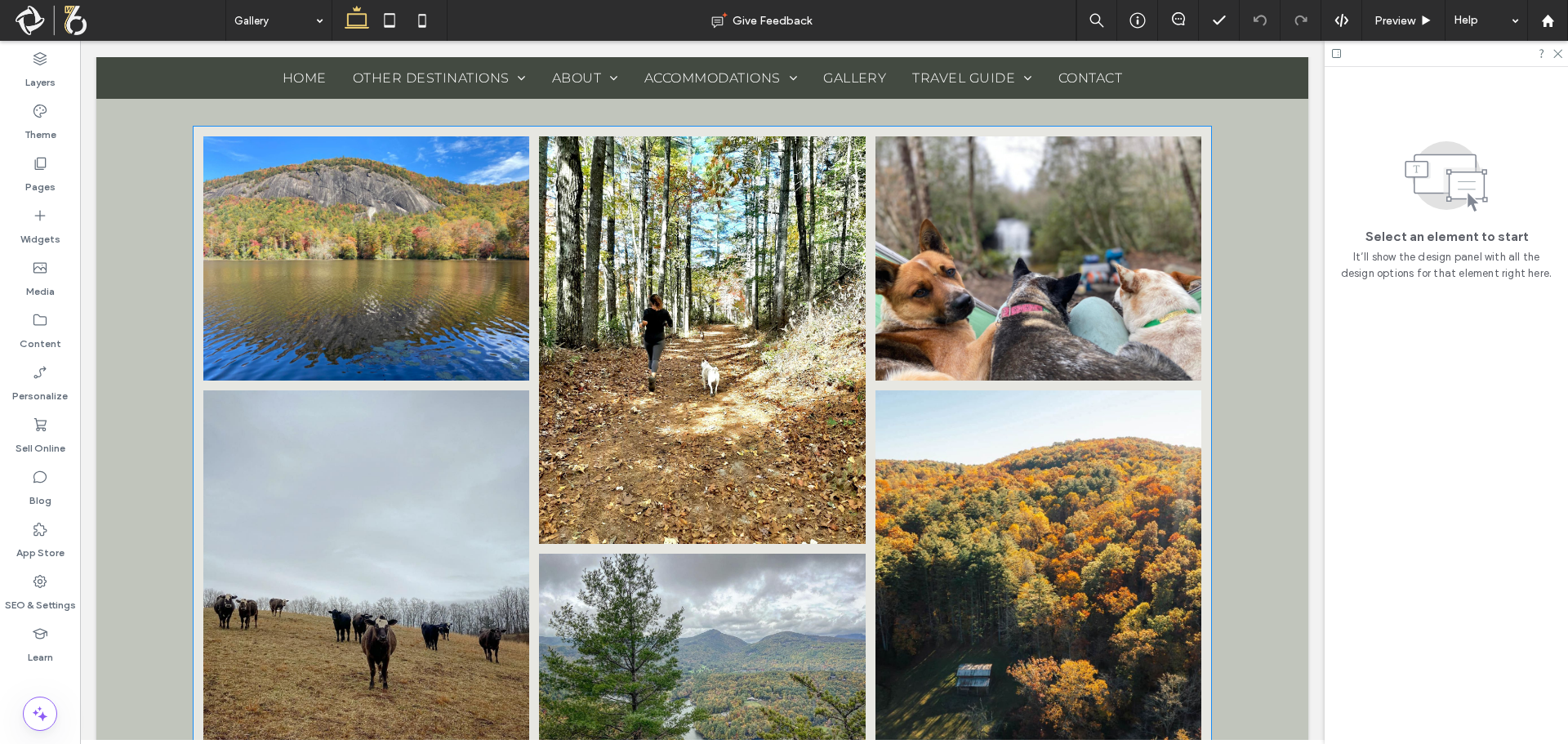
scroll to position [4269, 0]
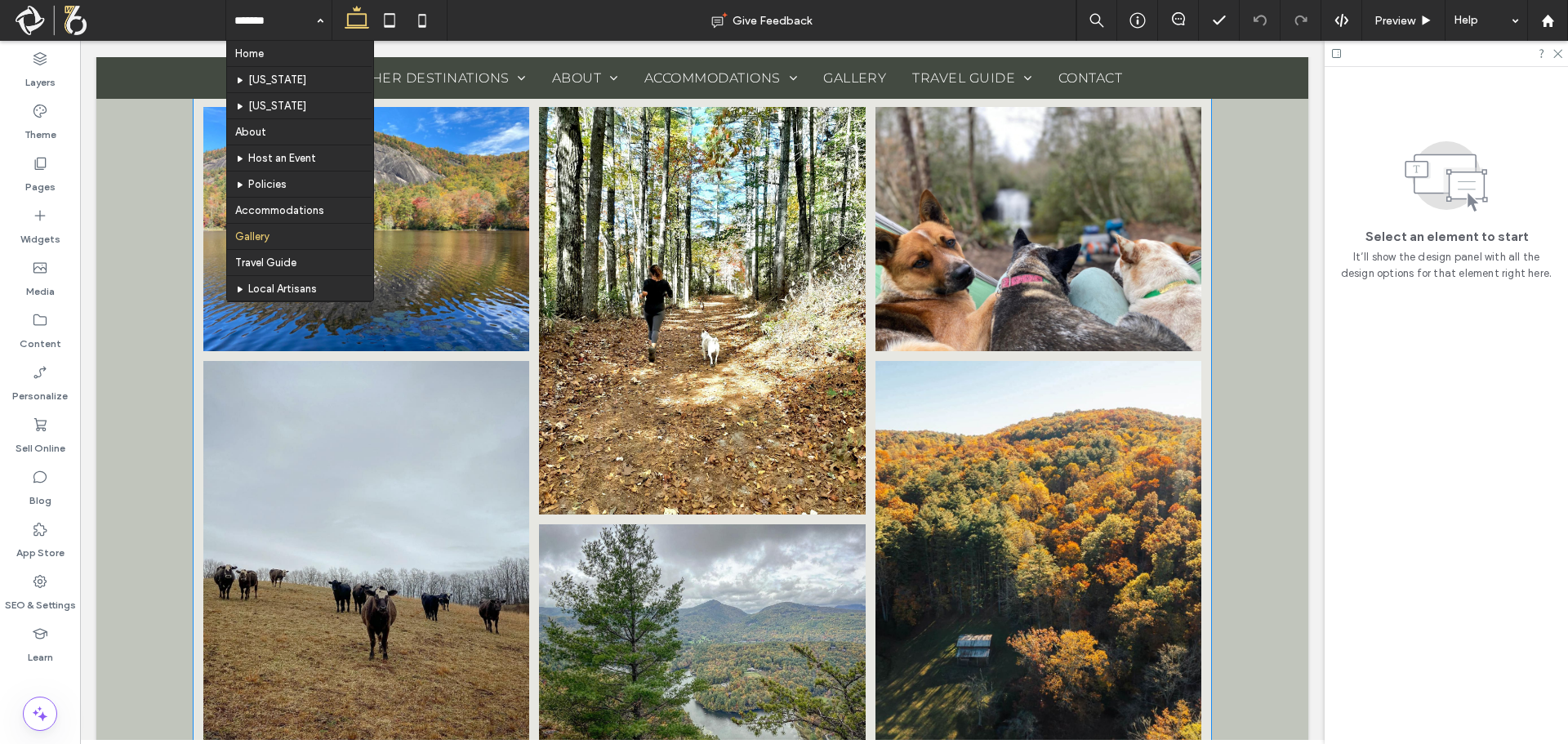
click at [731, 335] on link at bounding box center [702, 311] width 326 height 408
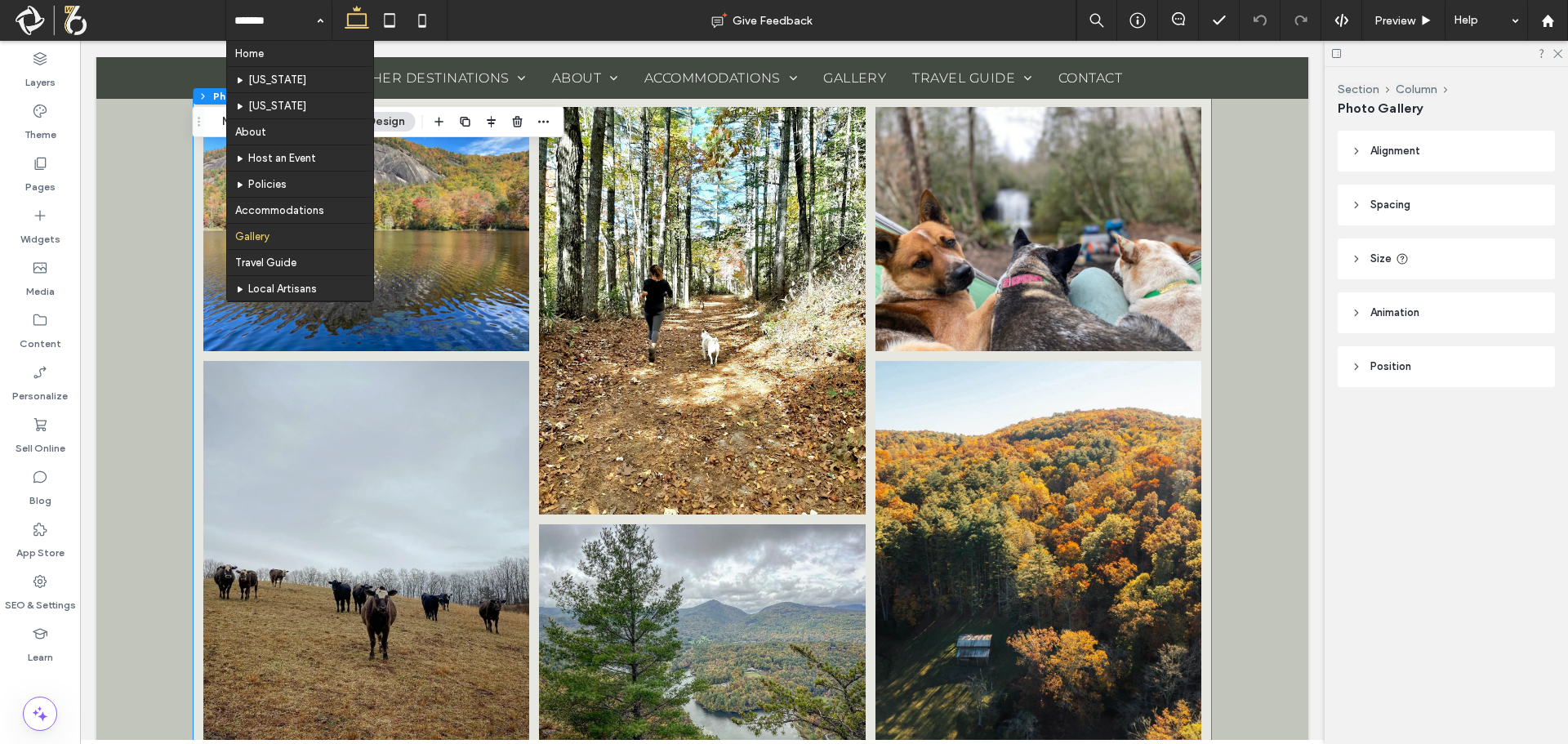
click at [731, 335] on link at bounding box center [702, 311] width 326 height 408
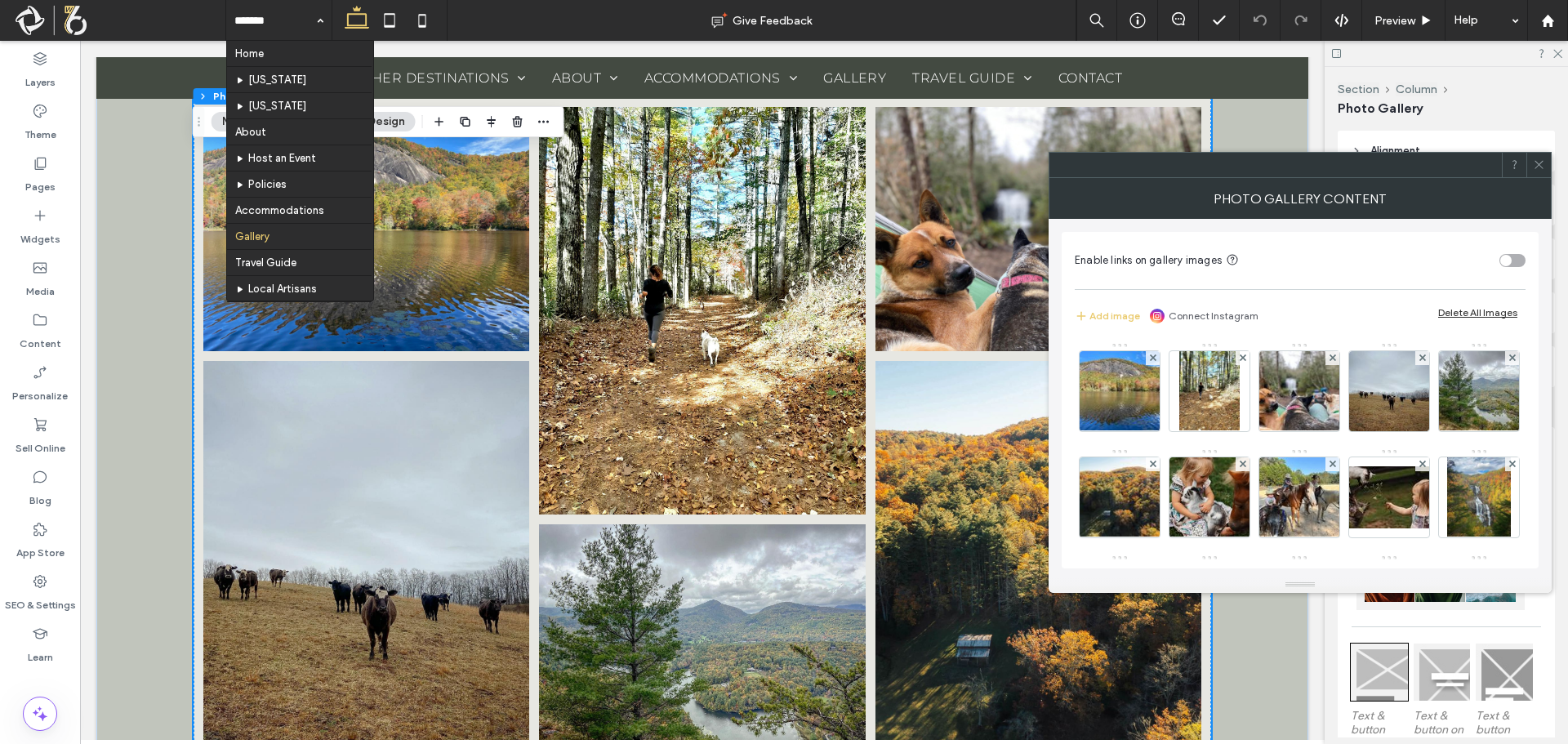
click at [644, 350] on link at bounding box center [702, 311] width 326 height 408
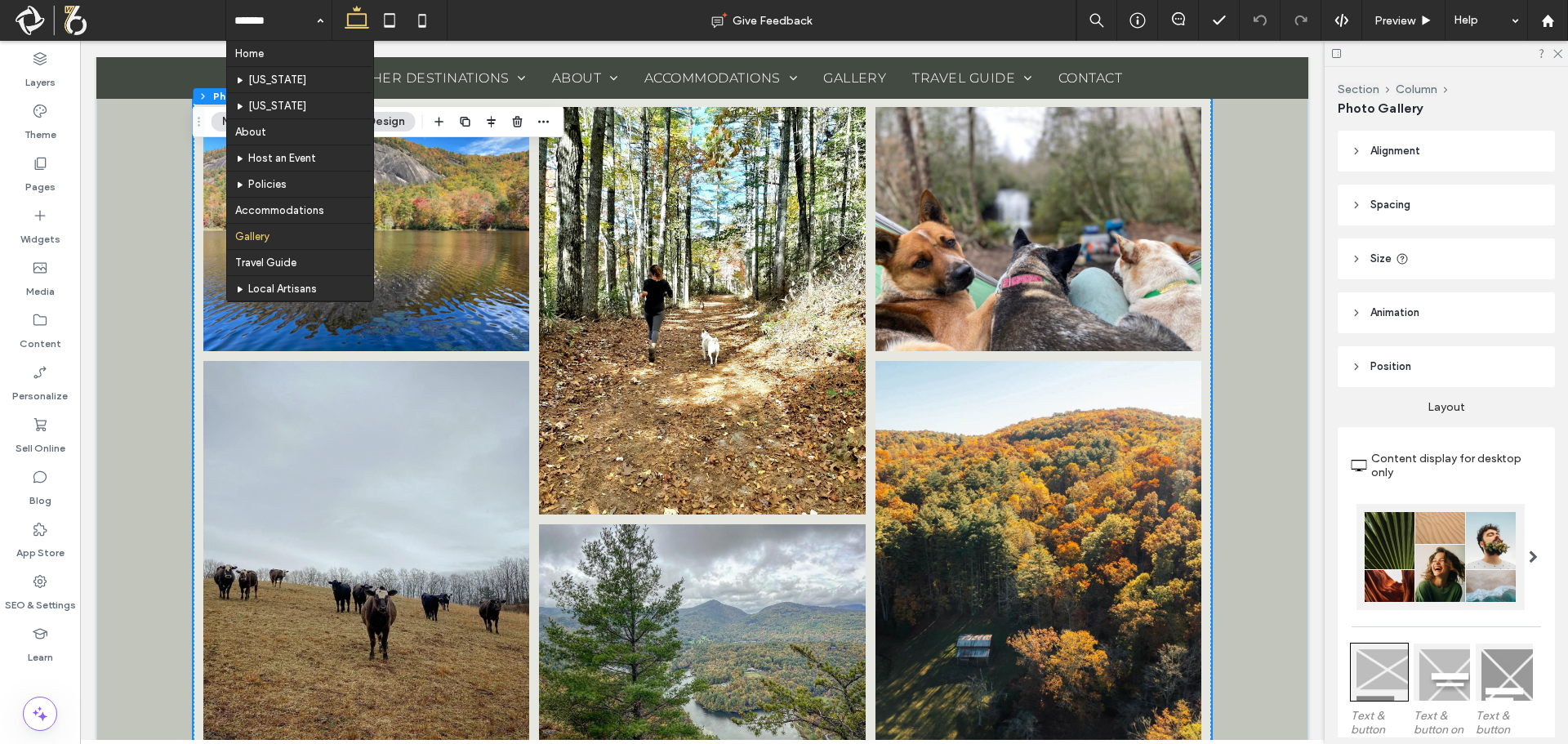
click at [644, 350] on link at bounding box center [702, 311] width 326 height 408
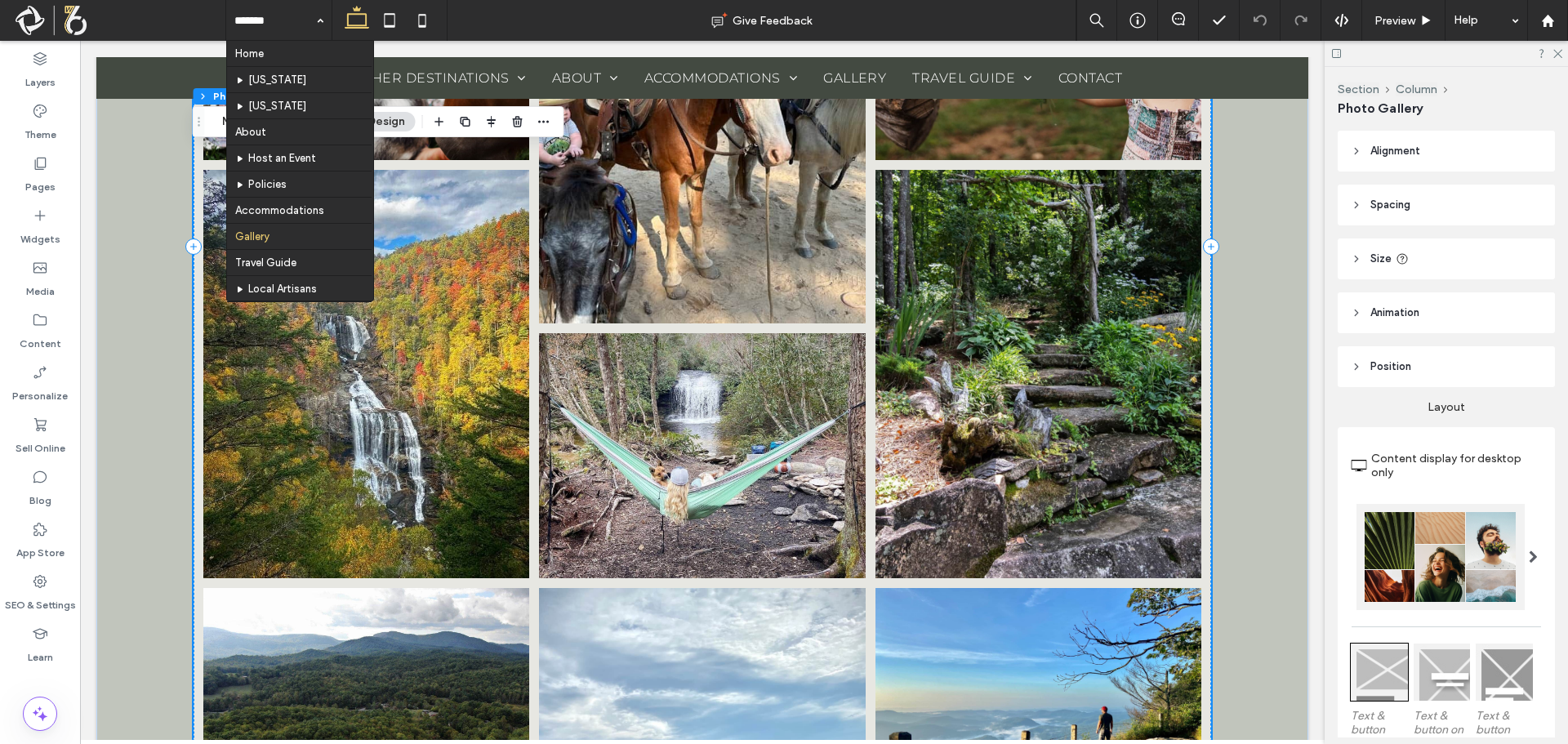
scroll to position [5576, 0]
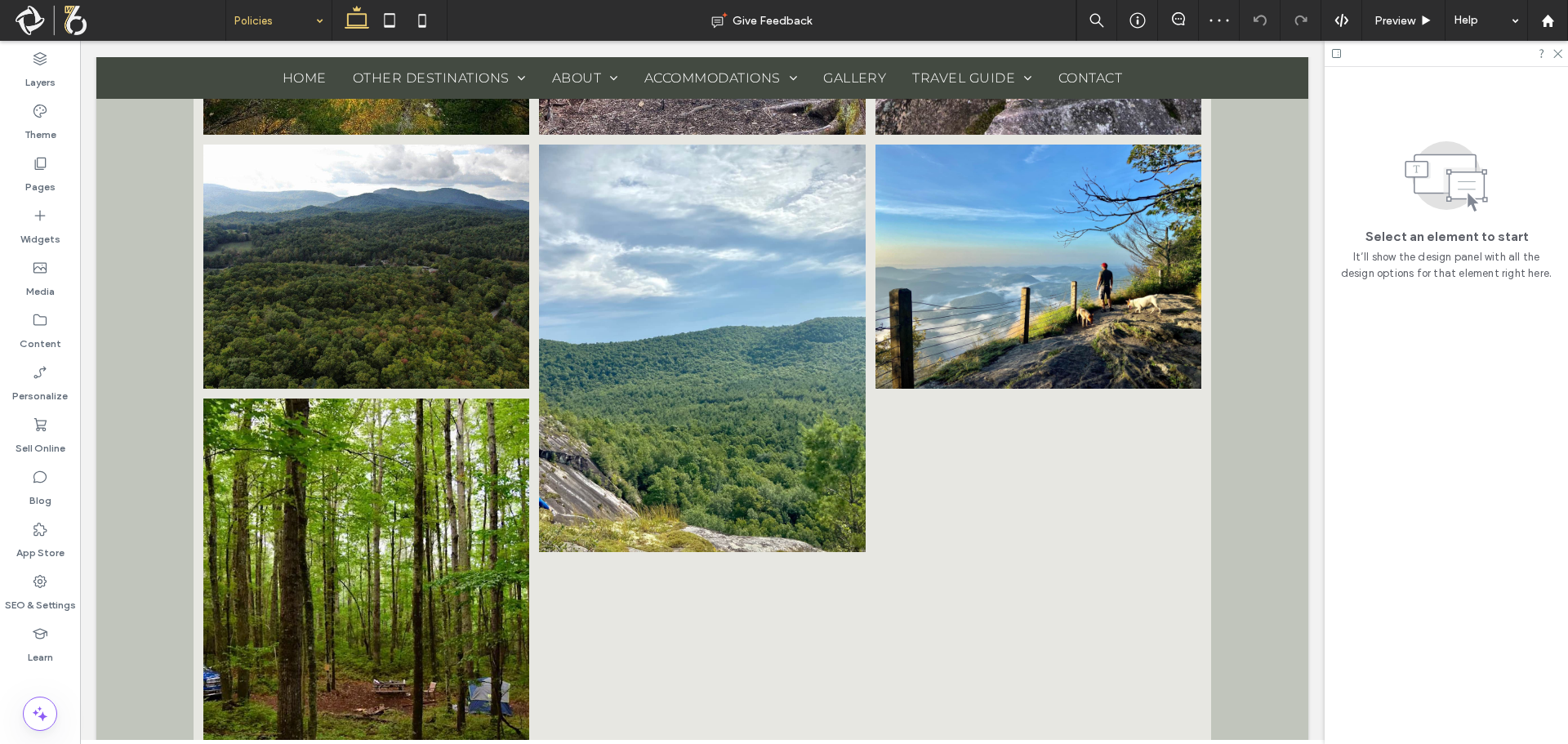
click at [261, 17] on input at bounding box center [275, 20] width 81 height 41
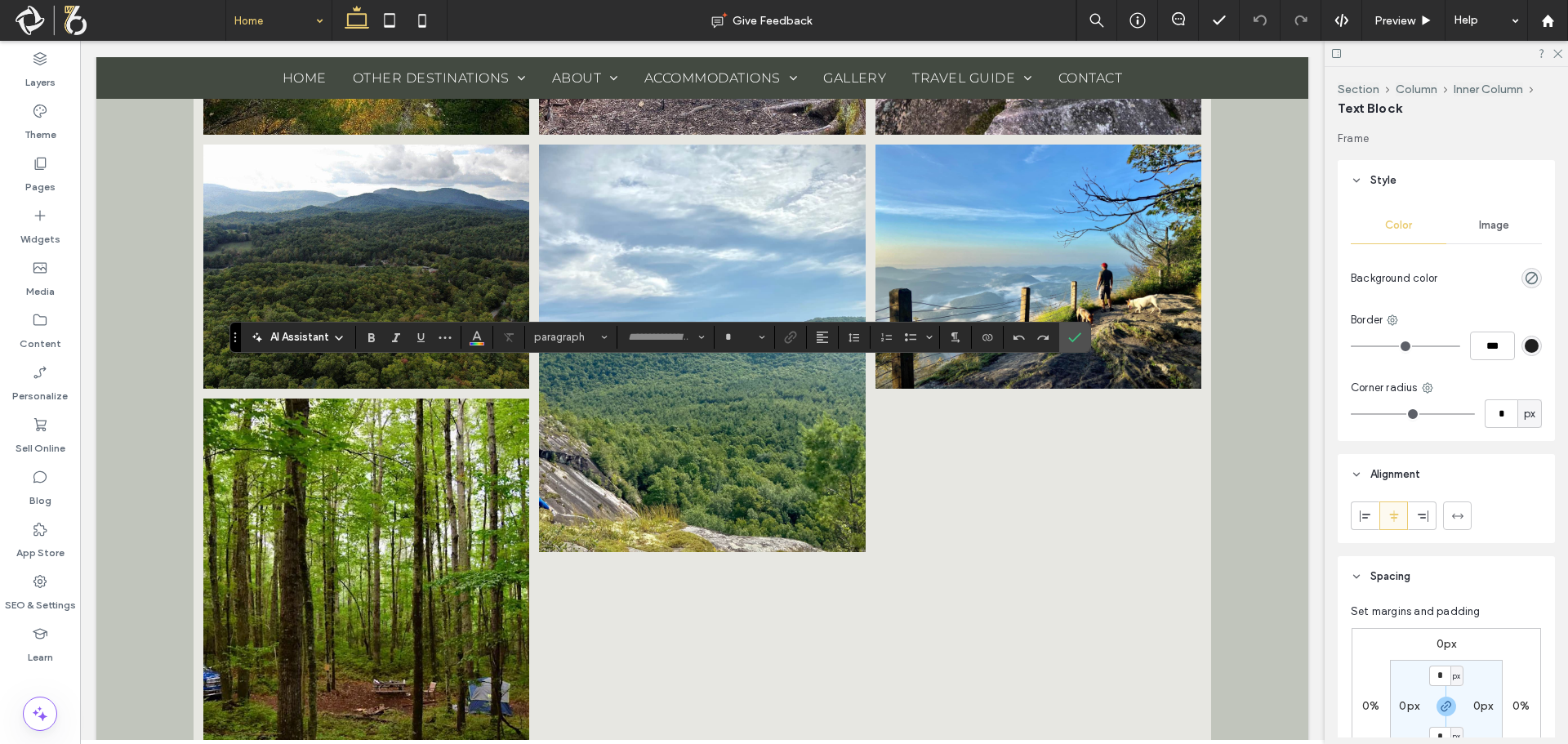
type input "*********"
type input "**"
click at [649, 331] on input "*********" at bounding box center [661, 337] width 70 height 13
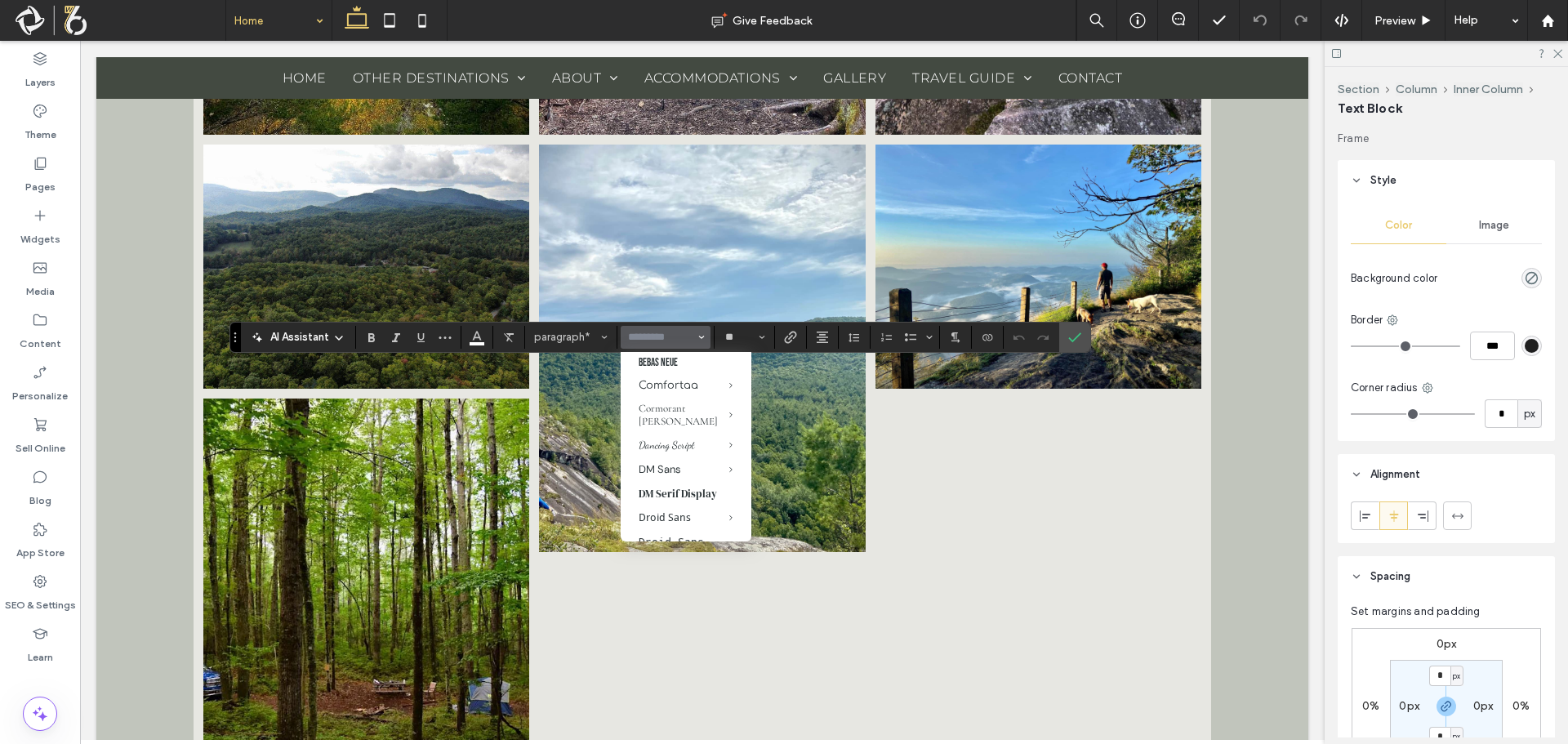
scroll to position [326, 0]
click at [749, 389] on div "Normal" at bounding box center [760, 395] width 31 height 13
type input "**********"
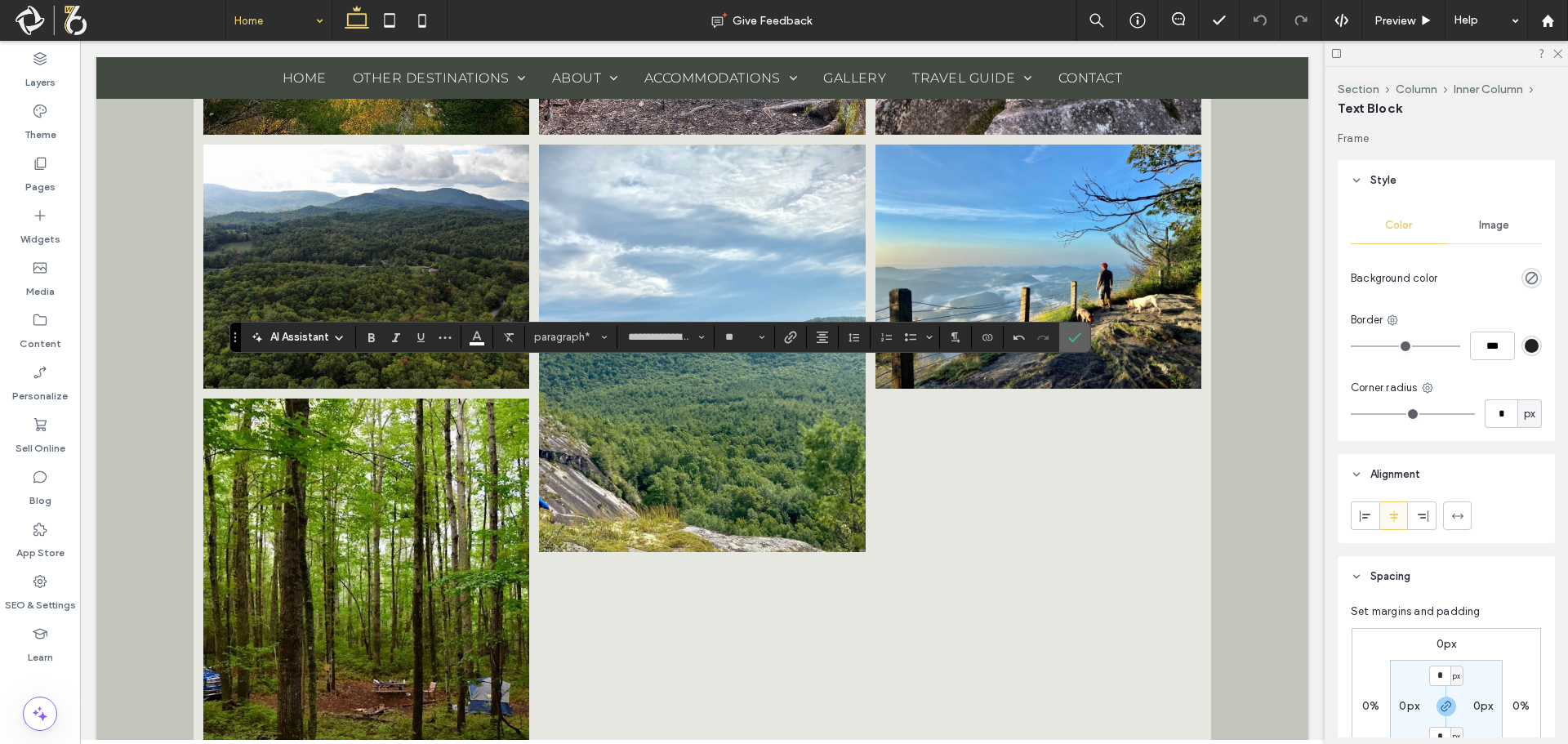
click at [1078, 340] on icon "Confirm" at bounding box center [1075, 337] width 13 height 13
click at [692, 334] on input "**********" at bounding box center [661, 337] width 70 height 13
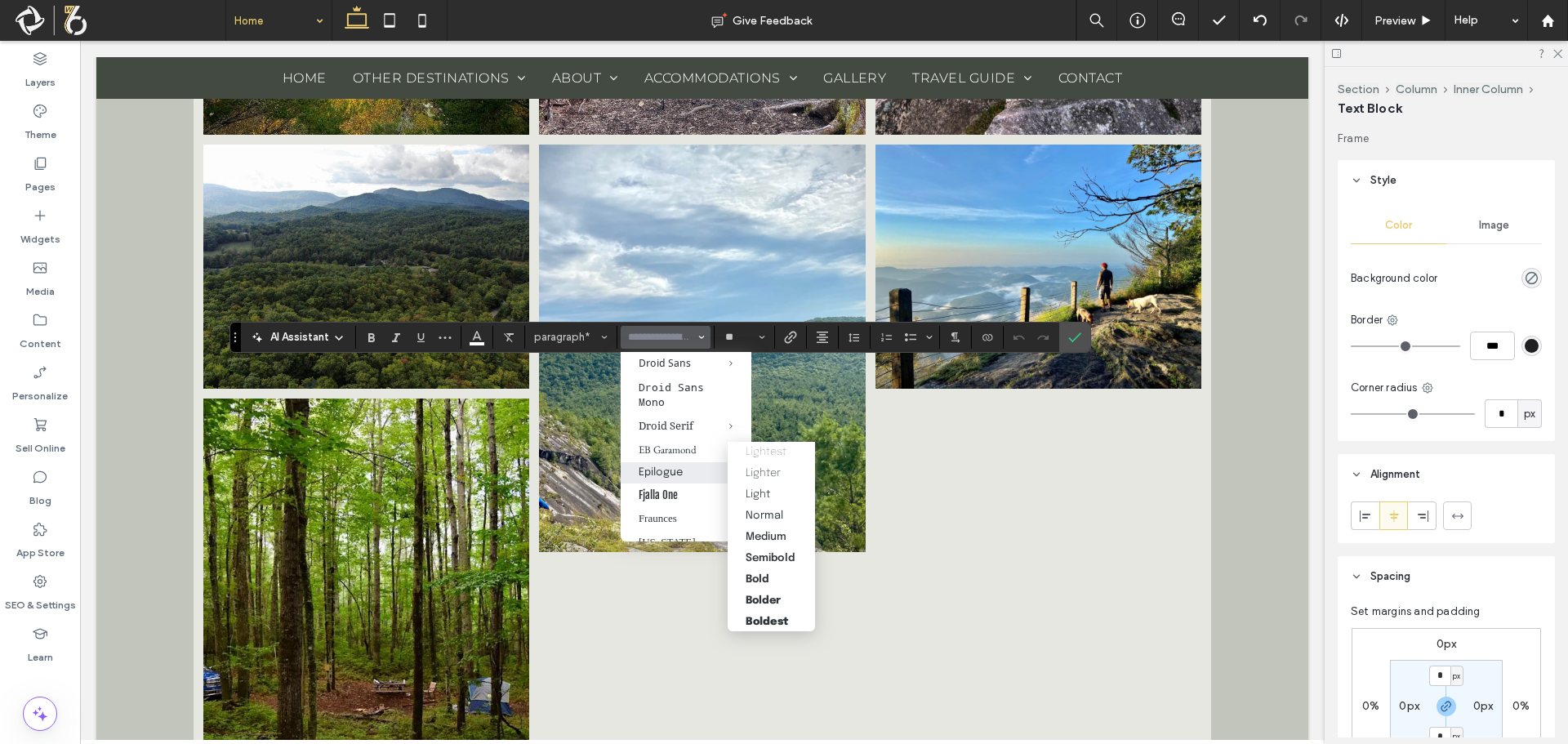
scroll to position [490, 0]
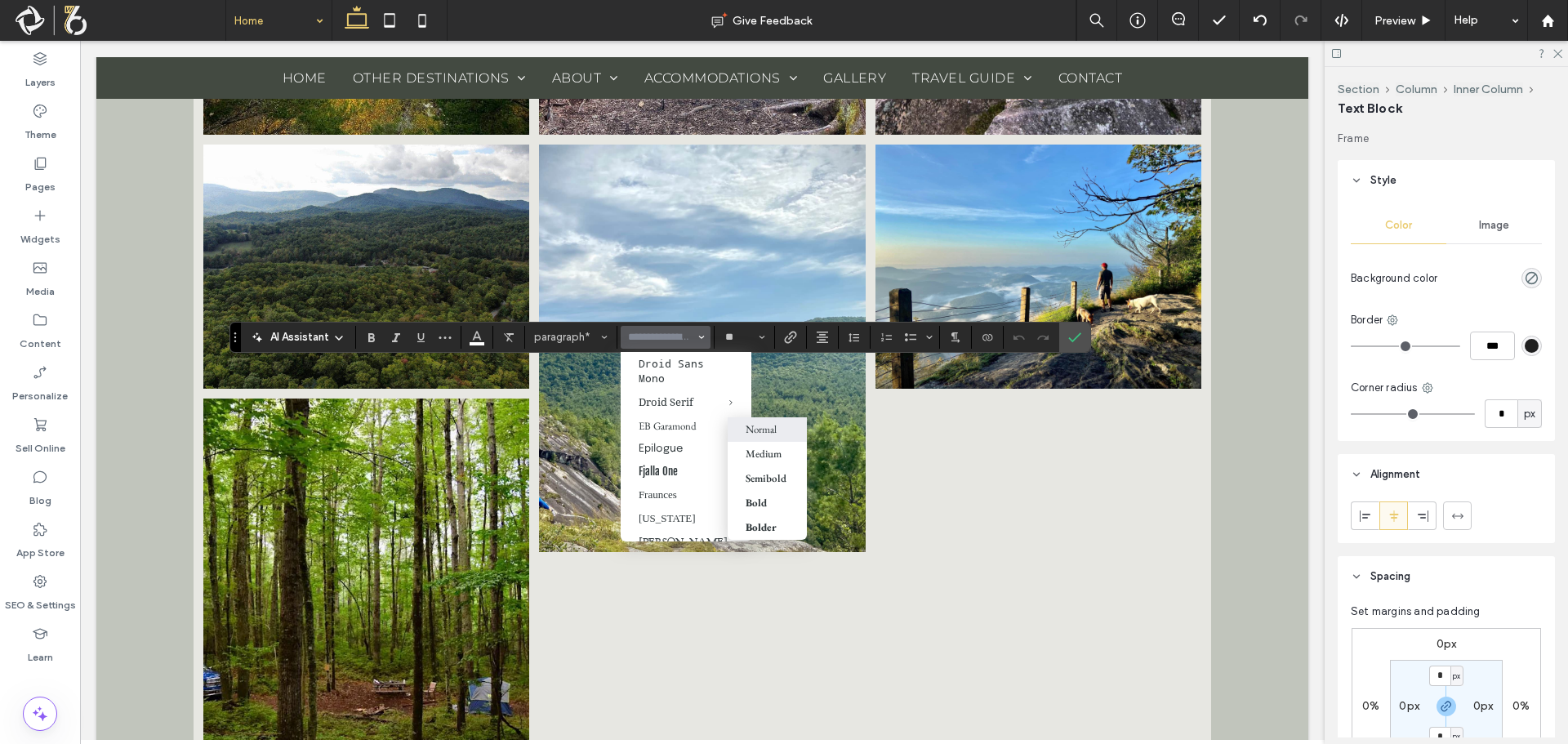
click at [764, 423] on div "Normal" at bounding box center [760, 429] width 31 height 14
type input "**********"
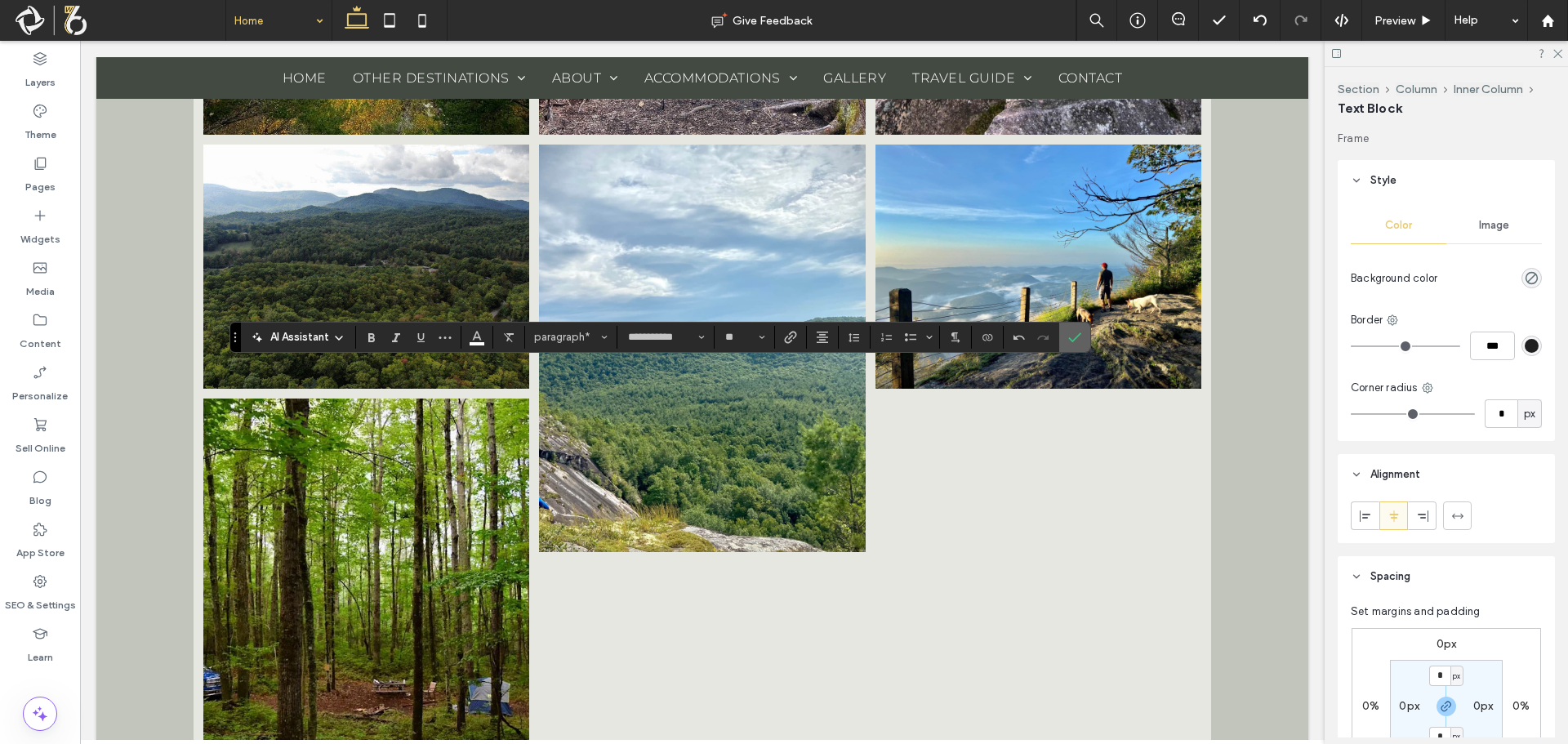
click at [1071, 335] on icon "Confirm" at bounding box center [1075, 337] width 13 height 13
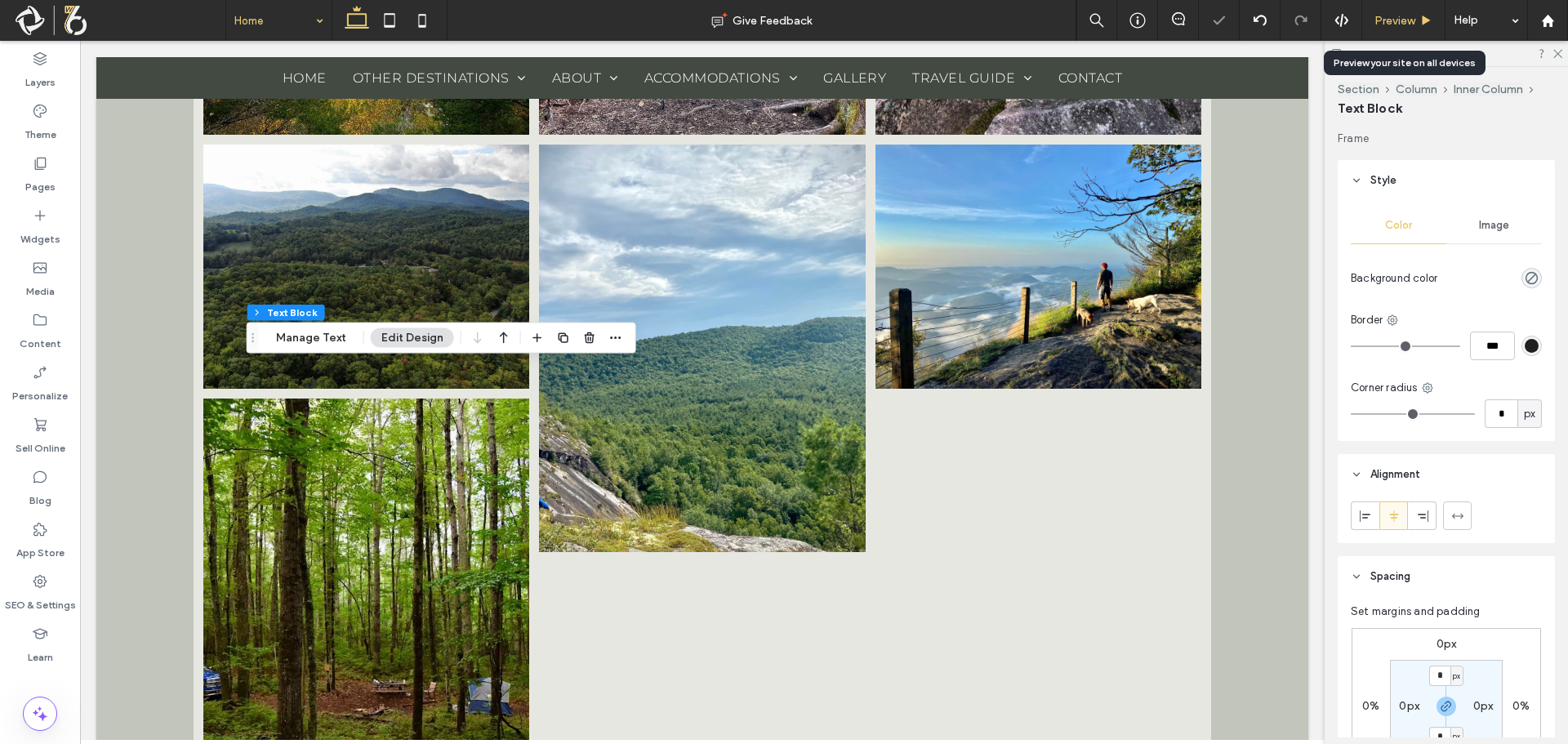
click at [1392, 16] on span "Preview" at bounding box center [1394, 21] width 41 height 14
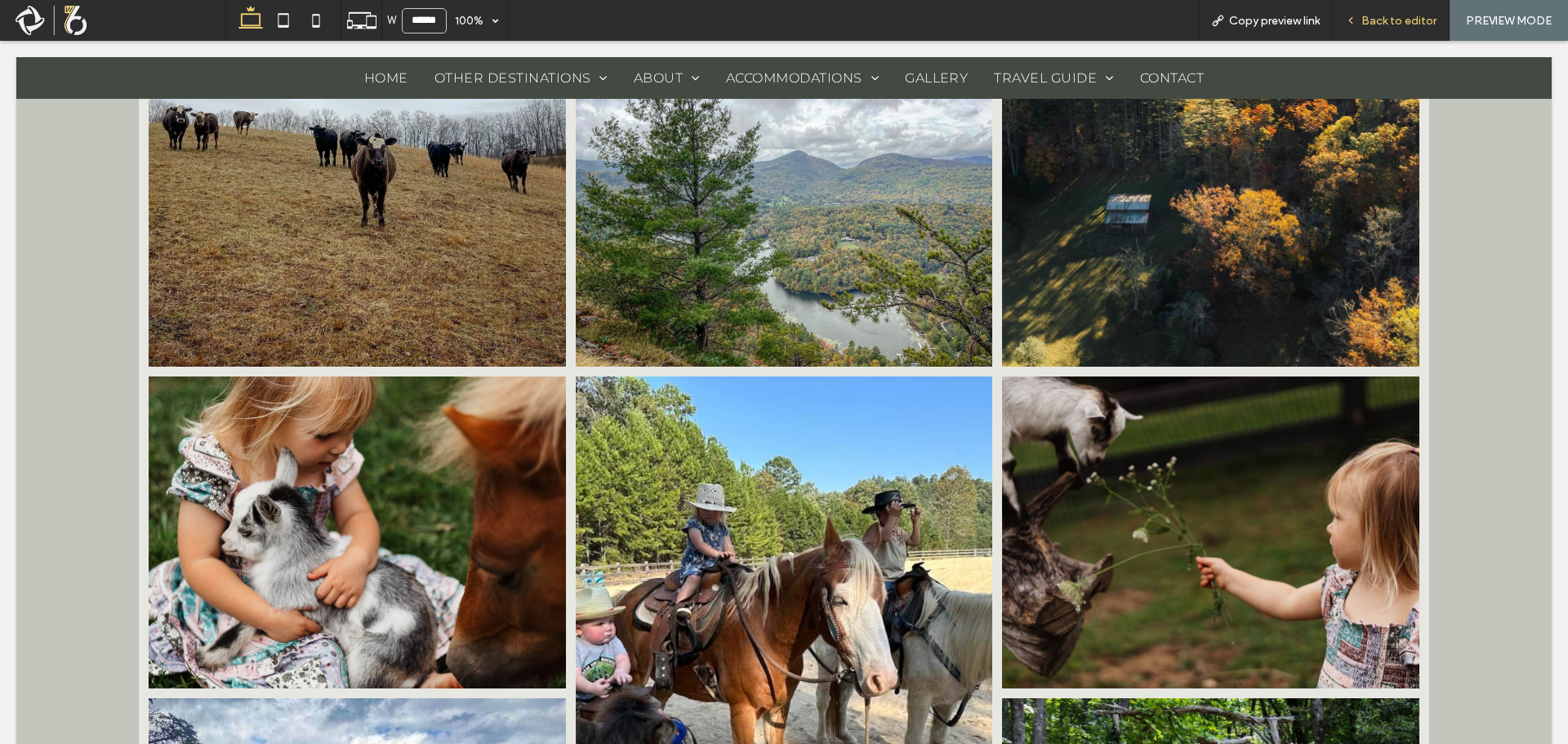
click at [1357, 24] on icon at bounding box center [1351, 21] width 12 height 12
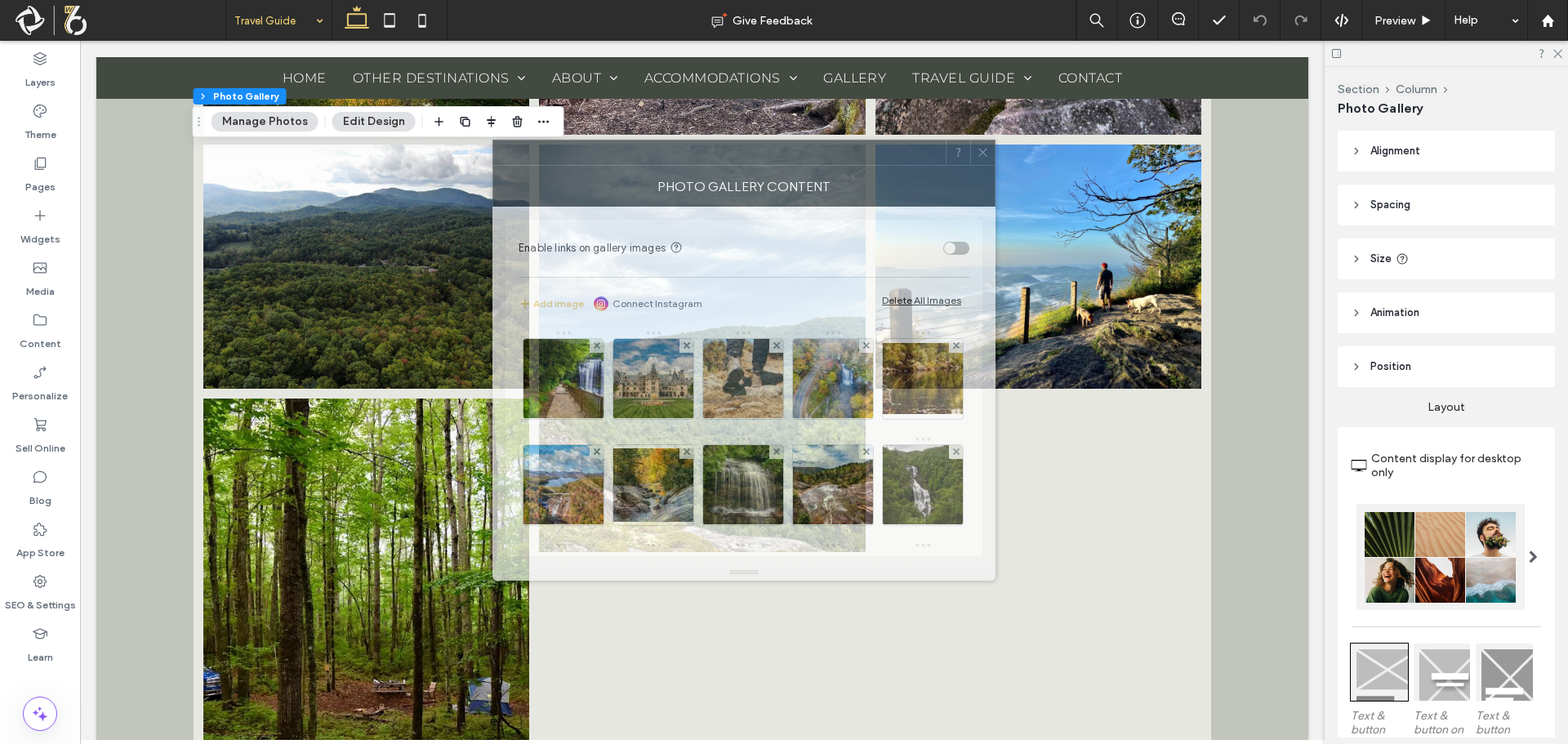
drag, startPoint x: 1279, startPoint y: 199, endPoint x: 709, endPoint y: 186, distance: 570.1
click at [712, 186] on div "Photo Gallery Content" at bounding box center [744, 186] width 503 height 41
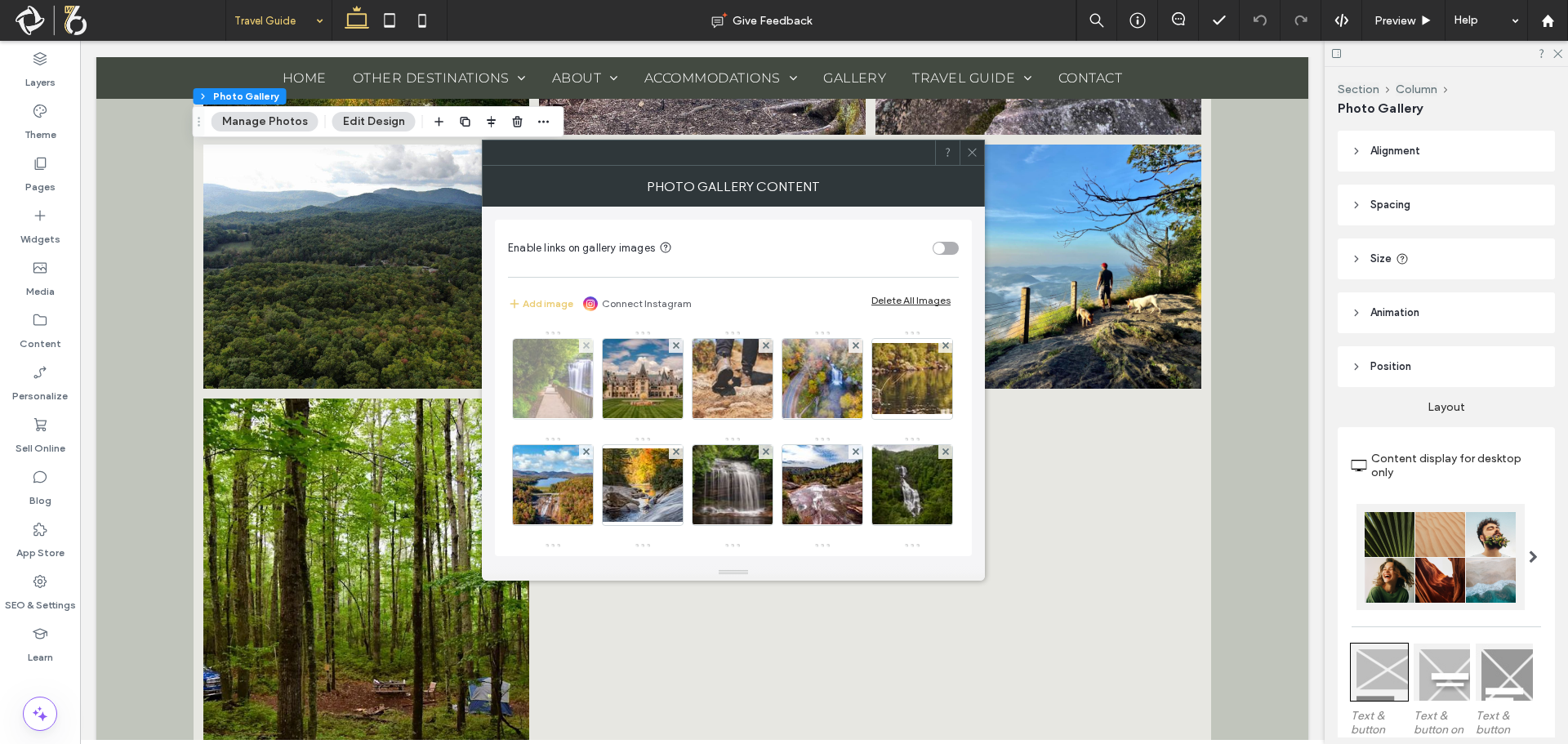
click at [571, 404] on img at bounding box center [553, 379] width 120 height 80
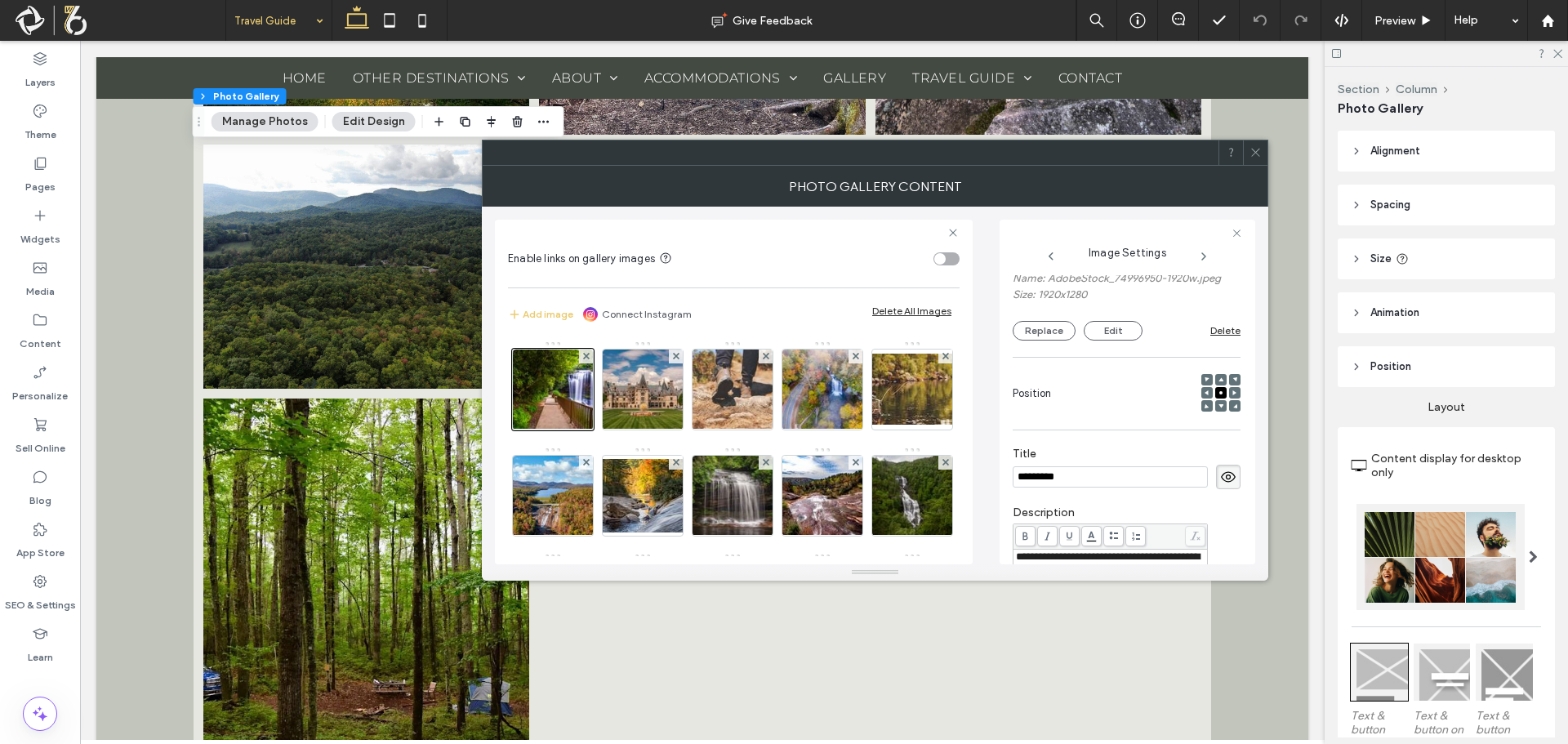
scroll to position [108, 0]
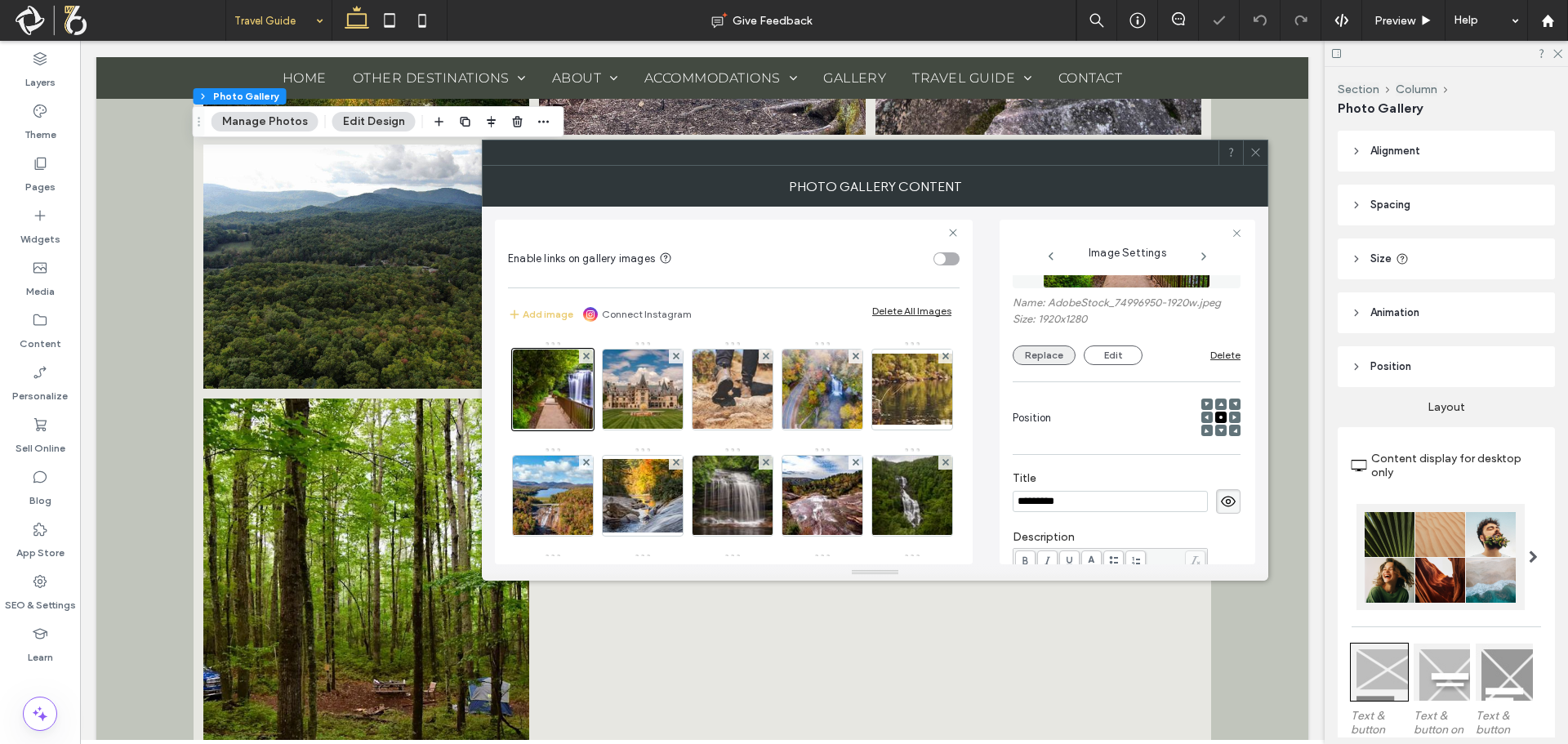
click at [1035, 346] on button "Replace" at bounding box center [1045, 355] width 63 height 20
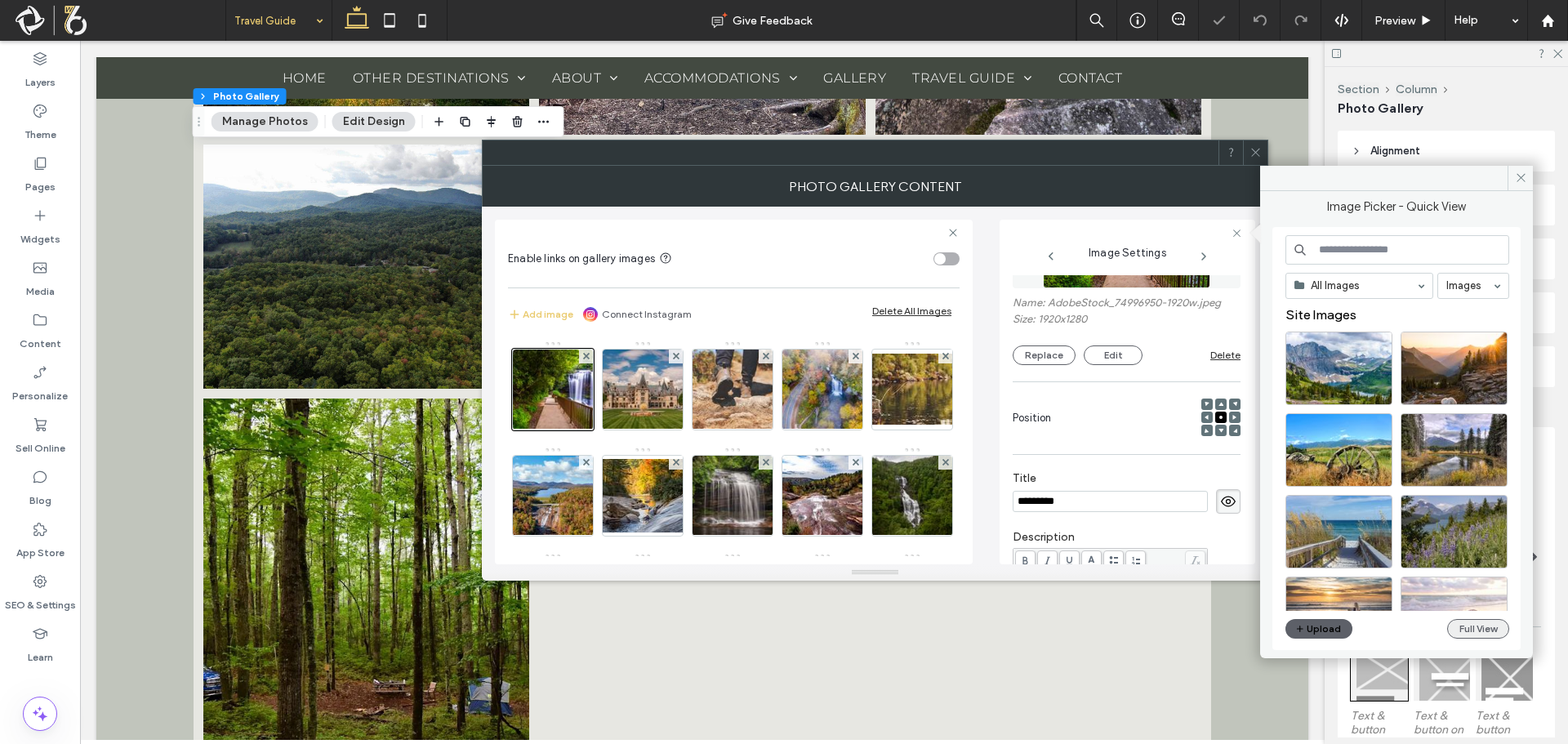
click at [1479, 626] on button "Full View" at bounding box center [1478, 629] width 62 height 20
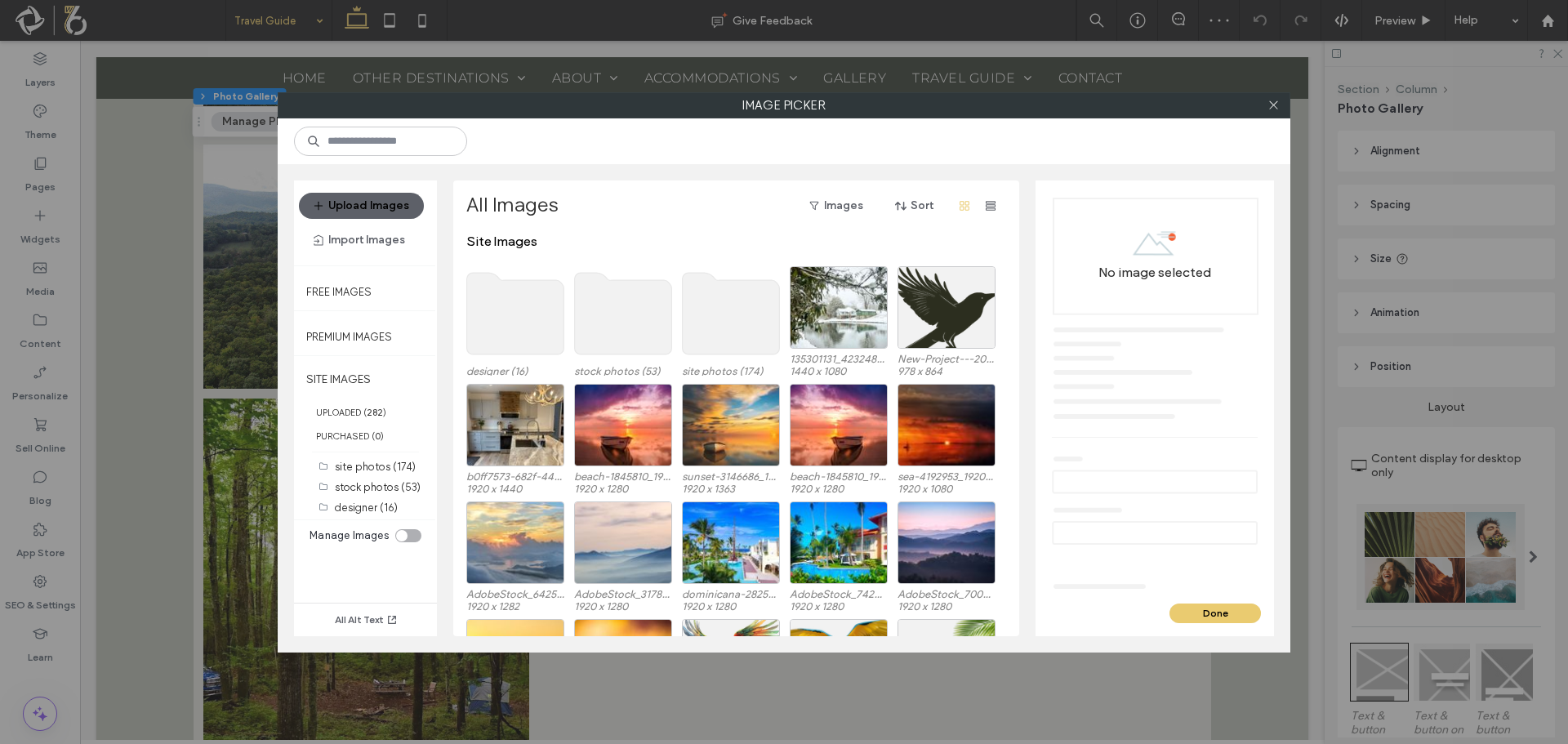
click at [629, 325] on use at bounding box center [623, 313] width 97 height 82
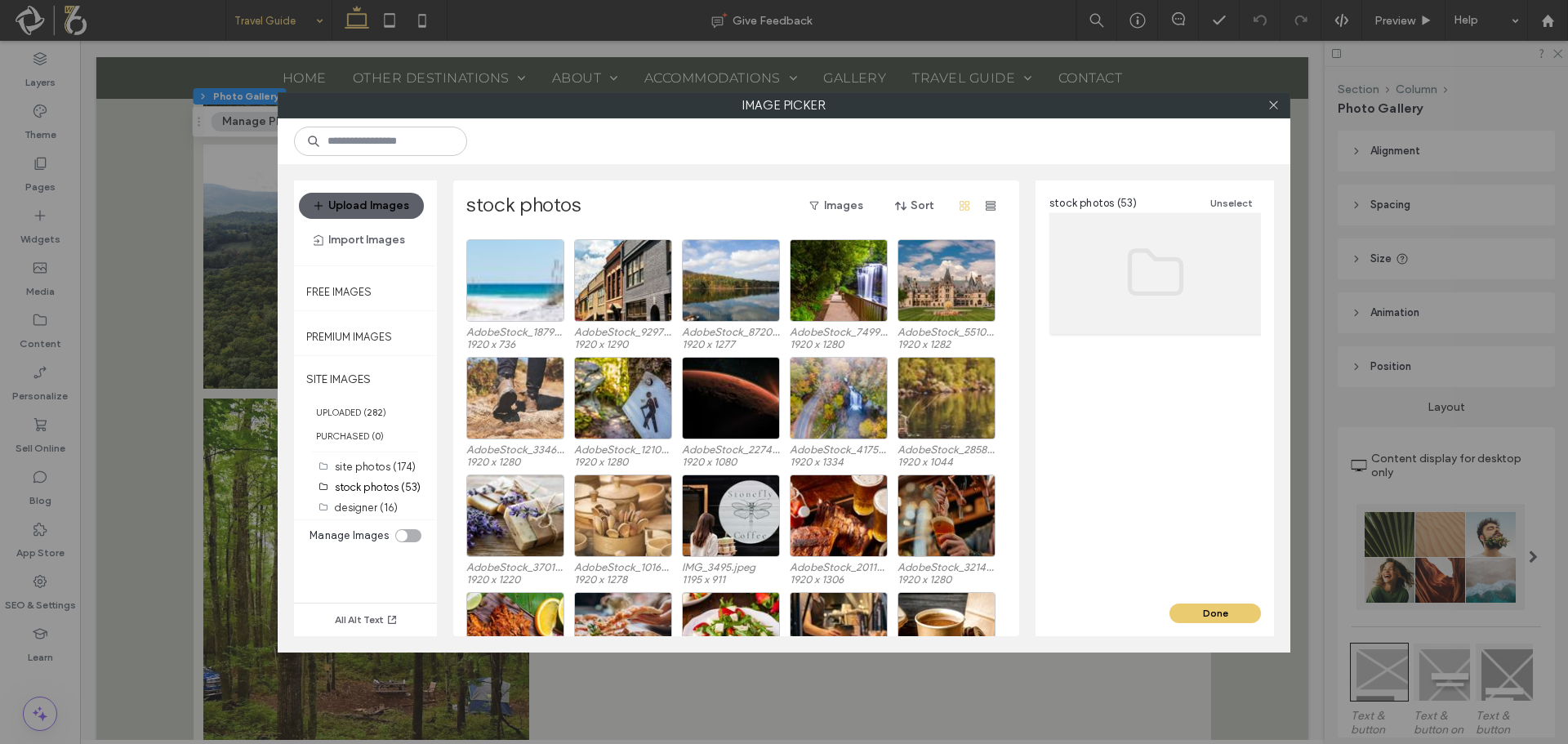
scroll to position [490, 0]
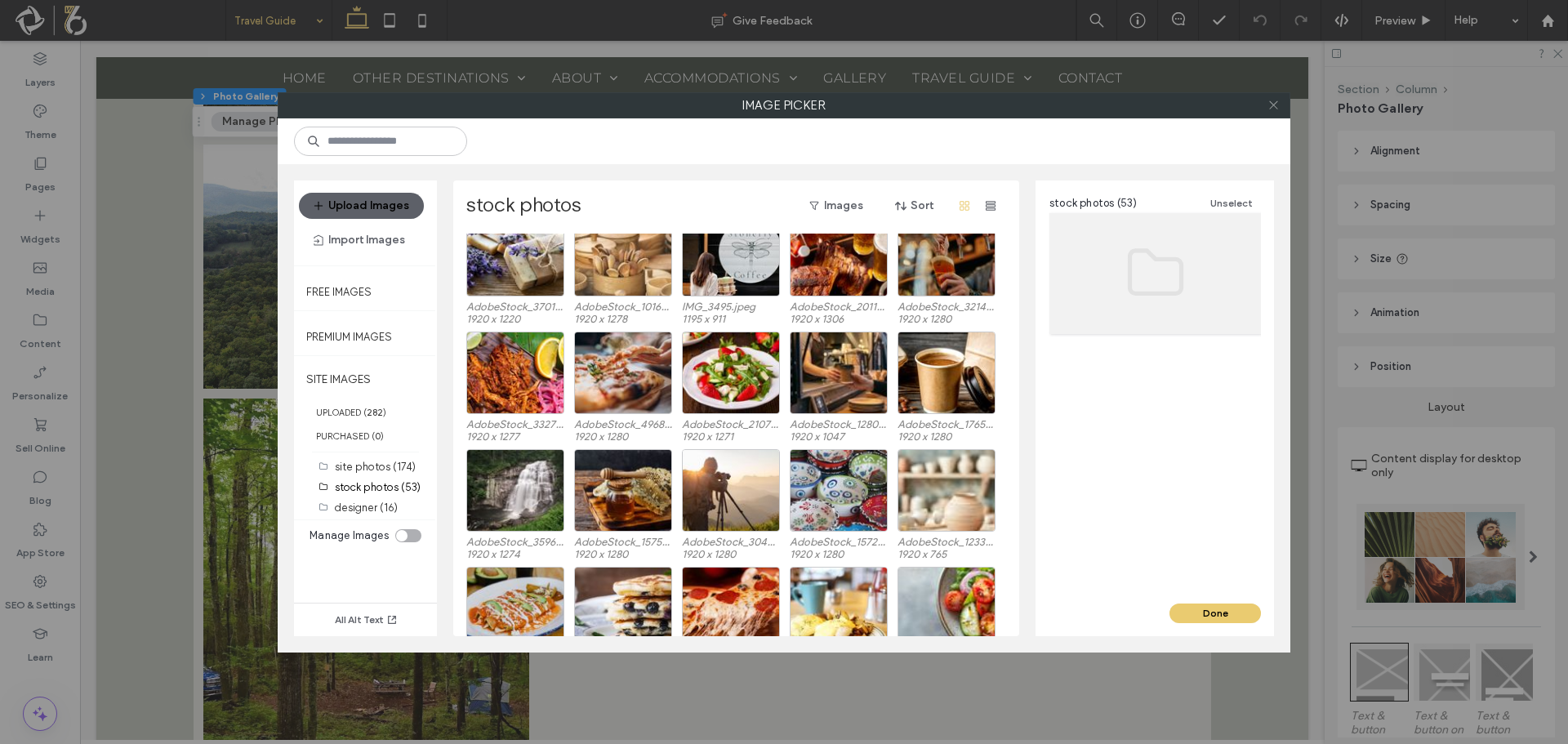
click at [1269, 105] on icon at bounding box center [1273, 104] width 12 height 12
